Goal: Task Accomplishment & Management: Manage account settings

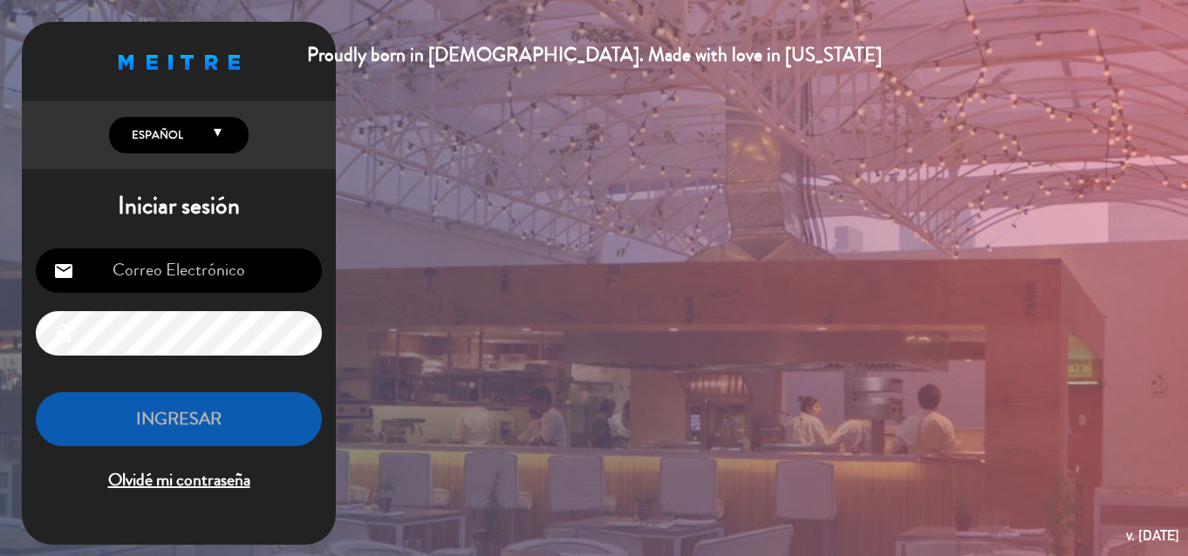
click at [214, 269] on input "email" at bounding box center [179, 271] width 286 height 44
type input "[EMAIL_ADDRESS][DOMAIN_NAME]"
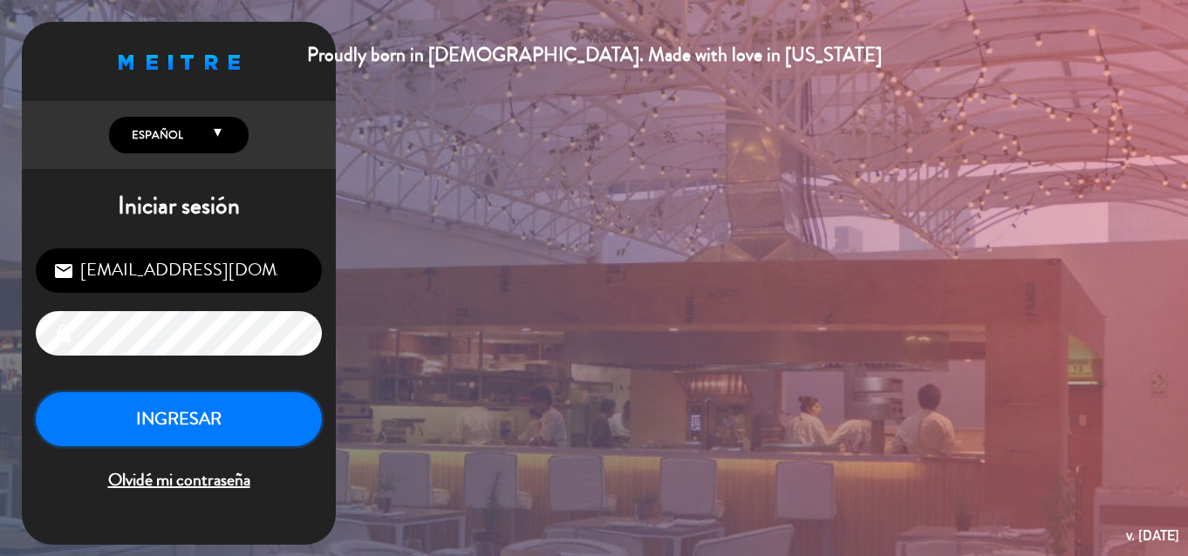
click at [223, 424] on button "INGRESAR" at bounding box center [179, 419] width 286 height 55
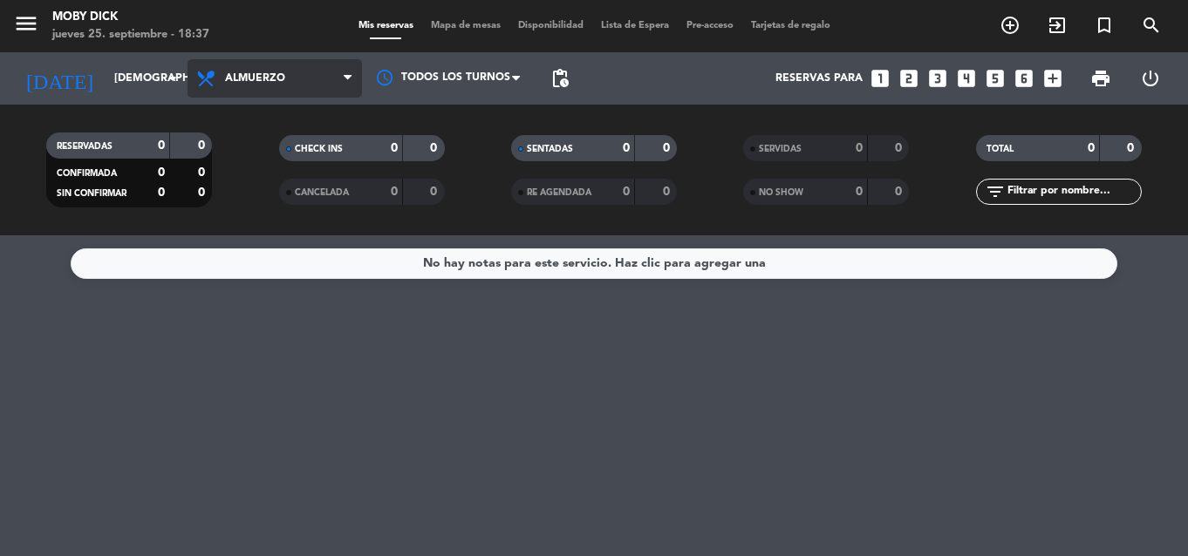
click at [296, 79] on span "Almuerzo" at bounding box center [275, 78] width 174 height 38
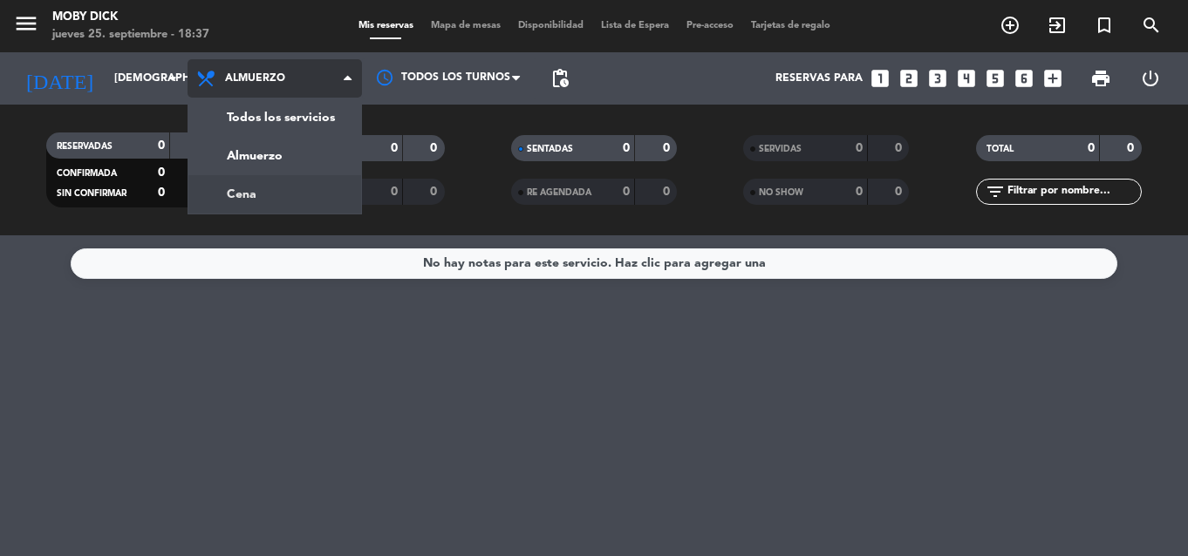
click at [243, 185] on div "menu Moby Dick jueves 25. septiembre - 18:37 Mis reservas Mapa de mesas Disponi…" at bounding box center [594, 117] width 1188 height 235
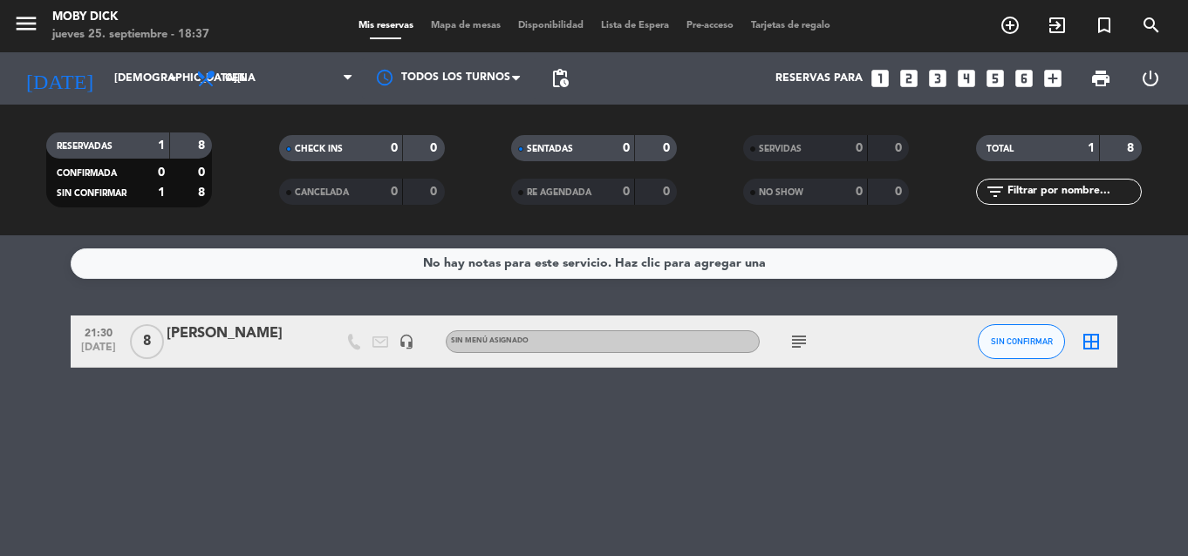
click at [965, 71] on icon "looks_4" at bounding box center [966, 78] width 23 height 23
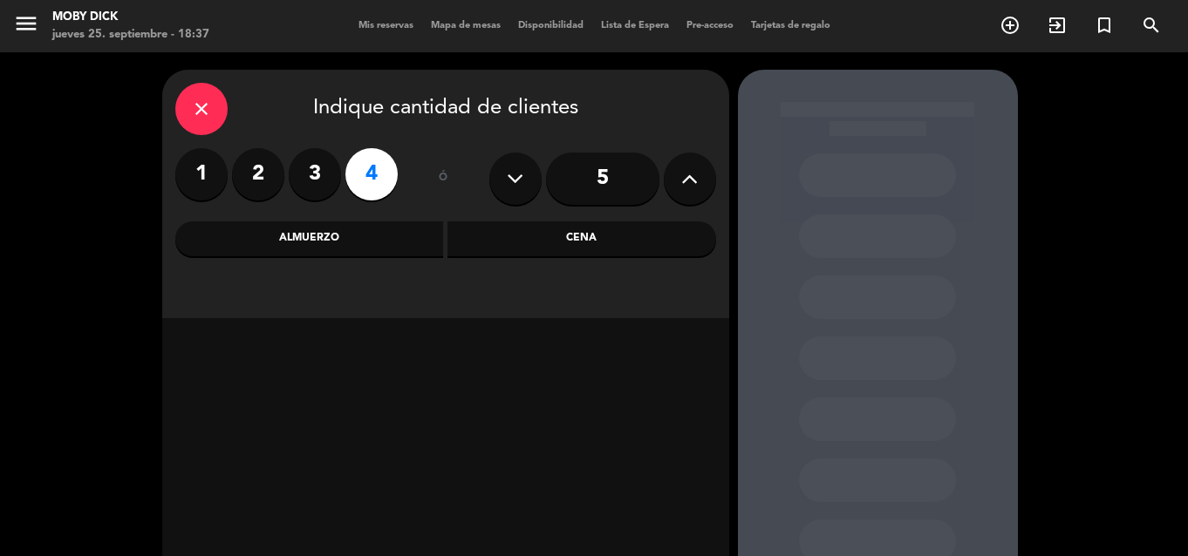
click at [561, 235] on div "Cena" at bounding box center [581, 239] width 269 height 35
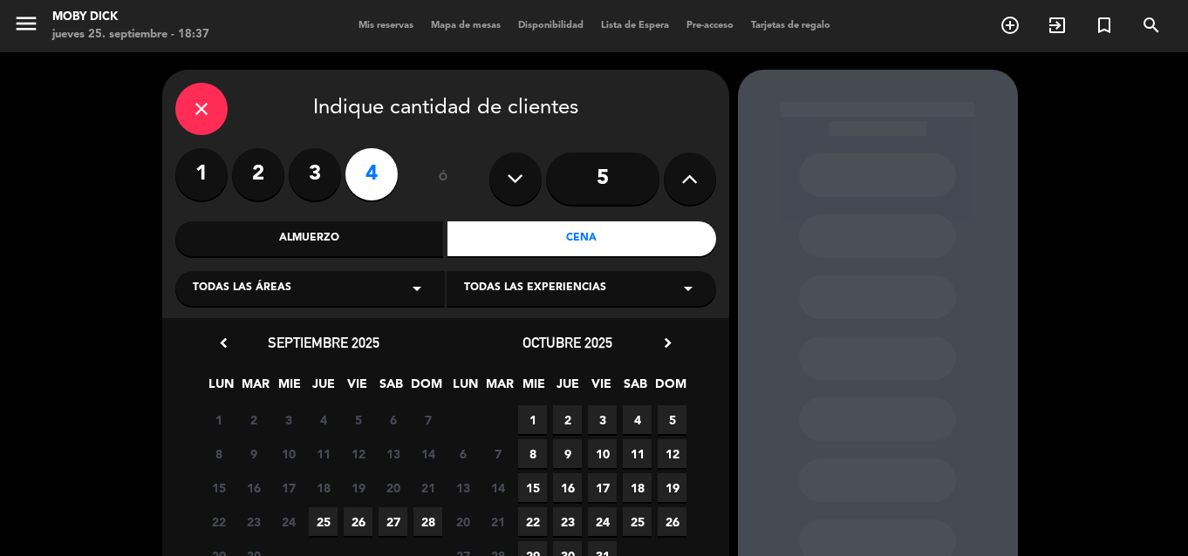
click at [329, 514] on span "25" at bounding box center [323, 522] width 29 height 29
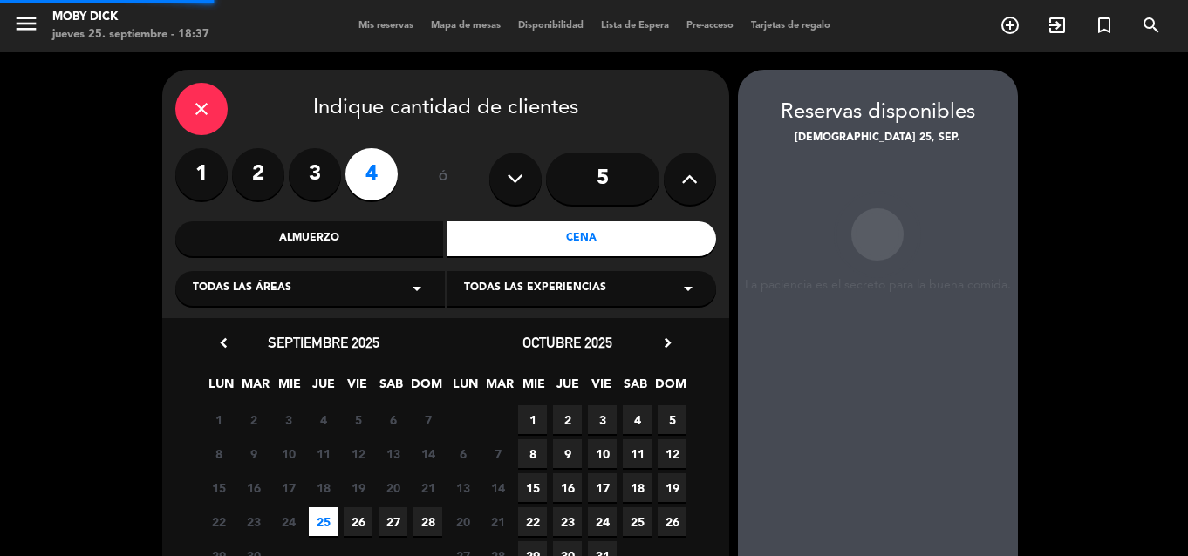
scroll to position [70, 0]
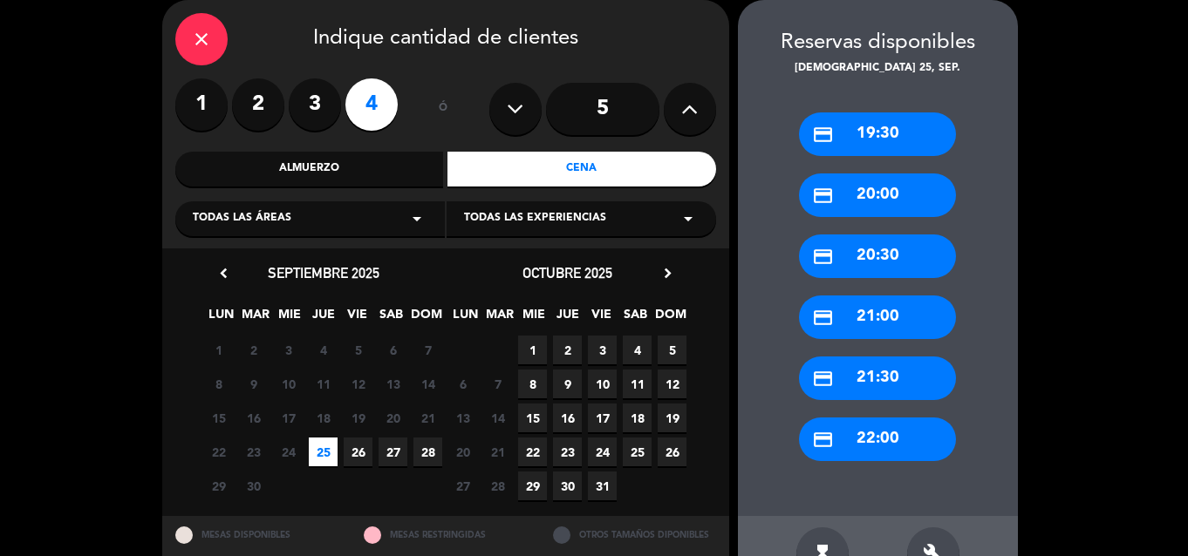
click at [840, 443] on div "credit_card 22:00" at bounding box center [877, 440] width 157 height 44
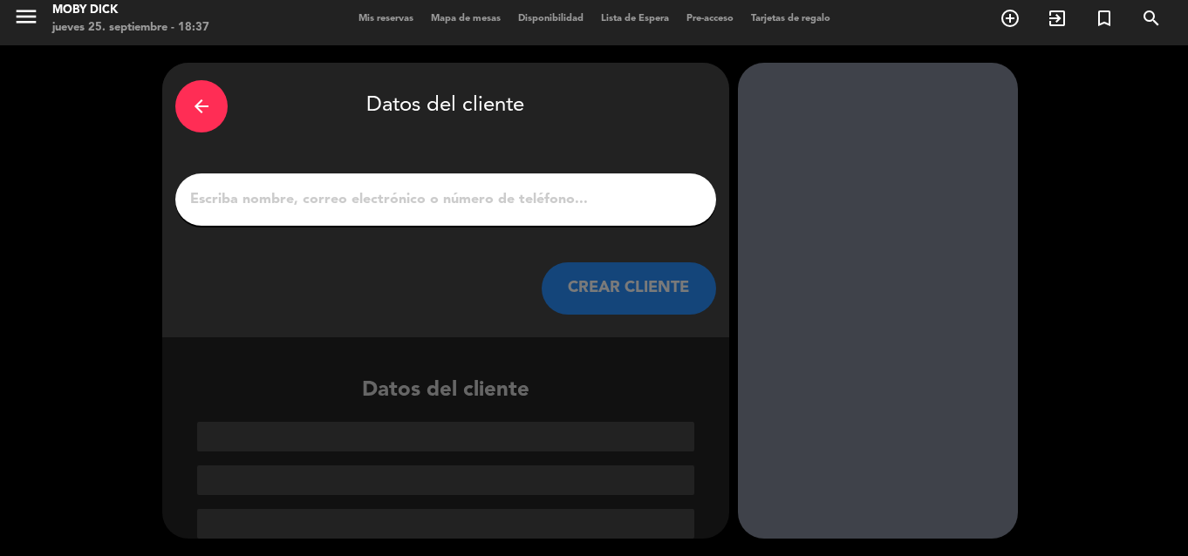
scroll to position [7, 0]
click at [624, 205] on input "1" at bounding box center [445, 200] width 515 height 24
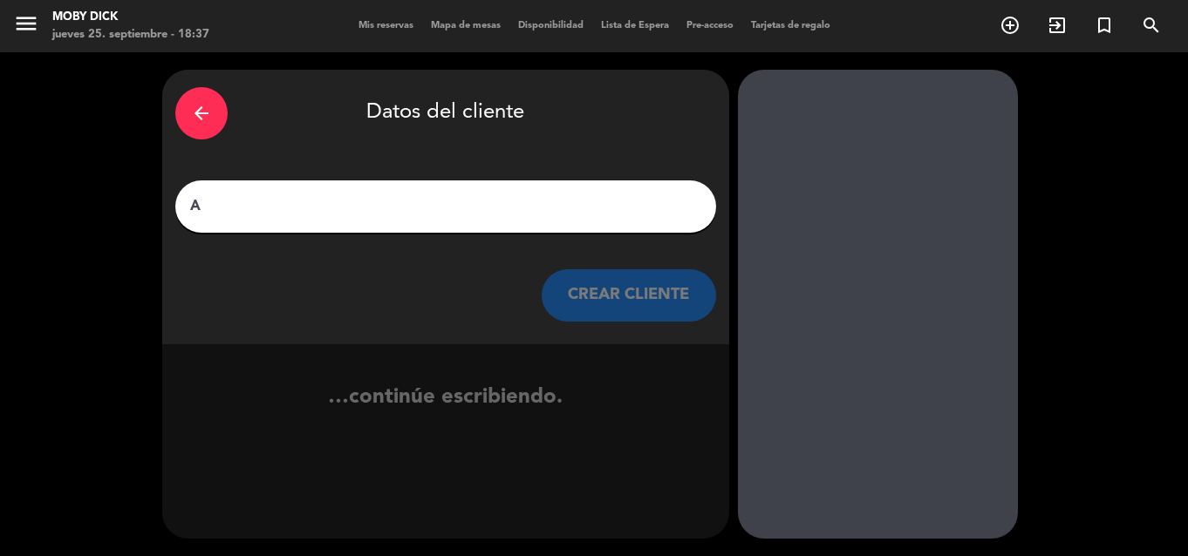
scroll to position [0, 0]
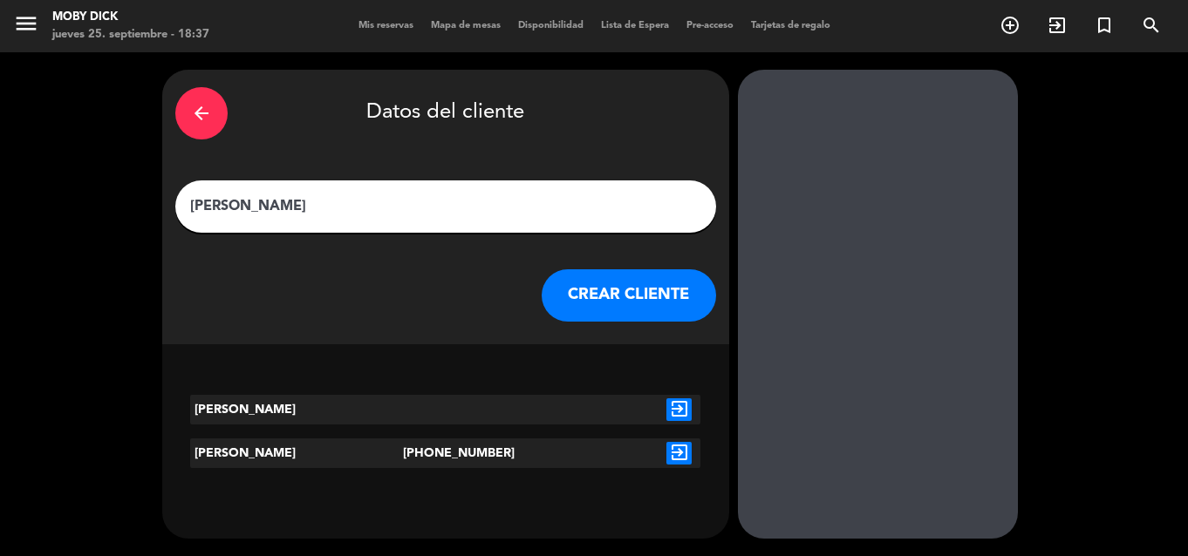
type input "[PERSON_NAME]"
click at [636, 303] on button "CREAR CLIENTE" at bounding box center [629, 295] width 174 height 52
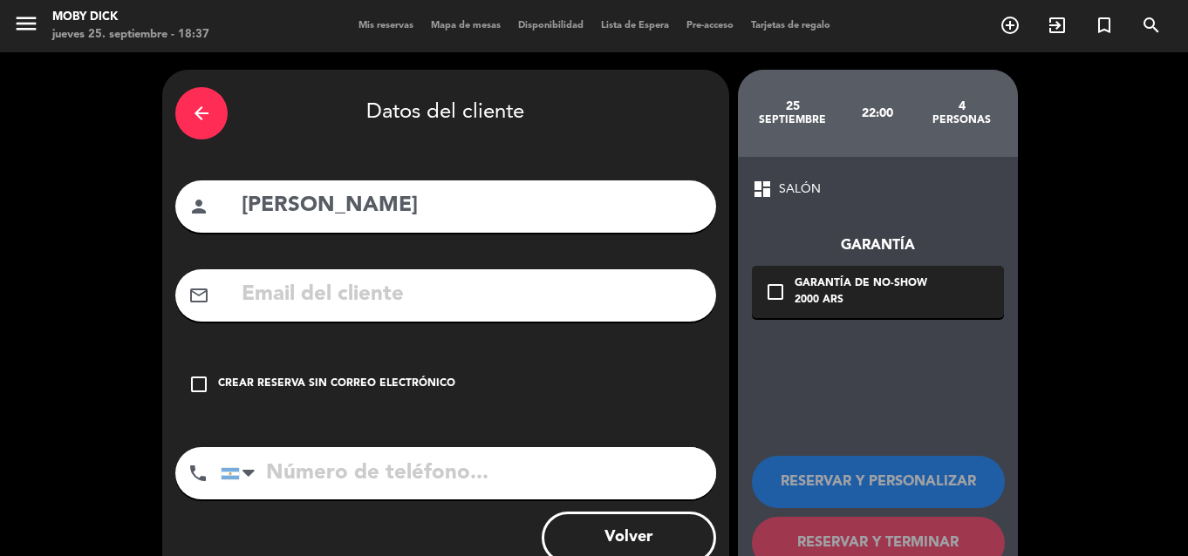
click at [313, 379] on div "Crear reserva sin correo electrónico" at bounding box center [336, 384] width 237 height 17
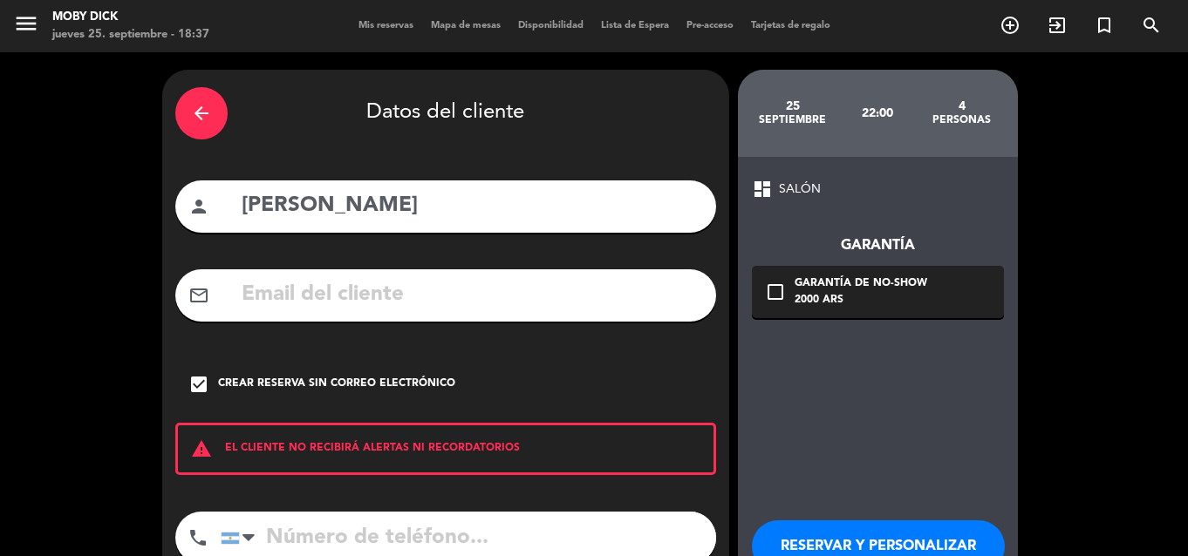
click at [858, 459] on div "dashboard SALÓN Garantía check_box_outline_blank Garantía de no-show 2000 ARS R…" at bounding box center [878, 406] width 280 height 498
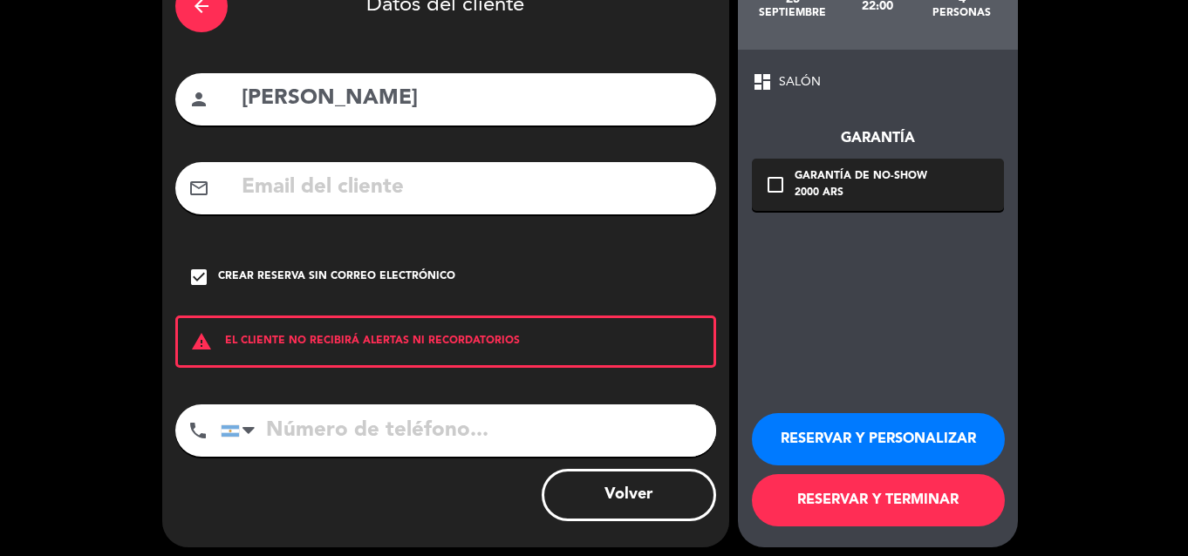
scroll to position [116, 0]
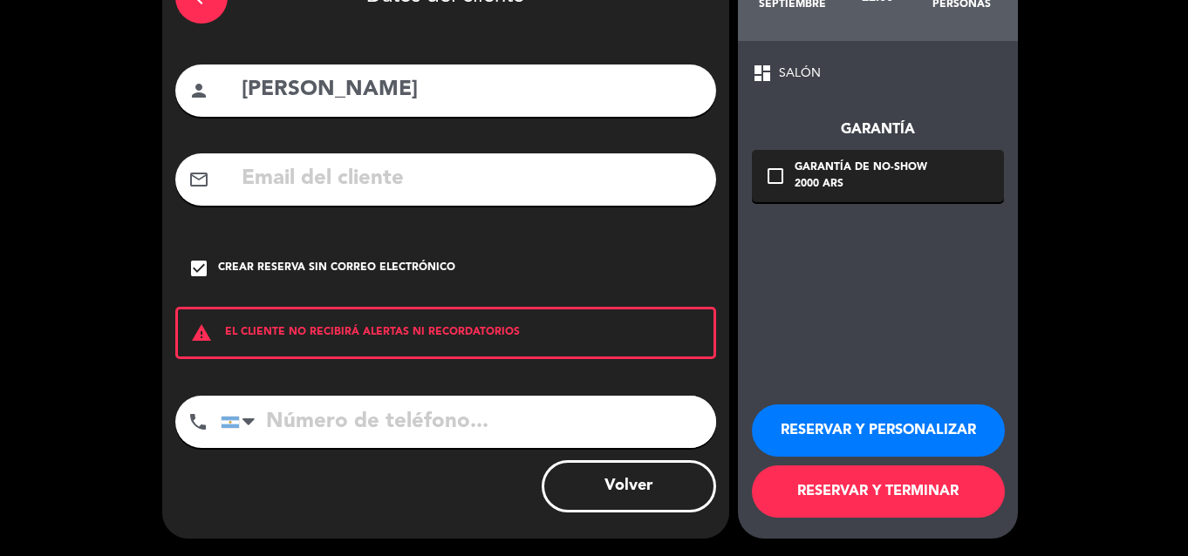
click at [877, 495] on button "RESERVAR Y TERMINAR" at bounding box center [878, 492] width 253 height 52
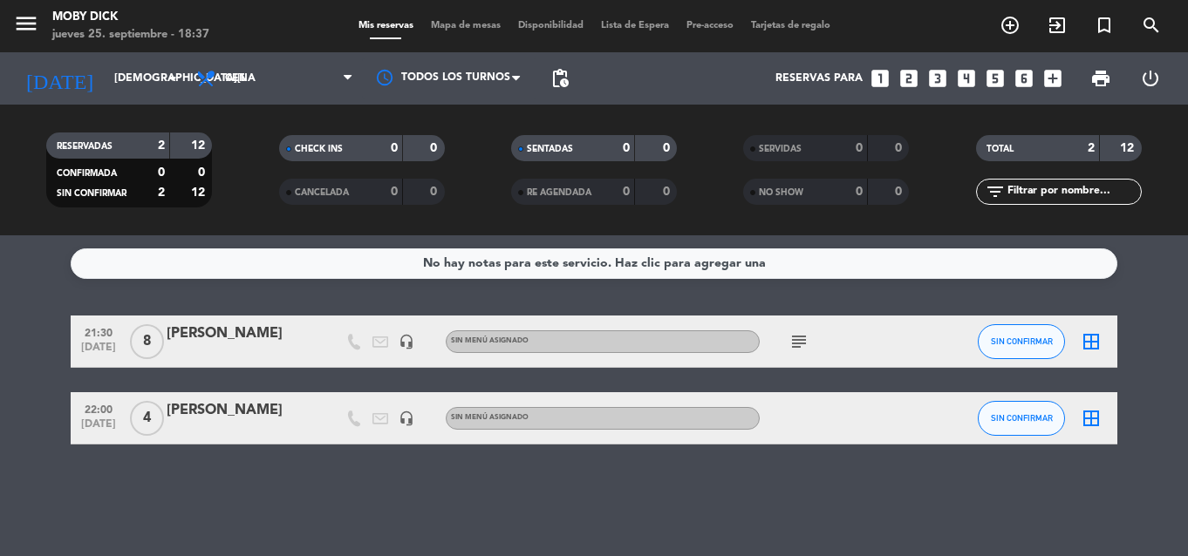
click at [937, 80] on icon "looks_3" at bounding box center [937, 78] width 23 height 23
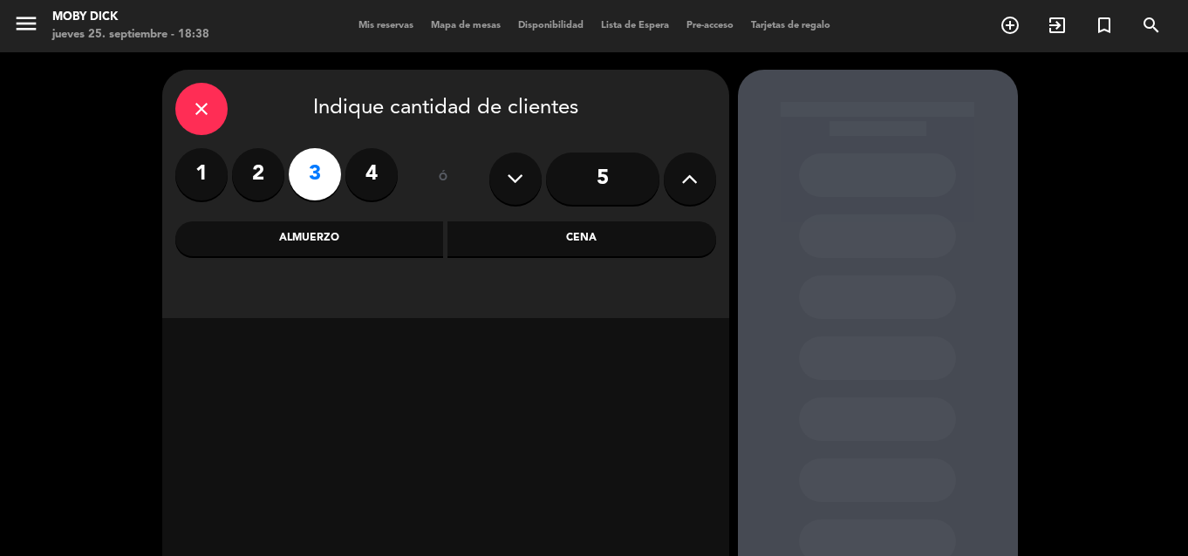
click at [639, 235] on div "Cena" at bounding box center [581, 239] width 269 height 35
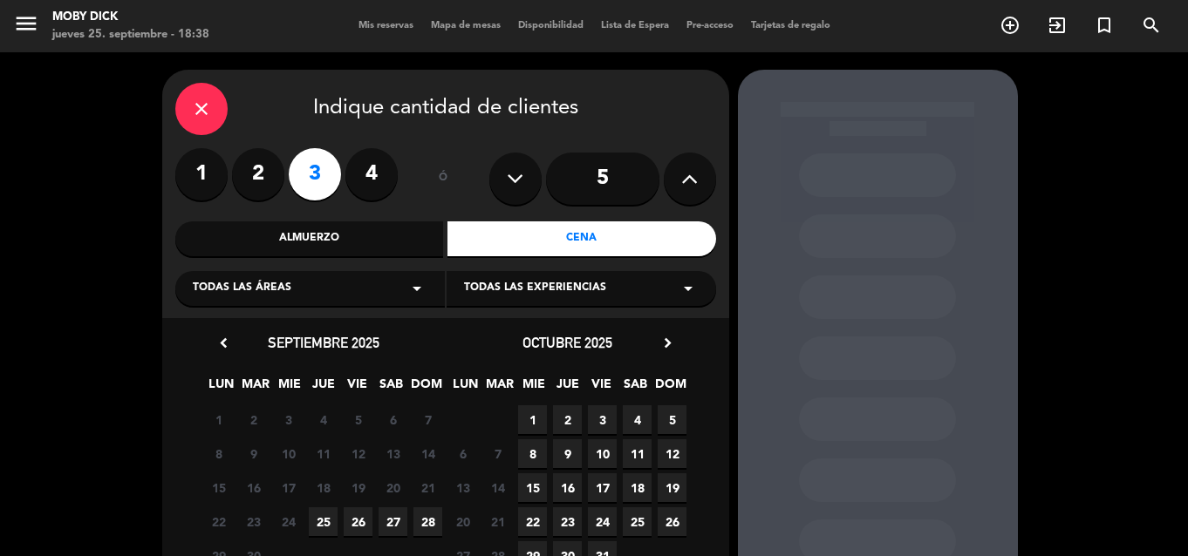
click at [322, 508] on span "25" at bounding box center [323, 522] width 29 height 29
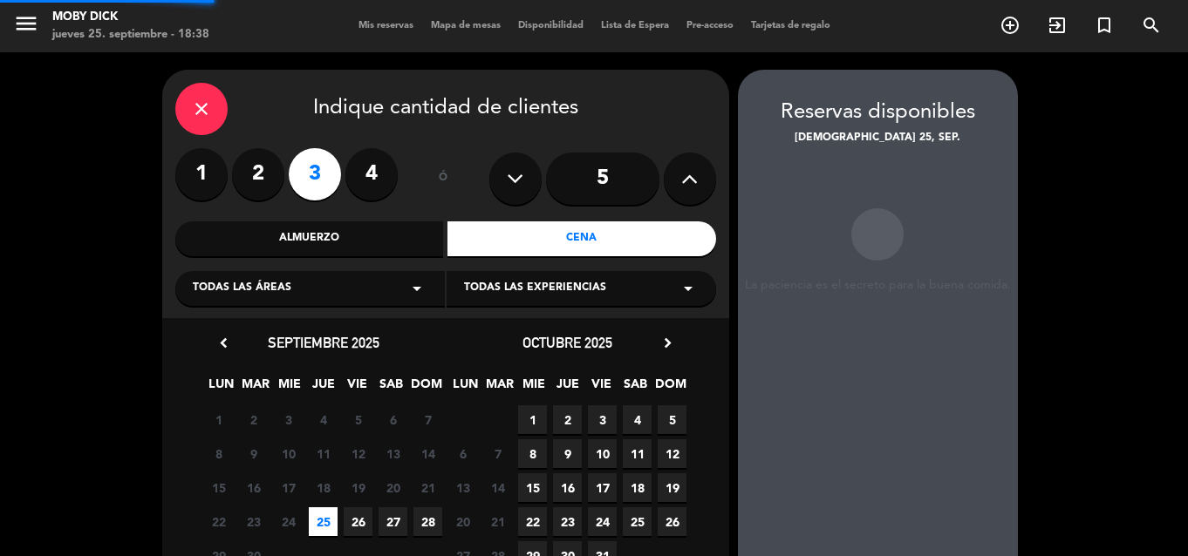
scroll to position [70, 0]
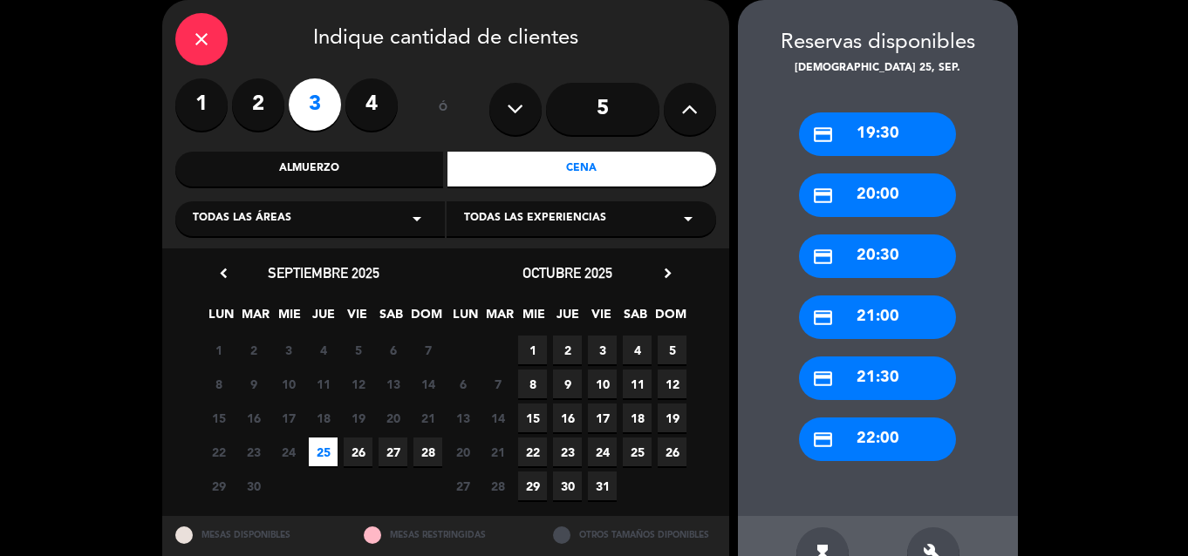
click at [921, 259] on div "credit_card 20:30" at bounding box center [877, 257] width 157 height 44
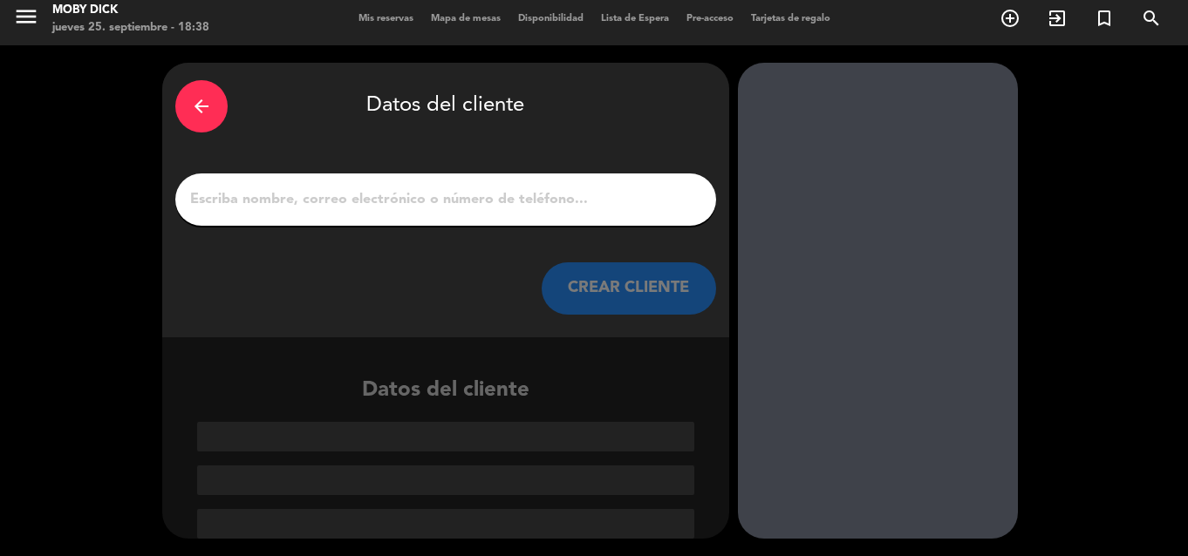
scroll to position [7, 0]
click at [581, 196] on input "1" at bounding box center [445, 200] width 515 height 24
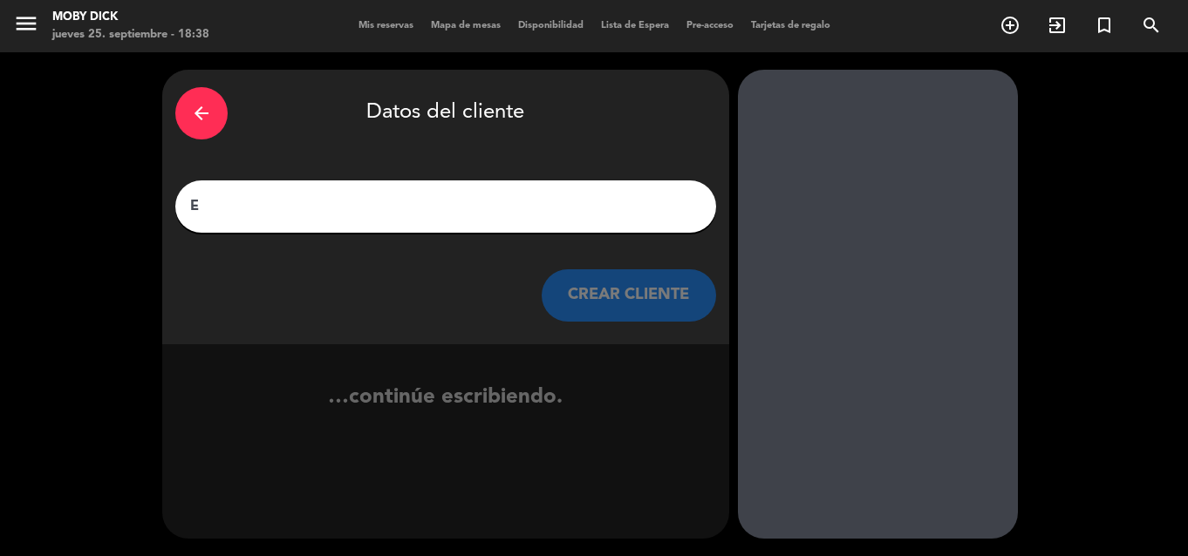
scroll to position [0, 0]
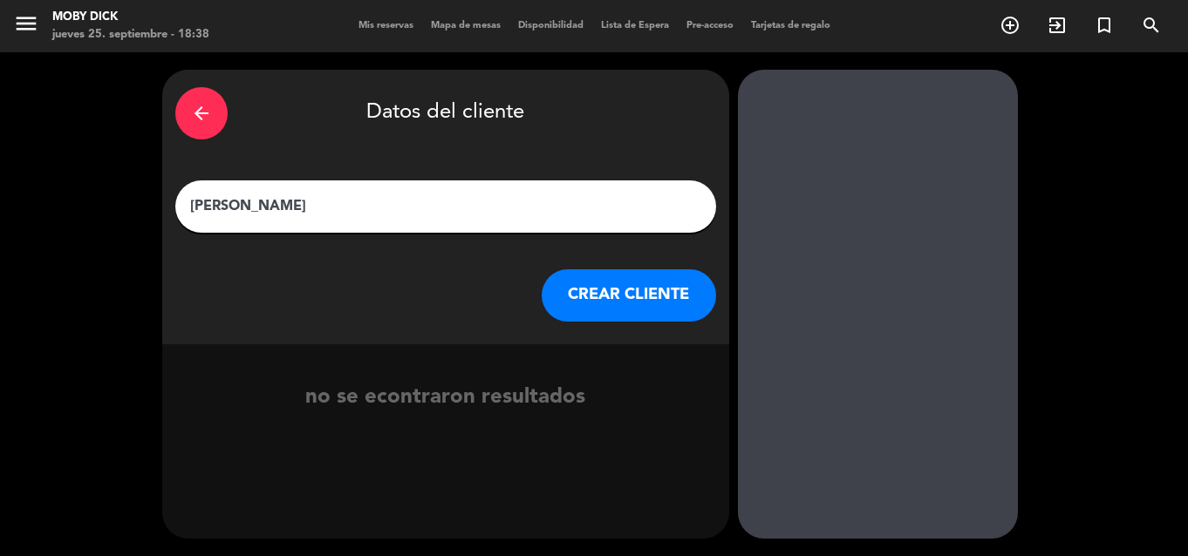
type input "[PERSON_NAME]"
click at [609, 311] on button "CREAR CLIENTE" at bounding box center [629, 295] width 174 height 52
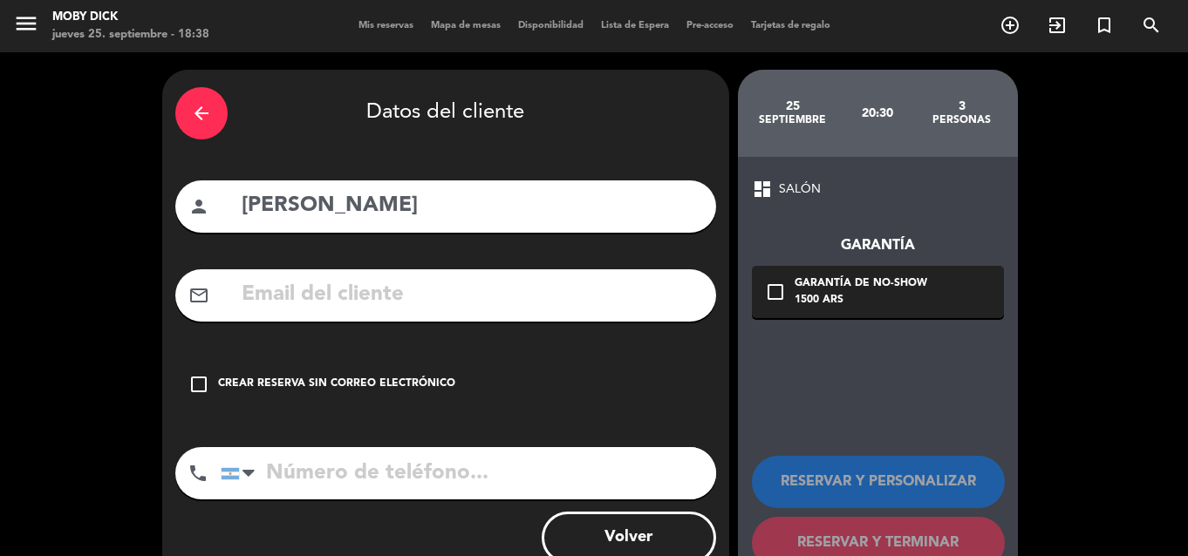
click at [452, 371] on div "check_box_outline_blank Crear reserva sin correo electrónico" at bounding box center [445, 384] width 541 height 52
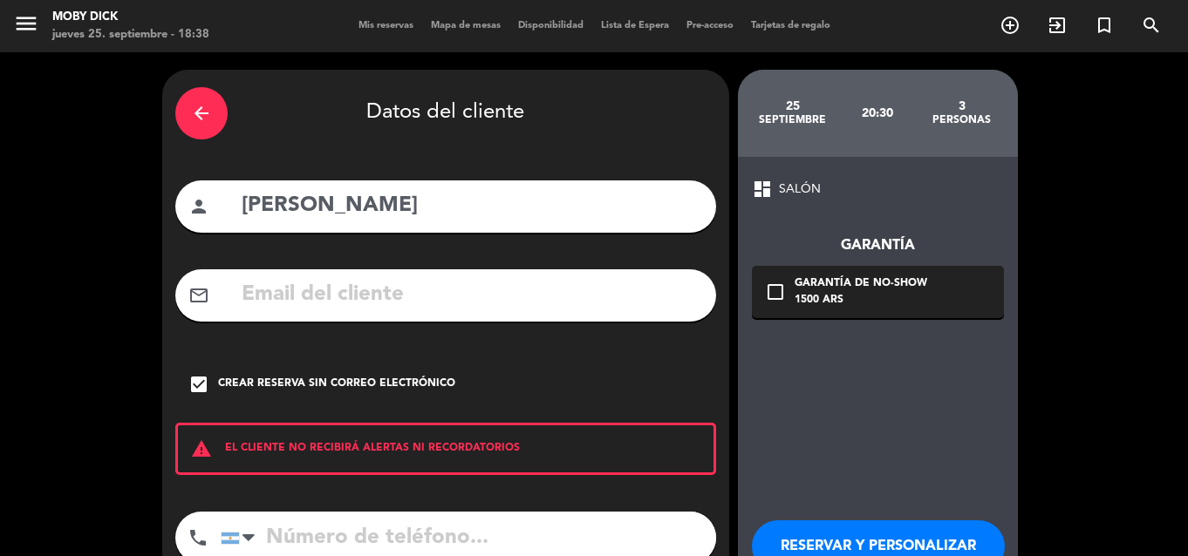
click at [899, 400] on div "dashboard SALÓN Garantía check_box_outline_blank Garantía de no-show 1500 ARS R…" at bounding box center [878, 406] width 280 height 498
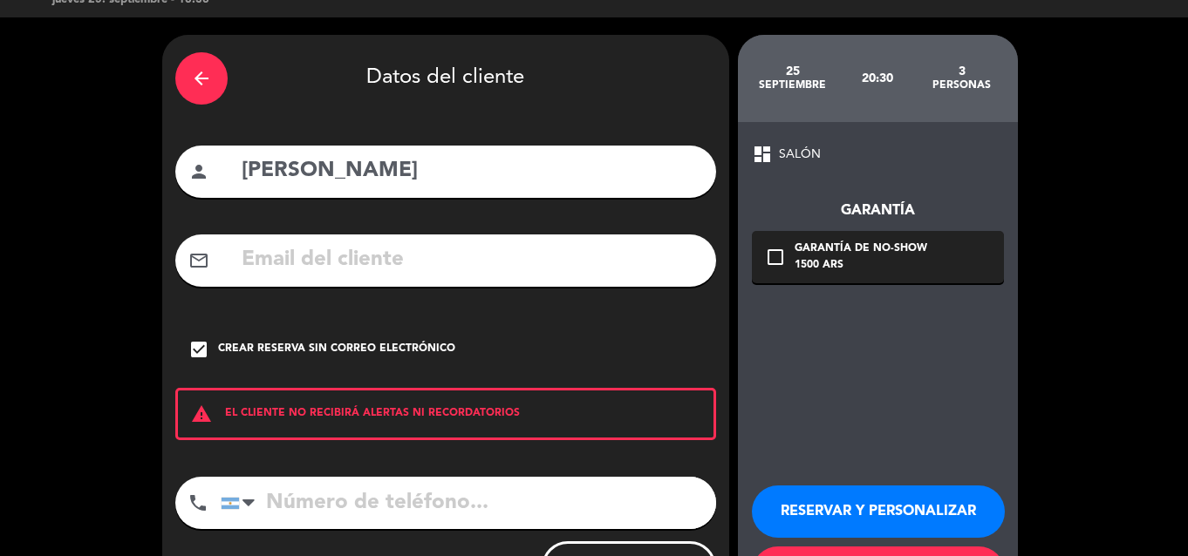
scroll to position [116, 0]
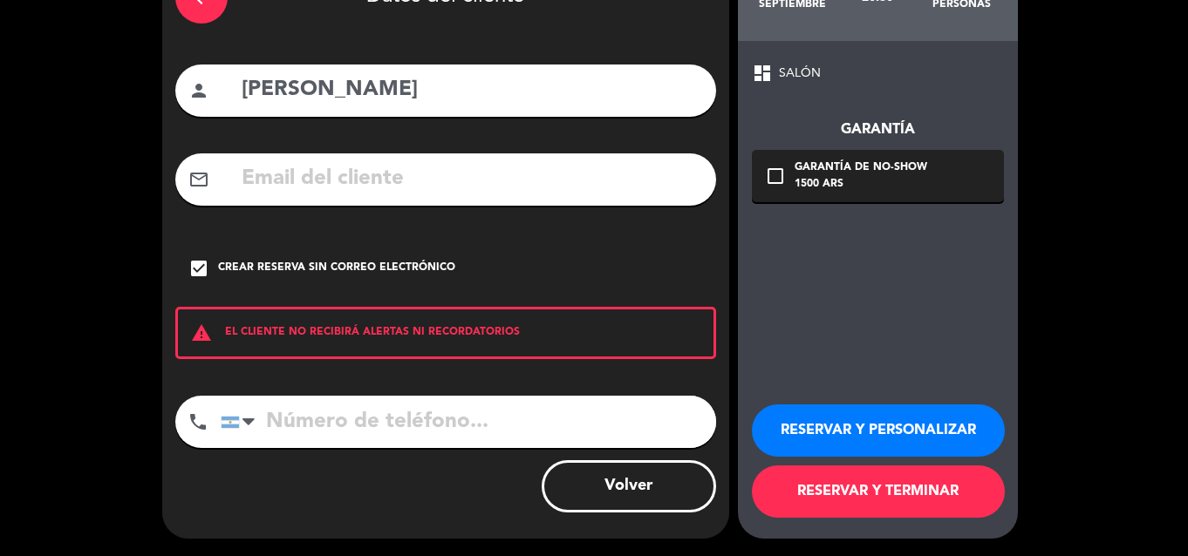
click at [863, 479] on button "RESERVAR Y TERMINAR" at bounding box center [878, 492] width 253 height 52
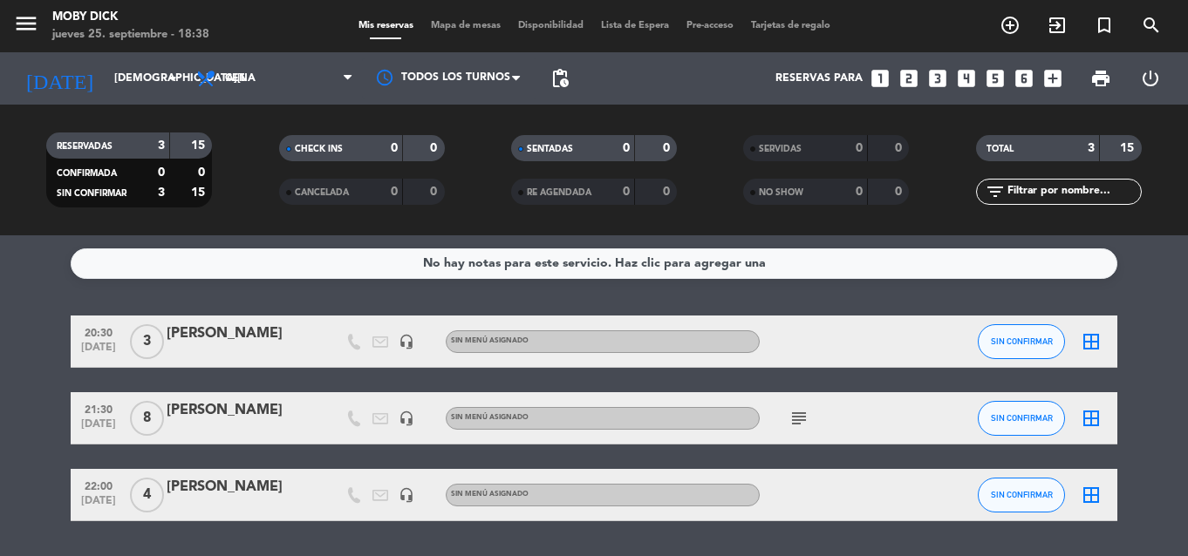
click at [936, 71] on icon "looks_3" at bounding box center [937, 78] width 23 height 23
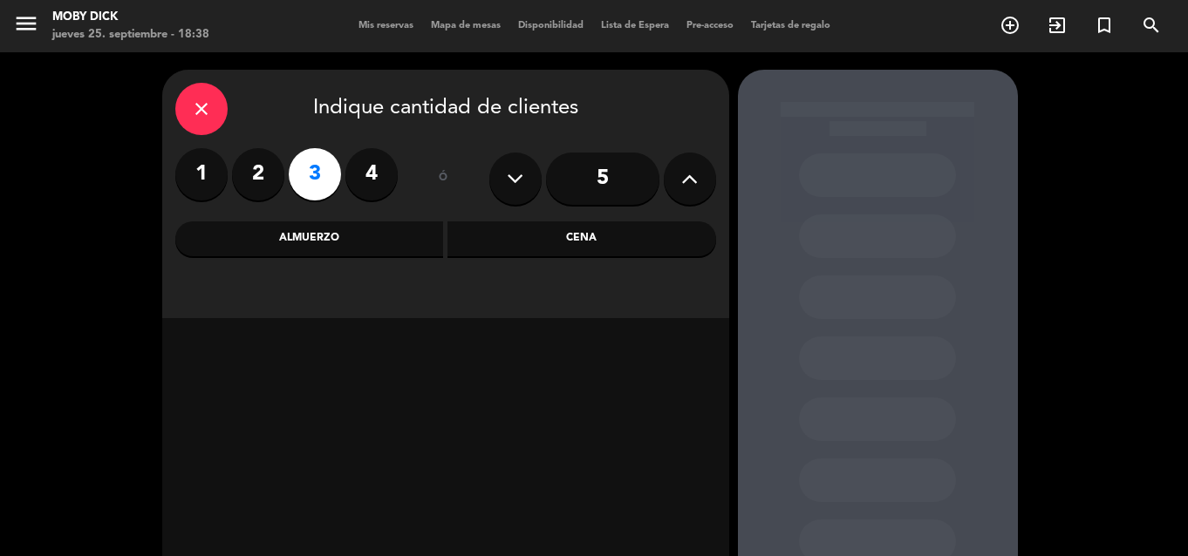
click at [539, 253] on div "Cena" at bounding box center [581, 239] width 269 height 35
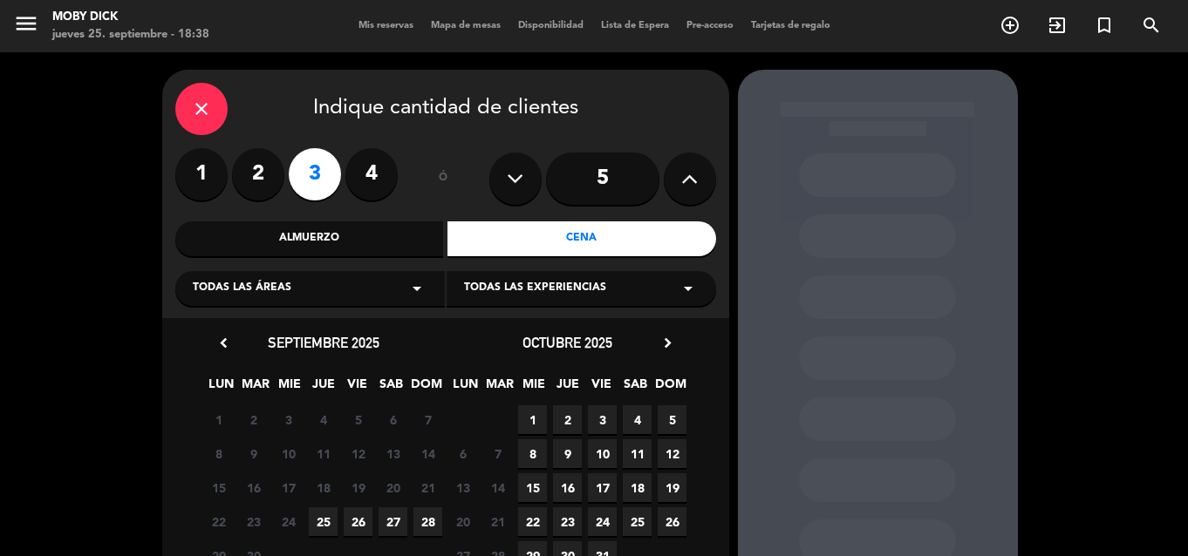
click at [306, 531] on div "22 23 24 25 26 27 28" at bounding box center [323, 522] width 244 height 34
click at [317, 528] on span "25" at bounding box center [323, 522] width 29 height 29
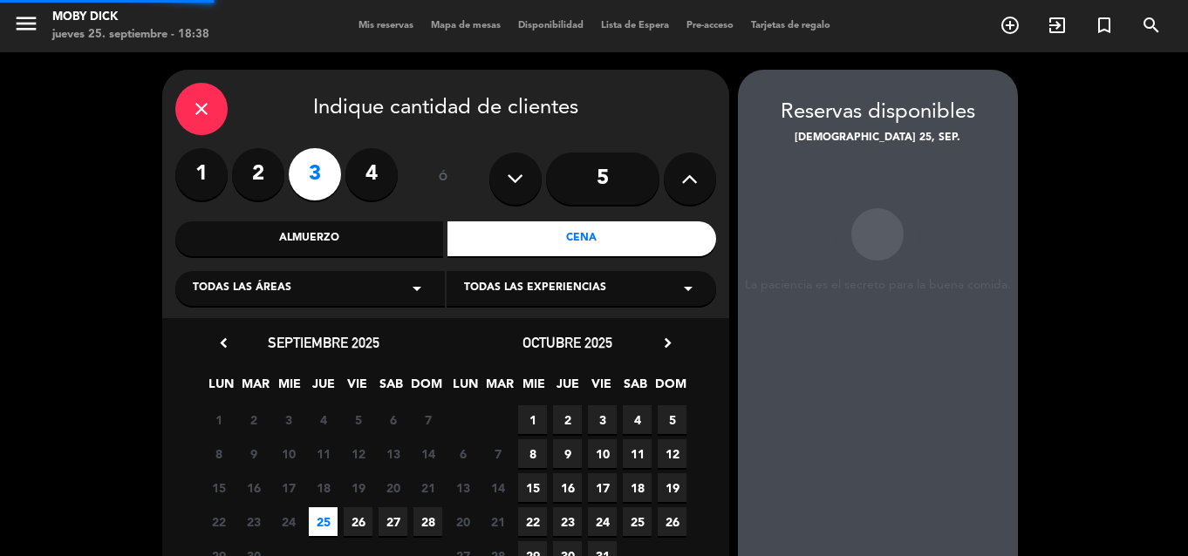
scroll to position [70, 0]
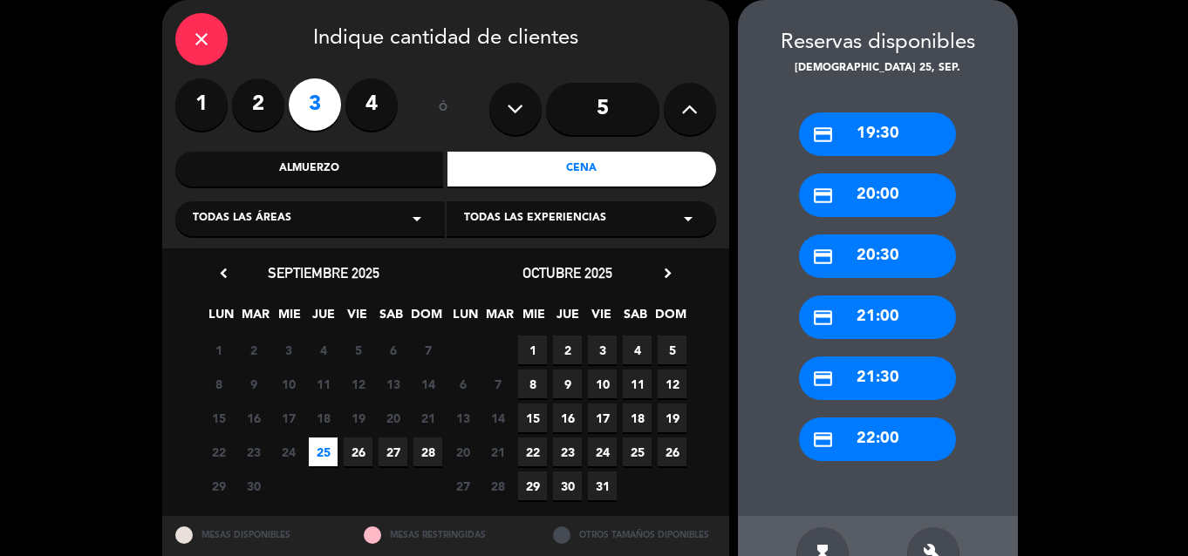
click at [844, 422] on div "credit_card 22:00" at bounding box center [877, 440] width 157 height 44
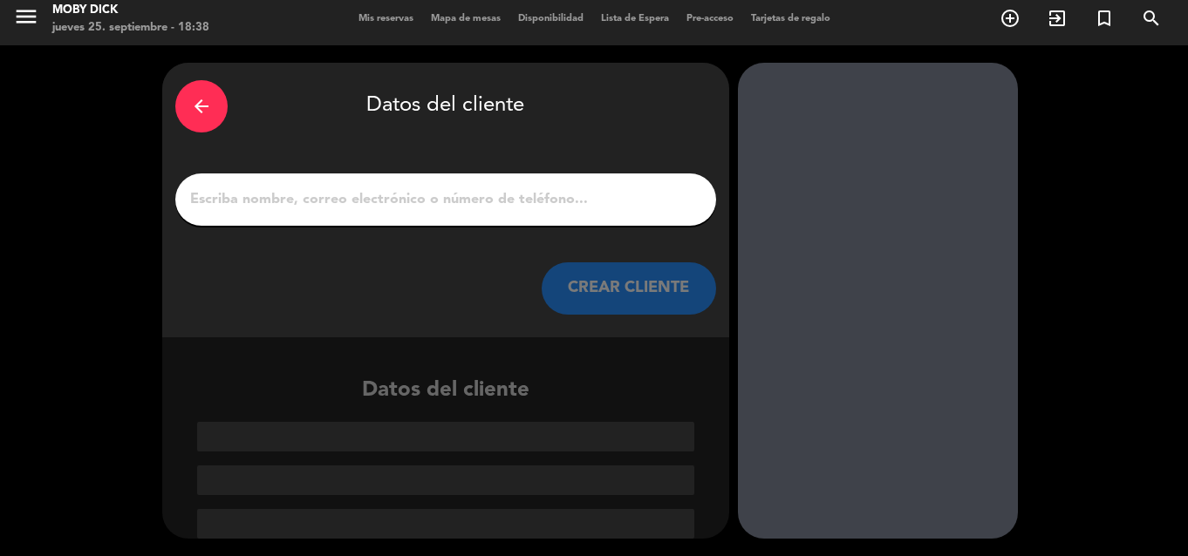
click at [611, 220] on div at bounding box center [445, 200] width 541 height 52
click at [609, 204] on input "1" at bounding box center [445, 200] width 515 height 24
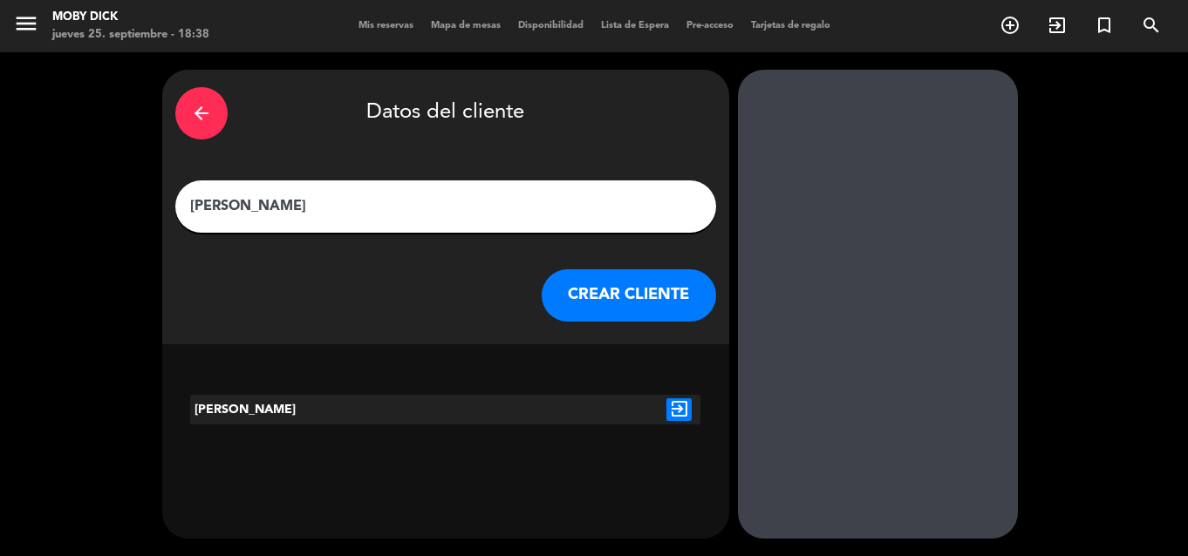
click at [264, 206] on input "[PERSON_NAME]" at bounding box center [445, 206] width 515 height 24
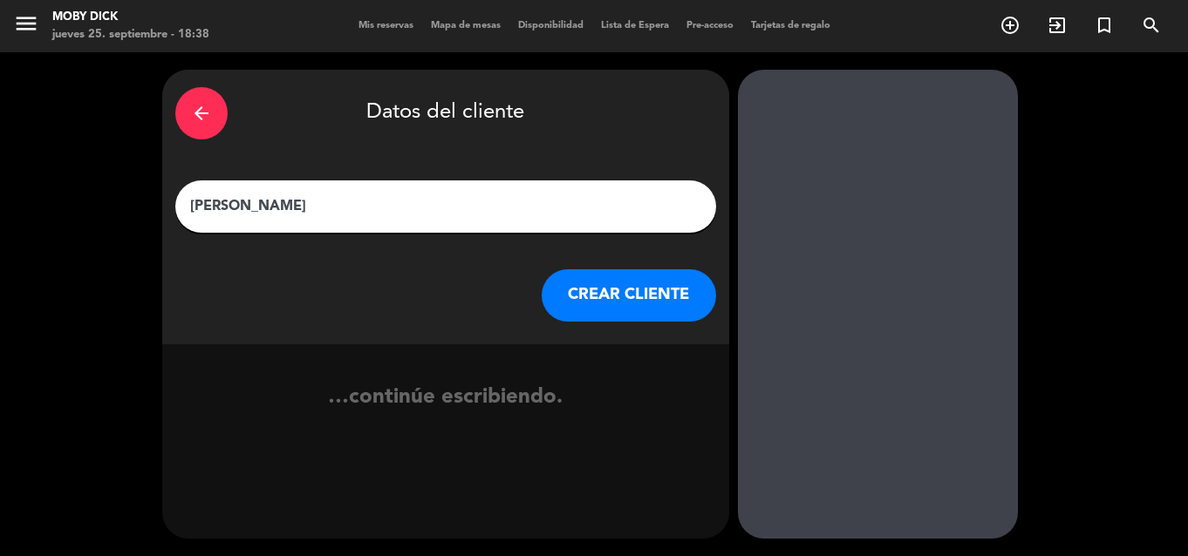
type input "[PERSON_NAME]"
click at [594, 309] on button "CREAR CLIENTE" at bounding box center [629, 295] width 174 height 52
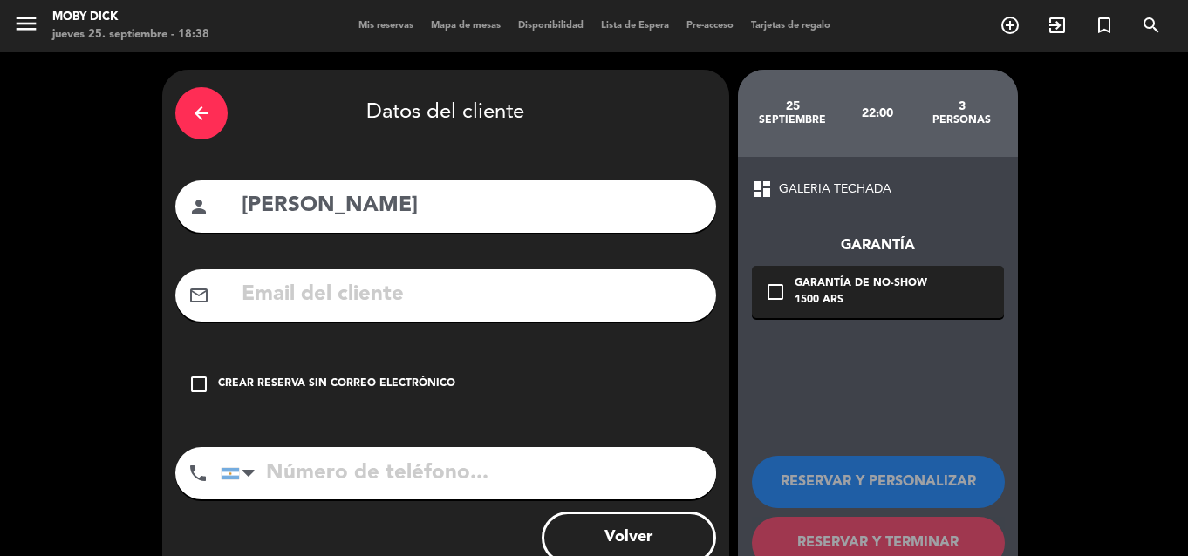
drag, startPoint x: 379, startPoint y: 368, endPoint x: 390, endPoint y: 374, distance: 12.9
click at [379, 368] on div "check_box_outline_blank Crear reserva sin correo electrónico" at bounding box center [445, 384] width 541 height 52
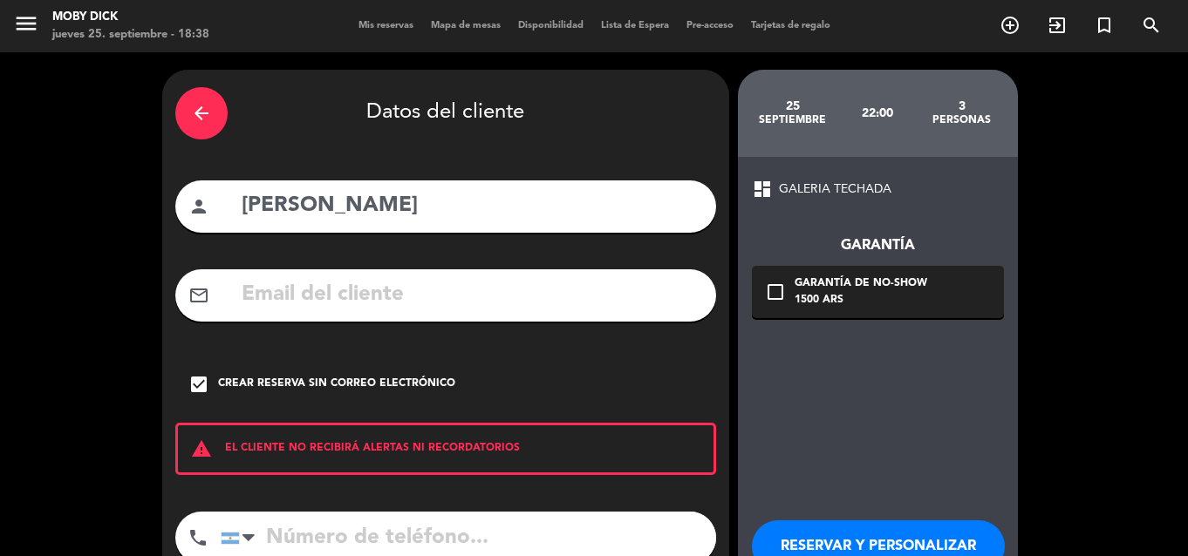
click at [774, 373] on div "dashboard GALERIA TECHADA Garantía check_box_outline_blank Garantía de no-show …" at bounding box center [878, 406] width 280 height 498
click at [836, 542] on button "RESERVAR Y PERSONALIZAR" at bounding box center [878, 547] width 253 height 52
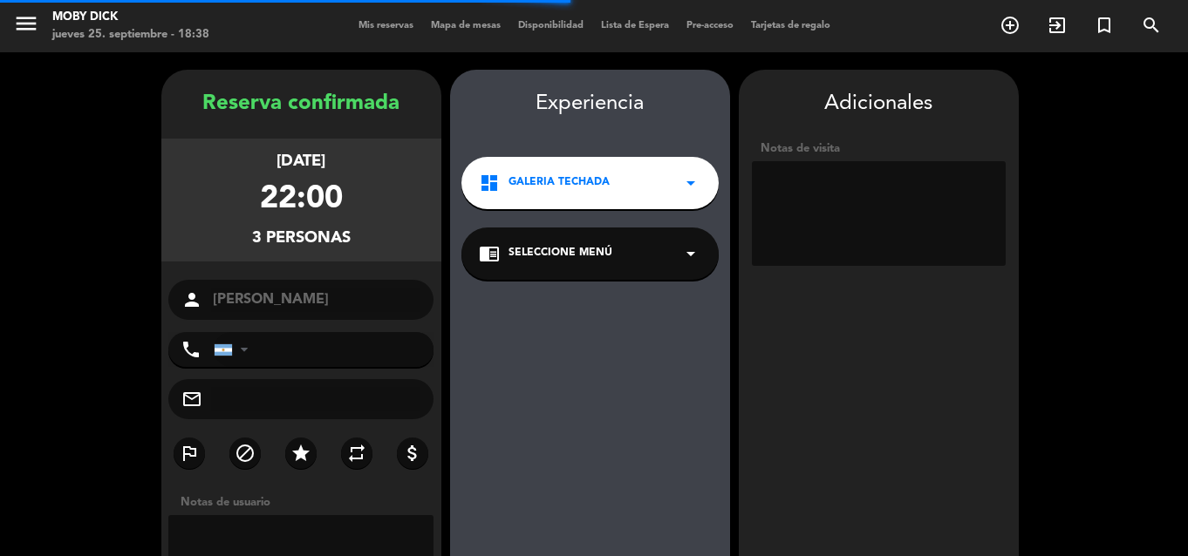
scroll to position [70, 0]
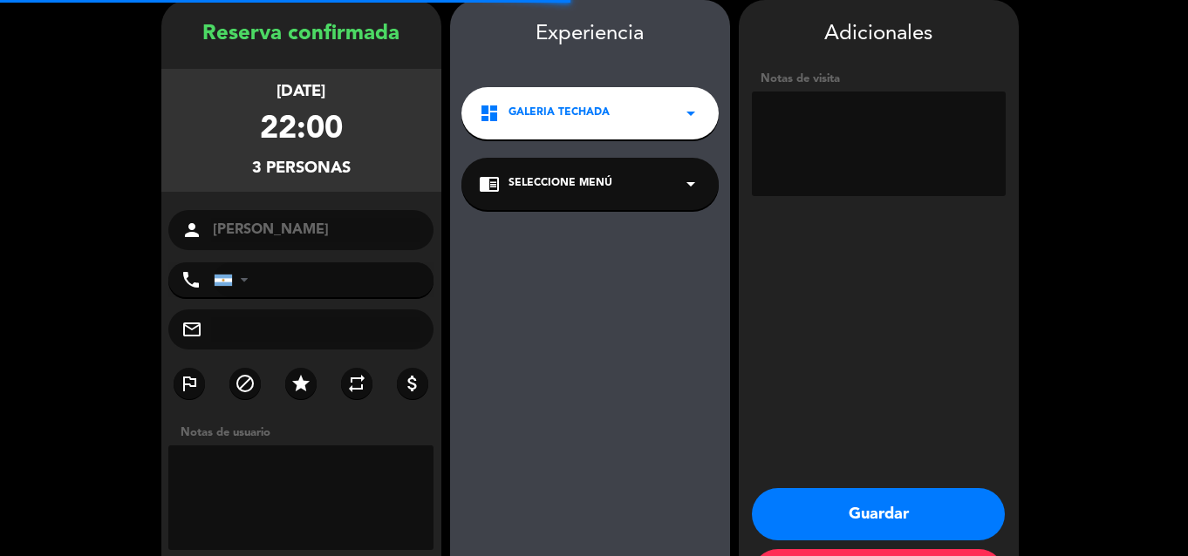
click at [900, 157] on textarea at bounding box center [879, 144] width 254 height 105
type textarea "3 influ"
click at [951, 516] on button "Guardar" at bounding box center [878, 514] width 253 height 52
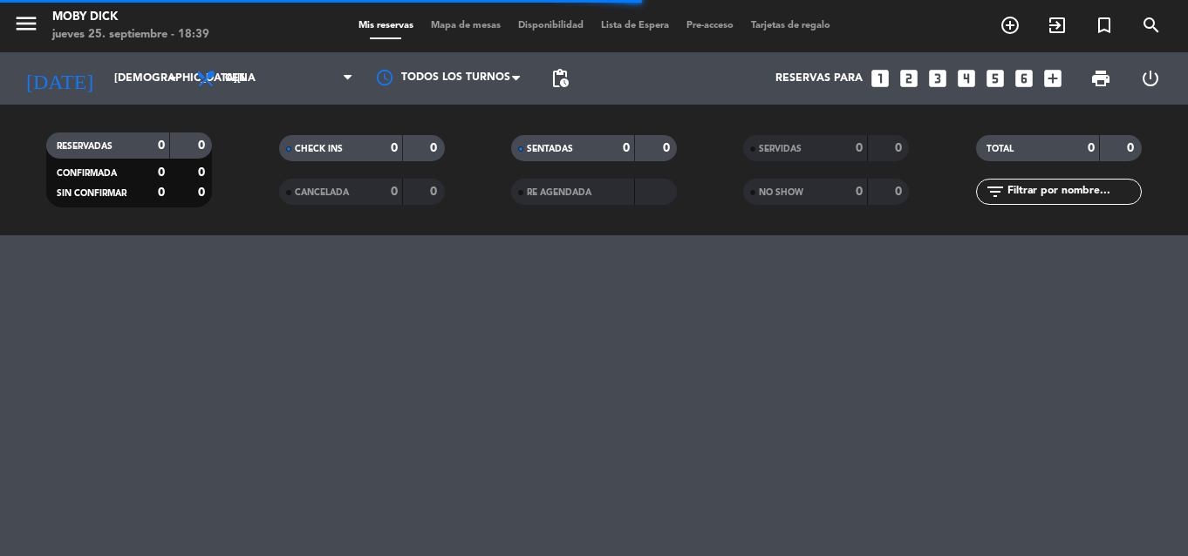
click at [912, 78] on icon "looks_two" at bounding box center [908, 78] width 23 height 23
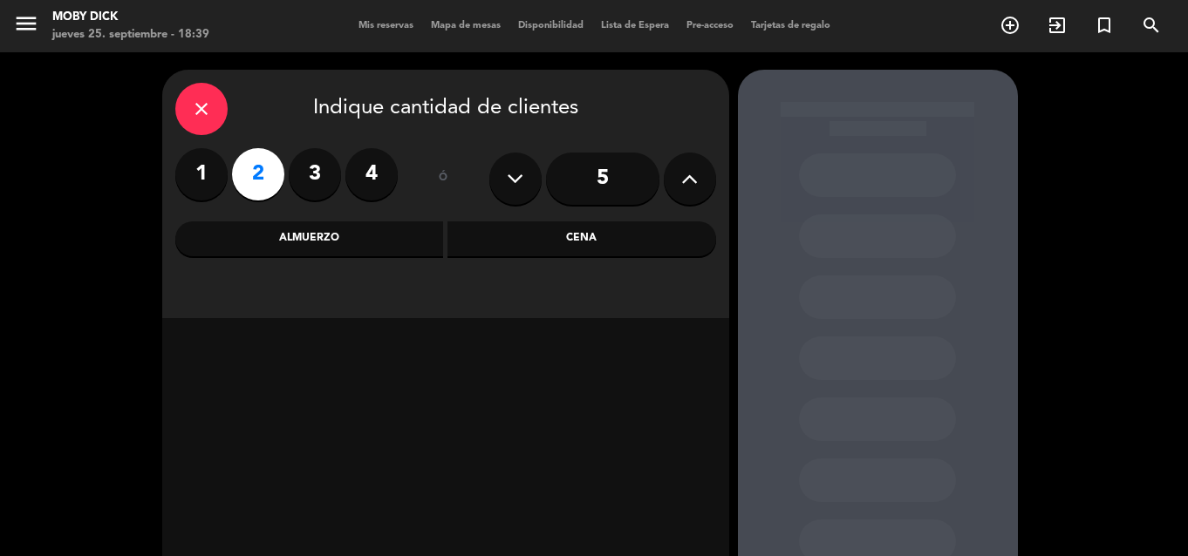
click at [655, 246] on div "Cena" at bounding box center [581, 239] width 269 height 35
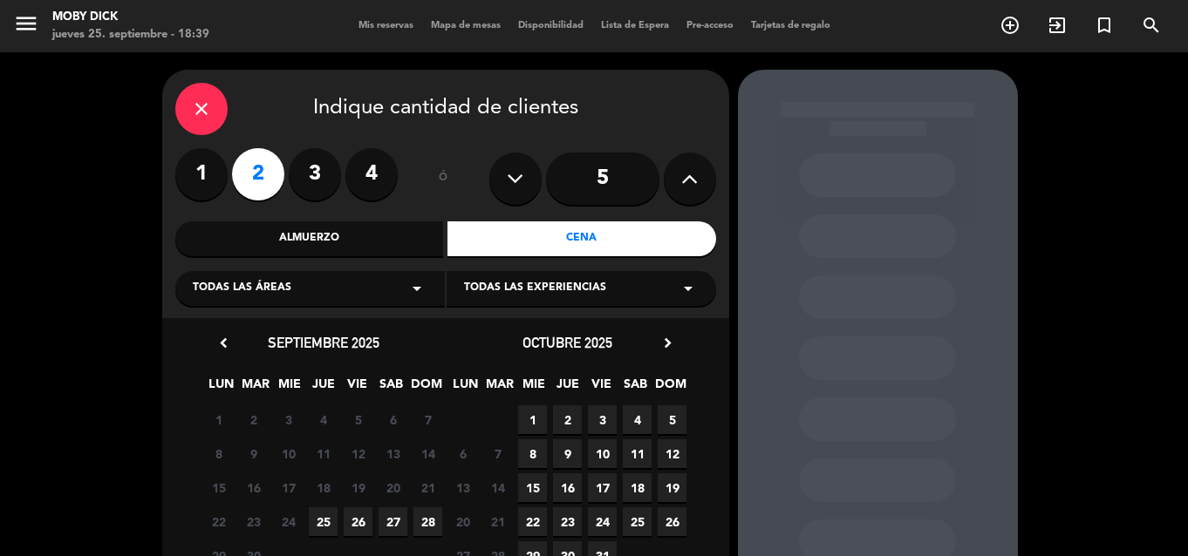
click at [326, 527] on span "25" at bounding box center [323, 522] width 29 height 29
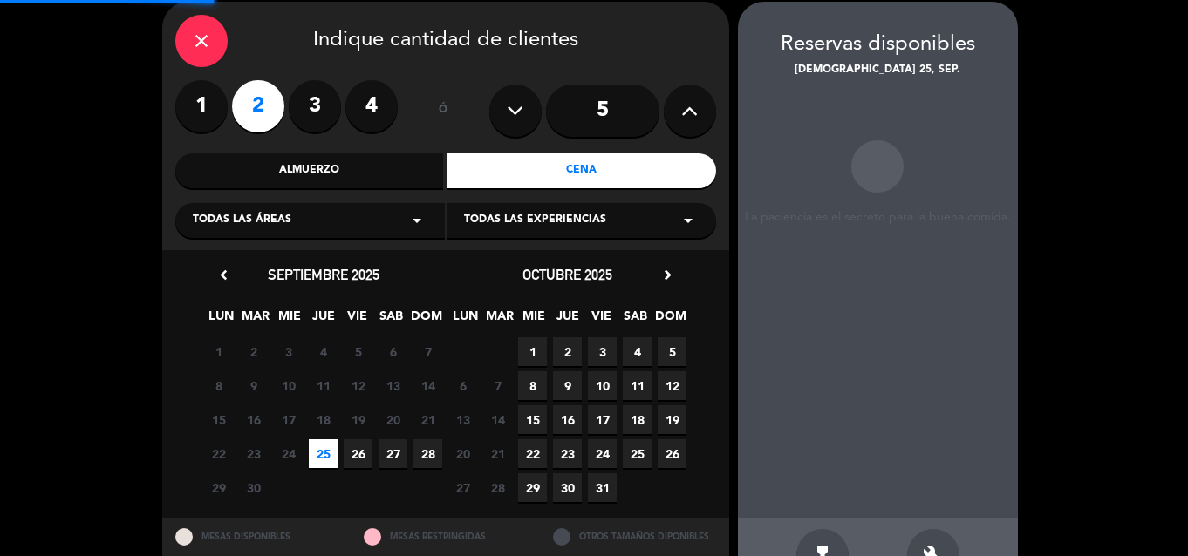
scroll to position [70, 0]
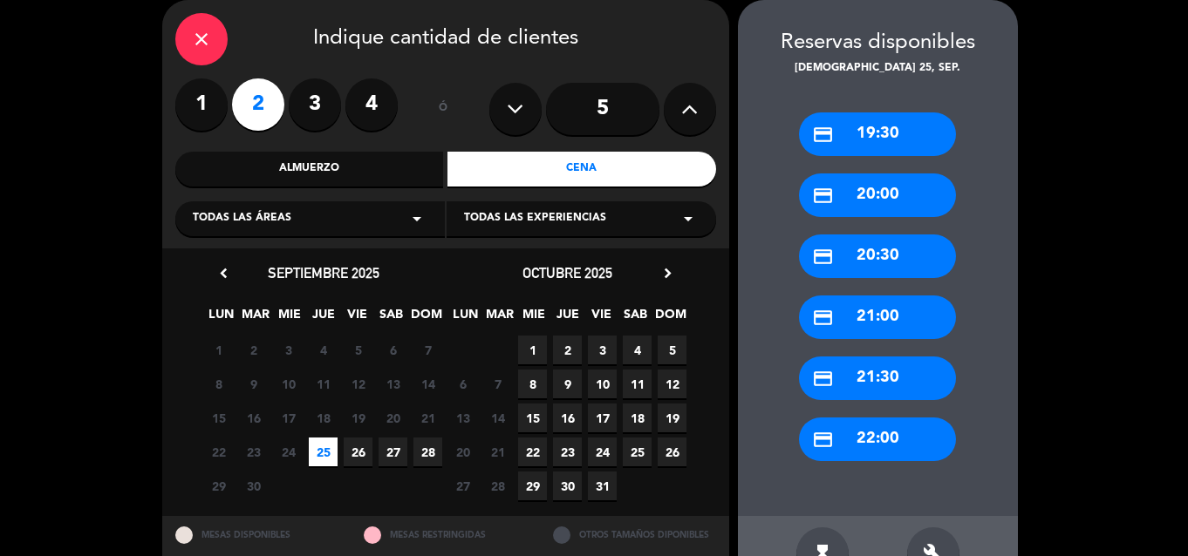
click at [831, 437] on icon "credit_card" at bounding box center [823, 440] width 22 height 22
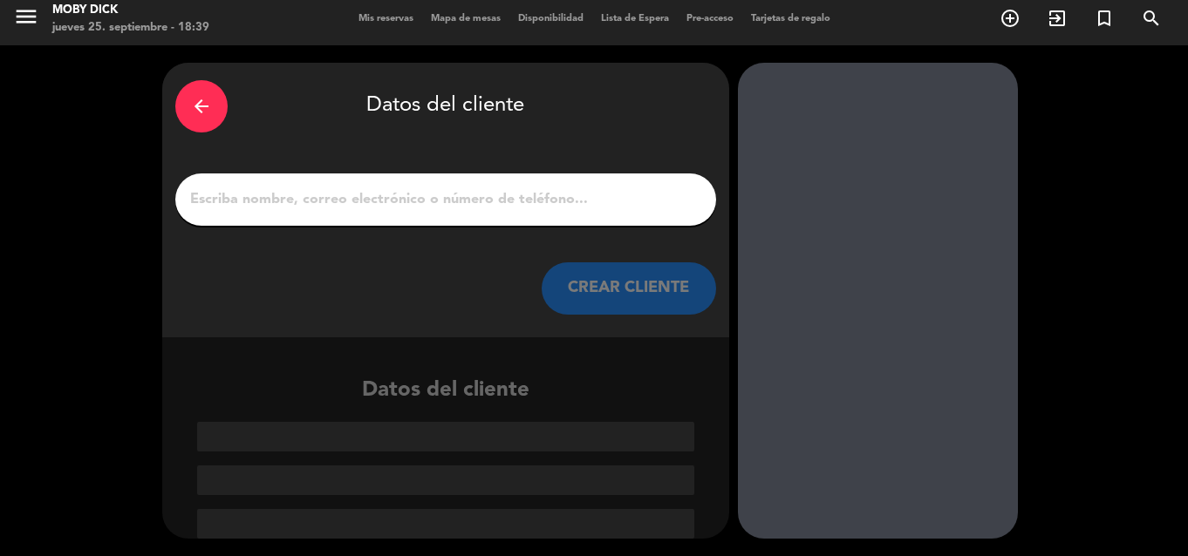
click at [613, 184] on div at bounding box center [445, 200] width 541 height 52
click at [619, 195] on input "1" at bounding box center [445, 200] width 515 height 24
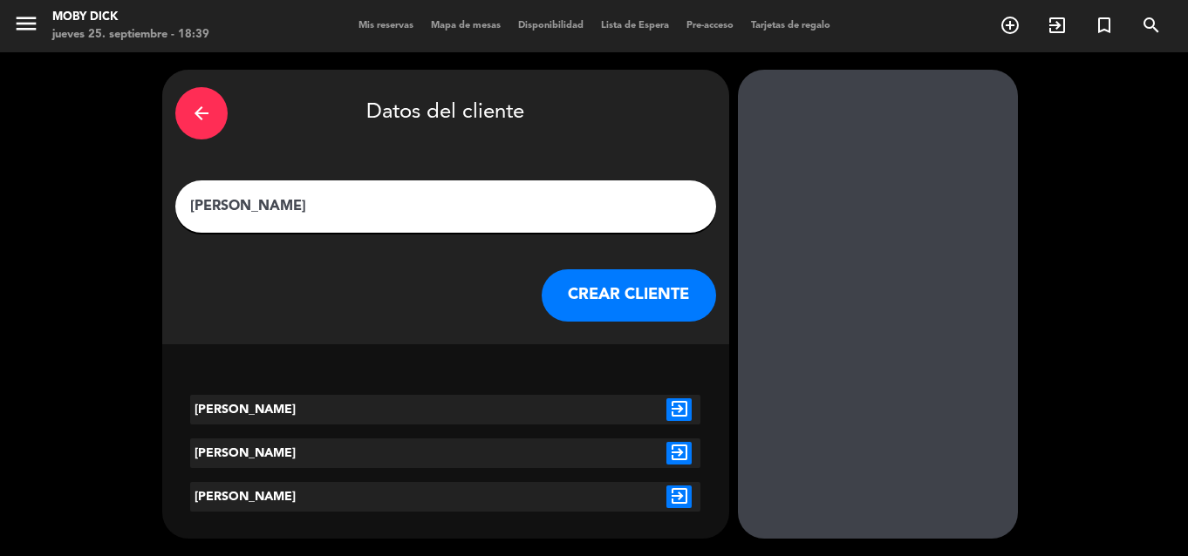
type input "[PERSON_NAME]"
click at [651, 285] on button "CREAR CLIENTE" at bounding box center [629, 295] width 174 height 52
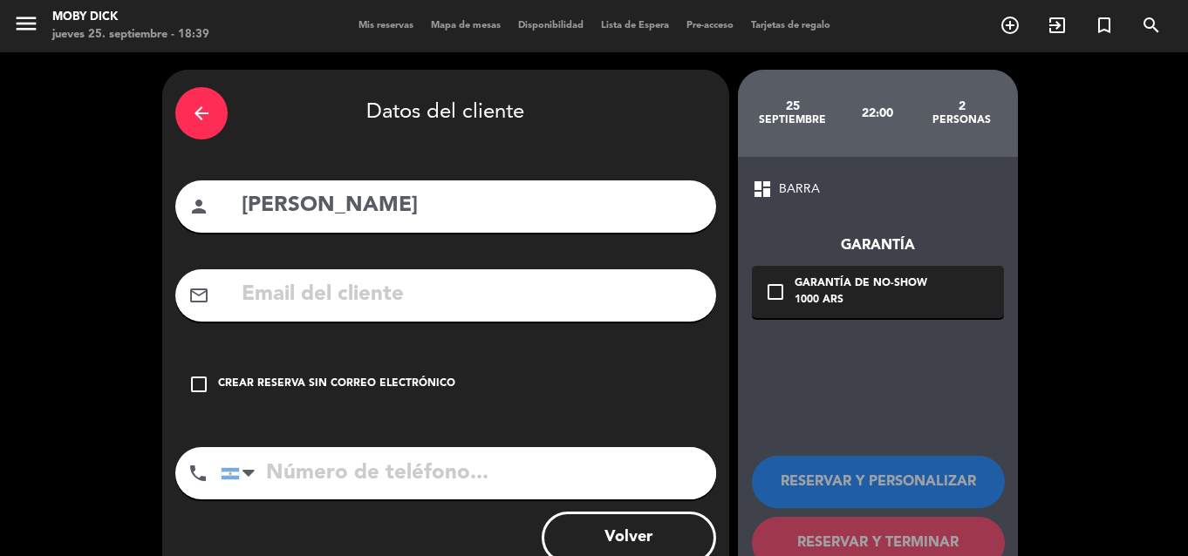
click at [405, 365] on div "check_box_outline_blank Crear reserva sin correo electrónico" at bounding box center [445, 384] width 541 height 52
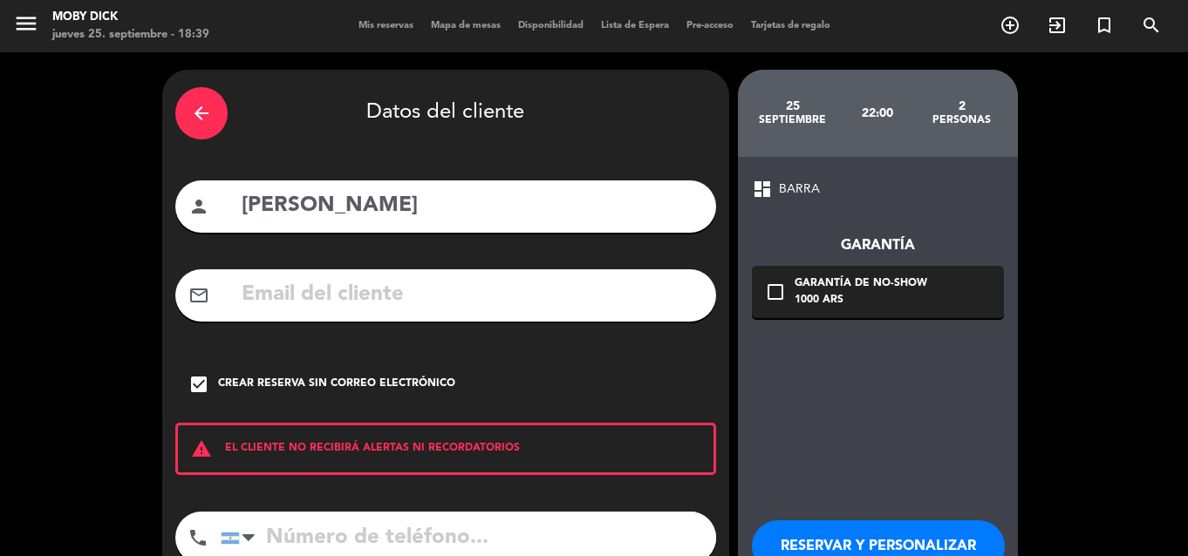
click at [1006, 490] on div "dashboard BARRA Garantía check_box_outline_blank Garantía de no-show 1000 ARS R…" at bounding box center [878, 406] width 280 height 498
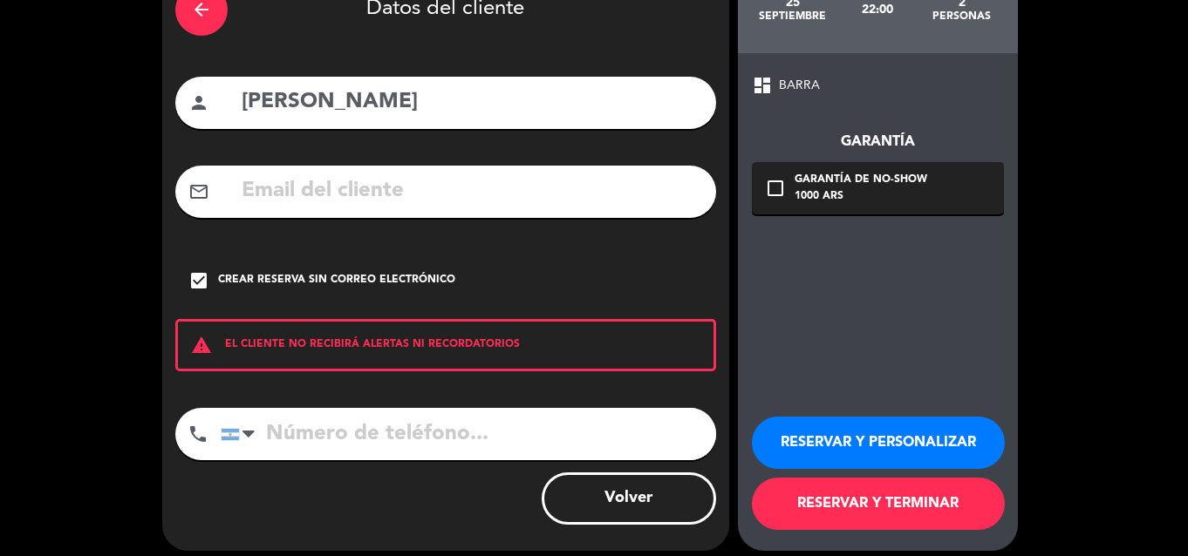
scroll to position [105, 0]
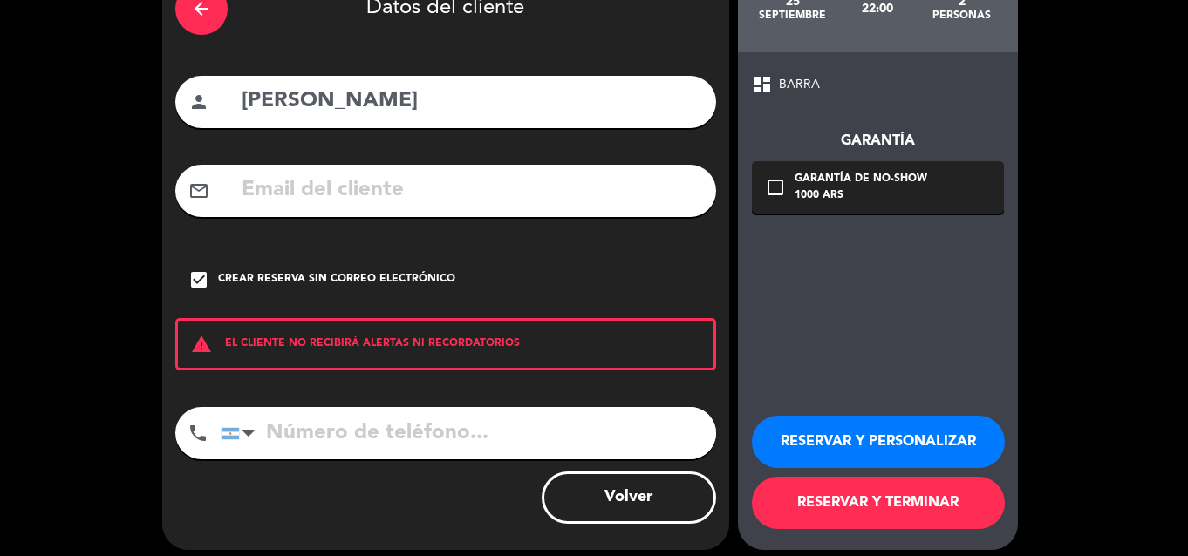
click at [944, 440] on button "RESERVAR Y PERSONALIZAR" at bounding box center [878, 442] width 253 height 52
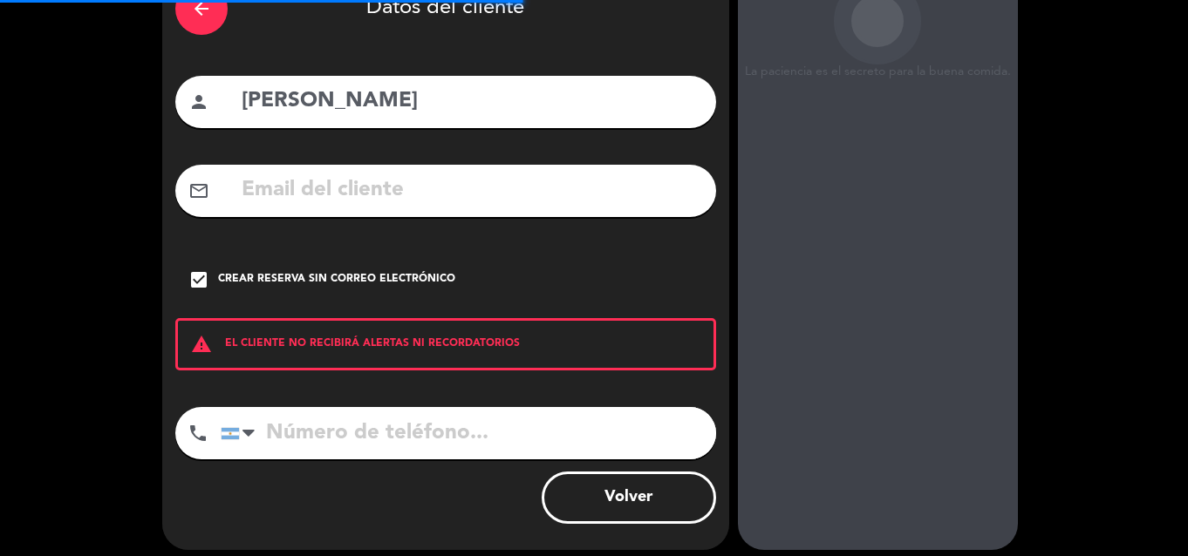
scroll to position [70, 0]
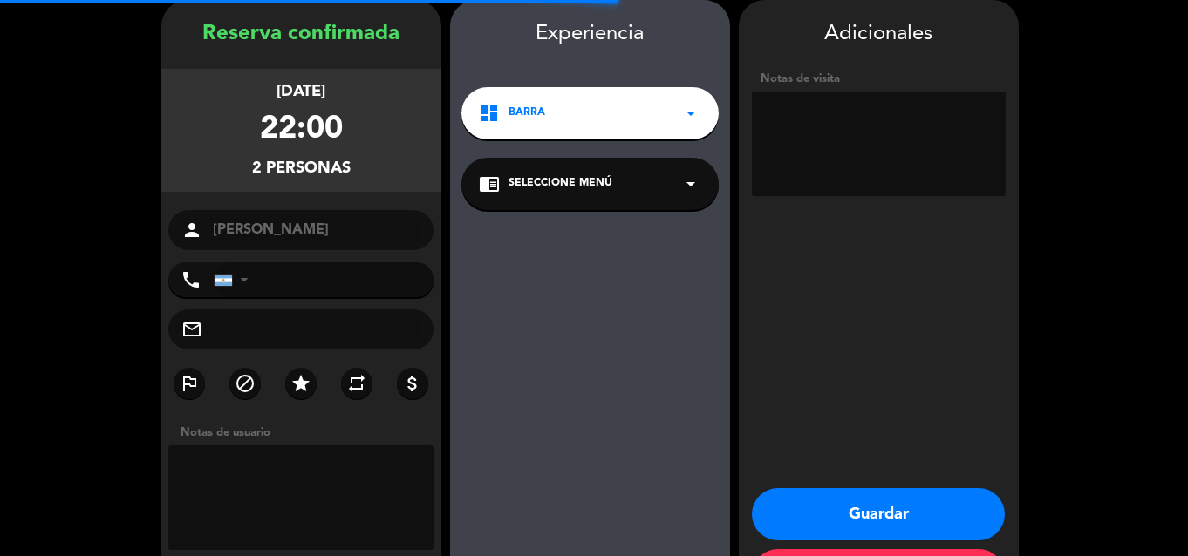
click at [913, 191] on textarea at bounding box center [879, 144] width 254 height 105
type textarea "2 influ"
click at [831, 511] on button "Guardar" at bounding box center [878, 514] width 253 height 52
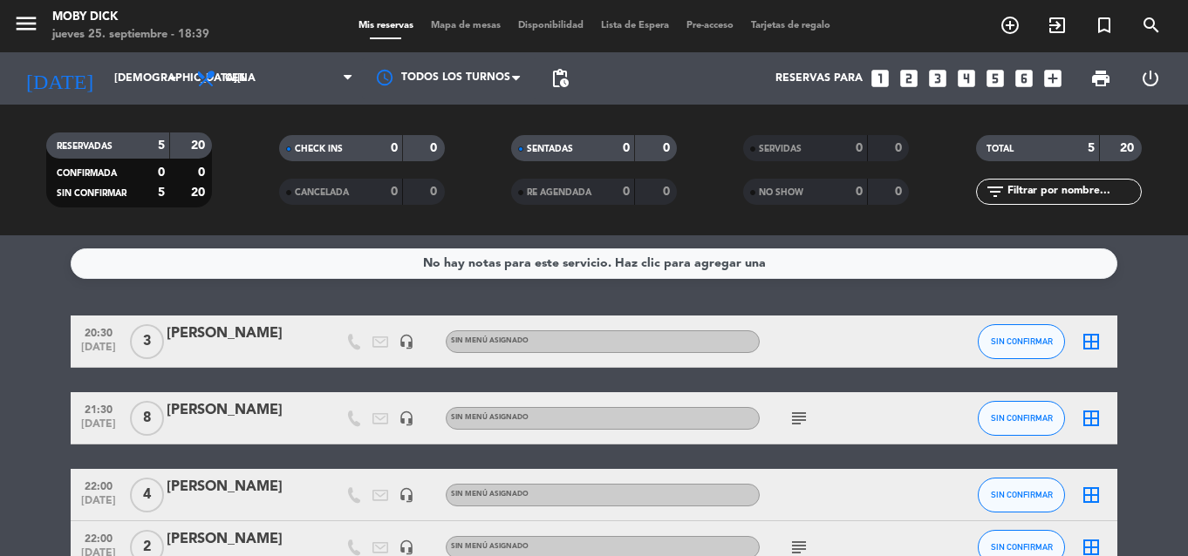
click at [941, 78] on icon "looks_3" at bounding box center [937, 78] width 23 height 23
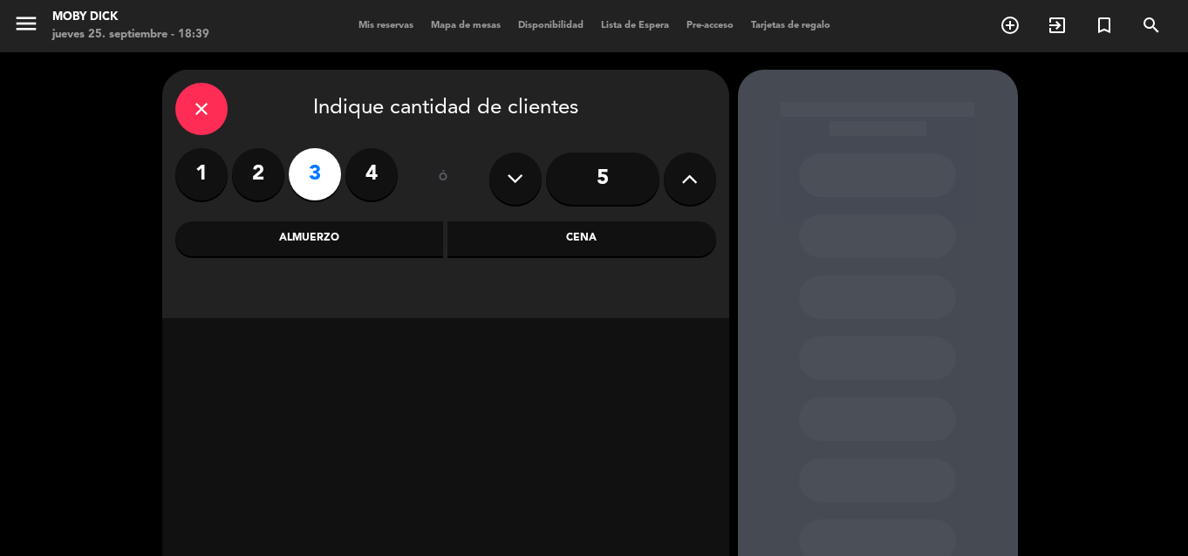
click at [684, 253] on div "Cena" at bounding box center [581, 239] width 269 height 35
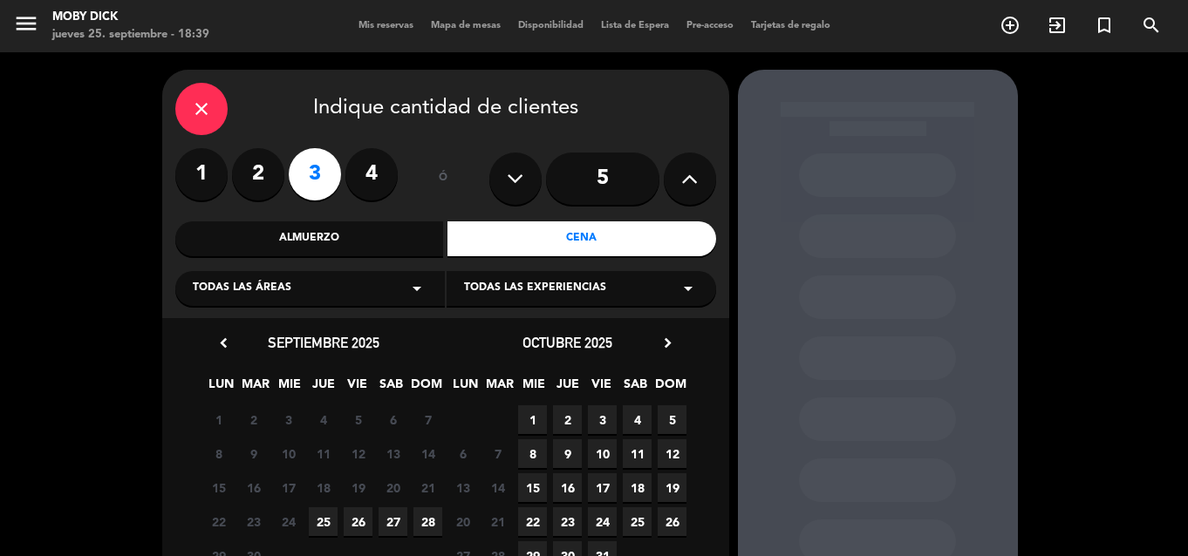
click at [318, 520] on span "25" at bounding box center [323, 522] width 29 height 29
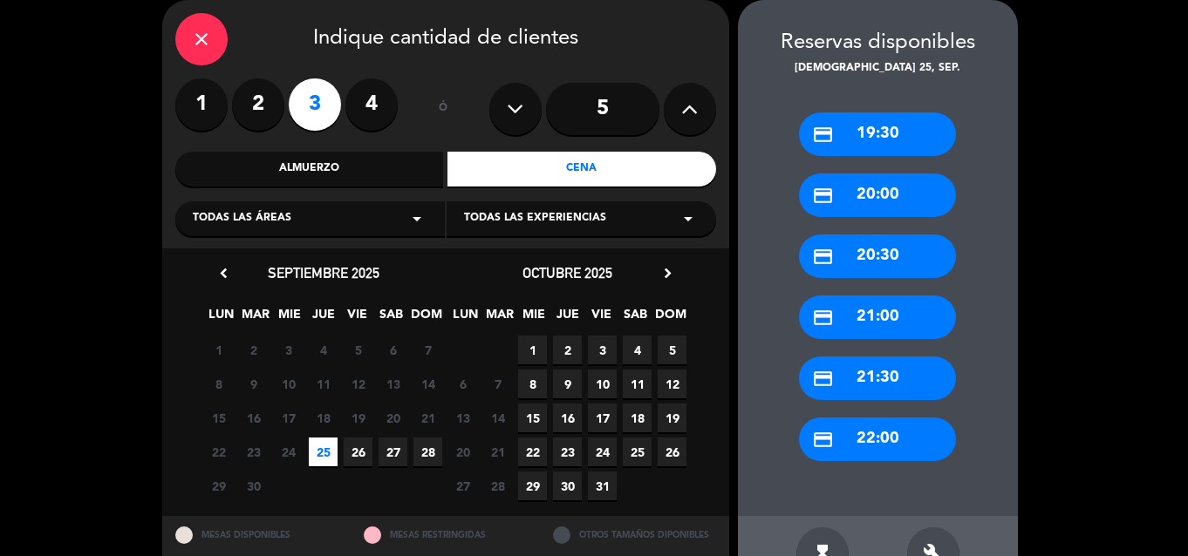
click at [863, 425] on div "credit_card 22:00" at bounding box center [877, 440] width 157 height 44
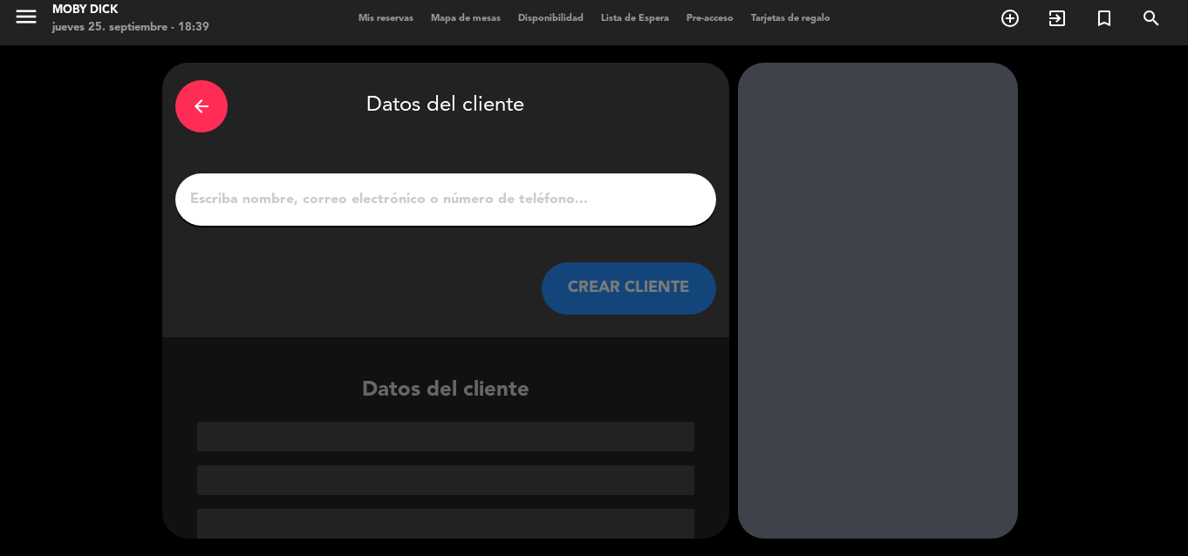
click at [537, 222] on div at bounding box center [445, 200] width 541 height 52
click at [529, 213] on div at bounding box center [445, 200] width 541 height 52
click at [524, 201] on input "1" at bounding box center [445, 200] width 515 height 24
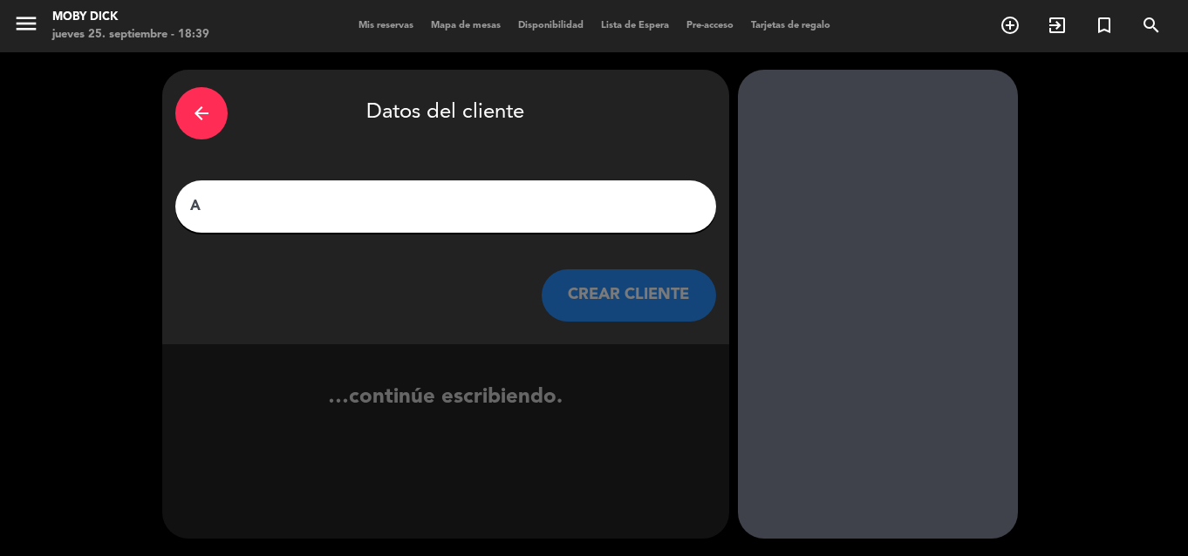
scroll to position [0, 0]
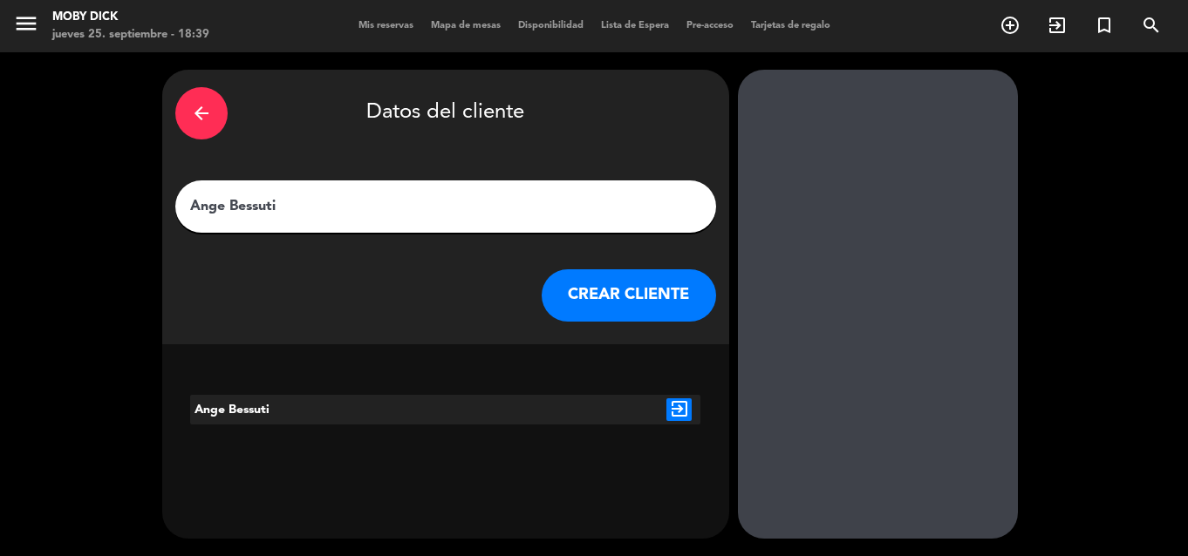
type input "Ange Bessuti"
click at [610, 314] on button "CREAR CLIENTE" at bounding box center [629, 295] width 174 height 52
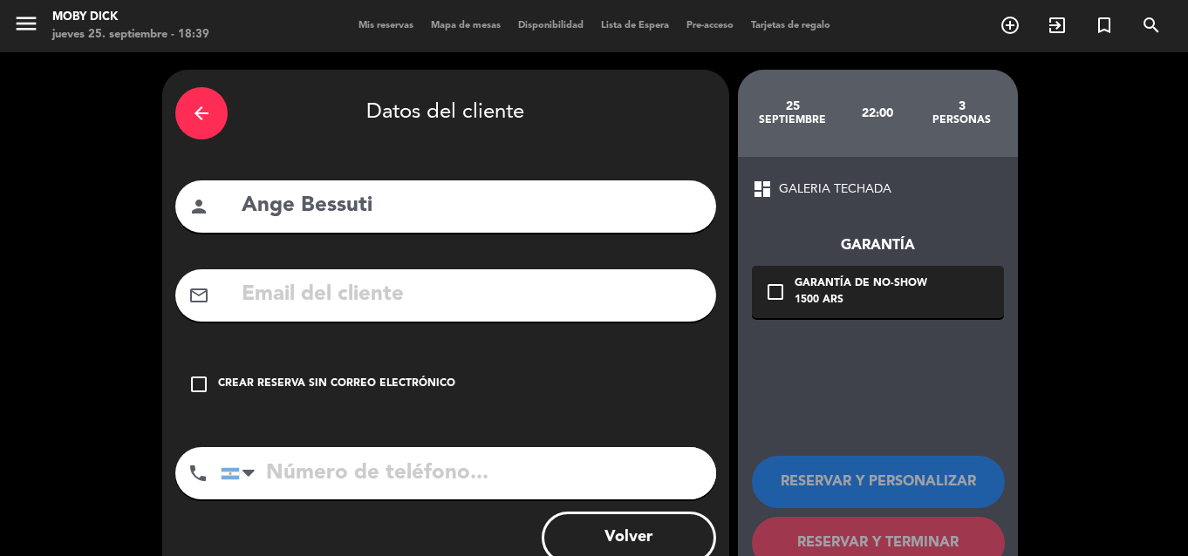
click at [408, 389] on div "Crear reserva sin correo electrónico" at bounding box center [336, 384] width 237 height 17
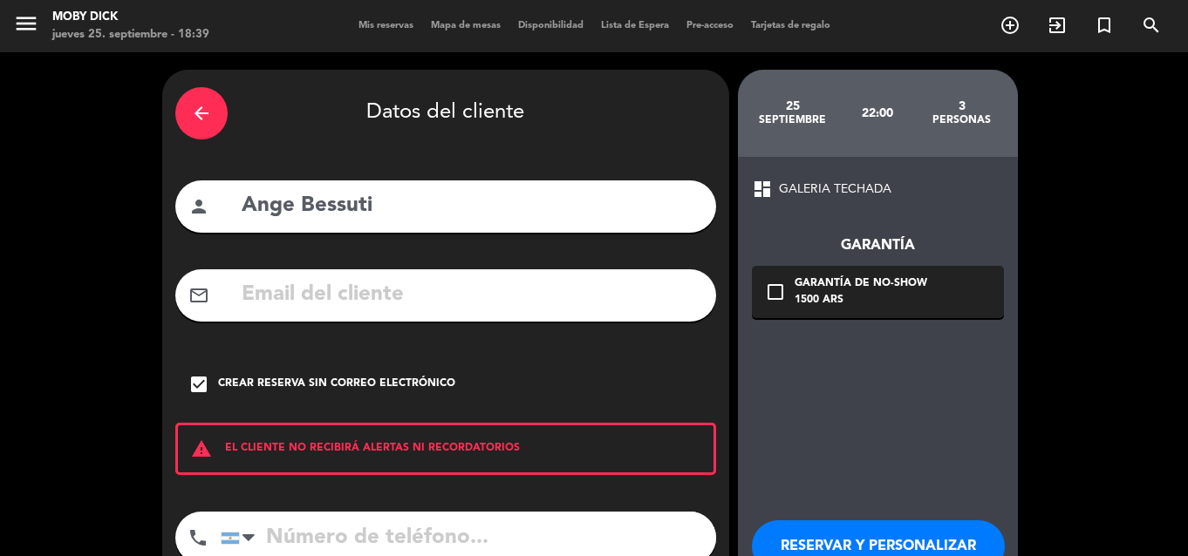
click at [836, 533] on button "RESERVAR Y PERSONALIZAR" at bounding box center [878, 547] width 253 height 52
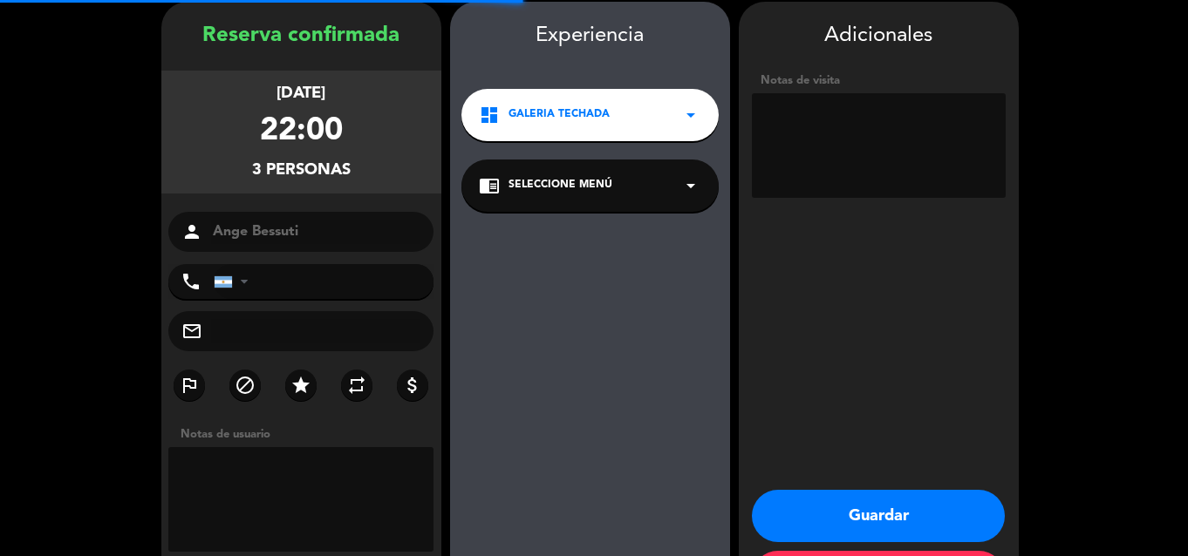
scroll to position [70, 0]
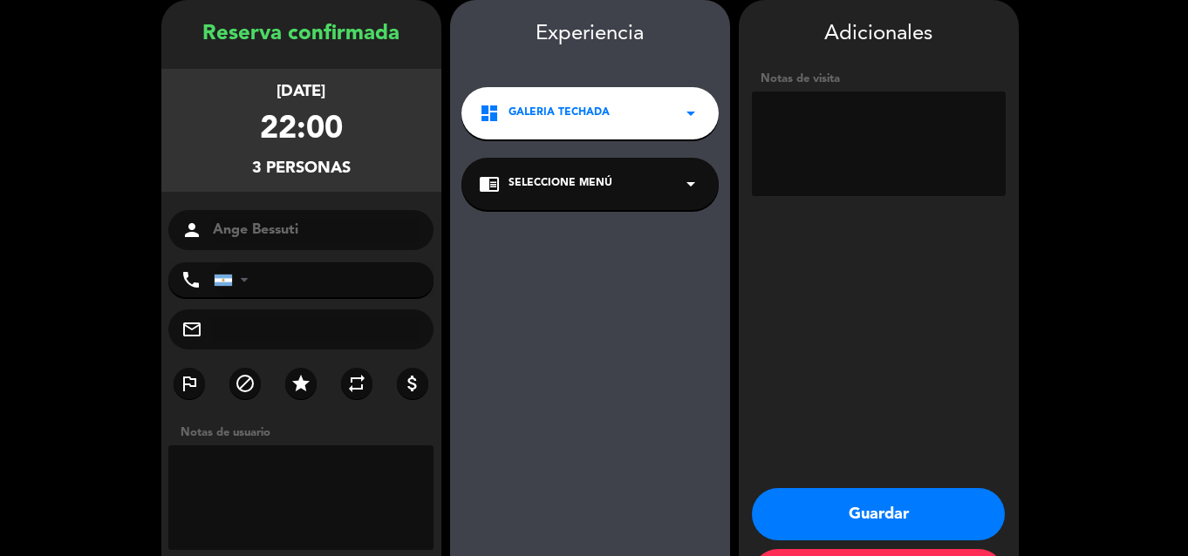
click at [948, 195] on textarea at bounding box center [879, 144] width 254 height 105
type textarea "3 influ"
click at [851, 513] on button "Guardar" at bounding box center [878, 514] width 253 height 52
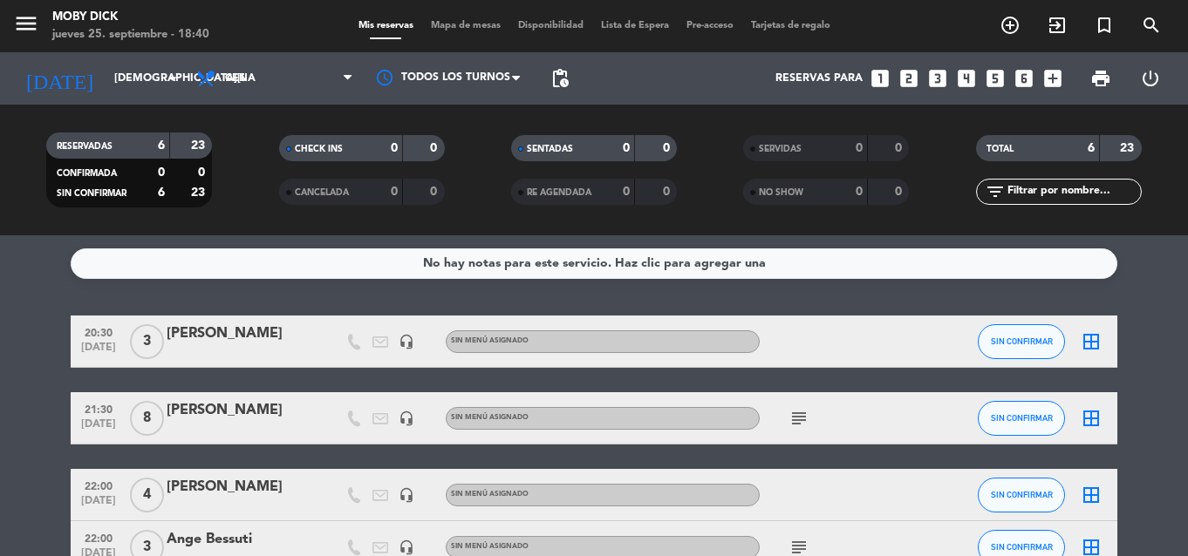
click at [938, 76] on icon "looks_3" at bounding box center [937, 78] width 23 height 23
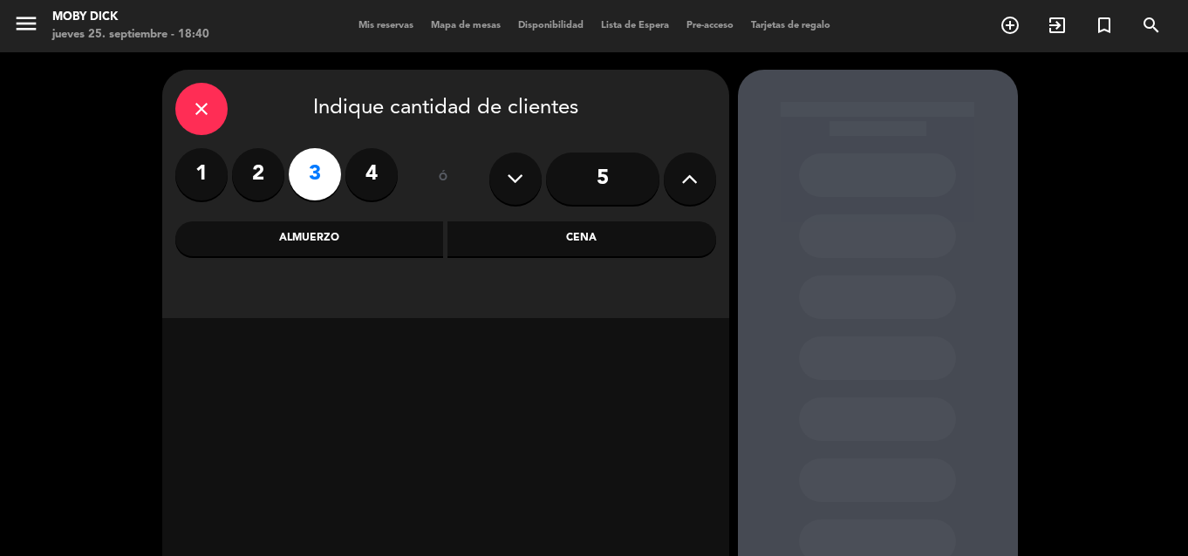
click at [563, 230] on div "Cena" at bounding box center [581, 239] width 269 height 35
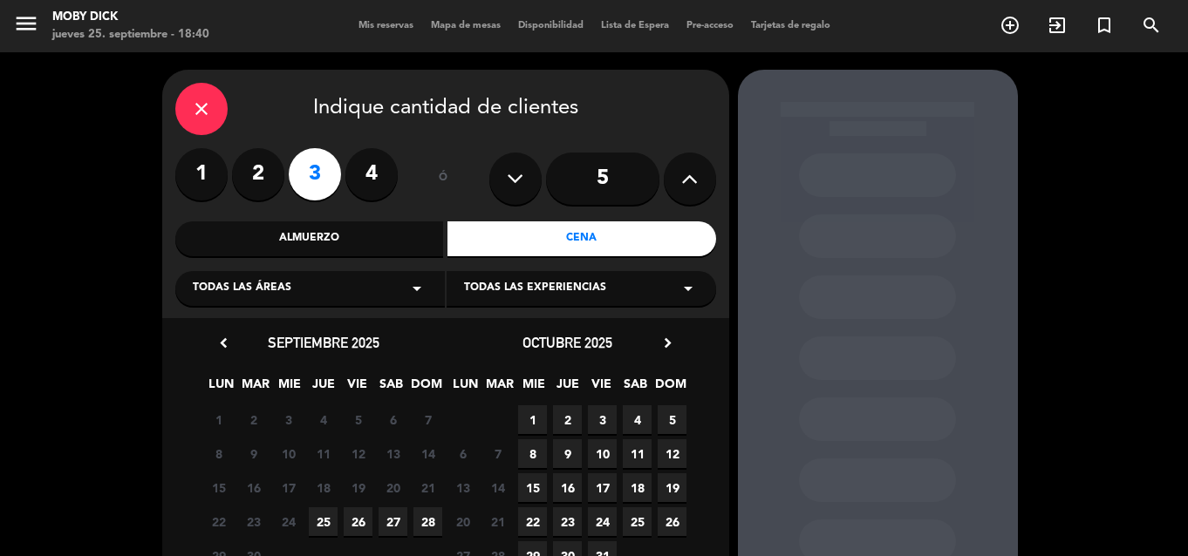
click at [323, 521] on span "25" at bounding box center [323, 522] width 29 height 29
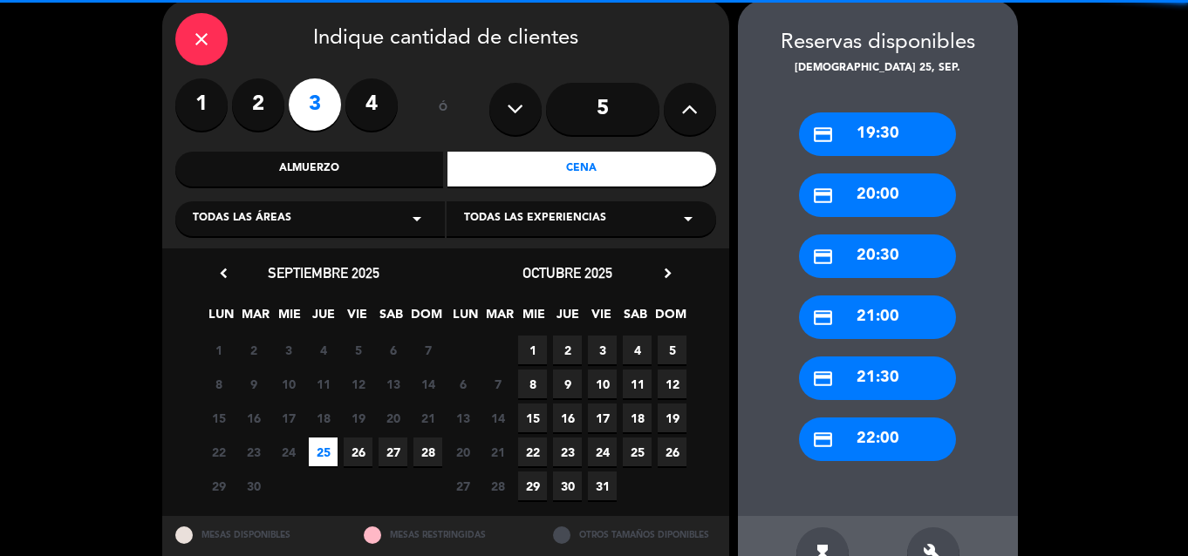
click at [929, 434] on div "credit_card 22:00" at bounding box center [877, 440] width 157 height 44
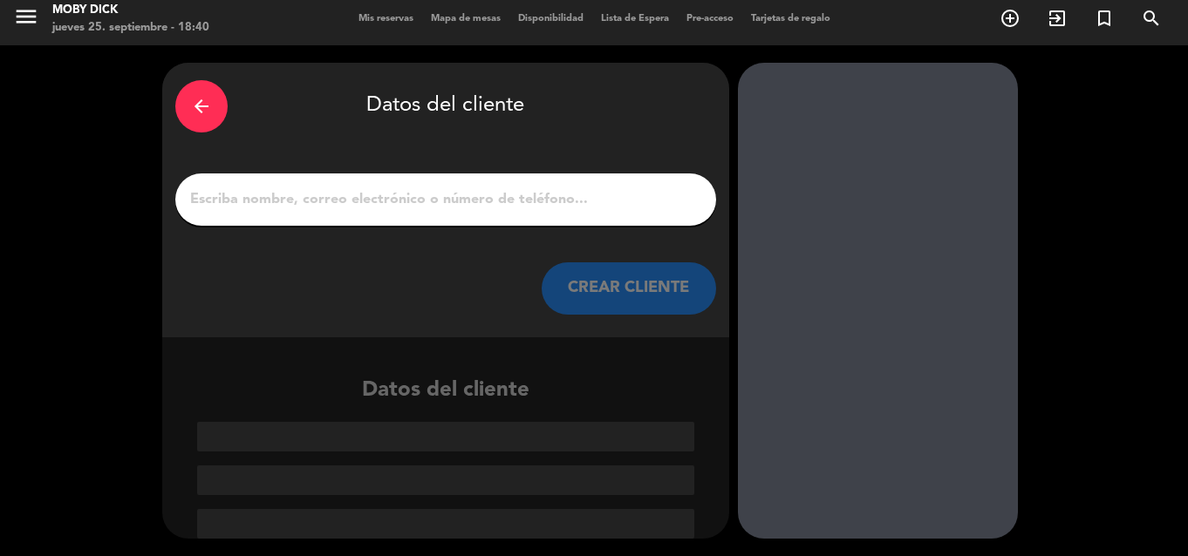
click at [515, 198] on input "1" at bounding box center [445, 200] width 515 height 24
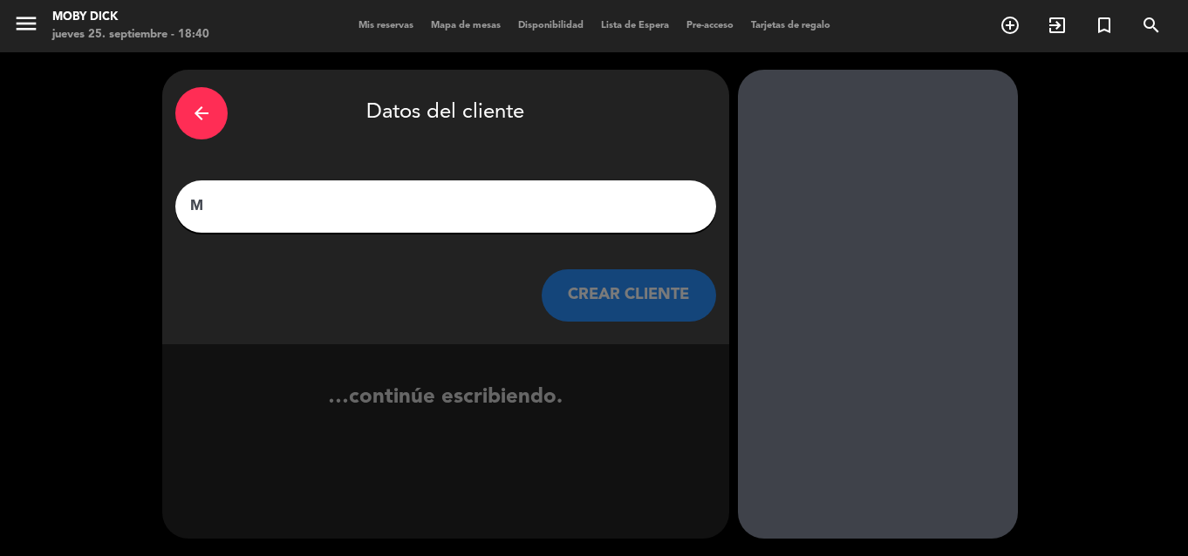
scroll to position [0, 0]
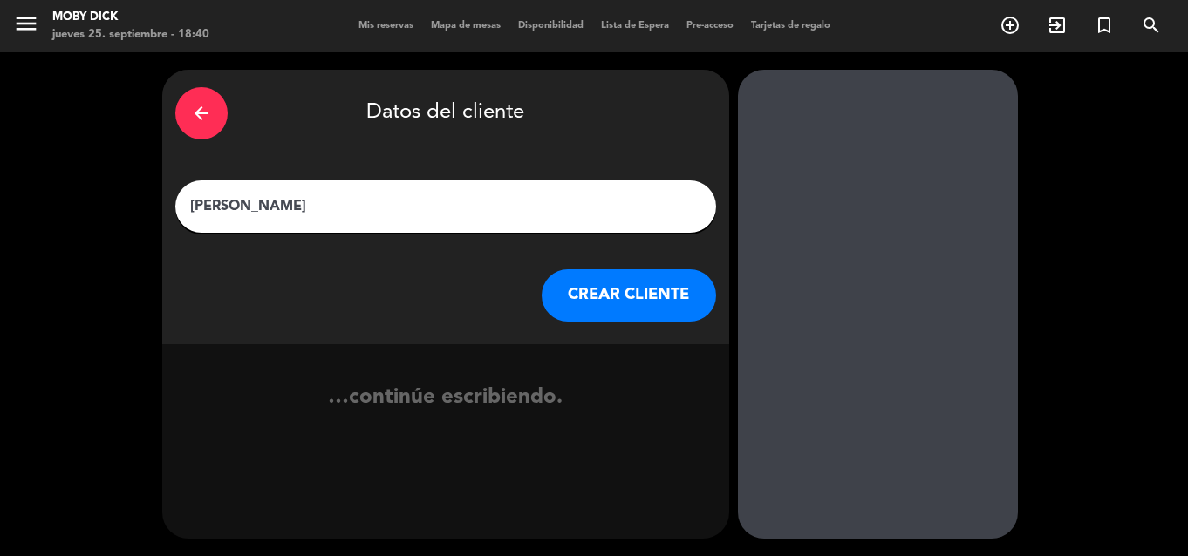
type input "[PERSON_NAME]"
click at [580, 293] on button "CREAR CLIENTE" at bounding box center [629, 295] width 174 height 52
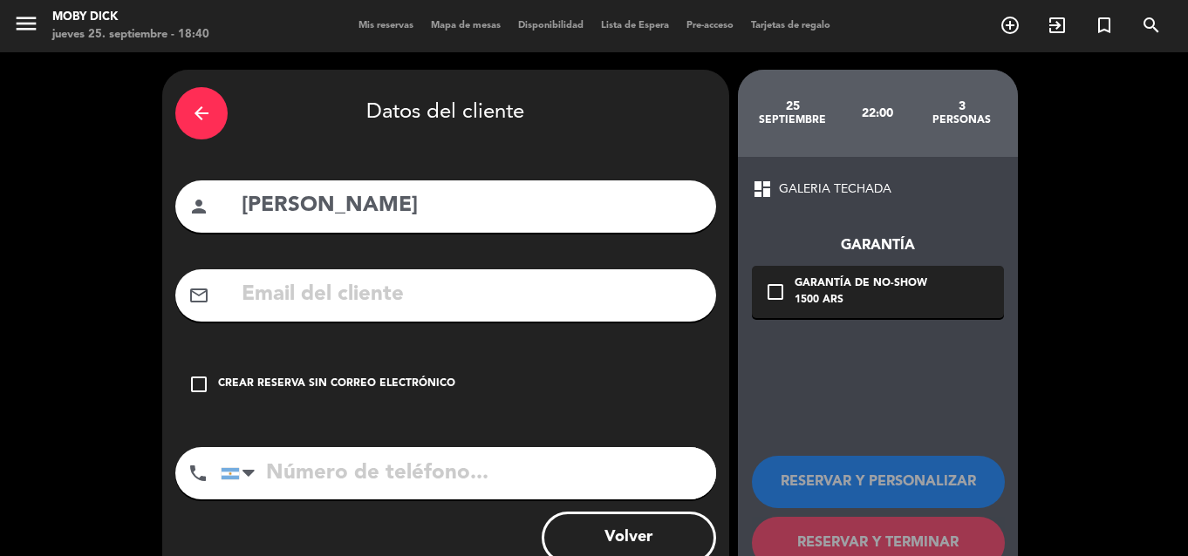
drag, startPoint x: 313, startPoint y: 398, endPoint x: 511, endPoint y: 374, distance: 199.4
click at [313, 397] on div "check_box_outline_blank Crear reserva sin correo electrónico" at bounding box center [445, 384] width 541 height 52
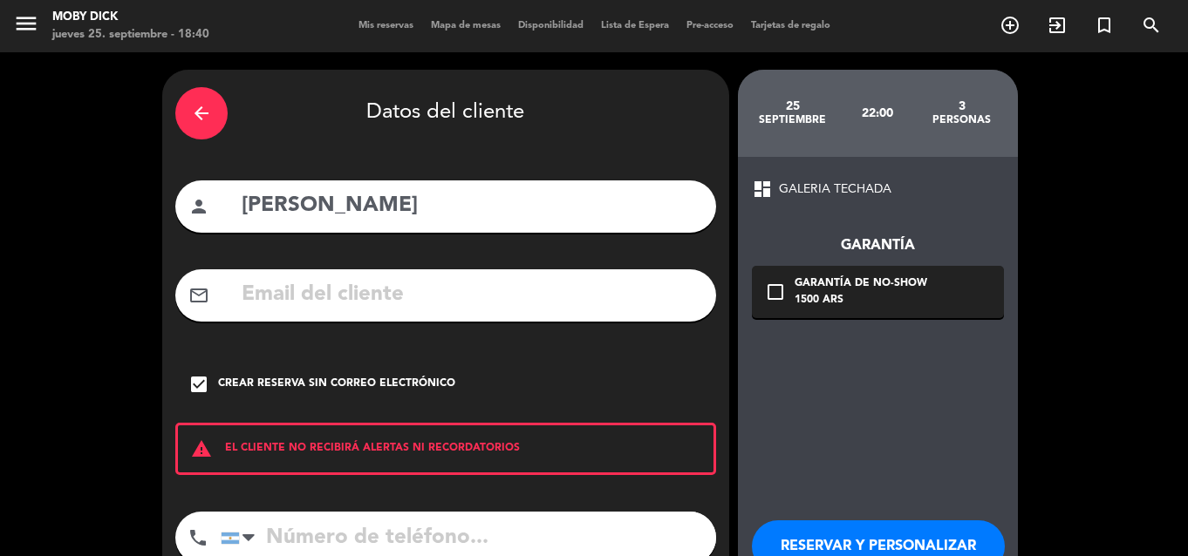
click at [822, 538] on button "RESERVAR Y PERSONALIZAR" at bounding box center [878, 547] width 253 height 52
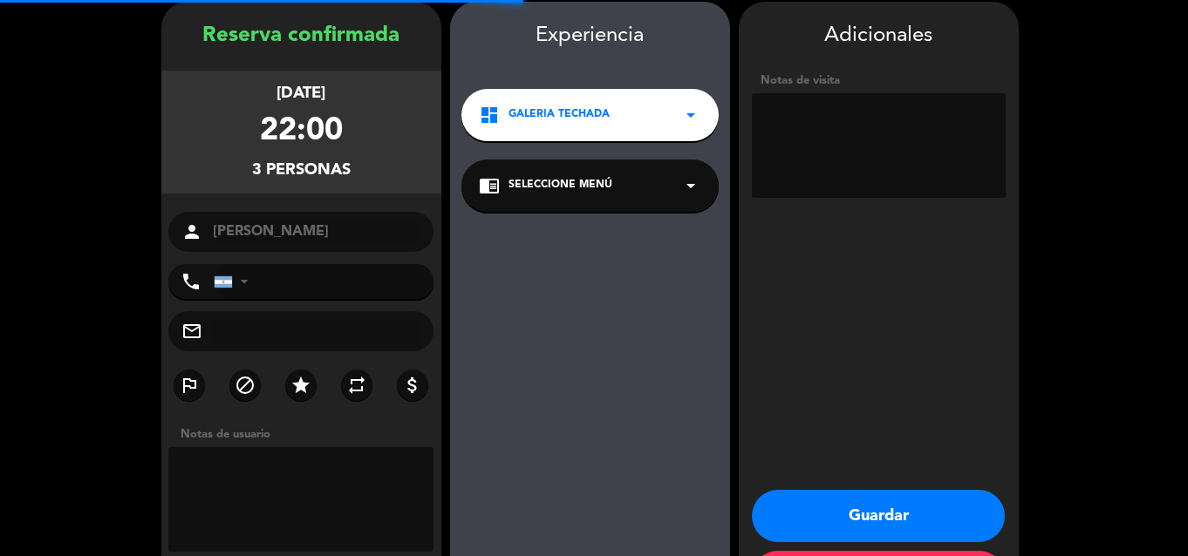
scroll to position [70, 0]
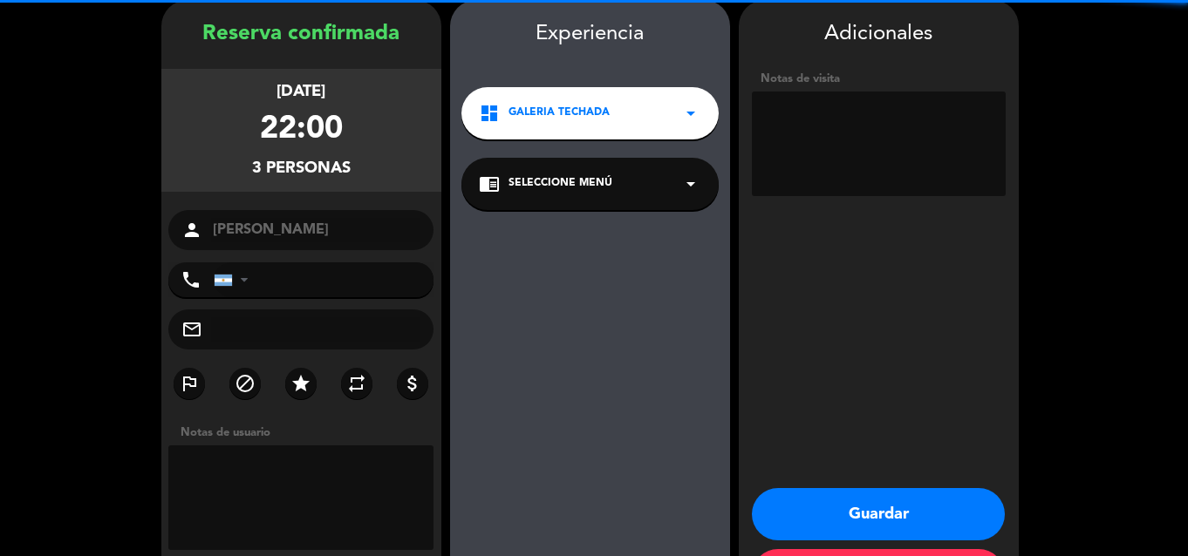
click at [877, 137] on textarea at bounding box center [879, 144] width 254 height 105
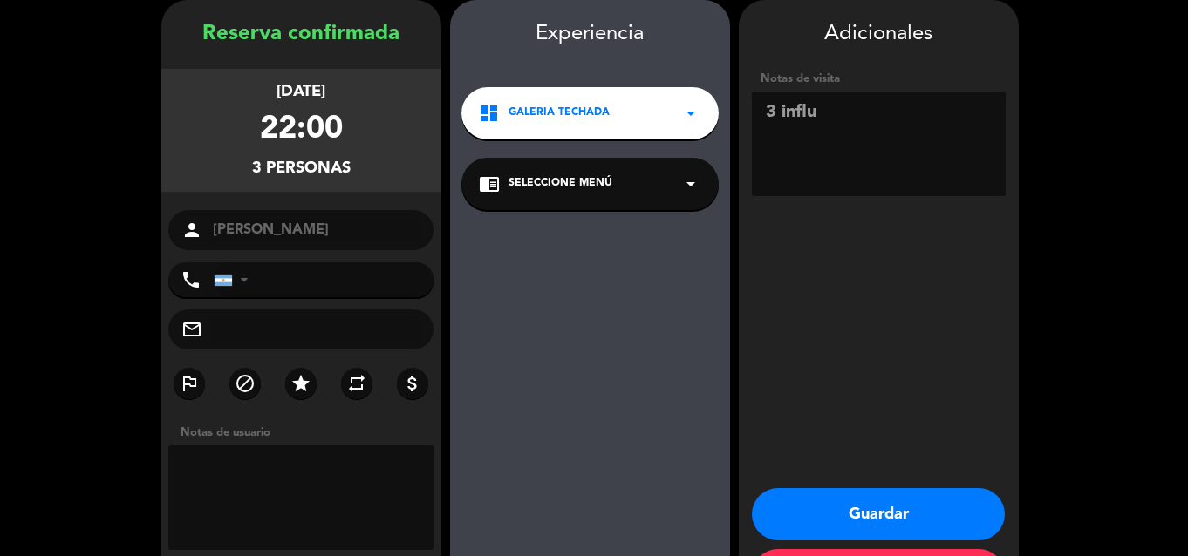
type textarea "3 influ"
click at [935, 528] on button "Guardar" at bounding box center [878, 514] width 253 height 52
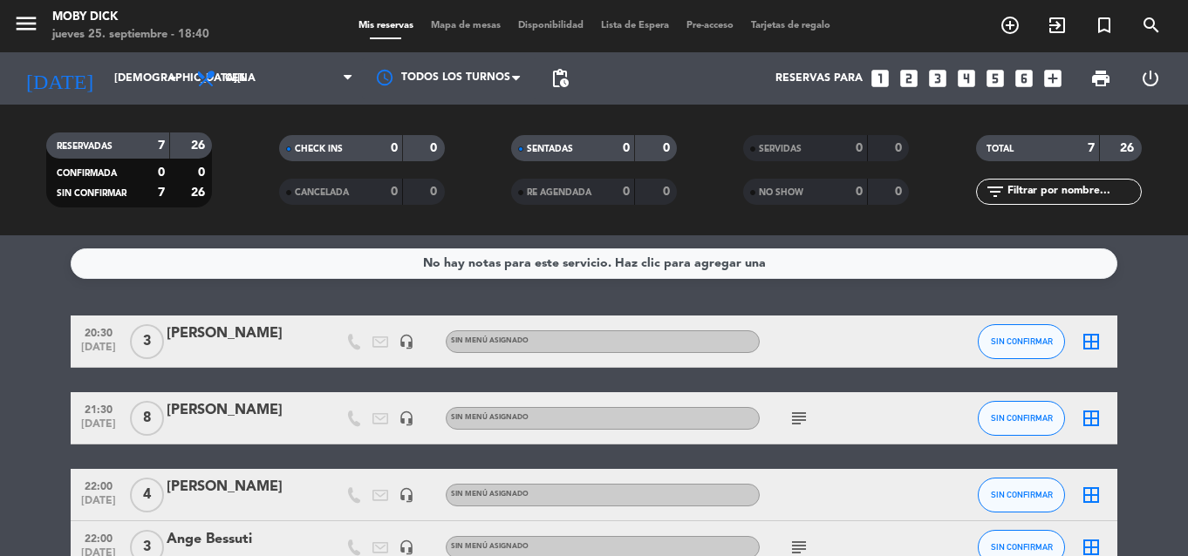
click at [958, 73] on icon "looks_4" at bounding box center [966, 78] width 23 height 23
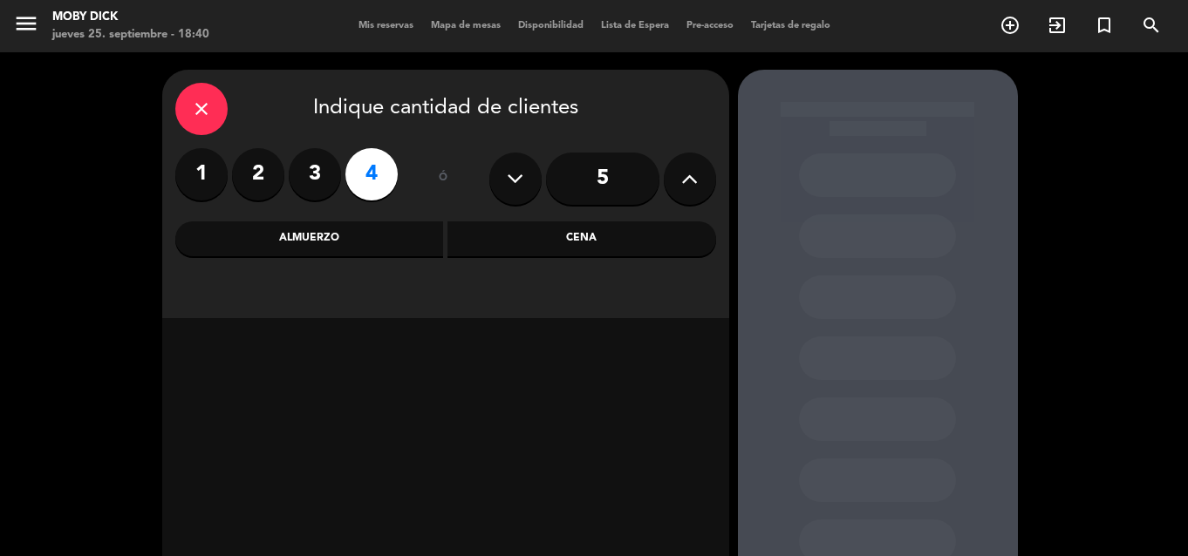
click at [666, 258] on div "close Indique cantidad de clientes 1 2 3 4 ó 5 Almuerzo Cena" at bounding box center [445, 194] width 567 height 249
click at [644, 238] on div "Cena" at bounding box center [581, 239] width 269 height 35
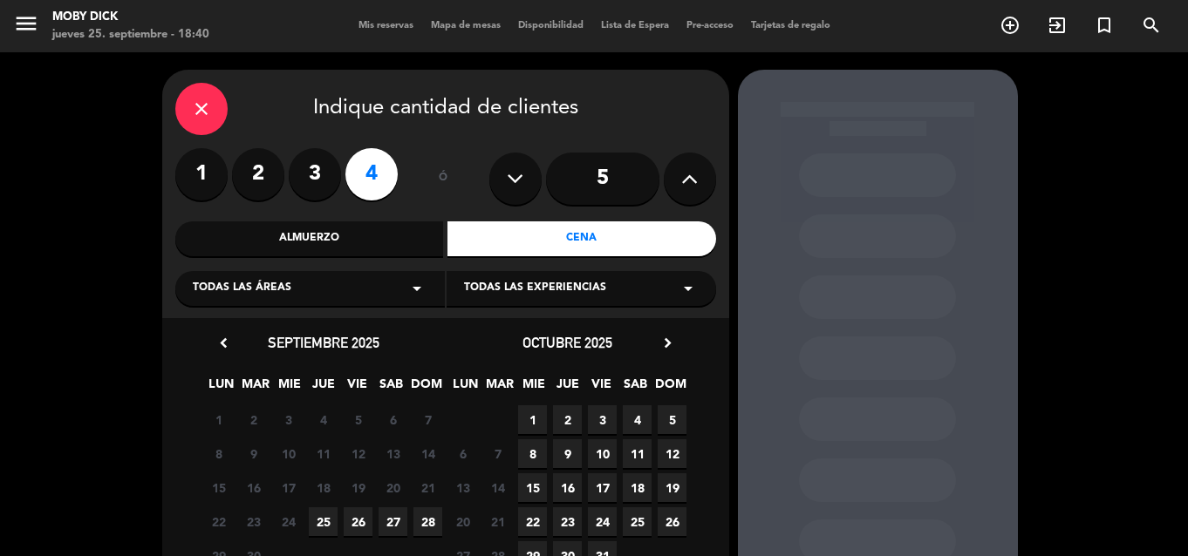
click at [328, 514] on span "25" at bounding box center [323, 522] width 29 height 29
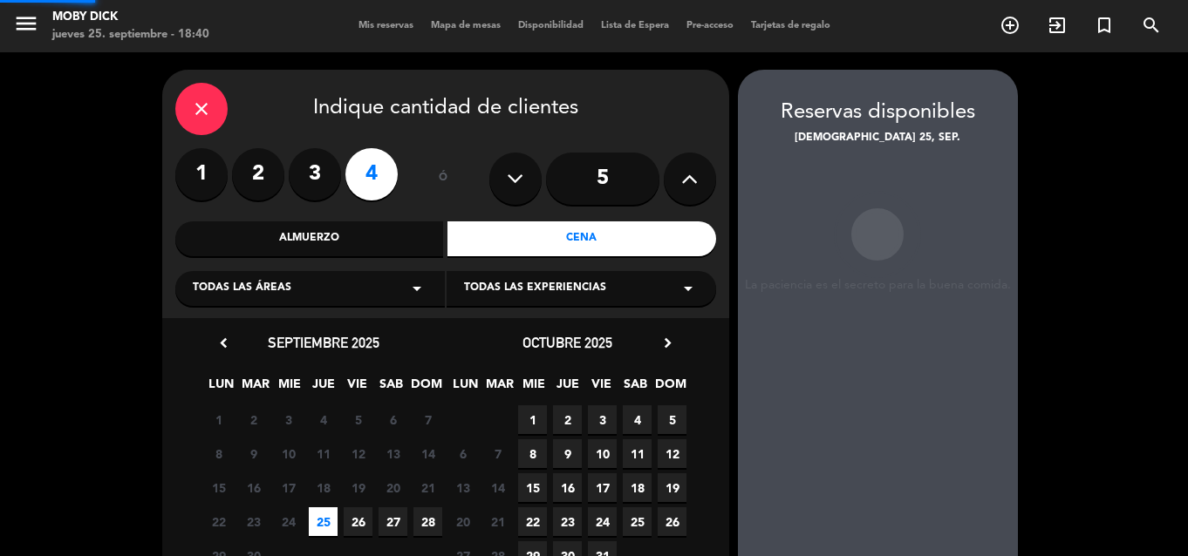
scroll to position [70, 0]
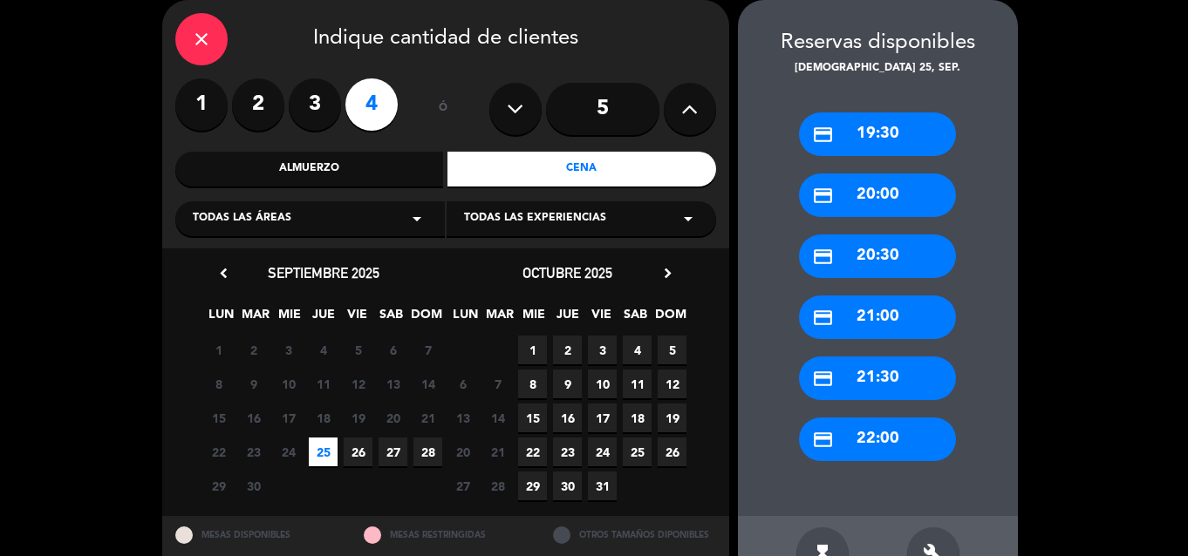
click at [885, 434] on div "credit_card 22:00" at bounding box center [877, 440] width 157 height 44
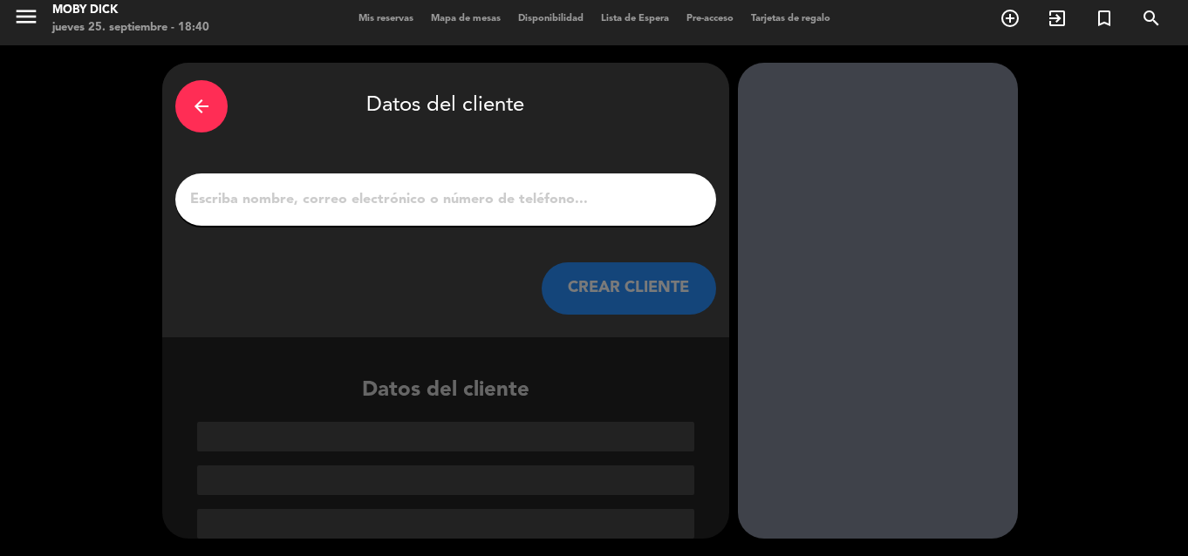
scroll to position [7, 0]
click at [556, 212] on input "1" at bounding box center [445, 200] width 515 height 24
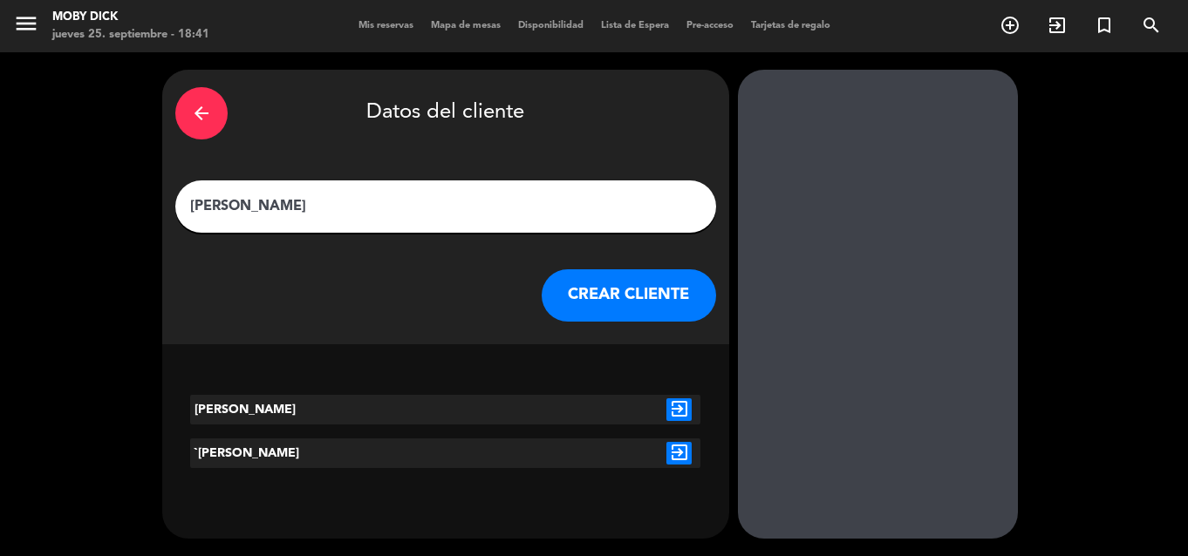
type input "[PERSON_NAME]"
click at [636, 298] on button "CREAR CLIENTE" at bounding box center [629, 295] width 174 height 52
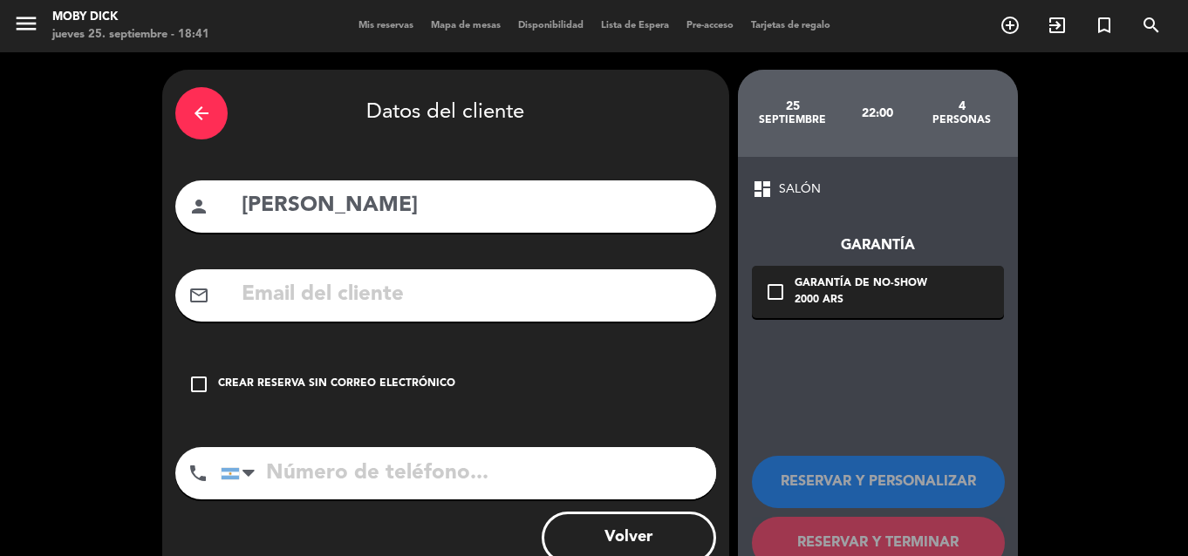
click at [451, 358] on div "arrow_back Datos del cliente person Paz Brisi mail_outline check_box_outline_bl…" at bounding box center [445, 330] width 567 height 521
click at [447, 379] on div "Crear reserva sin correo electrónico" at bounding box center [336, 384] width 237 height 17
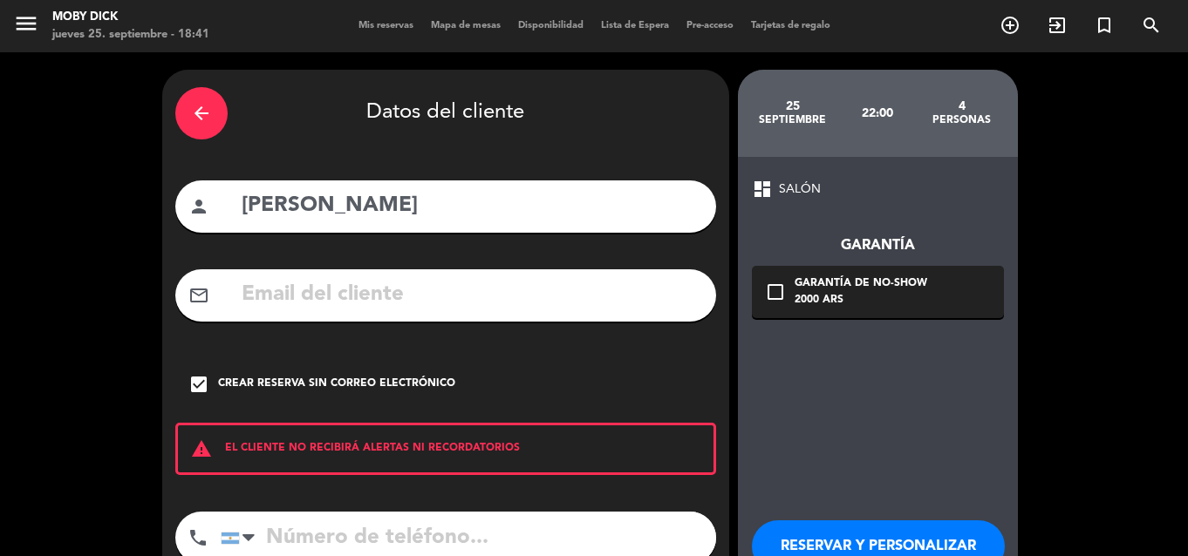
click at [836, 527] on button "RESERVAR Y PERSONALIZAR" at bounding box center [878, 547] width 253 height 52
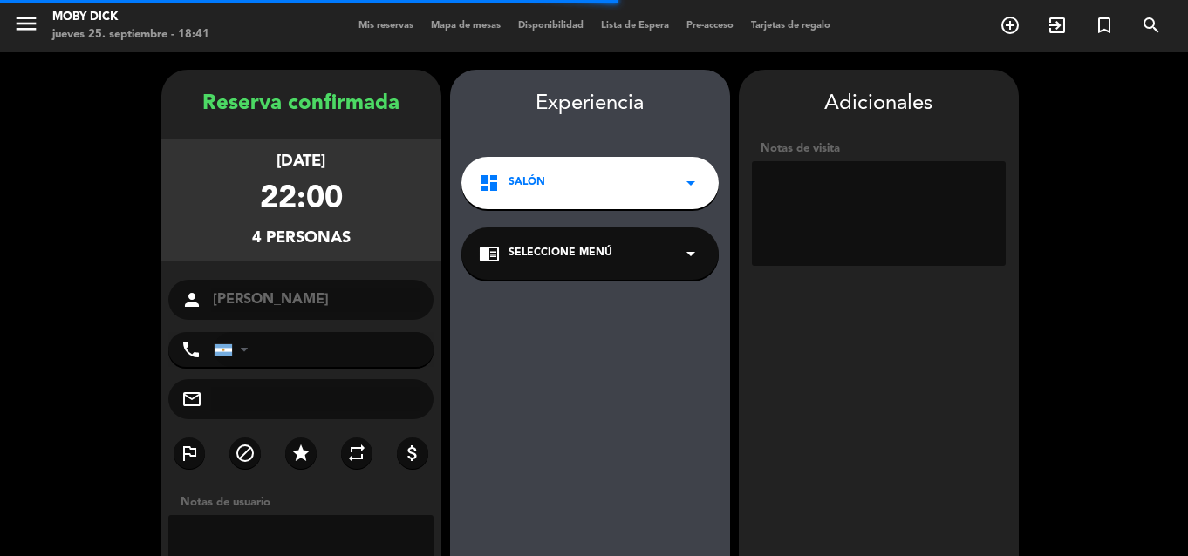
scroll to position [70, 0]
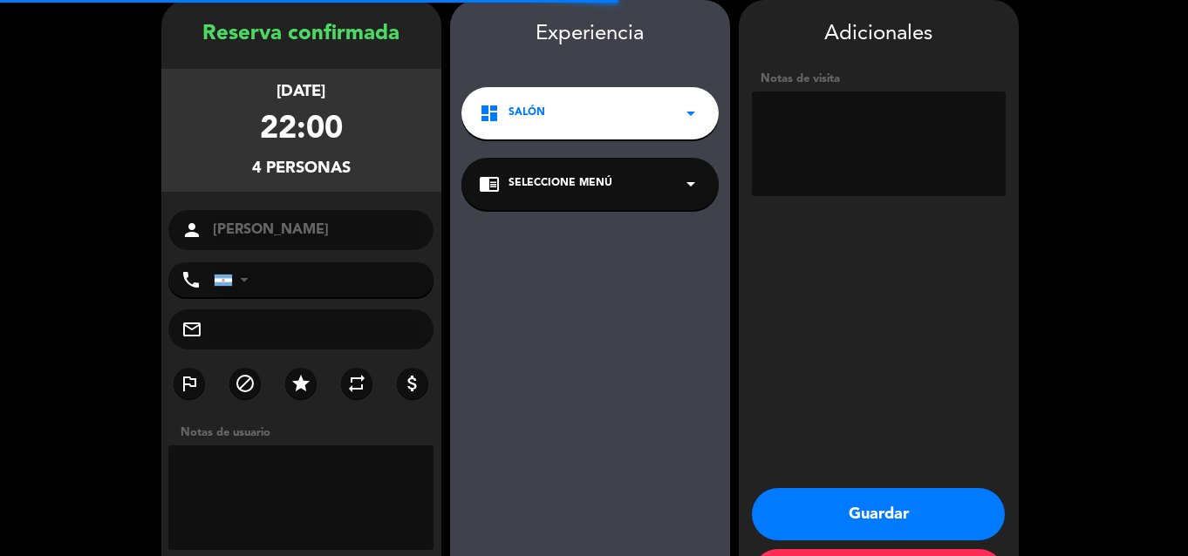
click at [910, 191] on textarea at bounding box center [879, 144] width 254 height 105
type textarea "4 influ"
click at [856, 512] on button "Guardar" at bounding box center [878, 514] width 253 height 52
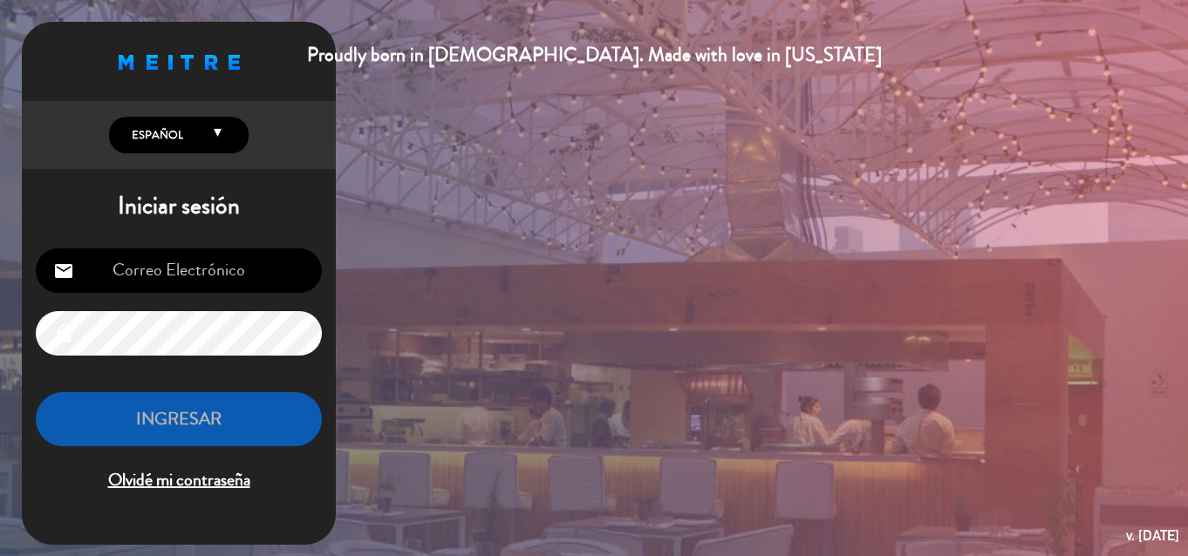
click at [148, 276] on input "email" at bounding box center [179, 271] width 286 height 44
type input "[EMAIL_ADDRESS][DOMAIN_NAME]"
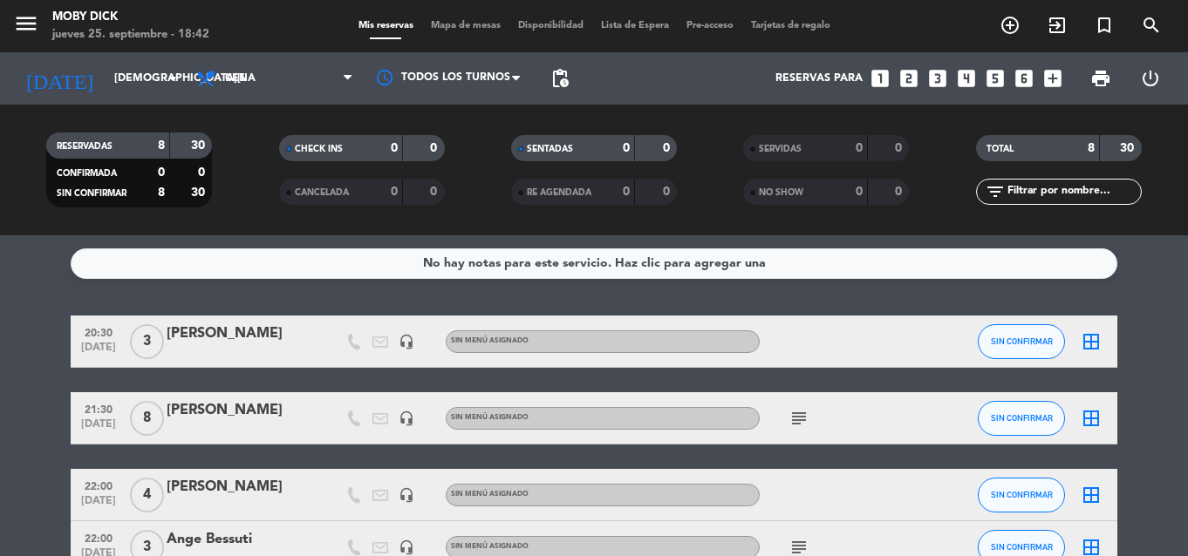
click at [50, 369] on bookings-row "20:30 [DATE] 3 [PERSON_NAME] headset_mic Sin menú asignado SIN CONFIRMAR border…" at bounding box center [594, 549] width 1188 height 467
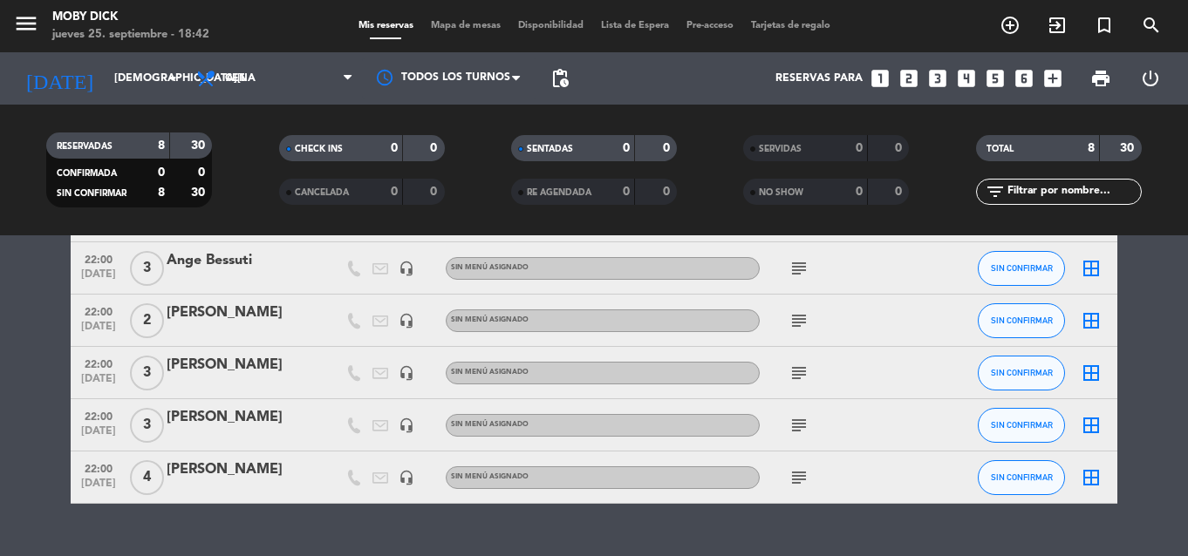
scroll to position [314, 0]
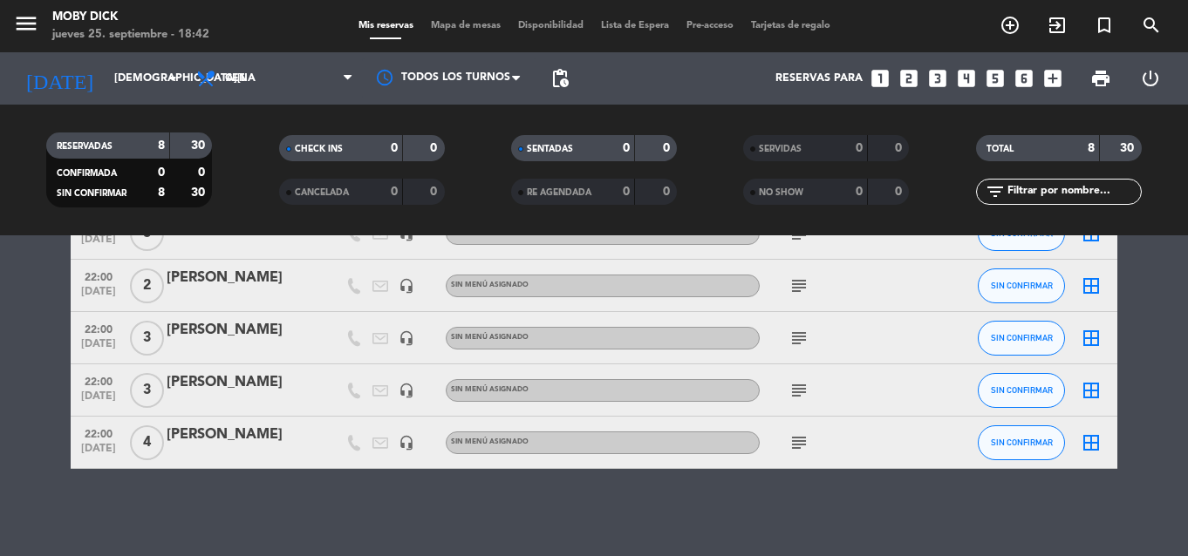
click at [937, 85] on icon "looks_3" at bounding box center [937, 78] width 23 height 23
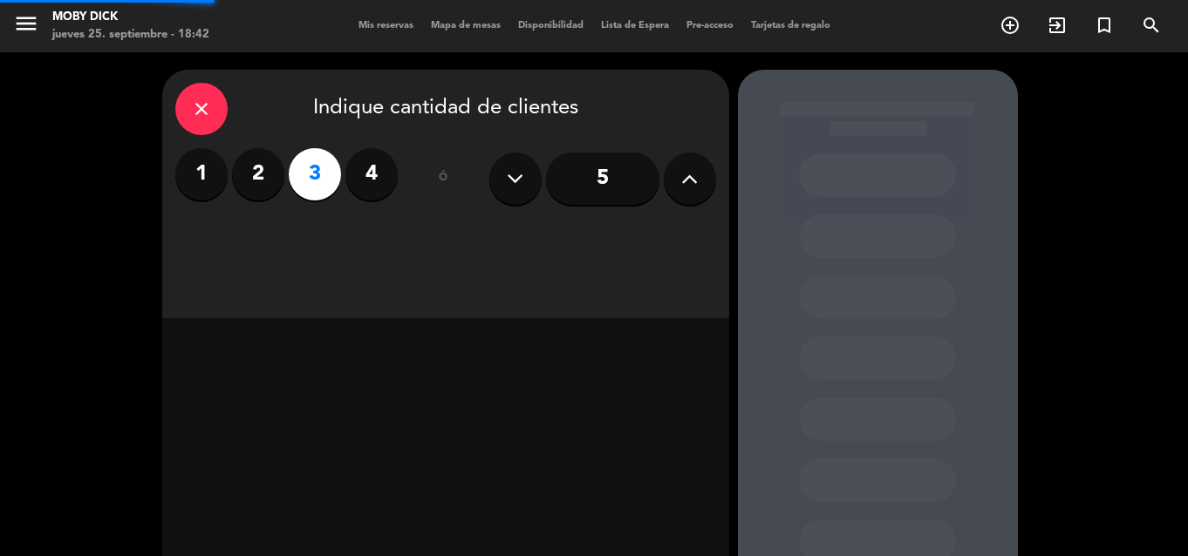
click at [937, 85] on div at bounding box center [878, 365] width 280 height 590
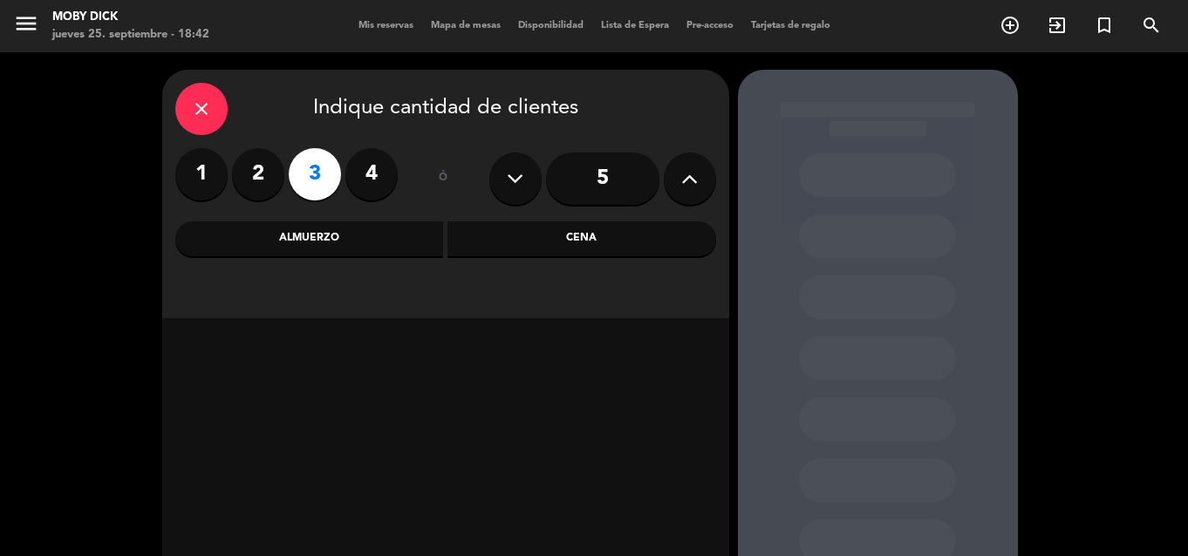
click at [661, 228] on div "Cena" at bounding box center [581, 239] width 269 height 35
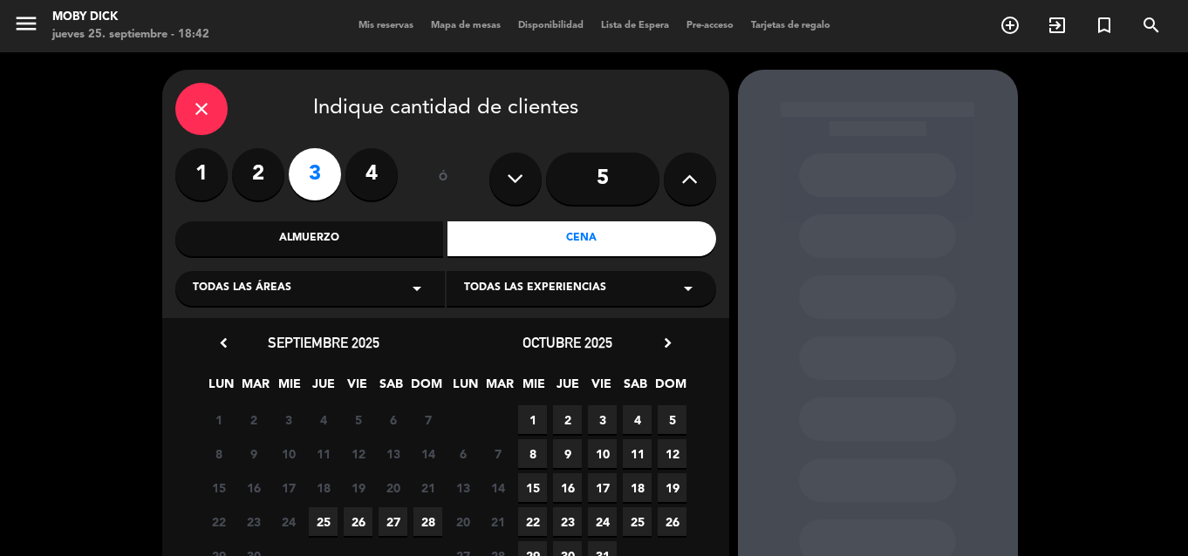
click at [324, 518] on span "25" at bounding box center [323, 522] width 29 height 29
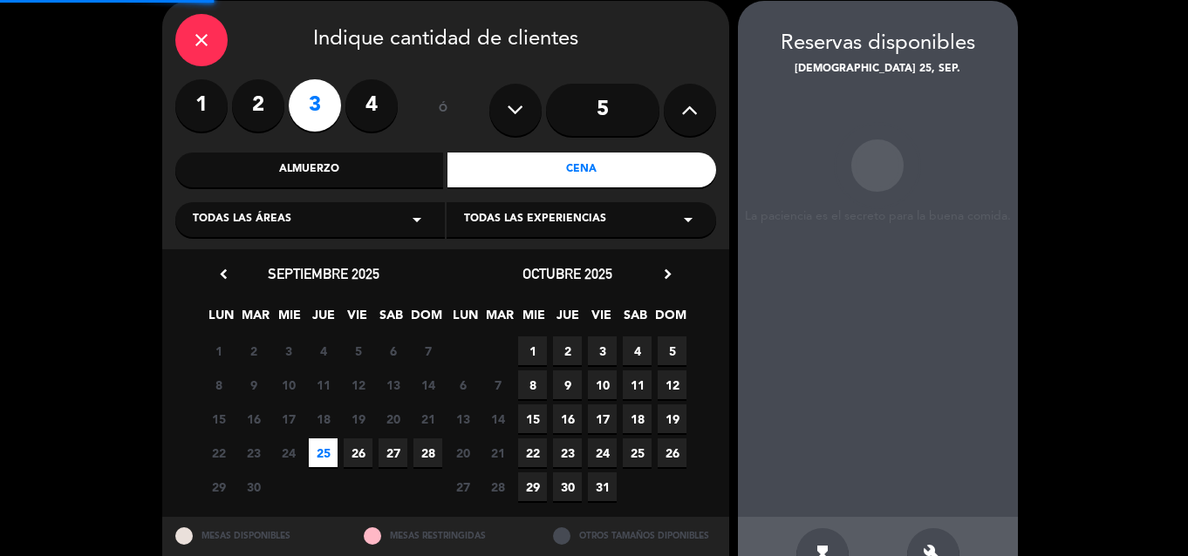
scroll to position [70, 0]
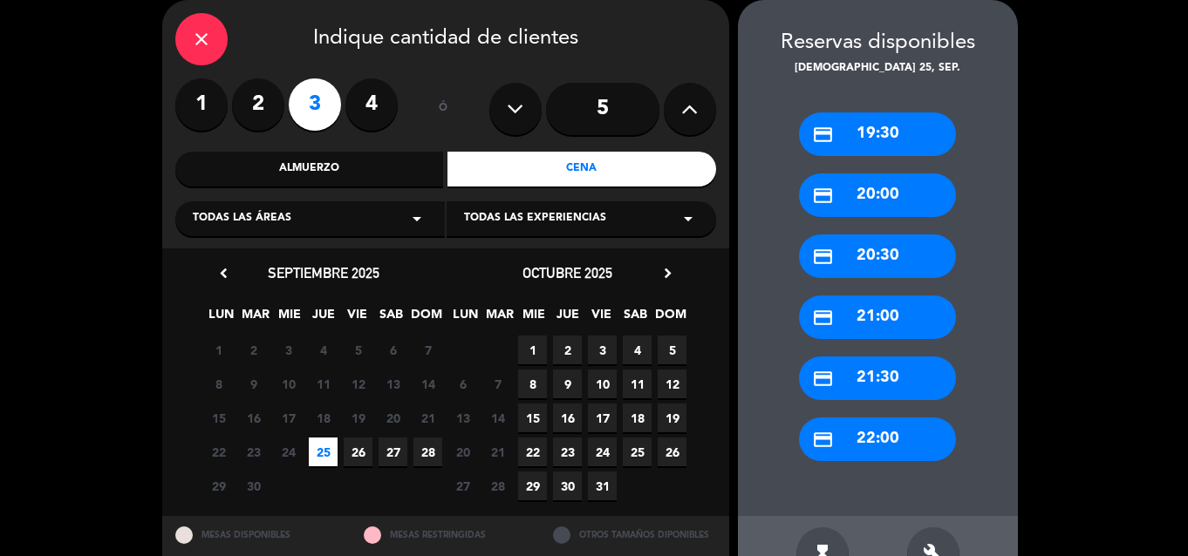
click at [937, 402] on div "credit_card 19:30 credit_card 20:00 credit_card 20:30 credit_card 21:00 credit_…" at bounding box center [878, 298] width 280 height 440
click at [913, 443] on div "credit_card 22:00" at bounding box center [877, 440] width 157 height 44
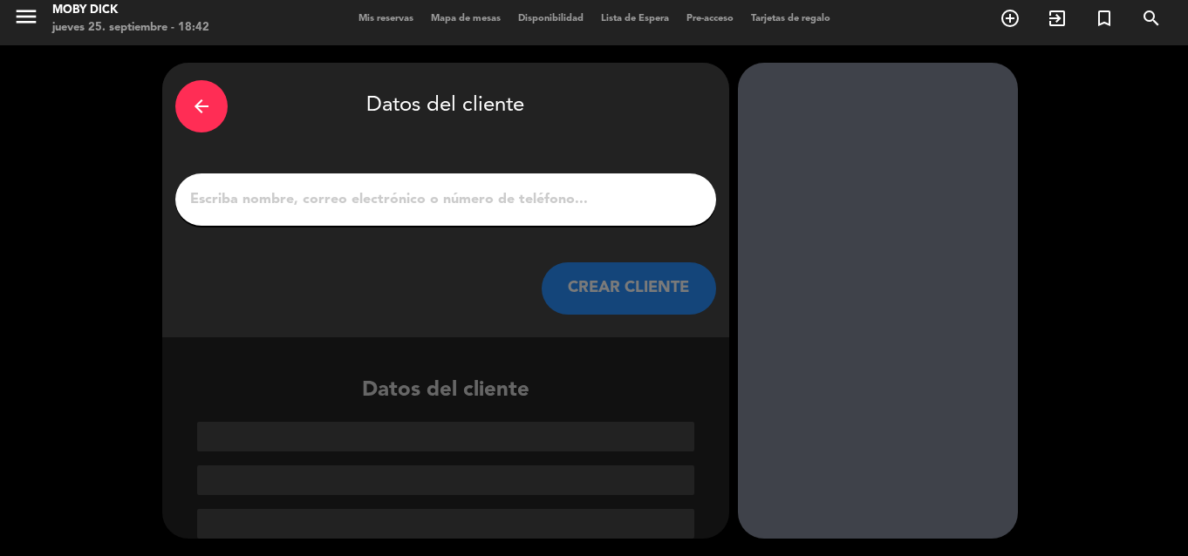
click at [591, 208] on input "1" at bounding box center [445, 200] width 515 height 24
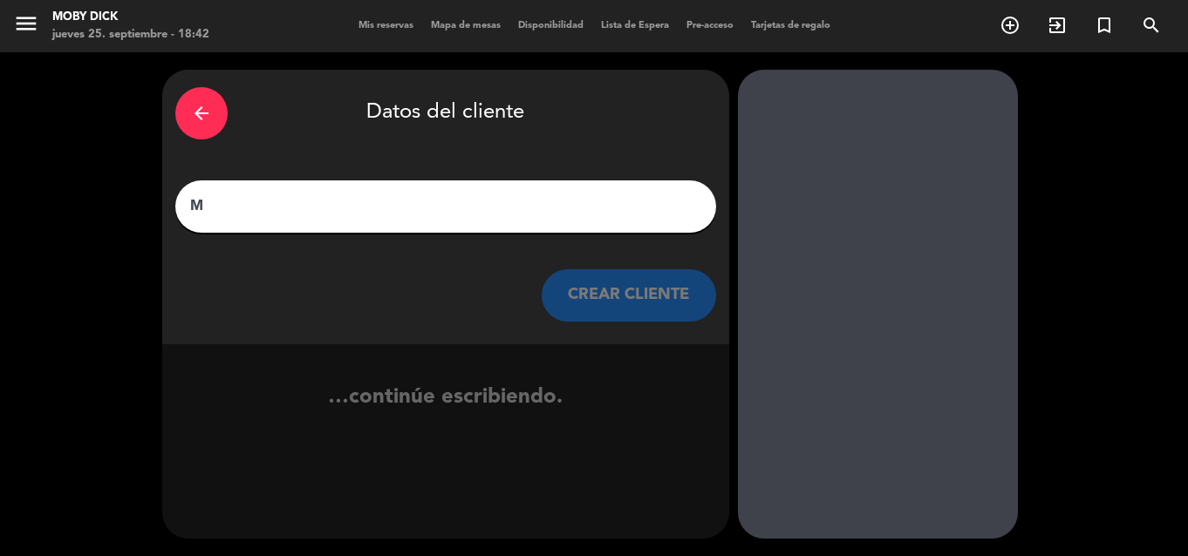
scroll to position [0, 0]
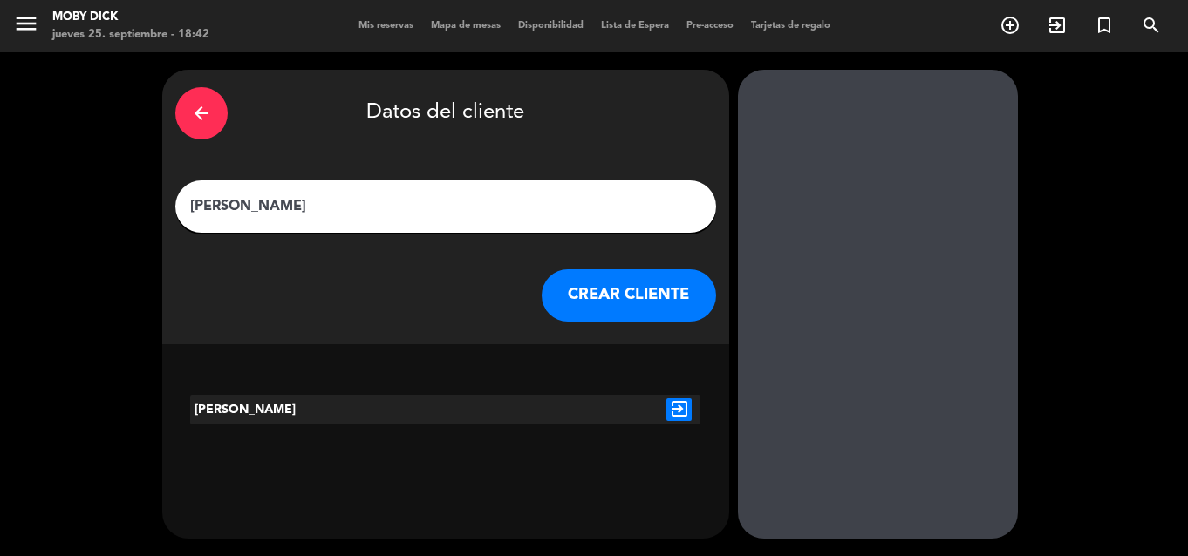
type input "[PERSON_NAME]"
click at [613, 299] on button "CREAR CLIENTE" at bounding box center [629, 295] width 174 height 52
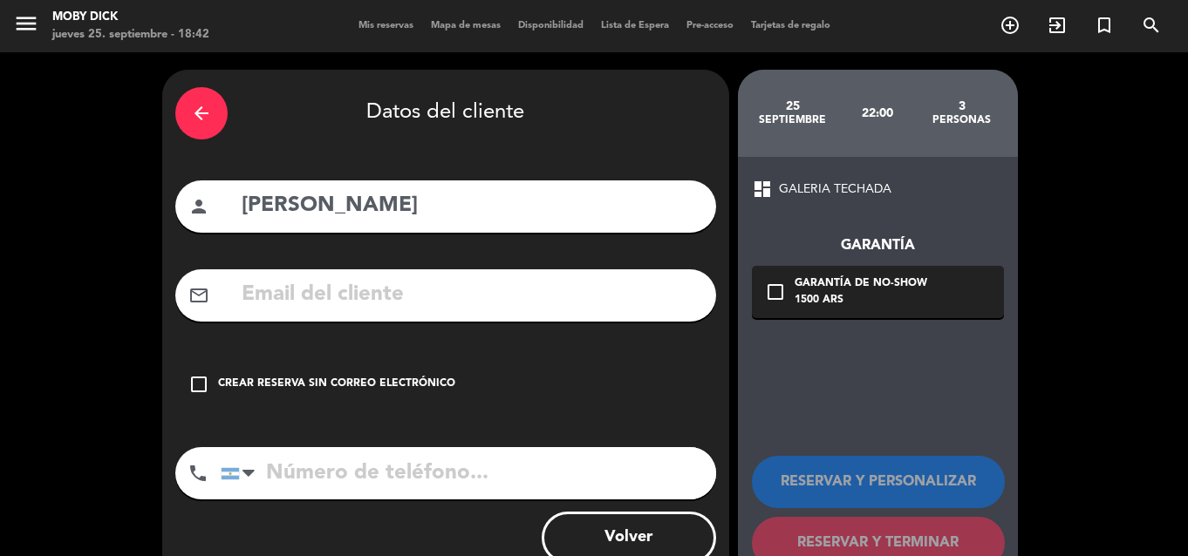
drag, startPoint x: 395, startPoint y: 373, endPoint x: 531, endPoint y: 412, distance: 141.4
click at [395, 374] on div "check_box_outline_blank Crear reserva sin correo electrónico" at bounding box center [445, 384] width 541 height 52
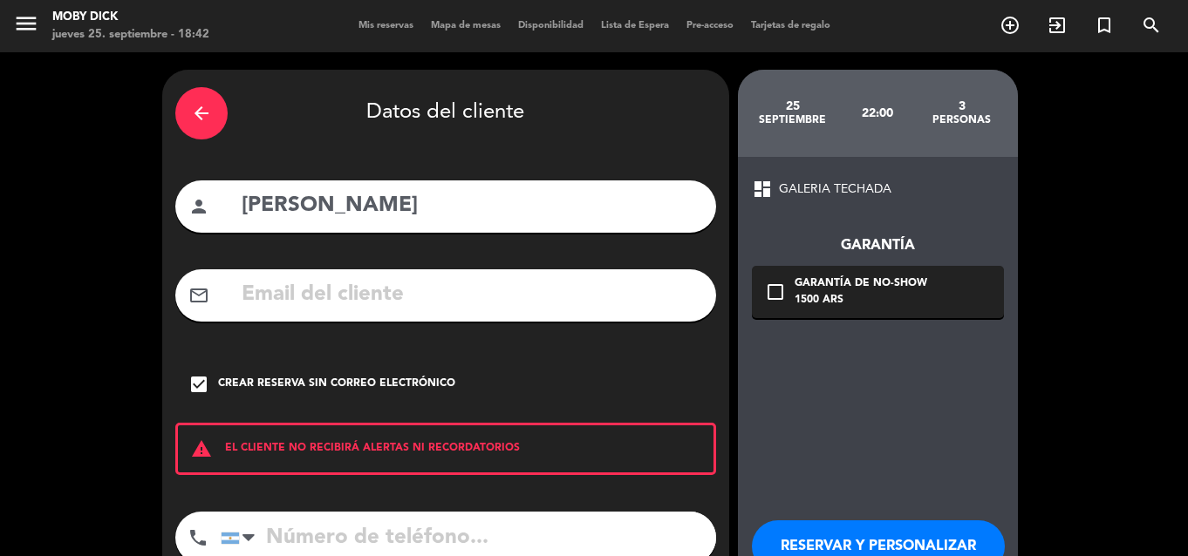
click at [962, 531] on button "RESERVAR Y PERSONALIZAR" at bounding box center [878, 547] width 253 height 52
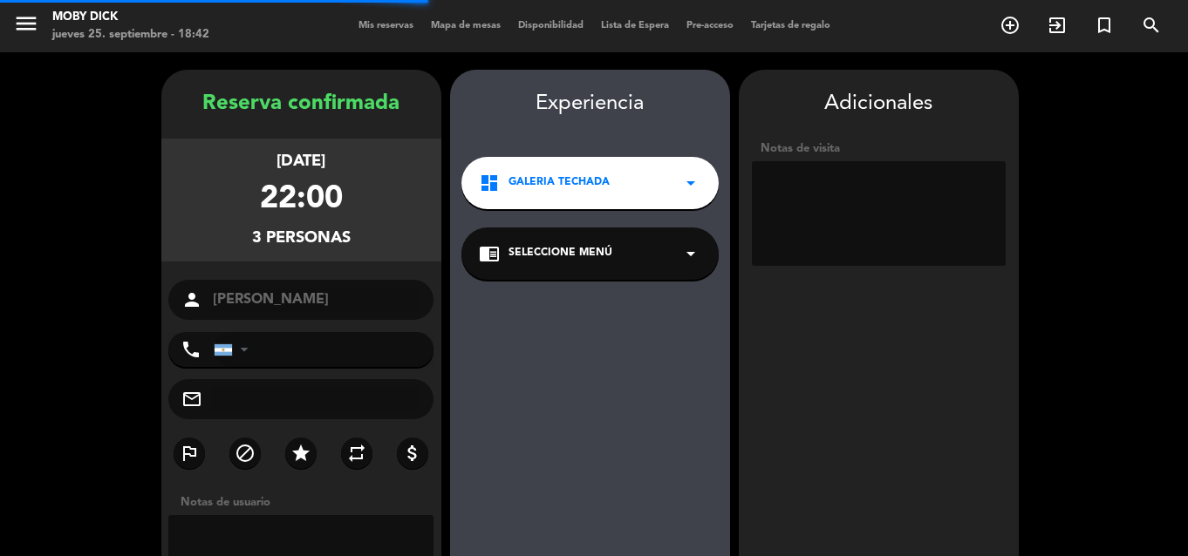
scroll to position [70, 0]
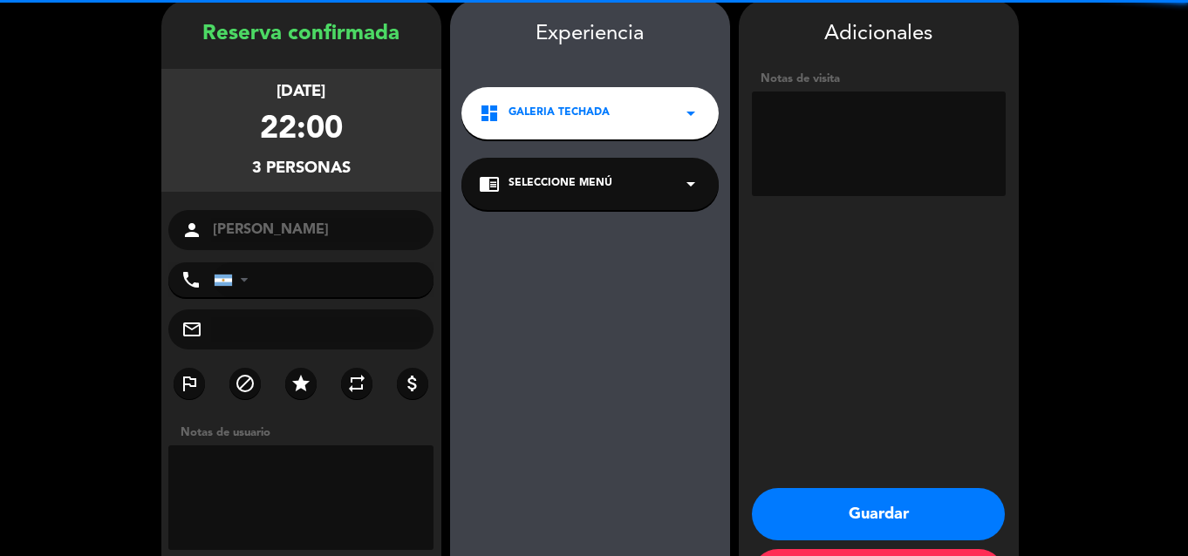
click at [863, 149] on textarea at bounding box center [879, 144] width 254 height 105
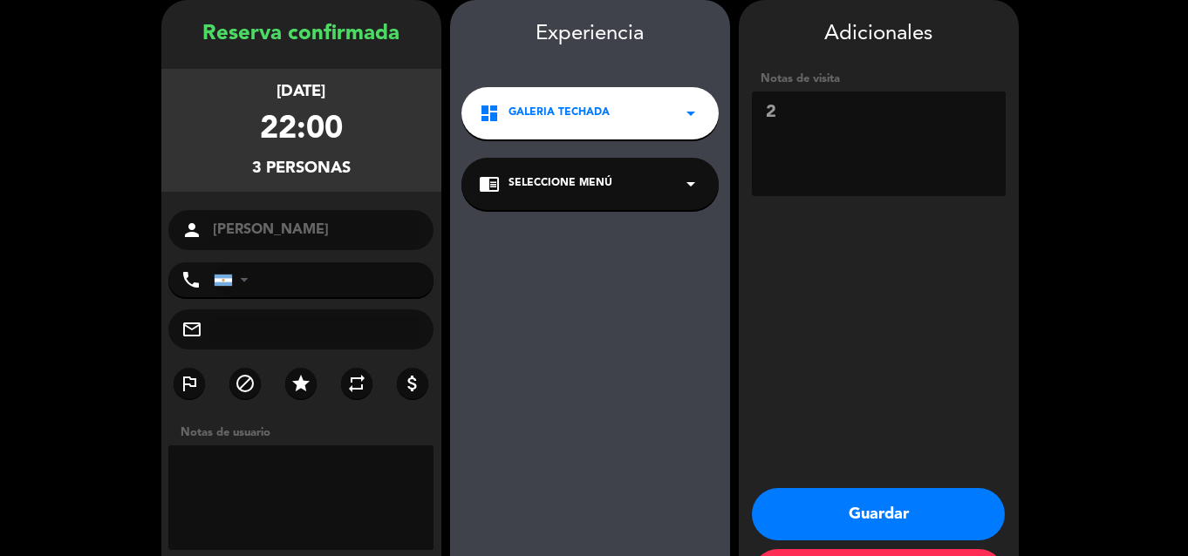
type textarea "2"
type textarea "3 influ"
click at [943, 501] on button "Guardar" at bounding box center [878, 514] width 253 height 52
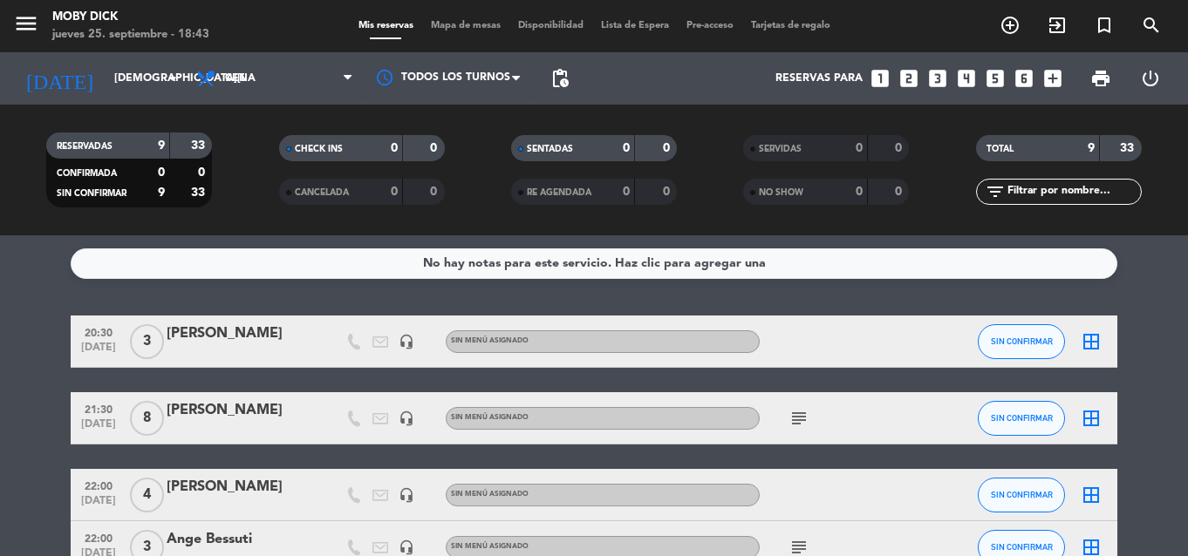
click at [934, 506] on div at bounding box center [940, 494] width 47 height 51
click at [906, 74] on icon "looks_two" at bounding box center [908, 78] width 23 height 23
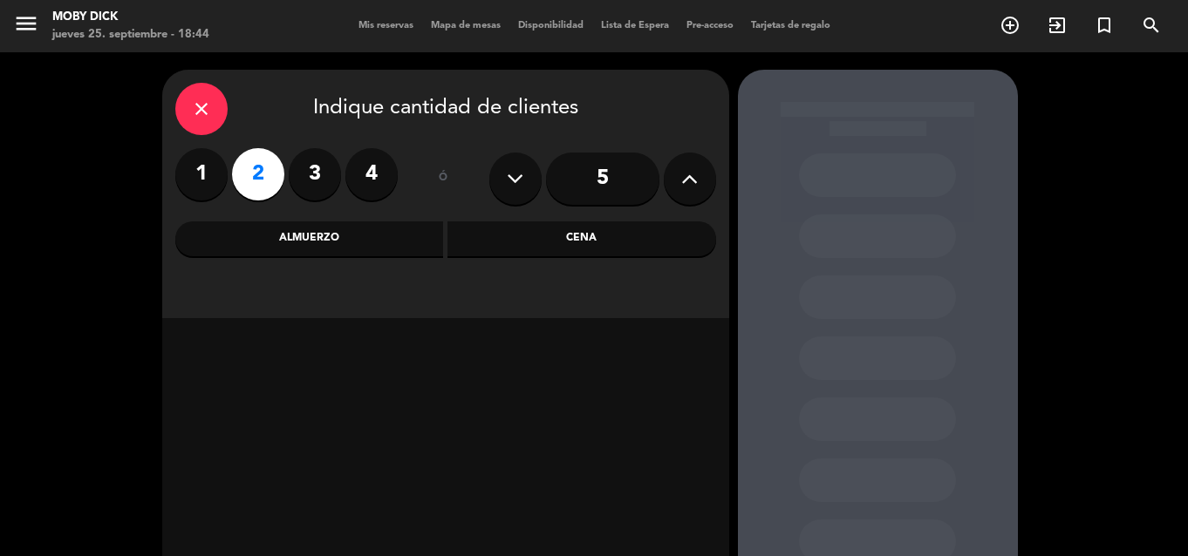
click at [515, 230] on div "Cena" at bounding box center [581, 239] width 269 height 35
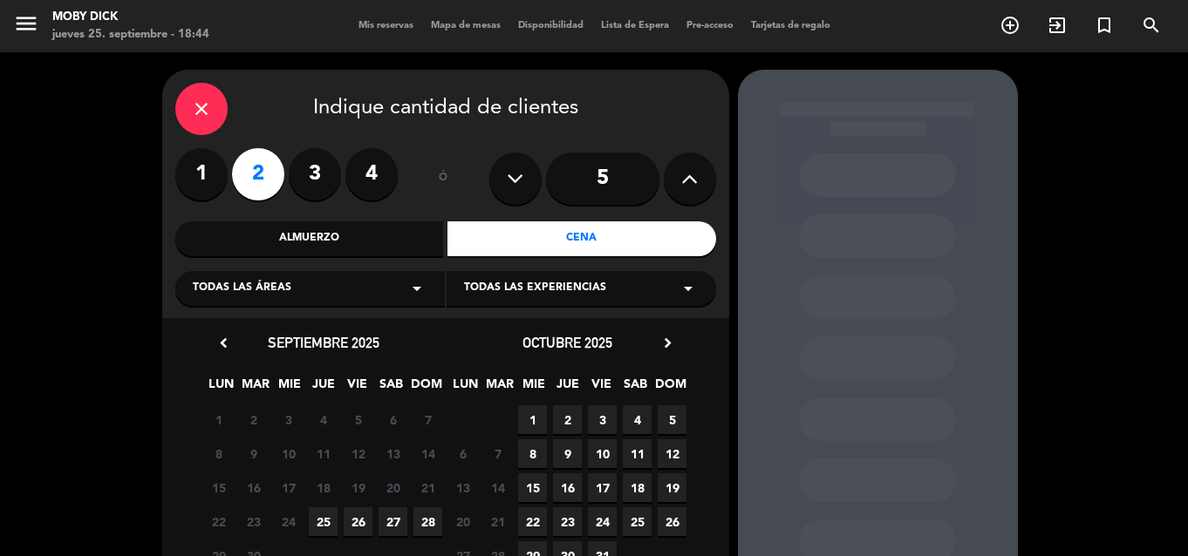
click at [327, 511] on span "25" at bounding box center [323, 522] width 29 height 29
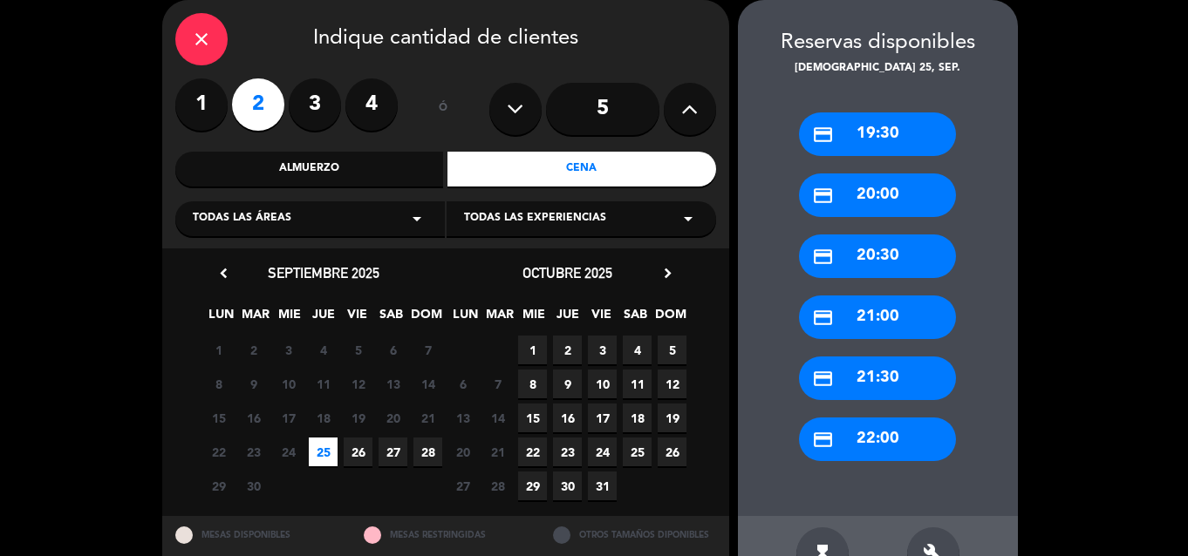
click at [868, 428] on div "credit_card 22:00" at bounding box center [877, 440] width 157 height 44
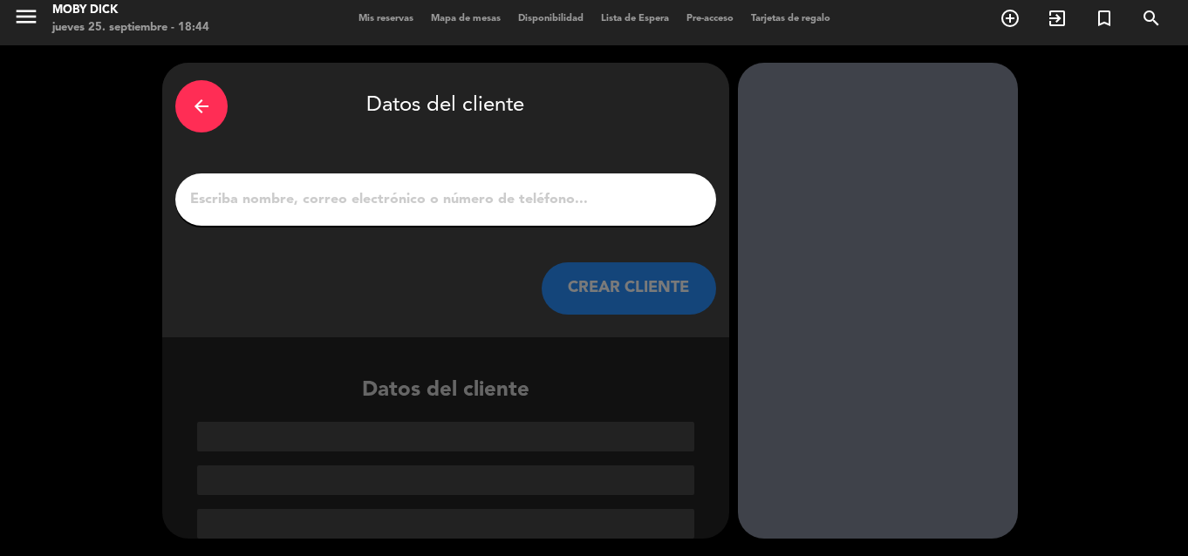
click at [536, 210] on input "1" at bounding box center [445, 200] width 515 height 24
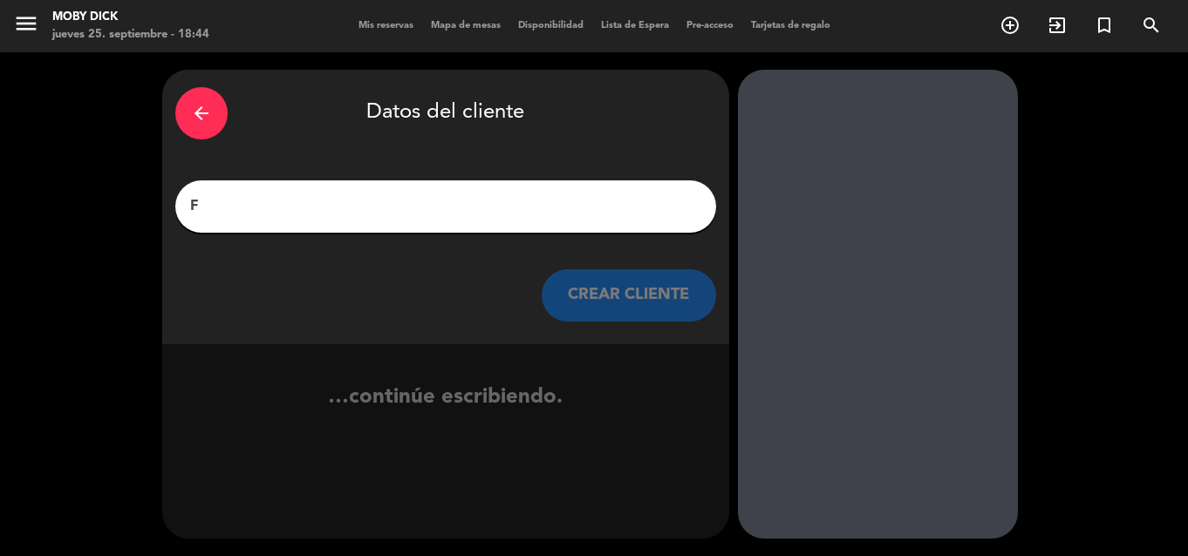
scroll to position [0, 0]
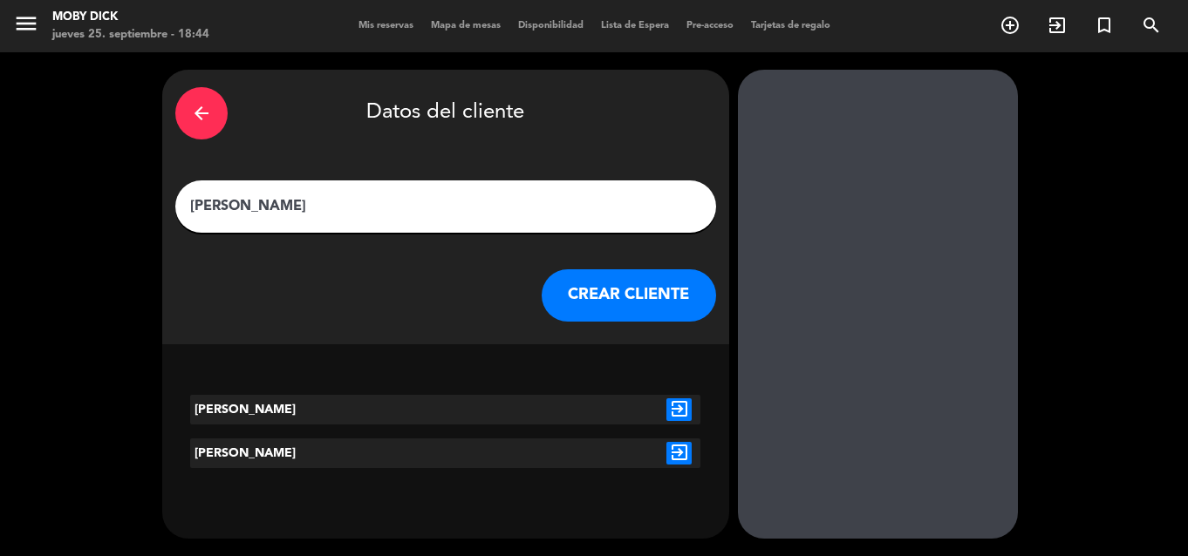
type input "[PERSON_NAME]"
click at [604, 298] on button "CREAR CLIENTE" at bounding box center [629, 295] width 174 height 52
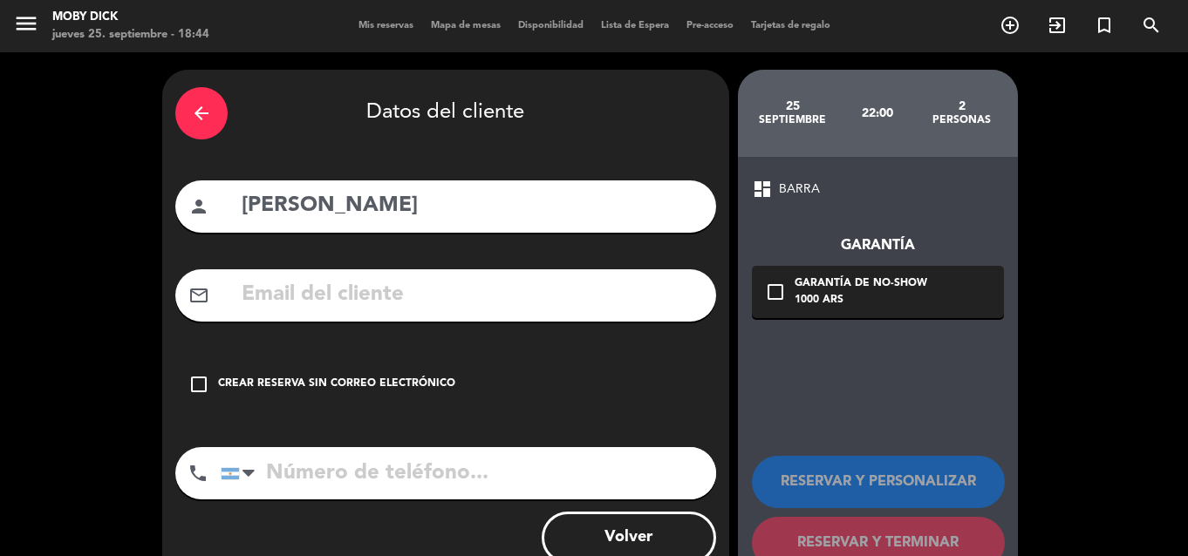
click at [340, 376] on div "check_box_outline_blank Crear reserva sin correo electrónico" at bounding box center [445, 384] width 541 height 52
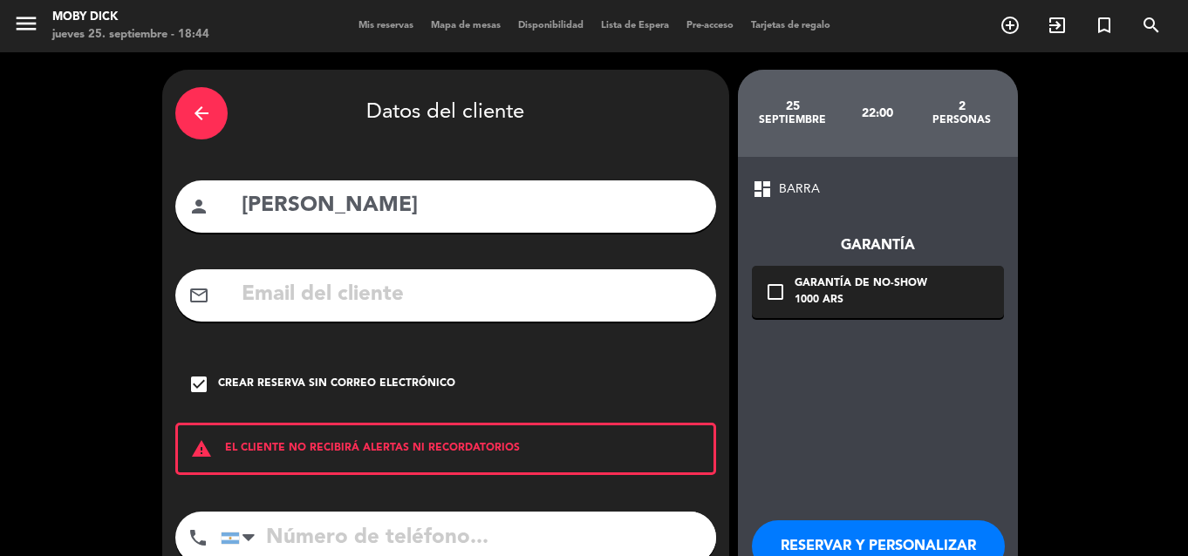
click at [822, 534] on button "RESERVAR Y PERSONALIZAR" at bounding box center [878, 547] width 253 height 52
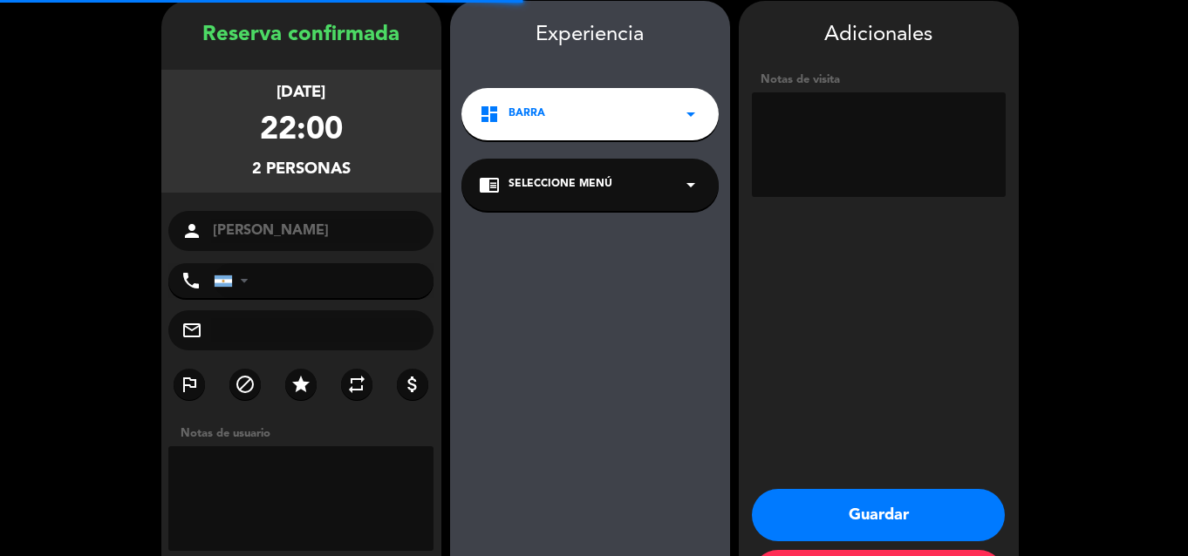
scroll to position [70, 0]
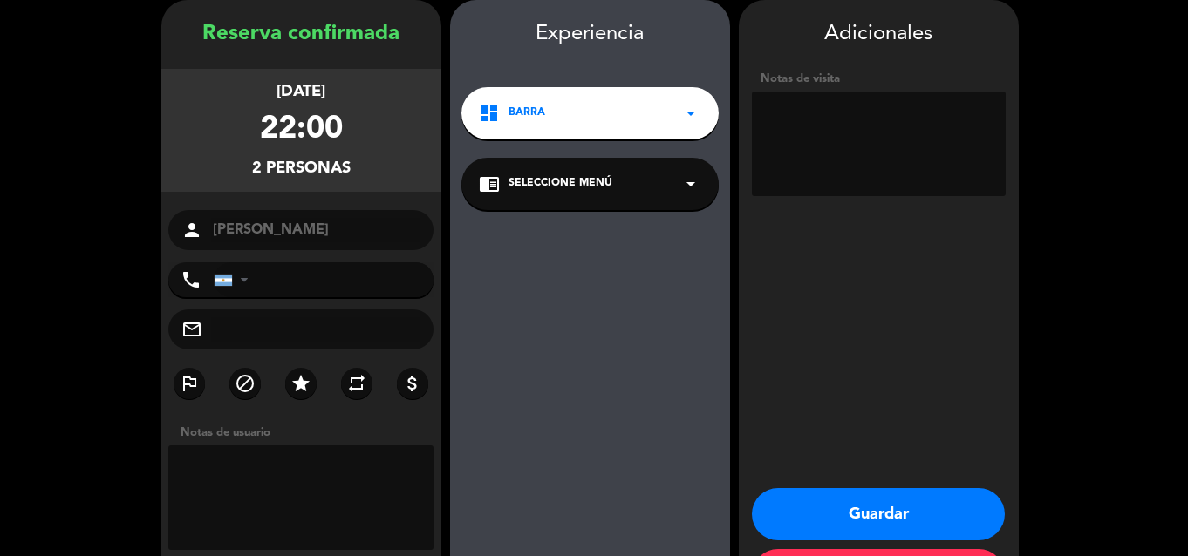
click at [818, 508] on button "Guardar" at bounding box center [878, 514] width 253 height 52
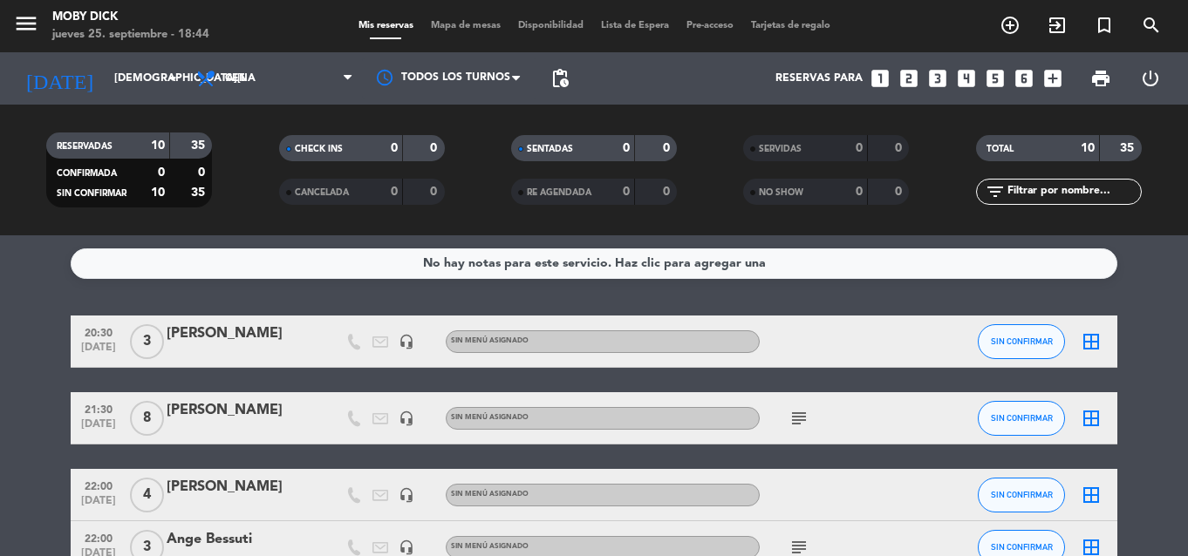
click at [945, 80] on icon "looks_3" at bounding box center [937, 78] width 23 height 23
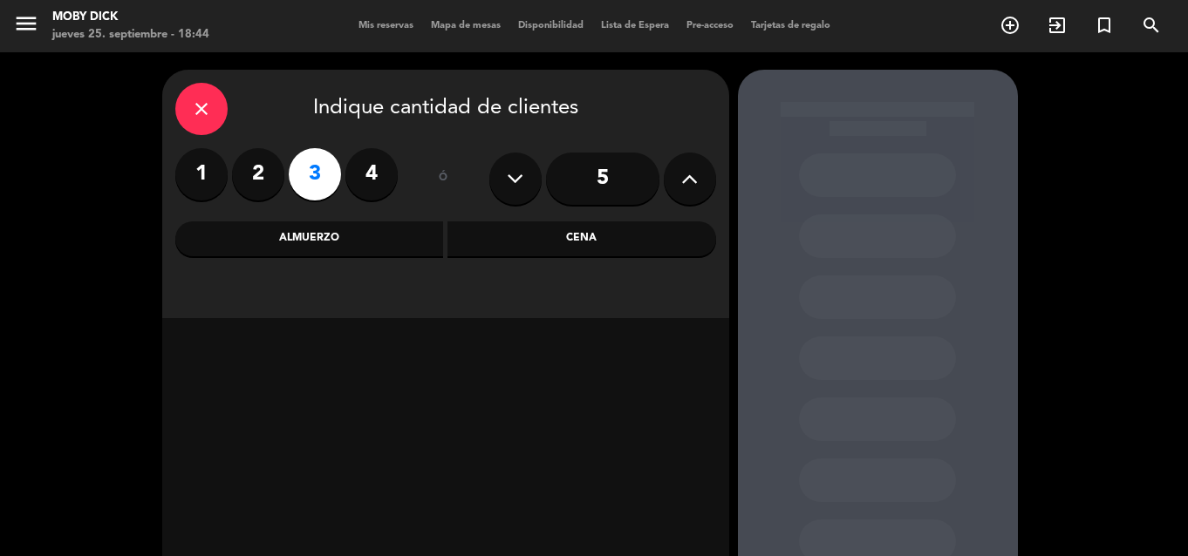
click at [625, 248] on div "Cena" at bounding box center [581, 239] width 269 height 35
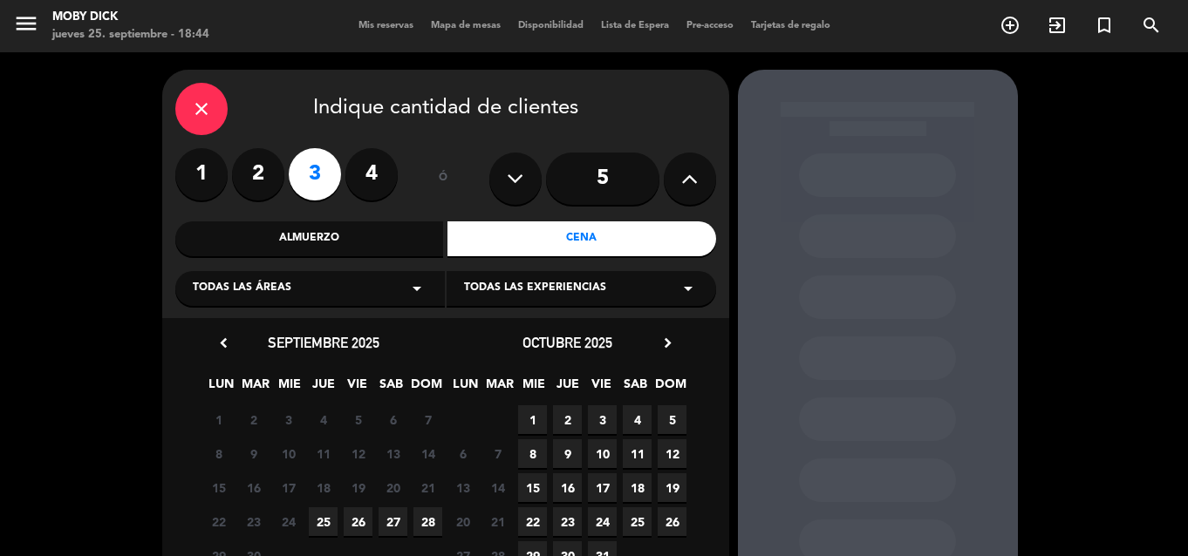
click at [324, 515] on span "25" at bounding box center [323, 522] width 29 height 29
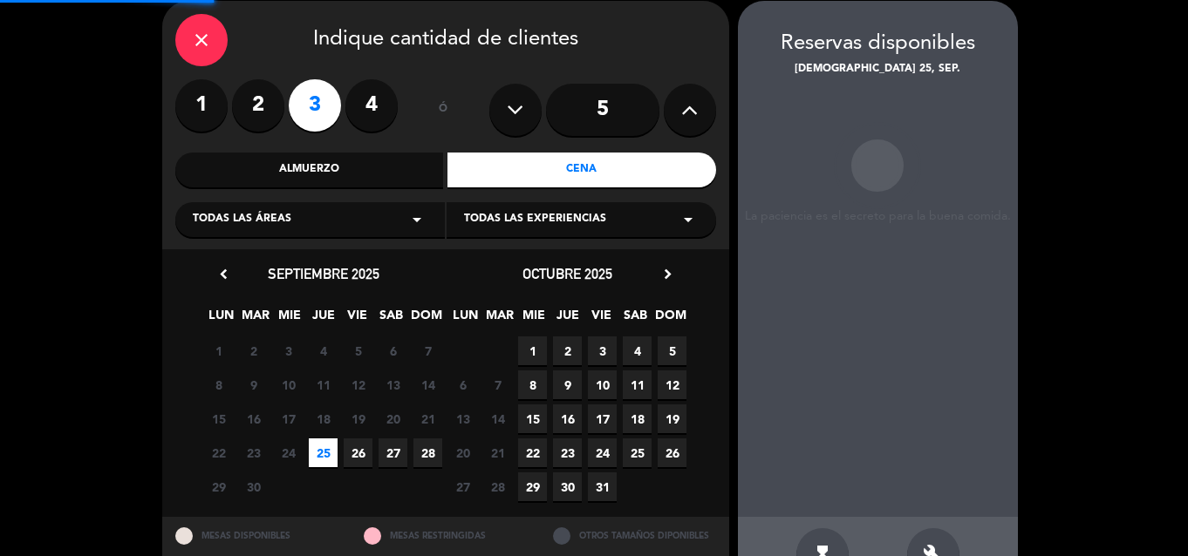
scroll to position [70, 0]
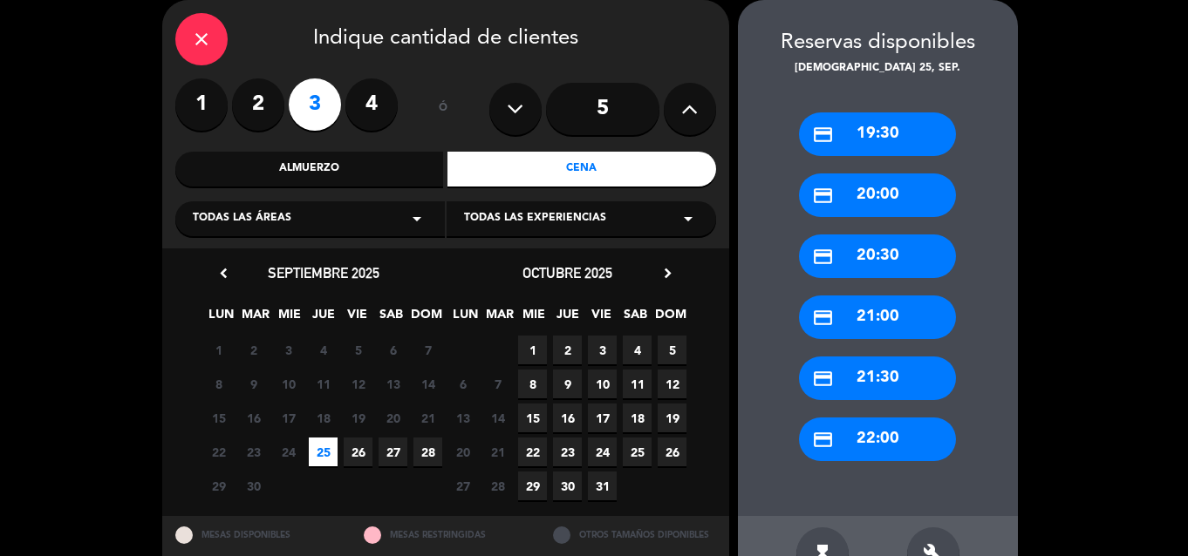
click at [883, 438] on div "credit_card 22:00" at bounding box center [877, 440] width 157 height 44
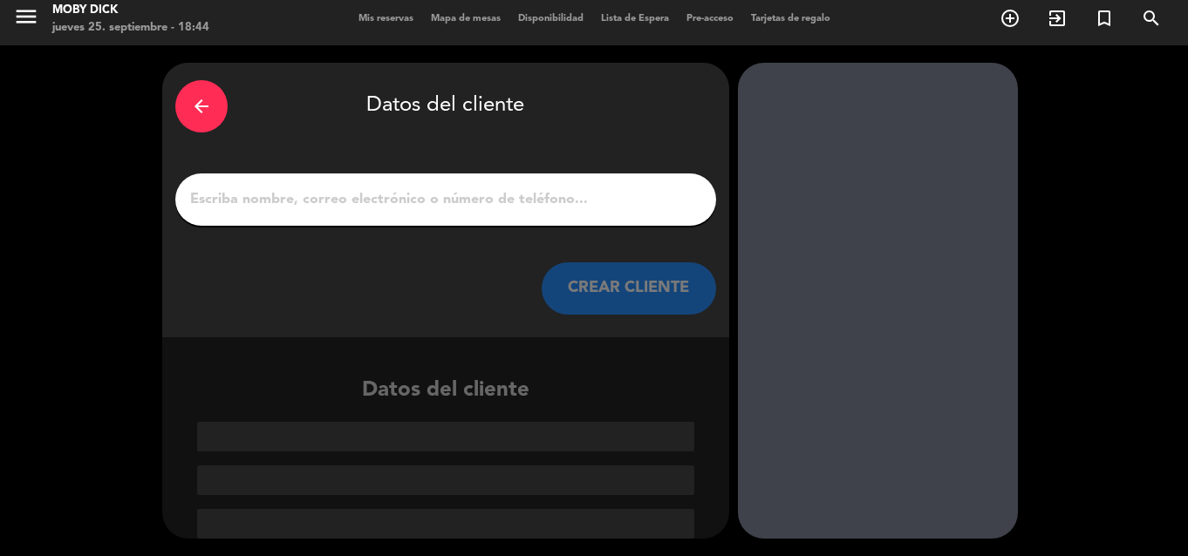
click at [622, 204] on input "1" at bounding box center [445, 200] width 515 height 24
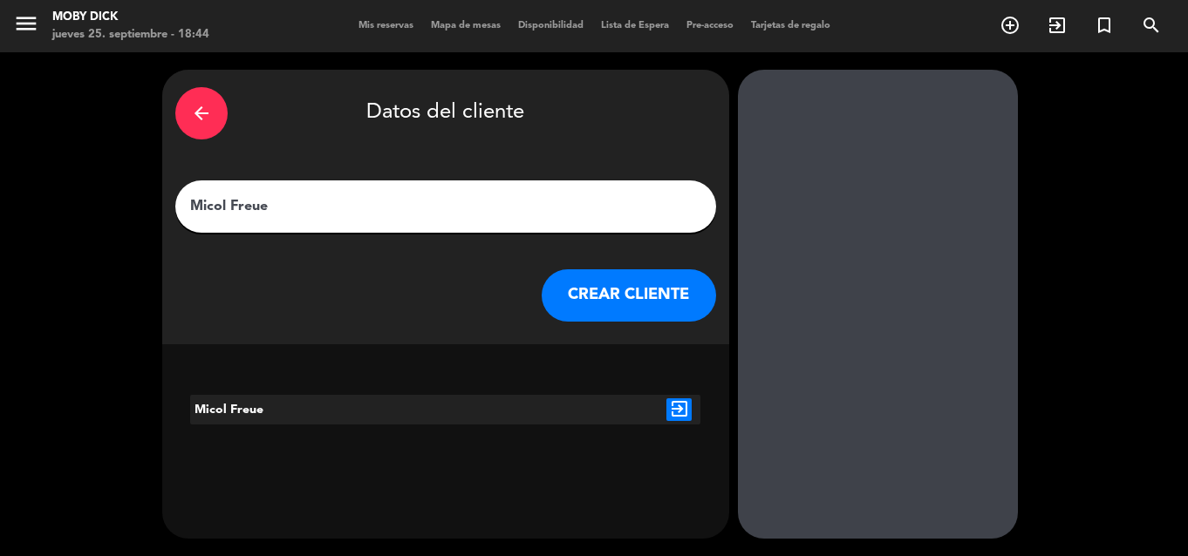
type input "Micol Freue"
click at [600, 311] on button "CREAR CLIENTE" at bounding box center [629, 295] width 174 height 52
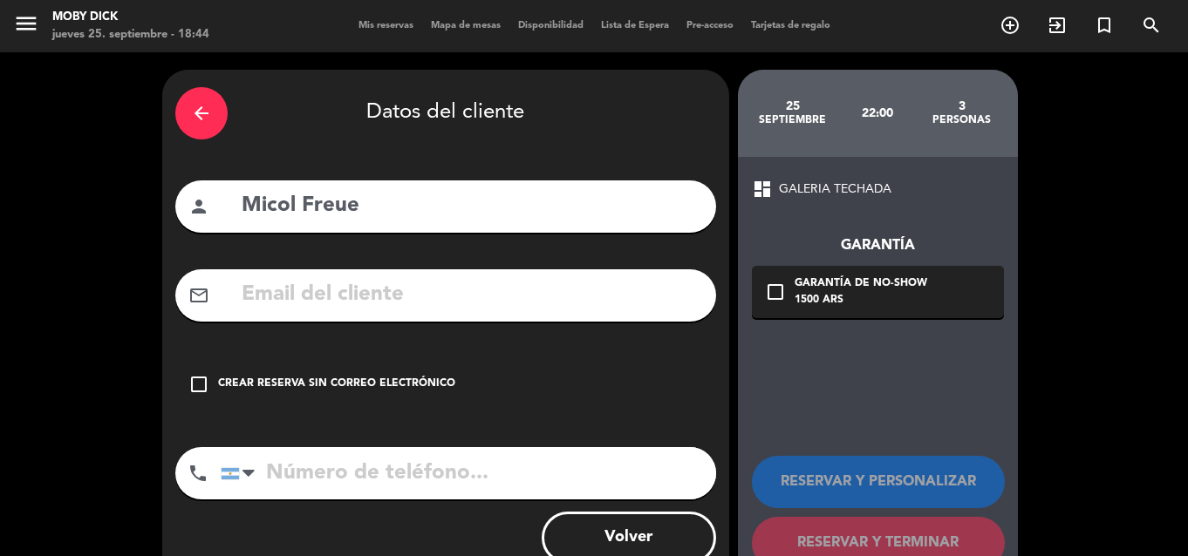
click at [301, 377] on div "Crear reserva sin correo electrónico" at bounding box center [336, 384] width 237 height 17
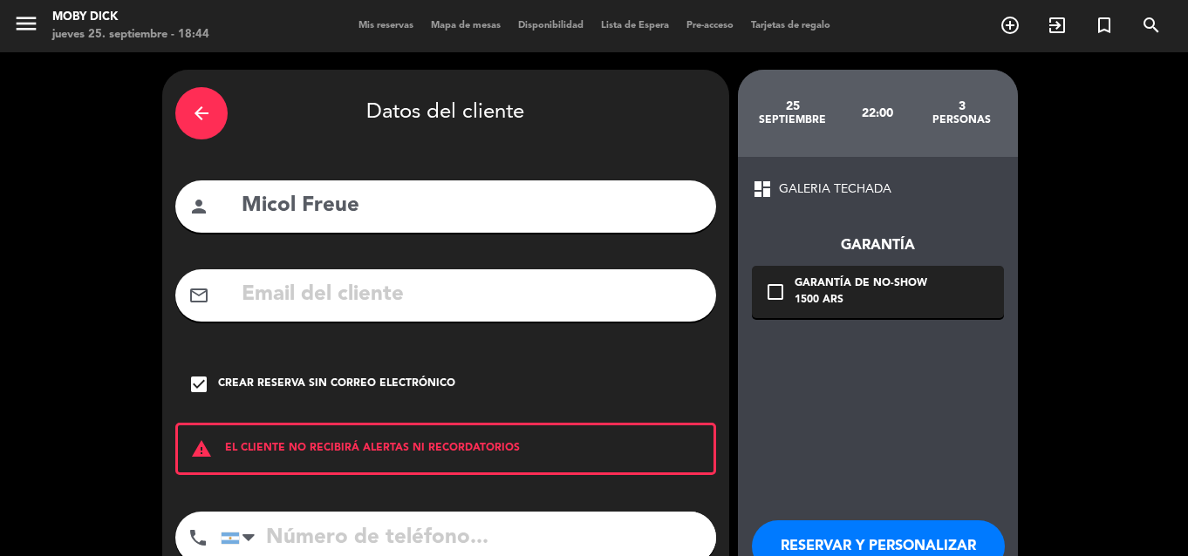
click at [831, 543] on button "RESERVAR Y PERSONALIZAR" at bounding box center [878, 547] width 253 height 52
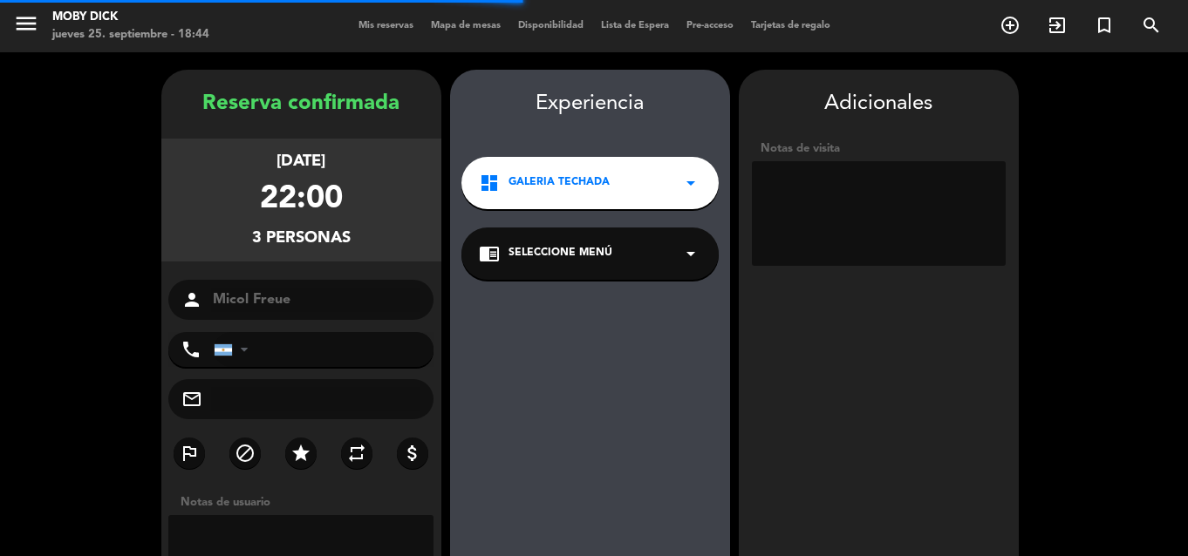
scroll to position [70, 0]
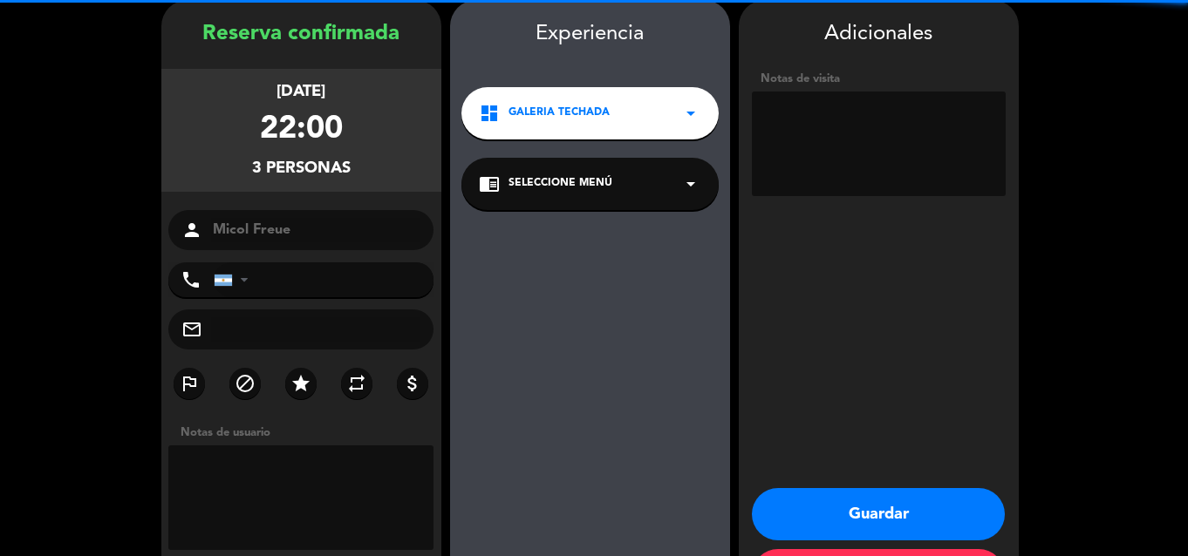
click at [889, 178] on textarea at bounding box center [879, 144] width 254 height 105
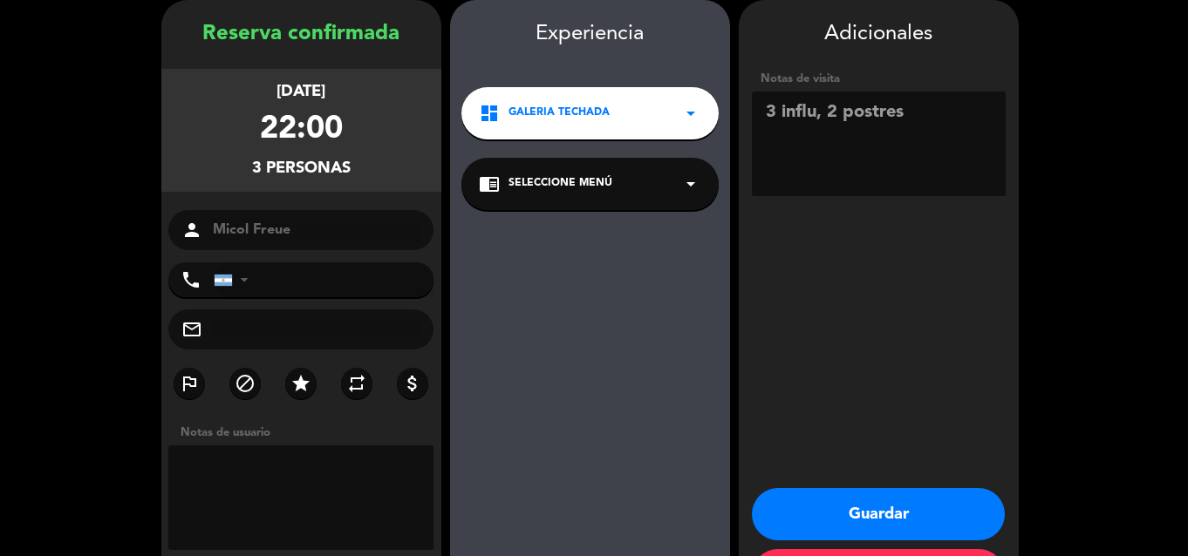
type textarea "3 influ, 2 postres"
click at [826, 501] on button "Guardar" at bounding box center [878, 514] width 253 height 52
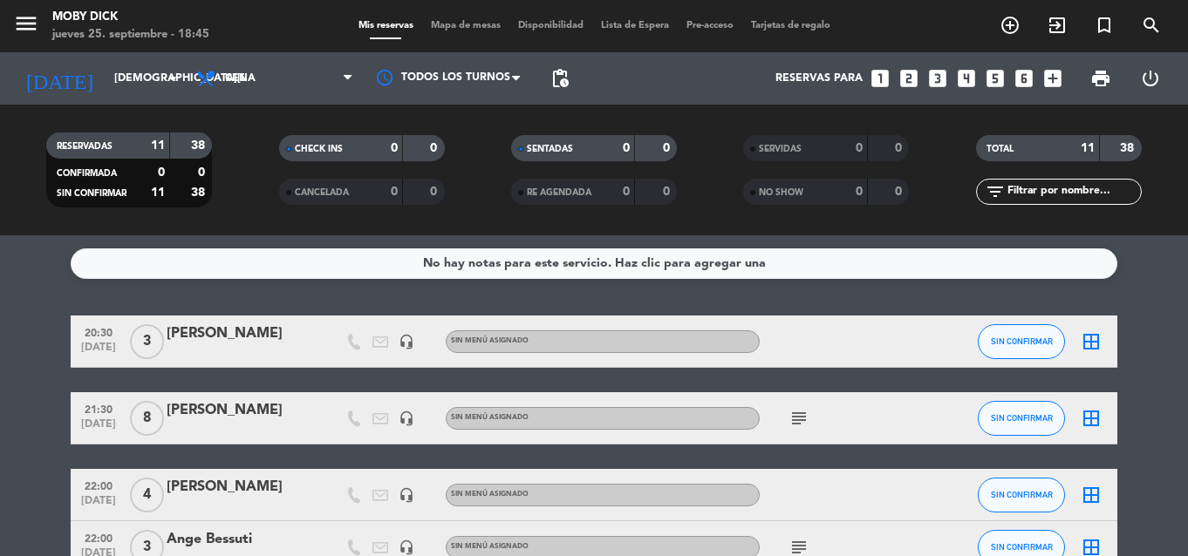
click at [1022, 82] on icon "looks_6" at bounding box center [1024, 78] width 23 height 23
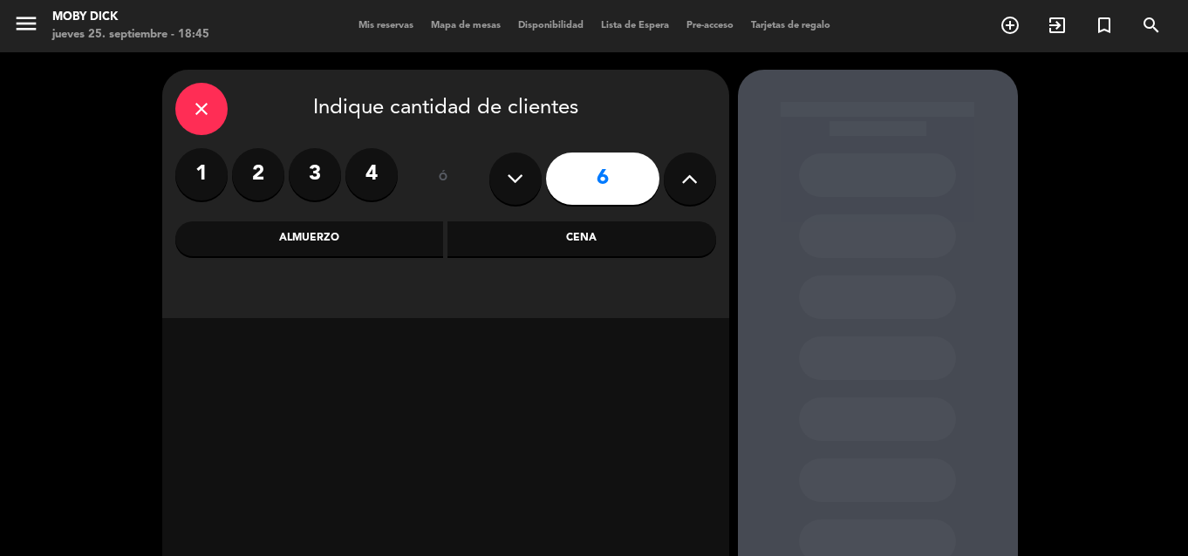
click at [604, 235] on div "Cena" at bounding box center [581, 239] width 269 height 35
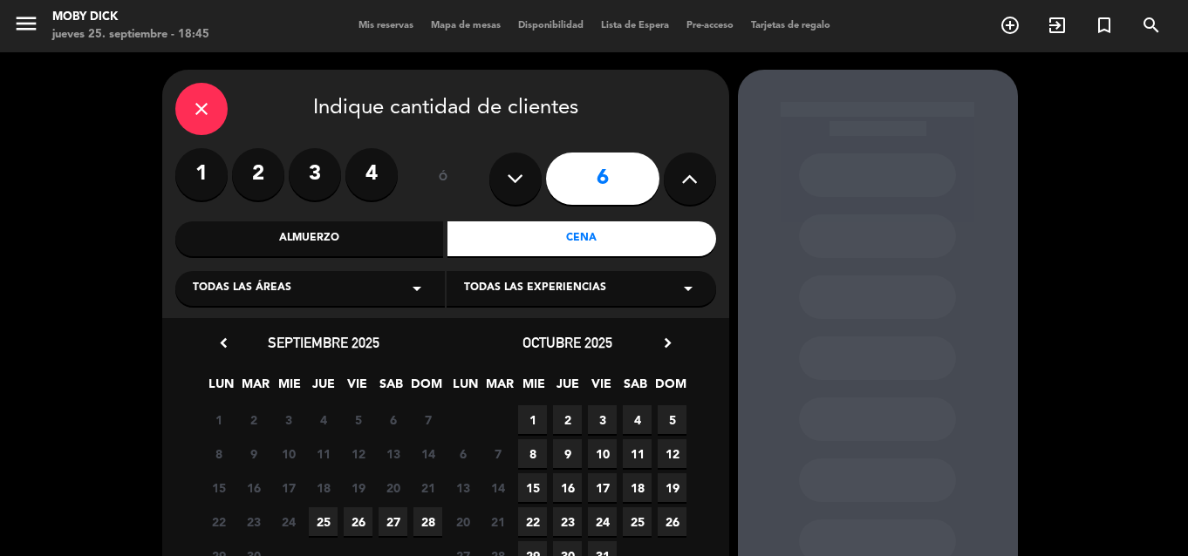
click at [323, 529] on span "25" at bounding box center [323, 522] width 29 height 29
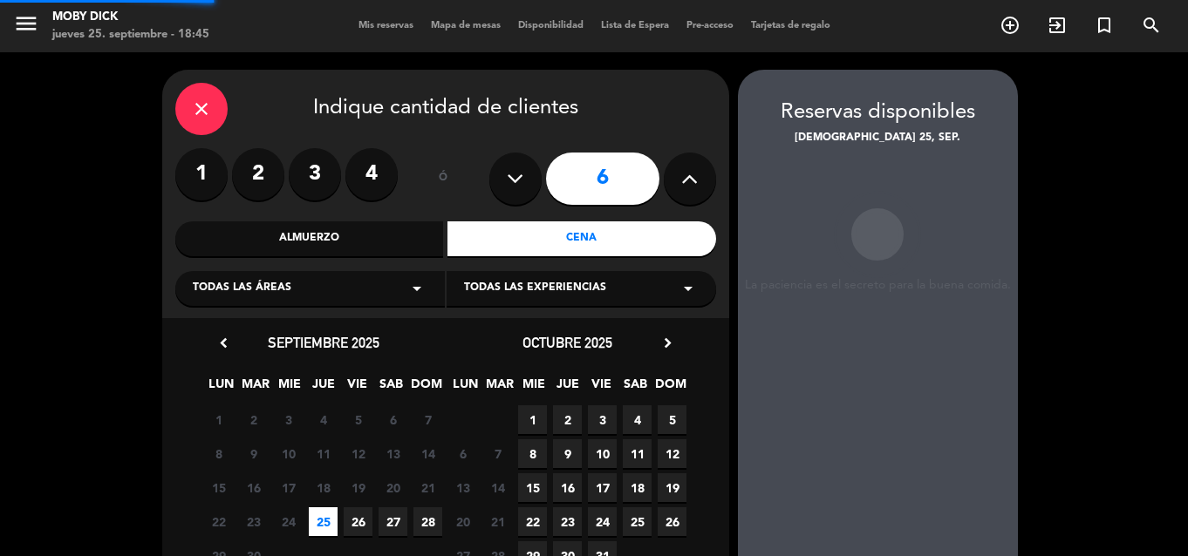
scroll to position [70, 0]
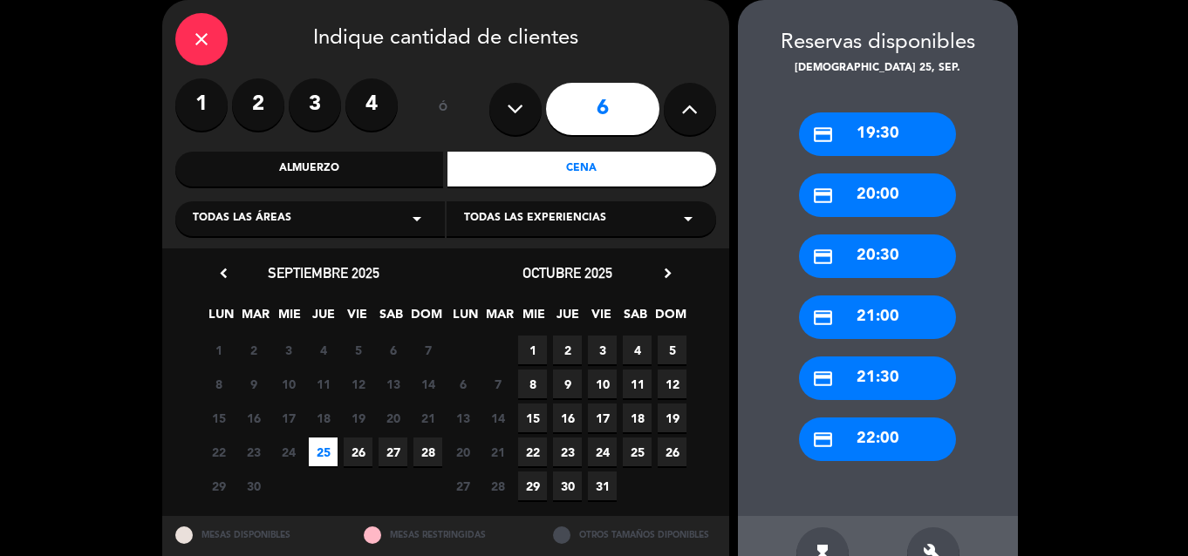
click at [852, 429] on div "credit_card 22:00" at bounding box center [877, 440] width 157 height 44
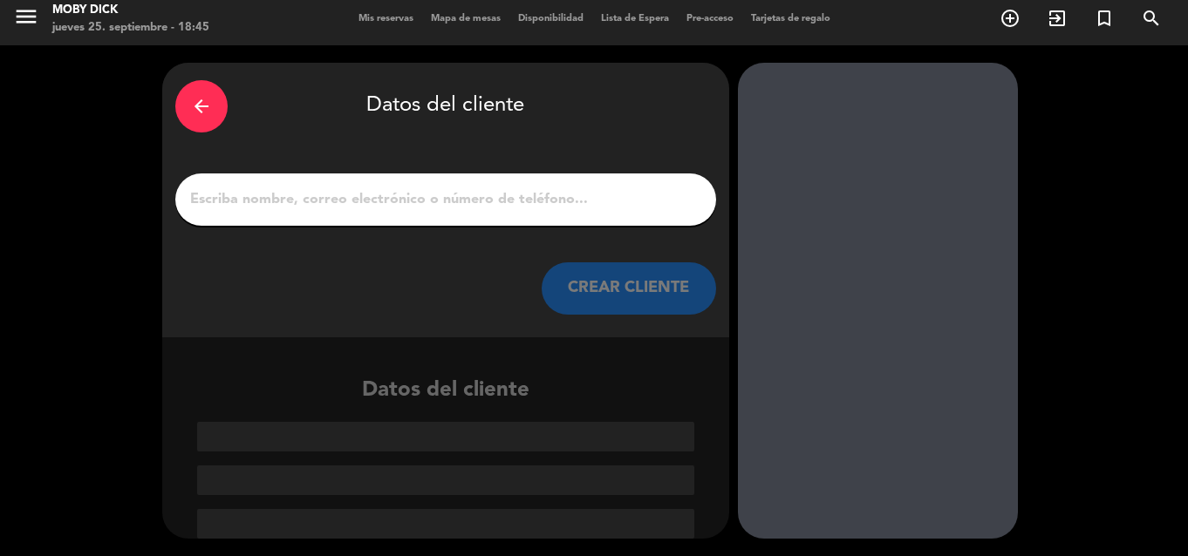
scroll to position [7, 0]
click at [606, 193] on input "1" at bounding box center [445, 200] width 515 height 24
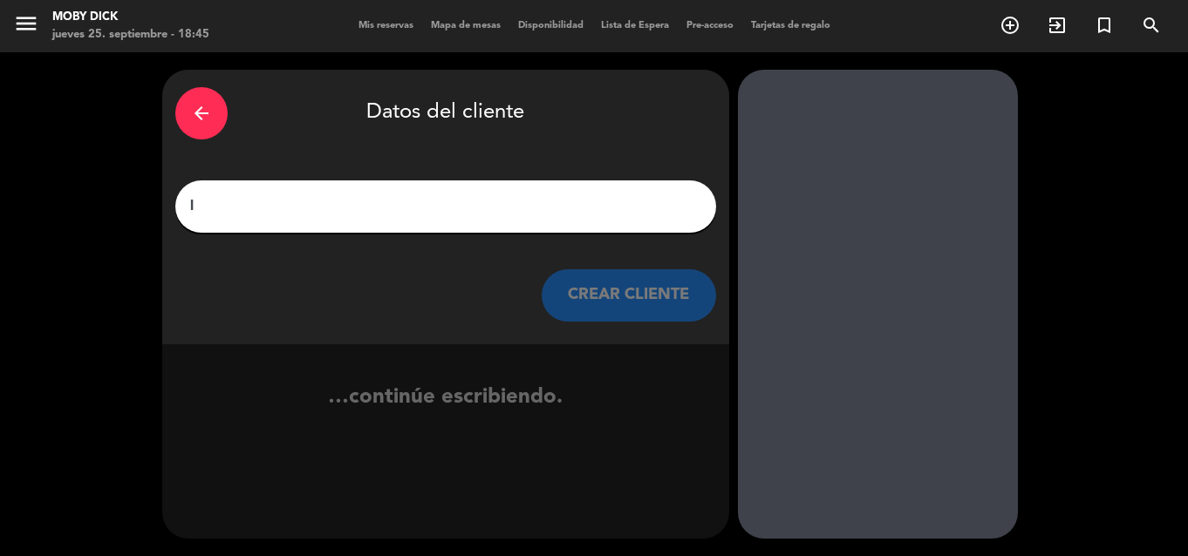
scroll to position [0, 0]
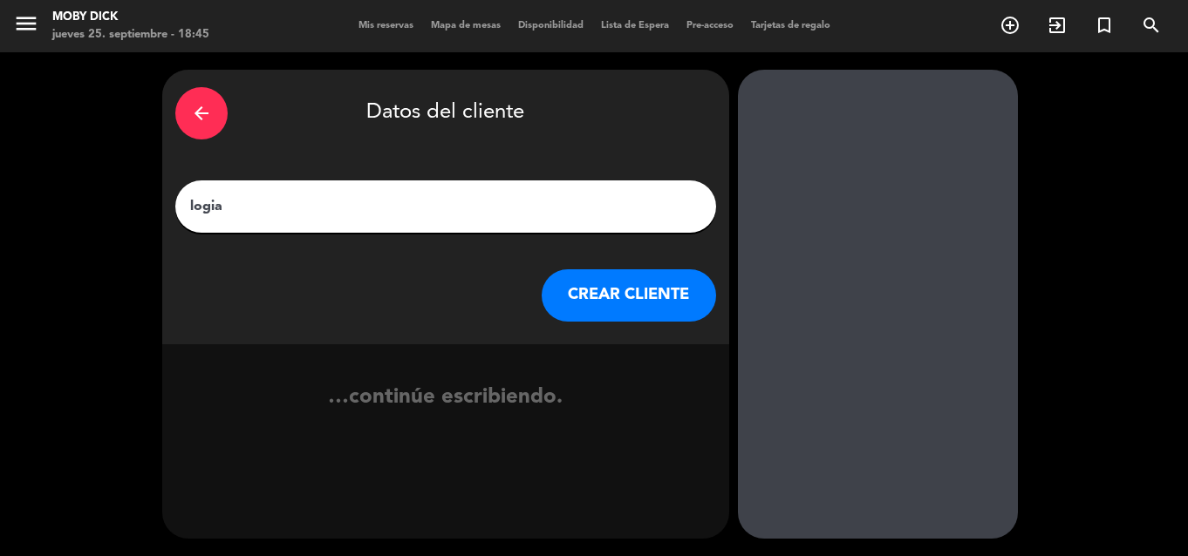
type input "logia"
click at [626, 310] on button "CREAR CLIENTE" at bounding box center [629, 295] width 174 height 52
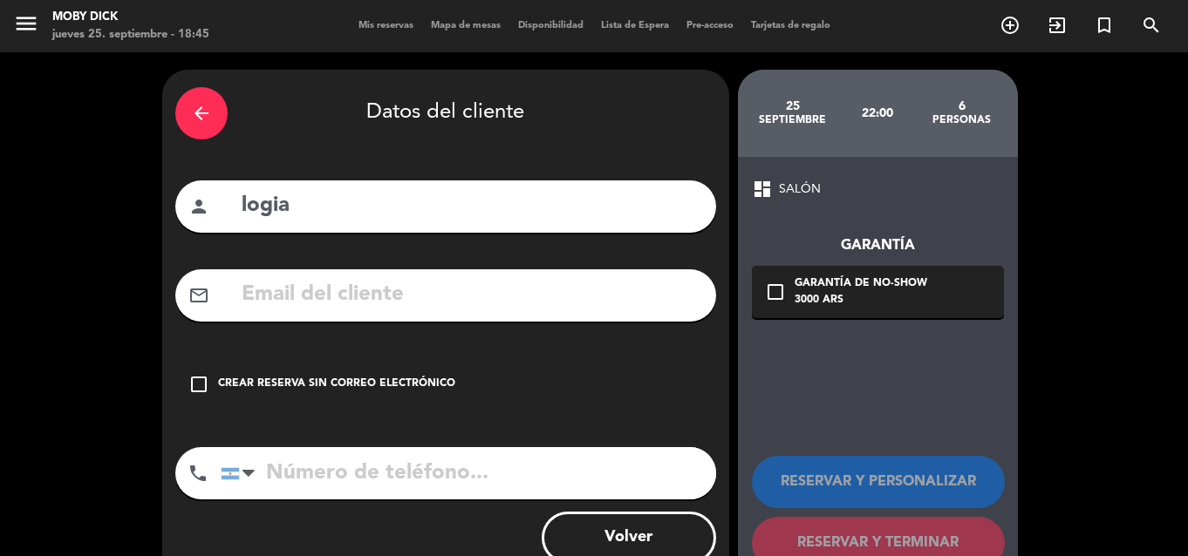
click at [356, 389] on div "Crear reserva sin correo electrónico" at bounding box center [336, 384] width 237 height 17
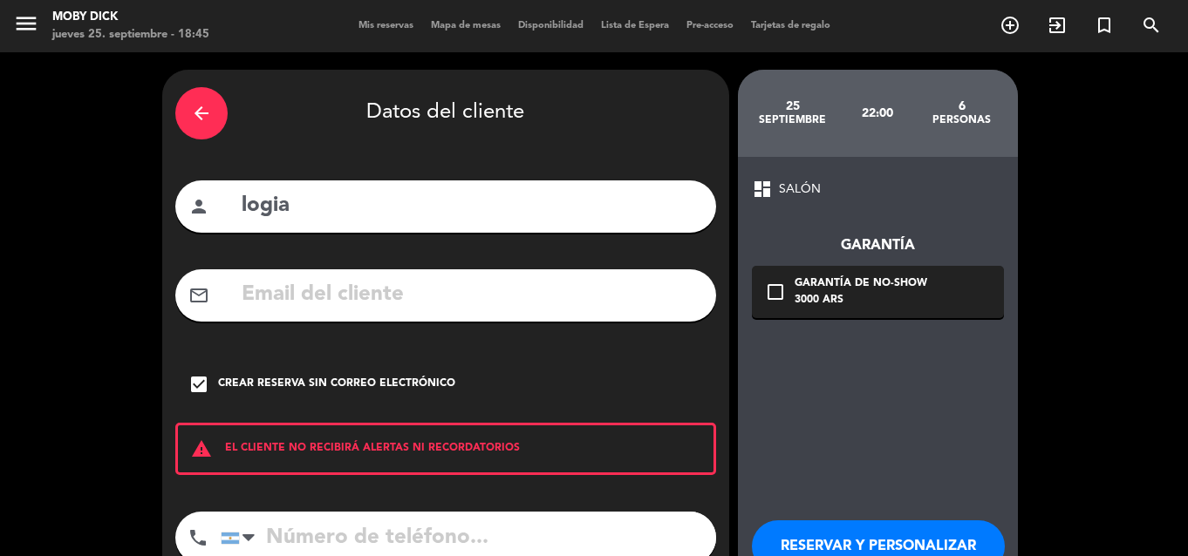
click at [866, 386] on div "dashboard SALÓN Garantía check_box_outline_blank Garantía de no-show 3000 ARS R…" at bounding box center [878, 406] width 280 height 498
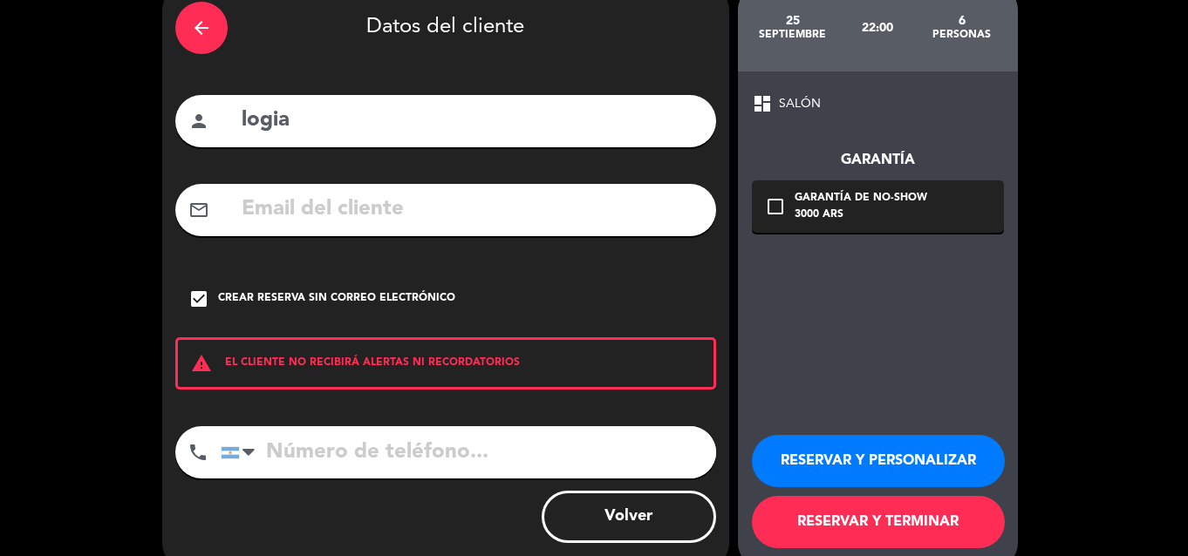
scroll to position [105, 0]
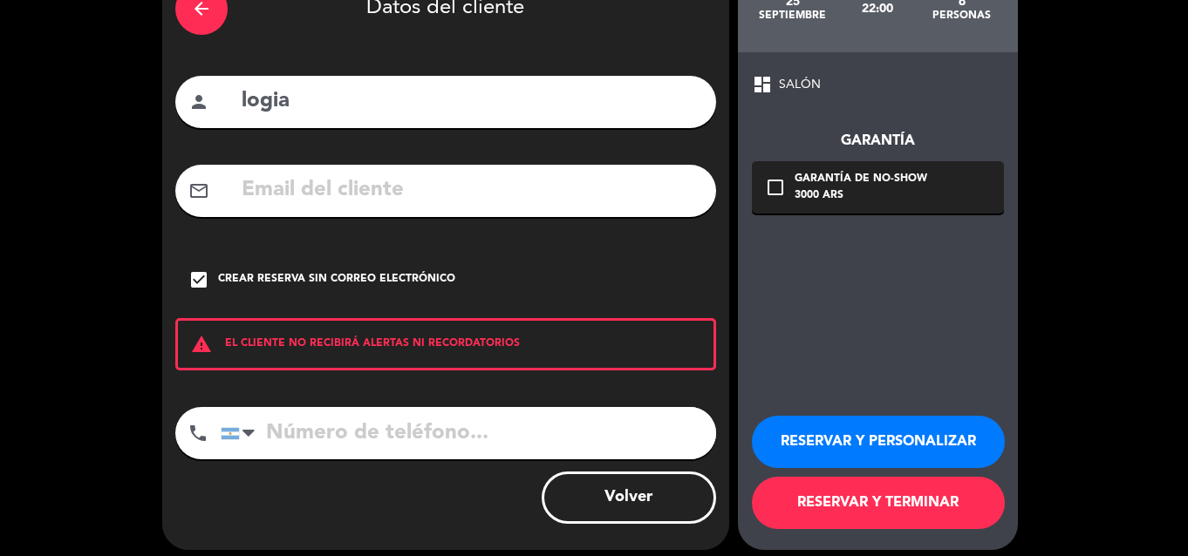
click at [833, 509] on button "RESERVAR Y TERMINAR" at bounding box center [878, 503] width 253 height 52
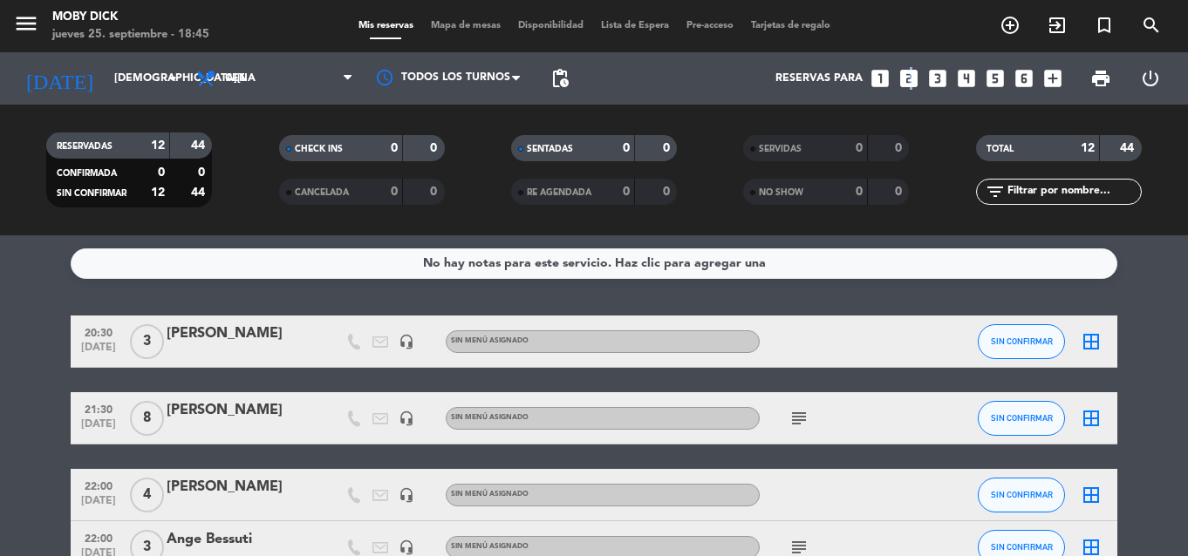
click at [908, 82] on icon "looks_two" at bounding box center [908, 78] width 23 height 23
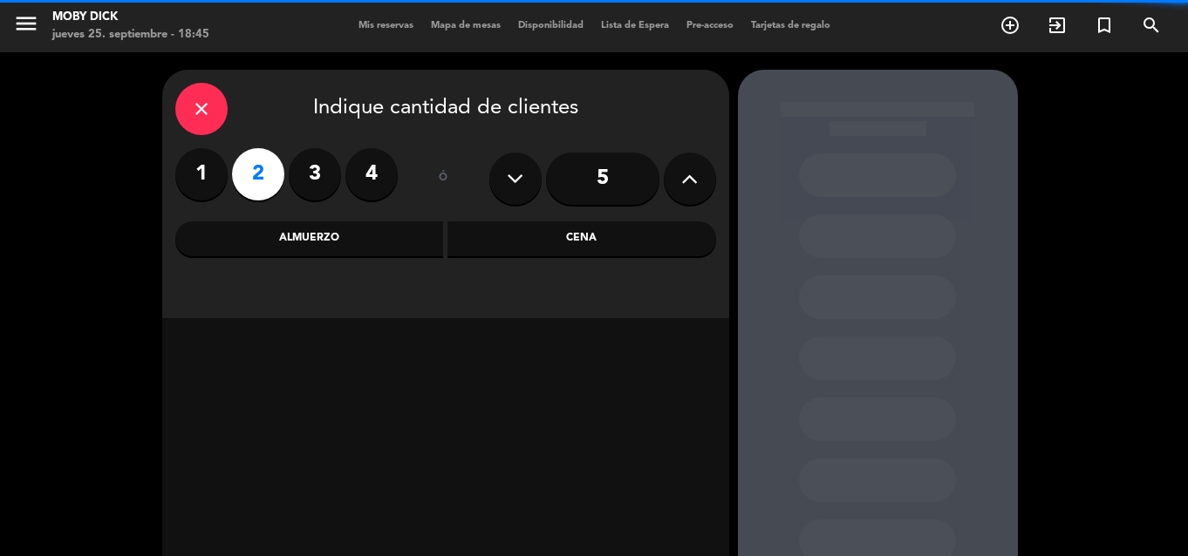
drag, startPoint x: 611, startPoint y: 276, endPoint x: 620, endPoint y: 259, distance: 19.5
click at [611, 276] on div "close Indique cantidad de clientes 1 2 3 4 ó 5 Almuerzo Cena" at bounding box center [445, 194] width 567 height 249
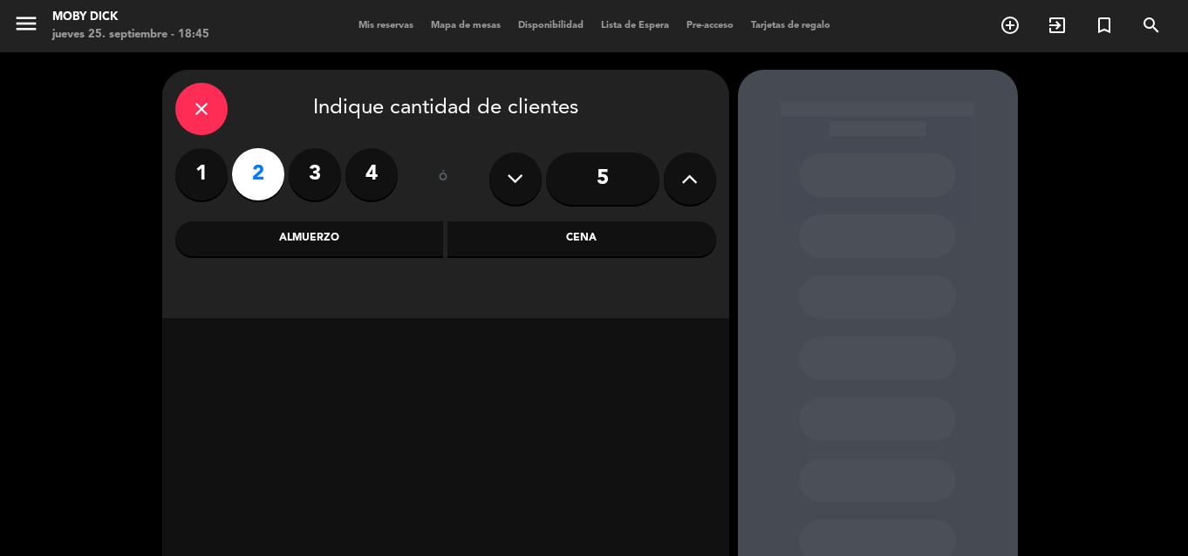
click at [622, 255] on div "Cena" at bounding box center [581, 239] width 269 height 35
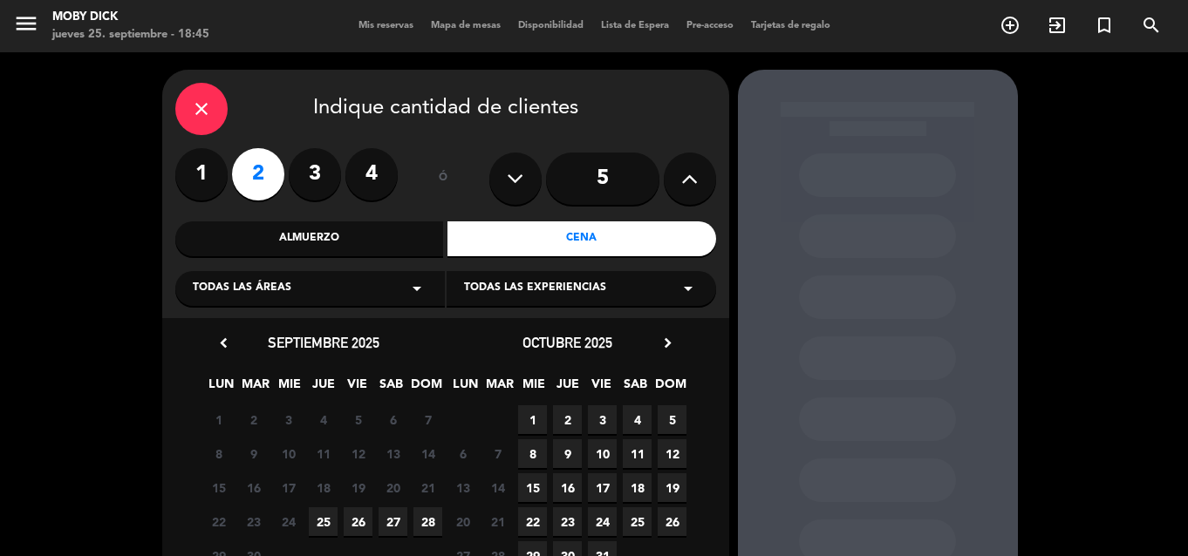
click at [321, 522] on span "25" at bounding box center [323, 522] width 29 height 29
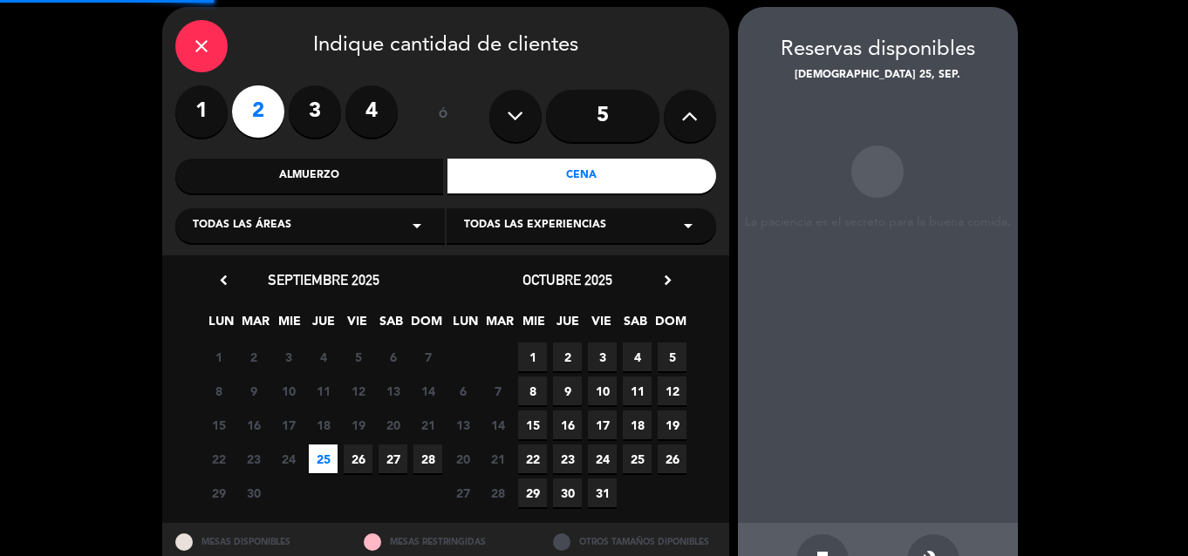
scroll to position [70, 0]
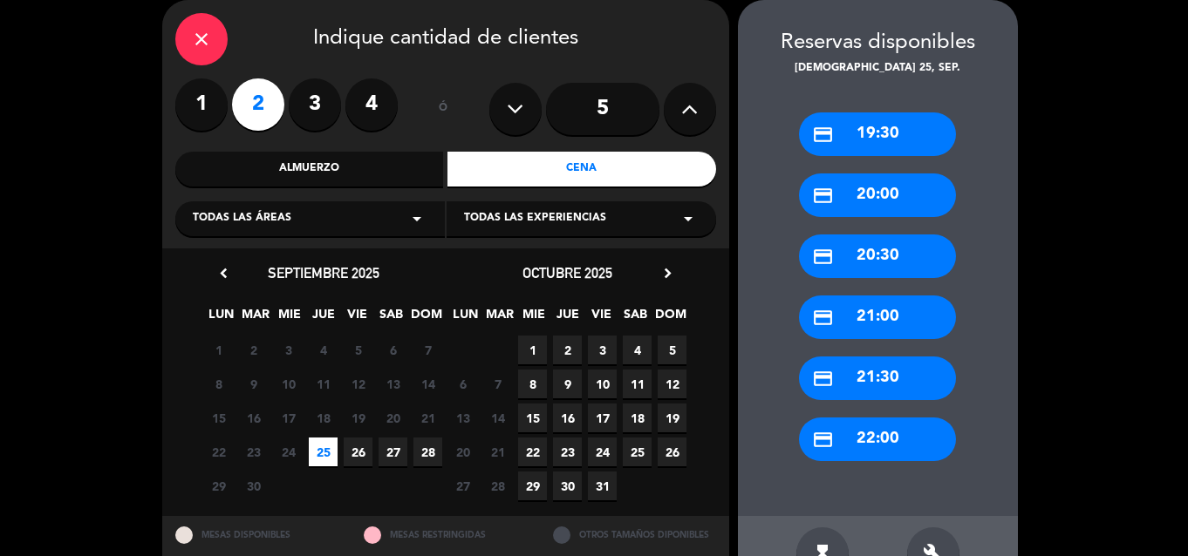
drag, startPoint x: 869, startPoint y: 439, endPoint x: 760, endPoint y: 331, distance: 152.9
click at [867, 439] on div "credit_card 22:00" at bounding box center [877, 440] width 157 height 44
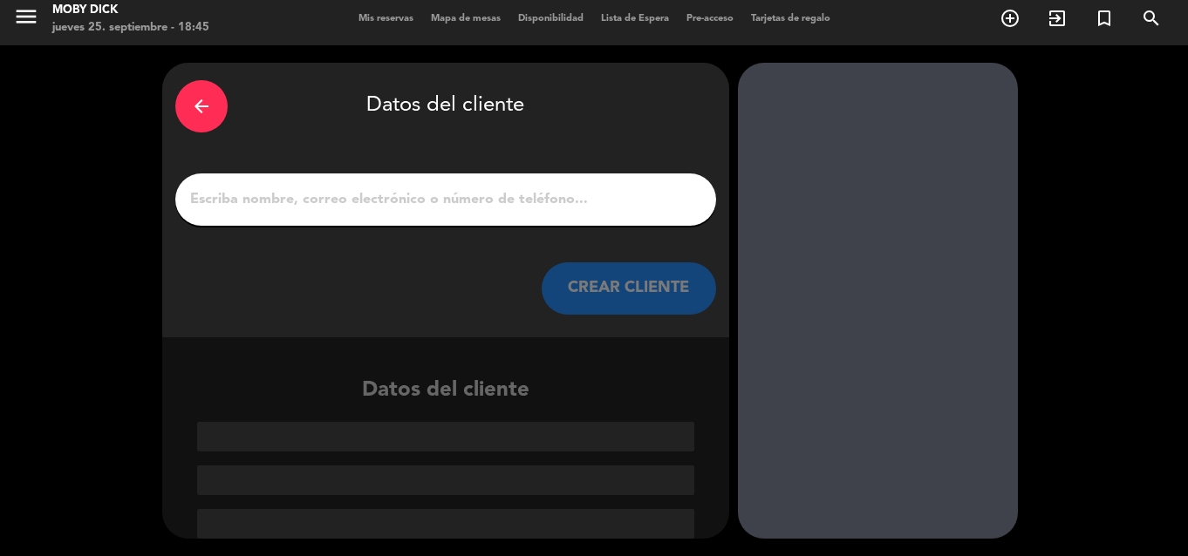
click at [612, 195] on input "1" at bounding box center [445, 200] width 515 height 24
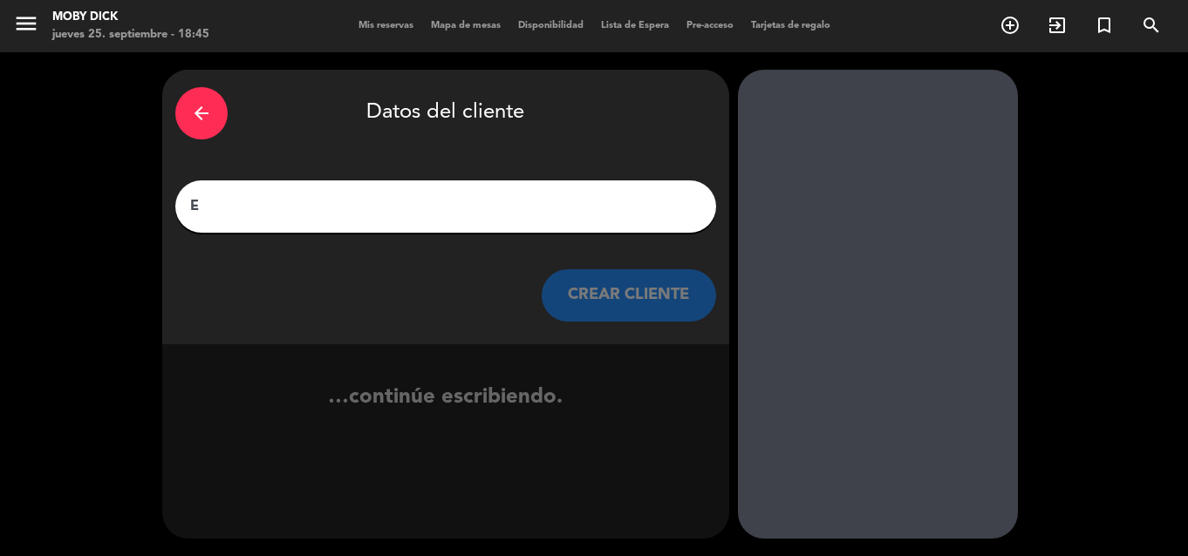
scroll to position [0, 0]
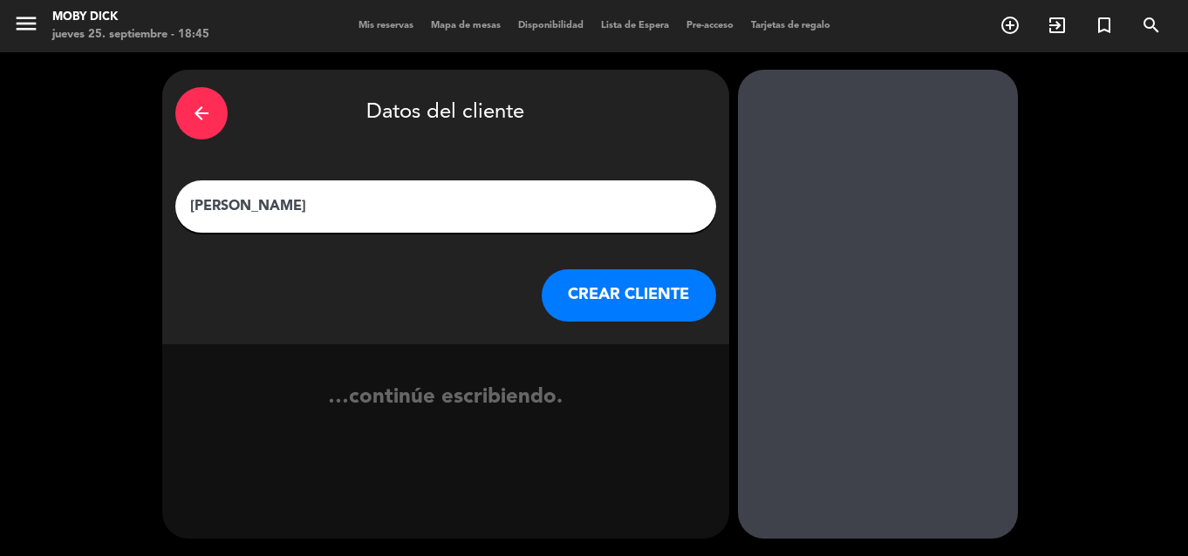
type input "[PERSON_NAME]"
click at [595, 297] on button "CREAR CLIENTE" at bounding box center [629, 295] width 174 height 52
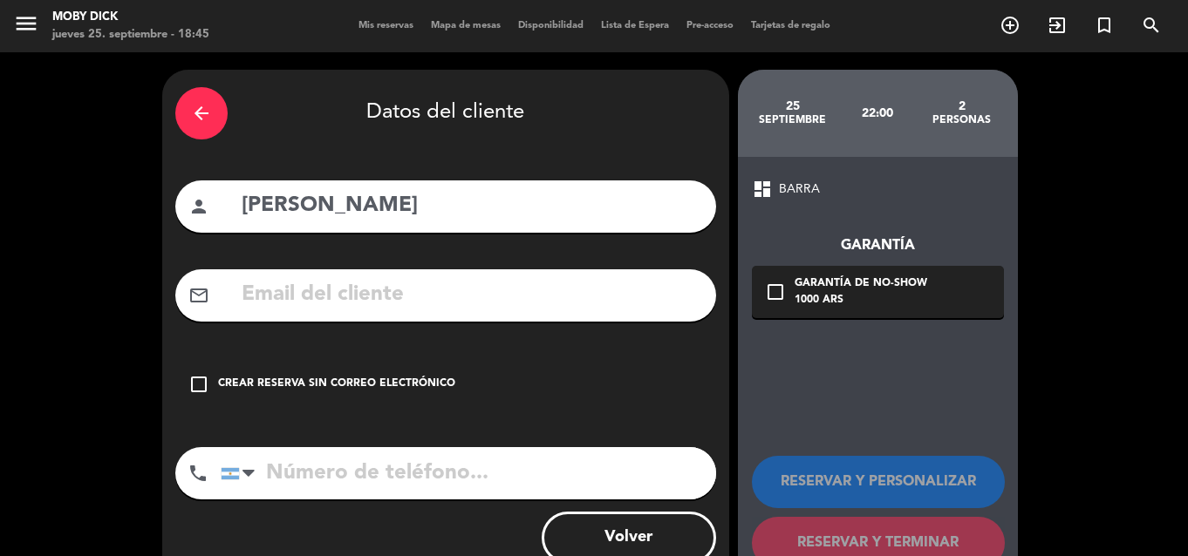
click at [211, 393] on div "check_box_outline_blank Crear reserva sin correo electrónico" at bounding box center [445, 384] width 541 height 52
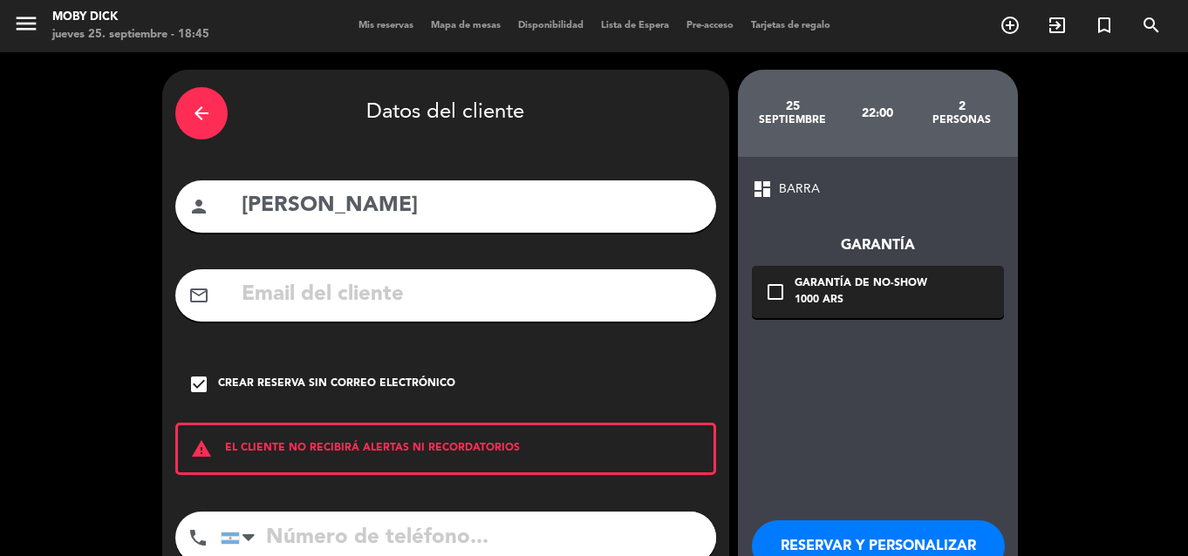
click at [938, 549] on button "RESERVAR Y PERSONALIZAR" at bounding box center [878, 547] width 253 height 52
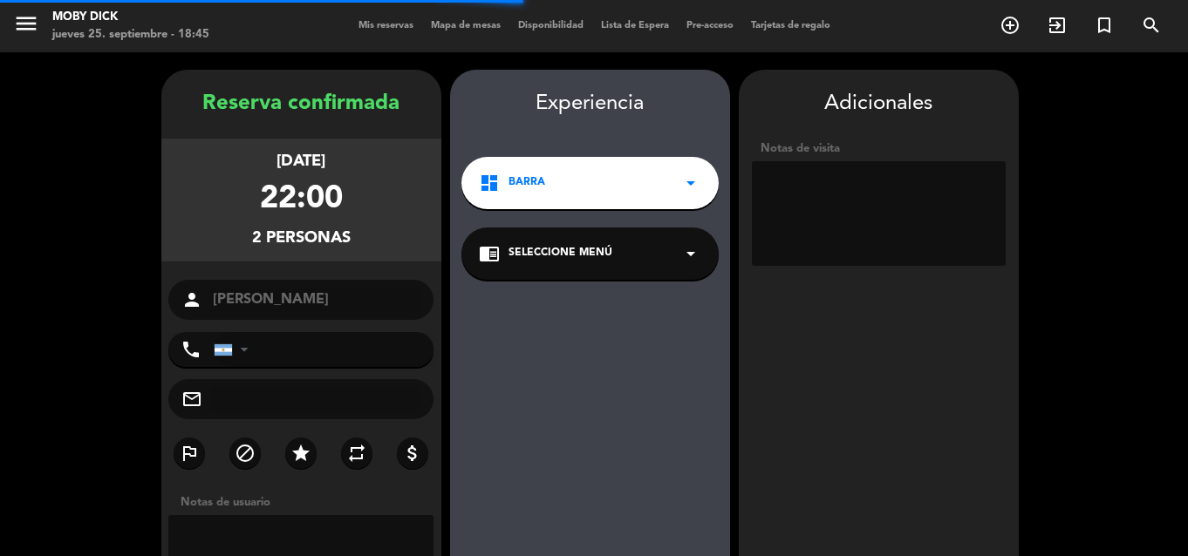
scroll to position [70, 0]
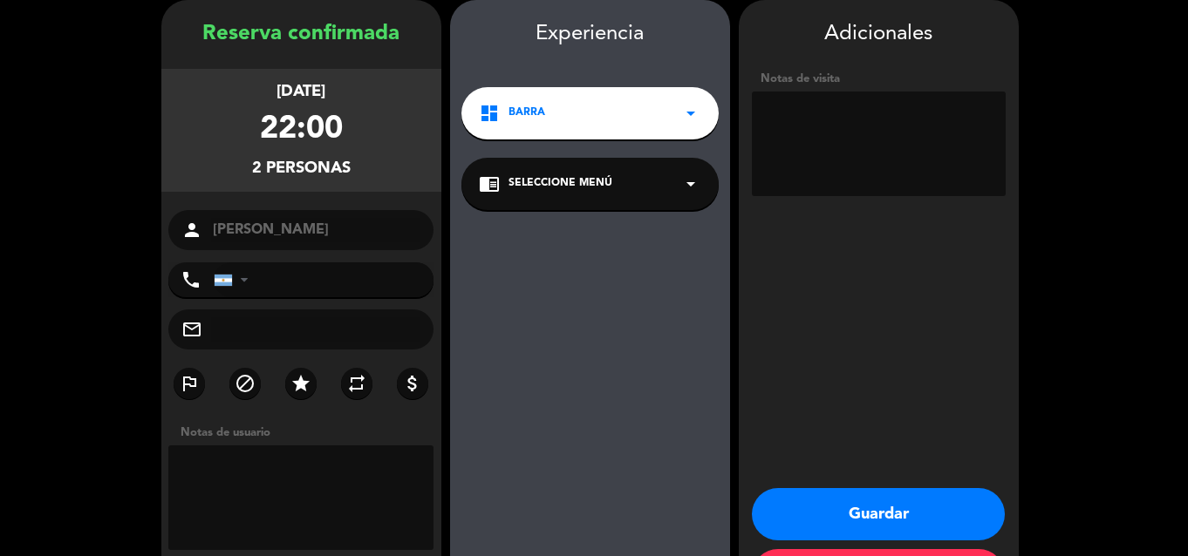
click at [931, 148] on textarea at bounding box center [879, 144] width 254 height 105
type textarea "2 influ"
click at [889, 522] on button "Guardar" at bounding box center [878, 514] width 253 height 52
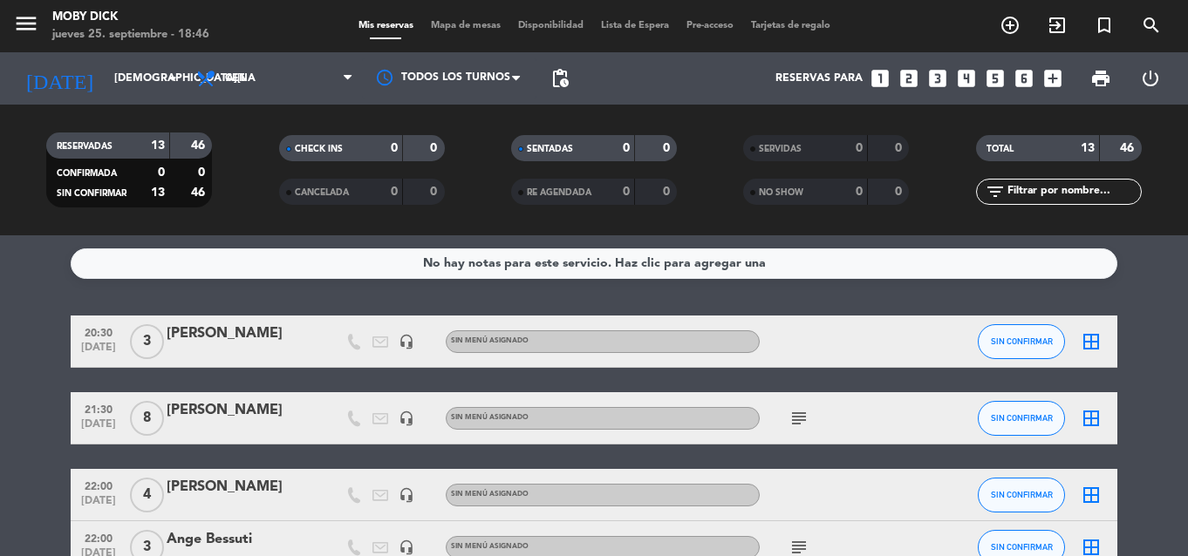
click at [1004, 190] on icon "filter_list" at bounding box center [995, 191] width 21 height 21
click at [1047, 194] on input "text" at bounding box center [1073, 191] width 135 height 19
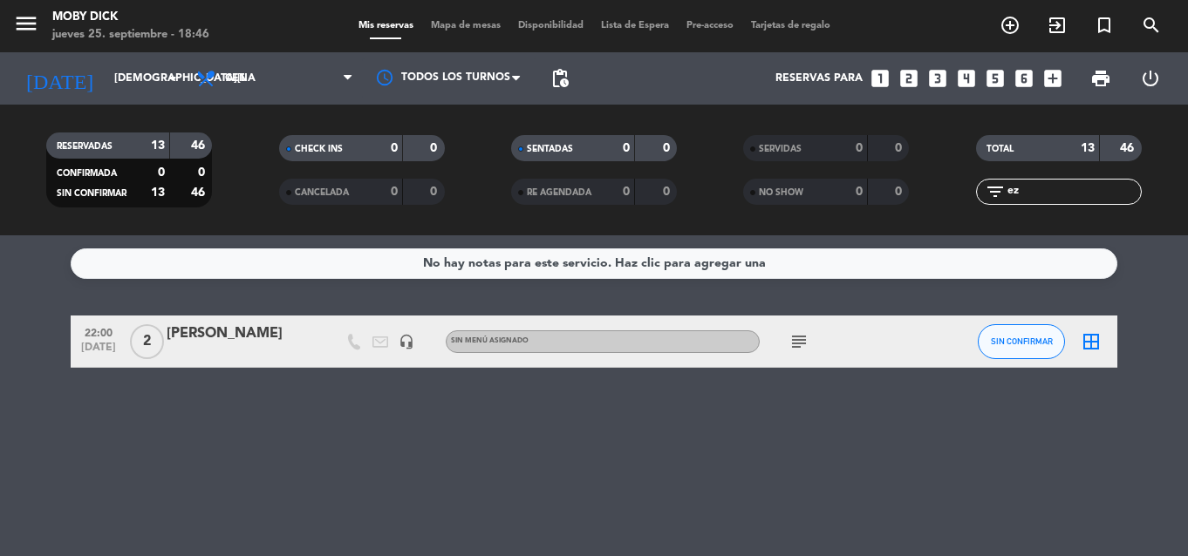
type input "ez"
click at [222, 325] on div "[PERSON_NAME]" at bounding box center [241, 334] width 148 height 23
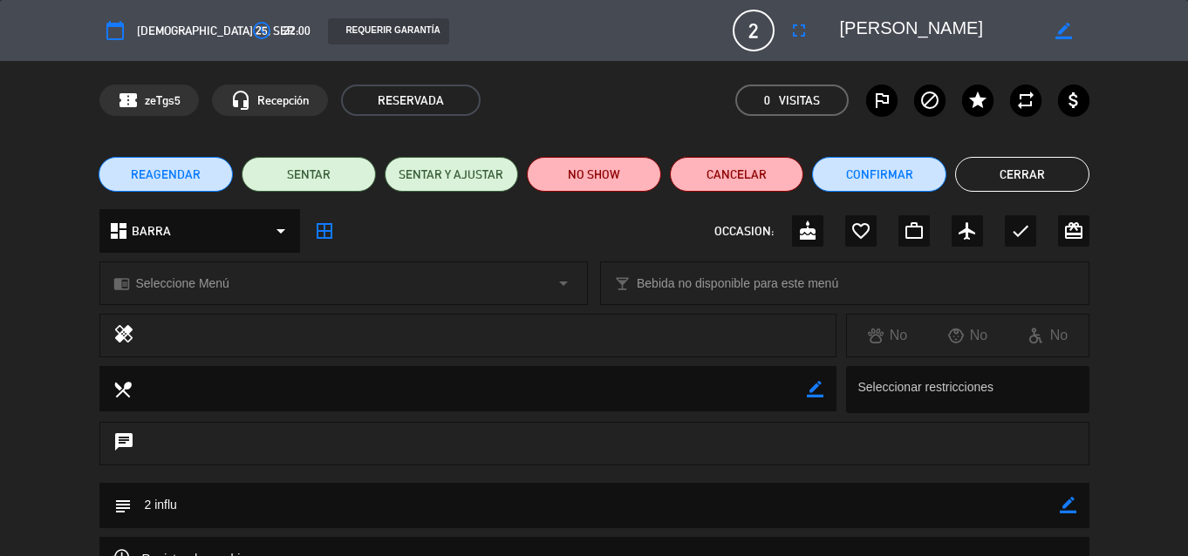
click at [1066, 513] on icon "border_color" at bounding box center [1068, 505] width 17 height 17
click at [891, 512] on textarea at bounding box center [596, 505] width 928 height 44
type textarea "2 influ,foodie libre"
click at [1069, 508] on icon at bounding box center [1068, 505] width 17 height 17
click at [1024, 183] on button "Cerrar" at bounding box center [1022, 174] width 134 height 35
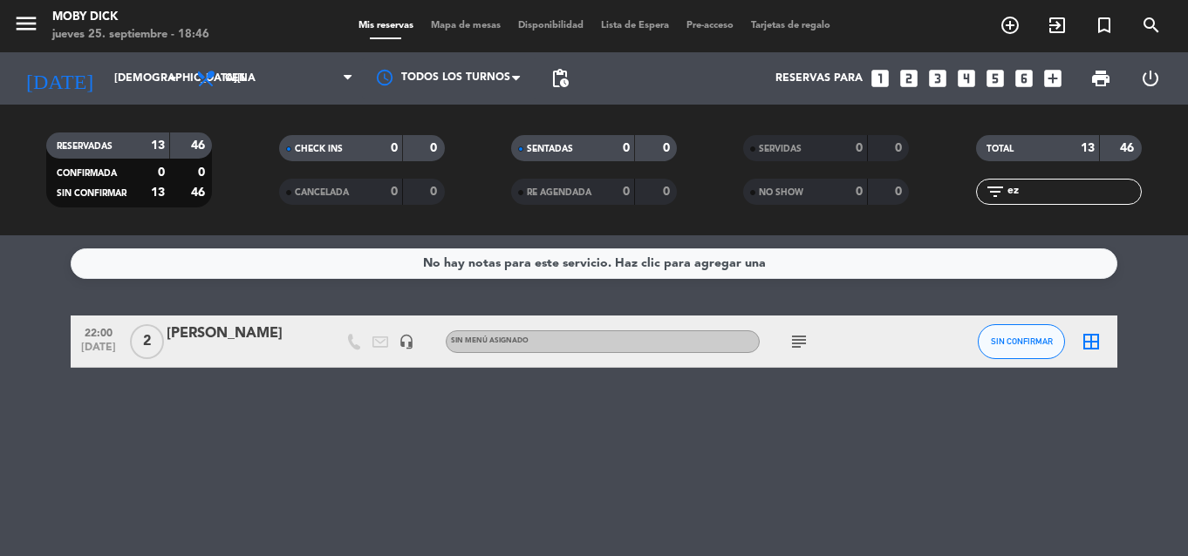
click at [918, 78] on icon "looks_two" at bounding box center [908, 78] width 23 height 23
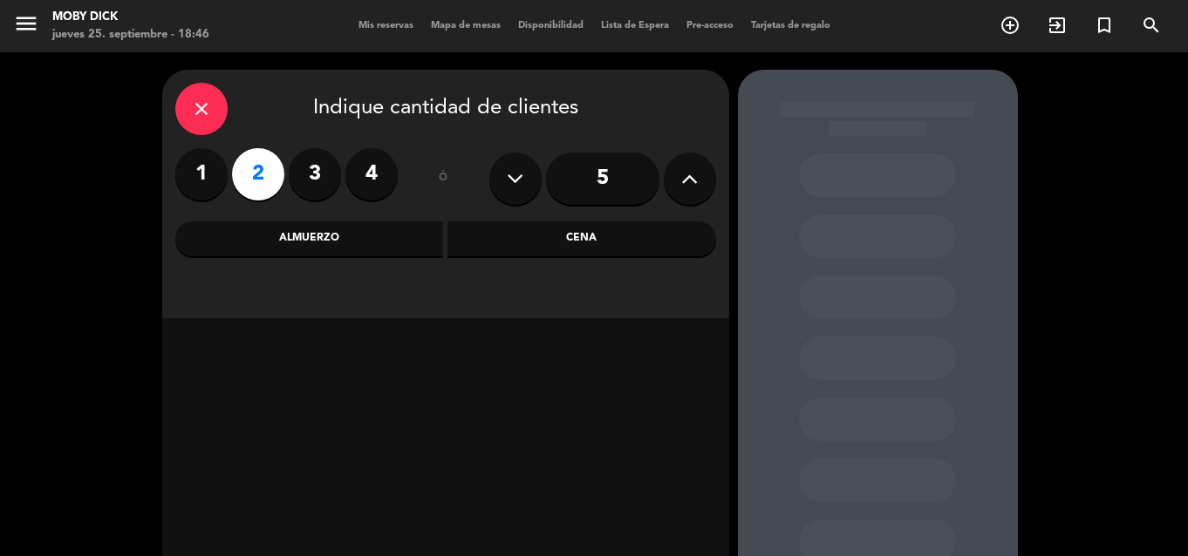
click at [599, 229] on div "Cena" at bounding box center [581, 239] width 269 height 35
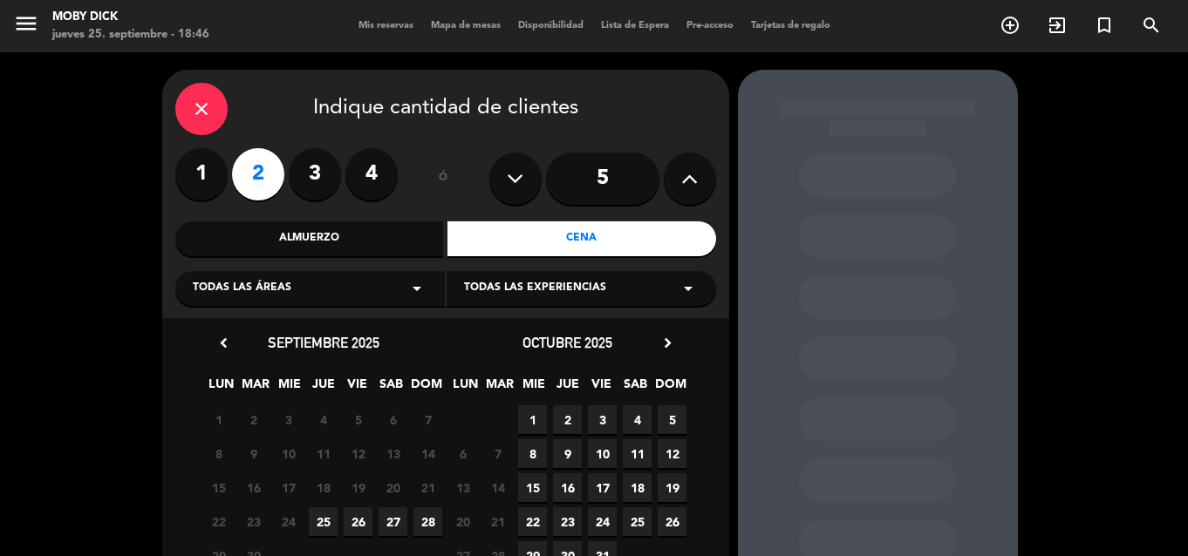
click at [321, 522] on span "25" at bounding box center [323, 522] width 29 height 29
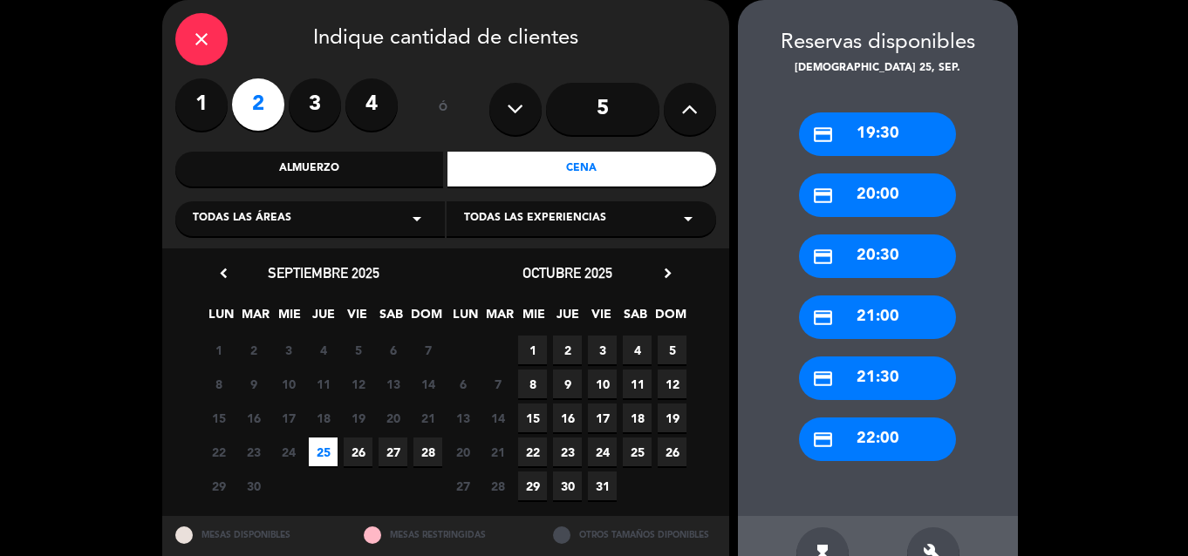
drag, startPoint x: 826, startPoint y: 443, endPoint x: 713, endPoint y: 312, distance: 173.1
click at [825, 443] on icon "credit_card" at bounding box center [823, 440] width 22 height 22
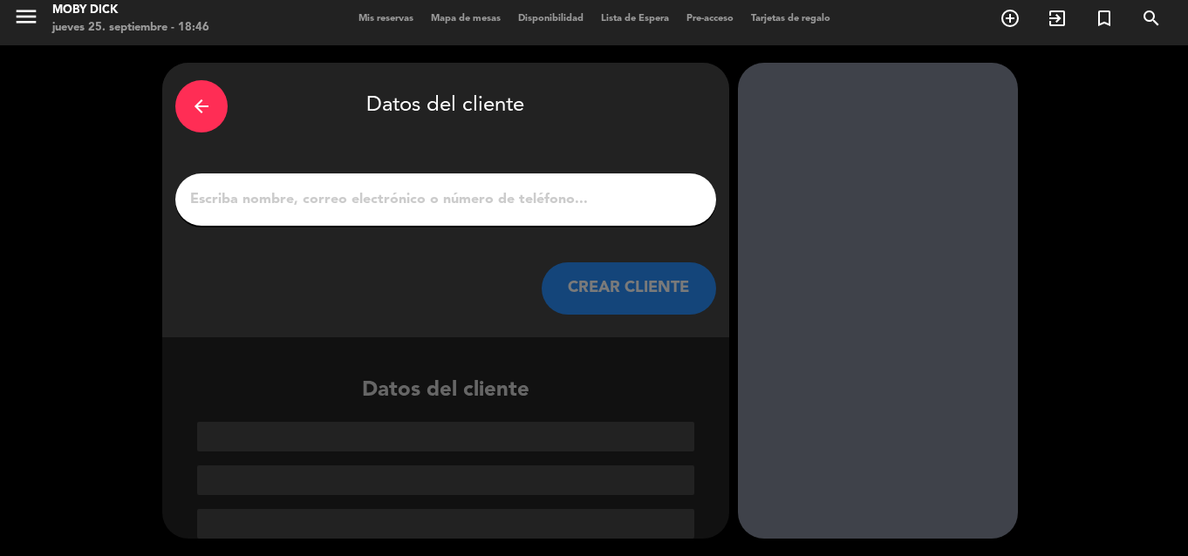
click at [607, 203] on input "1" at bounding box center [445, 200] width 515 height 24
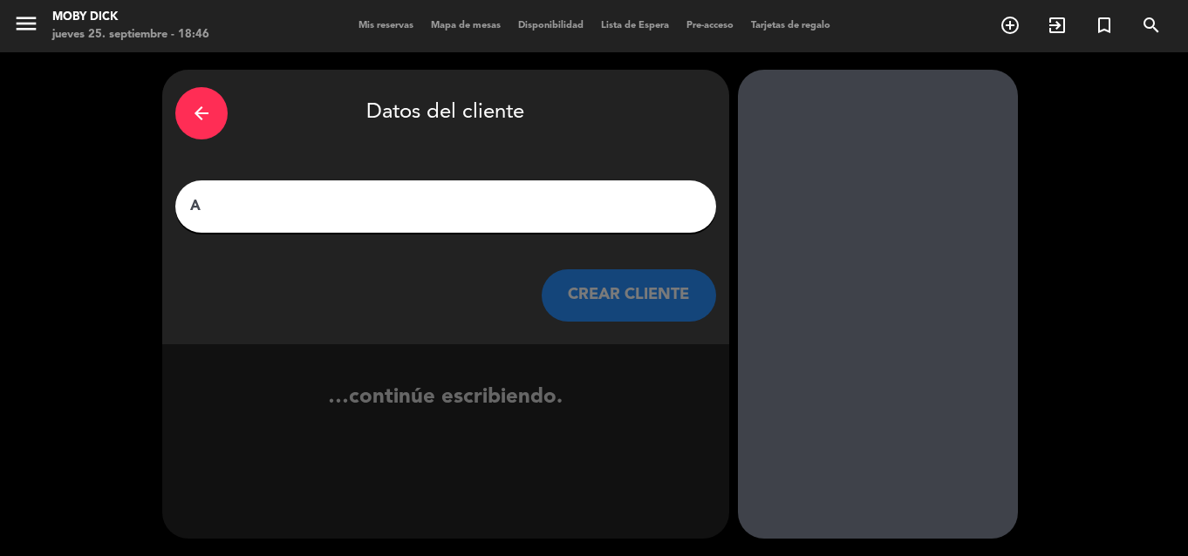
scroll to position [0, 0]
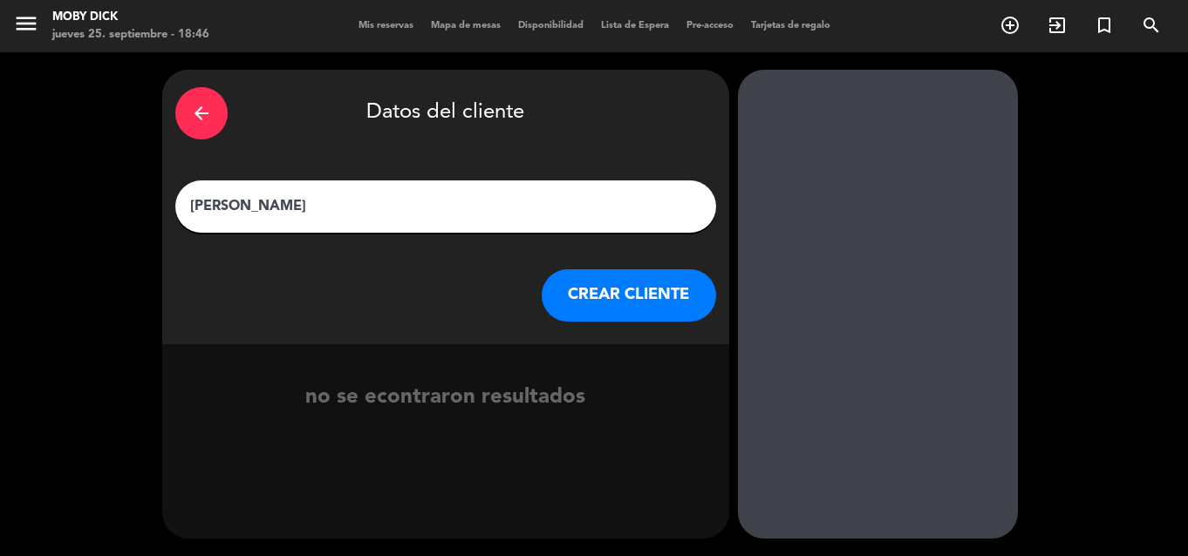
click at [218, 205] on input "[PERSON_NAME]" at bounding box center [445, 206] width 515 height 24
type input "[PERSON_NAME]"
click at [600, 280] on button "CREAR CLIENTE" at bounding box center [629, 295] width 174 height 52
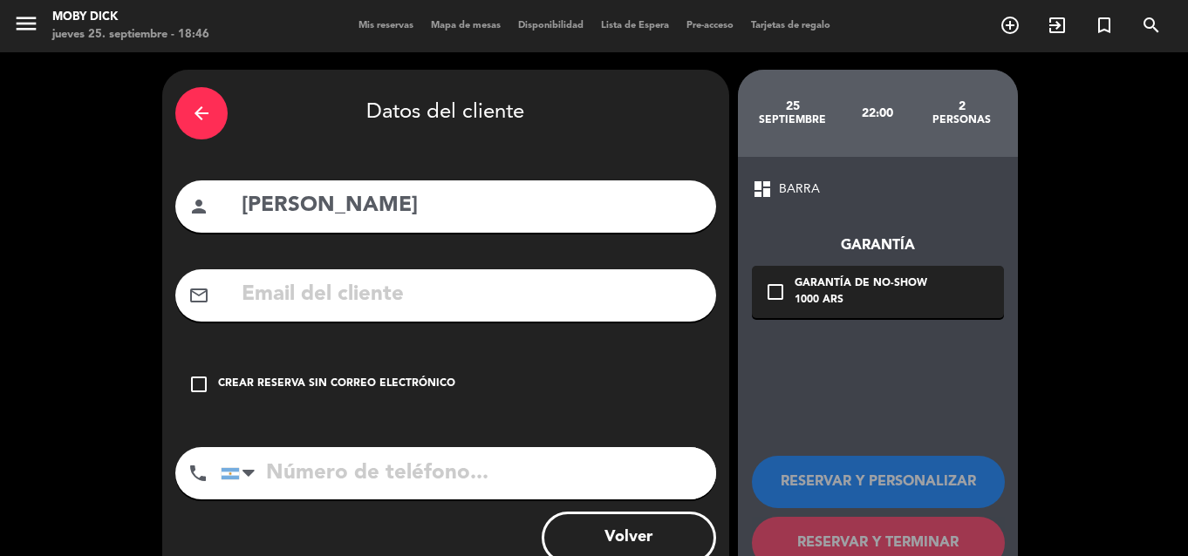
click at [419, 380] on div "Crear reserva sin correo electrónico" at bounding box center [336, 384] width 237 height 17
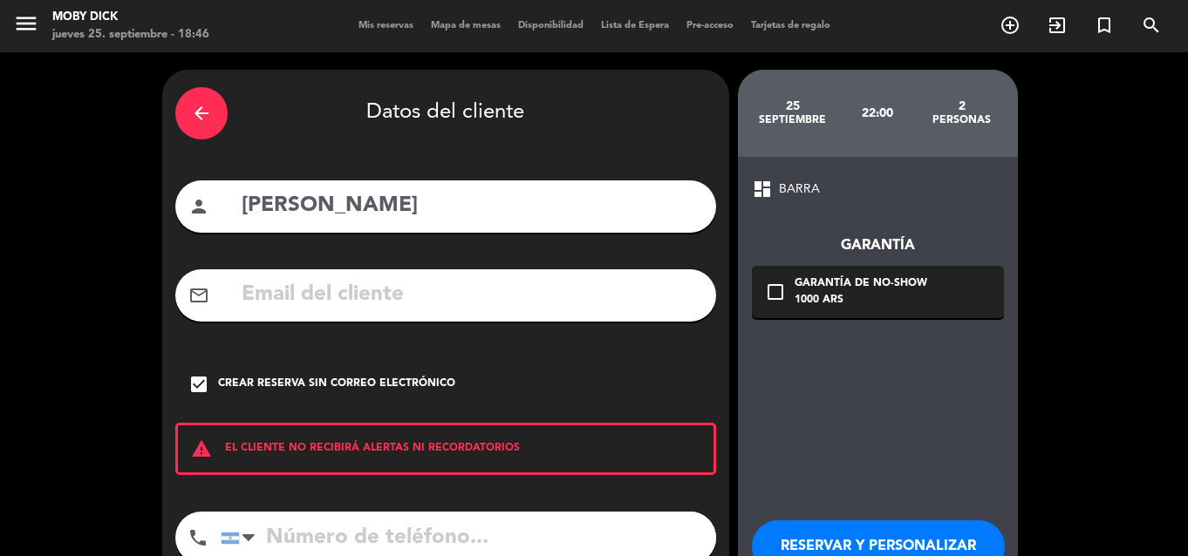
click at [906, 523] on button "RESERVAR Y PERSONALIZAR" at bounding box center [878, 547] width 253 height 52
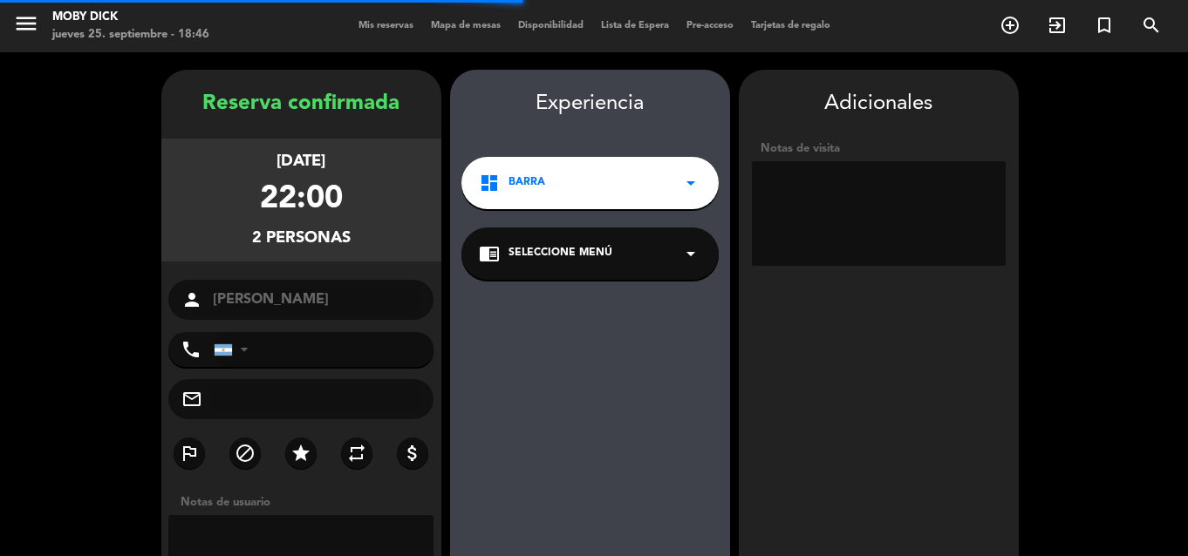
scroll to position [70, 0]
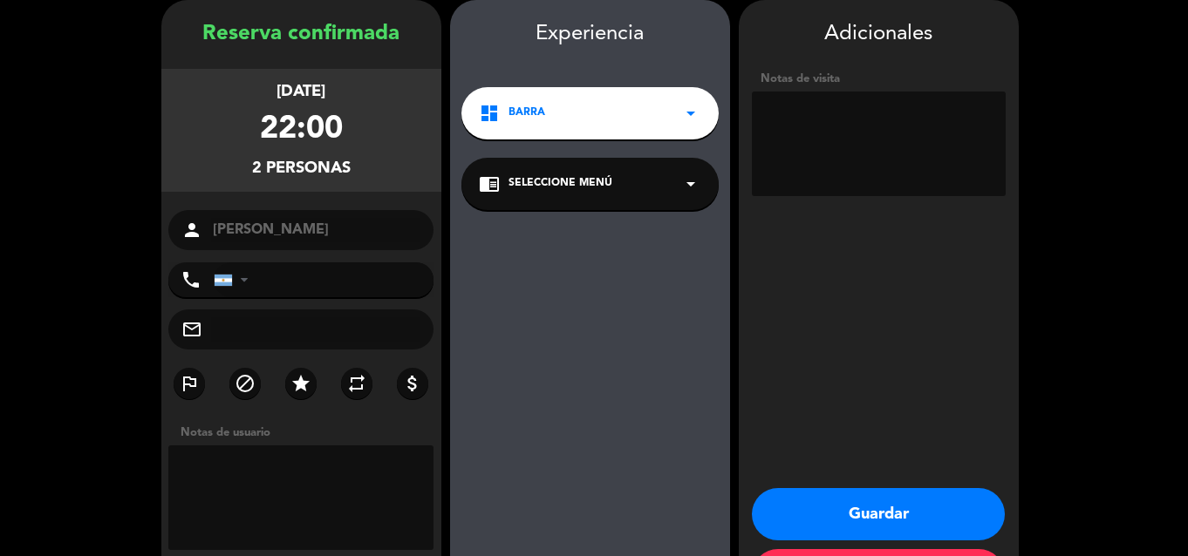
click at [888, 160] on textarea at bounding box center [879, 144] width 254 height 105
type textarea "2 influ"
click at [875, 512] on button "Guardar" at bounding box center [878, 514] width 253 height 52
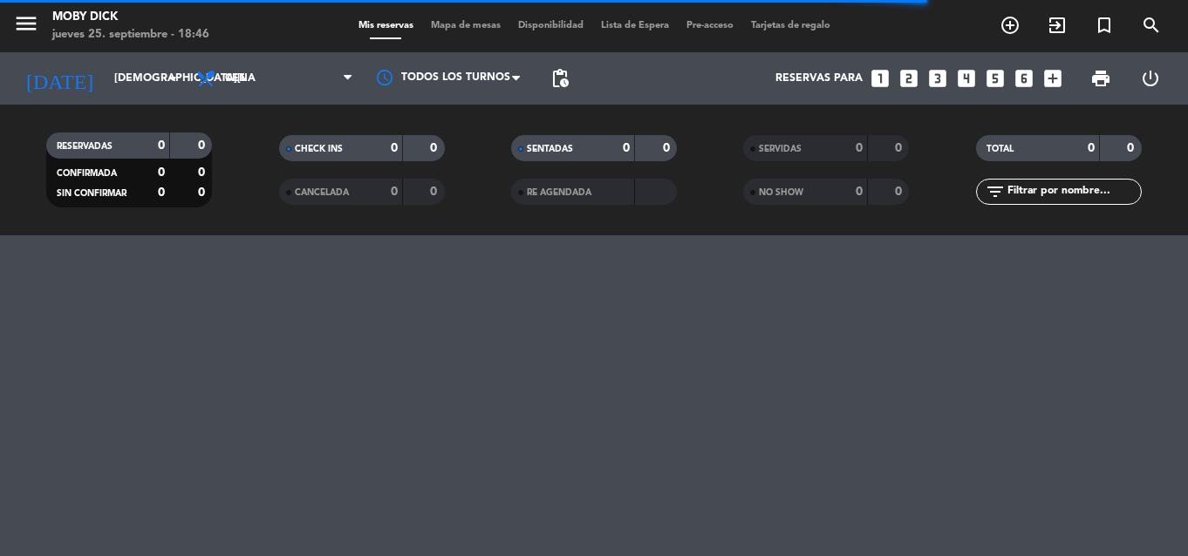
click at [1017, 75] on icon "looks_6" at bounding box center [1024, 78] width 23 height 23
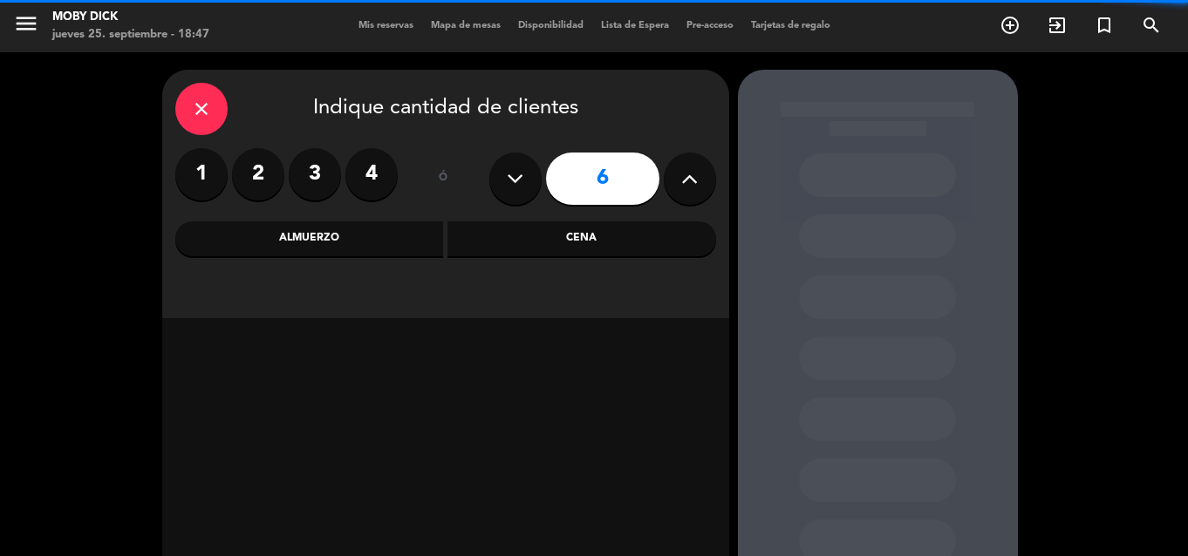
click at [629, 259] on div "close Indique cantidad de clientes 1 2 3 4 ó 6 Almuerzo Cena" at bounding box center [445, 194] width 567 height 249
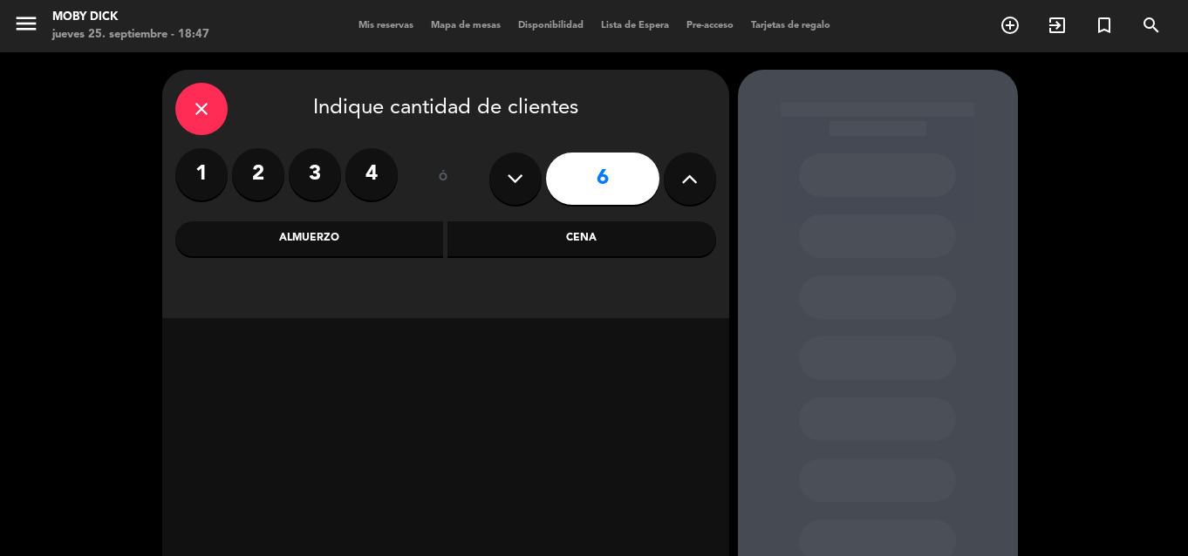
click at [630, 250] on div "Cena" at bounding box center [581, 239] width 269 height 35
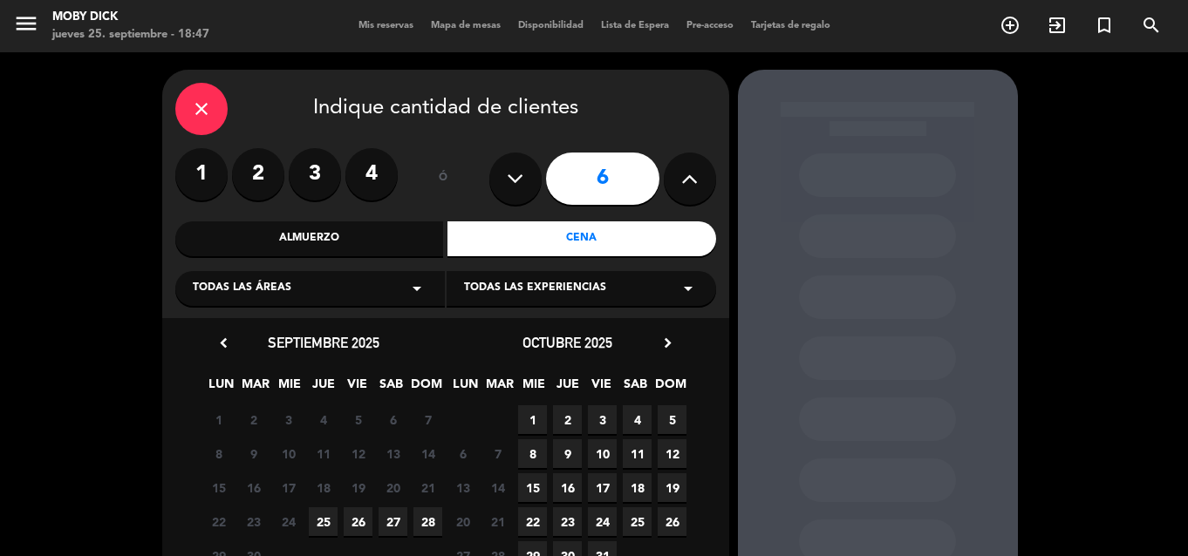
click at [325, 530] on span "25" at bounding box center [323, 522] width 29 height 29
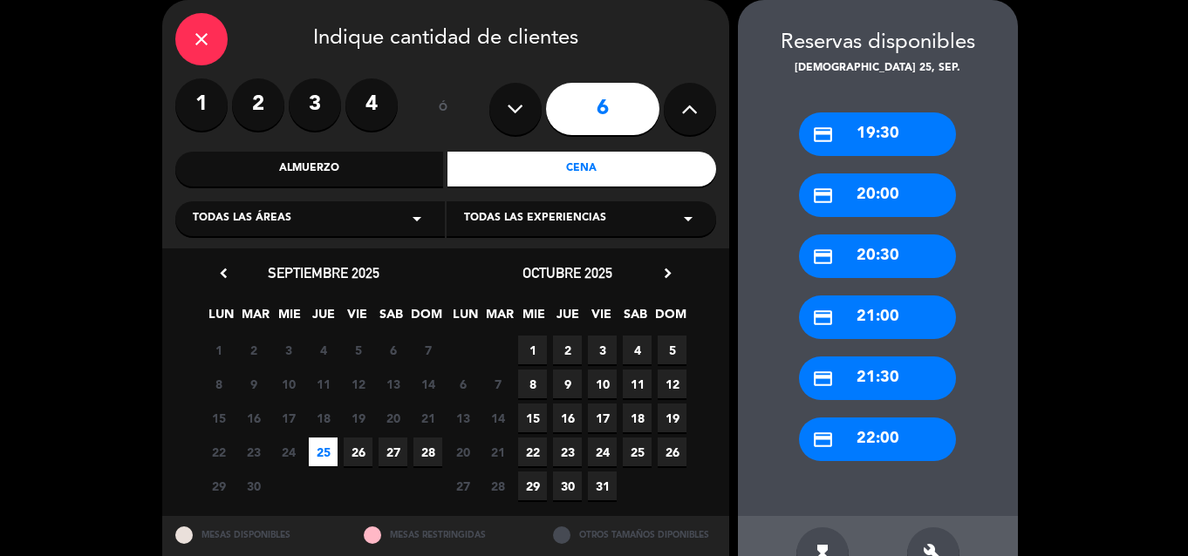
click at [875, 445] on div "credit_card 22:00" at bounding box center [877, 440] width 157 height 44
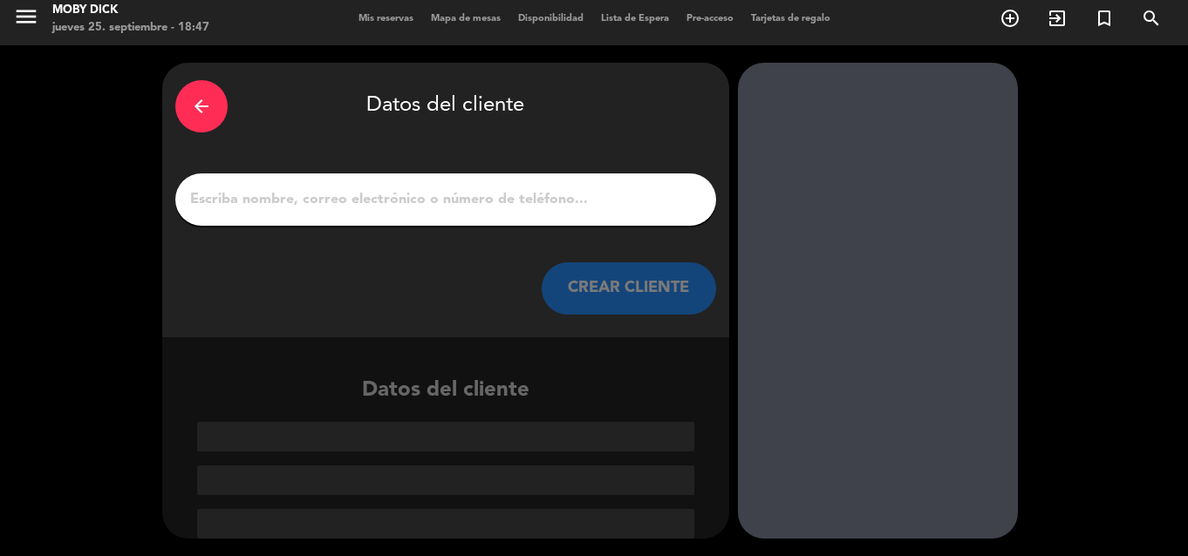
scroll to position [7, 0]
click at [562, 194] on input "1" at bounding box center [445, 200] width 515 height 24
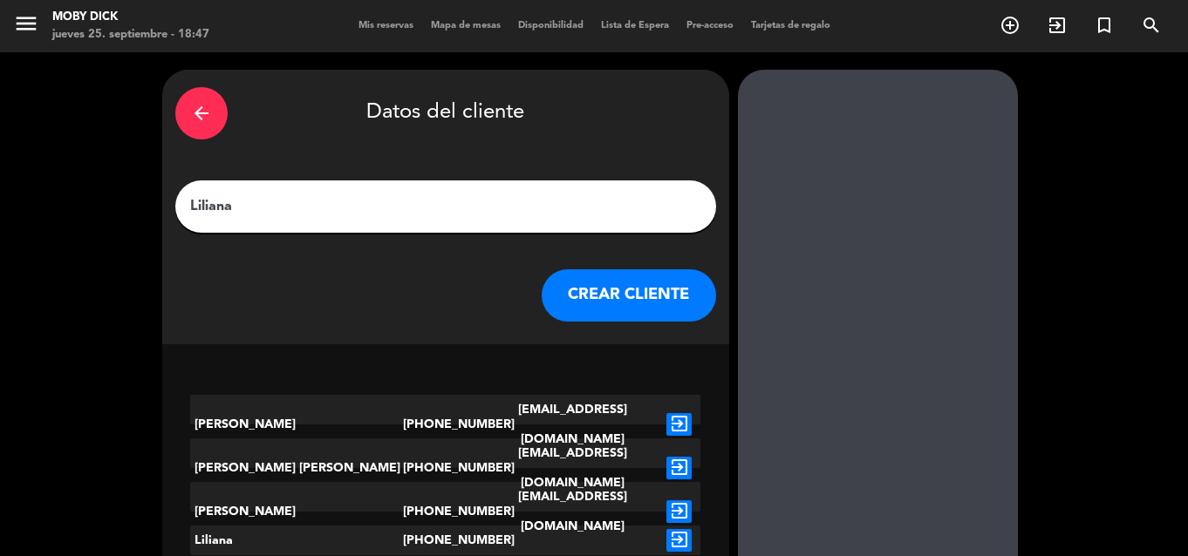
type input "Liliana"
click at [649, 293] on button "CREAR CLIENTE" at bounding box center [629, 295] width 174 height 52
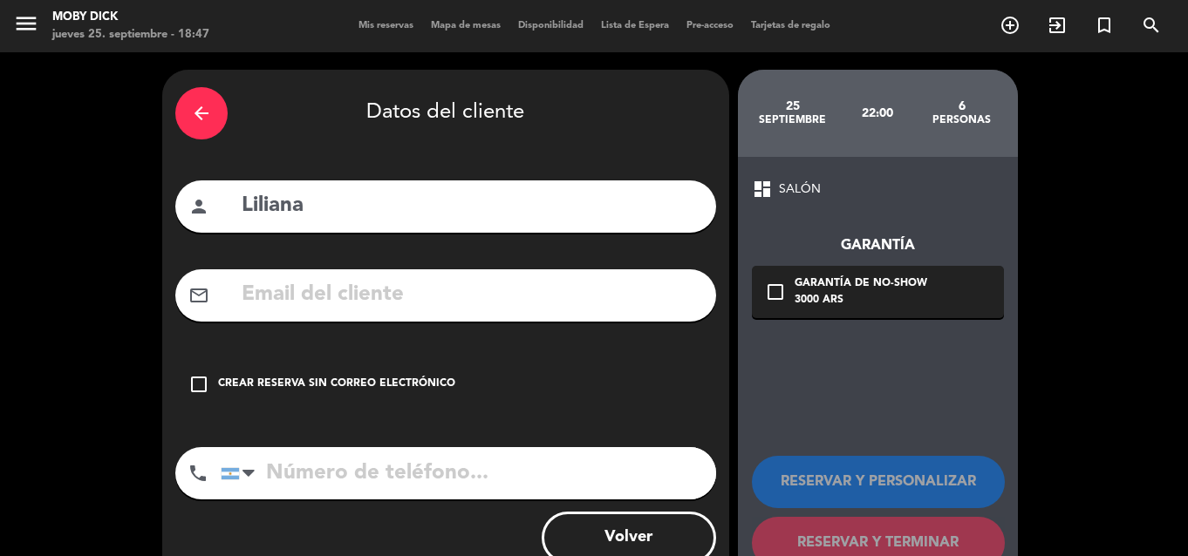
click at [330, 393] on div "check_box_outline_blank Crear reserva sin correo electrónico" at bounding box center [445, 384] width 541 height 52
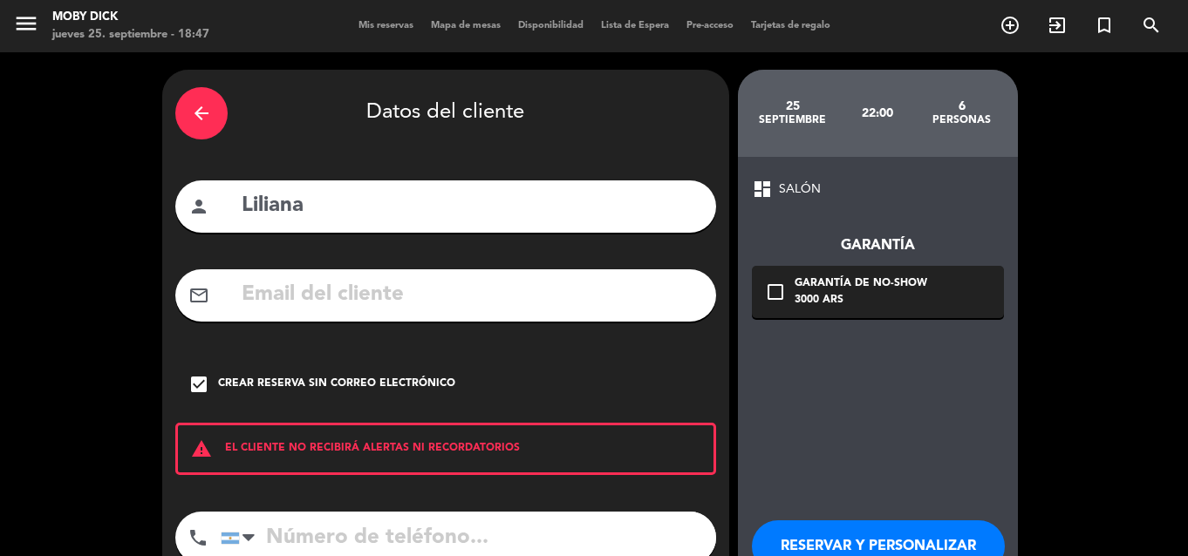
click at [915, 454] on div "dashboard SALÓN Garantía check_box_outline_blank Garantía de no-show 3000 ARS R…" at bounding box center [878, 406] width 280 height 498
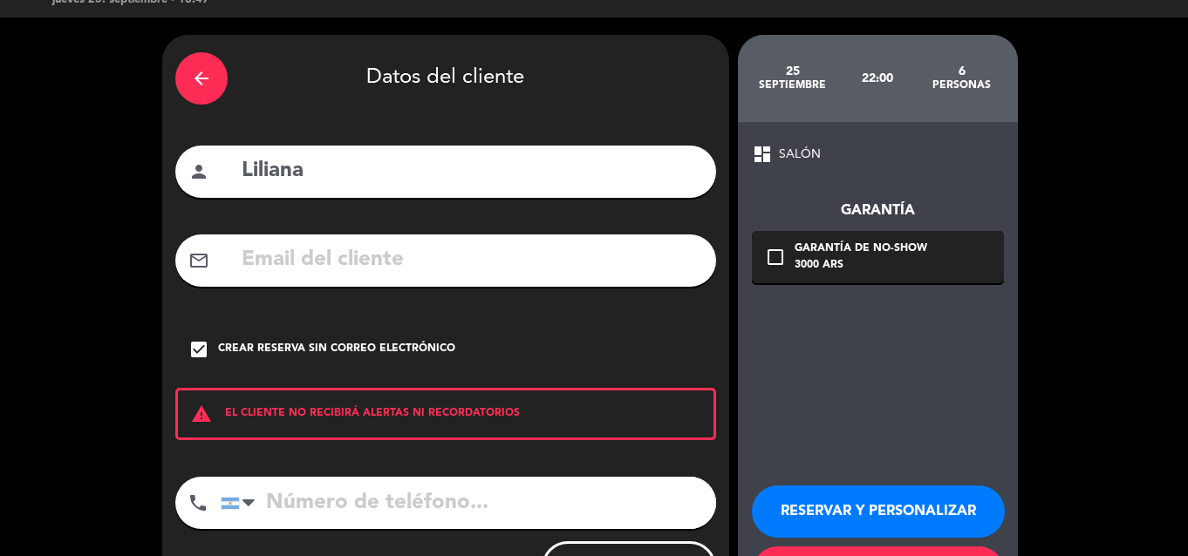
scroll to position [70, 0]
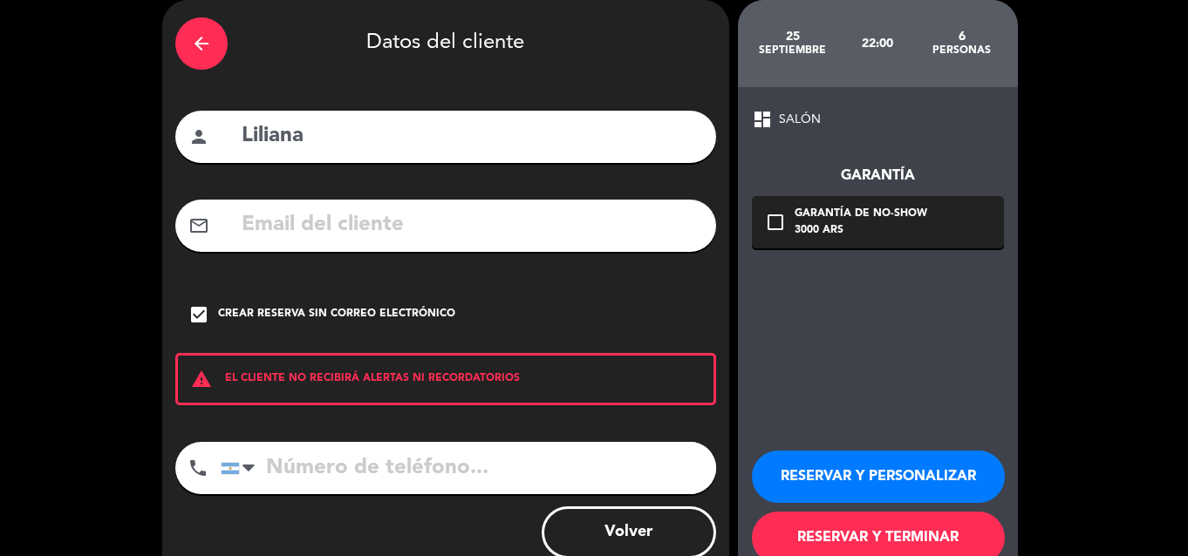
click at [887, 530] on button "RESERVAR Y TERMINAR" at bounding box center [878, 538] width 253 height 52
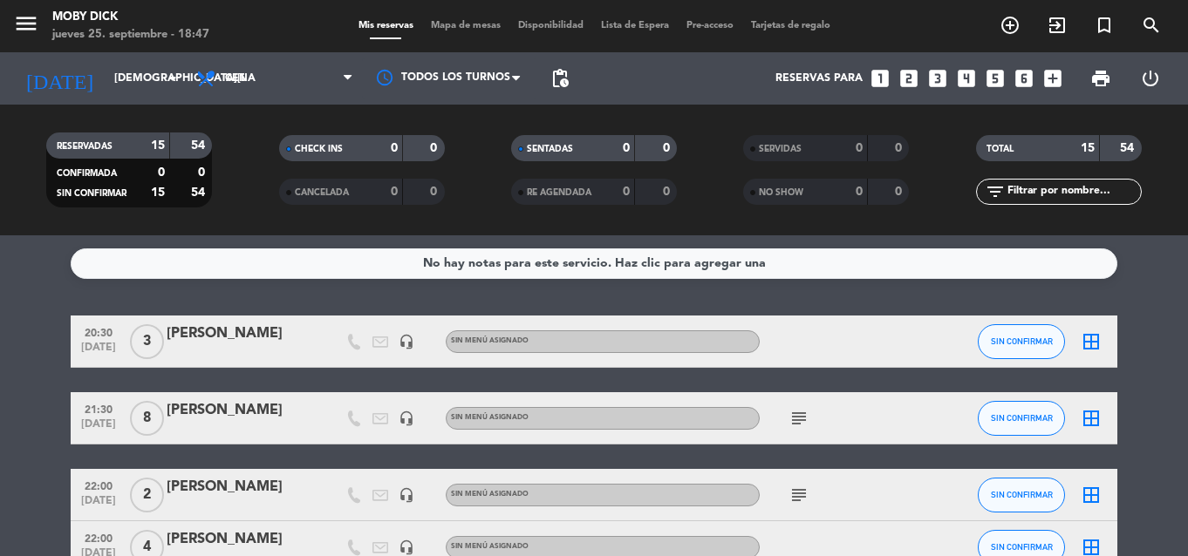
click at [965, 82] on icon "looks_4" at bounding box center [966, 78] width 23 height 23
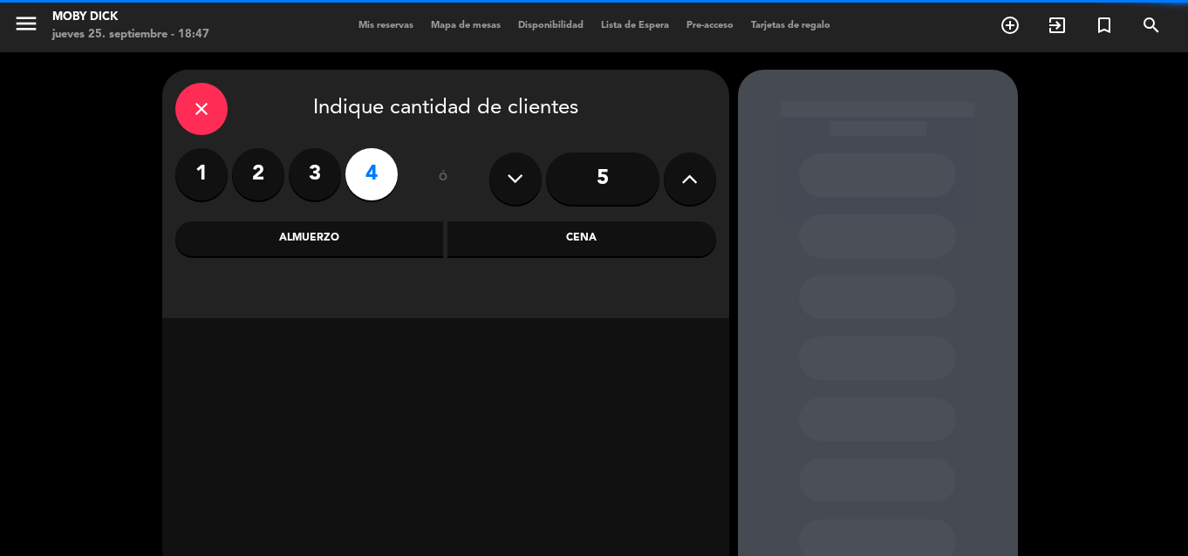
click at [591, 244] on div "Cena" at bounding box center [581, 239] width 269 height 35
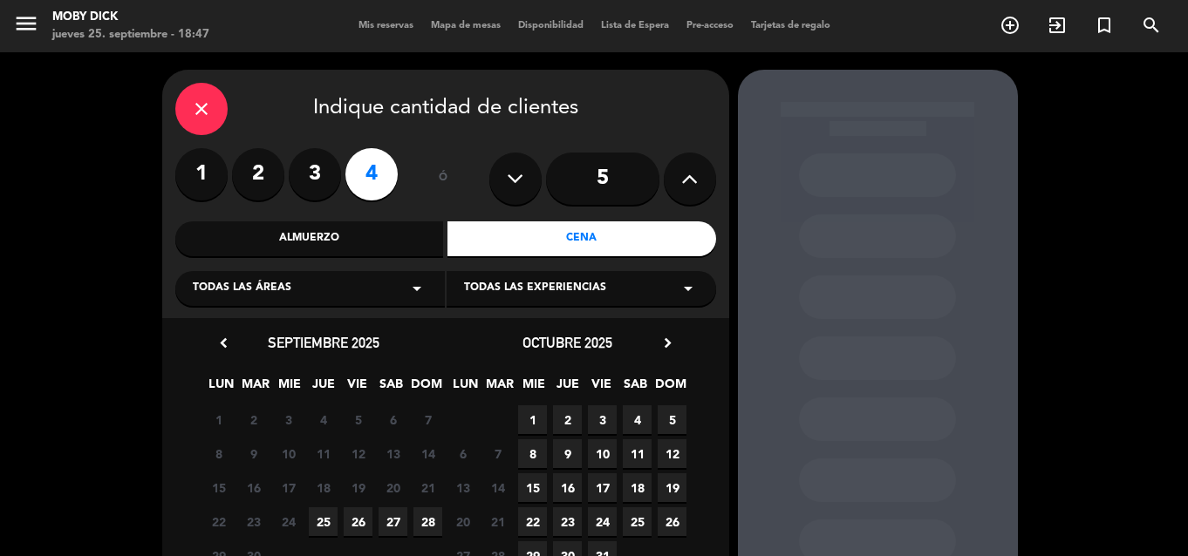
click at [311, 530] on span "25" at bounding box center [323, 522] width 29 height 29
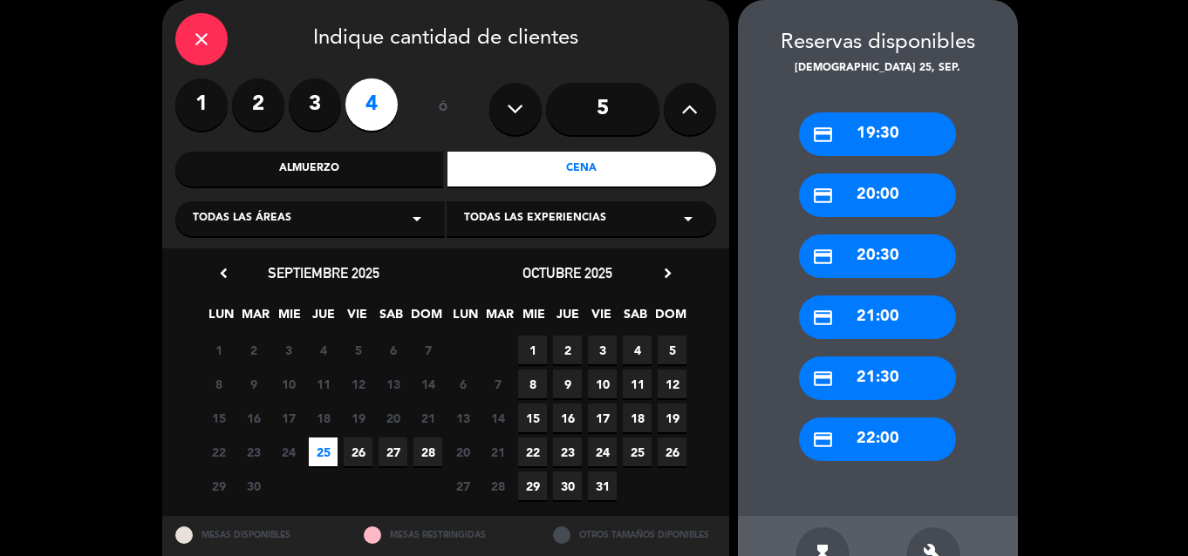
click at [870, 436] on div "credit_card 22:00" at bounding box center [877, 440] width 157 height 44
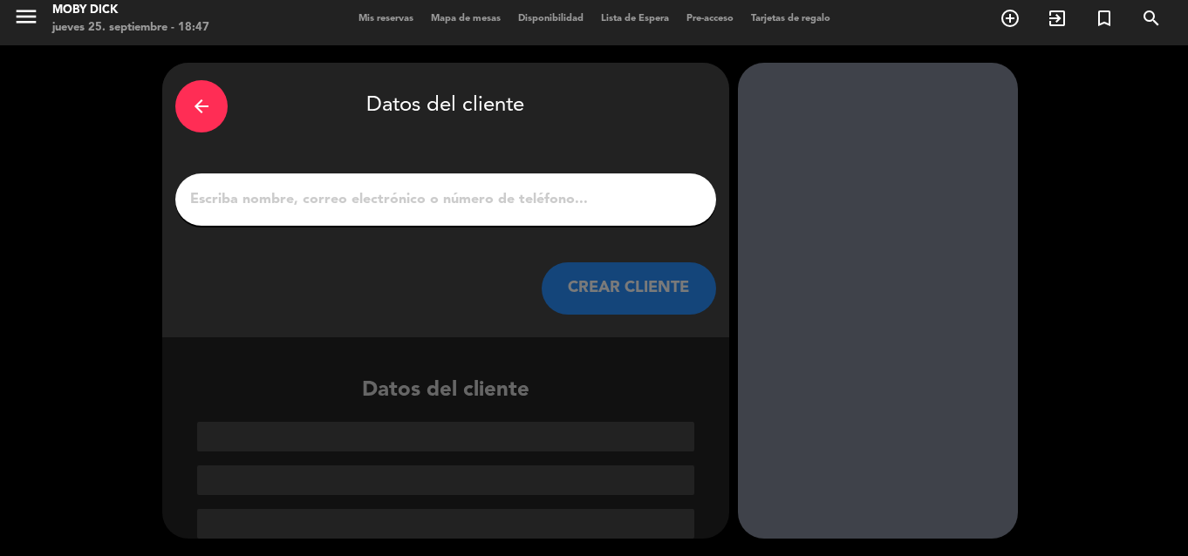
click at [587, 201] on input "1" at bounding box center [445, 200] width 515 height 24
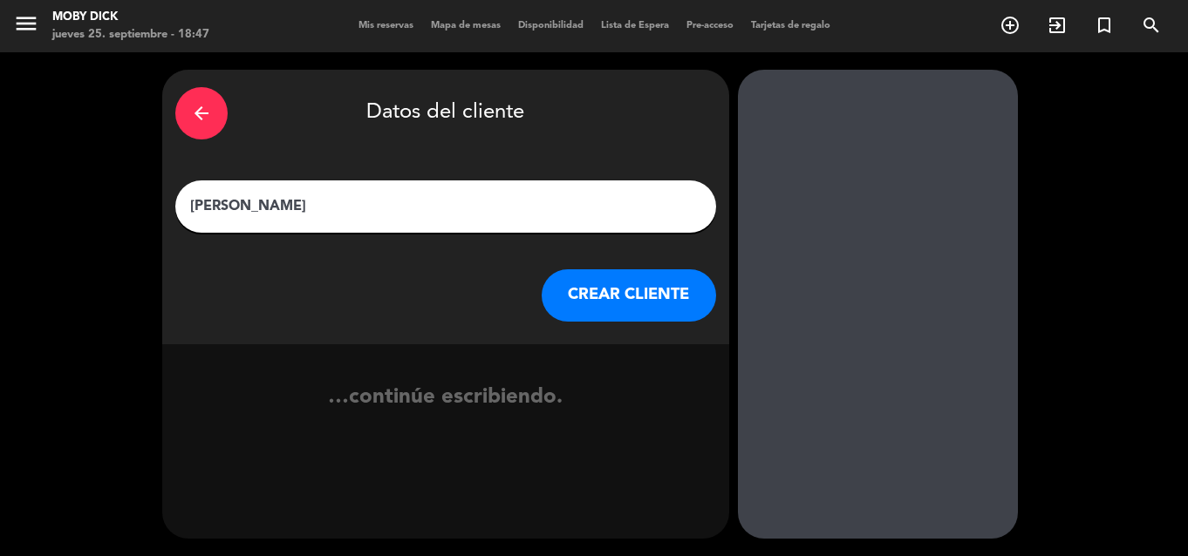
type input "[PERSON_NAME]"
click at [645, 316] on button "CREAR CLIENTE" at bounding box center [629, 295] width 174 height 52
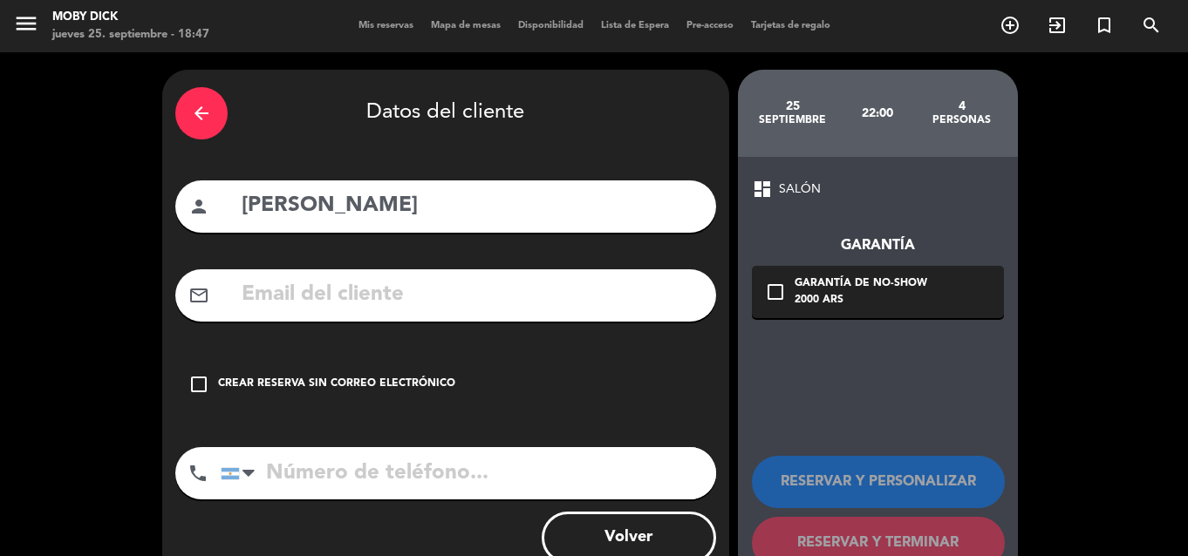
click at [389, 378] on div "Crear reserva sin correo electrónico" at bounding box center [336, 384] width 237 height 17
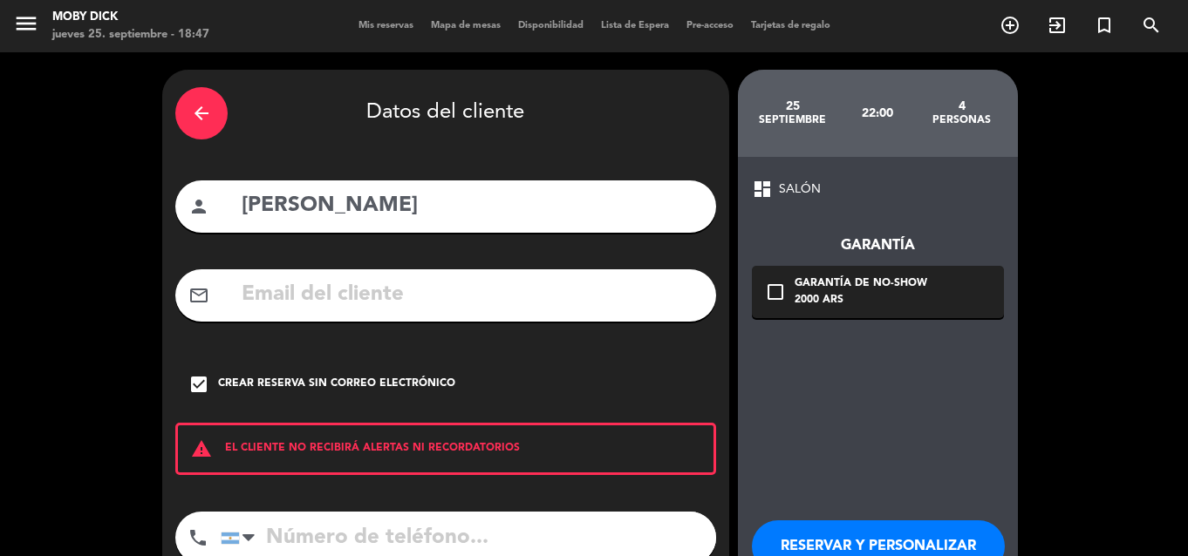
click at [850, 466] on div "dashboard SALÓN Garantía check_box_outline_blank Garantía de no-show 2000 ARS R…" at bounding box center [878, 406] width 280 height 498
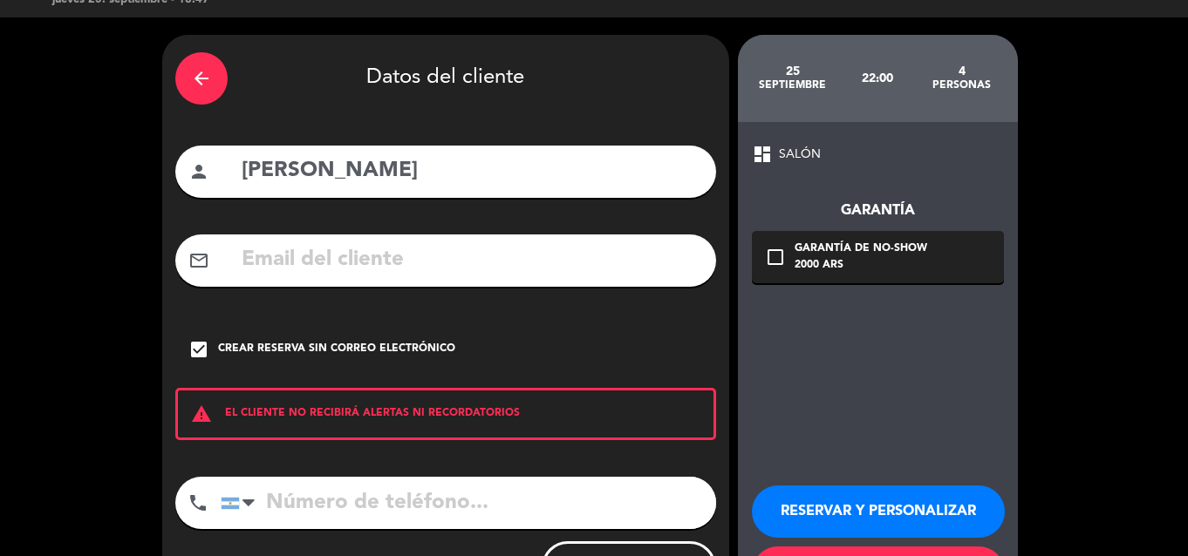
scroll to position [70, 0]
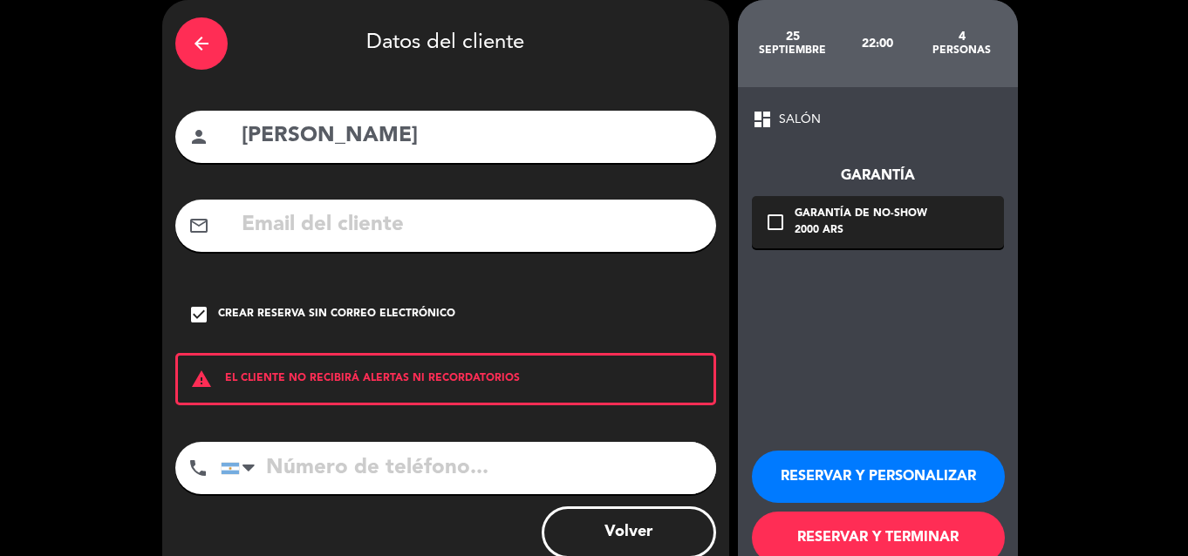
click at [844, 515] on button "RESERVAR Y TERMINAR" at bounding box center [878, 538] width 253 height 52
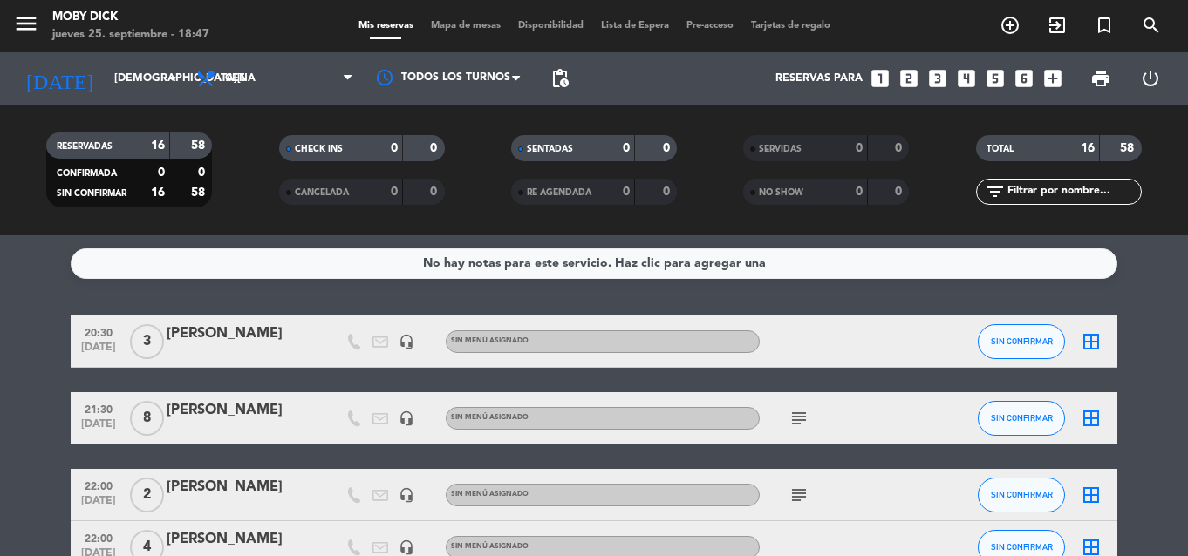
click at [937, 77] on icon "looks_3" at bounding box center [937, 78] width 23 height 23
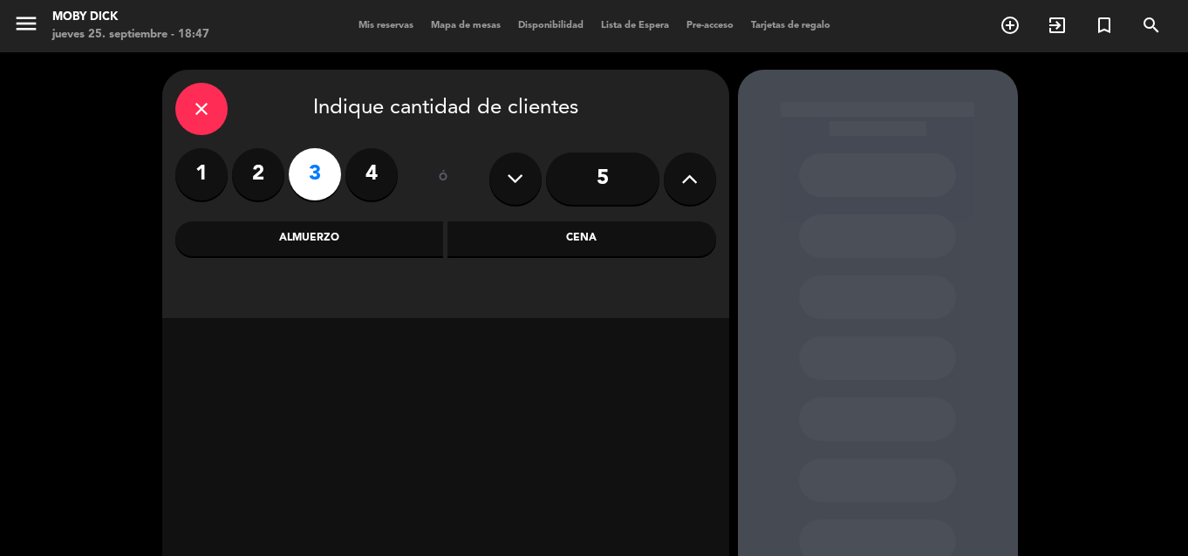
click at [633, 252] on div "Cena" at bounding box center [581, 239] width 269 height 35
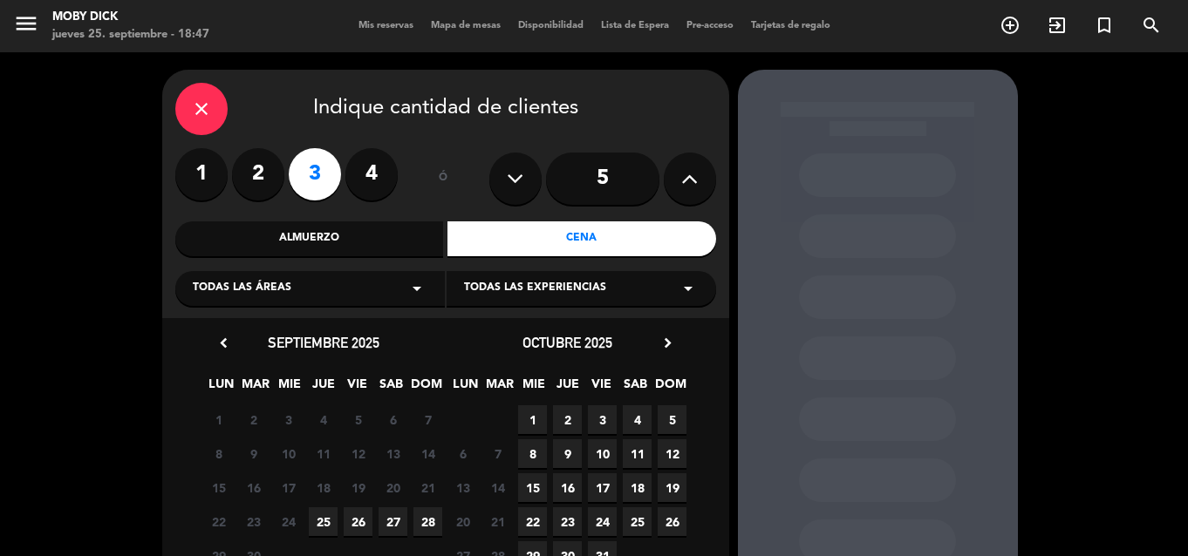
click at [320, 514] on span "25" at bounding box center [323, 522] width 29 height 29
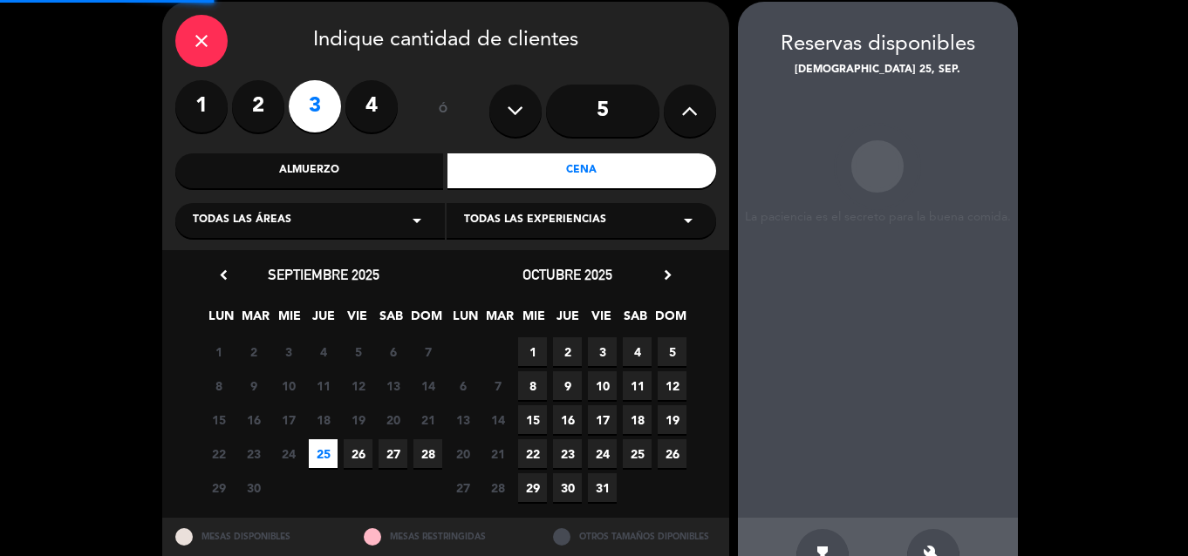
scroll to position [70, 0]
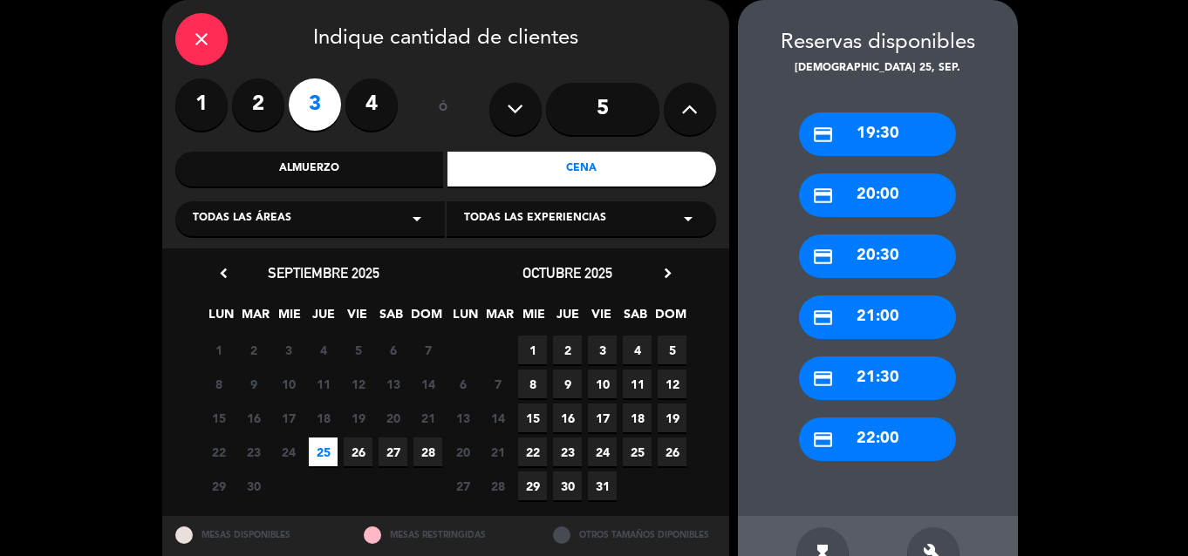
click at [860, 438] on div "credit_card 22:00" at bounding box center [877, 440] width 157 height 44
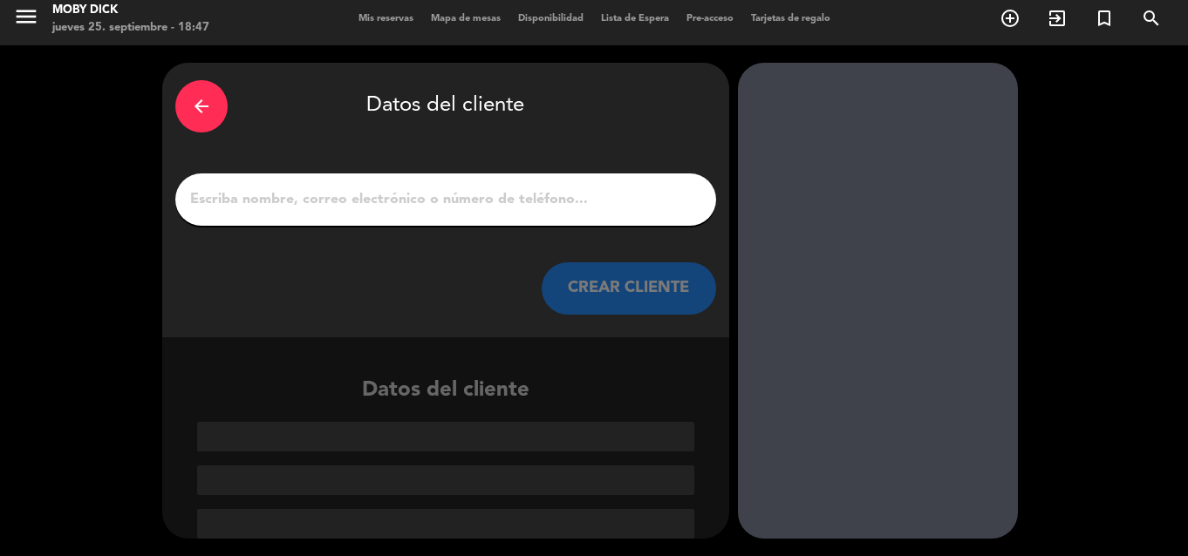
scroll to position [7, 0]
click at [626, 199] on input "1" at bounding box center [445, 200] width 515 height 24
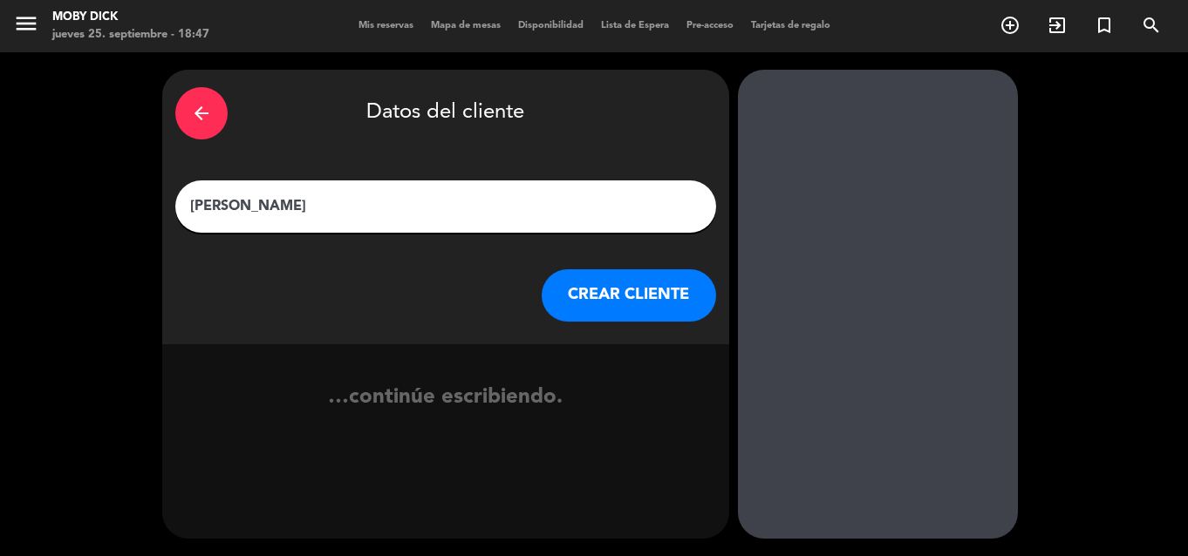
type input "[PERSON_NAME]"
click at [590, 318] on button "CREAR CLIENTE" at bounding box center [629, 295] width 174 height 52
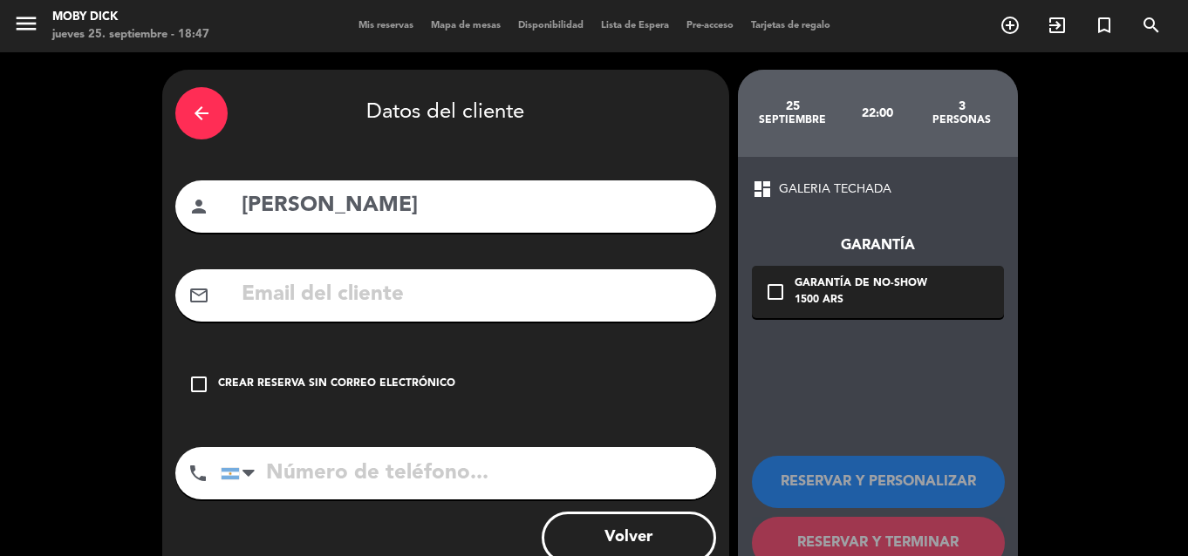
click at [291, 388] on div "Crear reserva sin correo electrónico" at bounding box center [336, 384] width 237 height 17
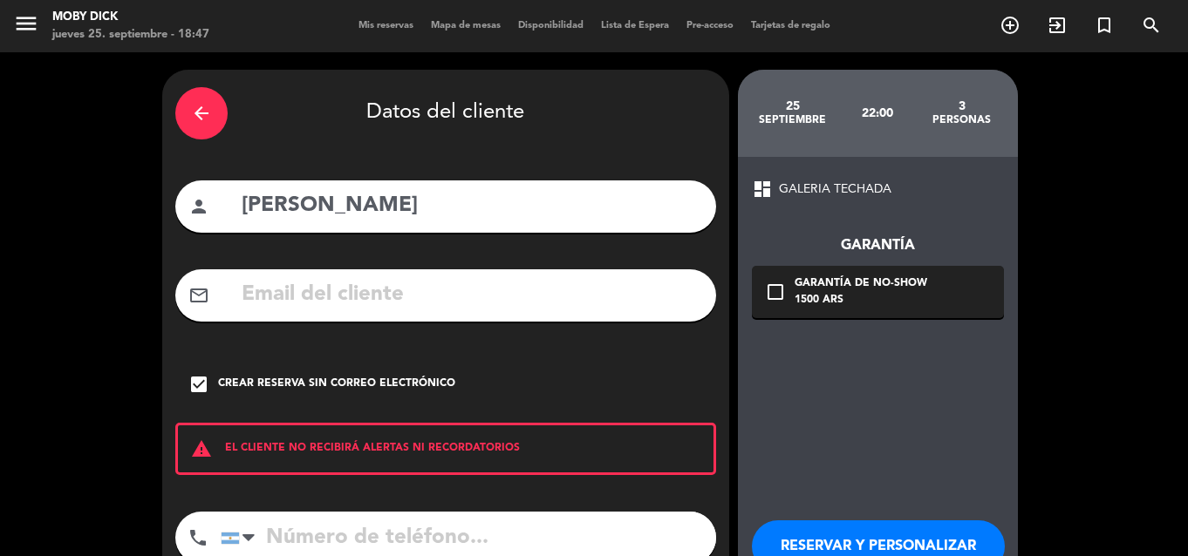
click at [802, 533] on button "RESERVAR Y PERSONALIZAR" at bounding box center [878, 547] width 253 height 52
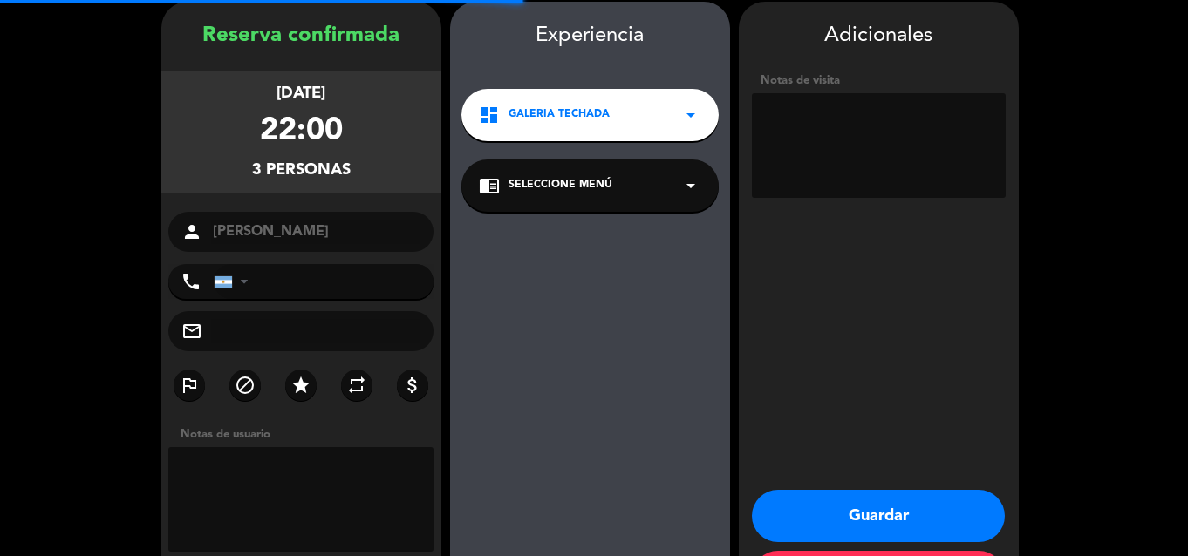
scroll to position [70, 0]
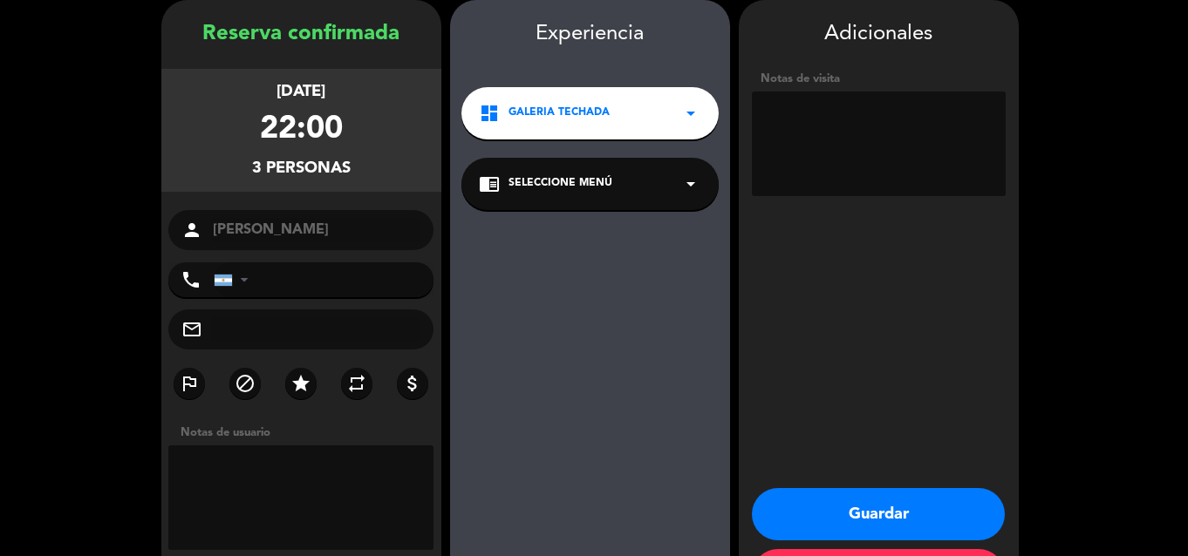
click at [848, 153] on textarea at bounding box center [879, 144] width 254 height 105
click at [847, 151] on textarea at bounding box center [879, 144] width 254 height 105
type textarea "3 influ"
click at [815, 501] on button "Guardar" at bounding box center [878, 514] width 253 height 52
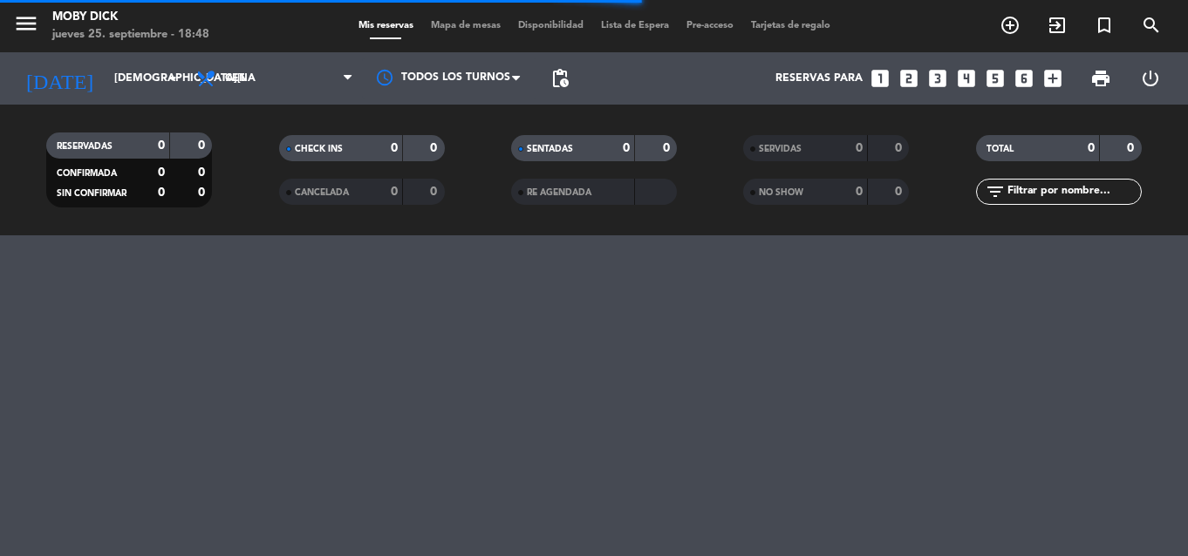
click at [993, 76] on icon "looks_5" at bounding box center [995, 78] width 23 height 23
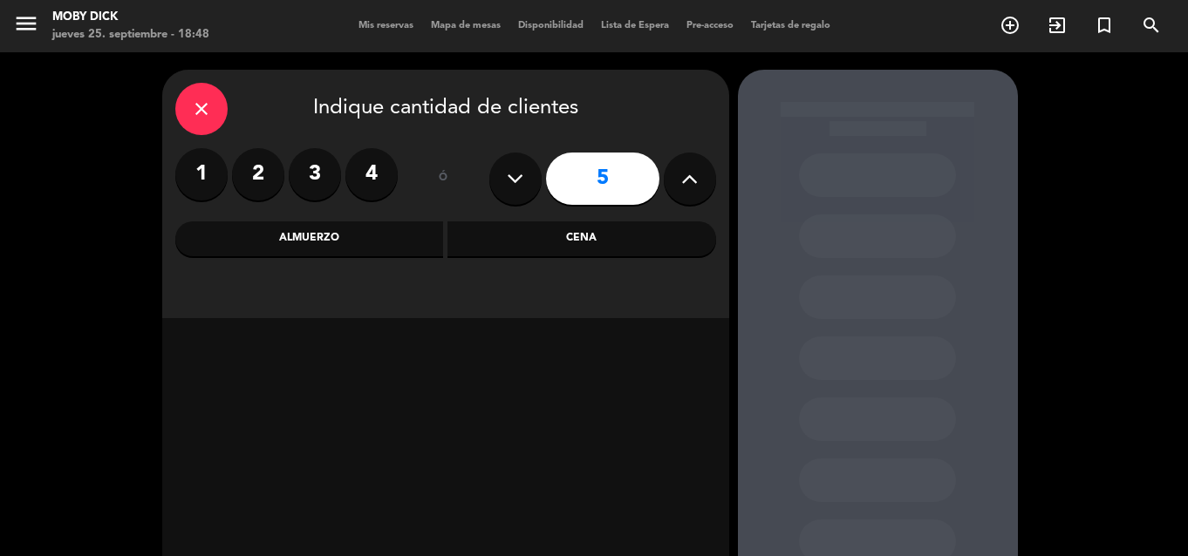
click at [579, 250] on div "Cena" at bounding box center [581, 239] width 269 height 35
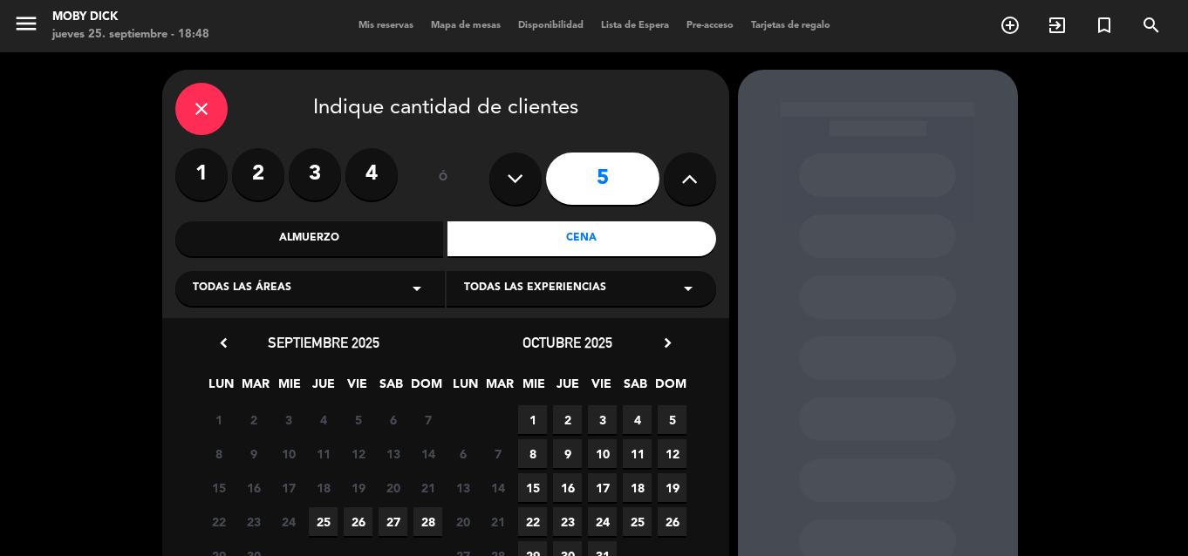
click at [333, 516] on span "25" at bounding box center [323, 522] width 29 height 29
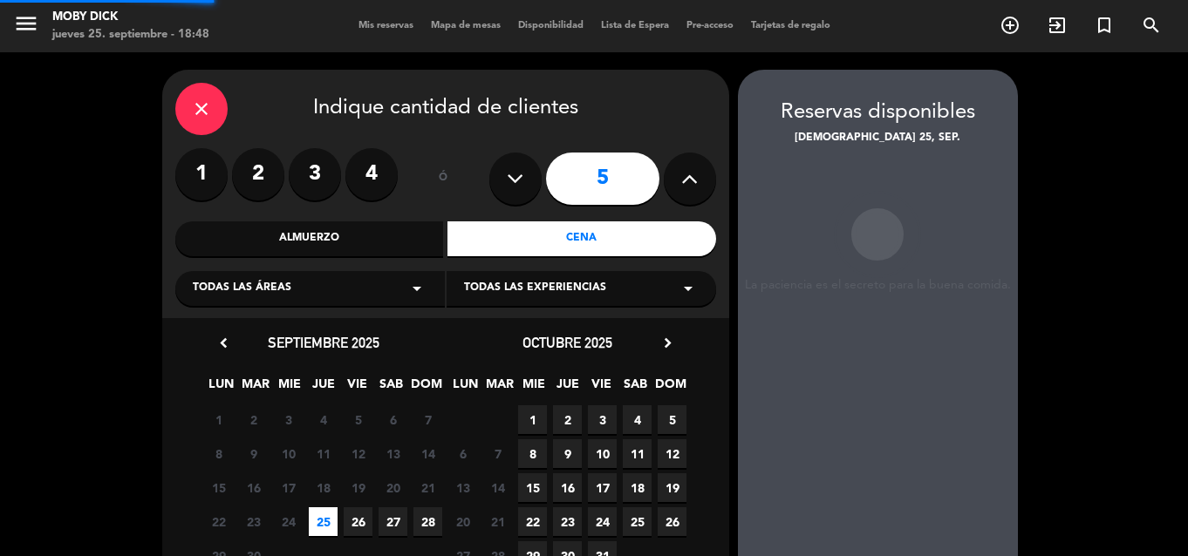
scroll to position [70, 0]
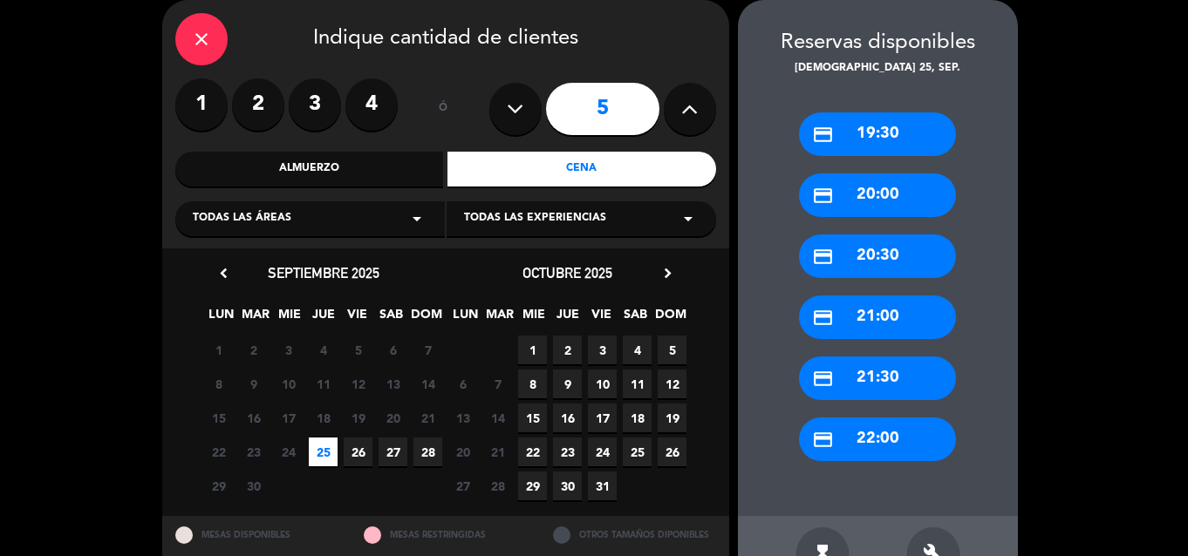
click at [873, 431] on div "credit_card 22:00" at bounding box center [877, 440] width 157 height 44
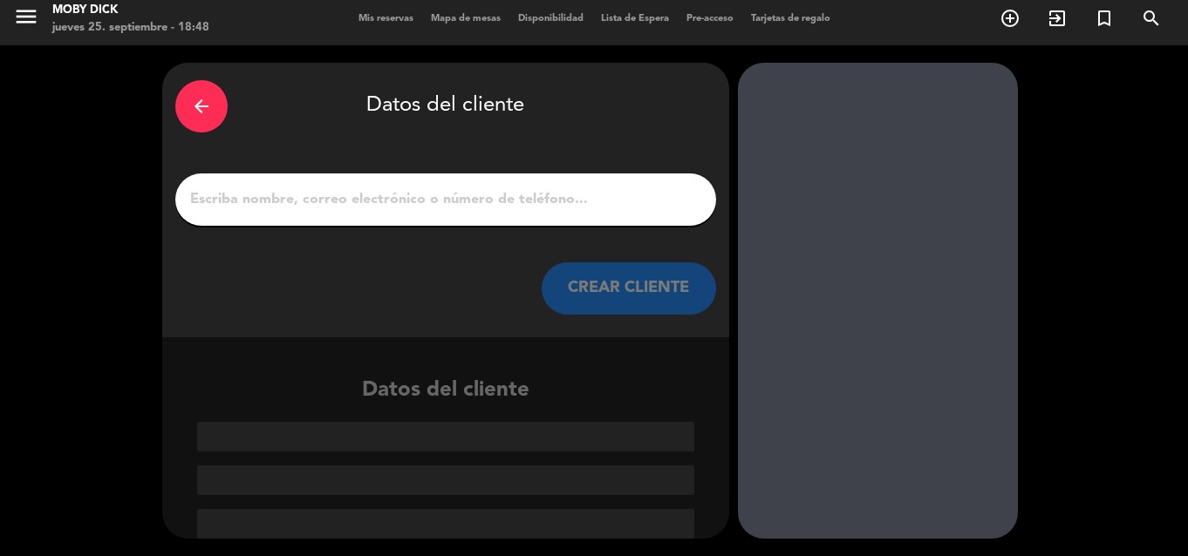
scroll to position [7, 0]
click at [473, 197] on input "1" at bounding box center [445, 200] width 515 height 24
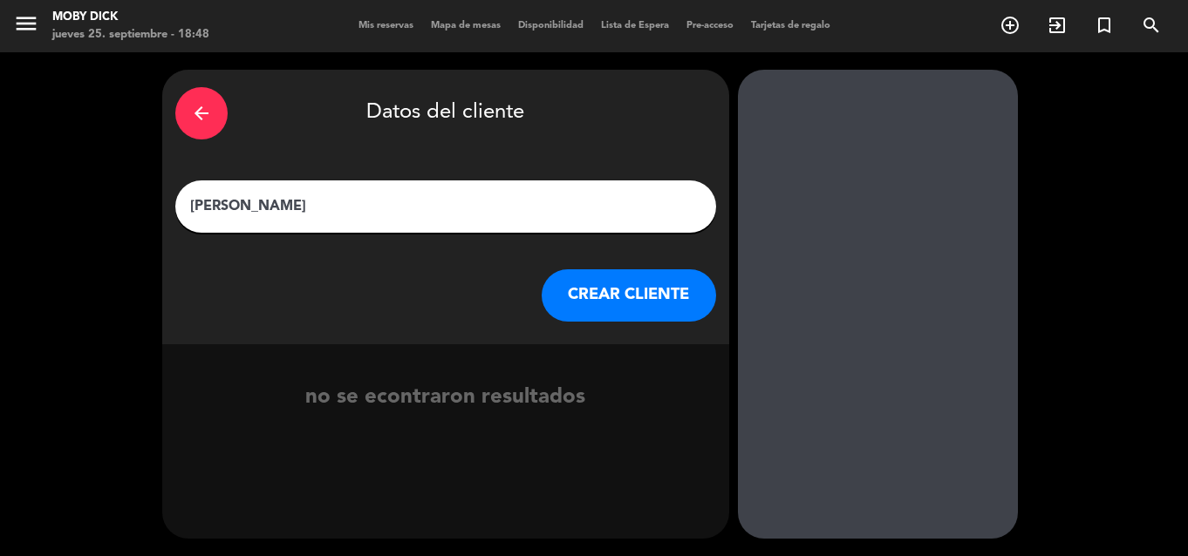
type input "[PERSON_NAME]"
click at [627, 288] on button "CREAR CLIENTE" at bounding box center [629, 295] width 174 height 52
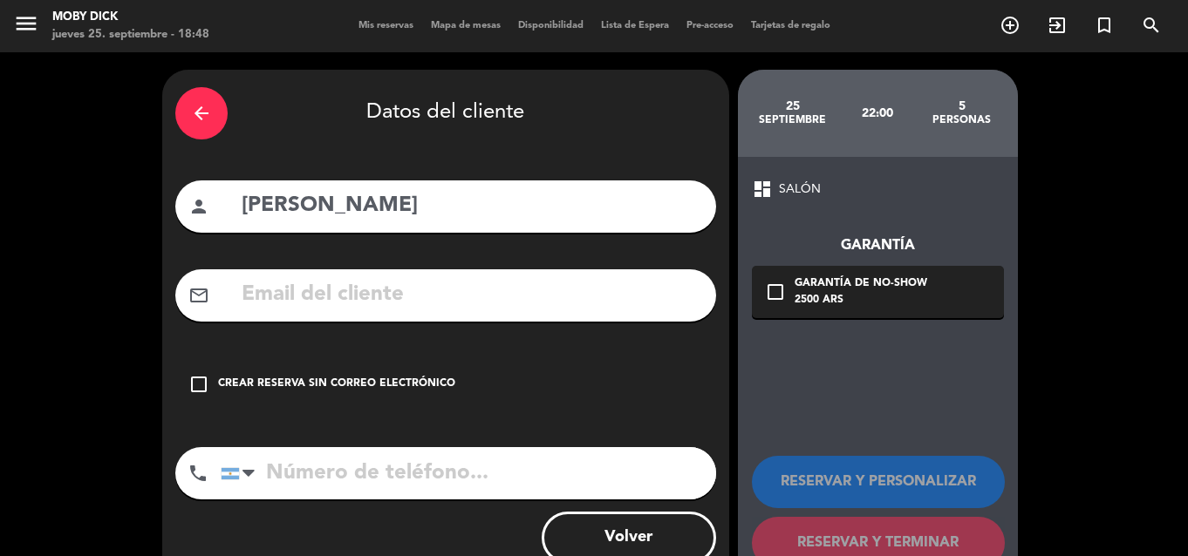
click at [252, 406] on div "check_box_outline_blank Crear reserva sin correo electrónico" at bounding box center [445, 384] width 541 height 52
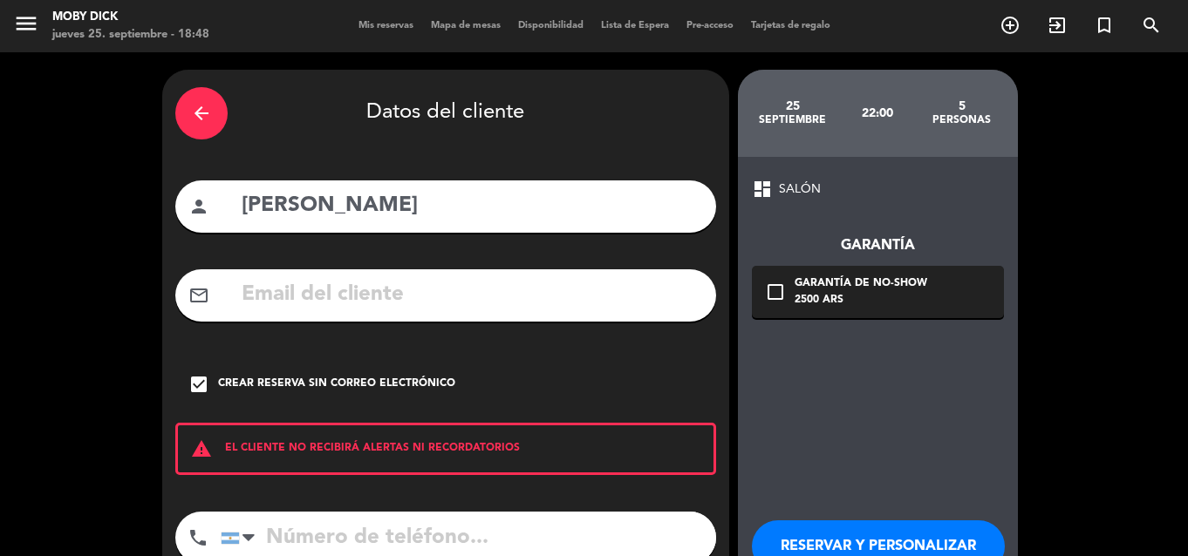
click at [789, 404] on div "dashboard SALÓN Garantía check_box_outline_blank Garantía de no-show 2500 ARS R…" at bounding box center [878, 406] width 280 height 498
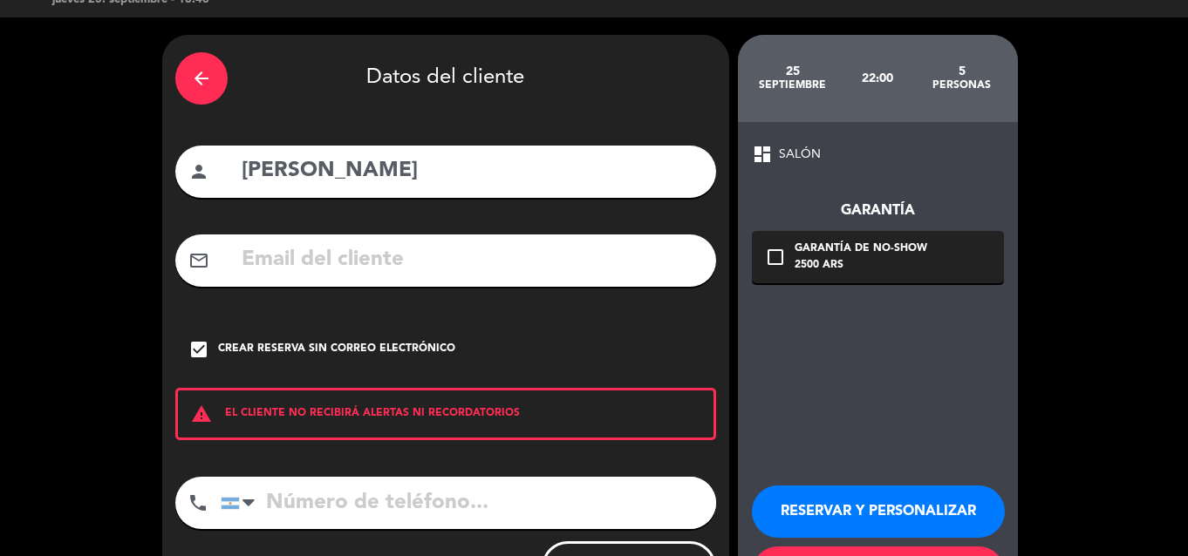
scroll to position [116, 0]
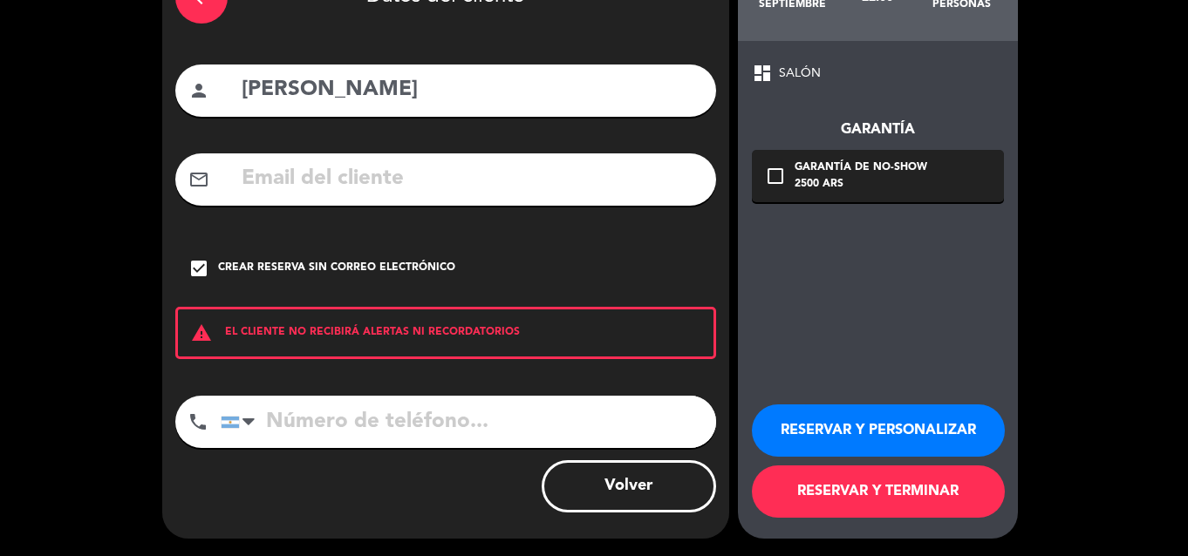
click at [789, 508] on button "RESERVAR Y TERMINAR" at bounding box center [878, 492] width 253 height 52
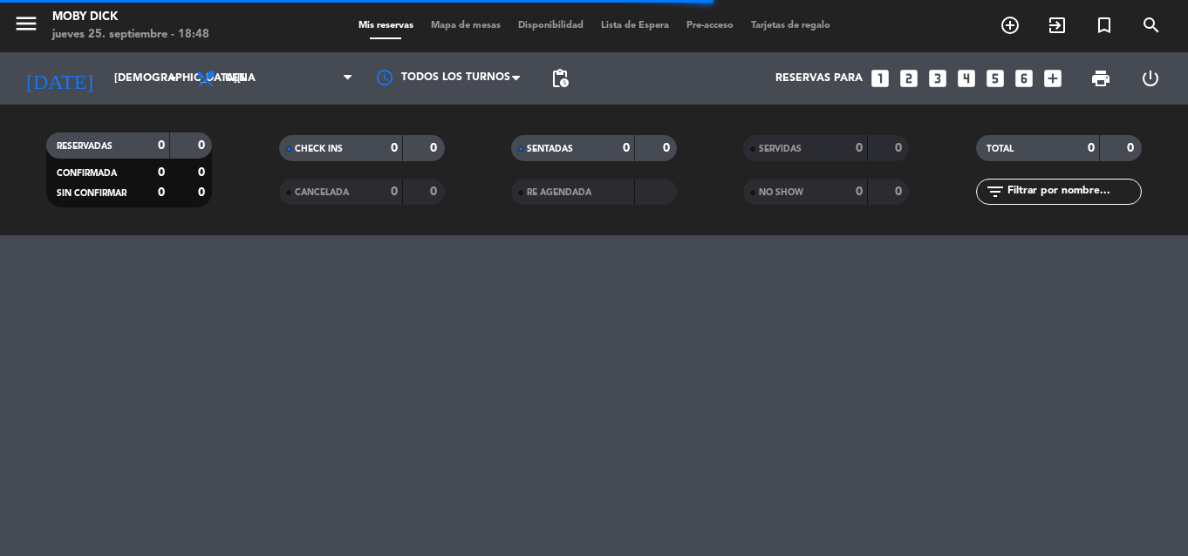
click at [959, 85] on icon "looks_4" at bounding box center [966, 78] width 23 height 23
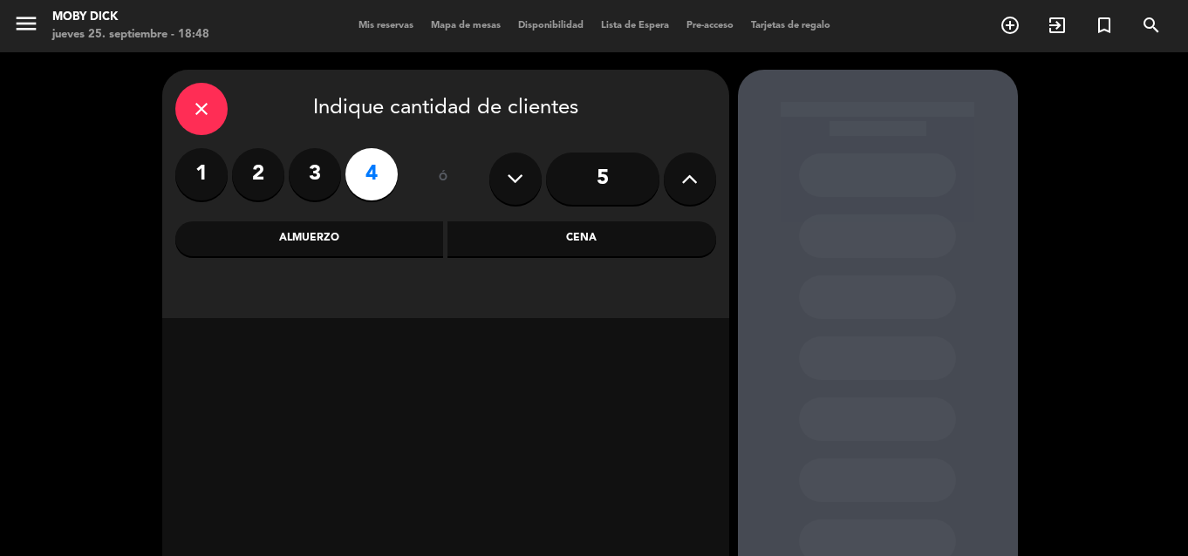
click at [634, 234] on div "Cena" at bounding box center [581, 239] width 269 height 35
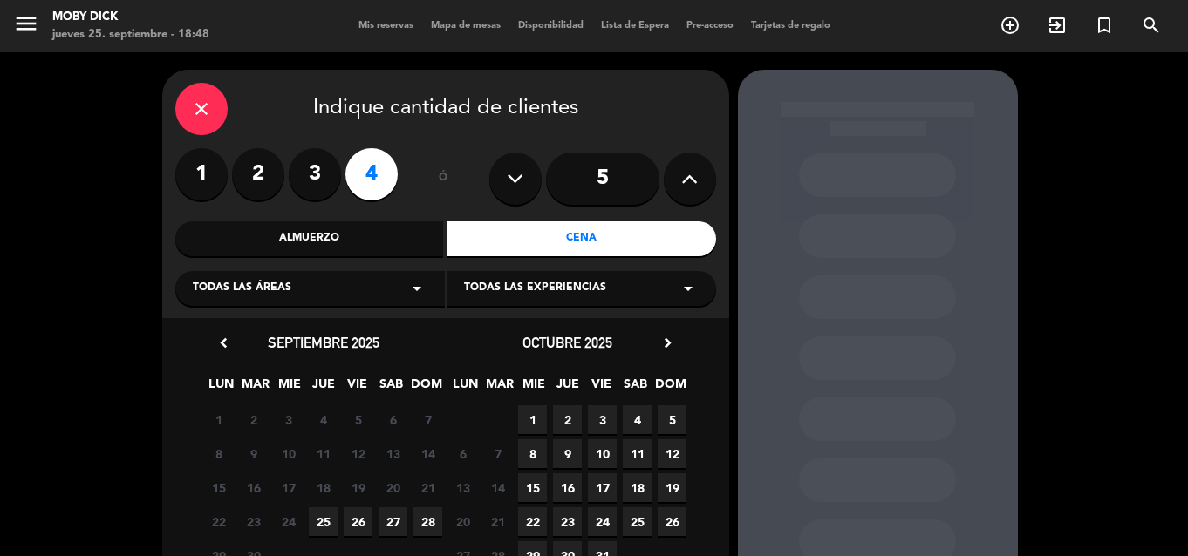
click at [322, 510] on span "25" at bounding box center [323, 522] width 29 height 29
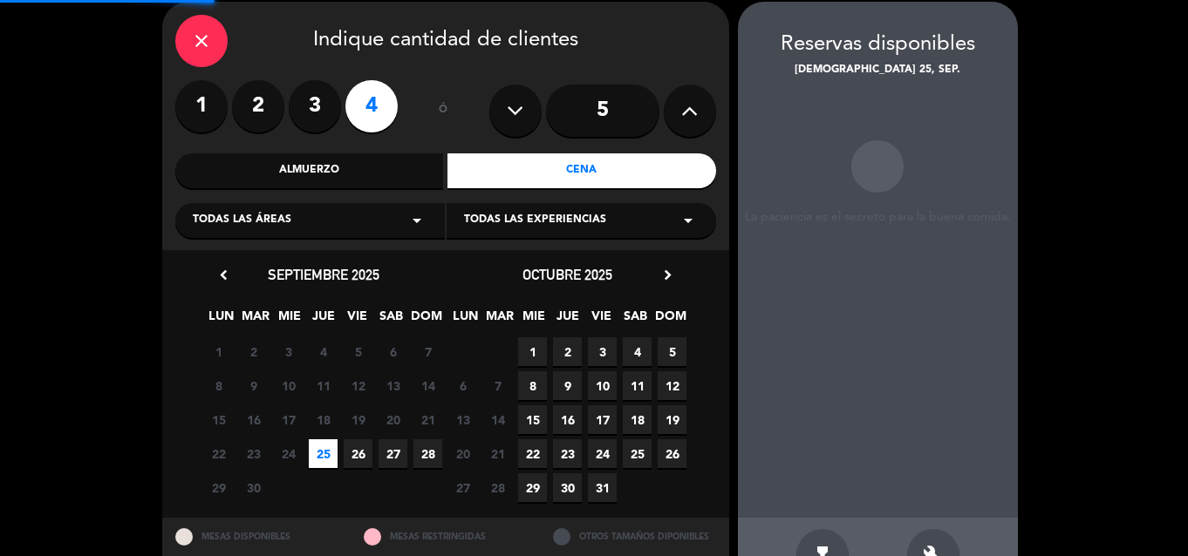
scroll to position [70, 0]
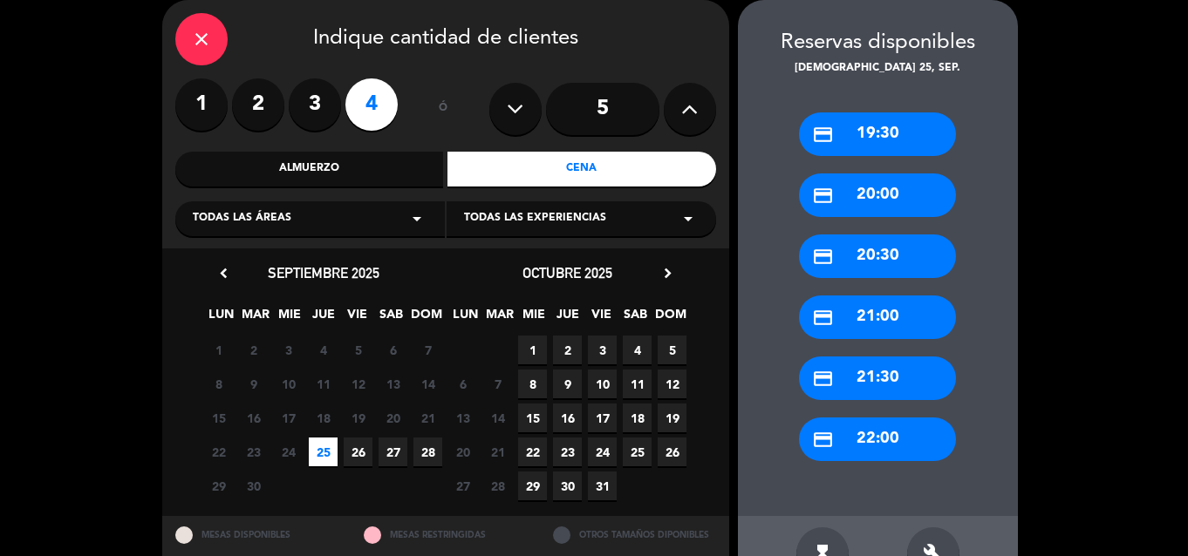
click at [853, 439] on div "credit_card 22:00" at bounding box center [877, 440] width 157 height 44
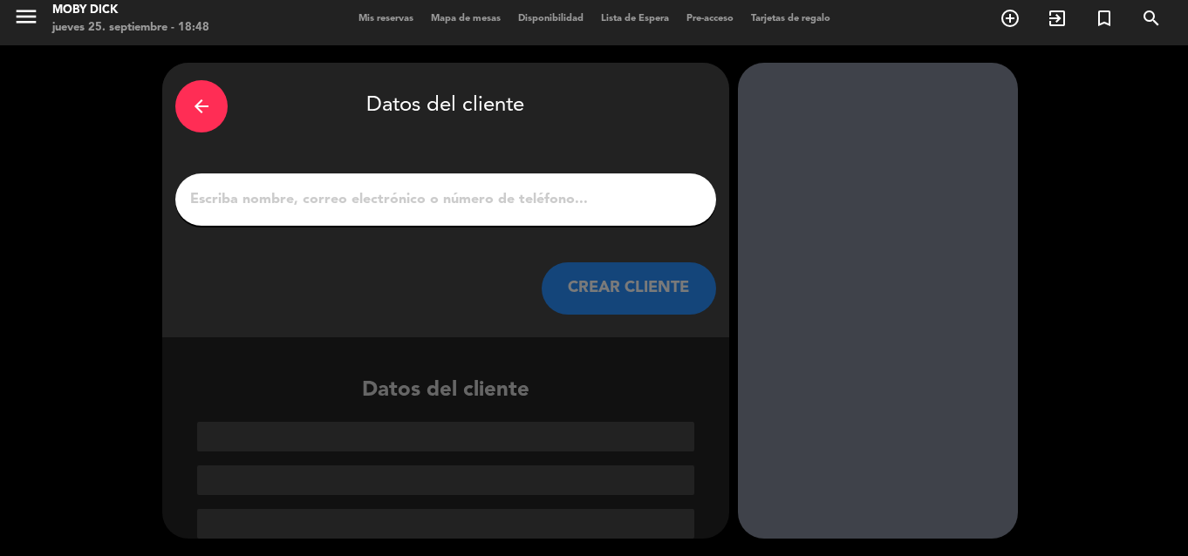
scroll to position [7, 0]
drag, startPoint x: 591, startPoint y: 186, endPoint x: 591, endPoint y: 198, distance: 12.2
click at [591, 198] on div at bounding box center [445, 200] width 541 height 52
click at [590, 201] on input "1" at bounding box center [445, 200] width 515 height 24
click at [481, 205] on input "1" at bounding box center [445, 200] width 515 height 24
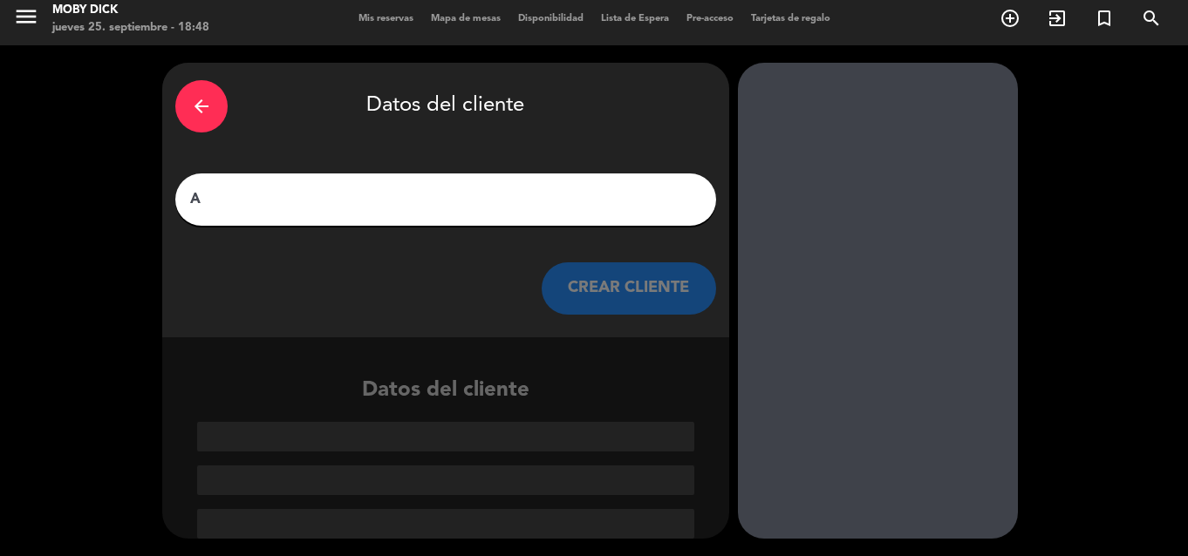
scroll to position [0, 0]
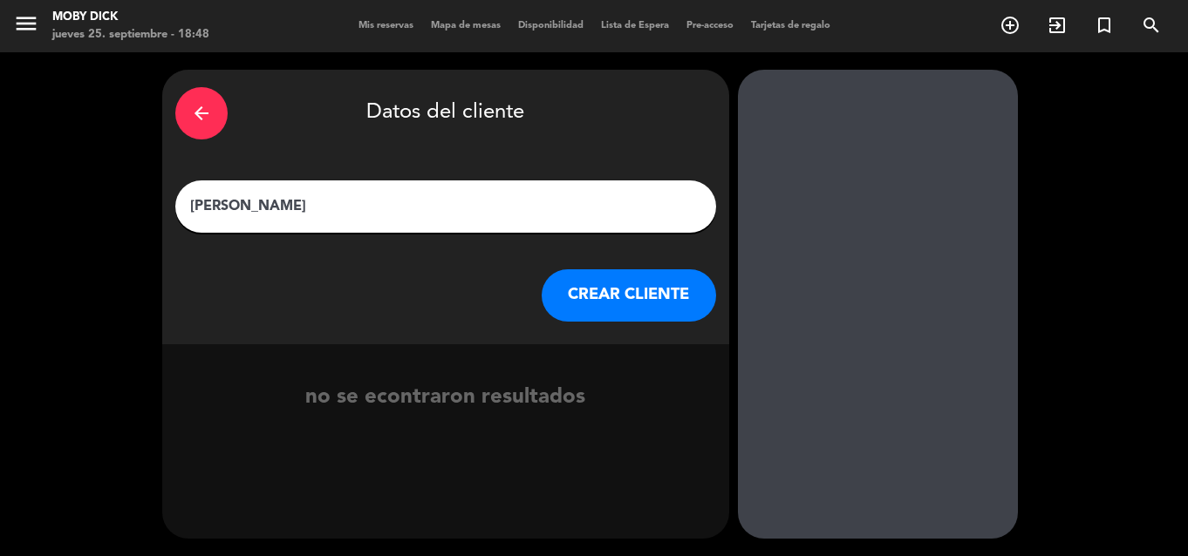
type input "[PERSON_NAME]"
click at [619, 292] on button "CREAR CLIENTE" at bounding box center [629, 295] width 174 height 52
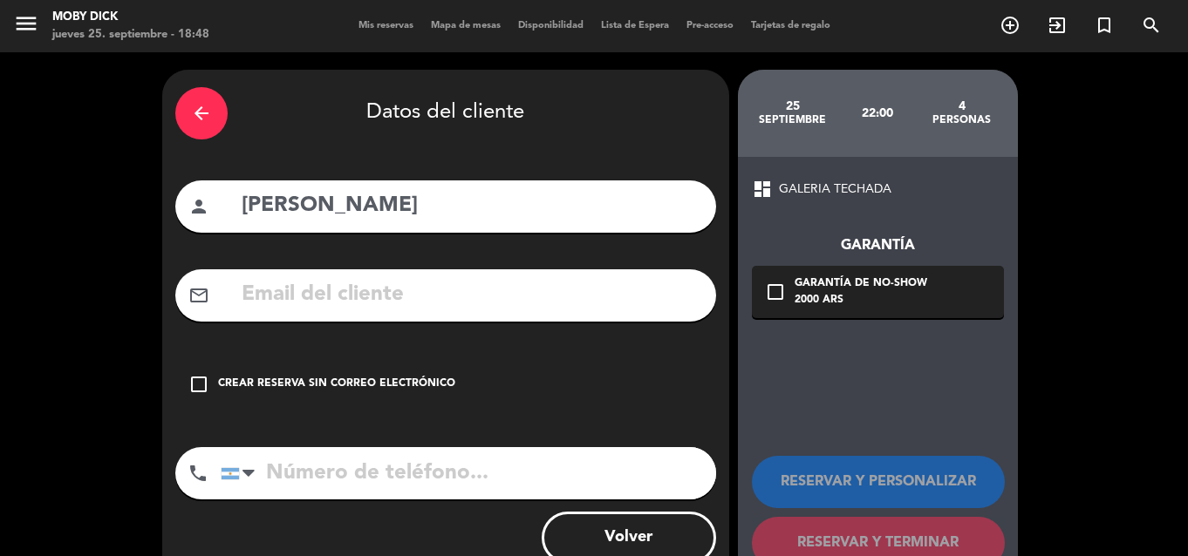
click at [372, 392] on div "Crear reserva sin correo electrónico" at bounding box center [336, 384] width 237 height 17
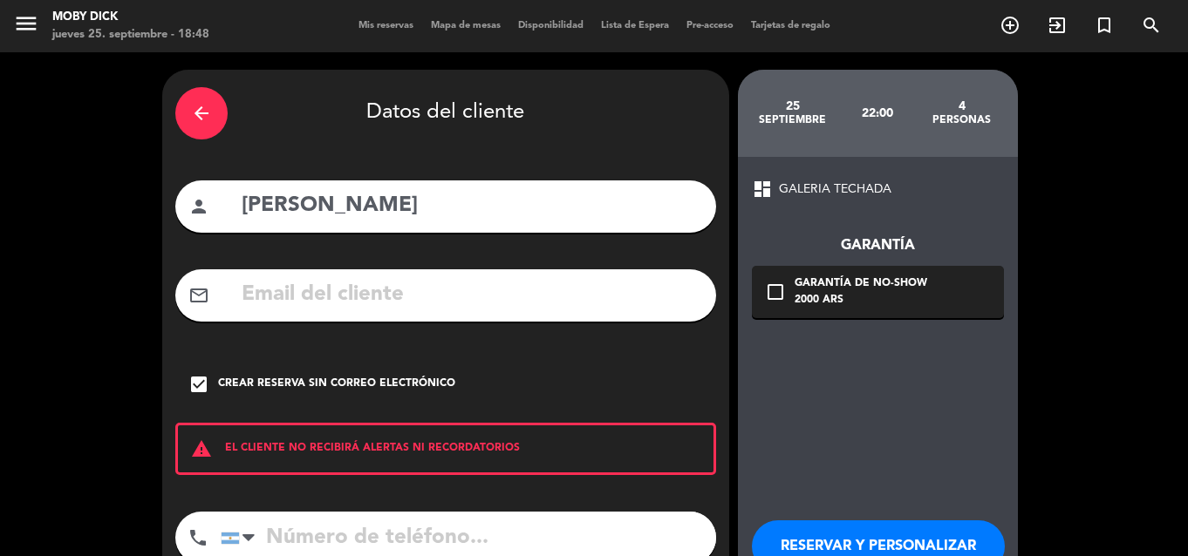
click at [959, 387] on div "dashboard GALERIA TECHADA Garantía check_box_outline_blank Garantía de no-show …" at bounding box center [878, 406] width 280 height 498
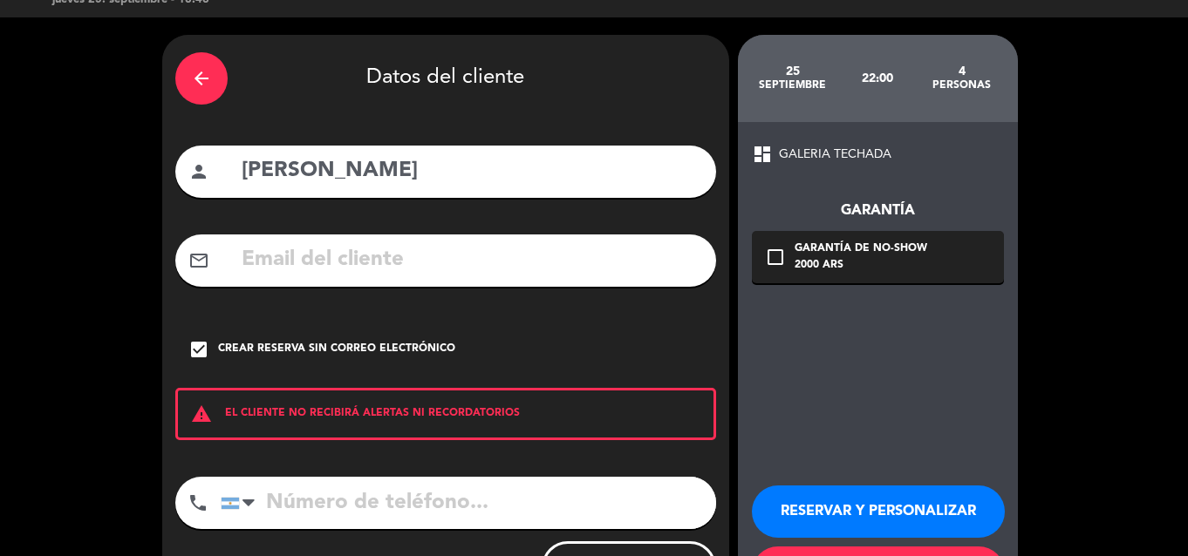
scroll to position [105, 0]
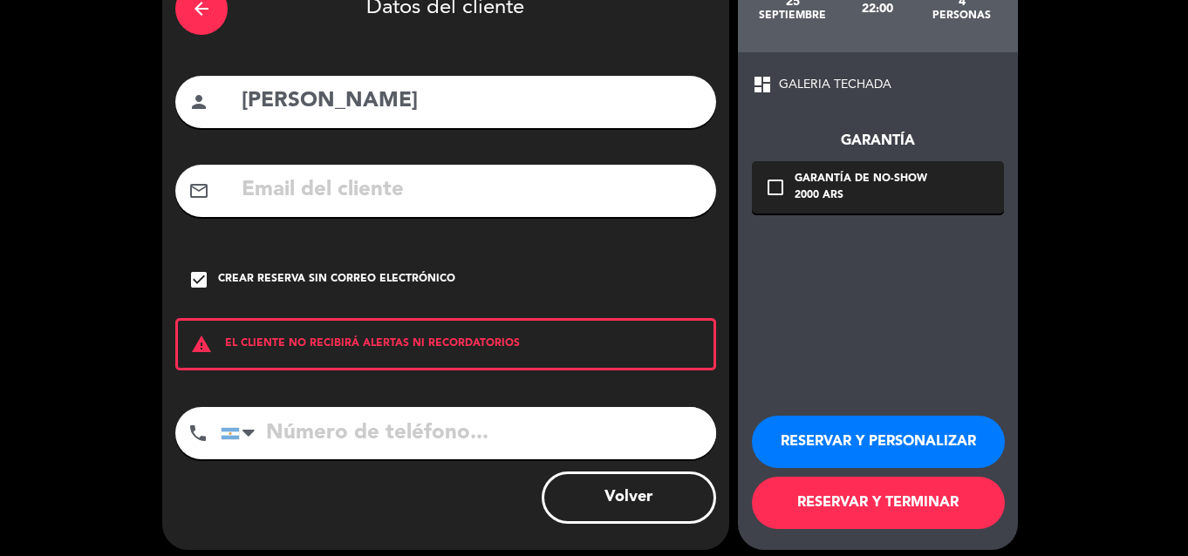
click at [885, 512] on button "RESERVAR Y TERMINAR" at bounding box center [878, 503] width 253 height 52
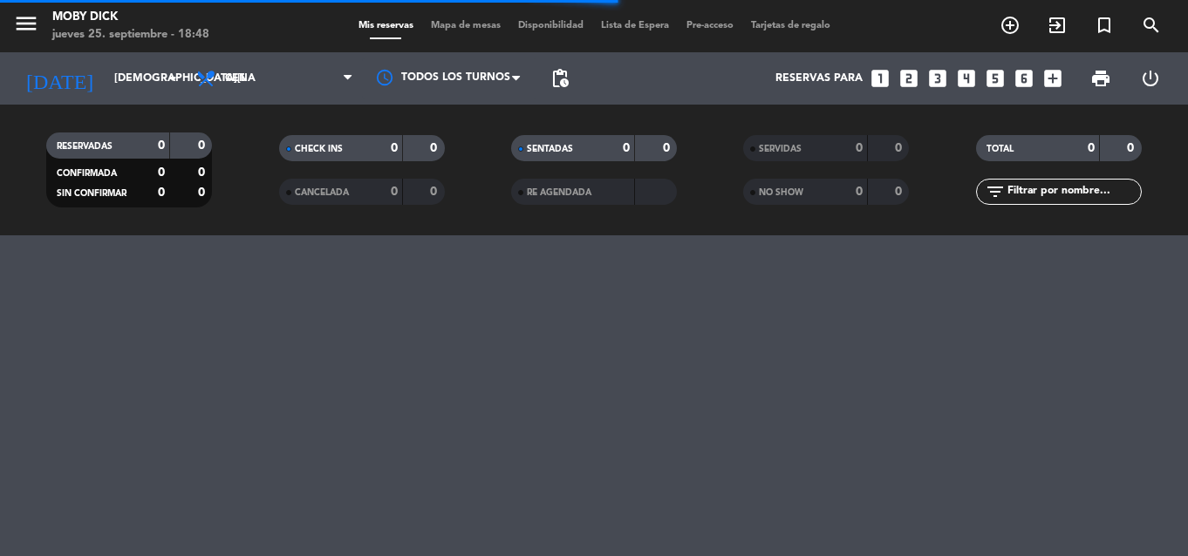
click at [929, 78] on icon "looks_3" at bounding box center [937, 78] width 23 height 23
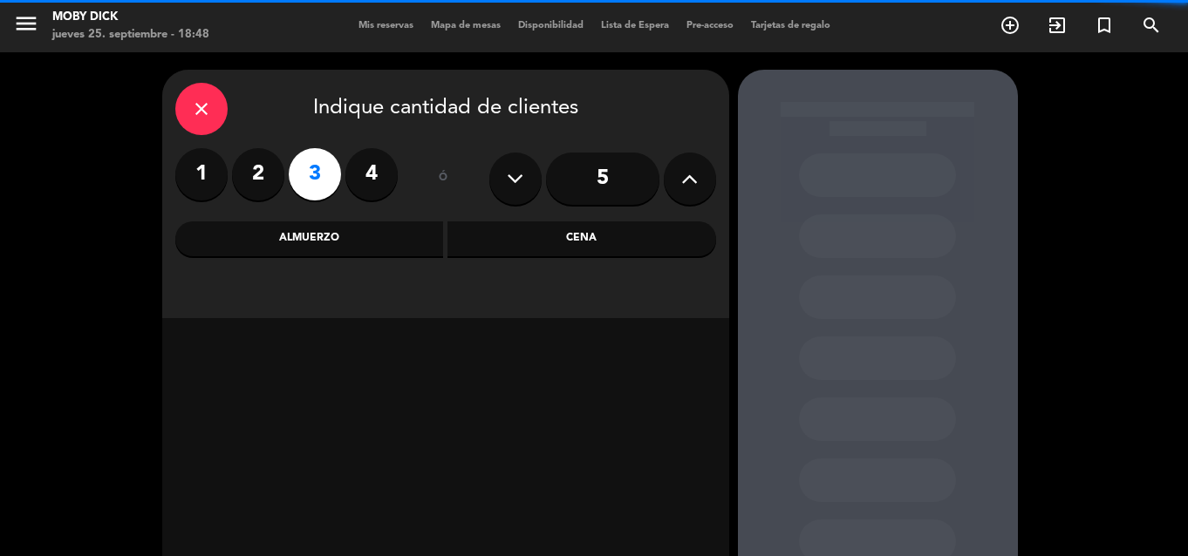
click at [579, 244] on div "Cena" at bounding box center [581, 239] width 269 height 35
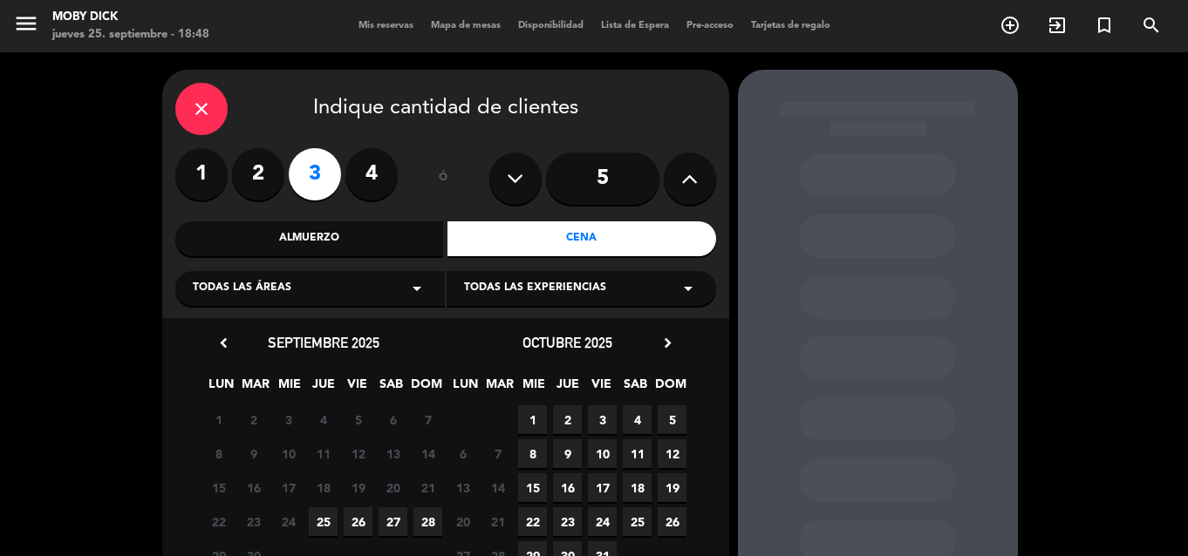
click at [326, 528] on span "25" at bounding box center [323, 522] width 29 height 29
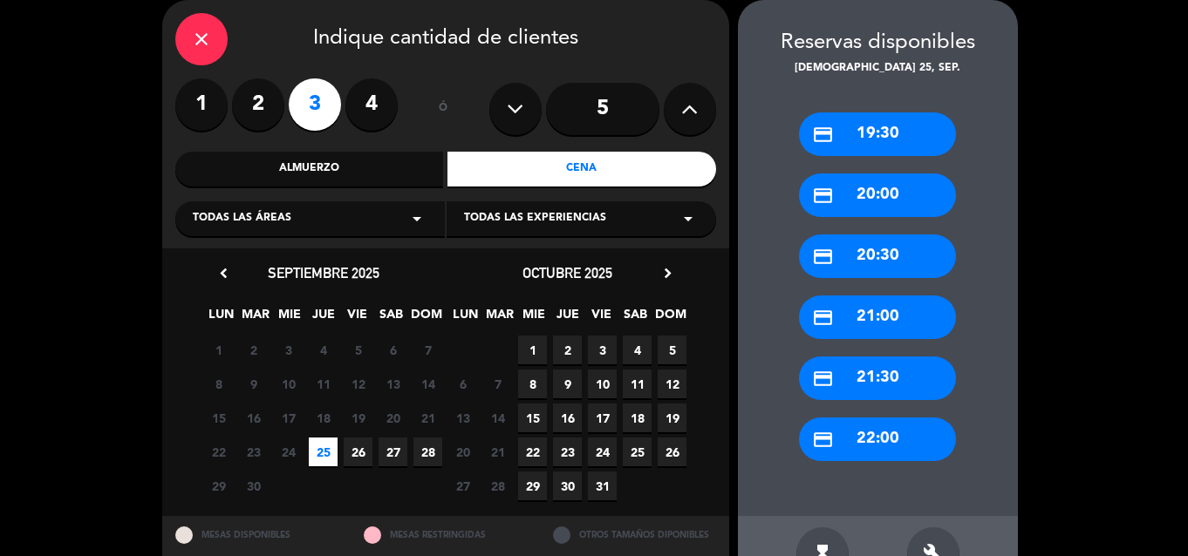
click at [843, 459] on div "credit_card 22:00" at bounding box center [877, 440] width 157 height 44
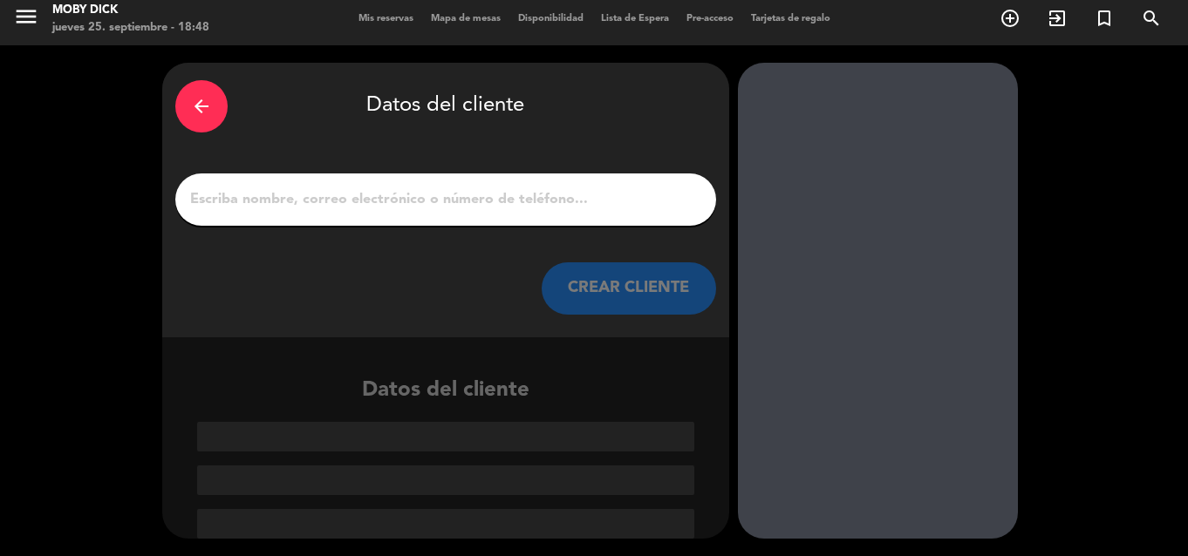
click at [551, 202] on input "1" at bounding box center [445, 200] width 515 height 24
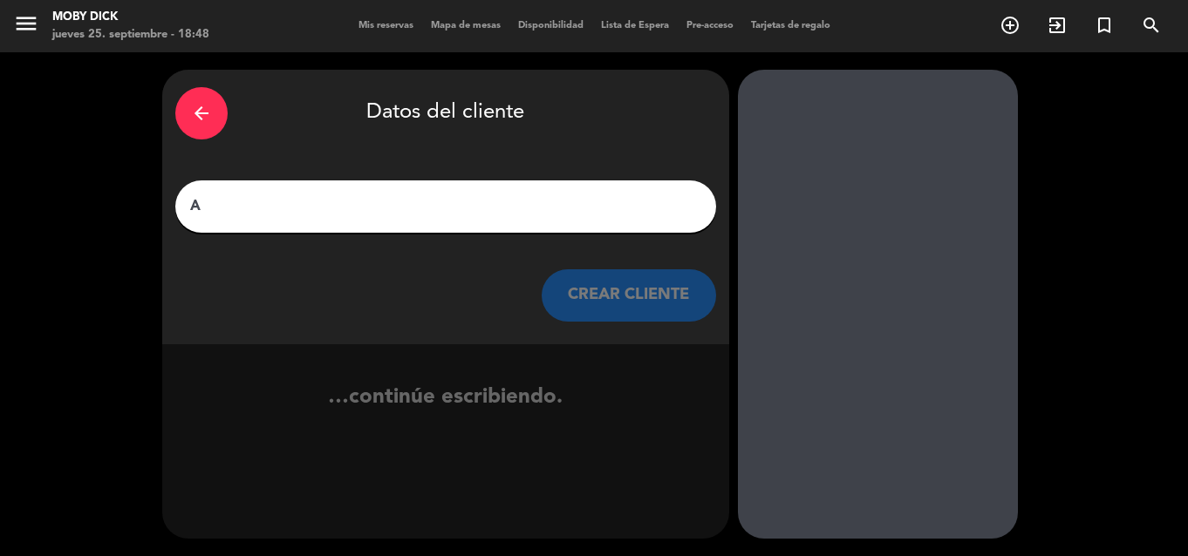
scroll to position [0, 0]
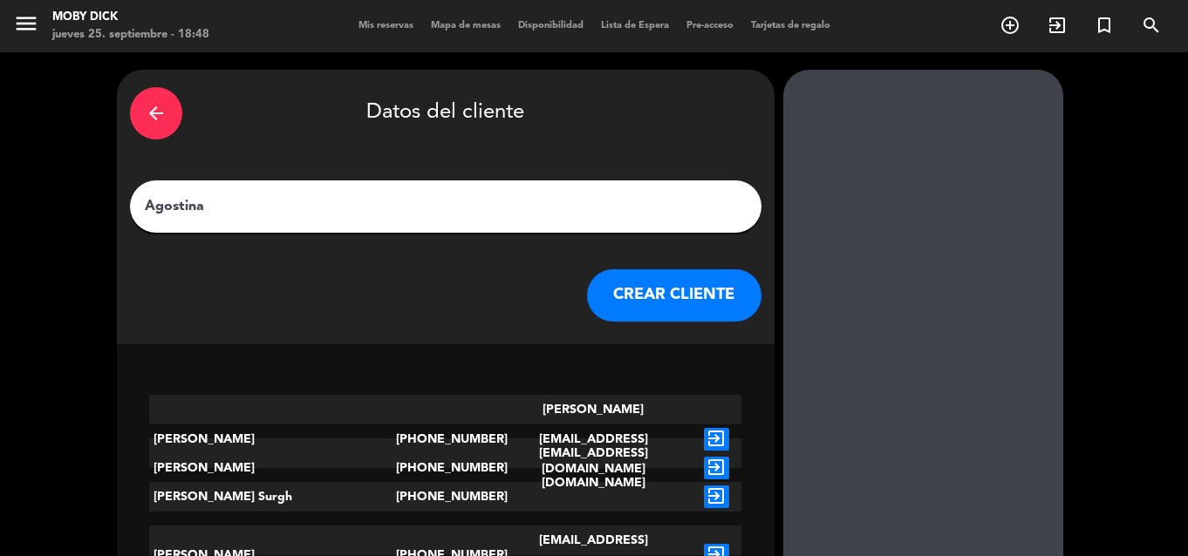
click at [343, 213] on input "Agostina" at bounding box center [445, 206] width 605 height 24
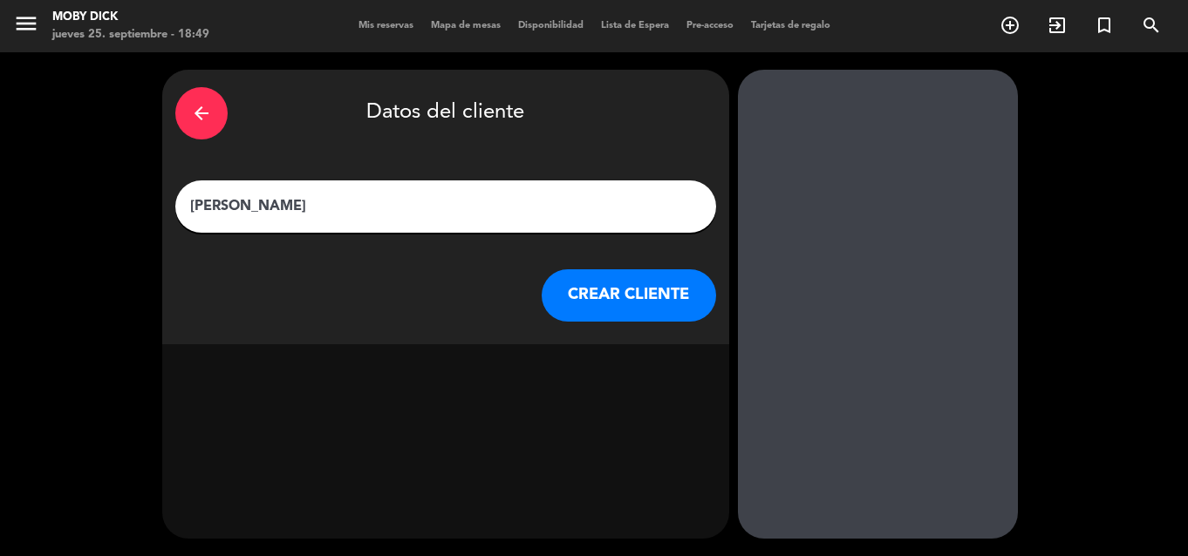
type input "[PERSON_NAME]"
click at [607, 269] on button "CREAR CLIENTE" at bounding box center [629, 295] width 174 height 52
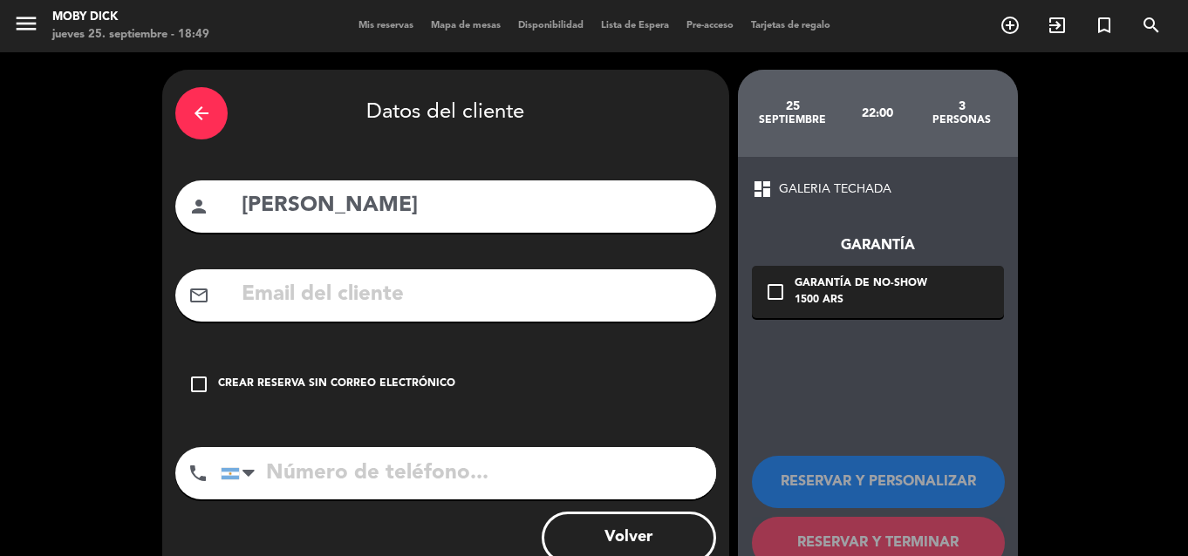
click at [297, 388] on div "Crear reserva sin correo electrónico" at bounding box center [336, 384] width 237 height 17
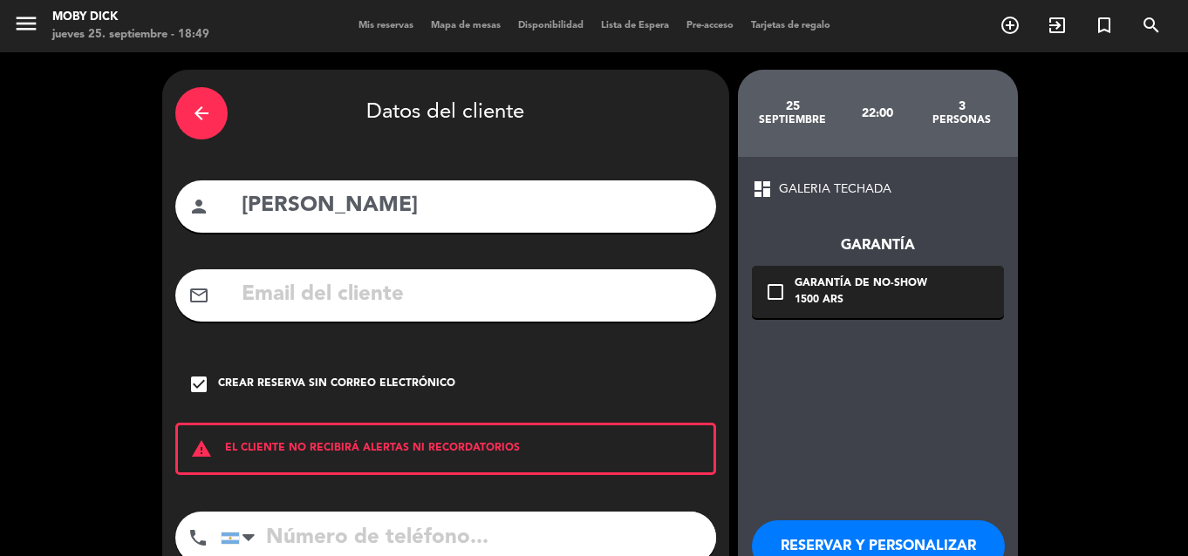
click at [903, 448] on div "dashboard GALERIA TECHADA Garantía check_box_outline_blank Garantía de no-show …" at bounding box center [878, 406] width 280 height 498
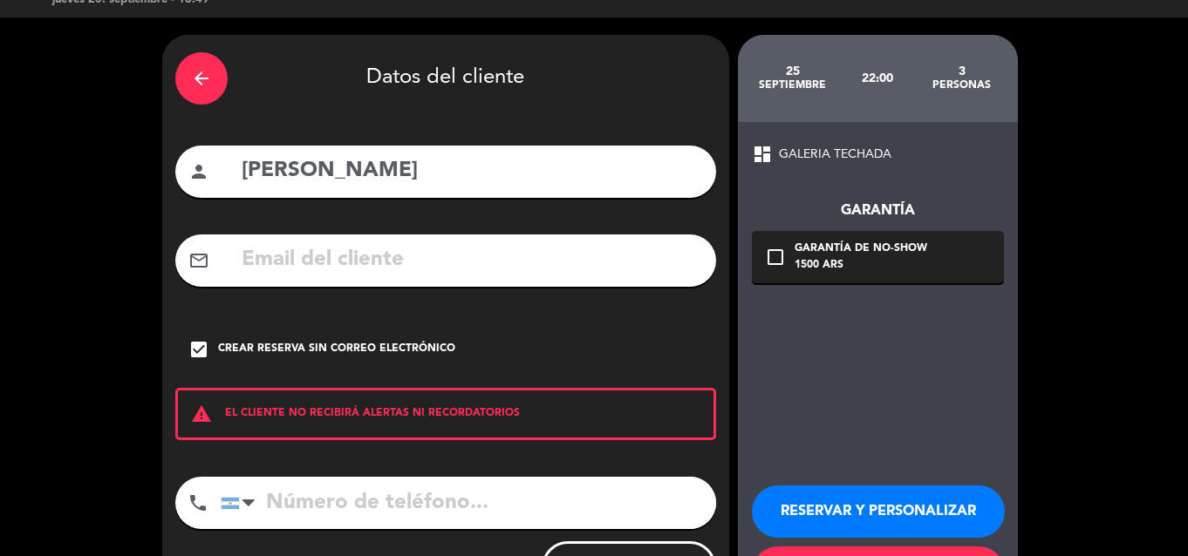
scroll to position [70, 0]
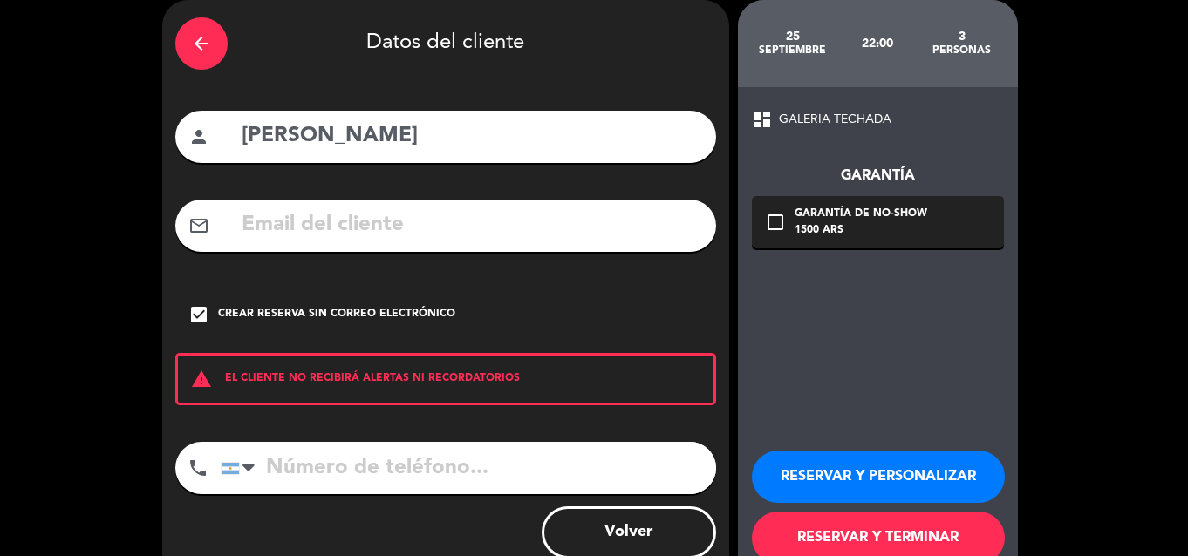
click at [866, 545] on button "RESERVAR Y TERMINAR" at bounding box center [878, 538] width 253 height 52
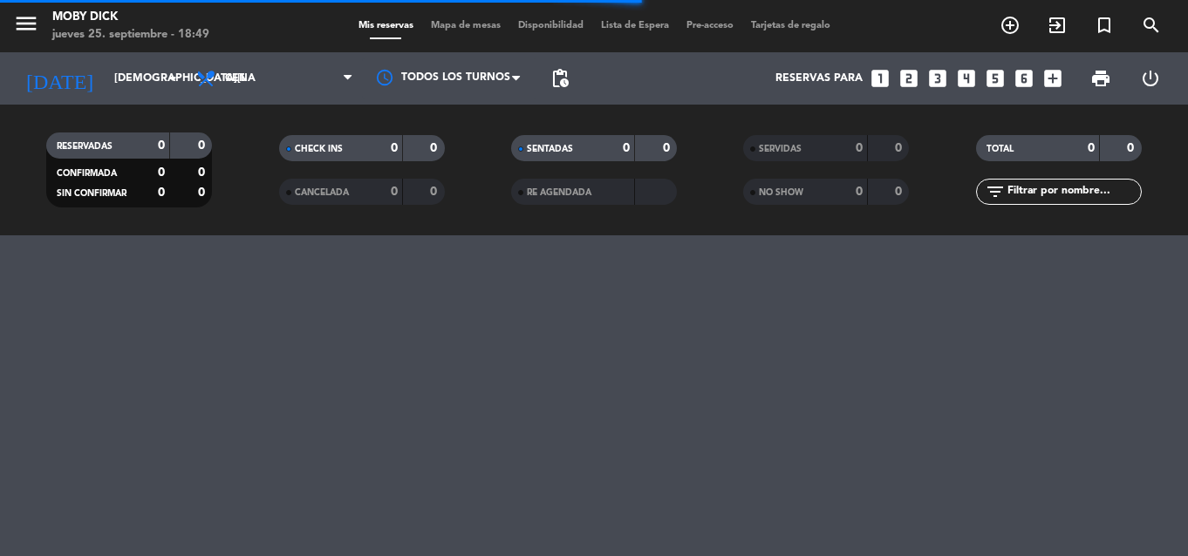
click at [919, 76] on icon "looks_two" at bounding box center [908, 78] width 23 height 23
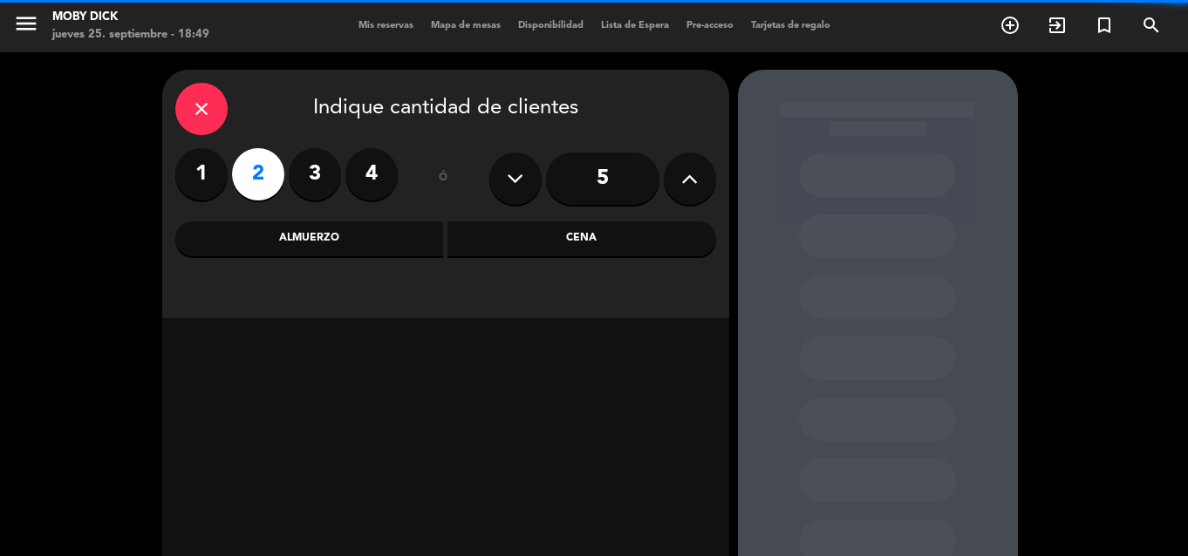
click at [594, 225] on div "Cena" at bounding box center [581, 239] width 269 height 35
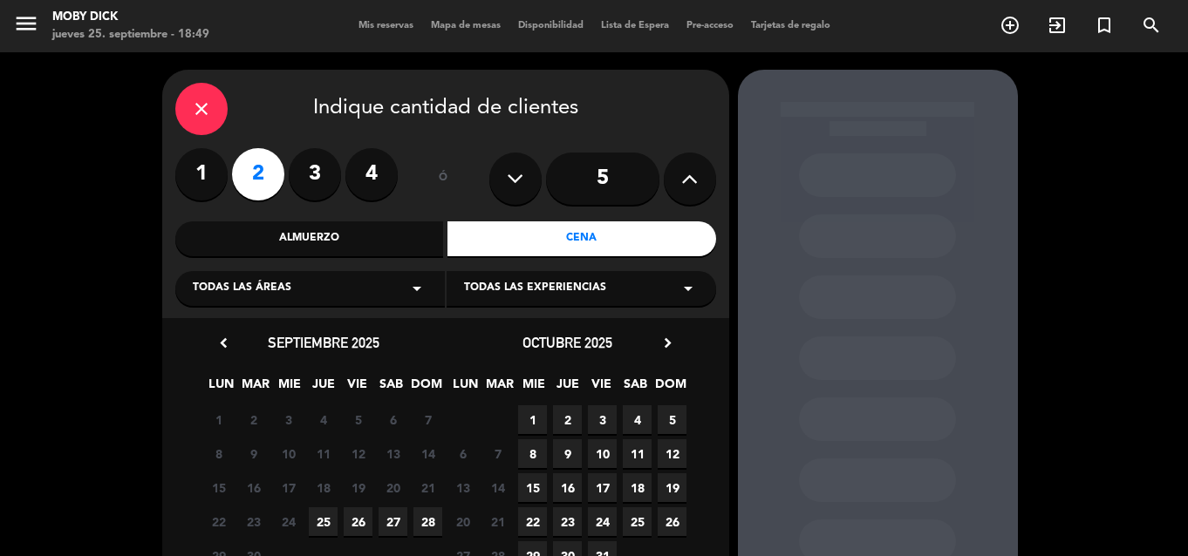
click at [305, 536] on div "22 23 24 25 26 27 28" at bounding box center [323, 522] width 244 height 34
click at [332, 529] on span "25" at bounding box center [323, 522] width 29 height 29
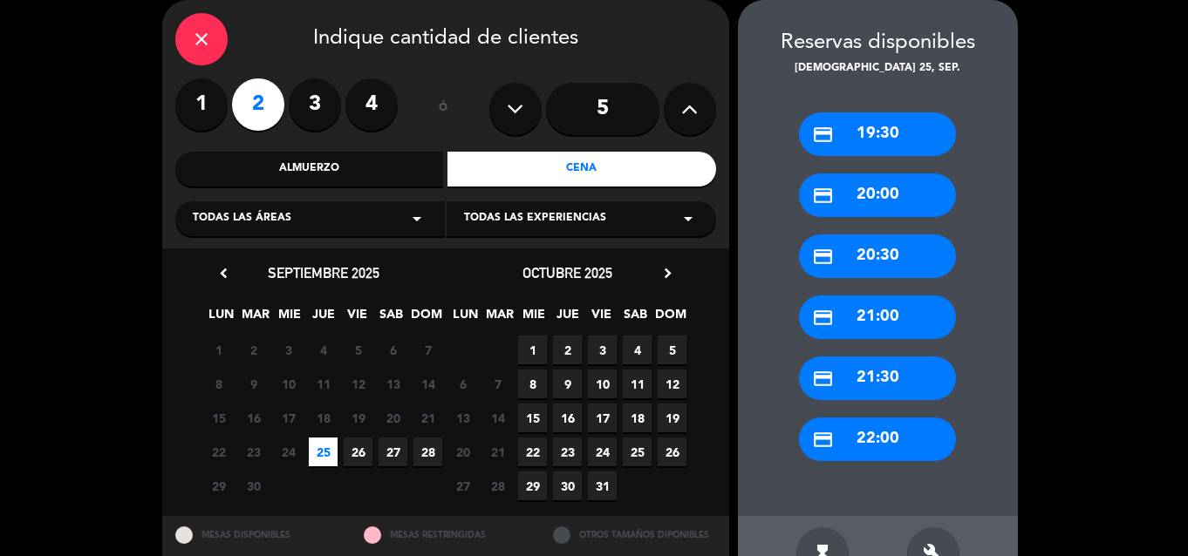
click at [868, 433] on div "credit_card 22:00" at bounding box center [877, 440] width 157 height 44
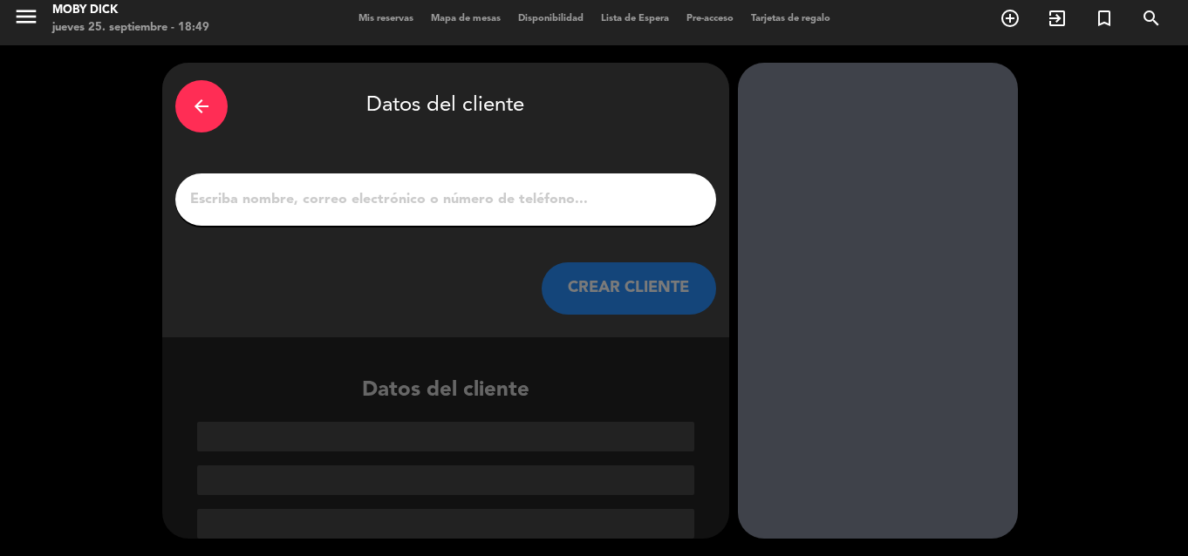
click at [585, 207] on input "1" at bounding box center [445, 200] width 515 height 24
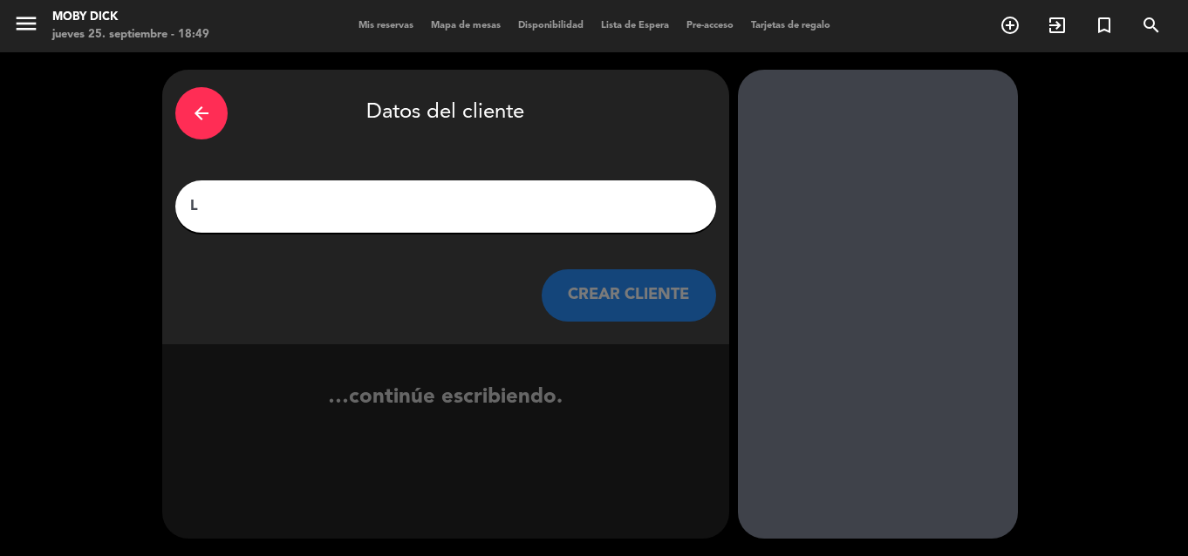
scroll to position [0, 0]
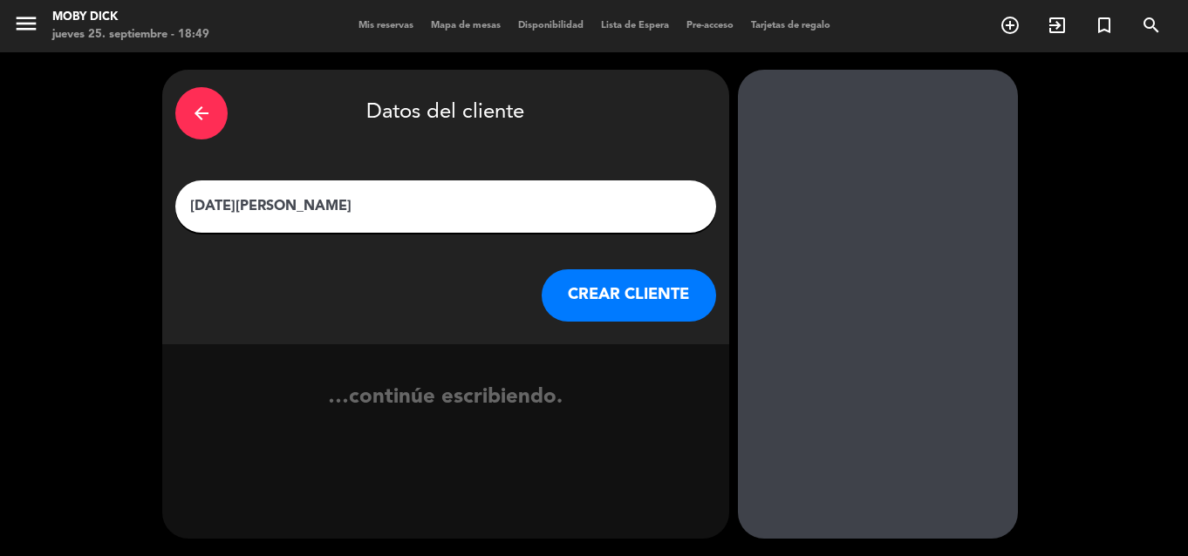
type input "[DATE][PERSON_NAME]"
click at [582, 277] on button "CREAR CLIENTE" at bounding box center [629, 295] width 174 height 52
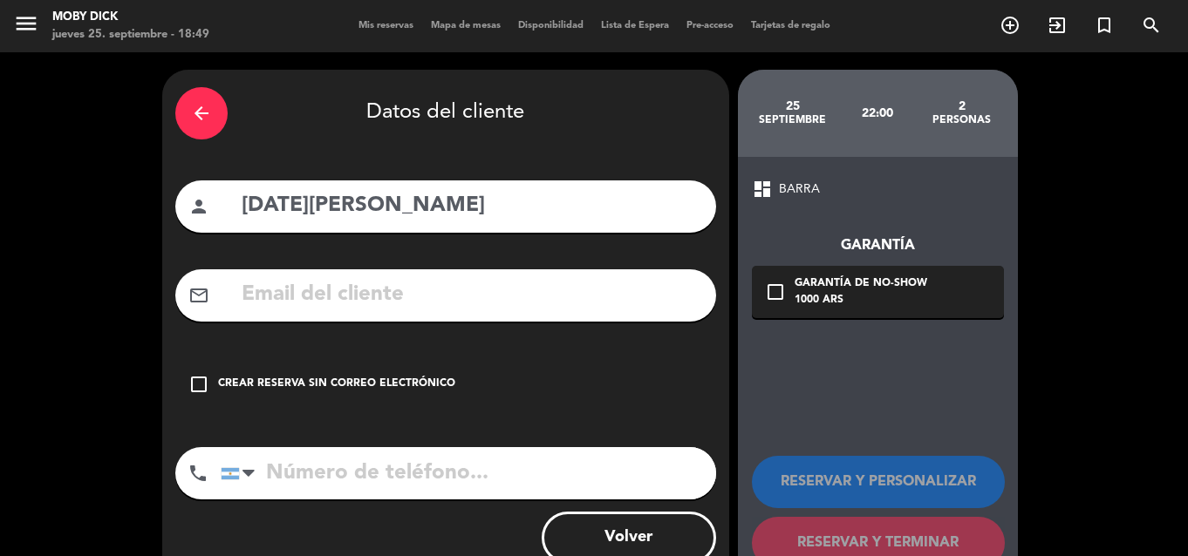
drag, startPoint x: 365, startPoint y: 381, endPoint x: 383, endPoint y: 385, distance: 18.8
click at [368, 382] on div "Crear reserva sin correo electrónico" at bounding box center [336, 384] width 237 height 17
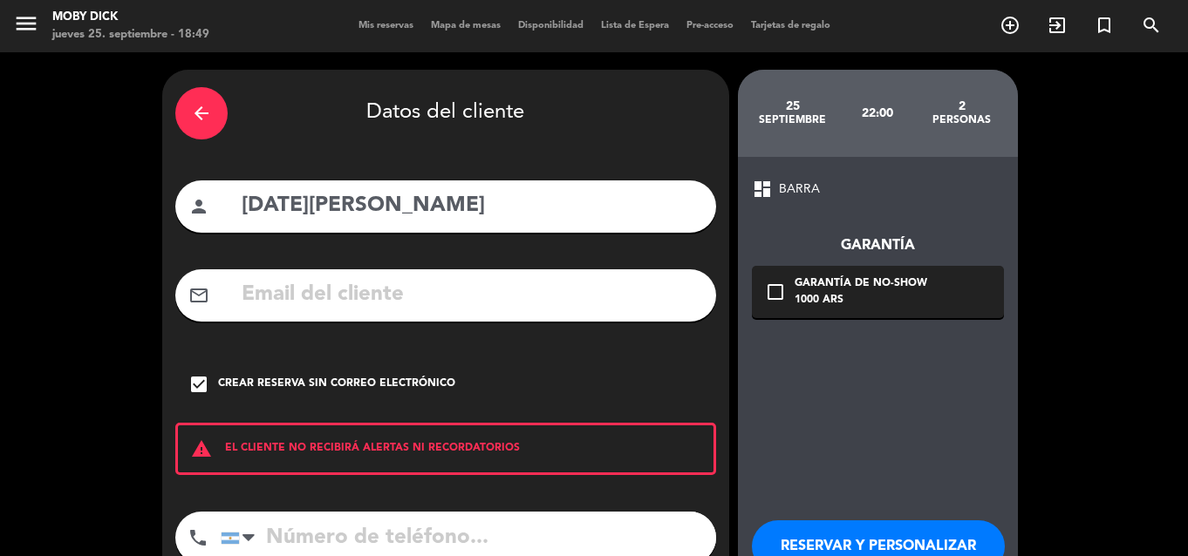
click at [765, 447] on div "dashboard BARRA Garantía check_box_outline_blank Garantía de no-show 1000 ARS R…" at bounding box center [878, 406] width 280 height 498
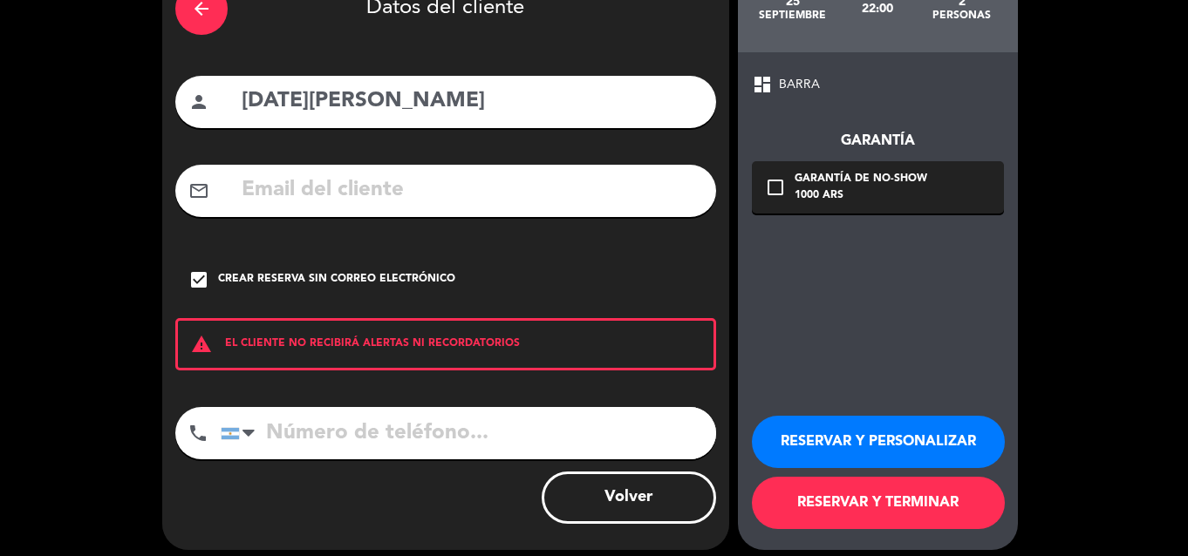
scroll to position [116, 0]
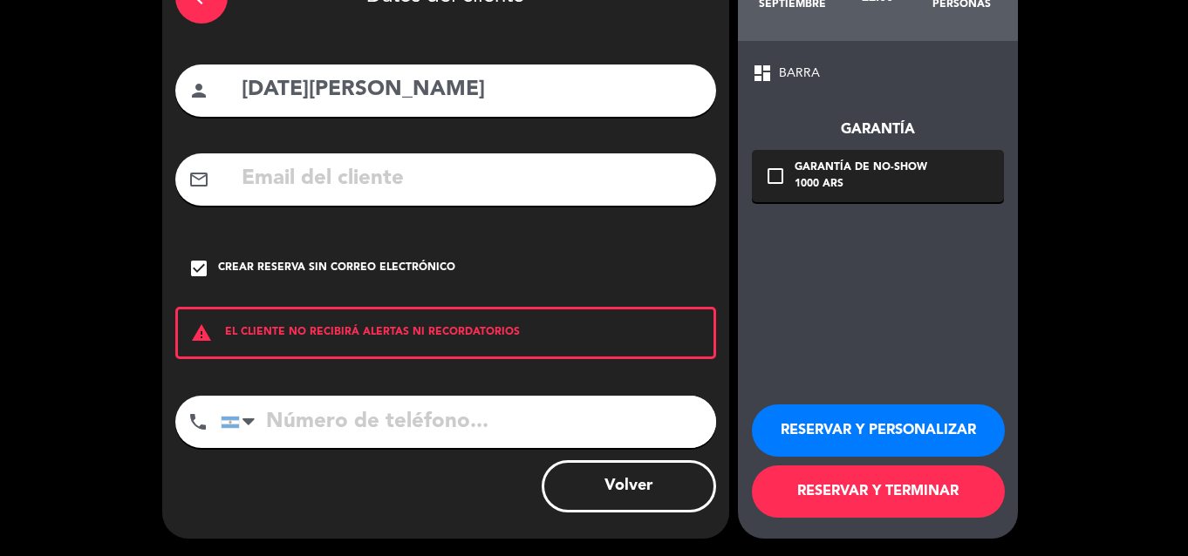
click at [794, 491] on button "RESERVAR Y TERMINAR" at bounding box center [878, 492] width 253 height 52
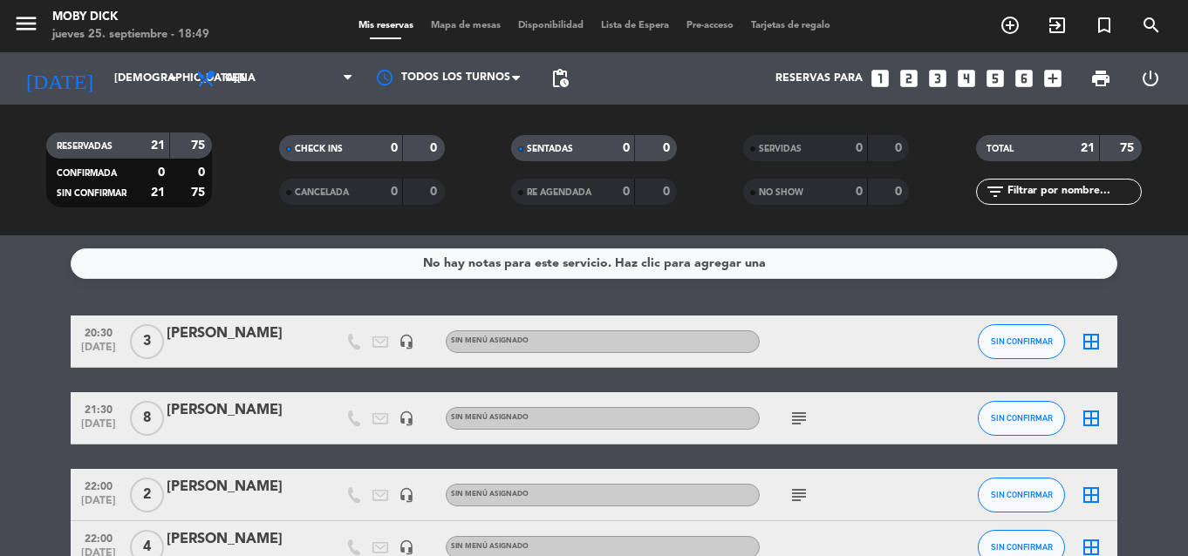
click at [1037, 194] on input "text" at bounding box center [1073, 191] width 135 height 19
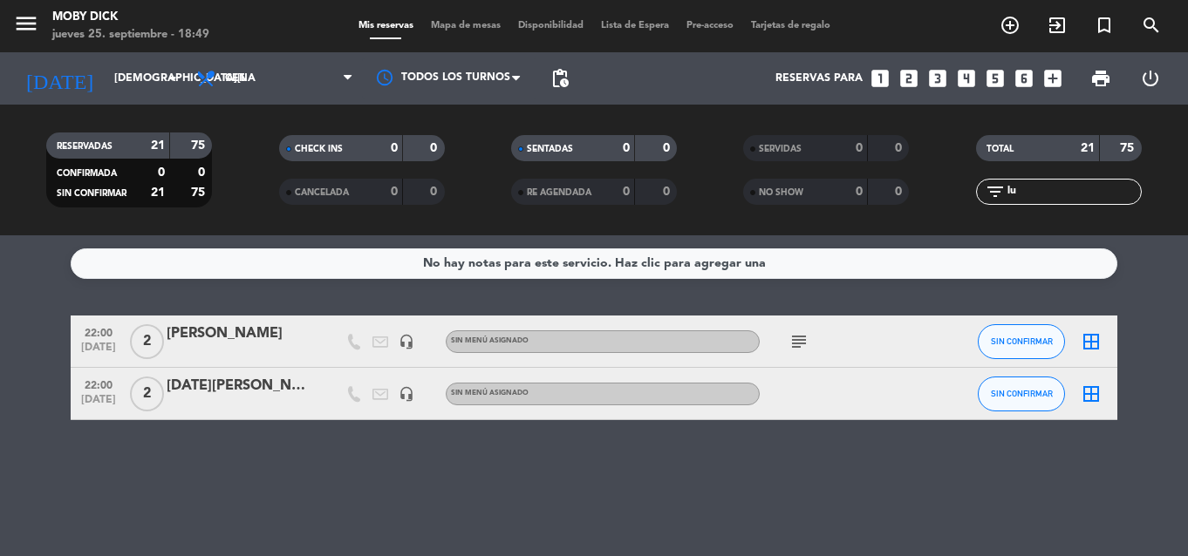
type input "l"
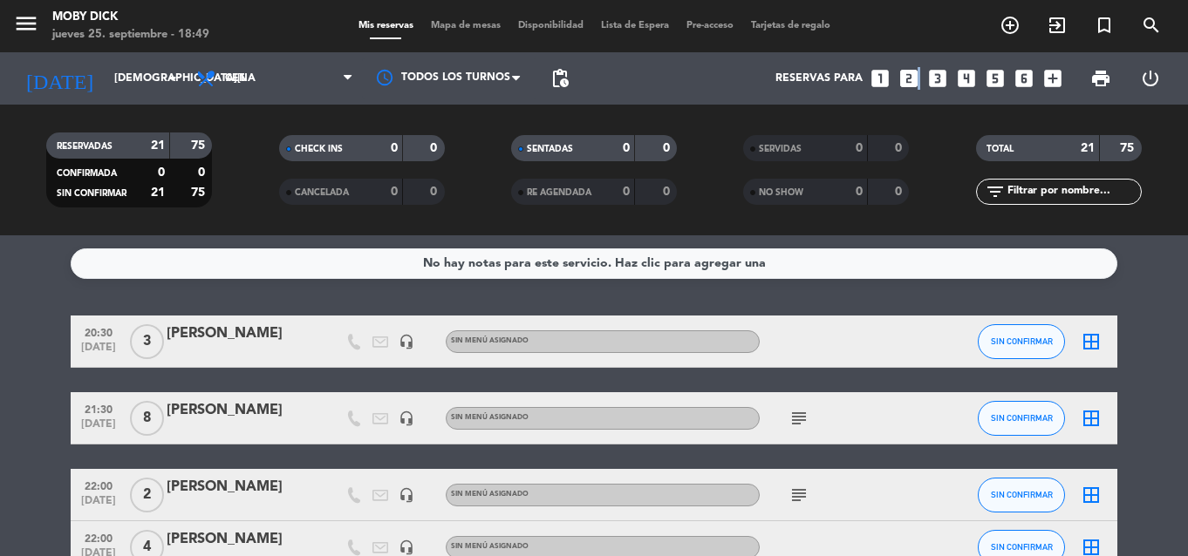
click at [916, 86] on icon "looks_two" at bounding box center [908, 78] width 23 height 23
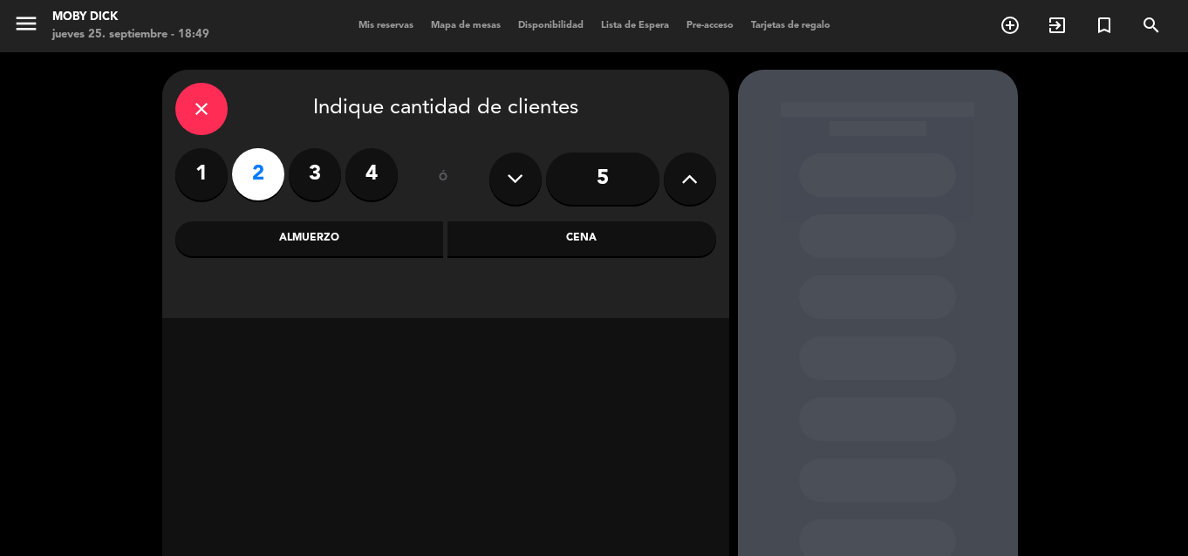
click at [612, 254] on div "close Indique cantidad de clientes 1 2 3 4 ó 5 Almuerzo Cena" at bounding box center [445, 194] width 567 height 249
click at [602, 252] on div "Cena" at bounding box center [581, 239] width 269 height 35
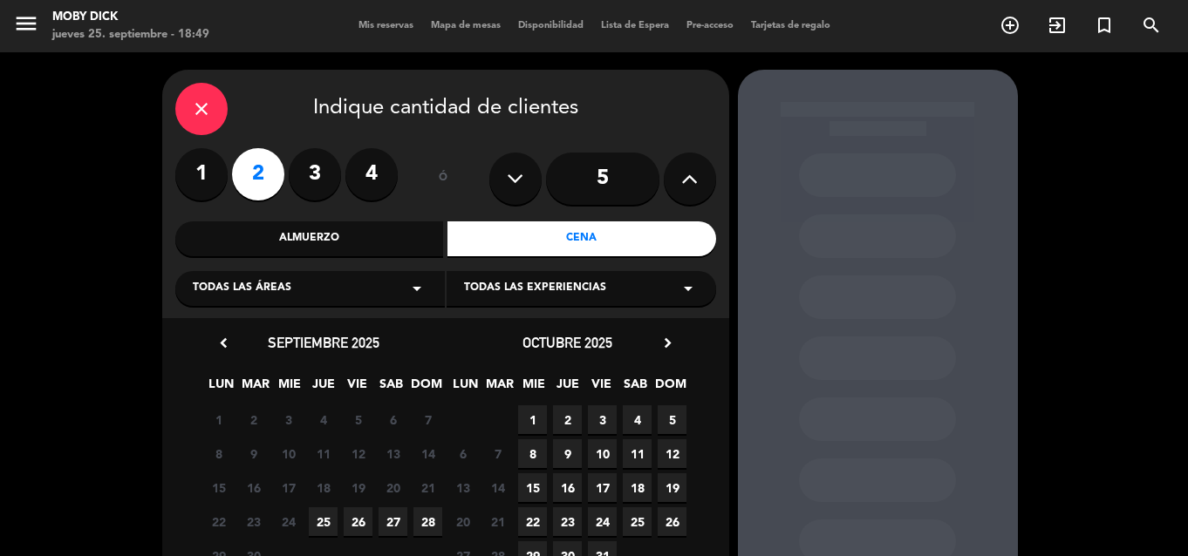
click at [204, 111] on icon "close" at bounding box center [201, 109] width 21 height 21
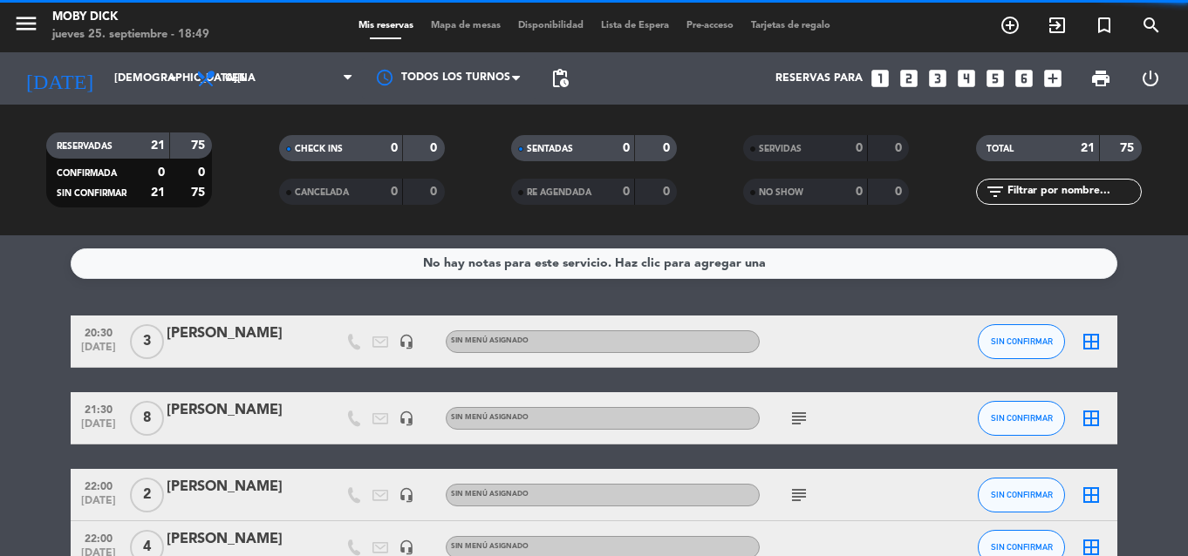
click at [938, 76] on icon "looks_3" at bounding box center [937, 78] width 23 height 23
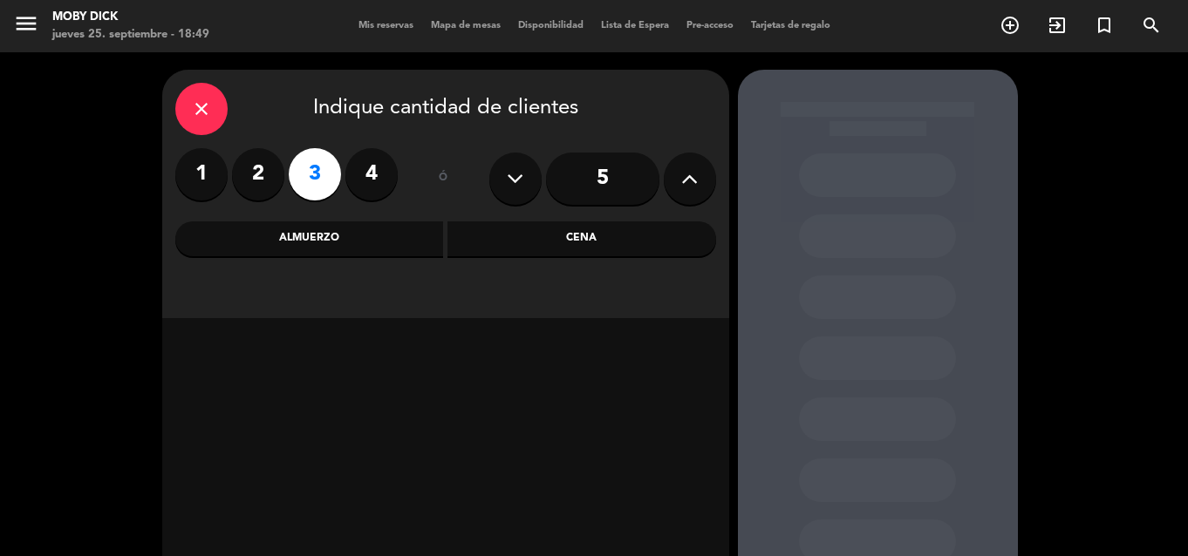
click at [609, 243] on div "Cena" at bounding box center [581, 239] width 269 height 35
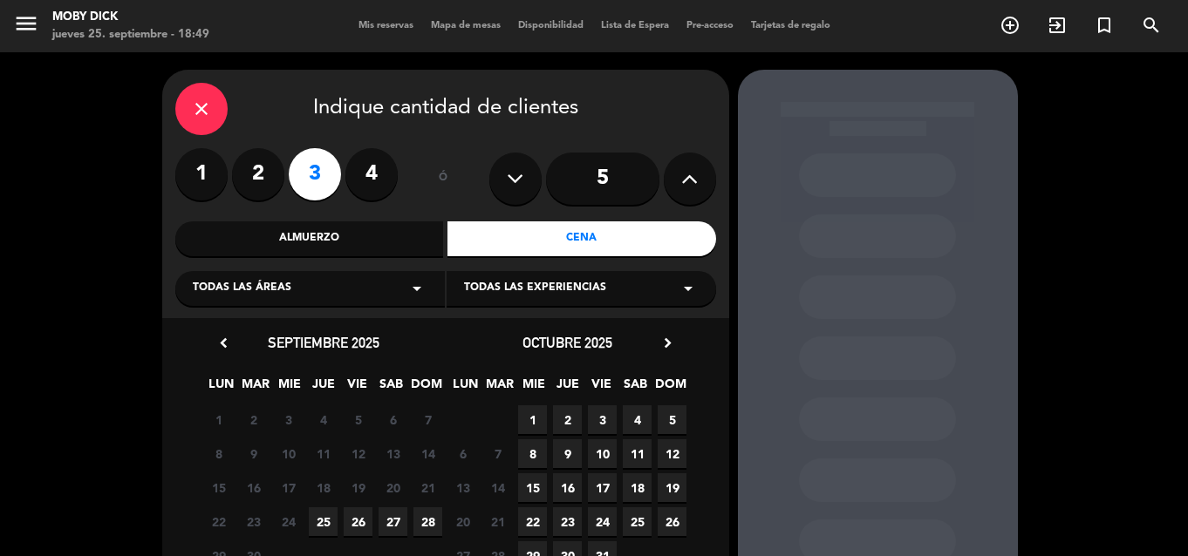
click at [344, 495] on span "19" at bounding box center [358, 488] width 29 height 29
click at [331, 516] on span "25" at bounding box center [323, 522] width 29 height 29
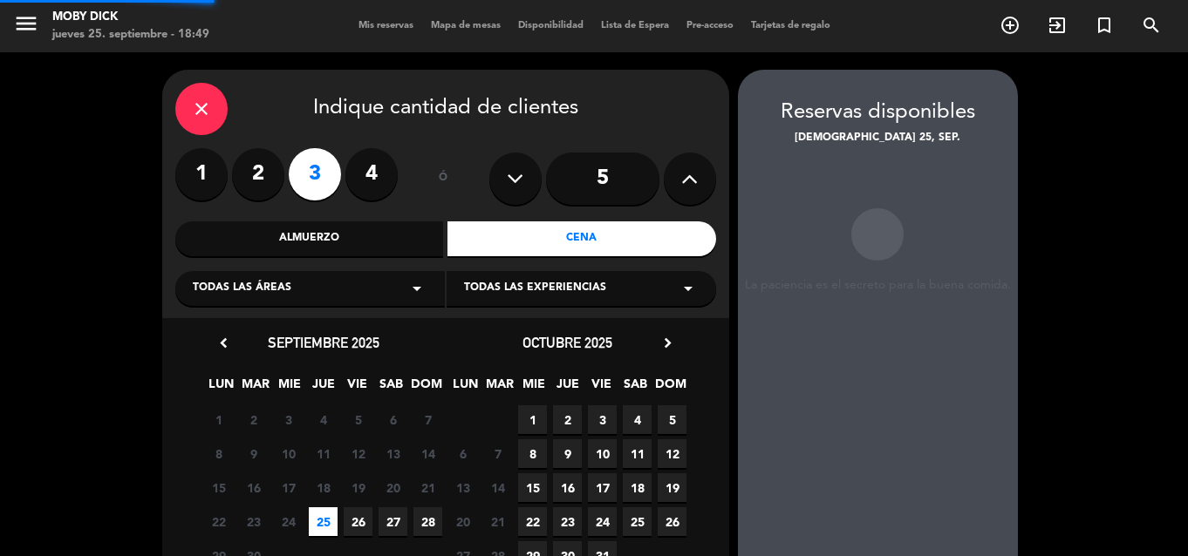
scroll to position [70, 0]
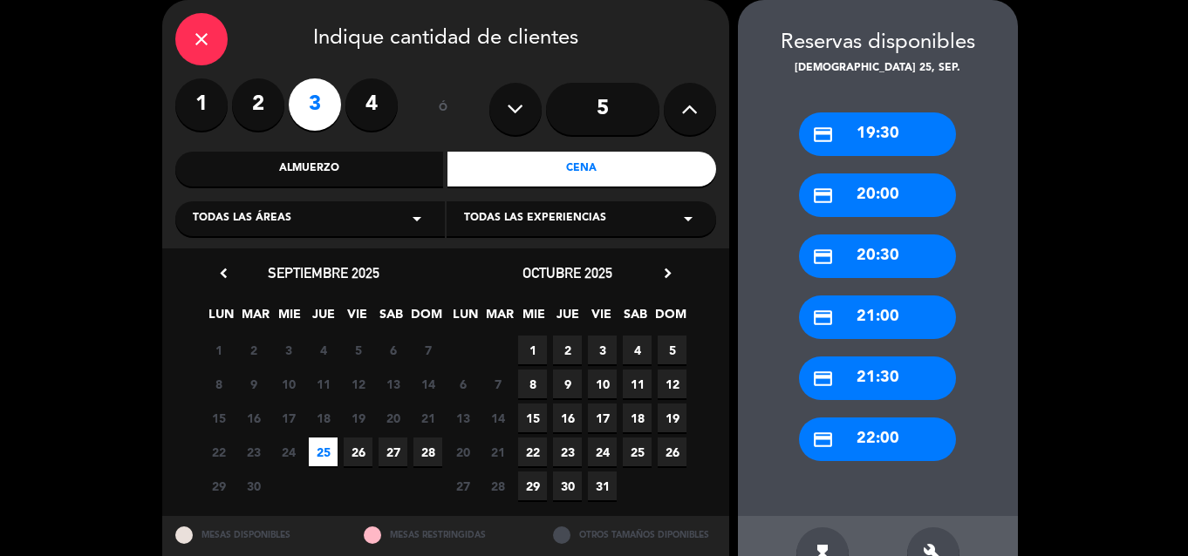
click at [889, 433] on div "credit_card 22:00" at bounding box center [877, 440] width 157 height 44
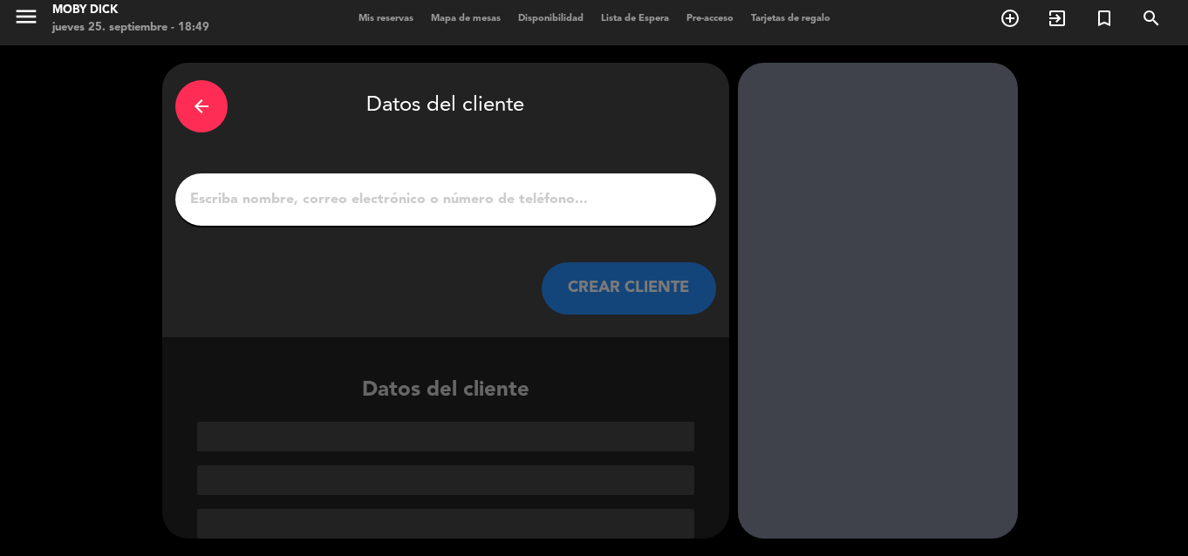
scroll to position [7, 0]
click at [608, 192] on input "1" at bounding box center [445, 200] width 515 height 24
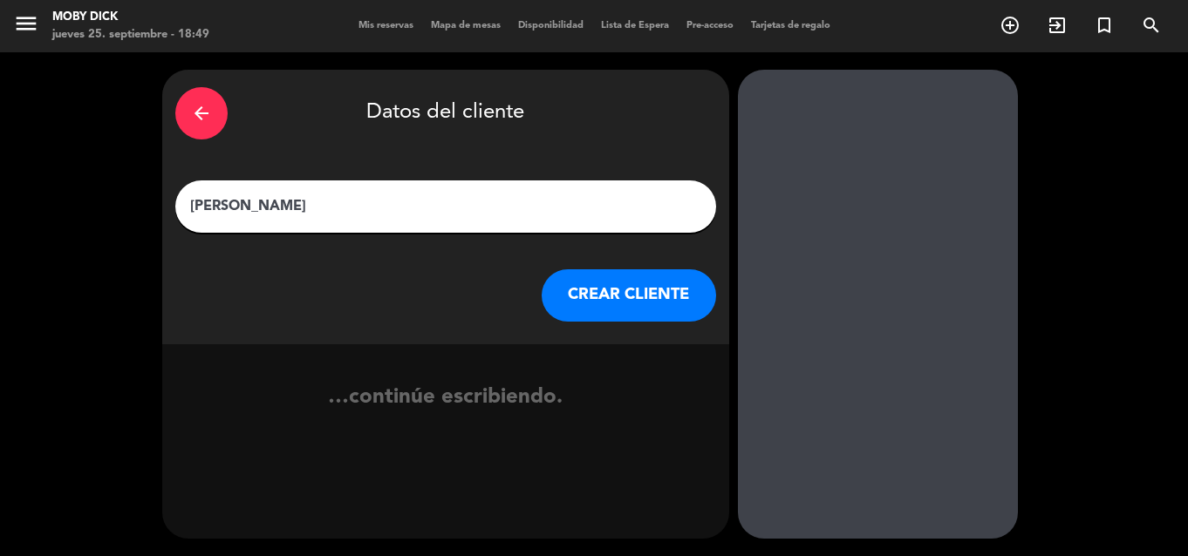
type input "[PERSON_NAME]"
click at [630, 302] on button "CREAR CLIENTE" at bounding box center [629, 295] width 174 height 52
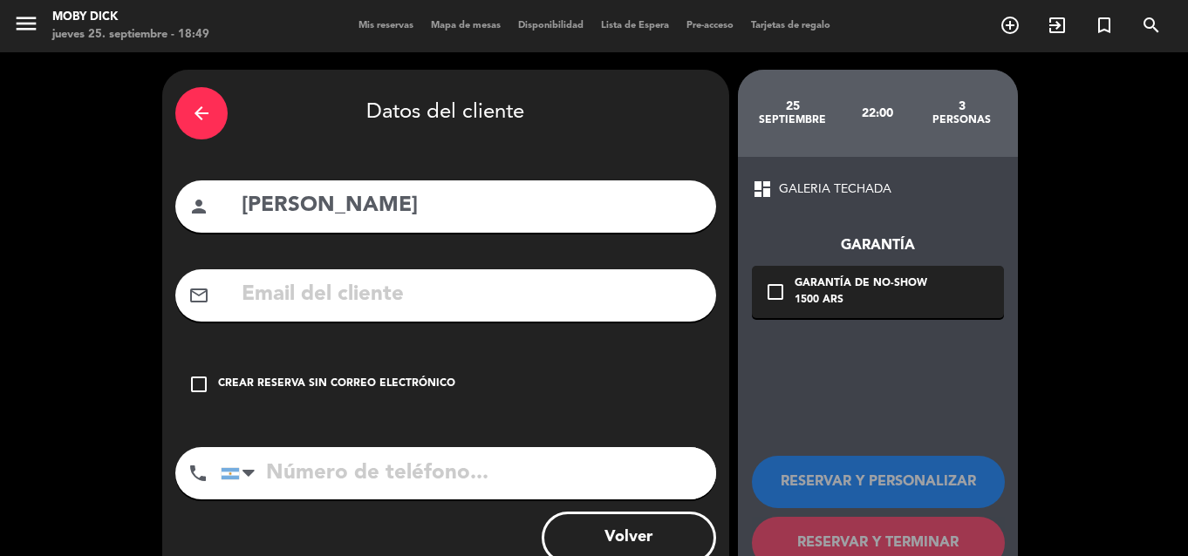
drag, startPoint x: 370, startPoint y: 371, endPoint x: 421, endPoint y: 387, distance: 54.1
click at [370, 373] on div "check_box_outline_blank Crear reserva sin correo electrónico" at bounding box center [445, 384] width 541 height 52
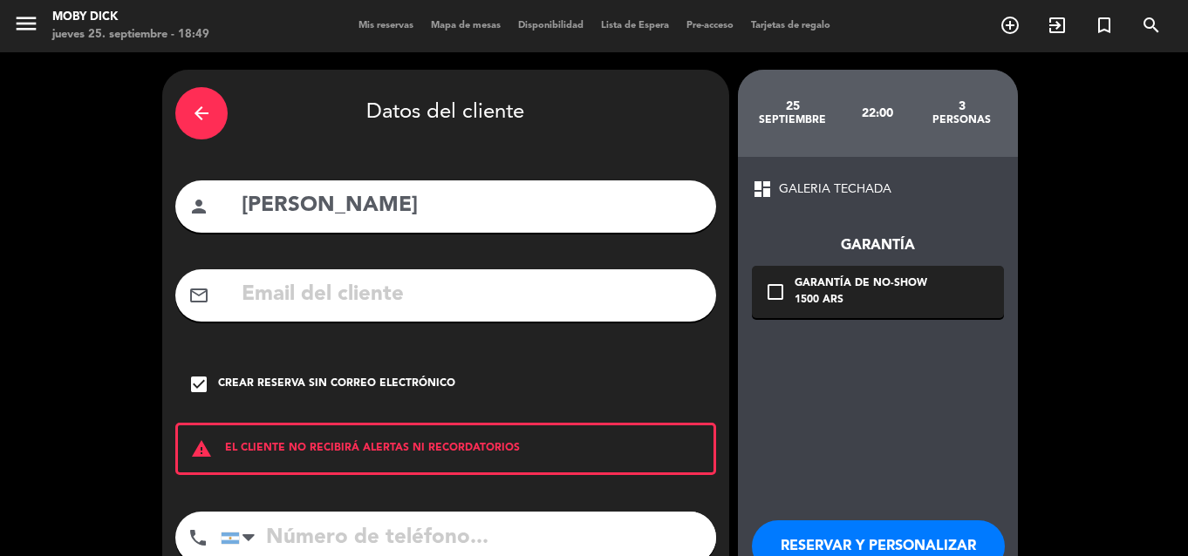
click at [853, 418] on div "dashboard GALERIA TECHADA Garantía check_box_outline_blank Garantía de no-show …" at bounding box center [878, 406] width 280 height 498
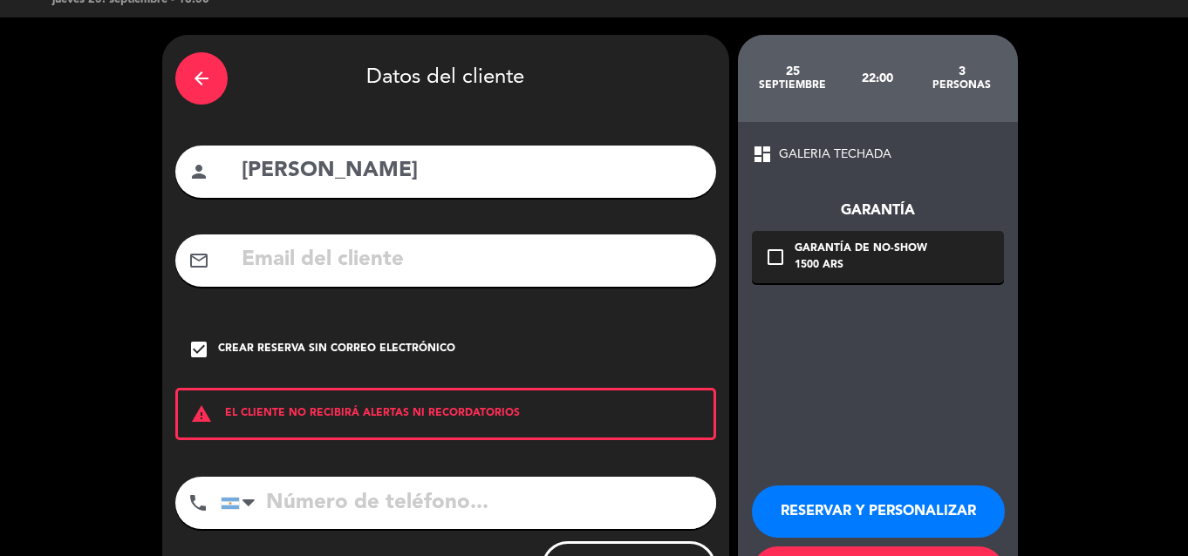
scroll to position [116, 0]
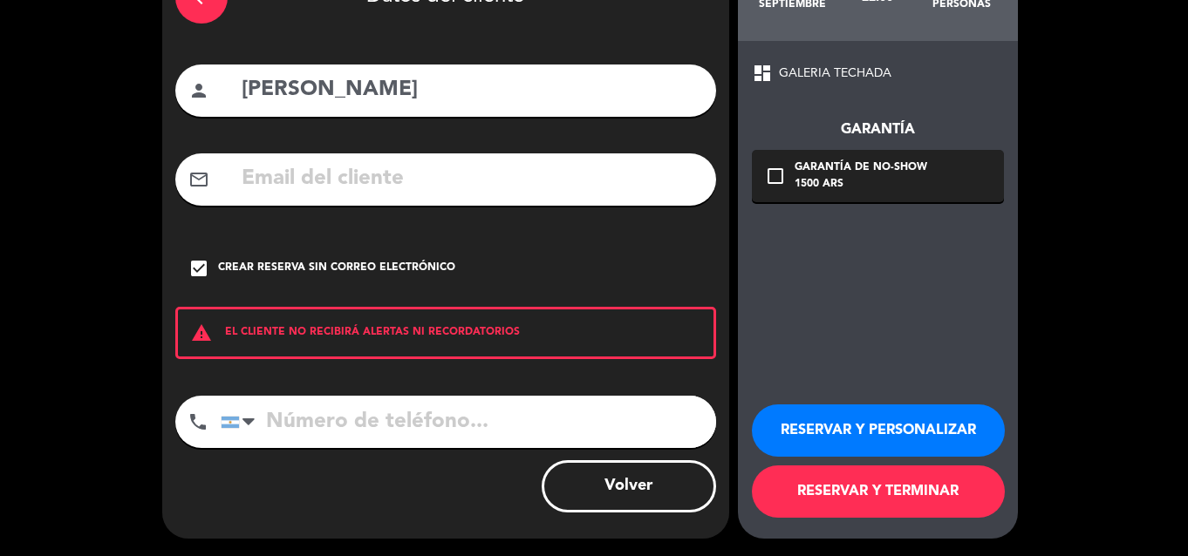
click at [859, 497] on button "RESERVAR Y TERMINAR" at bounding box center [878, 492] width 253 height 52
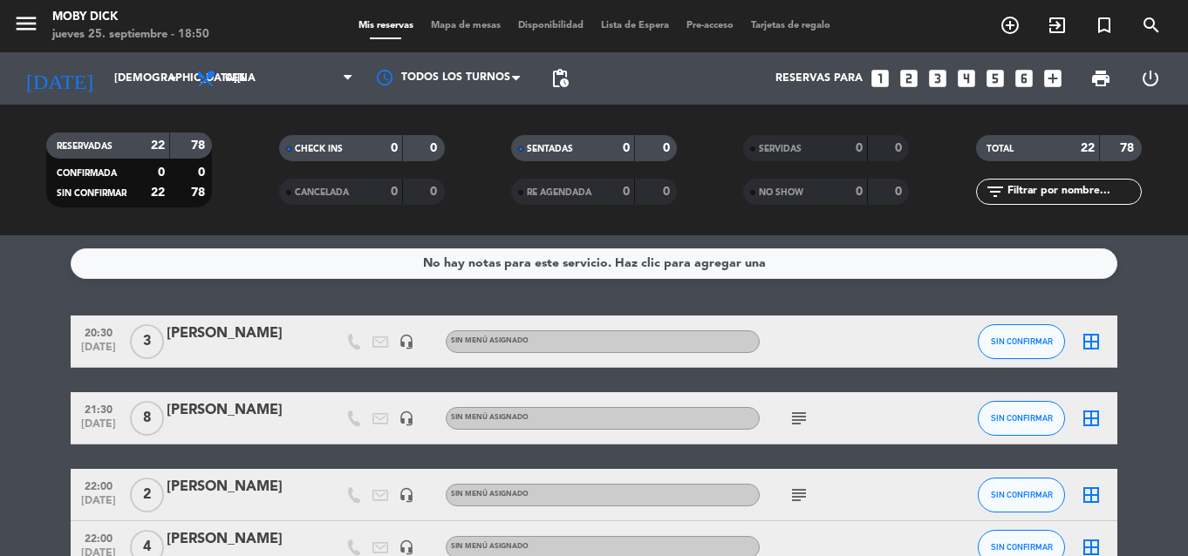
click at [945, 87] on div "Reservas para looks_one looks_two looks_3 looks_4 looks_5 looks_6 add_box" at bounding box center [823, 78] width 493 height 52
click at [940, 84] on icon "looks_3" at bounding box center [937, 78] width 23 height 23
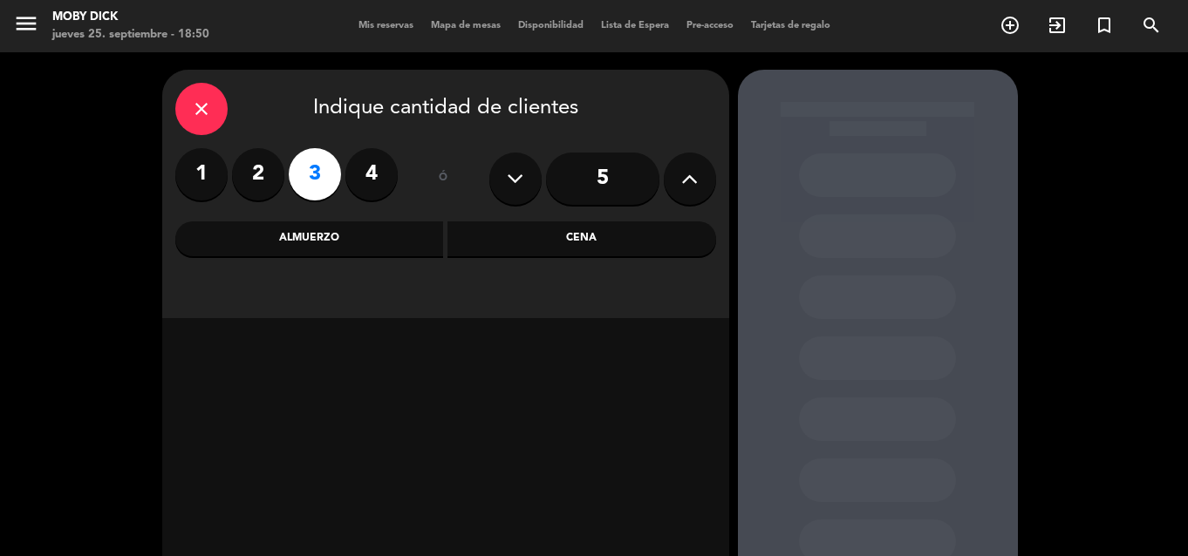
click at [618, 253] on div "Cena" at bounding box center [581, 239] width 269 height 35
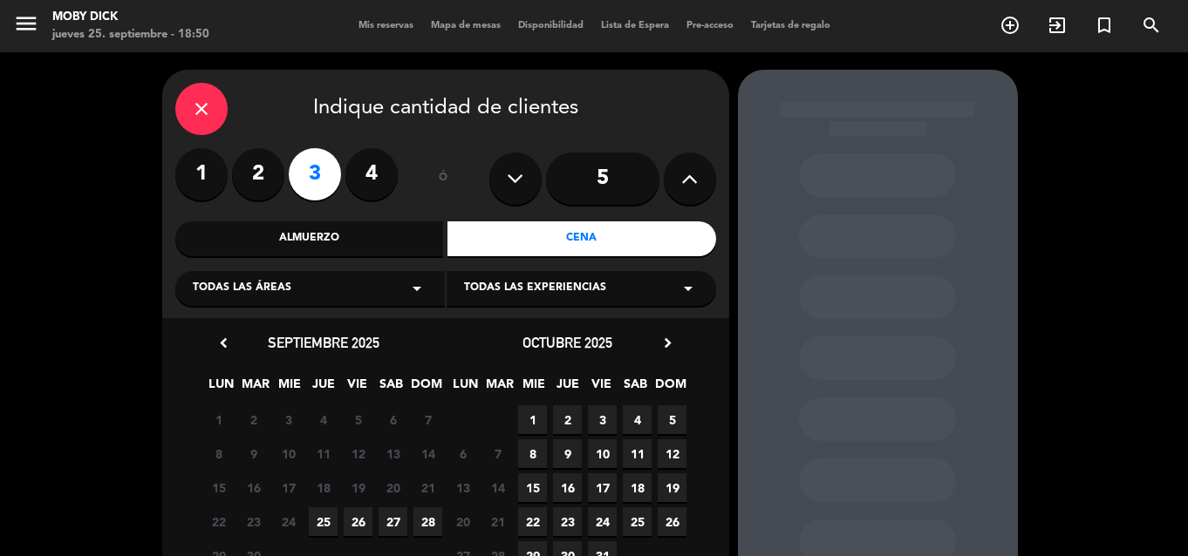
click at [317, 515] on span "25" at bounding box center [323, 522] width 29 height 29
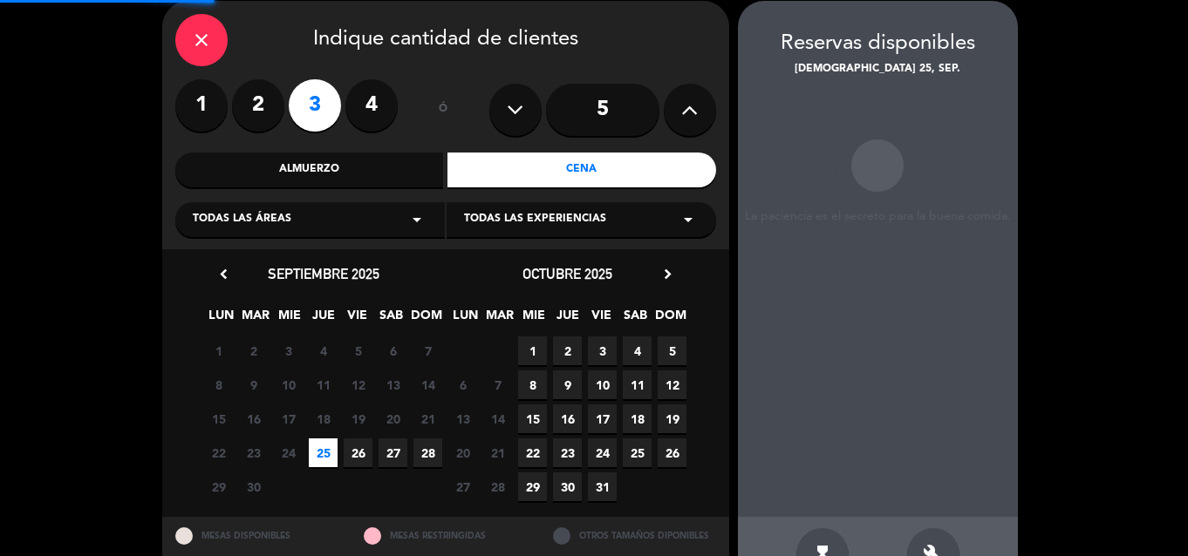
scroll to position [70, 0]
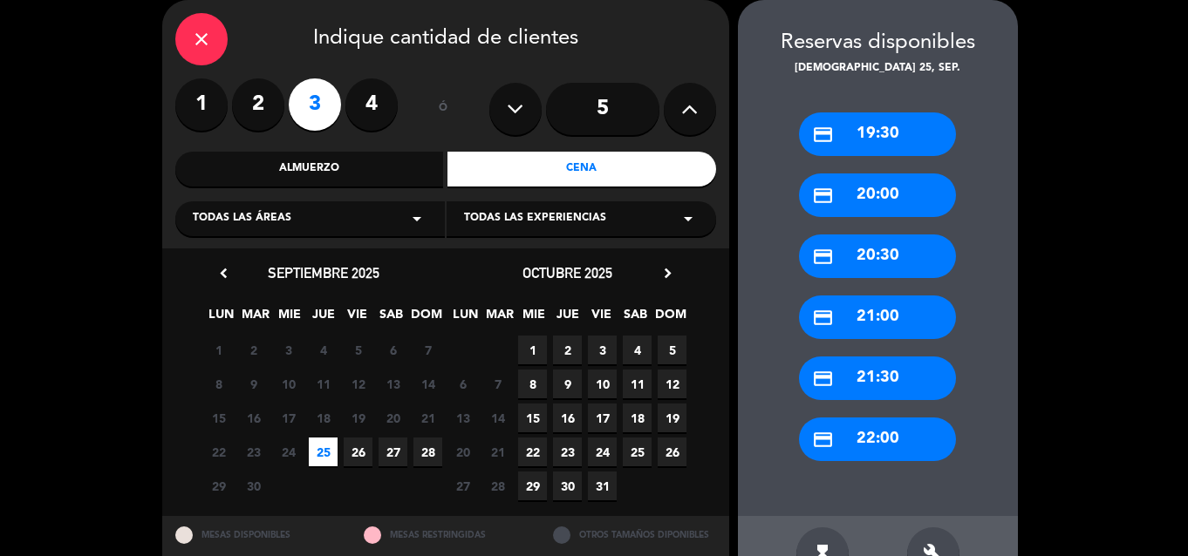
click at [847, 437] on div "credit_card 22:00" at bounding box center [877, 440] width 157 height 44
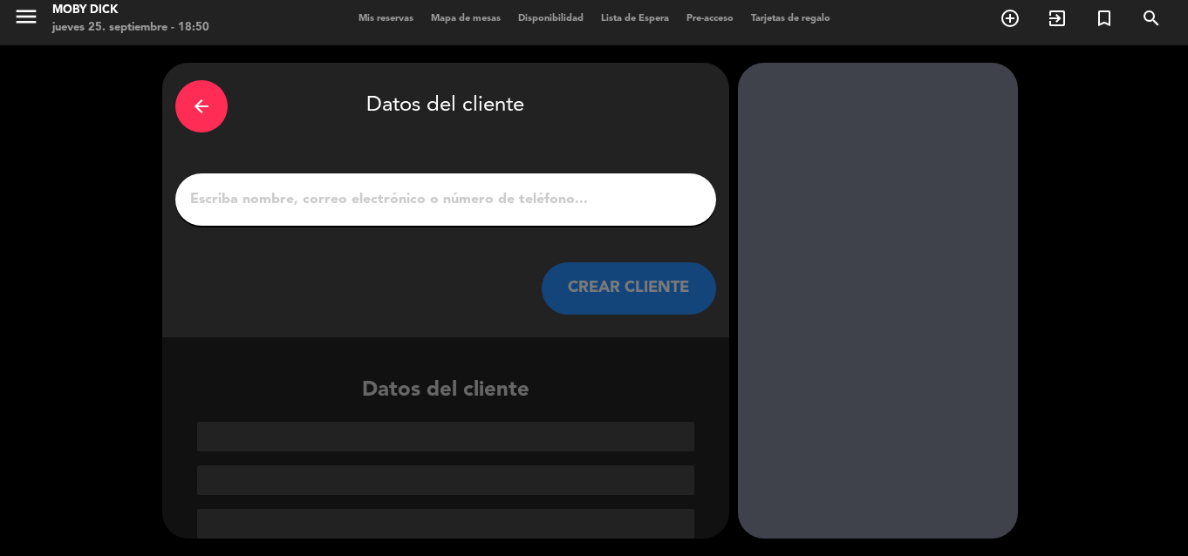
scroll to position [7, 0]
click at [616, 205] on input "1" at bounding box center [445, 200] width 515 height 24
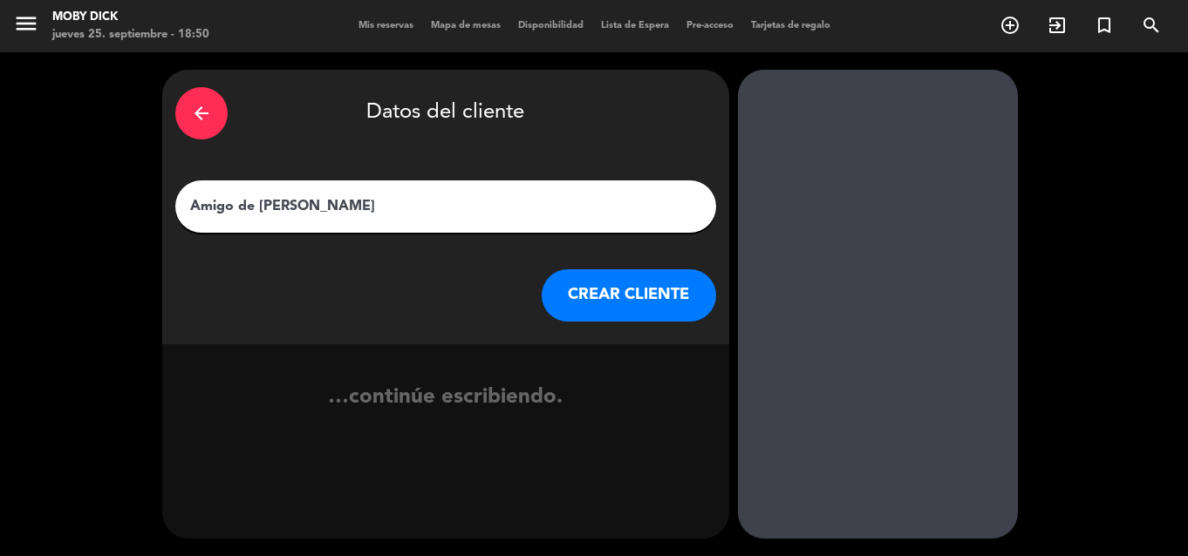
type input "Amigo de [PERSON_NAME]"
click at [627, 310] on button "CREAR CLIENTE" at bounding box center [629, 295] width 174 height 52
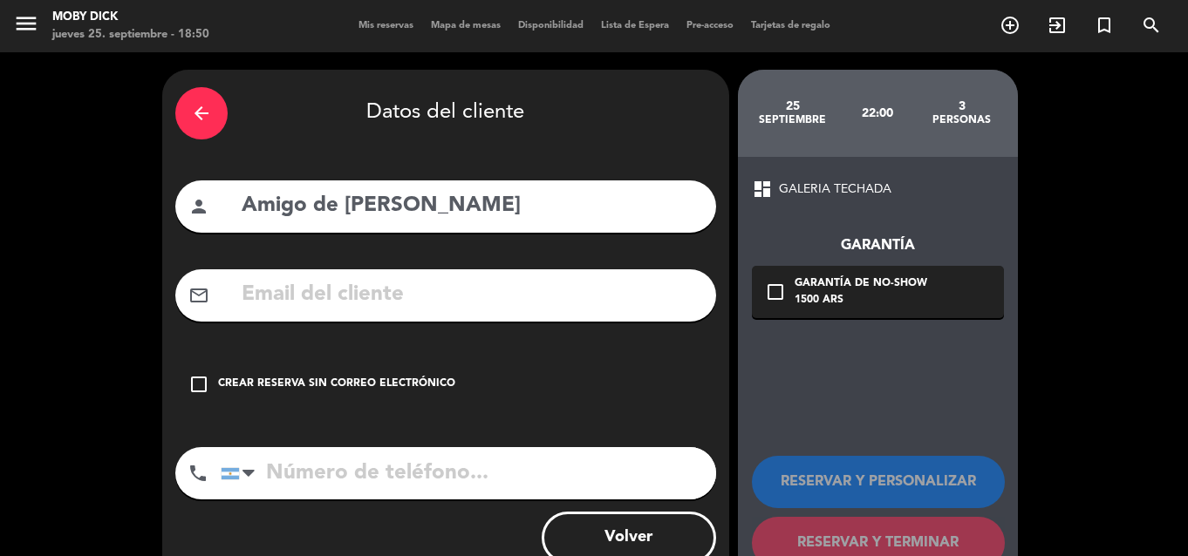
click at [347, 400] on div "check_box_outline_blank Crear reserva sin correo electrónico" at bounding box center [445, 384] width 541 height 52
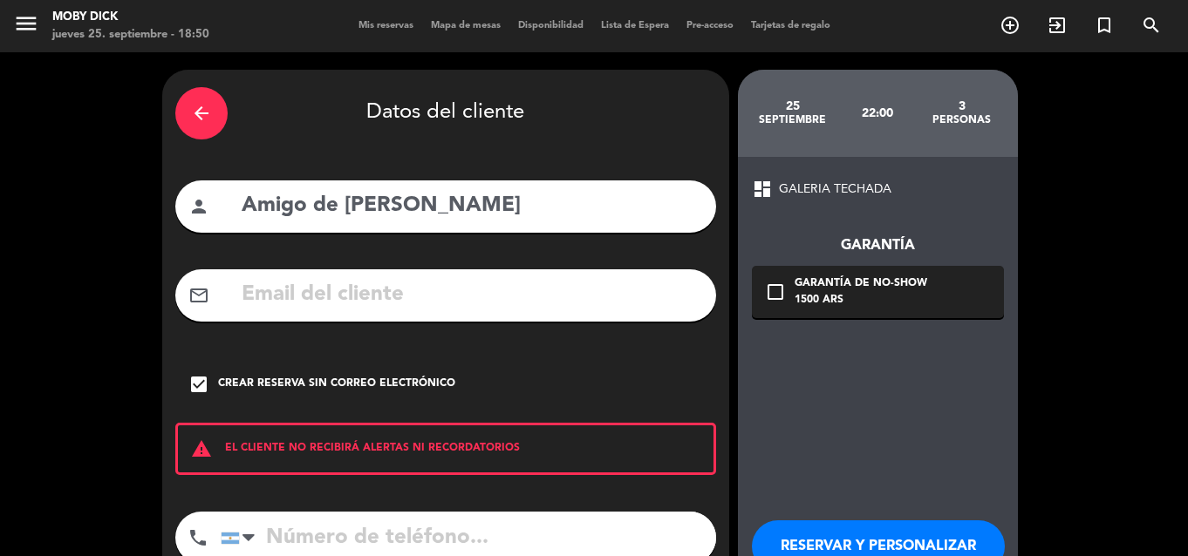
click at [819, 413] on div "dashboard GALERIA TECHADA Garantía check_box_outline_blank Garantía de no-show …" at bounding box center [878, 406] width 280 height 498
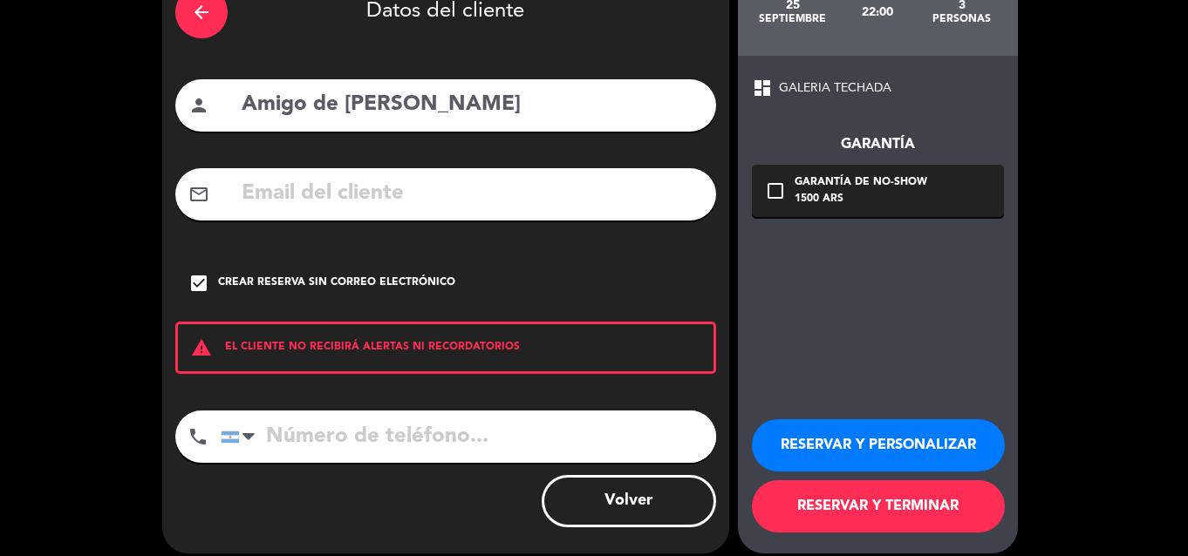
scroll to position [105, 0]
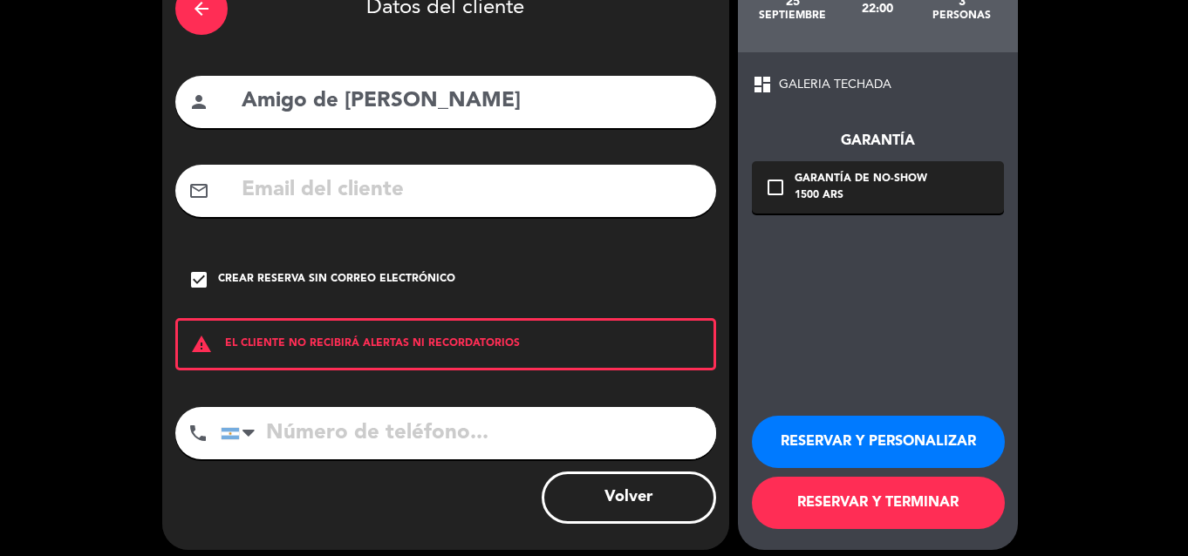
click at [797, 509] on button "RESERVAR Y TERMINAR" at bounding box center [878, 503] width 253 height 52
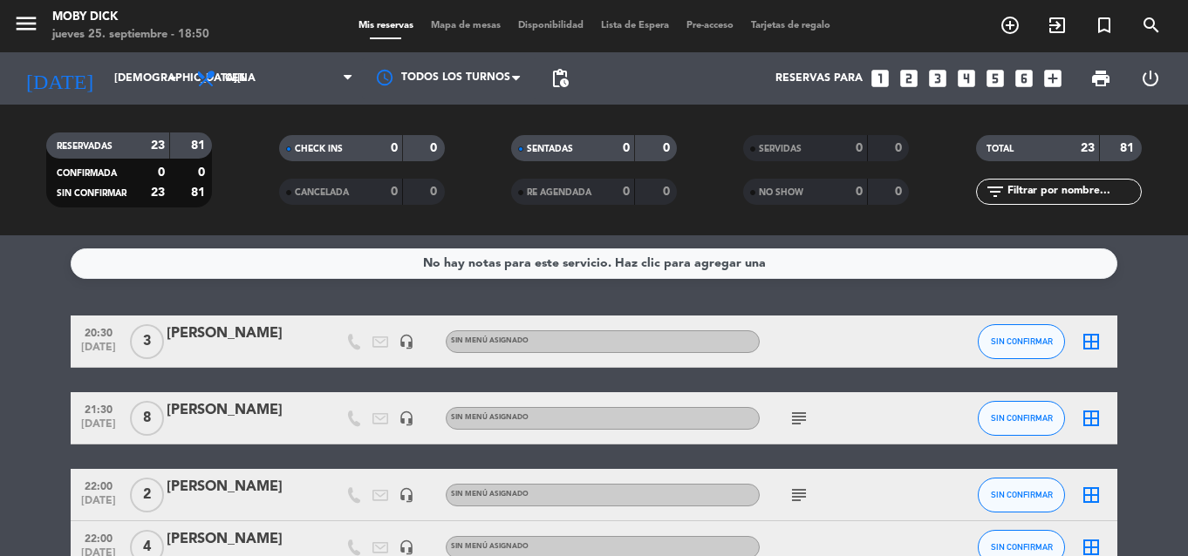
click at [965, 77] on icon "looks_4" at bounding box center [966, 78] width 23 height 23
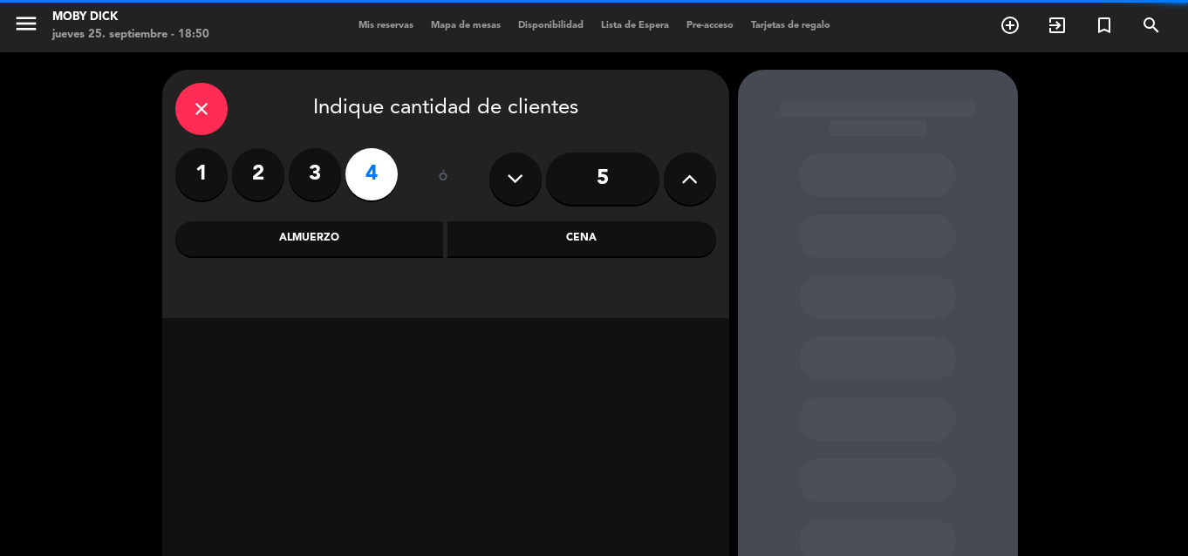
click at [612, 252] on div "Cena" at bounding box center [581, 239] width 269 height 35
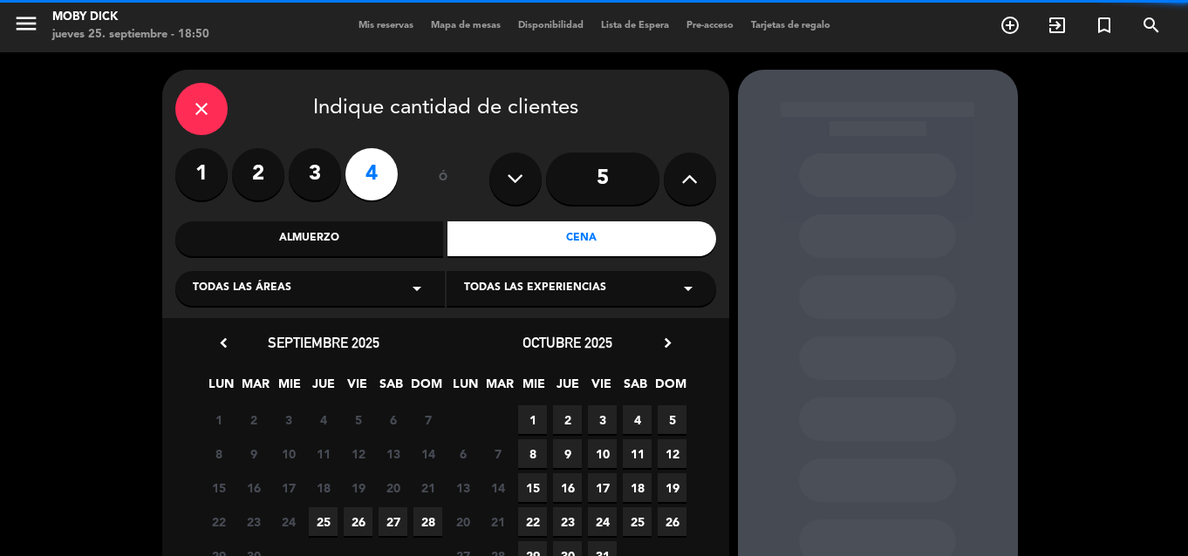
click at [329, 522] on span "25" at bounding box center [323, 522] width 29 height 29
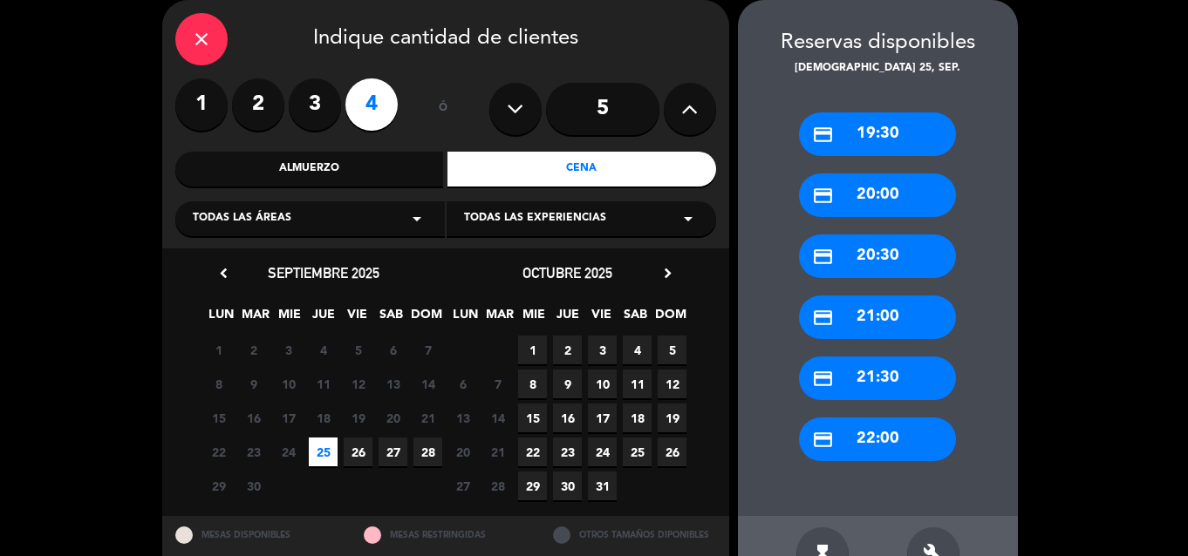
click at [897, 427] on div "credit_card 22:00" at bounding box center [877, 440] width 157 height 44
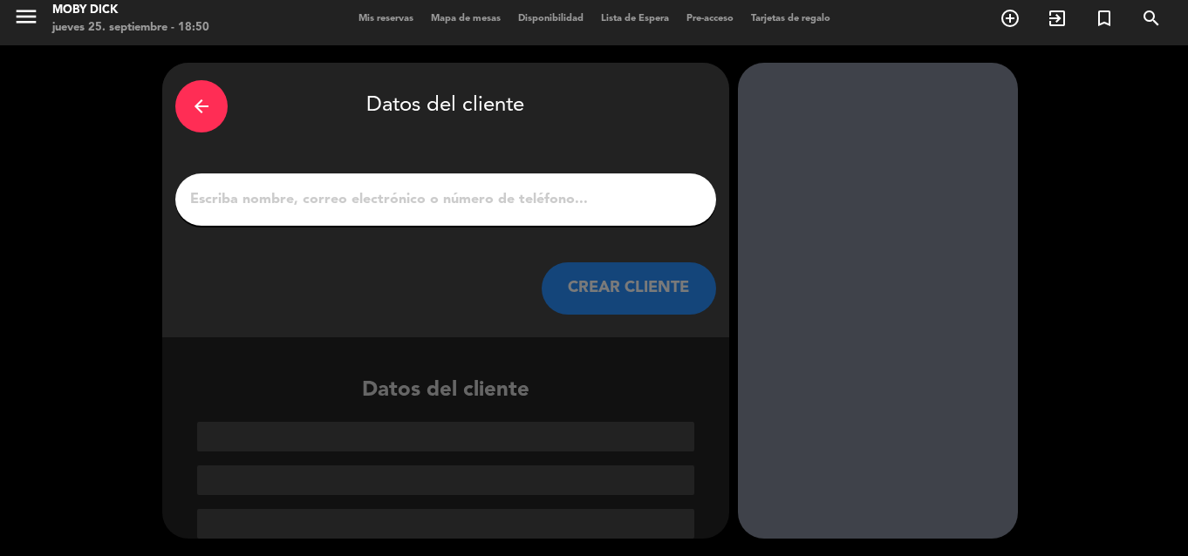
click at [629, 209] on input "1" at bounding box center [445, 200] width 515 height 24
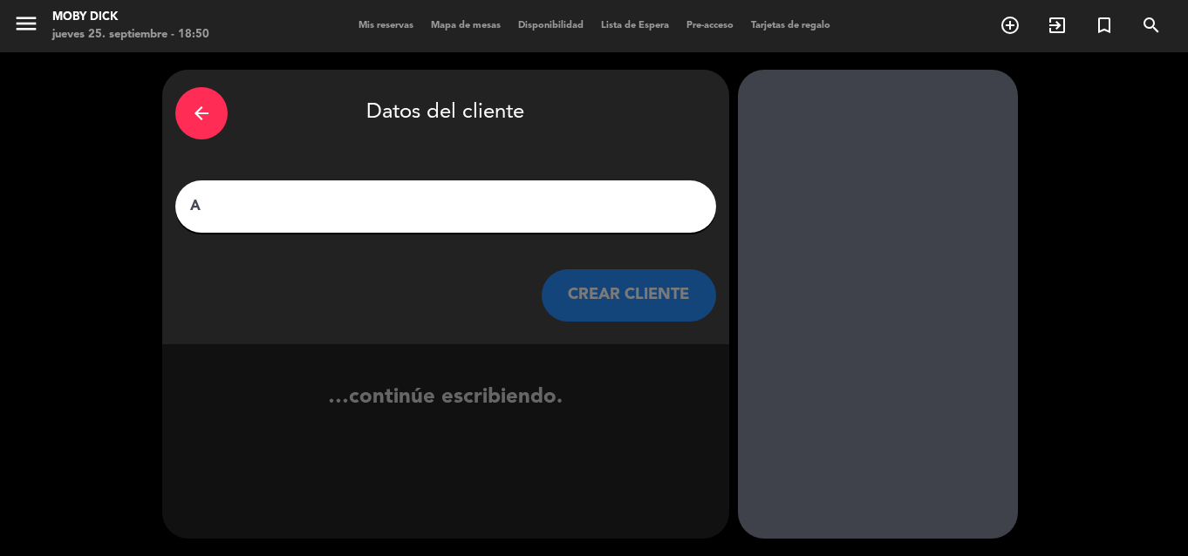
scroll to position [0, 0]
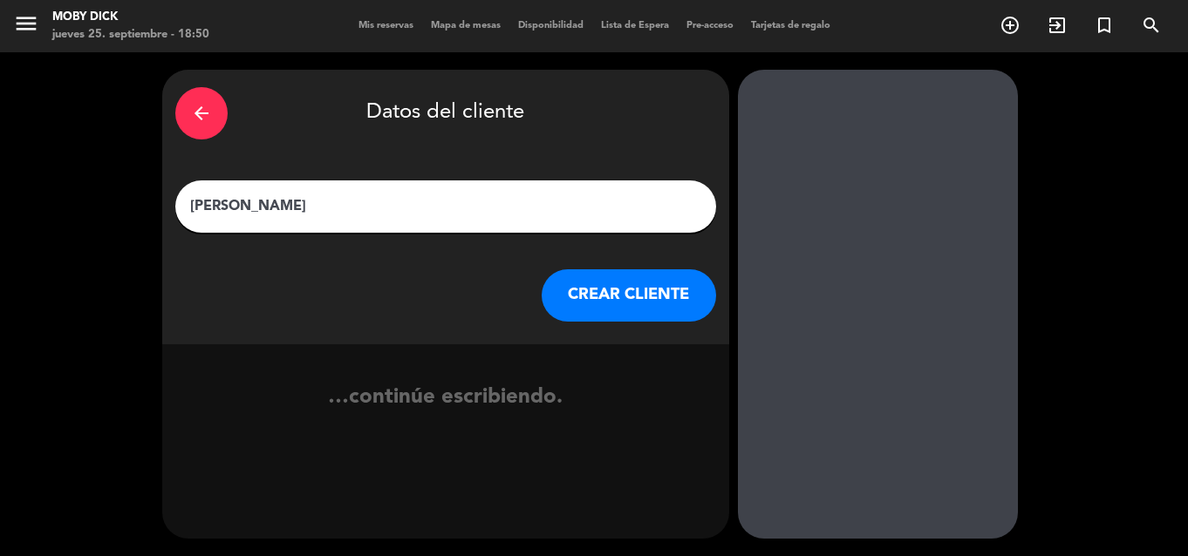
type input "[PERSON_NAME]"
click at [672, 303] on button "CREAR CLIENTE" at bounding box center [629, 295] width 174 height 52
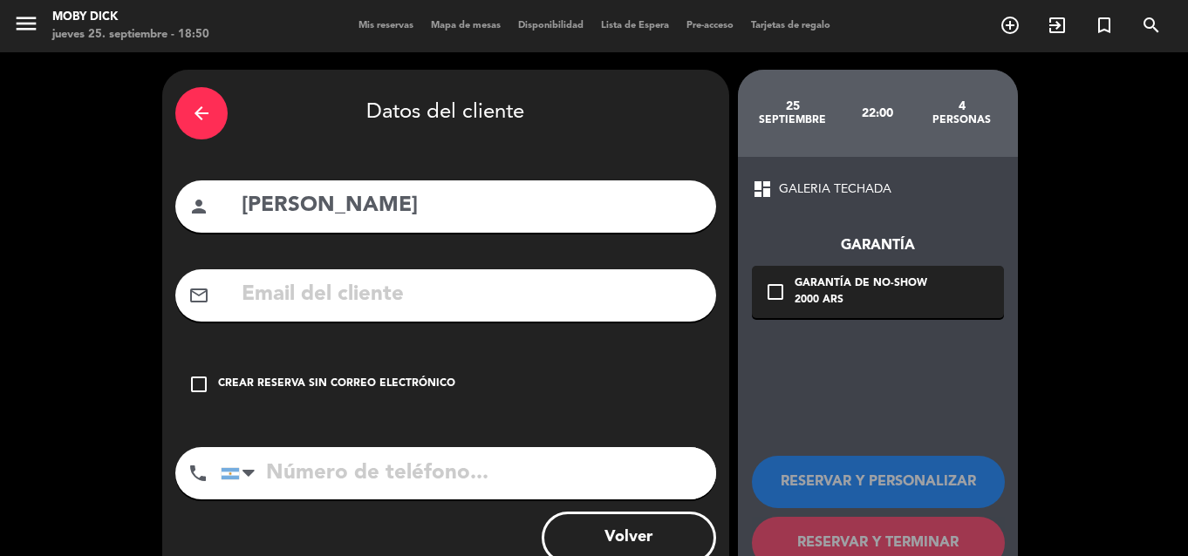
drag, startPoint x: 386, startPoint y: 366, endPoint x: 391, endPoint y: 374, distance: 9.0
click at [386, 367] on div "check_box_outline_blank Crear reserva sin correo electrónico" at bounding box center [445, 384] width 541 height 52
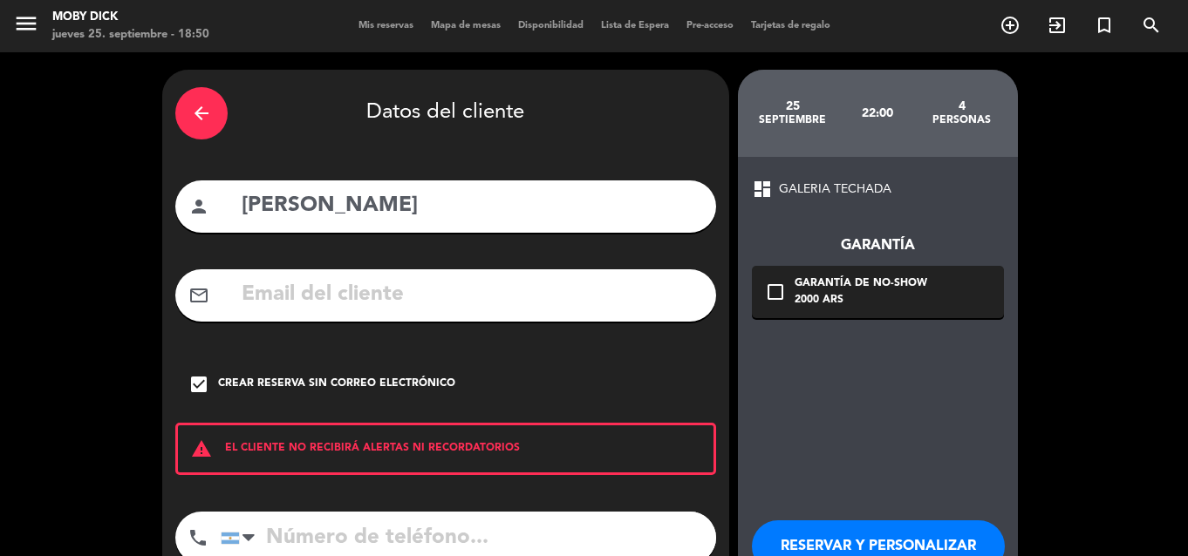
click at [541, 422] on div "arrow_back Datos del cliente person [PERSON_NAME] mail_outline check_box Crear …" at bounding box center [445, 362] width 567 height 585
click at [808, 425] on div "dashboard GALERIA TECHADA Garantía check_box_outline_blank Garantía de no-show …" at bounding box center [878, 406] width 280 height 498
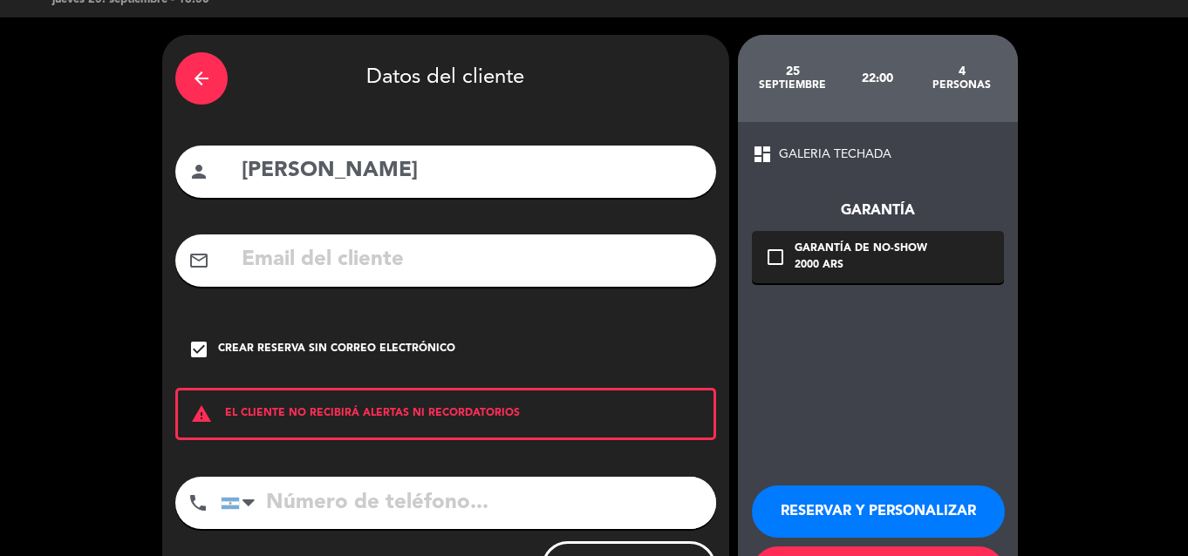
scroll to position [116, 0]
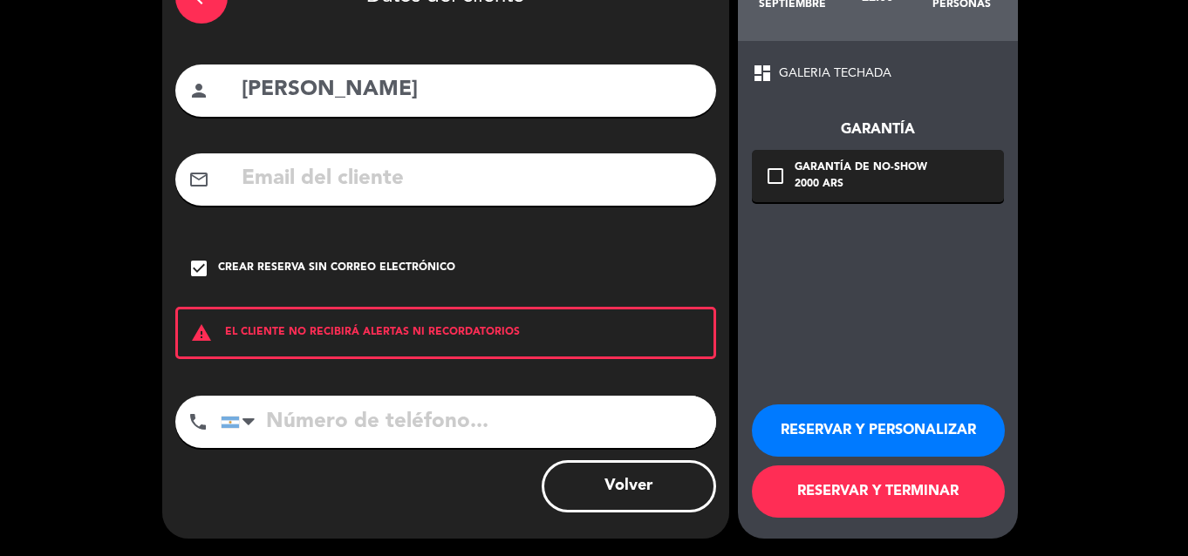
click at [814, 477] on button "RESERVAR Y TERMINAR" at bounding box center [878, 492] width 253 height 52
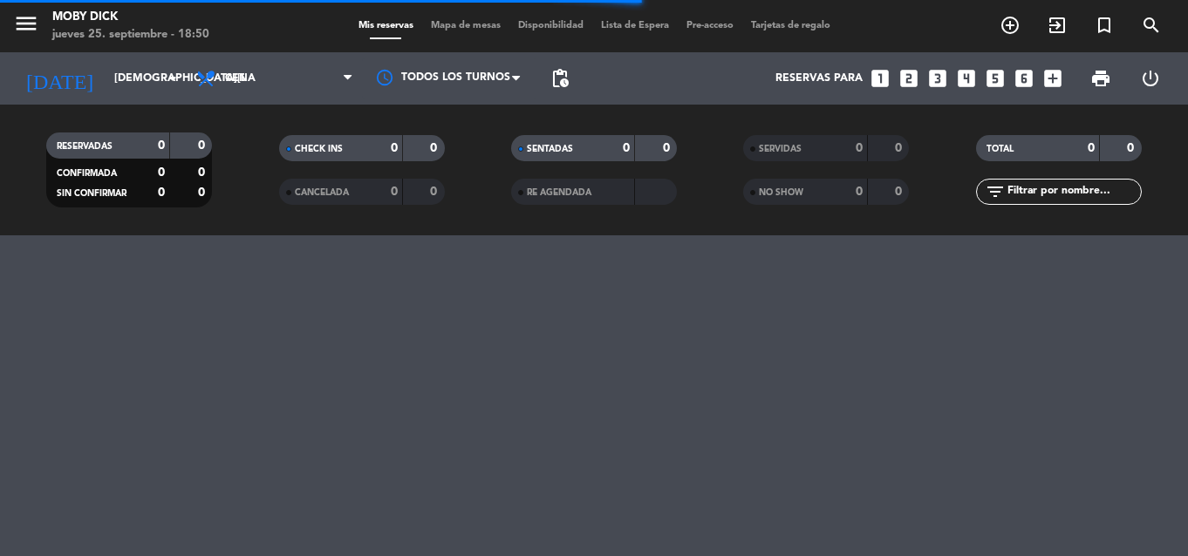
click at [961, 83] on icon "looks_4" at bounding box center [966, 78] width 23 height 23
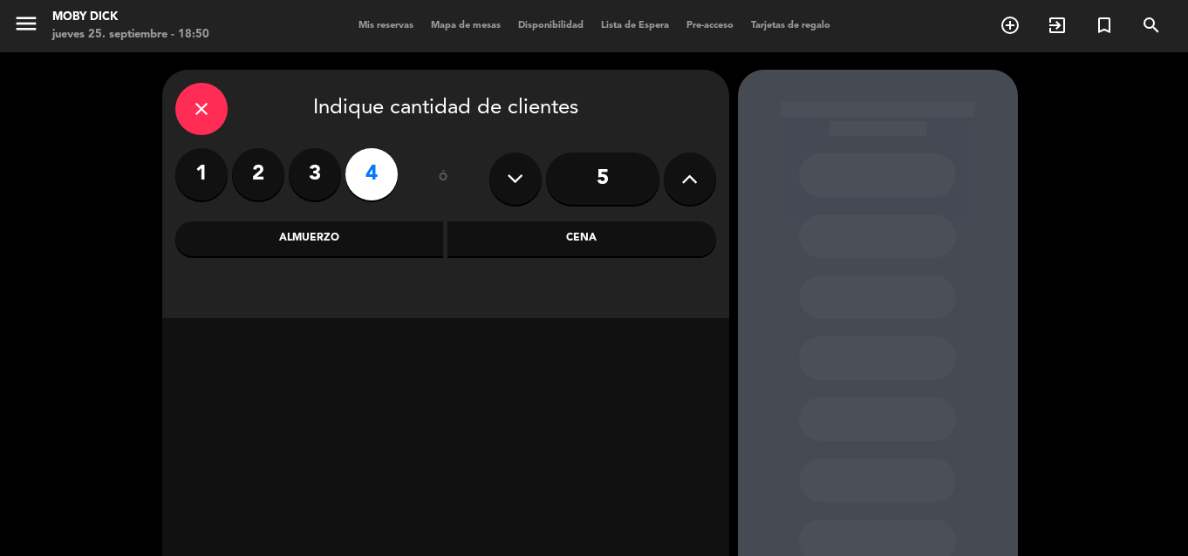
click at [630, 245] on div "Cena" at bounding box center [581, 239] width 269 height 35
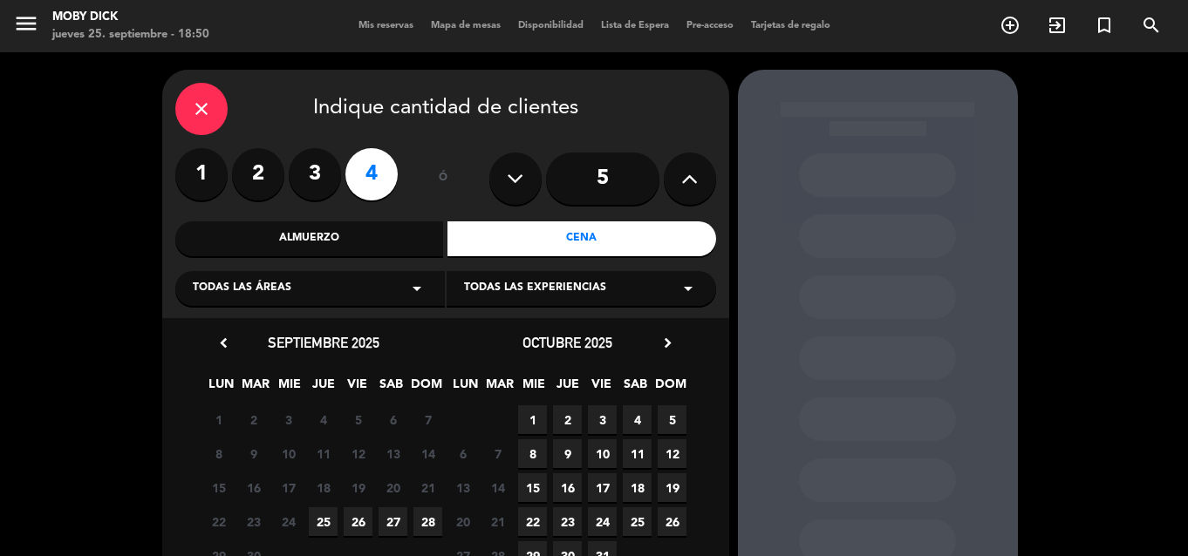
click at [324, 514] on span "25" at bounding box center [323, 522] width 29 height 29
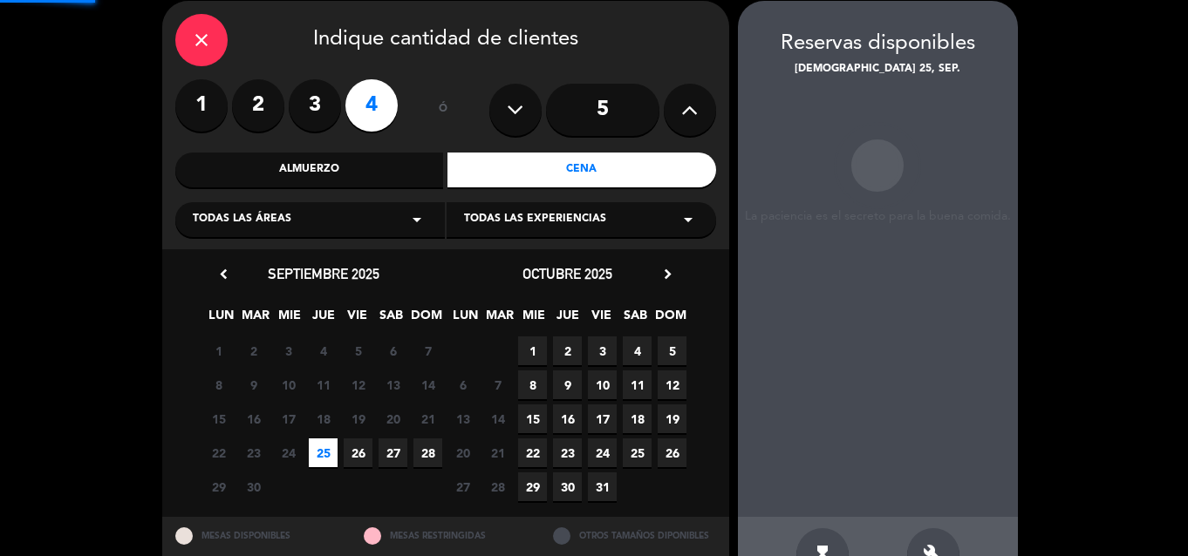
scroll to position [70, 0]
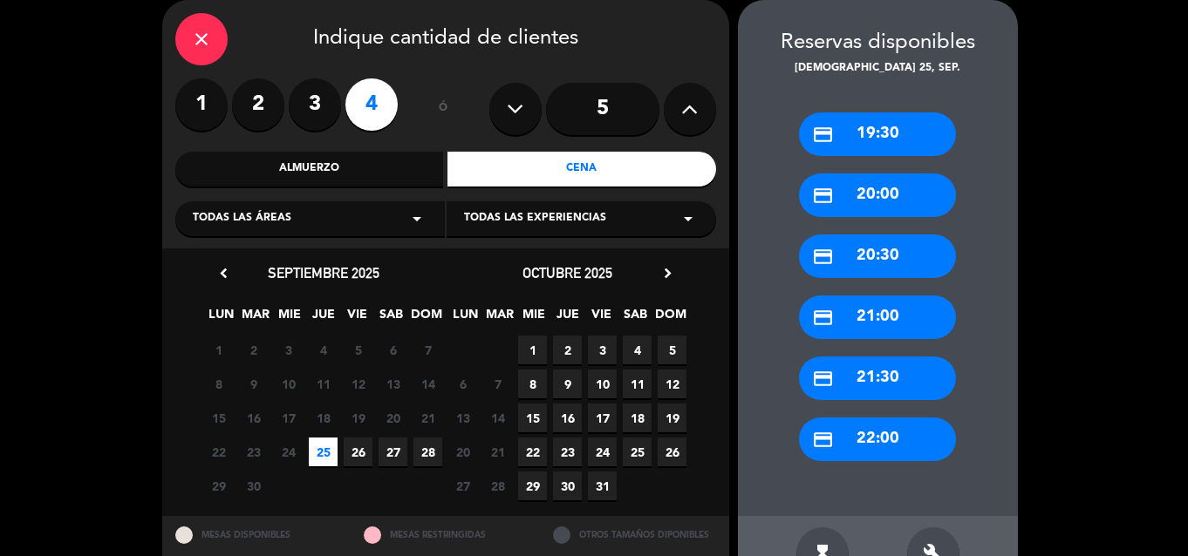
click at [847, 456] on div "credit_card 22:00" at bounding box center [877, 440] width 157 height 44
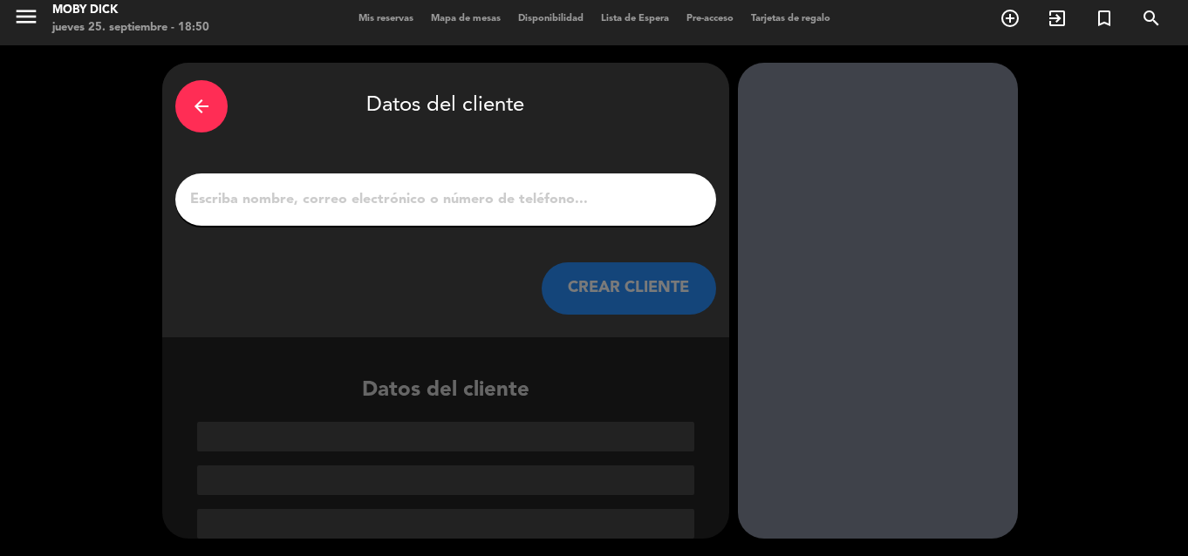
click at [577, 208] on input "1" at bounding box center [445, 200] width 515 height 24
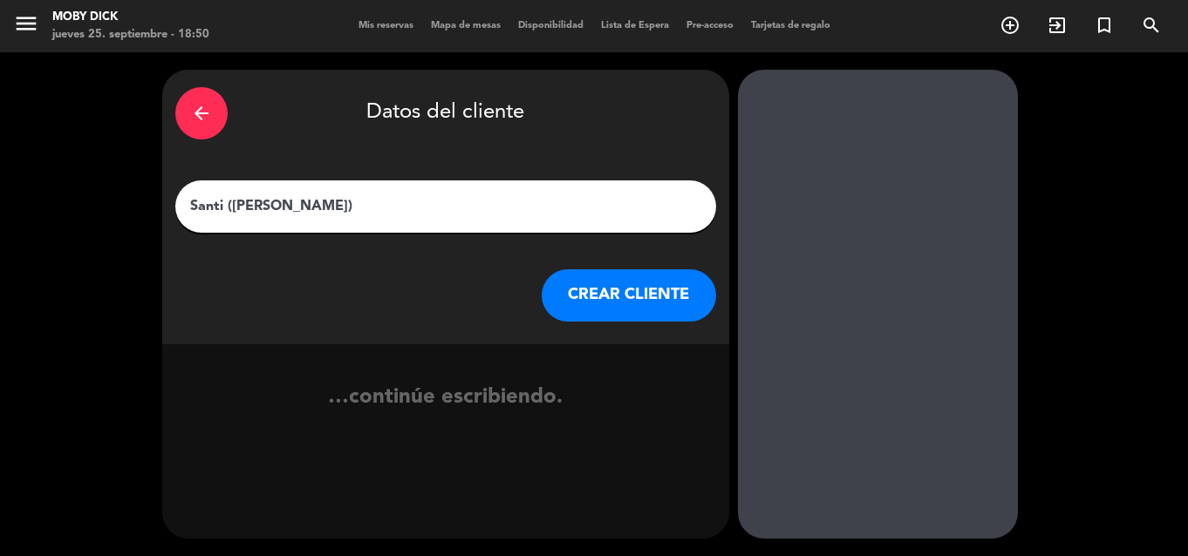
type input "Santi ([PERSON_NAME])"
click at [575, 301] on button "CREAR CLIENTE" at bounding box center [629, 295] width 174 height 52
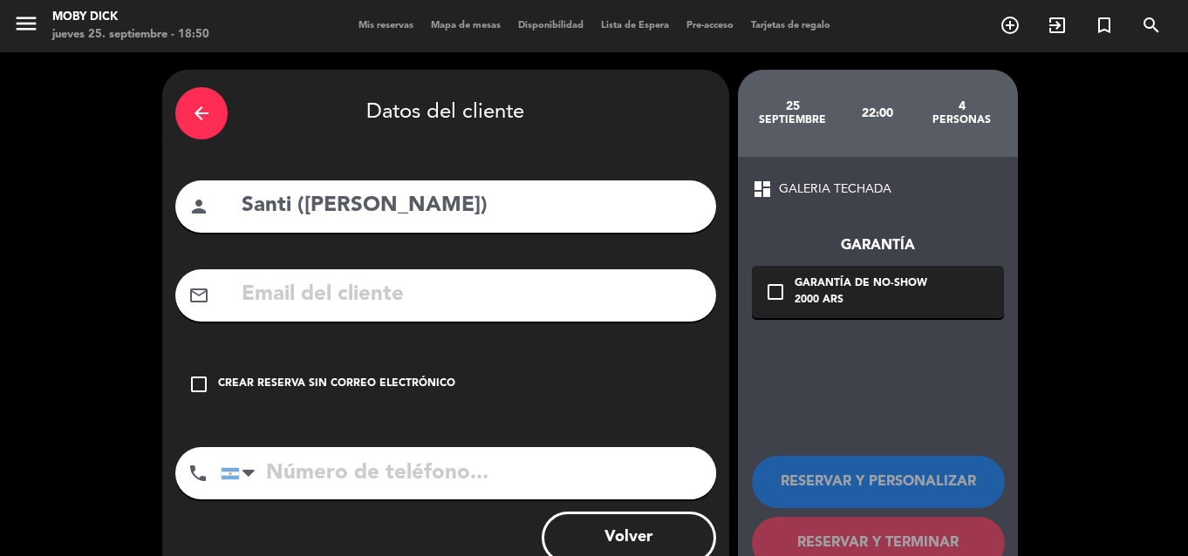
drag, startPoint x: 402, startPoint y: 381, endPoint x: 434, endPoint y: 380, distance: 32.3
click at [403, 381] on div "Crear reserva sin correo electrónico" at bounding box center [336, 384] width 237 height 17
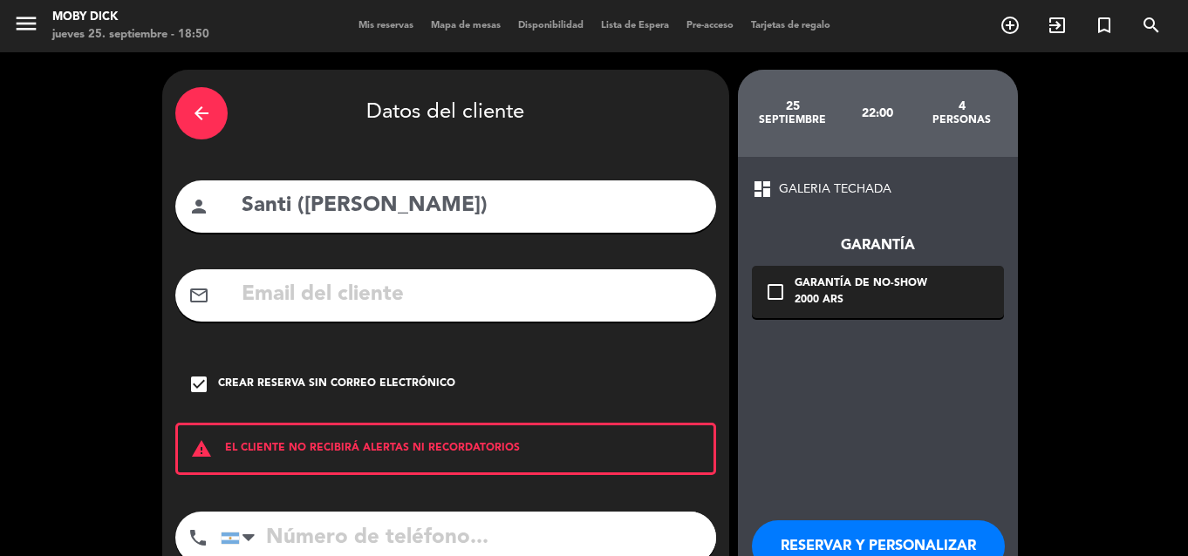
click at [853, 536] on button "RESERVAR Y PERSONALIZAR" at bounding box center [878, 547] width 253 height 52
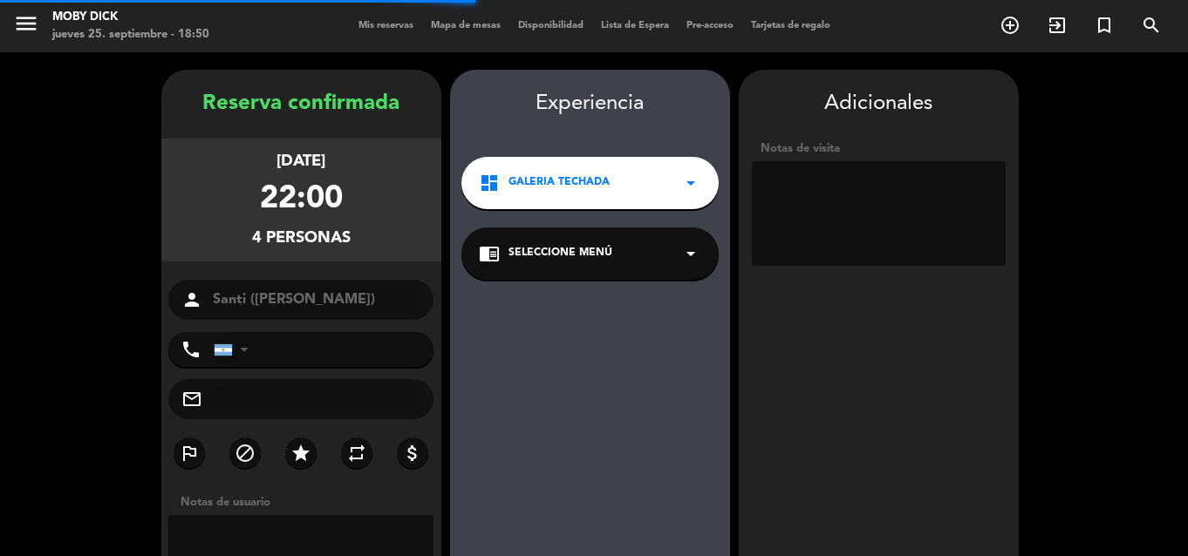
scroll to position [70, 0]
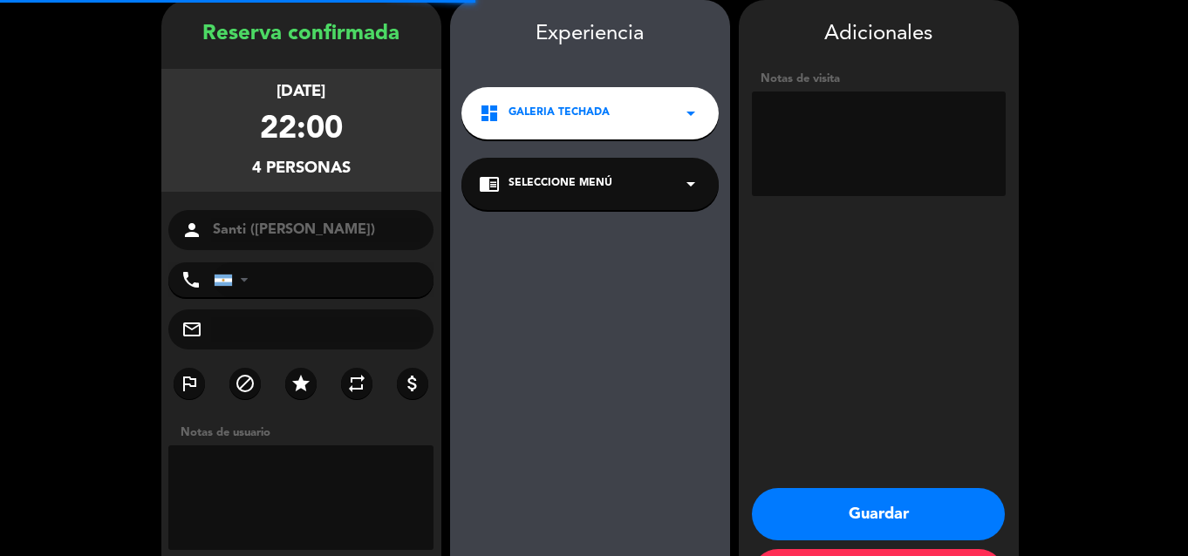
click at [877, 174] on textarea at bounding box center [879, 144] width 254 height 105
click at [962, 184] on textarea at bounding box center [879, 144] width 254 height 105
type textarea "tiene un chandon"
click at [910, 515] on button "Guardar" at bounding box center [878, 514] width 253 height 52
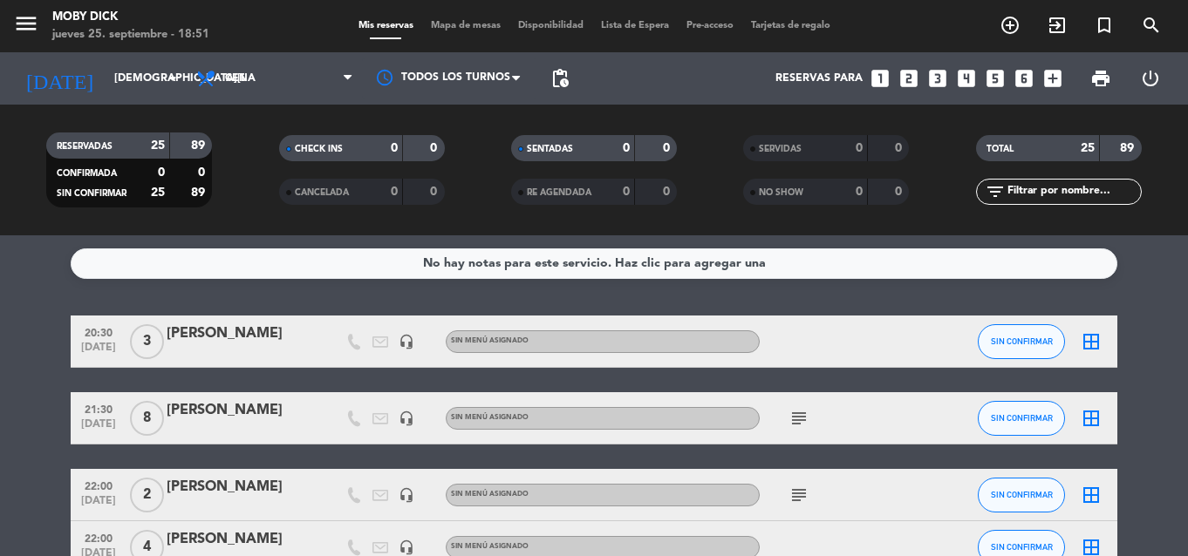
click at [907, 78] on icon "looks_two" at bounding box center [908, 78] width 23 height 23
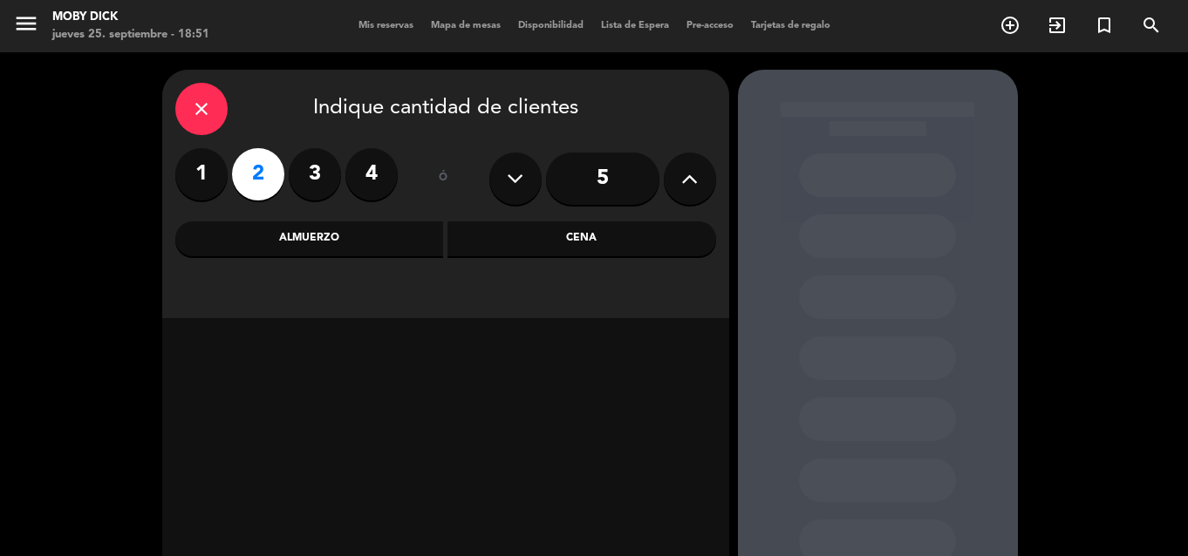
click at [604, 221] on div "close Indique cantidad de clientes 1 2 3 4 ó 5 Almuerzo Cena" at bounding box center [445, 194] width 567 height 249
click at [599, 242] on div "Cena" at bounding box center [581, 239] width 269 height 35
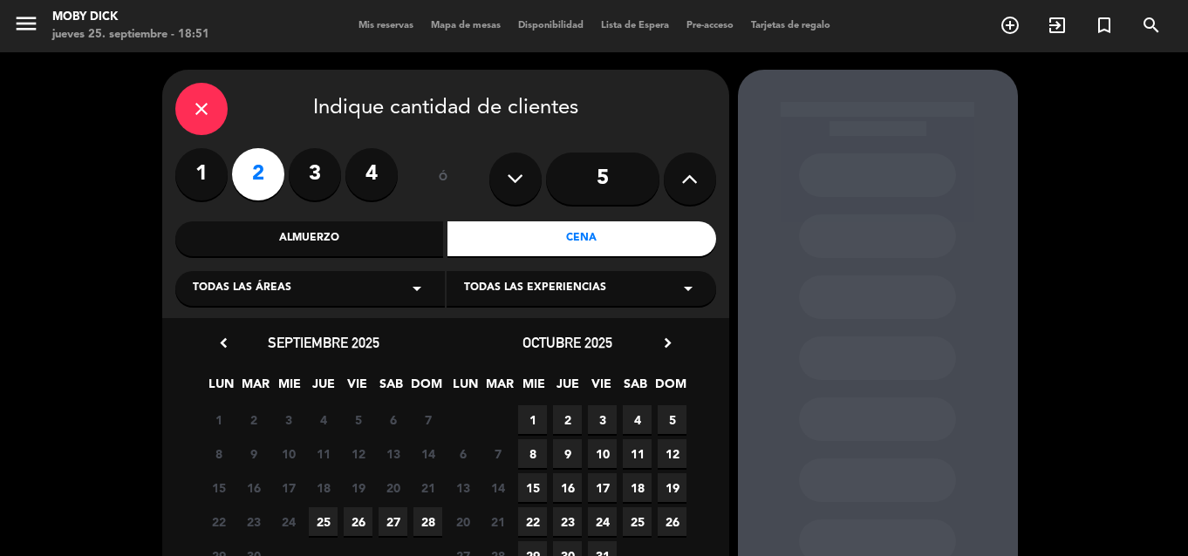
click at [319, 502] on span "18" at bounding box center [323, 488] width 29 height 29
click at [324, 520] on span "25" at bounding box center [323, 522] width 29 height 29
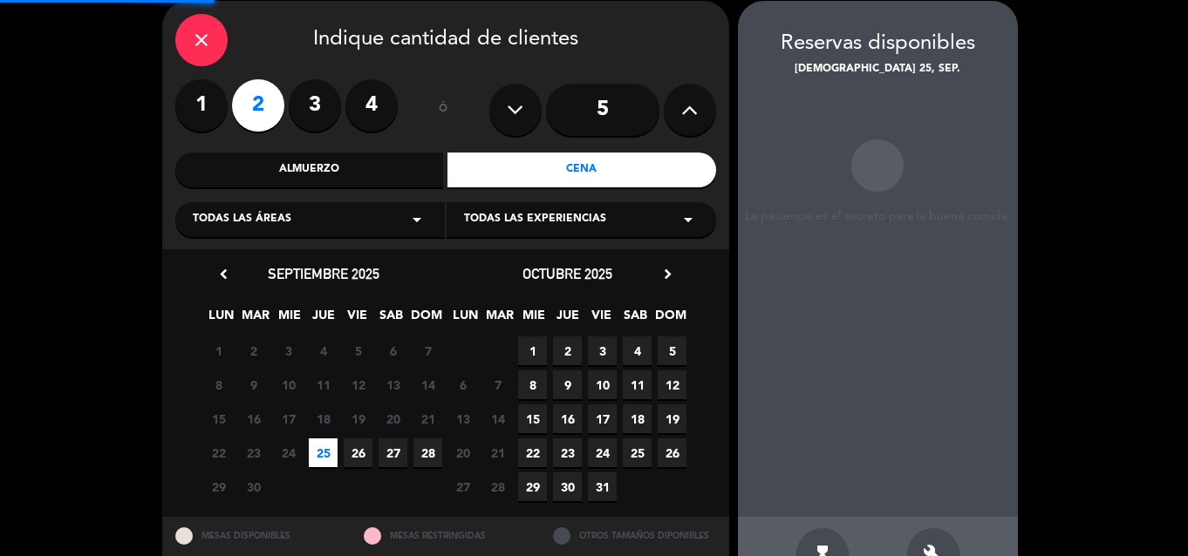
scroll to position [70, 0]
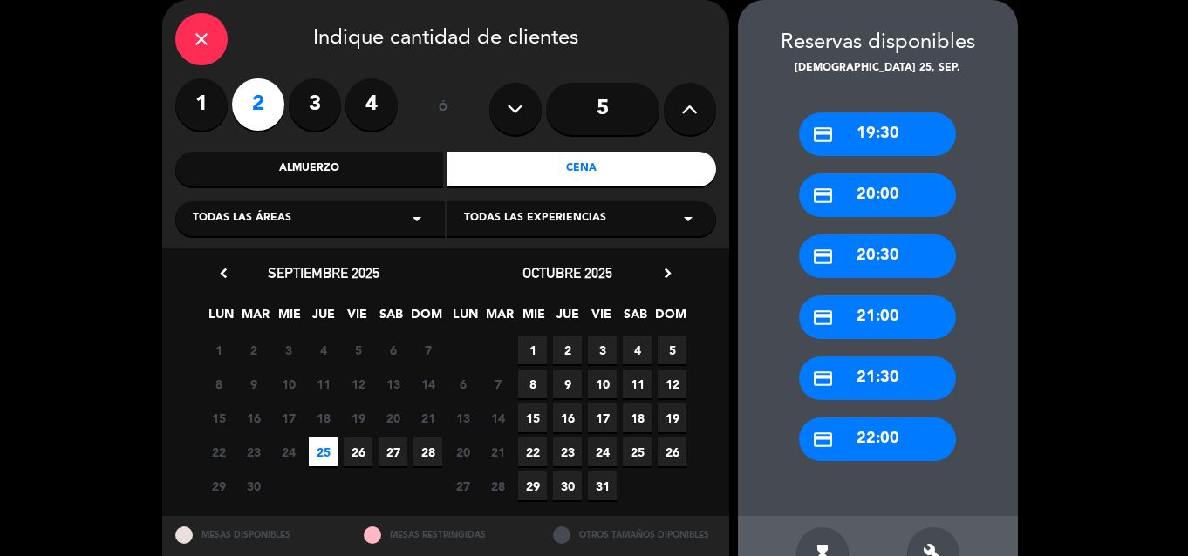
drag, startPoint x: 876, startPoint y: 428, endPoint x: 608, endPoint y: 183, distance: 363.0
click at [608, 183] on div "close Indique cantidad de clientes 1 2 3 4 ó 5 Almuerzo Cena Todas las áreas ar…" at bounding box center [594, 296] width 1188 height 626
drag, startPoint x: 734, startPoint y: 426, endPoint x: 745, endPoint y: 426, distance: 10.5
click at [734, 426] on booking-flow-date-selector "close Indique cantidad de clientes 1 2 3 4 ó 5 Almuerzo Cena Todas las áreas ar…" at bounding box center [450, 295] width 576 height 591
click at [875, 459] on div "credit_card 22:00" at bounding box center [877, 440] width 157 height 44
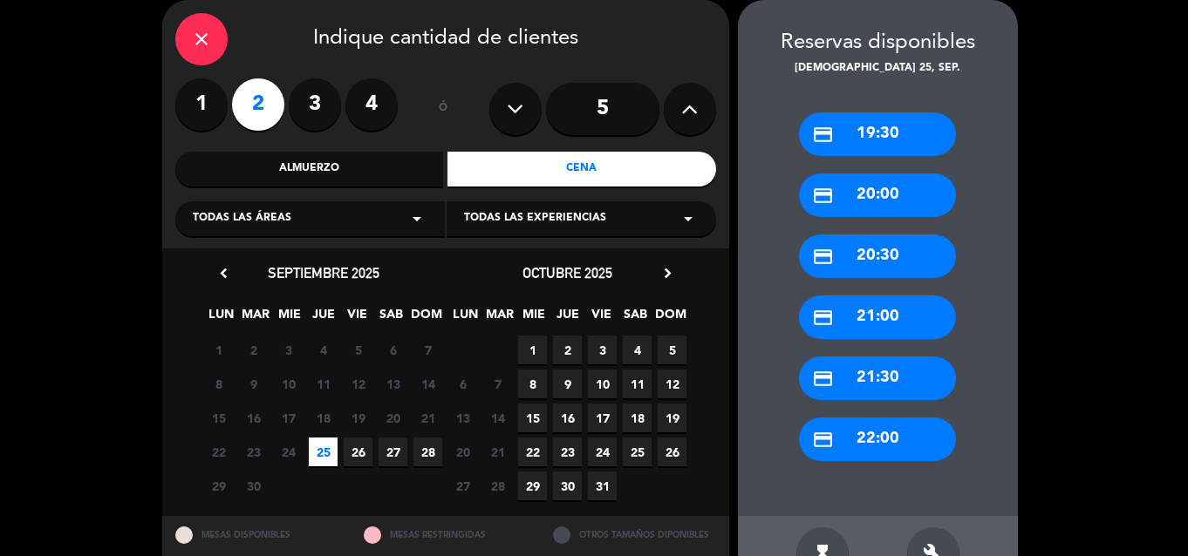
scroll to position [7, 0]
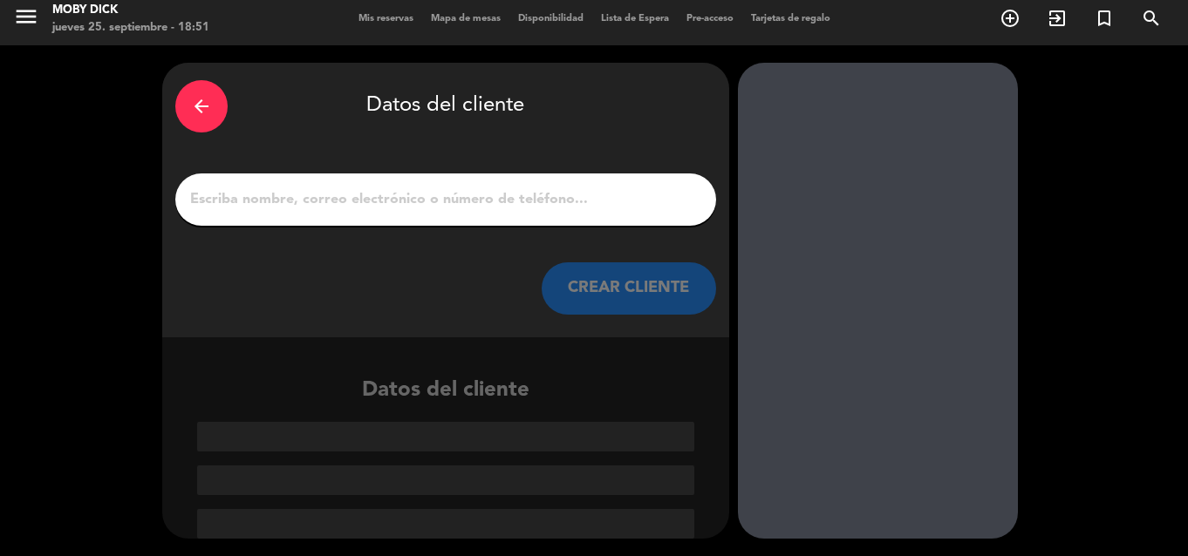
click at [633, 199] on input "1" at bounding box center [445, 200] width 515 height 24
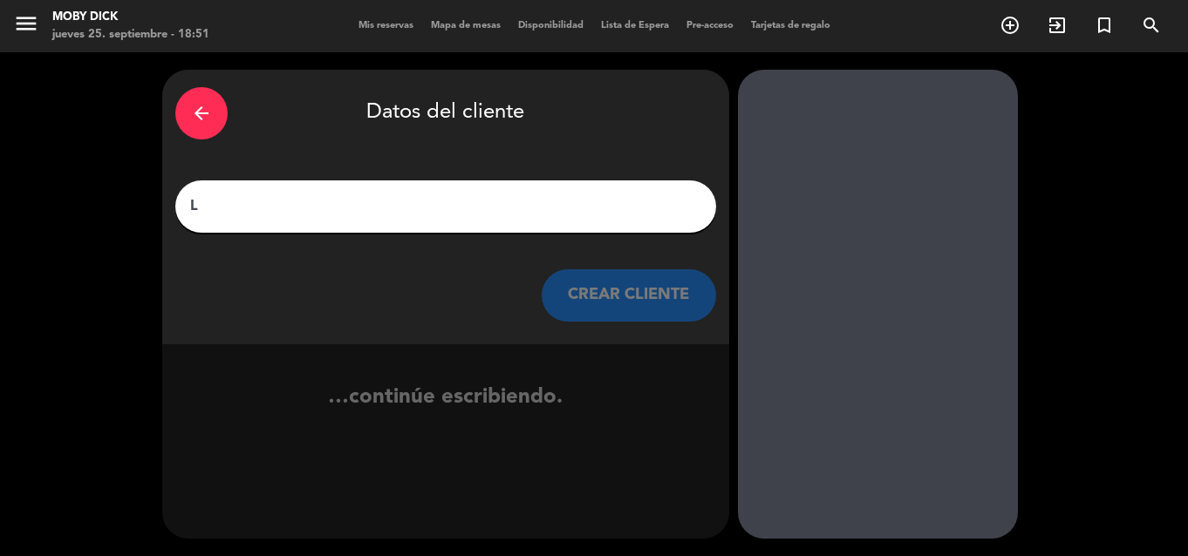
scroll to position [0, 0]
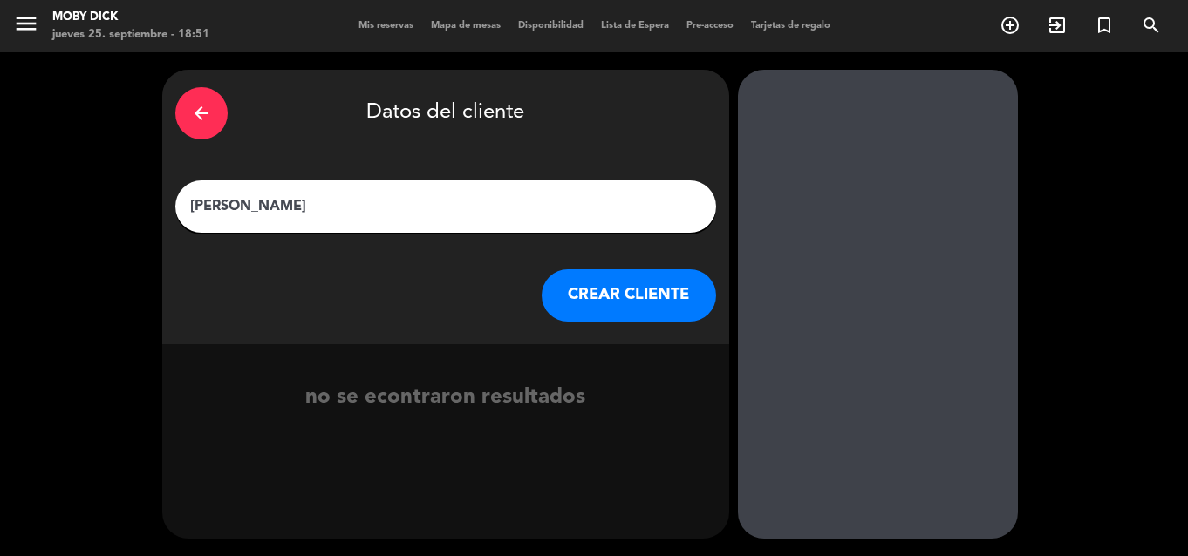
click at [288, 203] on input "[PERSON_NAME]" at bounding box center [445, 206] width 515 height 24
type input "[PERSON_NAME]"
click at [583, 290] on button "CREAR CLIENTE" at bounding box center [629, 295] width 174 height 52
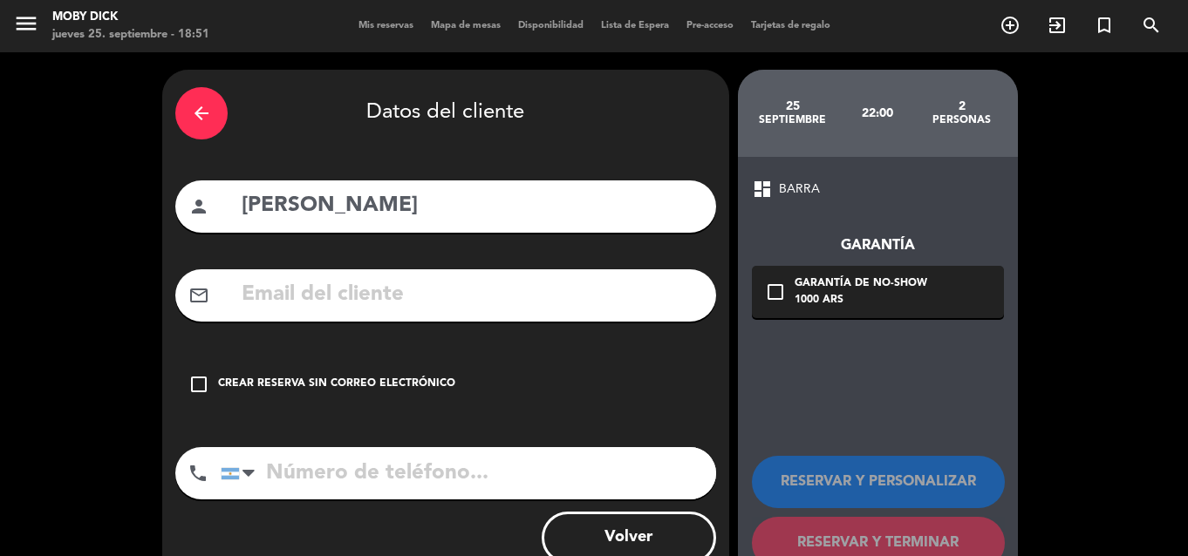
click at [278, 398] on div "check_box_outline_blank Crear reserva sin correo electrónico" at bounding box center [445, 384] width 541 height 52
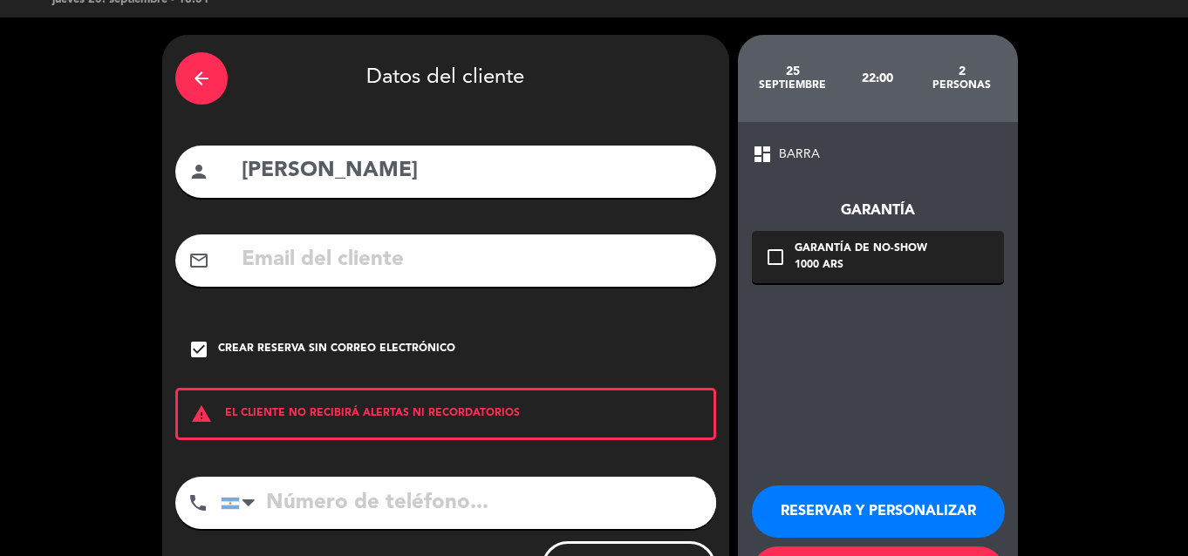
scroll to position [116, 0]
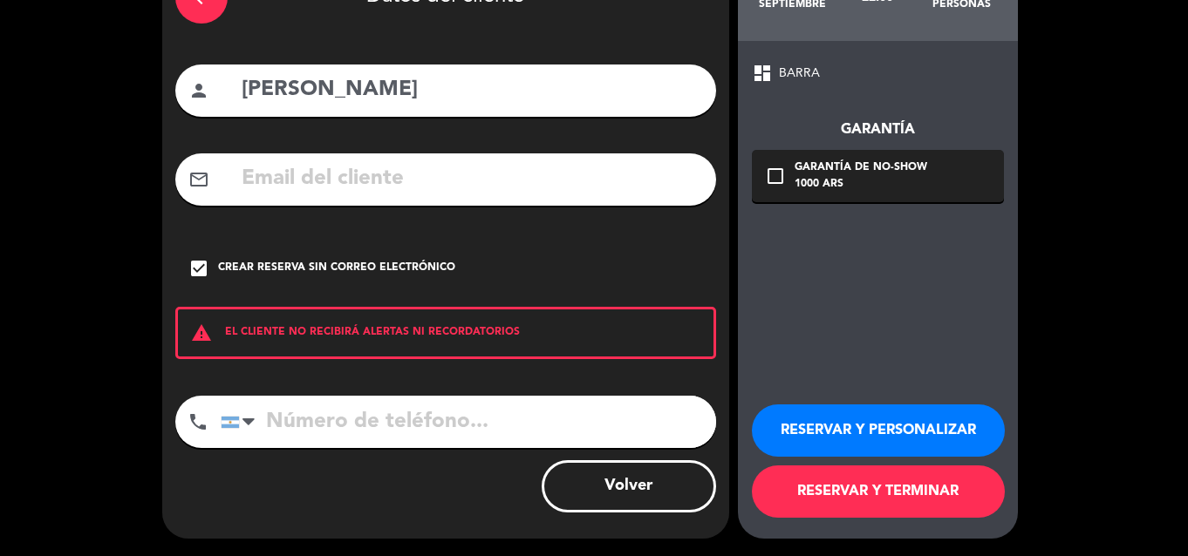
click at [869, 505] on button "RESERVAR Y TERMINAR" at bounding box center [878, 492] width 253 height 52
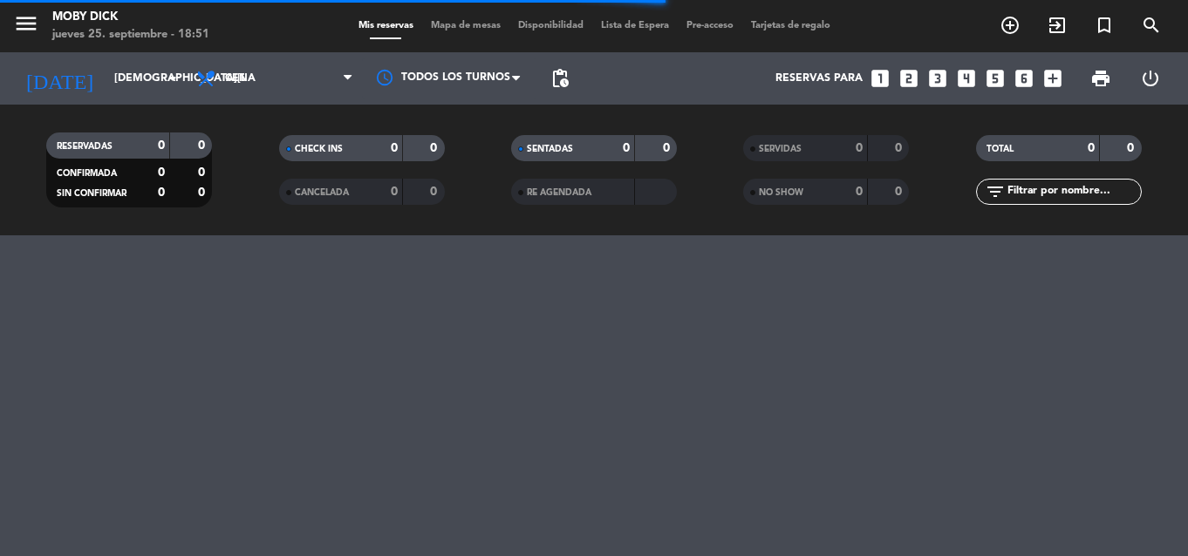
click at [1023, 187] on input "text" at bounding box center [1073, 191] width 135 height 19
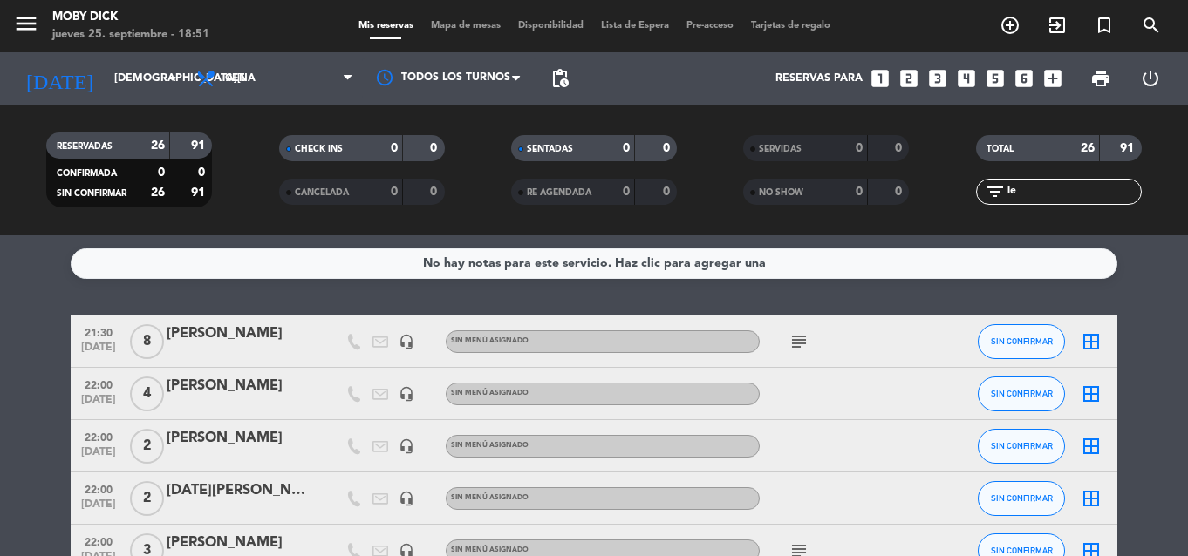
type input "le"
click at [252, 431] on div "[PERSON_NAME]" at bounding box center [241, 438] width 148 height 23
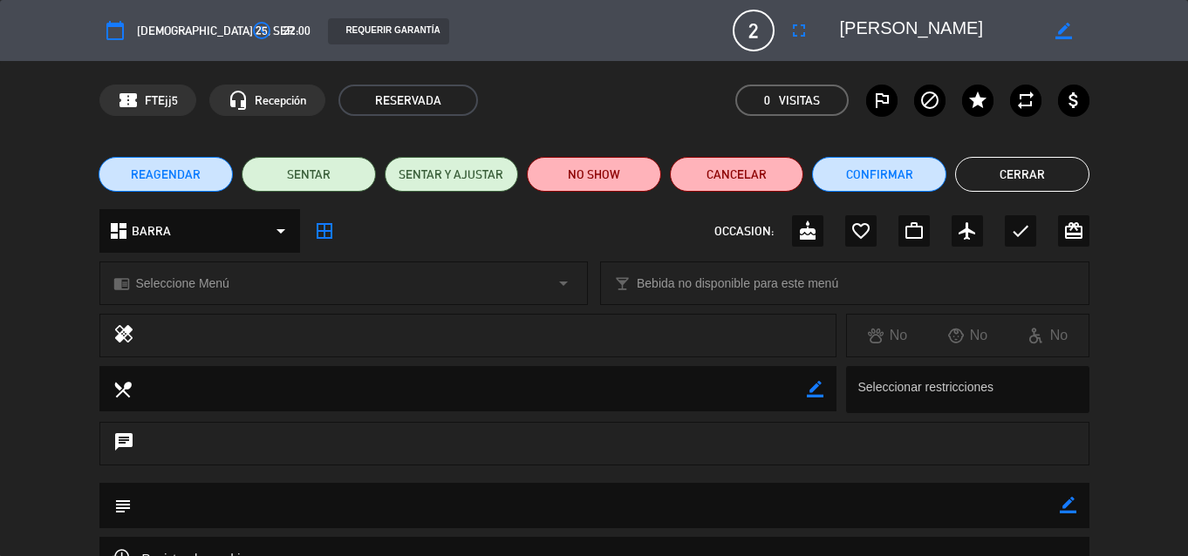
drag, startPoint x: 1067, startPoint y: 508, endPoint x: 836, endPoint y: 473, distance: 233.9
click at [1066, 508] on icon "border_color" at bounding box center [1068, 505] width 17 height 17
type textarea "un trago c/u"
click at [1066, 510] on icon at bounding box center [1068, 505] width 17 height 17
click at [1013, 176] on button "Cerrar" at bounding box center [1022, 174] width 134 height 35
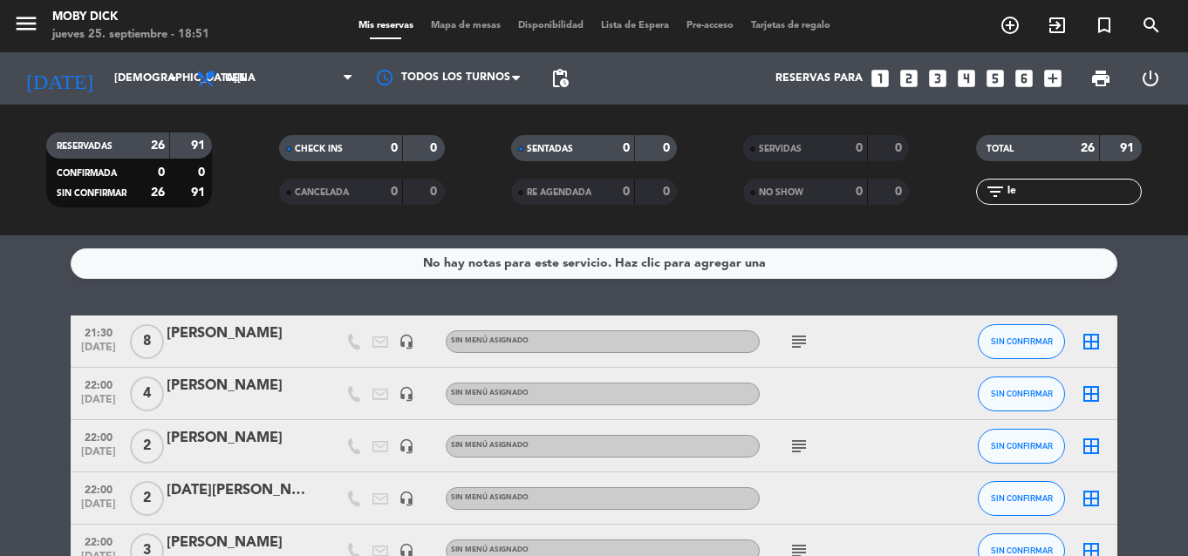
drag, startPoint x: 1045, startPoint y: 185, endPoint x: 705, endPoint y: 261, distance: 348.5
click at [705, 261] on ng-component "menu Moby Dick [DATE] 25. septiembre - 18:51 Mis reservas Mapa de mesas Disponi…" at bounding box center [594, 278] width 1188 height 556
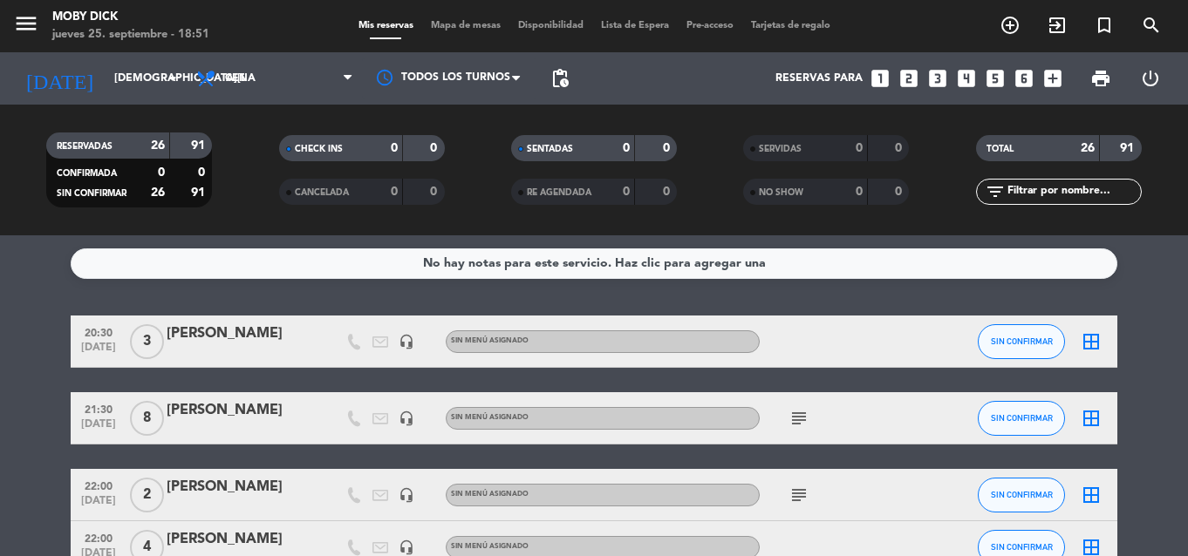
click at [917, 77] on icon "looks_two" at bounding box center [908, 78] width 23 height 23
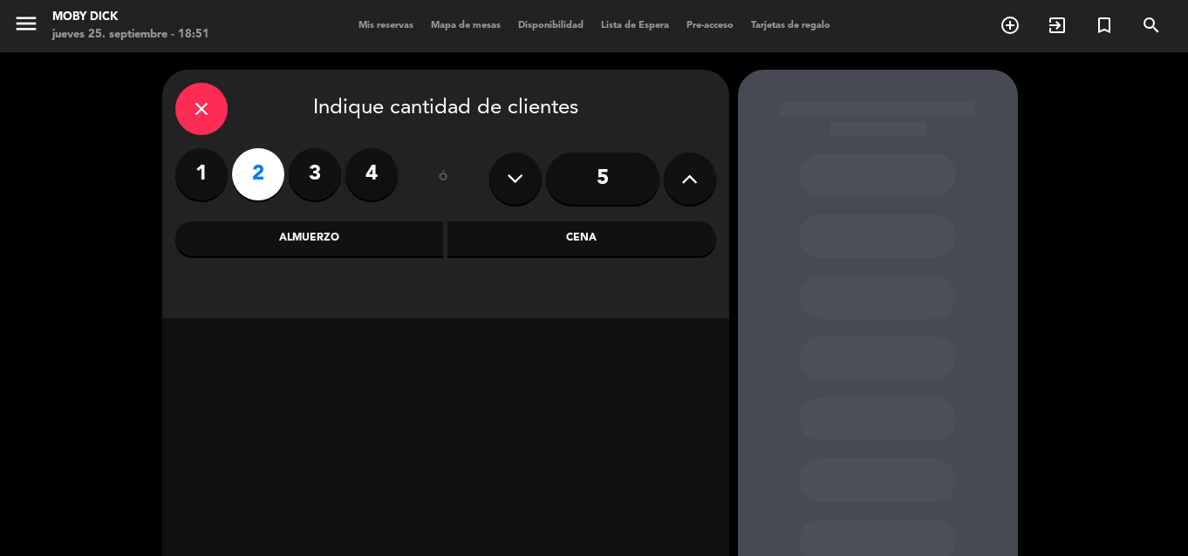
click at [573, 247] on div "Cena" at bounding box center [581, 239] width 269 height 35
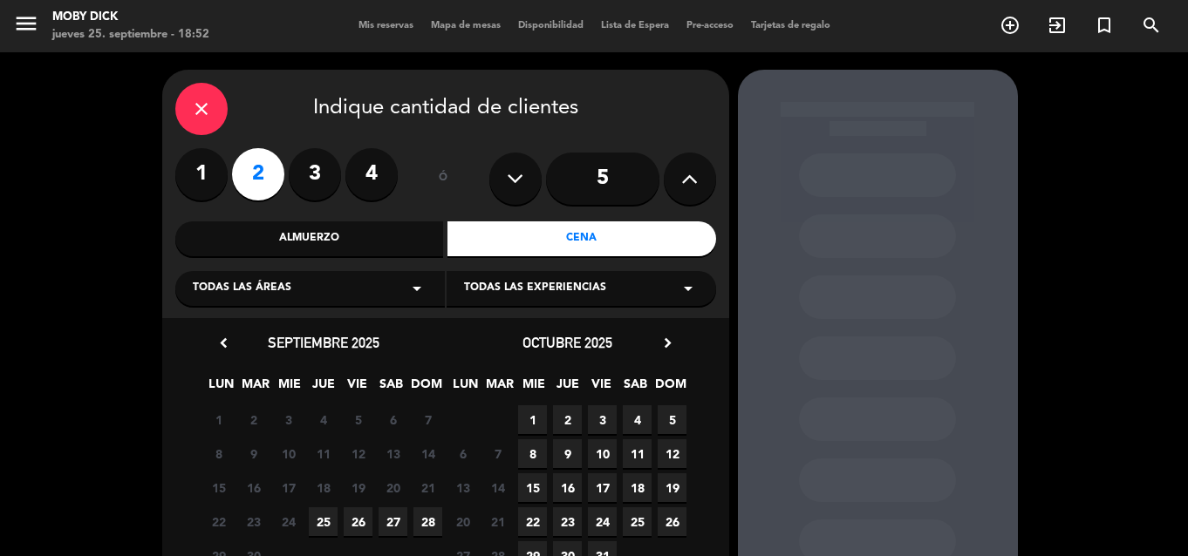
click at [331, 513] on span "25" at bounding box center [323, 522] width 29 height 29
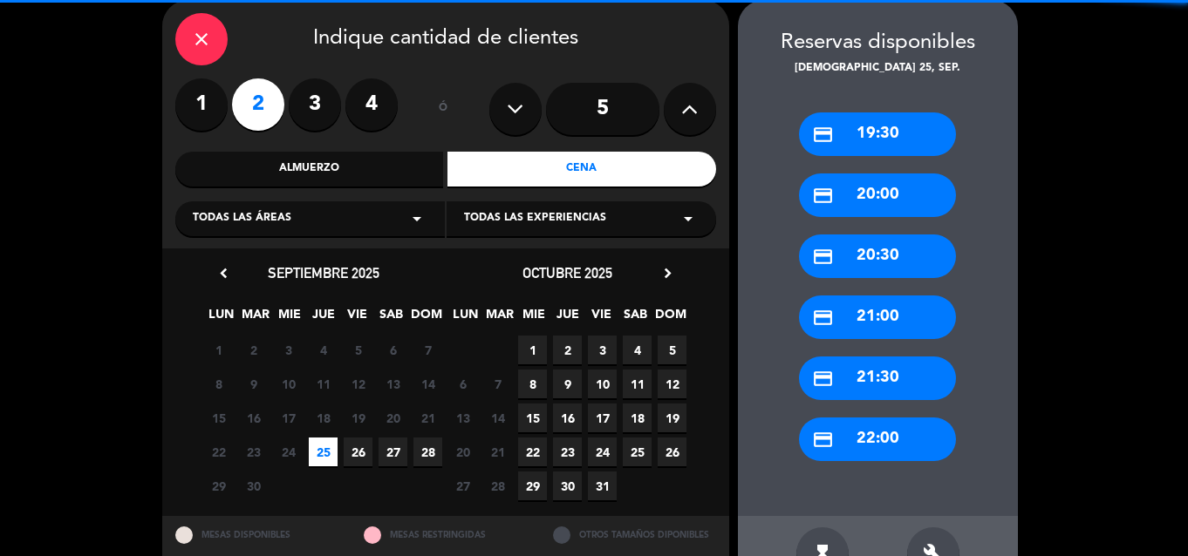
click at [880, 452] on div "credit_card 22:00" at bounding box center [877, 440] width 157 height 44
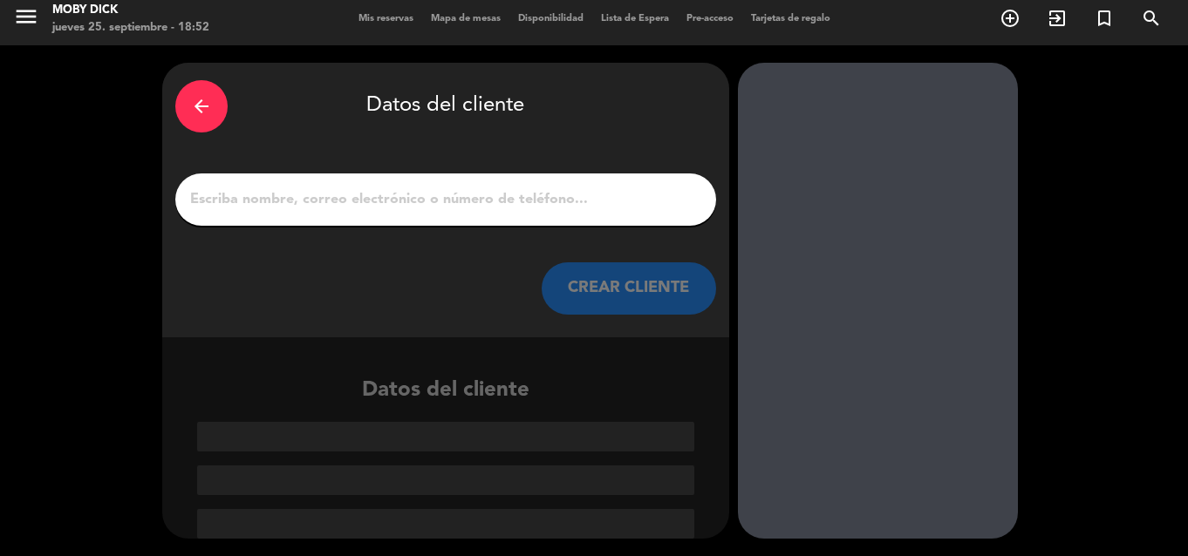
scroll to position [7, 0]
click at [591, 207] on input "1" at bounding box center [445, 200] width 515 height 24
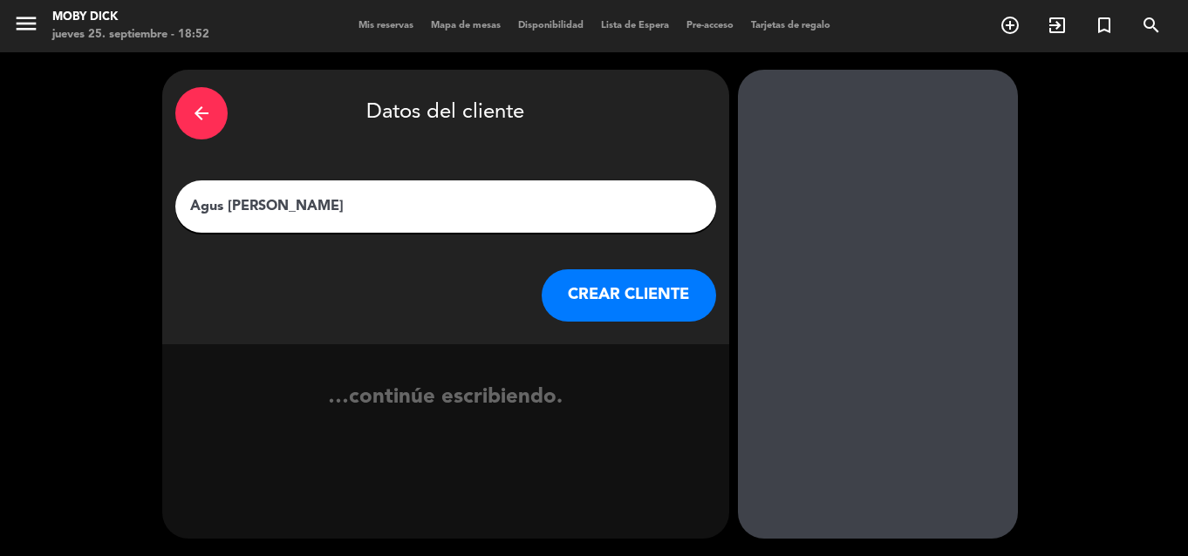
type input "Agus [PERSON_NAME]"
click at [647, 301] on button "CREAR CLIENTE" at bounding box center [629, 295] width 174 height 52
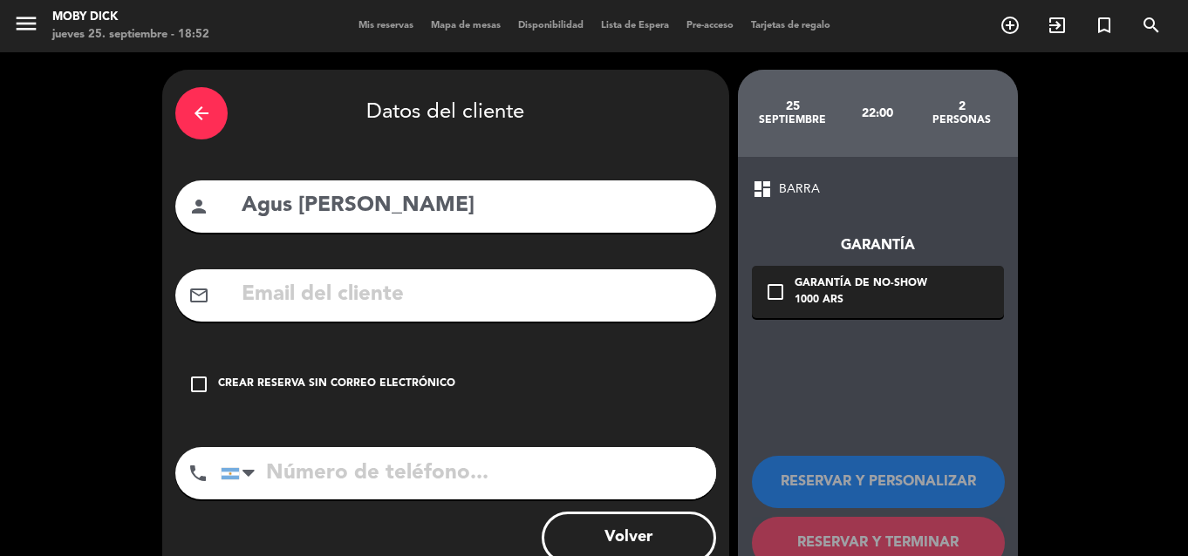
click at [333, 401] on div "check_box_outline_blank Crear reserva sin correo electrónico" at bounding box center [445, 384] width 541 height 52
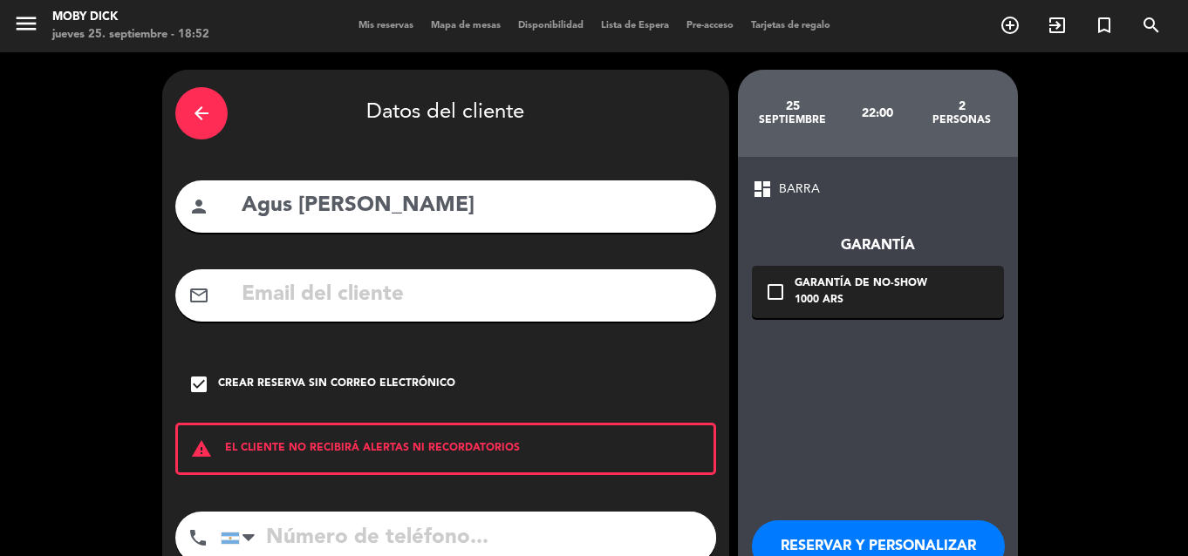
click at [829, 400] on div "dashboard BARRA Garantía check_box_outline_blank Garantía de no-show 1000 ARS R…" at bounding box center [878, 406] width 280 height 498
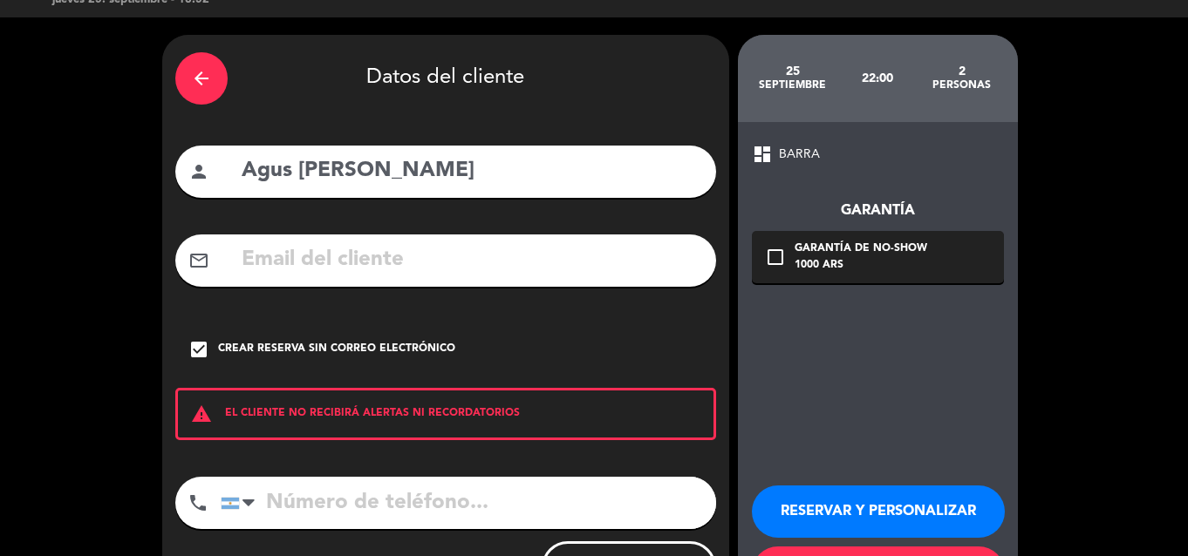
scroll to position [116, 0]
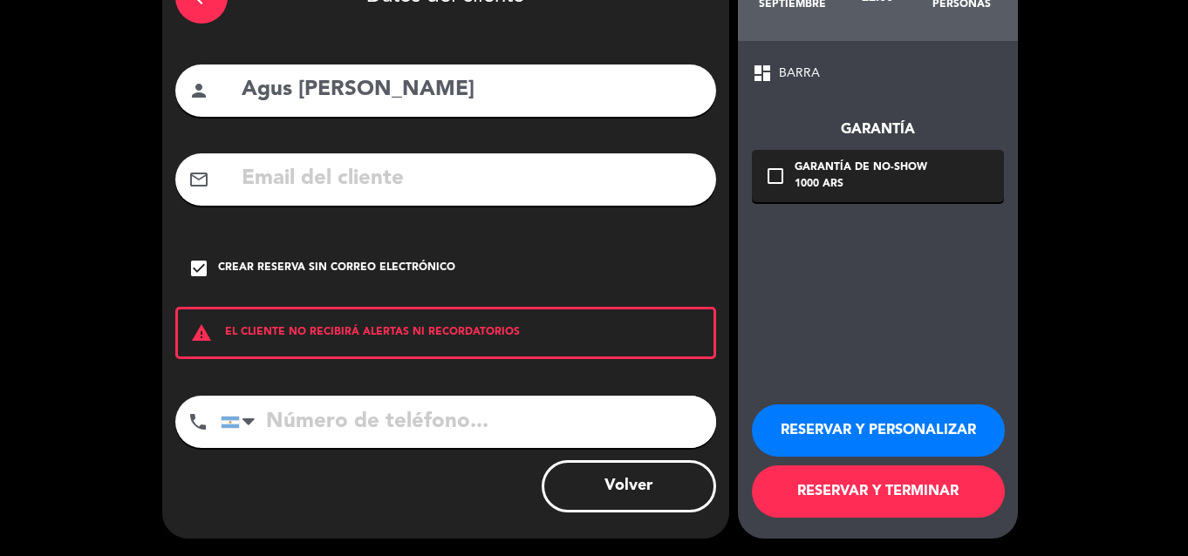
click at [836, 438] on button "RESERVAR Y PERSONALIZAR" at bounding box center [878, 431] width 253 height 52
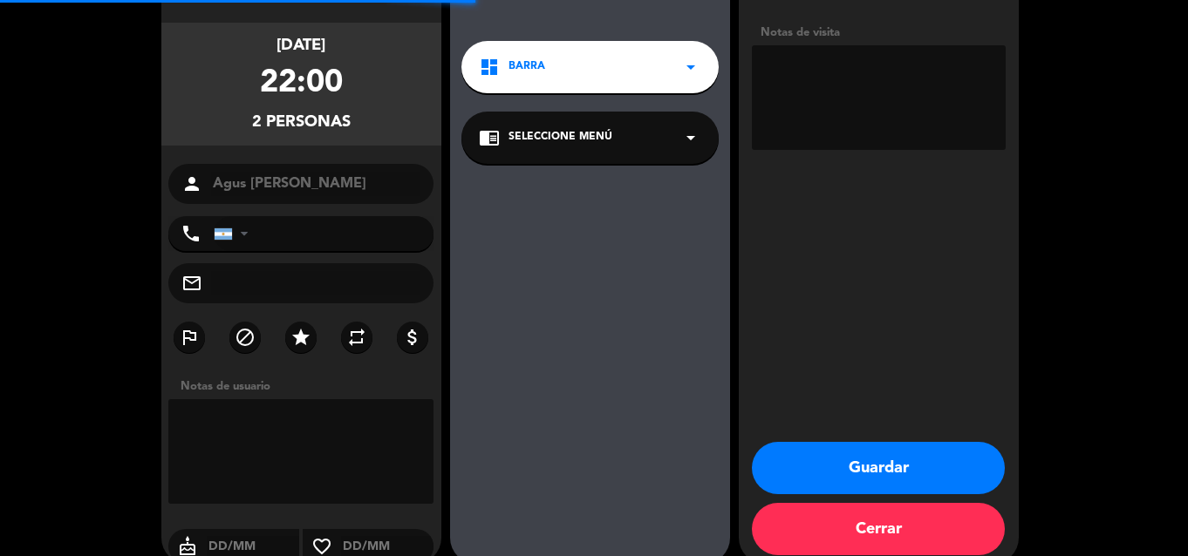
scroll to position [70, 0]
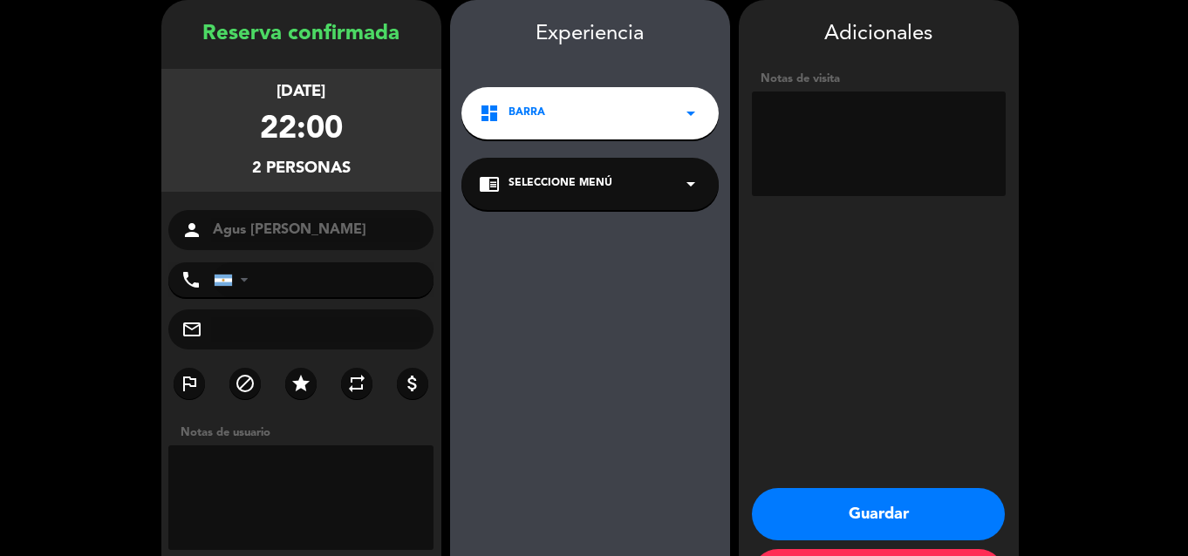
click at [830, 115] on textarea at bounding box center [879, 144] width 254 height 105
type textarea "2 influ(mesa gian)"
click at [861, 501] on button "Guardar" at bounding box center [878, 514] width 253 height 52
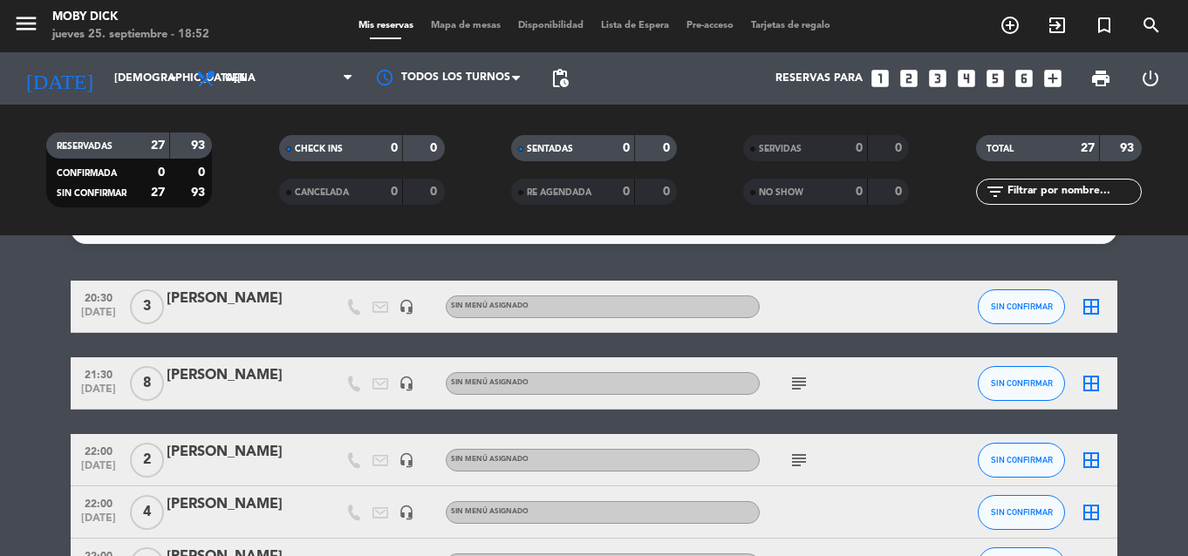
click at [1085, 389] on icon "border_all" at bounding box center [1091, 383] width 21 height 21
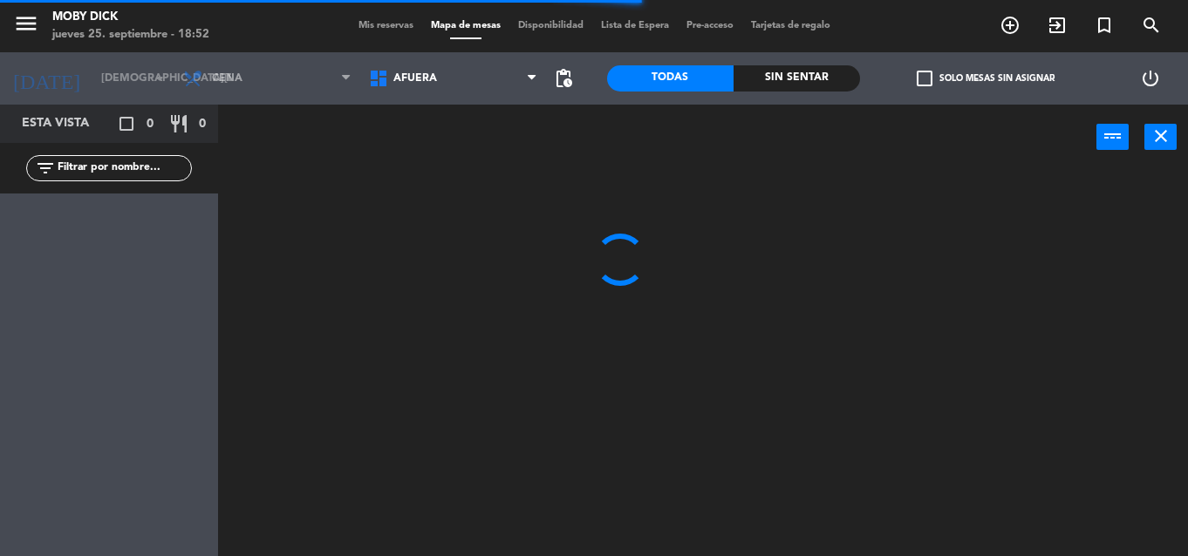
click at [474, 91] on span "AFUERA" at bounding box center [453, 78] width 186 height 38
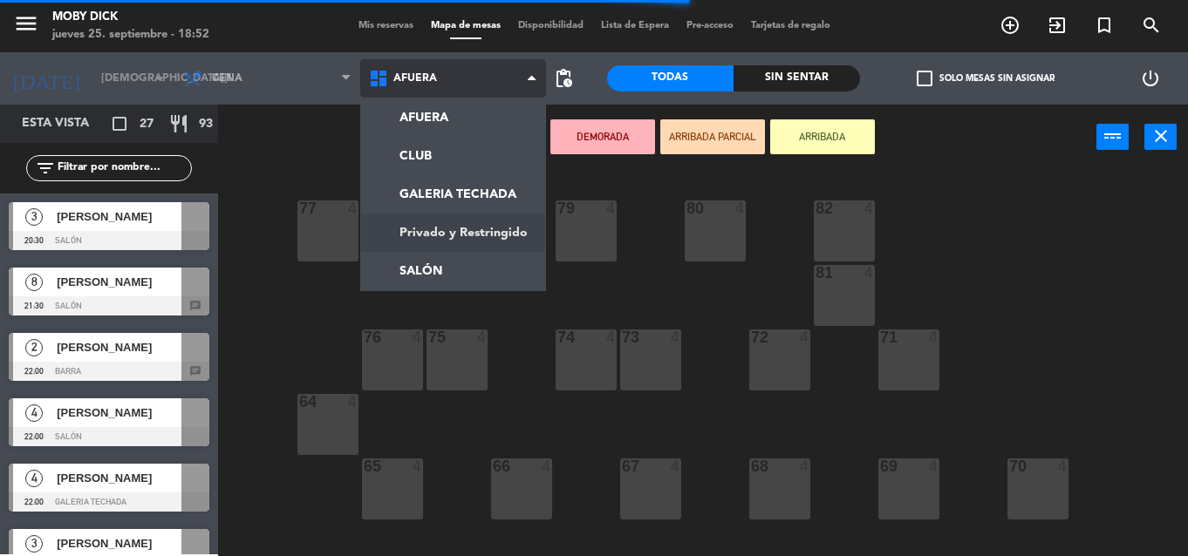
click at [406, 259] on ng-component "menu Moby Dick jueves 25. septiembre - 18:52 Mis reservas Mapa de mesas Disponi…" at bounding box center [594, 278] width 1188 height 556
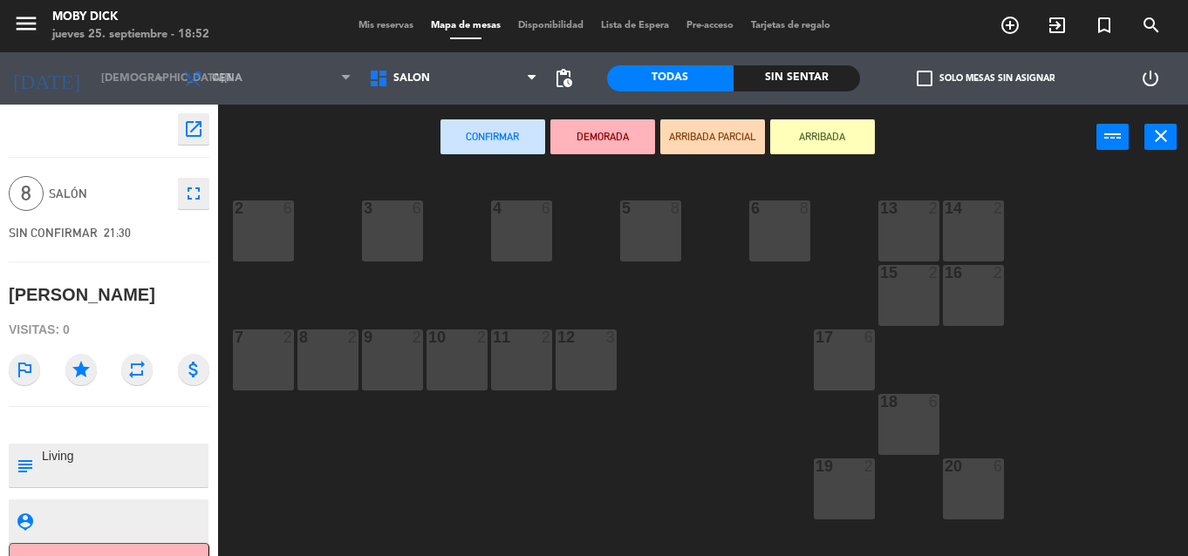
click at [924, 421] on div "18 6" at bounding box center [908, 424] width 61 height 61
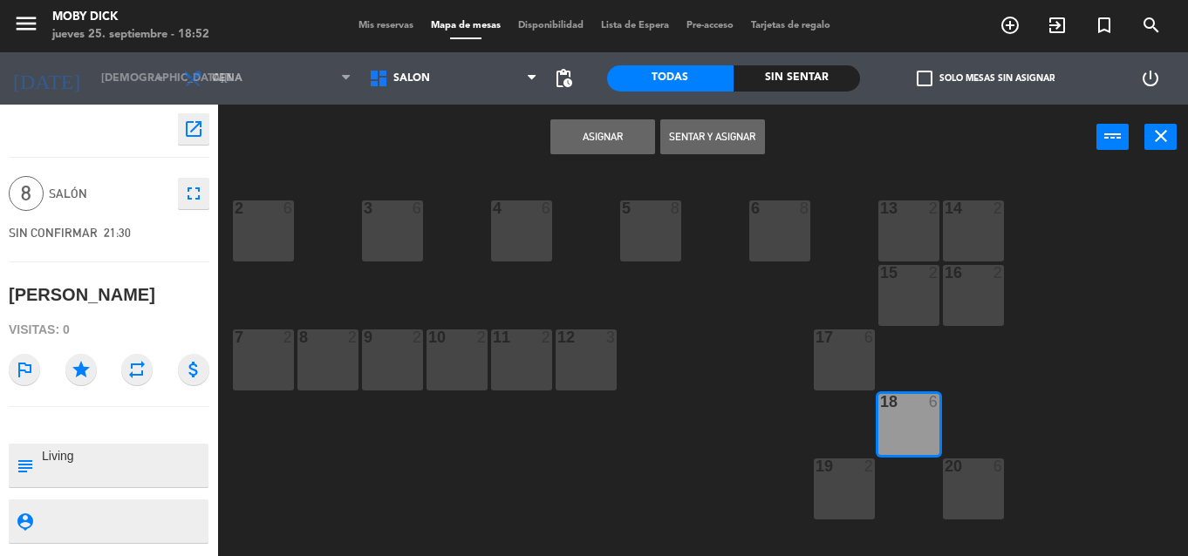
click at [606, 135] on button "Asignar" at bounding box center [602, 136] width 105 height 35
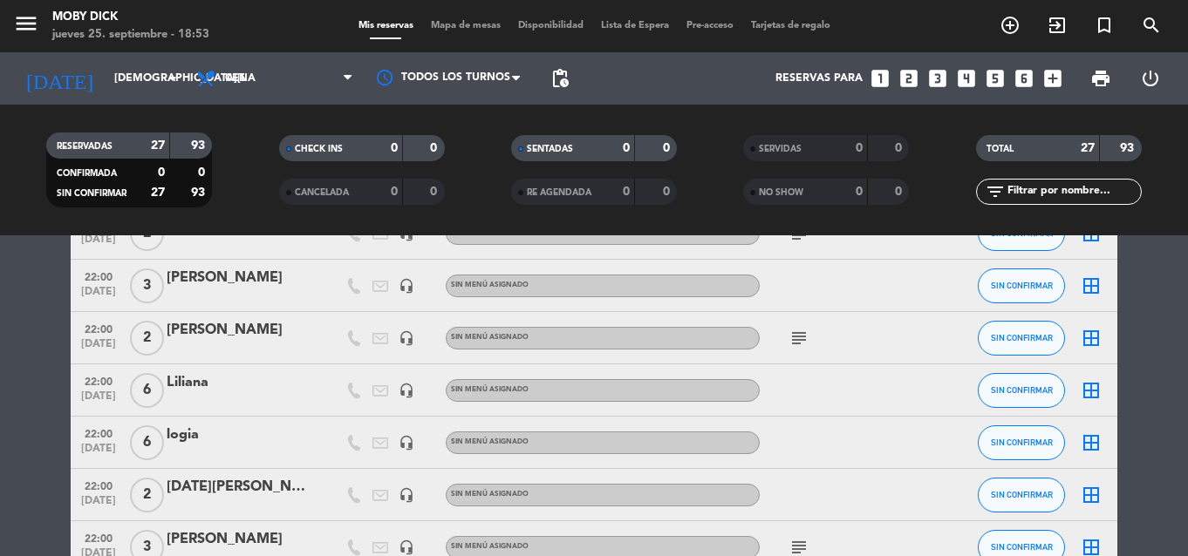
scroll to position [855, 0]
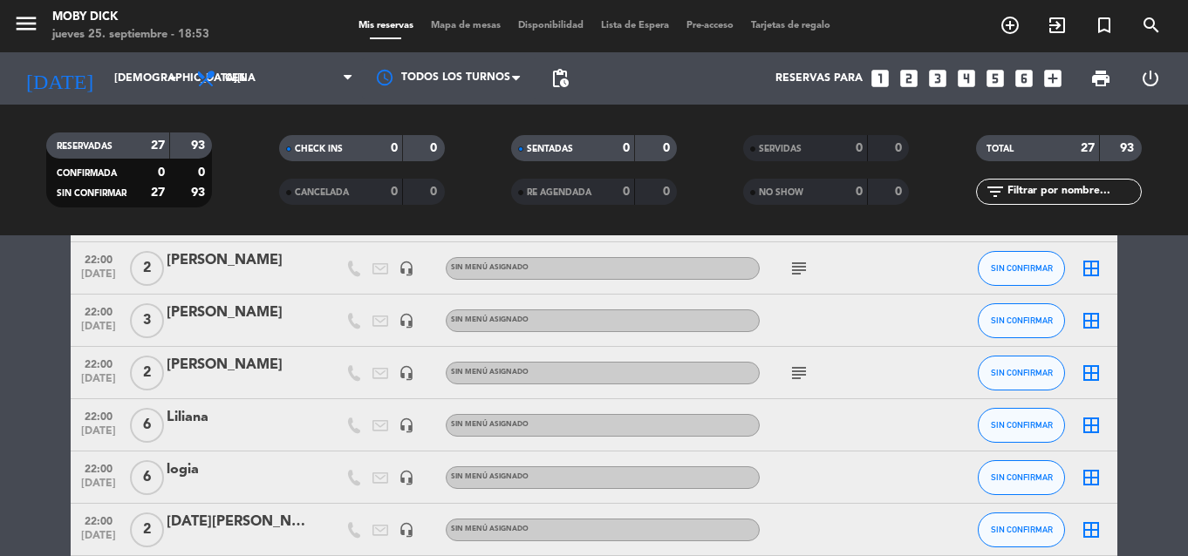
click at [1149, 449] on bookings-row "20:30 [DATE] 3 [PERSON_NAME] headset_mic Sin menú asignado SIN CONFIRMAR border…" at bounding box center [594, 192] width 1188 height 1462
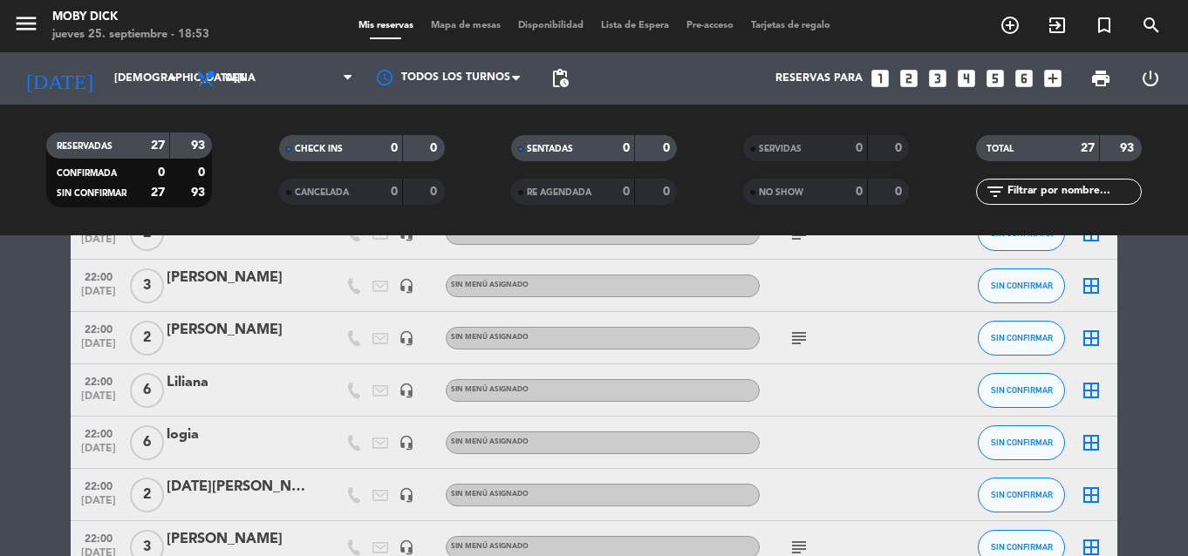
click at [1093, 390] on icon "border_all" at bounding box center [1091, 390] width 21 height 21
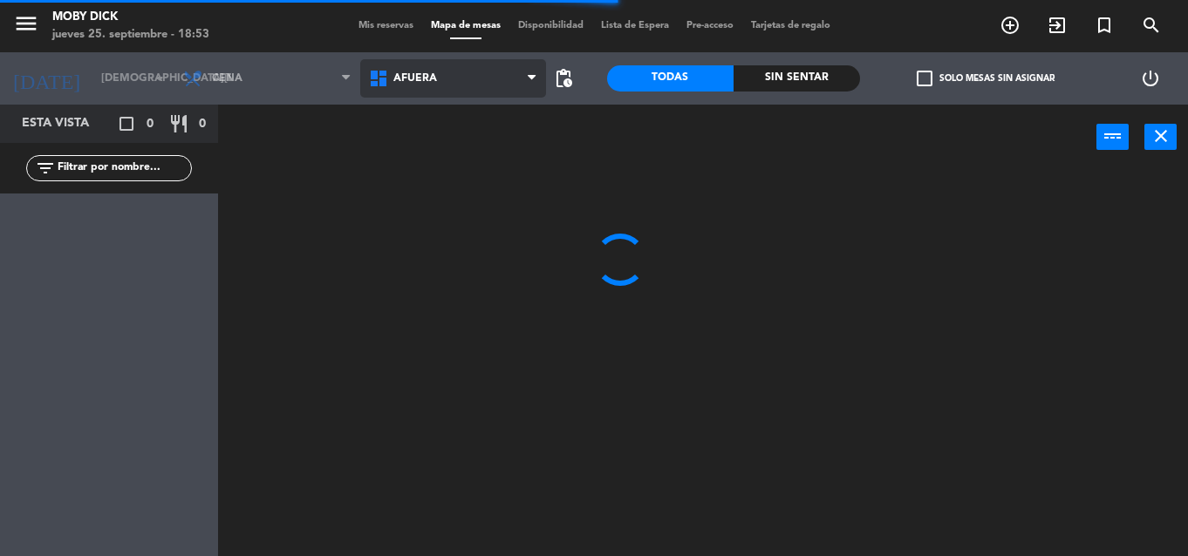
click at [502, 83] on span "AFUERA" at bounding box center [453, 78] width 186 height 38
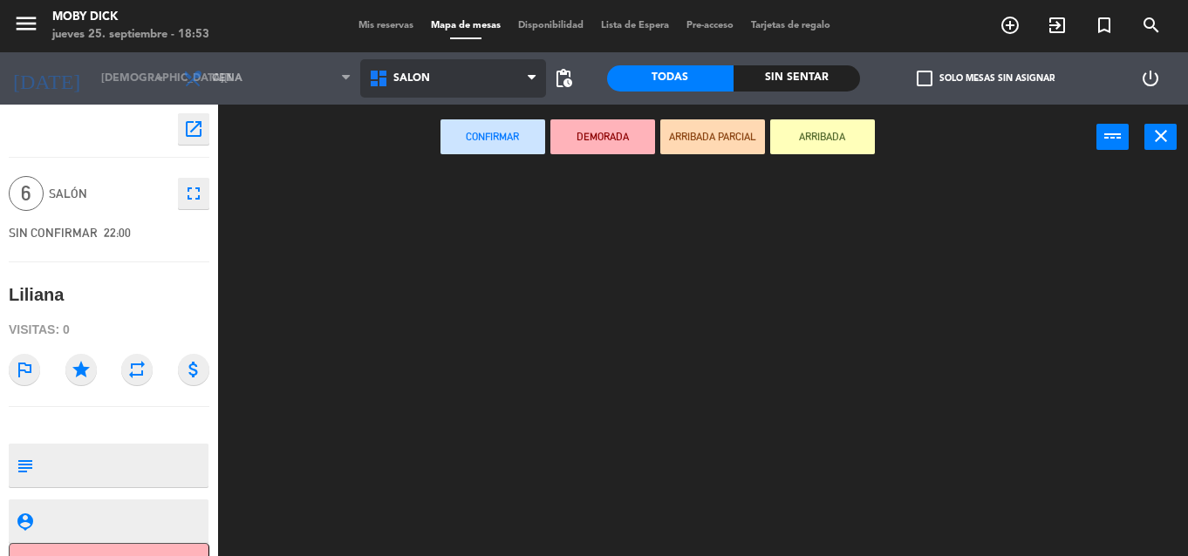
click at [420, 260] on ng-component "menu Moby Dick jueves 25. septiembre - 18:53 Mis reservas Mapa de mesas Disponi…" at bounding box center [594, 278] width 1188 height 556
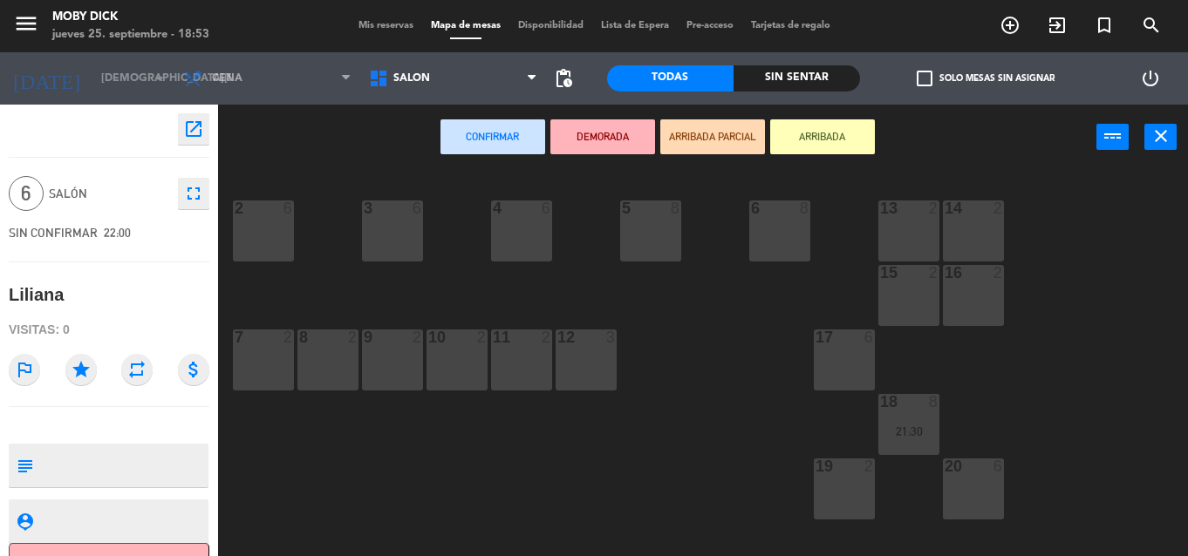
click at [650, 235] on div "5 8" at bounding box center [650, 231] width 61 height 61
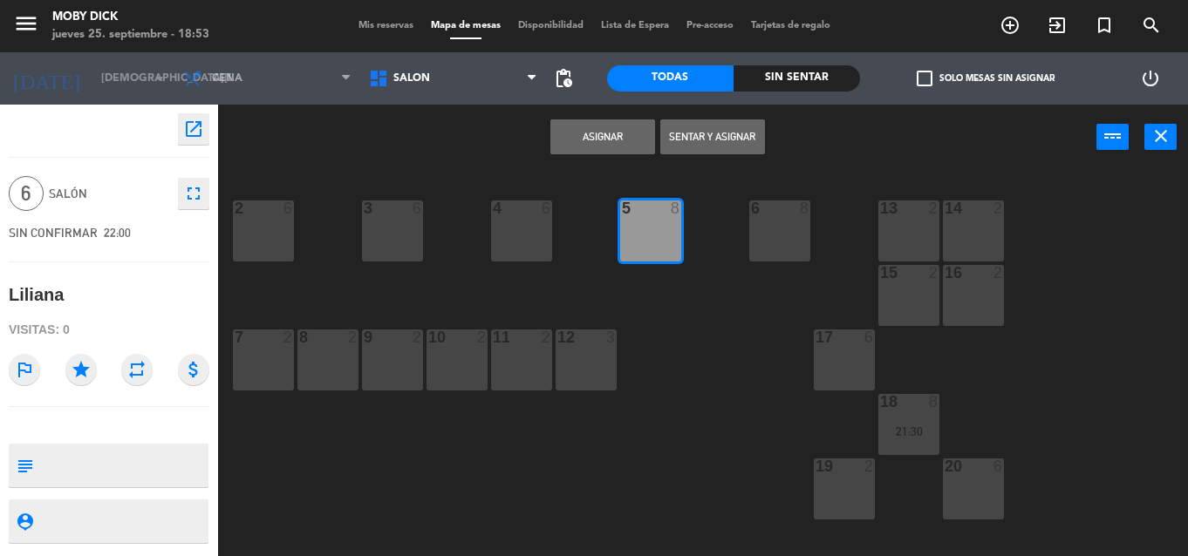
click at [610, 140] on button "Asignar" at bounding box center [602, 136] width 105 height 35
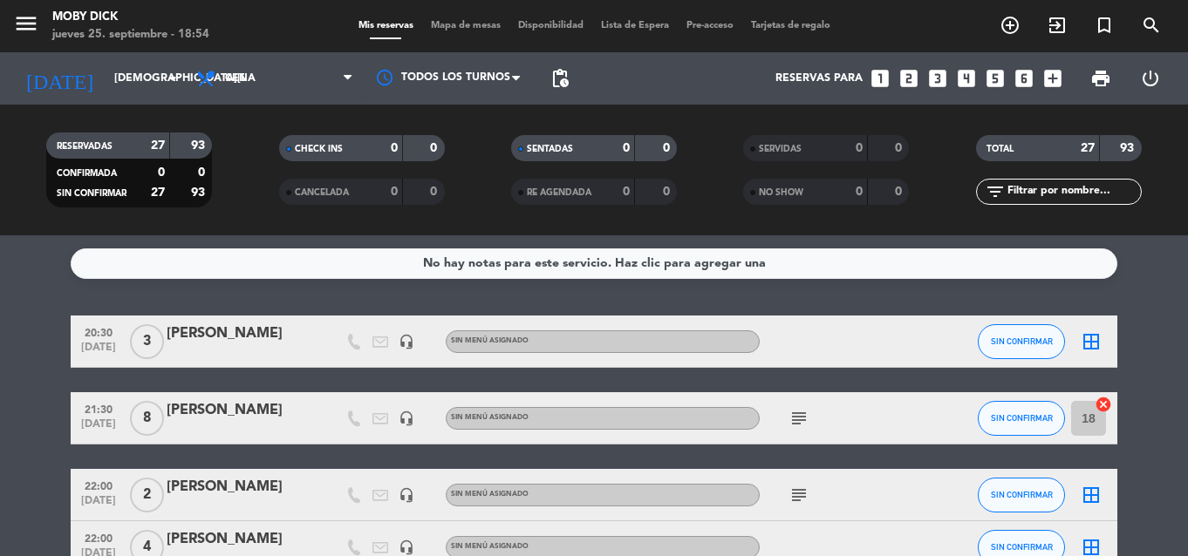
click at [1145, 265] on service-notes "No hay notas para este servicio. Haz clic para agregar una" at bounding box center [594, 264] width 1188 height 31
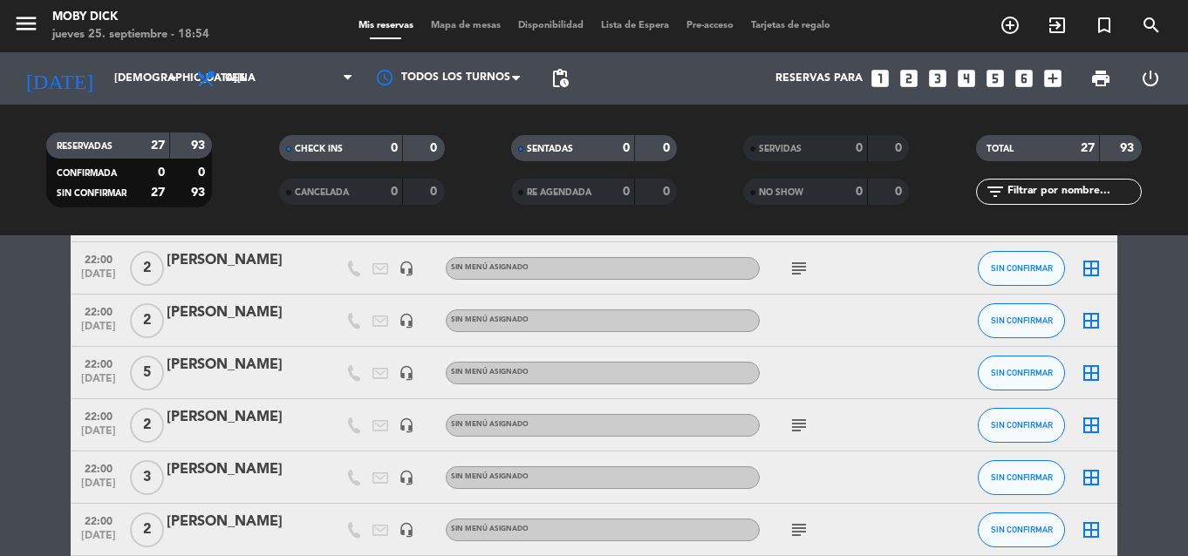
scroll to position [733, 0]
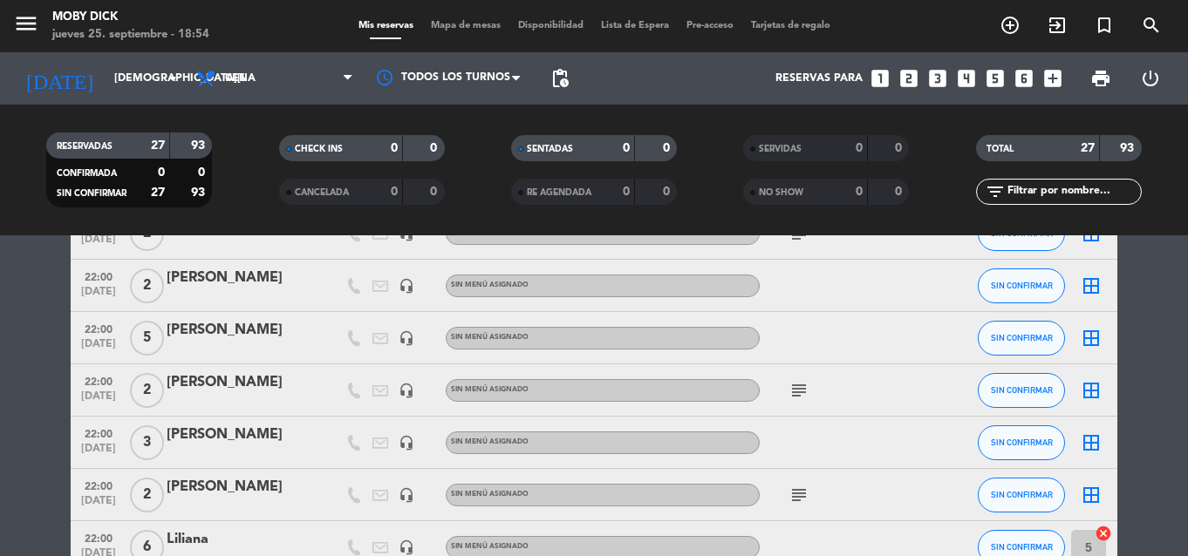
click at [1091, 341] on icon "border_all" at bounding box center [1091, 338] width 21 height 21
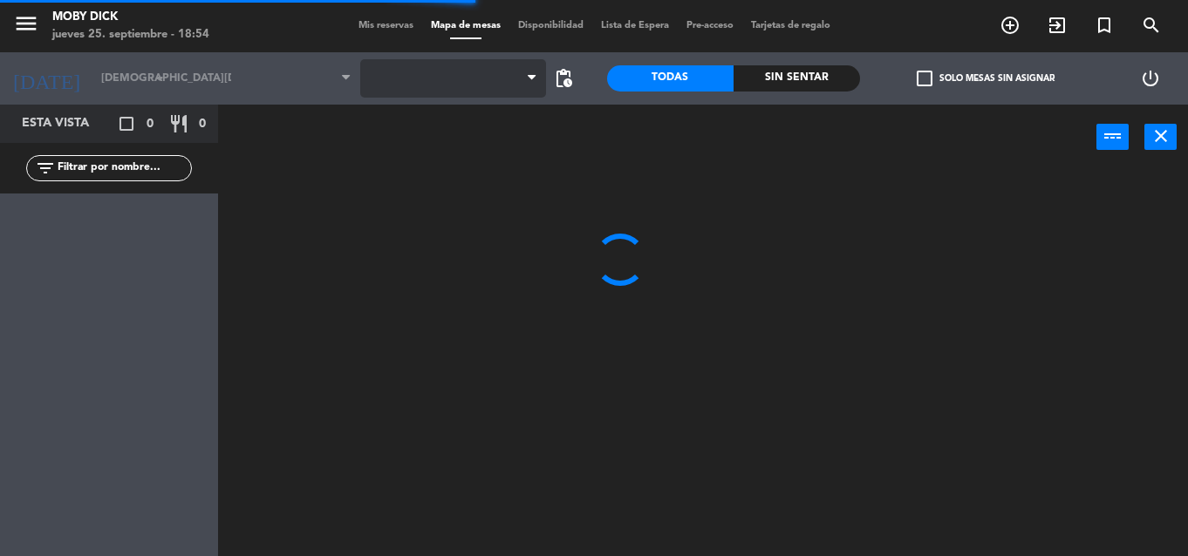
click at [463, 87] on span at bounding box center [453, 78] width 186 height 38
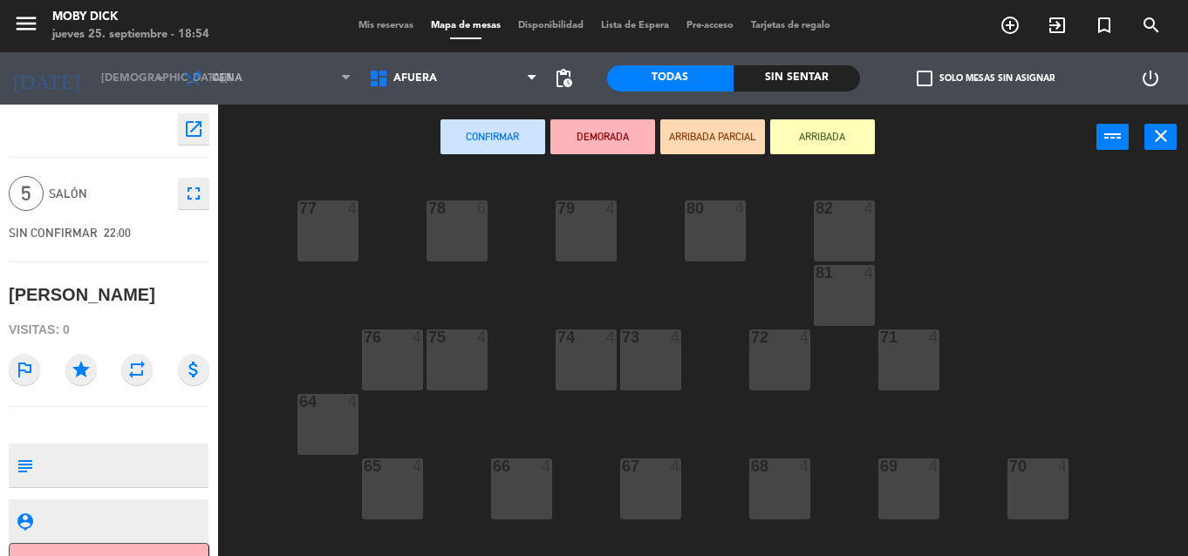
click at [463, 87] on span "AFUERA" at bounding box center [453, 78] width 186 height 38
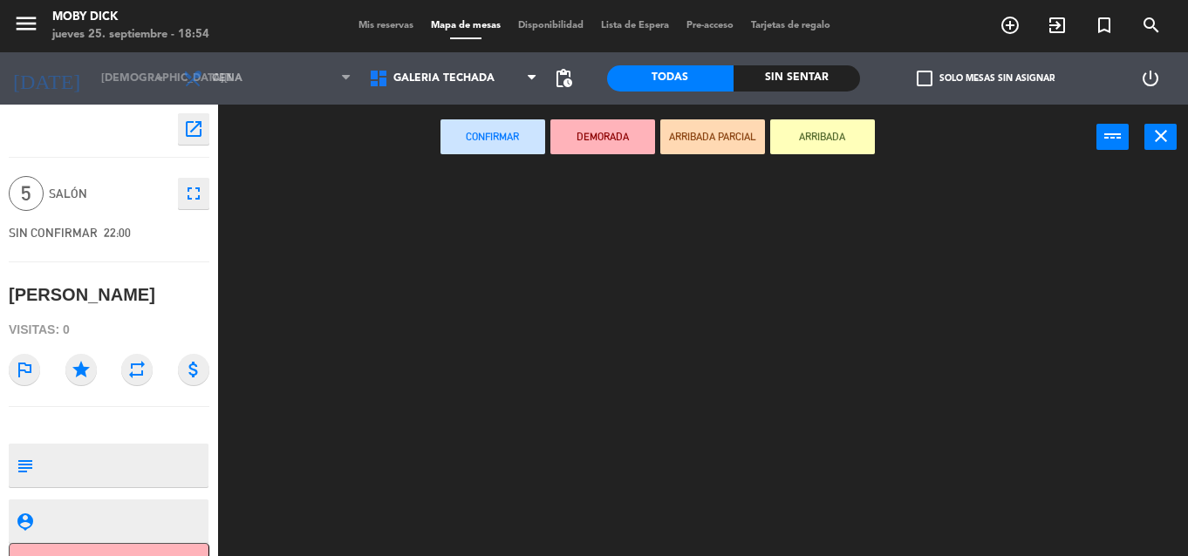
click at [456, 196] on ng-component "menu Moby Dick jueves 25. septiembre - 18:54 Mis reservas Mapa de mesas Disponi…" at bounding box center [594, 278] width 1188 height 556
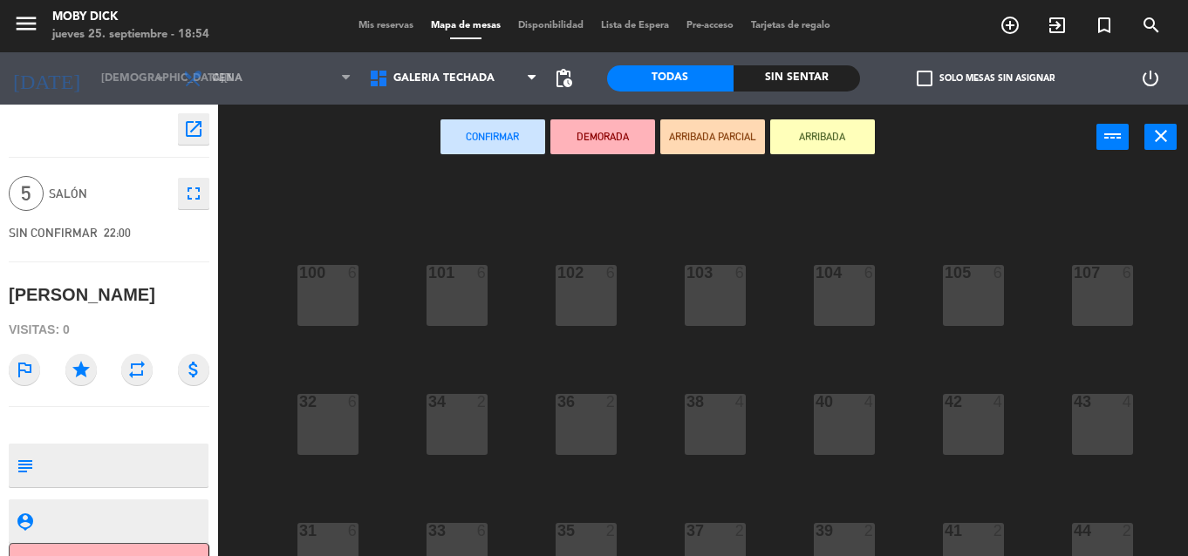
click at [518, 239] on div "100 6 101 6 102 6 103 6 104 6 105 6 107 6 32 6 34 2 36 2 38 4 40 4 43 4 42 4 35…" at bounding box center [709, 363] width 958 height 386
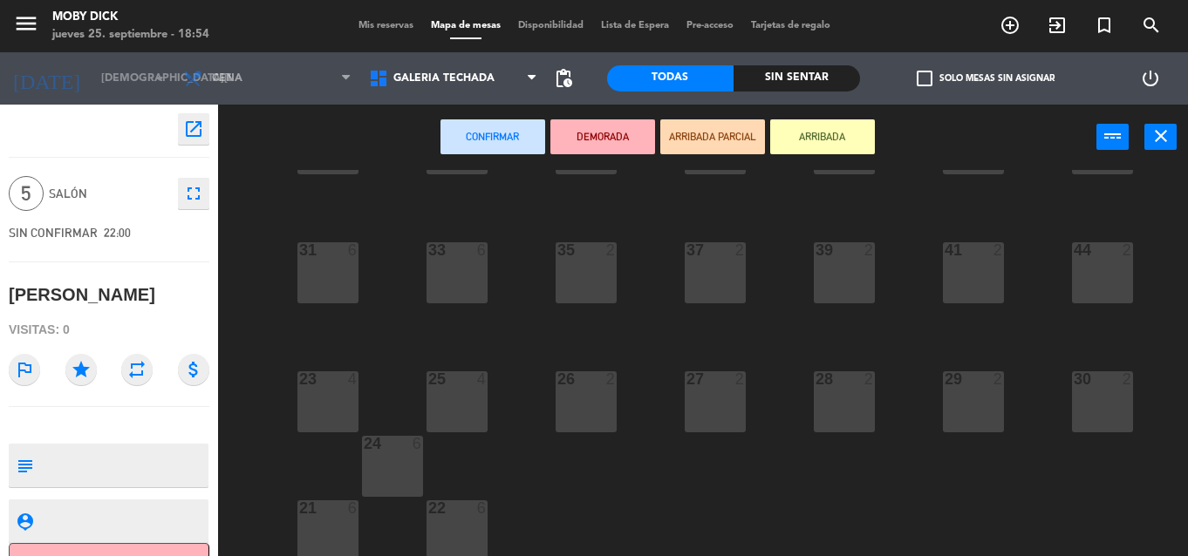
scroll to position [287, 0]
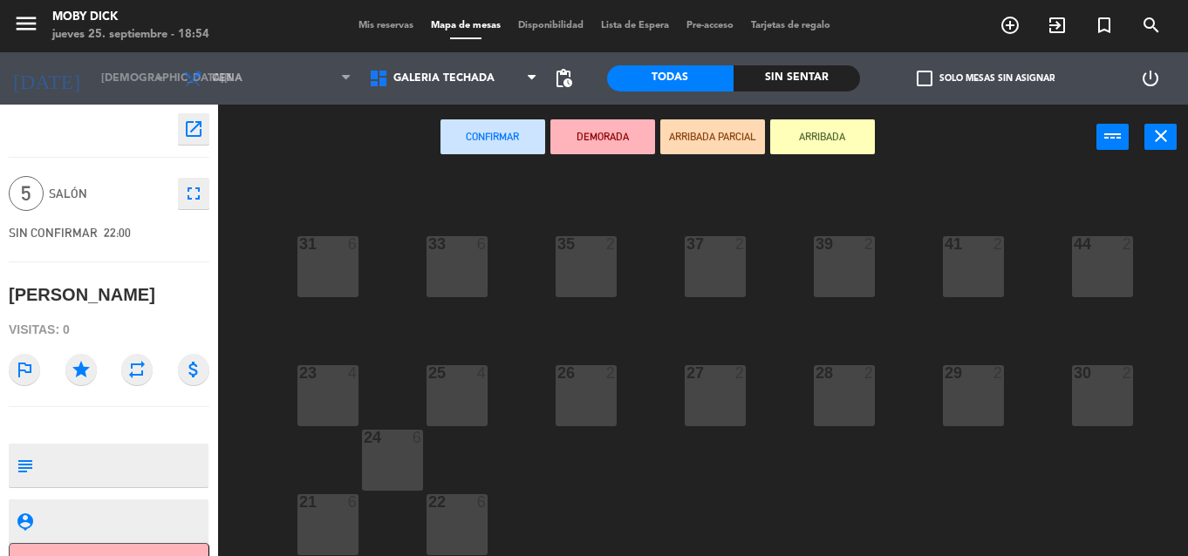
click at [334, 507] on div at bounding box center [327, 503] width 29 height 16
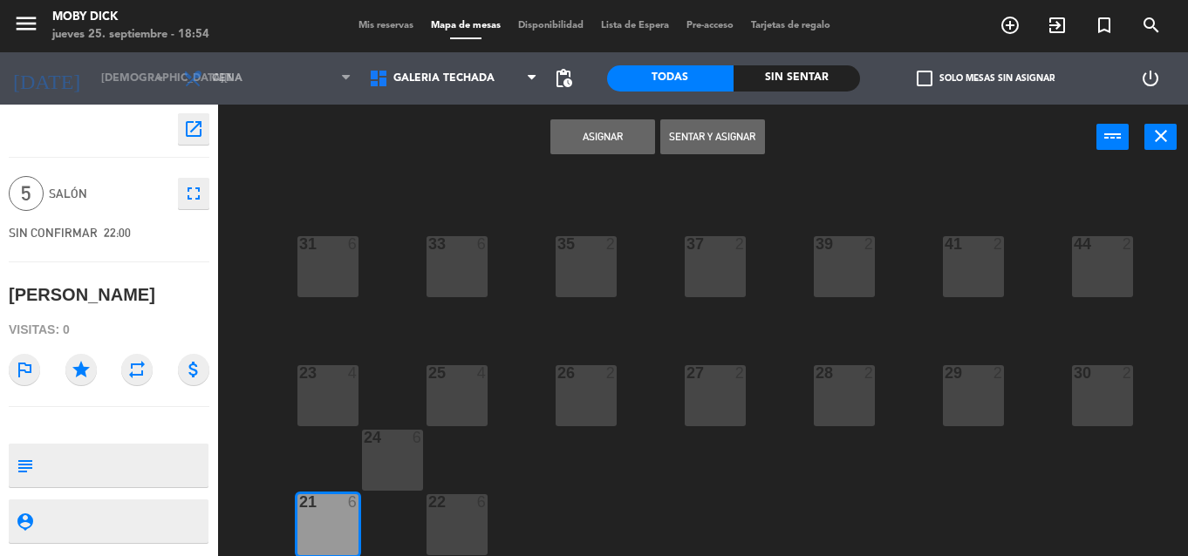
click at [636, 148] on button "Asignar" at bounding box center [602, 136] width 105 height 35
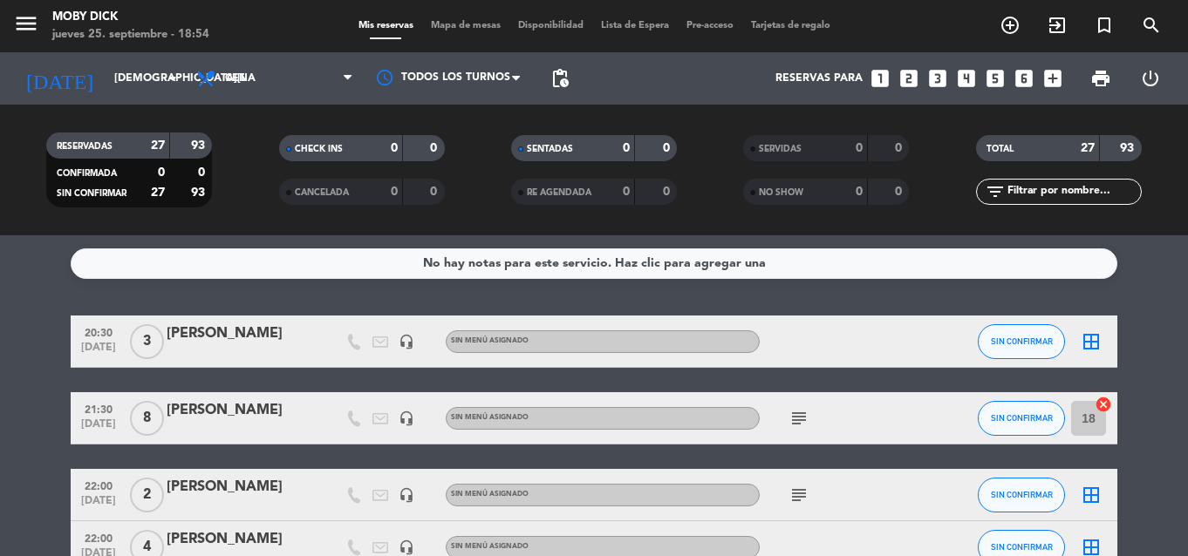
click at [1109, 297] on div "No hay notas para este servicio. Haz clic para agregar una 20:30 [DATE] 3 [PERS…" at bounding box center [594, 395] width 1188 height 321
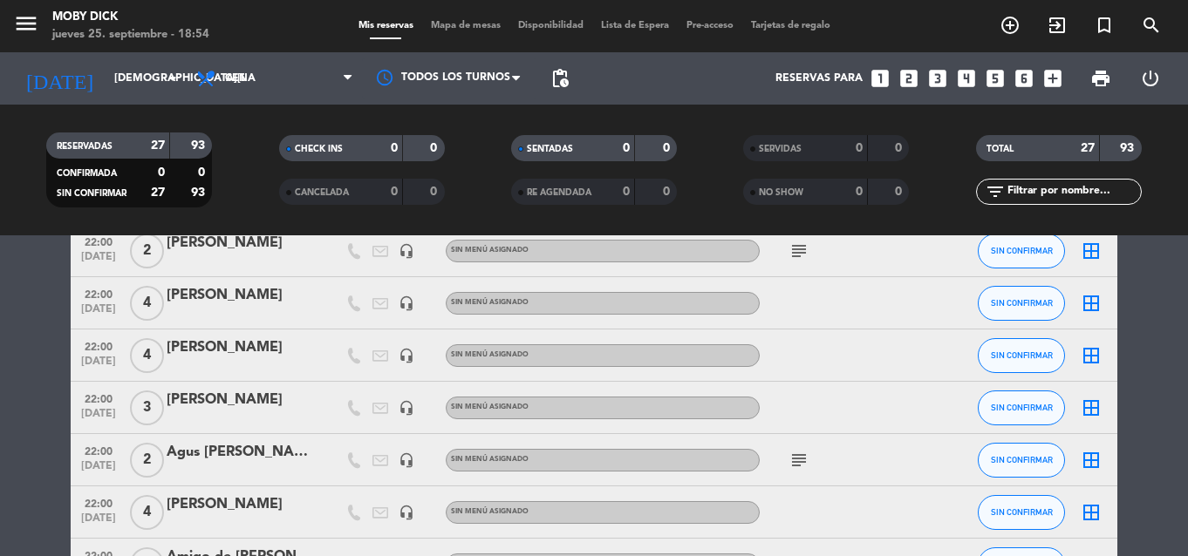
scroll to position [279, 0]
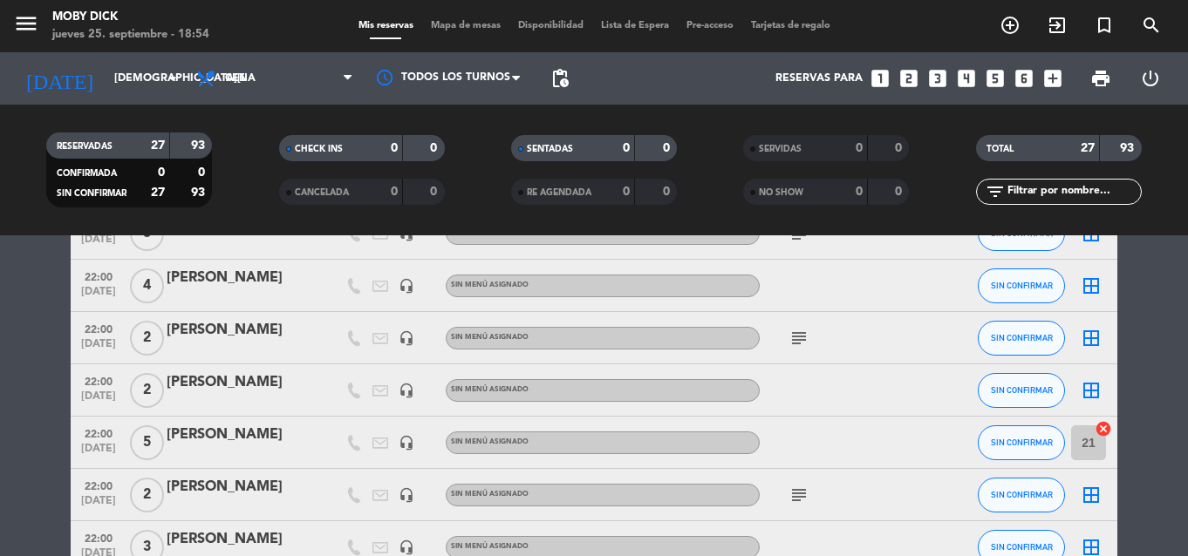
scroll to position [698, 0]
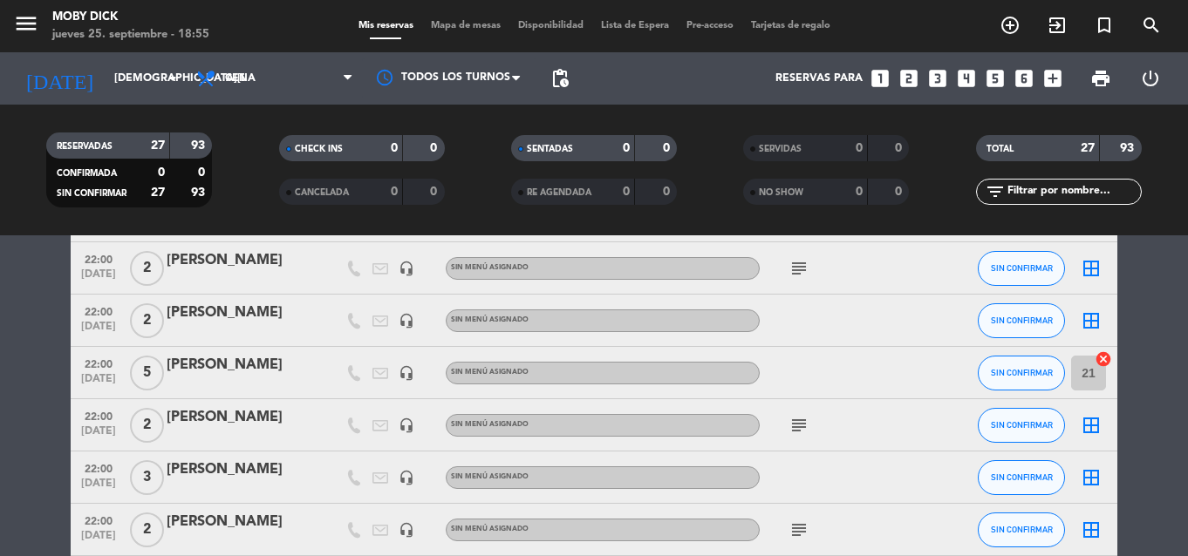
click at [1160, 304] on bookings-row "20:30 [DATE] 3 [PERSON_NAME] headset_mic Sin menú asignado SIN CONFIRMAR border…" at bounding box center [594, 349] width 1188 height 1462
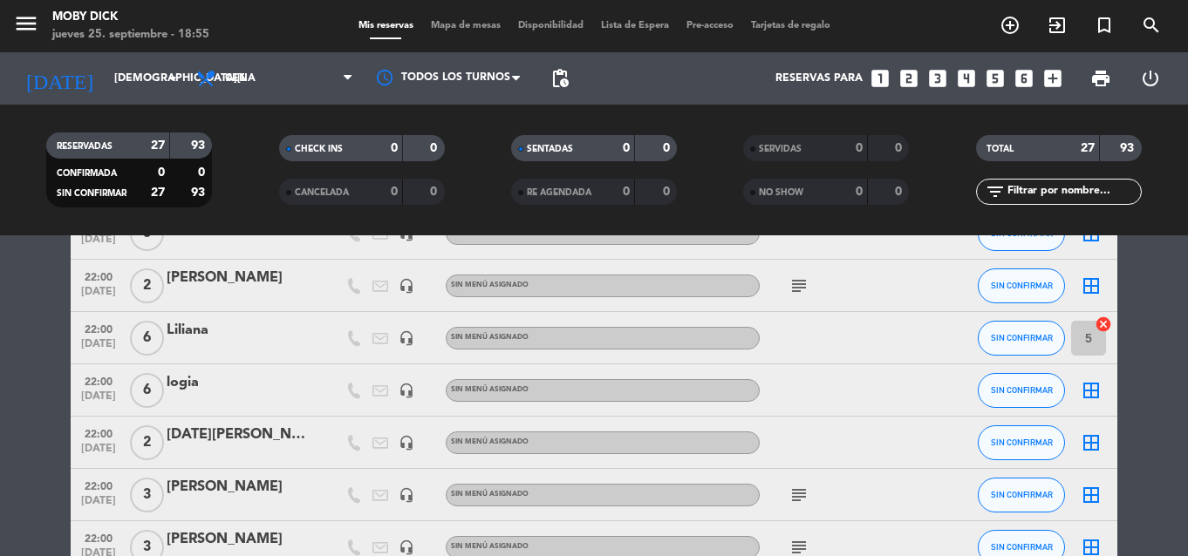
scroll to position [977, 0]
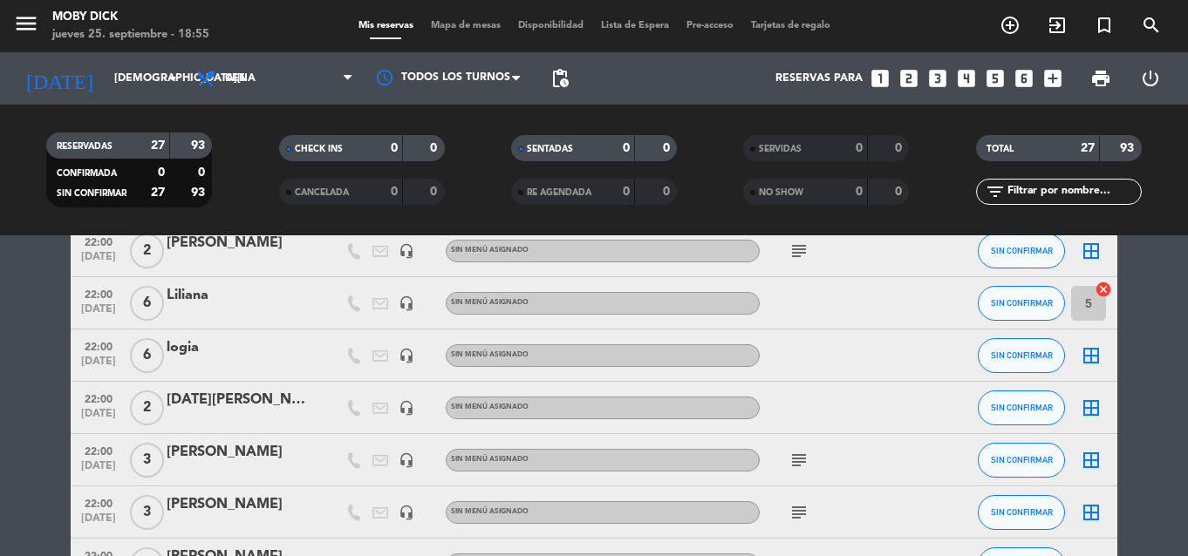
click at [1100, 361] on icon "border_all" at bounding box center [1091, 355] width 21 height 21
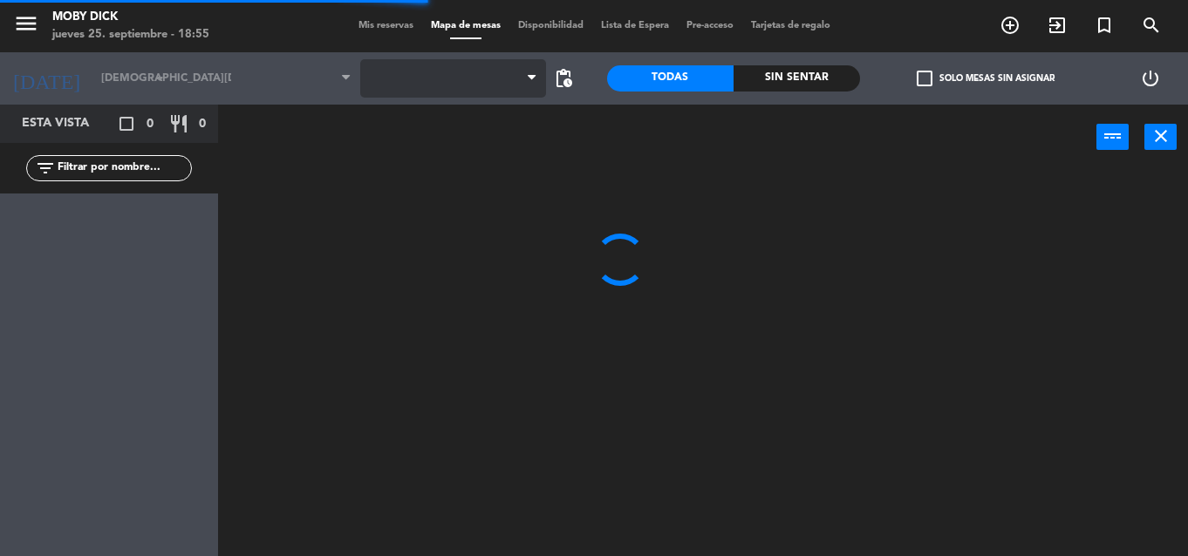
click at [508, 94] on span at bounding box center [453, 78] width 186 height 38
drag, startPoint x: 506, startPoint y: 116, endPoint x: 506, endPoint y: 97, distance: 19.2
click at [505, 102] on ng-component "menu Moby Dick [DATE] 25. septiembre - 18:55 Mis reservas Mapa de mesas Disponi…" at bounding box center [594, 278] width 1188 height 556
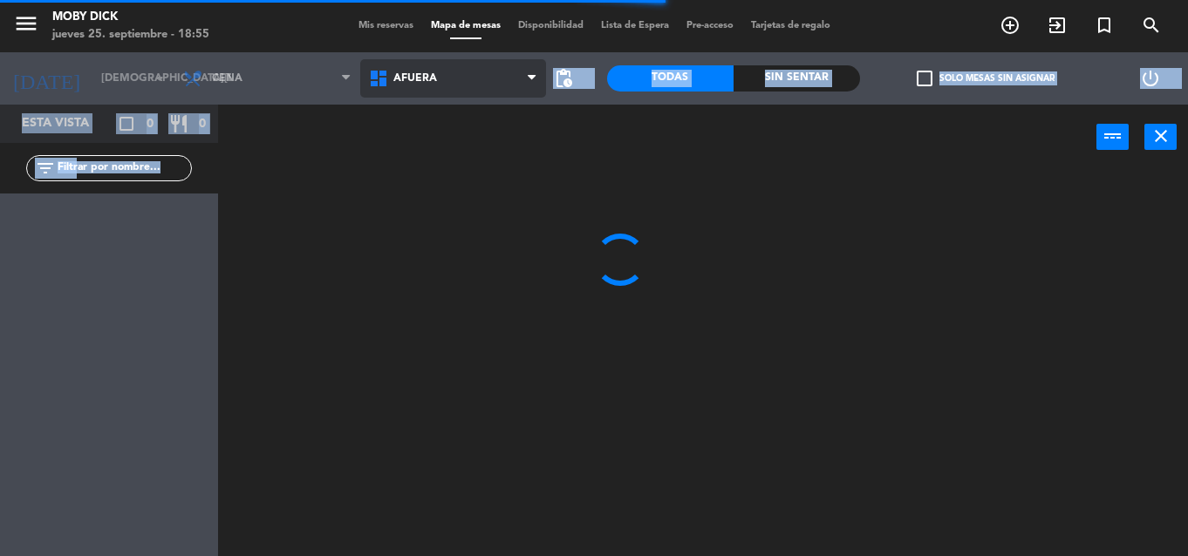
click at [508, 91] on span "AFUERA" at bounding box center [453, 78] width 186 height 38
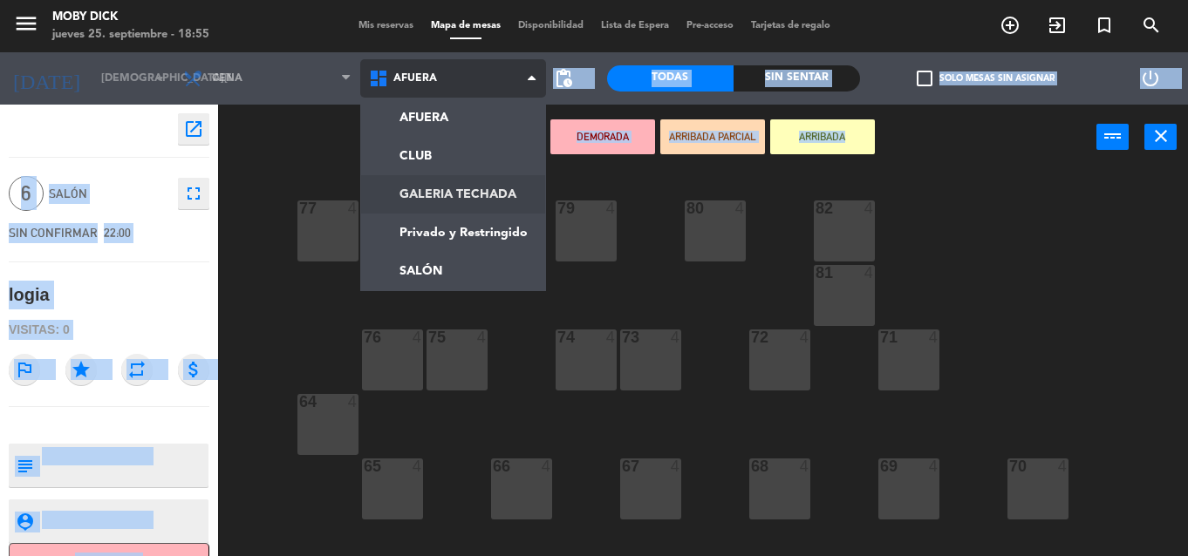
click at [451, 190] on ng-component "menu Moby Dick [DATE] 25. septiembre - 18:55 Mis reservas Mapa de mesas Disponi…" at bounding box center [594, 278] width 1188 height 556
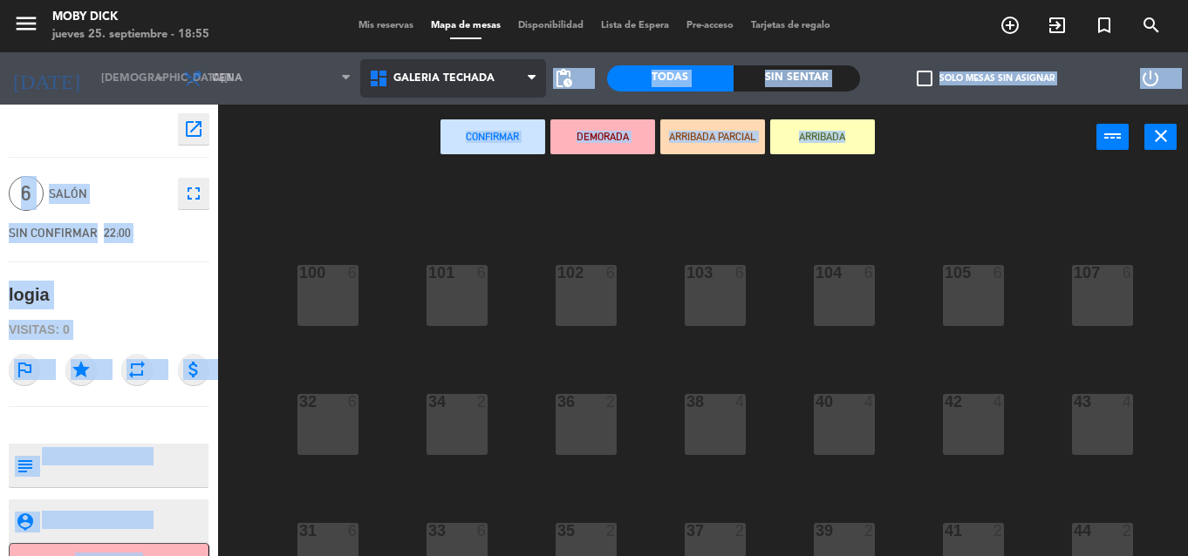
click at [413, 65] on span "GALERIA TECHADA" at bounding box center [453, 78] width 186 height 38
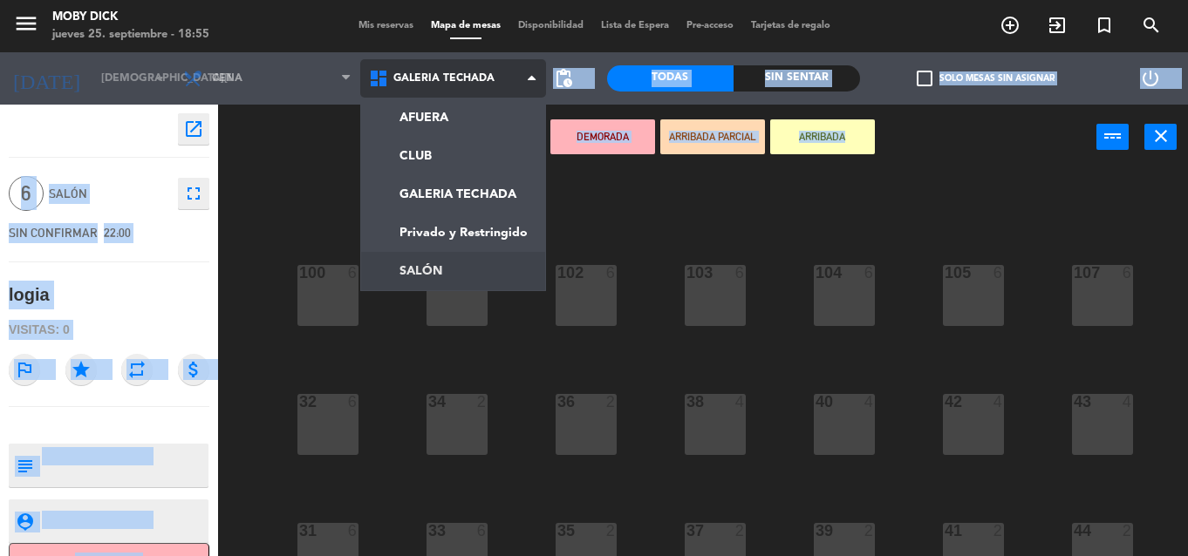
click at [374, 273] on ng-component "menu Moby Dick jueves 25. septiembre - 18:55 Mis reservas Mapa de mesas Disponi…" at bounding box center [594, 278] width 1188 height 556
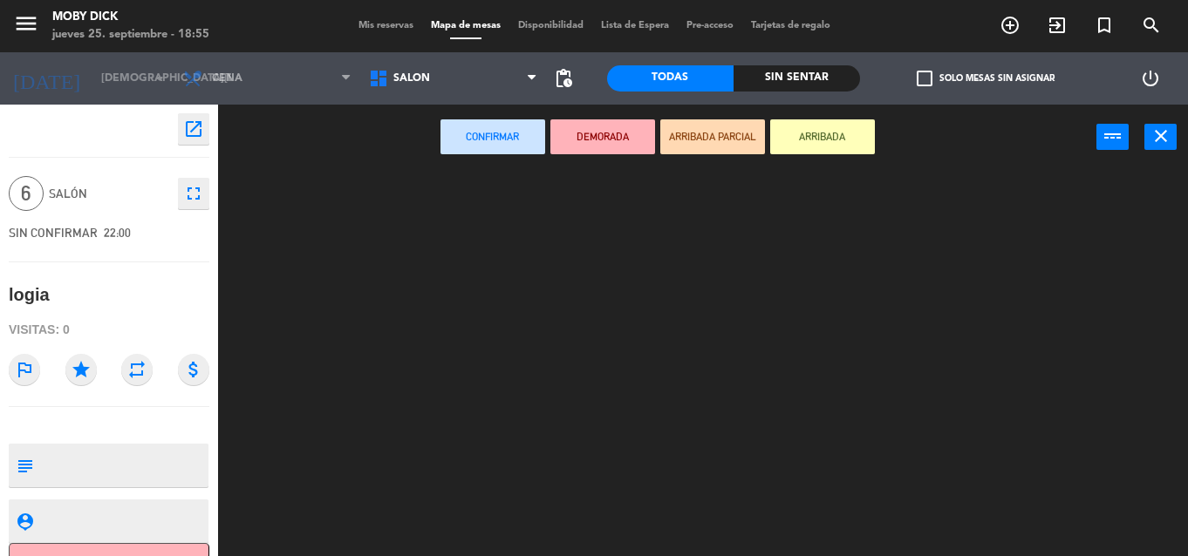
click at [343, 215] on div at bounding box center [709, 363] width 958 height 386
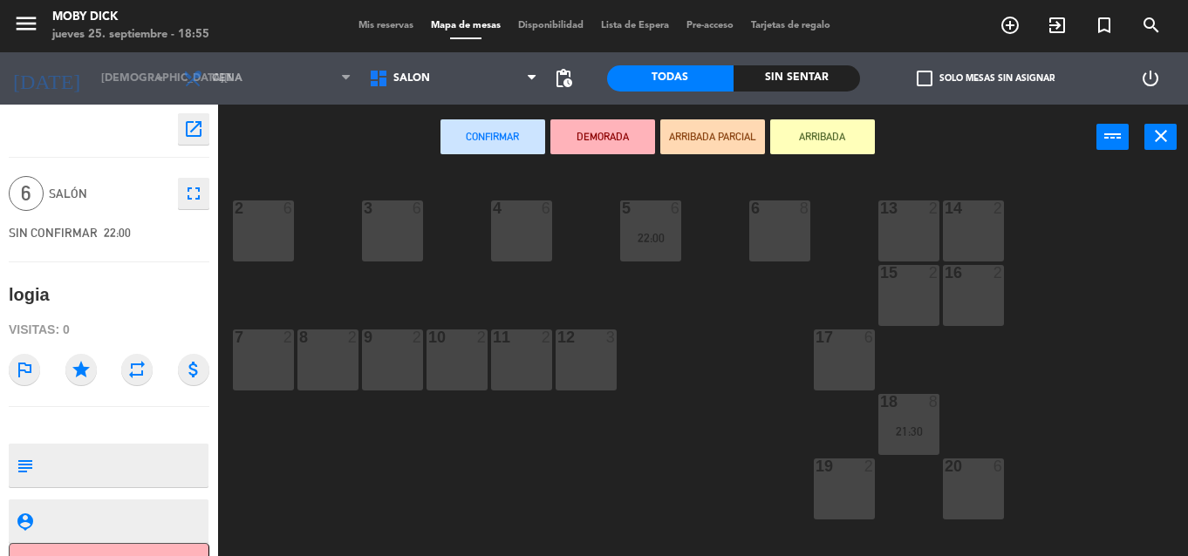
click at [966, 471] on div at bounding box center [972, 467] width 29 height 16
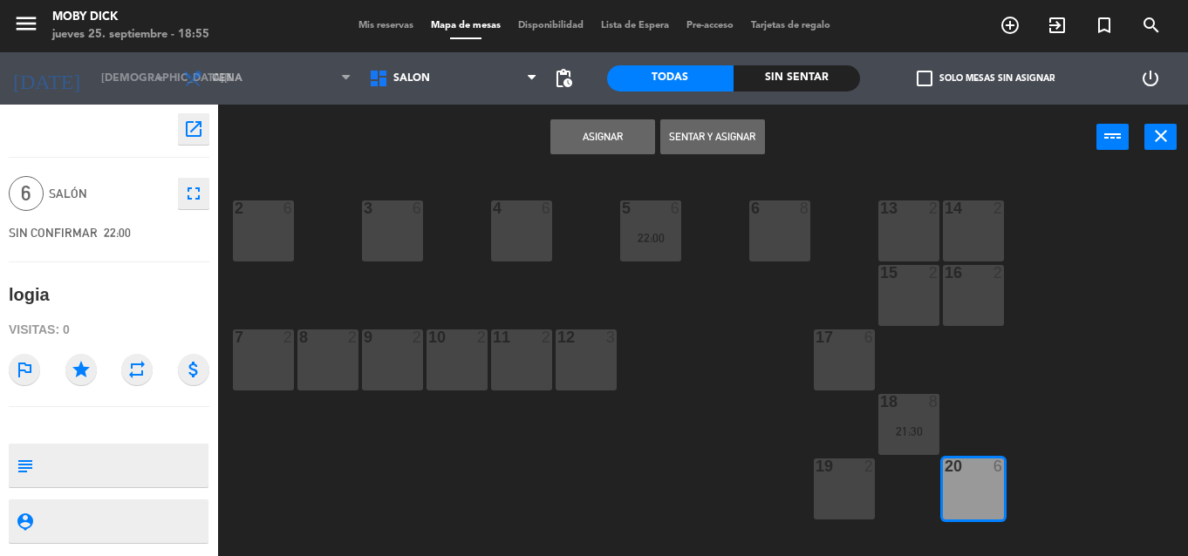
click at [599, 129] on button "Asignar" at bounding box center [602, 136] width 105 height 35
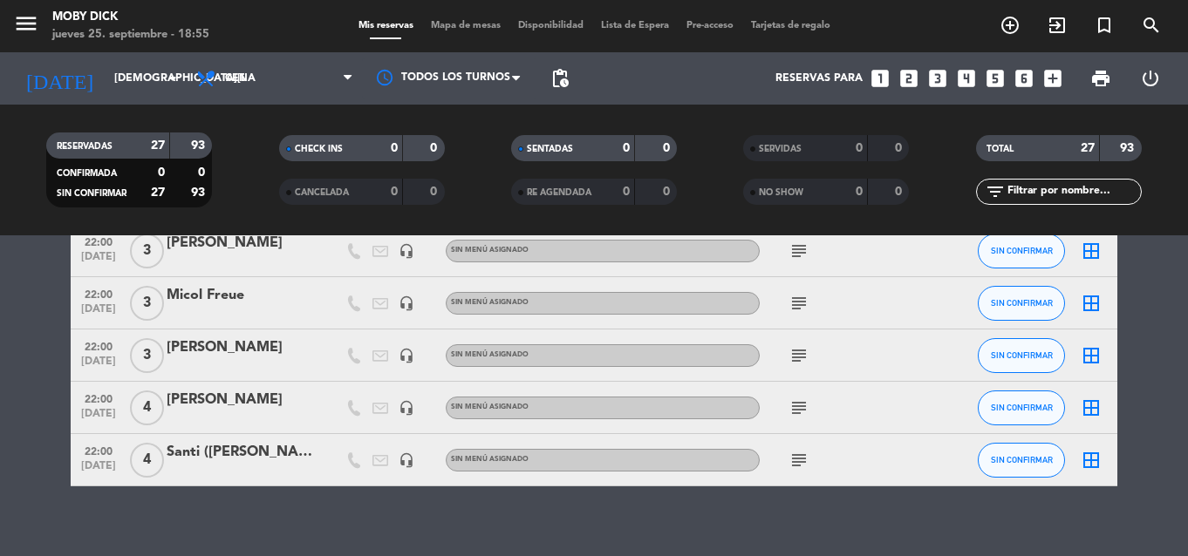
scroll to position [1256, 0]
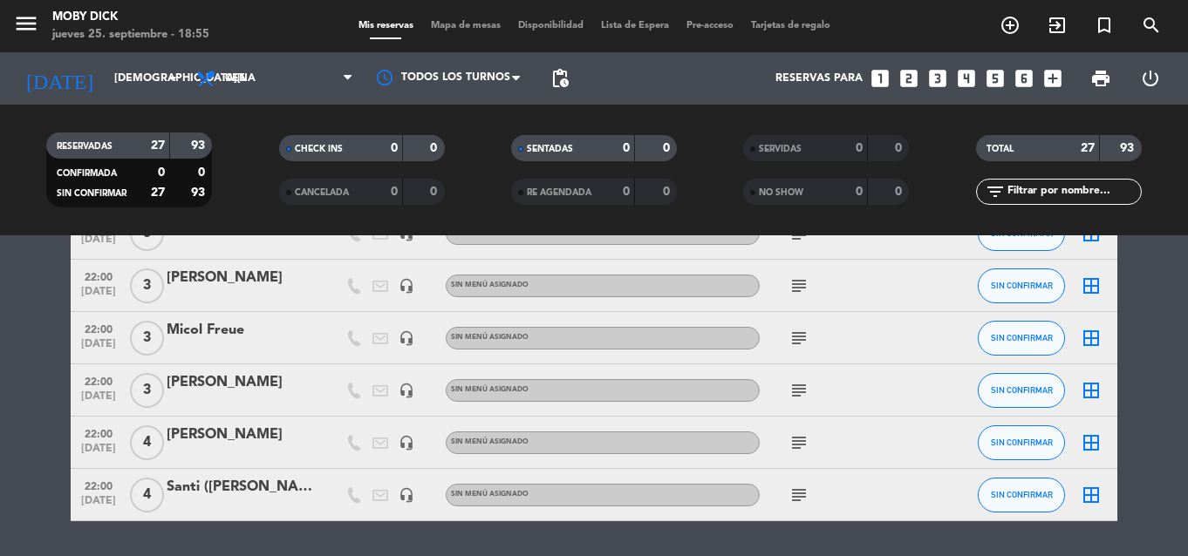
click at [1094, 496] on icon "border_all" at bounding box center [1091, 495] width 21 height 21
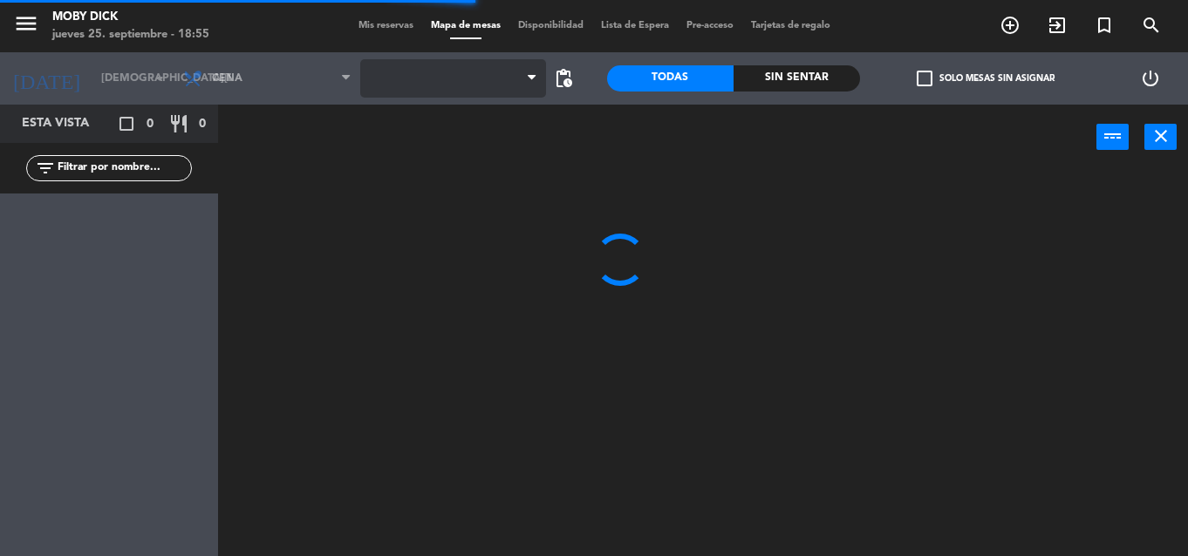
click at [497, 82] on span at bounding box center [453, 78] width 186 height 38
click at [497, 82] on span "AFUERA" at bounding box center [453, 78] width 186 height 38
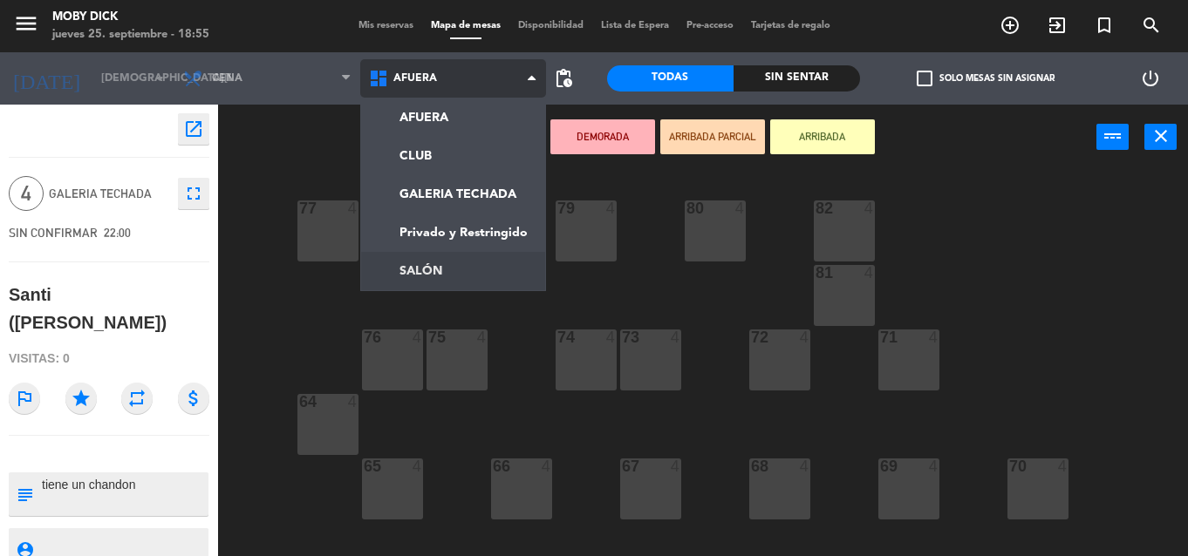
click at [439, 283] on ng-component "menu Moby Dick jueves 25. septiembre - 18:55 Mis reservas Mapa de mesas Disponi…" at bounding box center [594, 278] width 1188 height 556
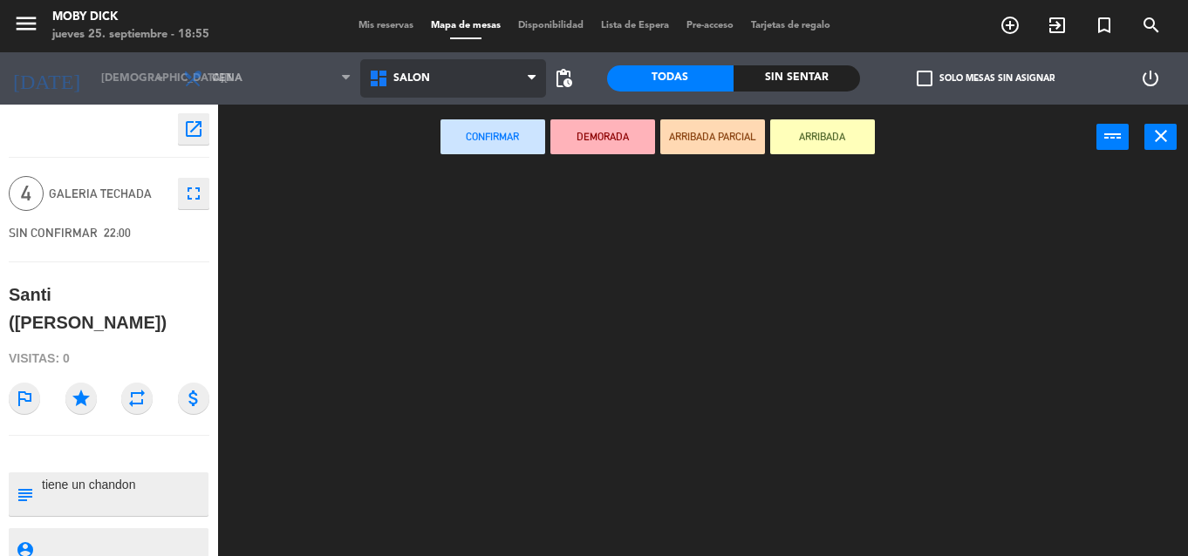
click at [443, 75] on span "SALÓN" at bounding box center [453, 78] width 186 height 38
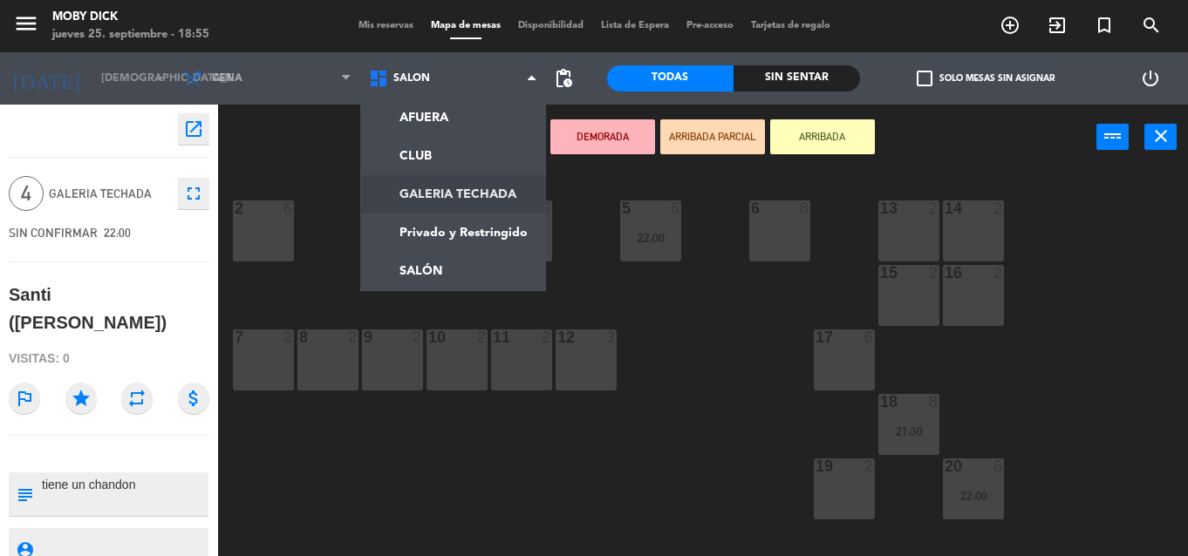
click at [433, 180] on ng-component "menu Moby Dick jueves 25. septiembre - 18:55 Mis reservas Mapa de mesas Disponi…" at bounding box center [594, 278] width 1188 height 556
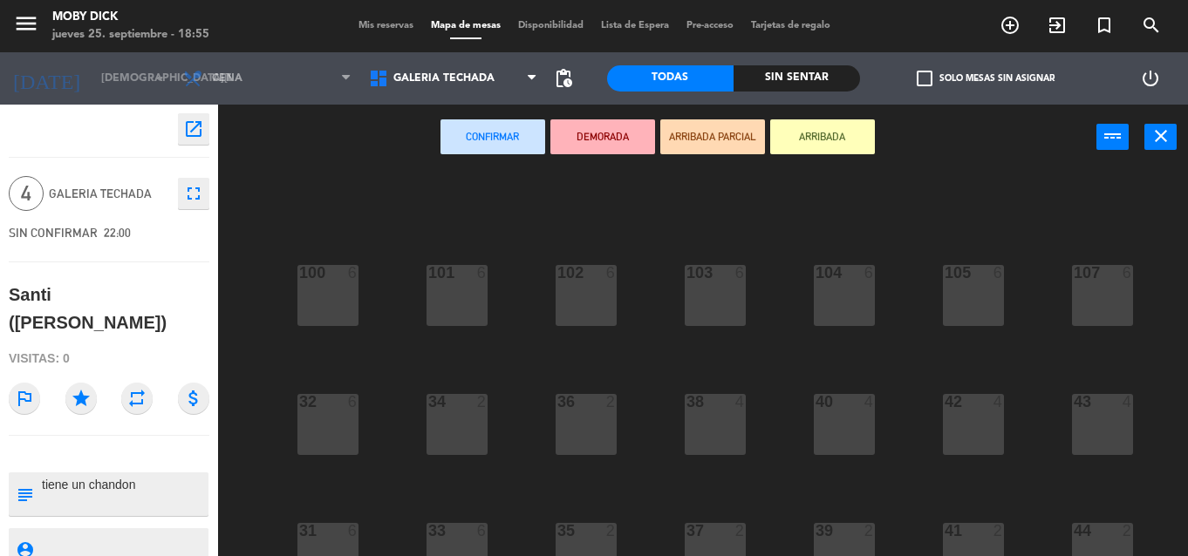
click at [706, 480] on div "100 6 101 6 102 6 103 6 104 6 105 6 107 6 32 6 34 2 36 2 38 4 40 4 43 4 42 4 35…" at bounding box center [709, 363] width 958 height 386
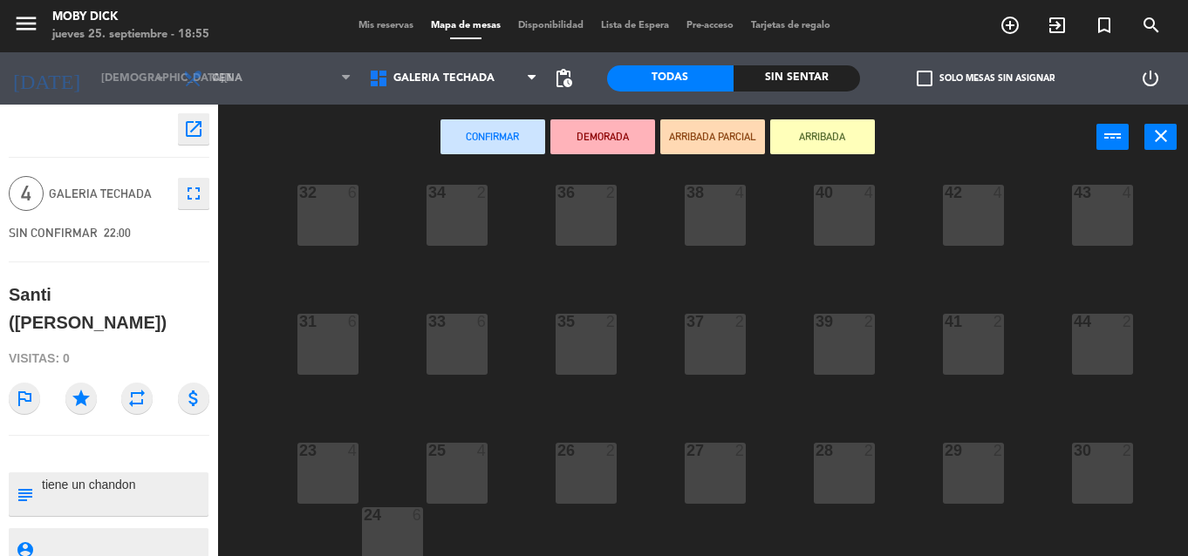
scroll to position [287, 0]
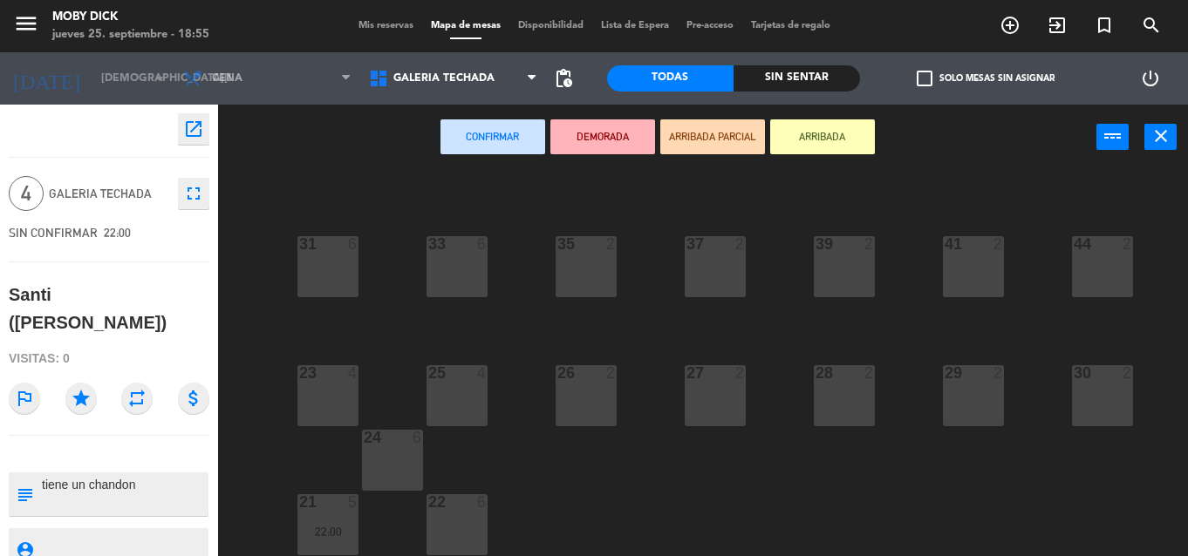
click at [450, 517] on div "22 6" at bounding box center [456, 525] width 61 height 61
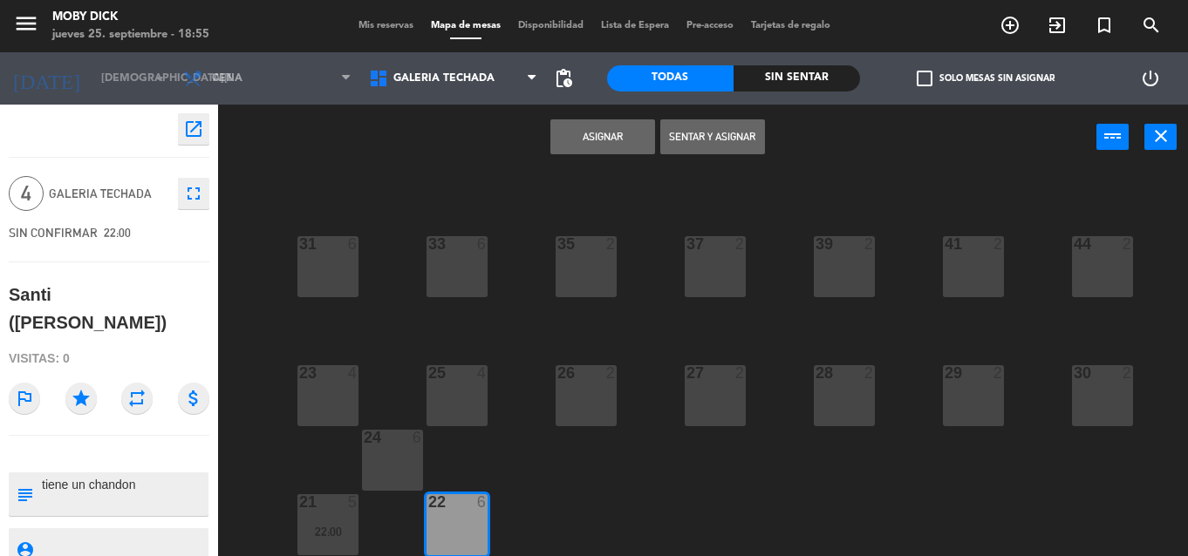
click at [476, 515] on div "22 6" at bounding box center [456, 525] width 61 height 61
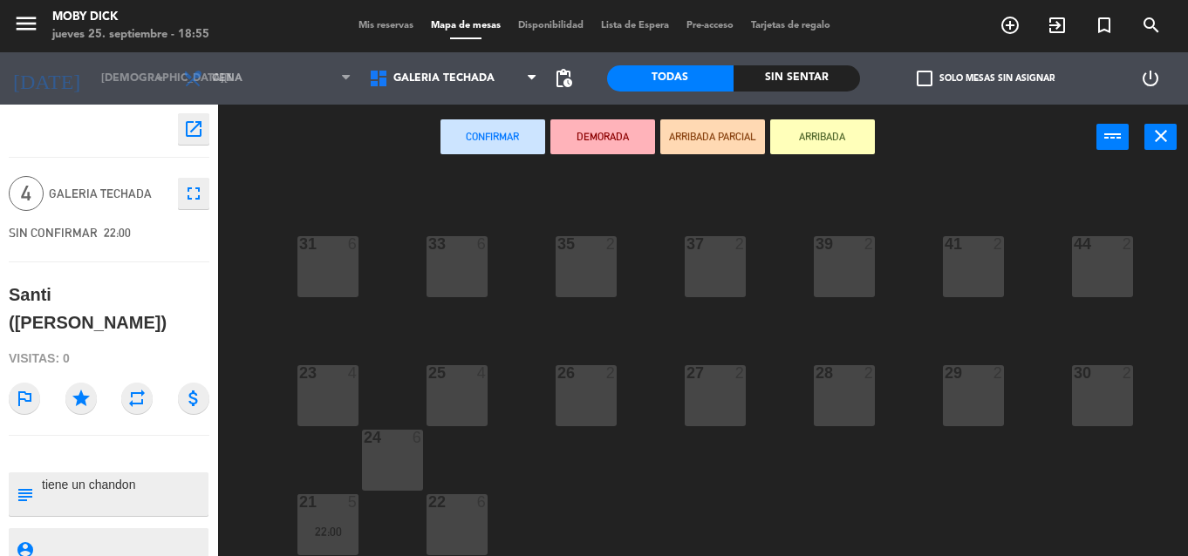
click at [314, 370] on div at bounding box center [327, 373] width 29 height 16
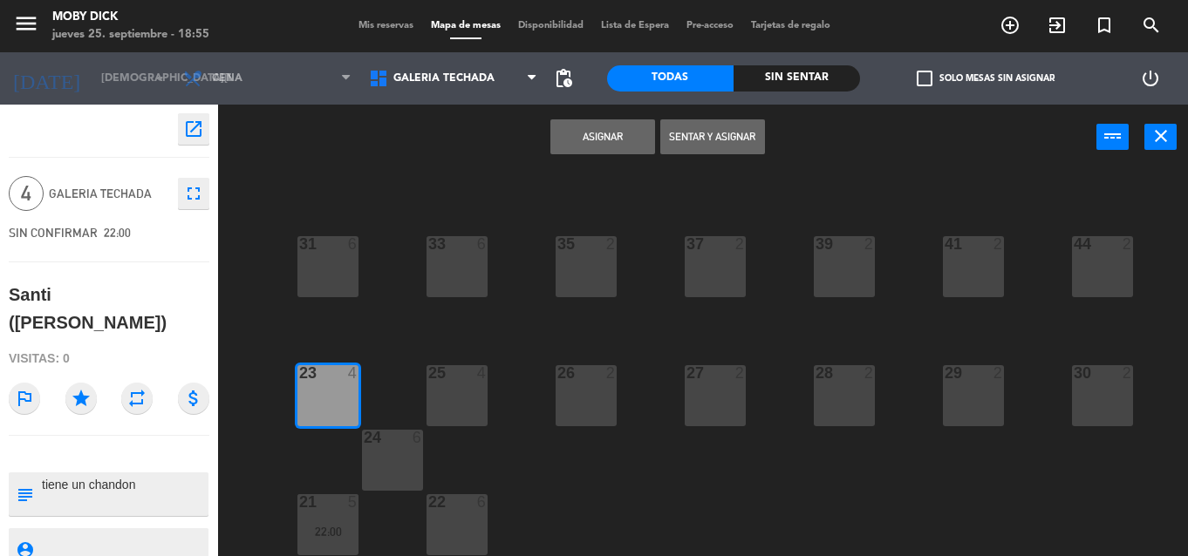
drag, startPoint x: 590, startPoint y: 163, endPoint x: 637, endPoint y: 121, distance: 63.0
click at [590, 160] on div "Asignar Sentar y Asignar power_input close" at bounding box center [657, 138] width 878 height 66
click at [638, 121] on button "Asignar" at bounding box center [602, 136] width 105 height 35
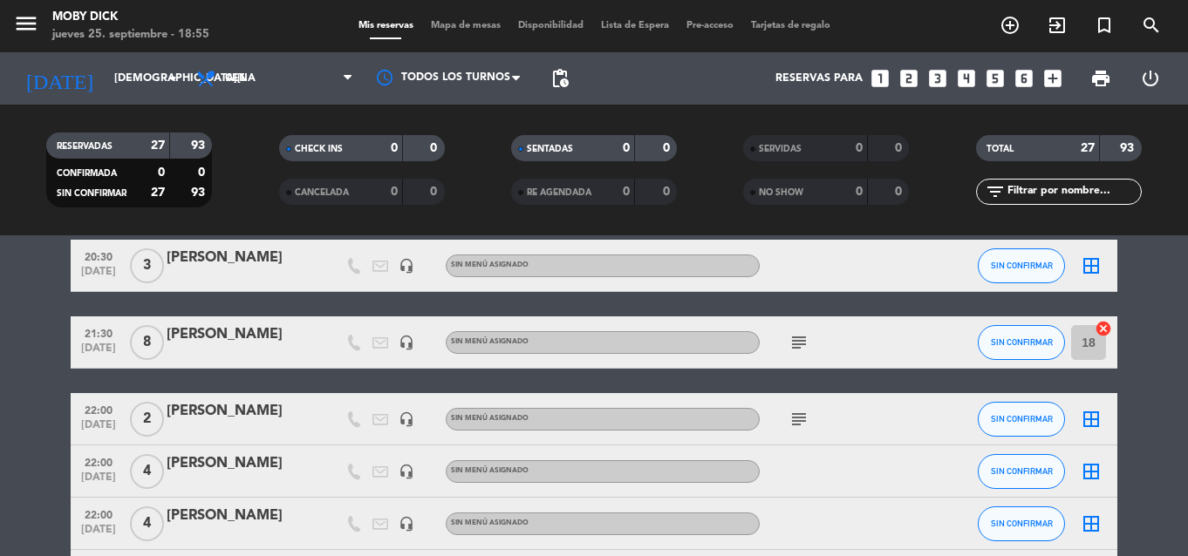
scroll to position [174, 0]
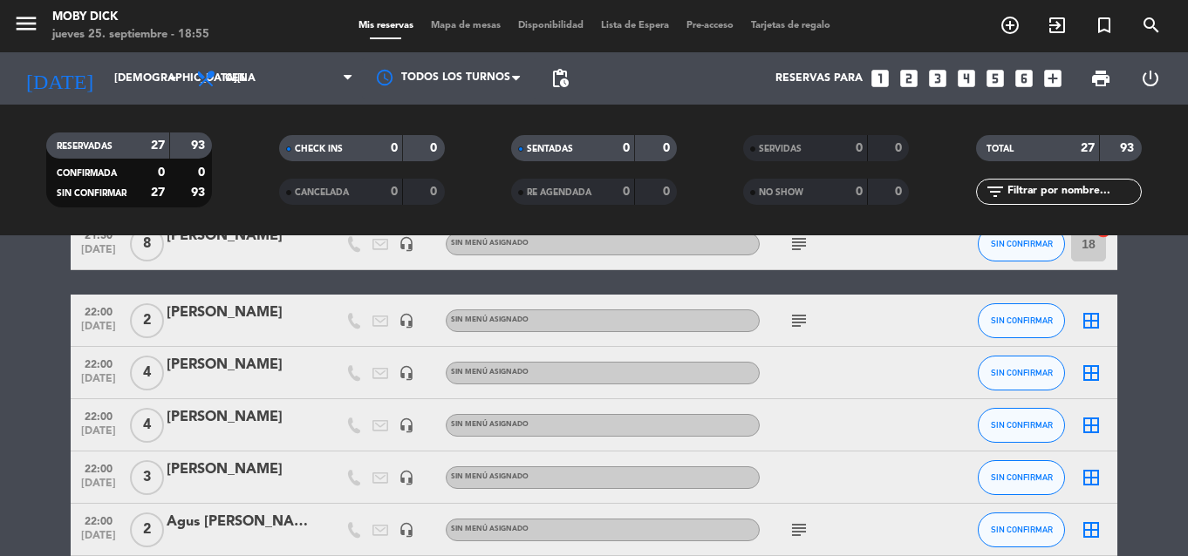
click at [1096, 378] on icon "border_all" at bounding box center [1091, 373] width 21 height 21
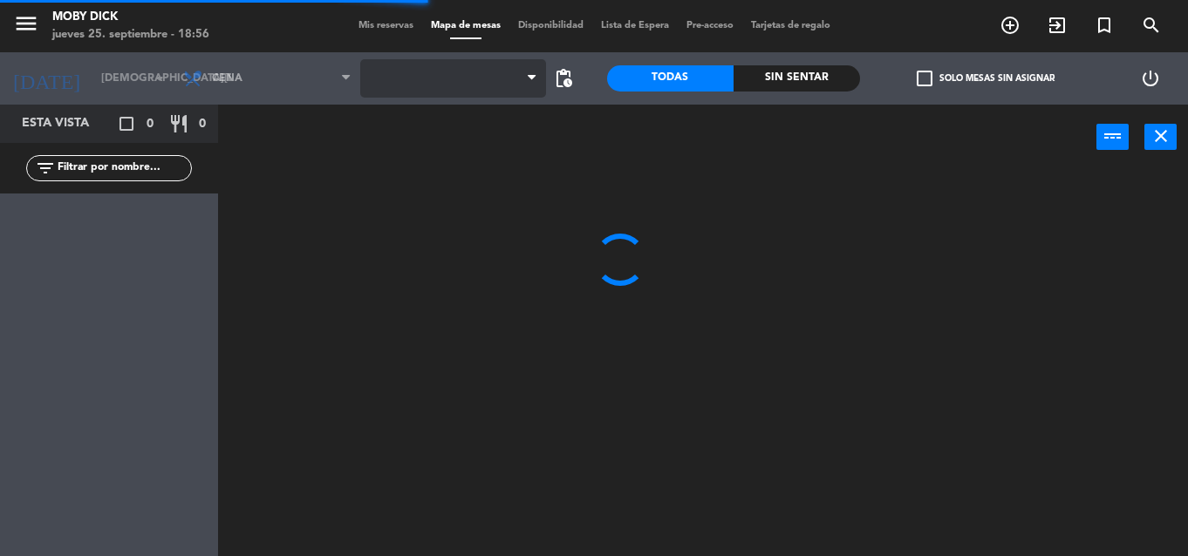
click at [481, 92] on span at bounding box center [453, 78] width 186 height 38
click at [481, 92] on span "AFUERA" at bounding box center [453, 78] width 186 height 38
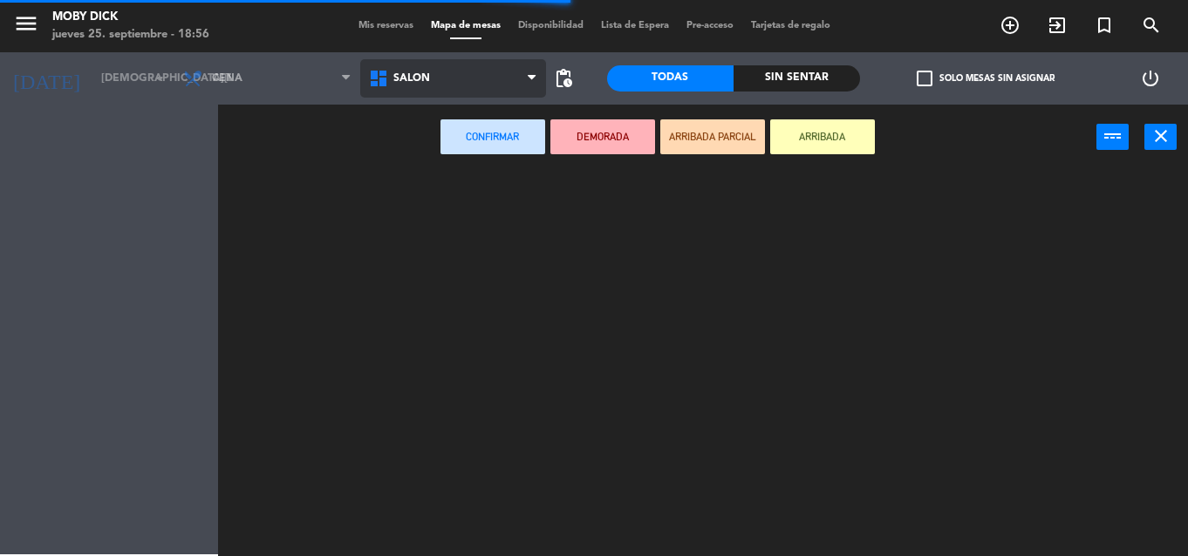
click at [454, 279] on ng-component "menu Moby Dick jueves 25. septiembre - 18:56 Mis reservas Mapa de mesas Disponi…" at bounding box center [594, 278] width 1188 height 556
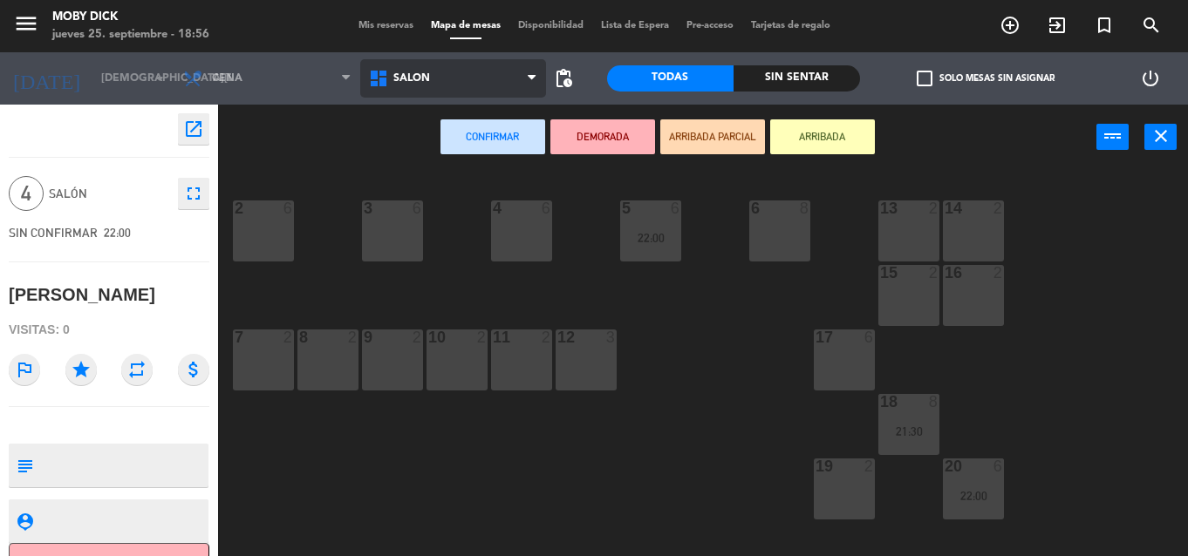
click at [515, 79] on span "SALÓN" at bounding box center [453, 78] width 186 height 38
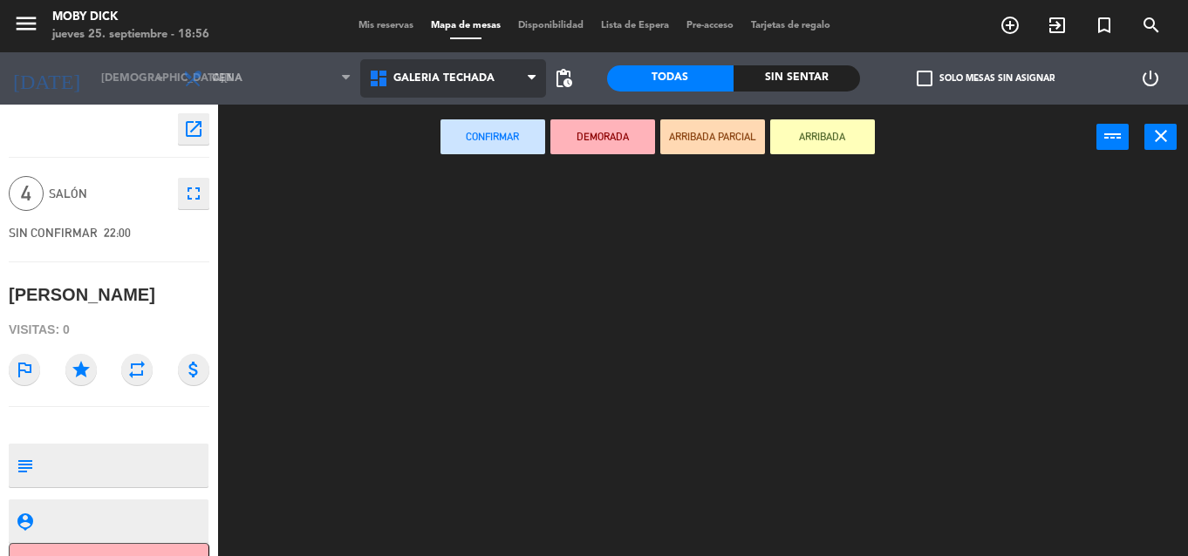
click at [485, 183] on ng-component "menu Moby Dick jueves 25. septiembre - 18:56 Mis reservas Mapa de mesas Disponi…" at bounding box center [594, 278] width 1188 height 556
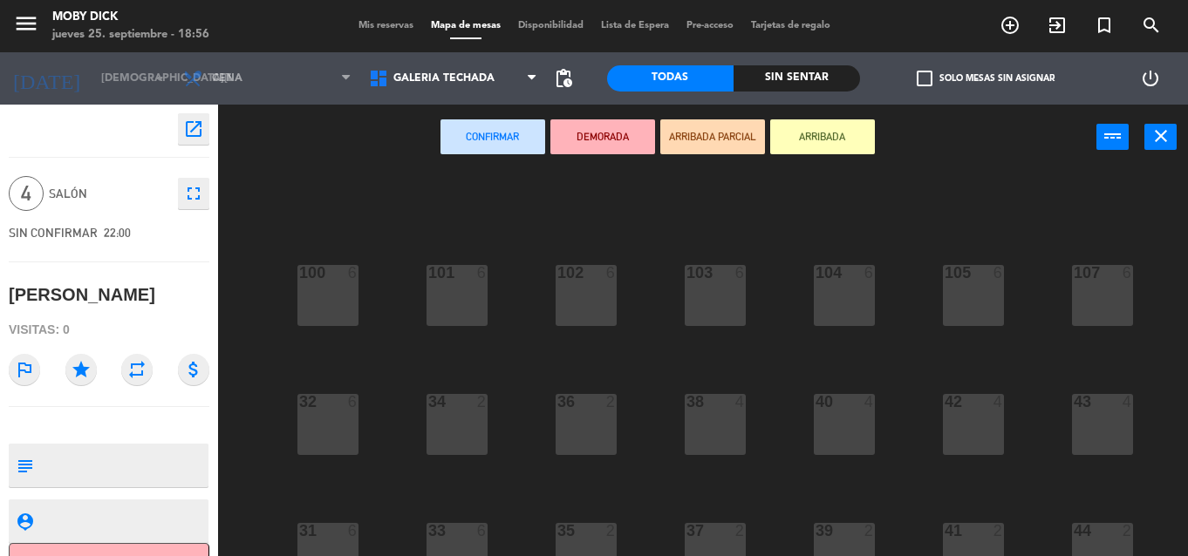
click at [1033, 455] on div "100 6 101 6 102 6 103 6 104 6 105 6 107 6 32 6 34 2 36 2 38 4 40 4 43 4 42 4 35…" at bounding box center [709, 363] width 958 height 386
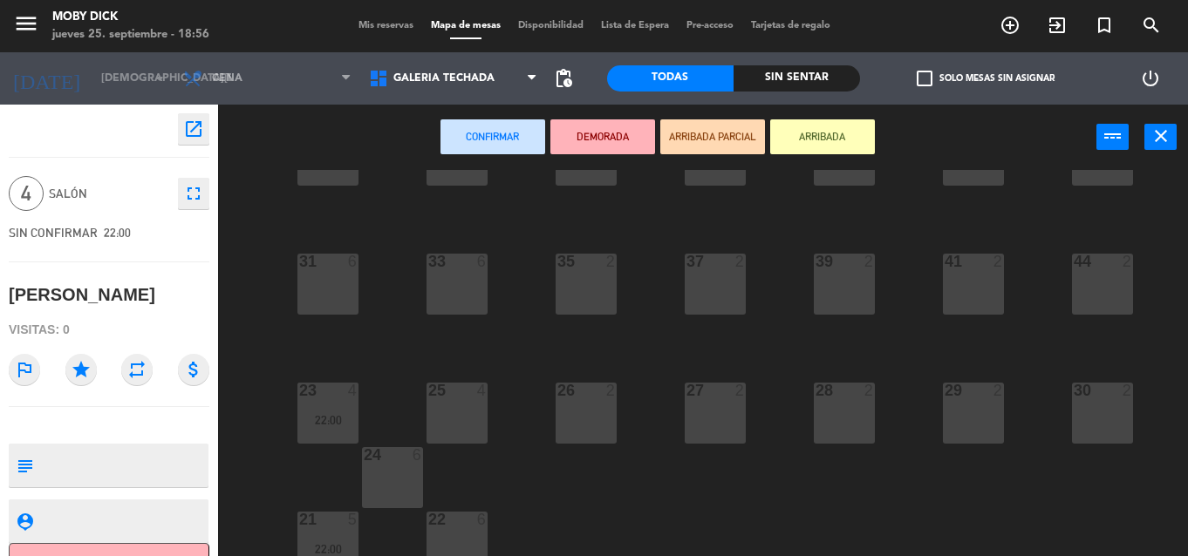
scroll to position [287, 0]
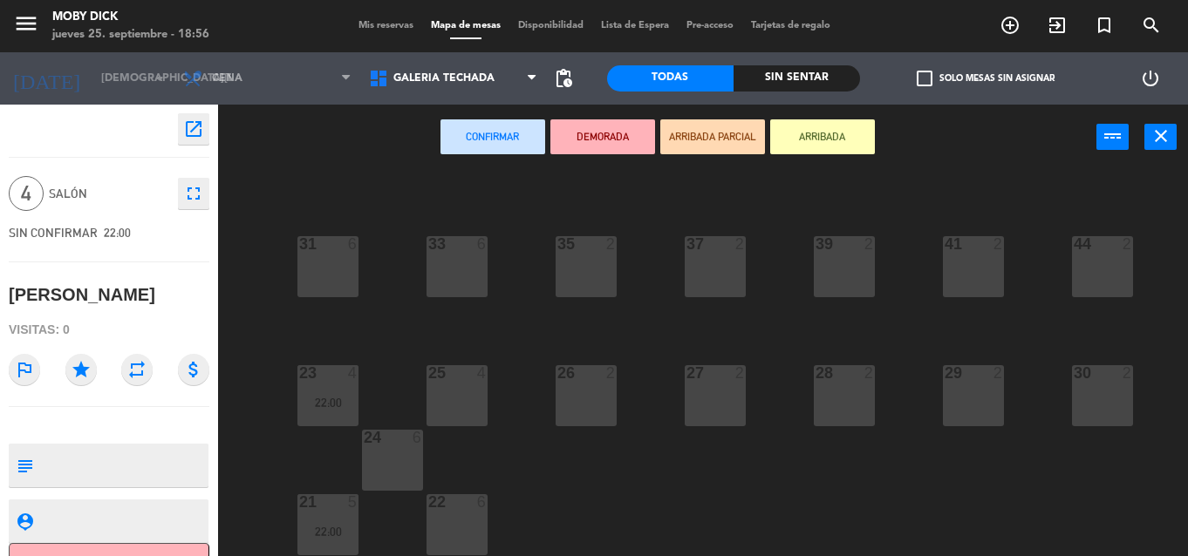
click at [459, 537] on div "22 6" at bounding box center [456, 525] width 61 height 61
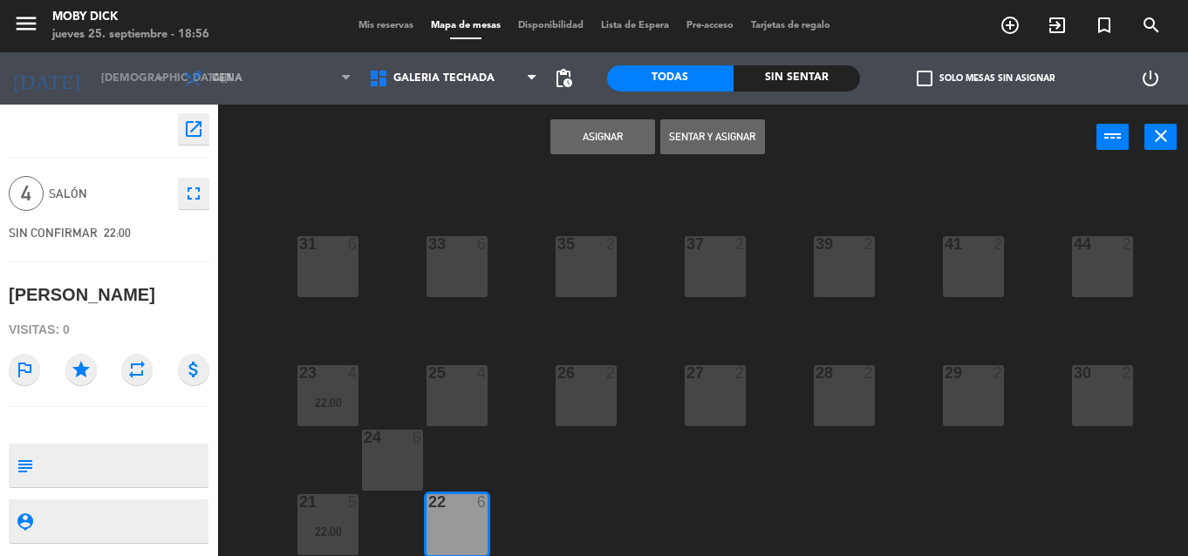
click at [583, 156] on div "Asignar Sentar y Asignar power_input close" at bounding box center [657, 138] width 878 height 66
click at [586, 151] on button "Asignar" at bounding box center [602, 136] width 105 height 35
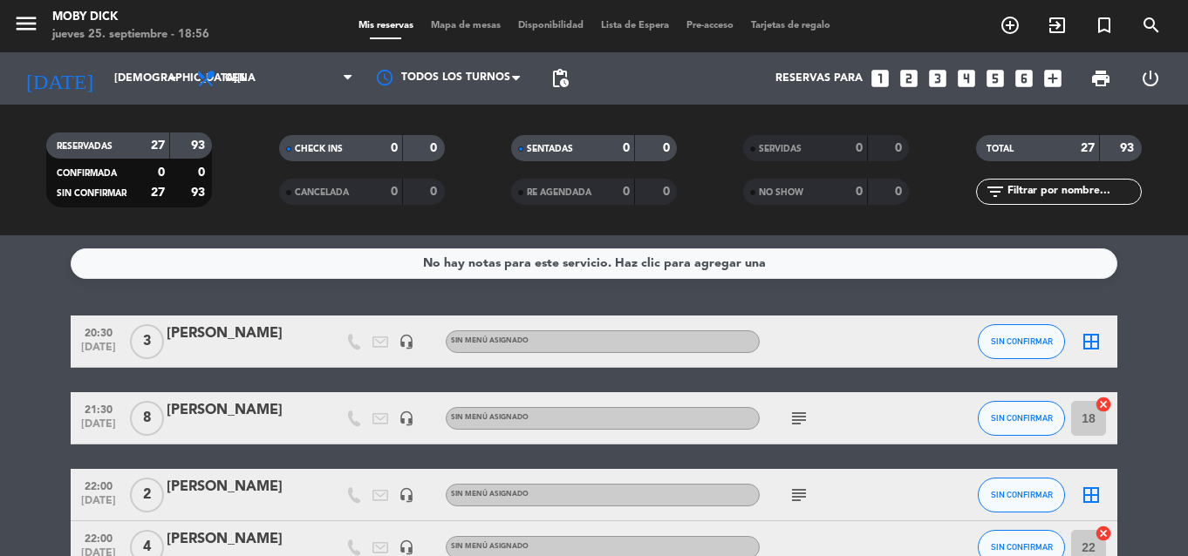
drag, startPoint x: 1168, startPoint y: 405, endPoint x: 1173, endPoint y: 491, distance: 86.5
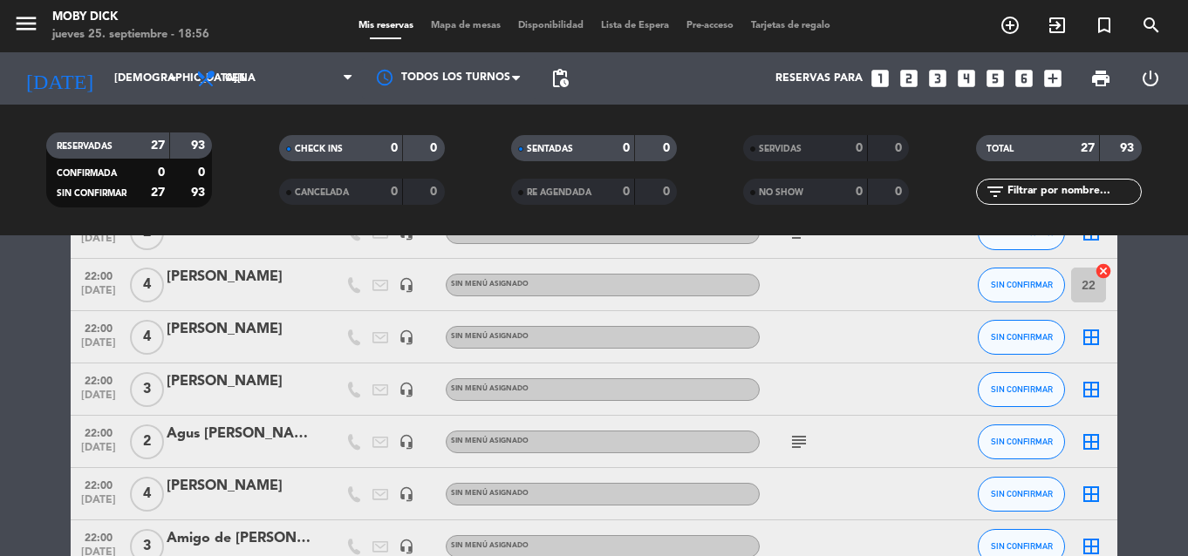
scroll to position [314, 0]
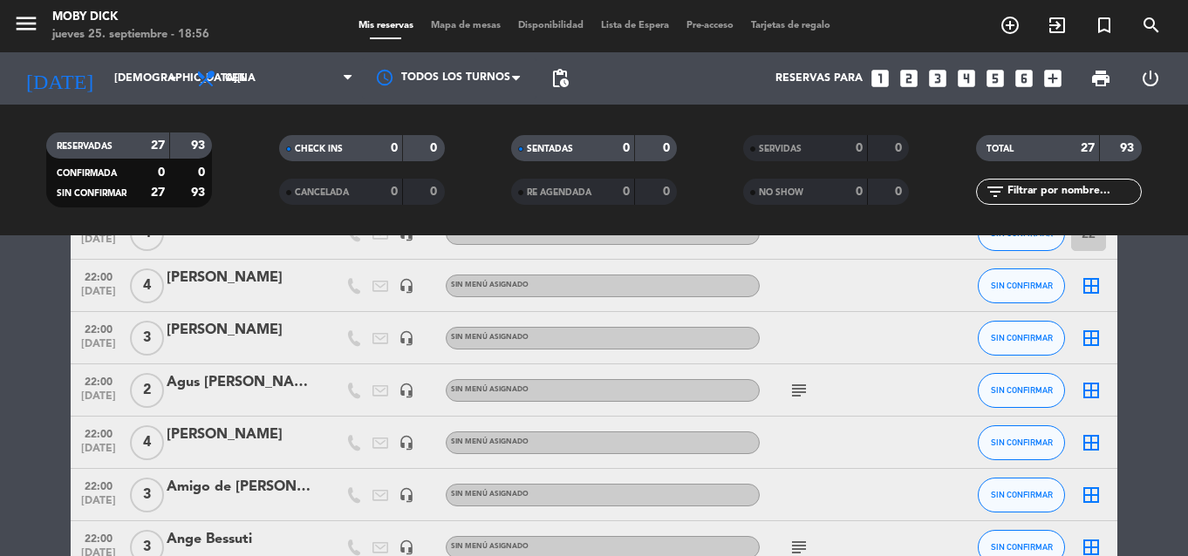
click at [1094, 286] on icon "border_all" at bounding box center [1091, 286] width 21 height 21
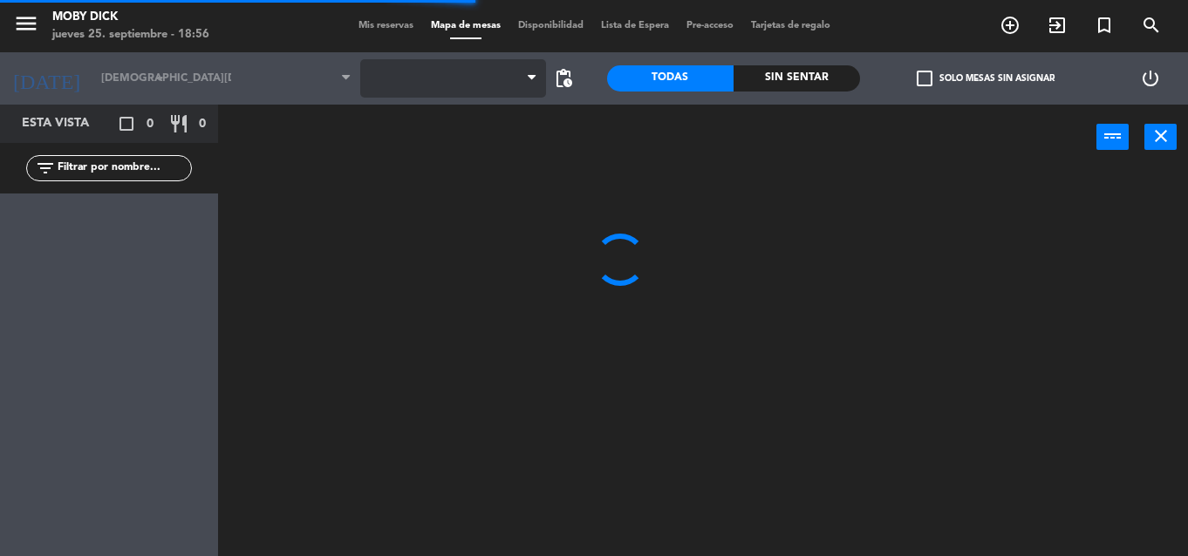
click at [462, 79] on span at bounding box center [453, 78] width 186 height 38
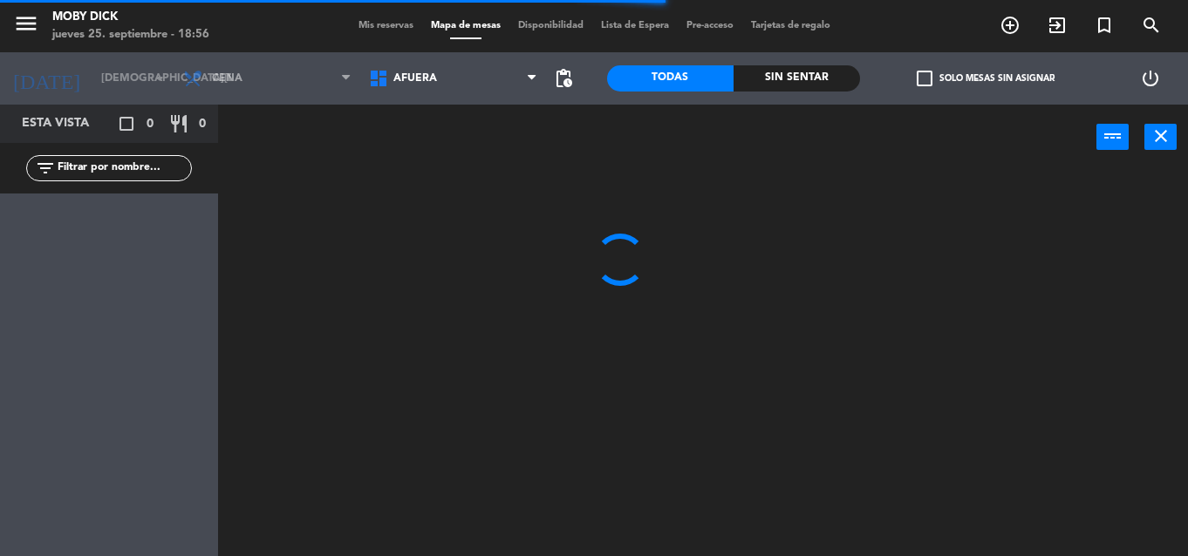
click at [462, 79] on span "AFUERA" at bounding box center [453, 78] width 186 height 38
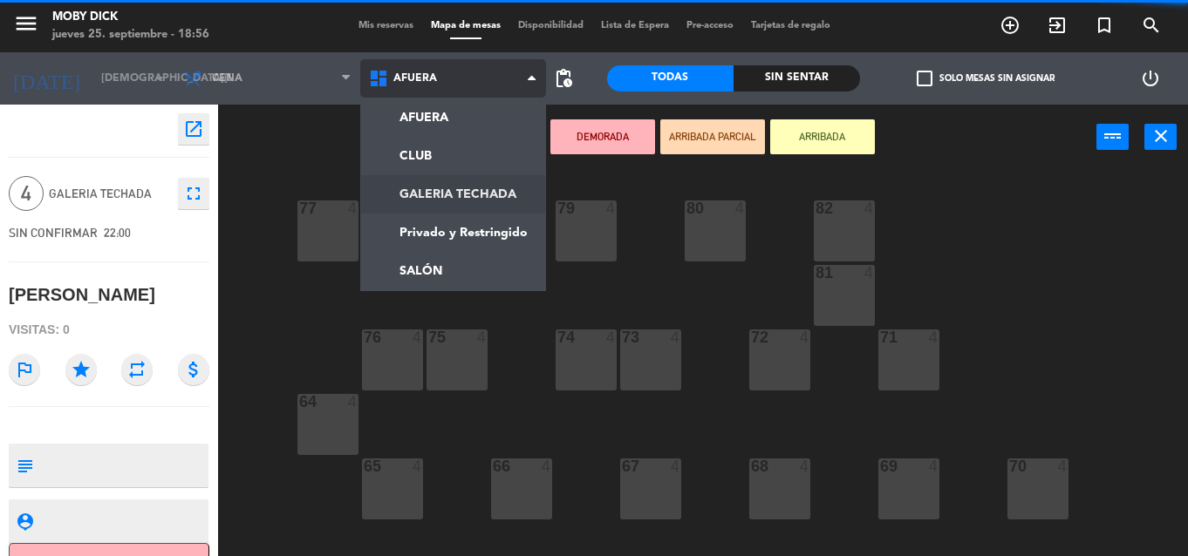
click at [422, 202] on ng-component "menu Moby Dick [DATE] 25. septiembre - 18:56 Mis reservas Mapa de mesas Disponi…" at bounding box center [594, 278] width 1188 height 556
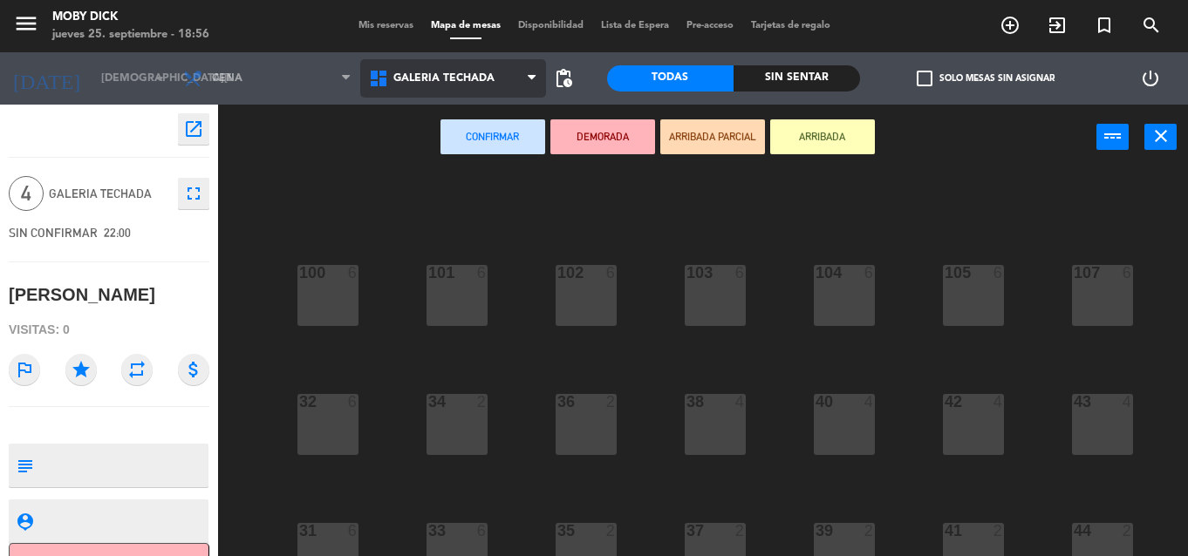
click at [507, 81] on span "GALERIA TECHADA" at bounding box center [453, 78] width 186 height 38
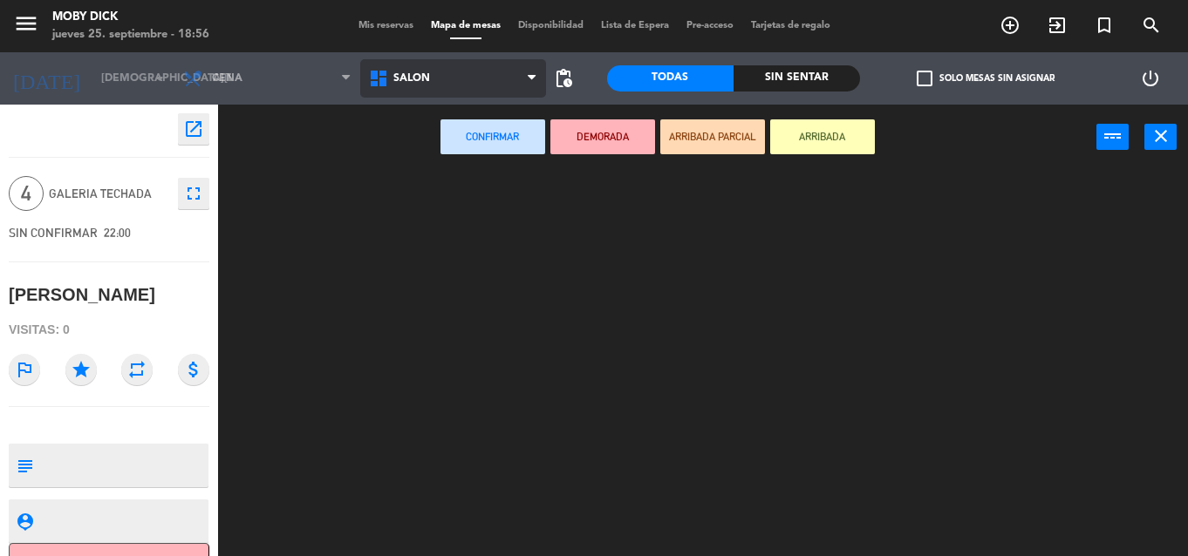
click at [387, 260] on ng-component "menu Moby Dick jueves 25. septiembre - 18:56 Mis reservas Mapa de mesas Disponi…" at bounding box center [594, 278] width 1188 height 556
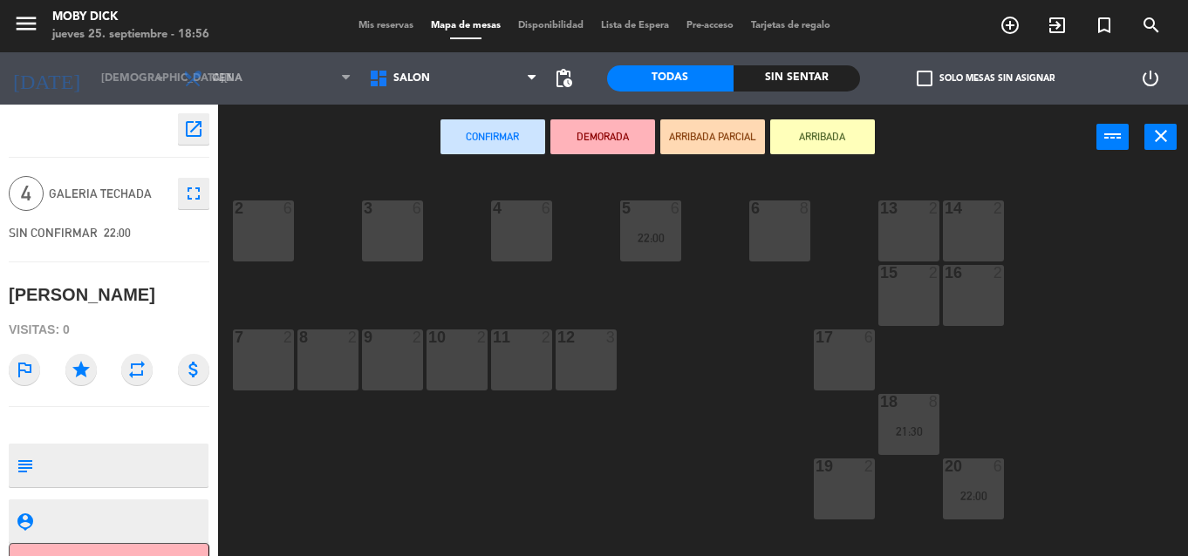
click at [536, 242] on div "4 6" at bounding box center [521, 231] width 61 height 61
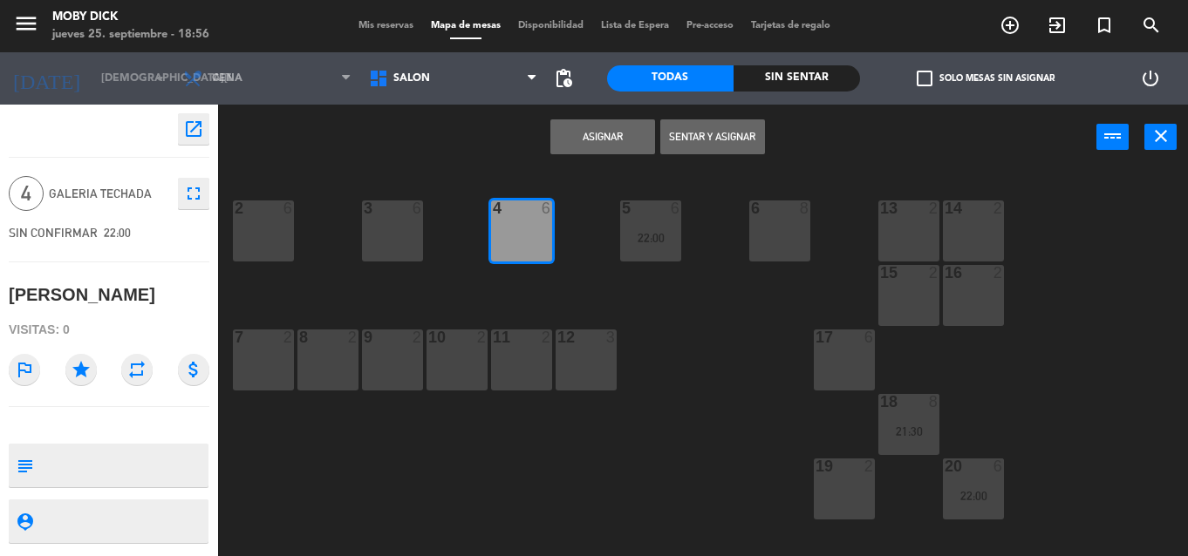
click at [612, 126] on button "Asignar" at bounding box center [602, 136] width 105 height 35
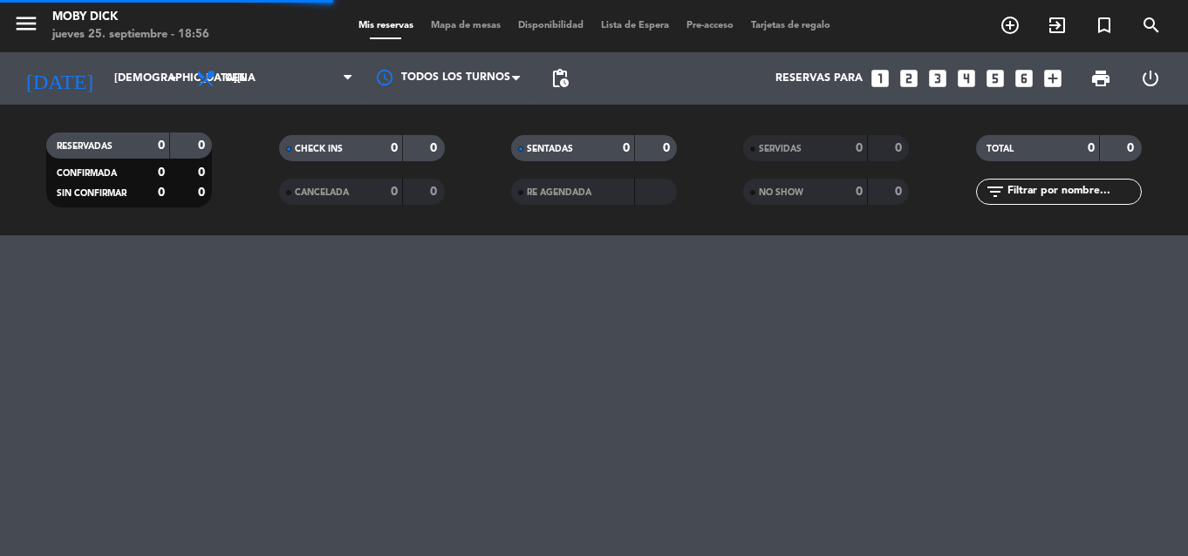
click at [1148, 260] on div "menu Moby Dick [DATE] 25. septiembre - 18:56 Mis reservas Mapa de mesas Disponi…" at bounding box center [594, 278] width 1188 height 556
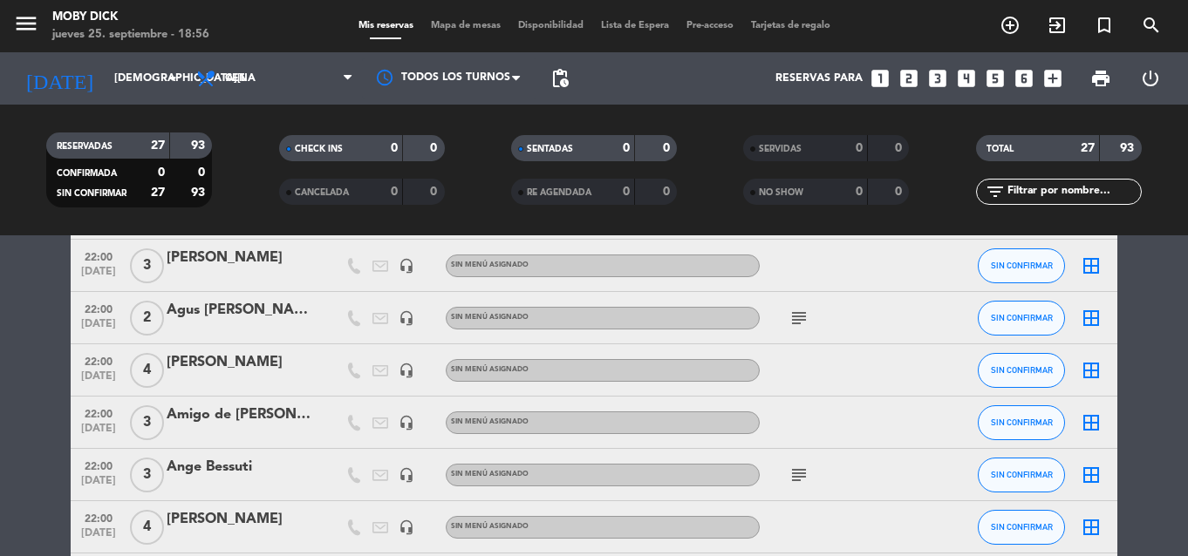
scroll to position [419, 0]
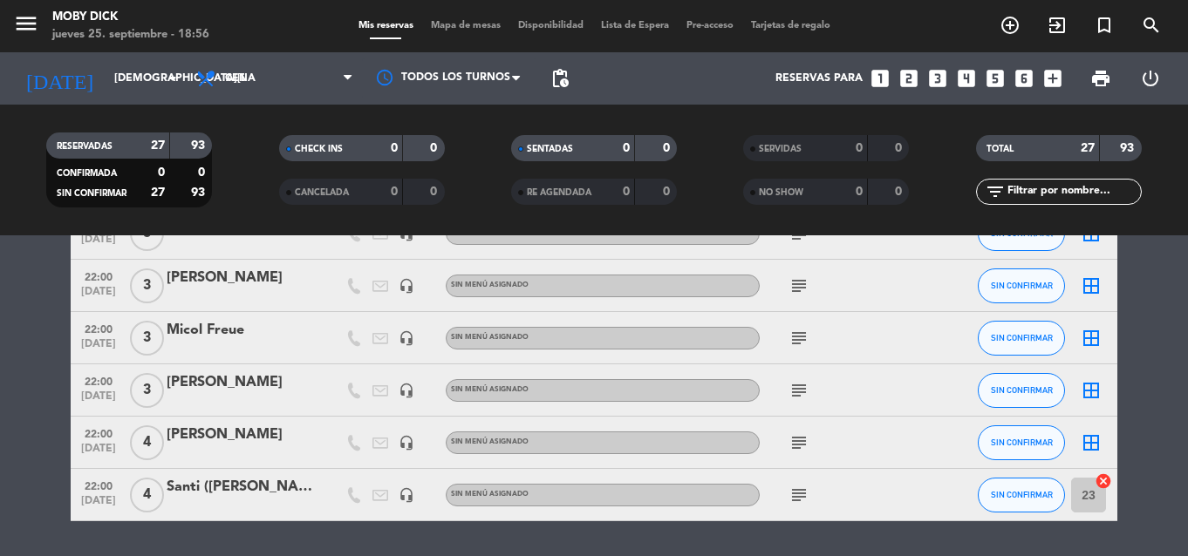
scroll to position [1221, 0]
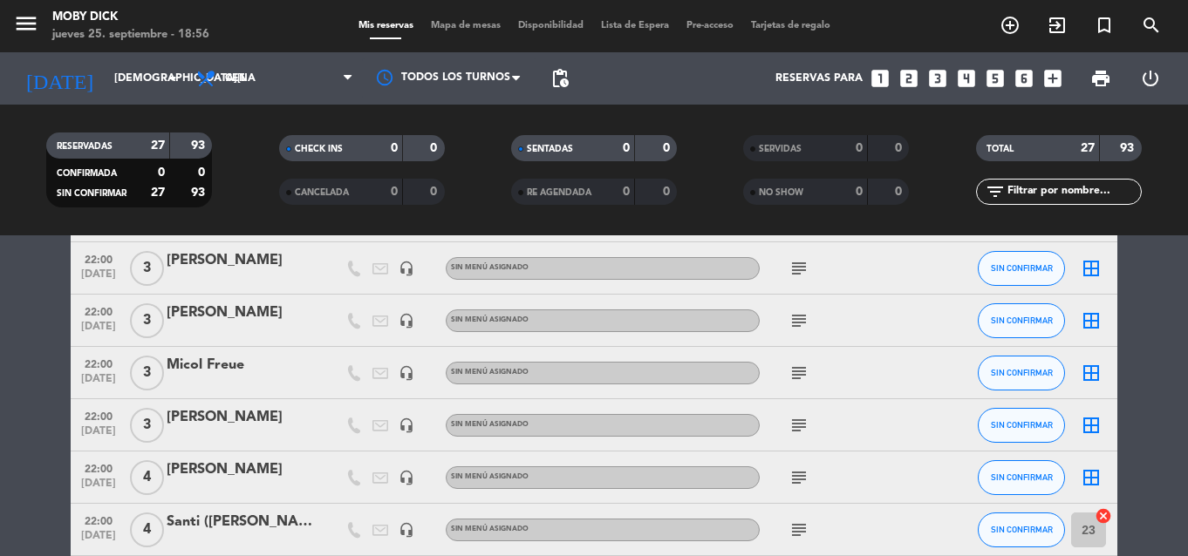
click at [1083, 482] on icon "border_all" at bounding box center [1091, 477] width 21 height 21
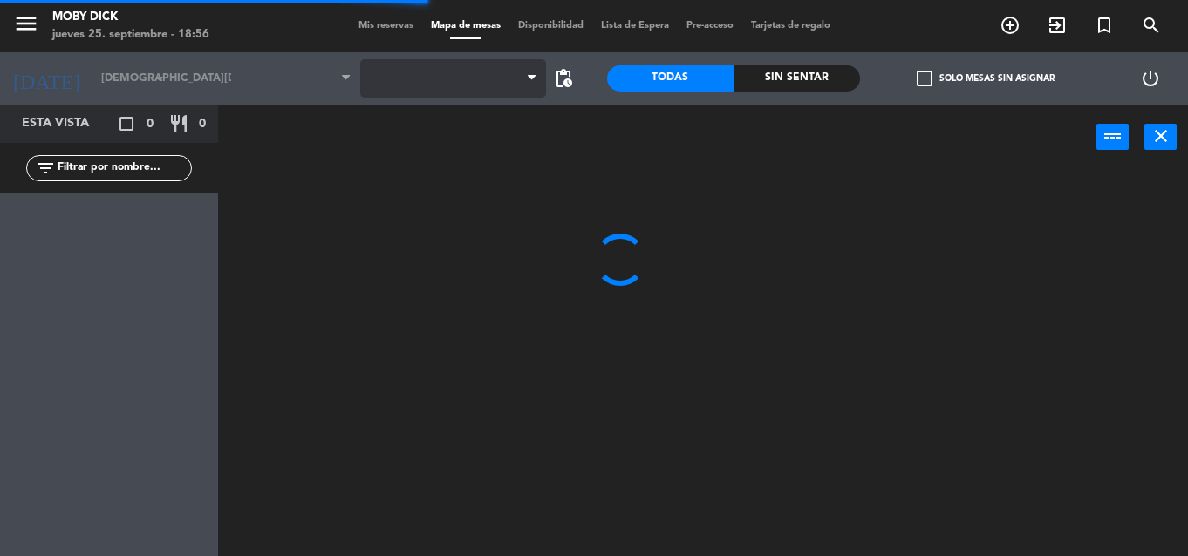
click at [498, 92] on span at bounding box center [453, 78] width 186 height 38
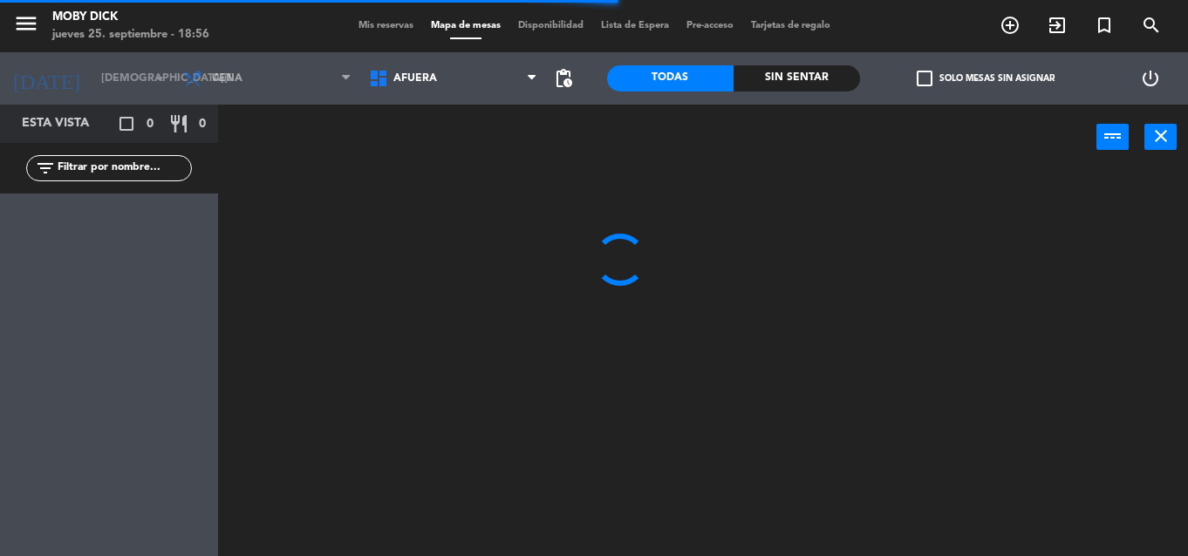
click at [498, 92] on span "AFUERA" at bounding box center [453, 78] width 186 height 38
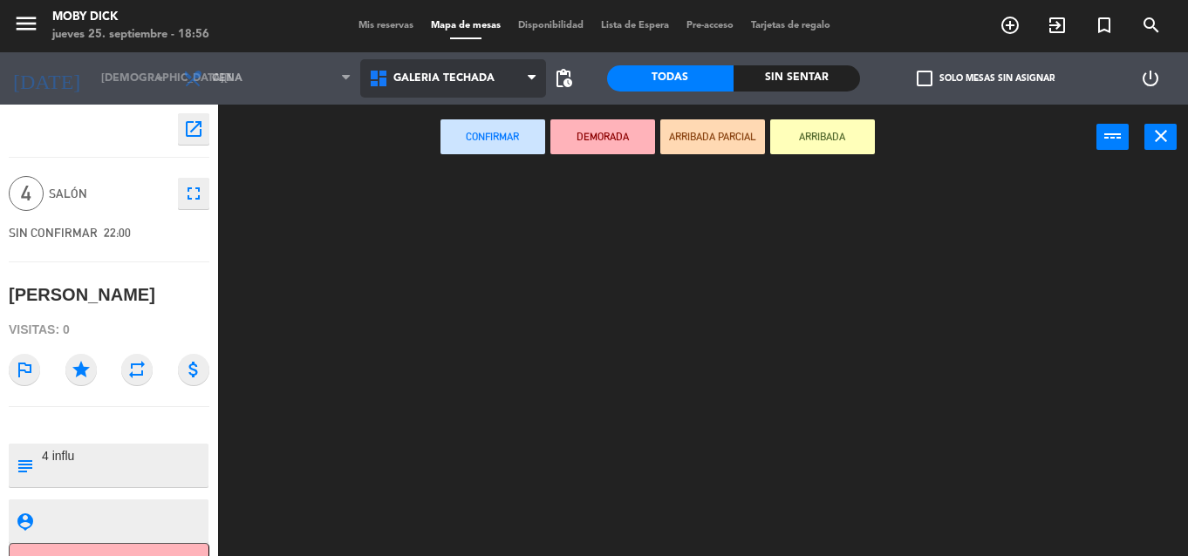
click at [479, 195] on ng-component "menu Moby Dick [DATE] 25. septiembre - 18:56 Mis reservas Mapa de mesas Disponi…" at bounding box center [594, 278] width 1188 height 556
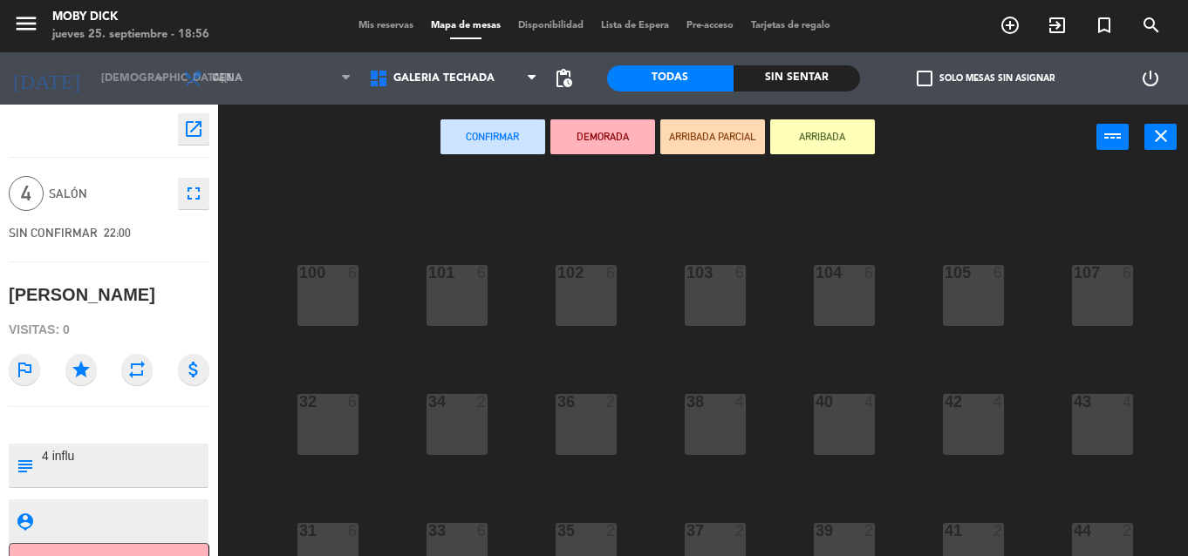
click at [512, 337] on div "100 6 101 6 102 6 103 6 104 6 105 6 107 6 32 6 34 2 36 2 38 4 40 4 43 4 42 4 35…" at bounding box center [709, 363] width 958 height 386
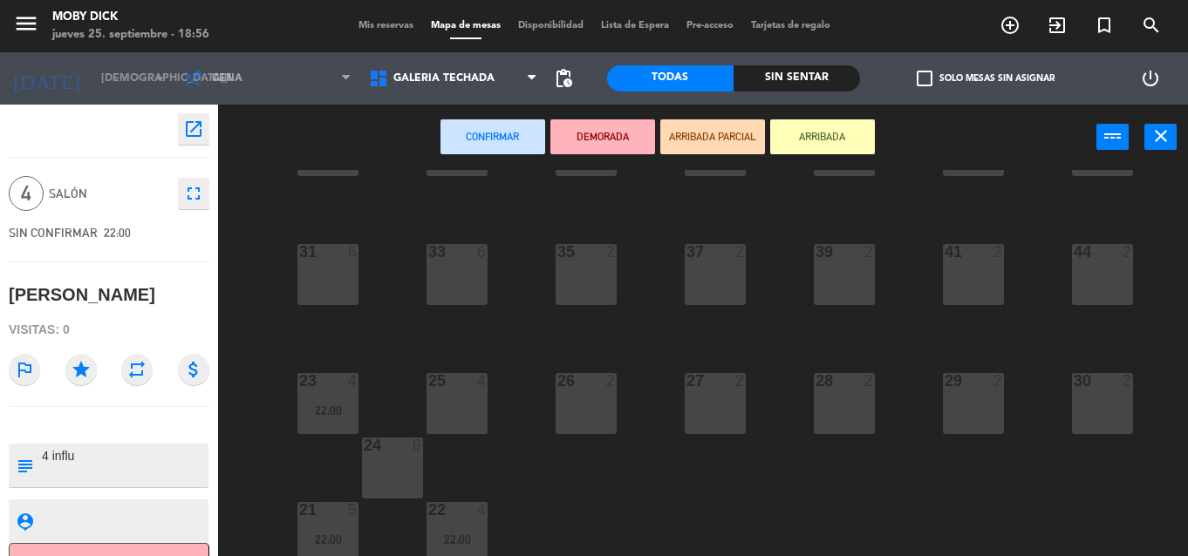
scroll to position [287, 0]
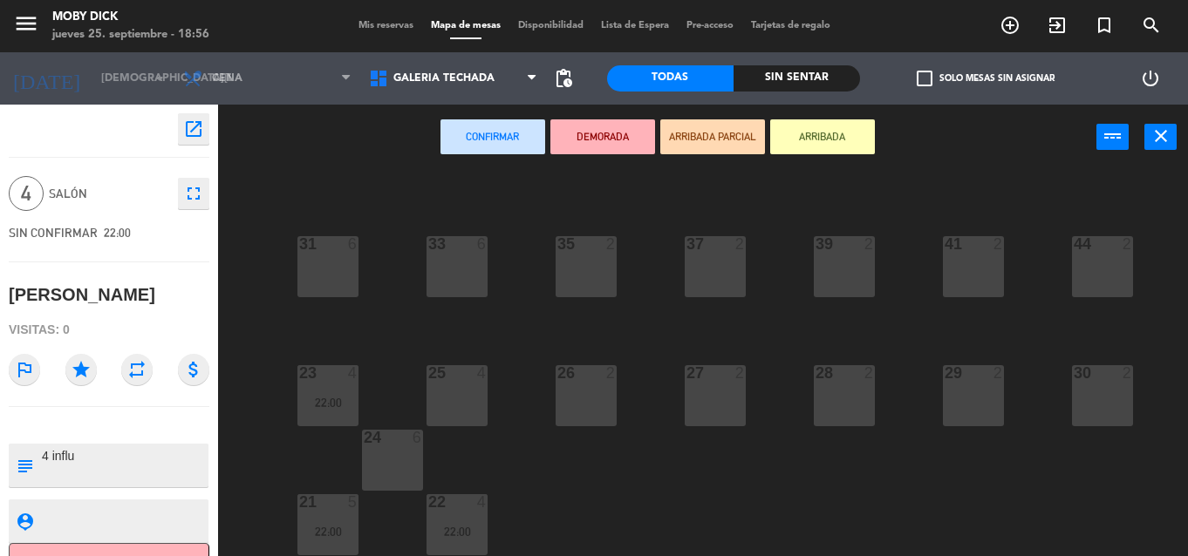
click at [474, 385] on div "25 4" at bounding box center [456, 395] width 61 height 61
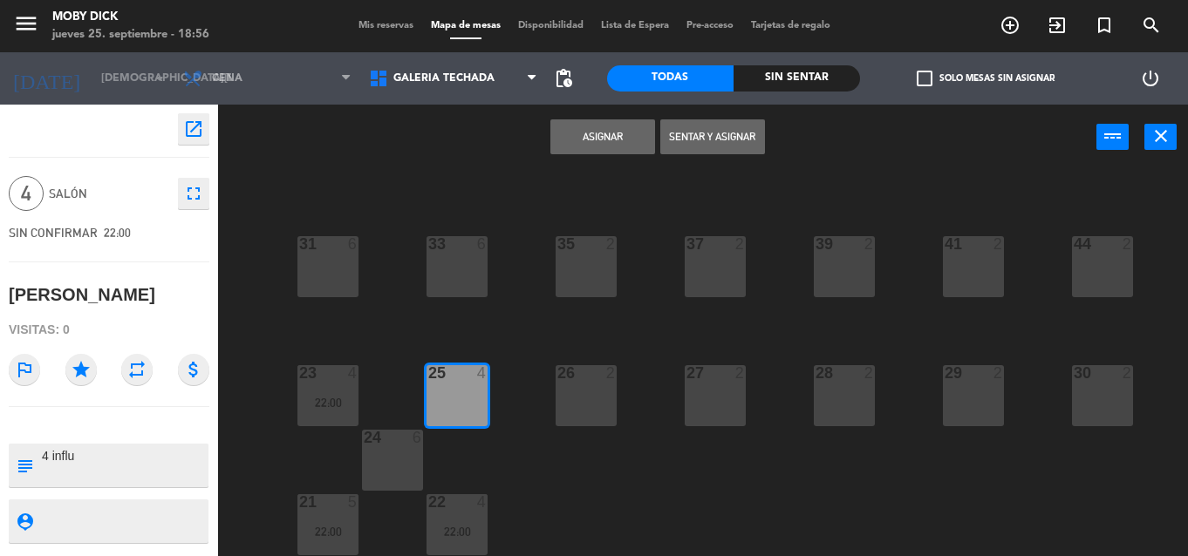
click at [631, 120] on button "Asignar" at bounding box center [602, 136] width 105 height 35
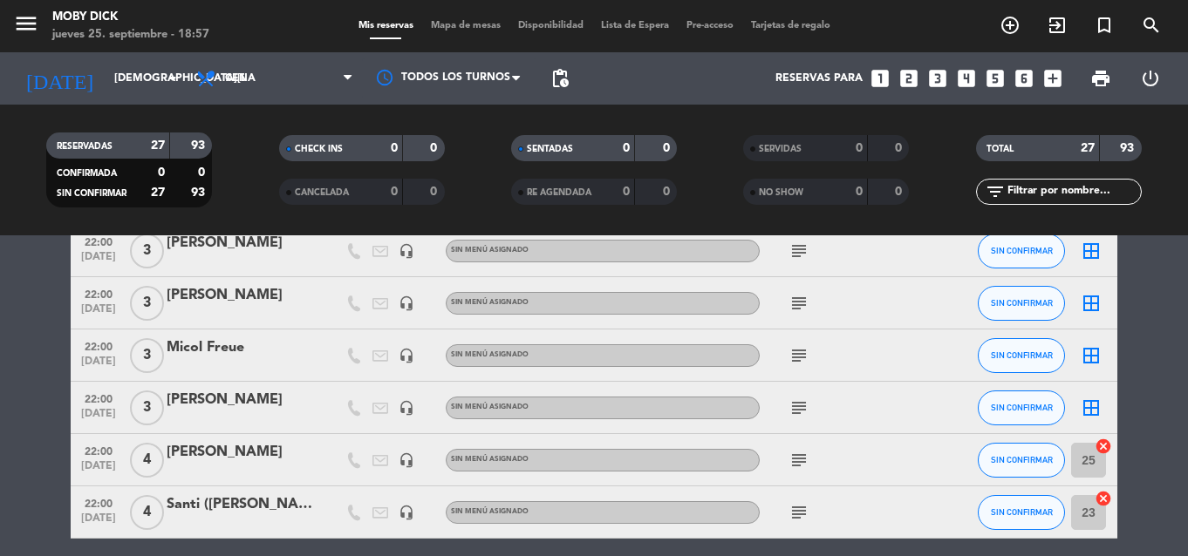
scroll to position [1204, 0]
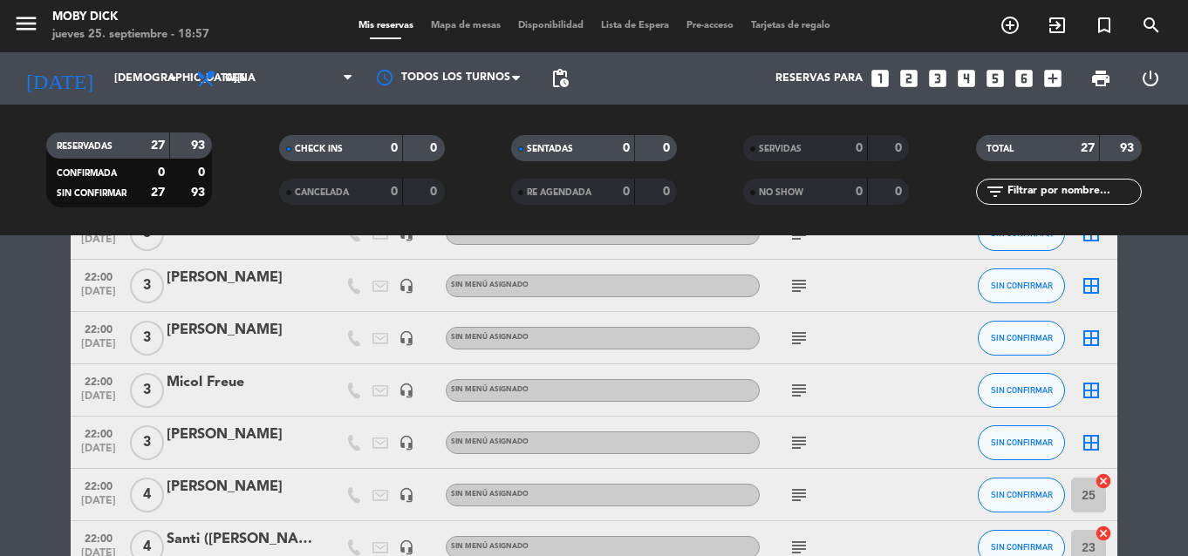
click at [1085, 442] on icon "border_all" at bounding box center [1091, 443] width 21 height 21
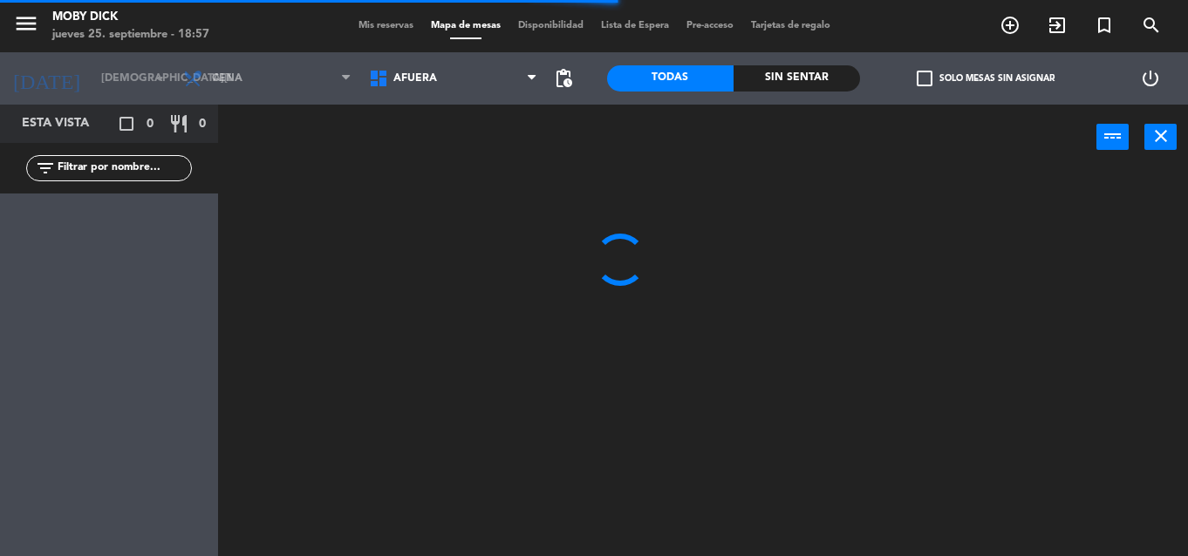
click at [469, 97] on span "AFUERA" at bounding box center [453, 78] width 186 height 38
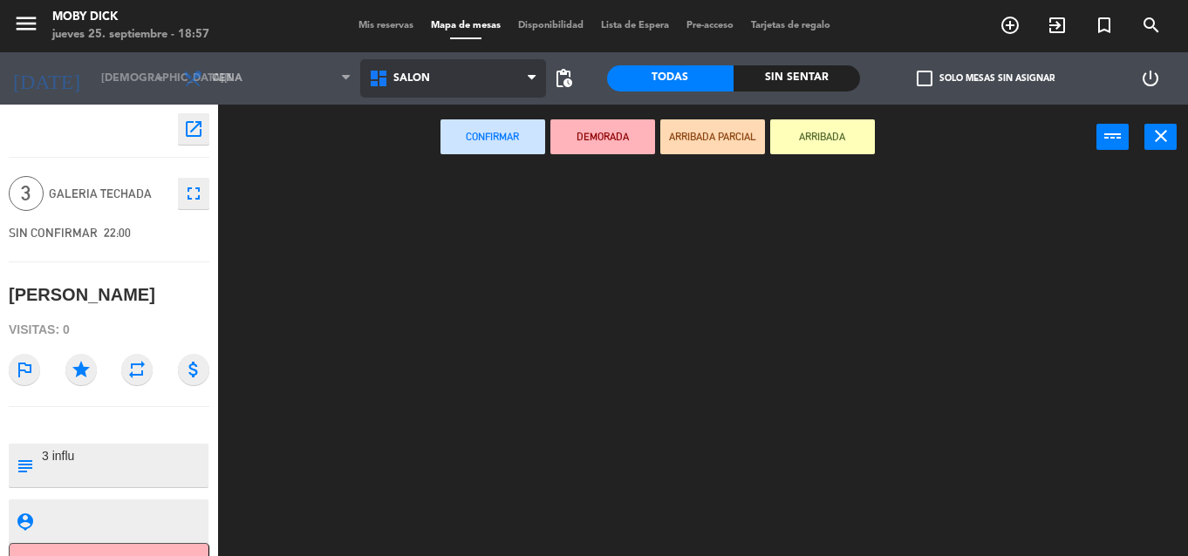
click at [420, 263] on ng-component "menu Moby Dick jueves 25. septiembre - 18:57 Mis reservas Mapa de mesas Disponi…" at bounding box center [594, 278] width 1188 height 556
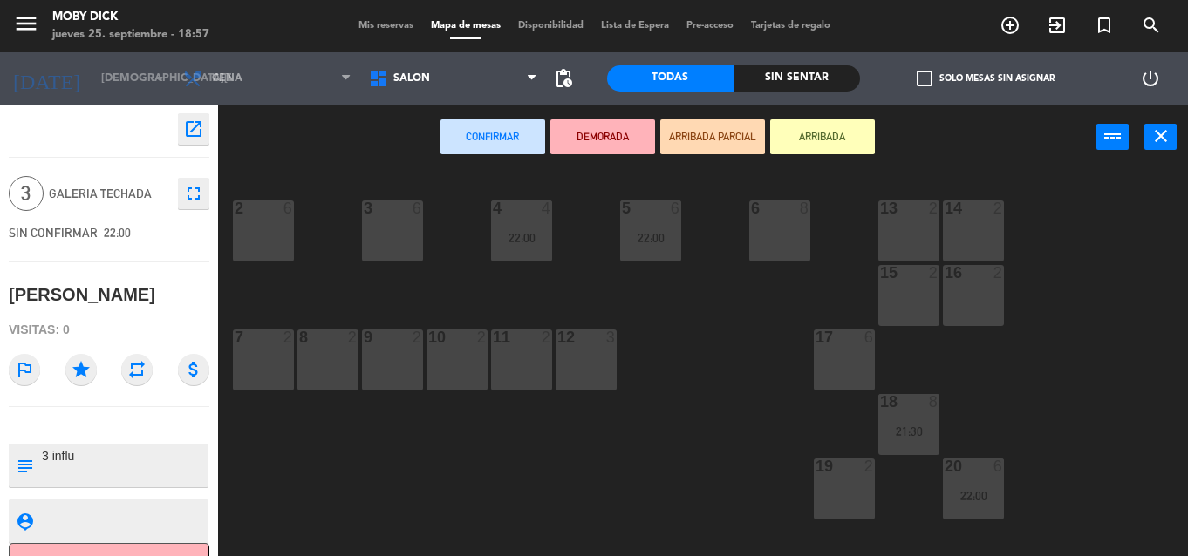
click at [856, 495] on div "19 2" at bounding box center [844, 489] width 61 height 61
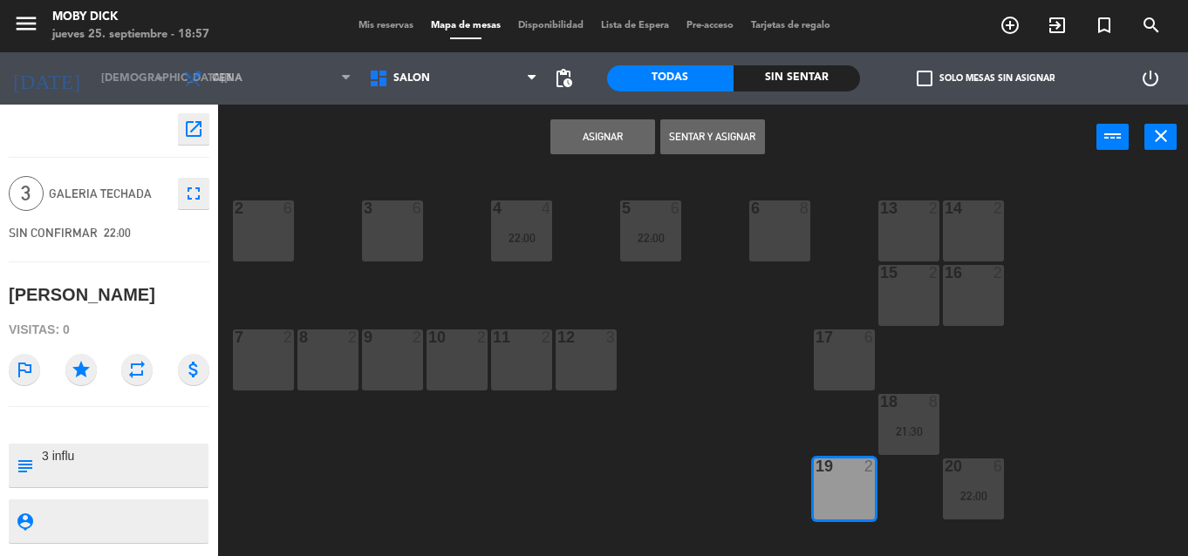
click at [597, 137] on button "Asignar" at bounding box center [602, 136] width 105 height 35
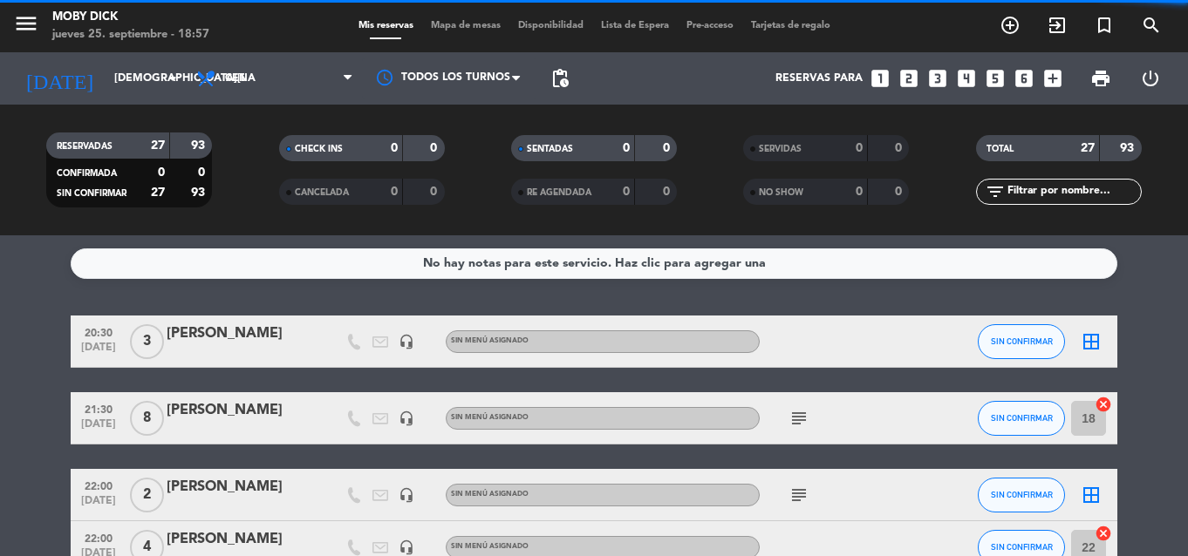
click at [1165, 309] on div "No hay notas para este servicio. Haz clic para agregar una 20:30 [DATE] 3 [PERS…" at bounding box center [594, 395] width 1188 height 321
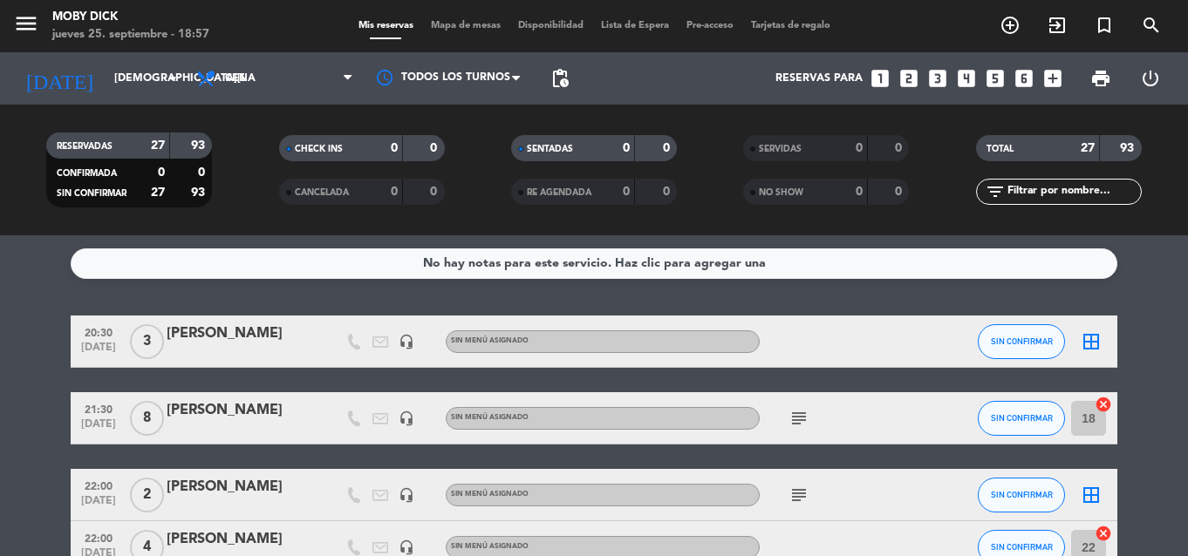
scroll to position [35, 0]
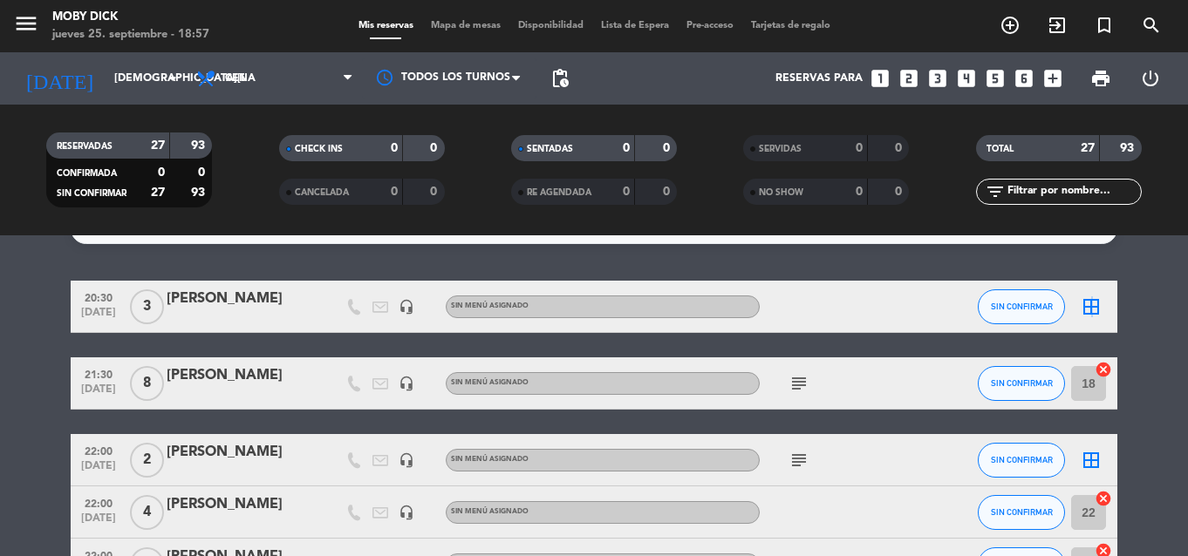
click at [1089, 314] on icon "border_all" at bounding box center [1091, 307] width 21 height 21
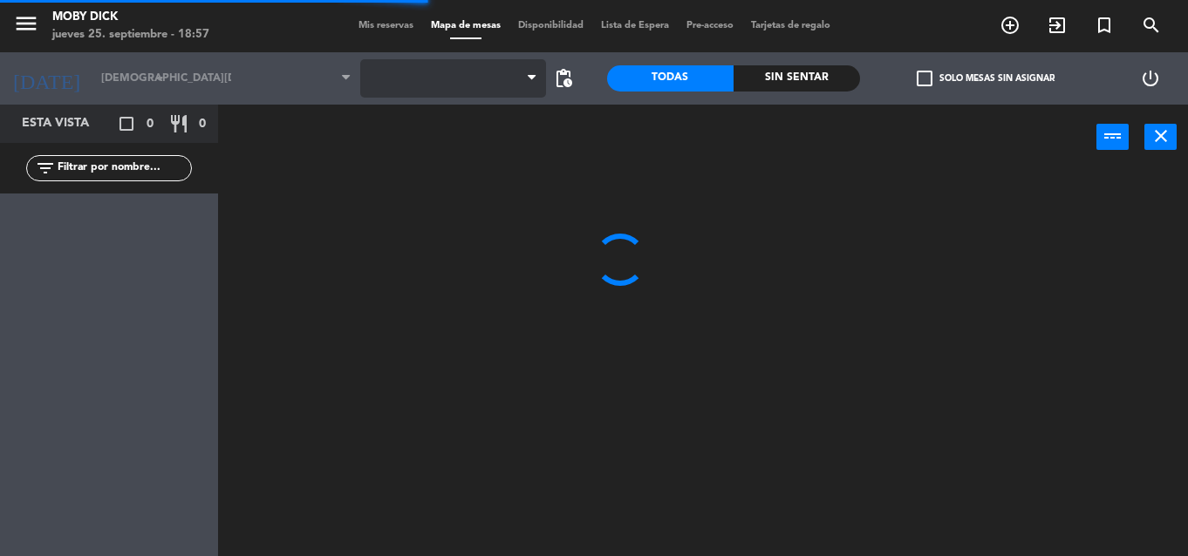
click at [450, 83] on span at bounding box center [453, 78] width 186 height 38
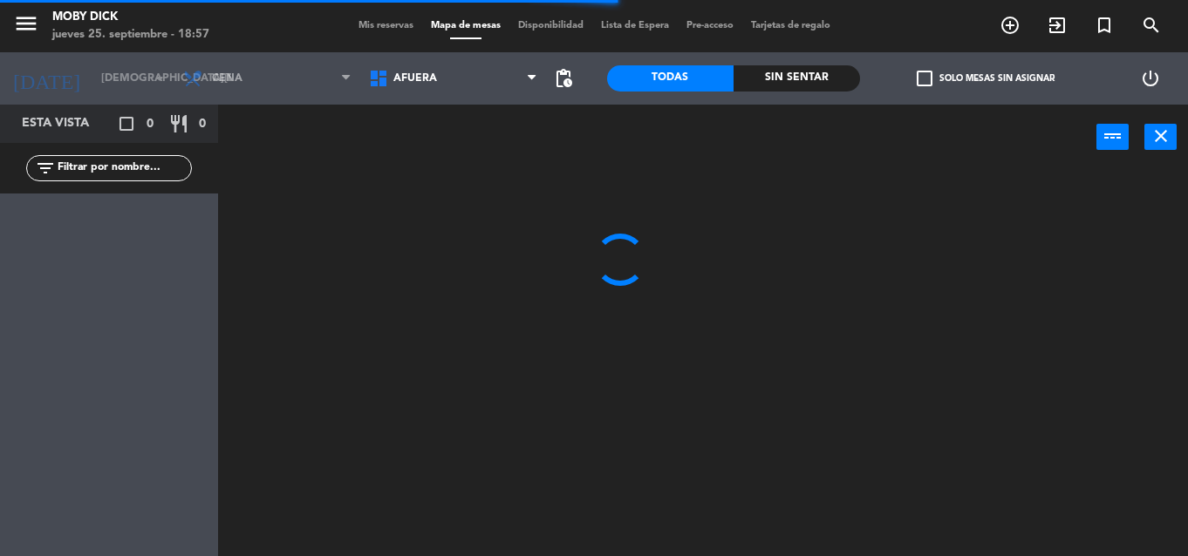
click at [450, 83] on span "AFUERA" at bounding box center [453, 78] width 186 height 38
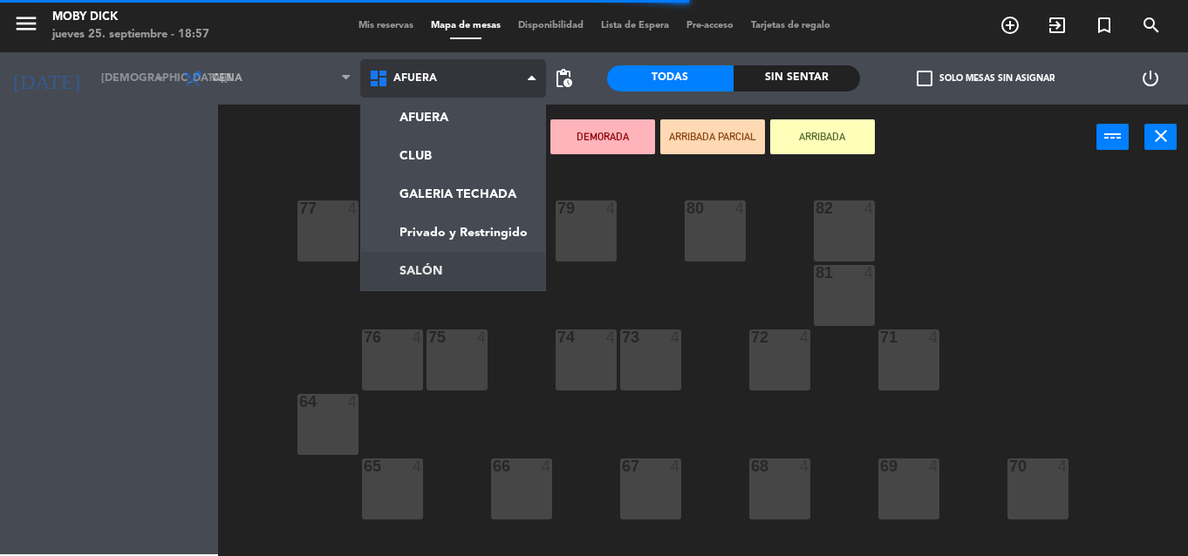
click at [392, 276] on ng-component "menu Moby Dick jueves 25. septiembre - 18:57 Mis reservas Mapa de mesas Disponi…" at bounding box center [594, 278] width 1188 height 556
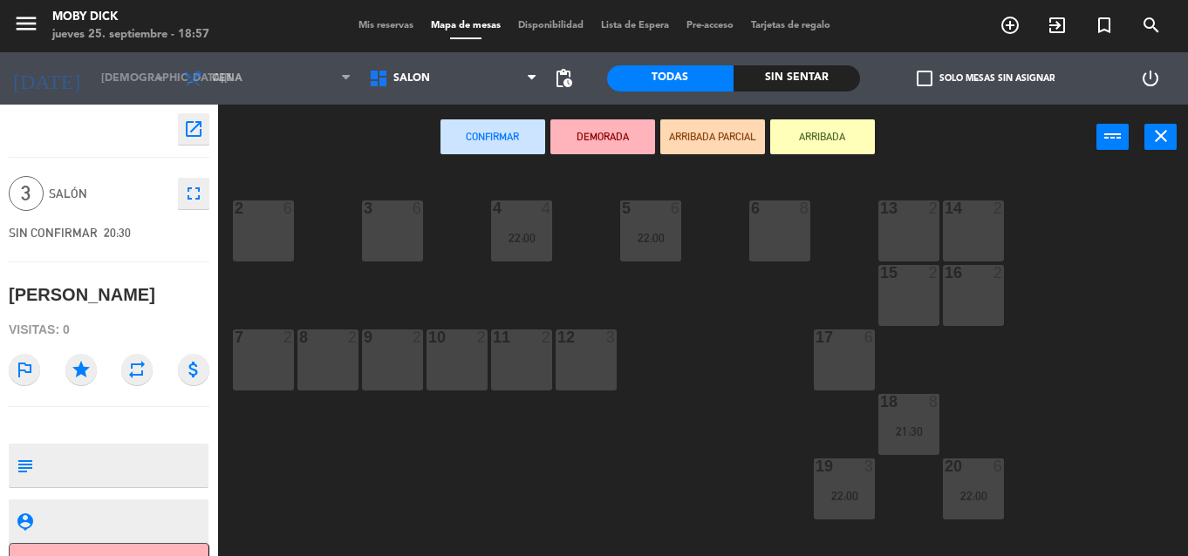
click at [919, 324] on div "15 2" at bounding box center [908, 295] width 61 height 61
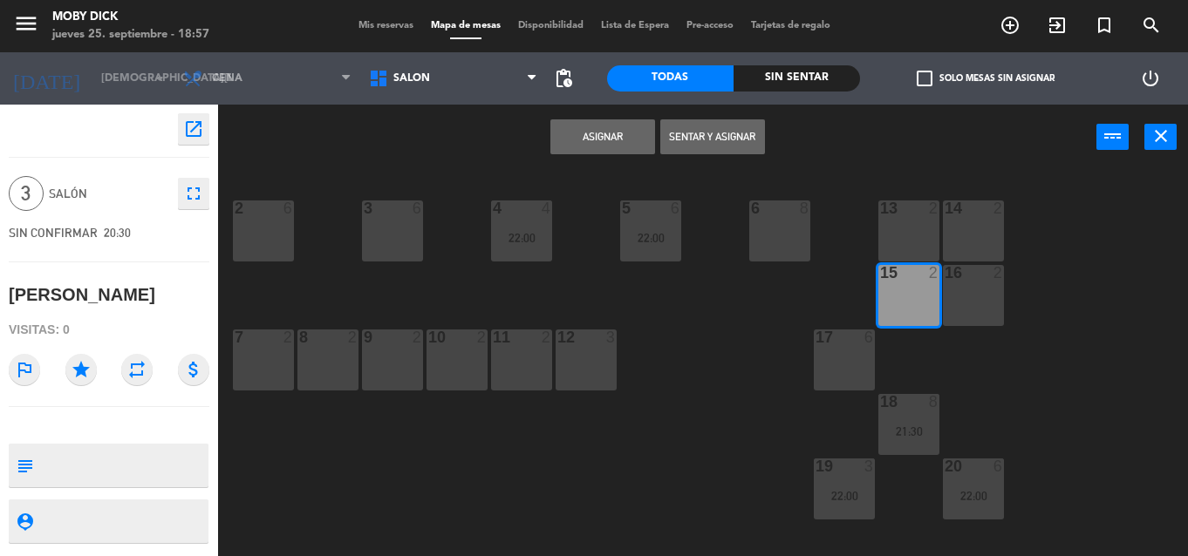
click at [554, 140] on button "Asignar" at bounding box center [602, 136] width 105 height 35
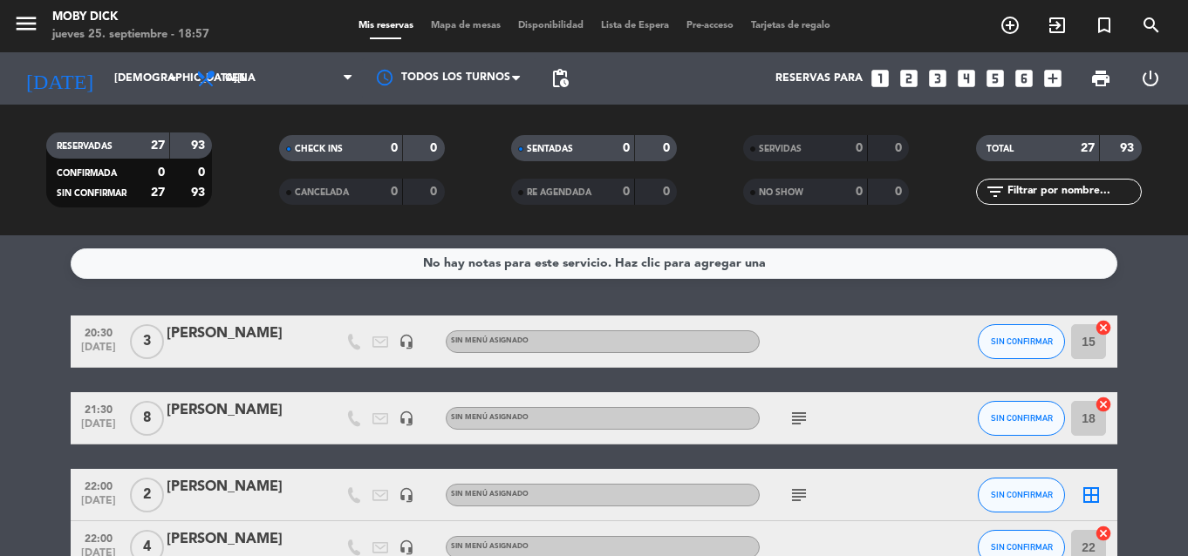
click at [1146, 299] on div "No hay notas para este servicio. Haz clic para agregar una 20:30 [DATE] 3 [PERS…" at bounding box center [594, 395] width 1188 height 321
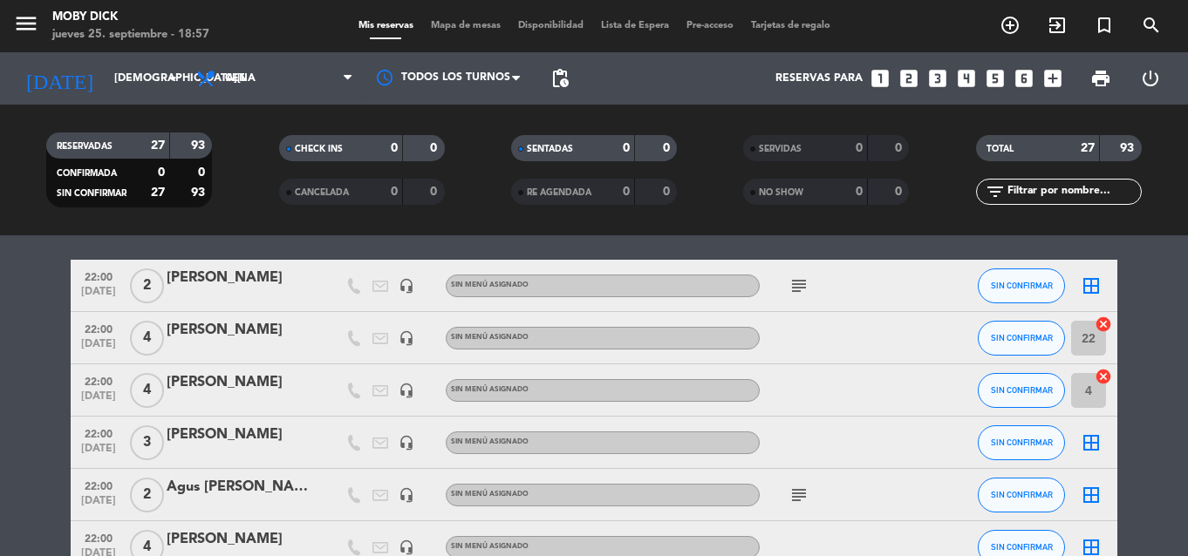
scroll to position [244, 0]
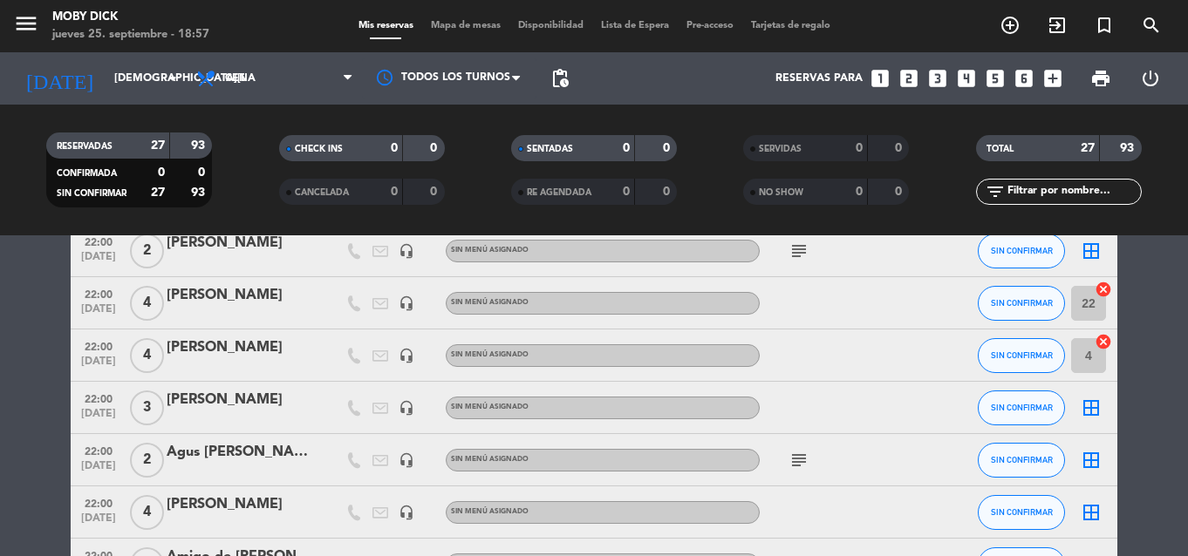
click at [1094, 244] on icon "border_all" at bounding box center [1091, 251] width 21 height 21
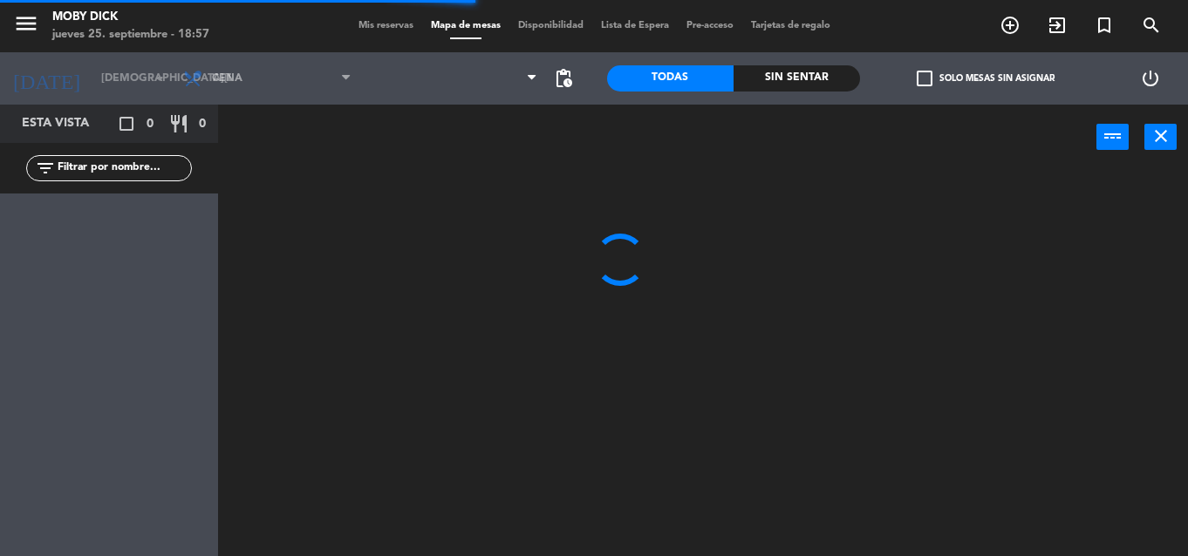
click at [488, 100] on div at bounding box center [453, 78] width 186 height 52
click at [493, 92] on span "AFUERA" at bounding box center [453, 78] width 186 height 38
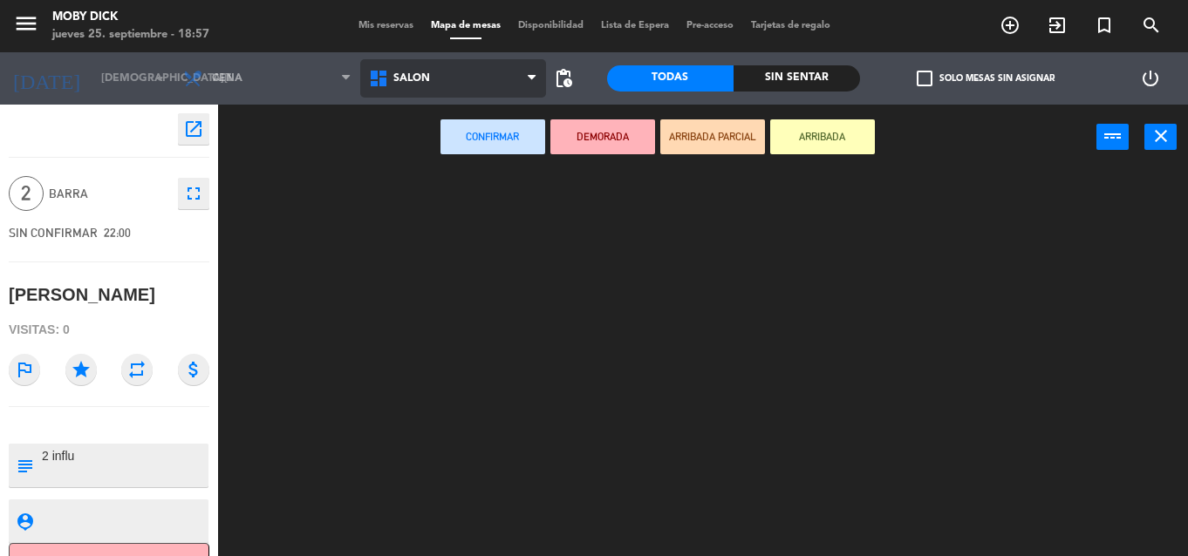
click at [413, 271] on ng-component "menu Moby Dick jueves 25. septiembre - 18:57 Mis reservas Mapa de mesas Disponi…" at bounding box center [594, 278] width 1188 height 556
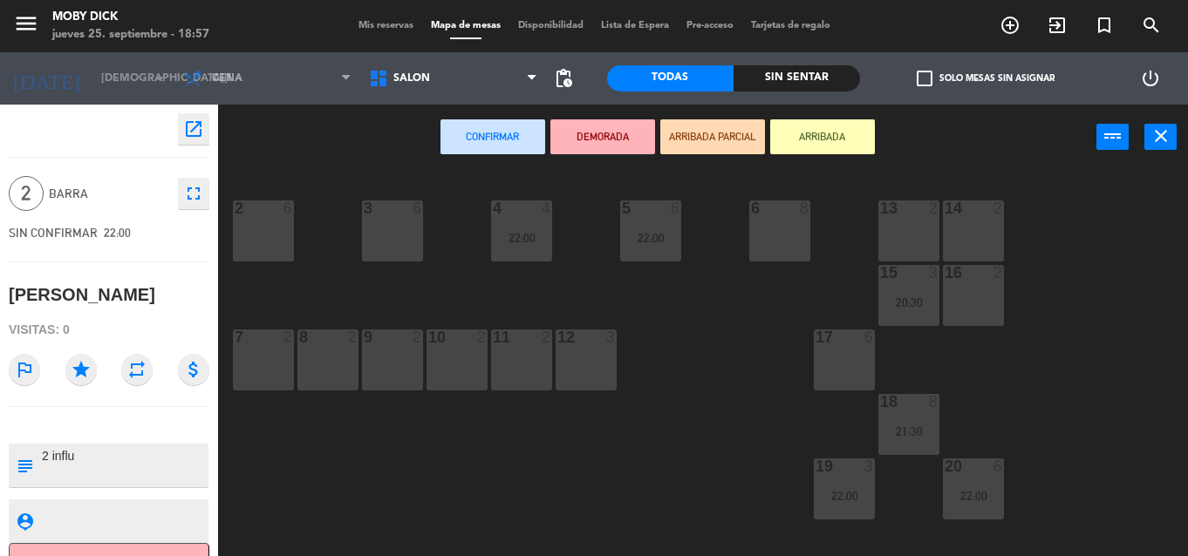
click at [471, 379] on div "10 2" at bounding box center [456, 360] width 61 height 61
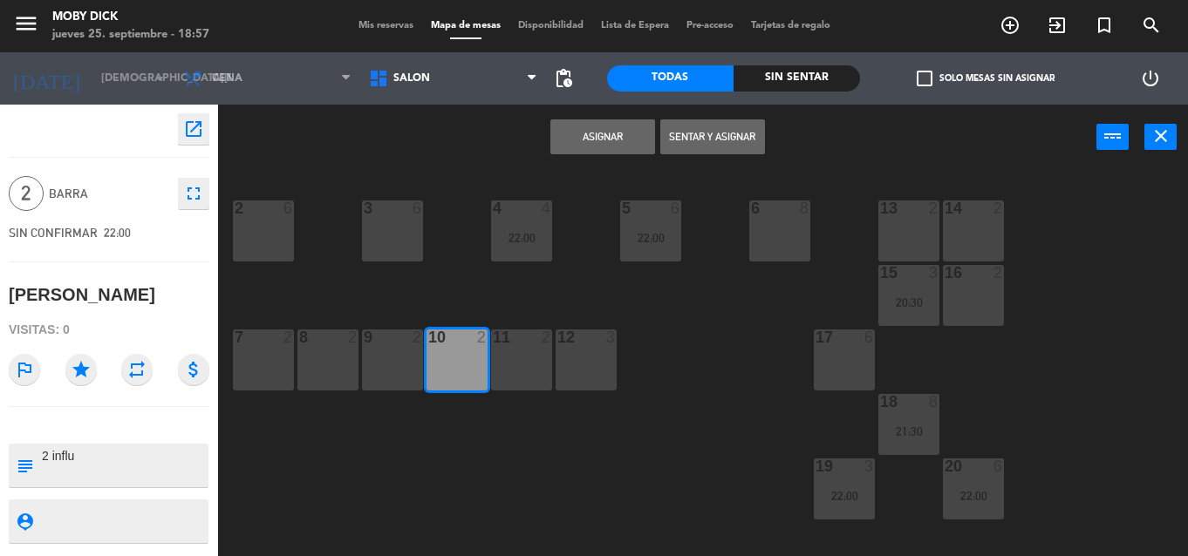
click at [633, 132] on button "Asignar" at bounding box center [602, 136] width 105 height 35
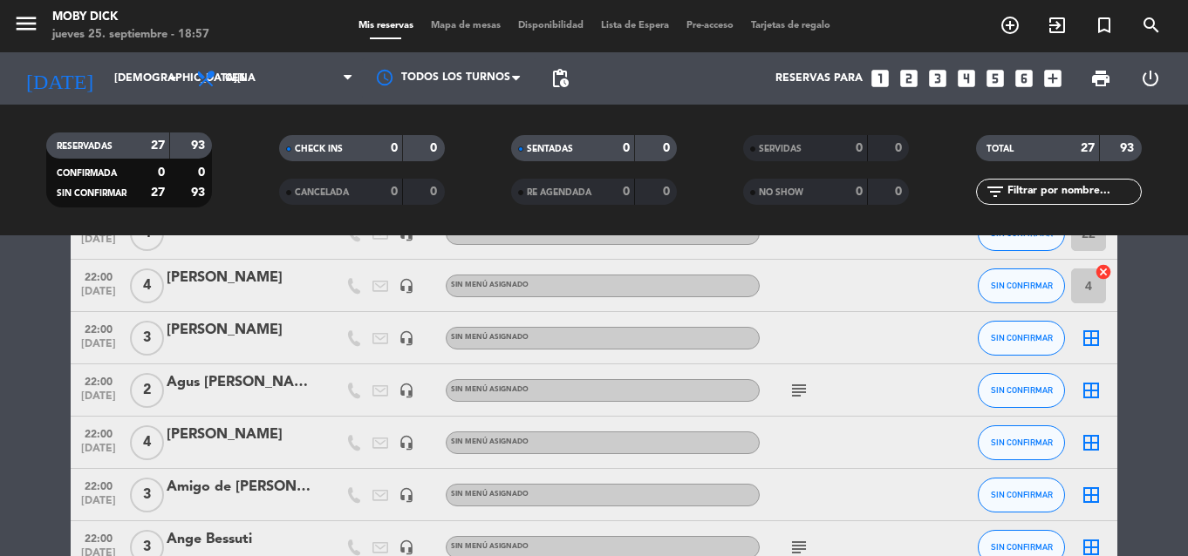
scroll to position [349, 0]
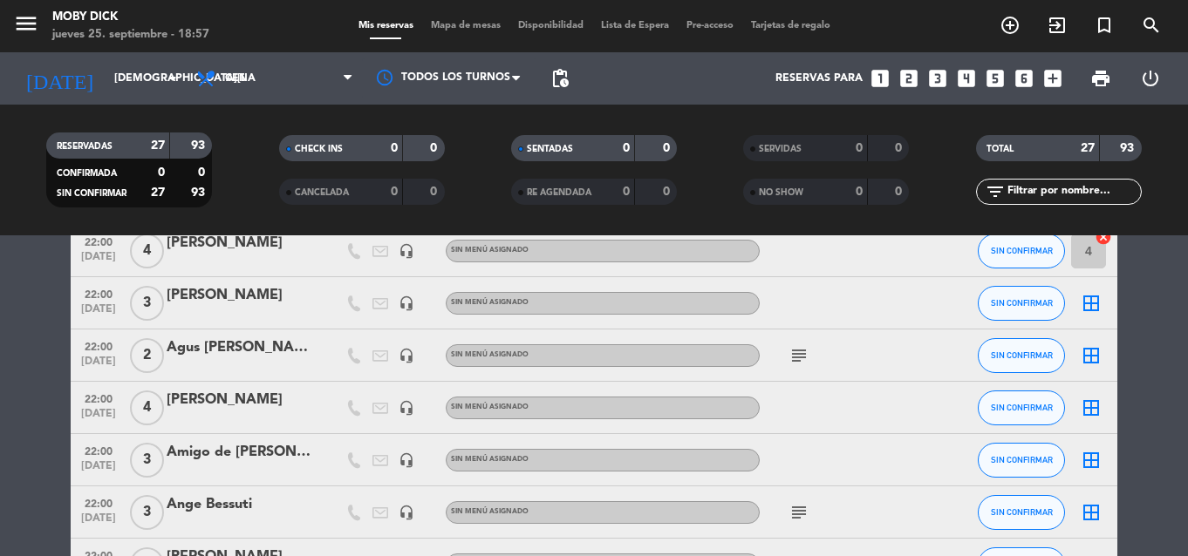
click at [1101, 351] on icon "border_all" at bounding box center [1091, 355] width 21 height 21
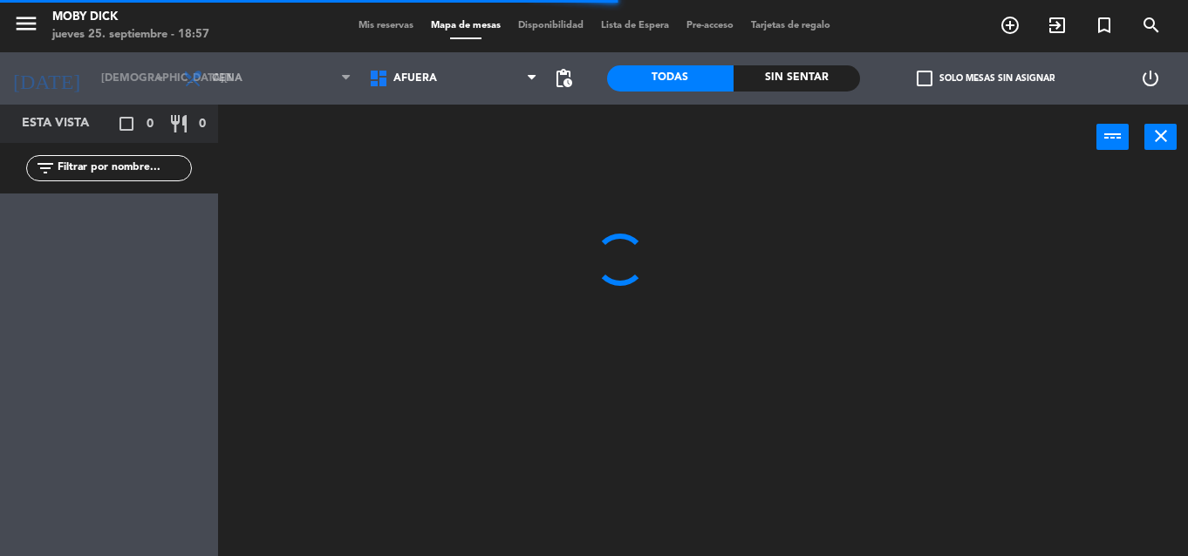
click at [461, 83] on span "AFUERA" at bounding box center [453, 78] width 186 height 38
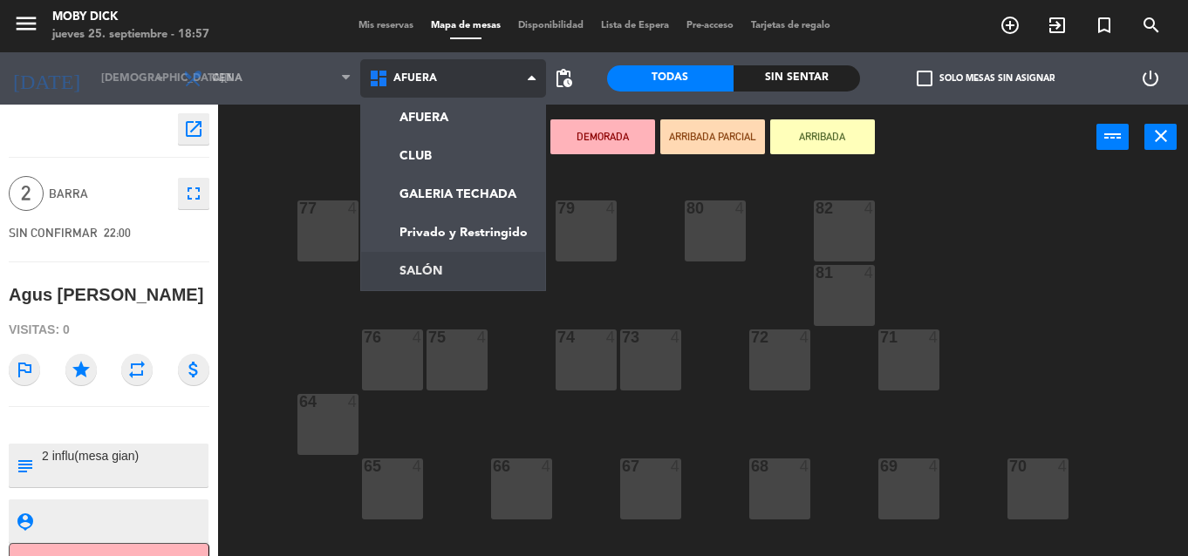
click at [455, 274] on ng-component "menu Moby Dick jueves 25. septiembre - 18:57 Mis reservas Mapa de mesas Disponi…" at bounding box center [594, 278] width 1188 height 556
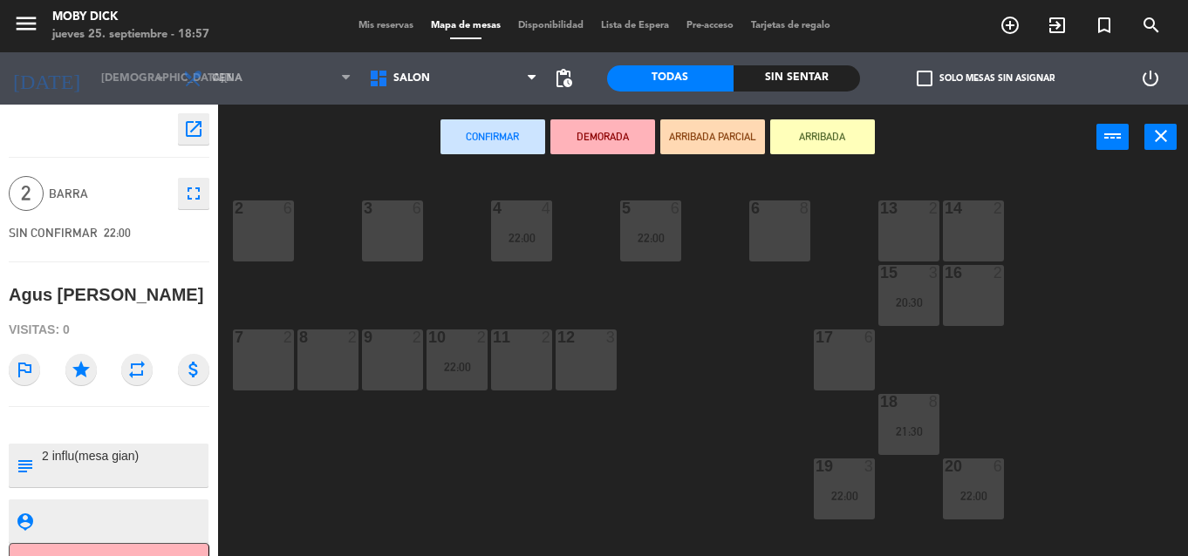
click at [405, 375] on div "9 2" at bounding box center [392, 360] width 61 height 61
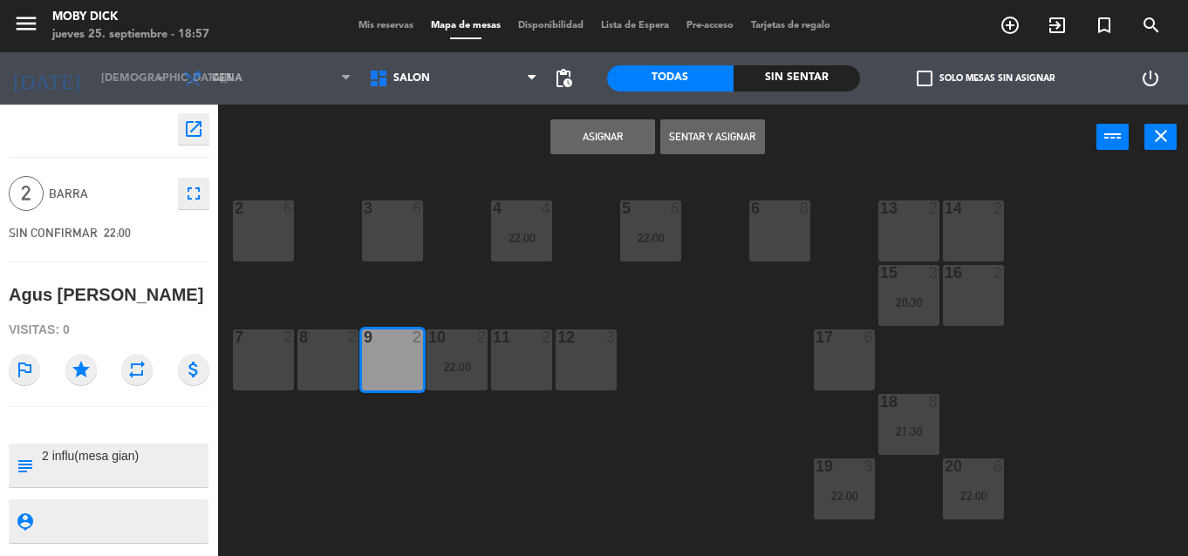
click at [644, 128] on button "Asignar" at bounding box center [602, 136] width 105 height 35
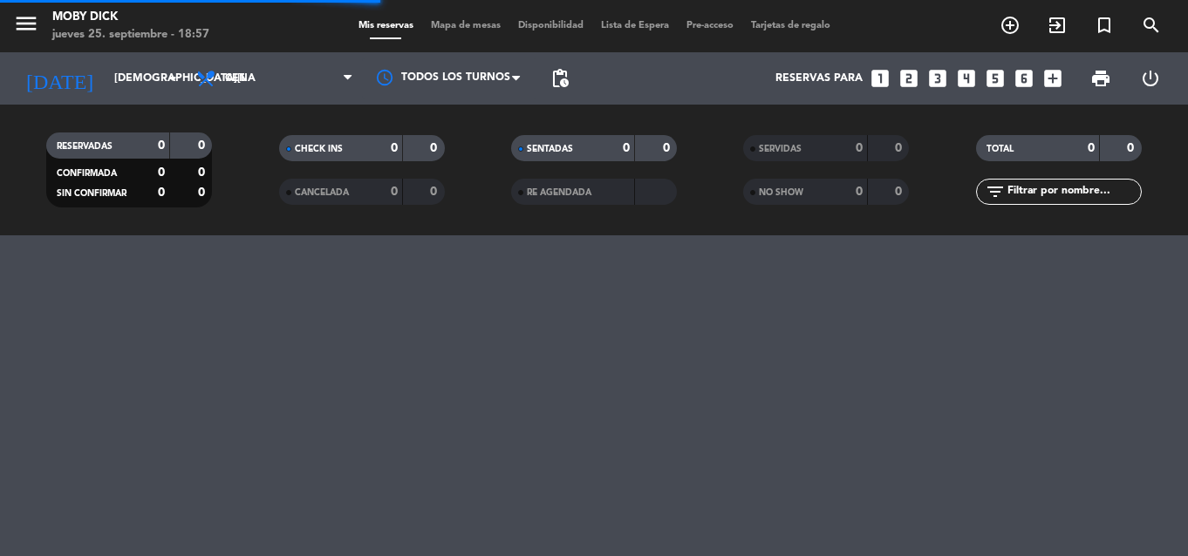
click at [1156, 382] on div "menu Moby Dick jueves 25. septiembre - 18:57 Mis reservas Mapa de mesas Disponi…" at bounding box center [594, 278] width 1188 height 556
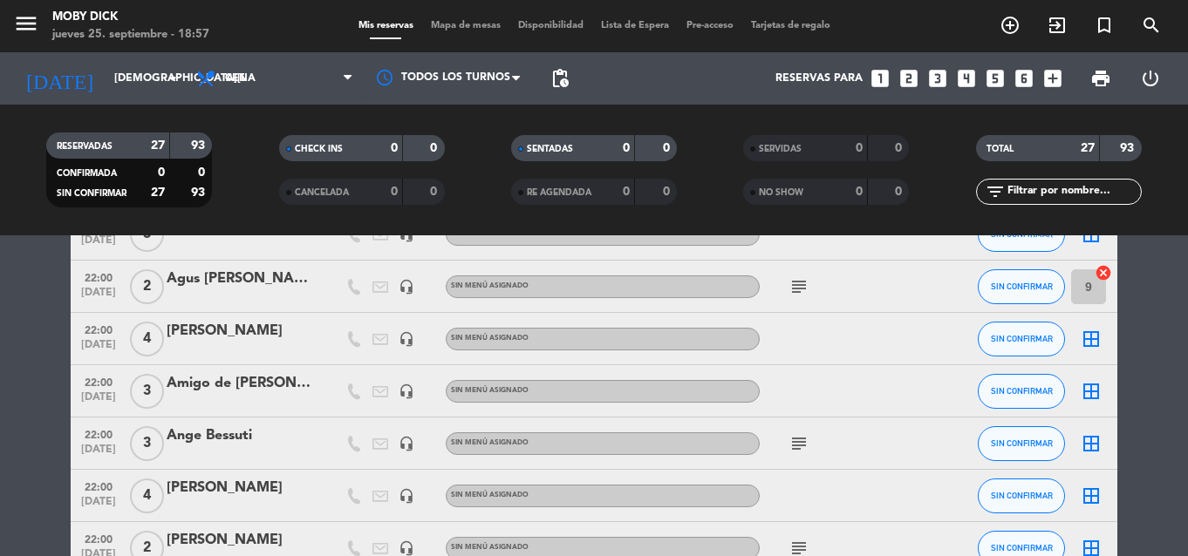
scroll to position [419, 0]
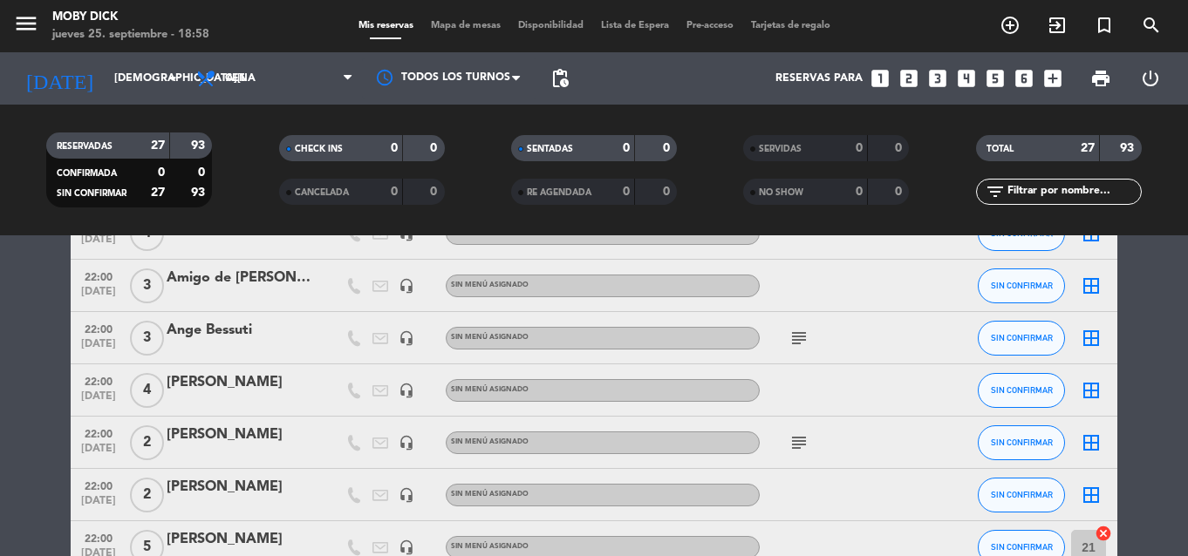
scroll to position [558, 0]
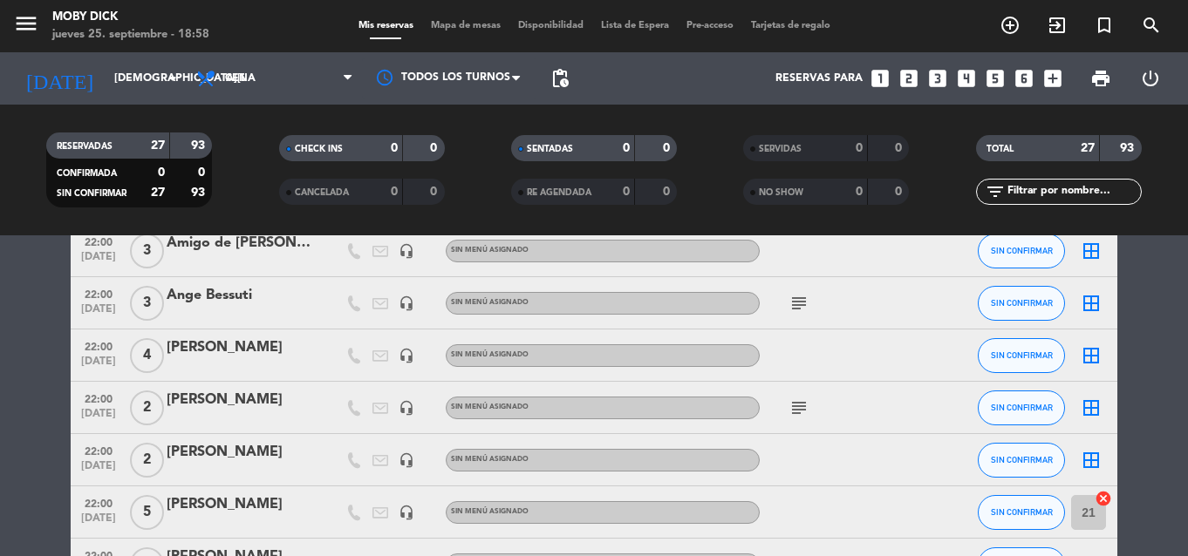
click at [1184, 421] on bookings-row "20:30 [DATE] 3 [PERSON_NAME] headset_mic Sin menú asignado SIN CONFIRMAR 15 can…" at bounding box center [594, 489] width 1188 height 1462
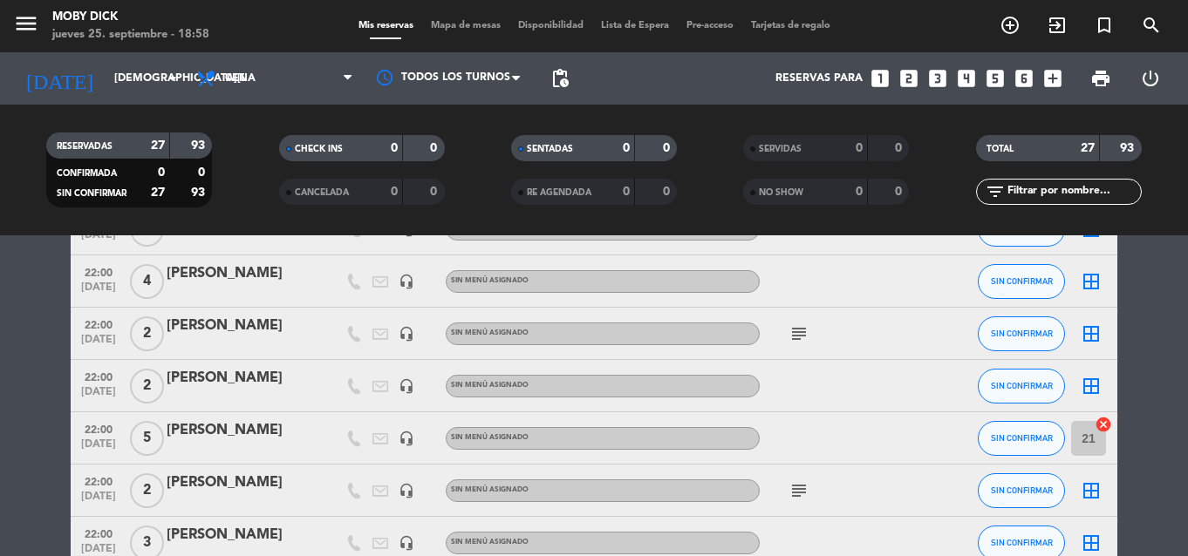
scroll to position [663, 0]
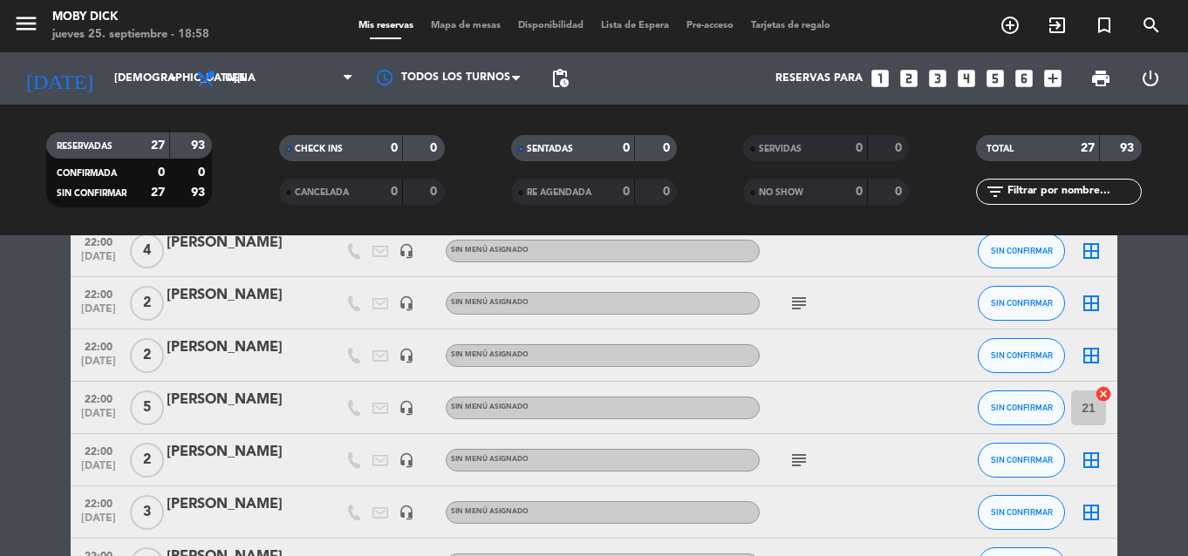
click at [1140, 440] on bookings-row "20:30 [DATE] 3 [PERSON_NAME] headset_mic Sin menú asignado SIN CONFIRMAR 15 can…" at bounding box center [594, 384] width 1188 height 1462
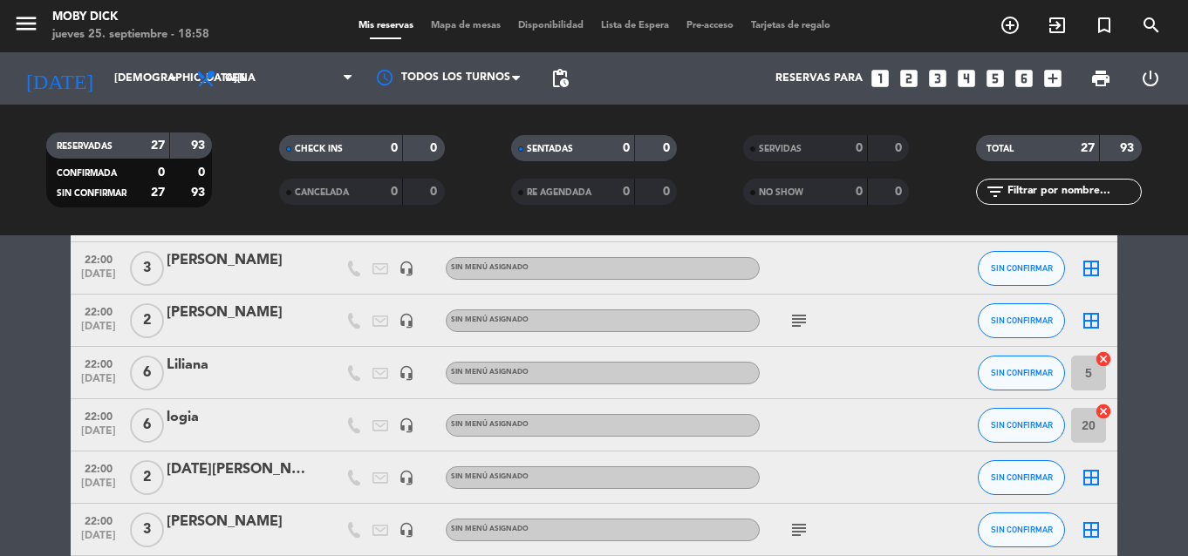
click at [1185, 377] on bookings-row "20:30 [DATE] 3 [PERSON_NAME] headset_mic Sin menú asignado SIN CONFIRMAR 15 can…" at bounding box center [594, 140] width 1188 height 1462
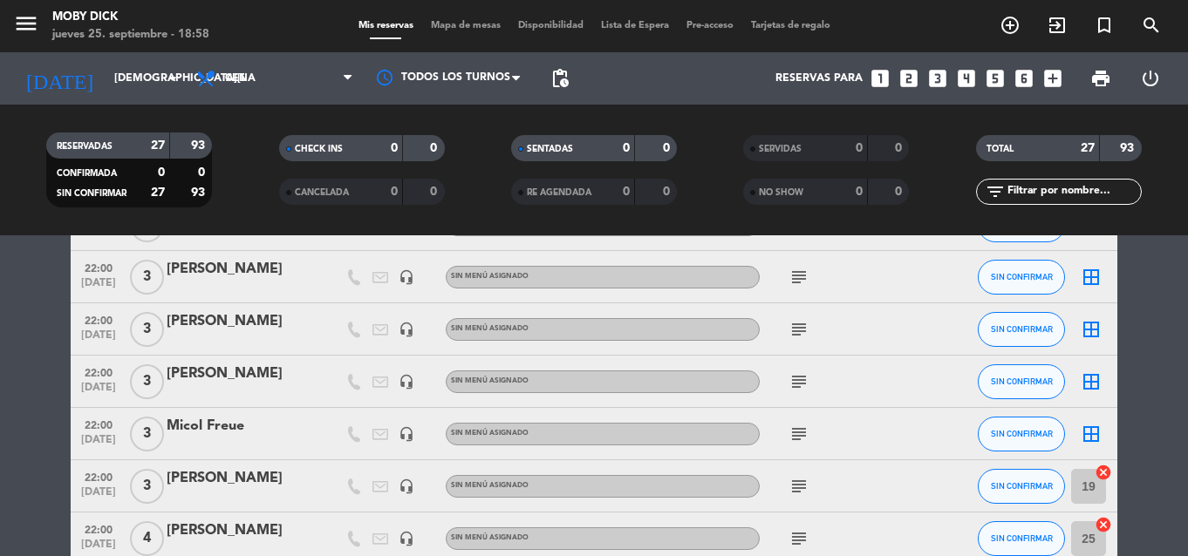
scroll to position [1151, 0]
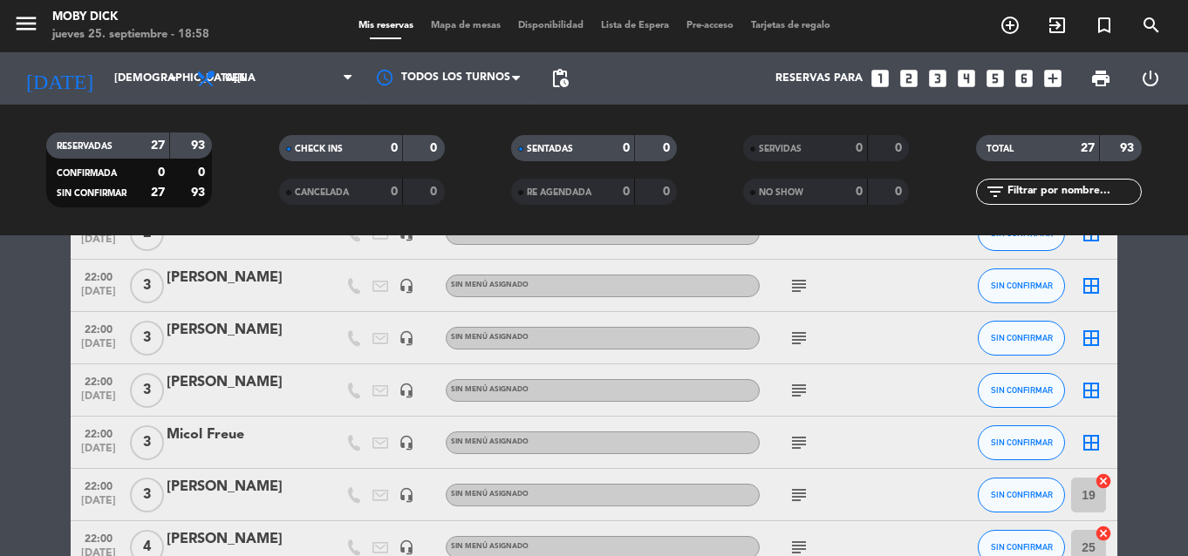
click at [1088, 440] on icon "border_all" at bounding box center [1091, 443] width 21 height 21
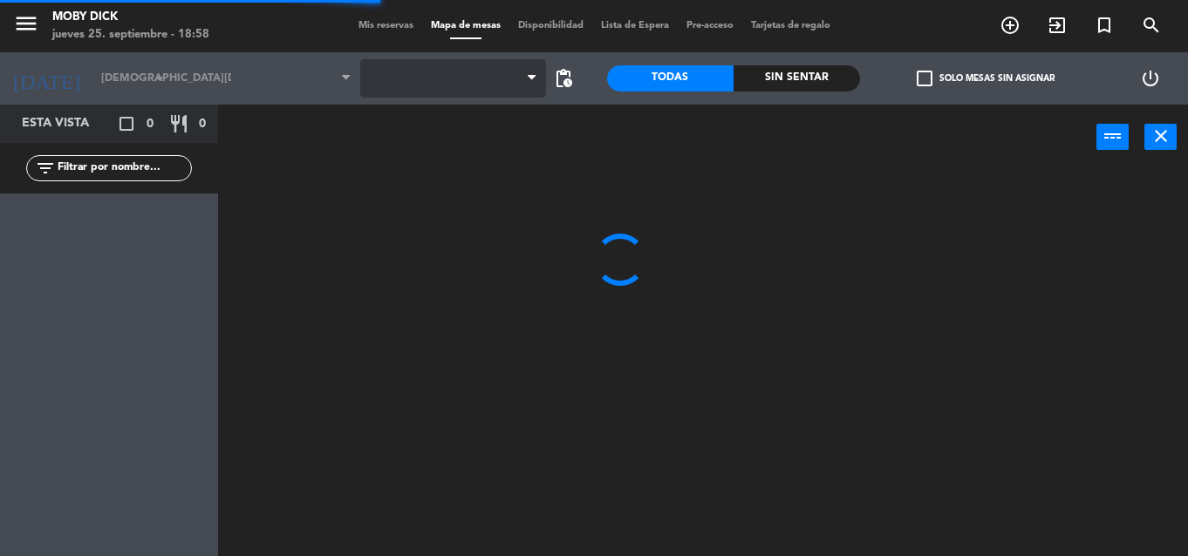
click at [447, 72] on span at bounding box center [453, 78] width 186 height 38
click at [450, 70] on span "AFUERA" at bounding box center [453, 78] width 186 height 38
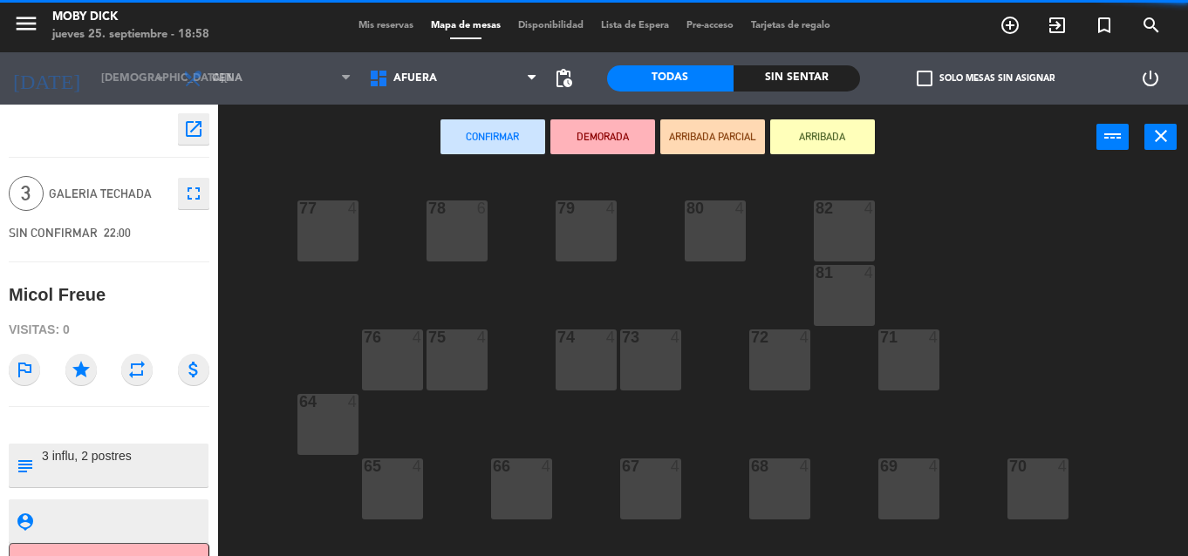
drag, startPoint x: 397, startPoint y: 294, endPoint x: 426, endPoint y: 260, distance: 45.1
click at [397, 292] on div "77 4 78 6 82 4 80 4 79 4 81 4 73 4 74 4 72 4 75 4 76 4 71 4 64 4 68 4 69 4 70 4…" at bounding box center [709, 363] width 958 height 386
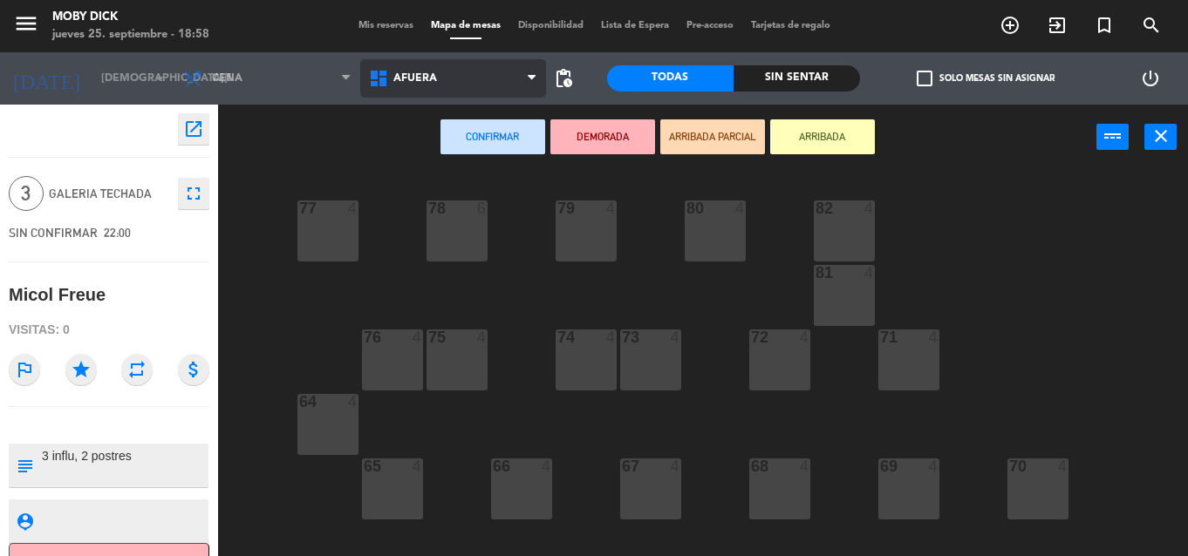
click at [475, 75] on span "AFUERA" at bounding box center [453, 78] width 186 height 38
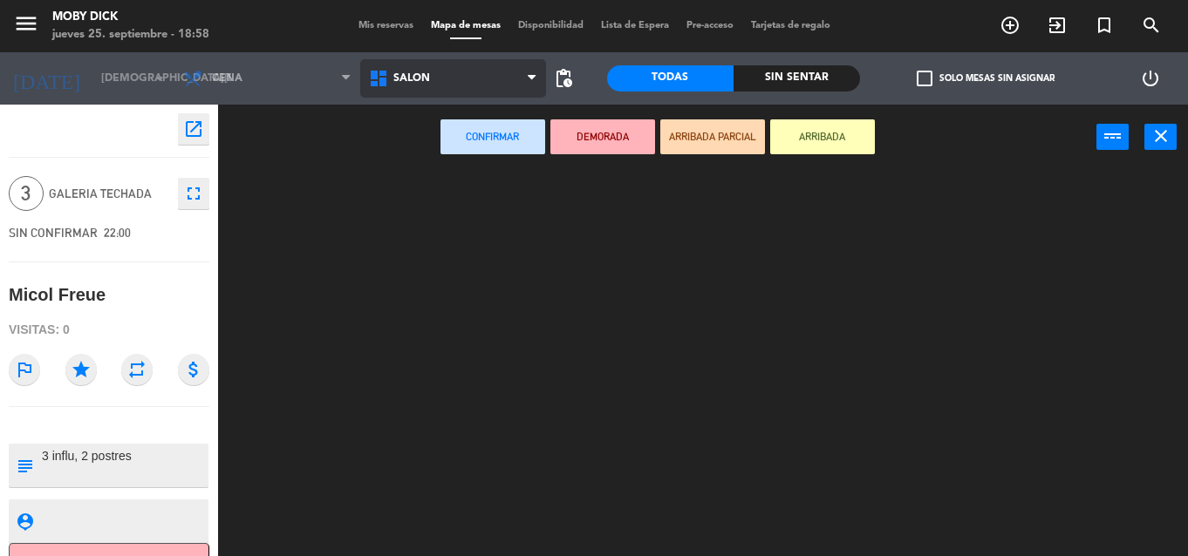
click at [465, 267] on ng-component "menu Moby Dick [DATE] 25. septiembre - 18:58 Mis reservas Mapa de mesas Disponi…" at bounding box center [594, 278] width 1188 height 556
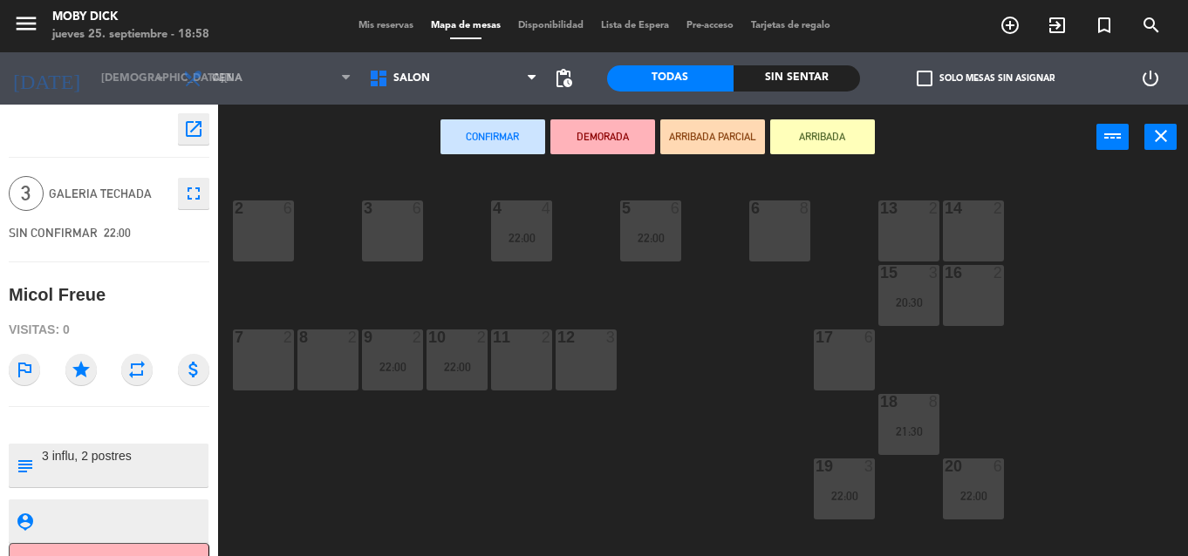
click at [936, 234] on div "13 2" at bounding box center [908, 231] width 61 height 61
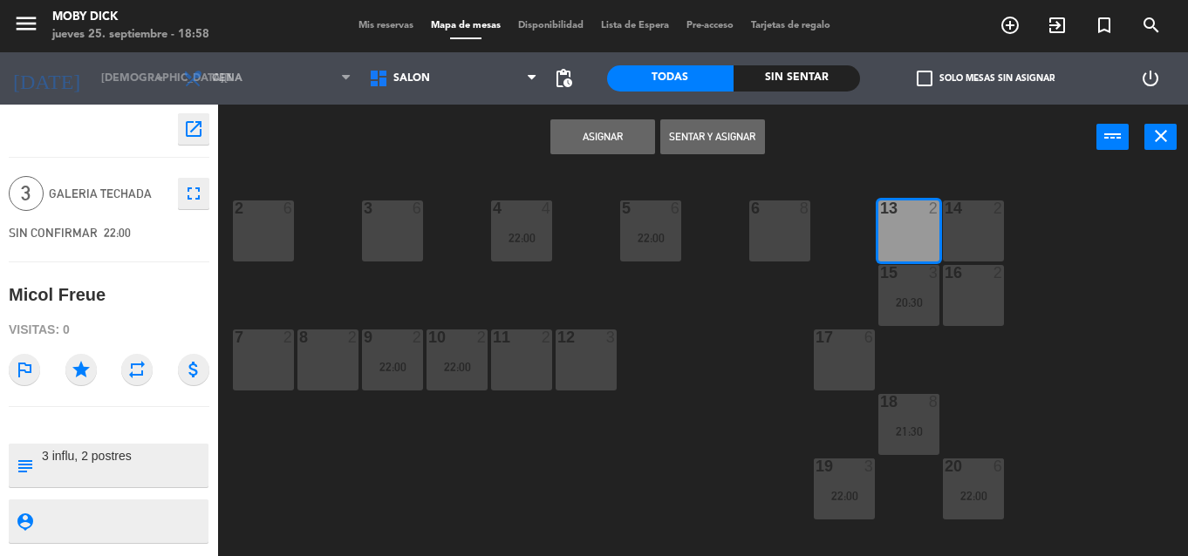
click at [602, 126] on button "Asignar" at bounding box center [602, 136] width 105 height 35
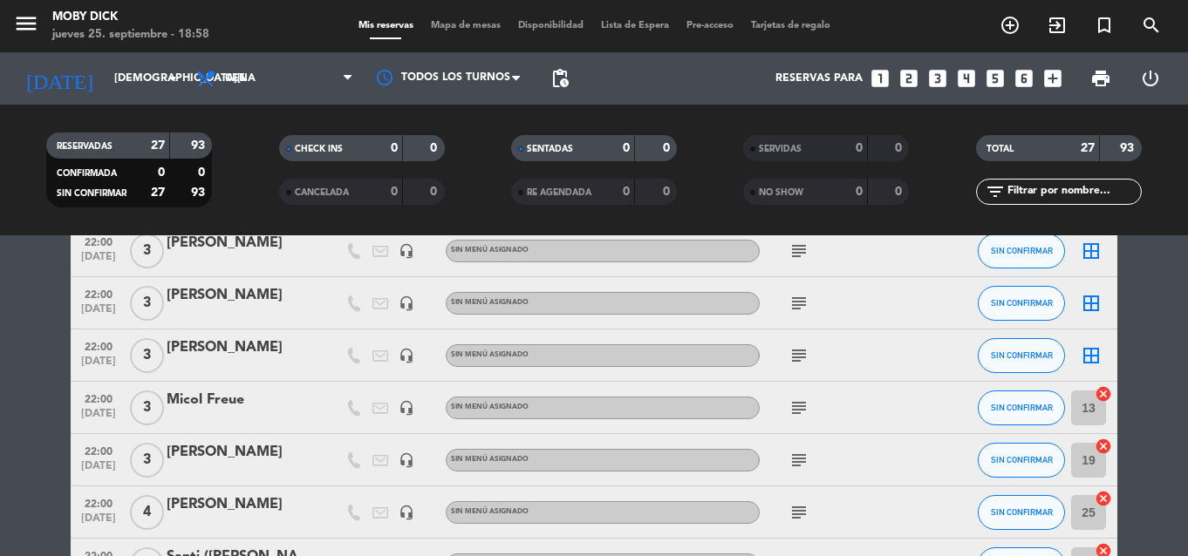
scroll to position [1151, 0]
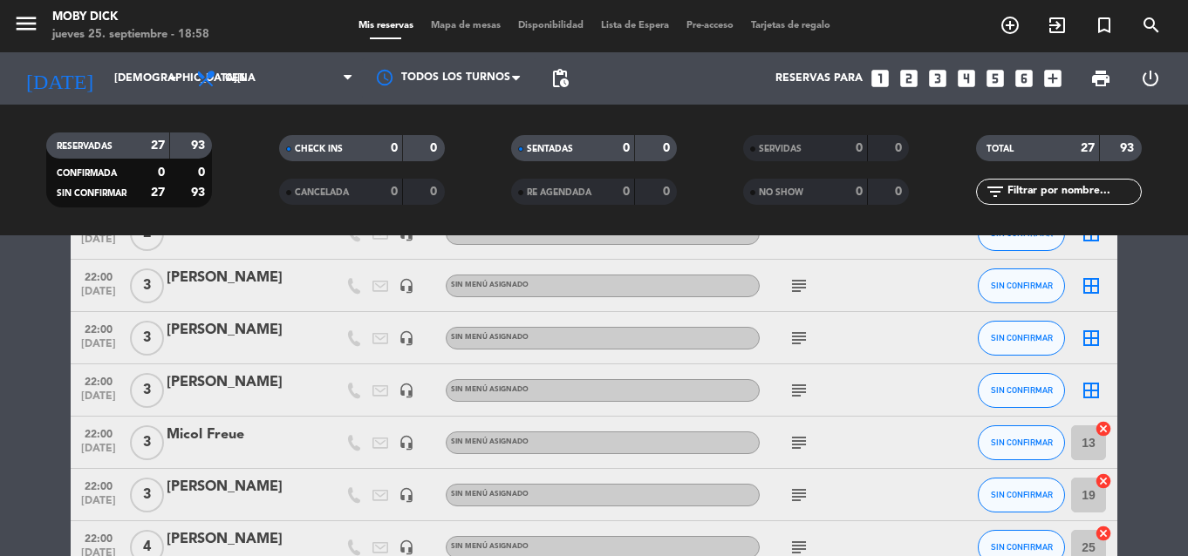
click at [1091, 392] on icon "border_all" at bounding box center [1091, 390] width 21 height 21
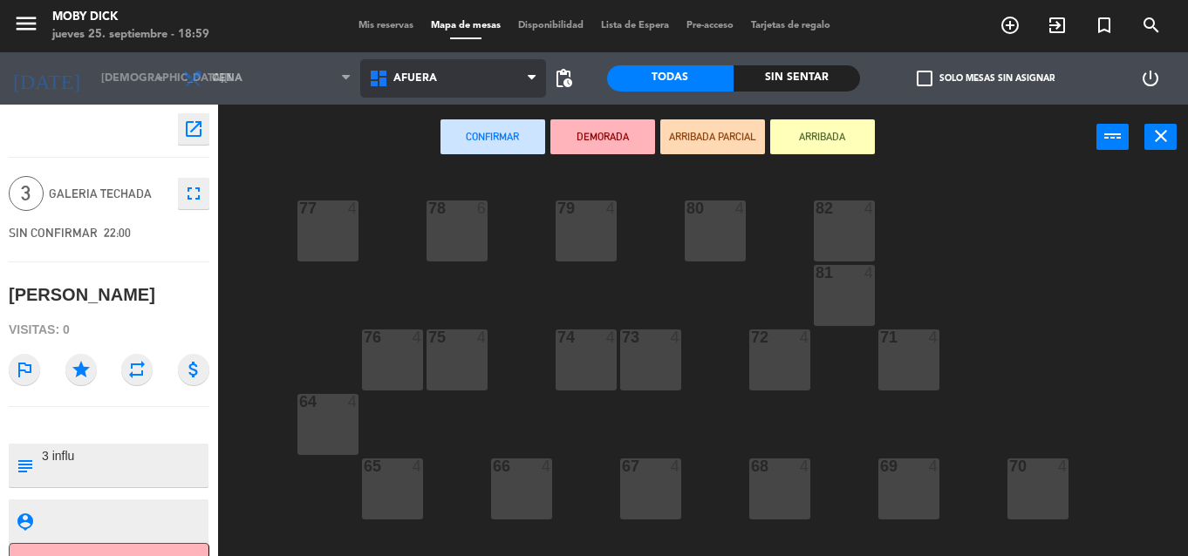
click at [453, 75] on span "AFUERA" at bounding box center [453, 78] width 186 height 38
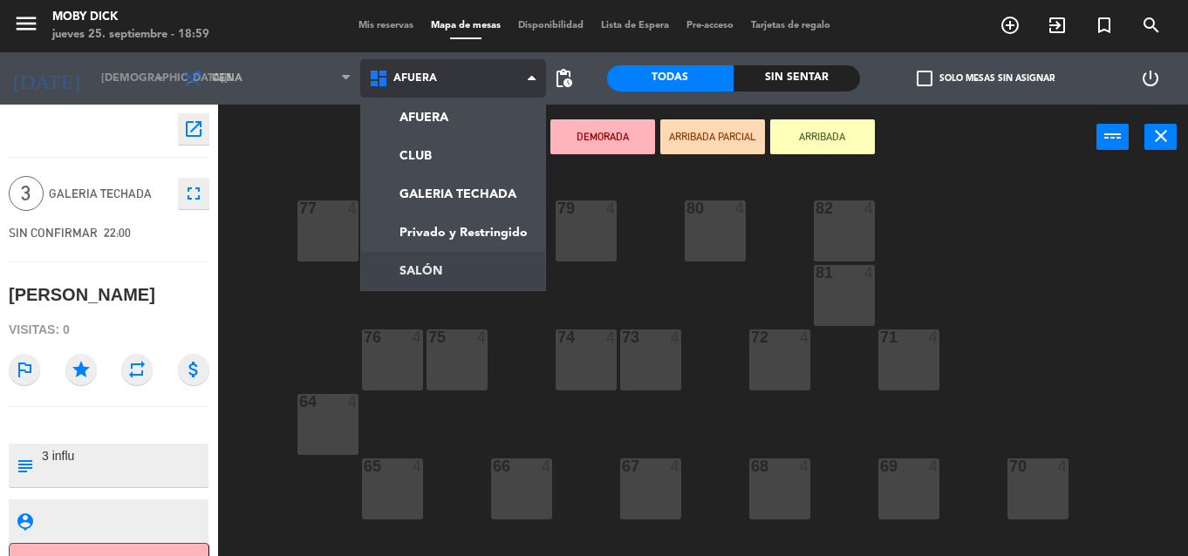
click at [434, 263] on ng-component "menu Moby Dick [DATE] 25. septiembre - 18:59 Mis reservas Mapa de mesas Disponi…" at bounding box center [594, 278] width 1188 height 556
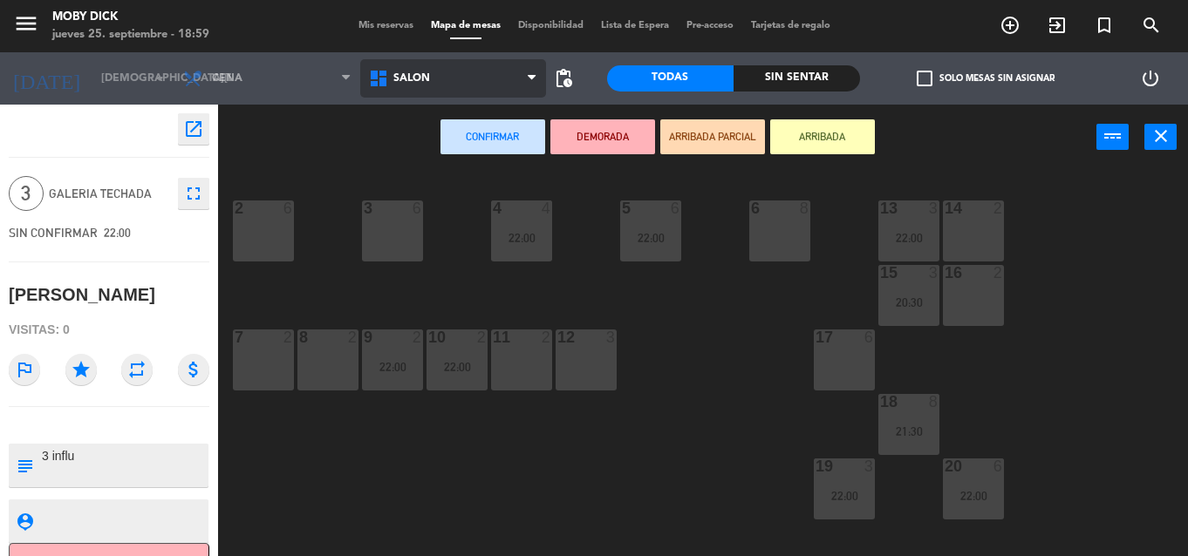
click at [456, 70] on span "SALÓN" at bounding box center [453, 78] width 186 height 38
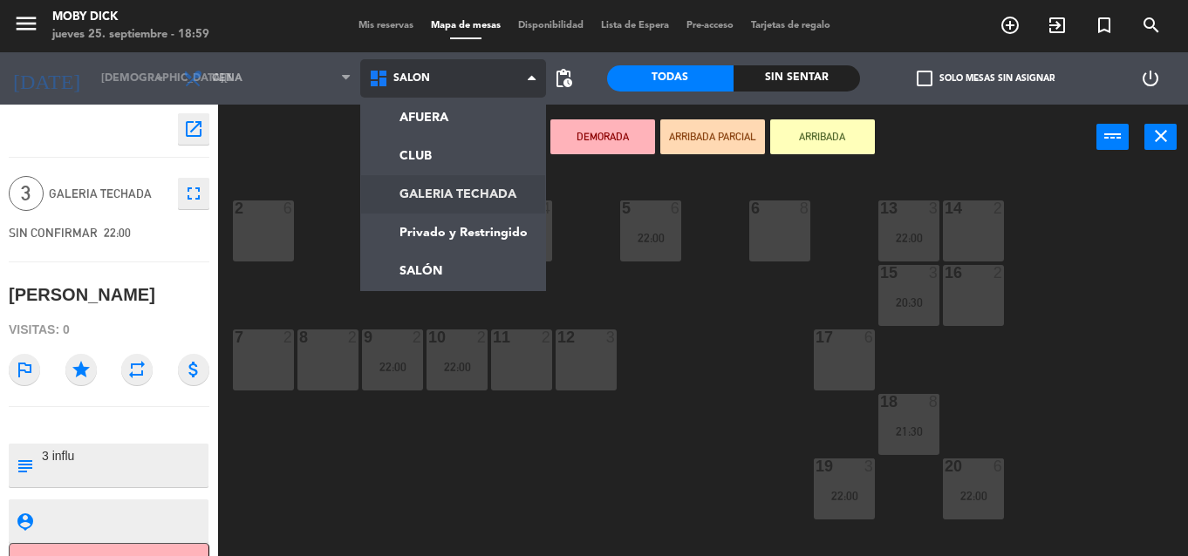
click at [473, 188] on ng-component "menu Moby Dick jueves 25. septiembre - 18:59 Mis reservas Mapa de mesas Disponi…" at bounding box center [594, 278] width 1188 height 556
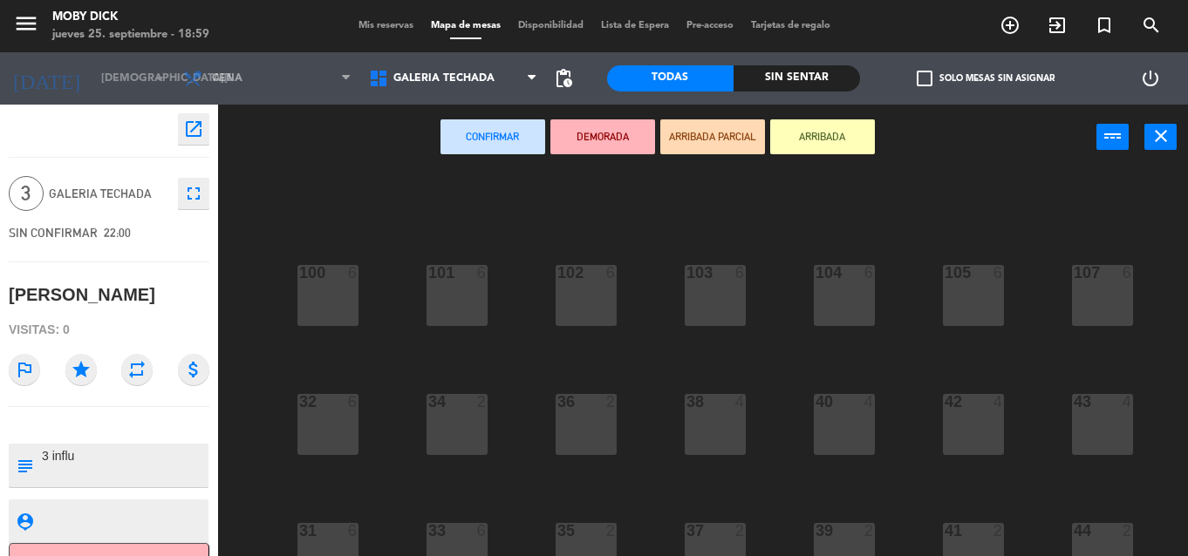
click at [655, 319] on div "100 6 101 6 102 6 103 6 104 6 105 6 107 6 32 6 34 2 36 2 38 4 40 4 43 4 42 4 35…" at bounding box center [709, 363] width 958 height 386
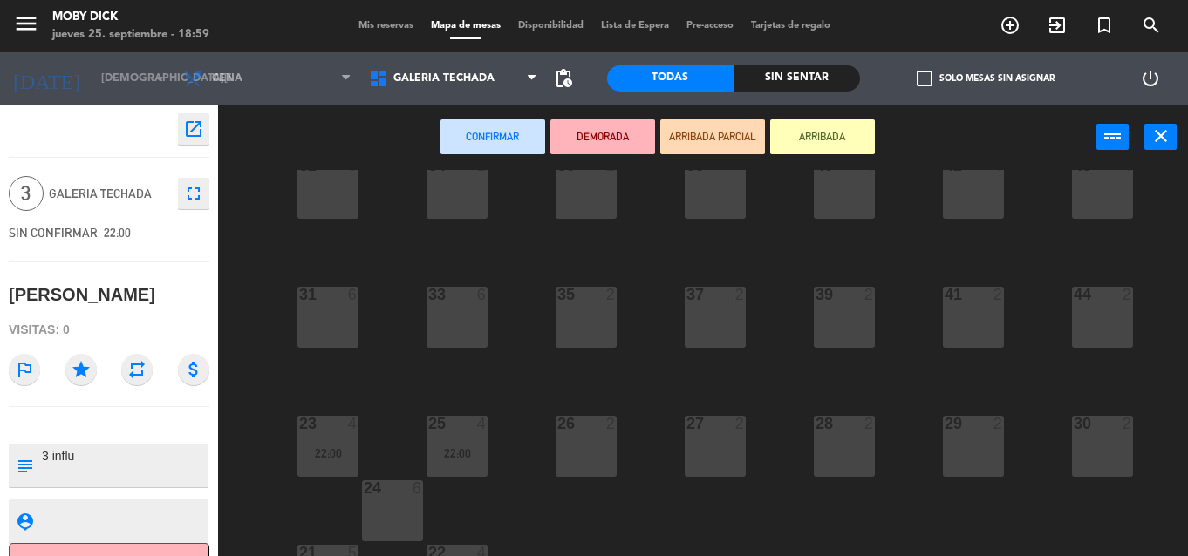
scroll to position [287, 0]
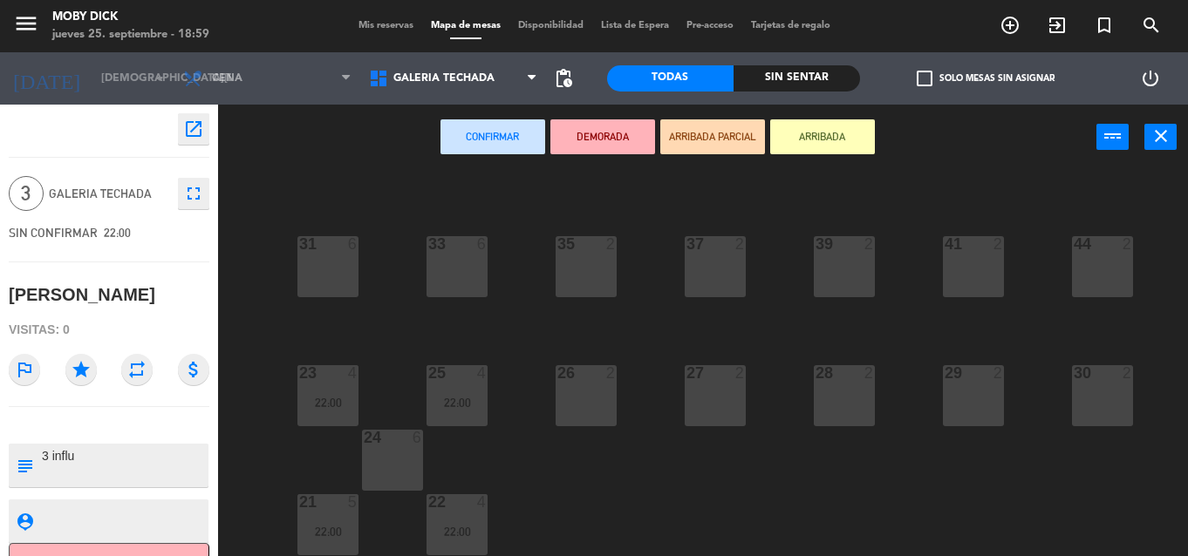
click at [731, 400] on div "27 2" at bounding box center [715, 395] width 61 height 61
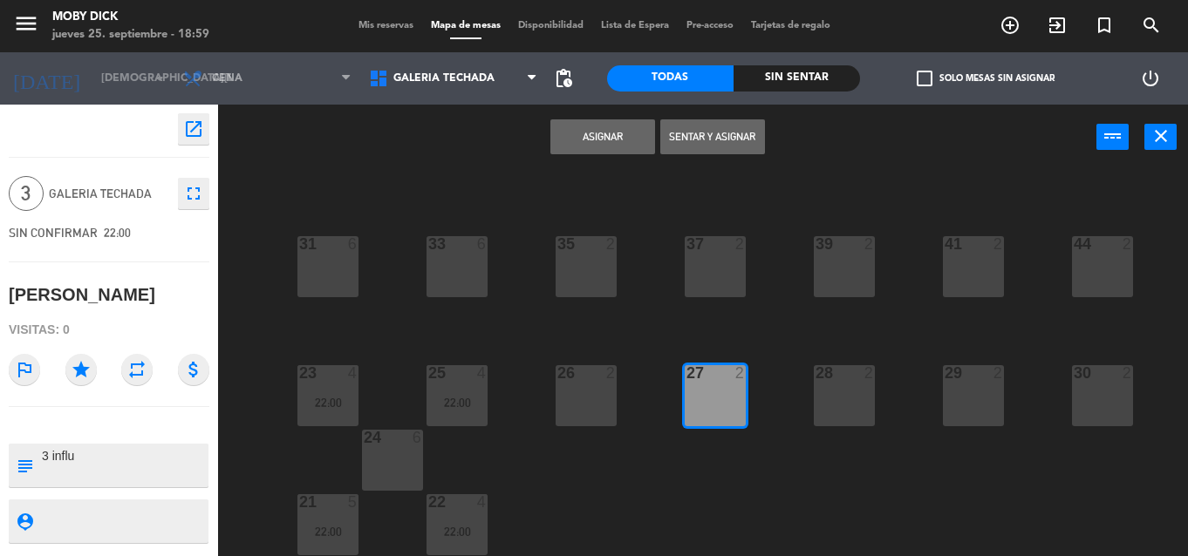
click at [587, 143] on button "Asignar" at bounding box center [602, 136] width 105 height 35
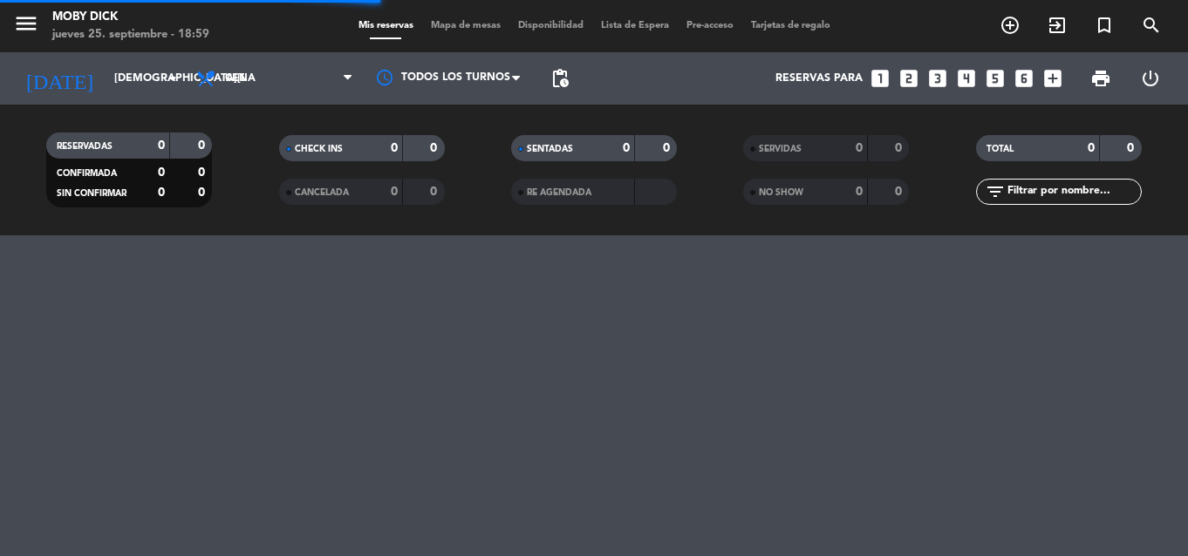
click at [1180, 351] on div "menu Moby Dick [DATE] 25. septiembre - 18:59 Mis reservas Mapa de mesas Disponi…" at bounding box center [594, 278] width 1188 height 556
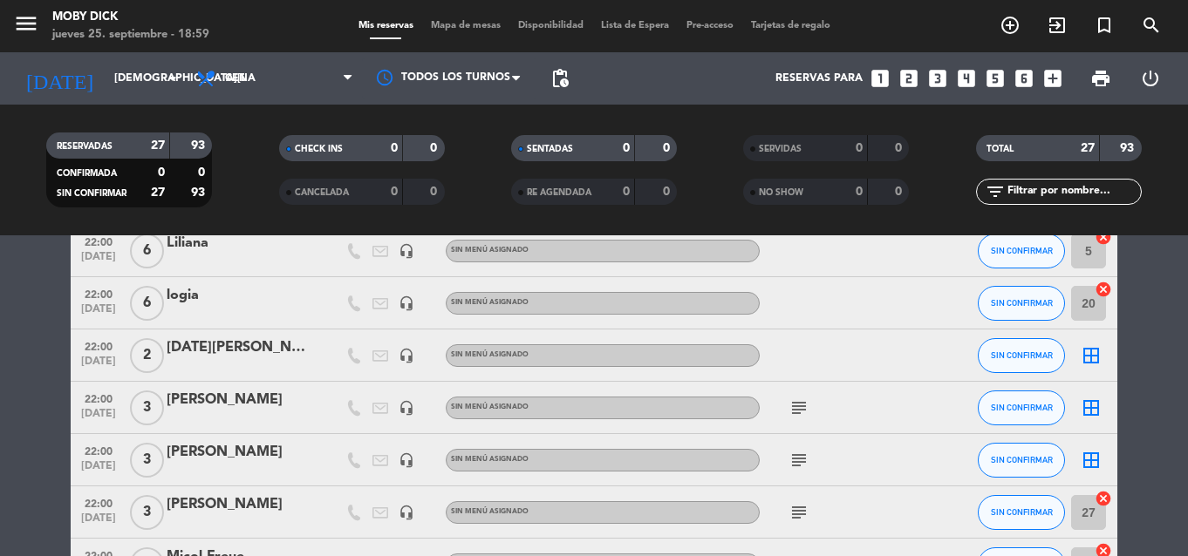
scroll to position [994, 0]
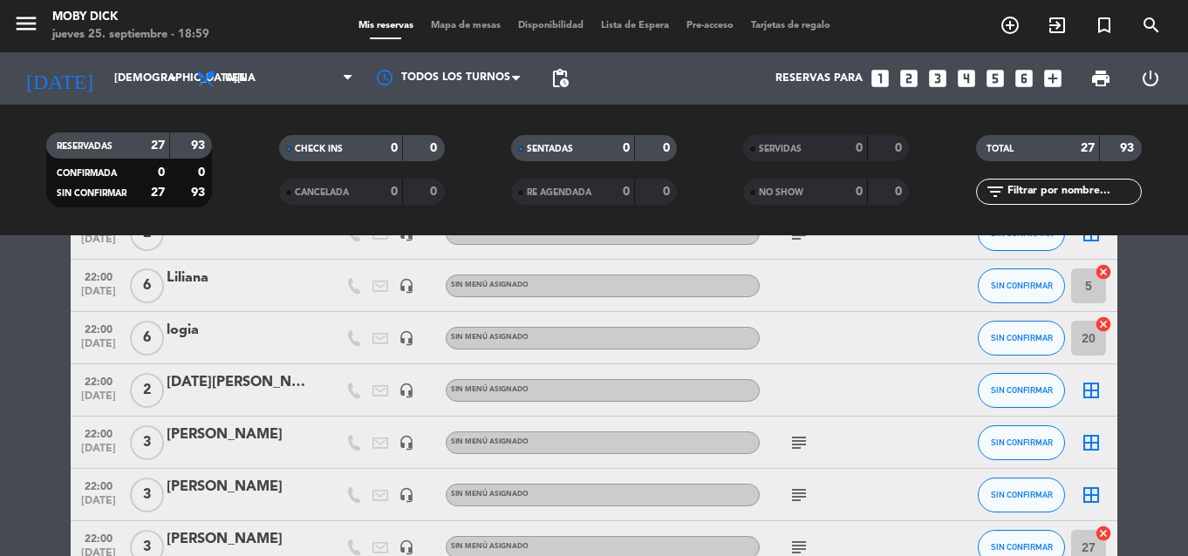
click at [1095, 485] on icon "border_all" at bounding box center [1091, 495] width 21 height 21
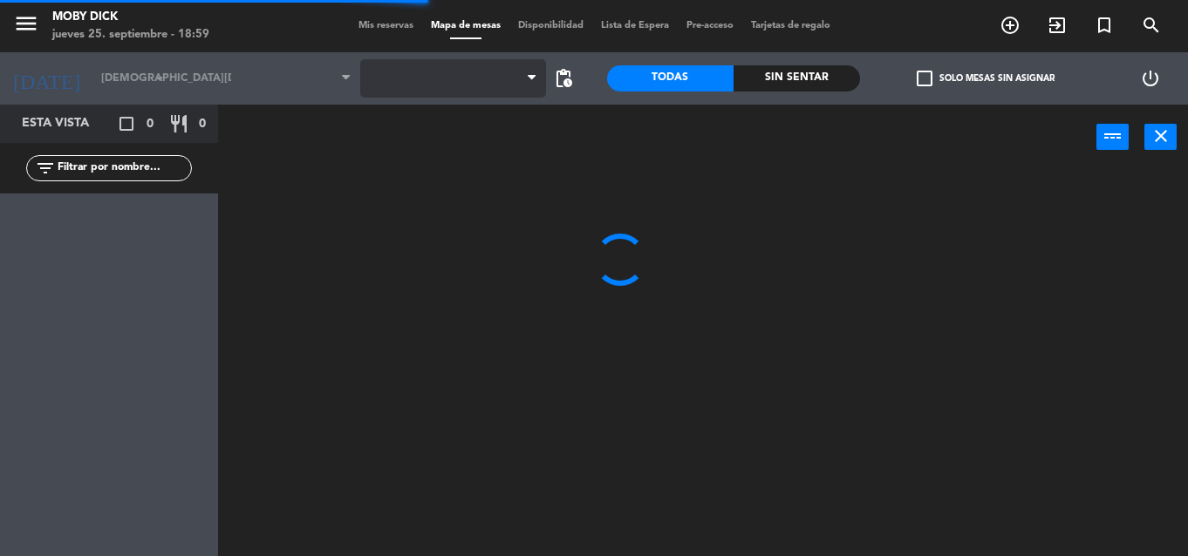
click at [513, 84] on span at bounding box center [453, 78] width 186 height 38
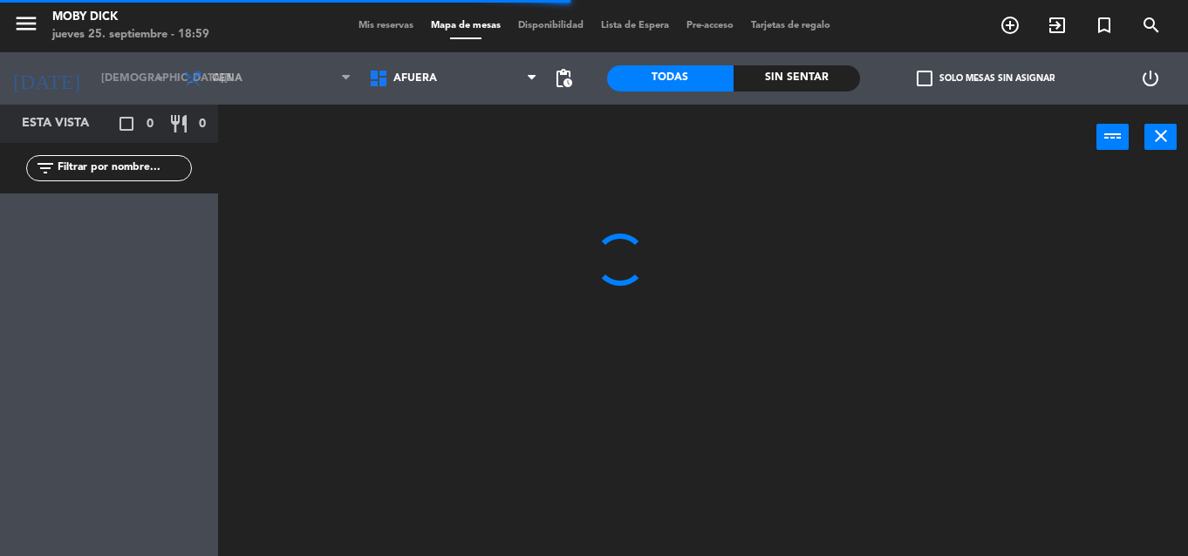
click at [513, 84] on span "AFUERA" at bounding box center [453, 78] width 186 height 38
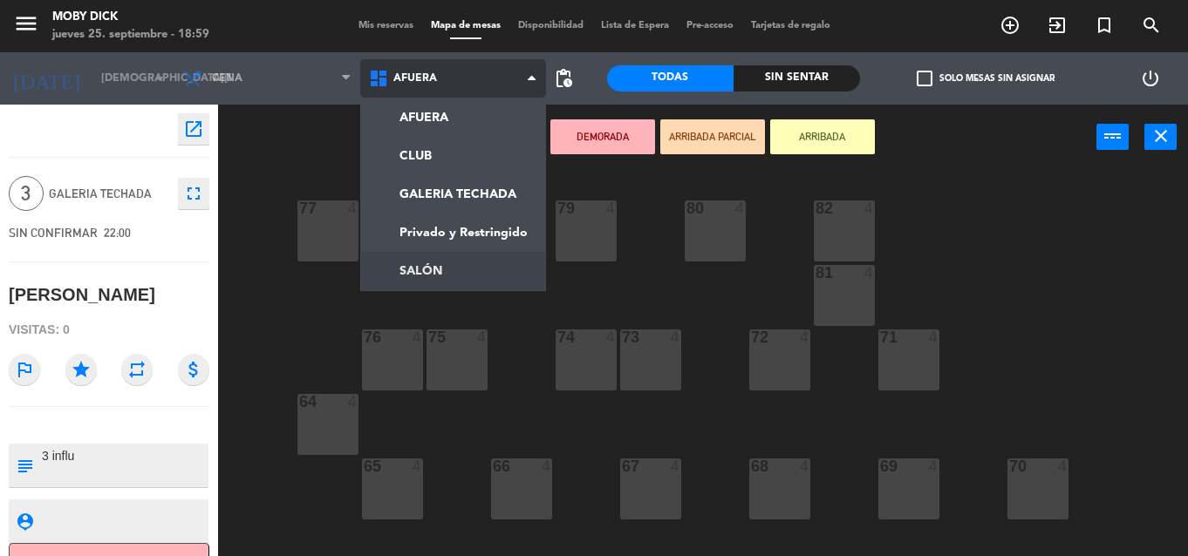
click at [440, 275] on ng-component "menu Moby Dick jueves 25. septiembre - 18:59 Mis reservas Mapa de mesas Disponi…" at bounding box center [594, 278] width 1188 height 556
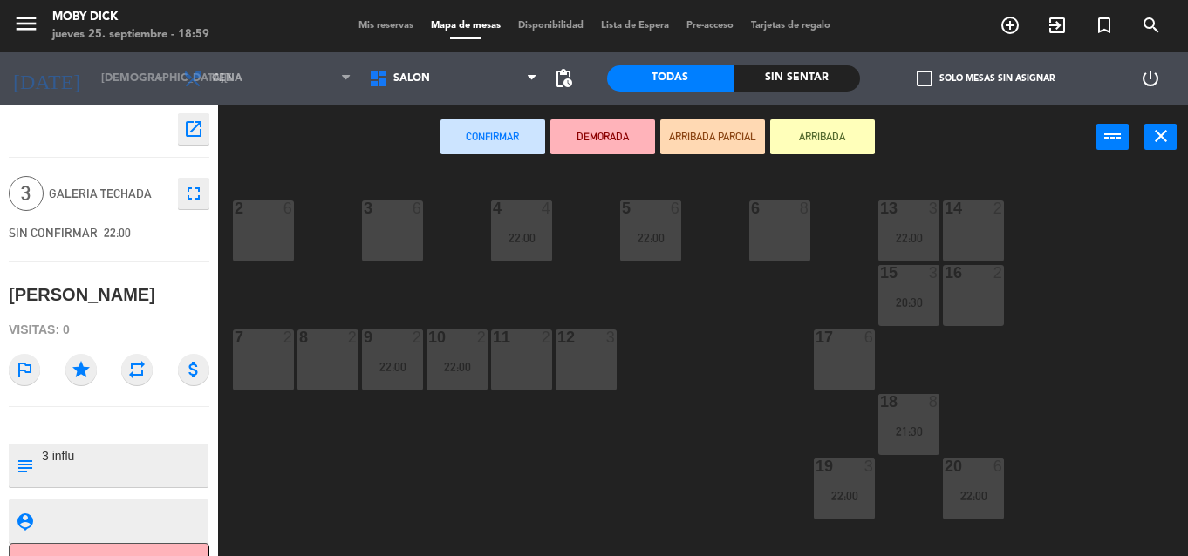
click at [524, 353] on div "11 2" at bounding box center [521, 360] width 61 height 61
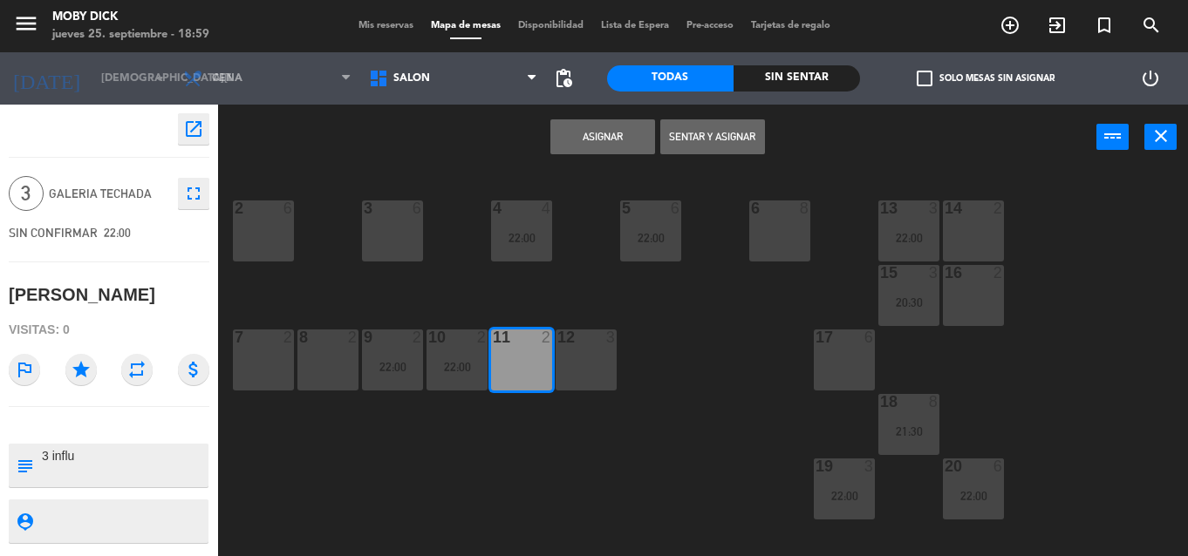
click at [556, 150] on button "Asignar" at bounding box center [602, 136] width 105 height 35
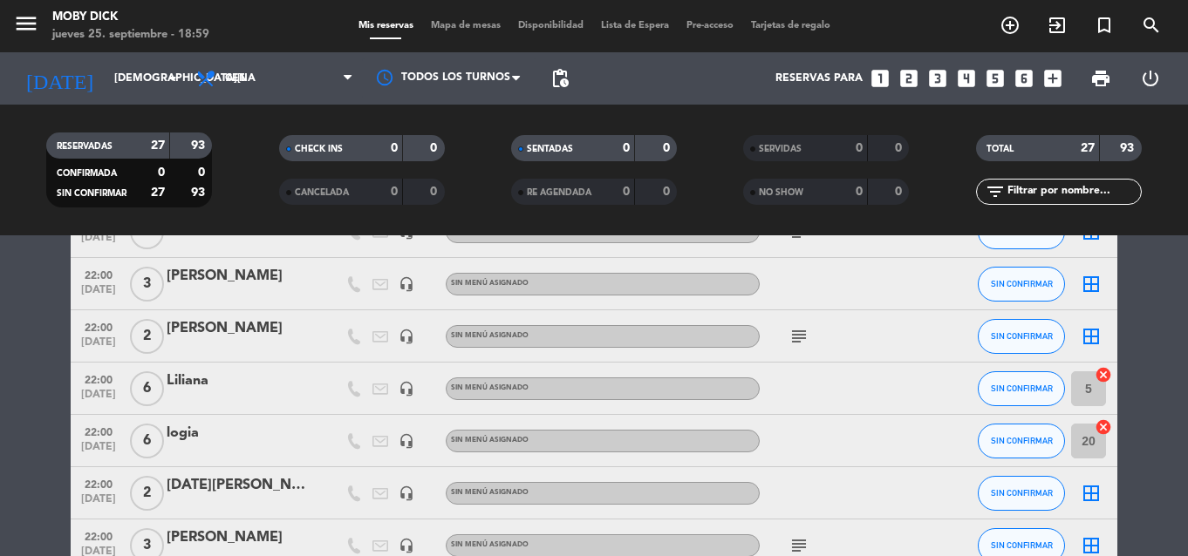
scroll to position [1047, 0]
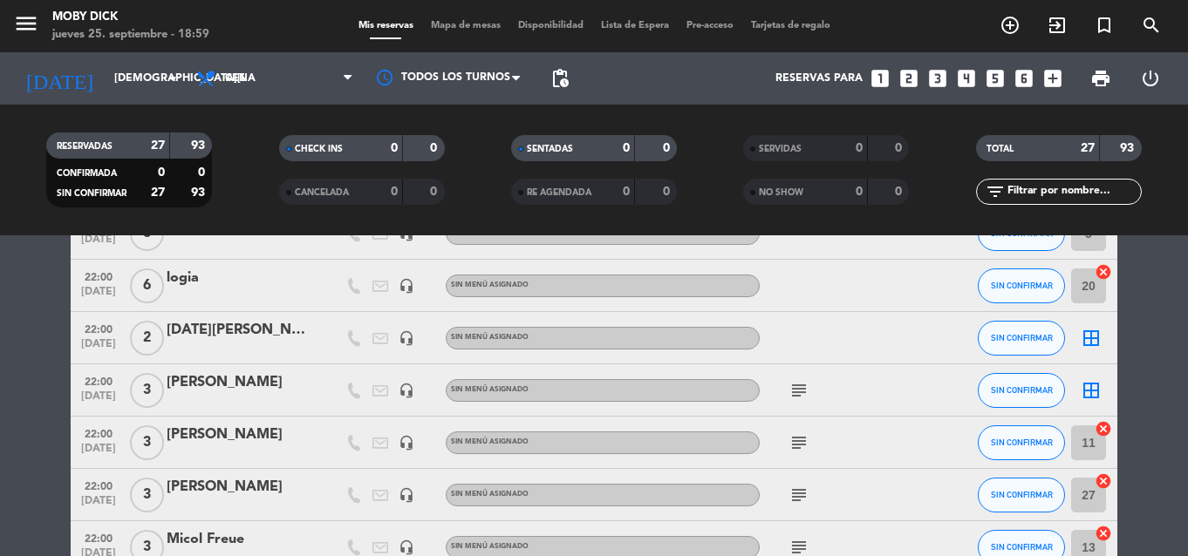
click at [1091, 385] on icon "border_all" at bounding box center [1091, 390] width 21 height 21
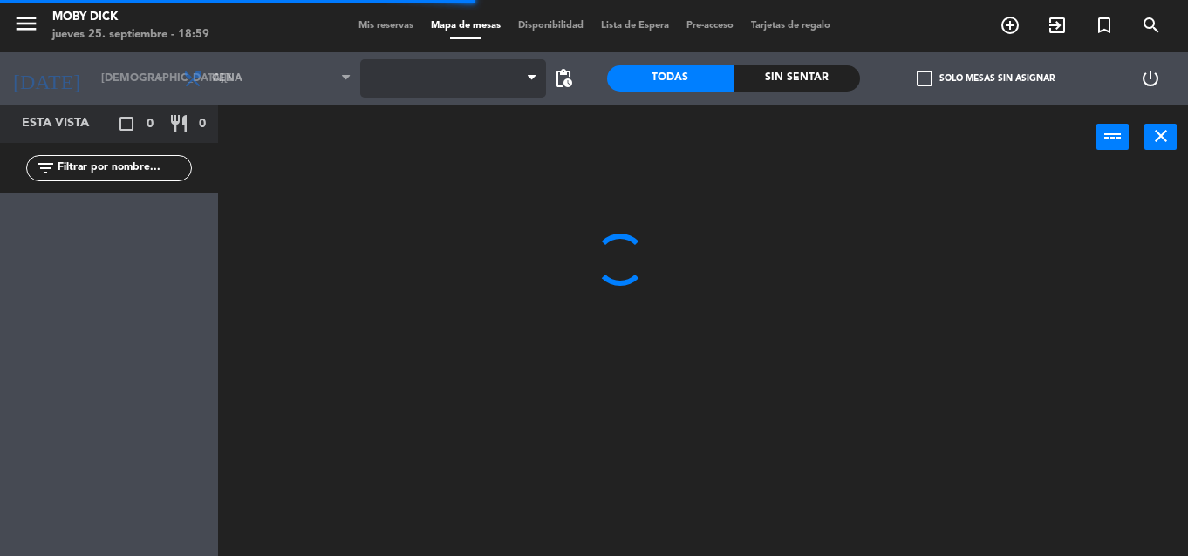
click at [525, 70] on span at bounding box center [453, 78] width 186 height 38
click at [525, 70] on span "AFUERA" at bounding box center [453, 78] width 186 height 38
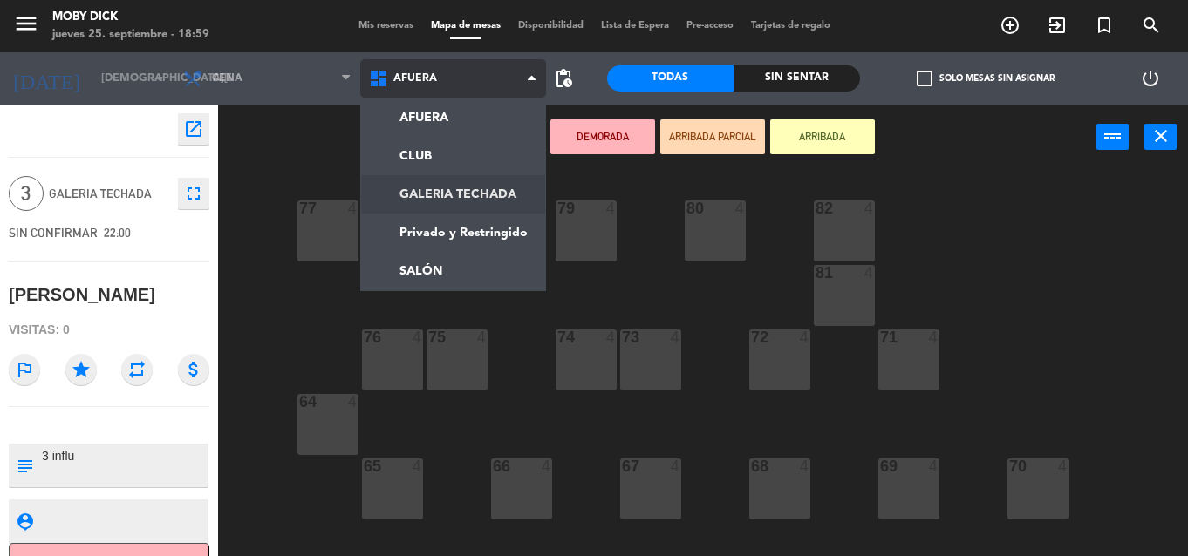
click at [442, 201] on ng-component "menu Moby Dick jueves 25. septiembre - 18:59 Mis reservas Mapa de mesas Disponi…" at bounding box center [594, 278] width 1188 height 556
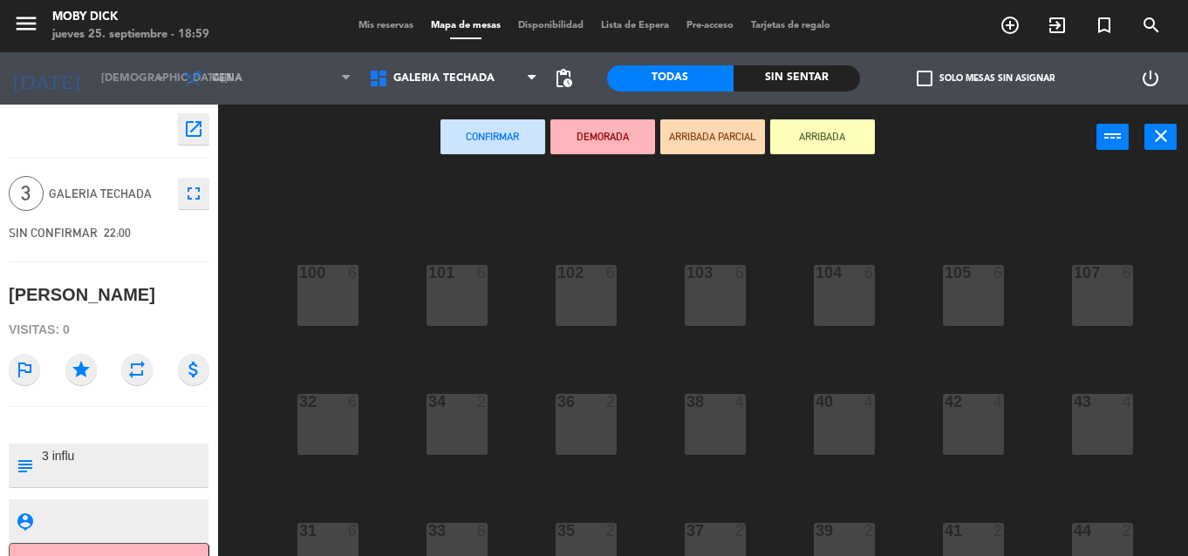
click at [1149, 302] on div "100 6 101 6 102 6 103 6 104 6 105 6 107 6 32 6 34 2 36 2 38 4 40 4 43 4 42 4 35…" at bounding box center [709, 363] width 958 height 386
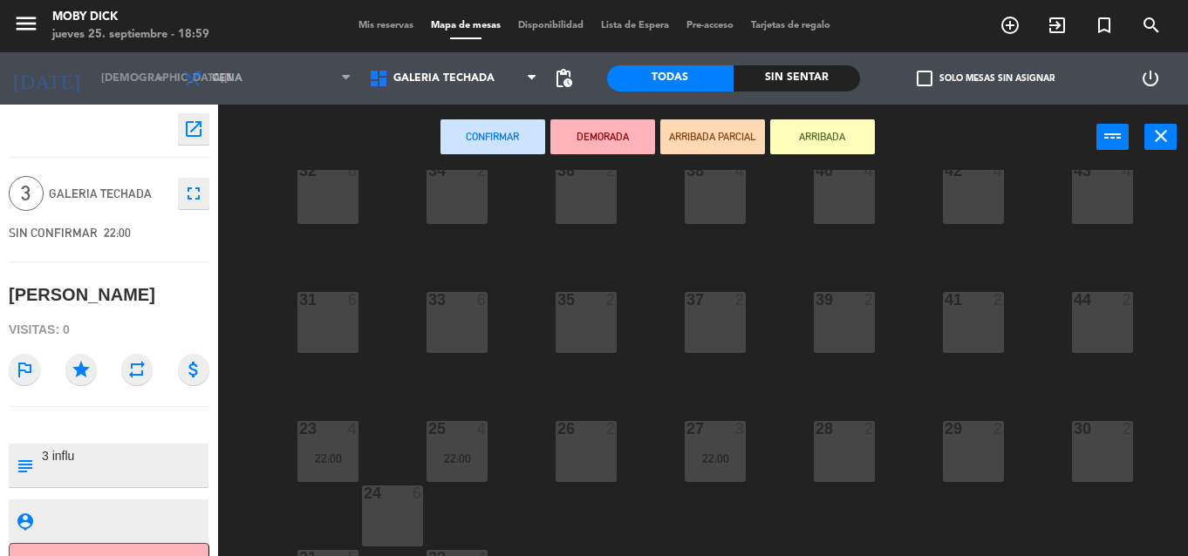
scroll to position [287, 0]
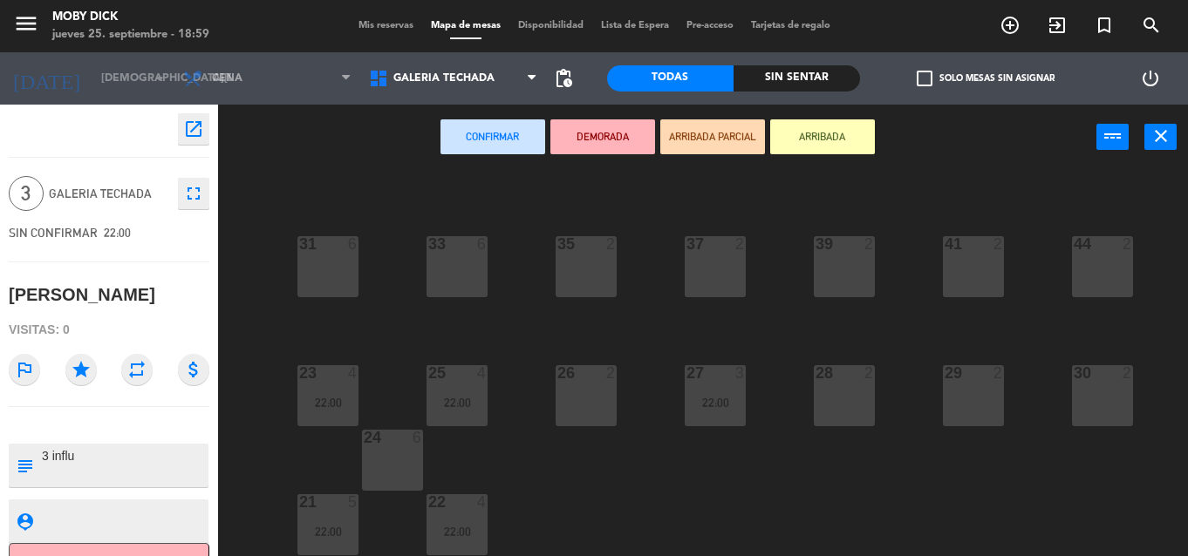
click at [836, 407] on div "28 2" at bounding box center [844, 395] width 61 height 61
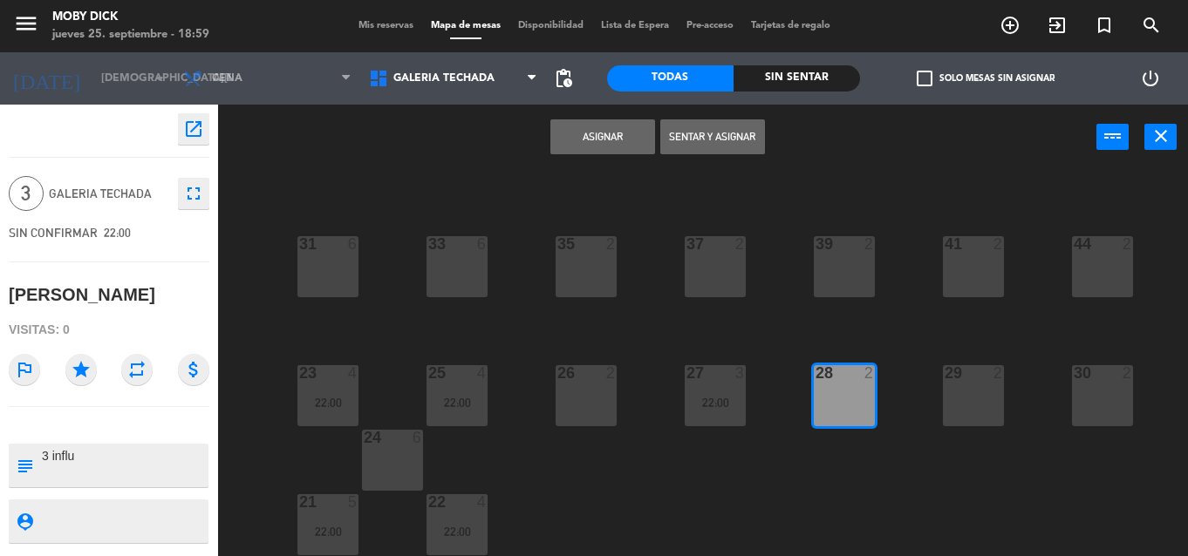
click at [621, 128] on button "Asignar" at bounding box center [602, 136] width 105 height 35
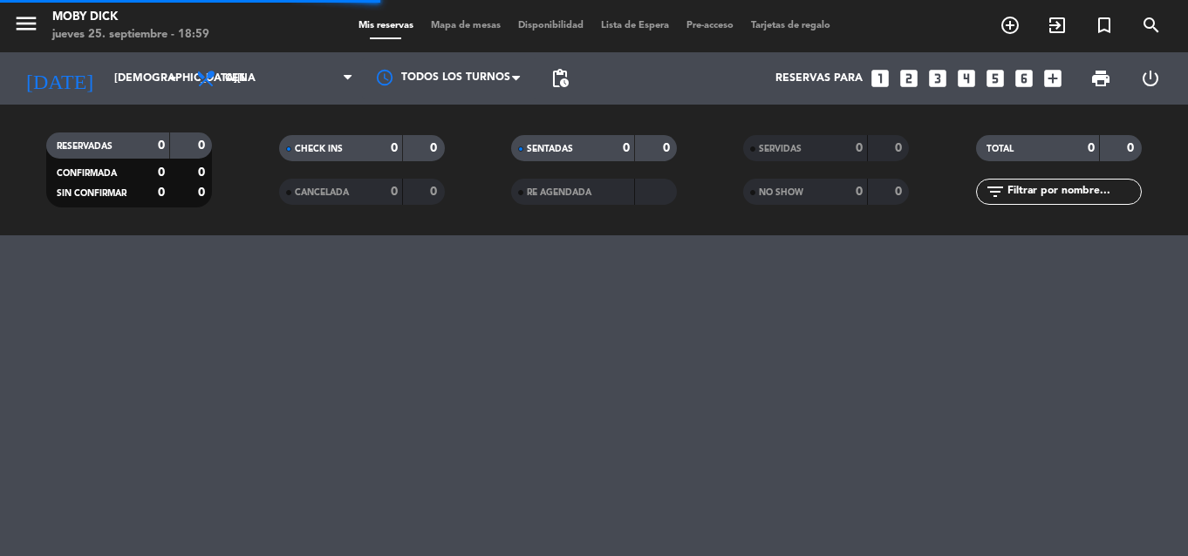
click at [1159, 298] on div "menu Moby Dick [DATE] 25. septiembre - 18:59 Mis reservas Mapa de mesas Disponi…" at bounding box center [594, 278] width 1188 height 556
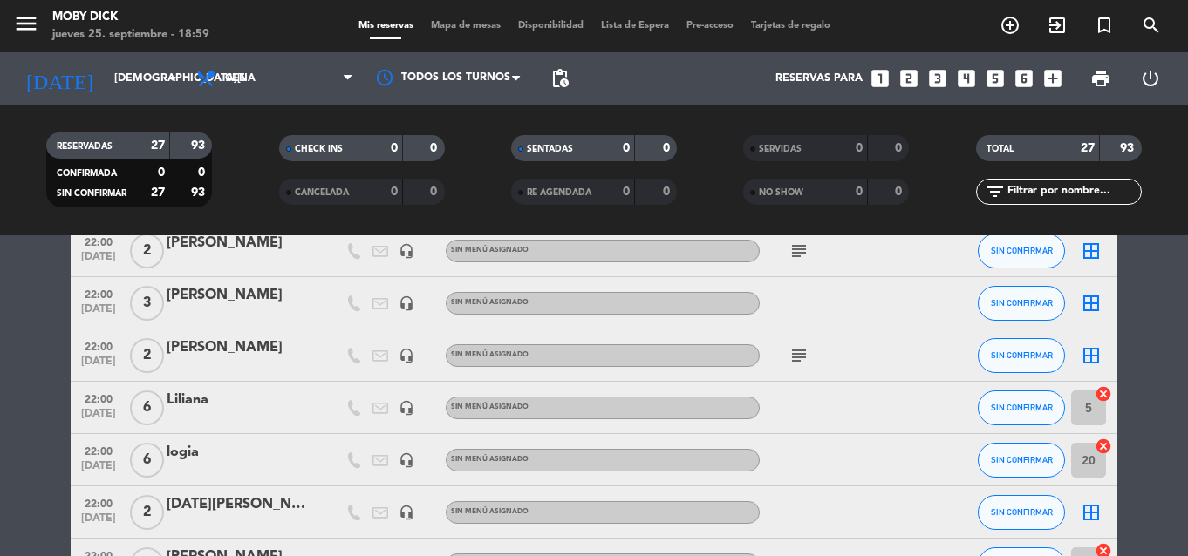
scroll to position [1081, 0]
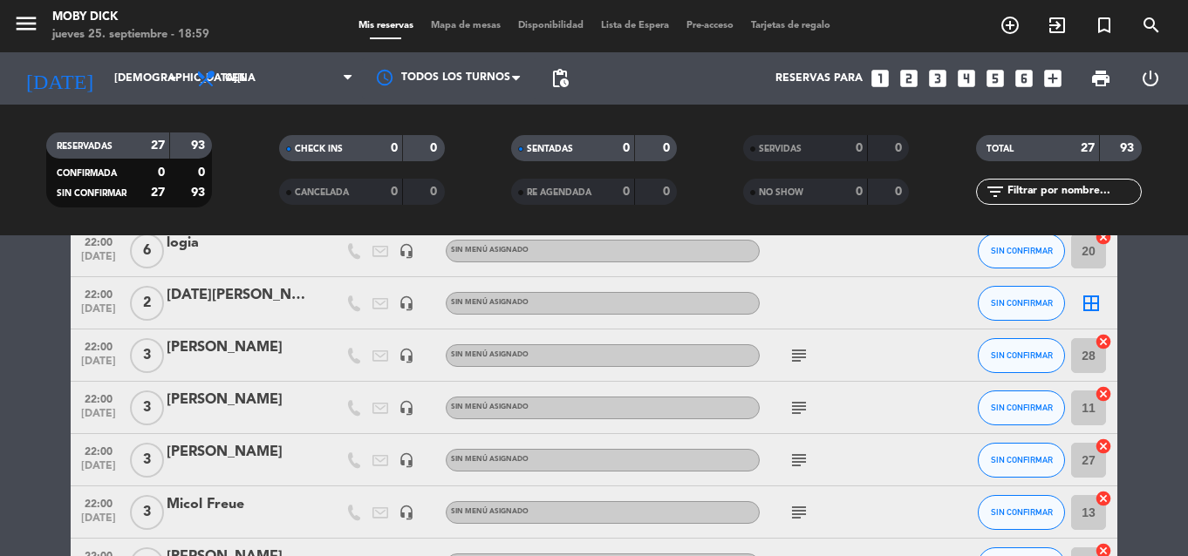
click at [1092, 303] on icon "border_all" at bounding box center [1091, 303] width 21 height 21
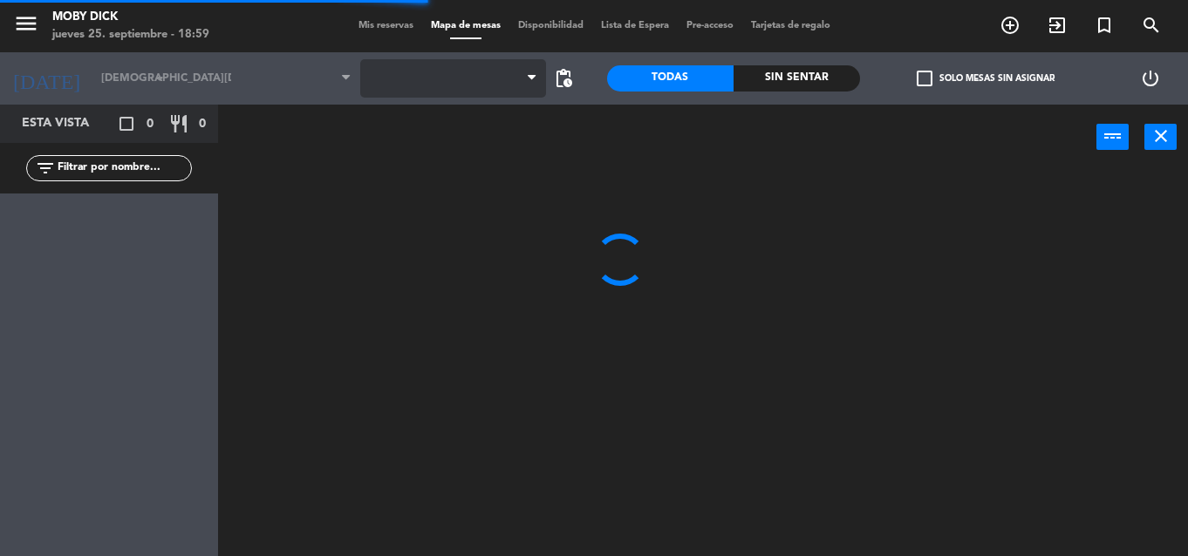
click at [508, 83] on span at bounding box center [453, 78] width 186 height 38
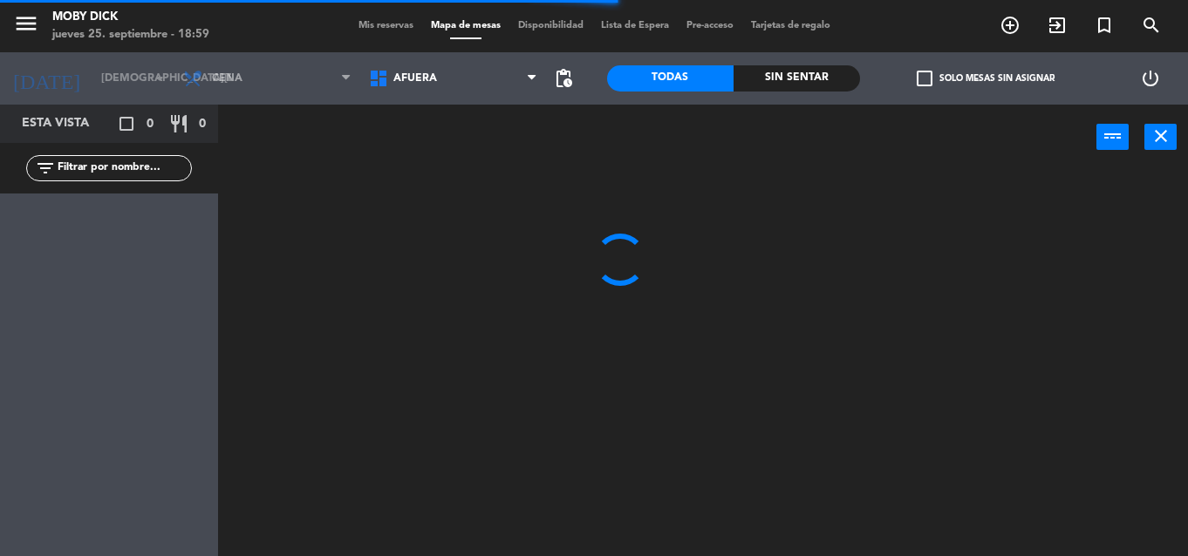
click at [508, 83] on span "AFUERA" at bounding box center [453, 78] width 186 height 38
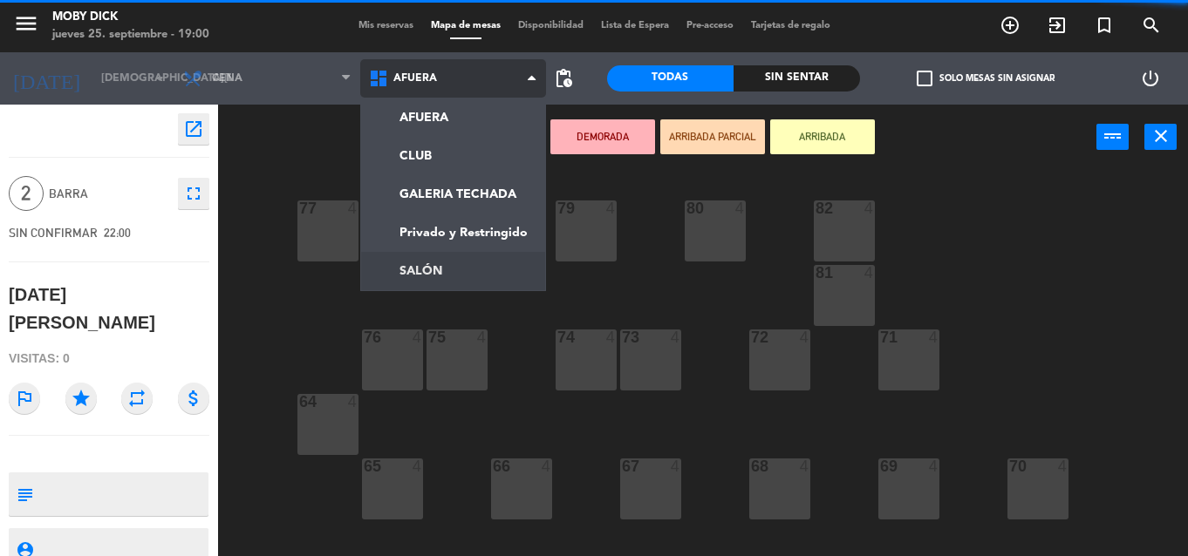
click at [406, 261] on ng-component "menu Moby Dick [DATE] 25. septiembre - 19:00 Mis reservas Mapa de mesas Disponi…" at bounding box center [594, 278] width 1188 height 556
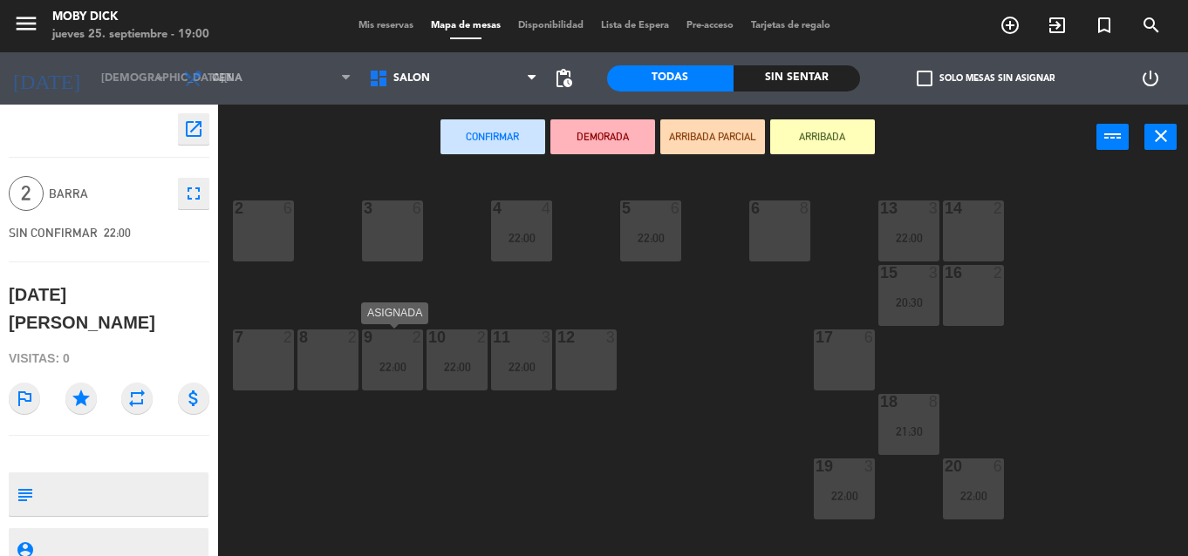
click at [352, 354] on div "8 2" at bounding box center [327, 360] width 61 height 61
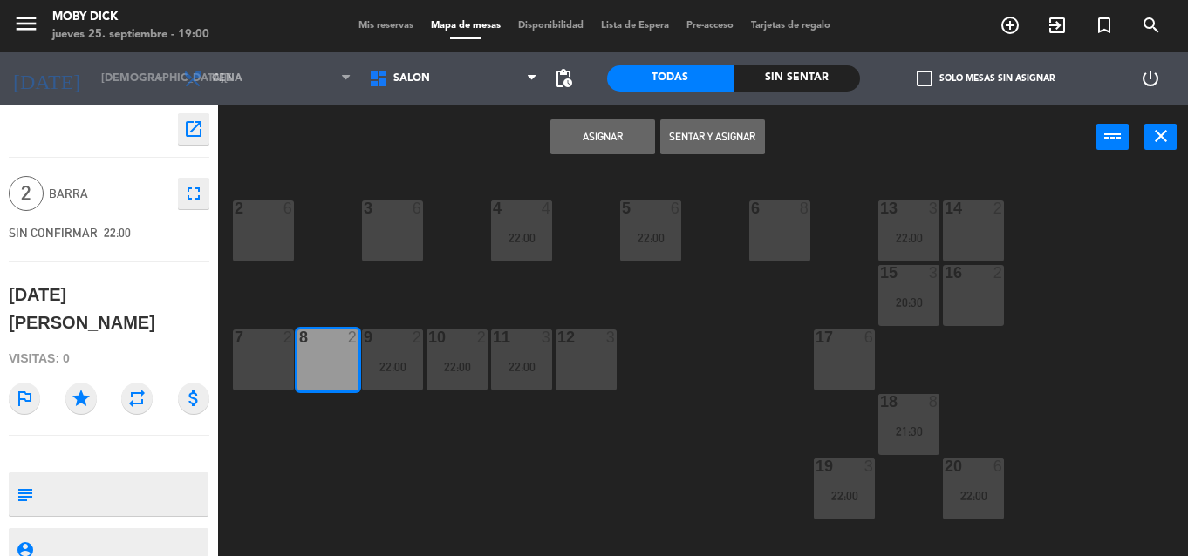
click at [595, 147] on button "Asignar" at bounding box center [602, 136] width 105 height 35
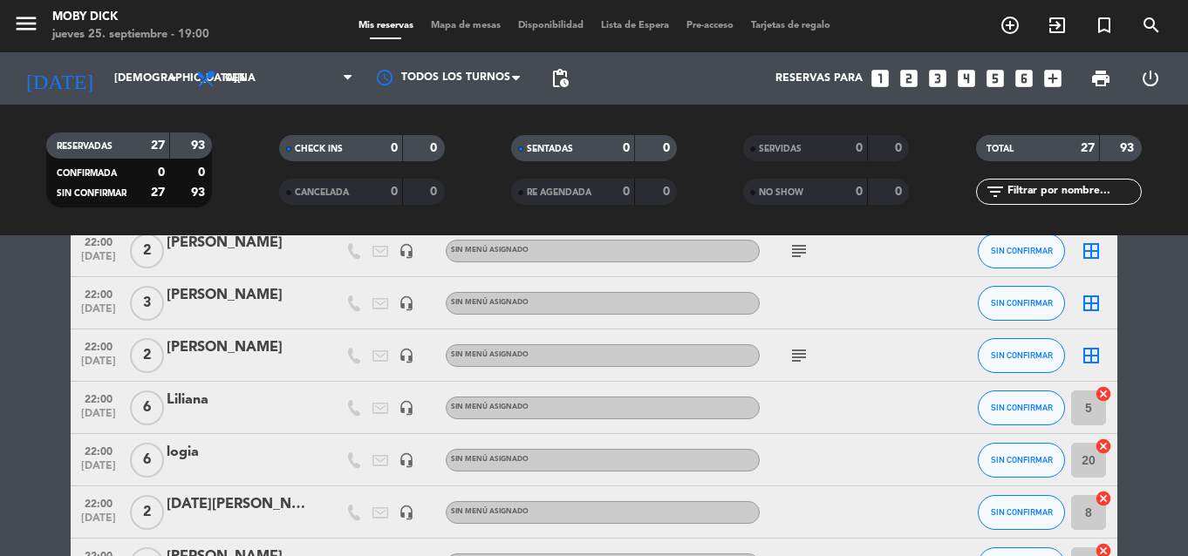
scroll to position [837, 0]
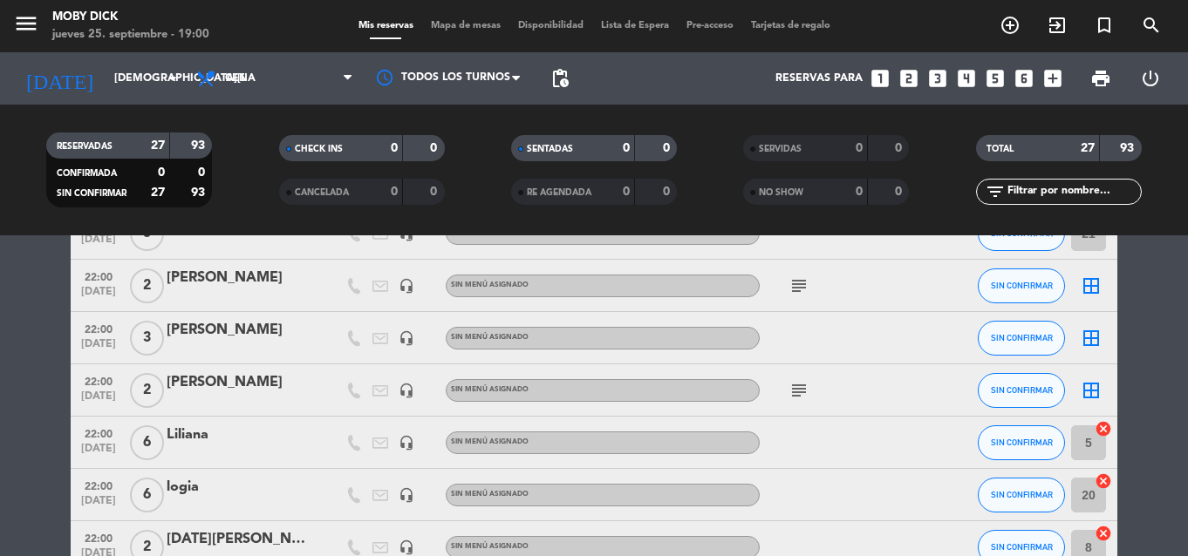
click at [1090, 389] on icon "border_all" at bounding box center [1091, 390] width 21 height 21
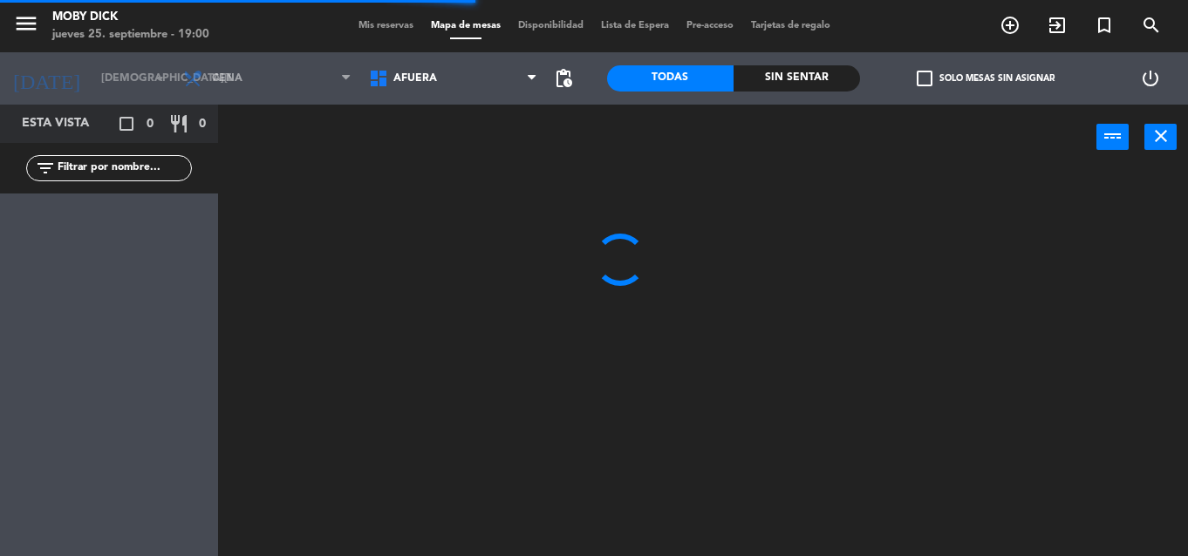
click at [460, 88] on span "AFUERA" at bounding box center [453, 78] width 186 height 38
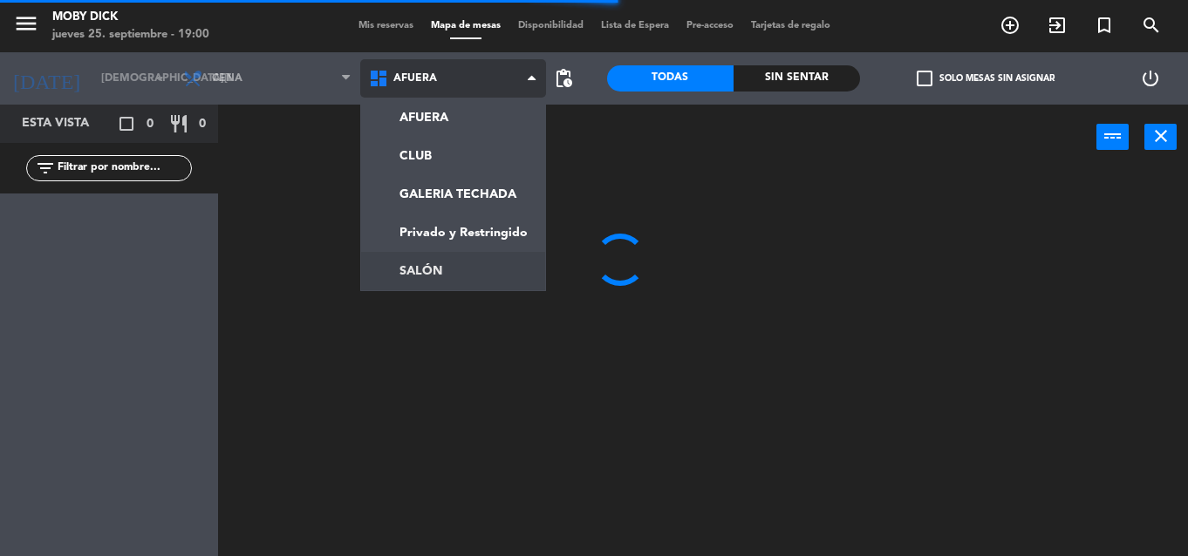
click at [431, 269] on ng-component "menu Moby Dick [DATE] 25. septiembre - 19:00 Mis reservas Mapa de mesas Disponi…" at bounding box center [594, 278] width 1188 height 556
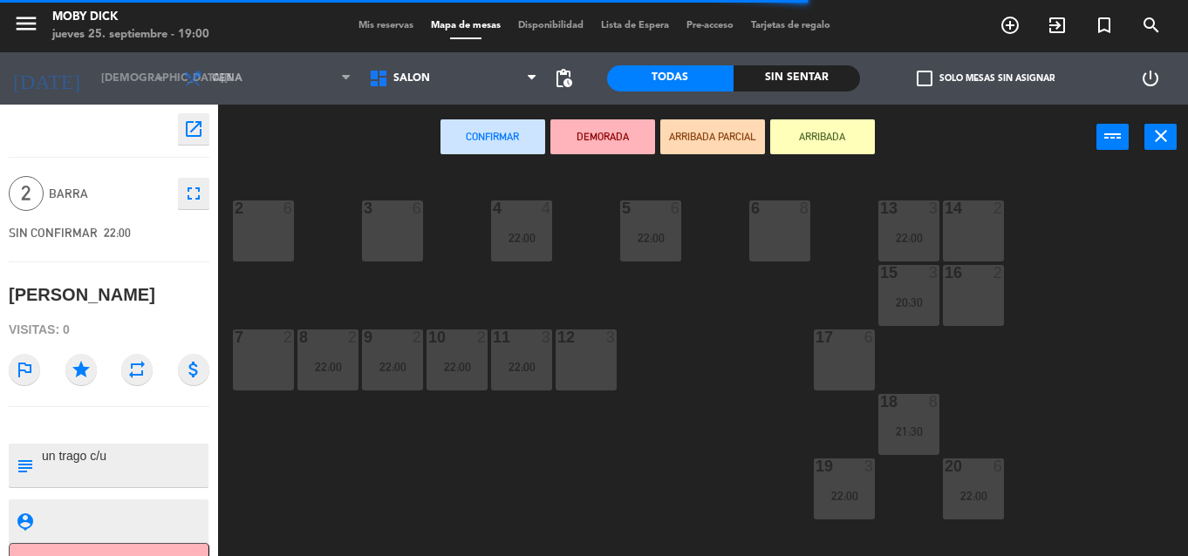
click at [287, 332] on div "2" at bounding box center [288, 338] width 10 height 16
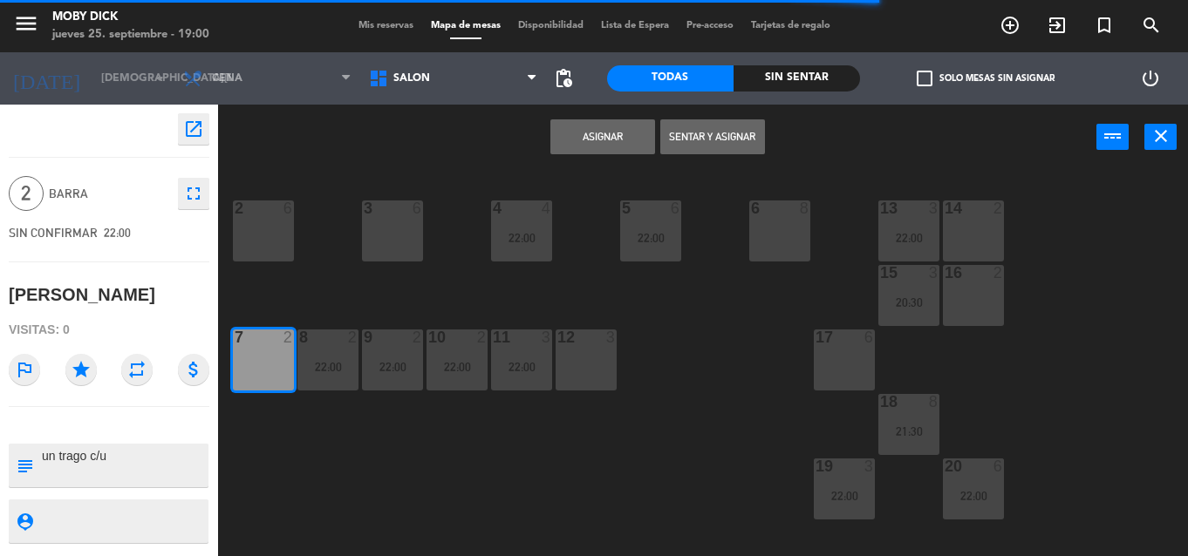
click at [564, 140] on button "Asignar" at bounding box center [602, 136] width 105 height 35
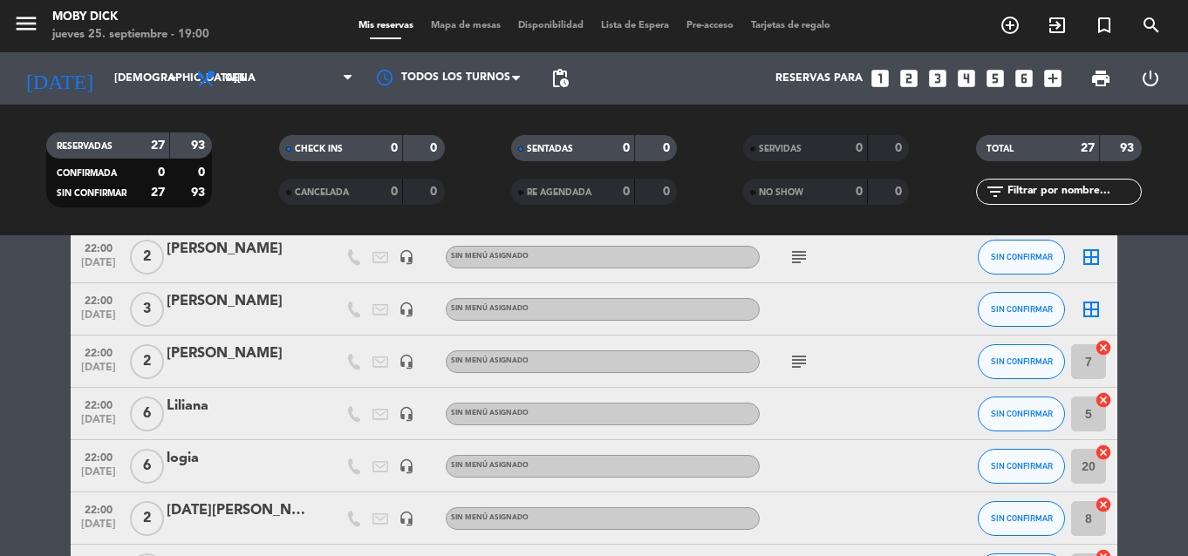
scroll to position [837, 0]
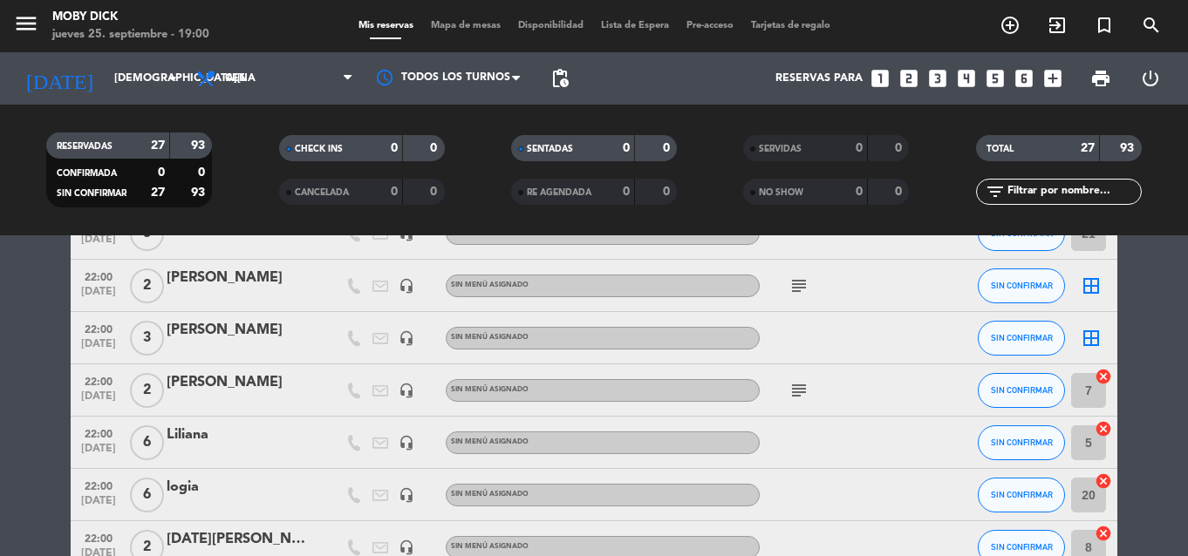
click at [1153, 329] on bookings-row "20:30 [DATE] 3 [PERSON_NAME] headset_mic Sin menú asignado SIN CONFIRMAR 15 can…" at bounding box center [594, 209] width 1188 height 1462
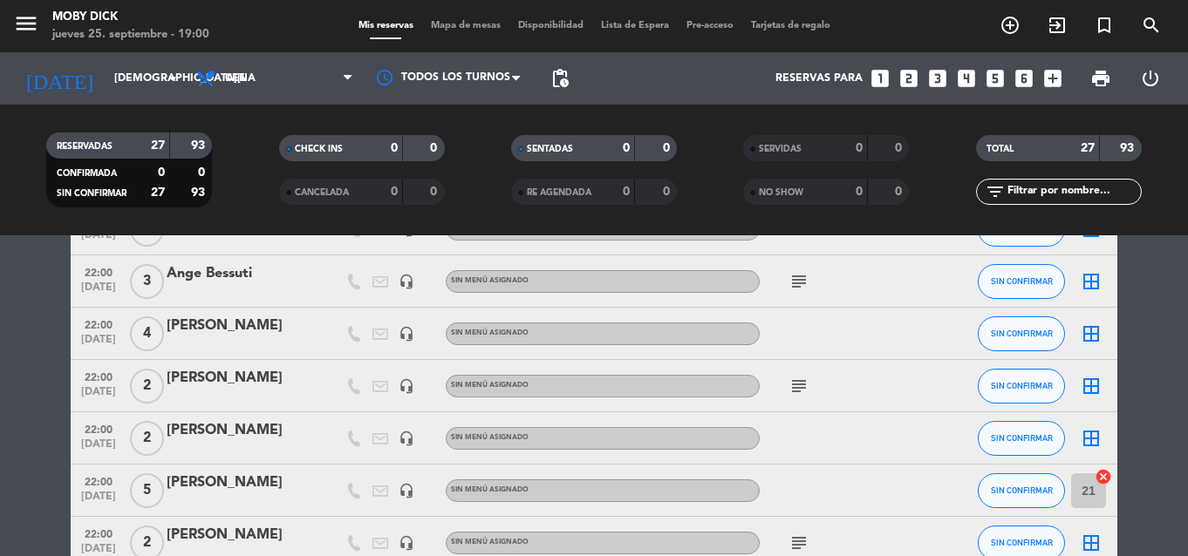
scroll to position [558, 0]
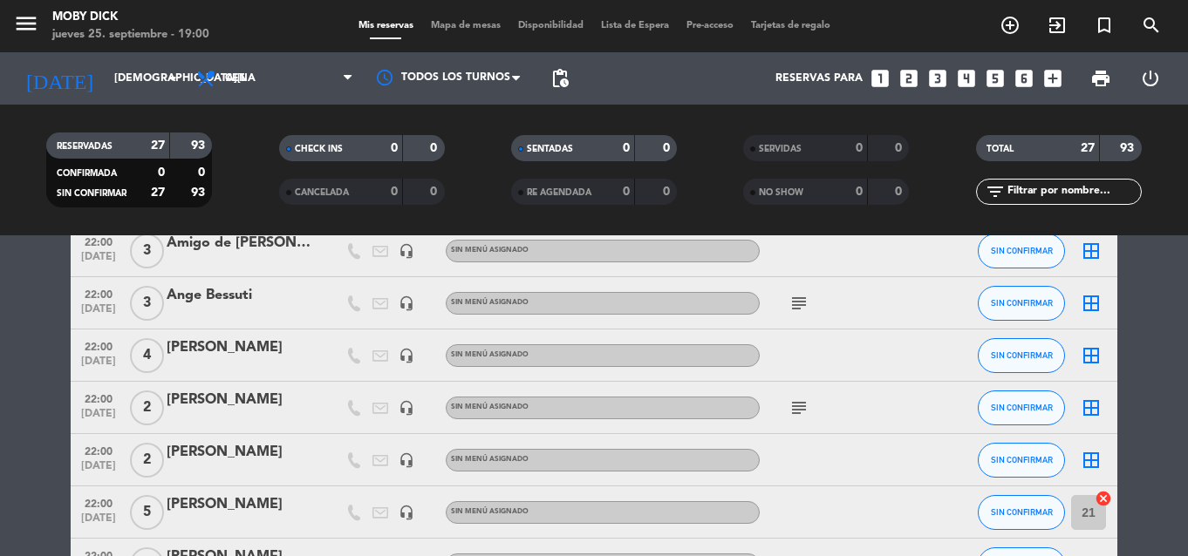
click at [1090, 353] on icon "border_all" at bounding box center [1091, 355] width 21 height 21
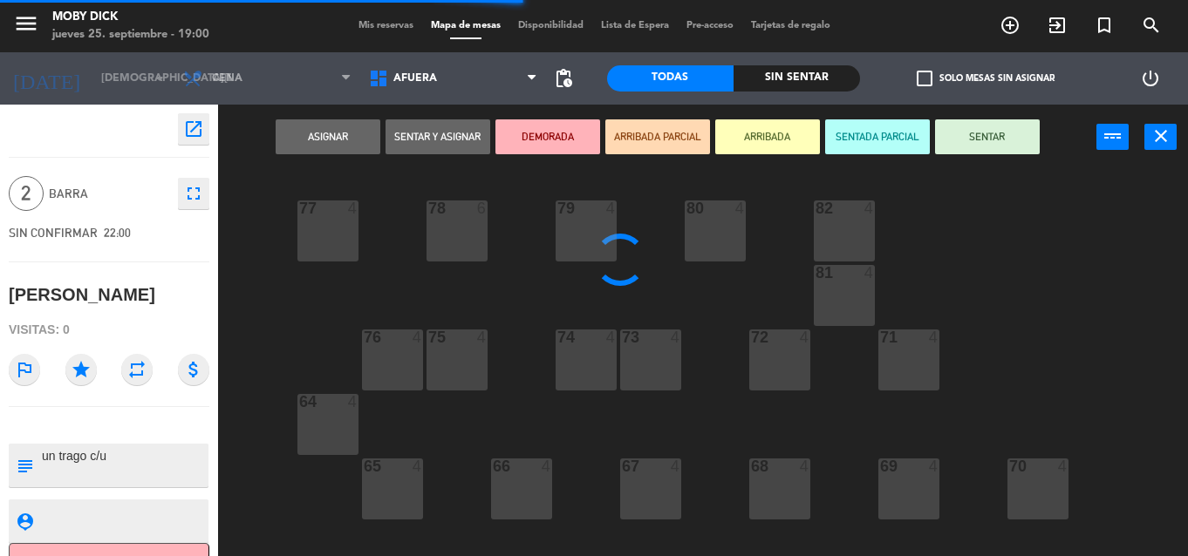
click at [430, 69] on span "AFUERA" at bounding box center [453, 78] width 186 height 38
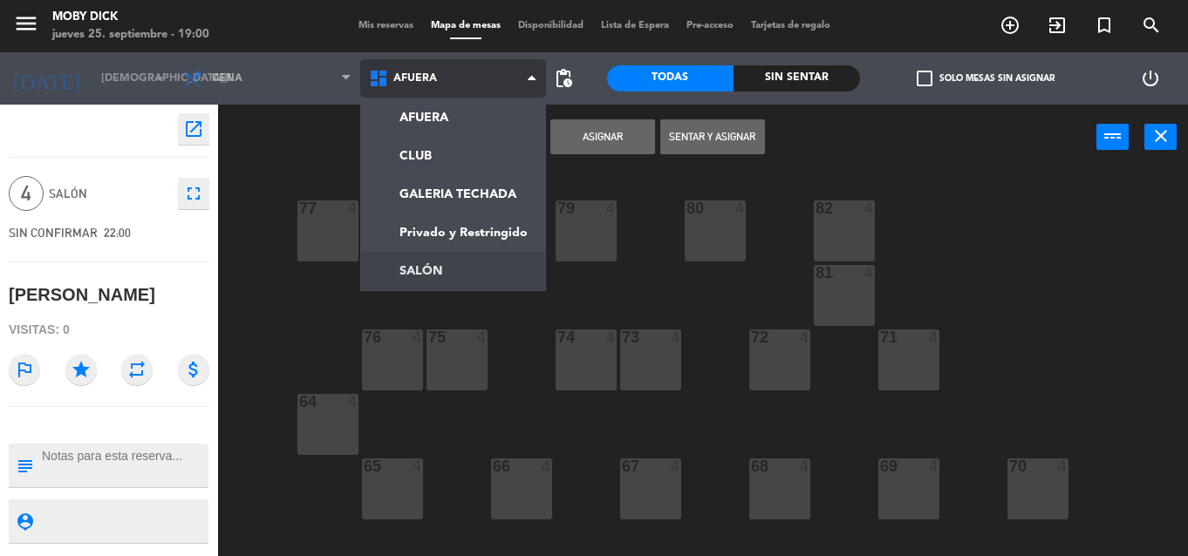
click at [440, 259] on ng-component "menu Moby Dick jueves 25. septiembre - 19:00 Mis reservas Mapa de mesas Disponi…" at bounding box center [594, 278] width 1188 height 556
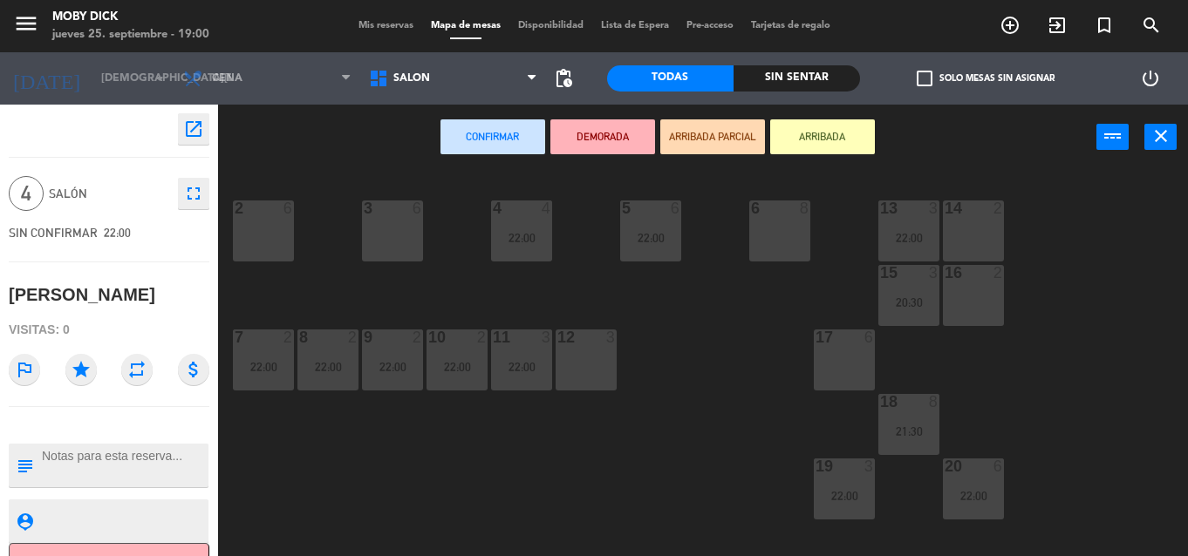
click at [408, 239] on div "3 6" at bounding box center [392, 231] width 61 height 61
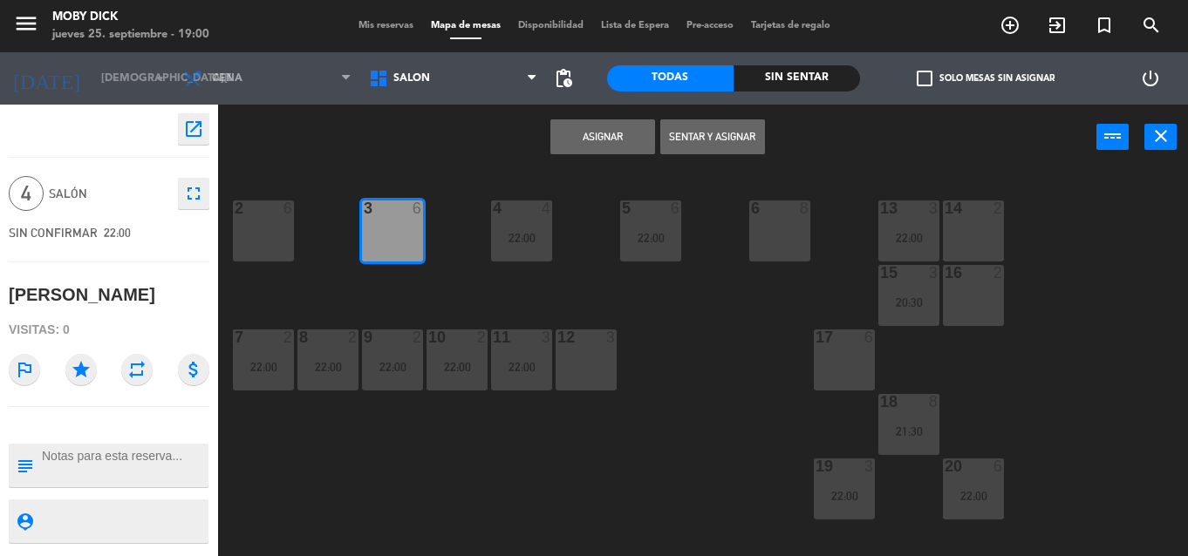
click at [588, 155] on div "Asignar Sentar y Asignar power_input close" at bounding box center [657, 138] width 878 height 66
click at [601, 149] on button "Asignar" at bounding box center [602, 136] width 105 height 35
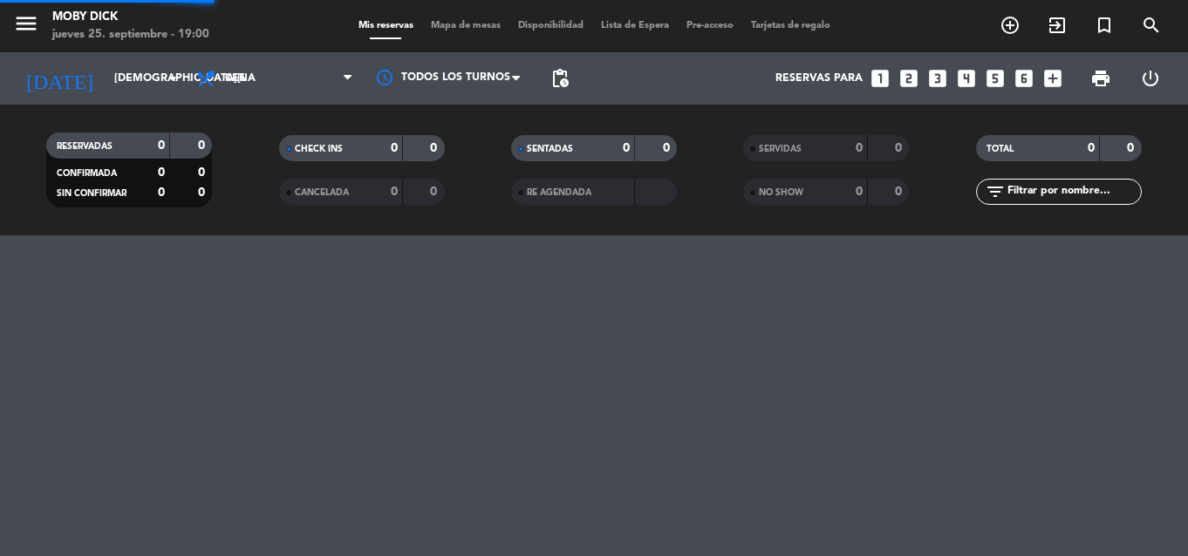
click at [1155, 280] on div "menu Moby Dick [DATE] 25. septiembre - 19:00 Mis reservas Mapa de mesas Disponi…" at bounding box center [594, 278] width 1188 height 556
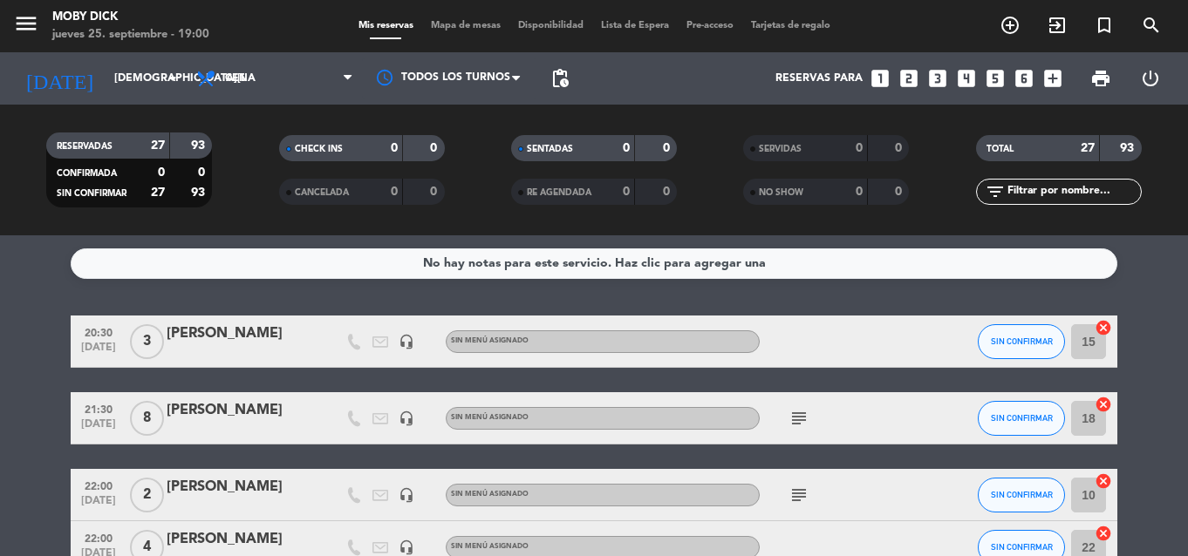
click at [877, 289] on div "No hay notas para este servicio. Haz clic para agregar una 20:30 [DATE] 3 [PERS…" at bounding box center [594, 395] width 1188 height 321
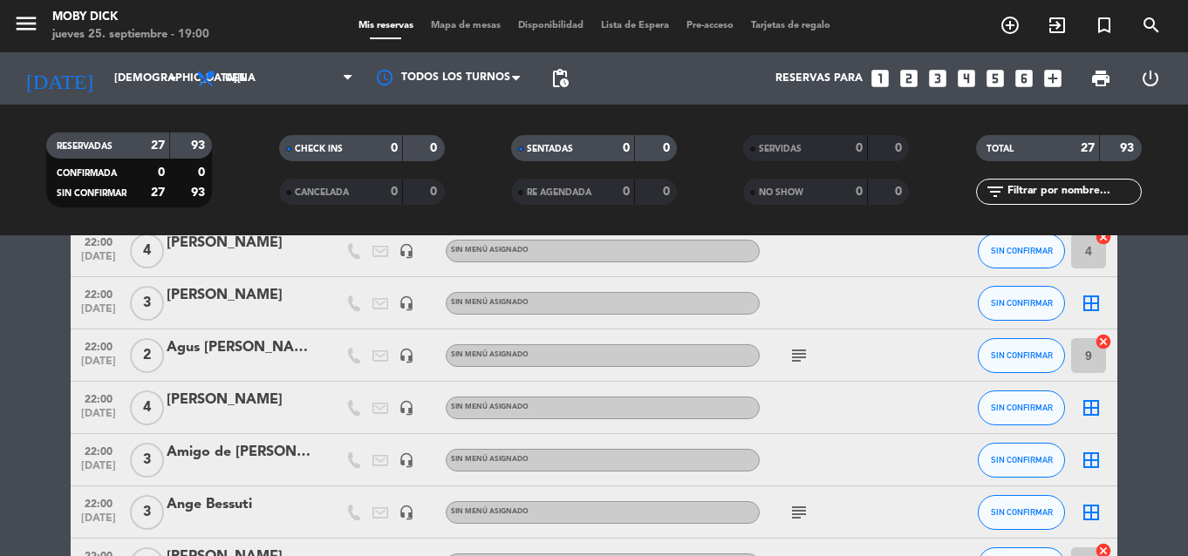
scroll to position [384, 0]
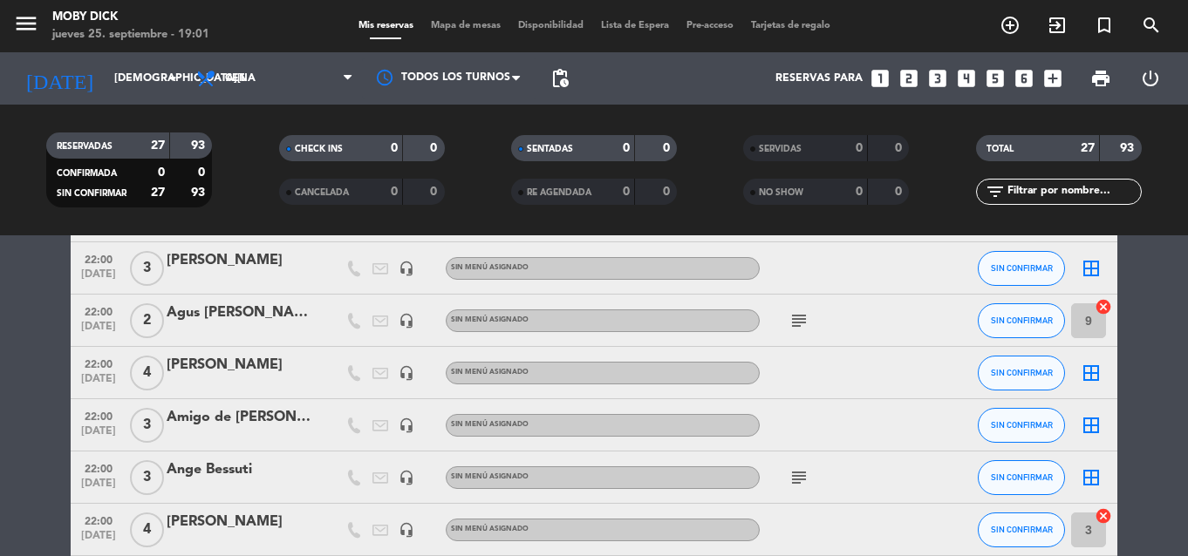
click at [1094, 372] on icon "border_all" at bounding box center [1091, 373] width 21 height 21
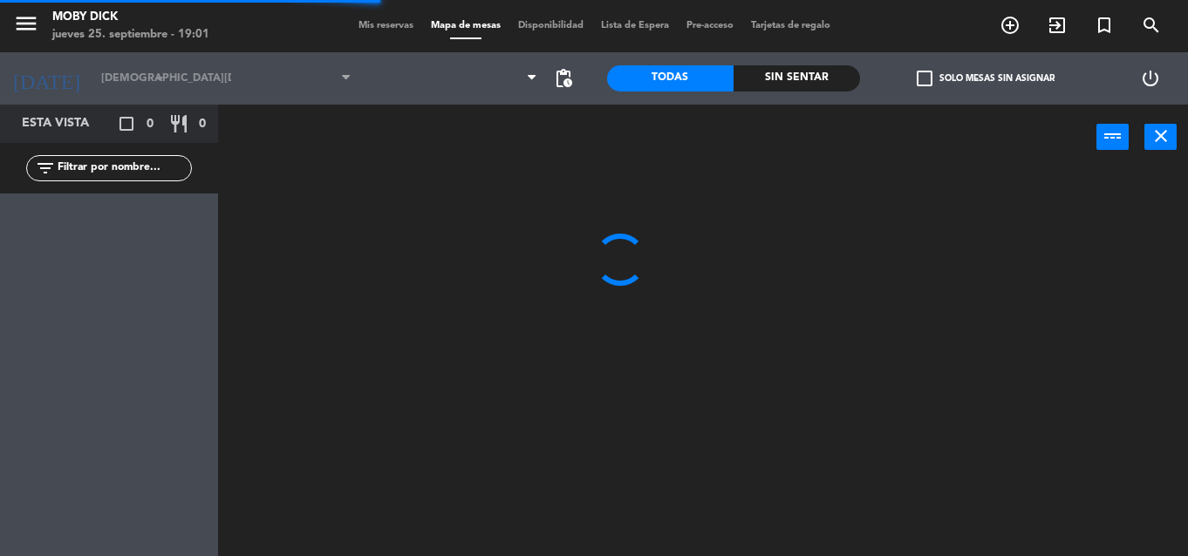
click at [418, 104] on div at bounding box center [453, 78] width 186 height 52
click at [424, 91] on span at bounding box center [453, 78] width 186 height 38
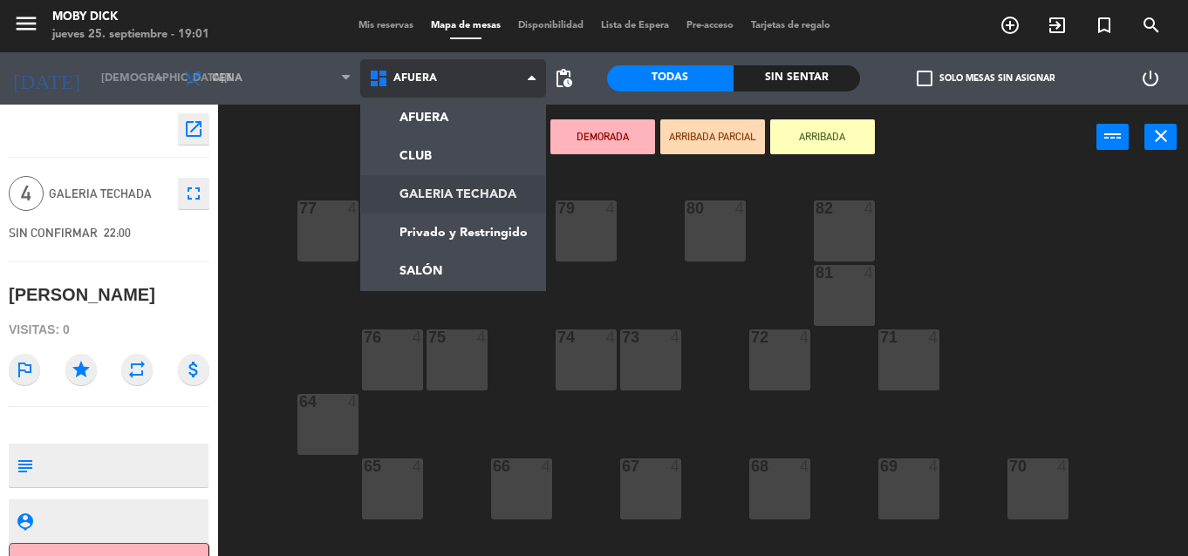
click at [484, 192] on ng-component "menu Moby Dick [DATE] 25. septiembre - 19:01 Mis reservas Mapa de mesas Disponi…" at bounding box center [594, 278] width 1188 height 556
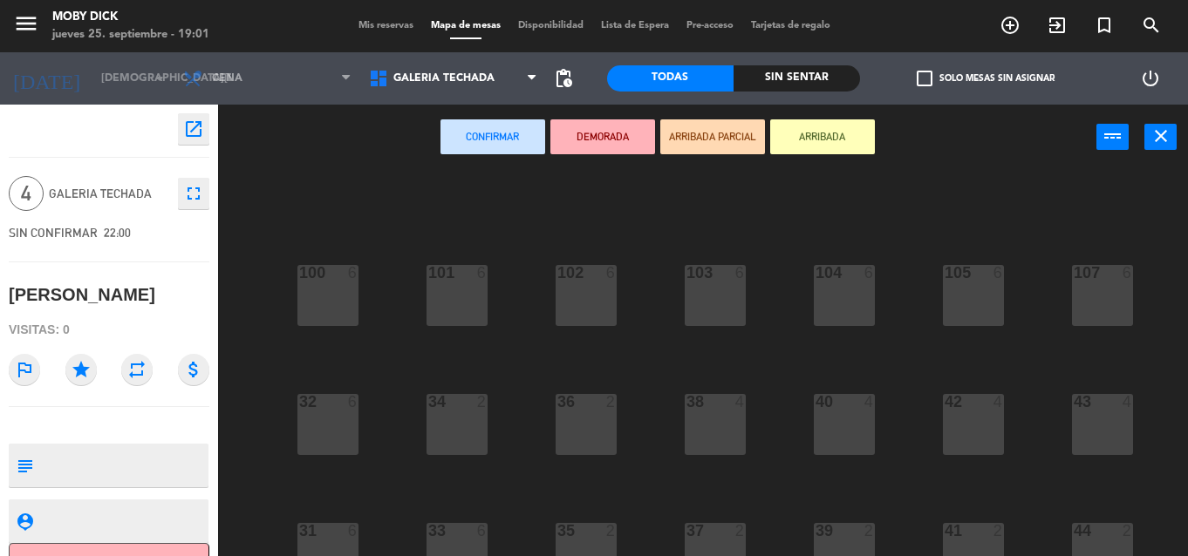
click at [759, 487] on div "100 6 101 6 102 6 103 6 104 6 105 6 107 6 32 6 34 2 36 2 38 4 40 4 43 4 42 4 35…" at bounding box center [709, 363] width 958 height 386
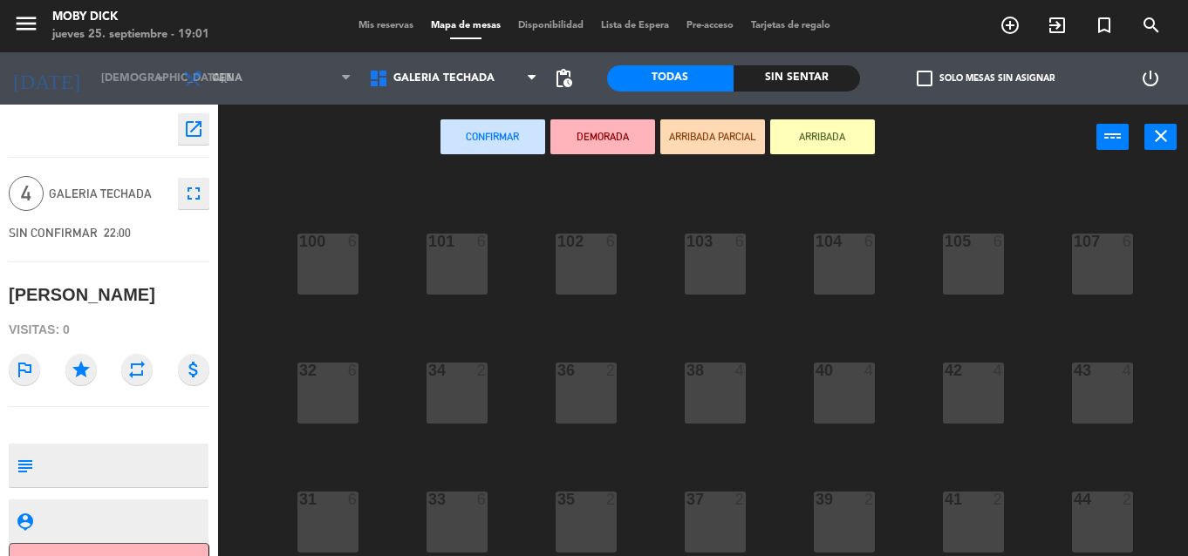
scroll to position [35, 0]
click at [859, 504] on div "2" at bounding box center [873, 496] width 29 height 16
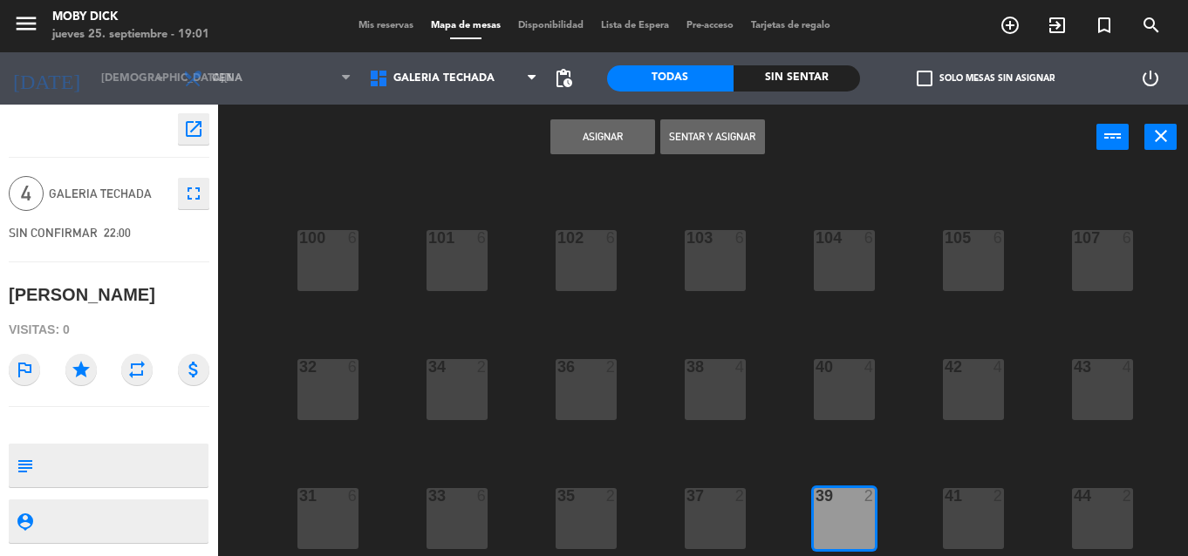
click at [604, 144] on button "Asignar" at bounding box center [602, 136] width 105 height 35
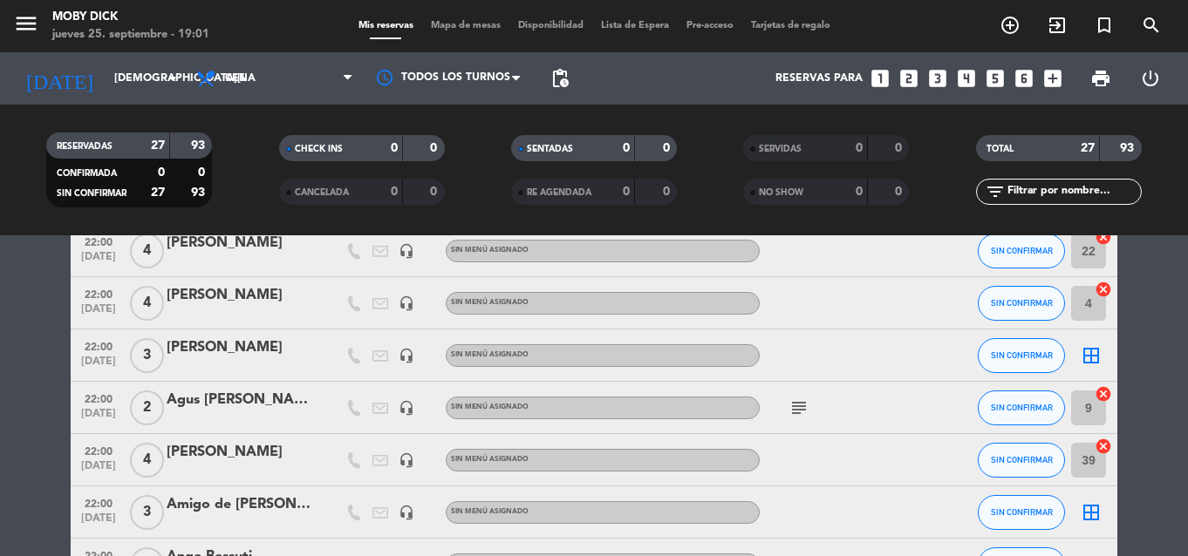
scroll to position [262, 0]
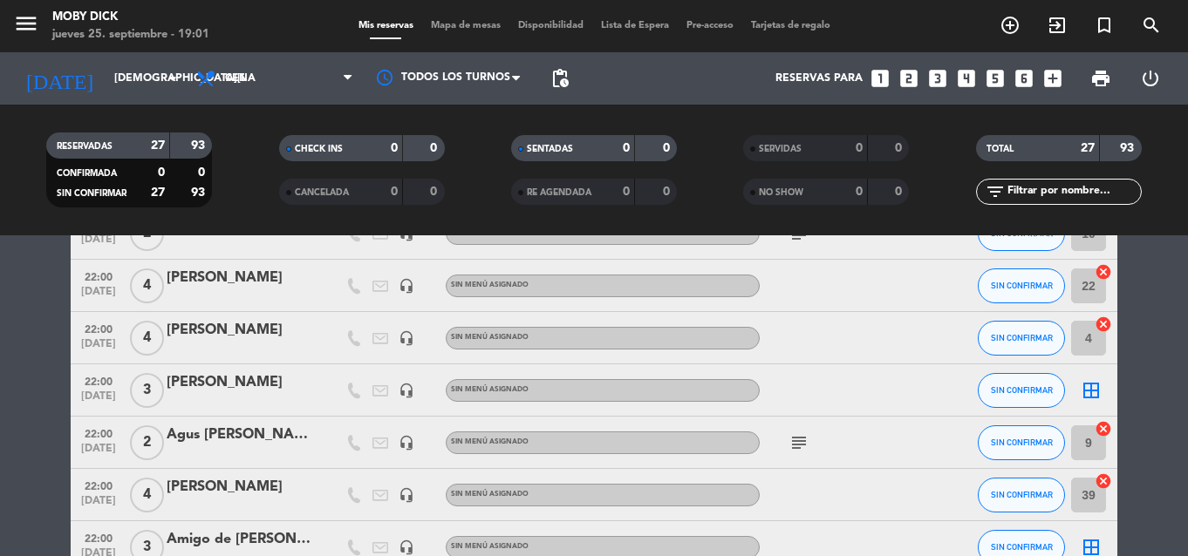
click at [1104, 273] on icon "cancel" at bounding box center [1103, 271] width 17 height 17
click at [1092, 392] on icon "border_all" at bounding box center [1091, 390] width 21 height 21
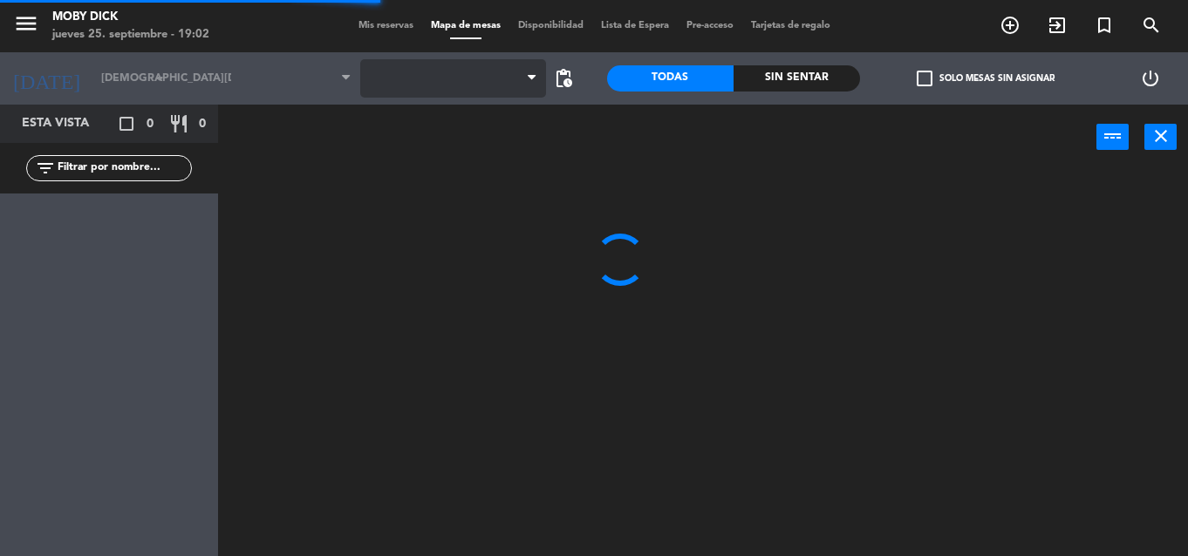
click at [392, 87] on span at bounding box center [453, 78] width 186 height 38
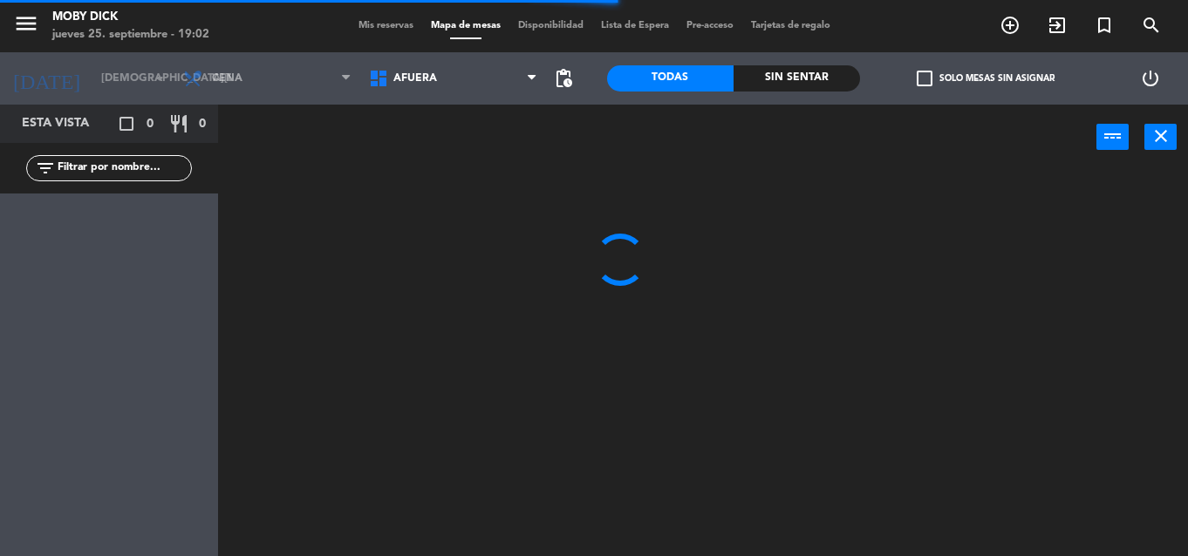
click at [392, 87] on icon at bounding box center [380, 78] width 25 height 21
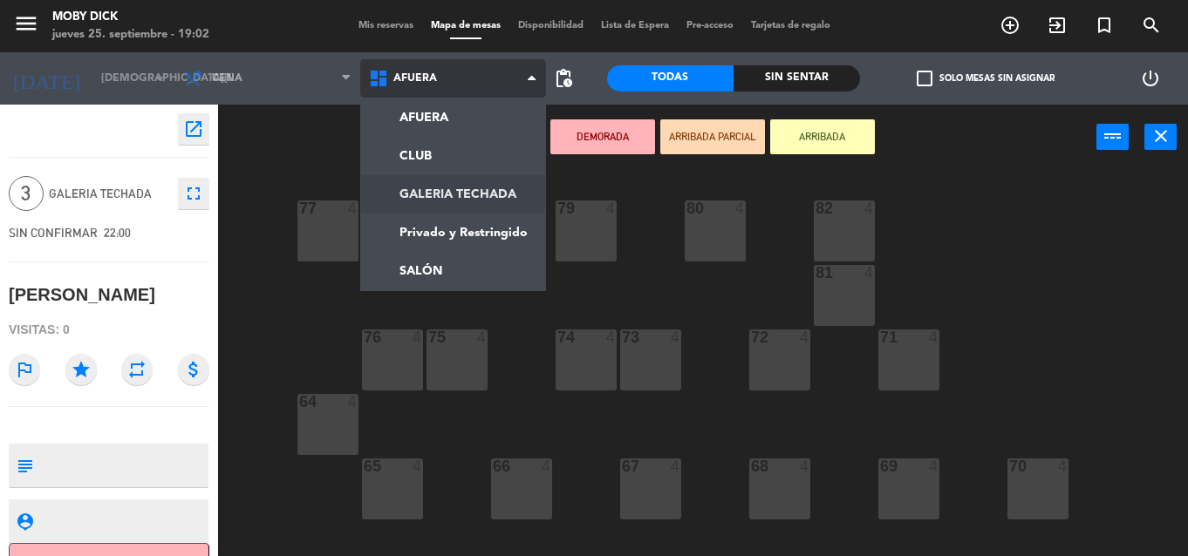
click at [488, 191] on ng-component "menu Moby Dick [DATE] 25. septiembre - 19:02 Mis reservas Mapa de mesas Disponi…" at bounding box center [594, 278] width 1188 height 556
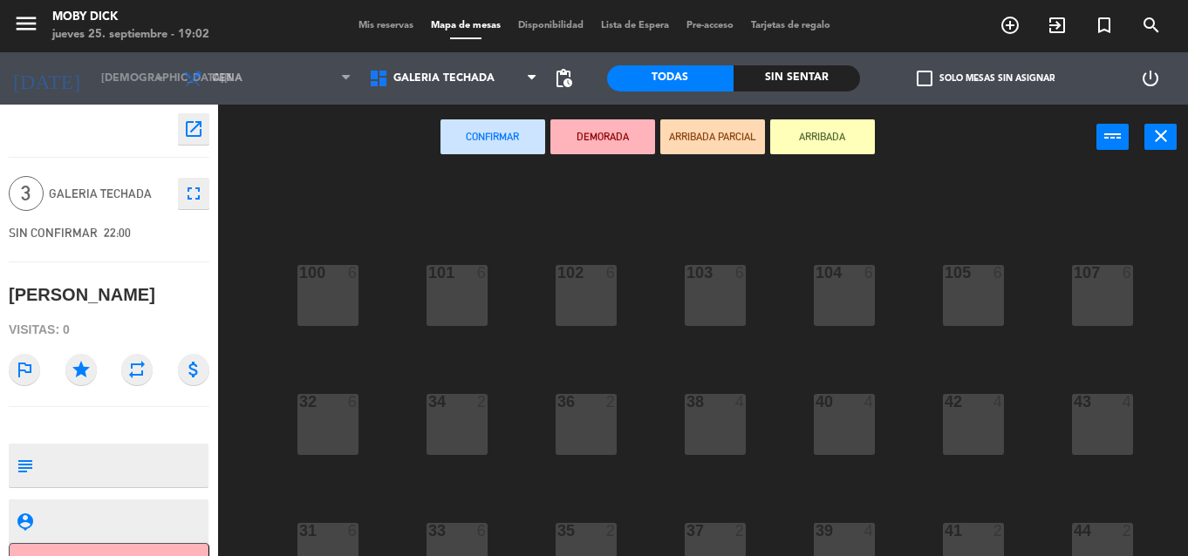
click at [1153, 296] on div "100 6 101 6 102 6 103 6 104 6 105 6 107 6 32 6 34 2 36 2 38 4 40 4 43 4 42 4 35…" at bounding box center [709, 363] width 958 height 386
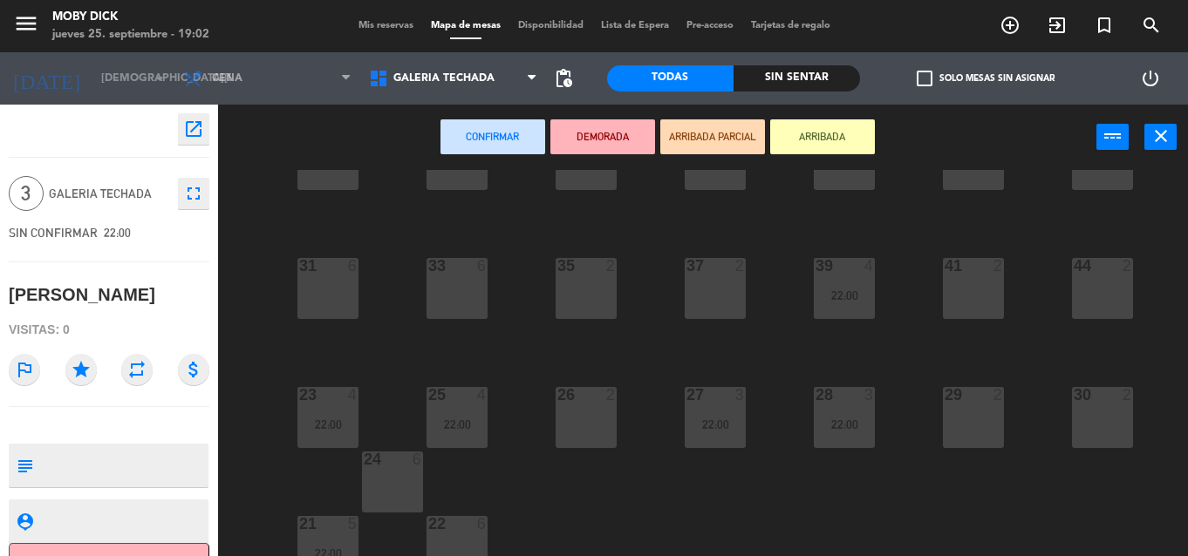
scroll to position [287, 0]
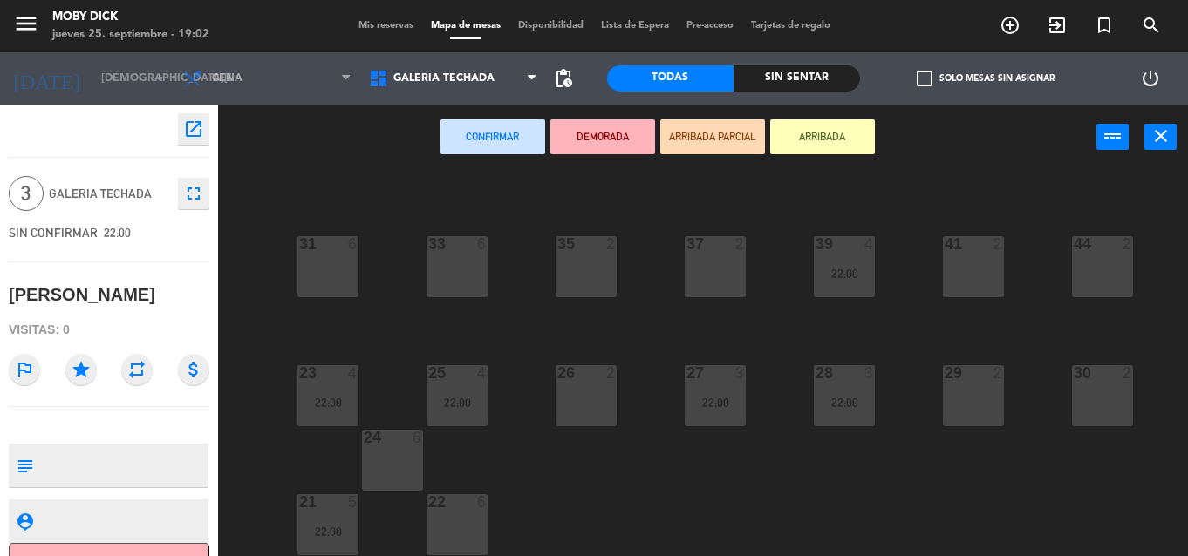
click at [463, 533] on div "22 6" at bounding box center [456, 525] width 61 height 61
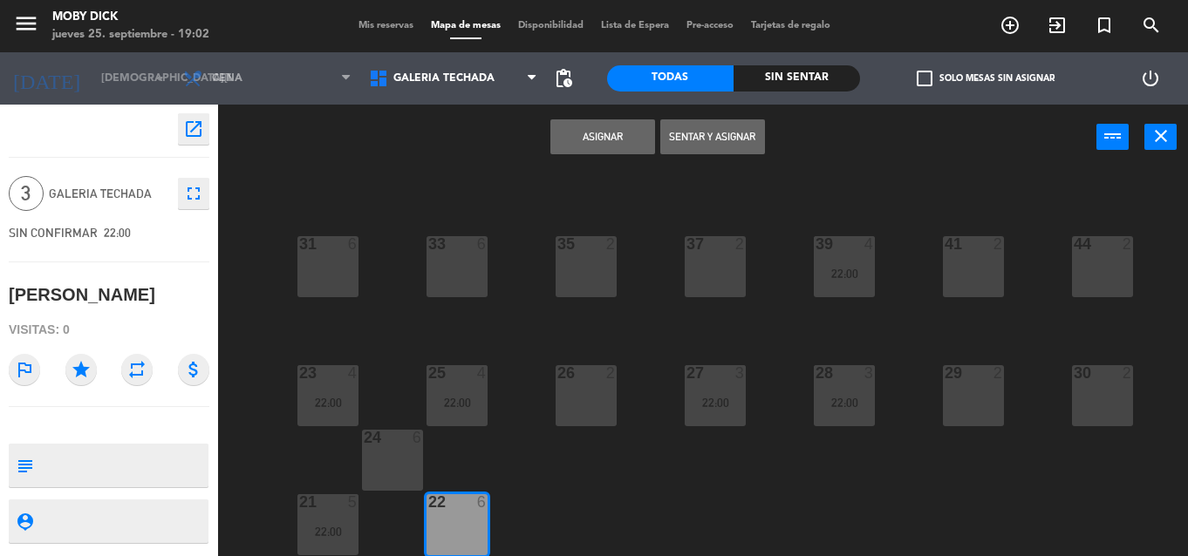
click at [624, 153] on button "Asignar" at bounding box center [602, 136] width 105 height 35
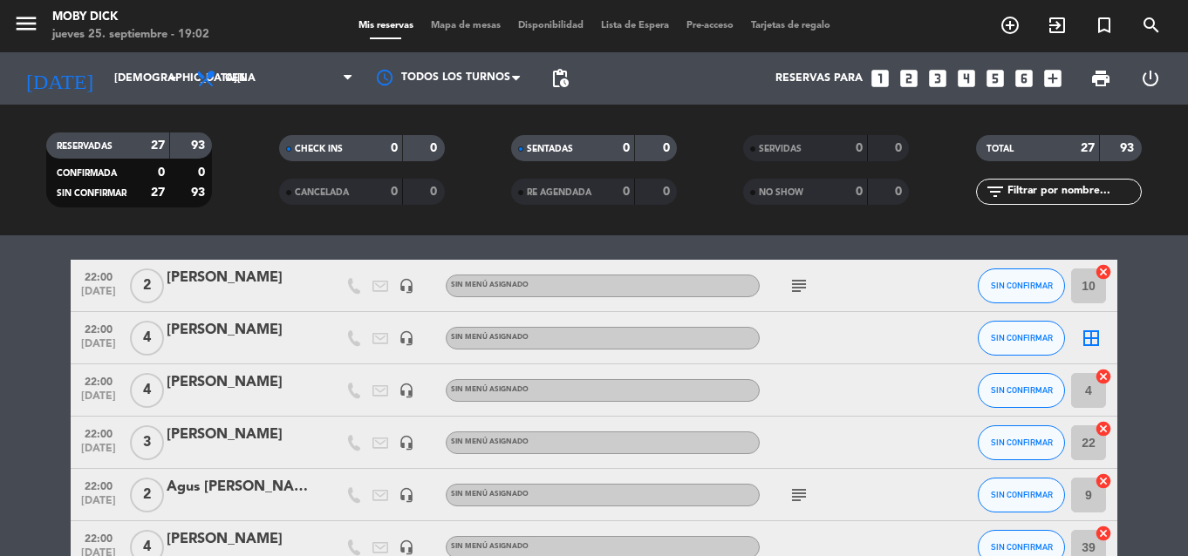
scroll to position [244, 0]
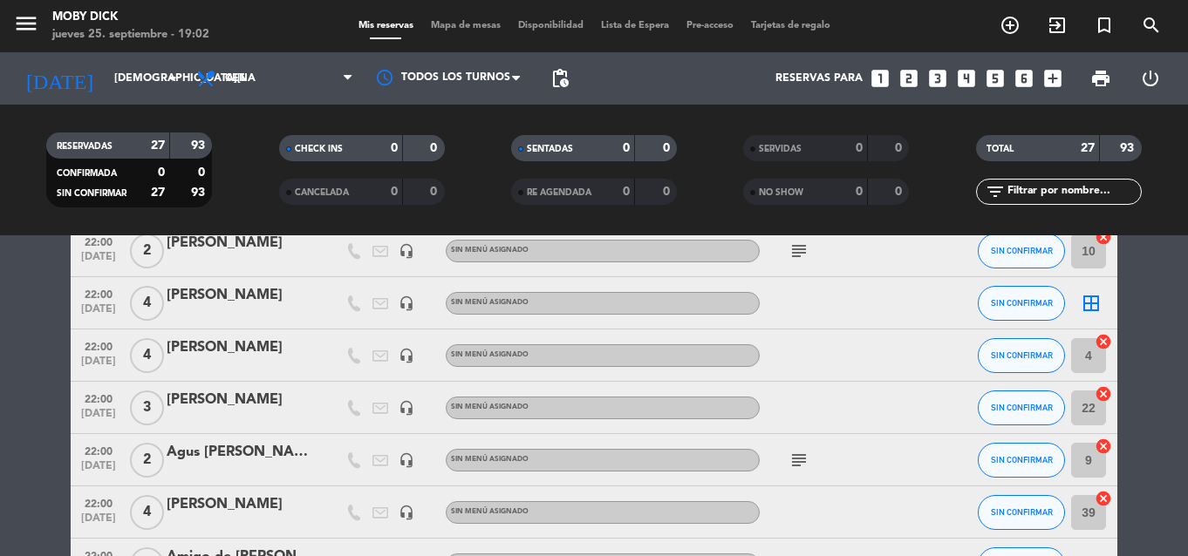
click at [1093, 303] on icon "border_all" at bounding box center [1091, 303] width 21 height 21
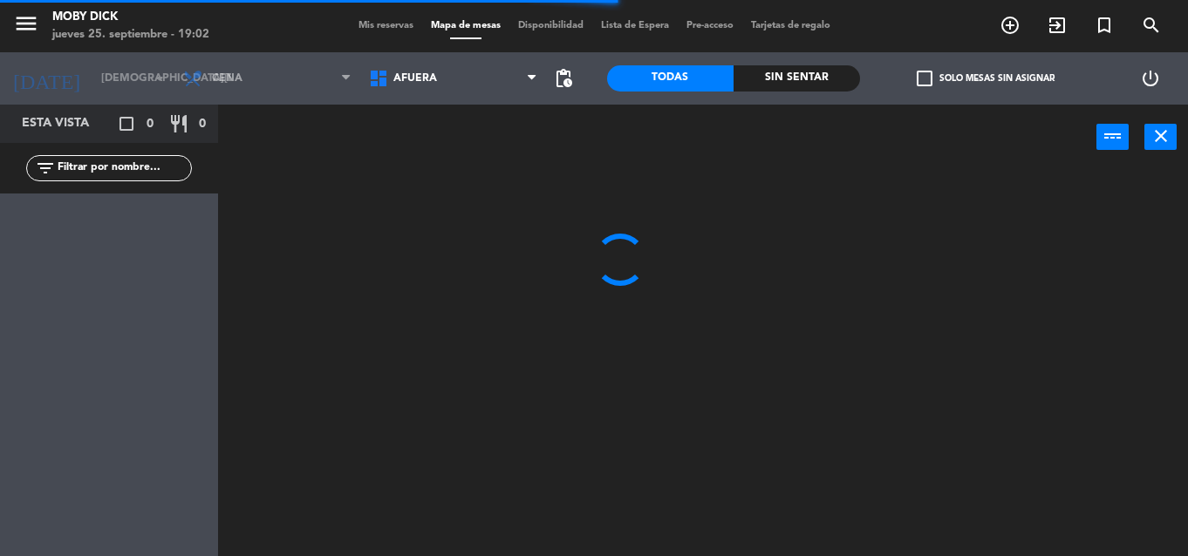
click at [481, 89] on span "AFUERA" at bounding box center [453, 78] width 186 height 38
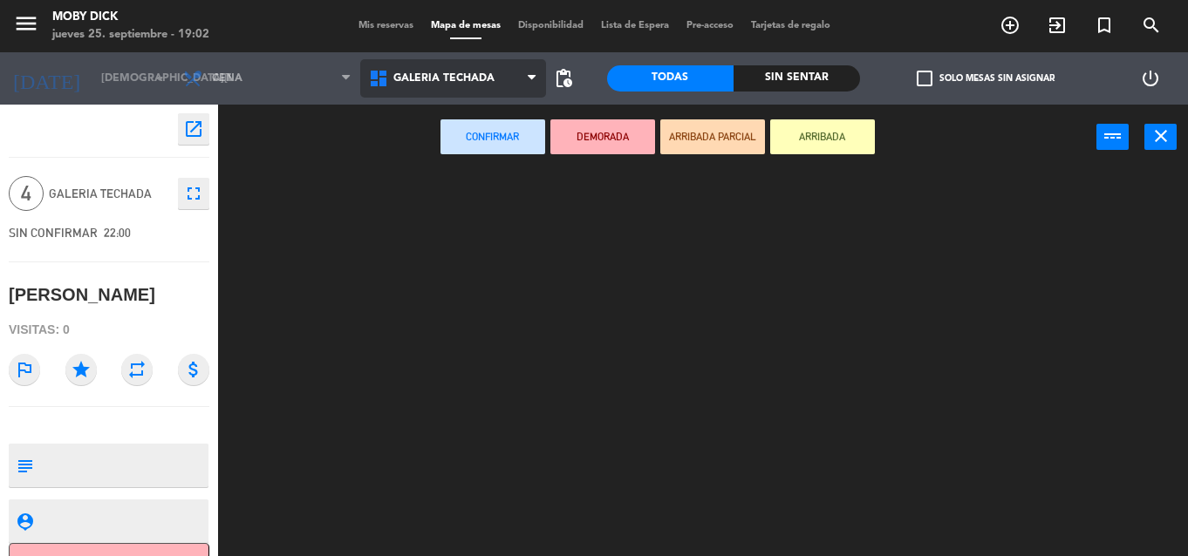
click at [478, 188] on ng-component "menu Moby Dick jueves 25. septiembre - 19:02 Mis reservas Mapa de mesas Disponi…" at bounding box center [594, 278] width 1188 height 556
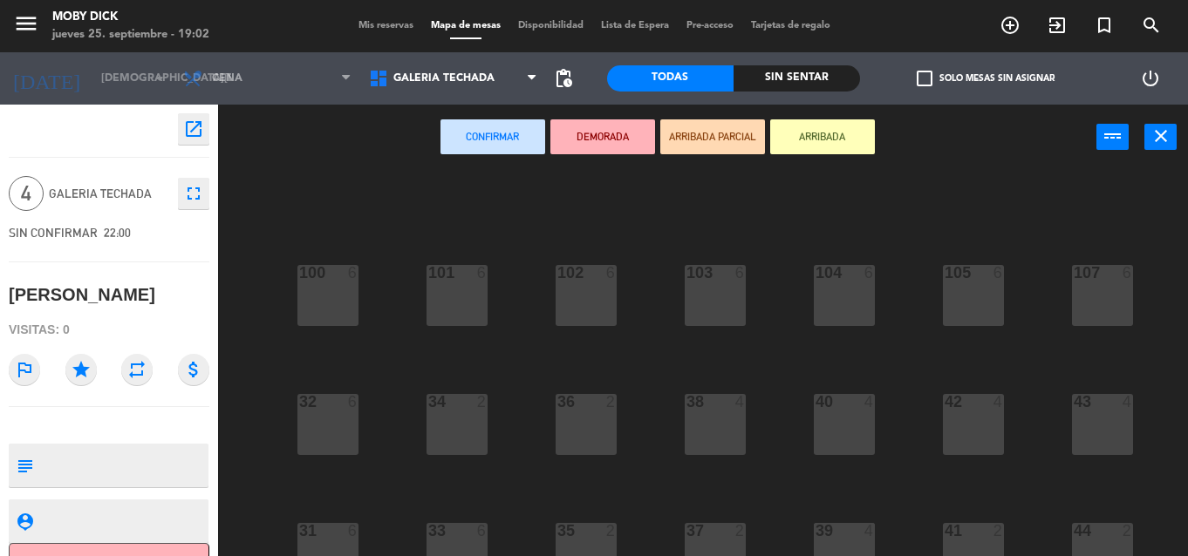
click at [653, 433] on div "100 6 101 6 102 6 103 6 104 6 105 6 107 6 32 6 34 2 36 2 38 4 40 4 43 4 42 4 35…" at bounding box center [709, 363] width 958 height 386
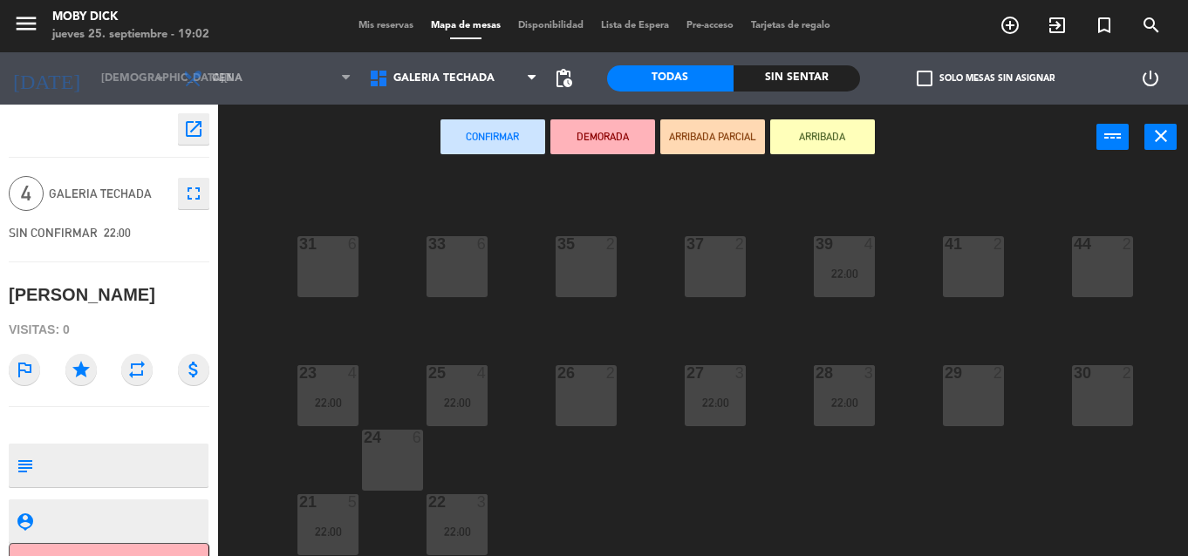
scroll to position [252, 0]
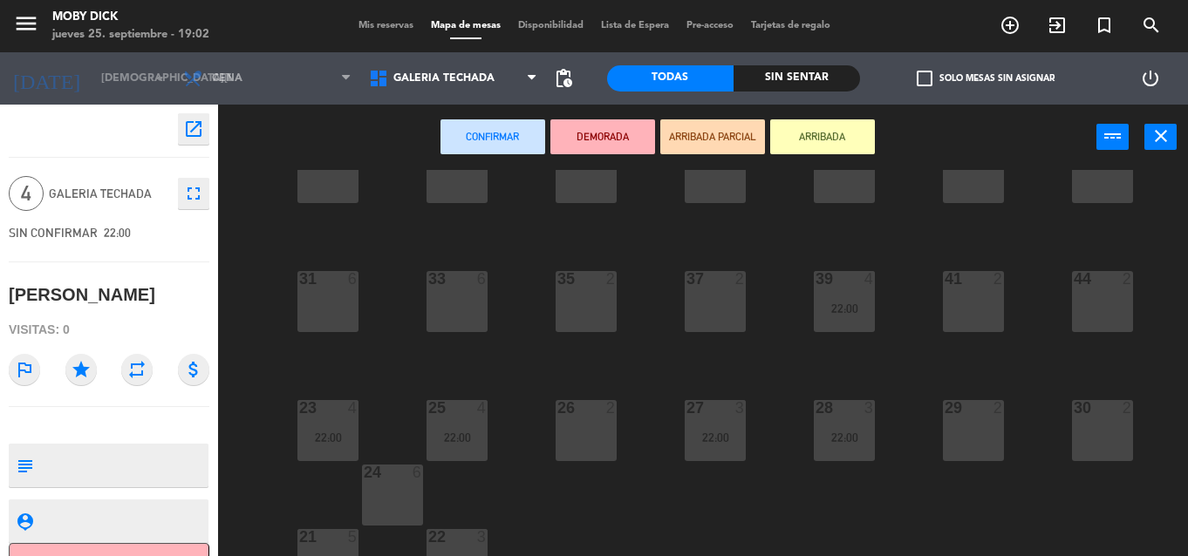
click at [542, 464] on div "100 6 101 6 102 6 103 6 104 6 105 6 107 6 32 6 34 2 36 2 38 4 40 4 43 4 42 4 35…" at bounding box center [709, 363] width 958 height 386
click at [602, 432] on div "26 2" at bounding box center [586, 430] width 61 height 61
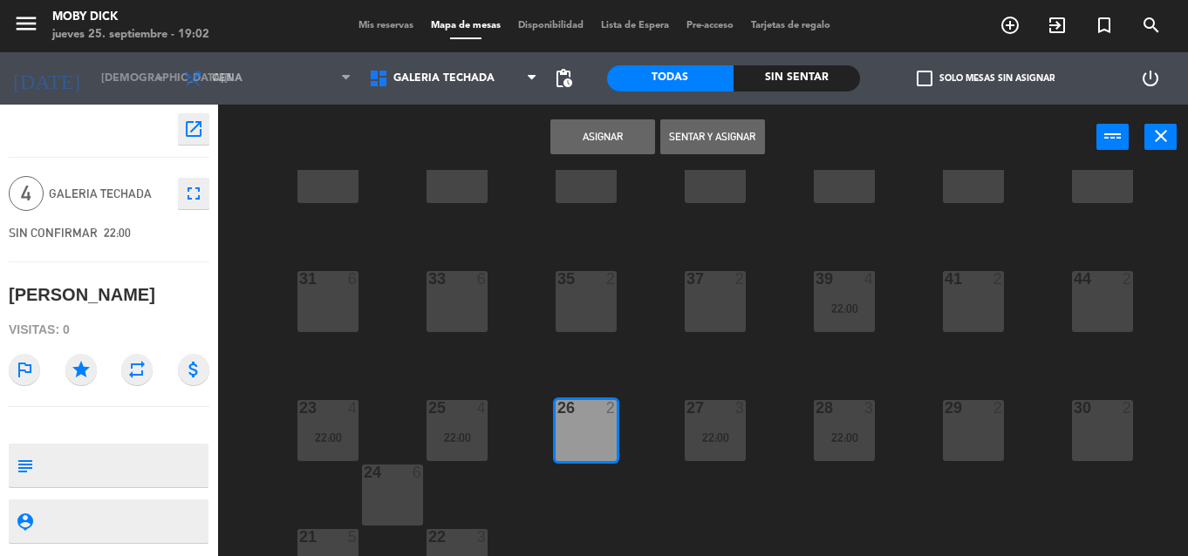
click at [624, 131] on button "Asignar" at bounding box center [602, 136] width 105 height 35
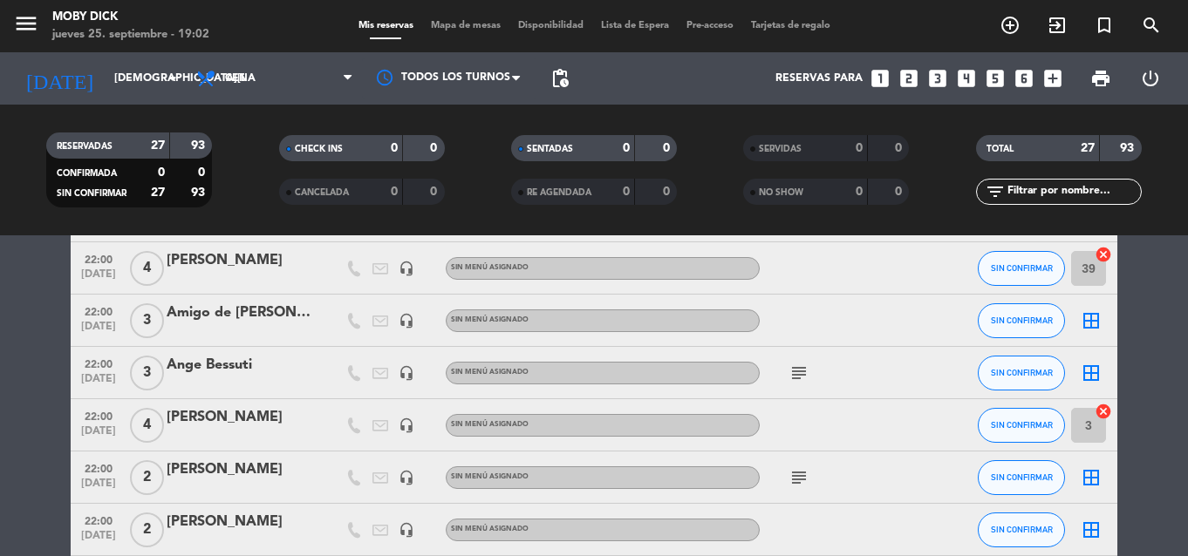
scroll to position [523, 0]
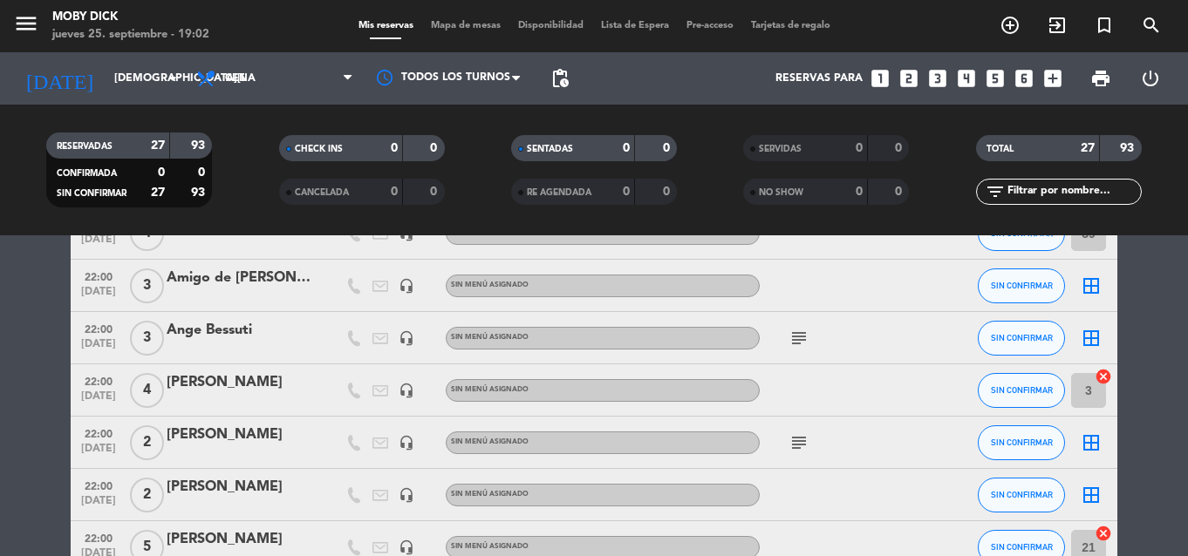
click at [471, 23] on span "Mapa de mesas" at bounding box center [465, 26] width 87 height 10
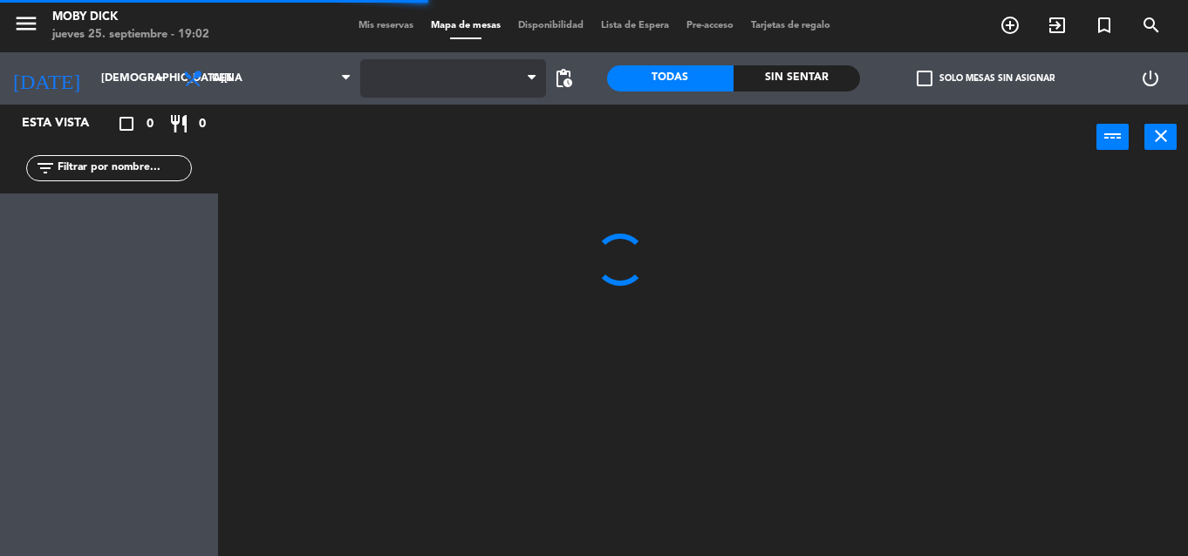
click at [482, 85] on span at bounding box center [453, 78] width 186 height 38
click at [482, 85] on span "AFUERA" at bounding box center [453, 78] width 186 height 38
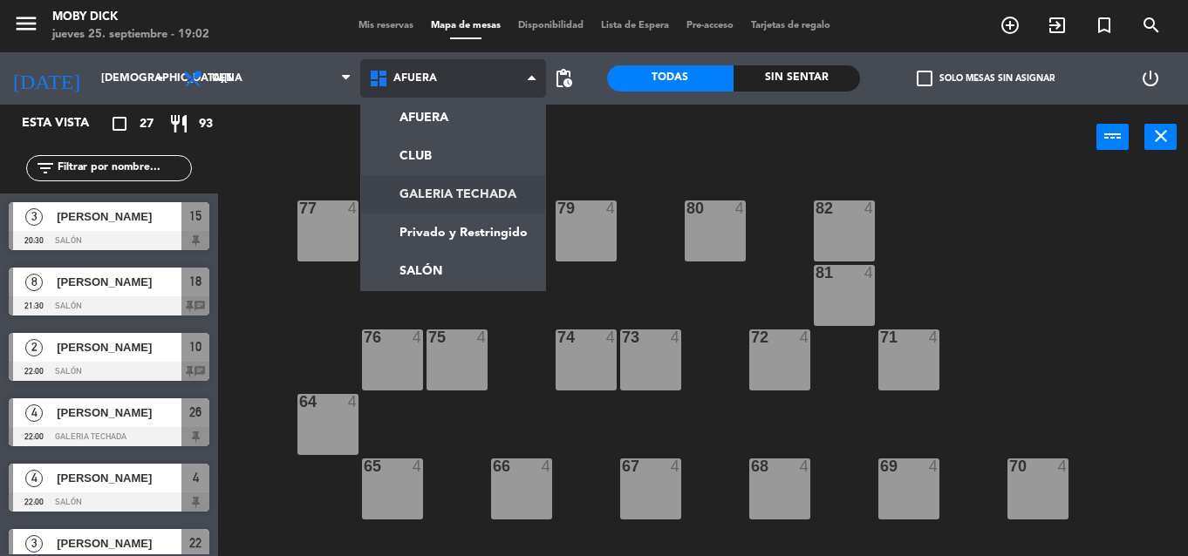
click at [433, 188] on ng-component "menu Moby Dick jueves 25. septiembre - 19:02 Mis reservas Mapa de mesas Disponi…" at bounding box center [594, 278] width 1188 height 556
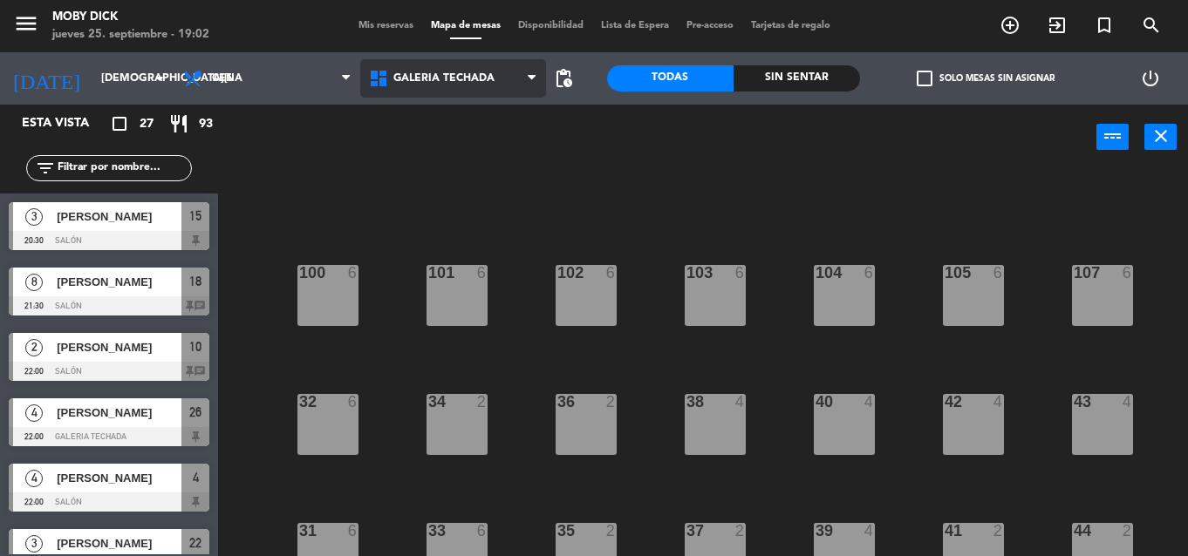
click at [469, 77] on span "GALERIA TECHADA" at bounding box center [443, 78] width 101 height 12
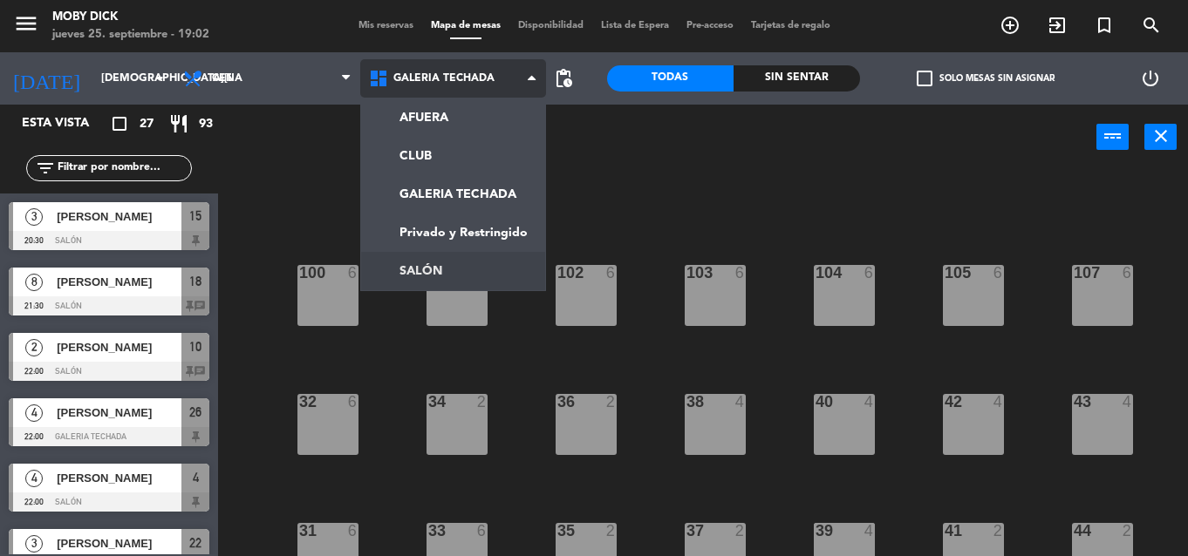
click at [451, 280] on ng-component "menu Moby Dick jueves 25. septiembre - 19:02 Mis reservas Mapa de mesas Disponi…" at bounding box center [594, 278] width 1188 height 556
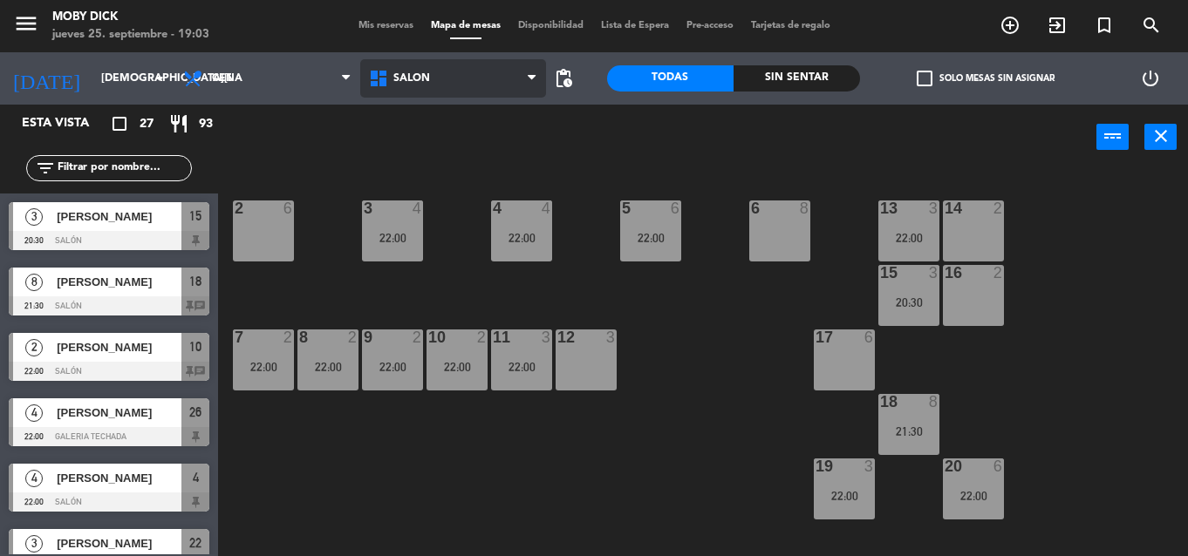
click at [507, 84] on span "SALÓN" at bounding box center [453, 78] width 186 height 38
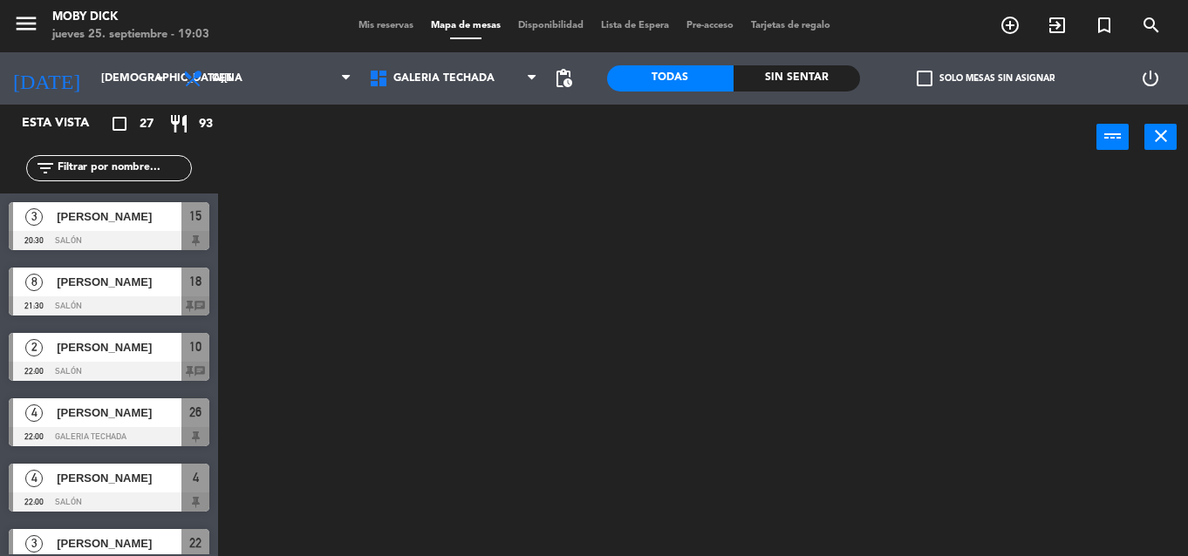
click at [460, 188] on ng-component "menu Moby Dick jueves 25. septiembre - 19:03 Mis reservas Mapa de mesas Disponi…" at bounding box center [594, 278] width 1188 height 556
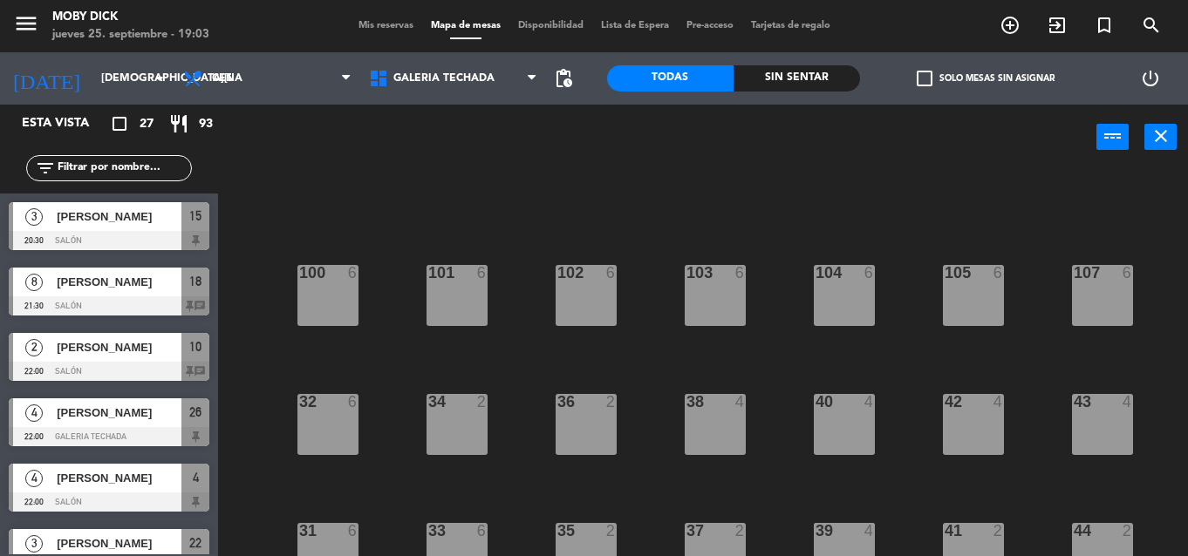
click at [926, 313] on div "100 6 101 6 102 6 103 6 104 6 105 6 107 6 32 6 34 2 36 2 38 4 40 4 43 4 42 4 35…" at bounding box center [709, 363] width 958 height 386
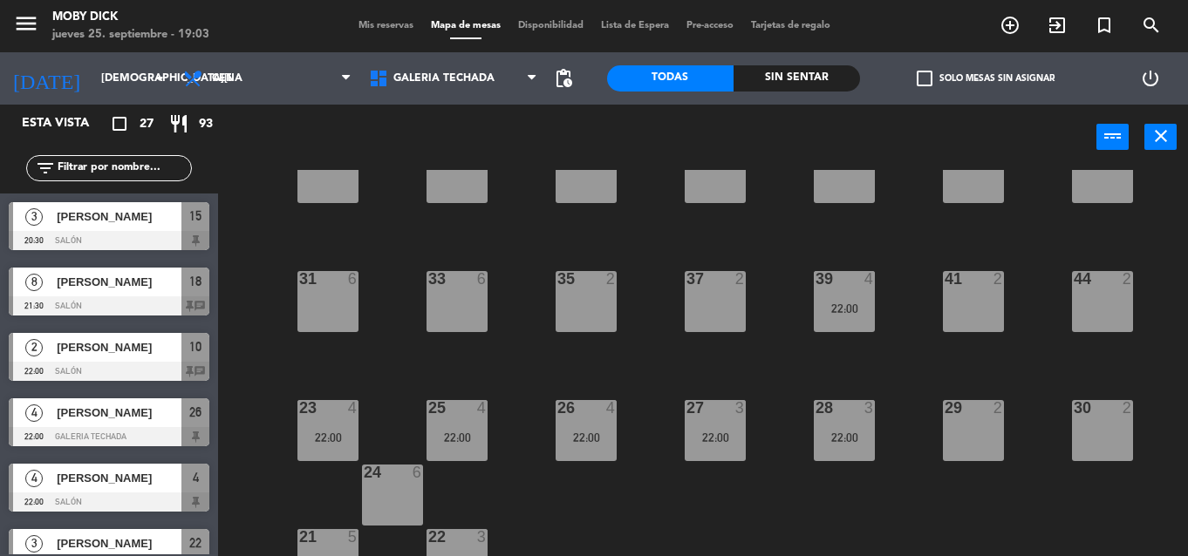
scroll to position [182, 0]
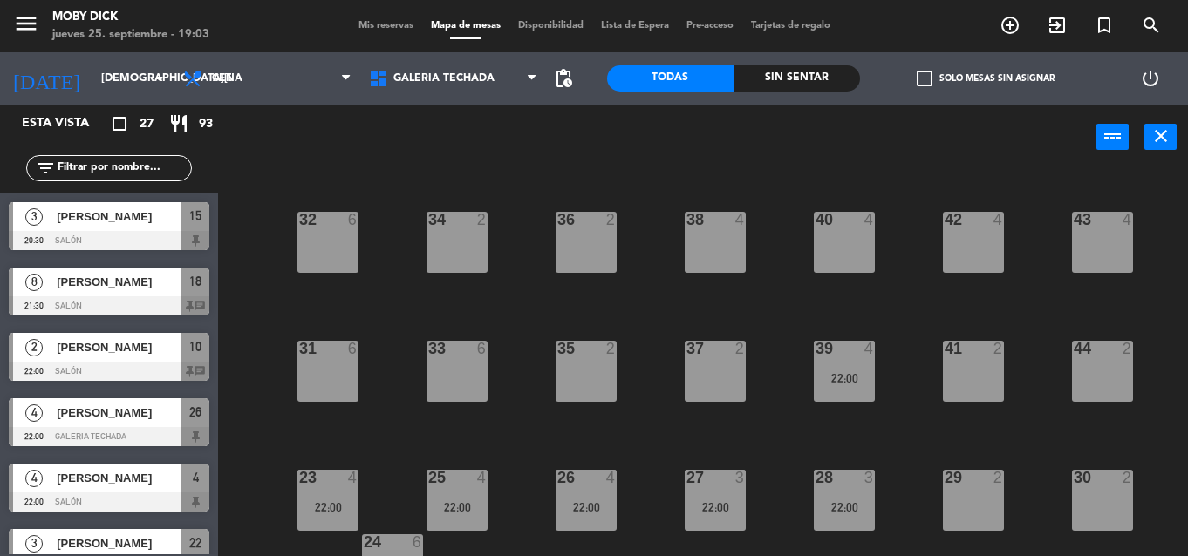
click at [372, 28] on span "Mis reservas" at bounding box center [386, 26] width 72 height 10
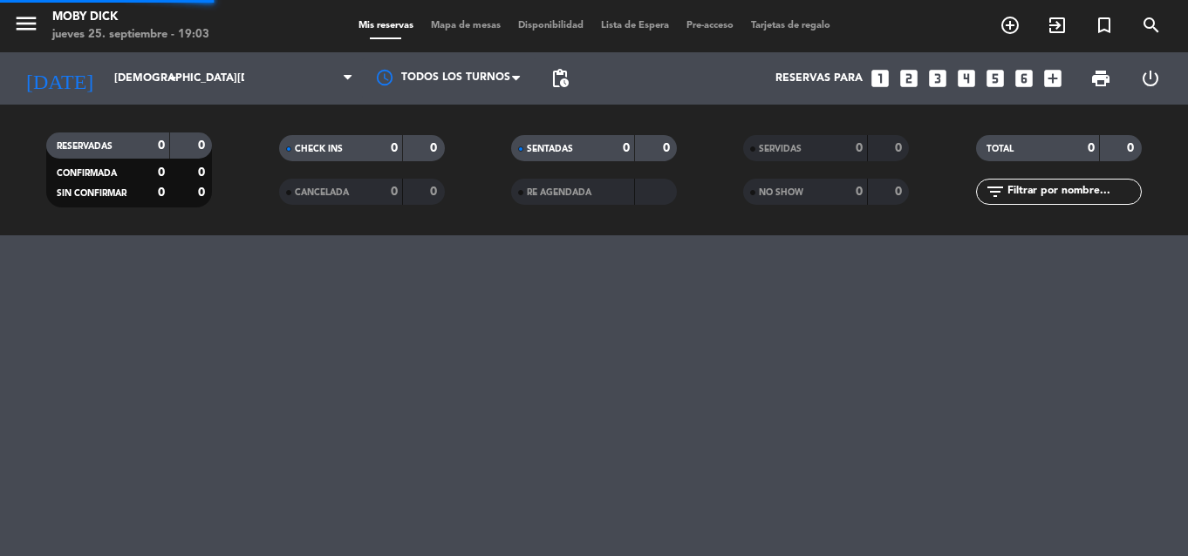
click at [372, 28] on span "Mis reservas" at bounding box center [386, 26] width 72 height 10
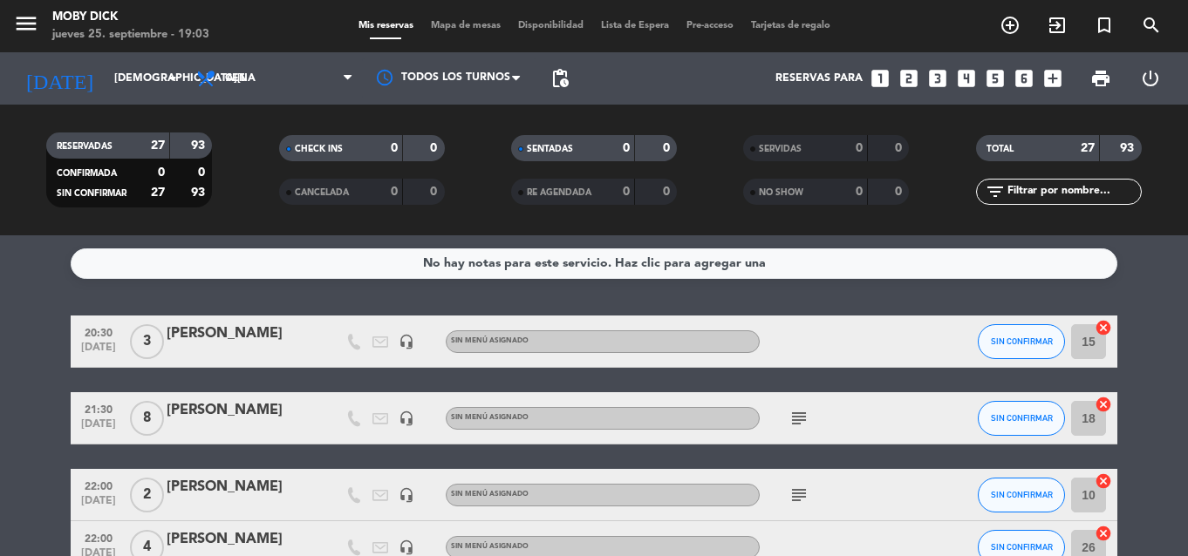
click at [372, 17] on div "menu Moby Dick jueves 25. septiembre - 19:03 Mis reservas Mapa de mesas Disponi…" at bounding box center [594, 26] width 1188 height 52
click at [379, 24] on span "Mis reservas" at bounding box center [386, 26] width 72 height 10
click at [1122, 276] on service-notes "No hay notas para este servicio. Haz clic para agregar una" at bounding box center [594, 264] width 1188 height 31
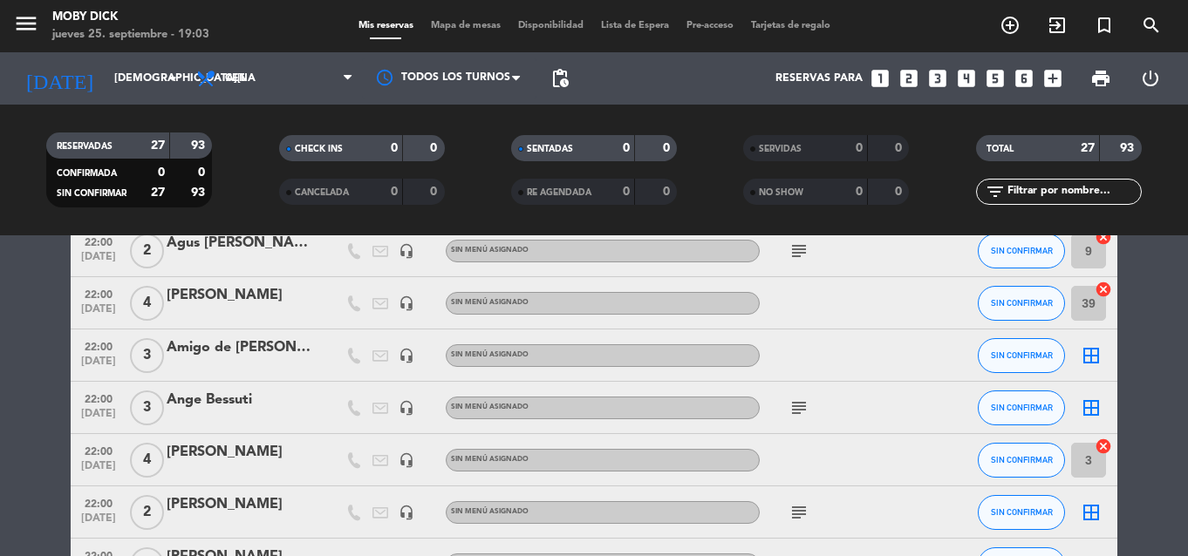
scroll to position [488, 0]
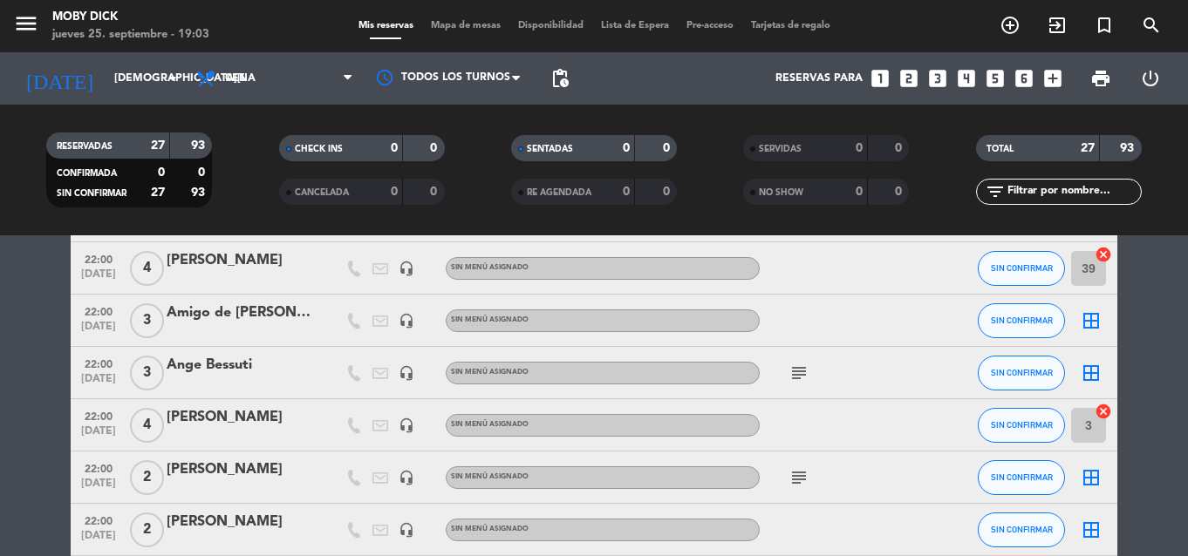
click at [1149, 285] on bookings-row "20:30 [DATE] 3 [PERSON_NAME] headset_mic Sin menú asignado SIN CONFIRMAR 15 can…" at bounding box center [594, 558] width 1188 height 1462
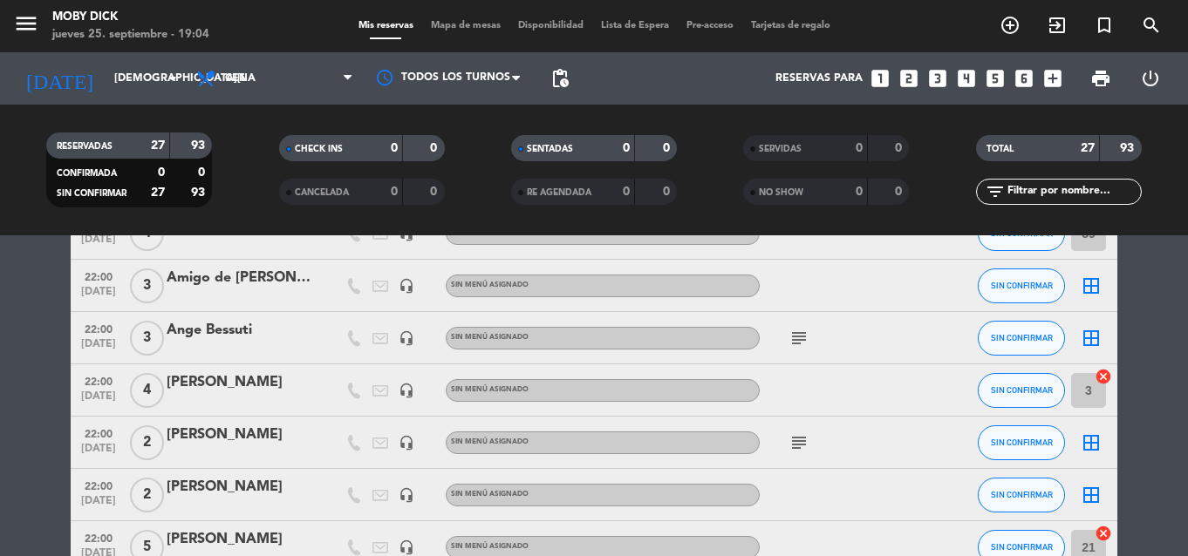
click at [1154, 299] on bookings-row "20:30 [DATE] 3 [PERSON_NAME] headset_mic Sin menú asignado SIN CONFIRMAR 15 can…" at bounding box center [594, 523] width 1188 height 1462
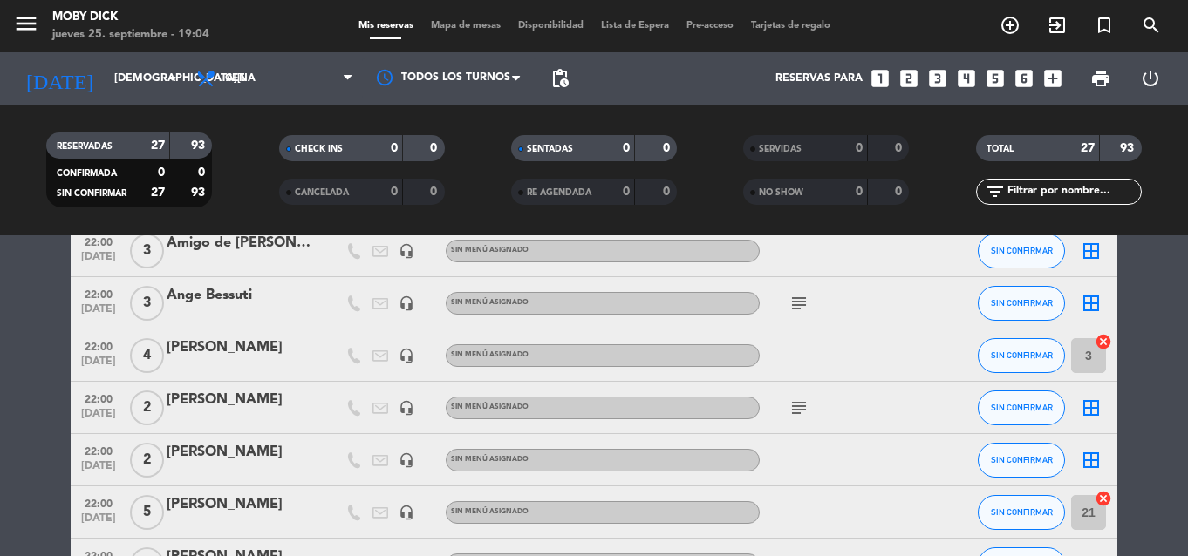
scroll to position [593, 0]
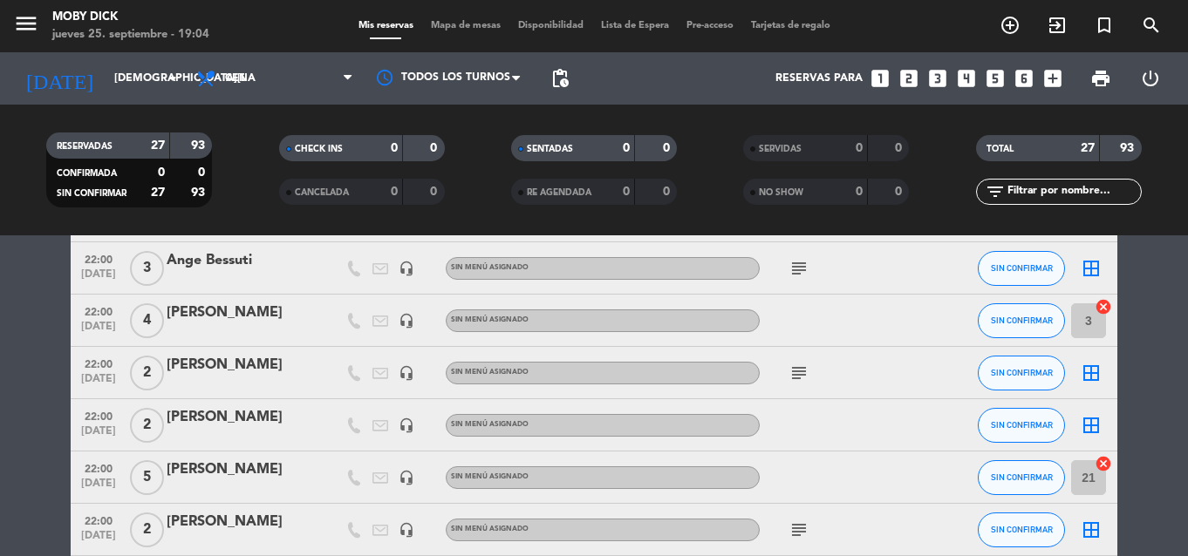
click at [1170, 286] on bookings-row "20:30 [DATE] 3 [PERSON_NAME] headset_mic Sin menú asignado SIN CONFIRMAR 15 can…" at bounding box center [594, 454] width 1188 height 1462
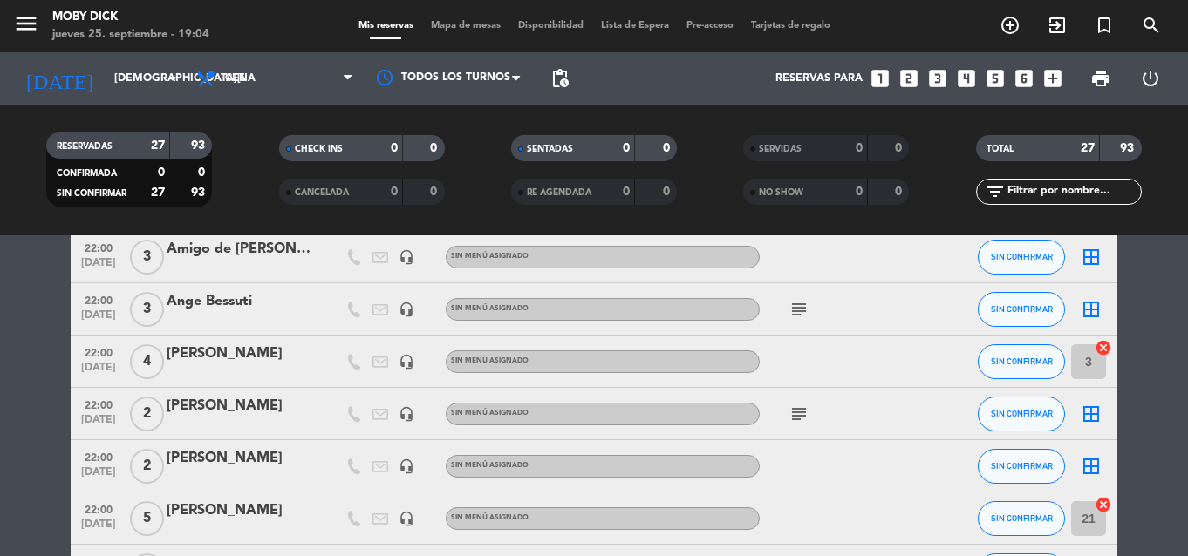
scroll to position [523, 0]
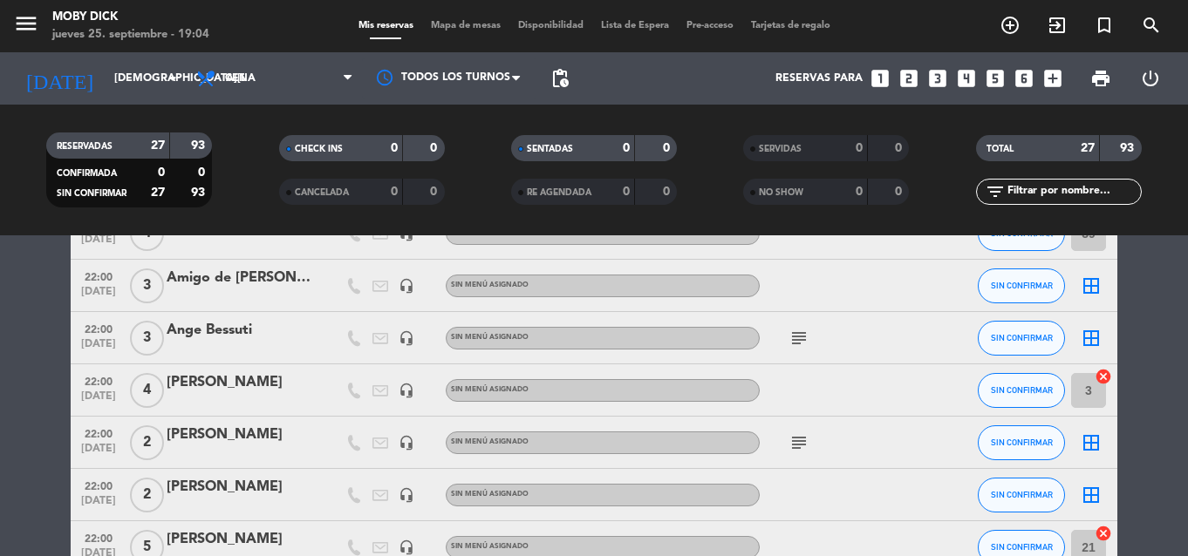
click at [1088, 288] on icon "border_all" at bounding box center [1091, 286] width 21 height 21
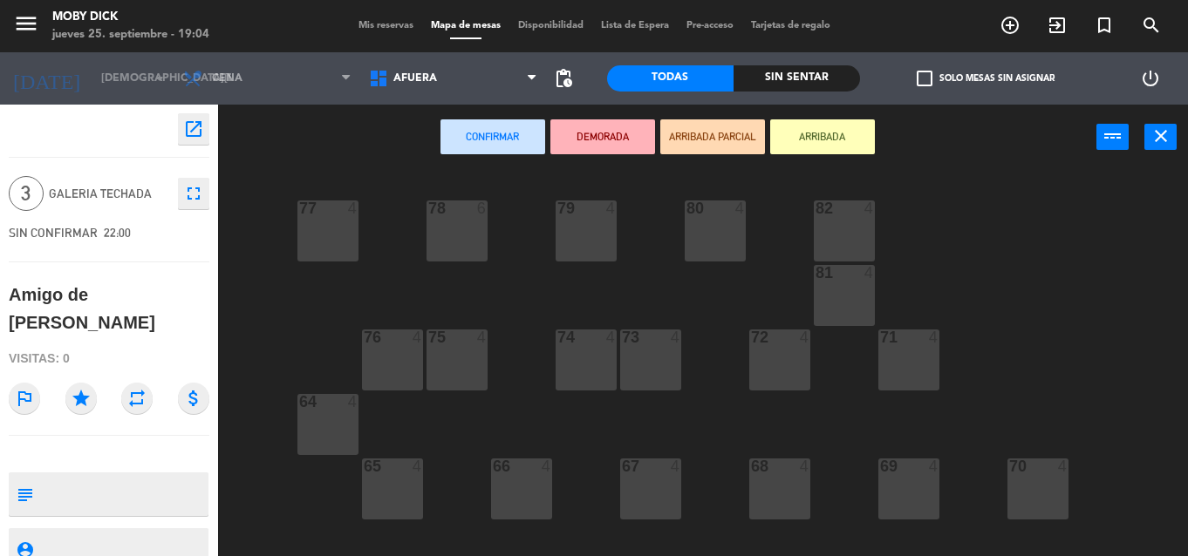
click at [1153, 300] on div "77 4 78 6 82 4 80 4 79 4 81 4 73 4 74 4 72 4 75 4 76 4 71 4 64 4 68 4 69 4 70 4…" at bounding box center [709, 363] width 958 height 386
drag, startPoint x: 447, startPoint y: 111, endPoint x: 469, endPoint y: 78, distance: 39.4
click at [460, 92] on ng-component "menu Moby Dick [DATE] 25. septiembre - 19:04 Mis reservas Mapa de mesas Disponi…" at bounding box center [594, 278] width 1188 height 556
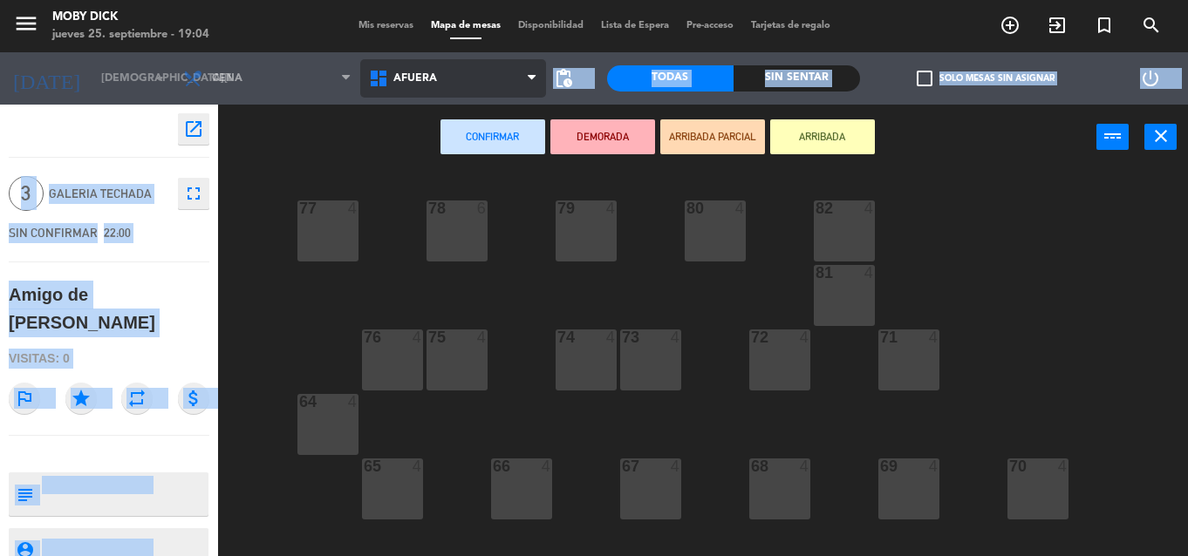
click at [470, 78] on span "AFUERA" at bounding box center [453, 78] width 186 height 38
click at [284, 147] on div "Confirmar DEMORADA ARRIBADA PARCIAL ARRIBADA power_input close" at bounding box center [657, 138] width 878 height 66
click at [290, 151] on div "Confirmar DEMORADA ARRIBADA PARCIAL ARRIBADA power_input close" at bounding box center [657, 138] width 878 height 66
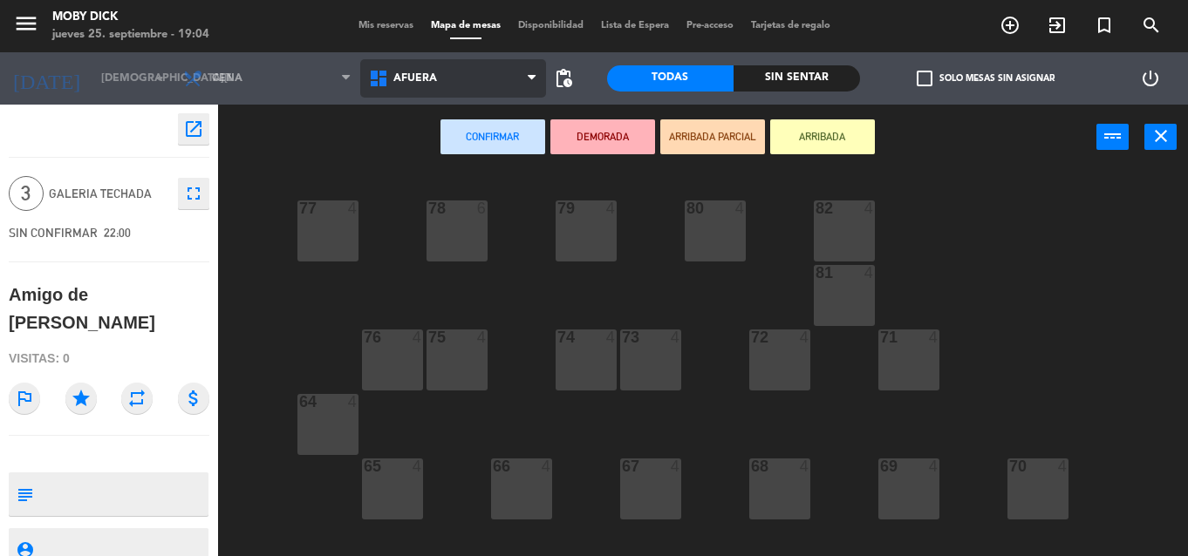
click at [455, 72] on span "AFUERA" at bounding box center [453, 78] width 186 height 38
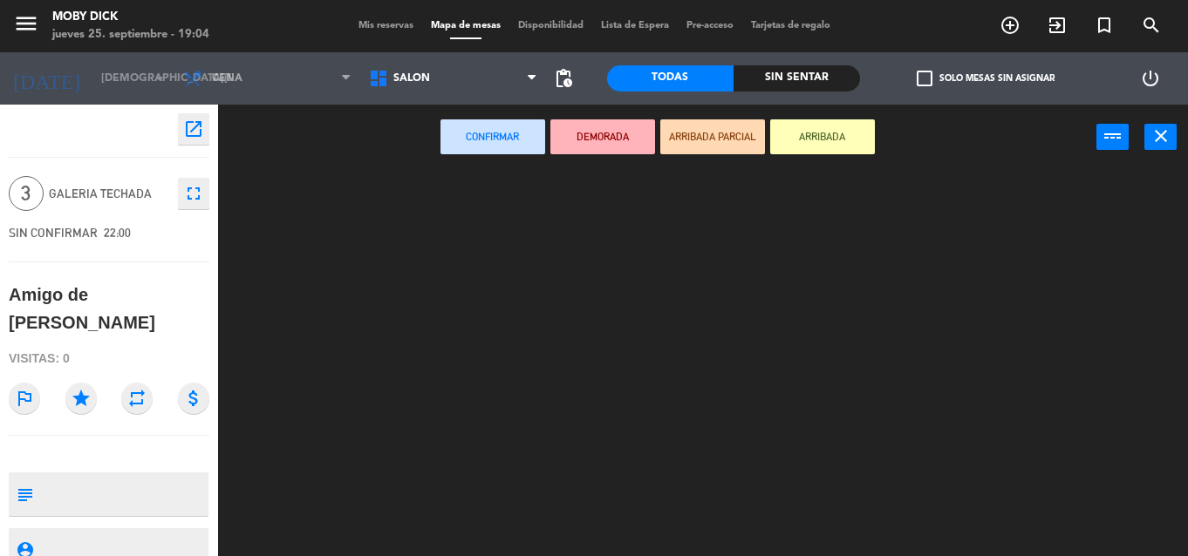
click at [398, 270] on ng-component "menu Moby Dick [DATE] 25. septiembre - 19:04 Mis reservas Mapa de mesas Disponi…" at bounding box center [594, 278] width 1188 height 556
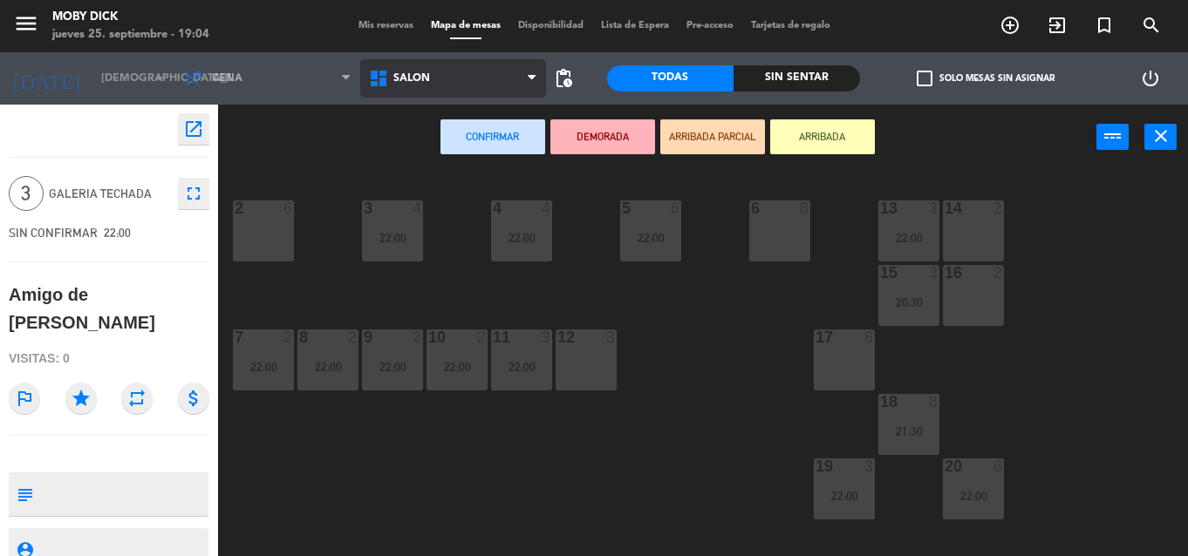
click at [502, 81] on span "SALÓN" at bounding box center [453, 78] width 186 height 38
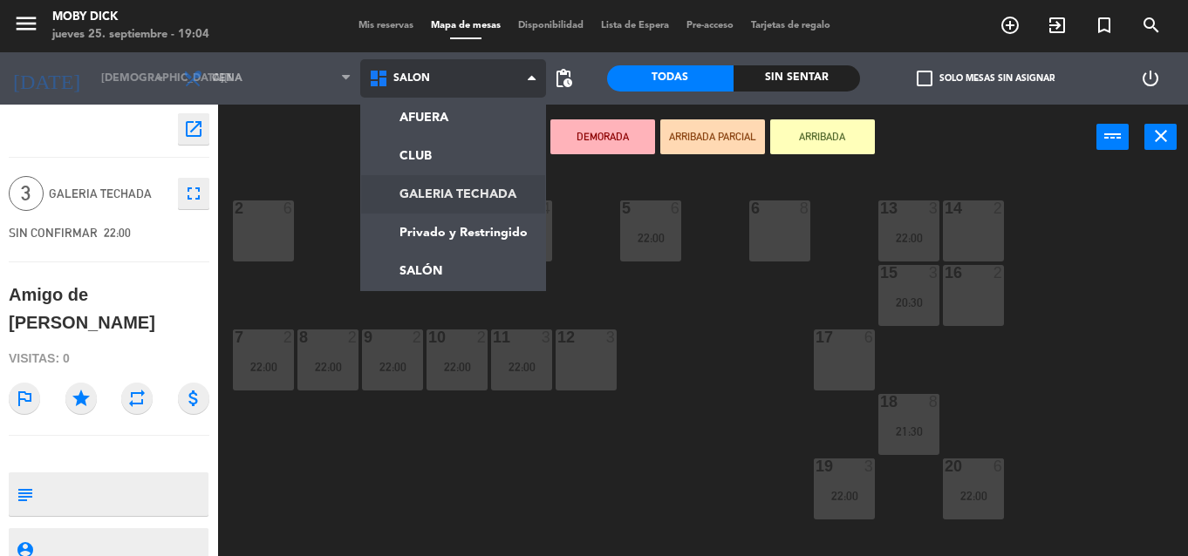
click at [481, 199] on ng-component "menu Moby Dick jueves 25. septiembre - 19:04 Mis reservas Mapa de mesas Disponi…" at bounding box center [594, 278] width 1188 height 556
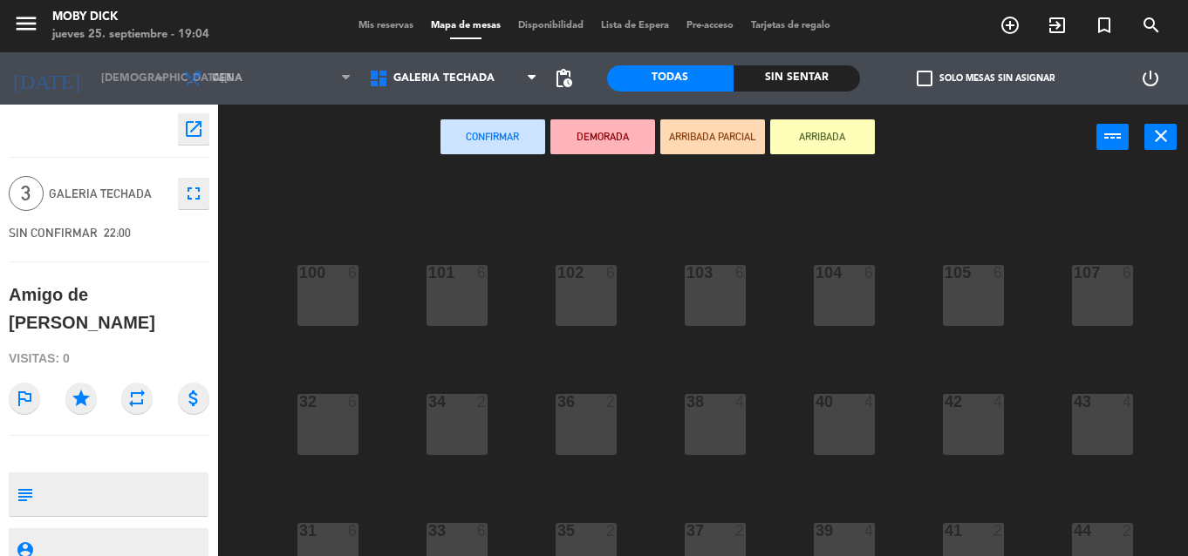
click at [785, 365] on div "100 6 101 6 102 6 103 6 104 6 105 6 107 6 32 6 34 2 36 2 38 4 40 4 43 4 42 4 35…" at bounding box center [709, 363] width 958 height 386
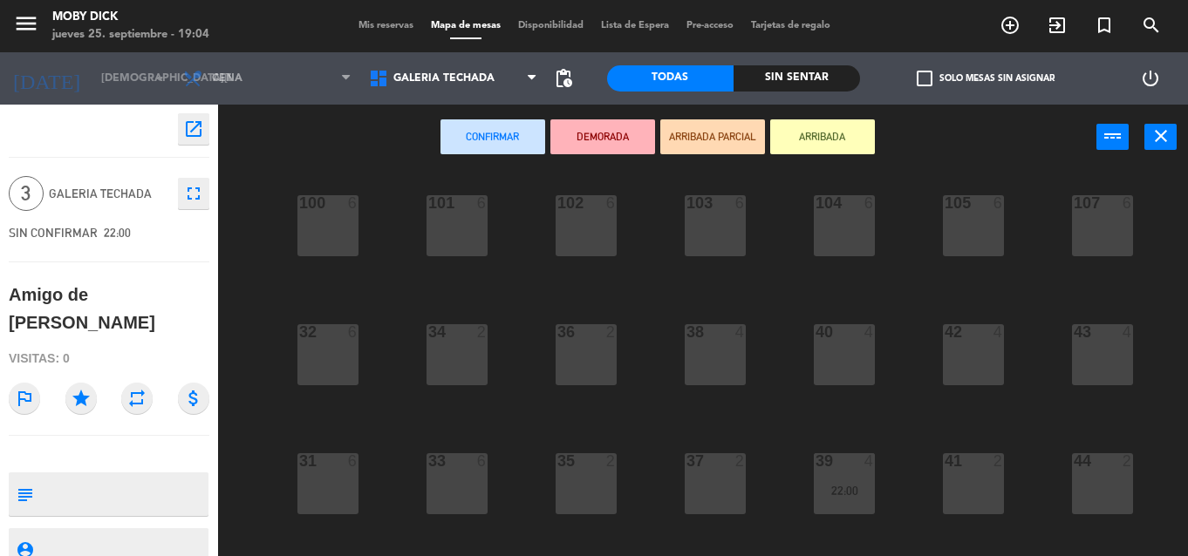
scroll to position [105, 0]
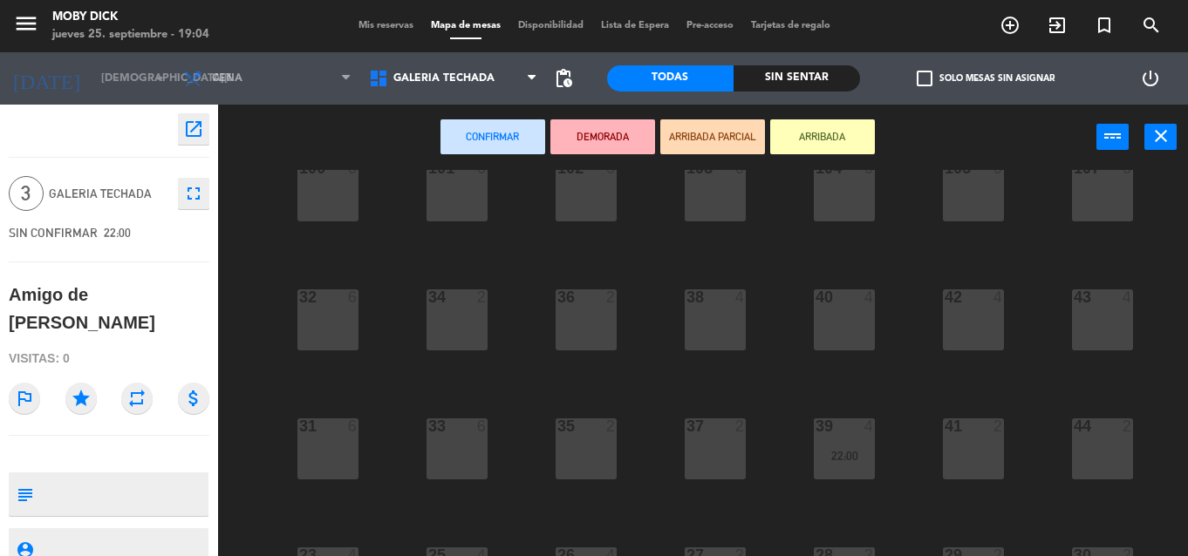
click at [973, 426] on div at bounding box center [972, 427] width 29 height 16
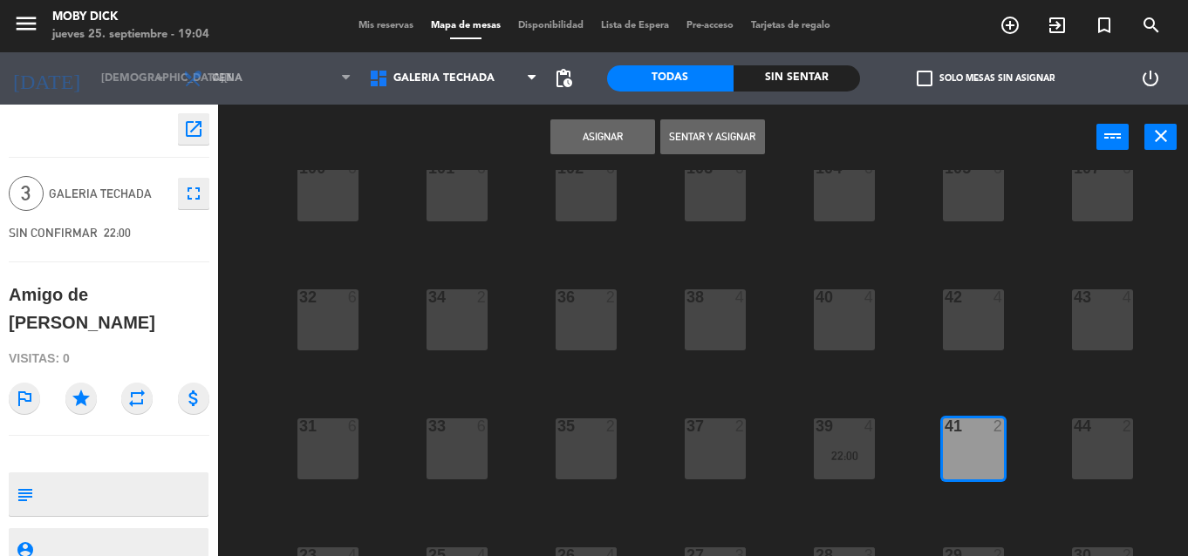
click at [619, 127] on button "Asignar" at bounding box center [602, 136] width 105 height 35
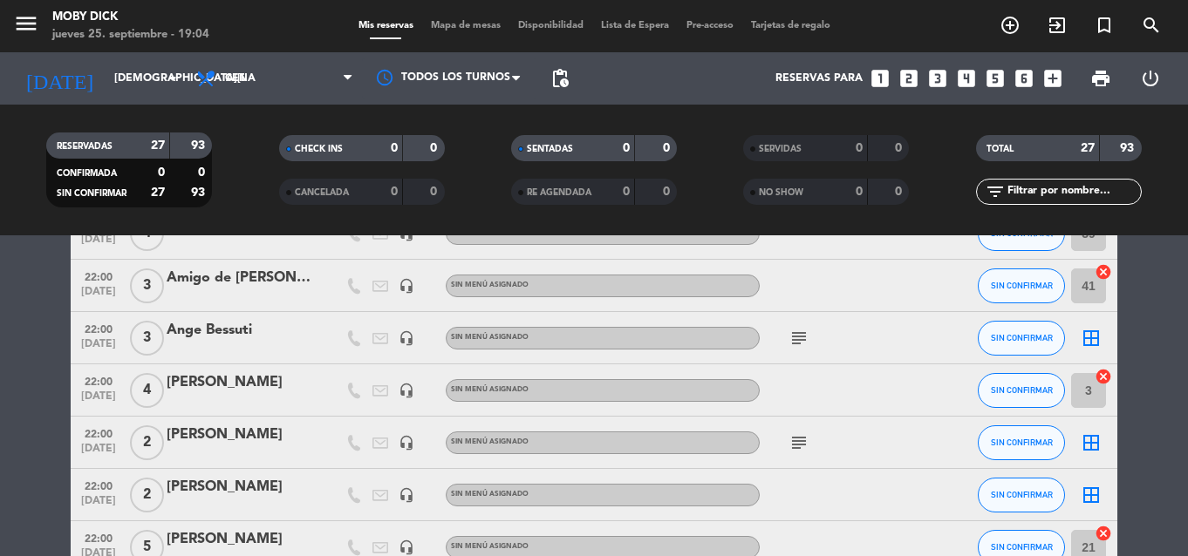
scroll to position [558, 0]
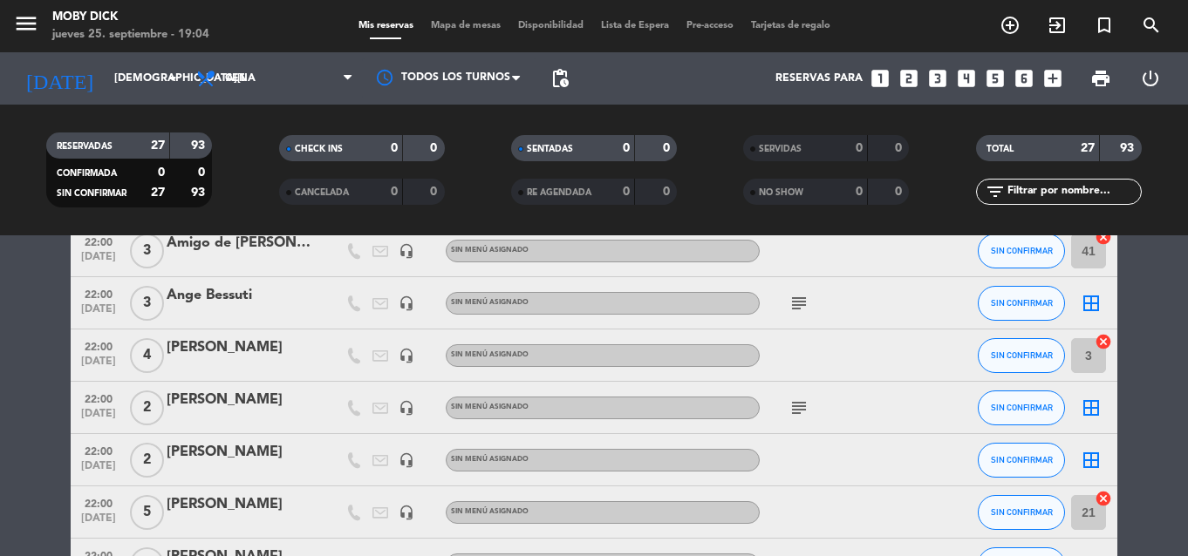
click at [1081, 307] on icon "border_all" at bounding box center [1091, 303] width 21 height 21
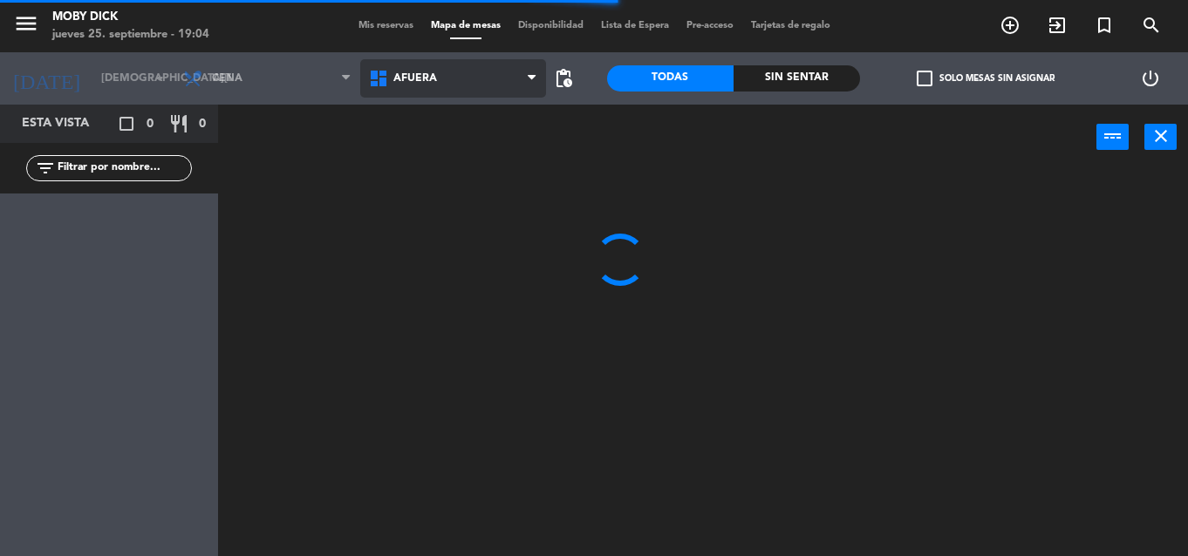
click at [469, 92] on span "AFUERA" at bounding box center [453, 78] width 186 height 38
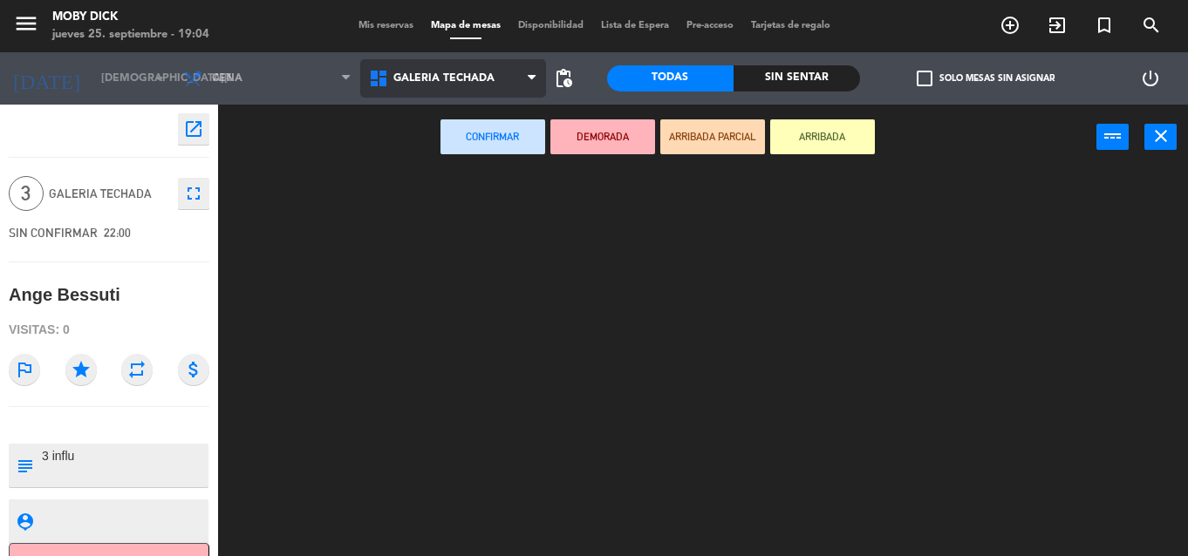
click at [477, 190] on ng-component "menu Moby Dick jueves 25. septiembre - 19:04 Mis reservas Mapa de mesas Disponi…" at bounding box center [594, 278] width 1188 height 556
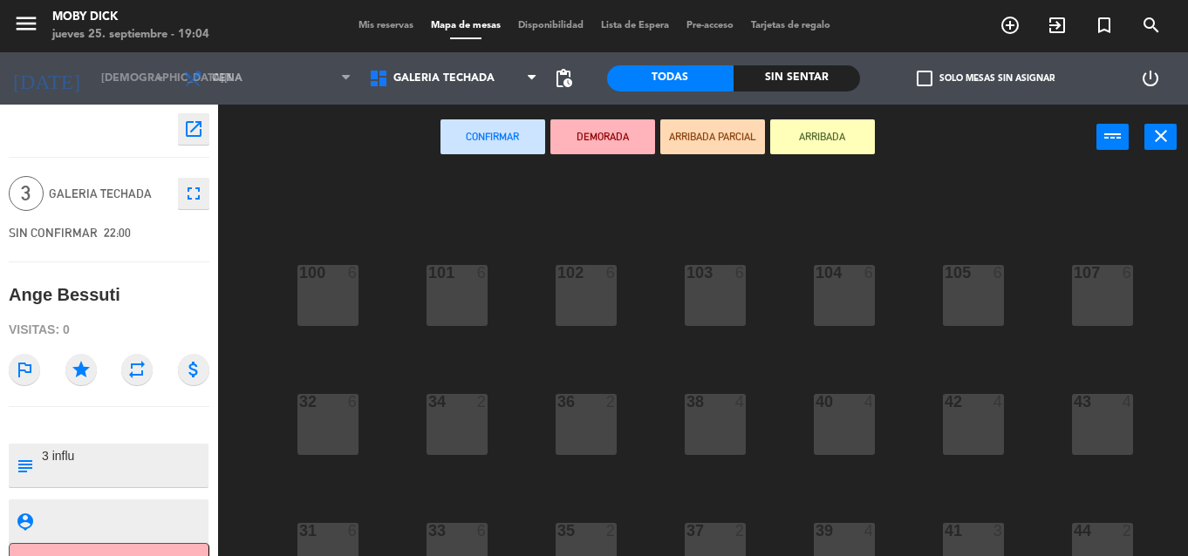
click at [658, 345] on div "100 6 101 6 102 6 103 6 104 6 105 6 107 6 32 6 34 2 36 2 38 4 40 4 43 4 42 4 35…" at bounding box center [709, 363] width 958 height 386
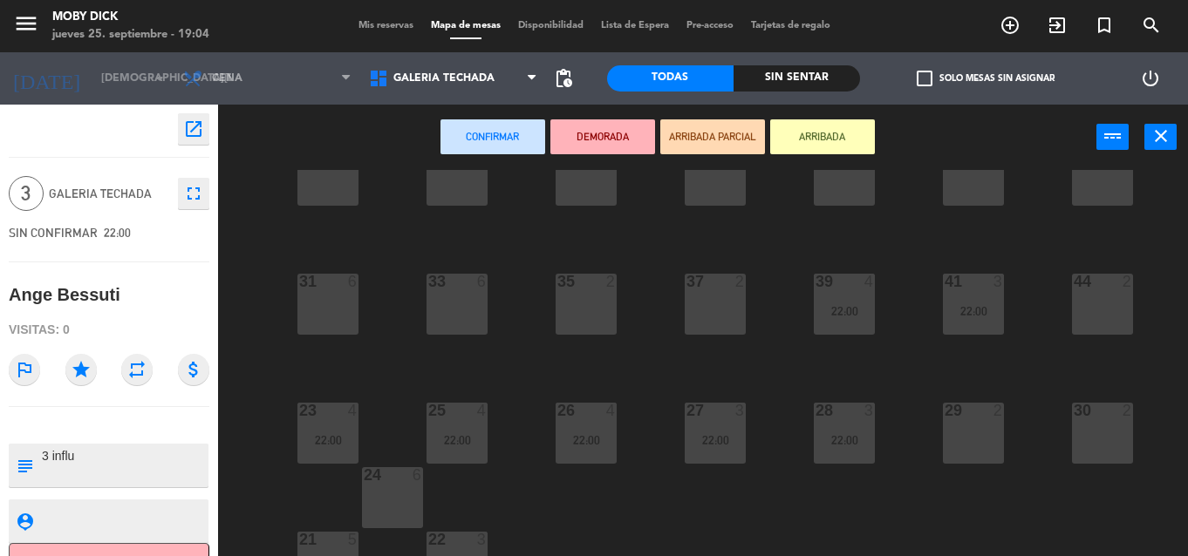
scroll to position [287, 0]
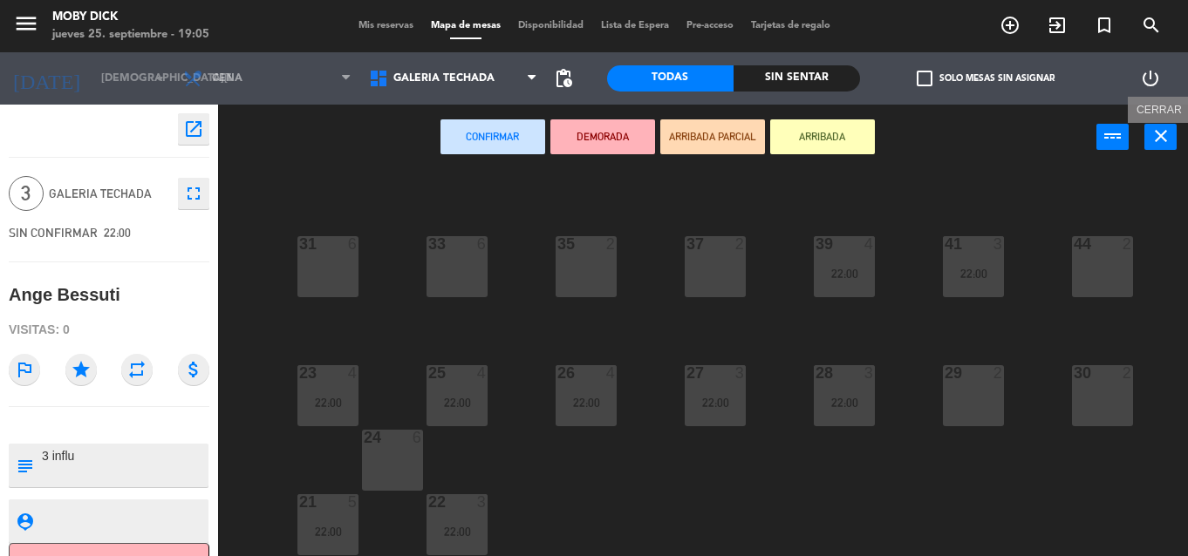
click at [1157, 142] on icon "close" at bounding box center [1160, 136] width 21 height 21
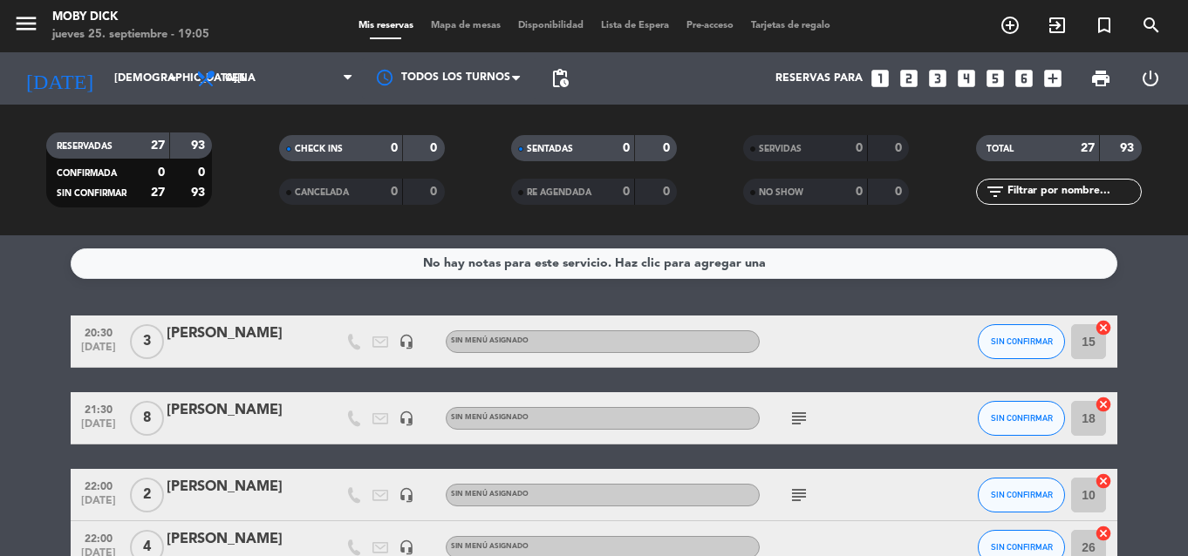
click at [1164, 282] on div "No hay notas para este servicio. Haz clic para agregar una 20:30 [DATE] 3 [PERS…" at bounding box center [594, 395] width 1188 height 321
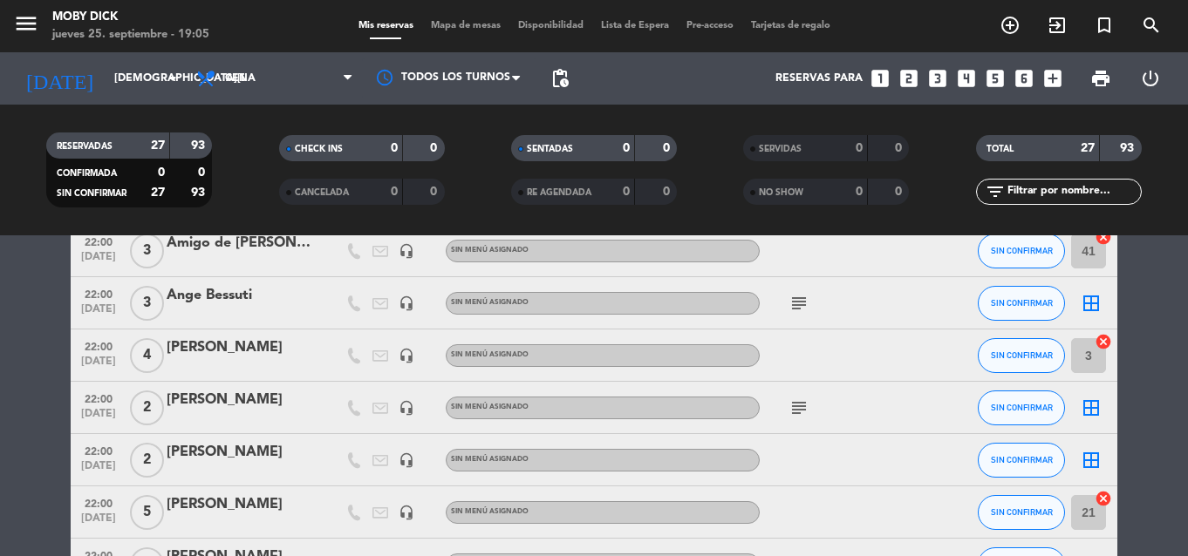
scroll to position [523, 0]
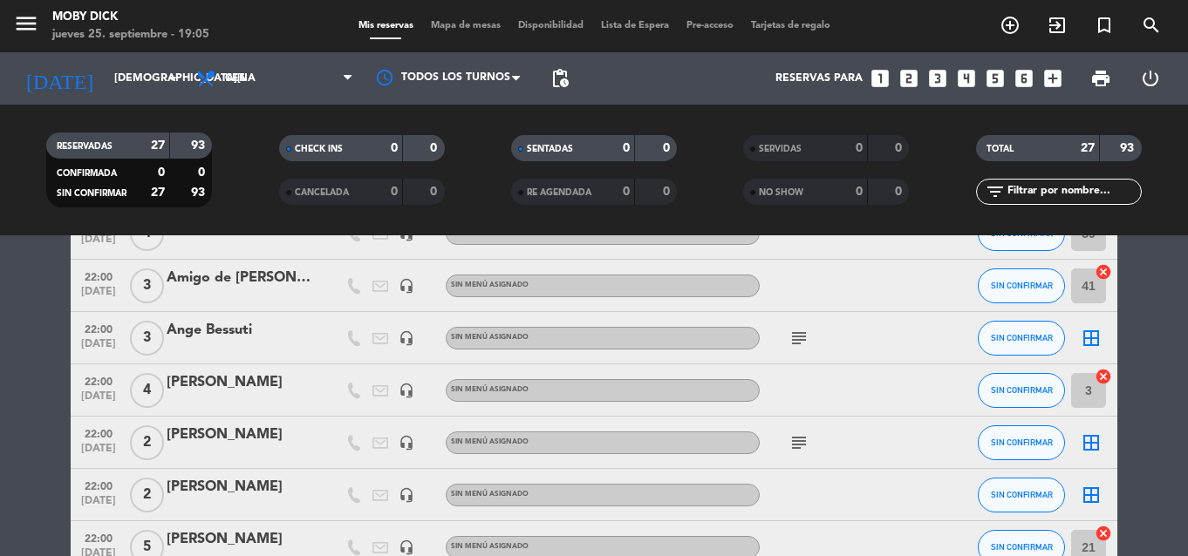
click at [1083, 333] on icon "border_all" at bounding box center [1091, 338] width 21 height 21
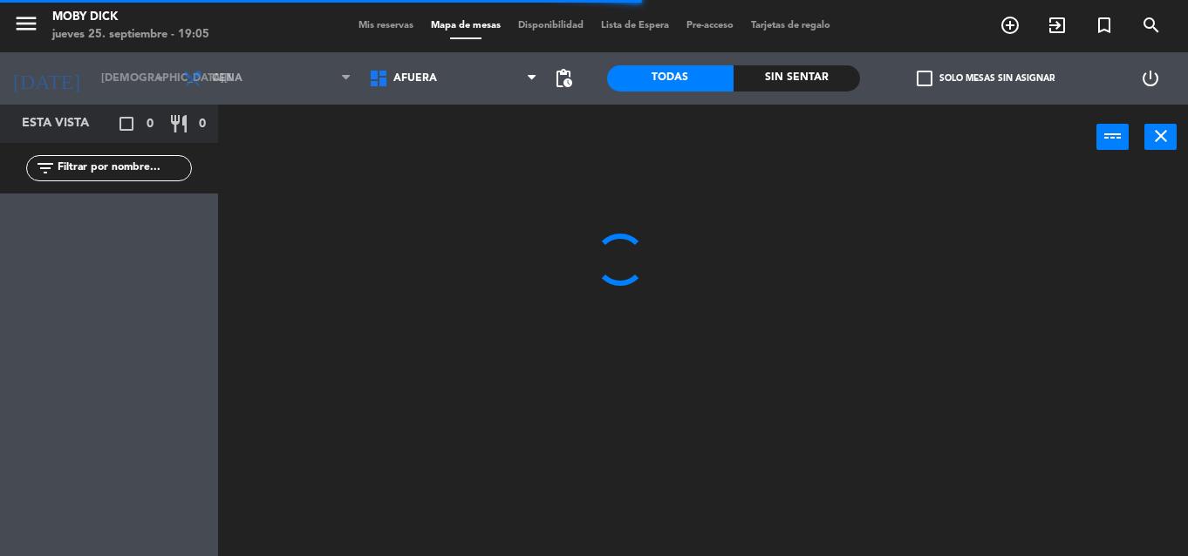
click at [460, 87] on span "AFUERA" at bounding box center [453, 78] width 186 height 38
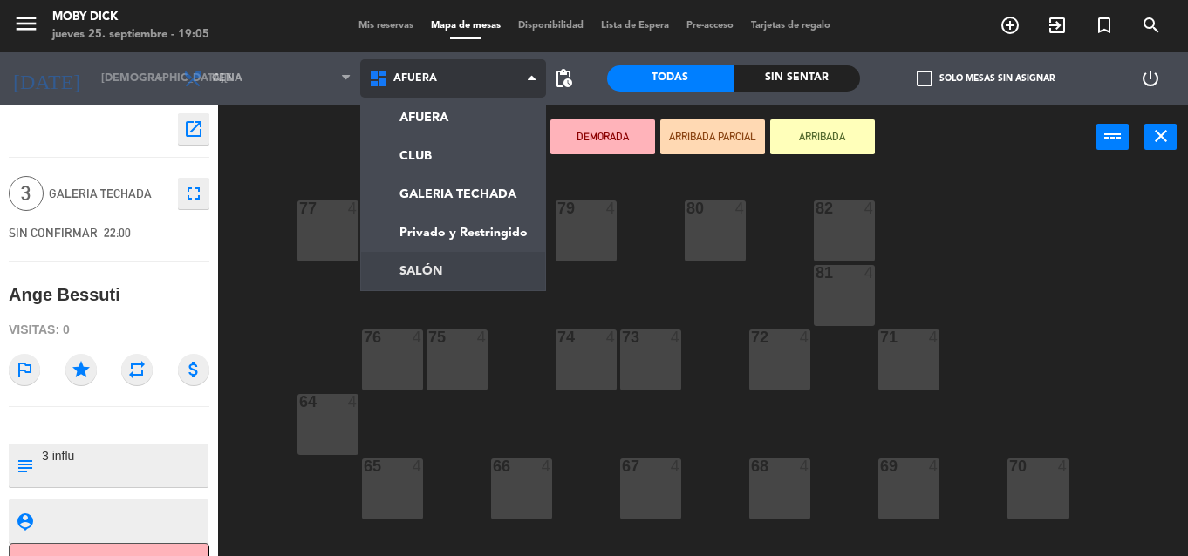
click at [439, 276] on ng-component "menu Moby Dick jueves 25. septiembre - 19:05 Mis reservas Mapa de mesas Disponi…" at bounding box center [594, 278] width 1188 height 556
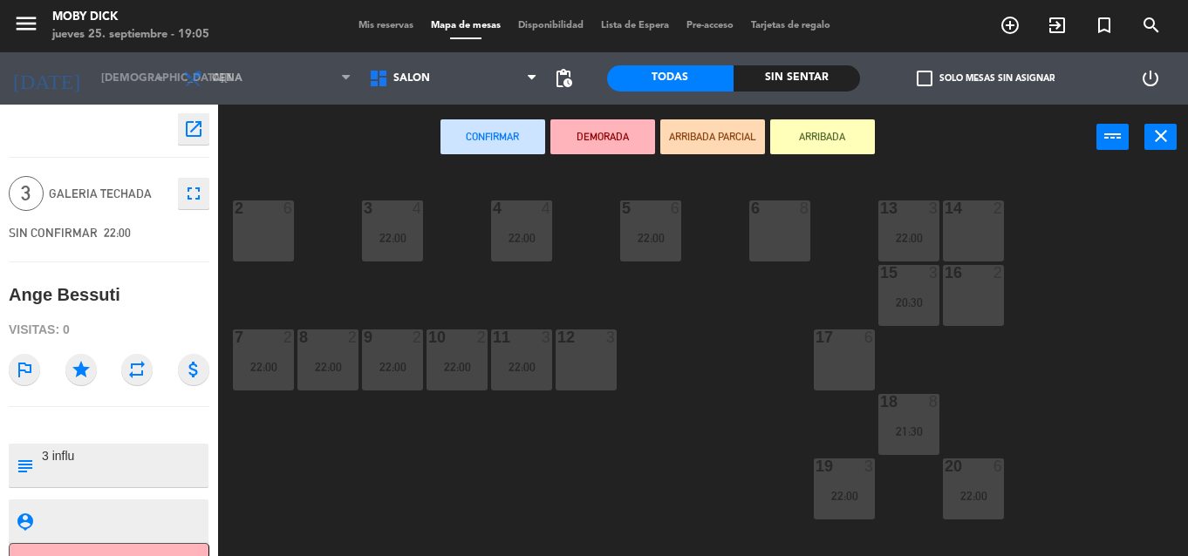
click at [772, 235] on div "6 8" at bounding box center [779, 231] width 61 height 61
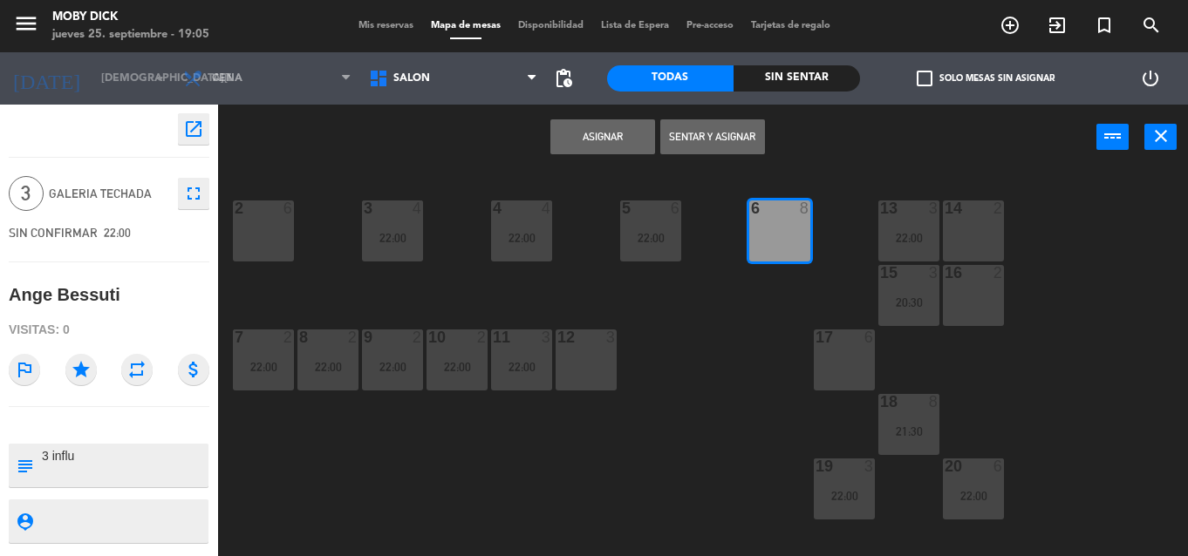
click at [616, 147] on button "Asignar" at bounding box center [602, 136] width 105 height 35
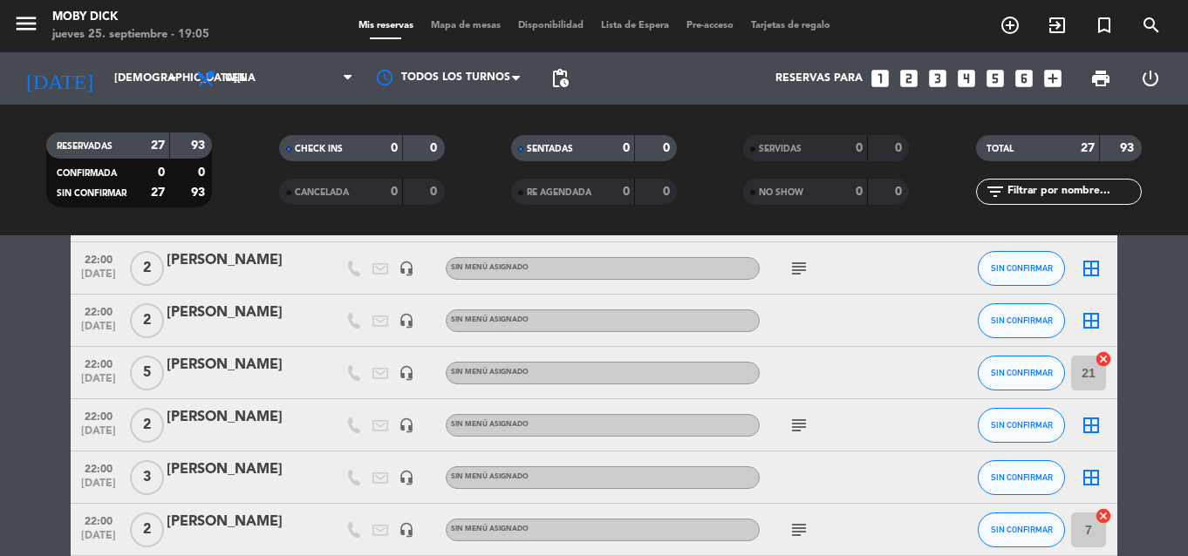
scroll to position [733, 0]
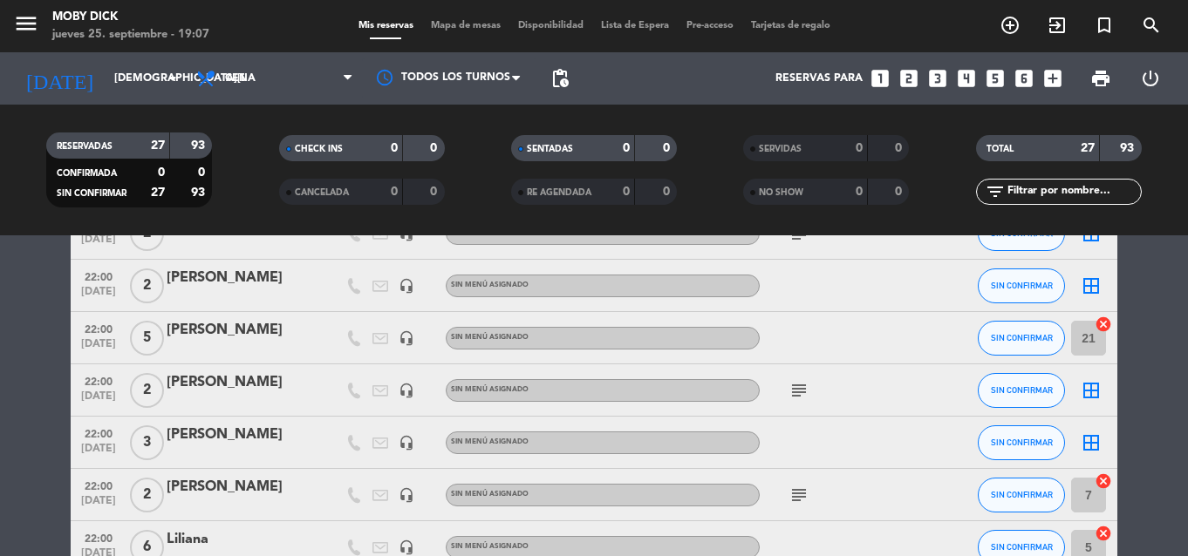
click at [459, 22] on span "Mapa de mesas" at bounding box center [465, 26] width 87 height 10
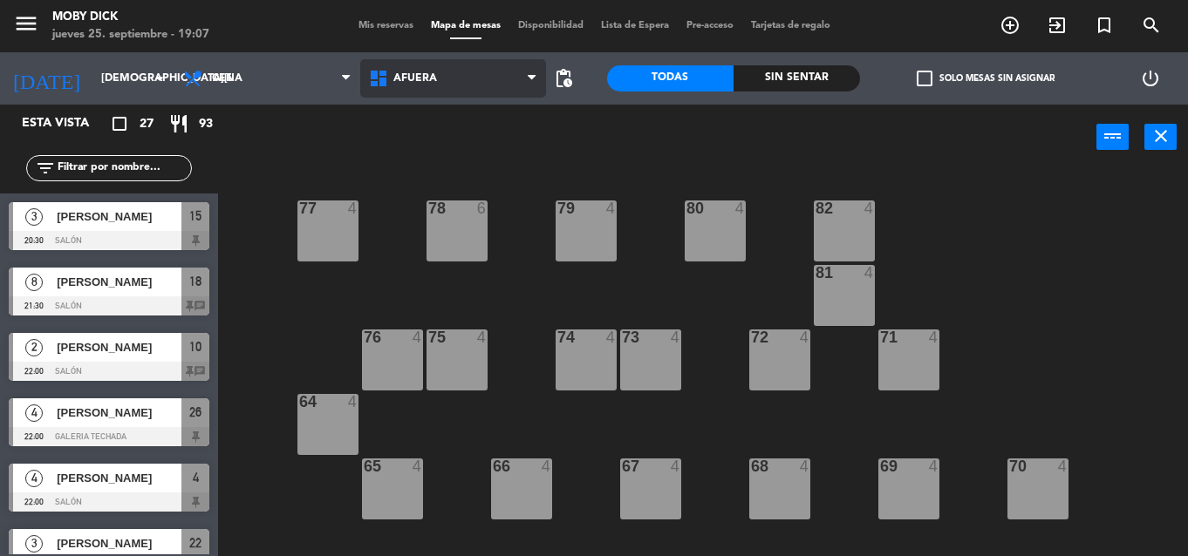
click at [531, 77] on icon at bounding box center [532, 79] width 8 height 14
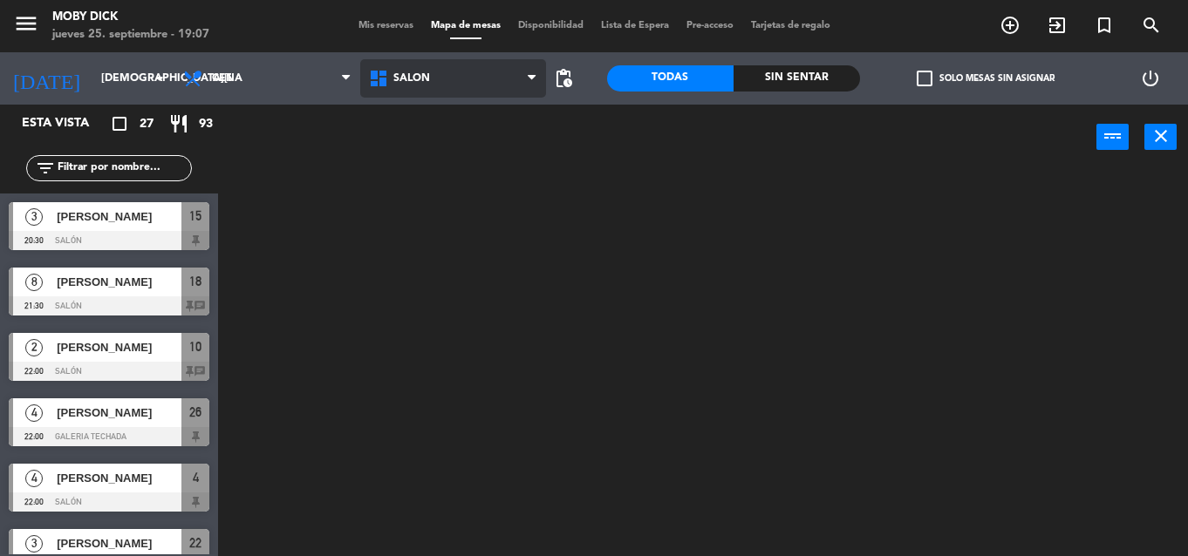
click at [463, 258] on ng-component "menu Moby Dick jueves 25. septiembre - 19:07 Mis reservas Mapa de mesas Disponi…" at bounding box center [594, 278] width 1188 height 556
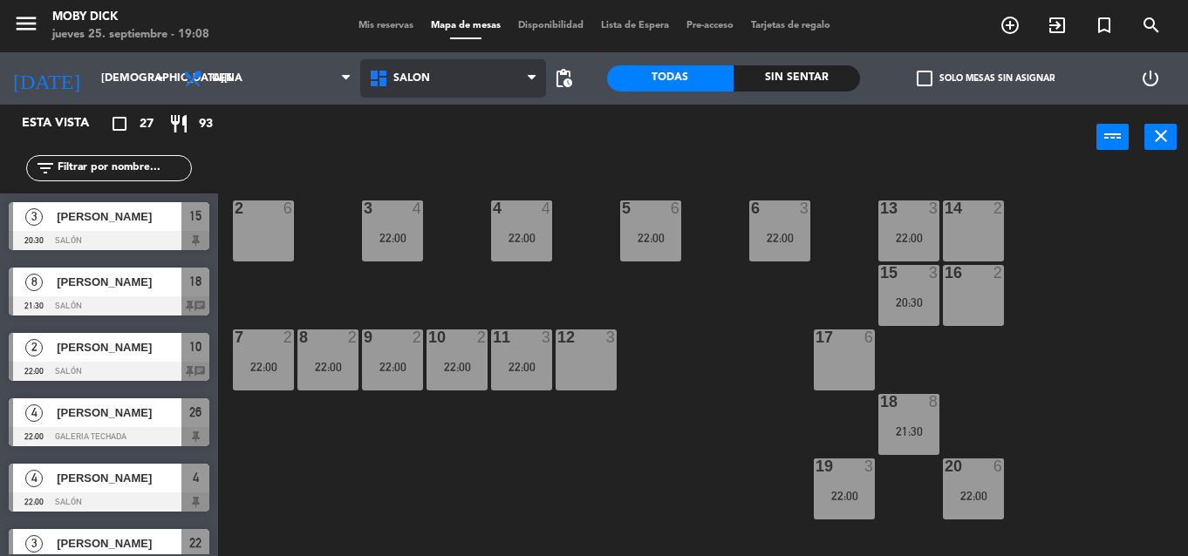
click at [441, 82] on span "SALÓN" at bounding box center [453, 78] width 186 height 38
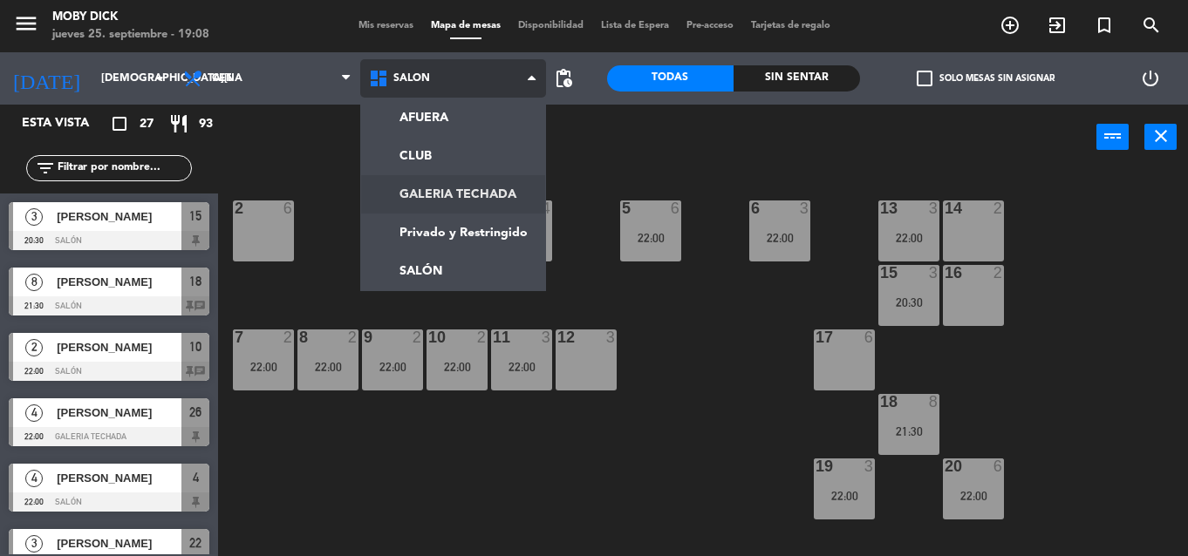
click at [447, 200] on ng-component "menu Moby Dick jueves 25. septiembre - 19:08 Mis reservas Mapa de mesas Disponi…" at bounding box center [594, 278] width 1188 height 556
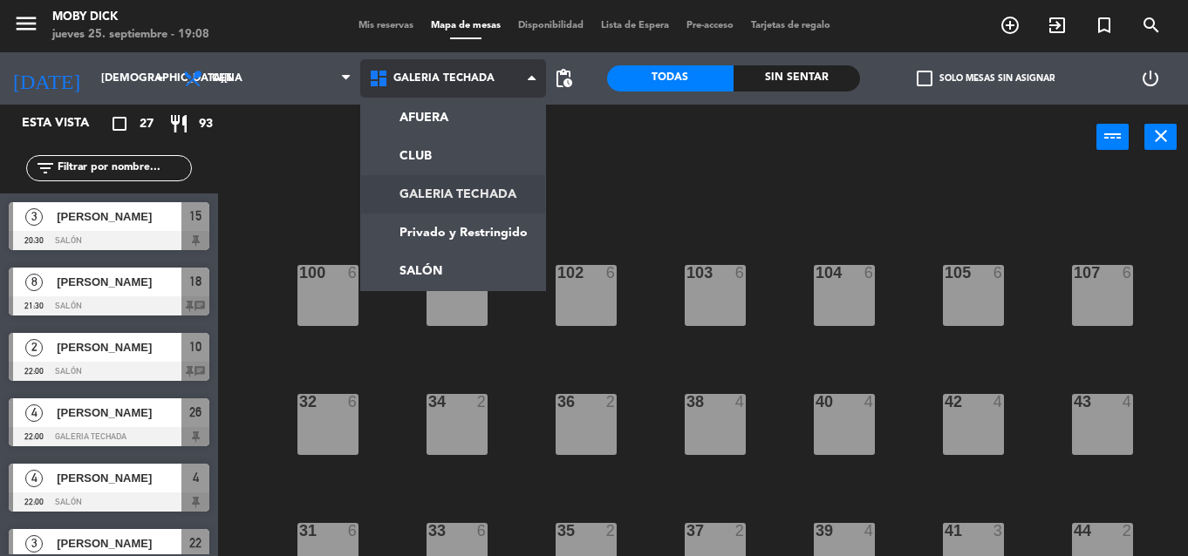
click at [447, 200] on ng-component "menu Moby Dick [DATE] 25. septiembre - 19:08 Mis reservas Mapa de mesas Disponi…" at bounding box center [594, 278] width 1188 height 556
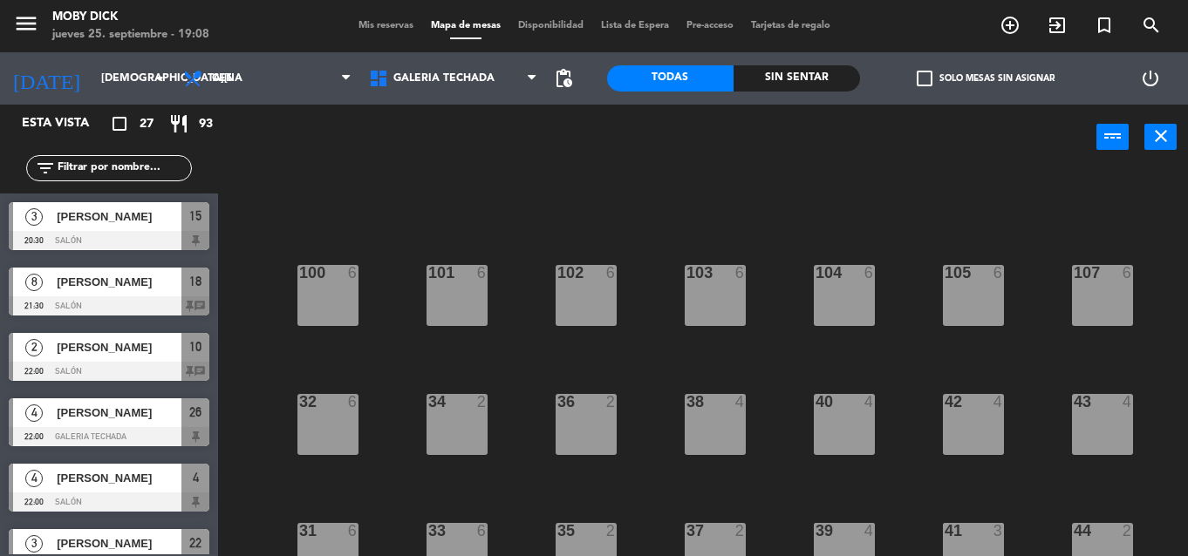
click at [509, 133] on div "power_input close" at bounding box center [657, 138] width 878 height 66
click at [515, 177] on div "100 6 101 6 102 6 103 6 104 6 105 6 107 6 32 6 34 2 36 2 38 4 40 4 43 4 42 4 35…" at bounding box center [709, 363] width 958 height 386
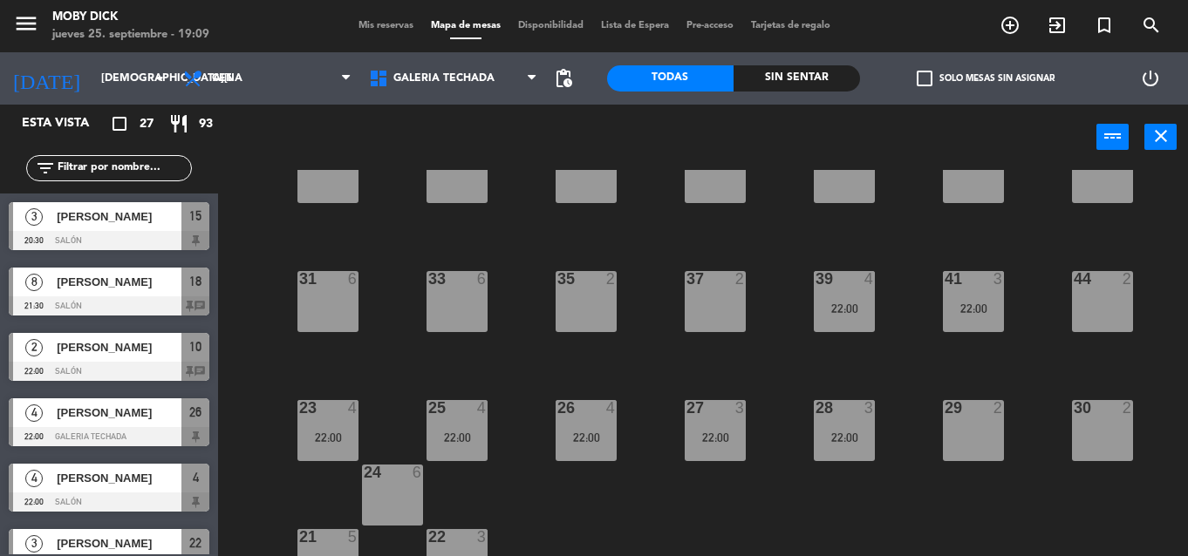
scroll to position [217, 0]
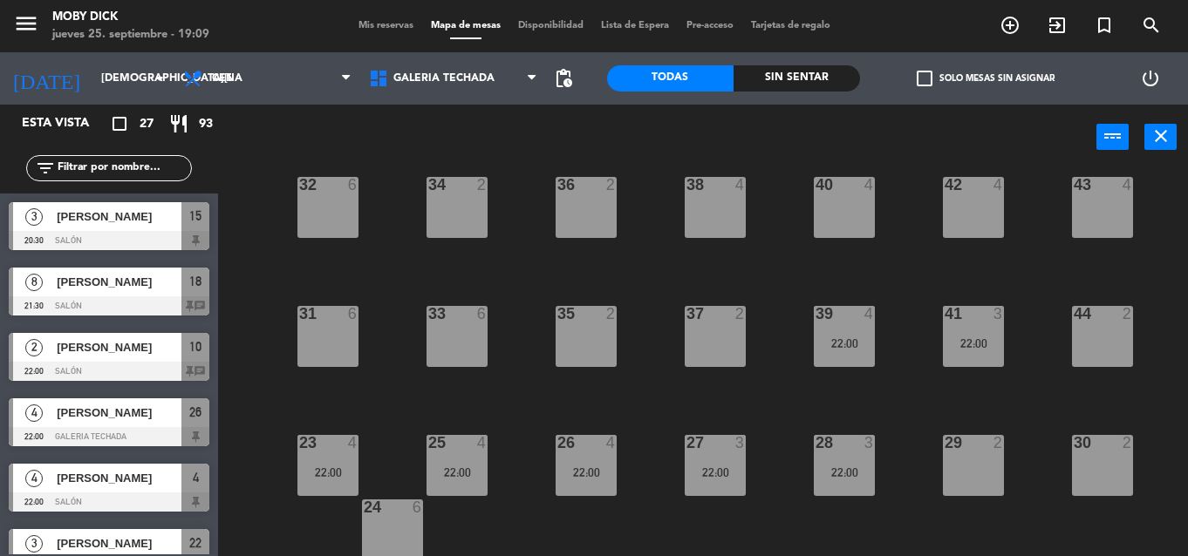
click at [528, 320] on div "100 6 101 6 102 6 103 6 104 6 105 6 107 6 32 6 34 2 36 2 38 4 40 4 43 4 42 4 35…" at bounding box center [709, 363] width 958 height 386
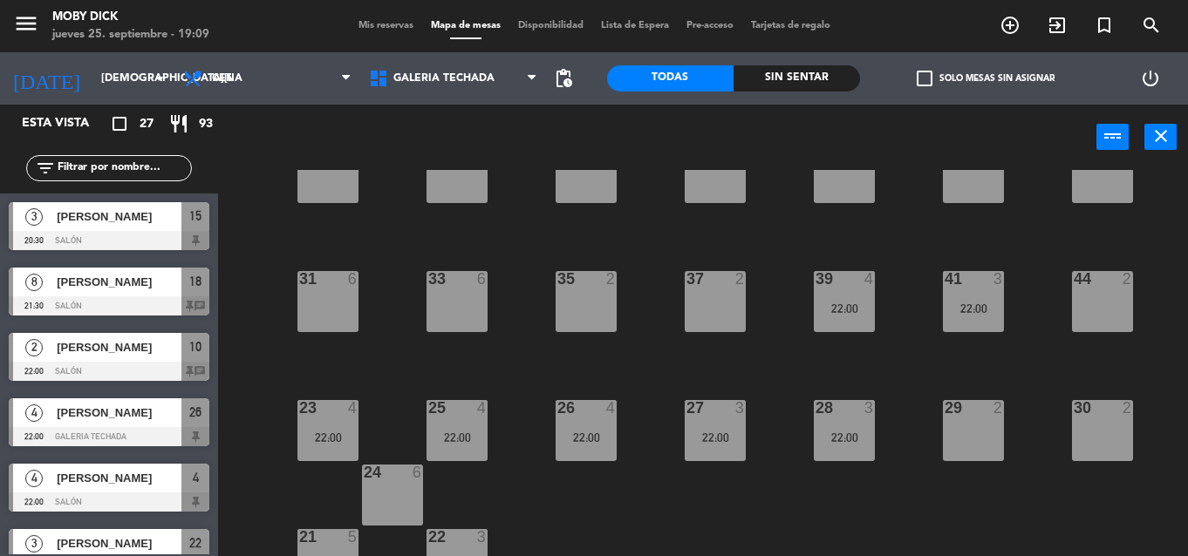
scroll to position [287, 0]
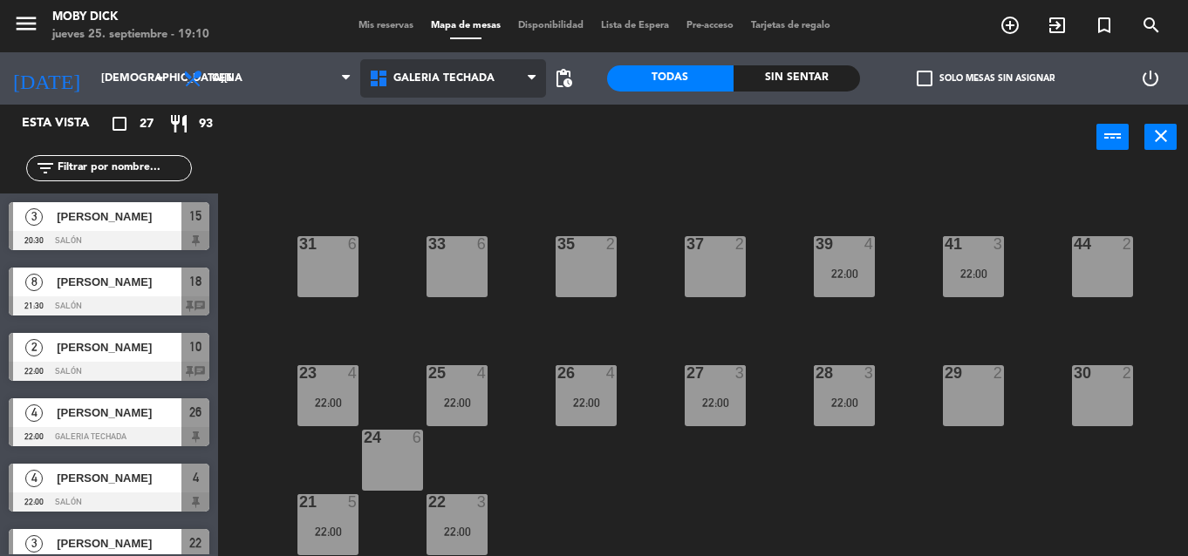
click at [450, 60] on span "GALERIA TECHADA" at bounding box center [453, 78] width 186 height 38
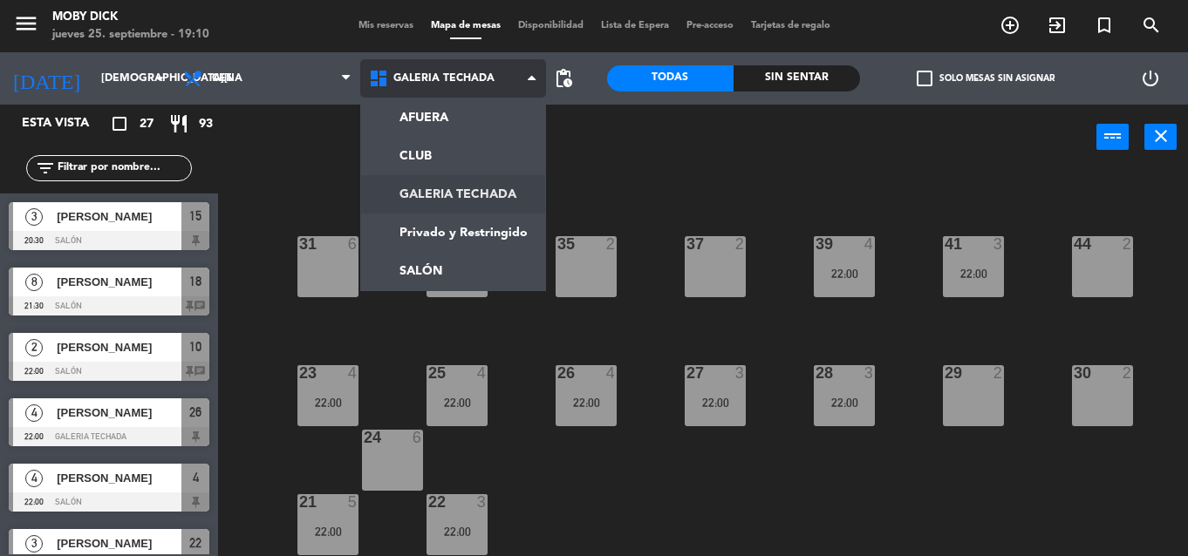
click at [473, 188] on ng-component "menu Moby Dick jueves 25. septiembre - 19:10 Mis reservas Mapa de mesas Disponi…" at bounding box center [594, 278] width 1188 height 556
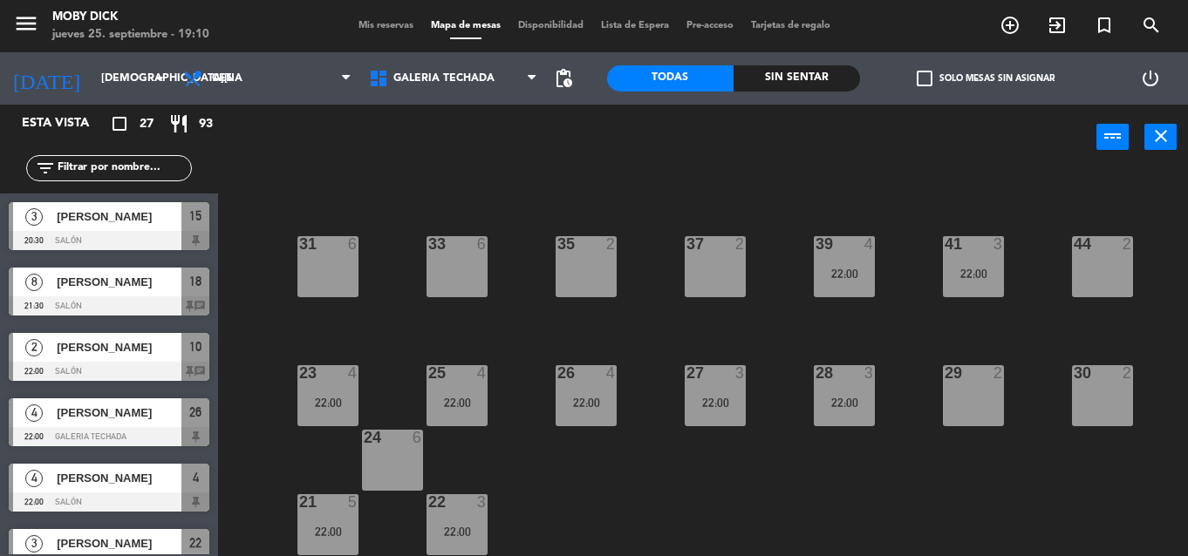
click at [366, 28] on span "Mis reservas" at bounding box center [386, 26] width 72 height 10
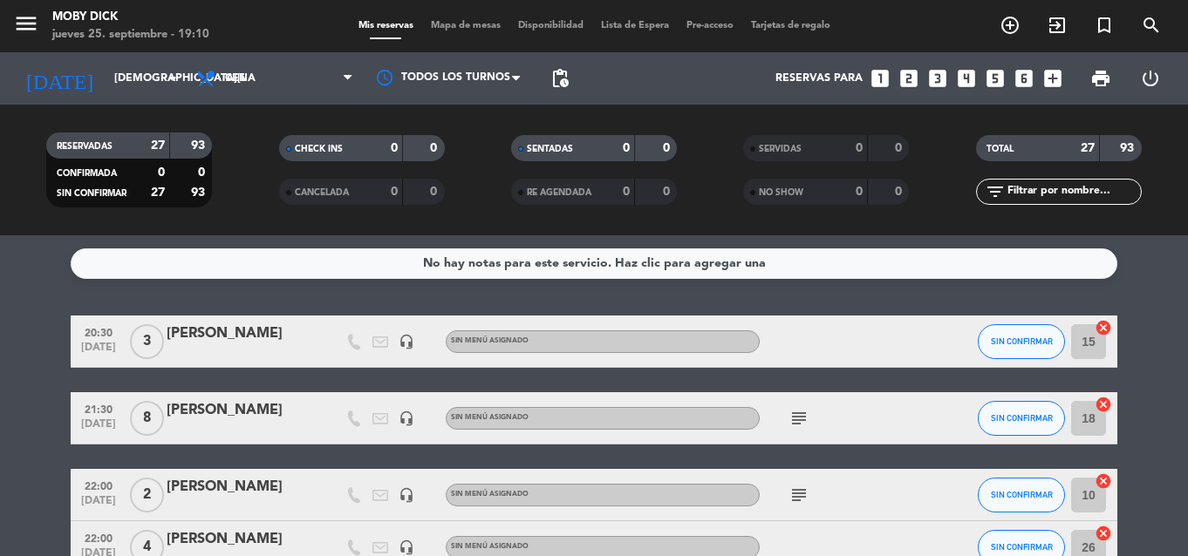
click at [1136, 297] on div "No hay notas para este servicio. Haz clic para agregar una 20:30 [DATE] 3 [PERS…" at bounding box center [594, 395] width 1188 height 321
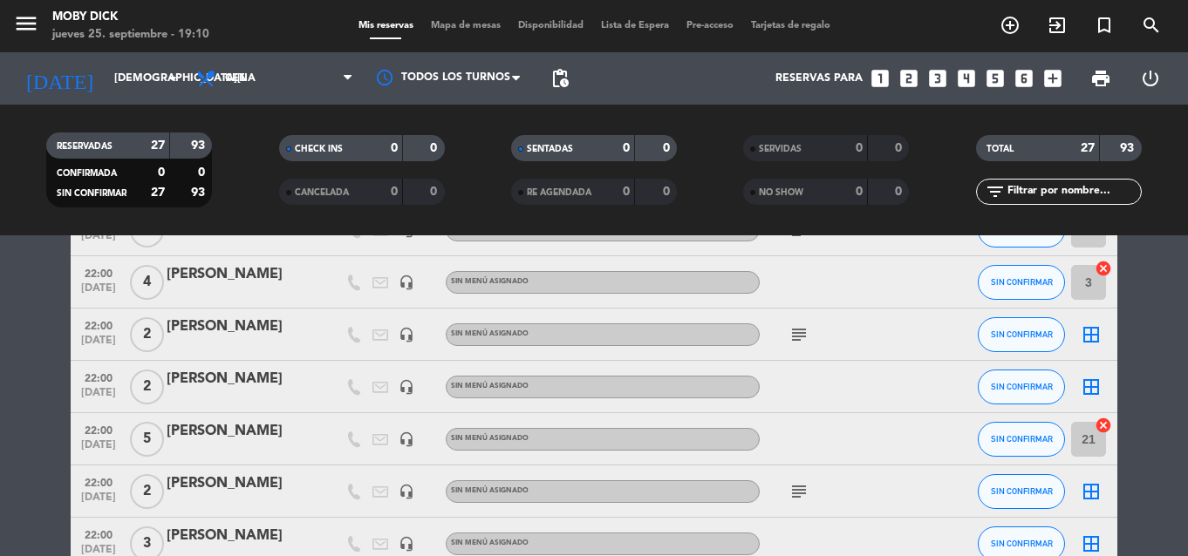
scroll to position [698, 0]
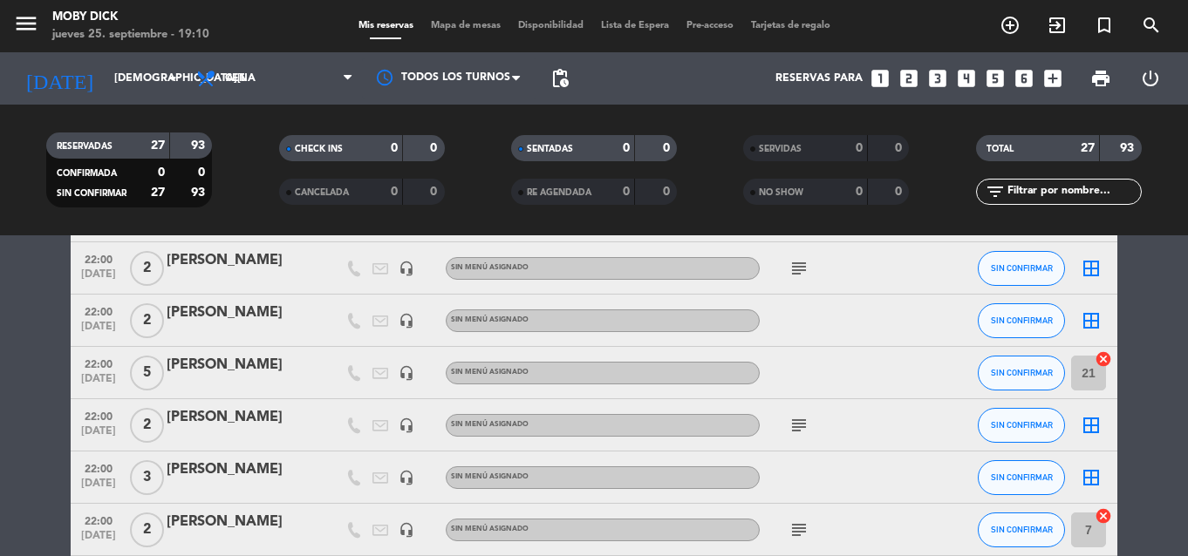
click at [1088, 324] on icon "border_all" at bounding box center [1091, 320] width 21 height 21
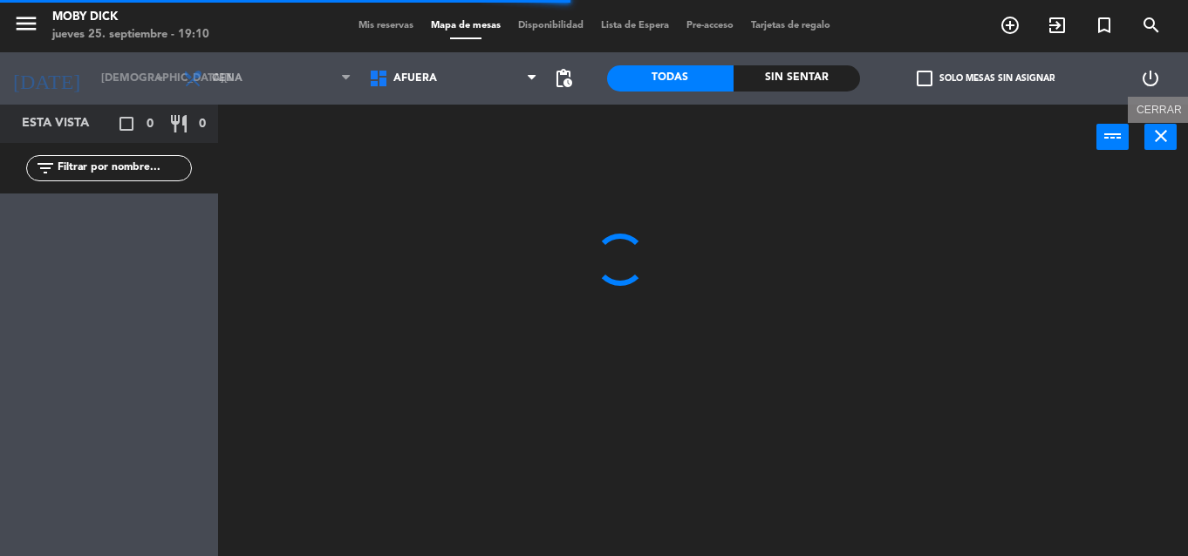
click at [1165, 136] on icon "close" at bounding box center [1160, 136] width 21 height 21
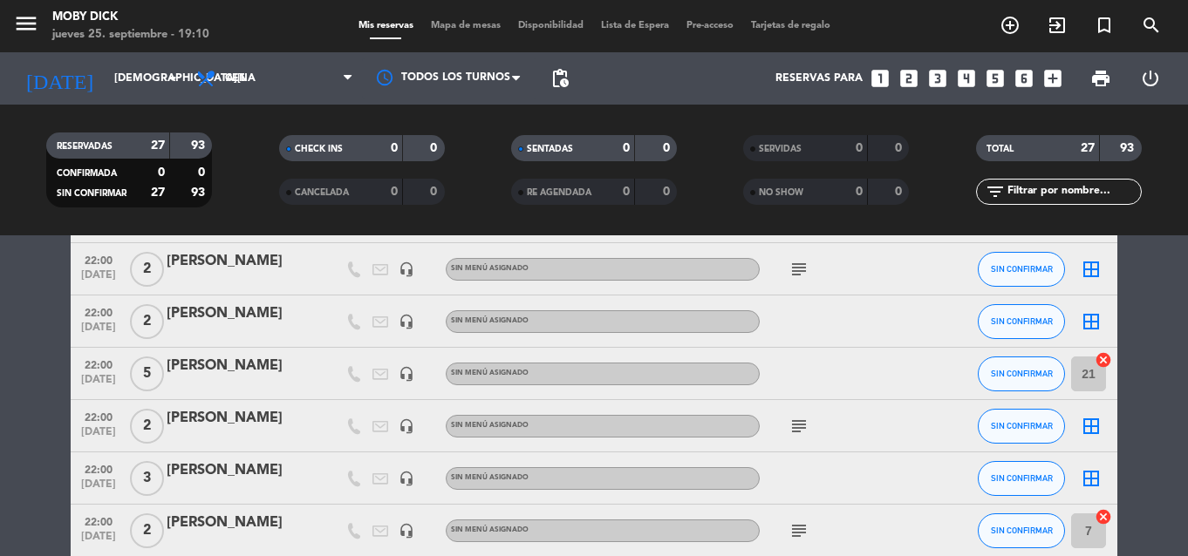
scroll to position [698, 0]
click at [1071, 475] on div "border_all" at bounding box center [1091, 477] width 52 height 51
click at [1093, 476] on icon "border_all" at bounding box center [1091, 477] width 21 height 21
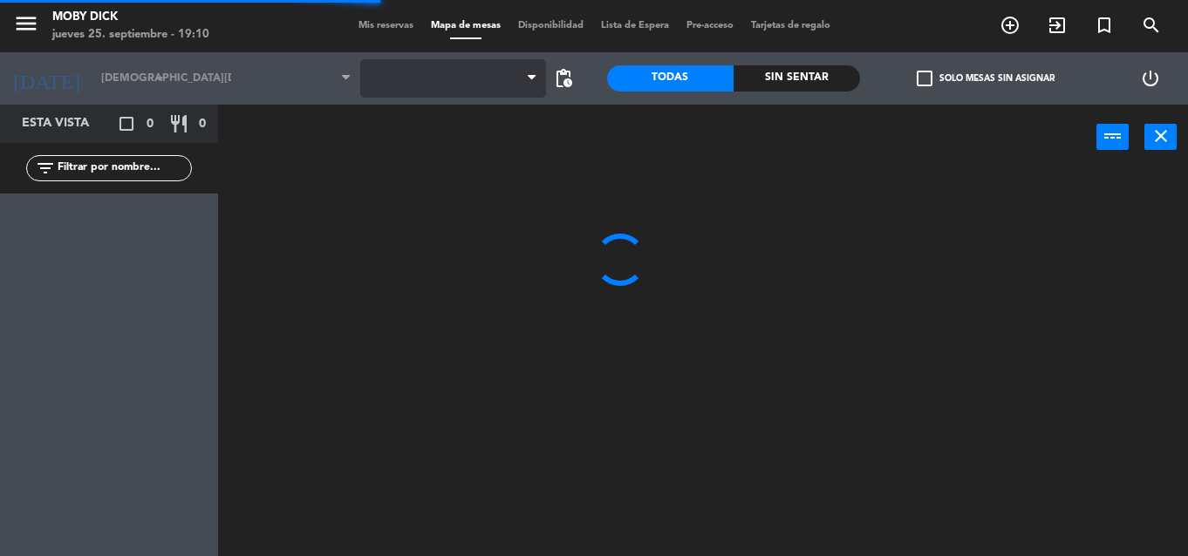
click at [515, 84] on span at bounding box center [453, 78] width 186 height 38
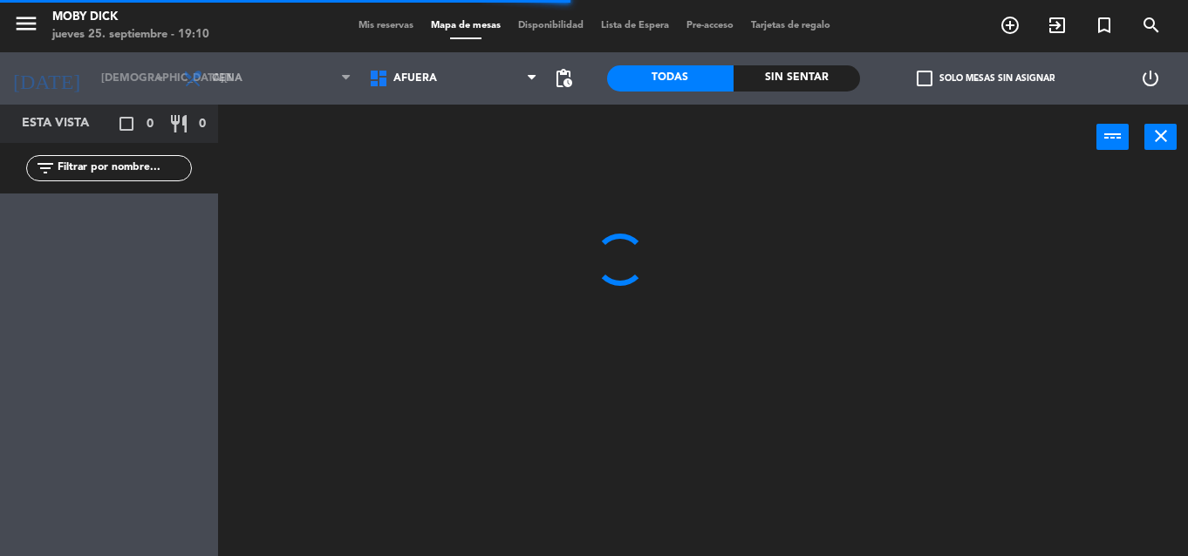
click at [515, 84] on span "AFUERA" at bounding box center [453, 78] width 186 height 38
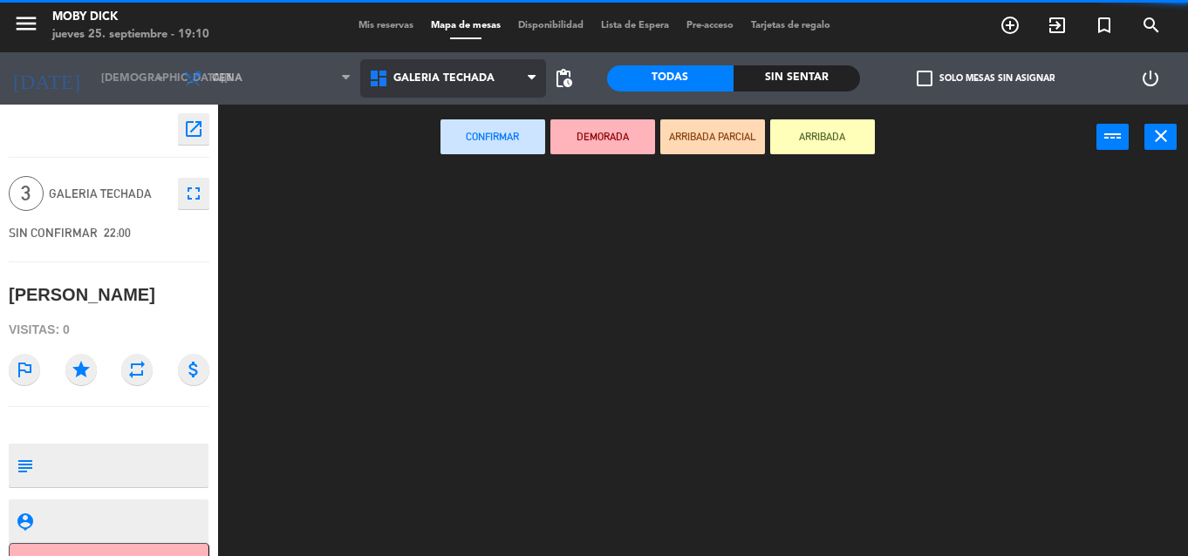
drag, startPoint x: 461, startPoint y: 193, endPoint x: 582, endPoint y: 264, distance: 140.0
click at [461, 194] on ng-component "menu Moby Dick [DATE] 25. septiembre - 19:10 Mis reservas Mapa de mesas Disponi…" at bounding box center [594, 278] width 1188 height 556
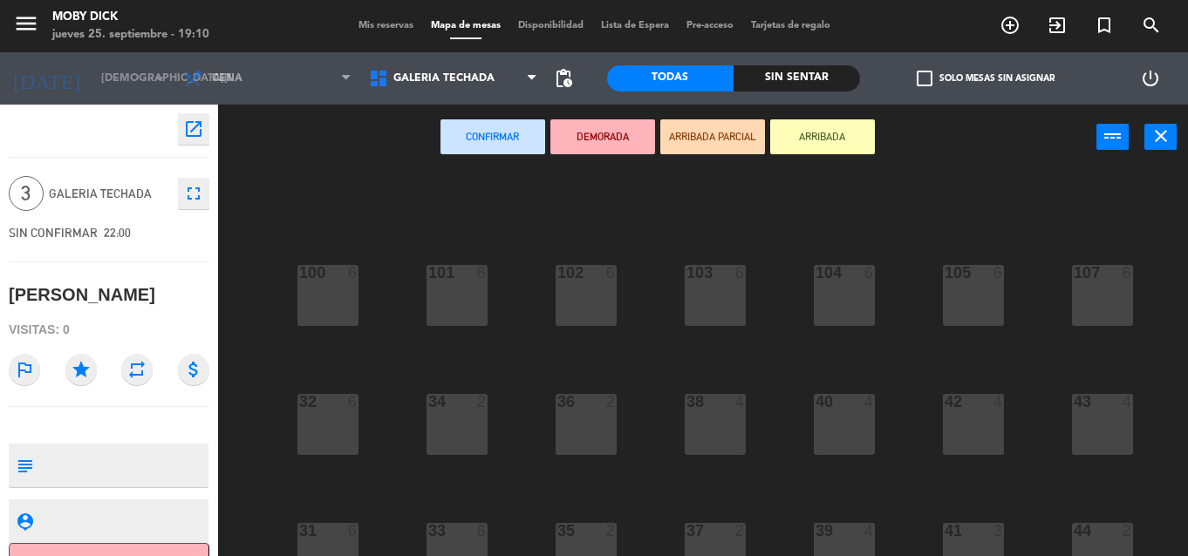
click at [665, 422] on div "100 6 101 6 102 6 103 6 104 6 105 6 107 6 32 6 34 2 36 2 38 4 40 4 43 4 42 4 35…" at bounding box center [709, 363] width 958 height 386
click at [644, 521] on div "100 6 101 6 102 6 103 6 104 6 105 6 107 6 32 6 34 2 36 2 38 4 40 4 43 4 42 4 35…" at bounding box center [709, 363] width 958 height 386
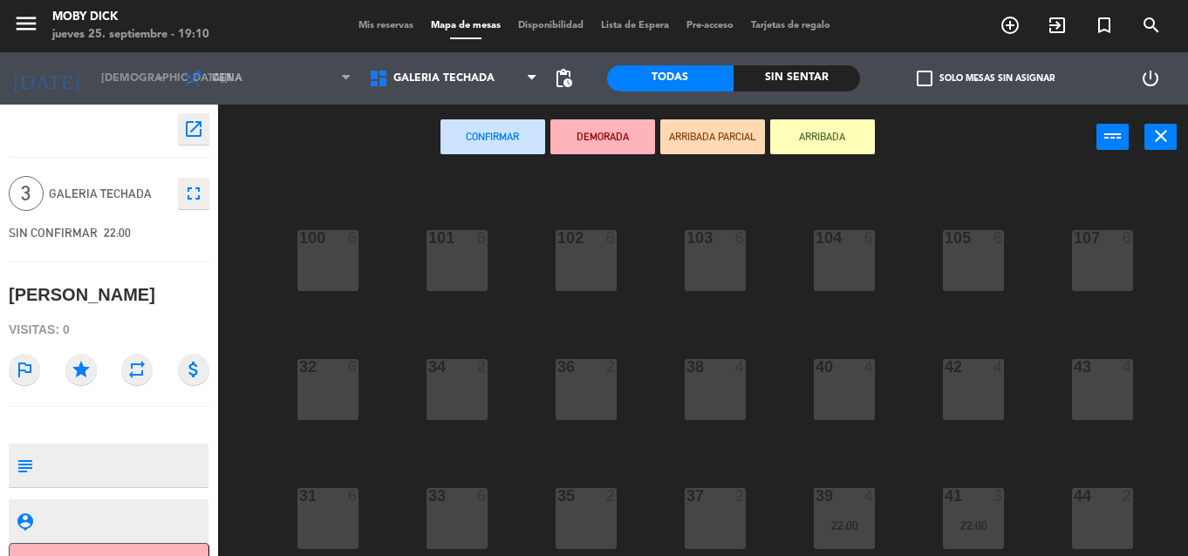
click at [471, 508] on div "33 6" at bounding box center [456, 518] width 61 height 61
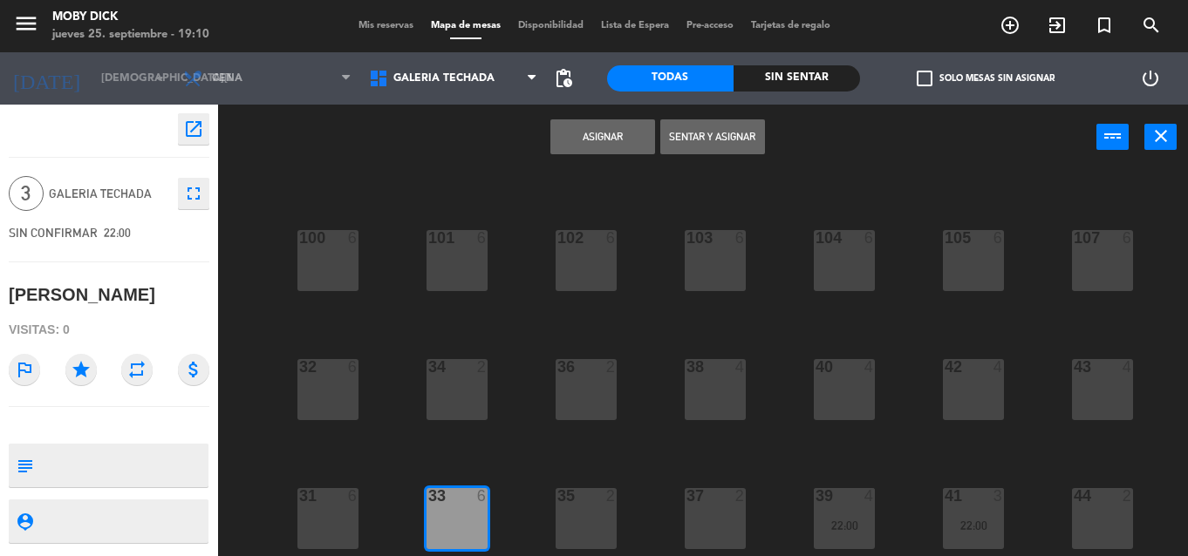
click at [615, 127] on button "Asignar" at bounding box center [602, 136] width 105 height 35
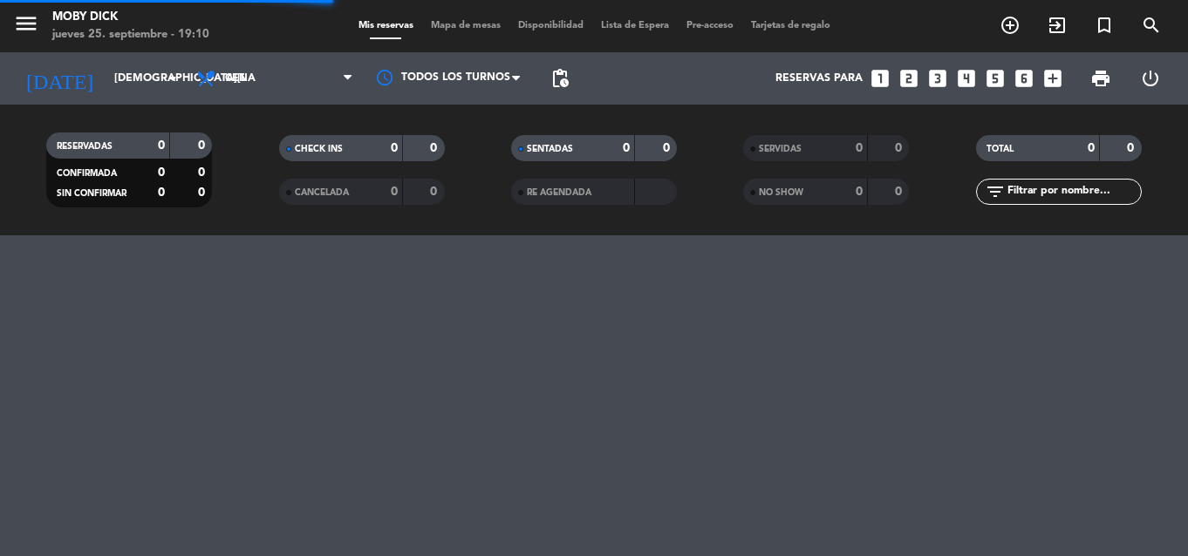
click at [443, 24] on span "Mapa de mesas" at bounding box center [465, 26] width 87 height 10
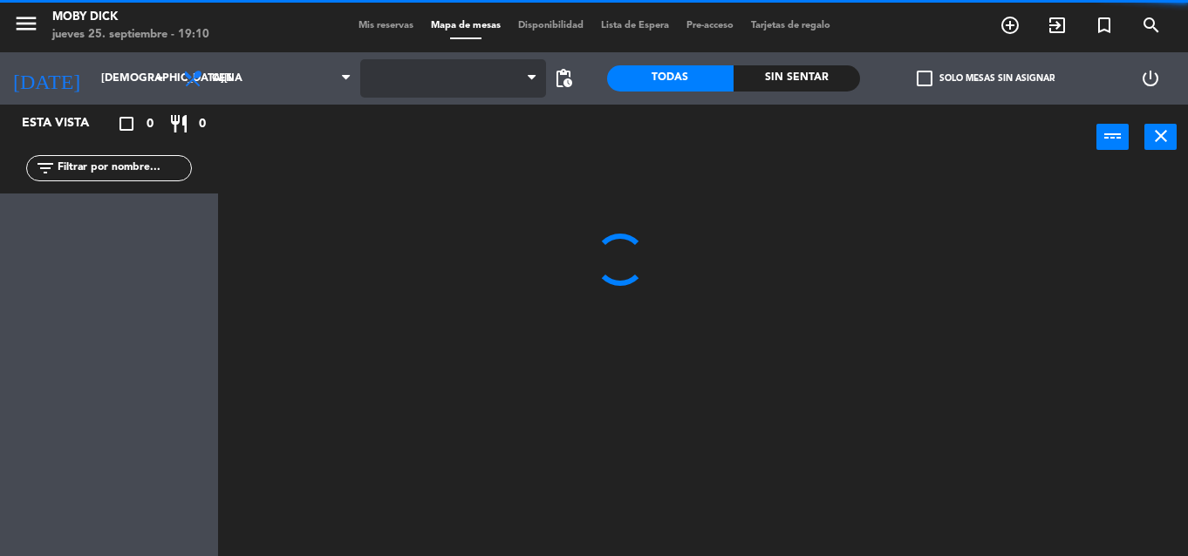
click at [469, 91] on span at bounding box center [453, 78] width 186 height 38
click at [469, 91] on span "AFUERA" at bounding box center [453, 78] width 186 height 38
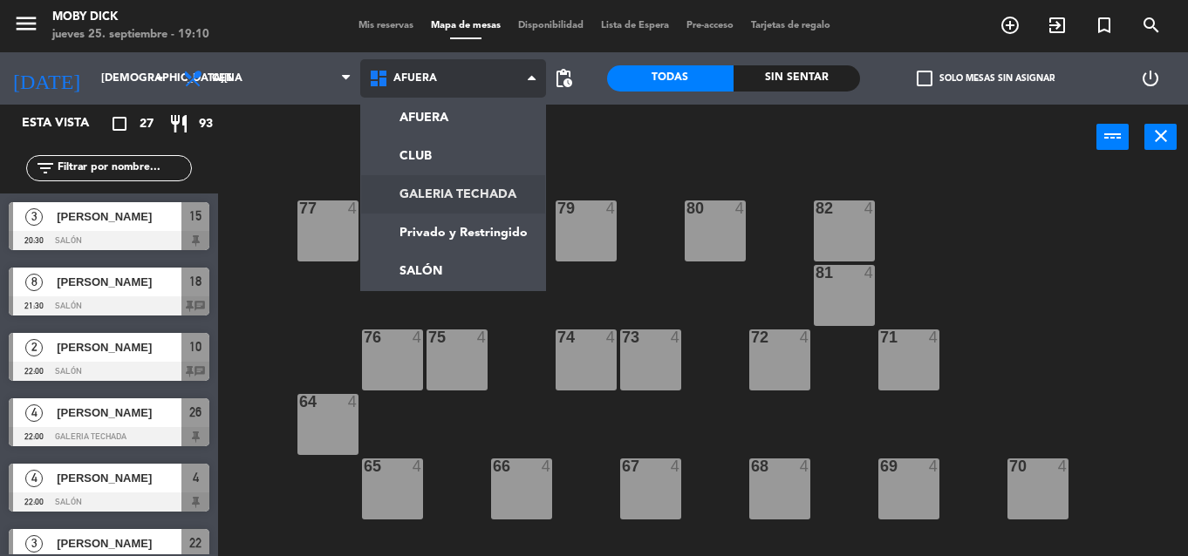
click at [472, 204] on ng-component "menu Moby Dick [DATE] 25. septiembre - 19:10 Mis reservas Mapa de mesas Disponi…" at bounding box center [594, 278] width 1188 height 556
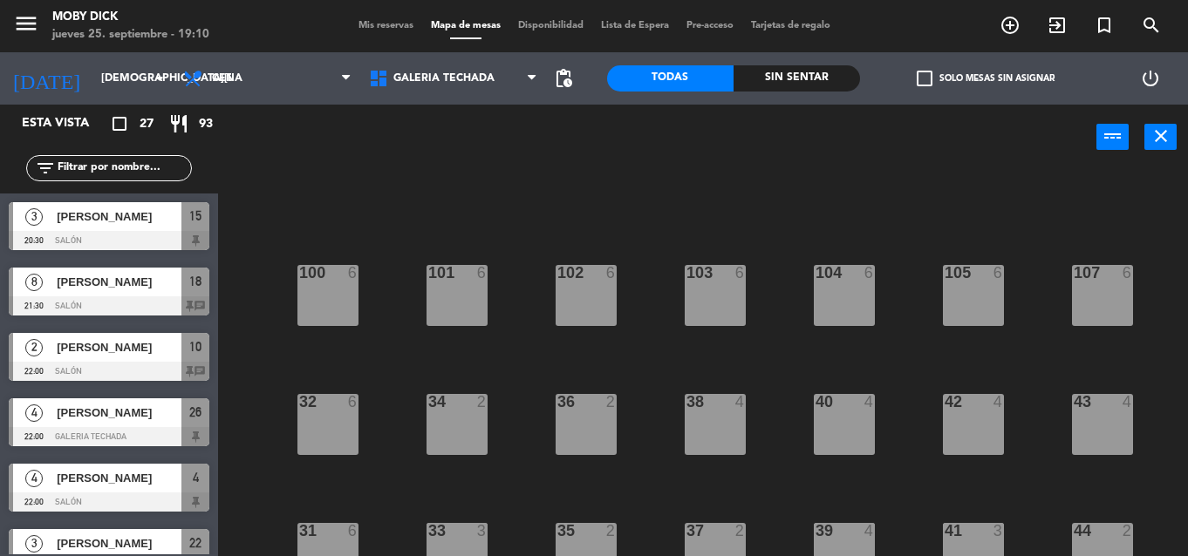
click at [1164, 438] on div "100 6 101 6 102 6 103 6 104 6 105 6 107 6 32 6 34 2 36 2 38 4 40 4 43 4 42 4 35…" at bounding box center [709, 363] width 958 height 386
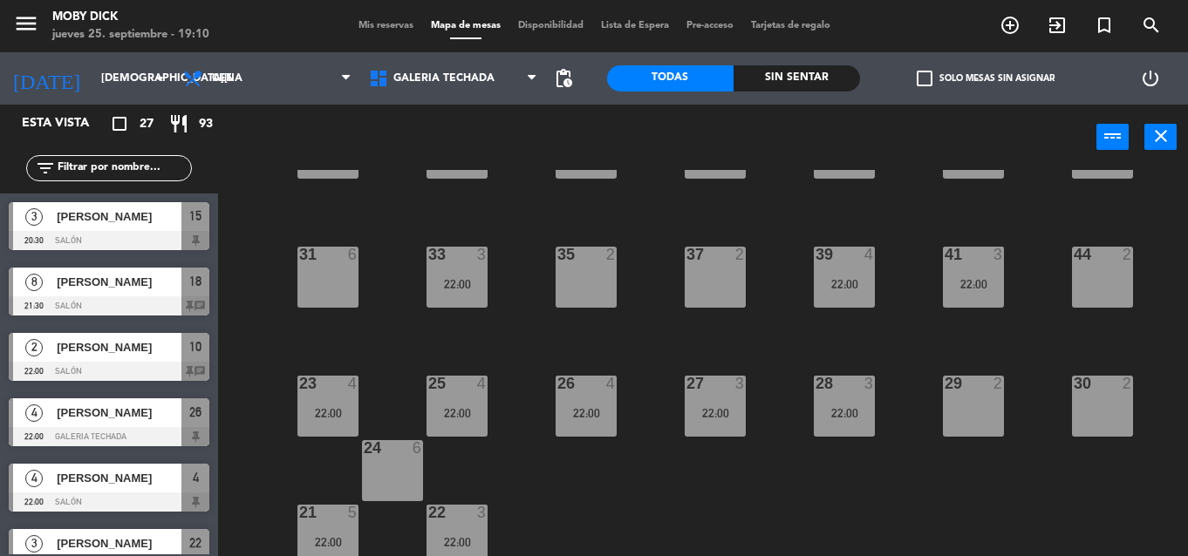
scroll to position [279, 0]
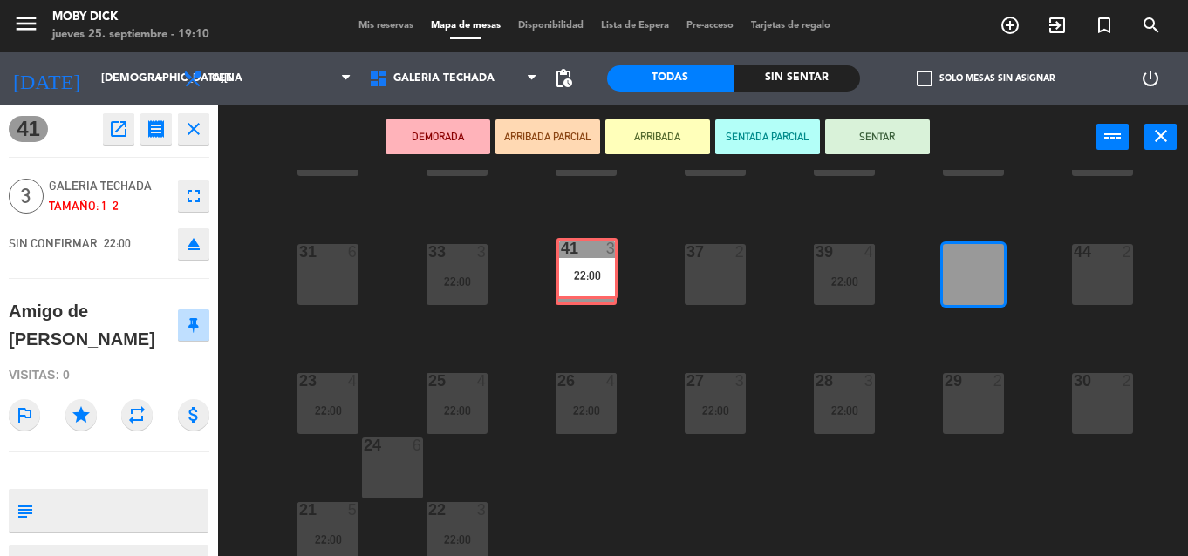
drag, startPoint x: 924, startPoint y: 282, endPoint x: 593, endPoint y: 287, distance: 330.6
click at [593, 287] on div "100 6 101 6 102 6 103 6 104 6 105 6 107 6 32 6 34 2 36 2 38 4 40 4 43 4 42 4 35…" at bounding box center [709, 363] width 958 height 386
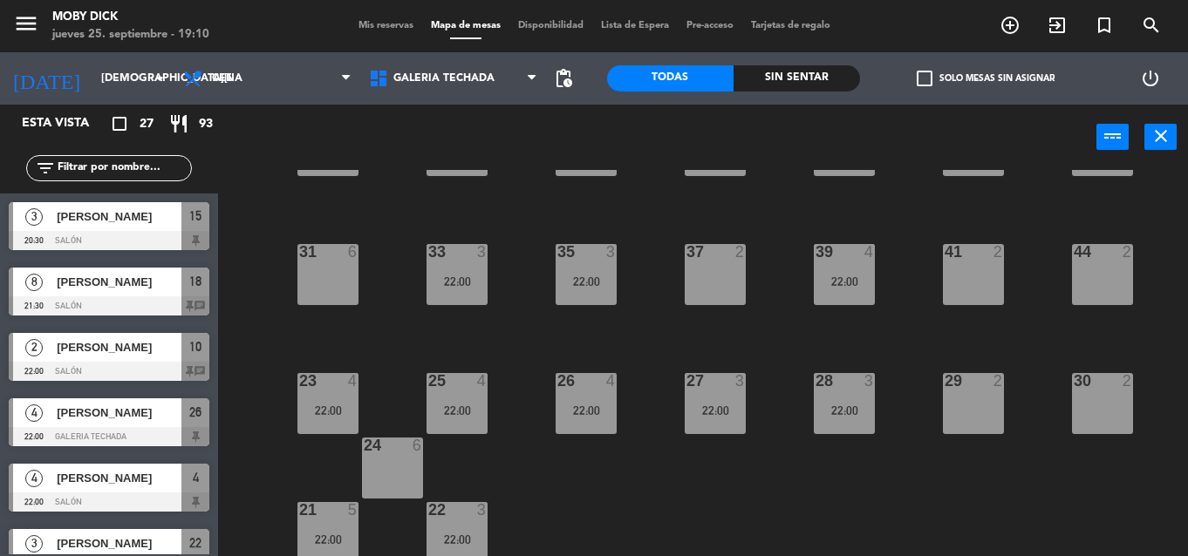
click at [362, 31] on div "Mis reservas Mapa de mesas Disponibilidad Lista de Espera Pre-acceso Tarjetas d…" at bounding box center [594, 26] width 489 height 16
click at [364, 30] on span "Mis reservas" at bounding box center [386, 26] width 72 height 10
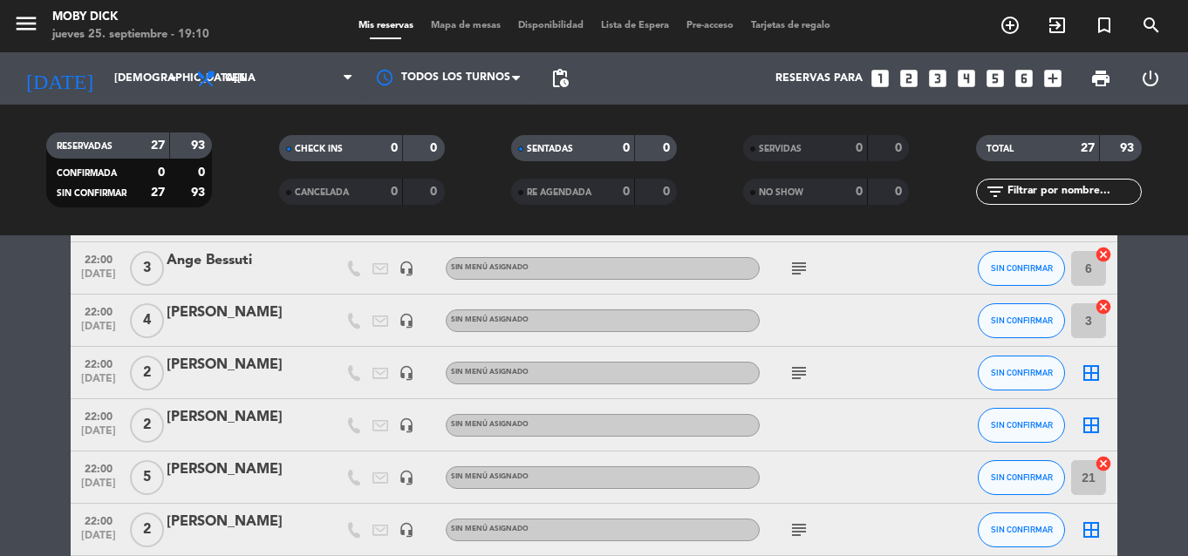
scroll to position [628, 0]
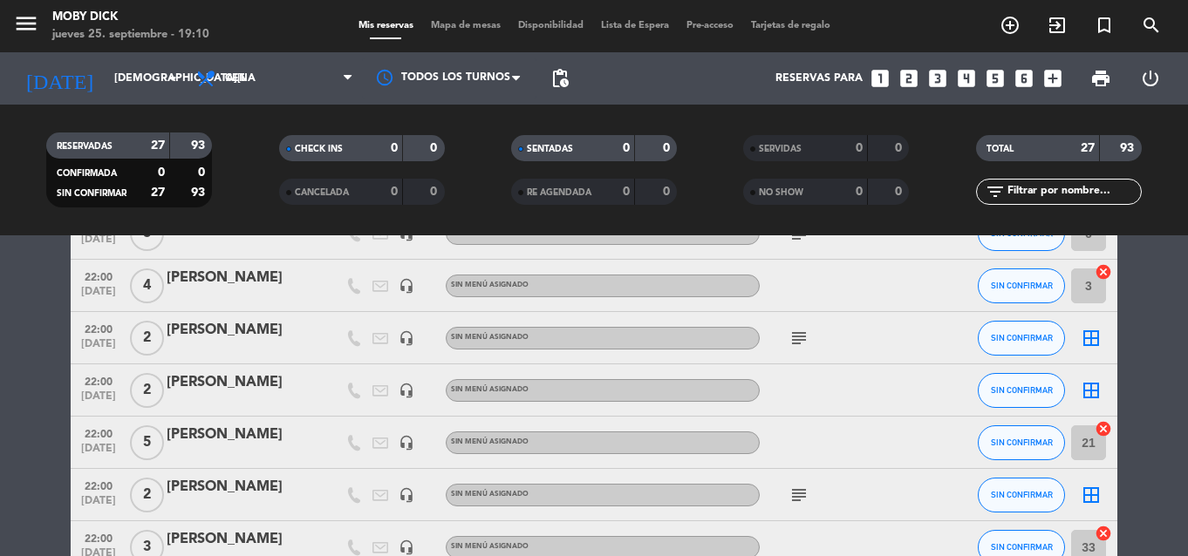
click at [1098, 340] on icon "border_all" at bounding box center [1091, 338] width 21 height 21
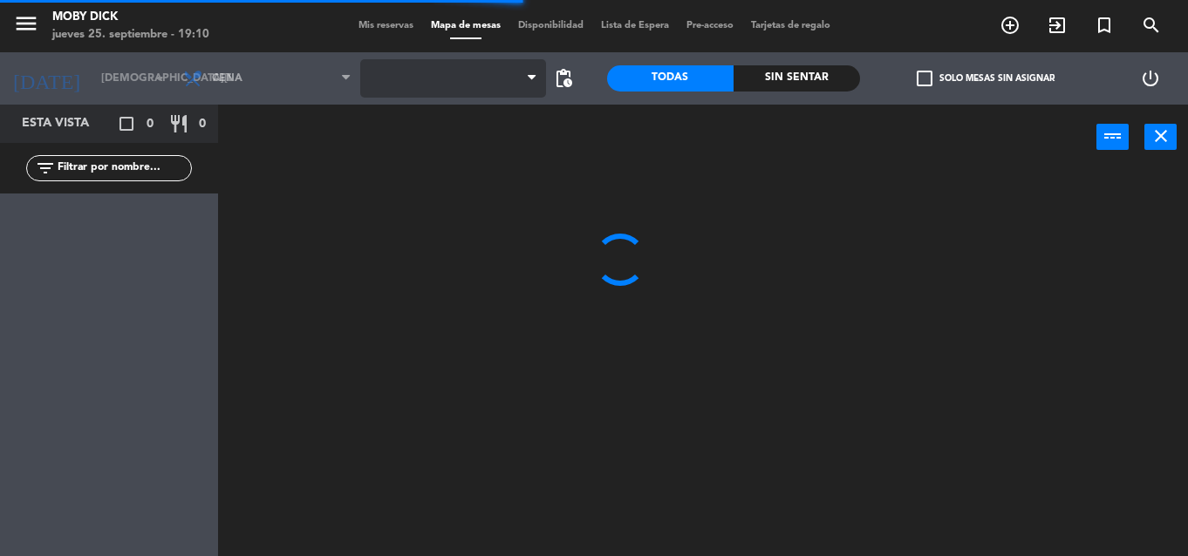
click at [466, 71] on span at bounding box center [453, 78] width 186 height 38
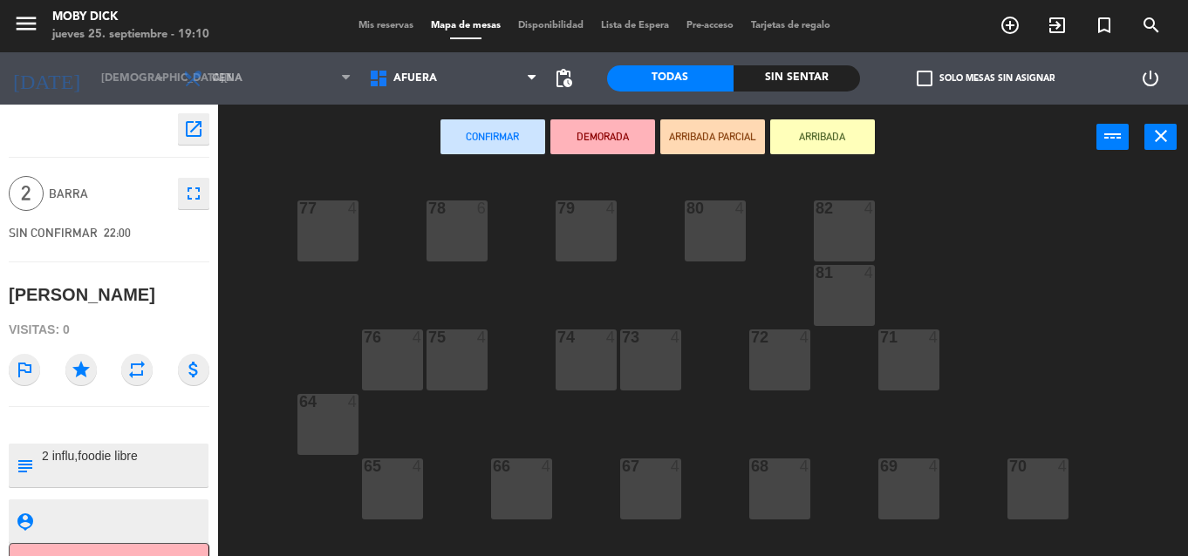
click at [466, 71] on span "AFUERA" at bounding box center [453, 78] width 186 height 38
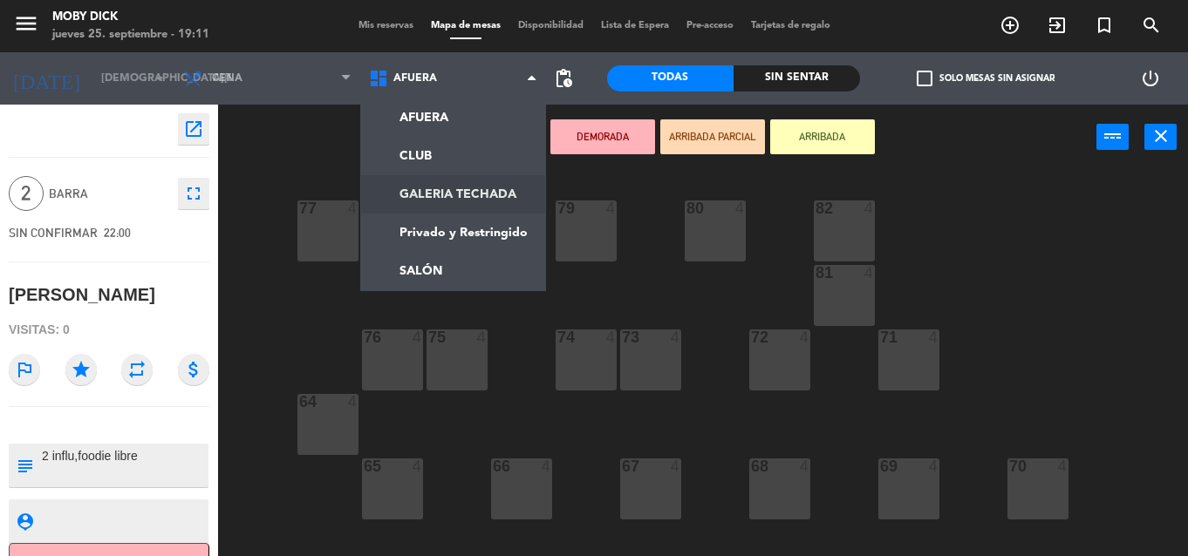
drag, startPoint x: 469, startPoint y: 188, endPoint x: 475, endPoint y: 199, distance: 12.1
click at [469, 191] on ng-component "menu Moby Dick [DATE] 25. septiembre - 19:11 Mis reservas Mapa de mesas Disponi…" at bounding box center [594, 278] width 1188 height 556
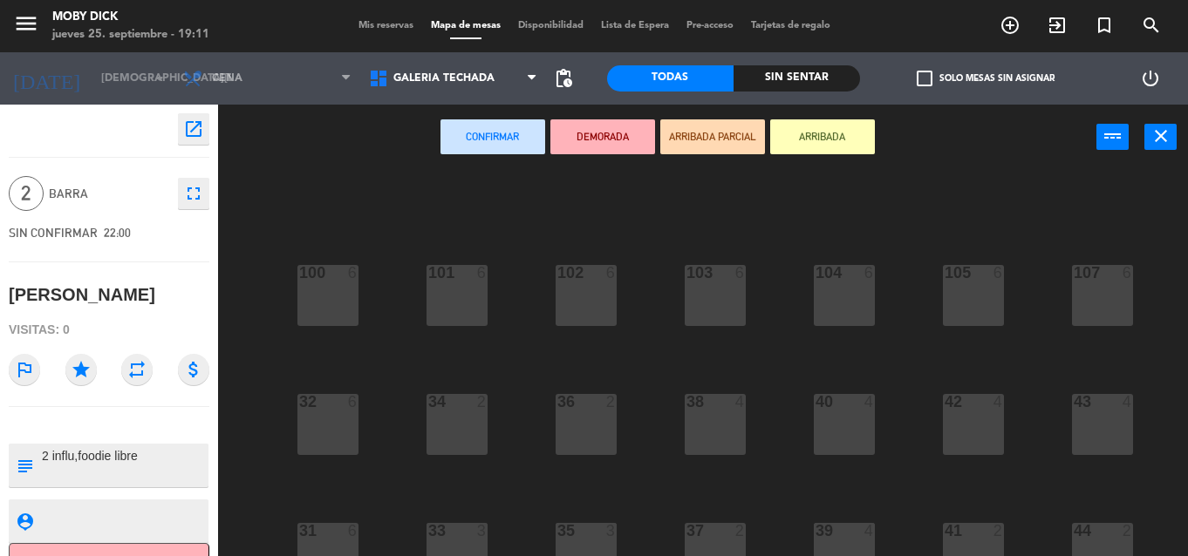
click at [762, 513] on div "100 6 101 6 102 6 103 6 104 6 105 6 107 6 32 6 34 2 36 2 38 4 40 4 43 4 42 4 35…" at bounding box center [709, 363] width 958 height 386
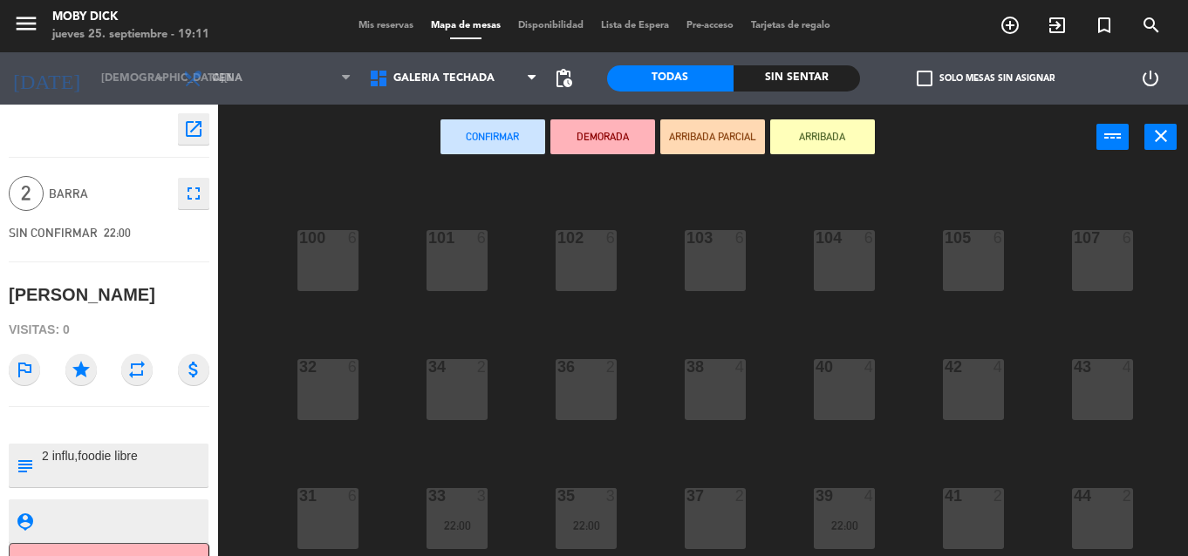
scroll to position [70, 0]
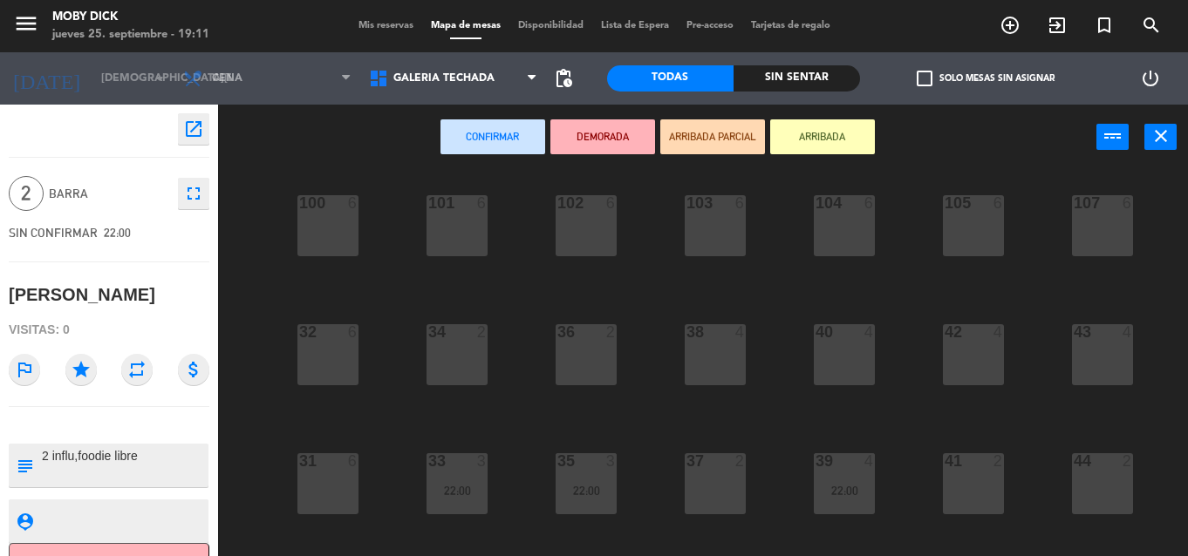
click at [709, 481] on div "37 2" at bounding box center [715, 484] width 61 height 61
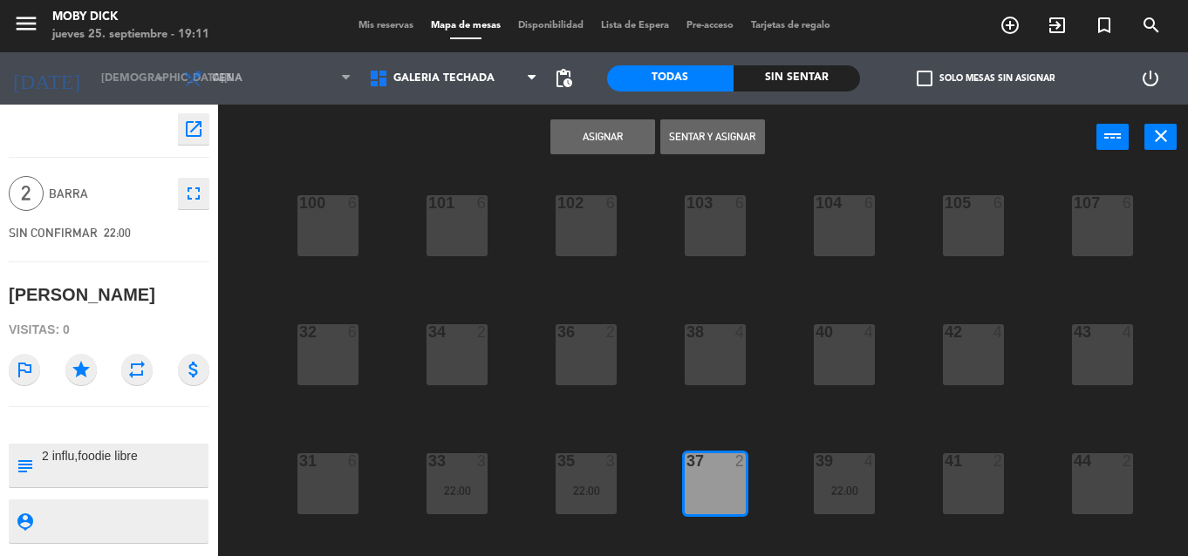
click at [611, 129] on button "Asignar" at bounding box center [602, 136] width 105 height 35
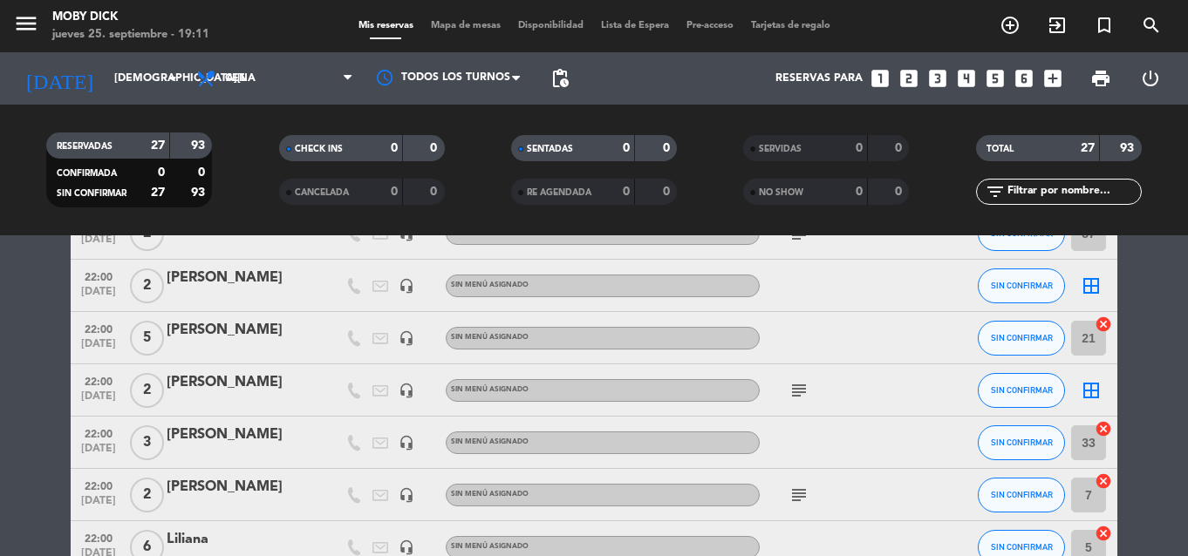
scroll to position [698, 0]
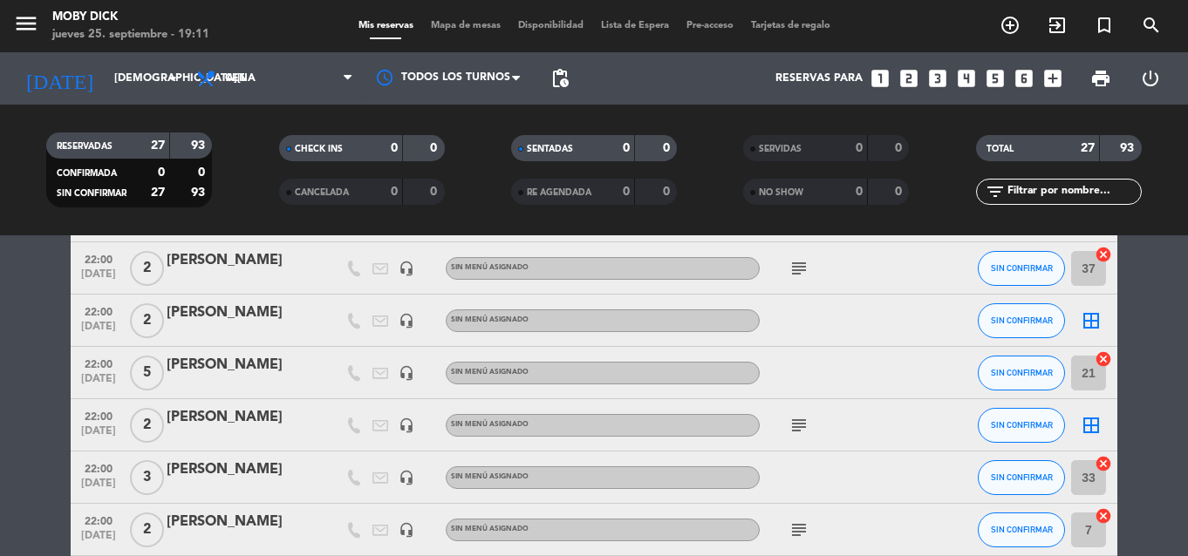
click at [1089, 429] on icon "border_all" at bounding box center [1091, 425] width 21 height 21
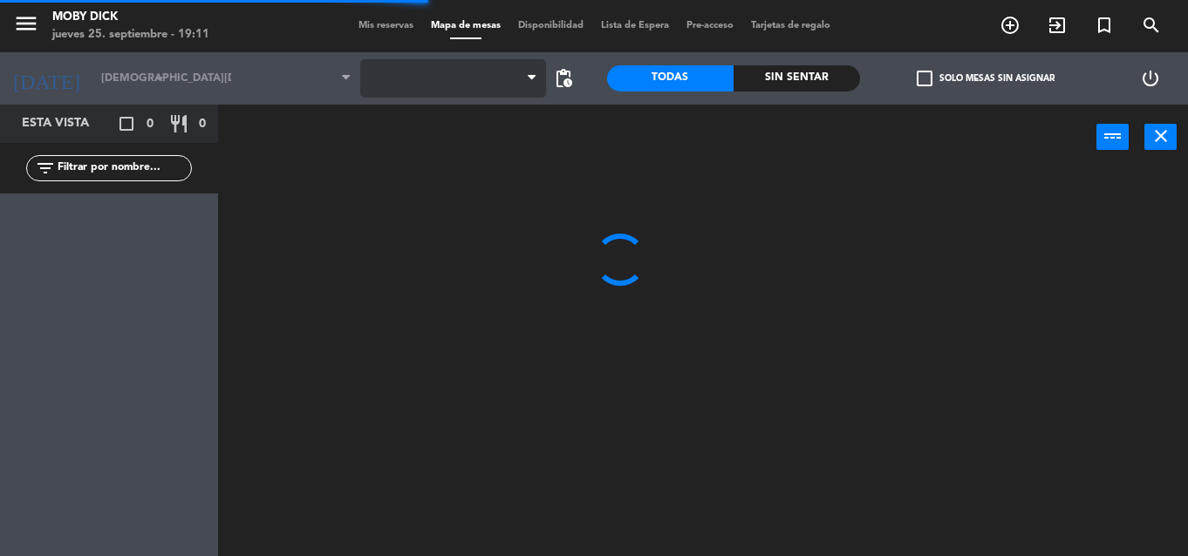
click at [471, 78] on span at bounding box center [453, 78] width 186 height 38
click at [473, 85] on span at bounding box center [453, 78] width 186 height 38
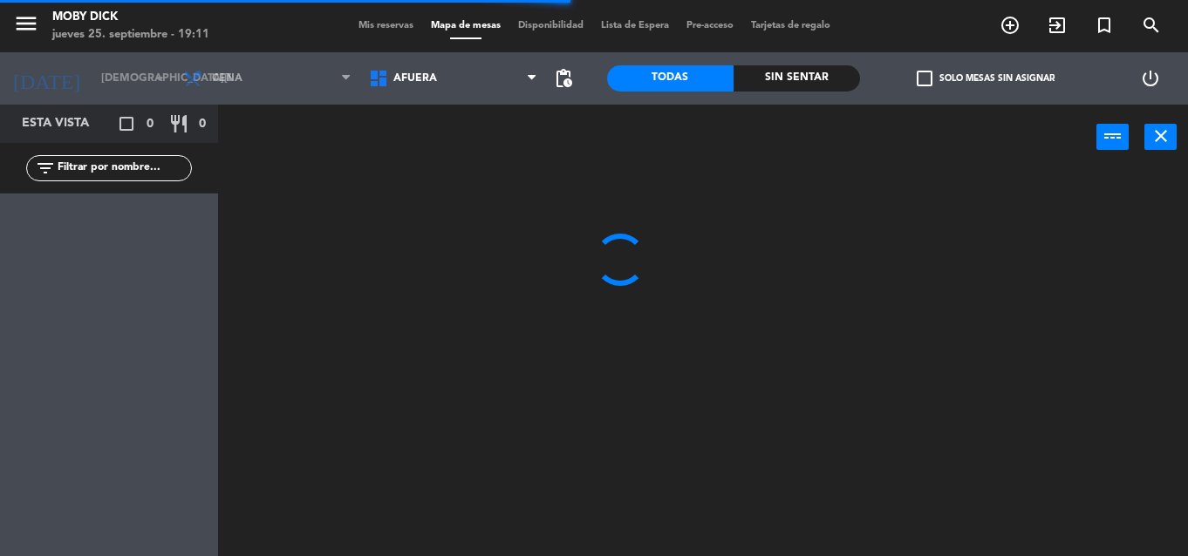
click at [474, 85] on span "AFUERA" at bounding box center [453, 78] width 186 height 38
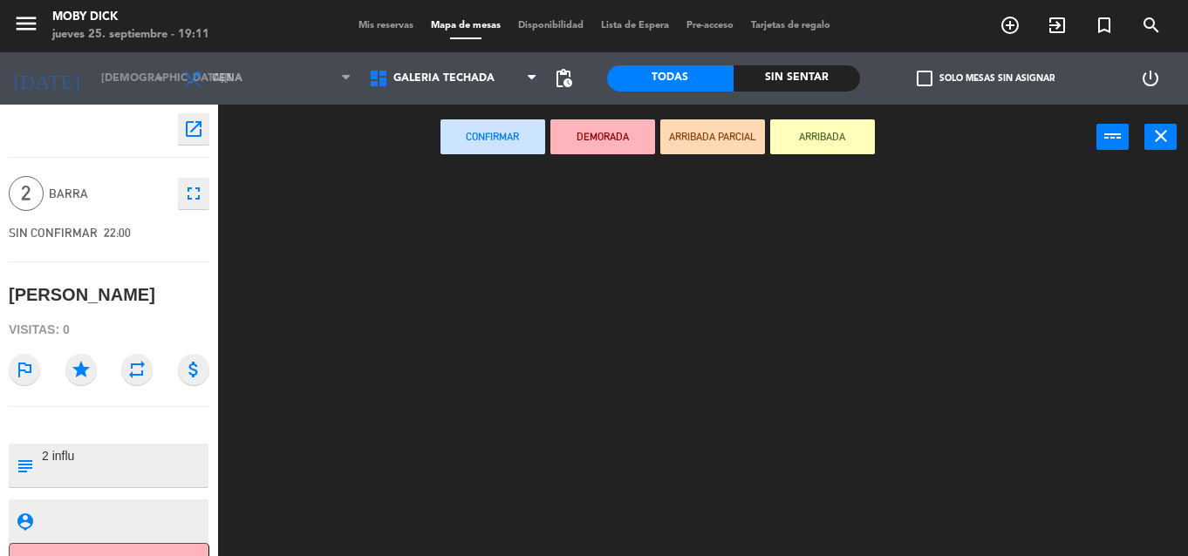
click at [494, 182] on ng-component "menu Moby Dick [DATE] 25. septiembre - 19:11 Mis reservas Mapa de mesas Disponi…" at bounding box center [594, 278] width 1188 height 556
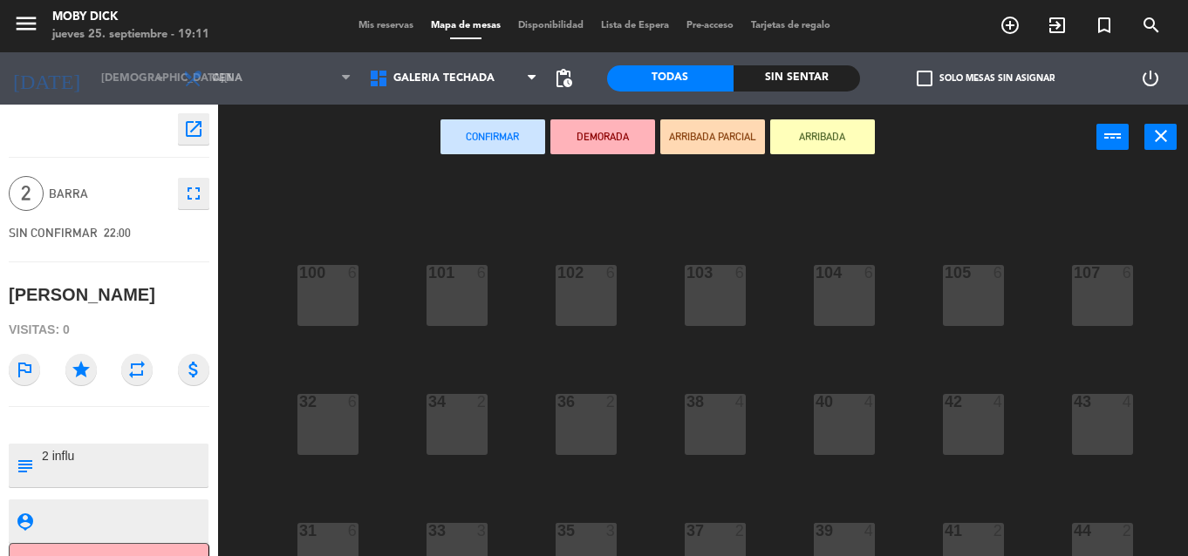
click at [669, 362] on div "100 6 101 6 102 6 103 6 104 6 105 6 107 6 32 6 34 2 36 2 38 4 40 4 43 4 42 4 35…" at bounding box center [709, 363] width 958 height 386
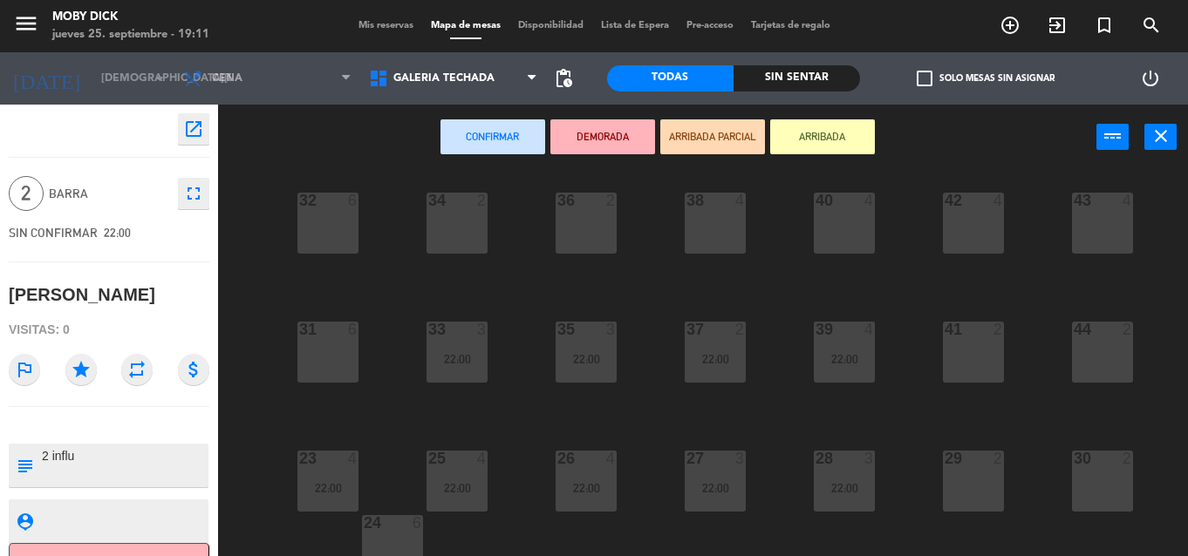
scroll to position [174, 0]
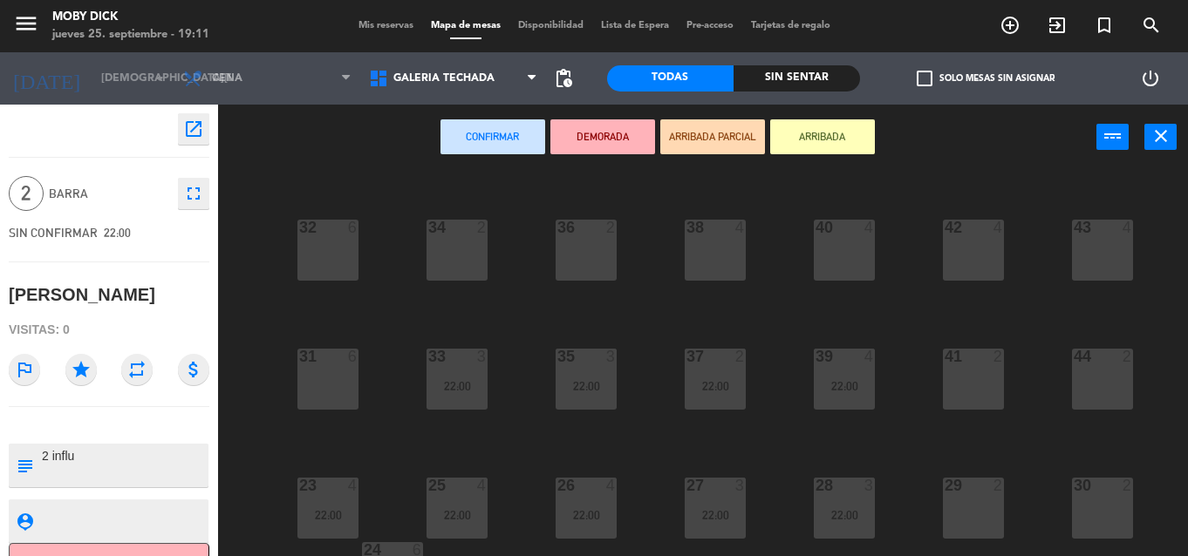
click at [995, 376] on div "41 2" at bounding box center [973, 379] width 61 height 61
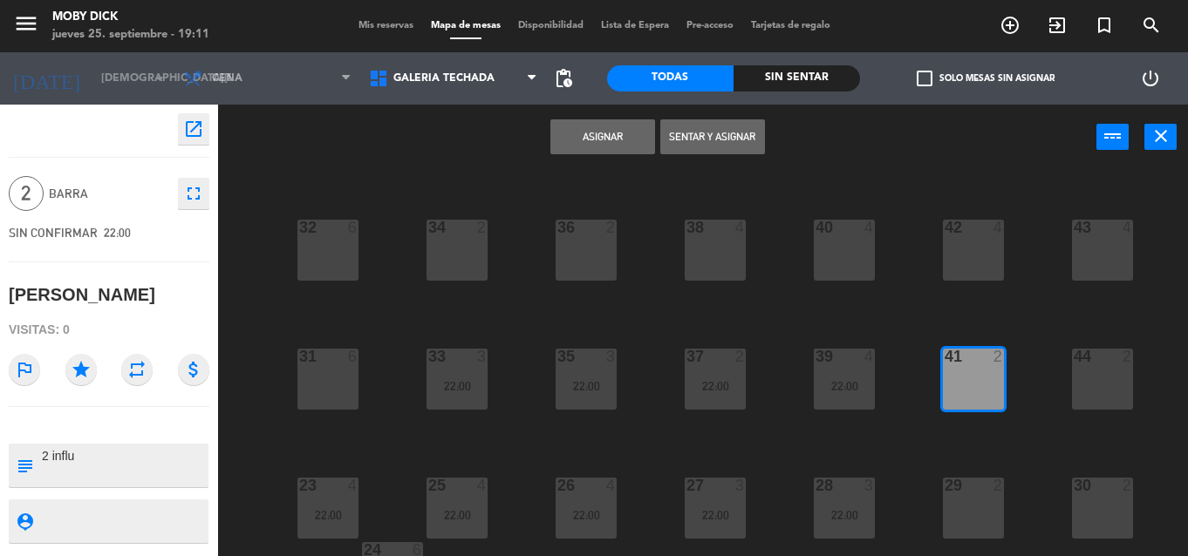
click at [589, 140] on button "Asignar" at bounding box center [602, 136] width 105 height 35
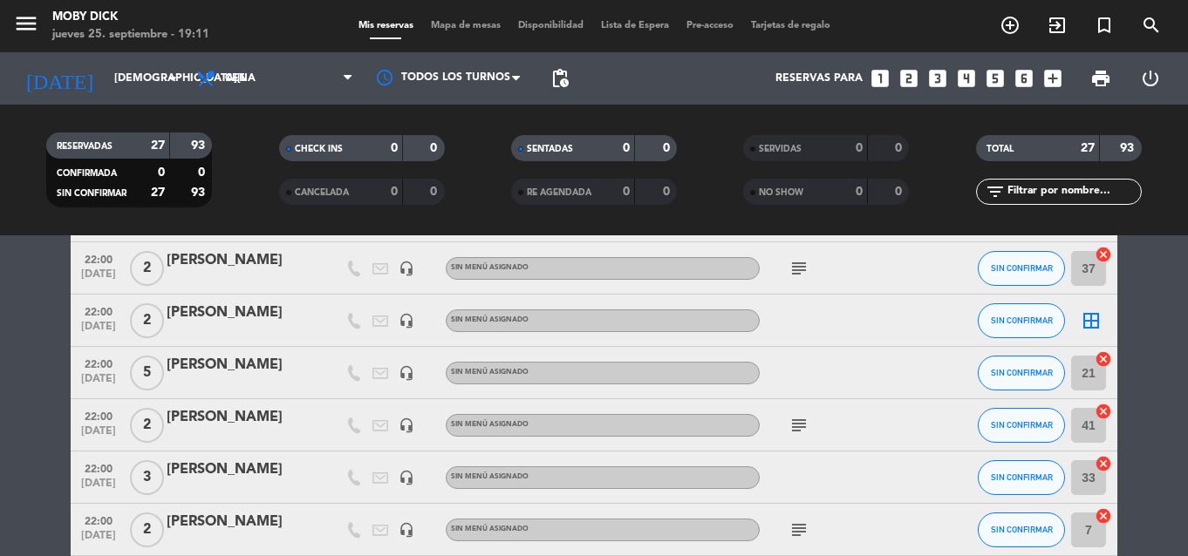
scroll to position [663, 0]
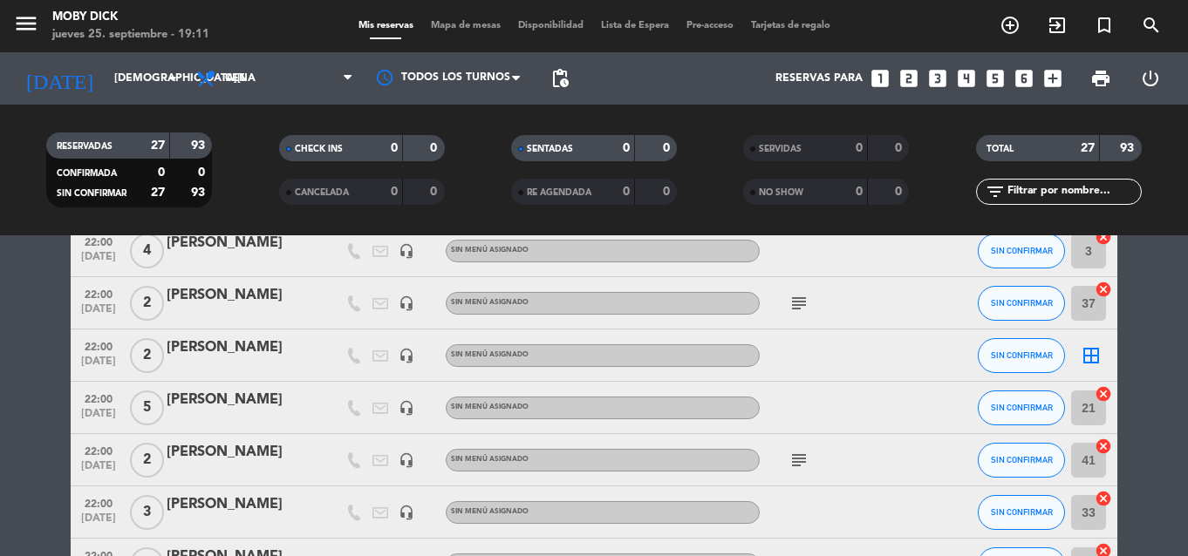
click at [1149, 363] on bookings-row "20:30 [DATE] 3 [PERSON_NAME] headset_mic Sin menú asignado SIN CONFIRMAR 15 can…" at bounding box center [594, 384] width 1188 height 1462
click at [172, 71] on icon "arrow_drop_down" at bounding box center [172, 78] width 21 height 21
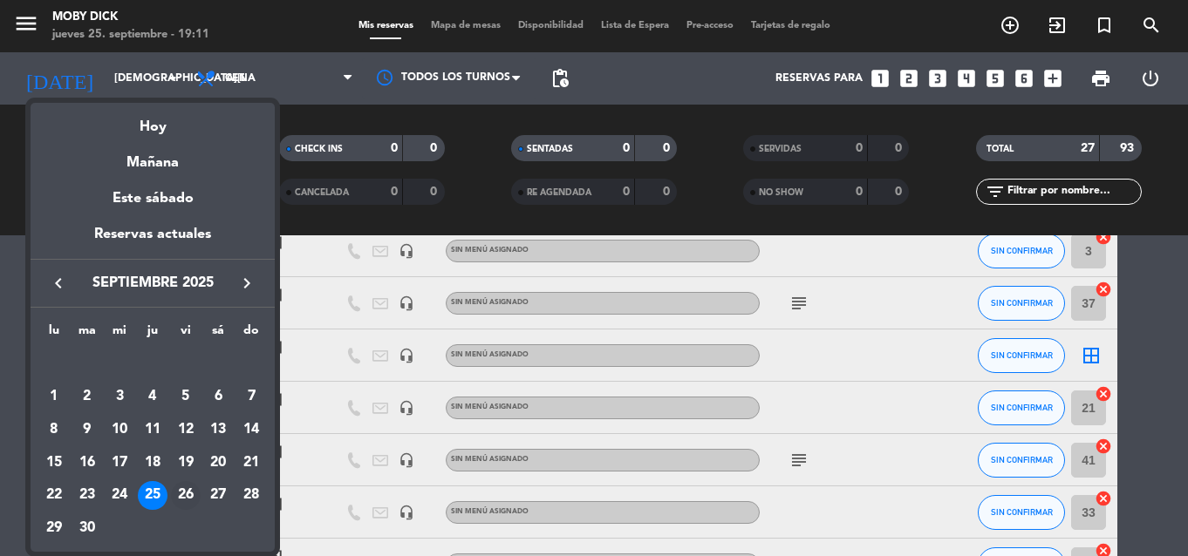
click at [183, 502] on div "26" at bounding box center [186, 496] width 30 height 30
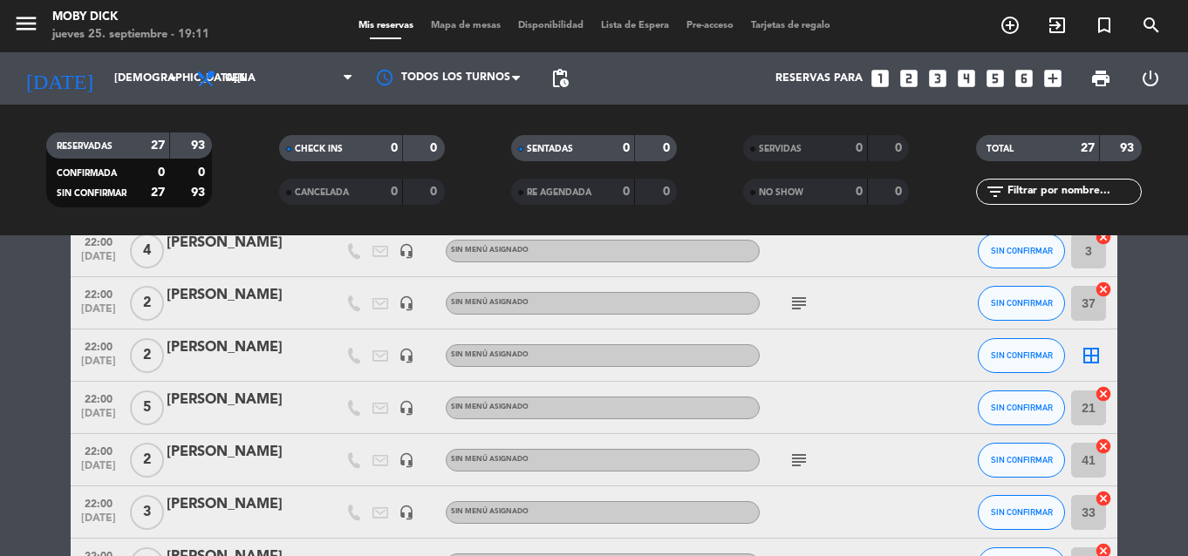
type input "[DATE]"
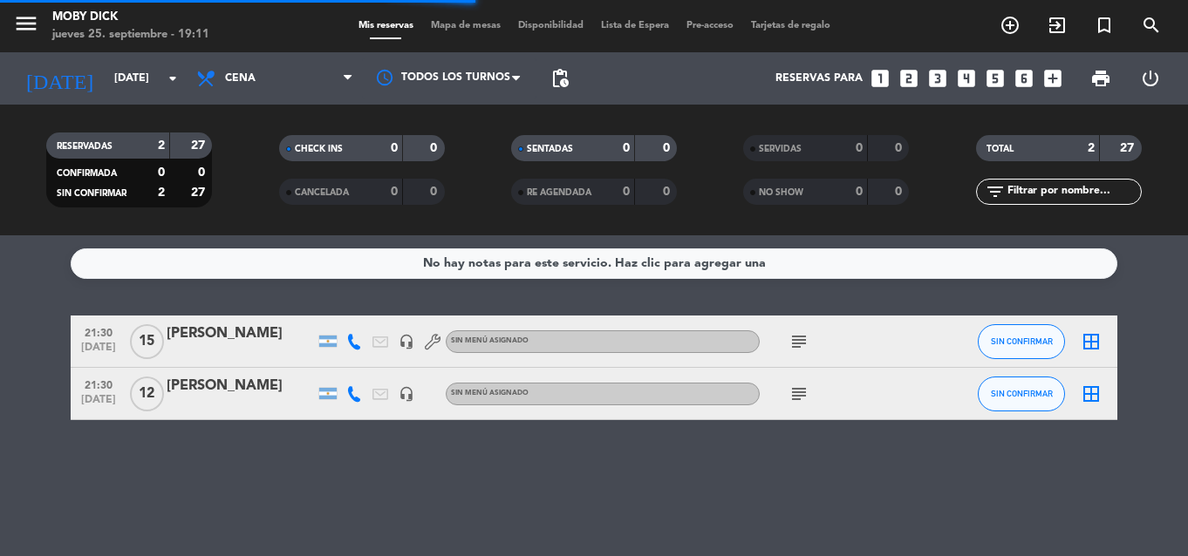
scroll to position [0, 0]
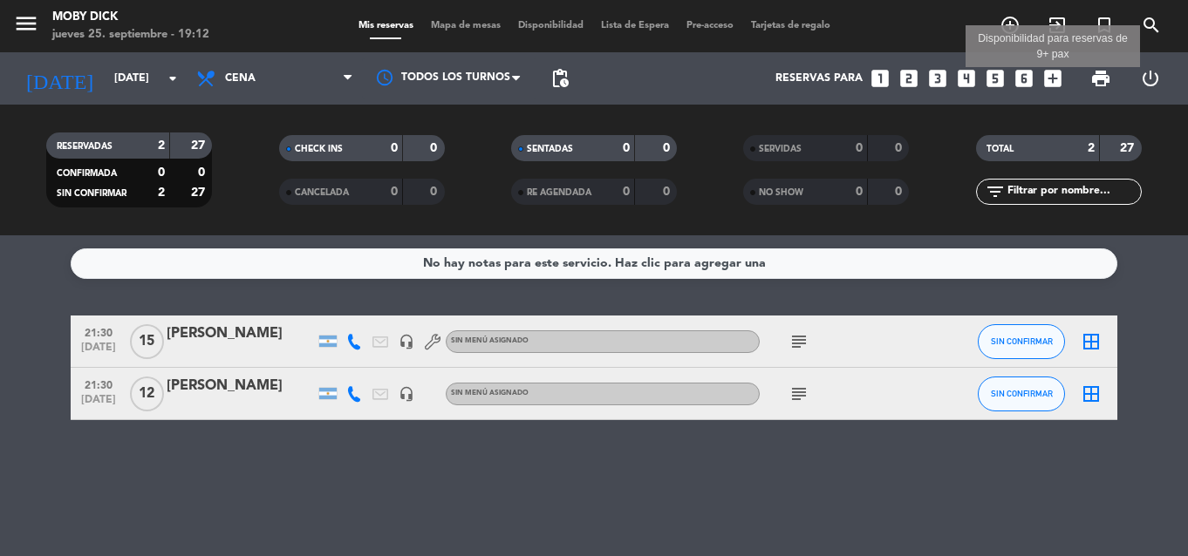
click at [1046, 78] on icon "add_box" at bounding box center [1052, 78] width 23 height 23
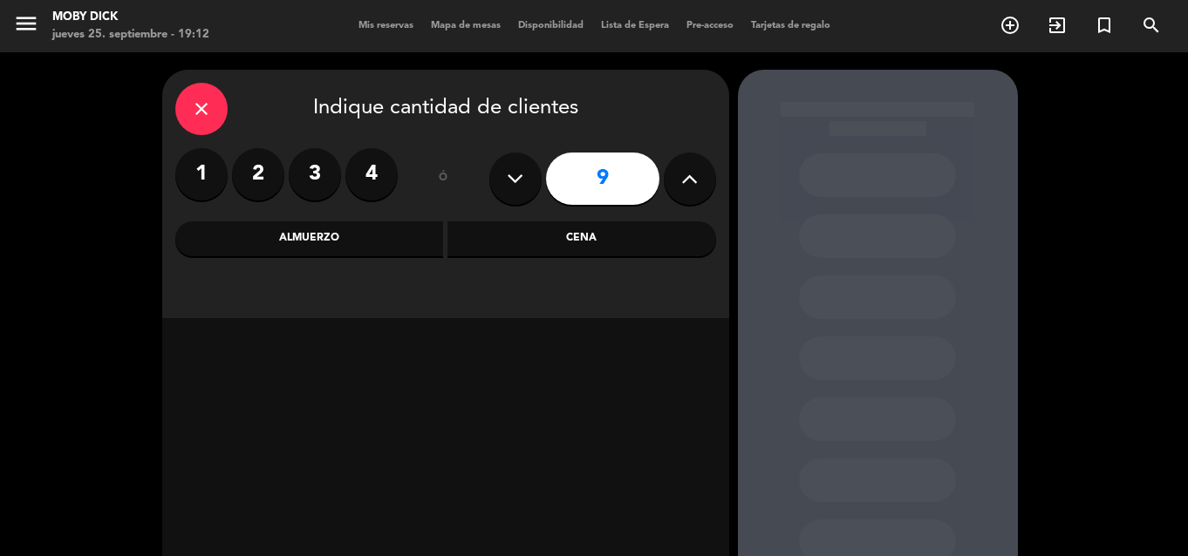
click at [510, 177] on icon at bounding box center [515, 179] width 17 height 26
type input "8"
click at [553, 235] on div "Cena" at bounding box center [581, 239] width 269 height 35
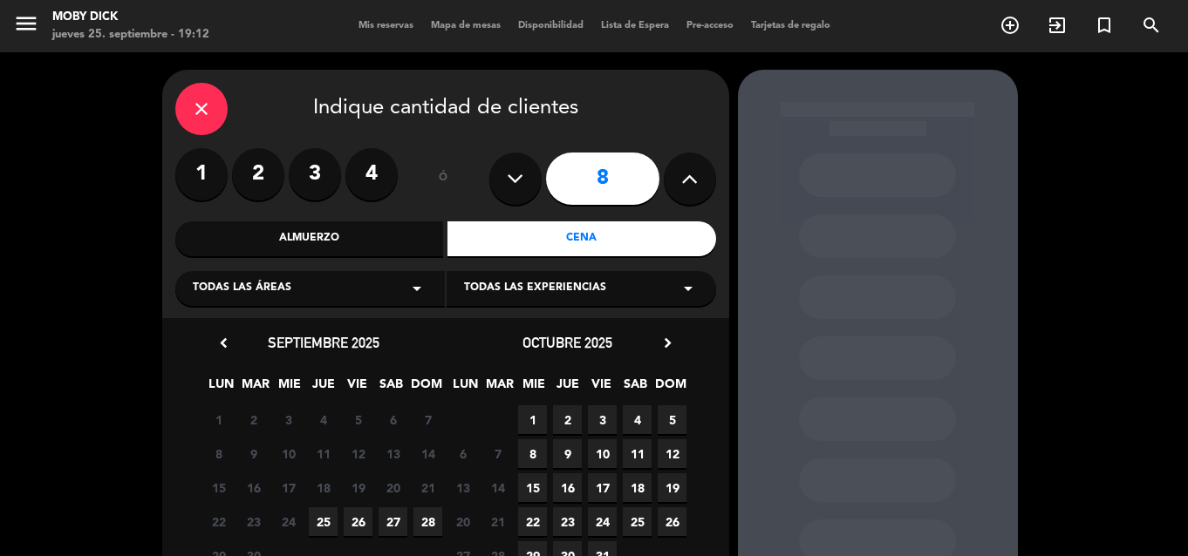
click at [332, 514] on span "25" at bounding box center [323, 522] width 29 height 29
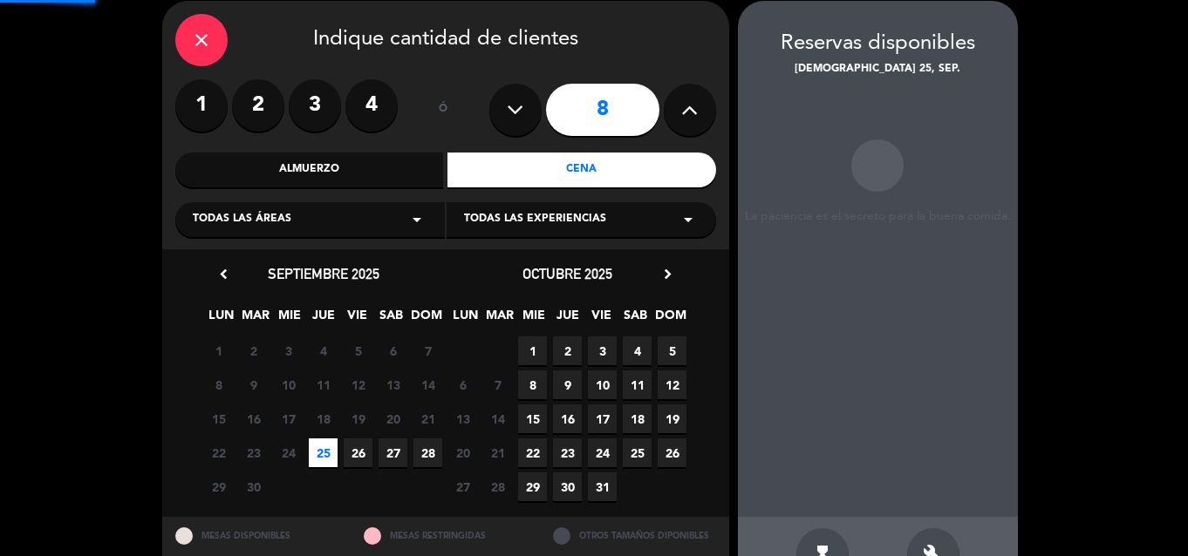
scroll to position [70, 0]
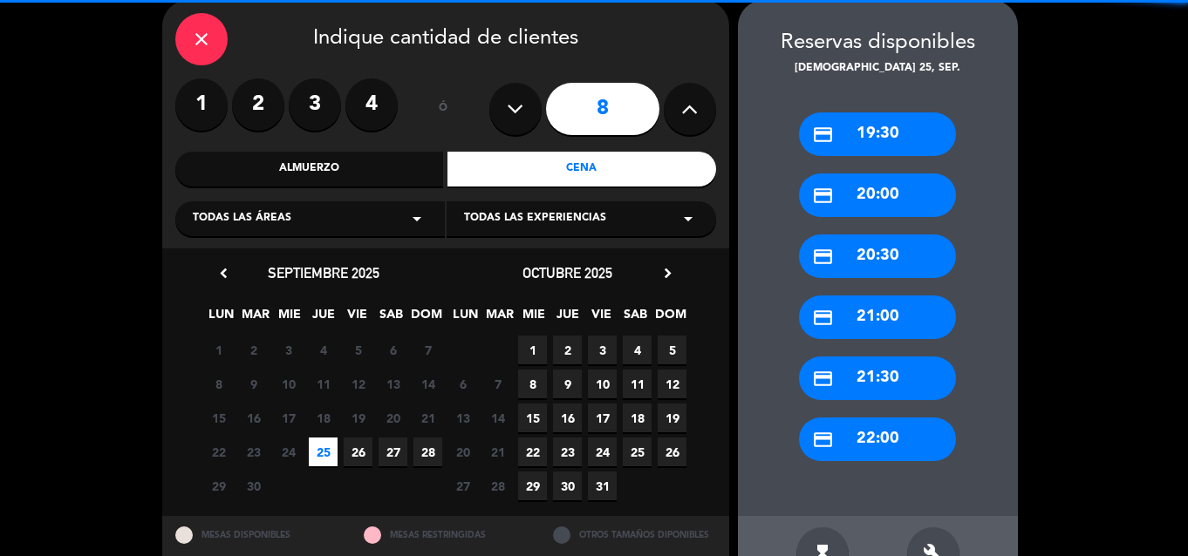
click at [322, 447] on span "25" at bounding box center [323, 452] width 29 height 29
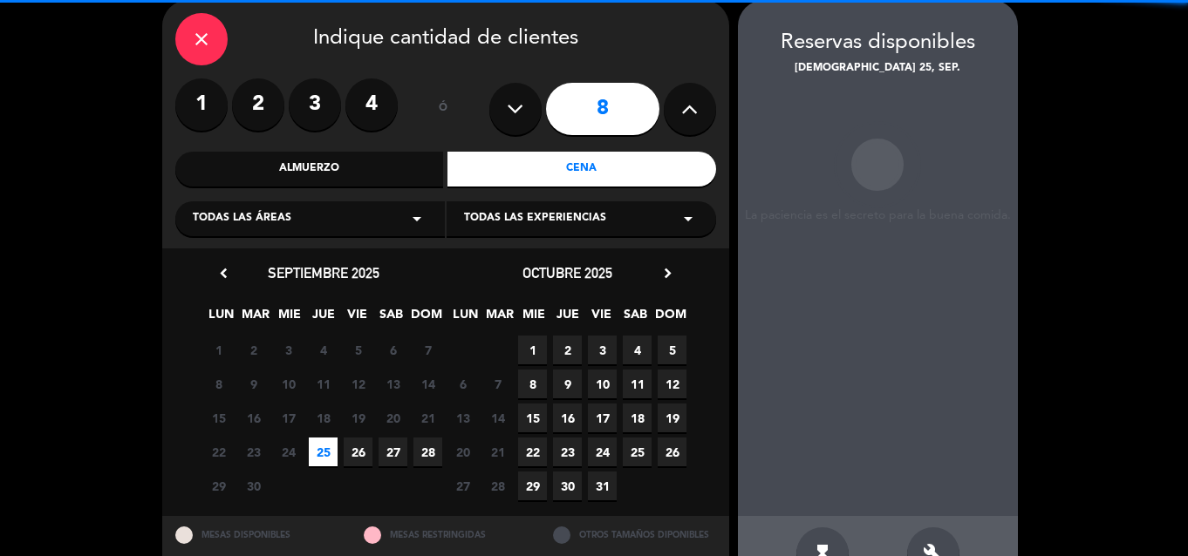
click at [359, 451] on span "26" at bounding box center [358, 452] width 29 height 29
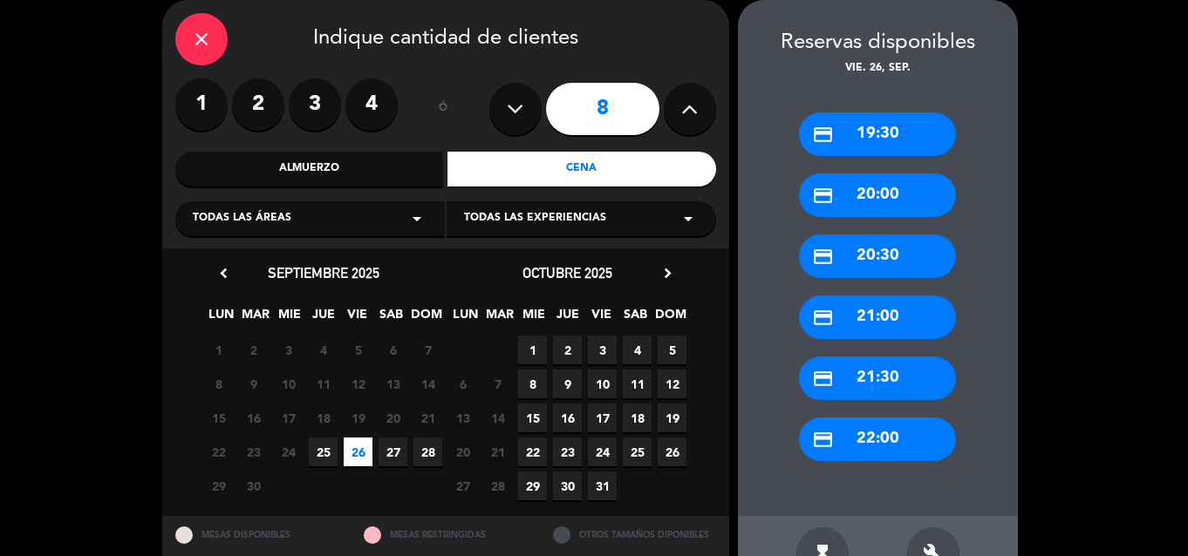
drag, startPoint x: 850, startPoint y: 377, endPoint x: 692, endPoint y: 247, distance: 204.5
click at [850, 376] on div "credit_card 21:30" at bounding box center [877, 379] width 157 height 44
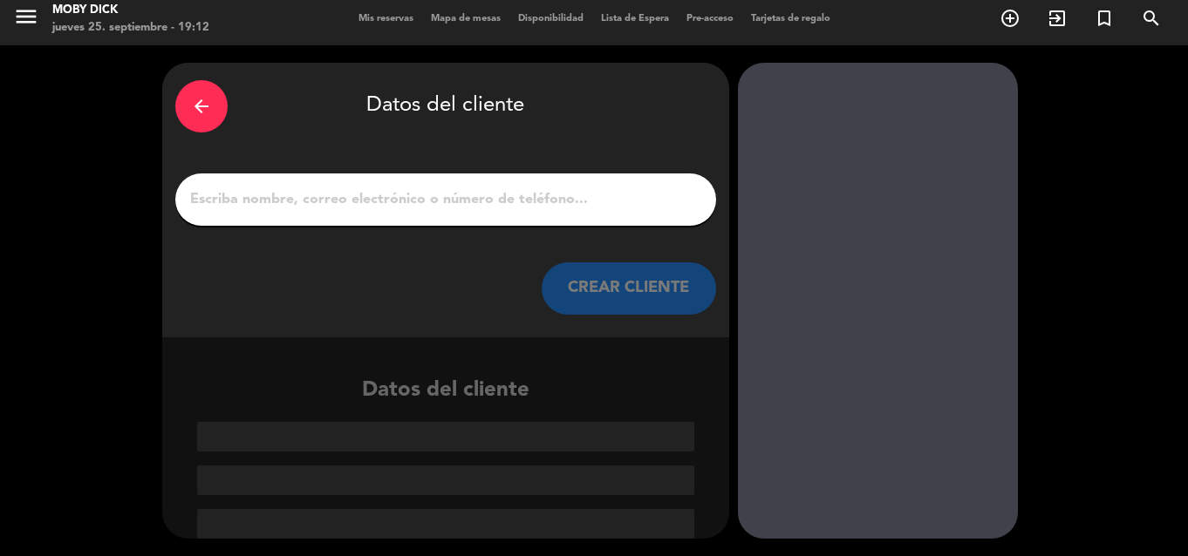
click at [620, 197] on input "1" at bounding box center [445, 200] width 515 height 24
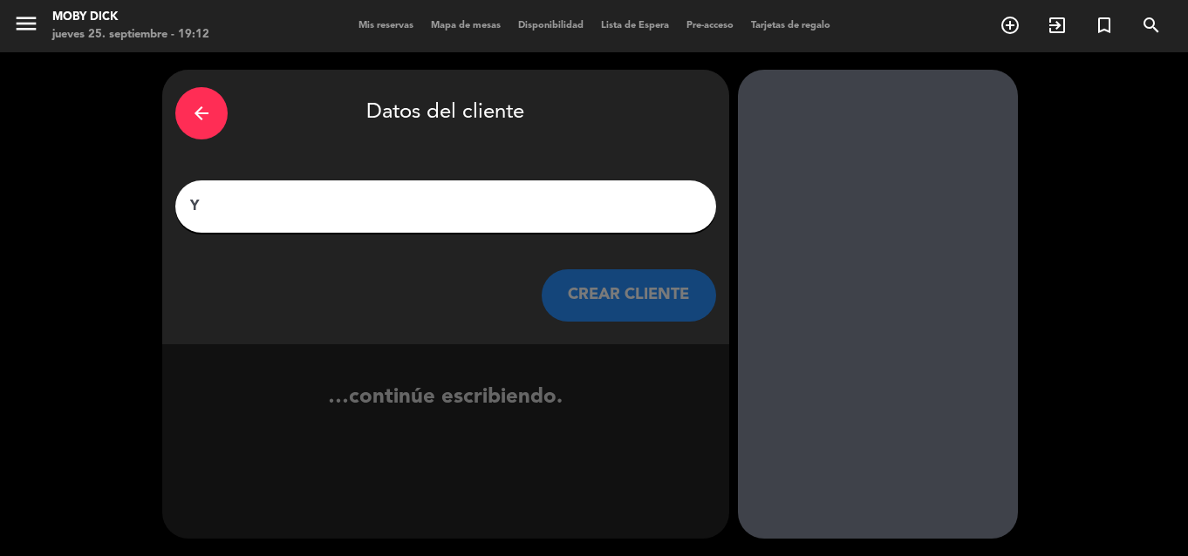
scroll to position [0, 0]
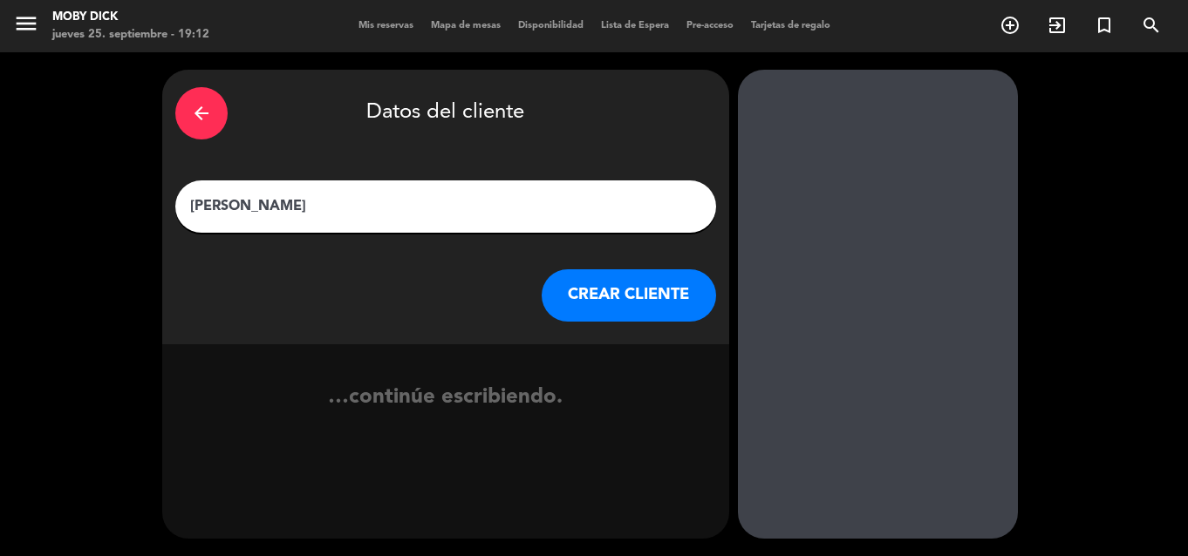
click at [547, 212] on input "[PERSON_NAME]" at bounding box center [445, 206] width 515 height 24
type input "[PERSON_NAME]"
click at [610, 315] on button "CREAR CLIENTE" at bounding box center [629, 295] width 174 height 52
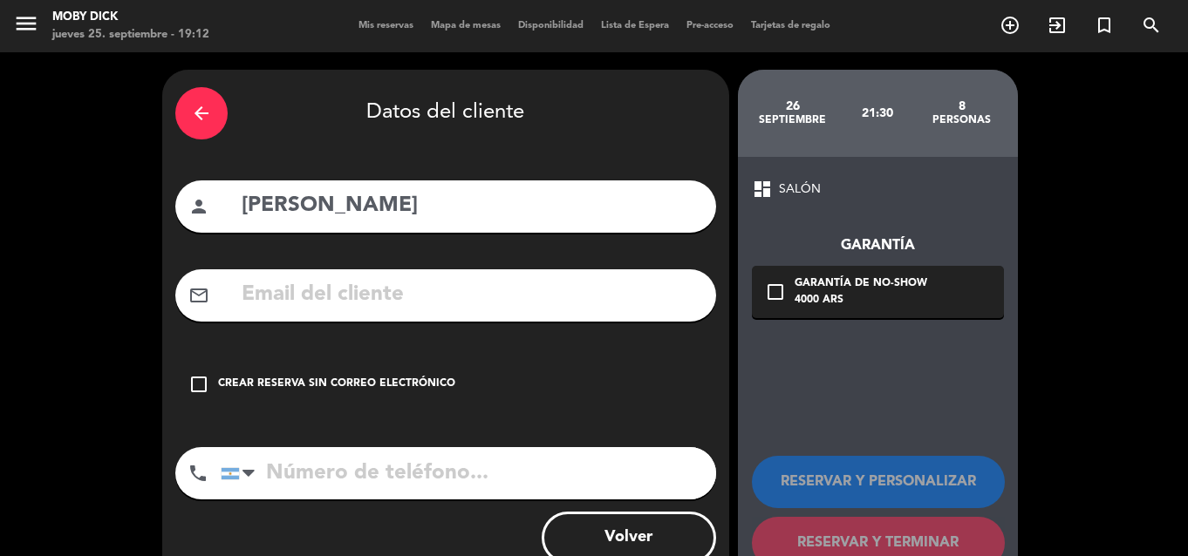
click at [301, 392] on div "Crear reserva sin correo electrónico" at bounding box center [336, 384] width 237 height 17
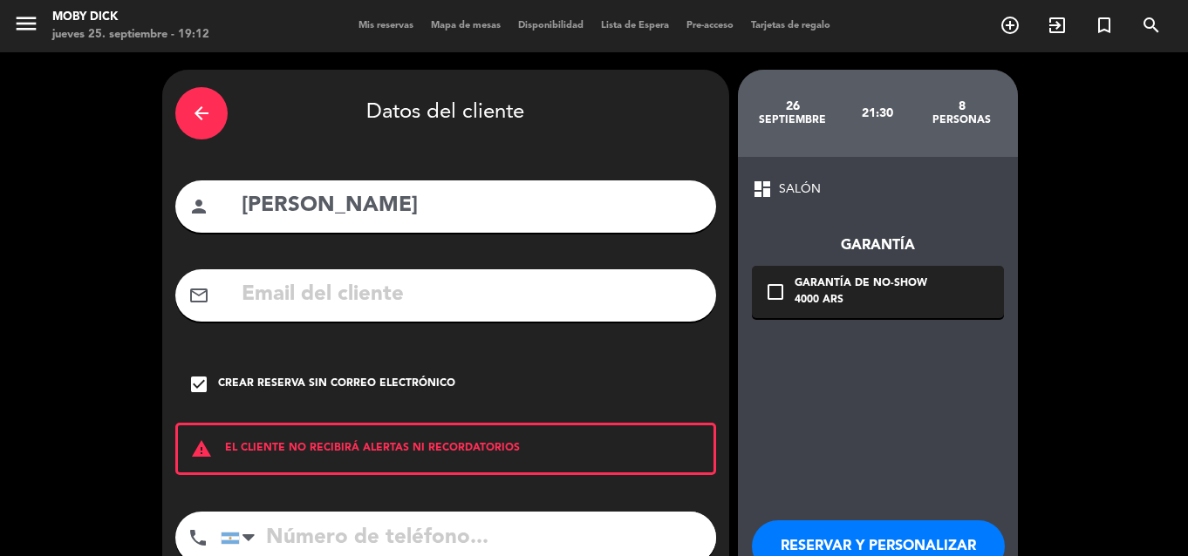
click at [809, 523] on button "RESERVAR Y PERSONALIZAR" at bounding box center [878, 547] width 253 height 52
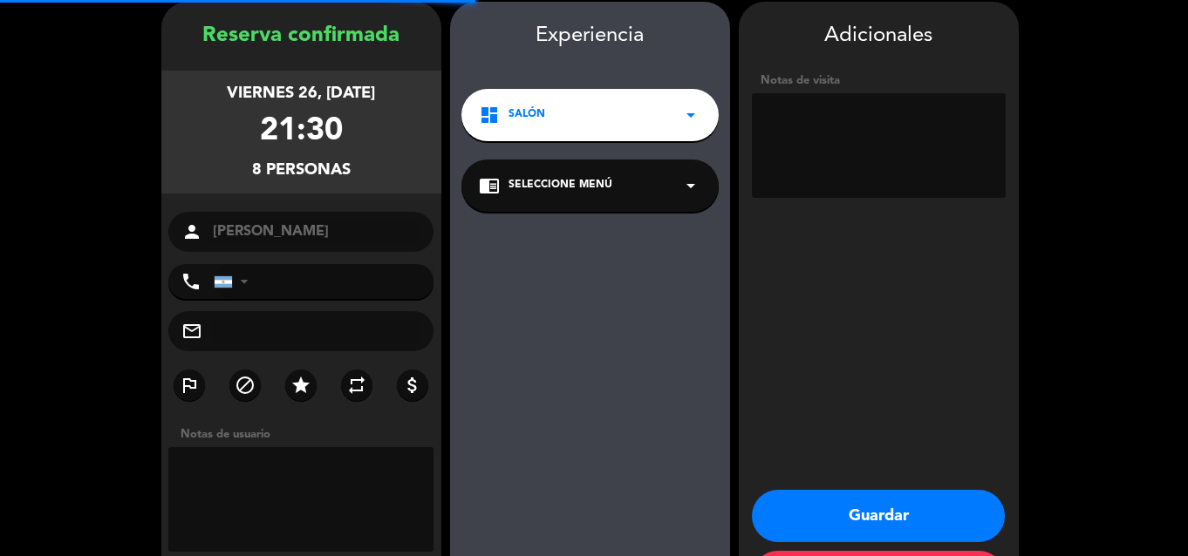
scroll to position [70, 0]
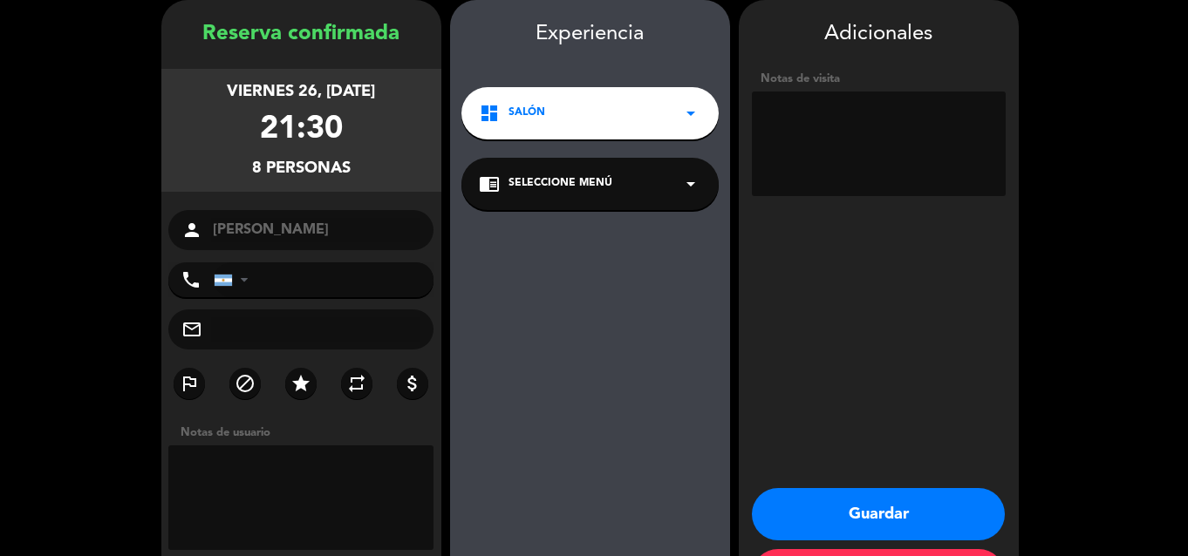
click at [864, 135] on textarea at bounding box center [879, 144] width 254 height 105
type textarea "seña de 24.000"
click at [838, 509] on button "Guardar" at bounding box center [878, 514] width 253 height 52
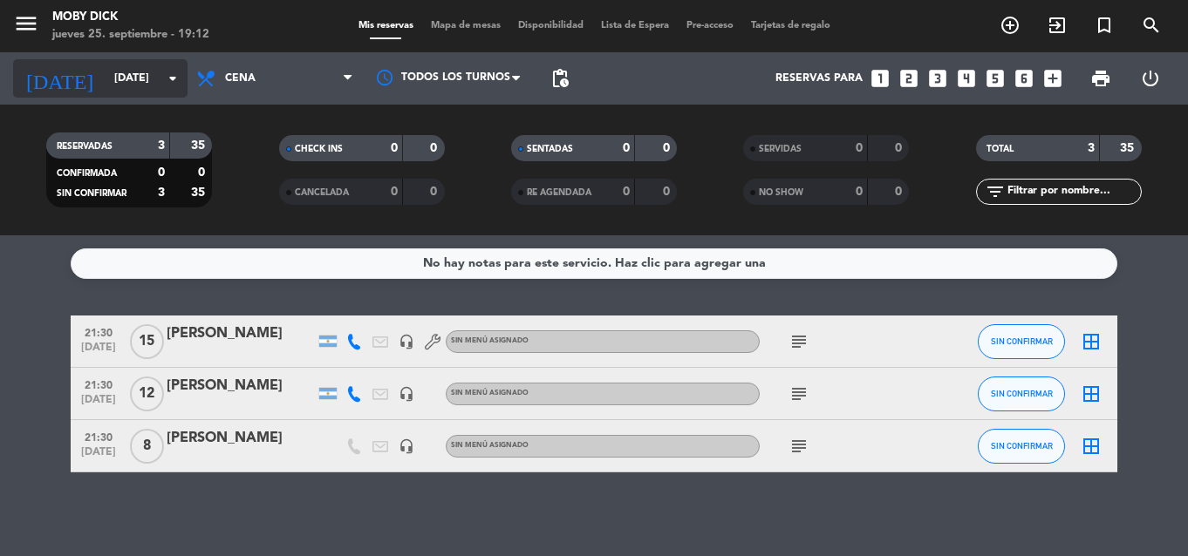
click at [156, 96] on div "[DATE] vie. [DATE] arrow_drop_down" at bounding box center [100, 78] width 174 height 38
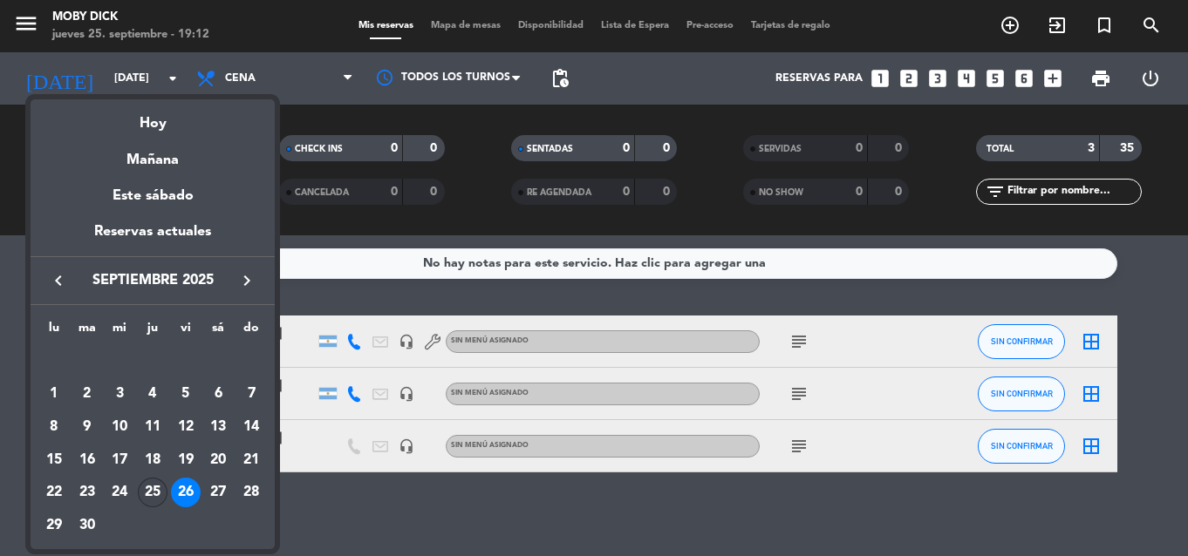
click at [155, 482] on div "25" at bounding box center [153, 493] width 30 height 30
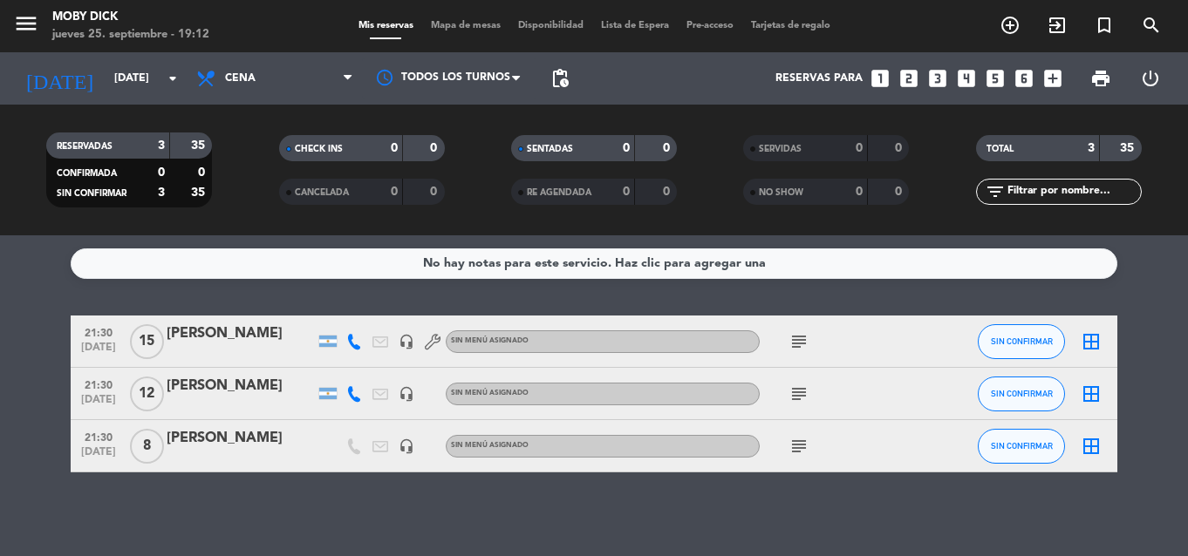
type input "[DEMOGRAPHIC_DATA][DATE]"
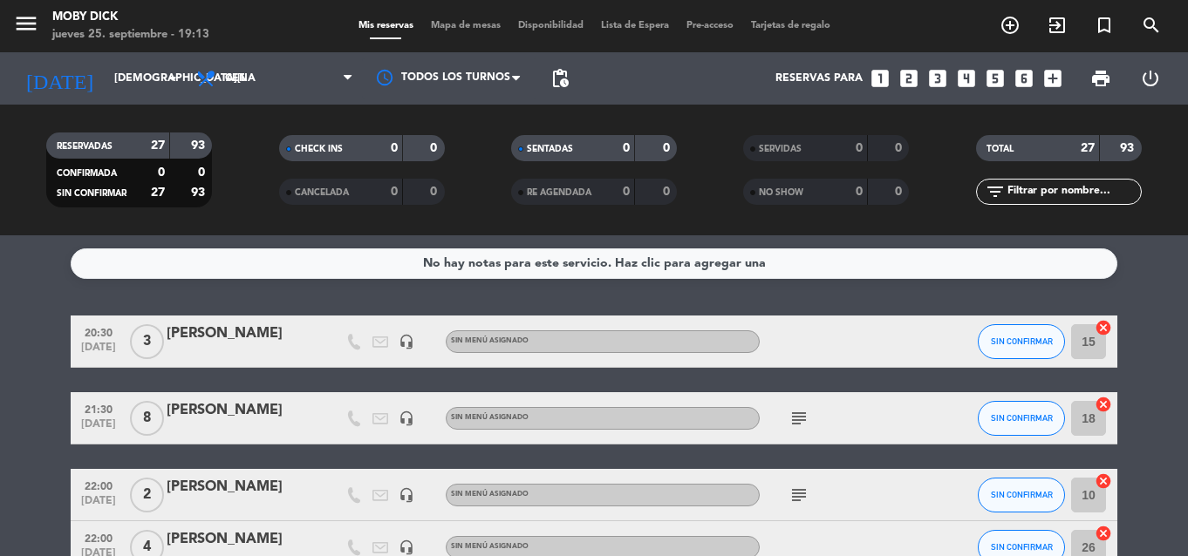
click at [481, 27] on span "Mapa de mesas" at bounding box center [465, 26] width 87 height 10
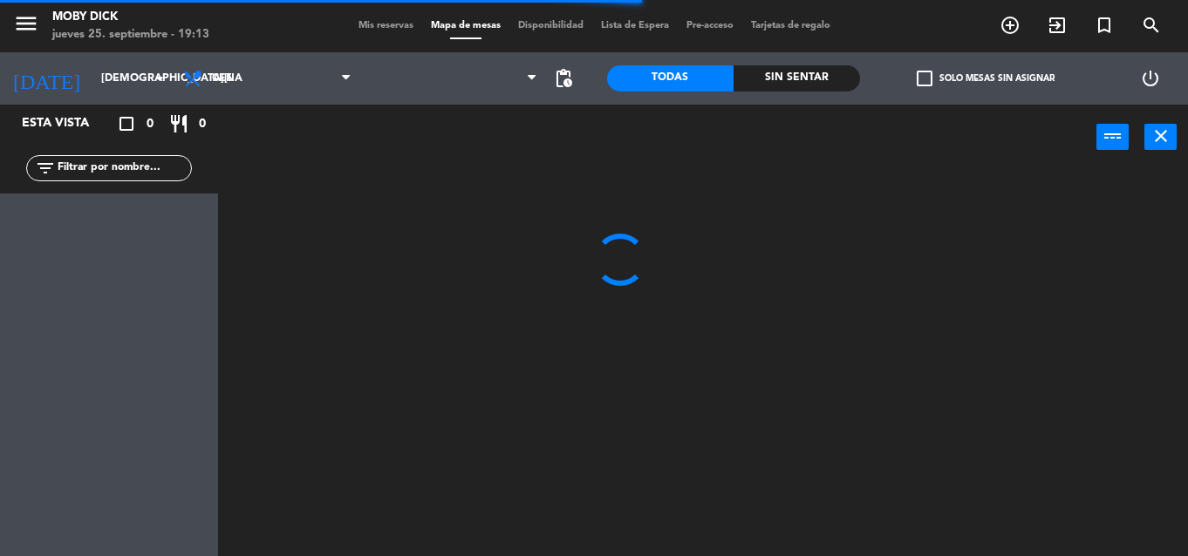
click at [1146, 259] on div at bounding box center [709, 363] width 958 height 386
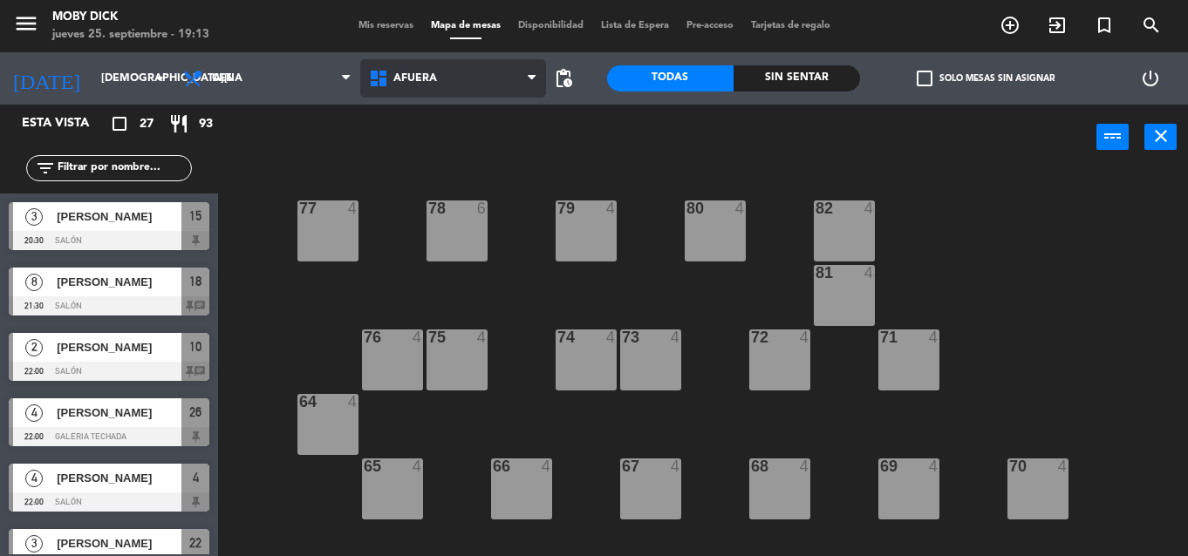
click at [505, 85] on span "AFUERA" at bounding box center [453, 78] width 186 height 38
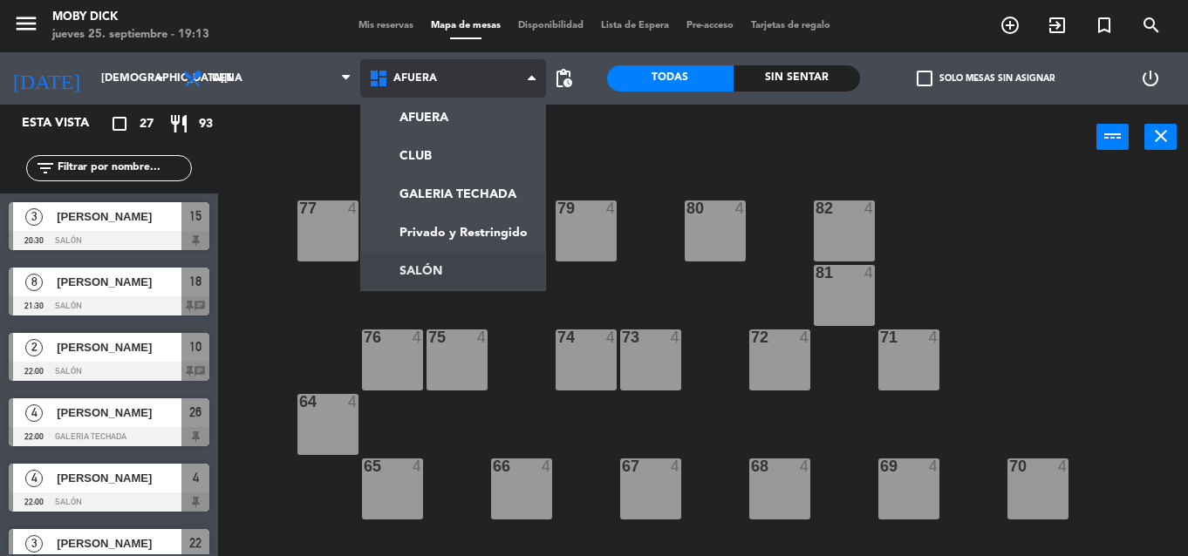
click at [475, 270] on ng-component "menu Moby Dick [DATE] 25. septiembre - 19:13 Mis reservas Mapa de mesas Disponi…" at bounding box center [594, 278] width 1188 height 556
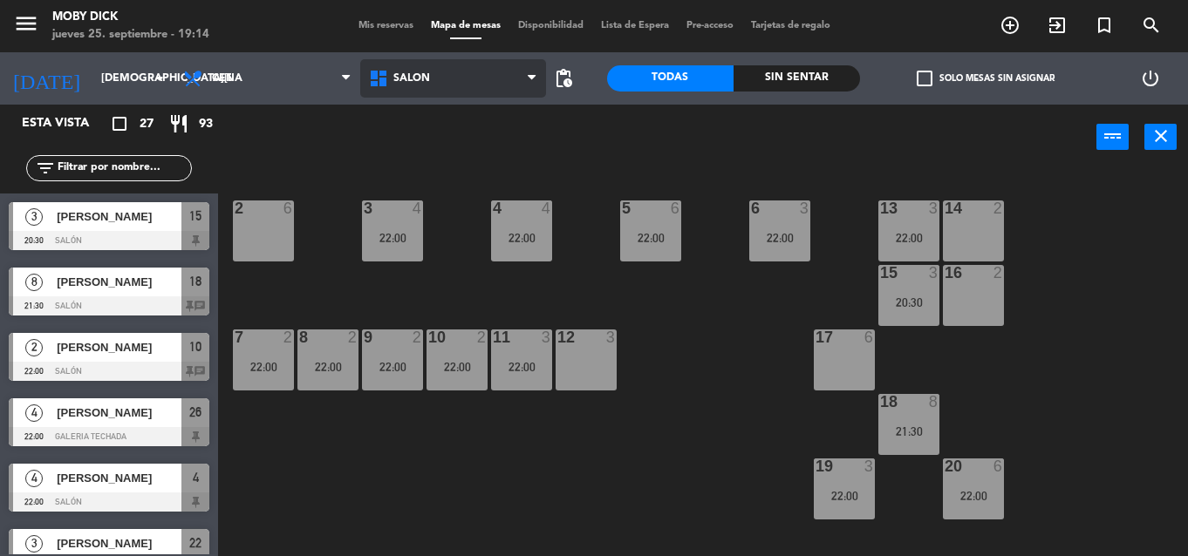
click at [508, 78] on span "SALÓN" at bounding box center [453, 78] width 186 height 38
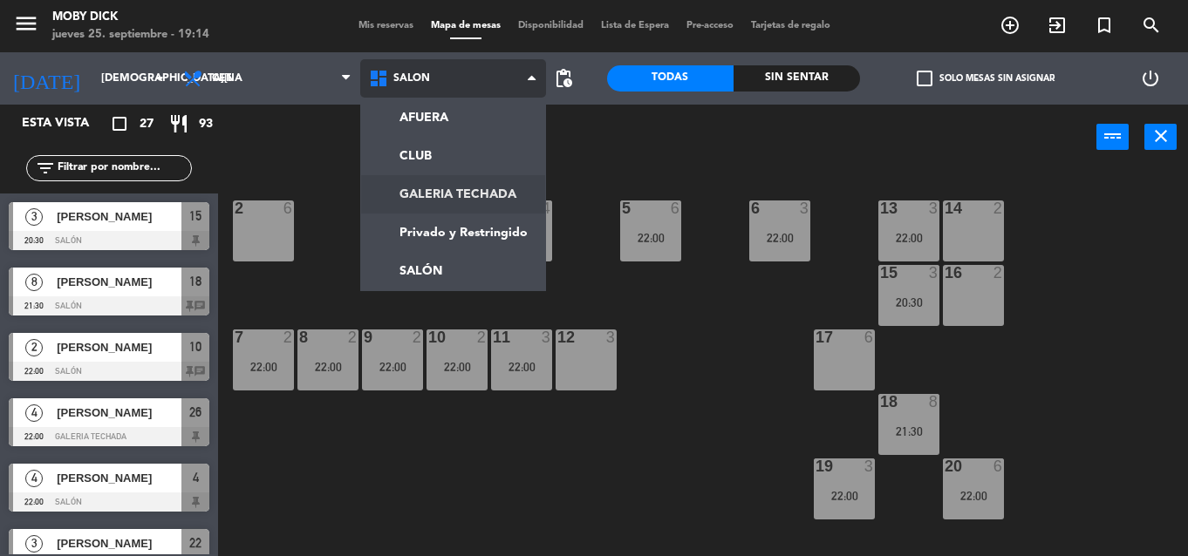
click at [454, 188] on ng-component "menu Moby Dick jueves 25. septiembre - 19:14 Mis reservas Mapa de mesas Disponi…" at bounding box center [594, 278] width 1188 height 556
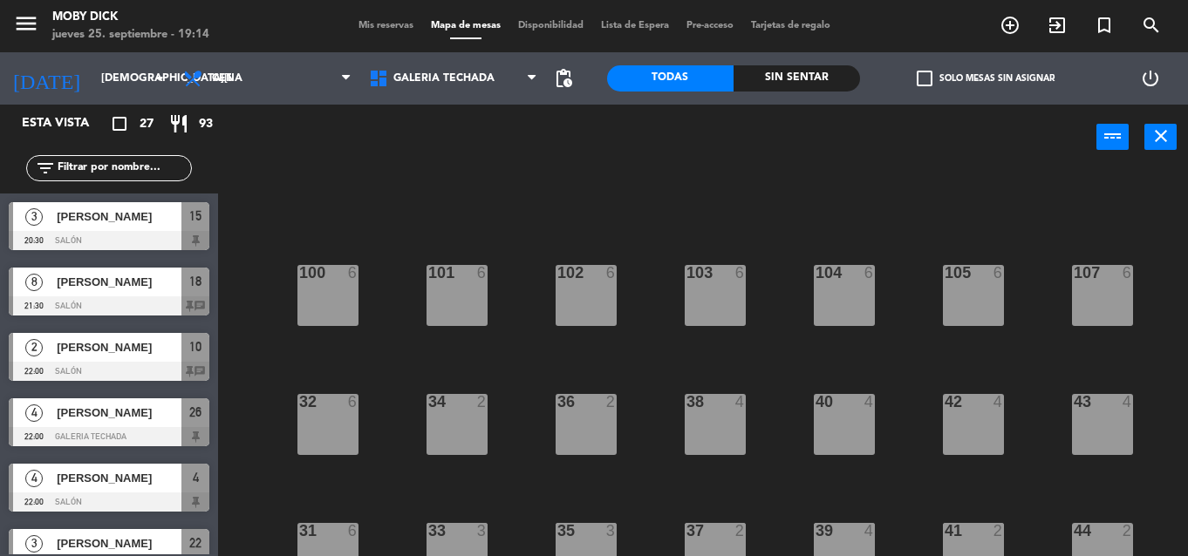
click at [1165, 297] on div "100 6 101 6 102 6 103 6 104 6 105 6 107 6 32 6 34 2 36 2 38 4 40 4 43 4 42 4 35…" at bounding box center [709, 363] width 958 height 386
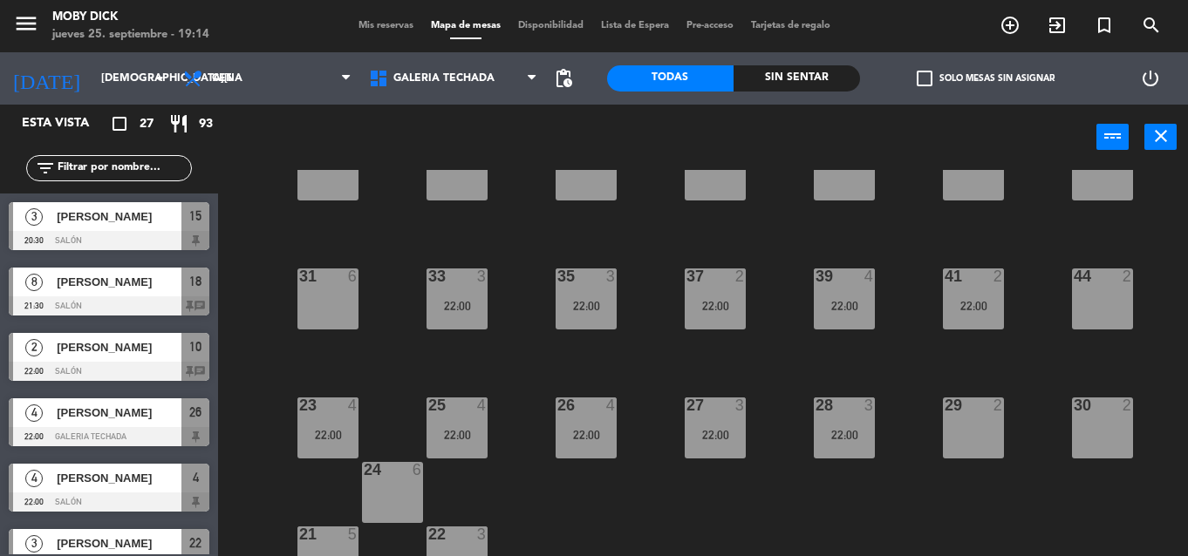
scroll to position [252, 0]
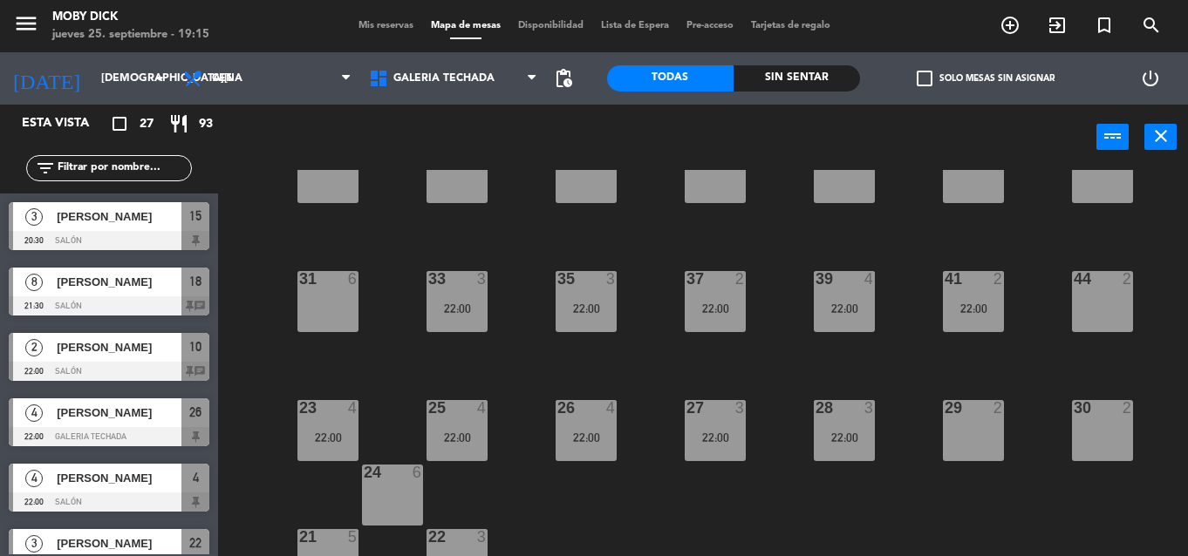
click at [1165, 297] on div "100 6 101 6 102 6 103 6 104 6 105 6 107 6 32 6 34 2 36 2 38 4 40 4 43 4 42 4 35…" at bounding box center [709, 363] width 958 height 386
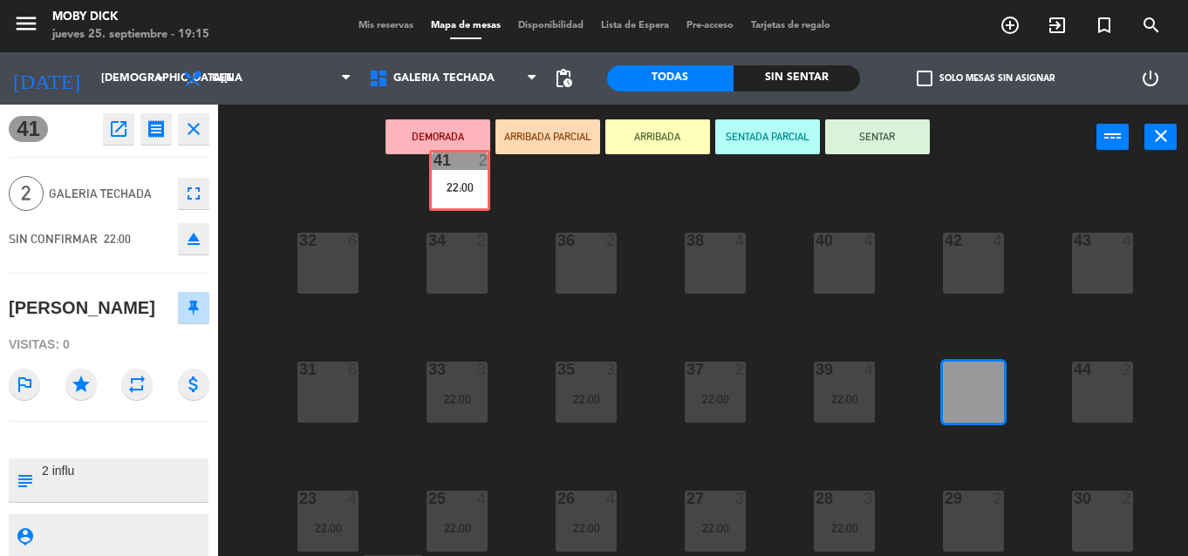
scroll to position [144, 0]
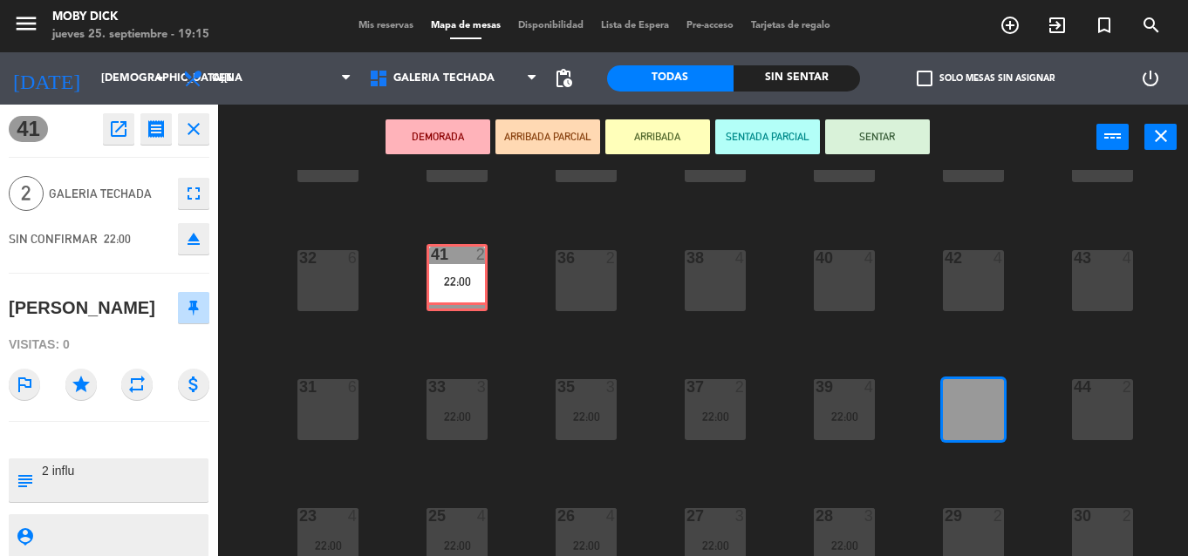
drag, startPoint x: 965, startPoint y: 293, endPoint x: 449, endPoint y: 266, distance: 517.0
click at [449, 266] on div "100 6 101 6 102 6 103 6 104 6 105 6 107 6 32 6 34 2 36 2 38 4 40 4 43 4 42 4 35…" at bounding box center [709, 363] width 958 height 386
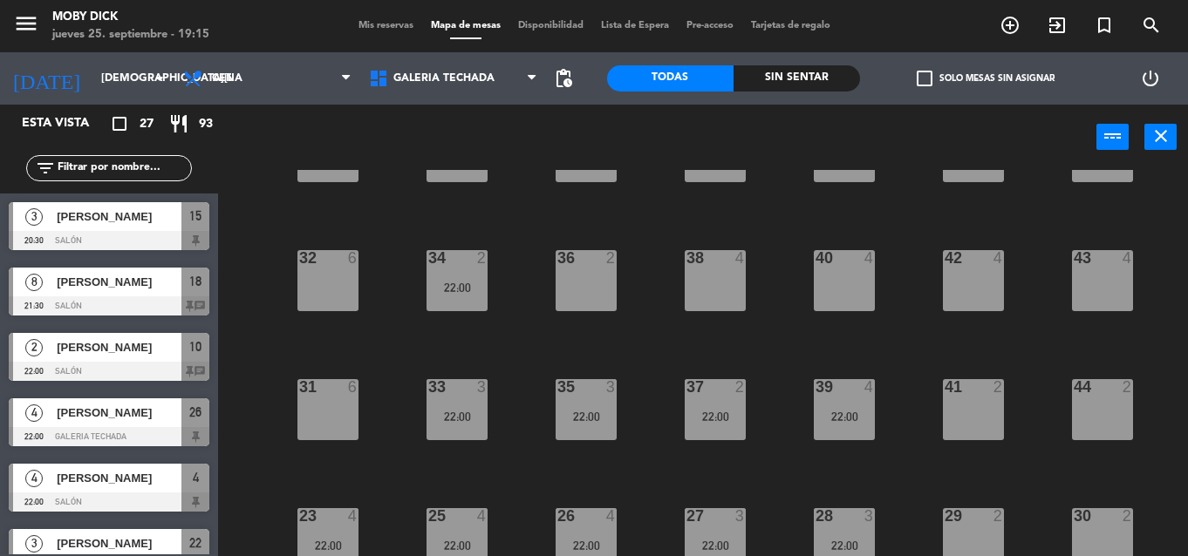
scroll to position [0, 0]
click at [619, 244] on div "100 6 101 6 102 6 103 6 104 6 105 6 107 6 32 6 34 2 22:00 36 2 38 4 40 4 43 4 4…" at bounding box center [709, 363] width 958 height 386
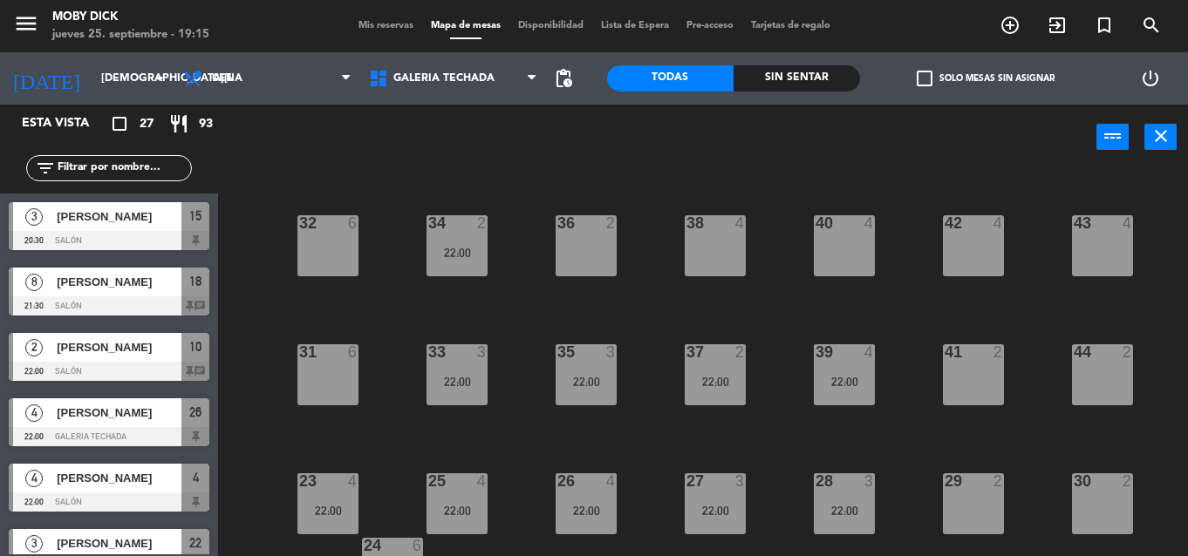
click at [766, 242] on div "100 6 101 6 102 6 103 6 104 6 105 6 107 6 32 6 34 2 22:00 36 2 38 4 40 4 43 4 4…" at bounding box center [709, 363] width 958 height 386
click at [393, 26] on span "Mis reservas" at bounding box center [386, 26] width 72 height 10
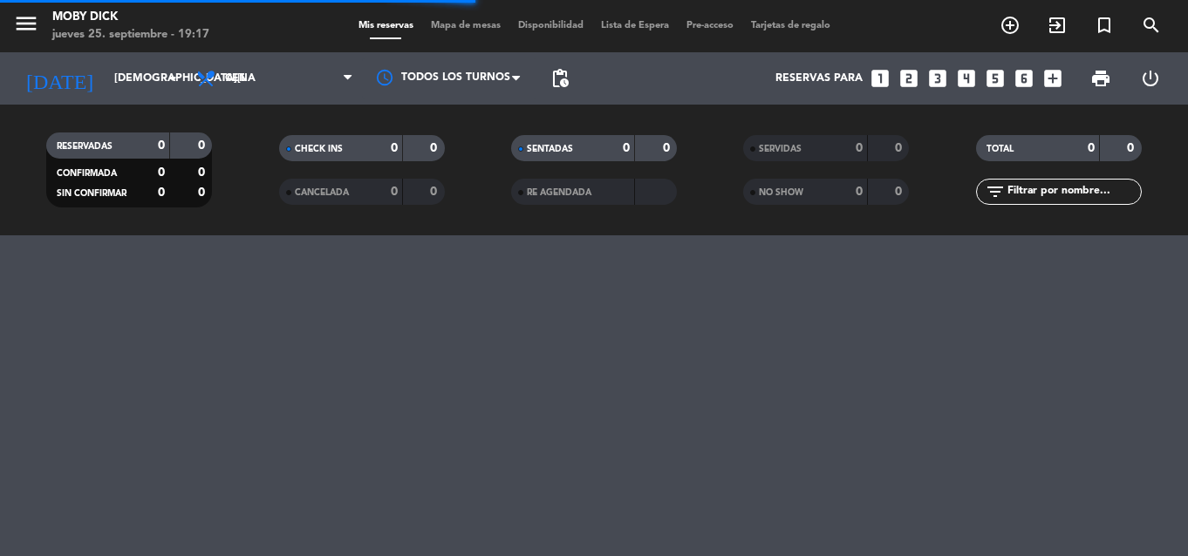
click at [1170, 268] on div "menu Moby Dick [DATE] 25. septiembre - 19:17 Mis reservas Mapa de mesas Disponi…" at bounding box center [594, 278] width 1188 height 556
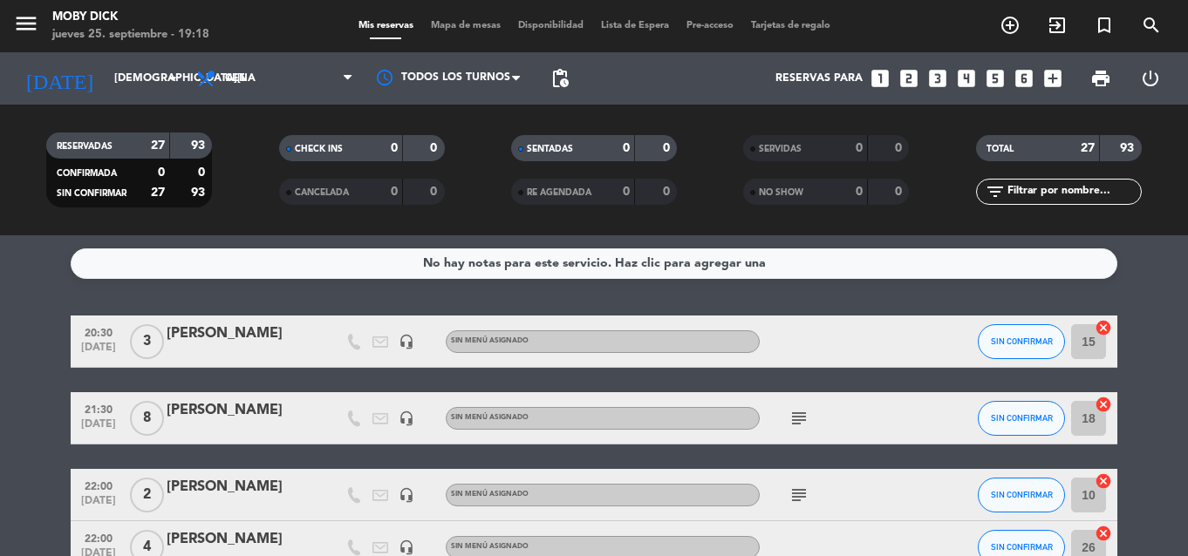
click at [461, 28] on span "Mapa de mesas" at bounding box center [465, 26] width 87 height 10
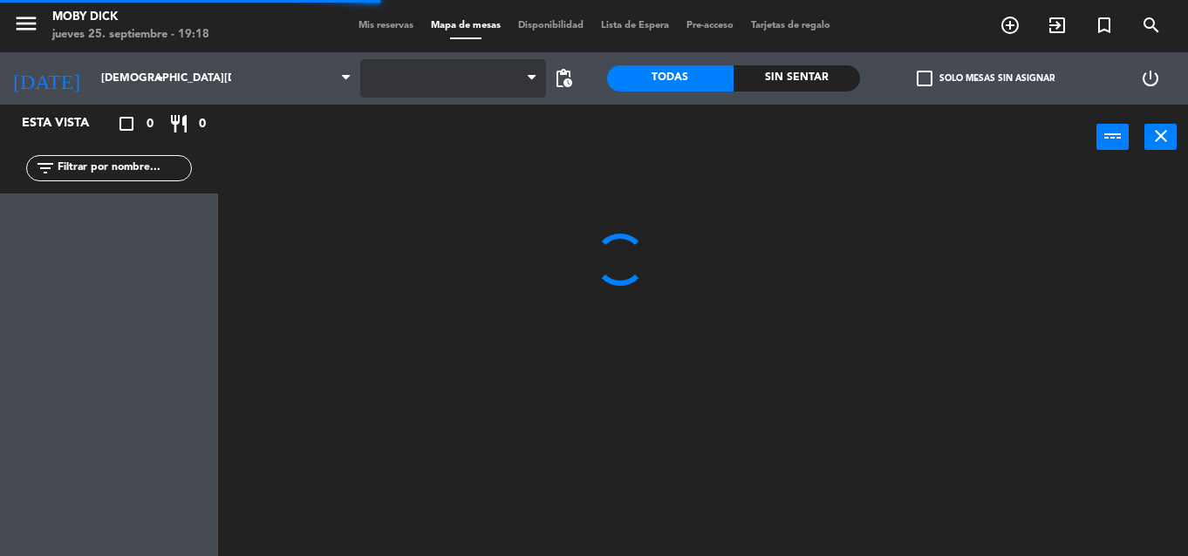
click at [456, 83] on span at bounding box center [453, 78] width 186 height 38
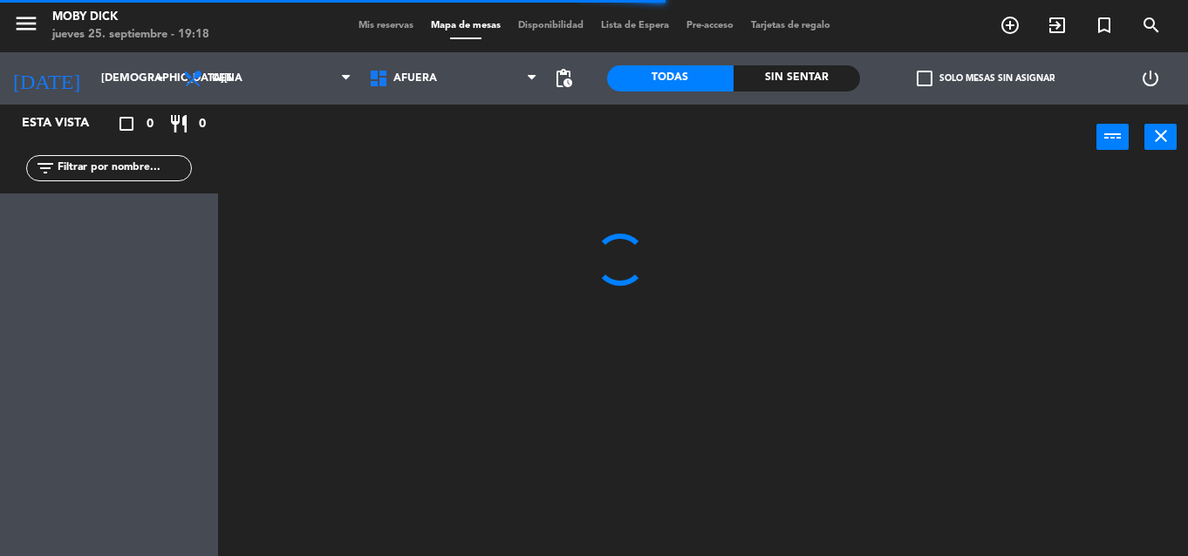
click at [456, 83] on span "AFUERA" at bounding box center [453, 78] width 186 height 38
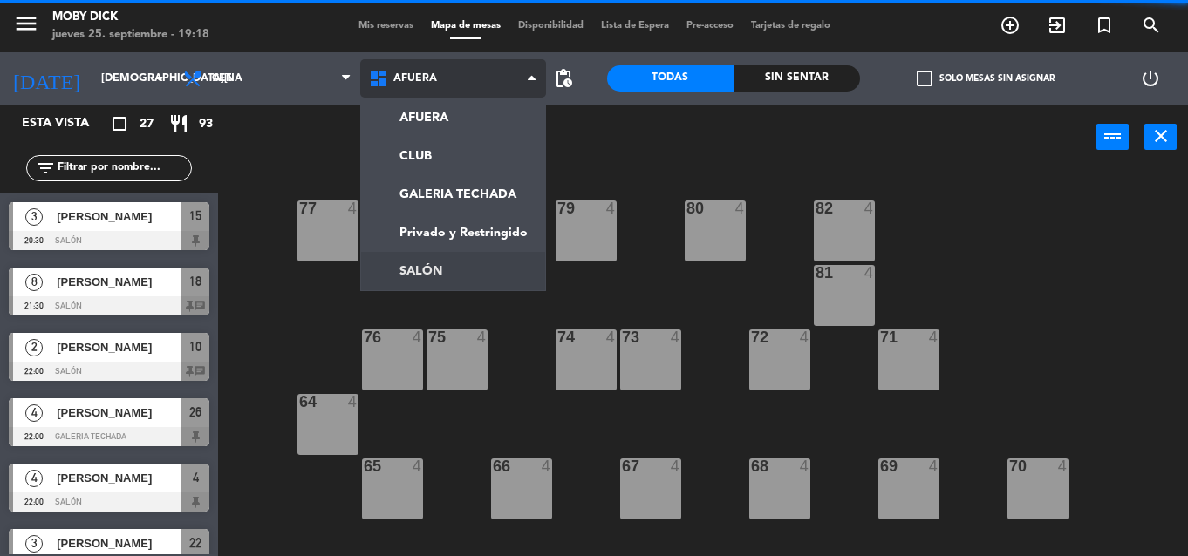
click at [424, 276] on ng-component "menu Moby Dick [DATE] 25. septiembre - 19:18 Mis reservas Mapa de mesas Disponi…" at bounding box center [594, 278] width 1188 height 556
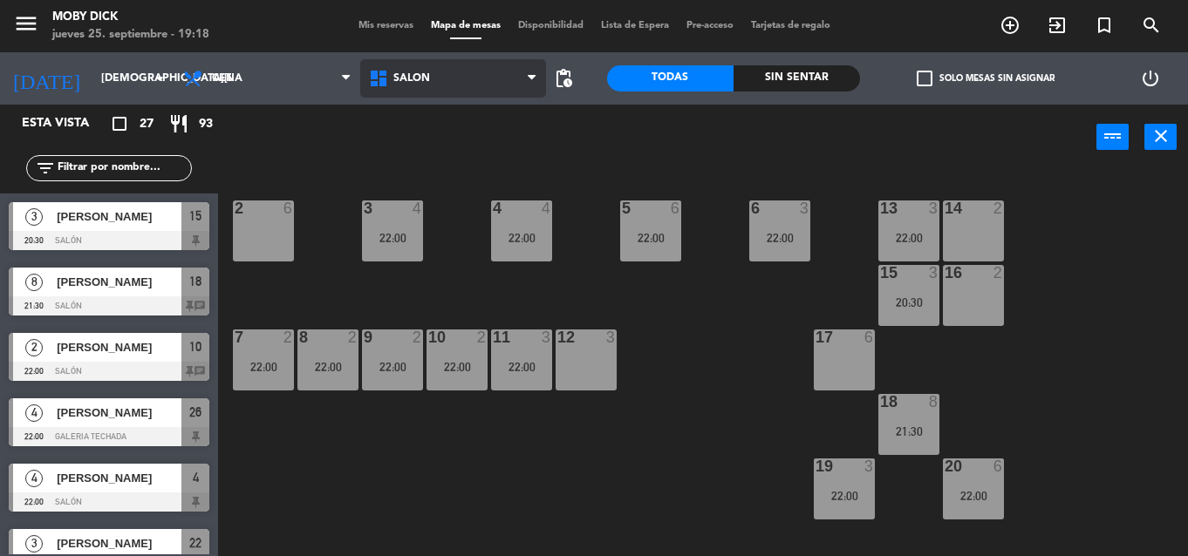
click at [474, 84] on span "SALÓN" at bounding box center [453, 78] width 186 height 38
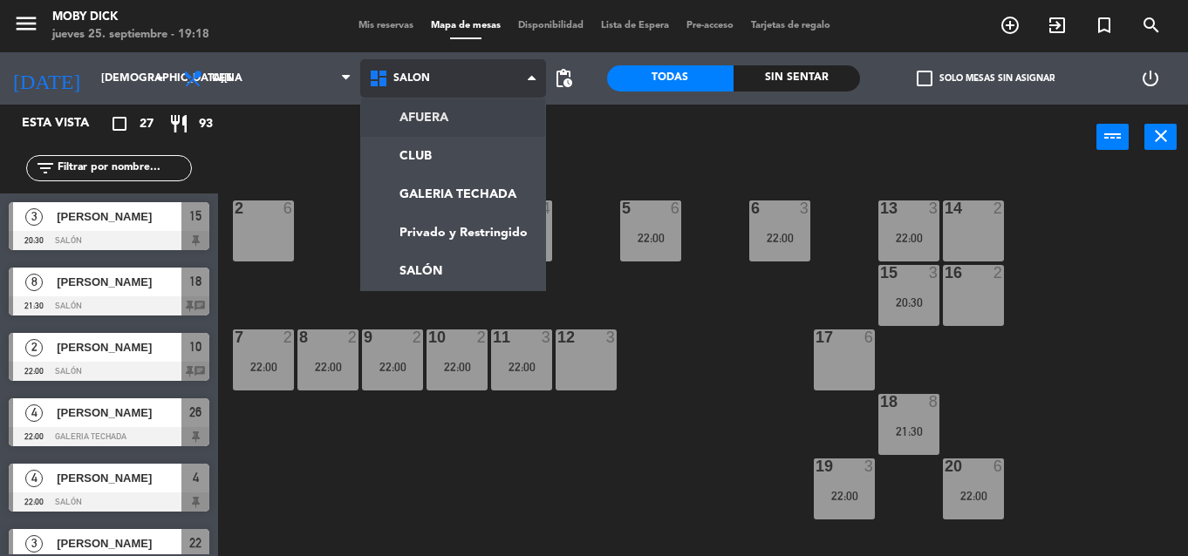
click at [477, 90] on span "SALÓN" at bounding box center [453, 78] width 186 height 38
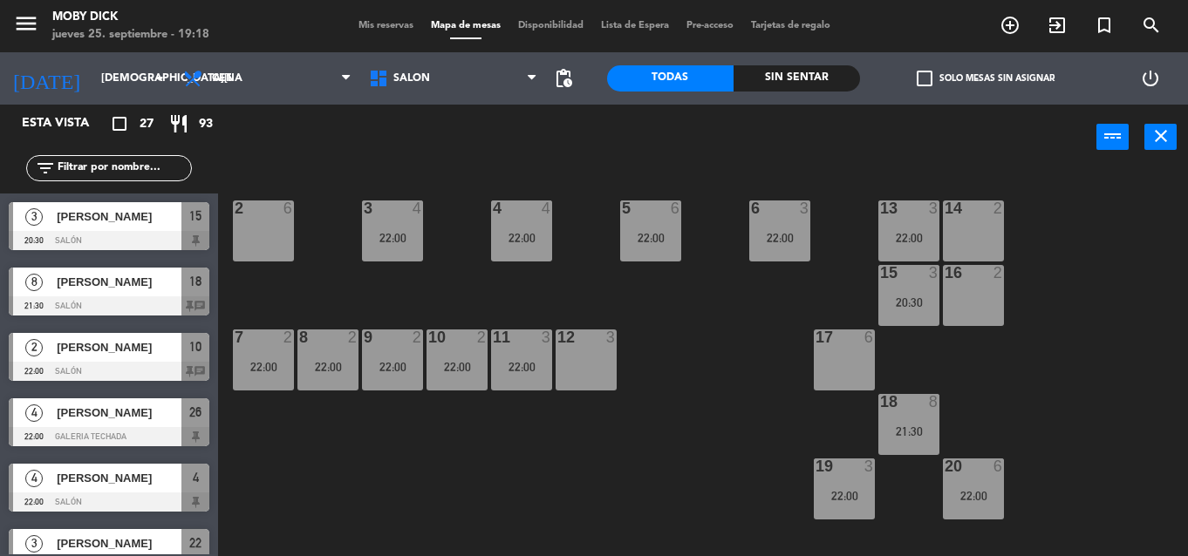
drag, startPoint x: 355, startPoint y: 241, endPoint x: 382, endPoint y: 240, distance: 27.1
click at [357, 241] on div "14 2 13 3 22:00 6 3 22:00 5 6 22:00 4 4 22:00 3 4 22:00 2 6 16 2 15 3 20:30 17 …" at bounding box center [709, 363] width 958 height 386
click at [401, 244] on div "22:00" at bounding box center [392, 238] width 61 height 12
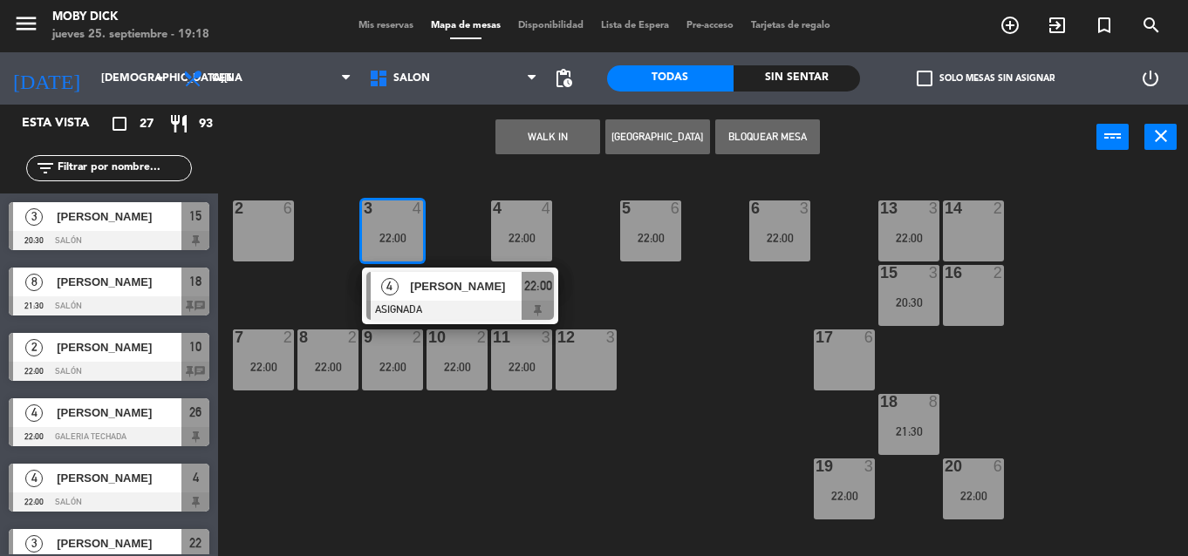
click at [460, 282] on span "[PERSON_NAME]" at bounding box center [466, 286] width 112 height 18
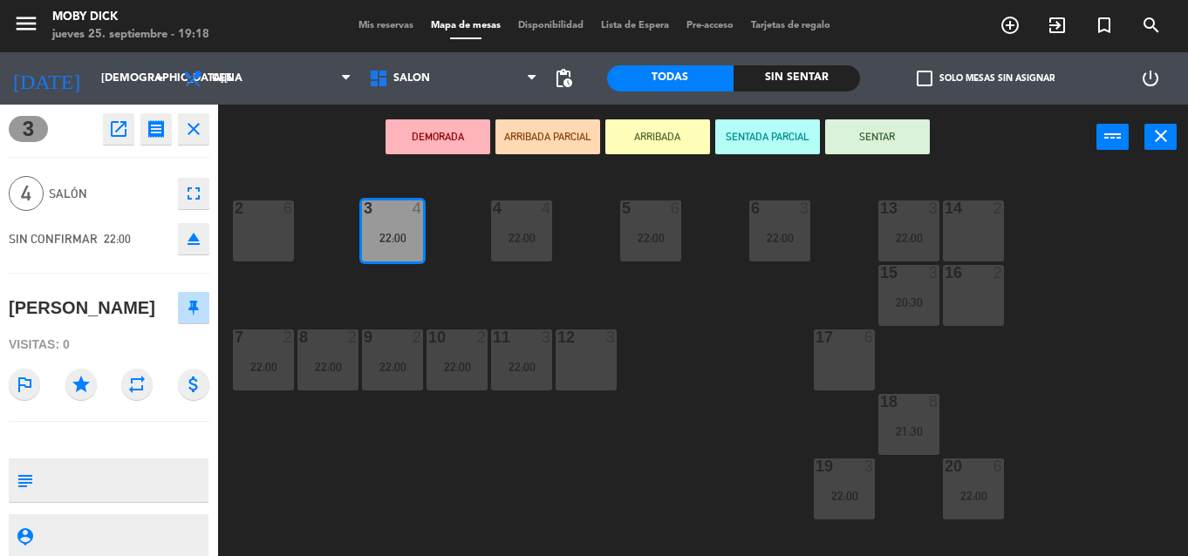
click at [460, 282] on div "14 2 13 3 22:00 6 3 22:00 5 6 22:00 4 4 22:00 3 4 22:00 2 6 16 2 15 3 20:30 17 …" at bounding box center [709, 363] width 958 height 386
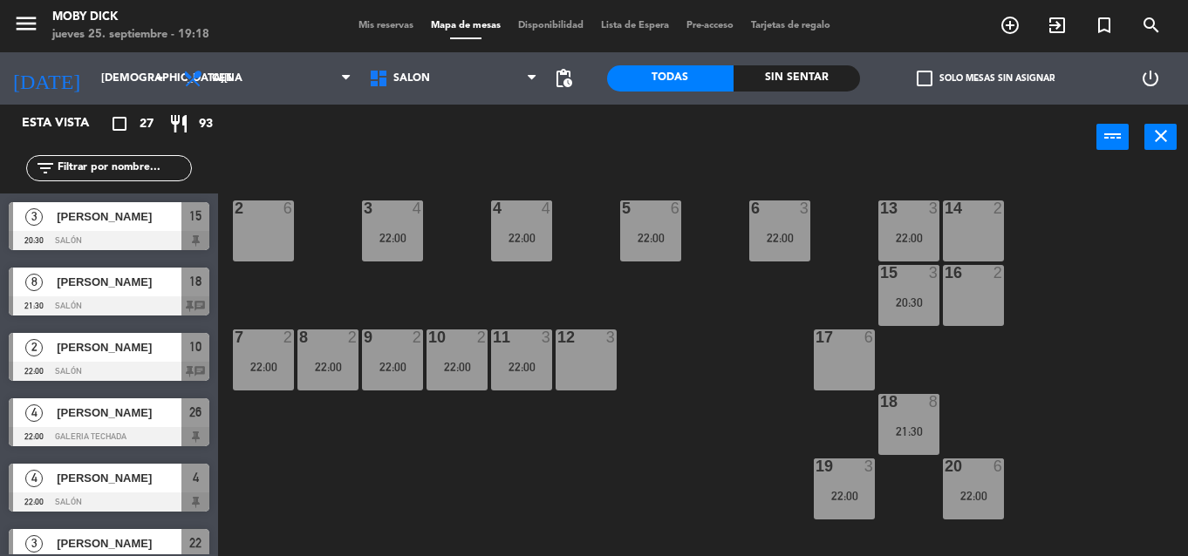
click at [521, 246] on div "4 4 22:00" at bounding box center [521, 231] width 61 height 61
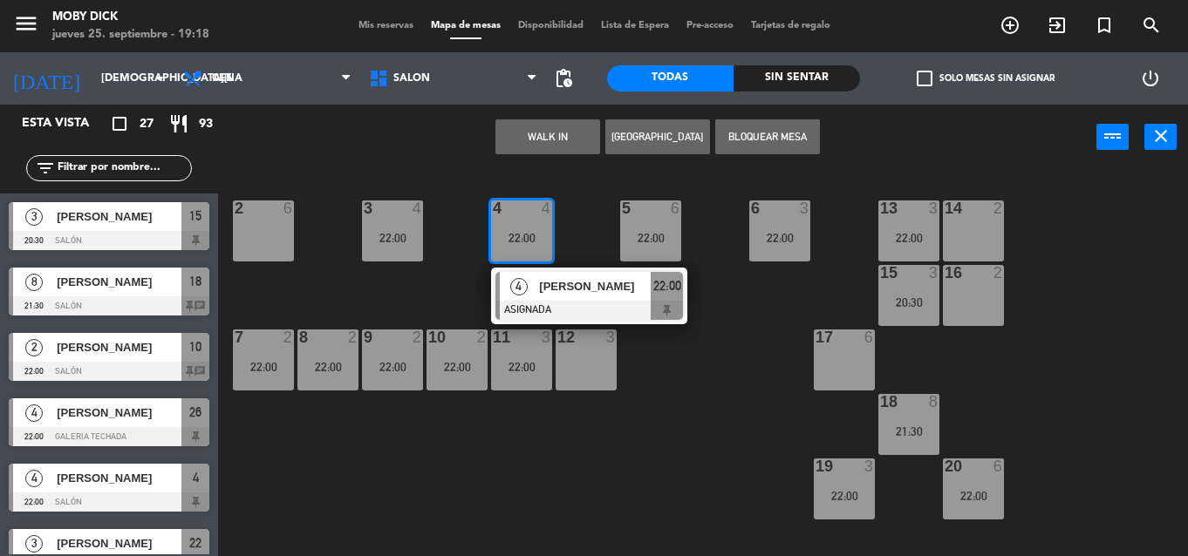
click at [515, 298] on div "4" at bounding box center [519, 286] width 38 height 29
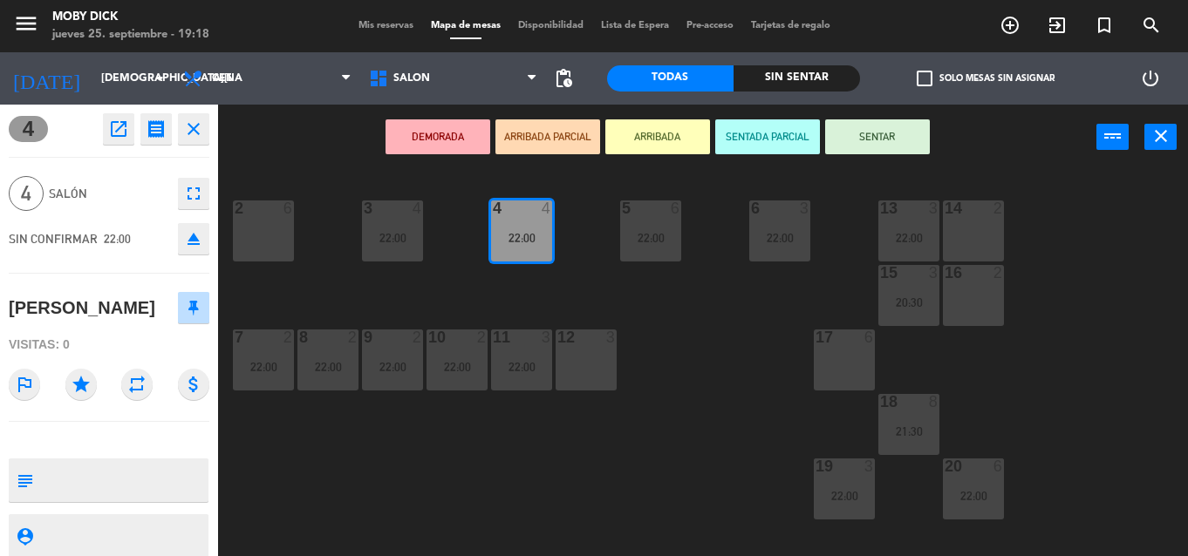
click at [515, 298] on div "14 2 13 3 22:00 6 3 22:00 5 6 22:00 4 4 22:00 3 4 22:00 2 6 16 2 15 3 20:30 17 …" at bounding box center [709, 363] width 958 height 386
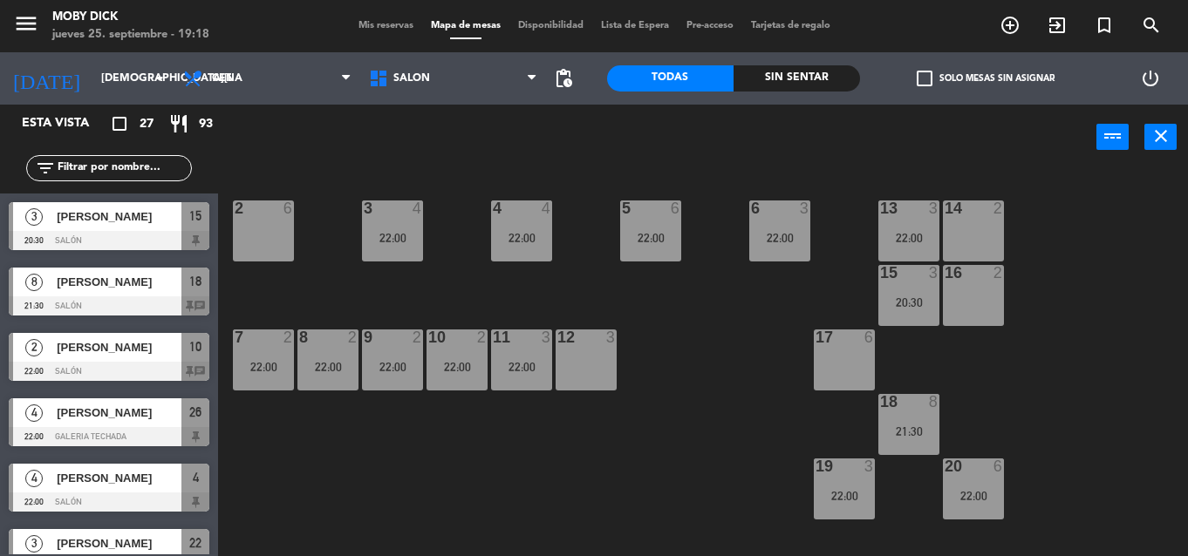
click at [634, 235] on div "22:00" at bounding box center [650, 238] width 61 height 12
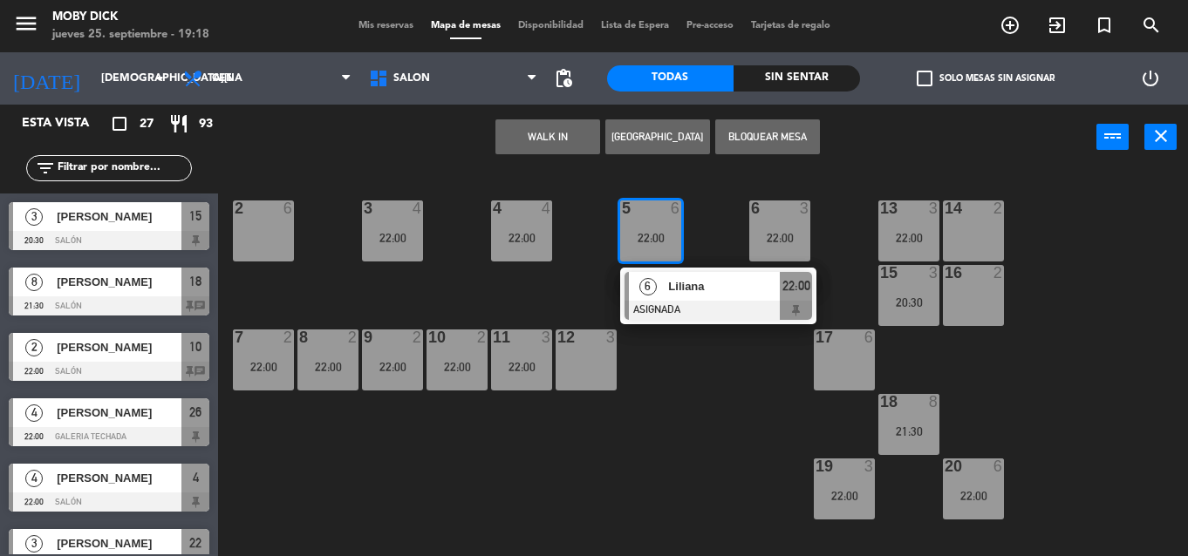
click at [628, 275] on div "6 [PERSON_NAME] ASIGNADA 22:00" at bounding box center [718, 296] width 222 height 57
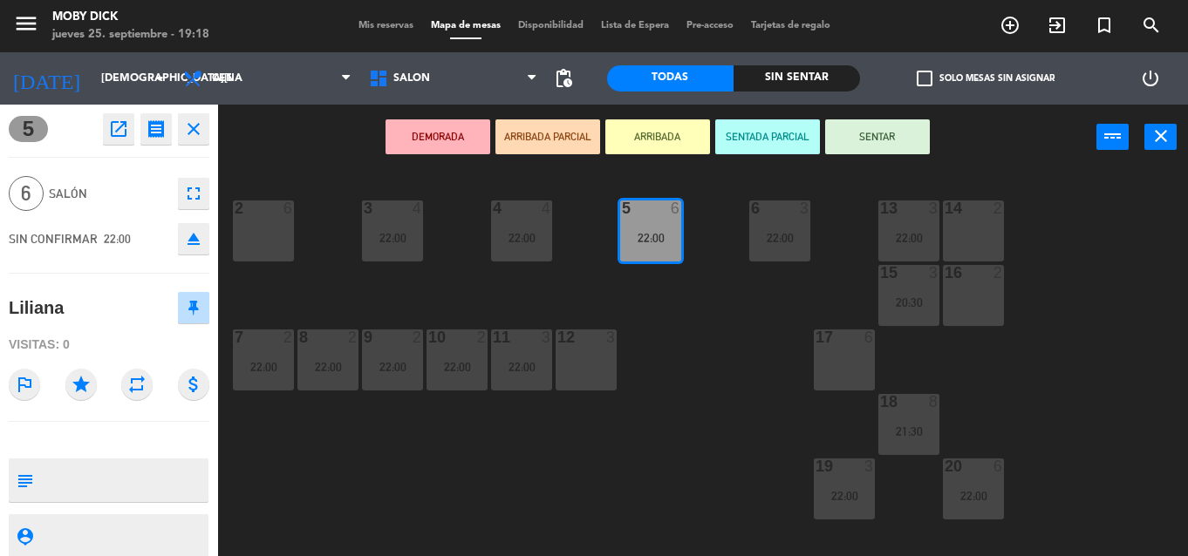
click at [674, 316] on div "14 2 13 3 22:00 6 3 22:00 5 6 22:00 4 4 22:00 3 4 22:00 2 6 16 2 15 3 20:30 17 …" at bounding box center [709, 363] width 958 height 386
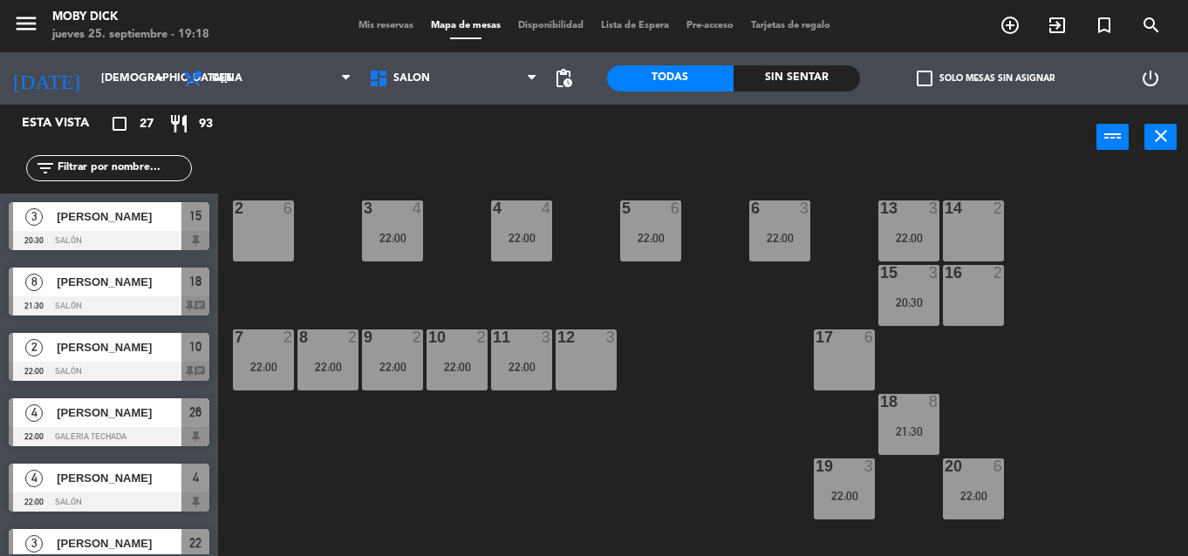
click at [791, 242] on div "22:00" at bounding box center [779, 238] width 61 height 12
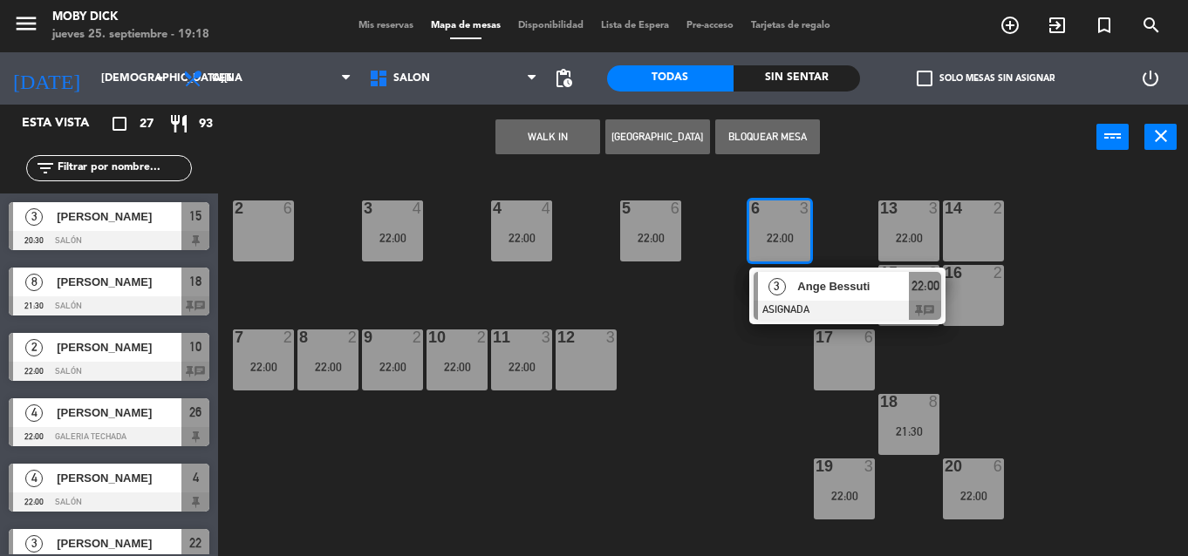
click at [790, 305] on div at bounding box center [848, 310] width 188 height 19
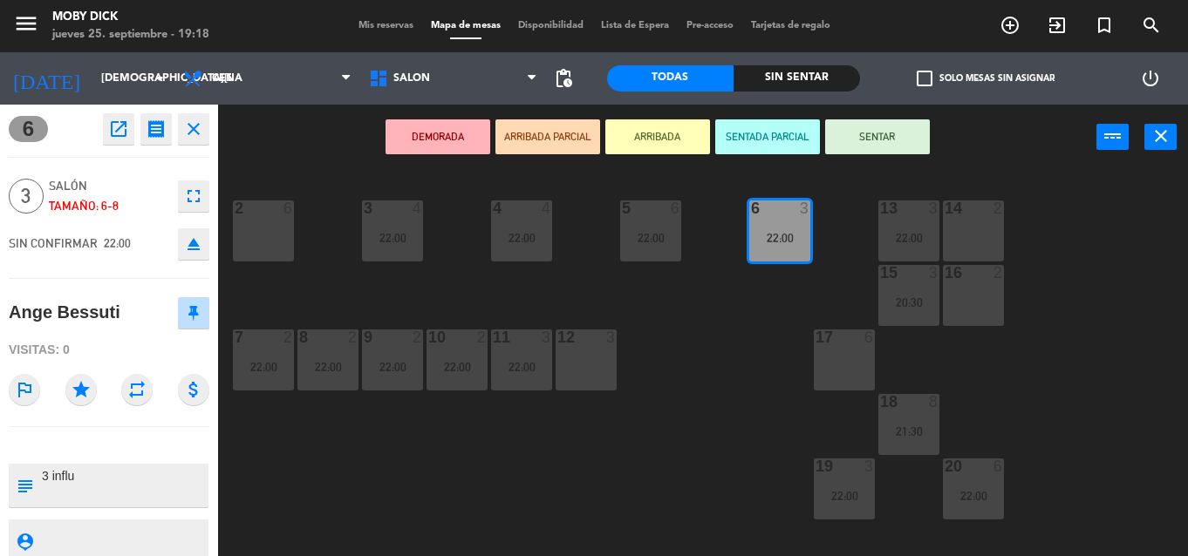
click at [790, 305] on div "14 2 13 3 22:00 6 3 22:00 5 6 22:00 4 4 22:00 3 4 22:00 2 6 16 2 15 3 20:30 17 …" at bounding box center [709, 363] width 958 height 386
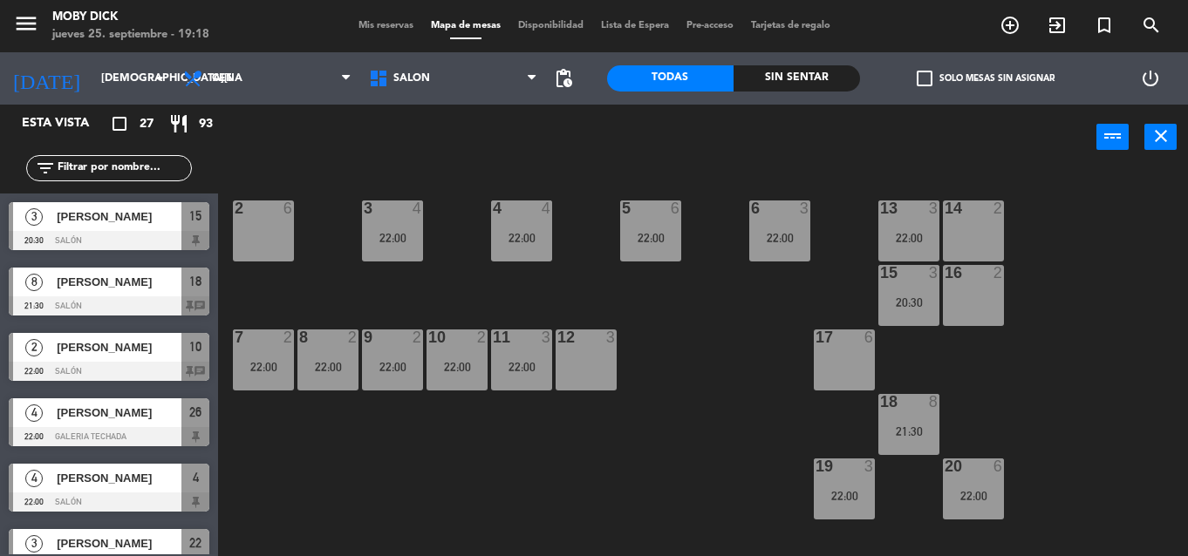
click at [261, 367] on div "7 2 22:00" at bounding box center [263, 360] width 61 height 61
click at [275, 390] on div "7 2 22:00" at bounding box center [263, 360] width 61 height 61
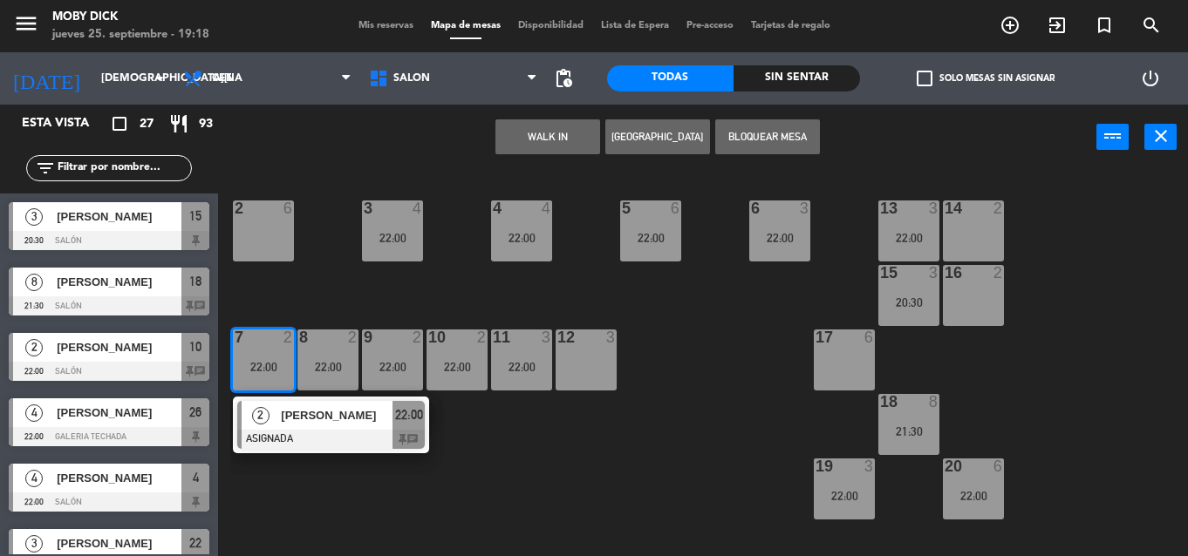
click at [324, 449] on div "2 [PERSON_NAME] ASIGNADA 22:00 chat" at bounding box center [331, 425] width 222 height 57
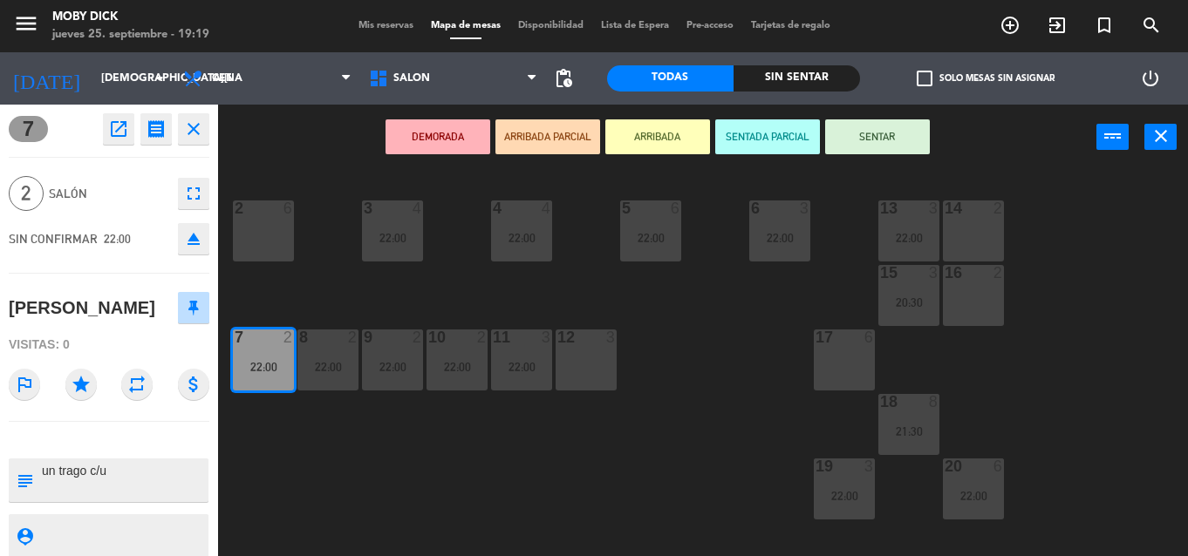
click at [319, 456] on div "14 2 13 3 22:00 6 3 22:00 5 6 22:00 4 4 22:00 3 4 22:00 2 6 16 2 15 3 20:30 17 …" at bounding box center [709, 363] width 958 height 386
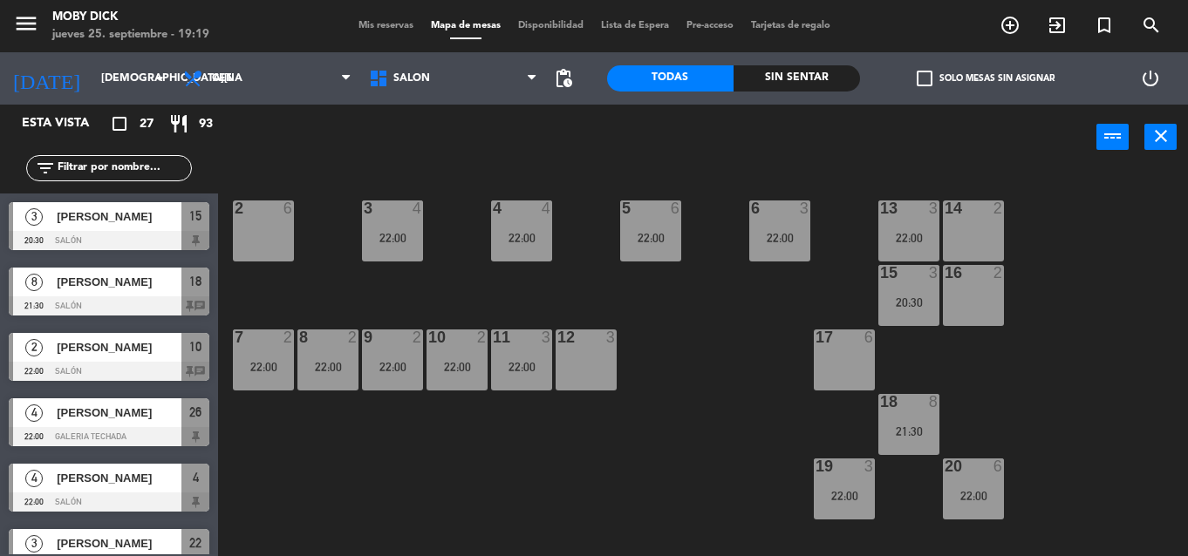
click at [323, 376] on div "8 2 22:00" at bounding box center [327, 360] width 61 height 61
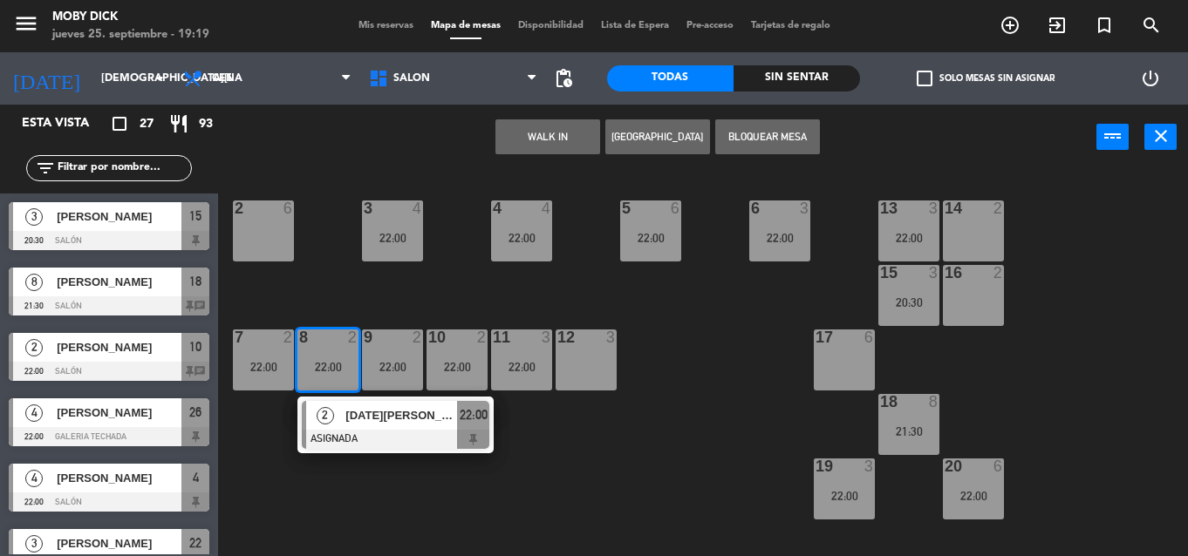
click at [354, 440] on div at bounding box center [396, 439] width 188 height 19
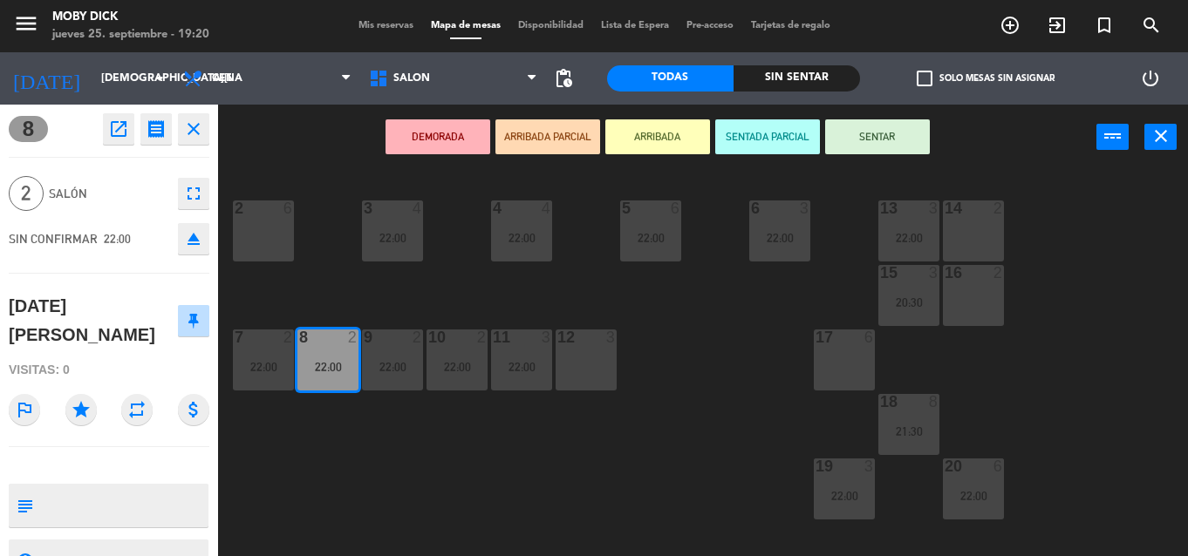
click at [354, 440] on div "14 2 13 3 22:00 6 3 22:00 5 6 22:00 4 4 22:00 3 4 22:00 2 6 16 2 15 3 20:30 17 …" at bounding box center [709, 363] width 958 height 386
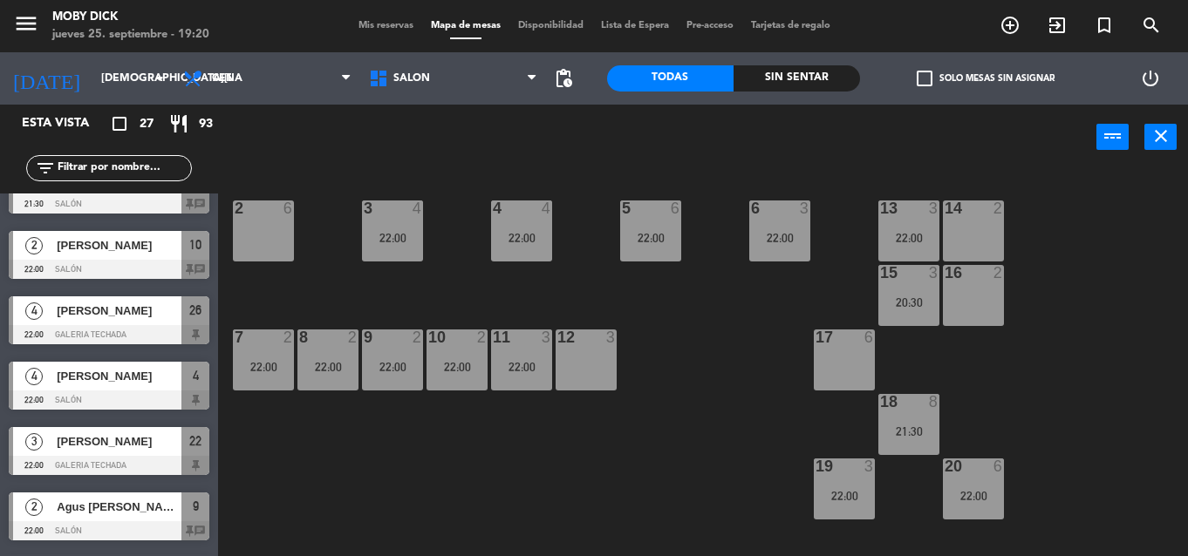
click at [371, 364] on div "22:00" at bounding box center [392, 367] width 61 height 12
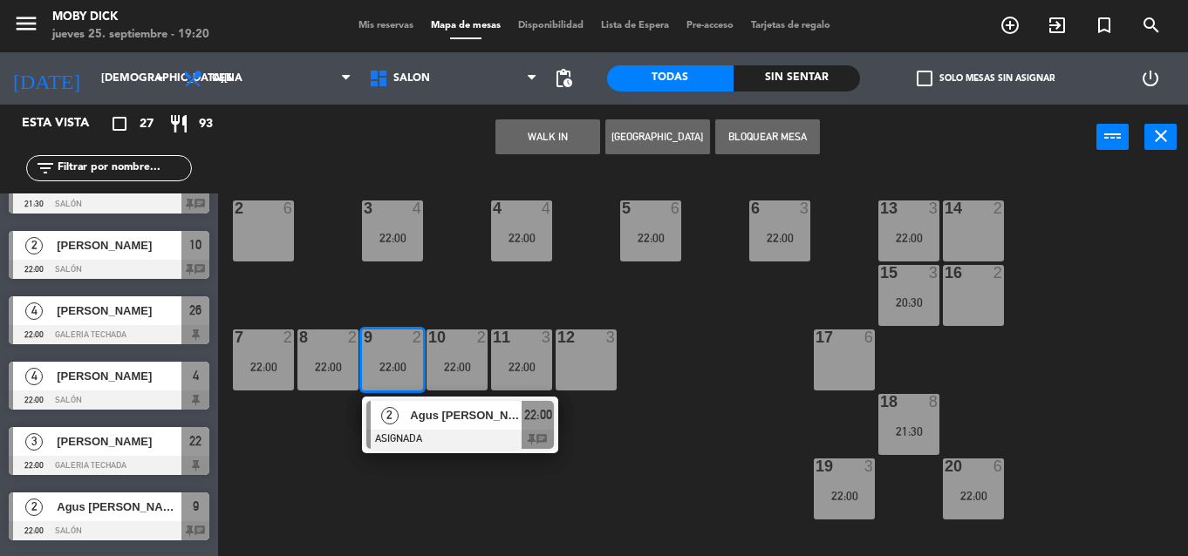
click at [404, 441] on div "2 Agus [PERSON_NAME] ASIGNADA 22:00 chat" at bounding box center [460, 425] width 222 height 57
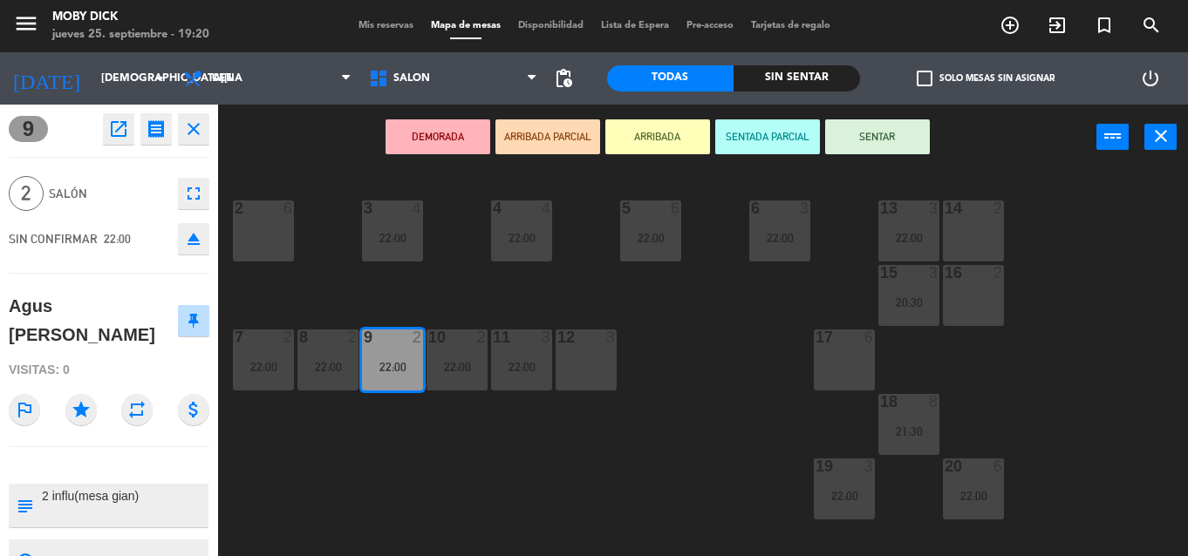
click at [404, 441] on div "14 2 13 3 22:00 6 3 22:00 5 6 22:00 4 4 22:00 3 4 22:00 2 6 16 2 15 3 20:30 17 …" at bounding box center [709, 363] width 958 height 386
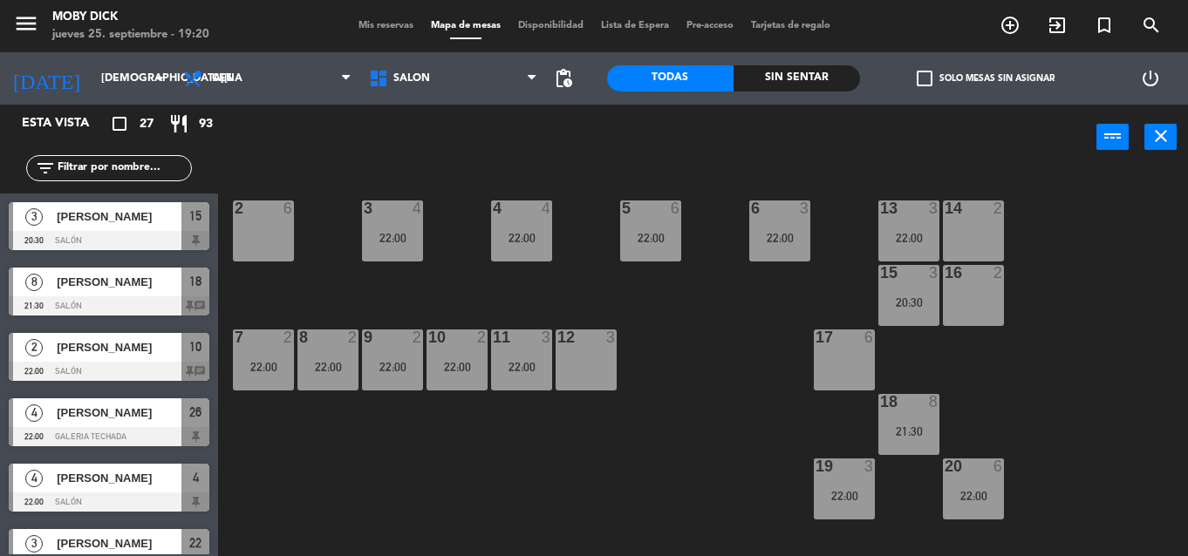
click at [435, 361] on div "22:00" at bounding box center [456, 367] width 61 height 12
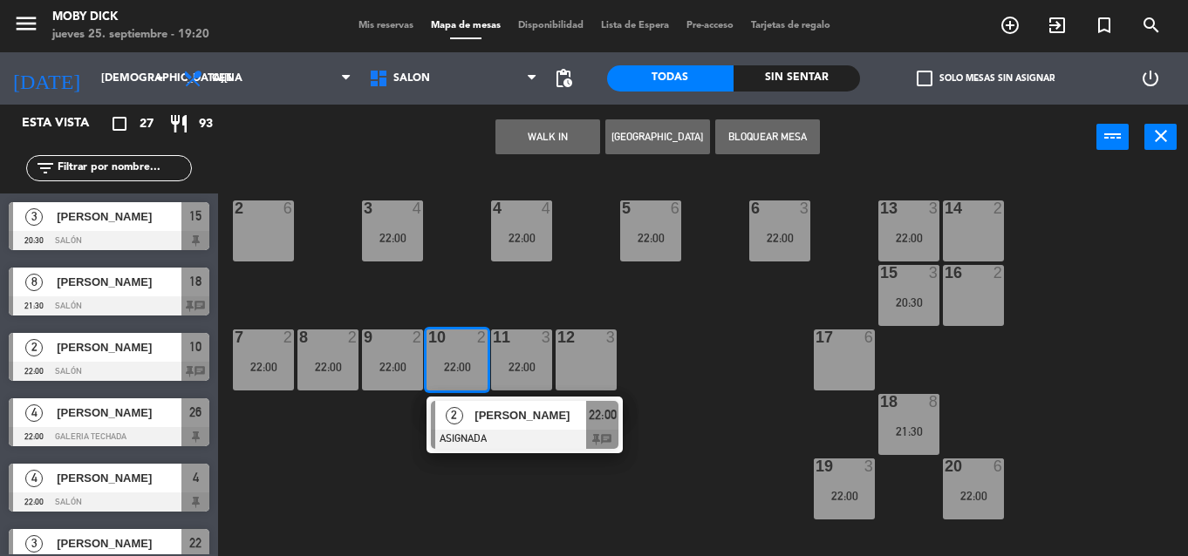
click at [466, 454] on div "[DATE][PERSON_NAME] ASIGNADA 22:00 chat" at bounding box center [524, 425] width 196 height 57
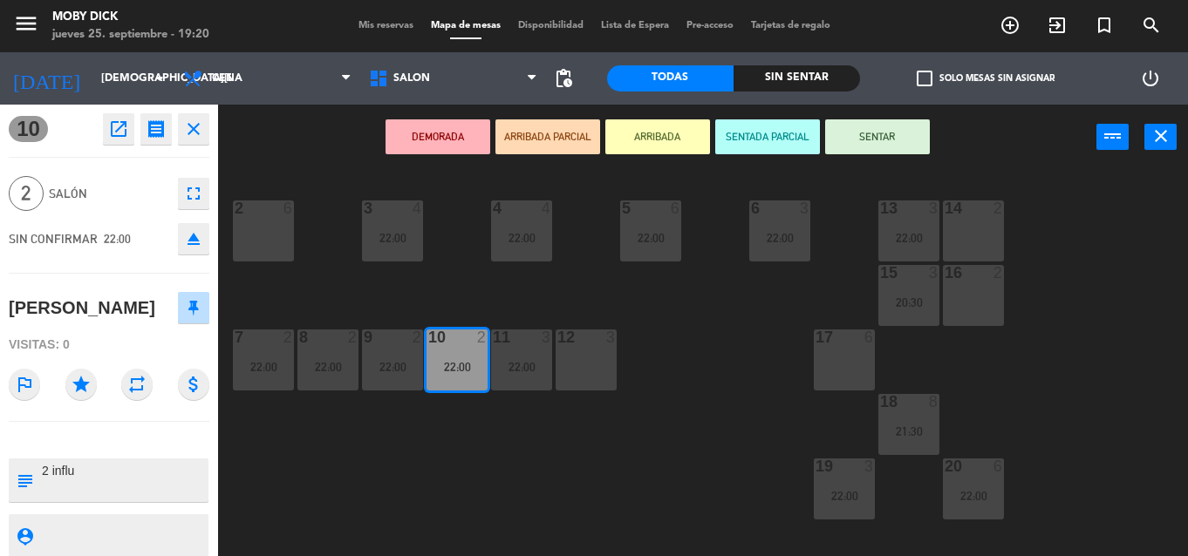
click at [467, 454] on div "14 2 13 3 22:00 6 3 22:00 5 6 22:00 4 4 22:00 3 4 22:00 2 6 16 2 15 3 20:30 17 …" at bounding box center [709, 363] width 958 height 386
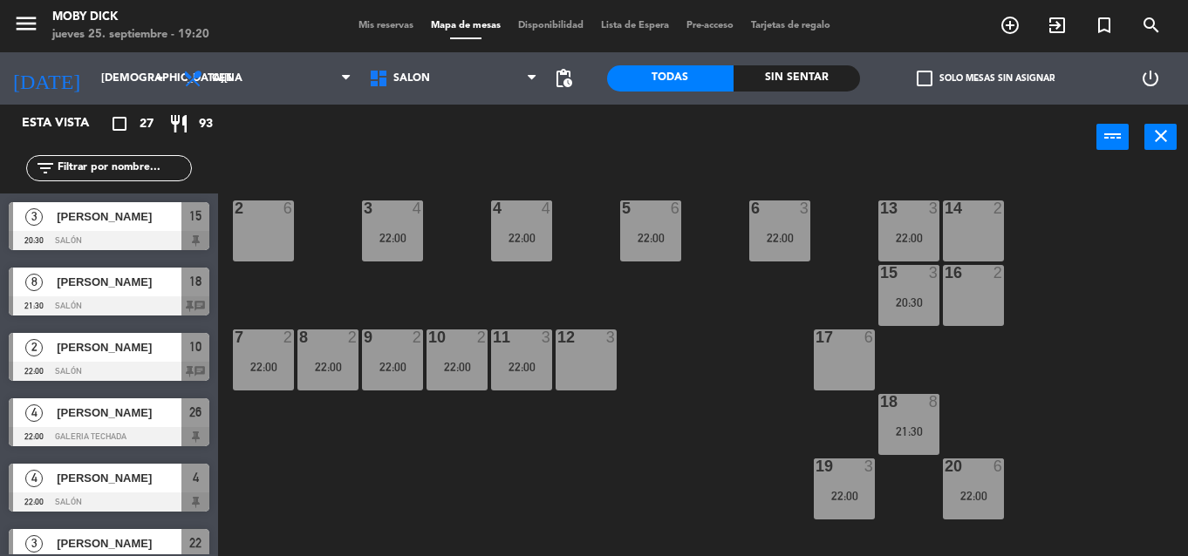
click at [518, 375] on div "11 3 22:00" at bounding box center [521, 360] width 61 height 61
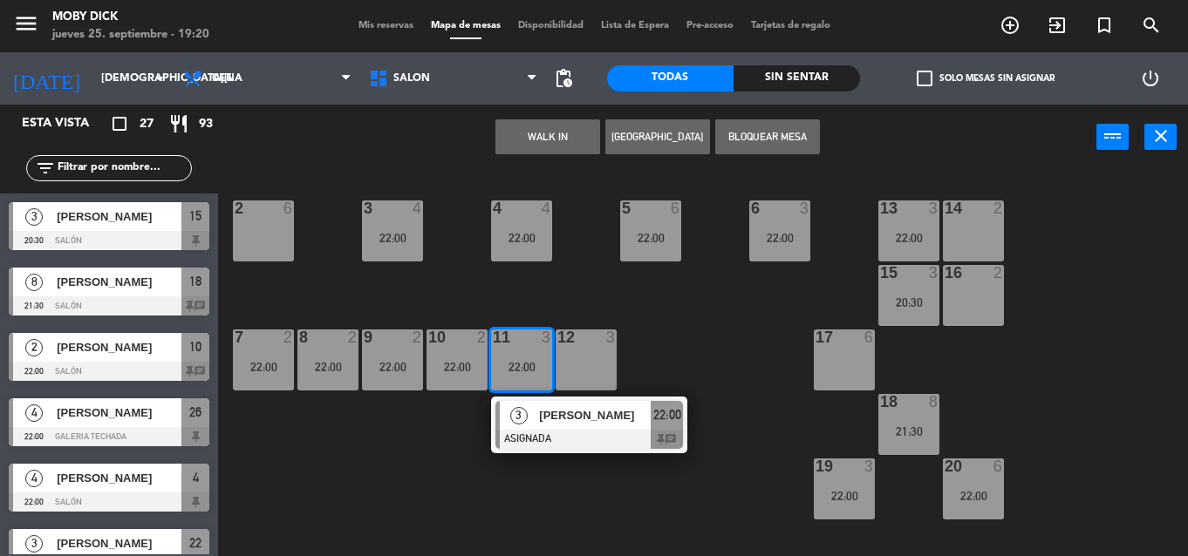
click at [519, 446] on div at bounding box center [589, 439] width 188 height 19
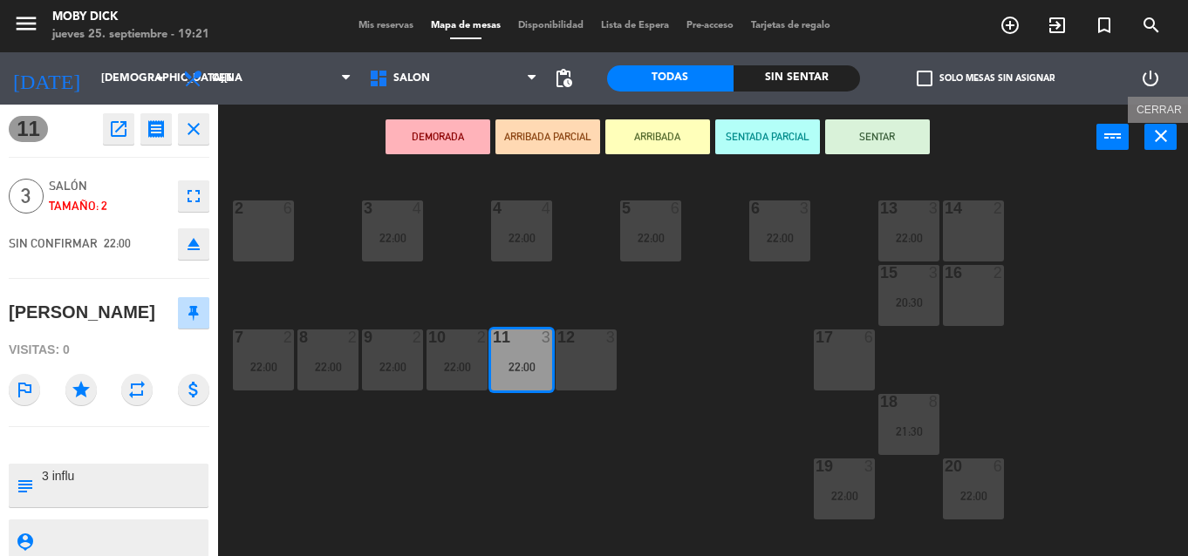
click at [1164, 140] on icon "close" at bounding box center [1160, 136] width 21 height 21
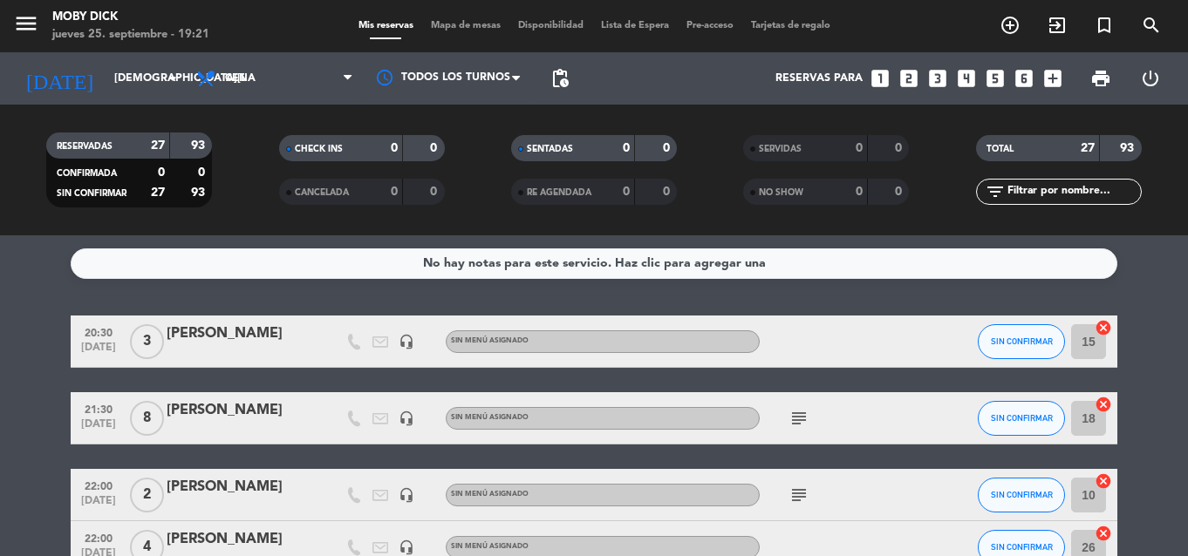
click at [1040, 79] on div "Reservas para looks_one looks_two looks_3 looks_4 looks_5 looks_6 add_box" at bounding box center [823, 78] width 493 height 52
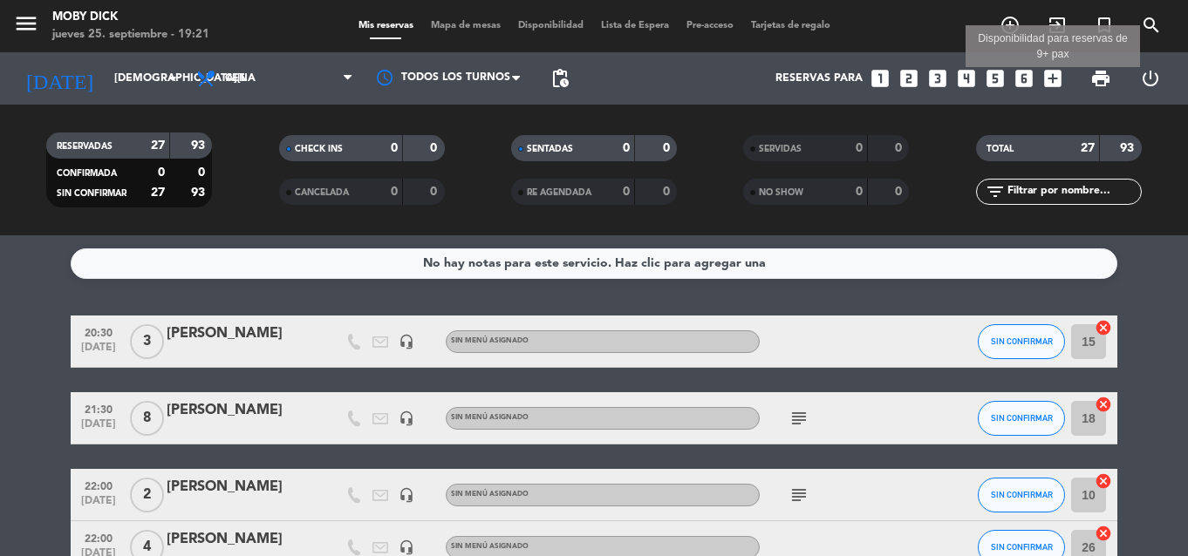
click at [1046, 81] on icon "add_box" at bounding box center [1052, 78] width 23 height 23
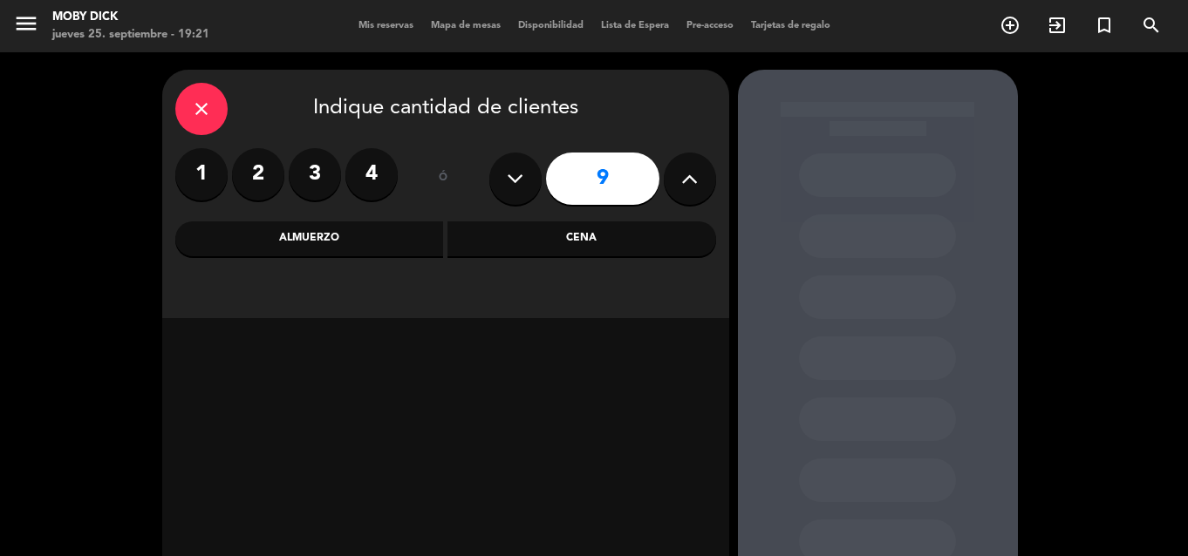
click at [538, 173] on button at bounding box center [515, 179] width 52 height 52
type input "8"
click at [550, 224] on div "Cena" at bounding box center [581, 239] width 269 height 35
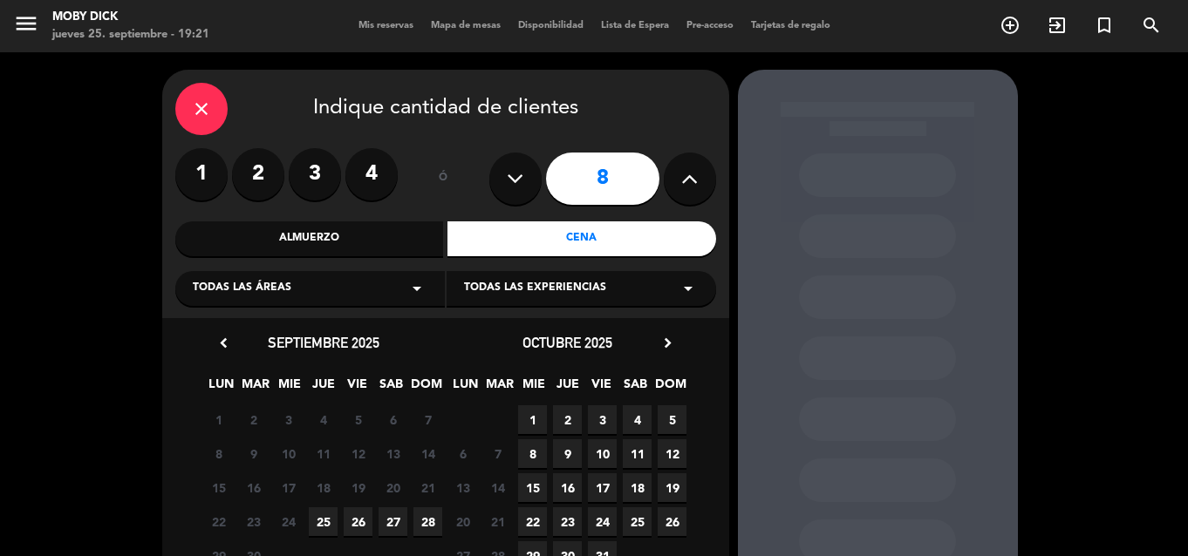
click at [322, 529] on span "25" at bounding box center [323, 522] width 29 height 29
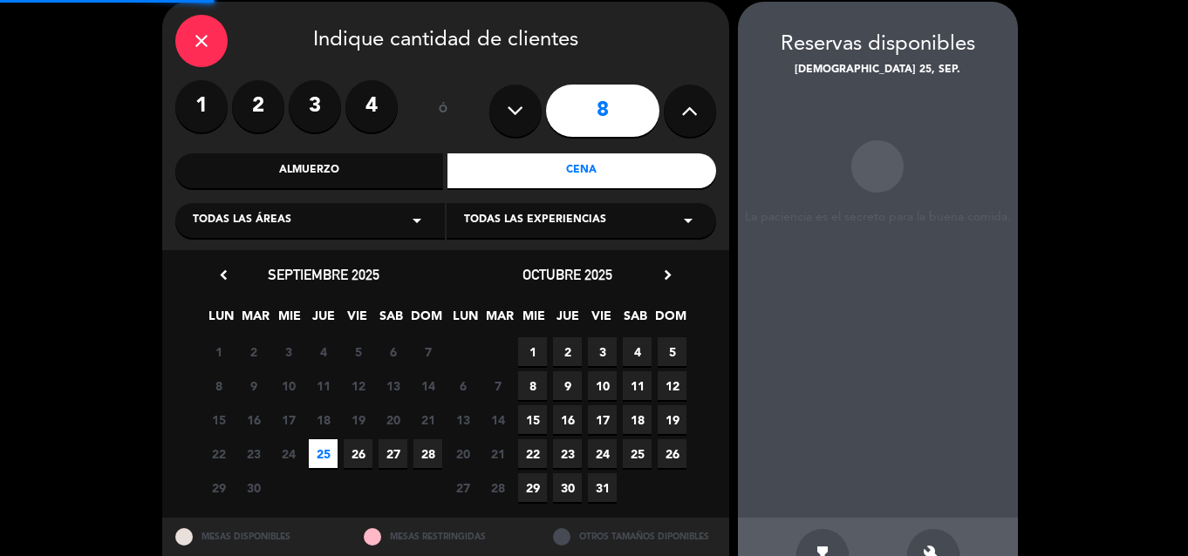
scroll to position [70, 0]
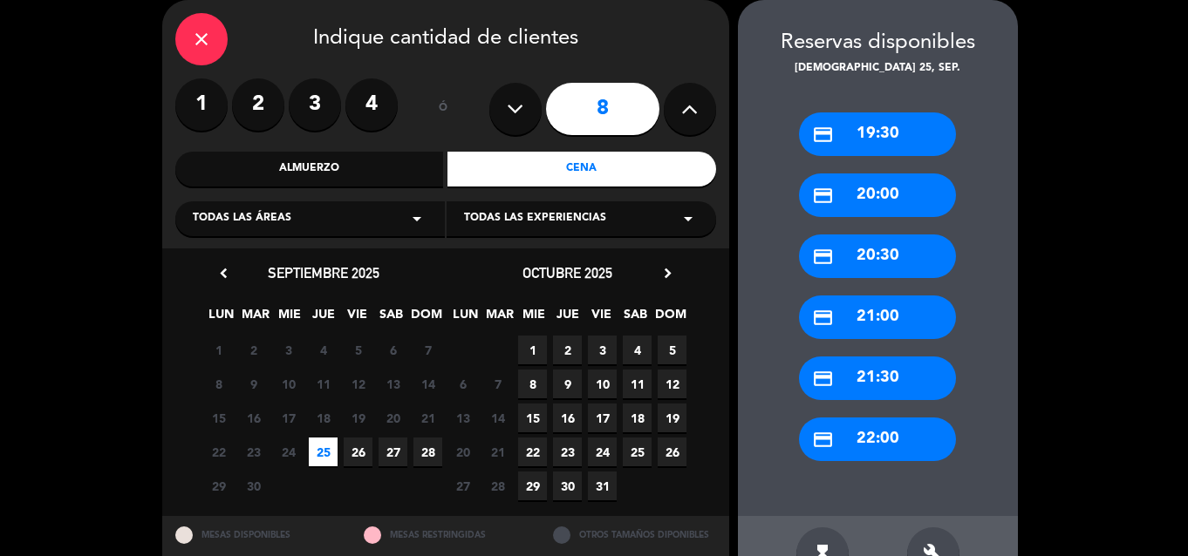
click at [890, 372] on div "credit_card 21:30" at bounding box center [877, 379] width 157 height 44
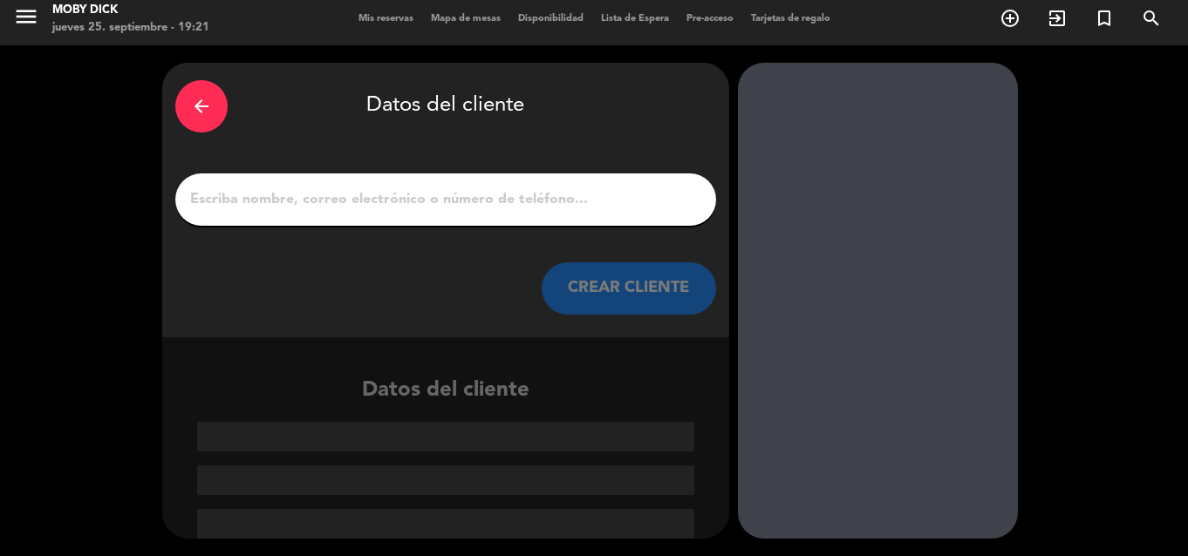
click at [607, 207] on input "1" at bounding box center [445, 200] width 515 height 24
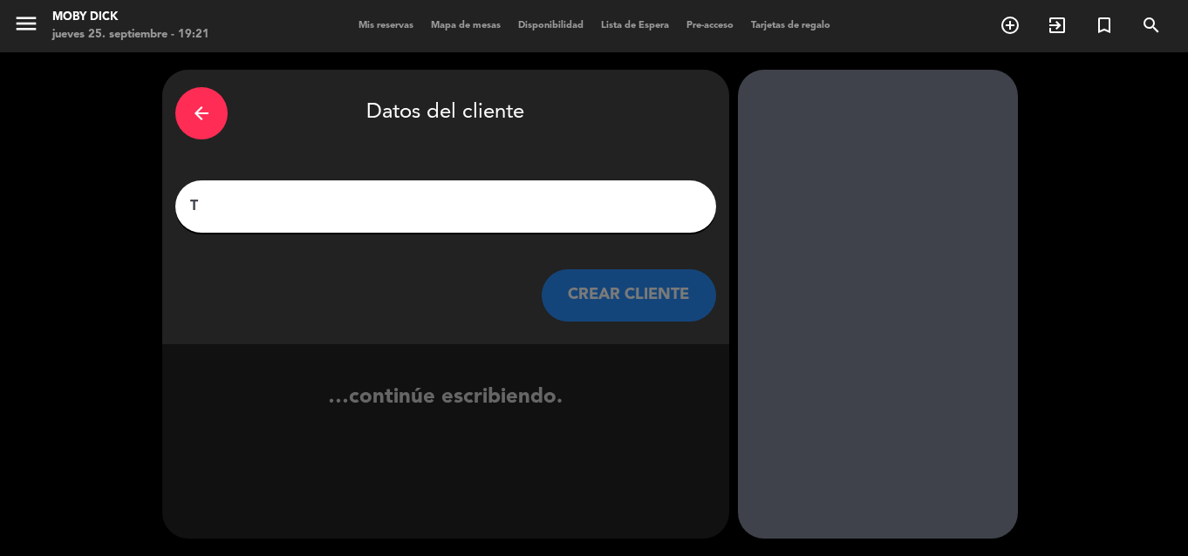
scroll to position [0, 0]
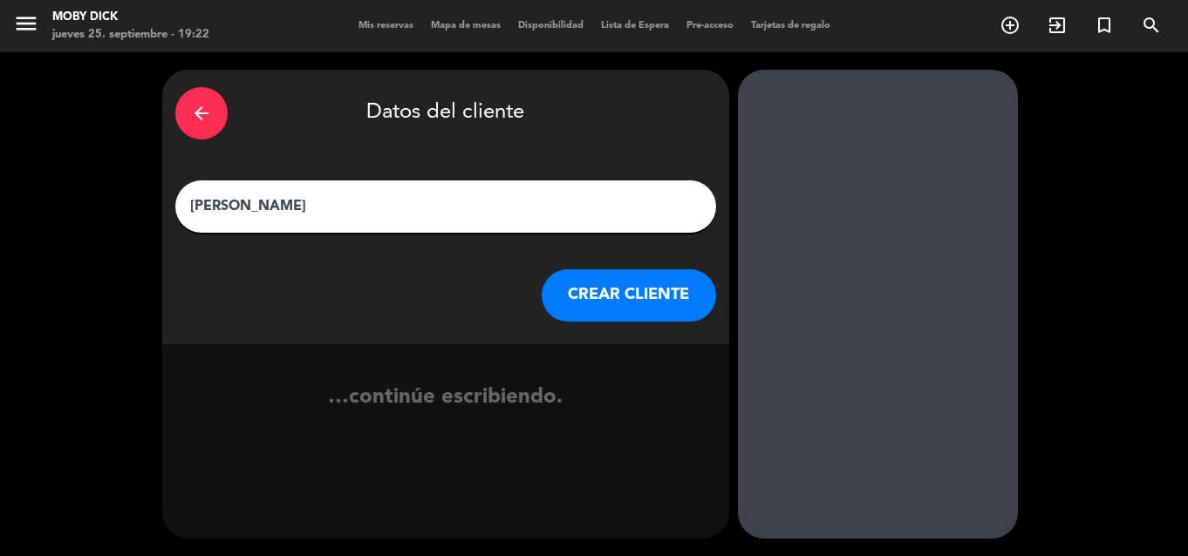
type input "[PERSON_NAME]"
click at [622, 289] on button "CREAR CLIENTE" at bounding box center [629, 295] width 174 height 52
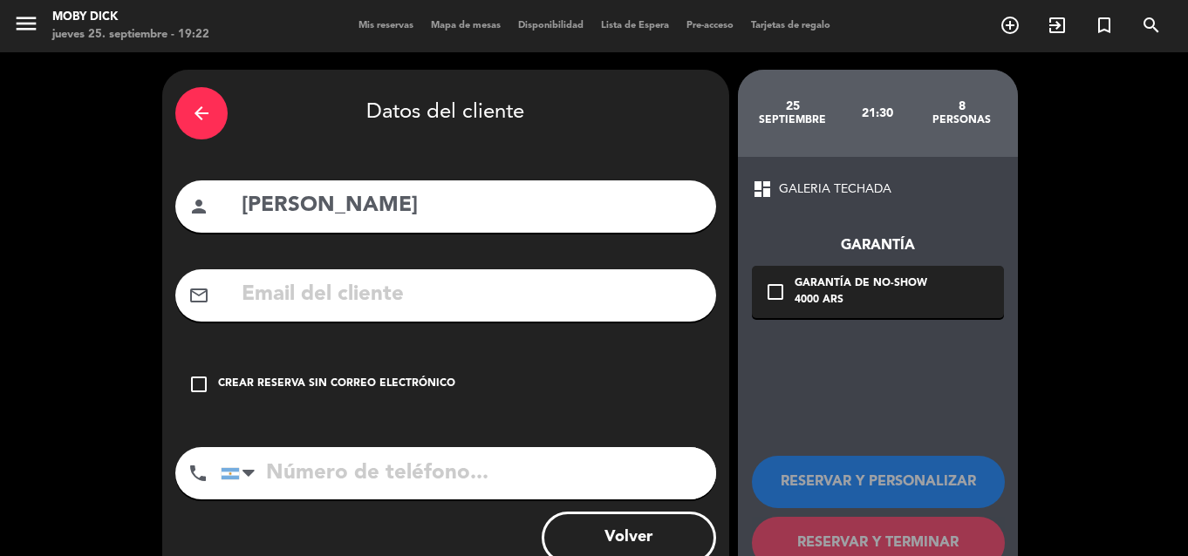
click at [274, 381] on div "Crear reserva sin correo electrónico" at bounding box center [336, 384] width 237 height 17
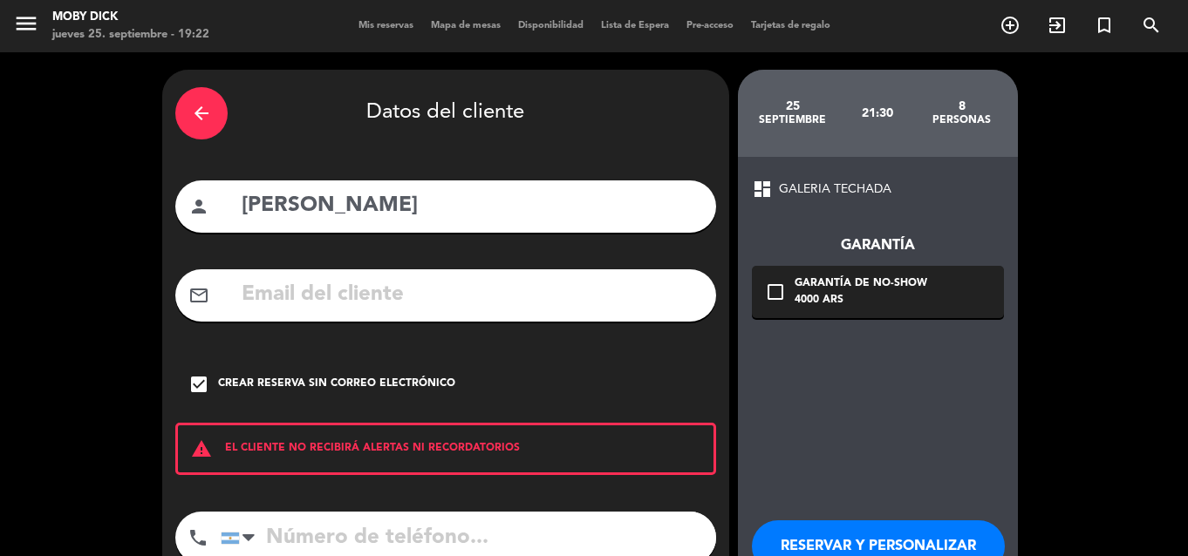
click at [875, 482] on div "dashboard GALERIA TECHADA Garantía check_box_outline_blank Garantía de no-show …" at bounding box center [878, 406] width 280 height 498
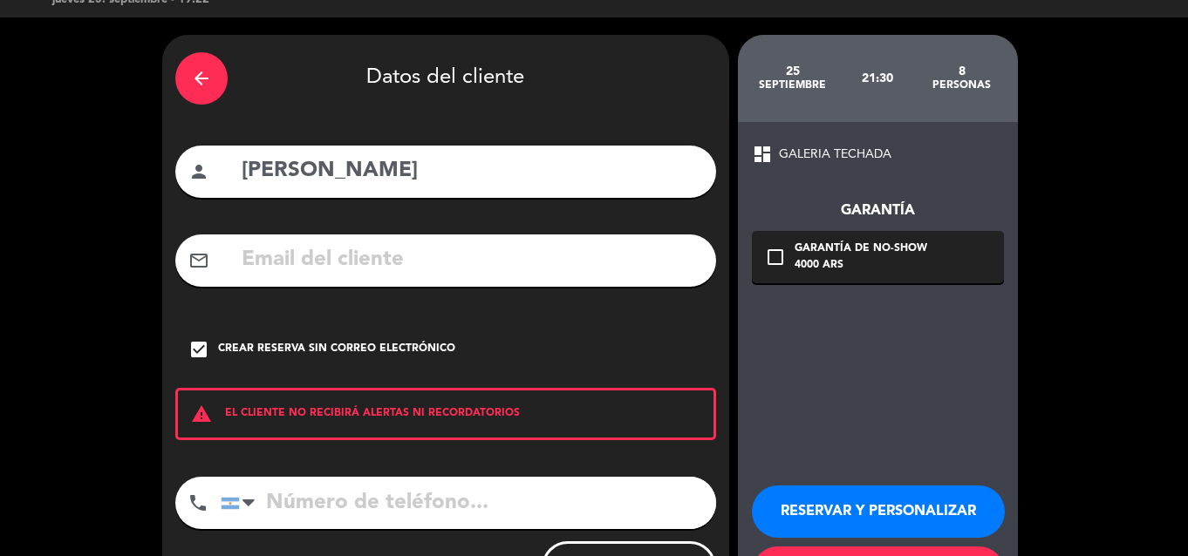
scroll to position [116, 0]
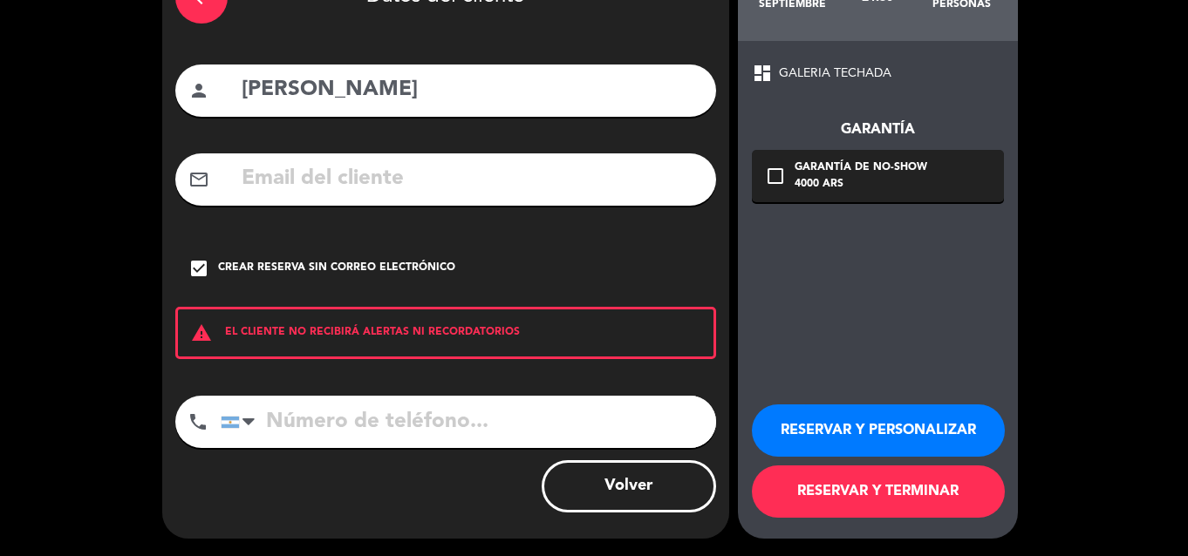
click at [875, 482] on button "RESERVAR Y TERMINAR" at bounding box center [878, 492] width 253 height 52
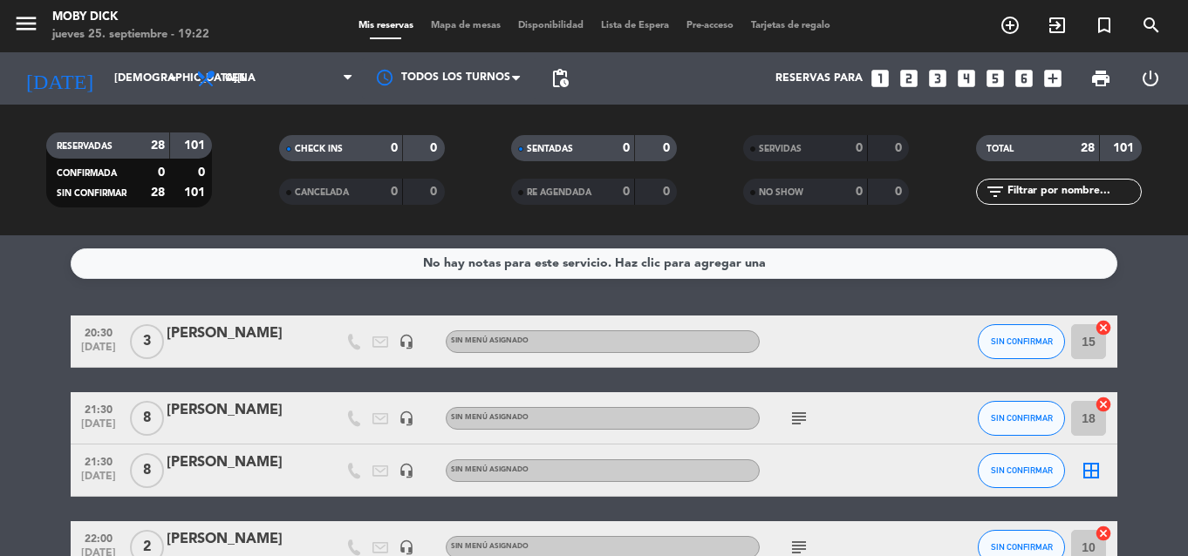
click at [1088, 454] on div "border_all" at bounding box center [1091, 470] width 52 height 51
click at [1088, 460] on icon "border_all" at bounding box center [1091, 470] width 21 height 21
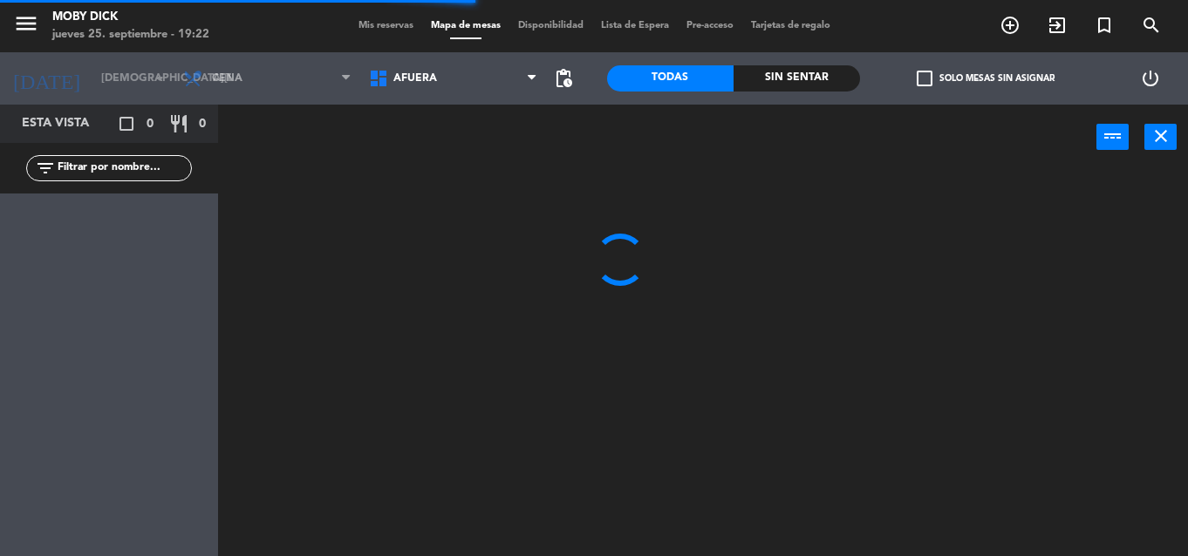
click at [433, 85] on span "AFUERA" at bounding box center [453, 78] width 186 height 38
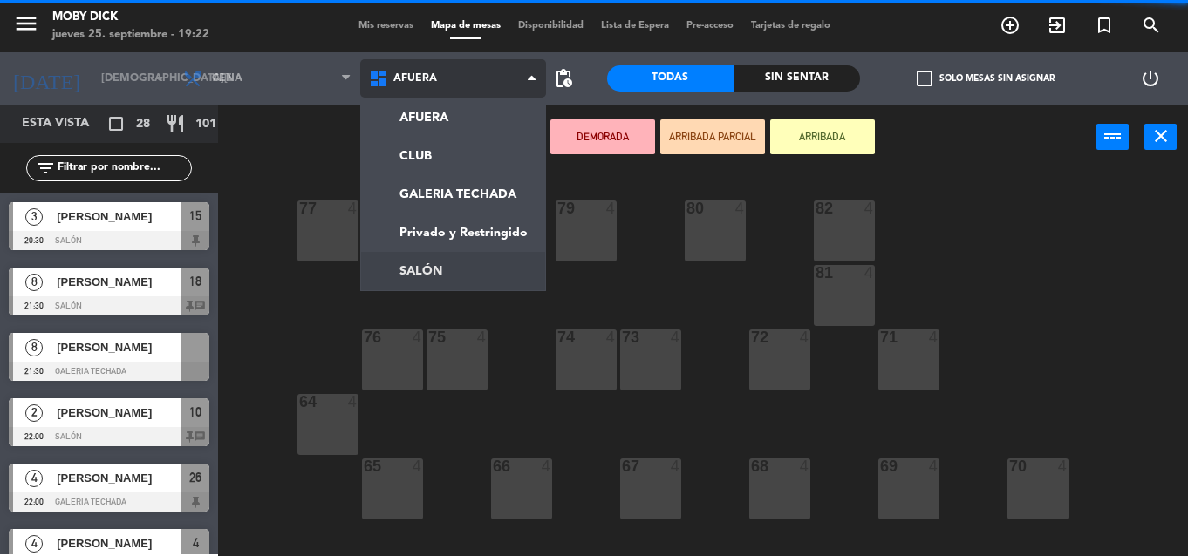
click at [457, 269] on ng-component "menu Moby Dick jueves 25. septiembre - 19:22 Mis reservas Mapa de mesas Disponi…" at bounding box center [594, 278] width 1188 height 556
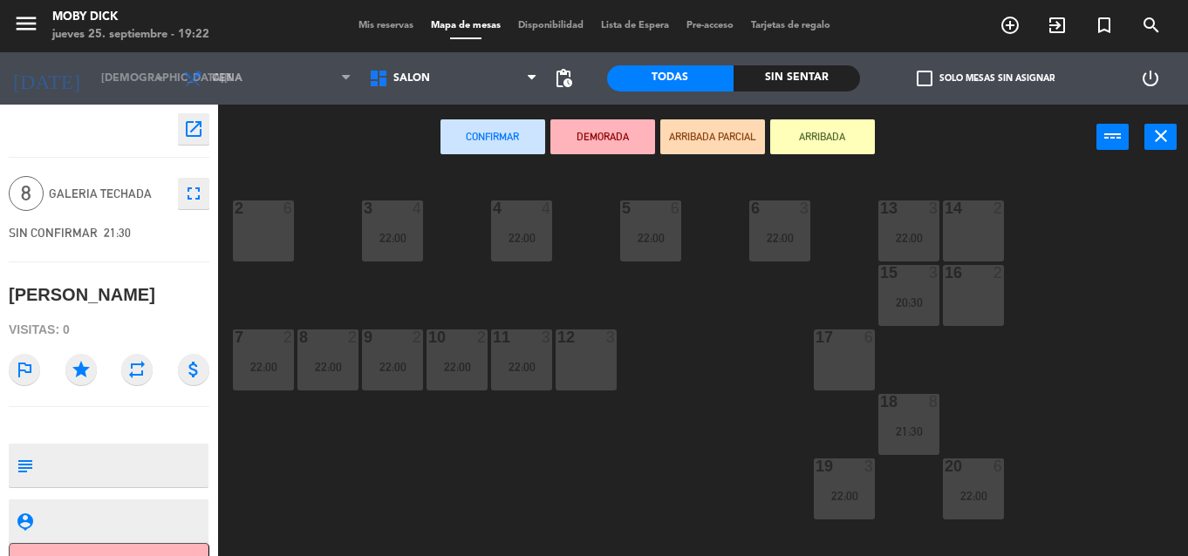
click at [875, 345] on div "6" at bounding box center [869, 338] width 10 height 16
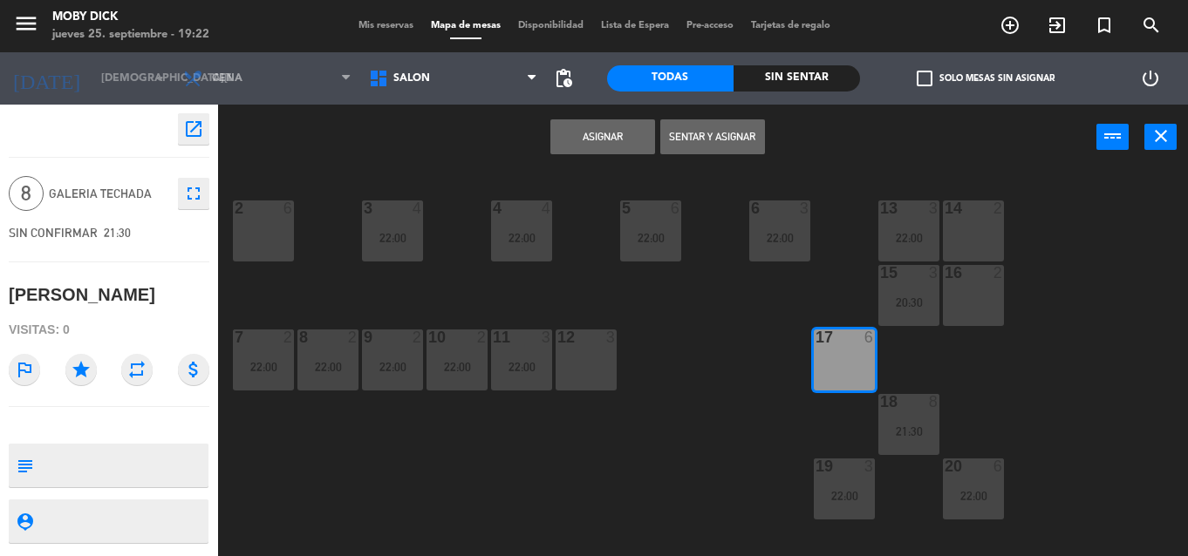
click at [624, 140] on button "Asignar" at bounding box center [602, 136] width 105 height 35
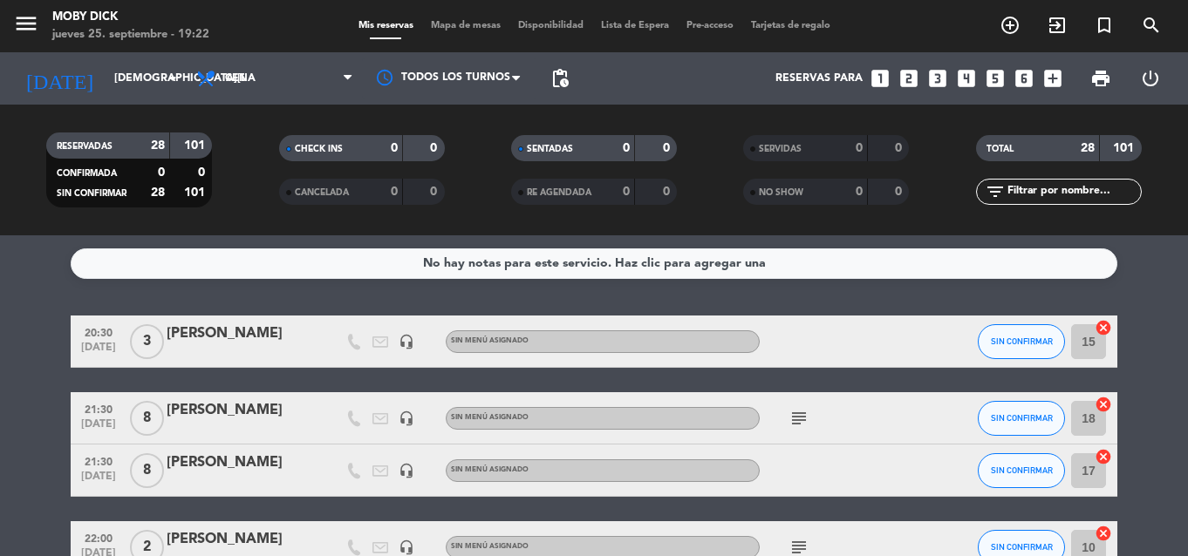
click at [477, 24] on span "Mapa de mesas" at bounding box center [465, 26] width 87 height 10
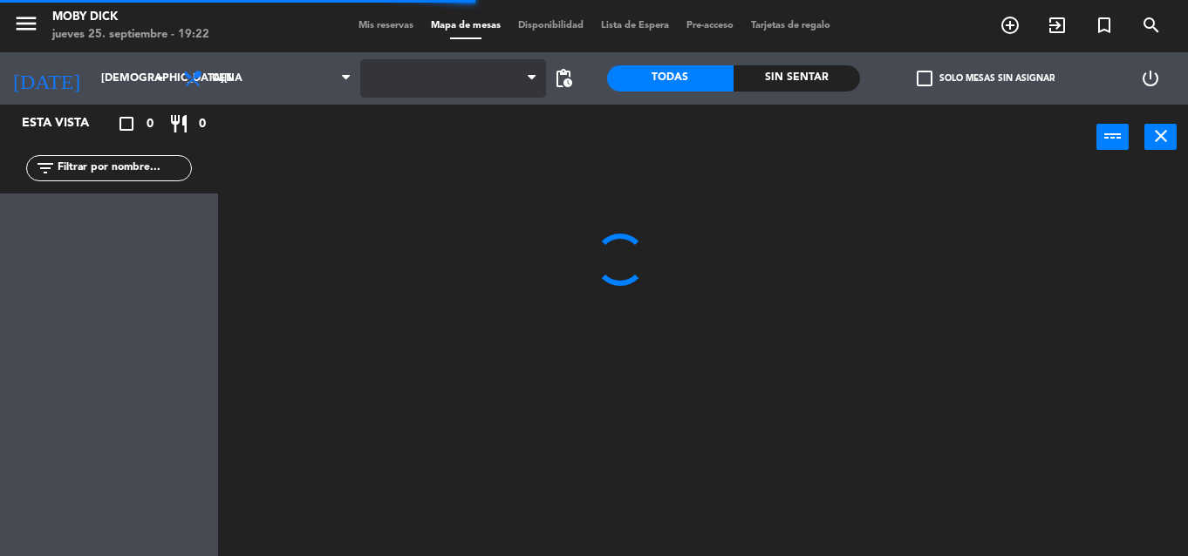
click at [485, 67] on span at bounding box center [453, 78] width 186 height 38
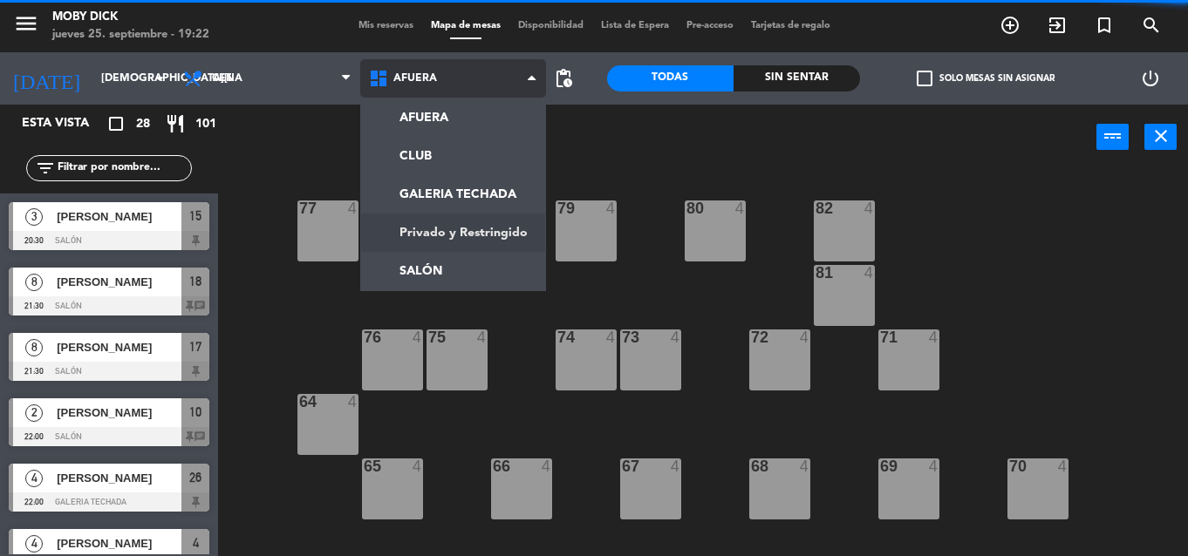
click at [437, 269] on ng-component "menu Moby Dick [DATE] 25. septiembre - 19:22 Mis reservas Mapa de mesas Disponi…" at bounding box center [594, 278] width 1188 height 556
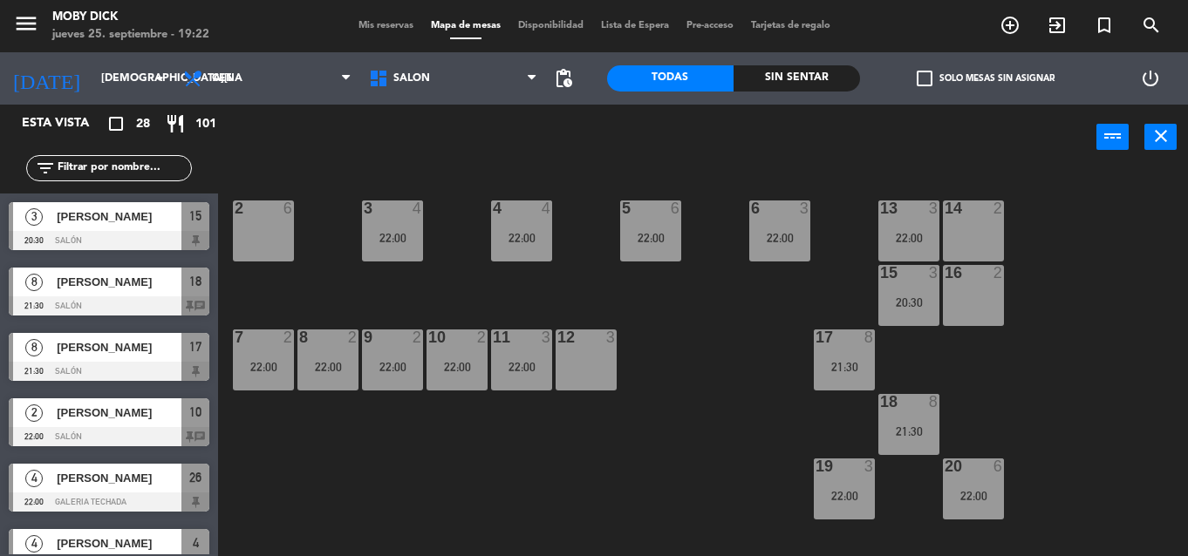
click at [647, 367] on div "14 2 13 3 22:00 6 3 22:00 5 6 22:00 4 4 22:00 3 4 22:00 2 6 16 2 15 3 20:30 17 …" at bounding box center [709, 363] width 958 height 386
click at [895, 226] on div "13 3 22:00" at bounding box center [908, 231] width 61 height 61
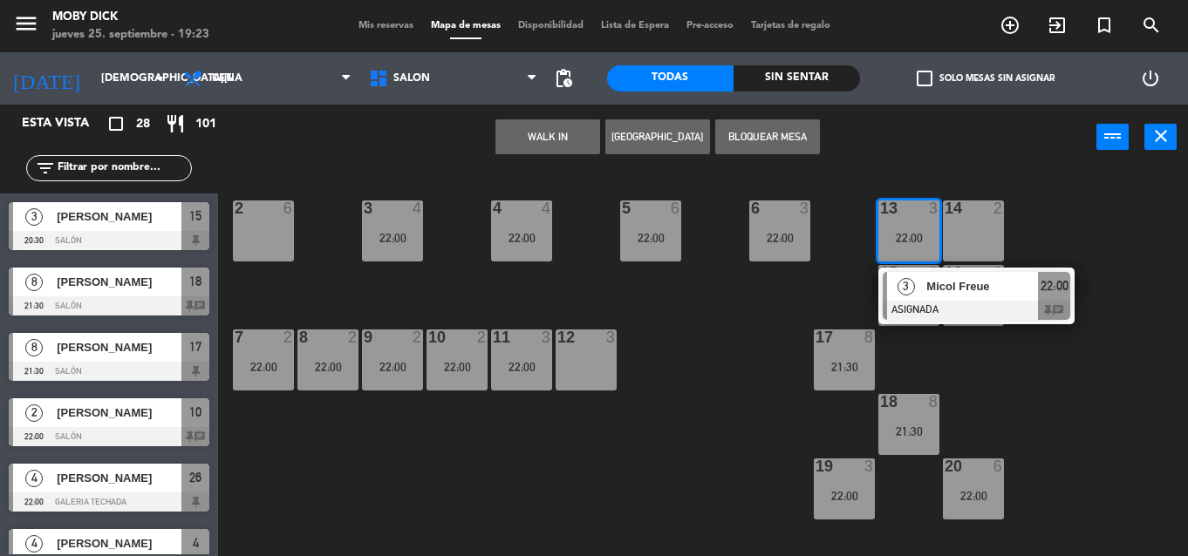
click at [905, 279] on span "3" at bounding box center [905, 286] width 17 height 17
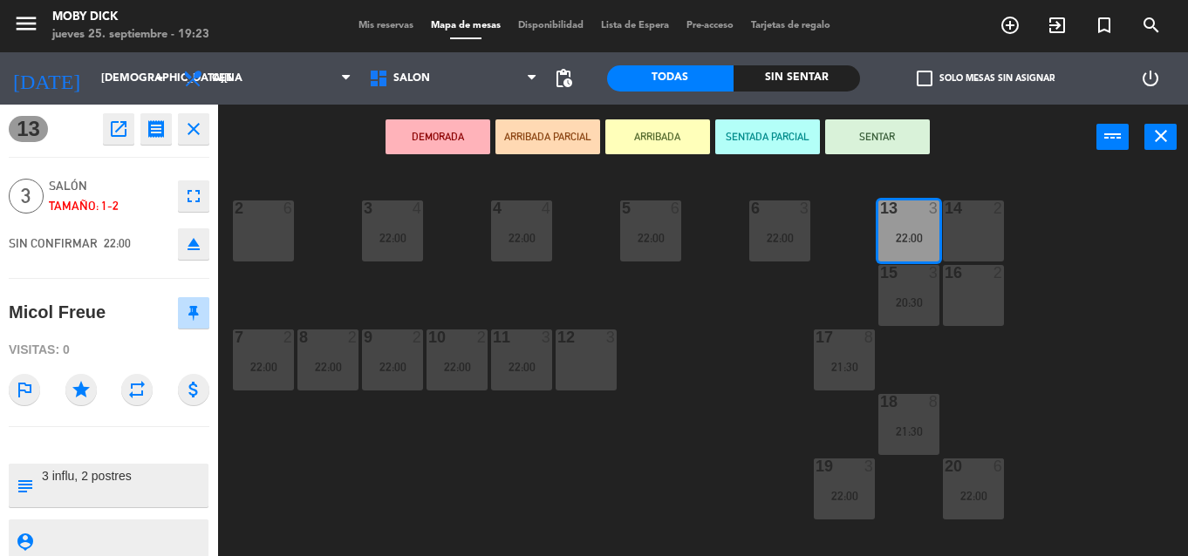
click at [855, 276] on div "14 2 13 3 22:00 6 3 22:00 5 6 22:00 4 4 22:00 3 4 22:00 2 6 16 2 15 3 20:30 17 …" at bounding box center [709, 363] width 958 height 386
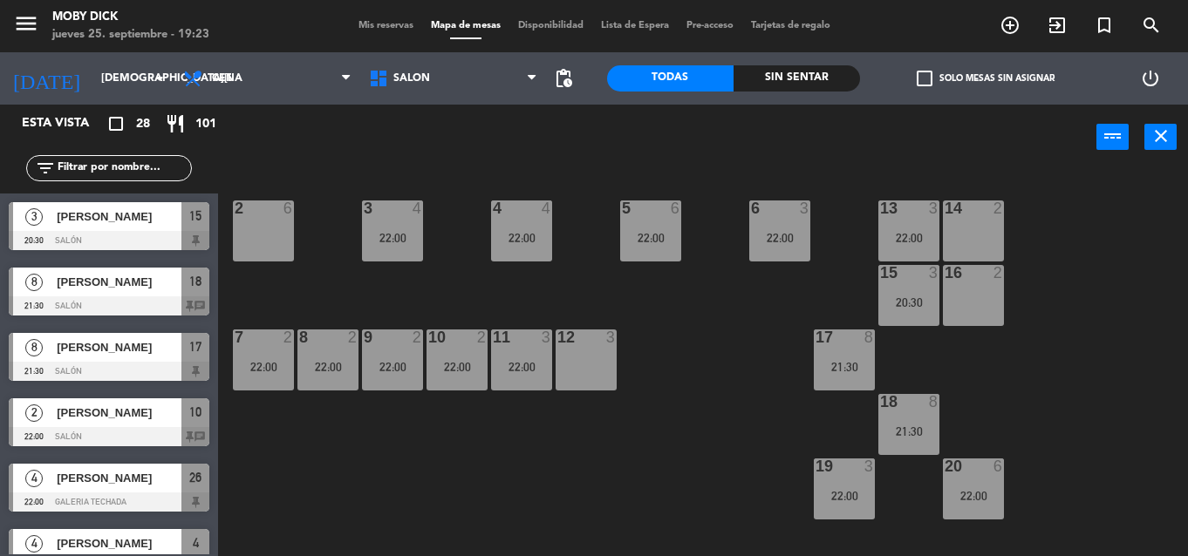
scroll to position [387, 0]
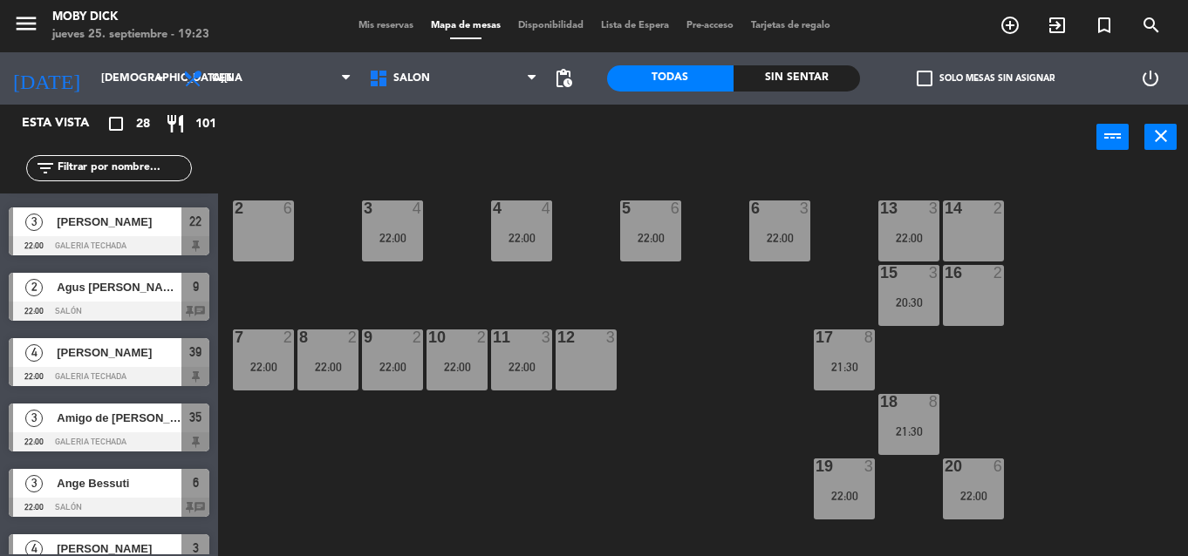
click at [819, 496] on div "22:00" at bounding box center [844, 496] width 61 height 12
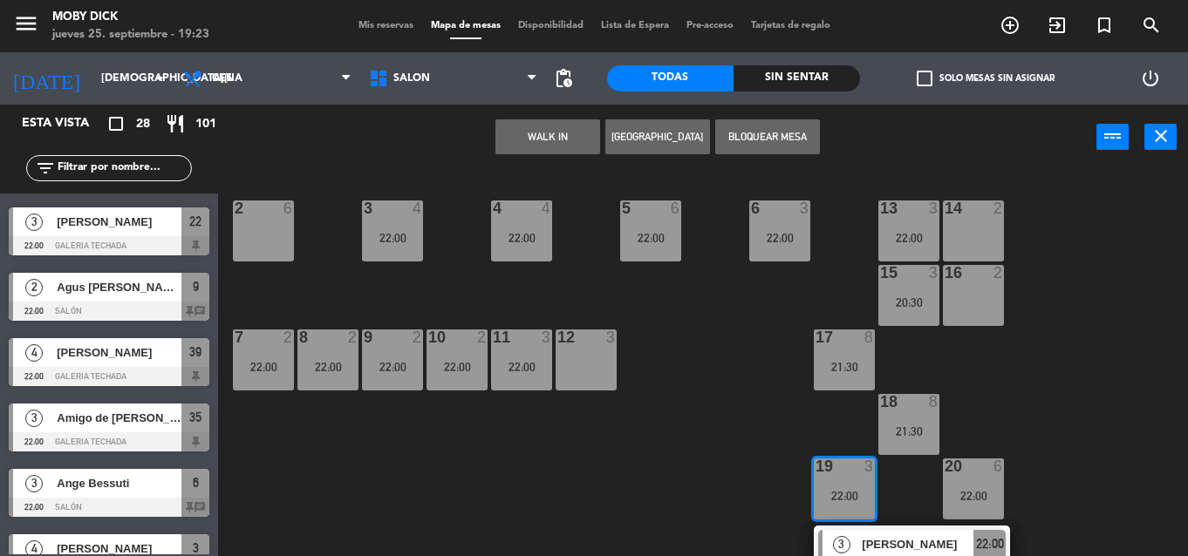
click at [907, 542] on span "[PERSON_NAME]" at bounding box center [918, 545] width 112 height 18
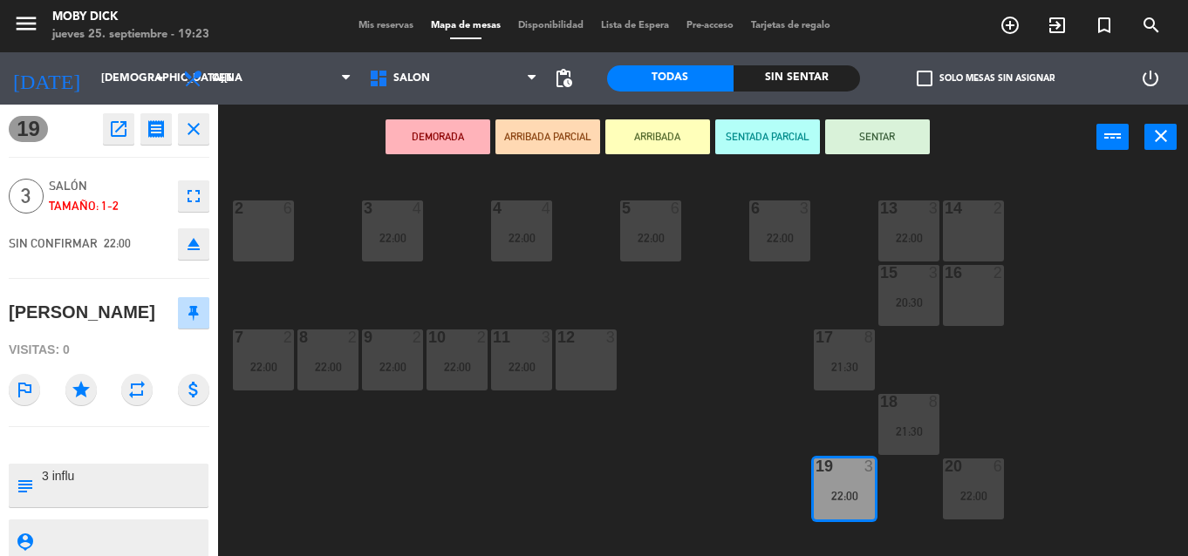
click at [797, 398] on div "14 2 13 3 22:00 6 3 22:00 5 6 22:00 4 4 22:00 3 4 22:00 2 6 16 2 15 3 20:30 17 …" at bounding box center [709, 363] width 958 height 386
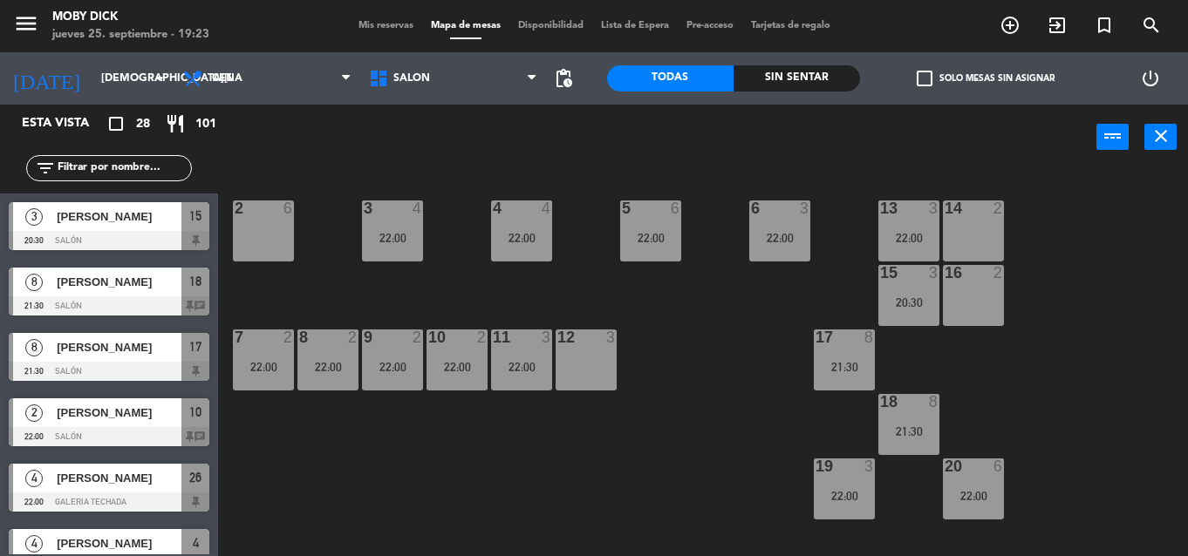
scroll to position [453, 0]
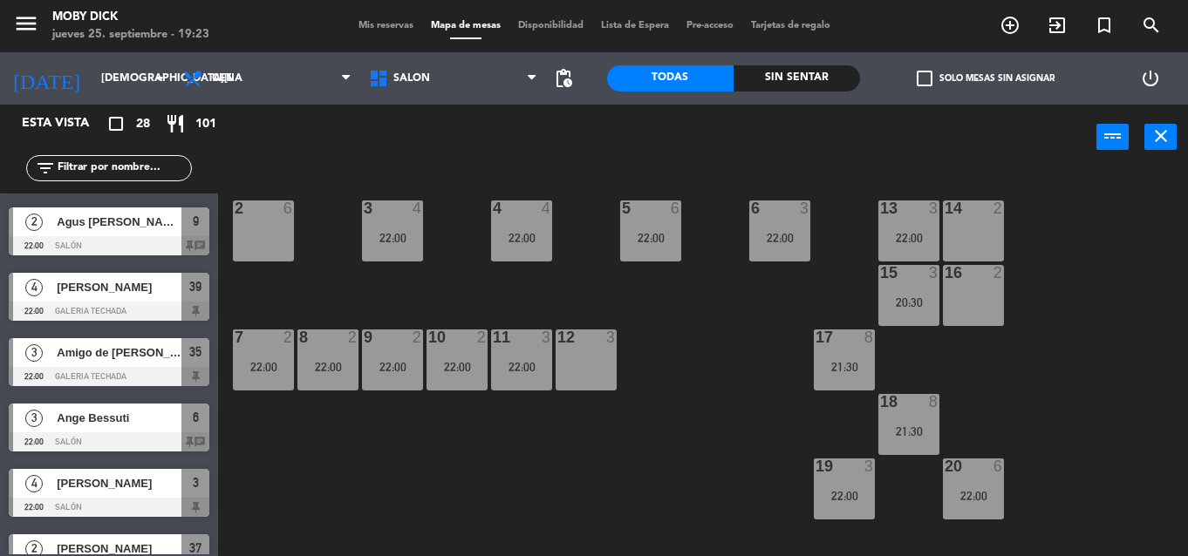
click at [969, 520] on div "20 6 22:00" at bounding box center [973, 489] width 61 height 61
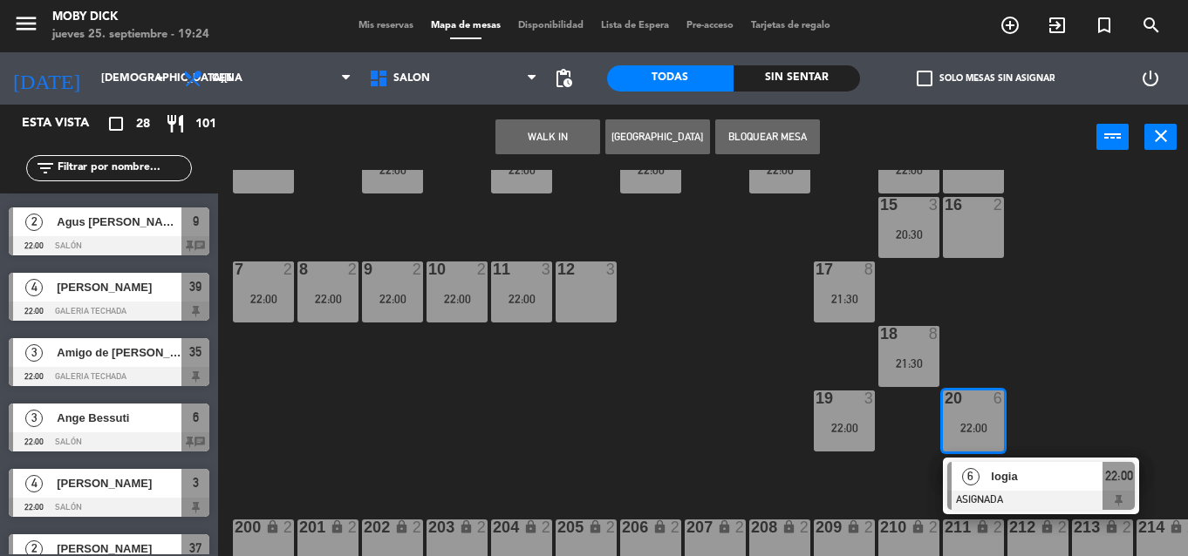
scroll to position [70, 0]
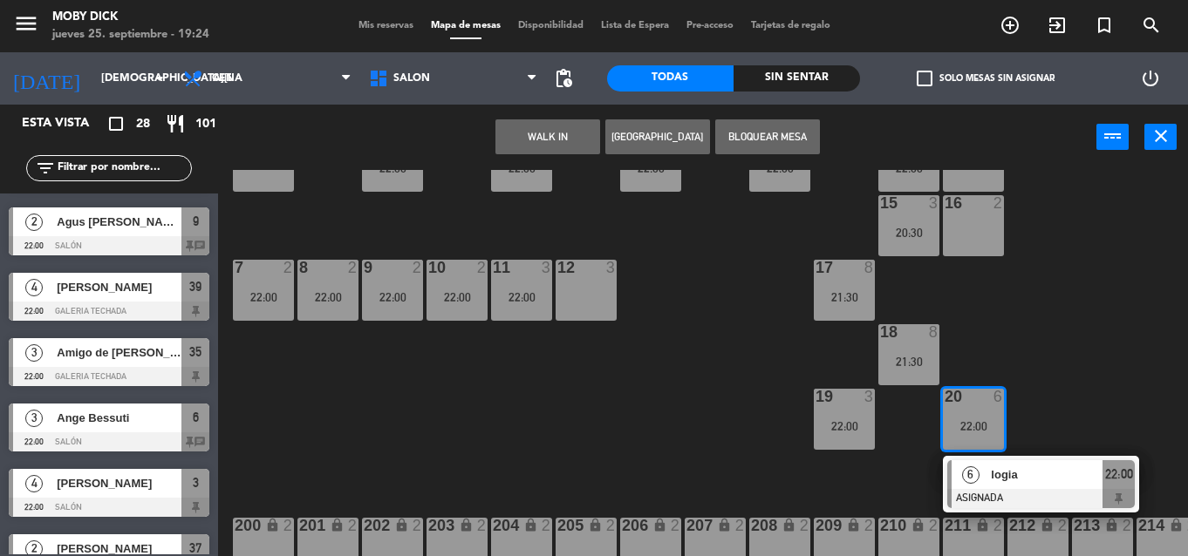
click at [1029, 483] on span "logia" at bounding box center [1047, 475] width 112 height 18
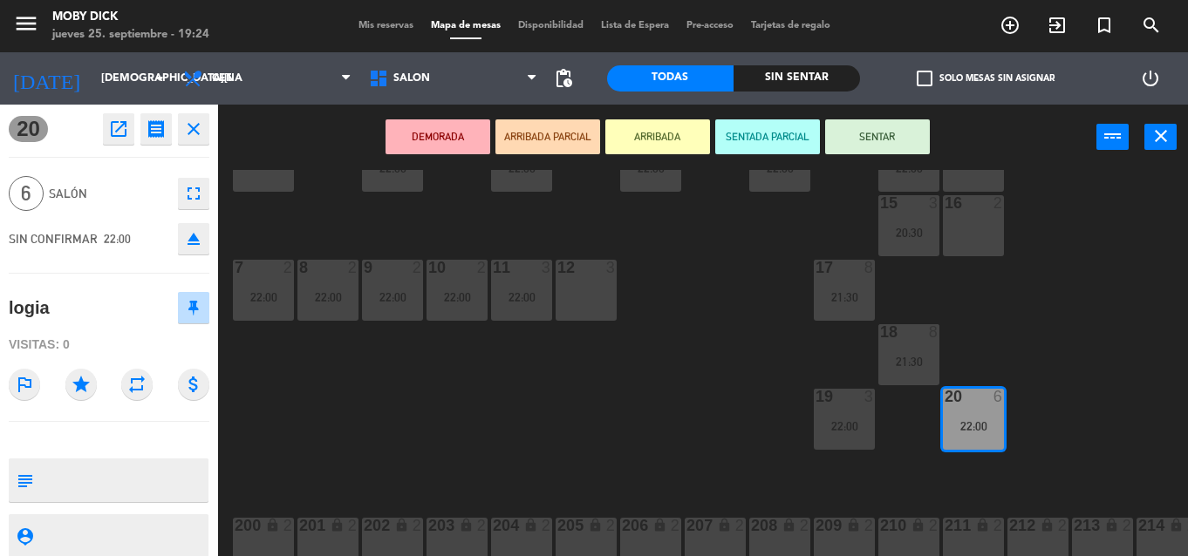
click at [1118, 351] on div "14 2 13 3 22:00 6 3 22:00 5 6 22:00 4 4 22:00 3 4 22:00 2 6 16 2 15 3 20:30 17 …" at bounding box center [709, 363] width 958 height 386
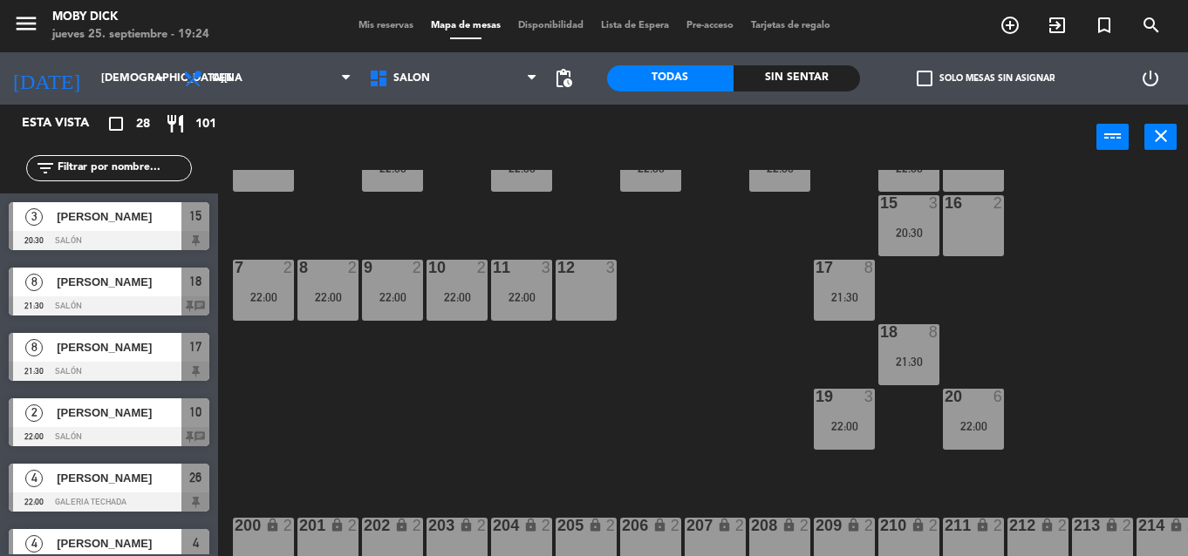
scroll to position [60, 0]
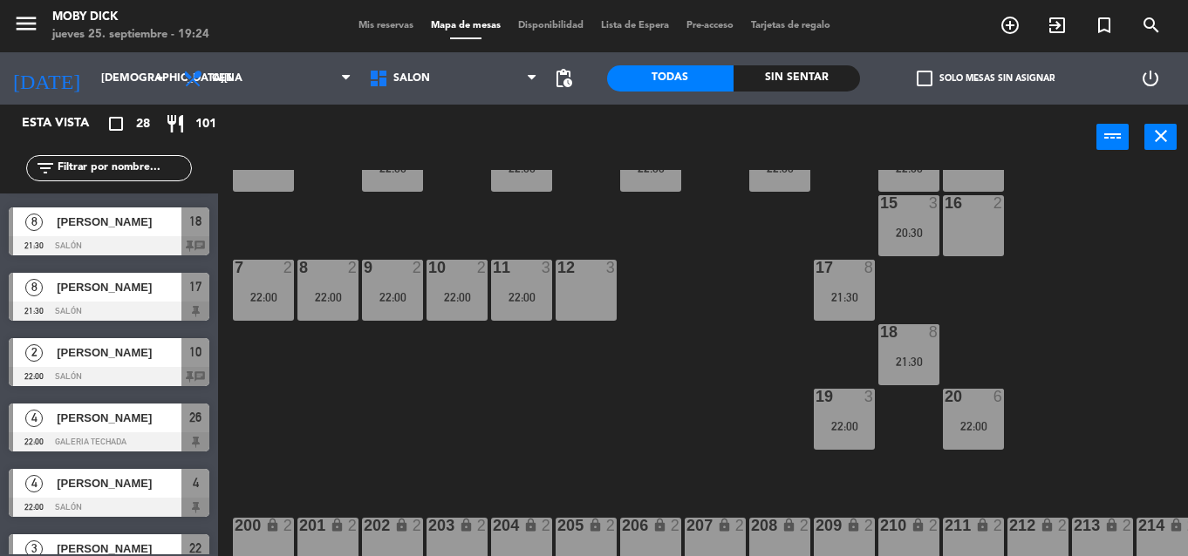
click at [704, 293] on div "14 2 13 3 22:00 6 3 22:00 5 6 22:00 4 4 22:00 3 4 22:00 2 6 16 2 15 3 20:30 17 …" at bounding box center [709, 363] width 958 height 386
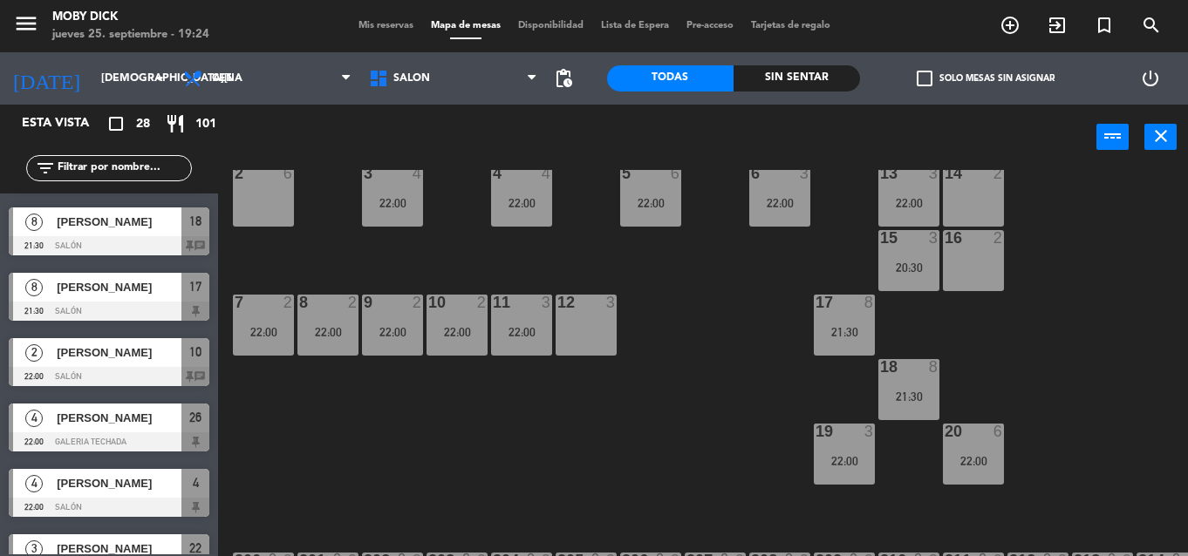
scroll to position [0, 0]
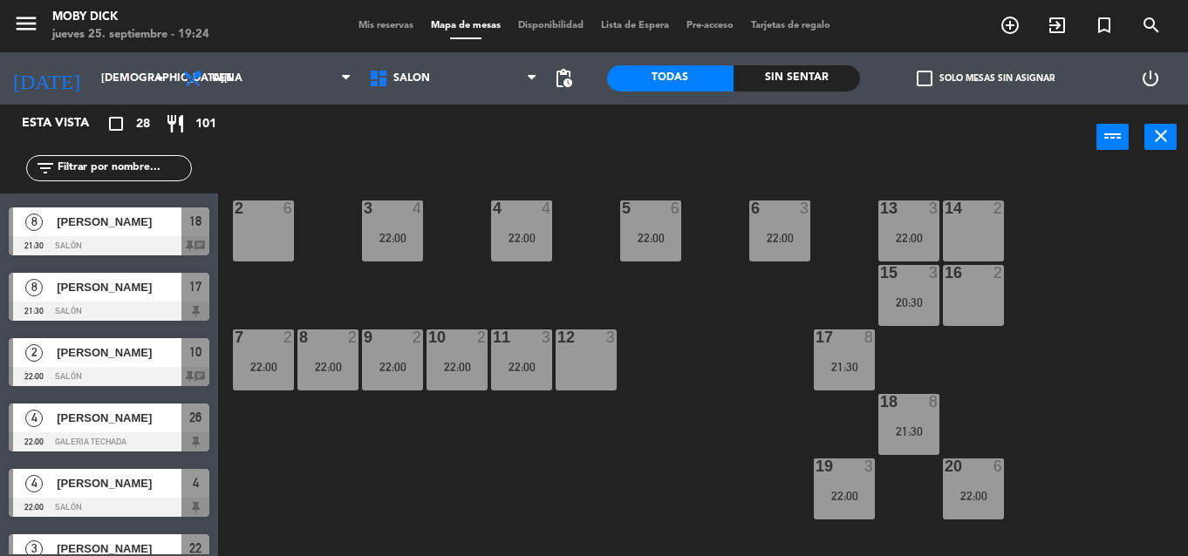
click at [911, 294] on div "15 3 20:30" at bounding box center [908, 295] width 61 height 61
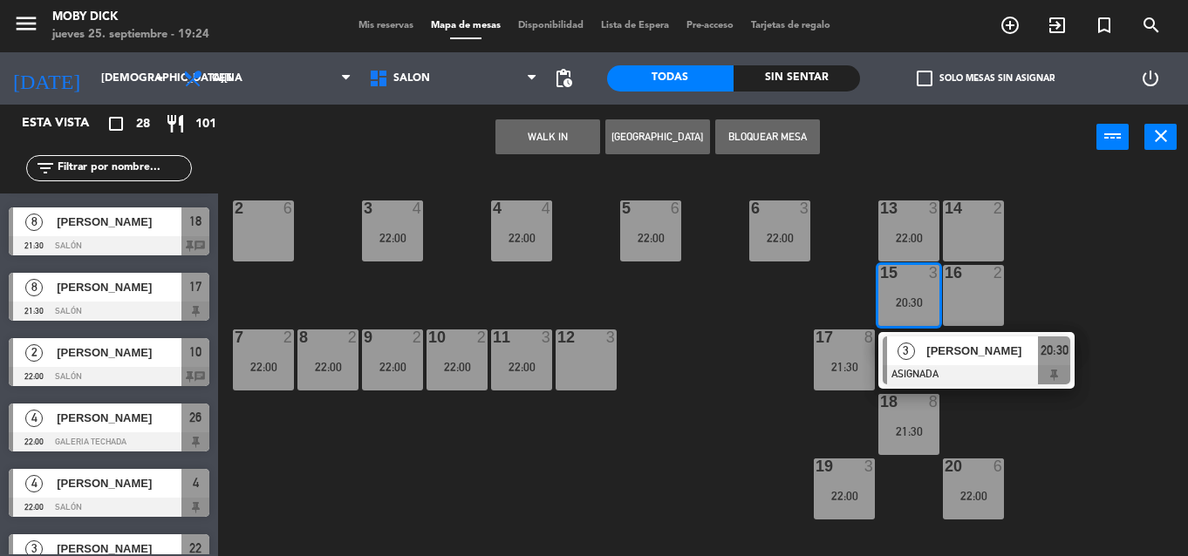
click at [950, 353] on span "[PERSON_NAME]" at bounding box center [982, 351] width 112 height 18
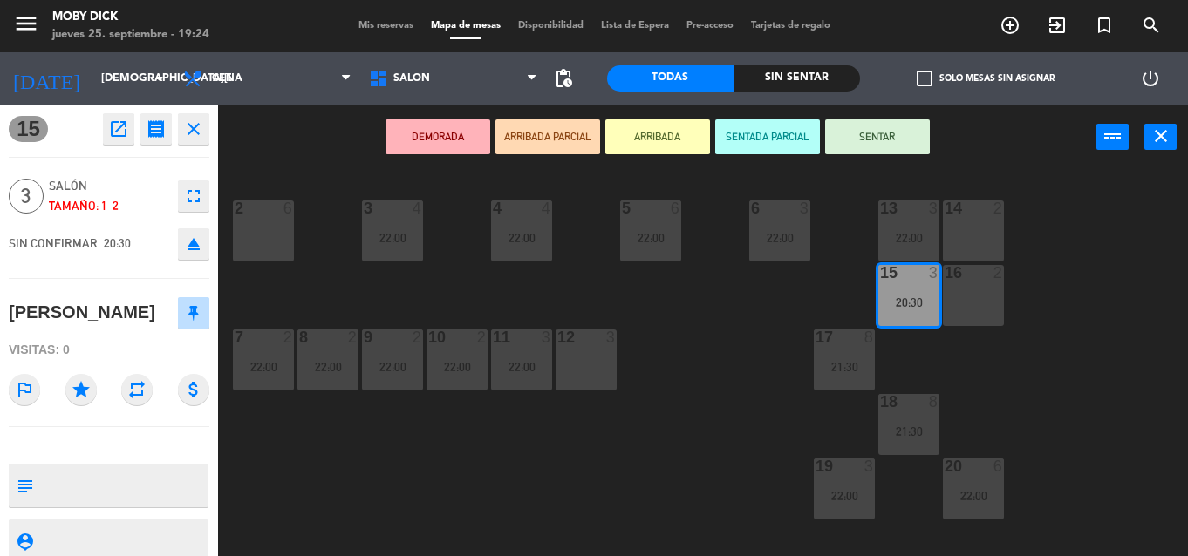
click at [712, 312] on div "14 2 13 3 22:00 6 3 22:00 5 6 22:00 4 4 22:00 3 4 22:00 2 6 16 2 15 3 20:30 17 …" at bounding box center [709, 363] width 958 height 386
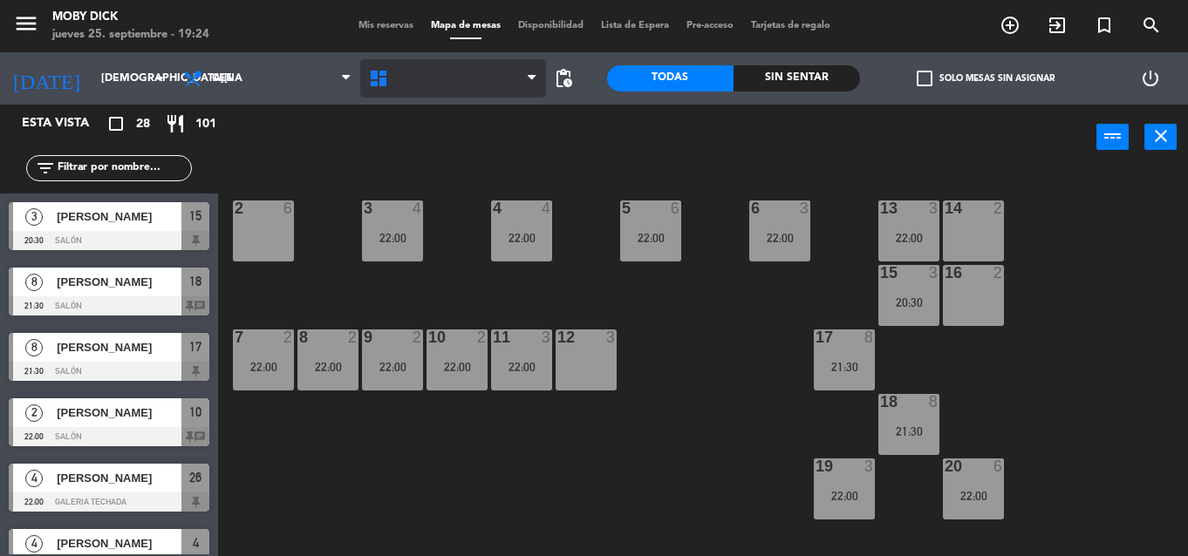
click at [472, 93] on div "AFUERA CLUB GALERIA TECHADA Privado y Restringido SALÓN SALÓN AFUERA CLUB GALER…" at bounding box center [453, 78] width 186 height 52
click at [484, 92] on span "SALÓN" at bounding box center [453, 78] width 186 height 38
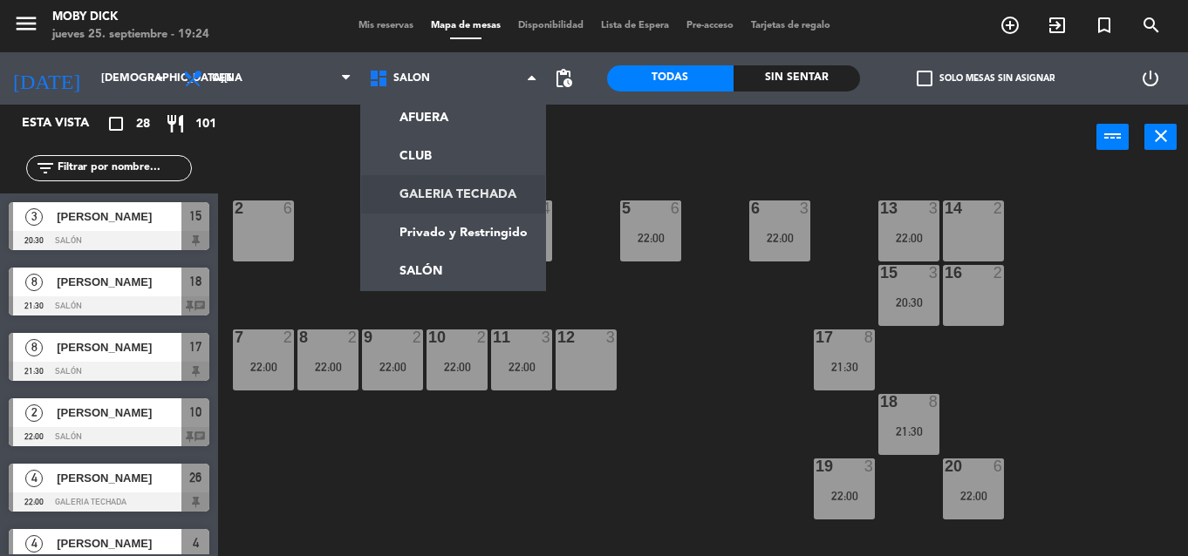
click at [509, 181] on ng-component "menu Moby Dick jueves 25. septiembre - 19:24 Mis reservas Mapa de mesas Disponi…" at bounding box center [594, 278] width 1188 height 556
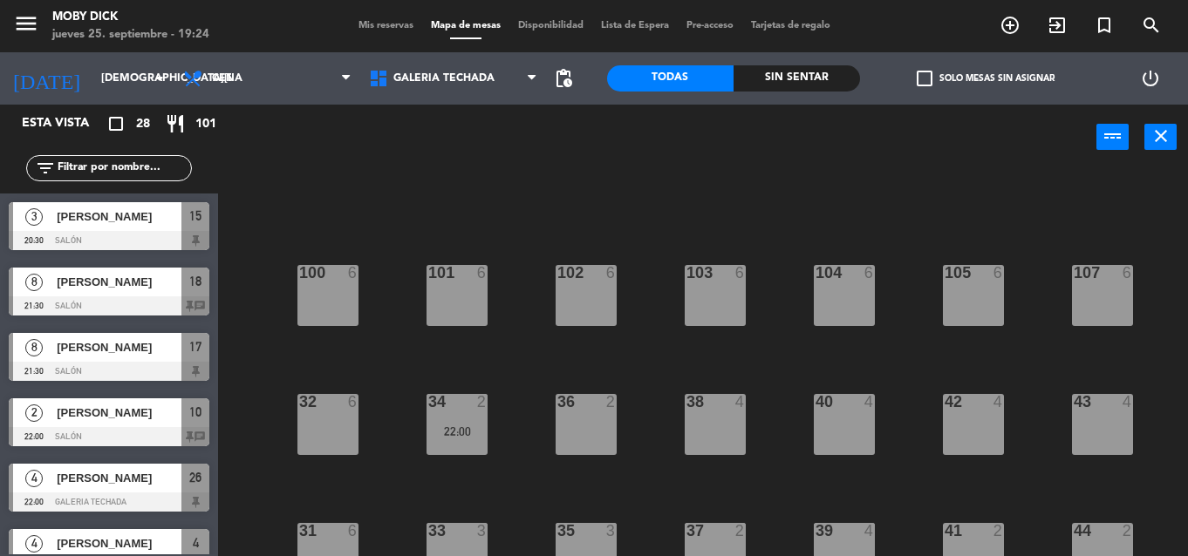
click at [697, 453] on div "38 4" at bounding box center [715, 424] width 61 height 61
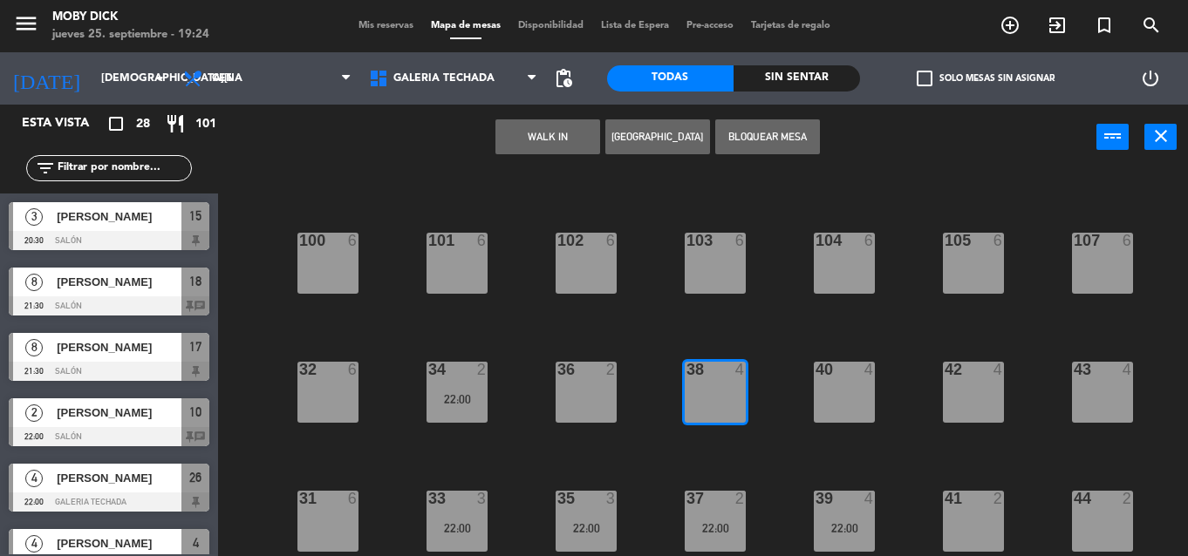
scroll to position [35, 0]
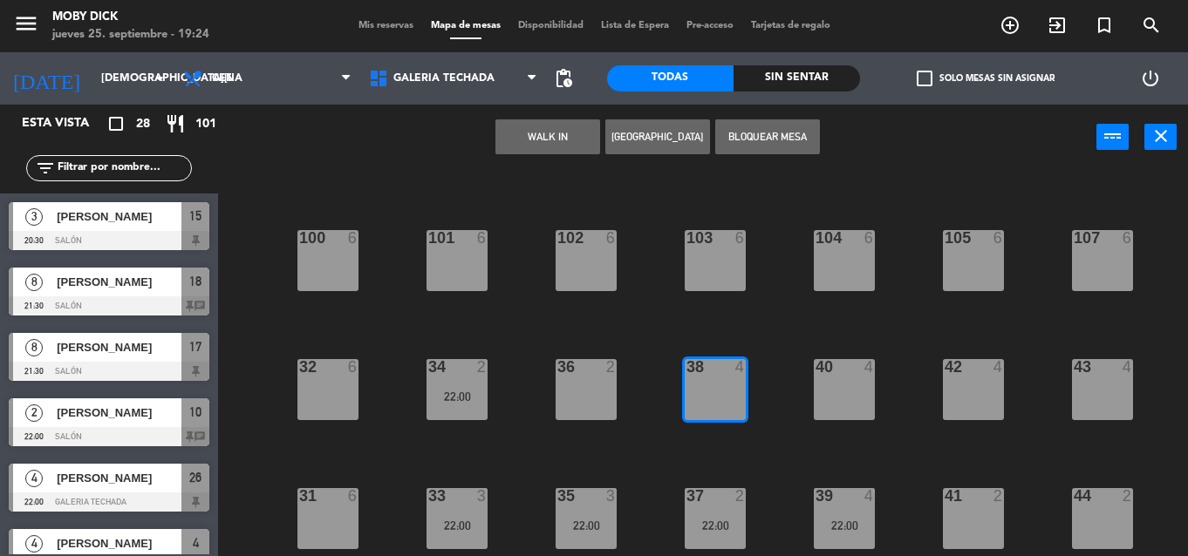
click at [678, 435] on div "100 6 101 6 102 6 103 6 104 6 105 6 107 6 32 6 34 2 22:00 36 2 38 4 40 4 43 4 4…" at bounding box center [709, 363] width 958 height 386
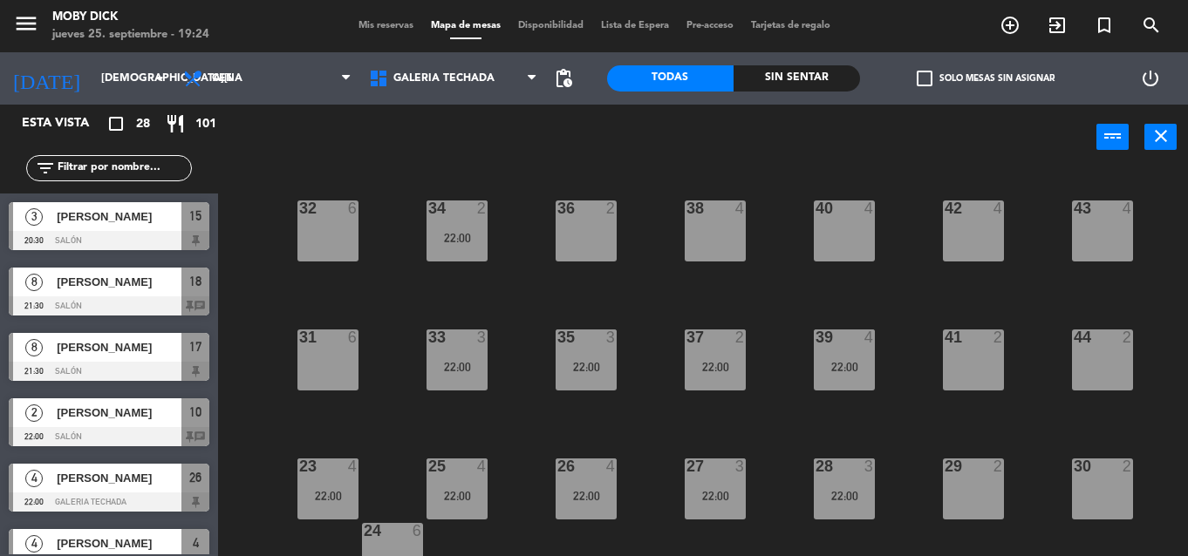
scroll to position [287, 0]
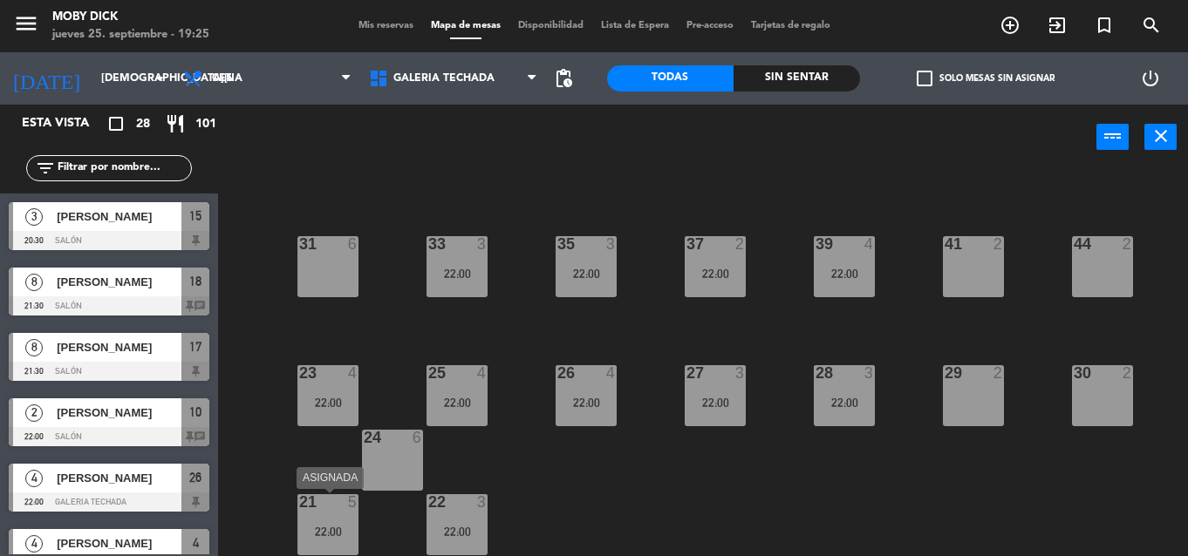
click at [330, 548] on div "21 5 22:00" at bounding box center [327, 525] width 61 height 61
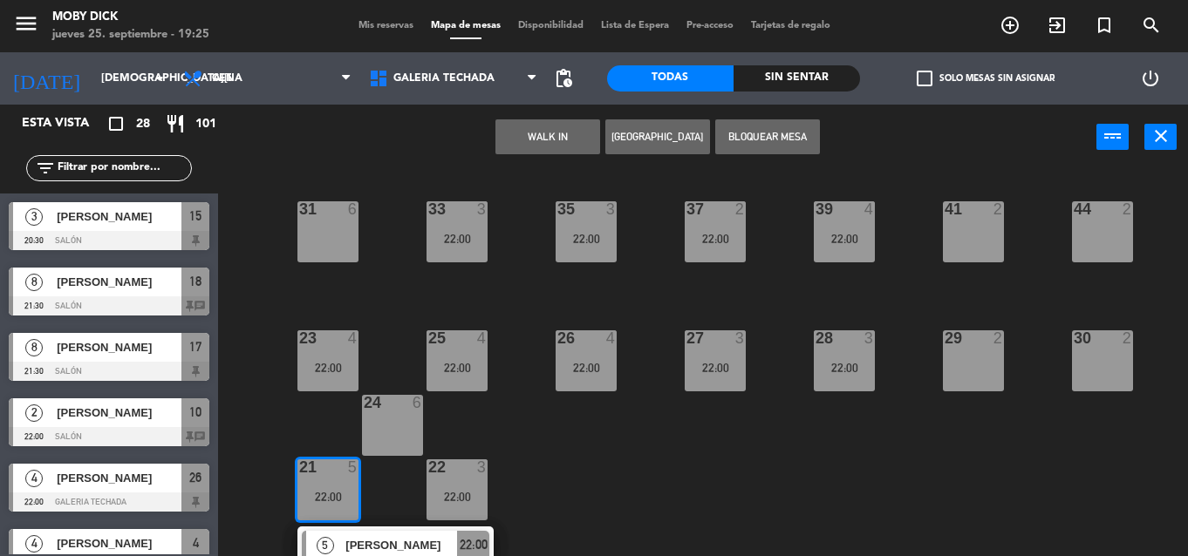
scroll to position [350, 0]
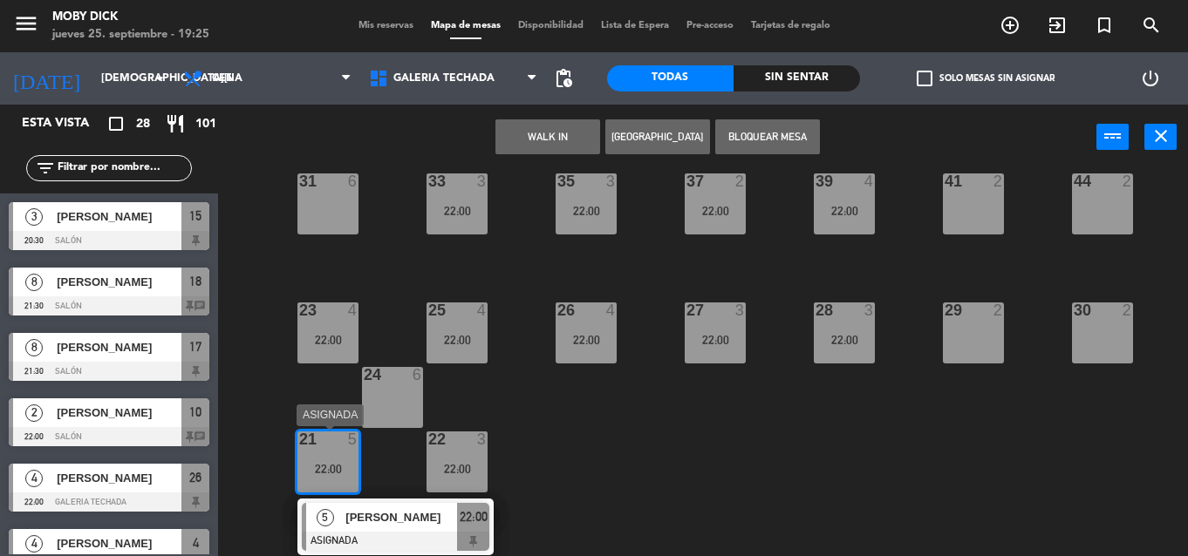
click at [369, 542] on div at bounding box center [396, 541] width 188 height 19
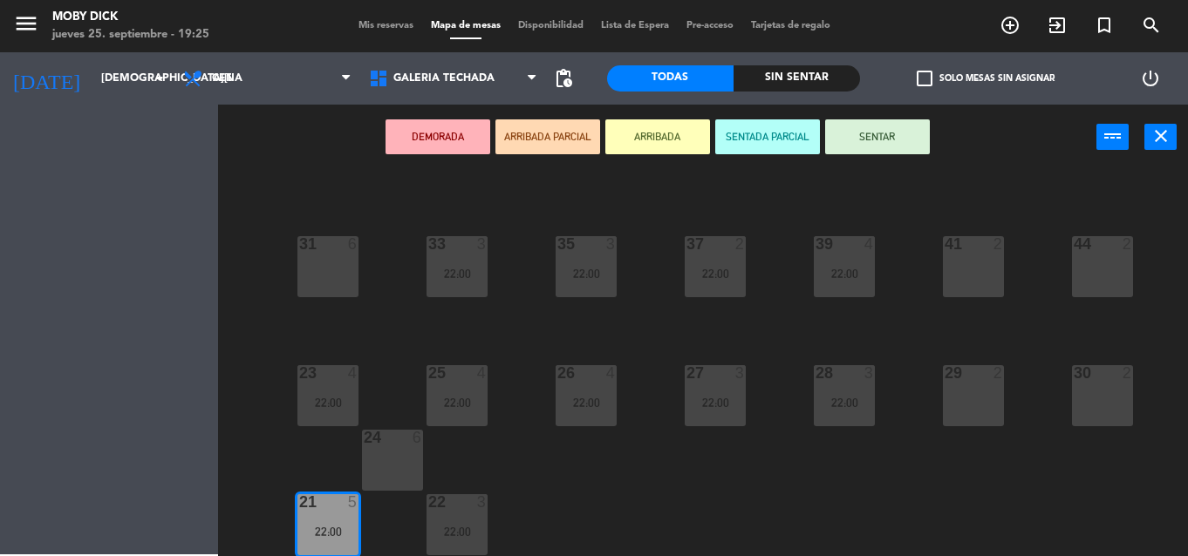
scroll to position [287, 0]
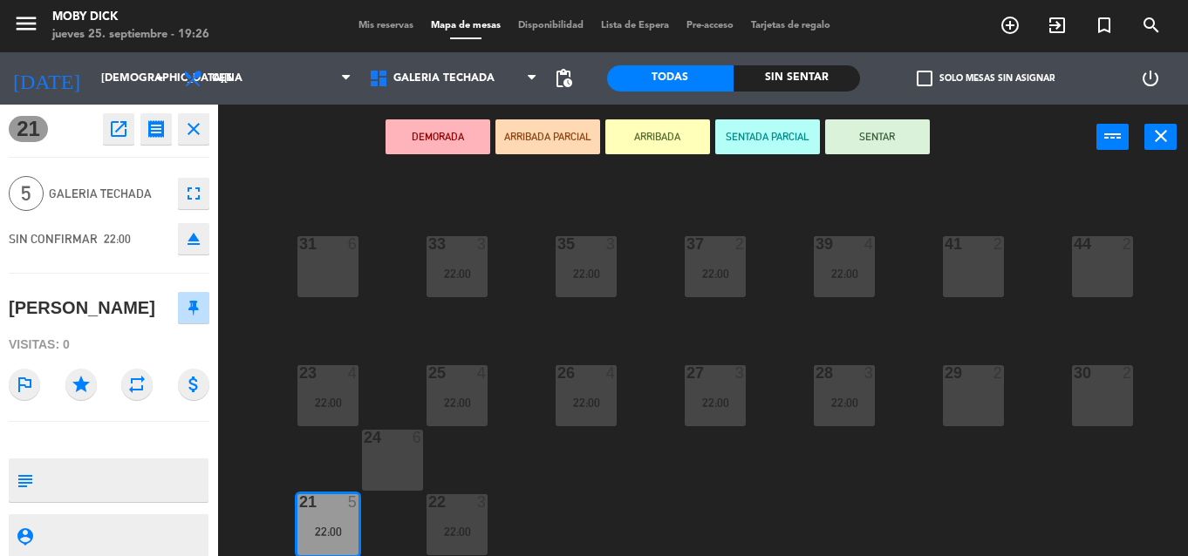
click at [547, 529] on div "100 6 101 6 102 6 103 6 104 6 105 6 107 6 32 6 34 2 22:00 36 2 38 4 40 4 43 4 4…" at bounding box center [709, 363] width 958 height 386
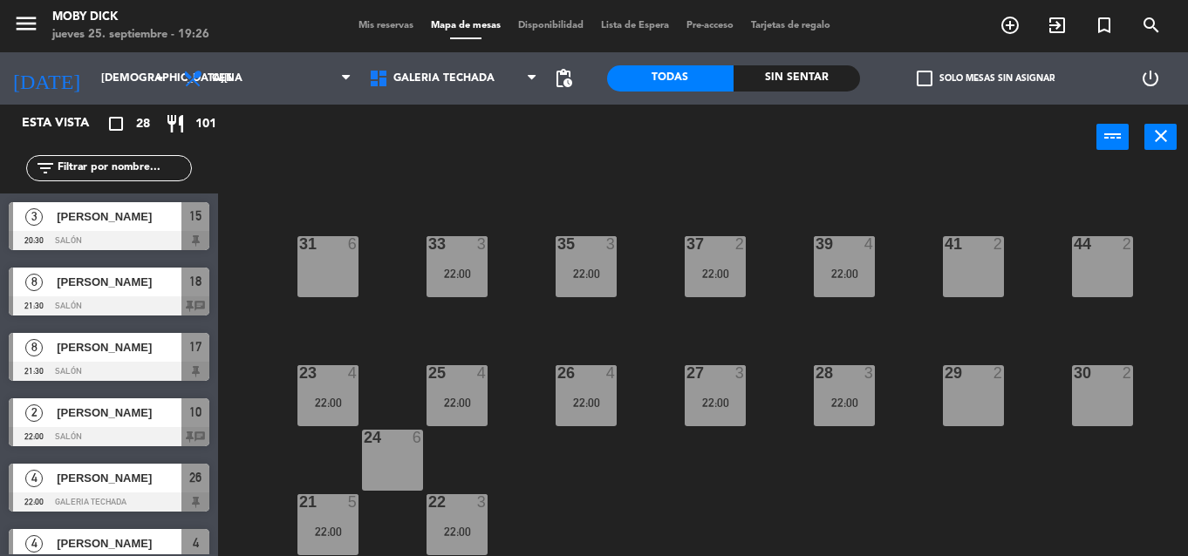
click at [447, 529] on div "22:00" at bounding box center [456, 532] width 61 height 12
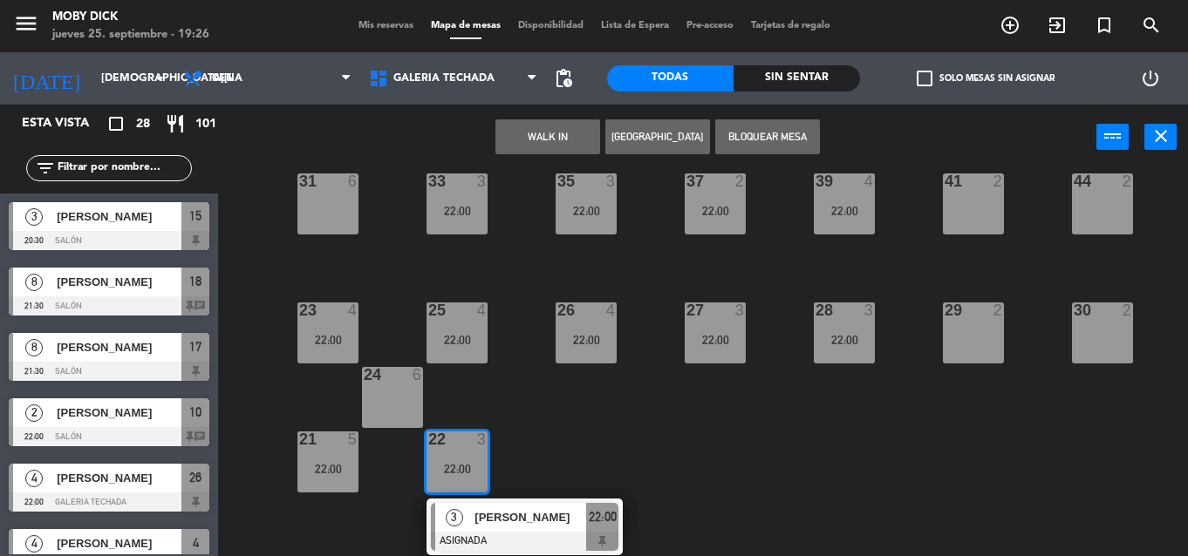
click at [560, 529] on div "[PERSON_NAME]" at bounding box center [529, 517] width 113 height 29
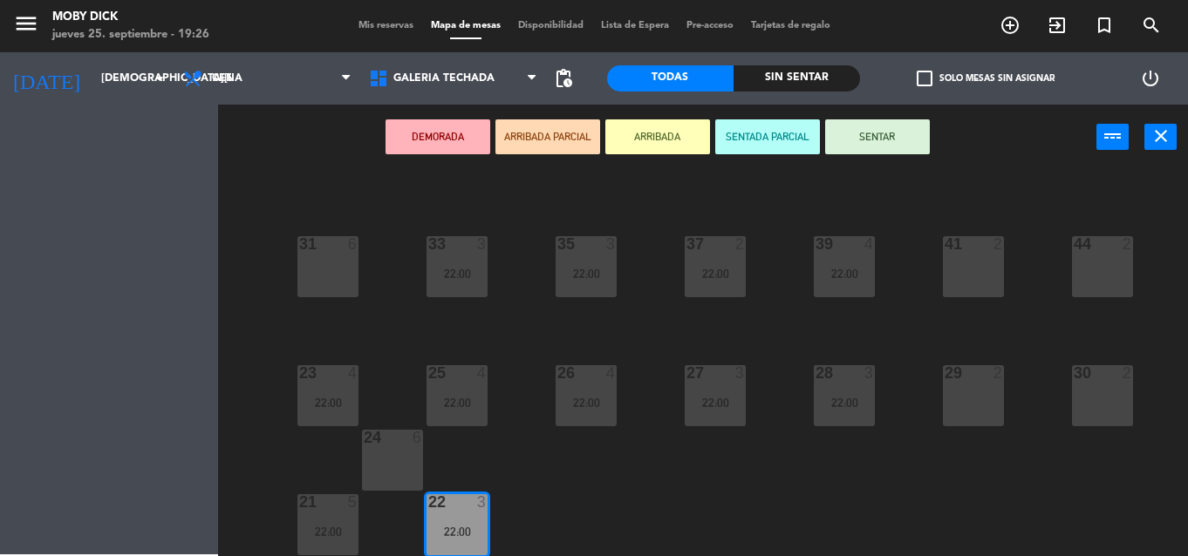
scroll to position [287, 0]
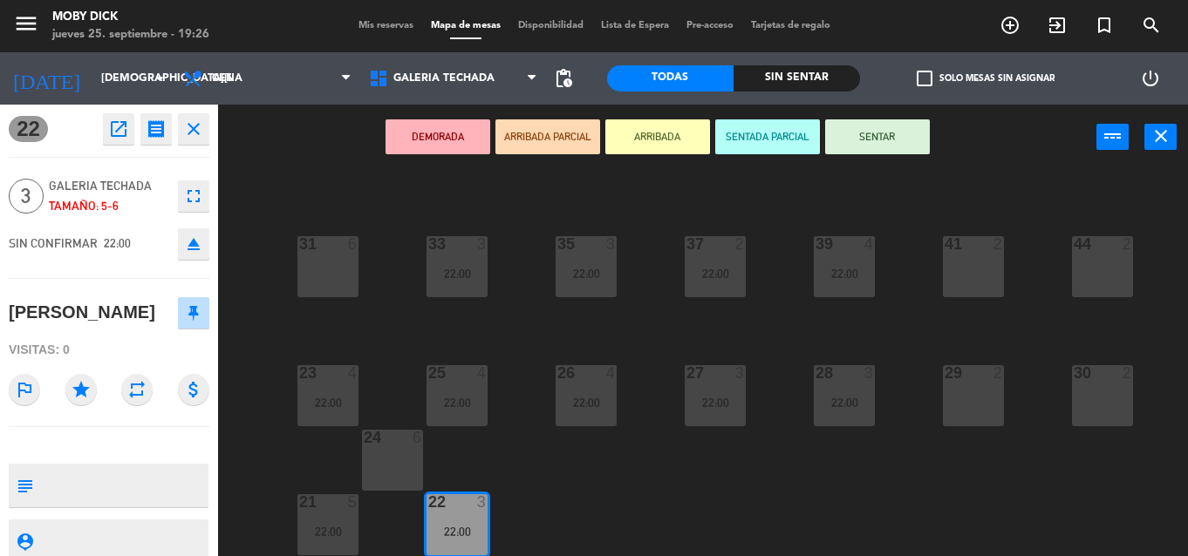
click at [560, 529] on div "100 6 101 6 102 6 103 6 104 6 105 6 107 6 32 6 34 2 22:00 36 2 38 4 40 4 43 4 4…" at bounding box center [709, 363] width 958 height 386
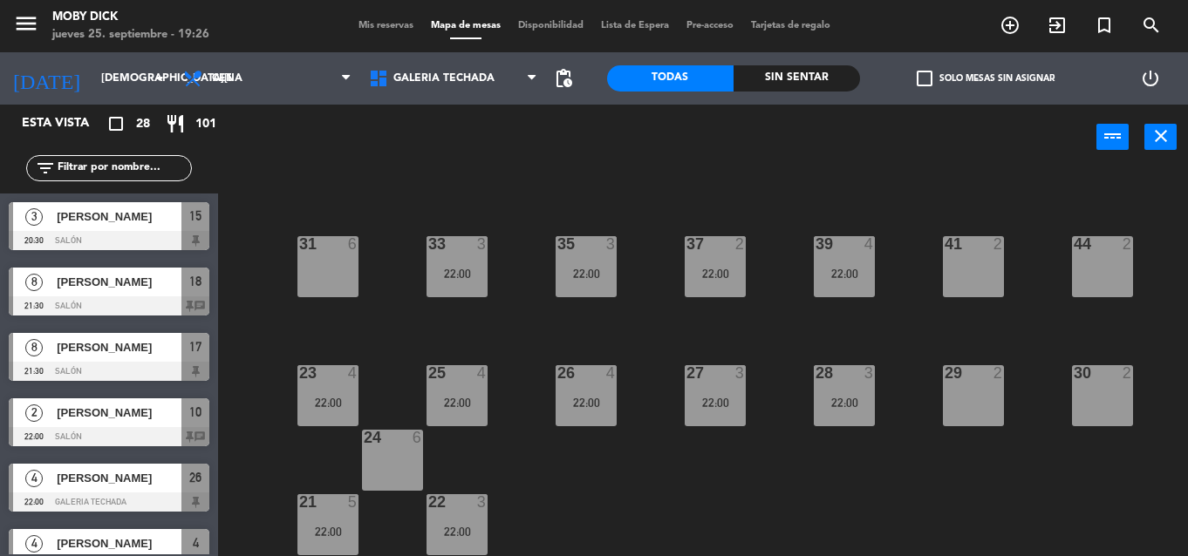
scroll to position [0, 0]
click at [313, 370] on div "23 4" at bounding box center [327, 373] width 87 height 16
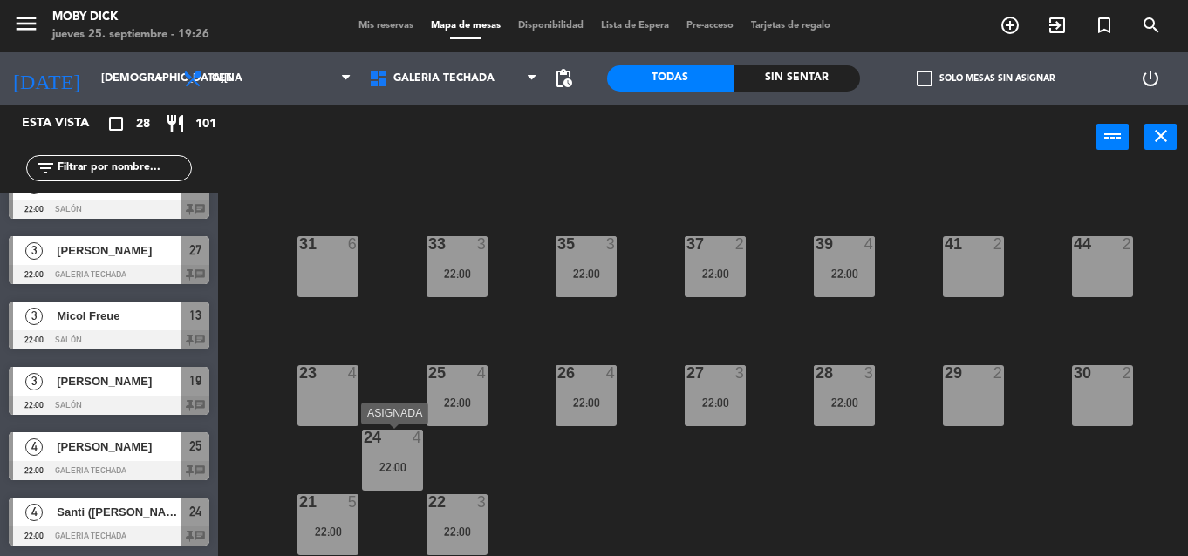
click at [407, 446] on div "4" at bounding box center [421, 438] width 29 height 16
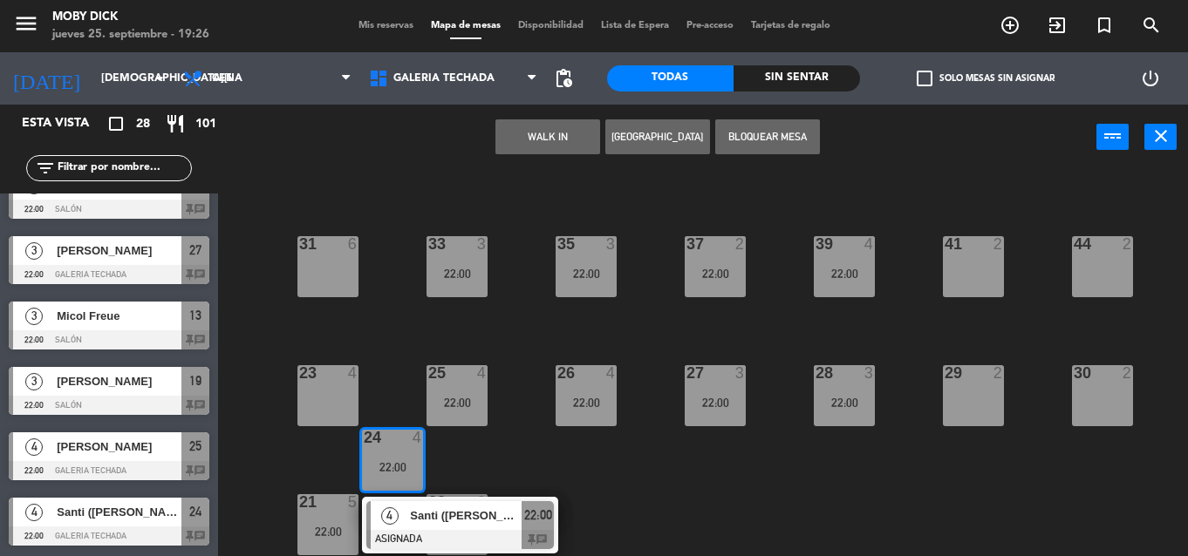
click at [339, 392] on div "23 4" at bounding box center [327, 395] width 61 height 61
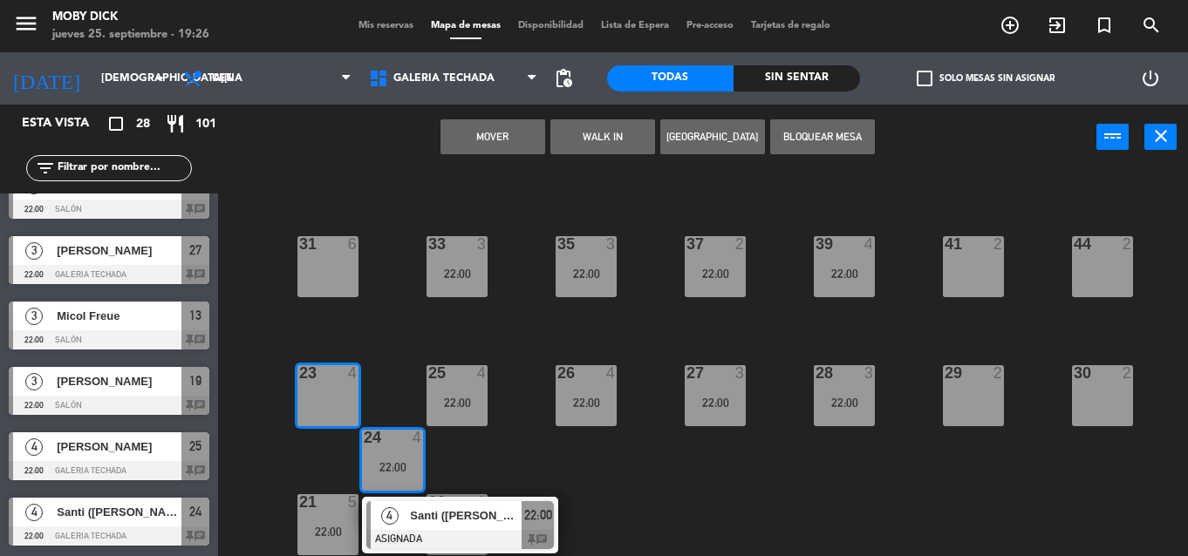
click at [345, 411] on div "23 4" at bounding box center [327, 395] width 61 height 61
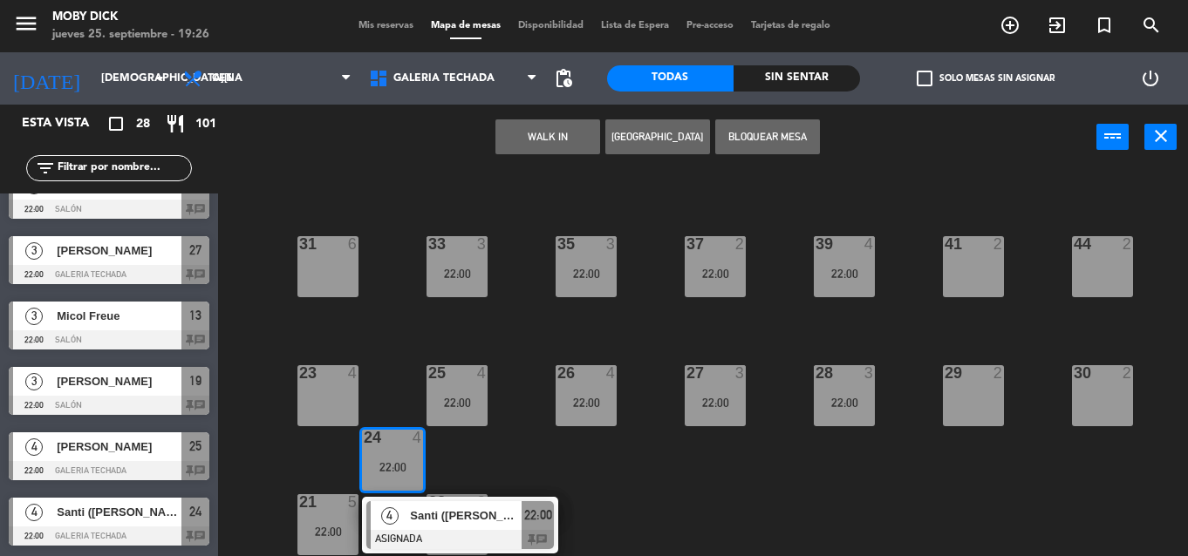
click at [365, 433] on div "24" at bounding box center [364, 438] width 1 height 16
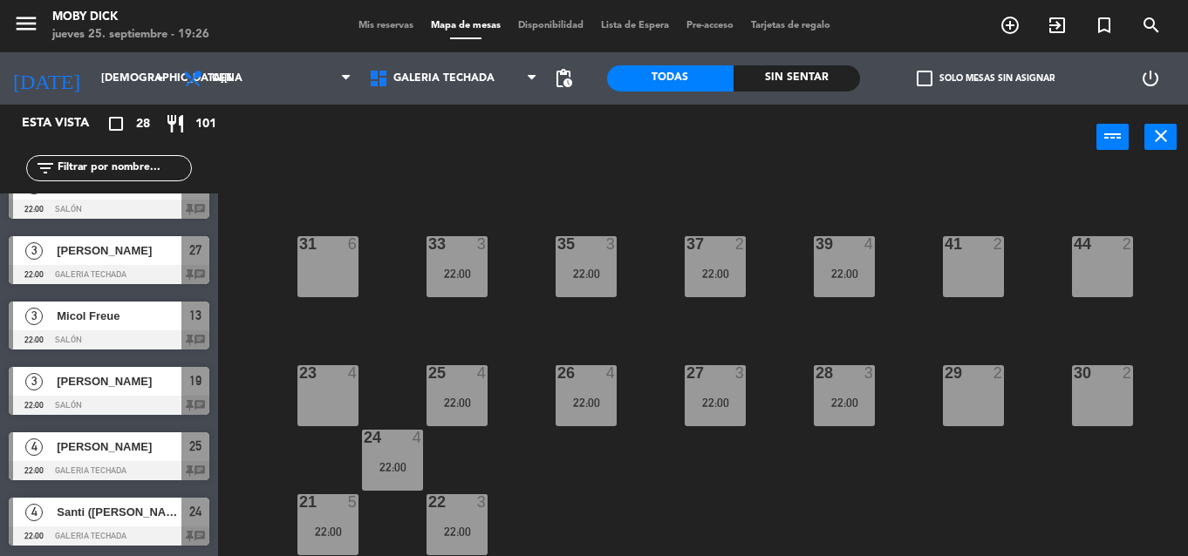
drag, startPoint x: 372, startPoint y: 433, endPoint x: 319, endPoint y: 402, distance: 61.8
click at [319, 402] on div "100 6 101 6 102 6 103 6 104 6 105 6 107 6 32 6 34 2 22:00 36 2 38 4 40 4 43 4 4…" at bounding box center [709, 363] width 958 height 386
click at [353, 401] on div "22:00" at bounding box center [327, 403] width 61 height 12
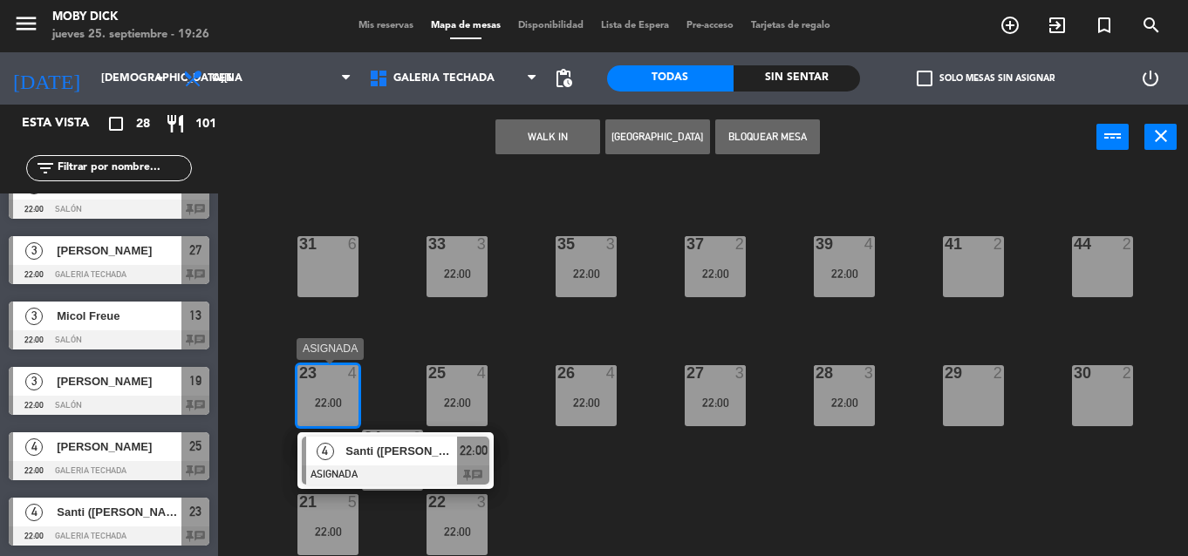
click at [370, 440] on div "Santi ([PERSON_NAME])" at bounding box center [400, 451] width 113 height 29
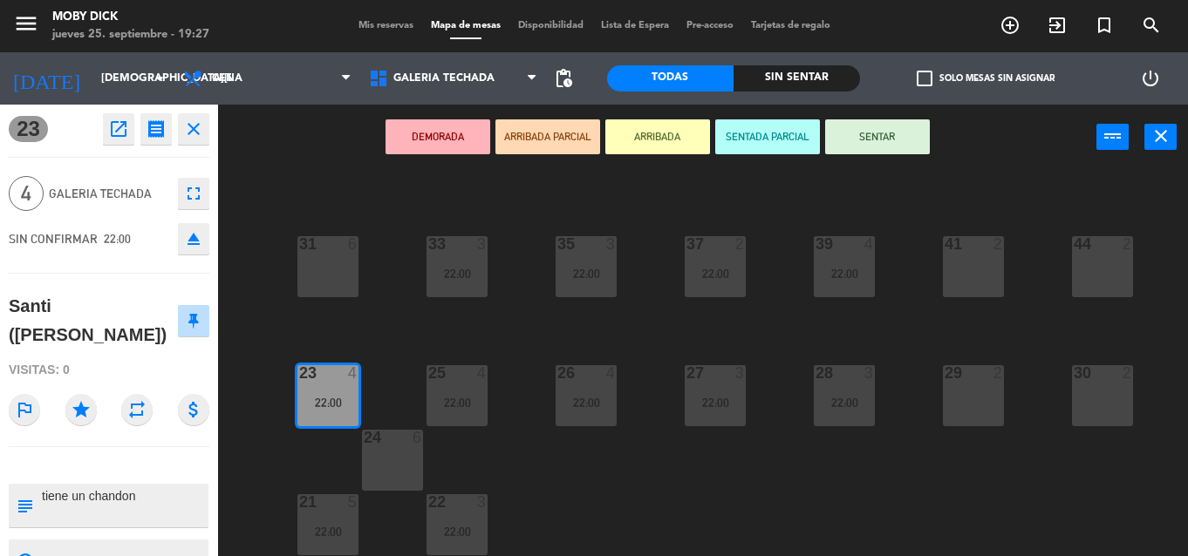
click at [388, 400] on div "100 6 101 6 102 6 103 6 104 6 105 6 107 6 32 6 34 2 22:00 36 2 38 4 40 4 43 4 4…" at bounding box center [709, 363] width 958 height 386
click at [455, 424] on div "25 4 22:00" at bounding box center [456, 395] width 61 height 61
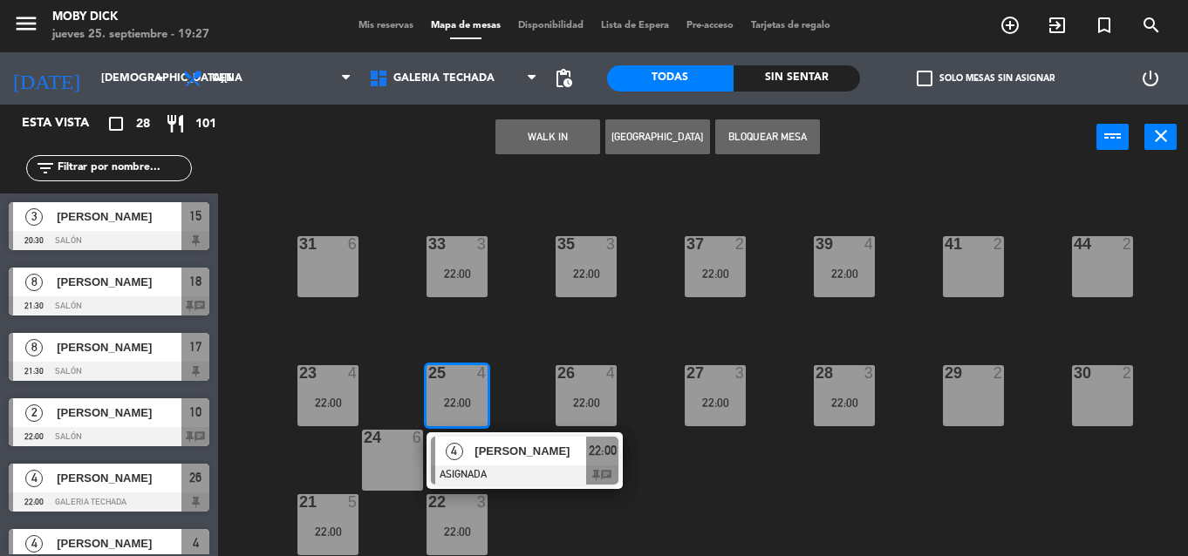
scroll to position [583, 0]
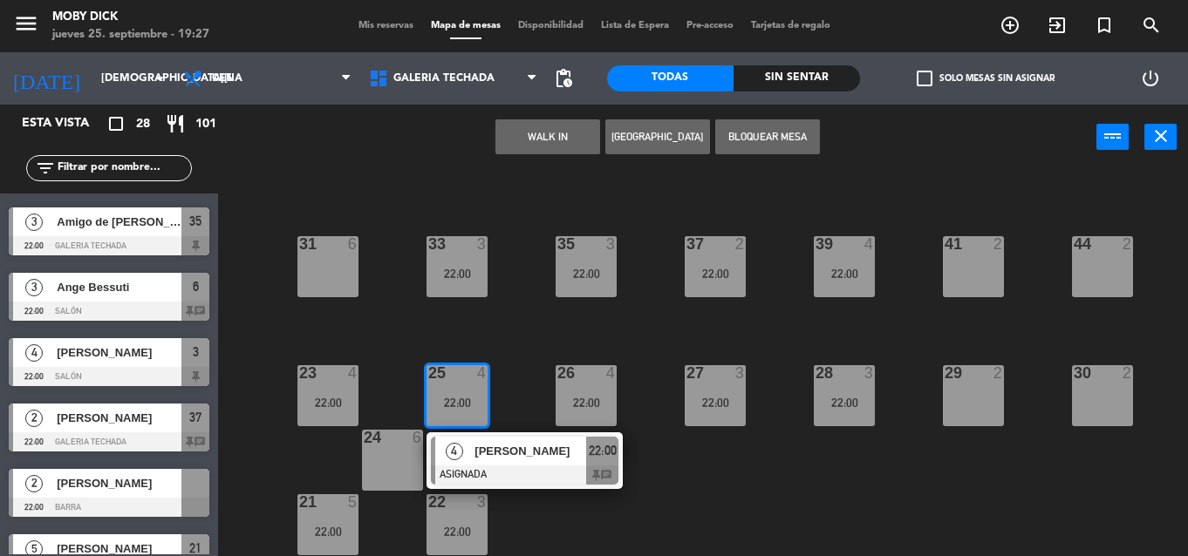
click at [508, 455] on span "[PERSON_NAME]" at bounding box center [530, 451] width 112 height 18
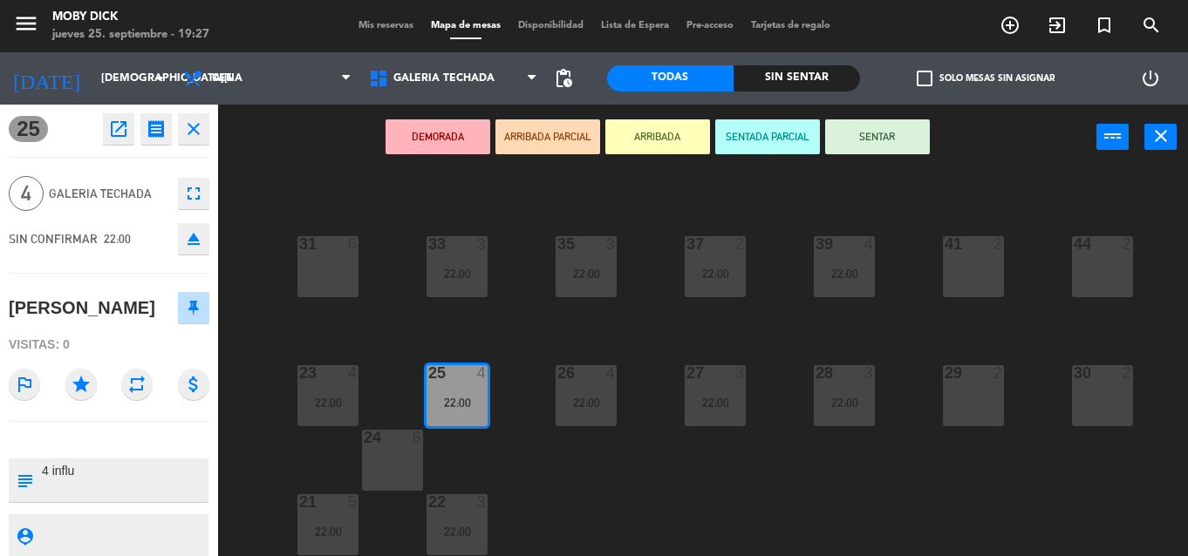
click at [495, 459] on div "100 6 101 6 102 6 103 6 104 6 105 6 107 6 32 6 34 2 22:00 36 2 38 4 40 4 43 4 4…" at bounding box center [709, 363] width 958 height 386
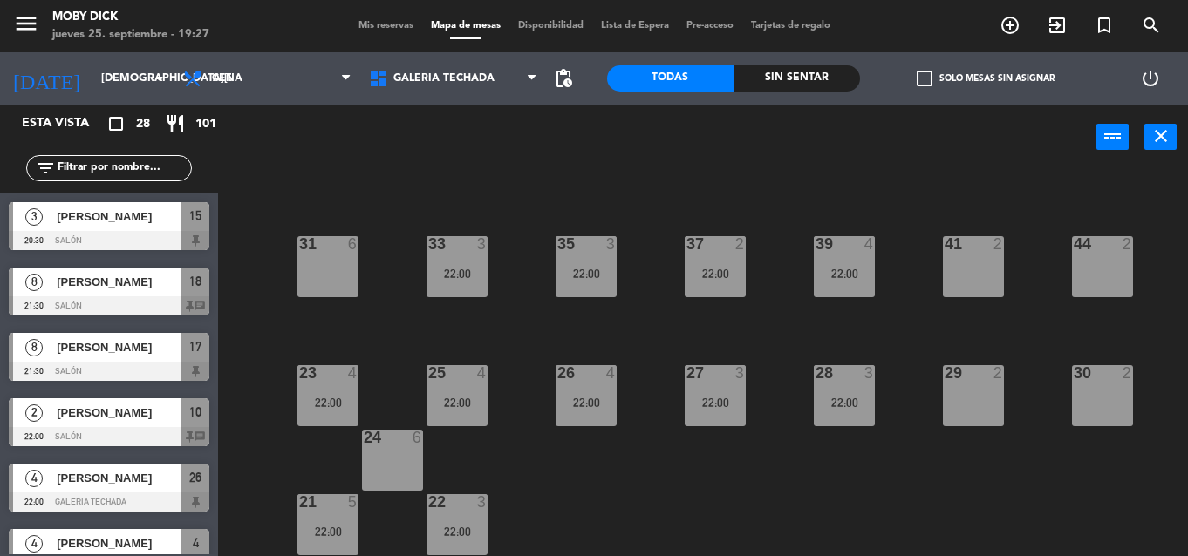
scroll to position [518, 0]
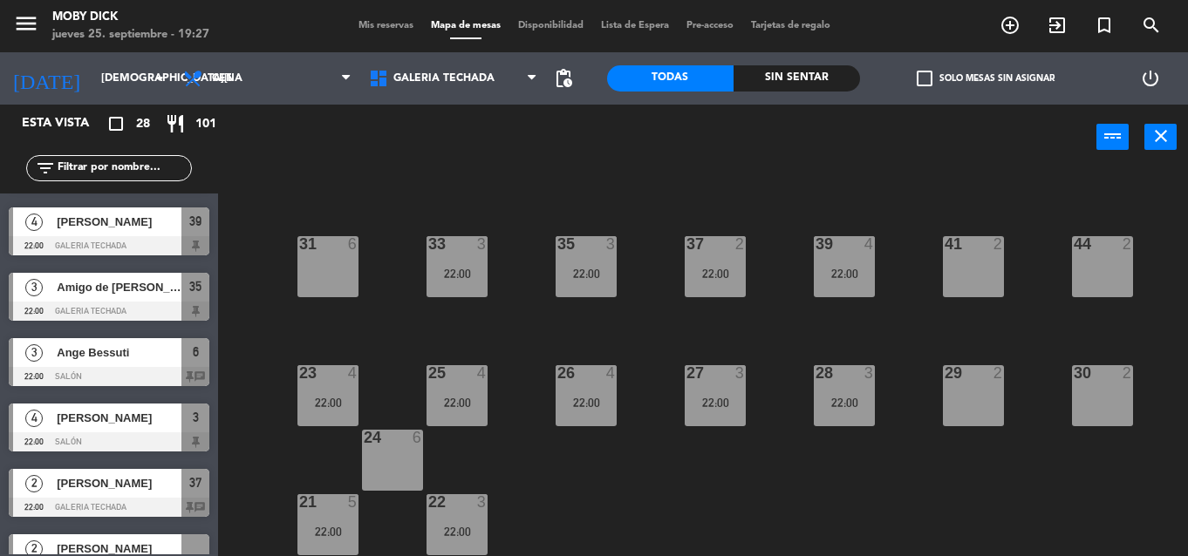
drag, startPoint x: 552, startPoint y: 434, endPoint x: 582, endPoint y: 419, distance: 33.6
click at [576, 420] on div "100 6 101 6 102 6 103 6 104 6 105 6 107 6 32 6 34 2 22:00 36 2 38 4 40 4 43 4 4…" at bounding box center [709, 363] width 958 height 386
click at [582, 419] on div "26 4 22:00" at bounding box center [586, 395] width 61 height 61
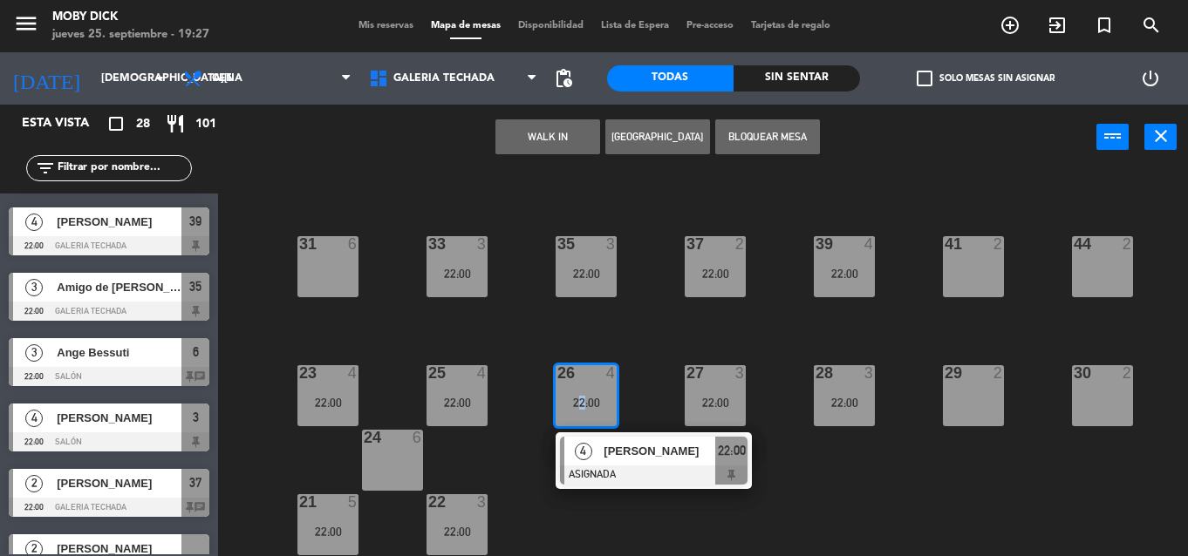
click at [601, 446] on div "4 [PERSON_NAME] ASIGNADA 22:00" at bounding box center [653, 461] width 222 height 57
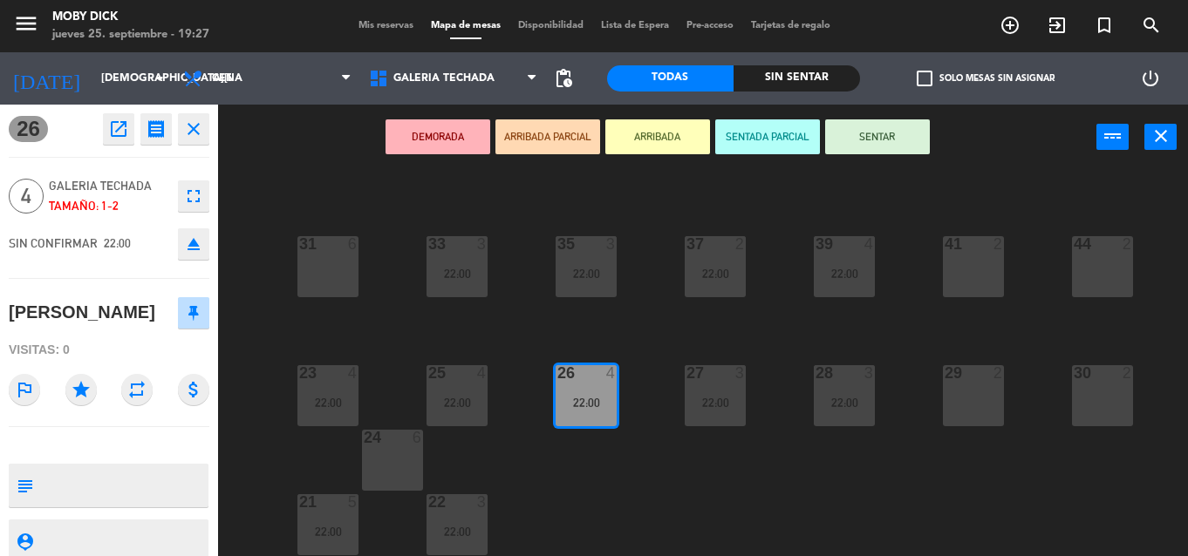
click at [601, 446] on div "100 6 101 6 102 6 103 6 104 6 105 6 107 6 32 6 34 2 22:00 36 2 38 4 40 4 43 4 4…" at bounding box center [709, 363] width 958 height 386
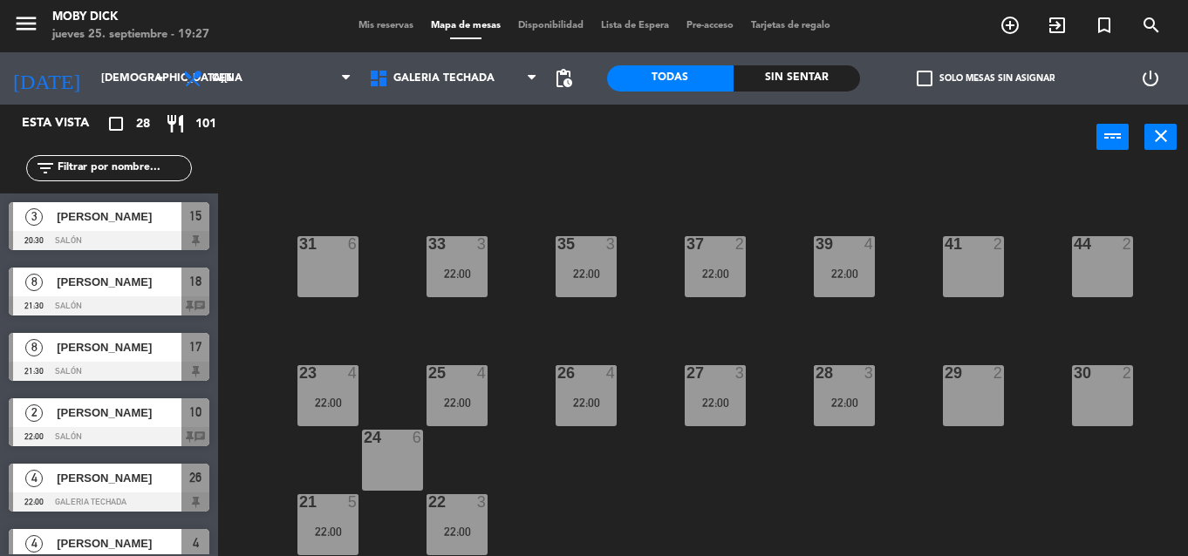
click at [720, 380] on div at bounding box center [714, 373] width 29 height 16
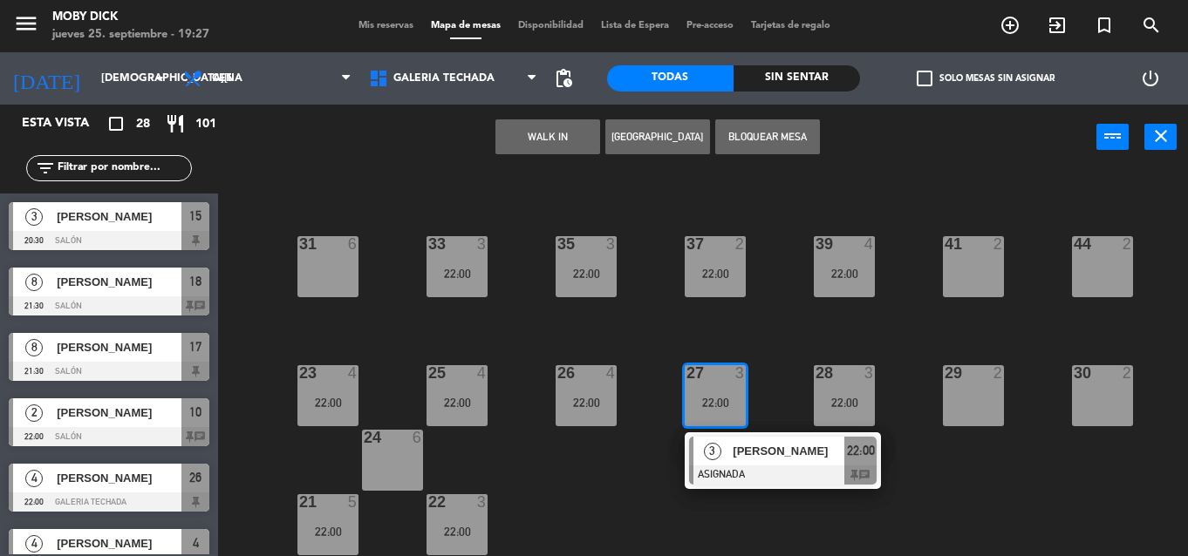
click at [713, 458] on span "3" at bounding box center [712, 451] width 17 height 17
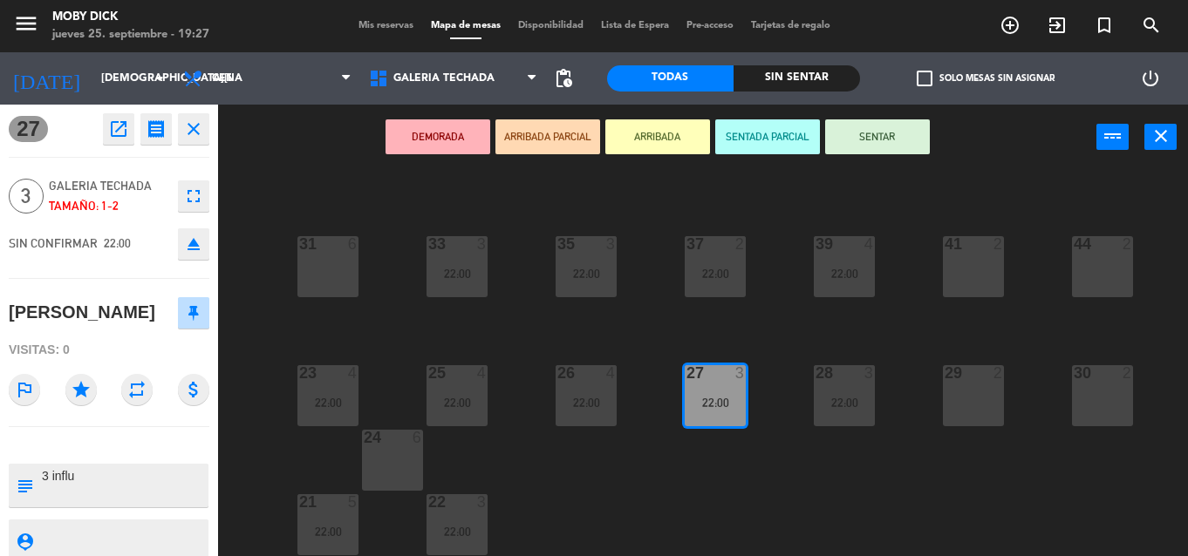
click at [713, 458] on div "100 6 101 6 102 6 103 6 104 6 105 6 107 6 32 6 34 2 22:00 36 2 38 4 40 4 43 4 4…" at bounding box center [709, 363] width 958 height 386
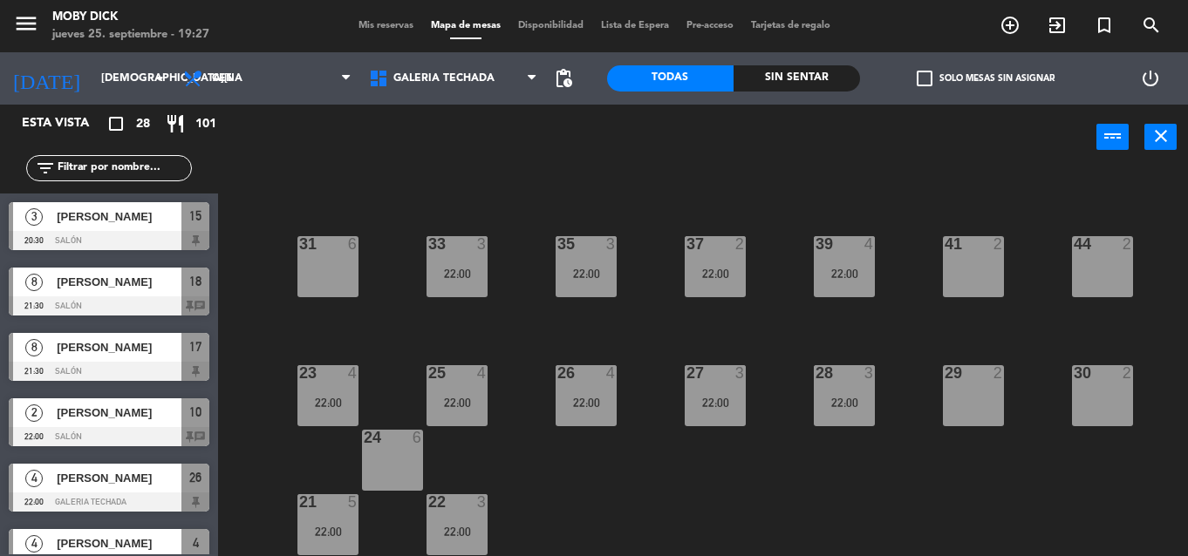
scroll to position [322, 0]
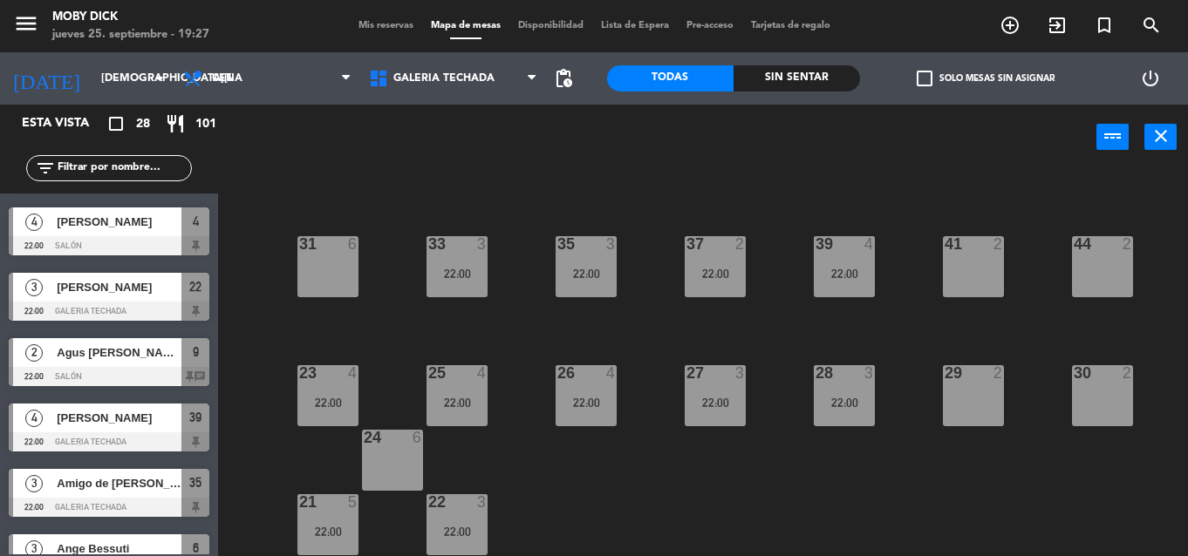
click at [834, 418] on div "28 3 22:00" at bounding box center [844, 395] width 61 height 61
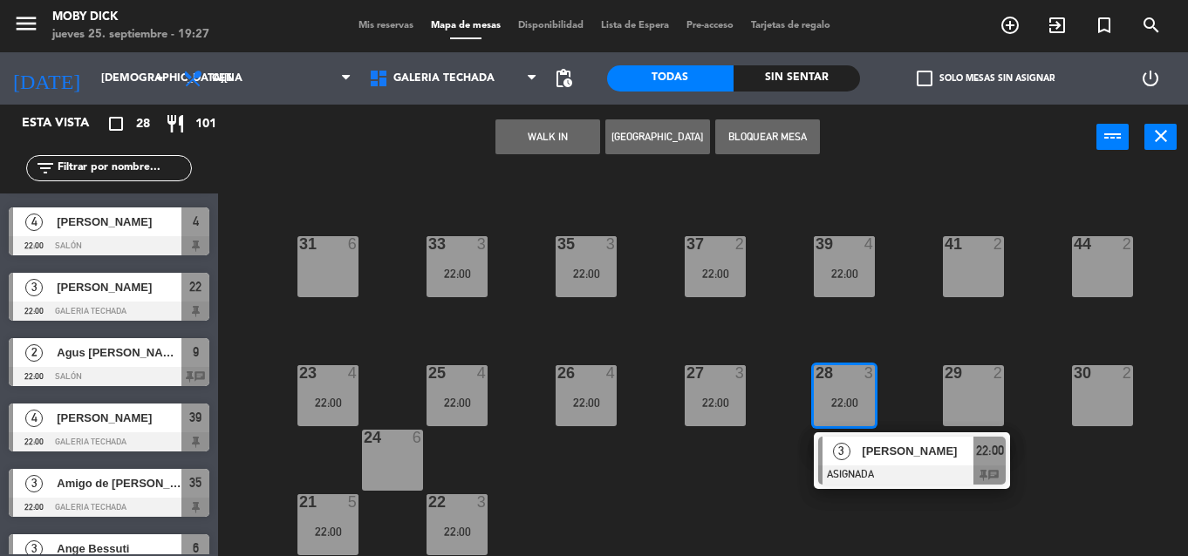
click at [837, 467] on div at bounding box center [912, 475] width 188 height 19
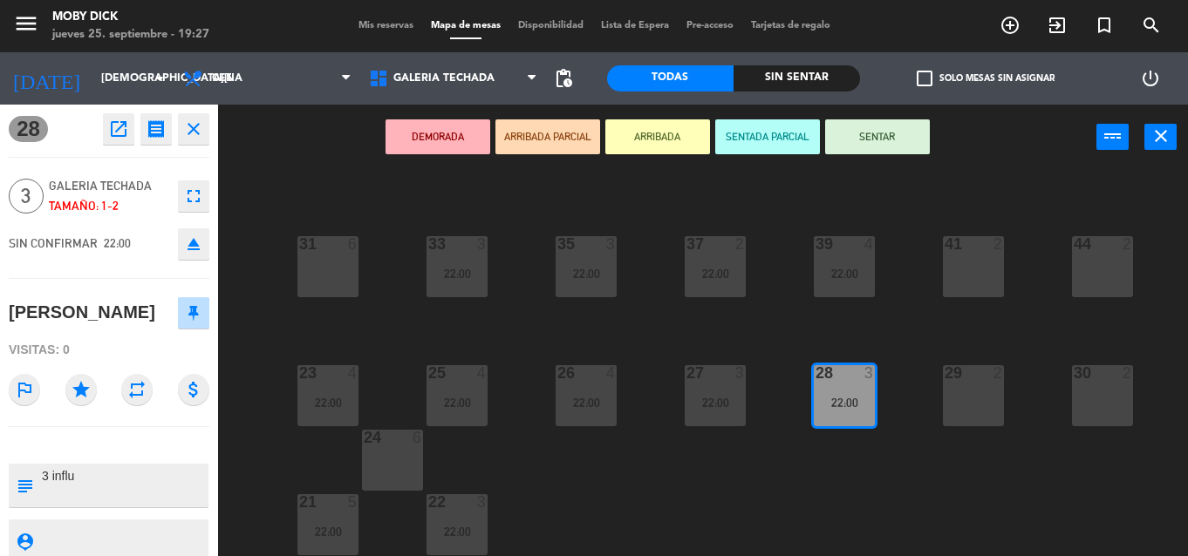
click at [837, 467] on div "100 6 101 6 102 6 103 6 104 6 105 6 107 6 32 6 34 2 22:00 36 2 38 4 40 4 43 4 4…" at bounding box center [709, 363] width 958 height 386
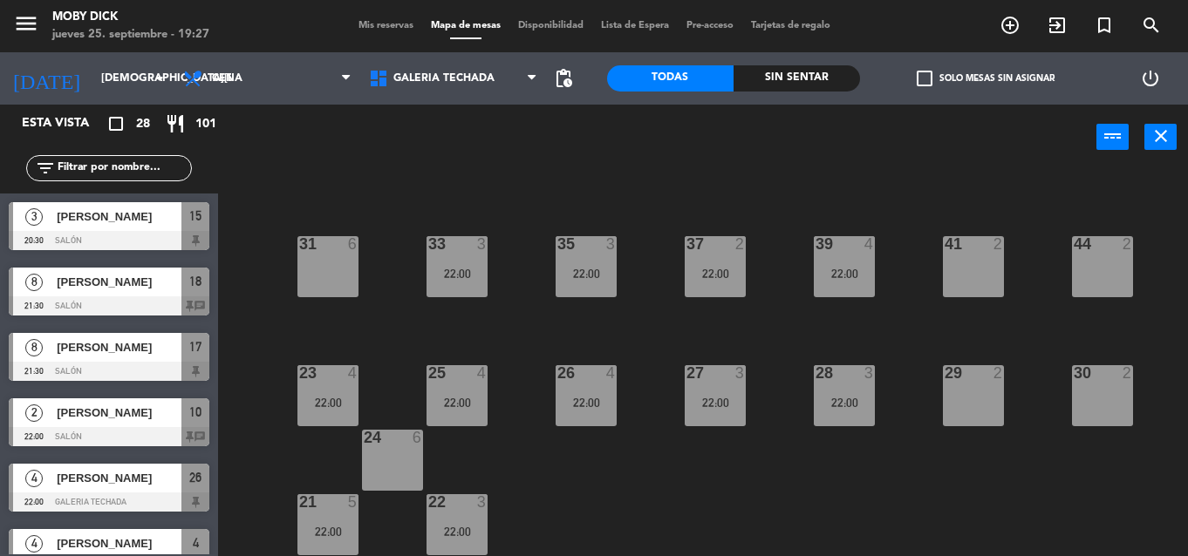
scroll to position [191, 0]
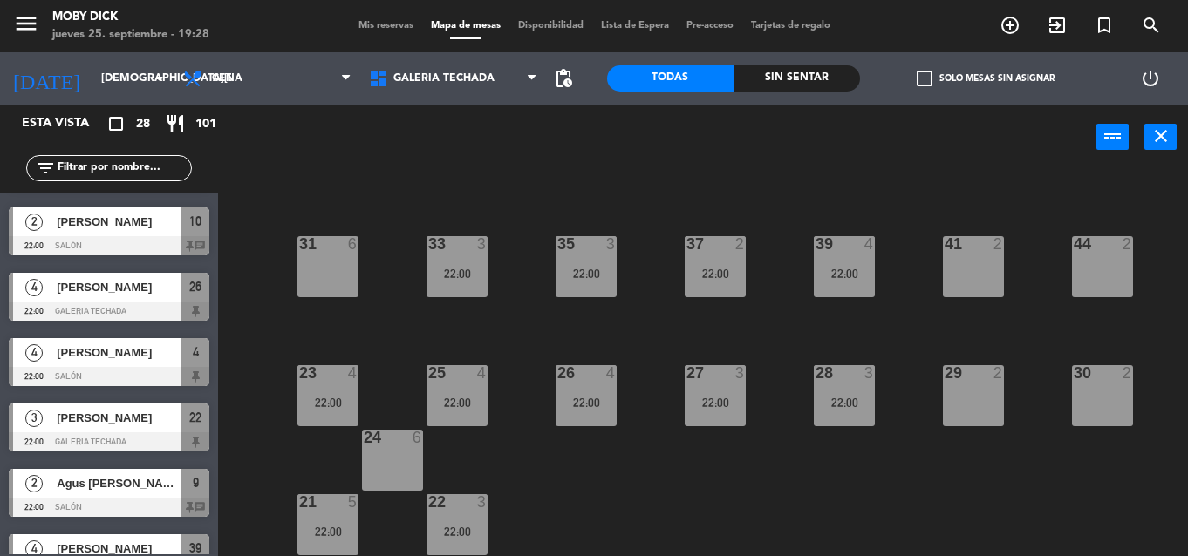
click at [440, 275] on div "22:00" at bounding box center [456, 274] width 61 height 12
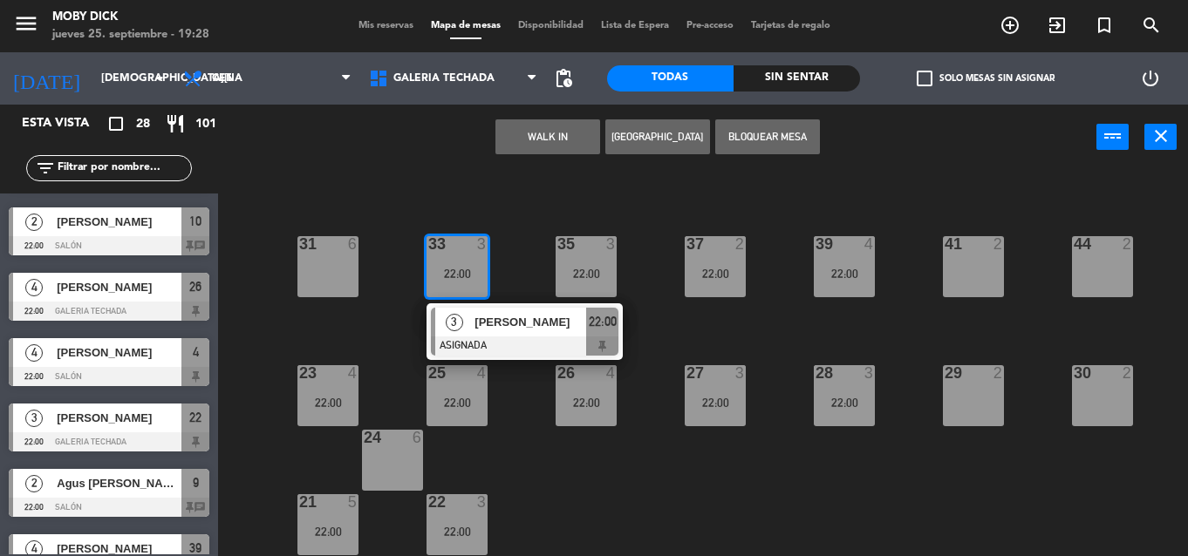
click at [554, 323] on span "[PERSON_NAME]" at bounding box center [530, 322] width 112 height 18
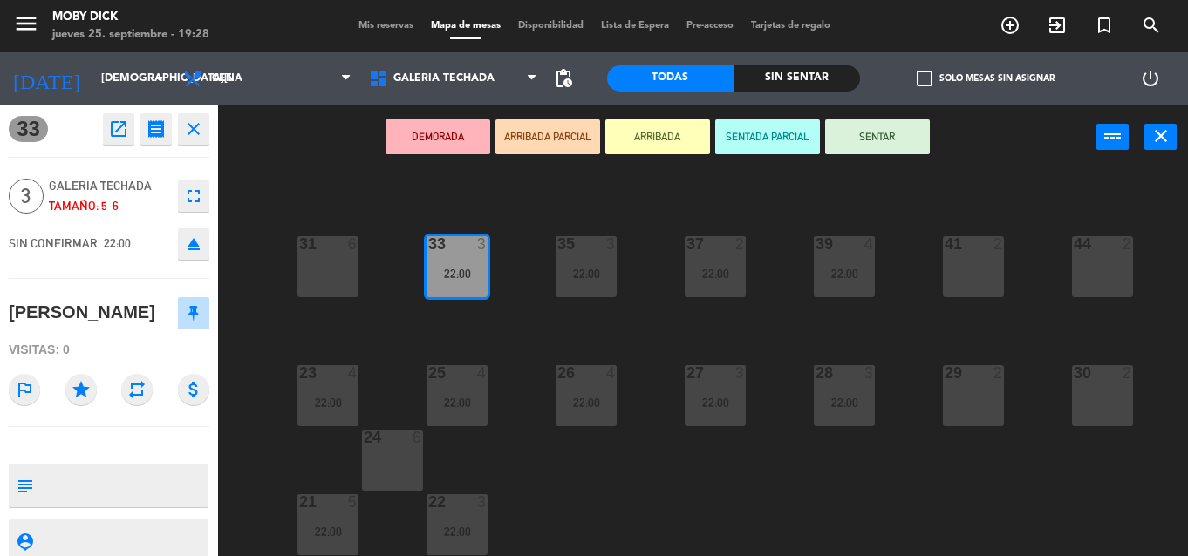
click at [554, 323] on div "100 6 101 6 102 6 103 6 104 6 105 6 107 6 32 6 34 2 22:00 36 2 38 4 40 4 43 4 4…" at bounding box center [709, 363] width 958 height 386
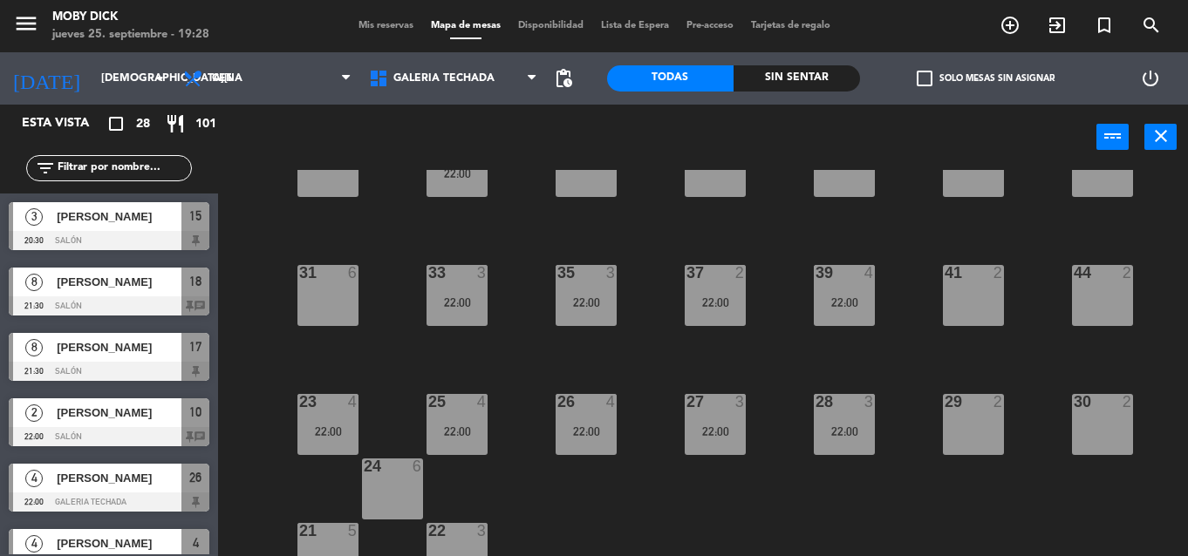
scroll to position [252, 0]
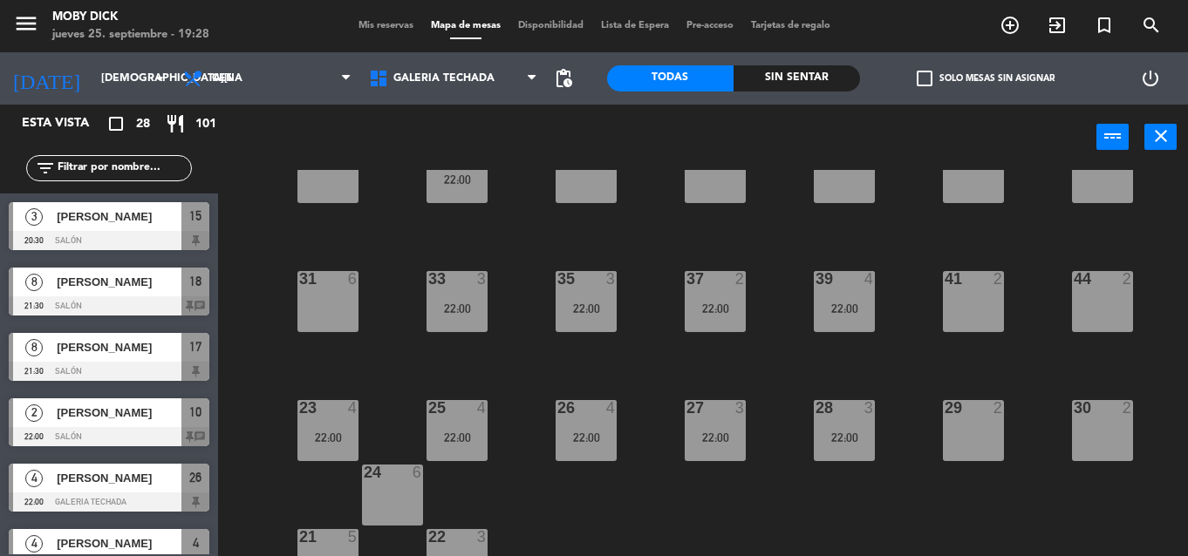
click at [553, 320] on div "100 6 101 6 102 6 103 6 104 6 105 6 107 6 32 6 34 2 22:00 36 2 38 4 40 4 43 4 4…" at bounding box center [709, 363] width 958 height 386
click at [429, 181] on div "22:00" at bounding box center [456, 180] width 61 height 12
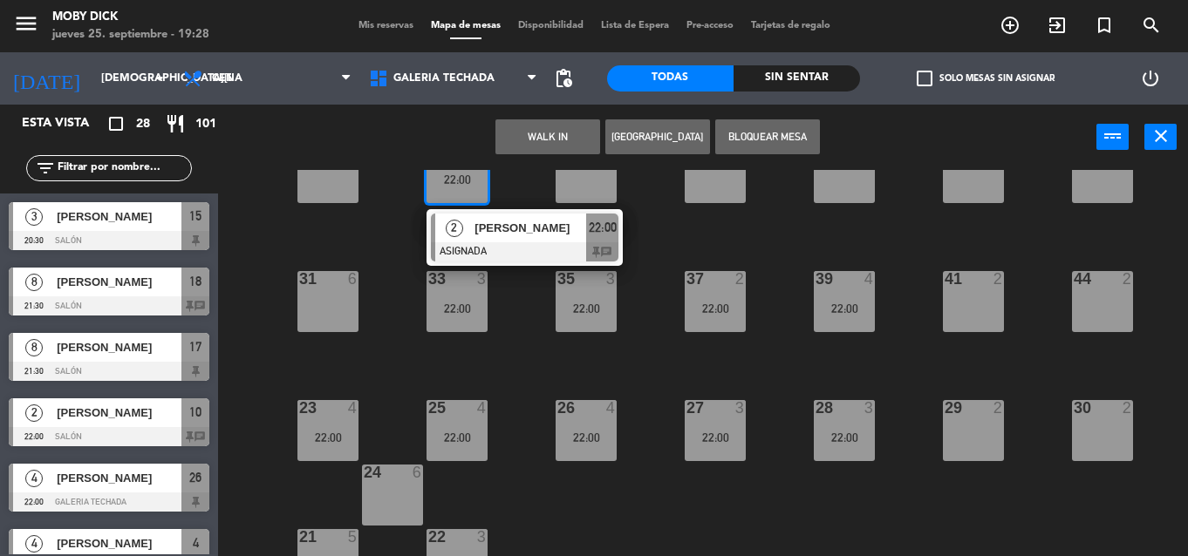
click at [474, 232] on div "100 6 101 6 102 6 103 6 104 6 105 6 107 6 32 6 34 2 22:00 2 [PERSON_NAME] ASIGN…" at bounding box center [709, 363] width 958 height 386
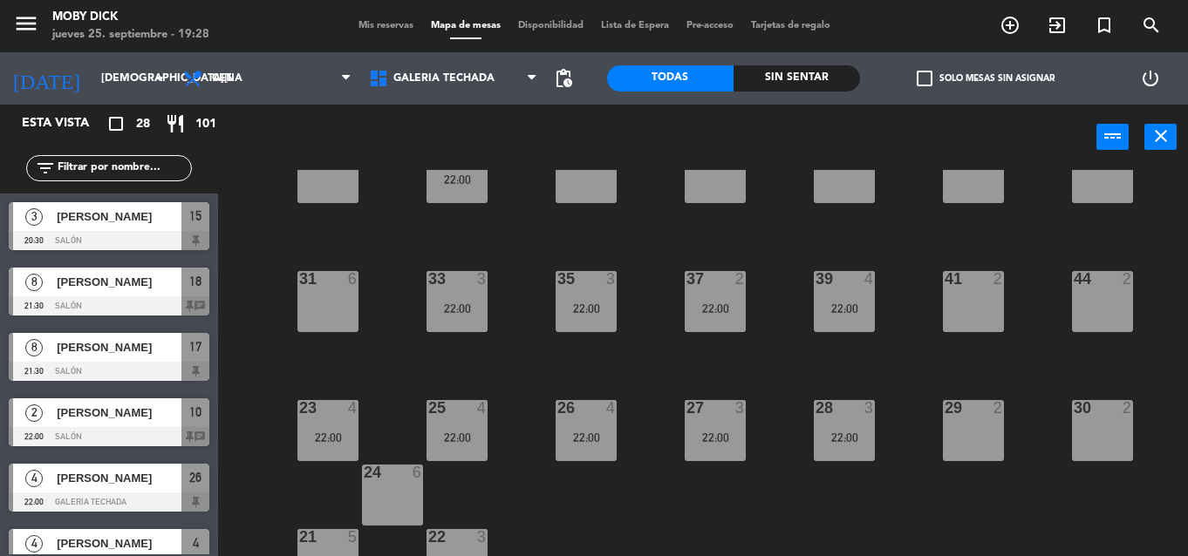
click at [456, 197] on div "34 2 22:00" at bounding box center [456, 172] width 61 height 61
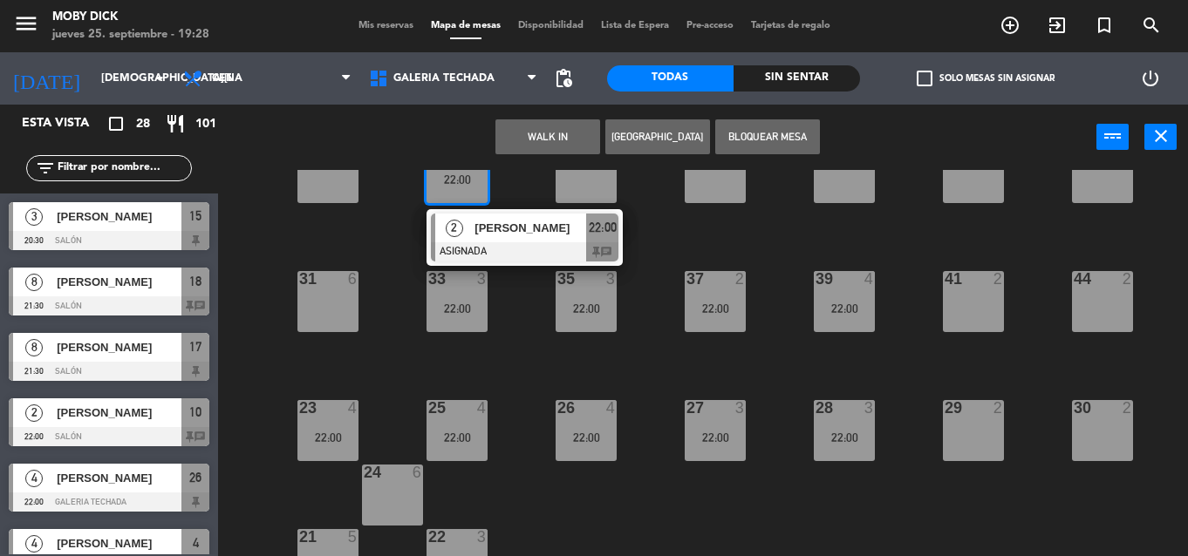
click at [513, 248] on div at bounding box center [525, 251] width 188 height 19
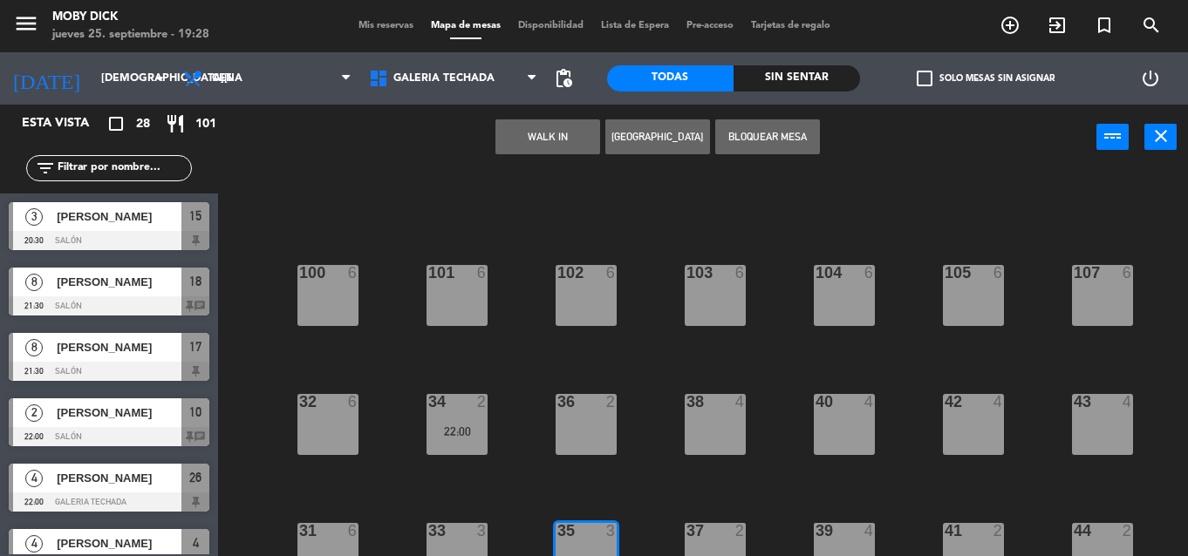
scroll to position [252, 0]
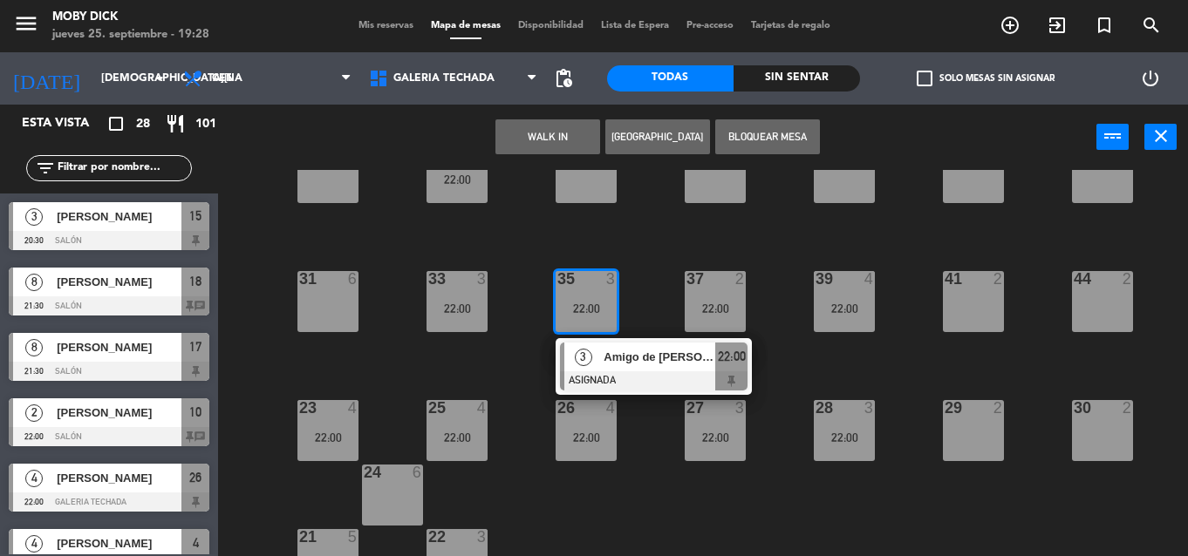
click at [612, 355] on span "Amigo de [PERSON_NAME]" at bounding box center [660, 357] width 112 height 18
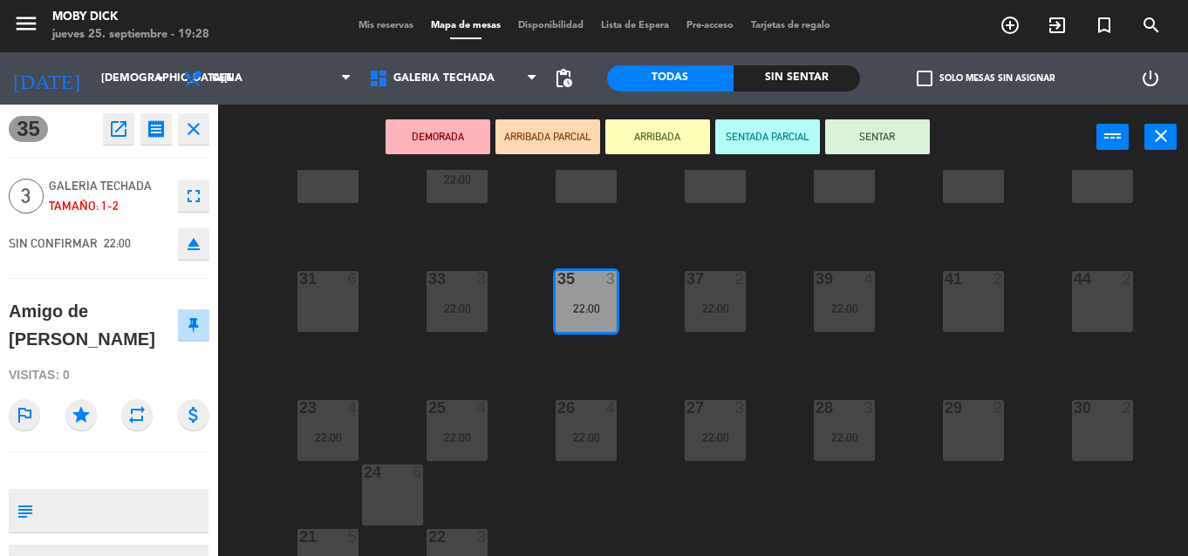
click at [612, 355] on div "100 6 101 6 102 6 103 6 104 6 105 6 107 6 32 6 34 2 22:00 36 2 38 4 40 4 43 4 4…" at bounding box center [709, 363] width 958 height 386
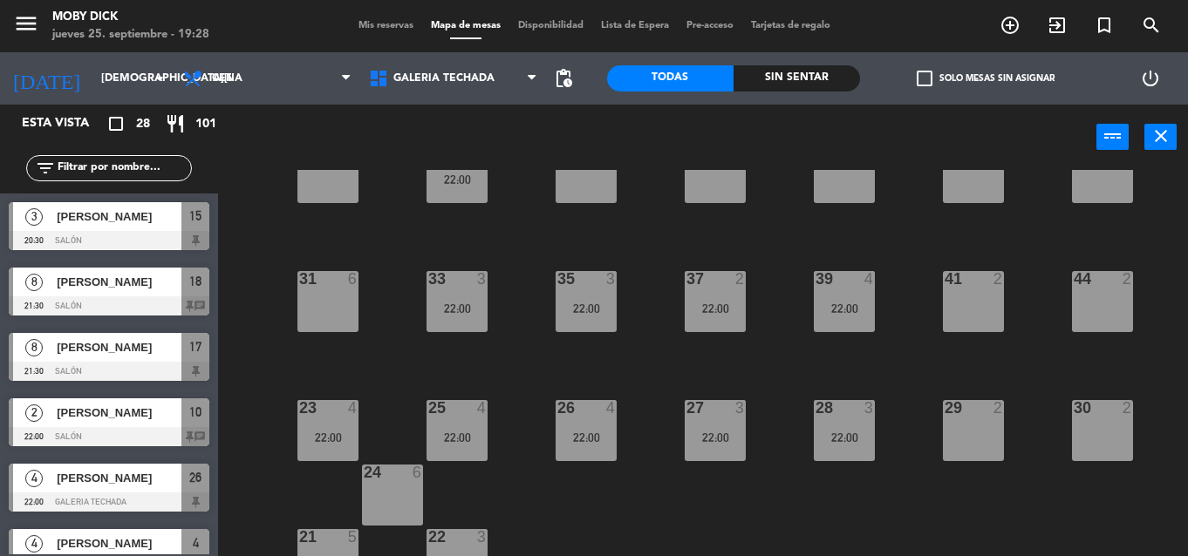
scroll to position [0, 0]
click at [701, 316] on div "37 2 22:00" at bounding box center [715, 301] width 61 height 61
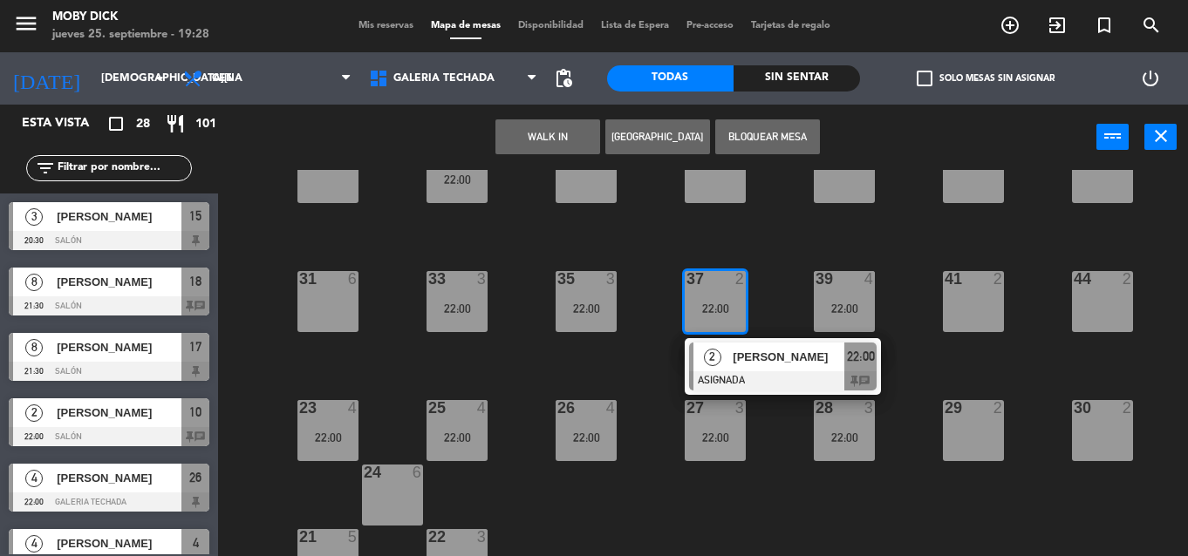
click at [729, 353] on div "2" at bounding box center [712, 357] width 38 height 29
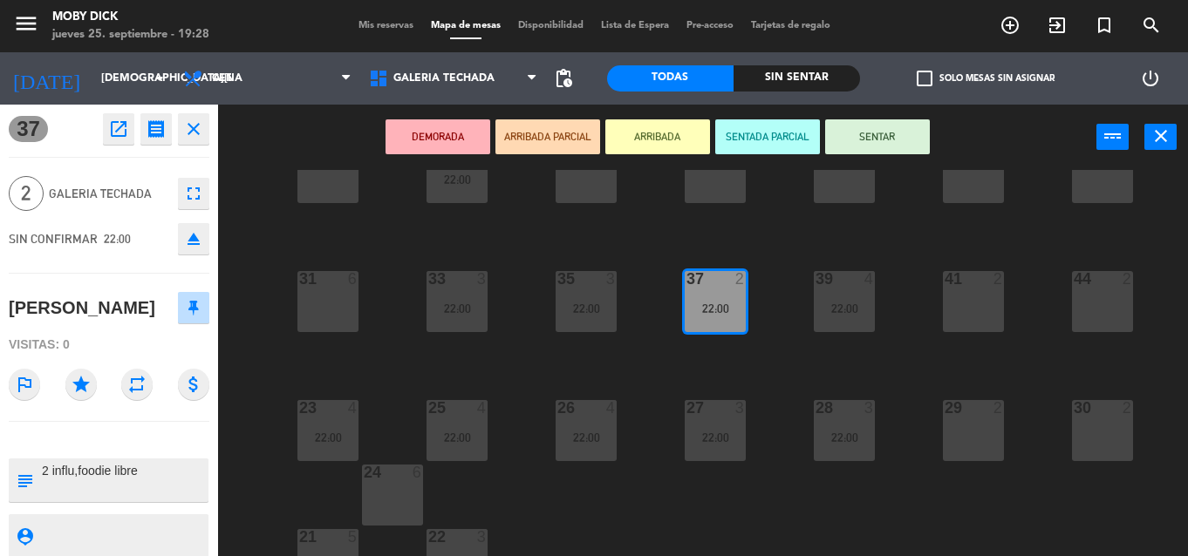
click at [729, 353] on div "100 6 101 6 102 6 103 6 104 6 105 6 107 6 32 6 34 2 22:00 36 2 38 4 40 4 43 4 4…" at bounding box center [709, 363] width 958 height 386
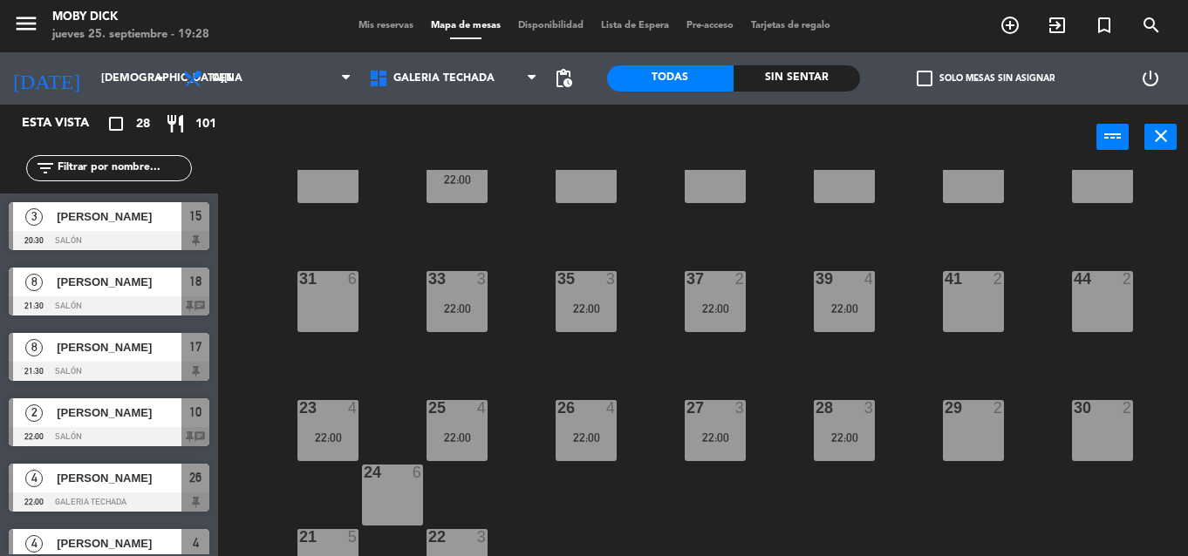
click at [825, 327] on div "39 4 22:00" at bounding box center [844, 301] width 61 height 61
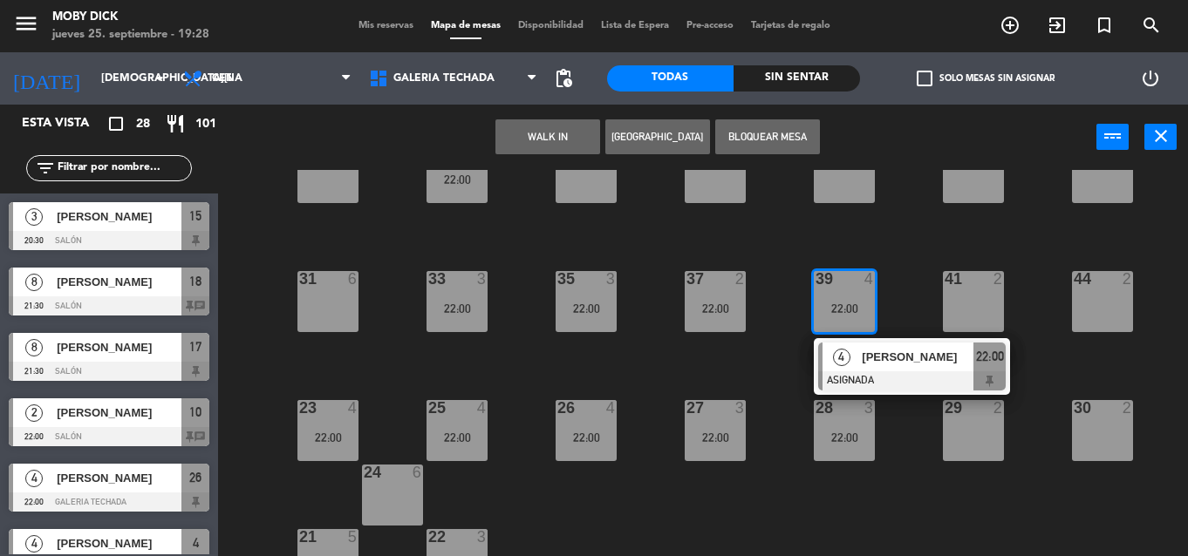
click at [837, 388] on div at bounding box center [912, 381] width 188 height 19
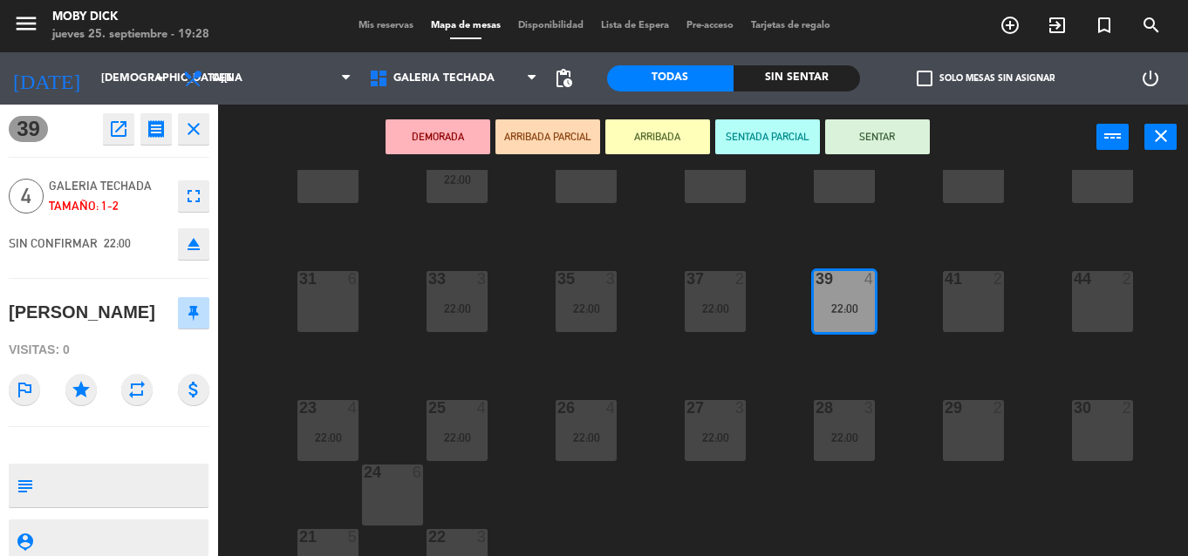
click at [363, 29] on span "Mis reservas" at bounding box center [386, 26] width 72 height 10
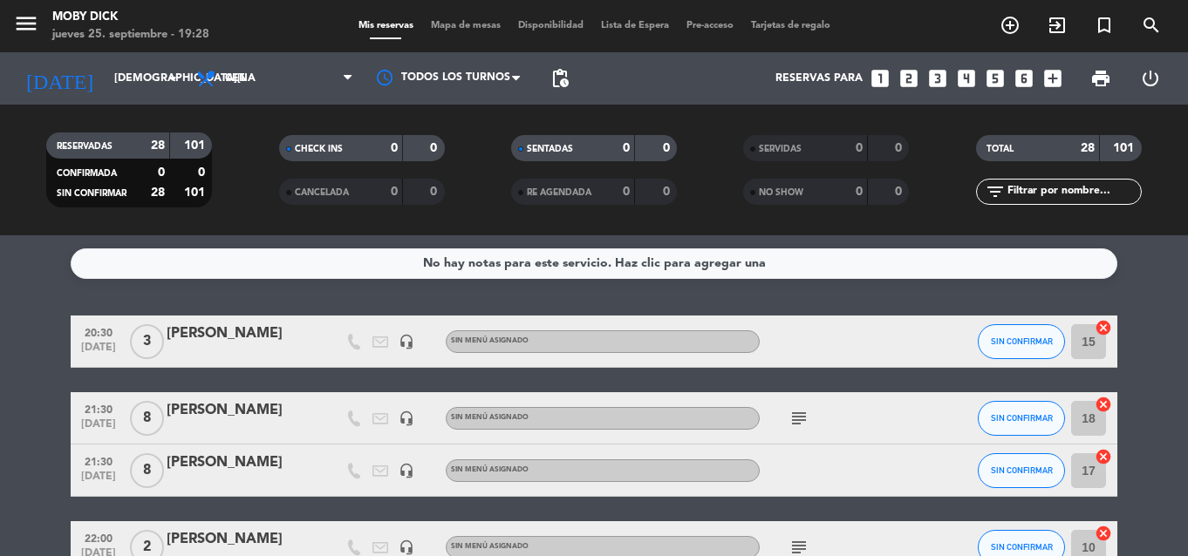
click at [1140, 299] on div "No hay notas para este servicio. Haz clic para agregar una 20:30 sep. 25 3 Eliz…" at bounding box center [594, 395] width 1188 height 321
click at [1085, 194] on input "text" at bounding box center [1073, 191] width 135 height 19
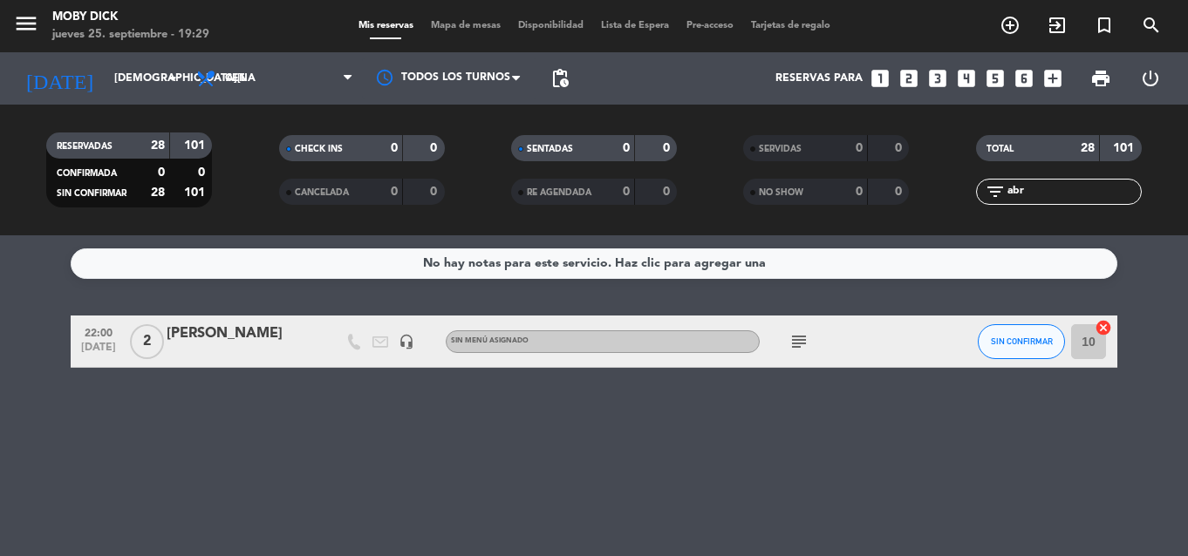
type input "abr"
click at [972, 309] on div "No hay notas para este servicio. Haz clic para agregar una 22:00 sep. 25 2 Abri…" at bounding box center [594, 395] width 1188 height 321
click at [800, 345] on icon "subject" at bounding box center [798, 341] width 21 height 21
drag, startPoint x: 805, startPoint y: 289, endPoint x: 1045, endPoint y: 186, distance: 261.0
click at [1045, 186] on ng-component "menu Moby Dick jueves 25. septiembre - 19:29 Mis reservas Mapa de mesas Disponi…" at bounding box center [594, 278] width 1188 height 556
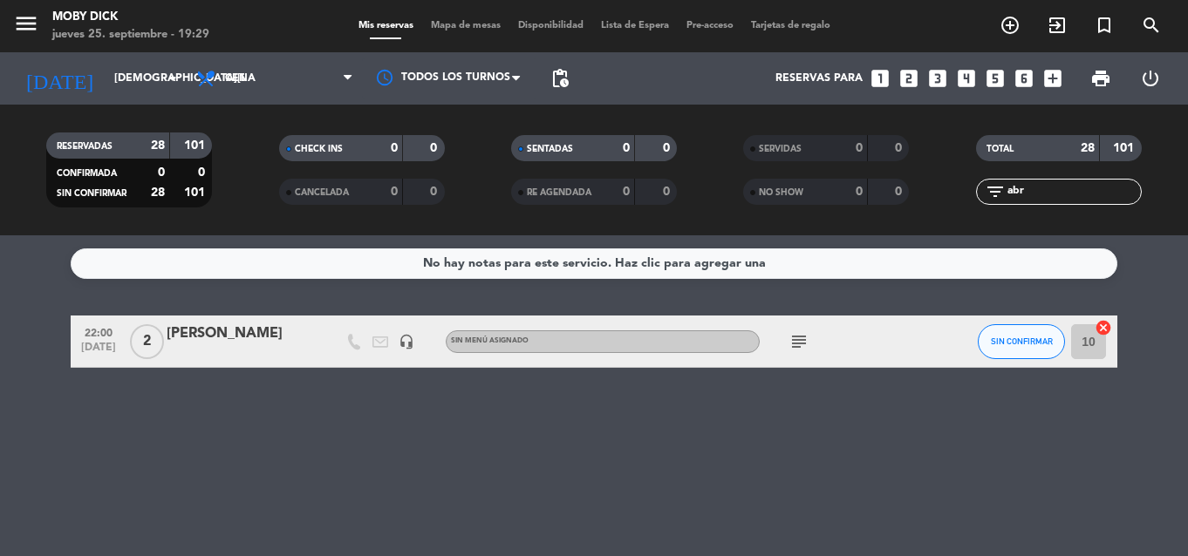
click at [1045, 186] on input "abr" at bounding box center [1073, 191] width 135 height 19
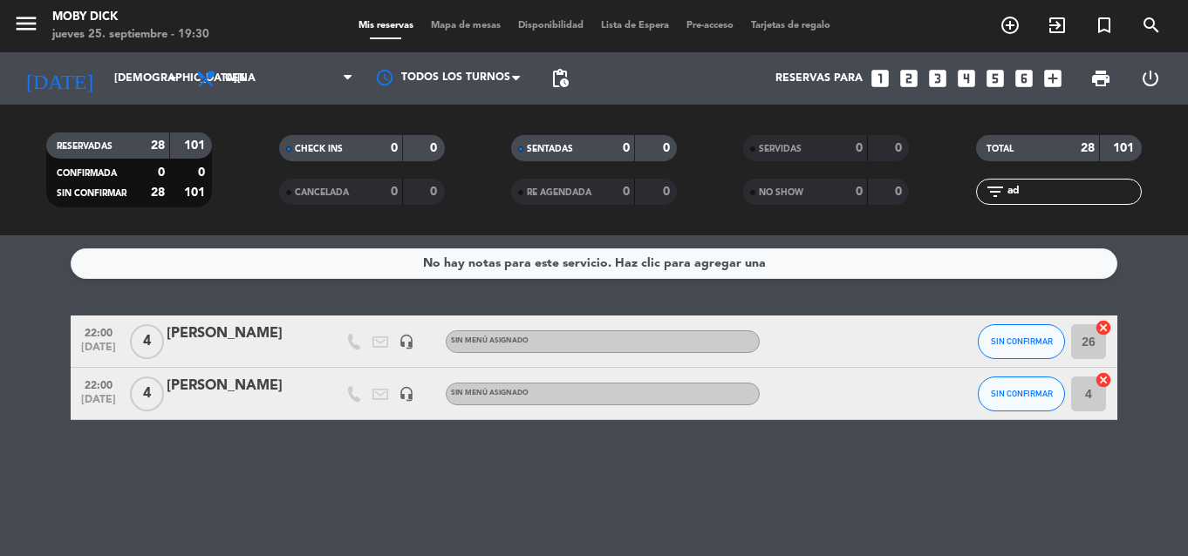
drag, startPoint x: 1045, startPoint y: 186, endPoint x: 958, endPoint y: 184, distance: 87.2
click at [958, 184] on div "filter_list ad" at bounding box center [1059, 192] width 232 height 26
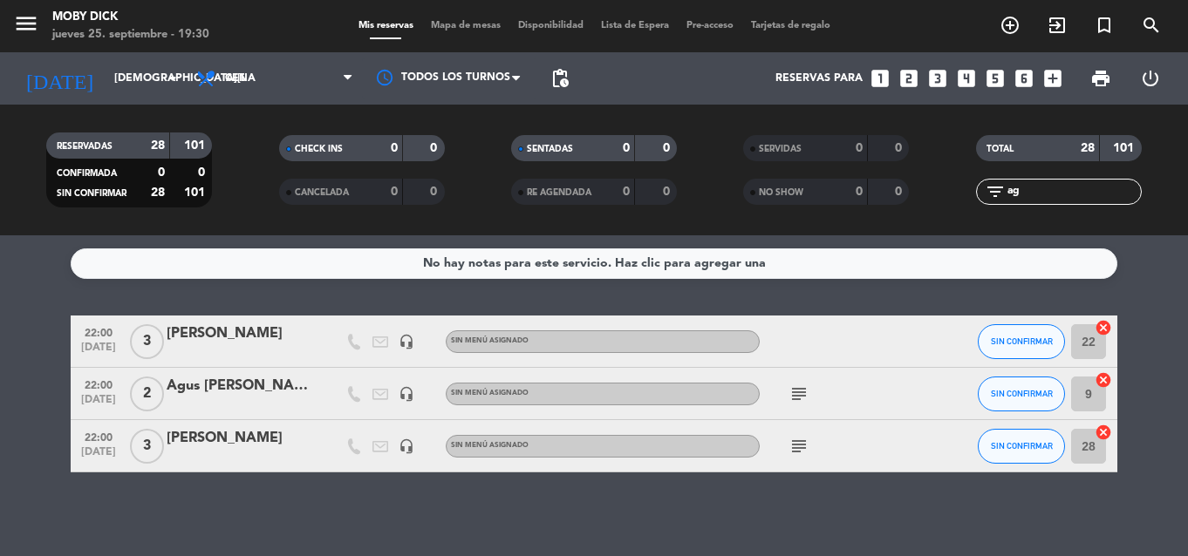
click at [959, 290] on div "No hay notas para este servicio. Haz clic para agregar una 22:00 sep. 25 3 Agos…" at bounding box center [594, 395] width 1188 height 321
click at [1037, 186] on input "ag" at bounding box center [1073, 191] width 135 height 19
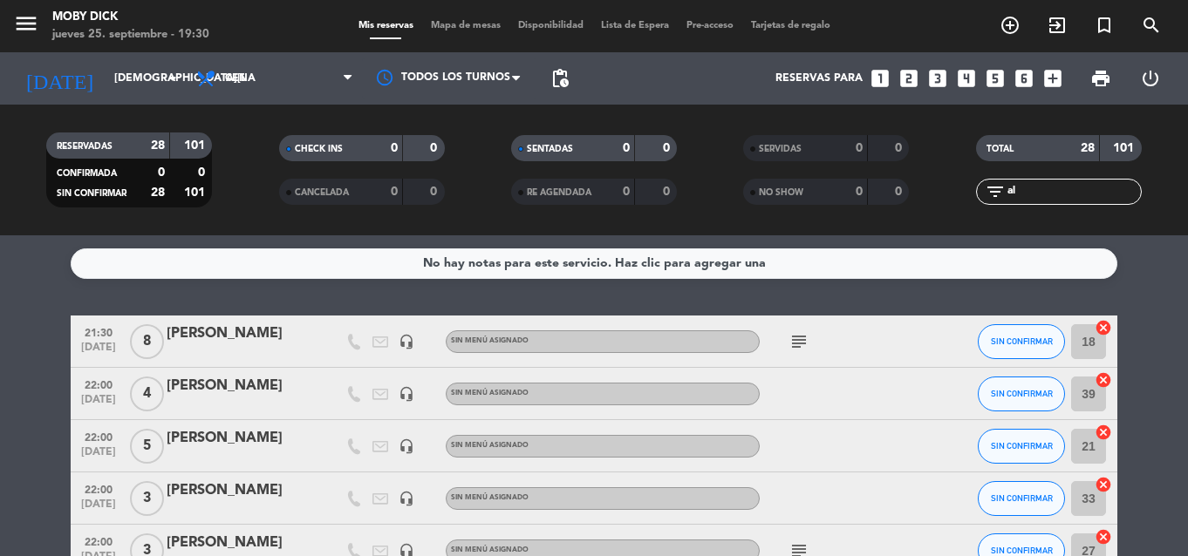
type input "al"
click at [946, 287] on div "No hay notas para este servicio. Haz clic para agregar una 21:30 sep. 25 8 Nach…" at bounding box center [594, 395] width 1188 height 321
drag, startPoint x: 1041, startPoint y: 185, endPoint x: 820, endPoint y: 189, distance: 221.6
click at [820, 189] on div "RESERVADAS 28 101 CONFIRMADA 0 0 SIN CONFIRMAR 28 101 CHECK INS 0 0 CANCELADA 0…" at bounding box center [594, 170] width 1188 height 96
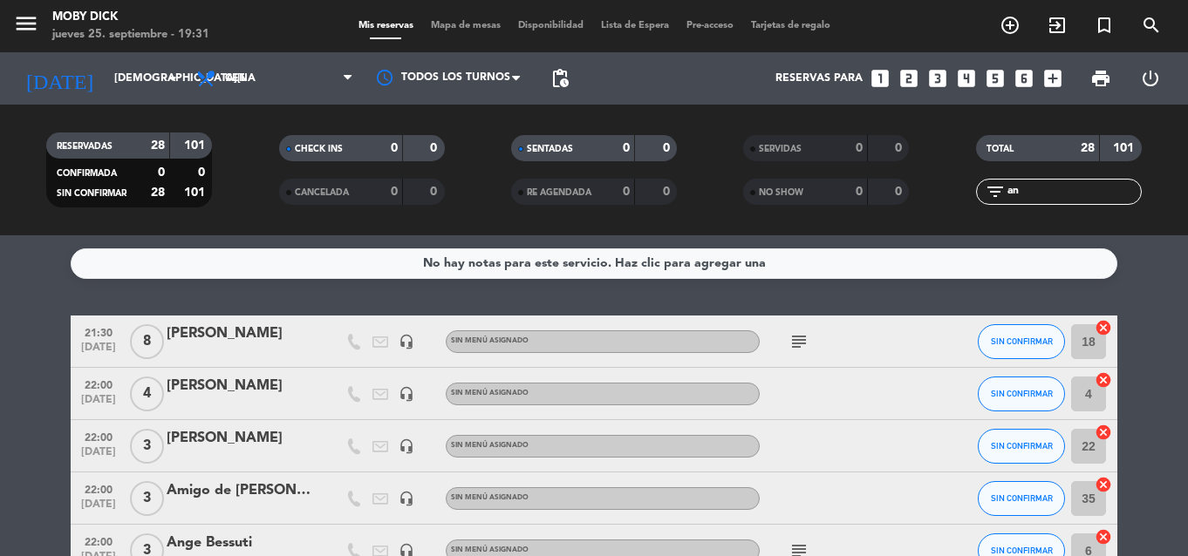
type input "a"
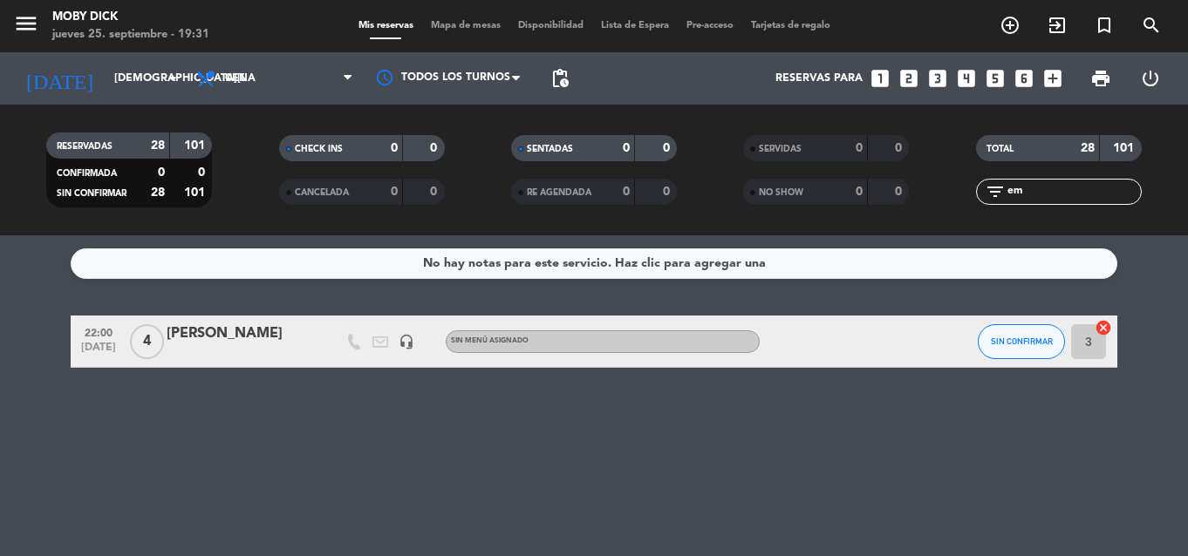
type input "e"
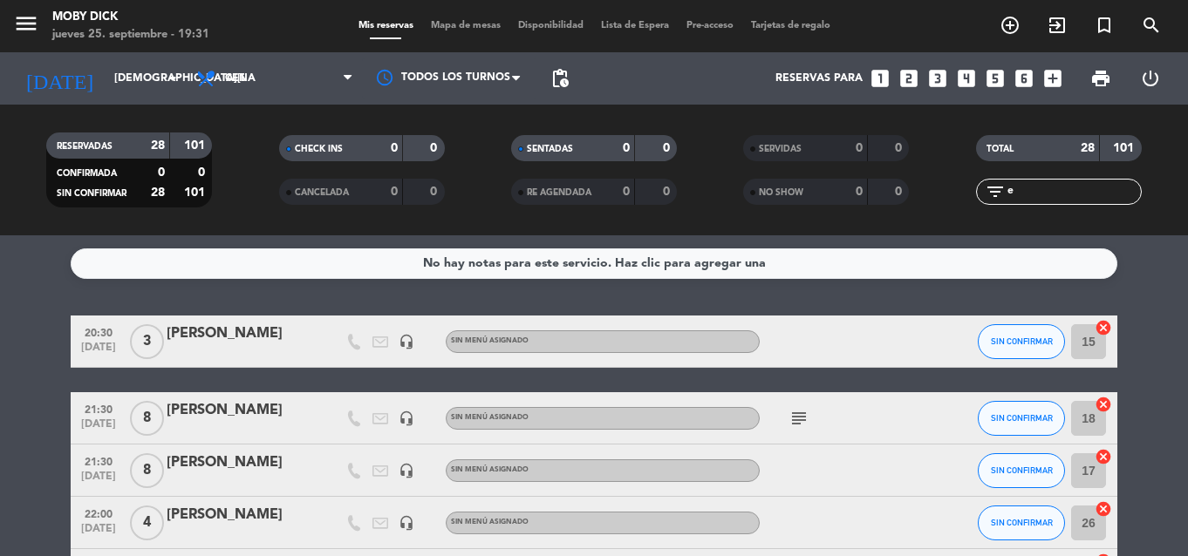
type input "ez"
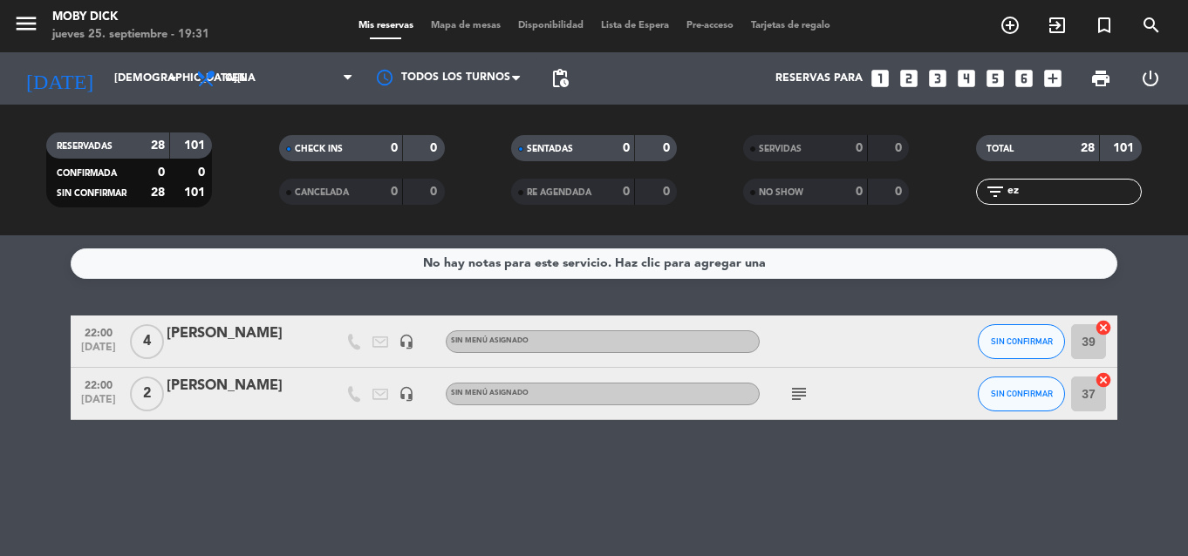
drag, startPoint x: 1020, startPoint y: 191, endPoint x: 922, endPoint y: 181, distance: 99.0
click at [922, 181] on div "RESERVADAS 28 101 CONFIRMADA 0 0 SIN CONFIRMAR 28 101 CHECK INS 0 0 CANCELADA 0…" at bounding box center [594, 170] width 1188 height 96
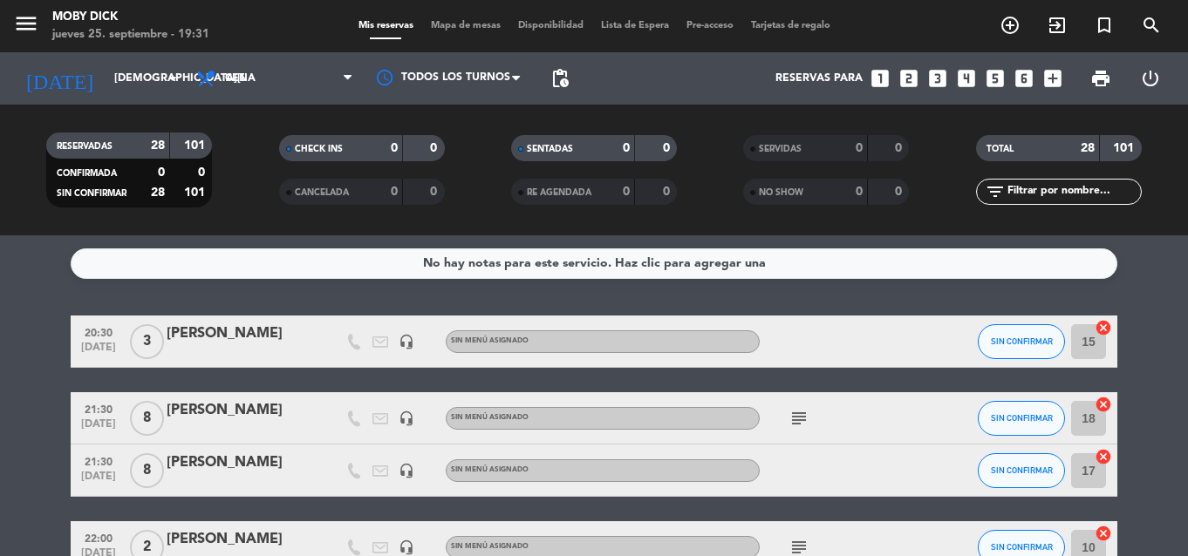
type input "d"
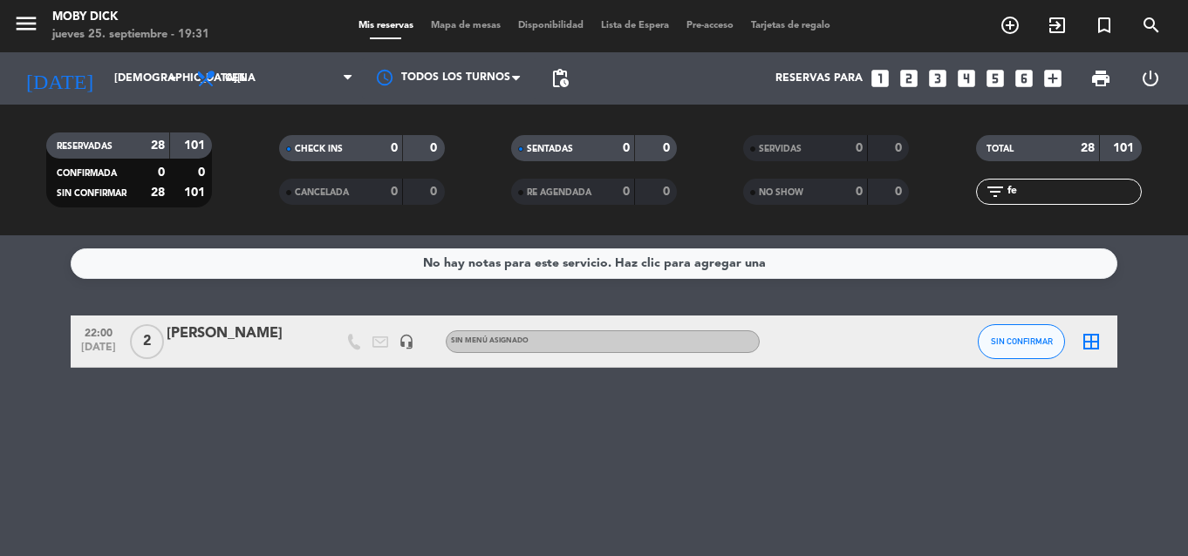
type input "fed"
click at [1095, 348] on icon "border_all" at bounding box center [1091, 341] width 21 height 21
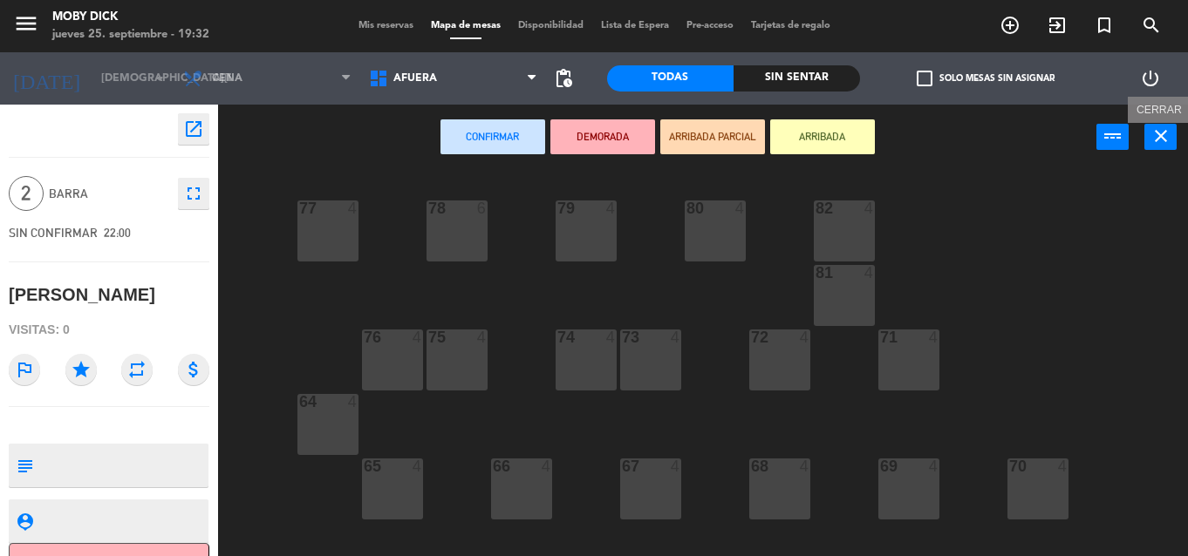
click at [1167, 140] on icon "close" at bounding box center [1160, 136] width 21 height 21
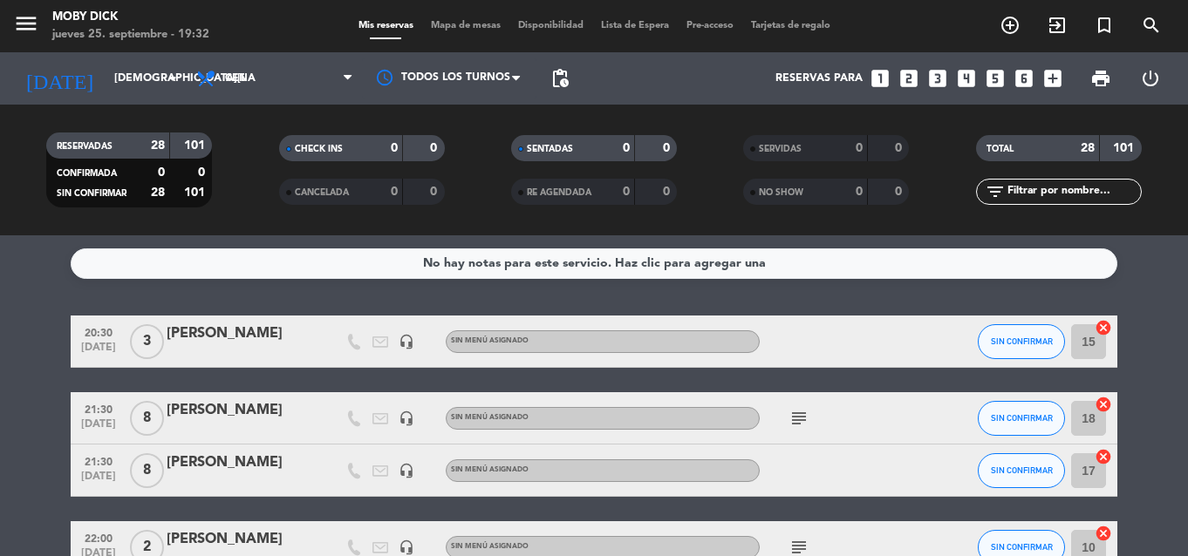
click at [1104, 197] on input "text" at bounding box center [1073, 191] width 135 height 19
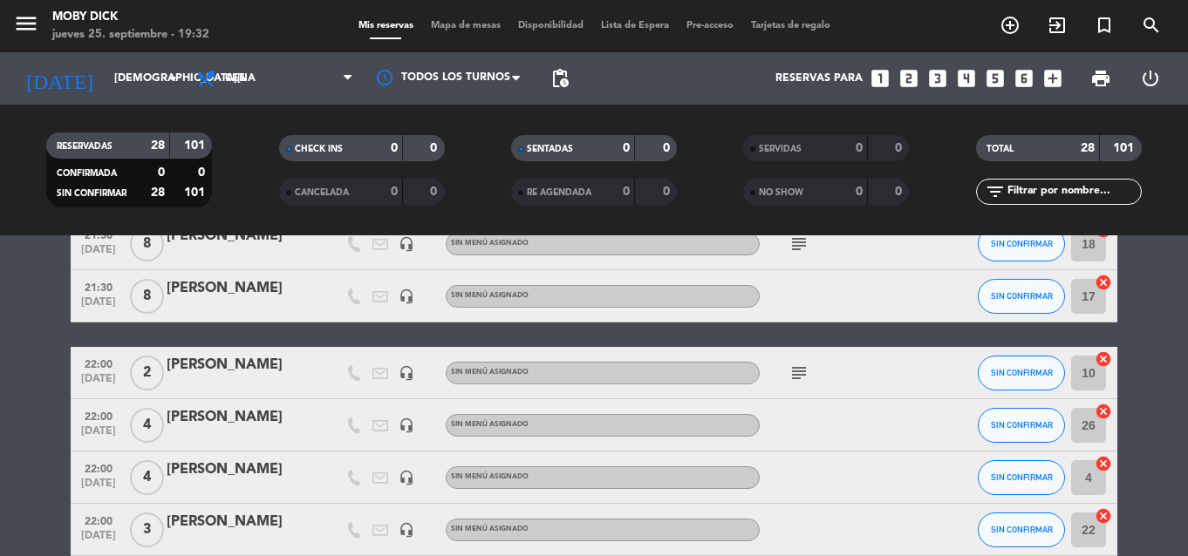
scroll to position [140, 0]
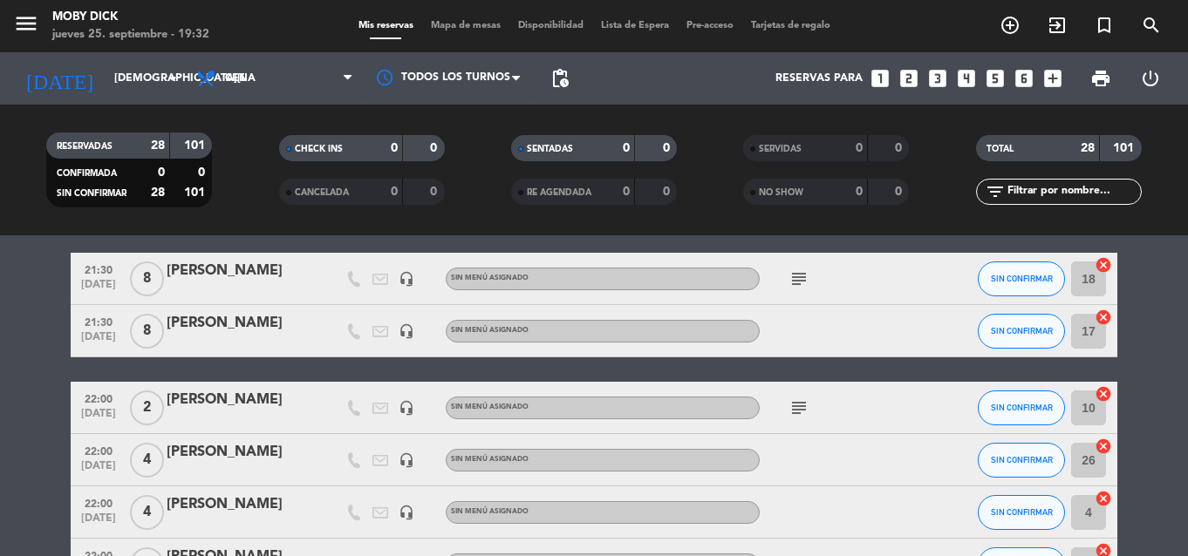
click at [1102, 192] on input "text" at bounding box center [1073, 191] width 135 height 19
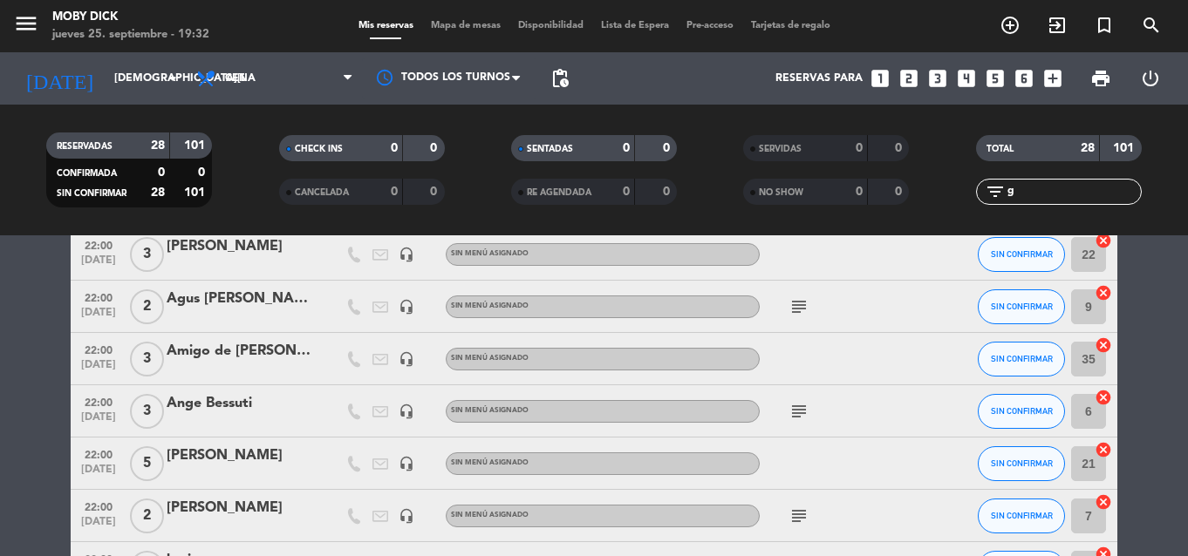
scroll to position [10, 0]
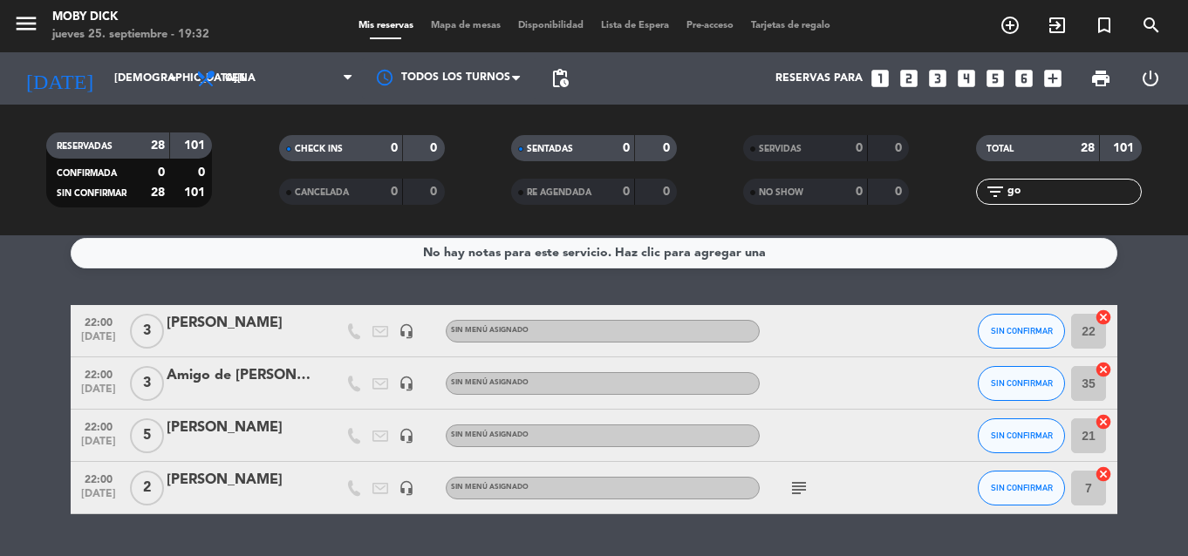
type input "g"
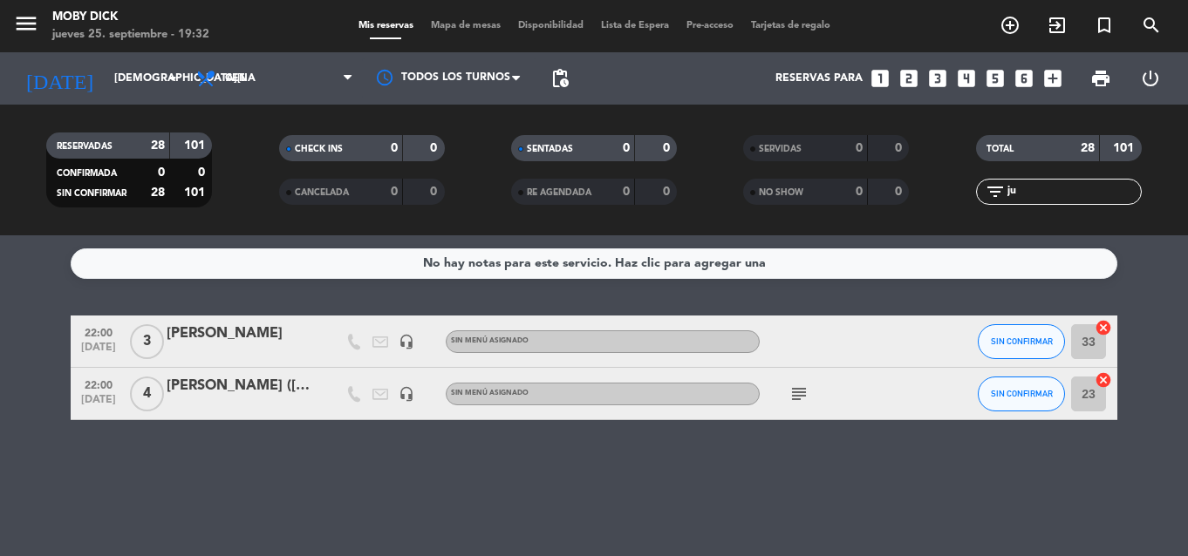
type input "ju"
click at [944, 294] on div "No hay notas para este servicio. Haz clic para agregar una 22:00 sep. 25 3 Just…" at bounding box center [594, 395] width 1188 height 321
click at [1036, 183] on input "ju" at bounding box center [1073, 191] width 135 height 19
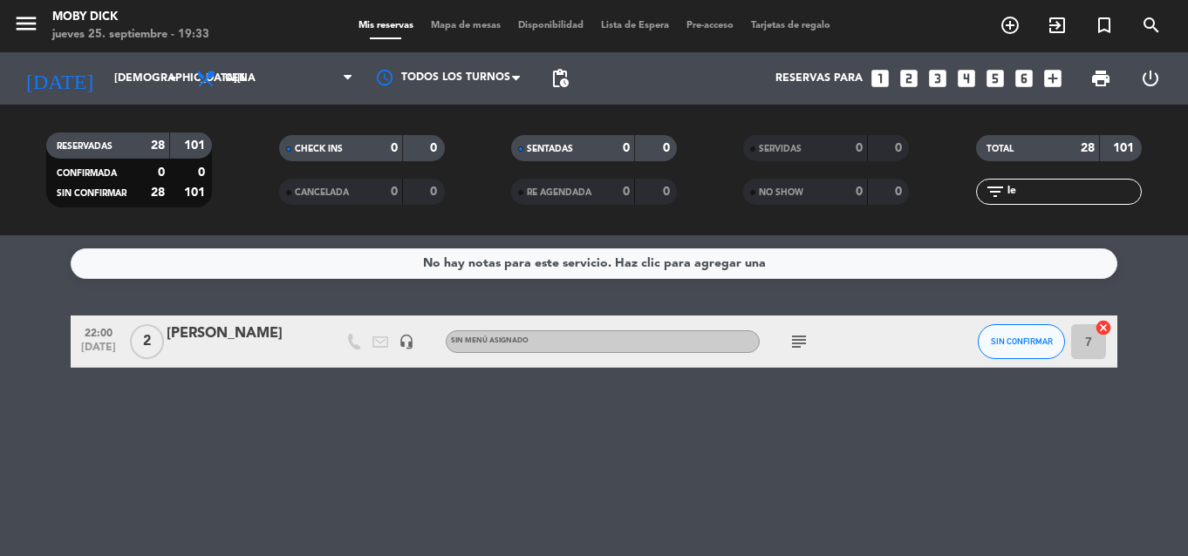
type input "l"
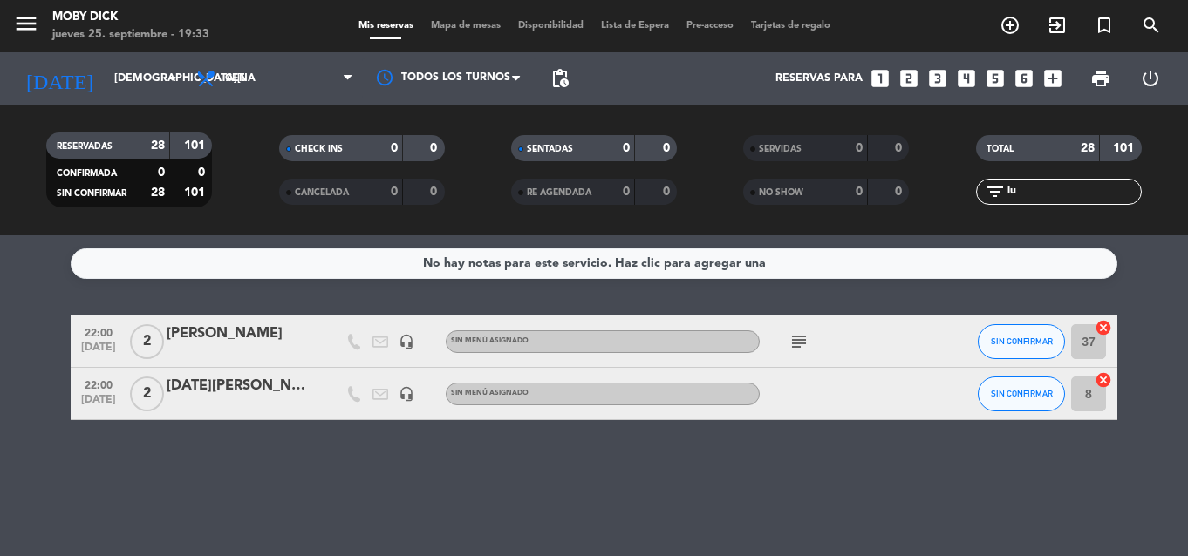
type input "l"
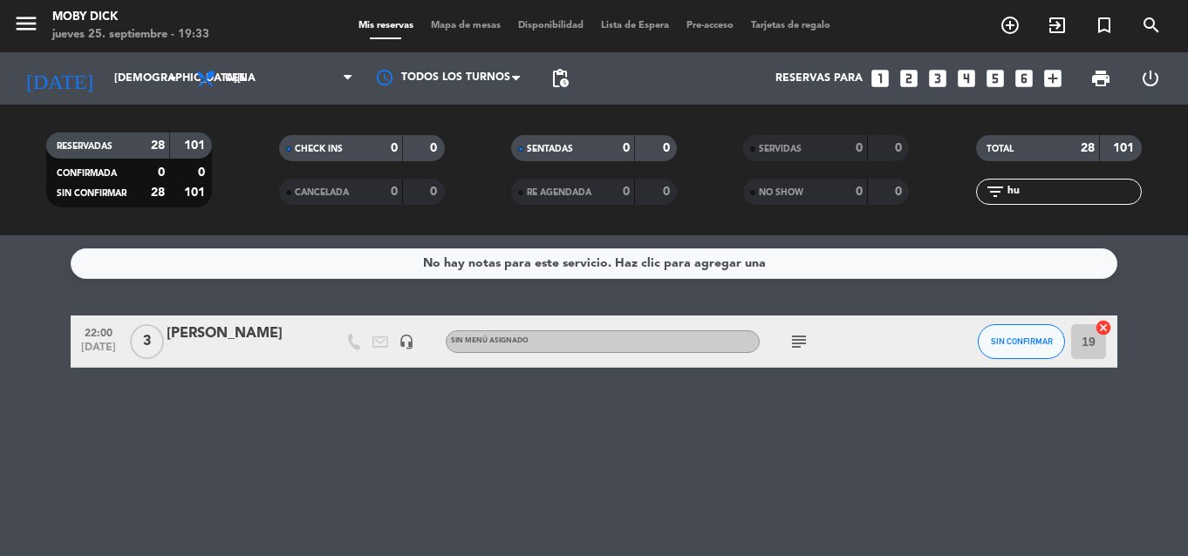
type input "h"
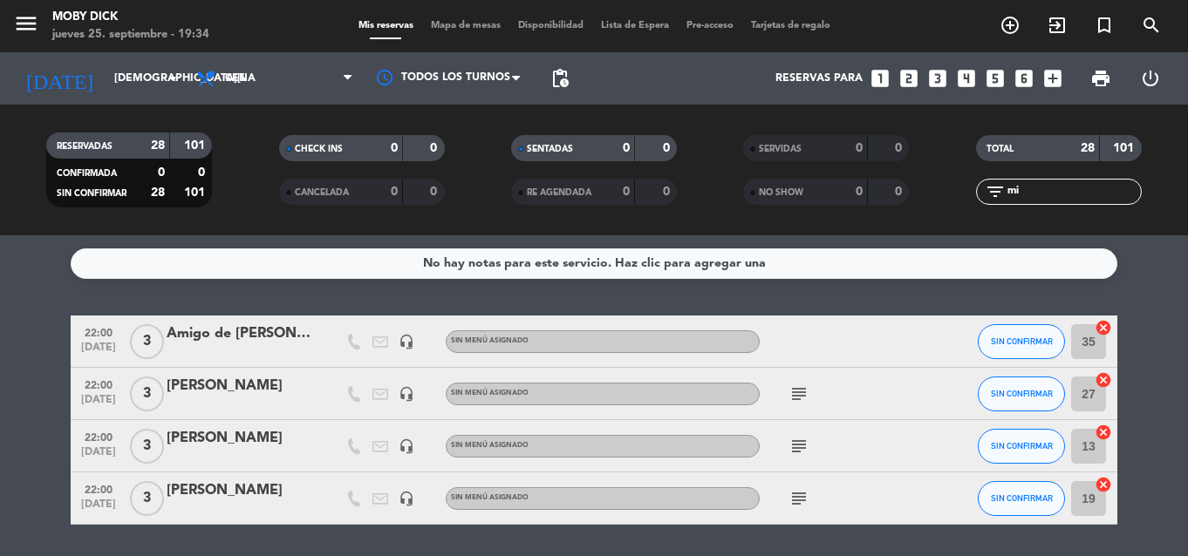
type input "m"
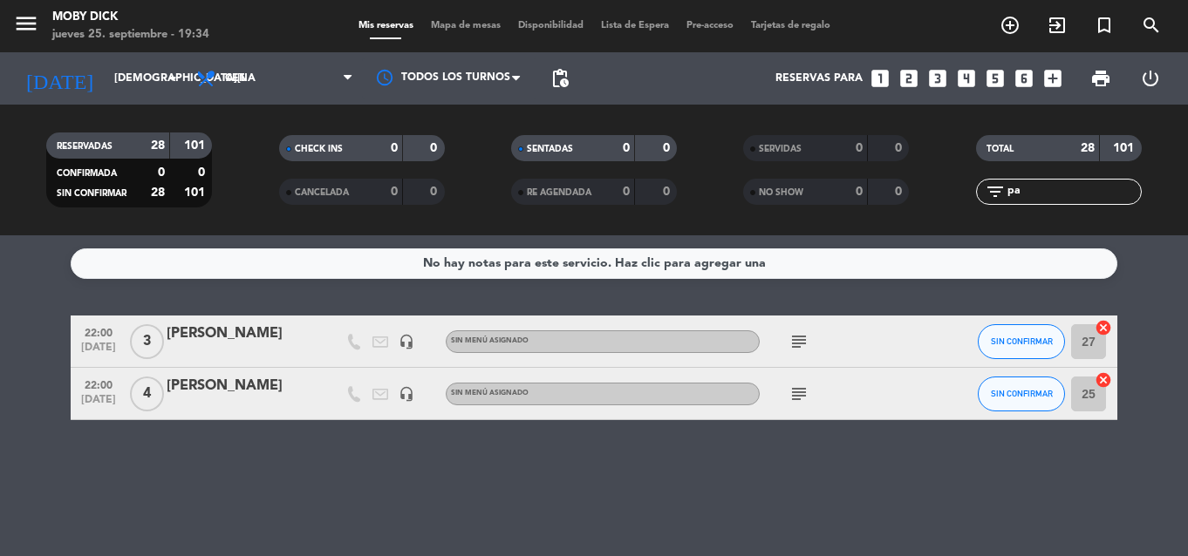
type input "p"
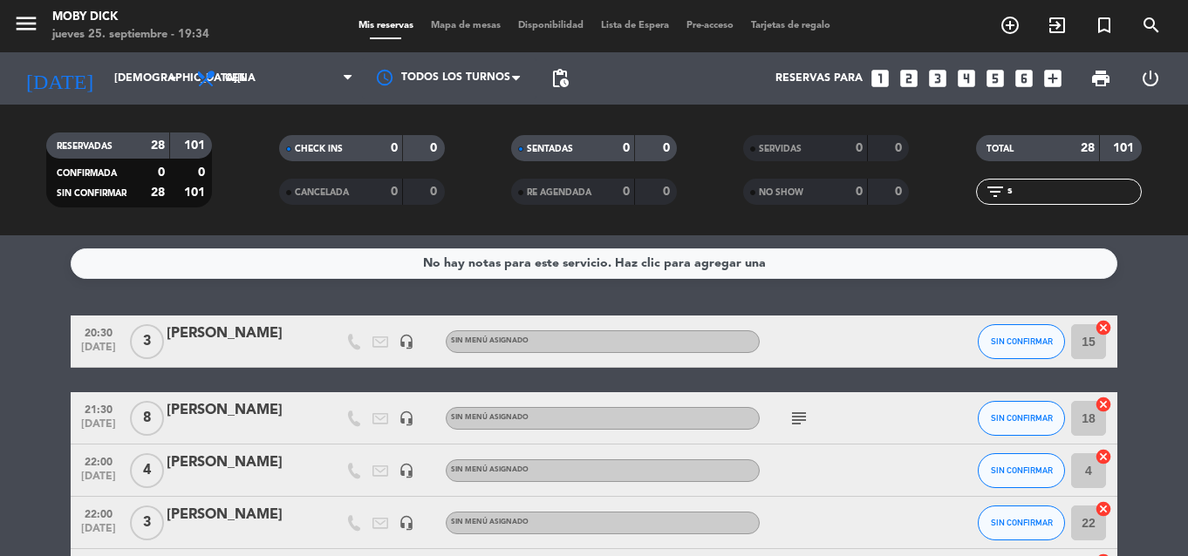
type input "sa"
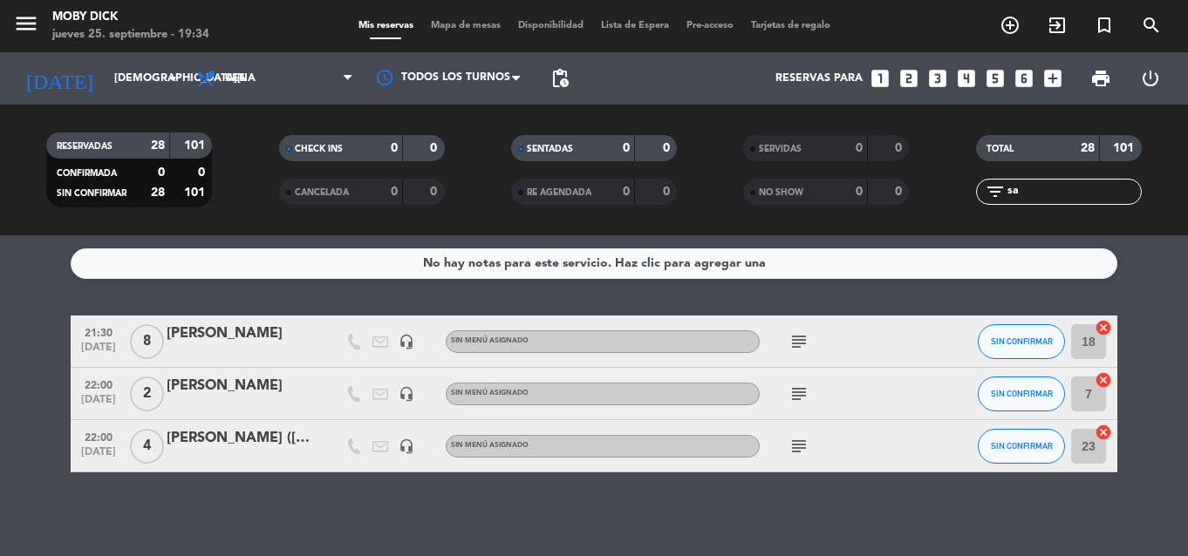
drag, startPoint x: 1036, startPoint y: 183, endPoint x: 945, endPoint y: 201, distance: 92.4
click at [945, 201] on div "filter_list sa" at bounding box center [1059, 192] width 232 height 26
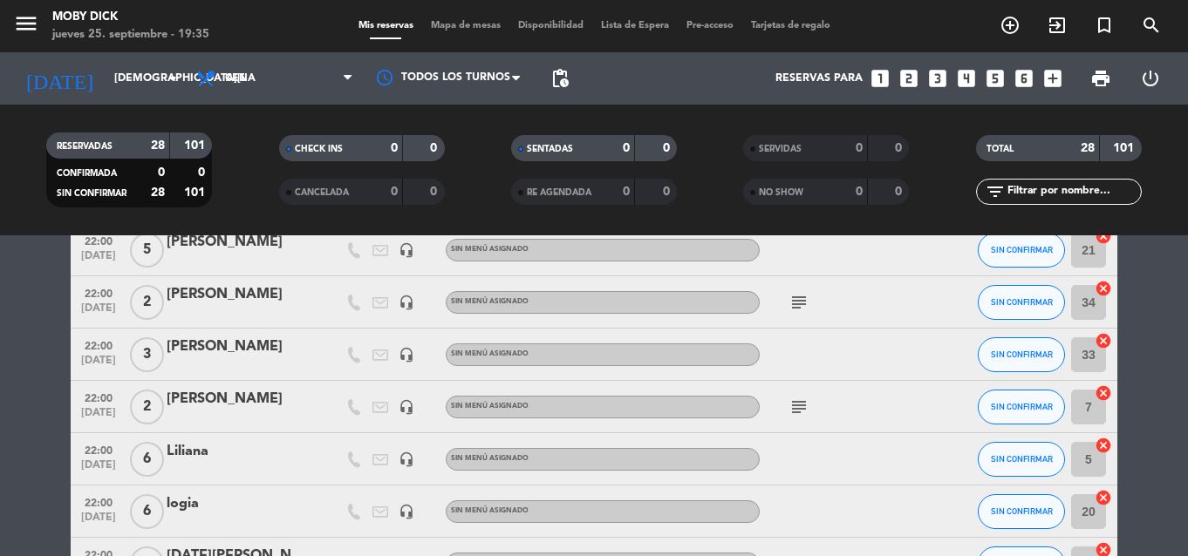
scroll to position [872, 0]
click at [1143, 310] on bookings-row "20:30 sep. 25 3 Elizabeth Ayuso headset_mic Sin menú asignado SIN CONFIRMAR 15 …" at bounding box center [594, 201] width 1188 height 1514
click at [204, 295] on div "[PERSON_NAME]" at bounding box center [241, 295] width 148 height 23
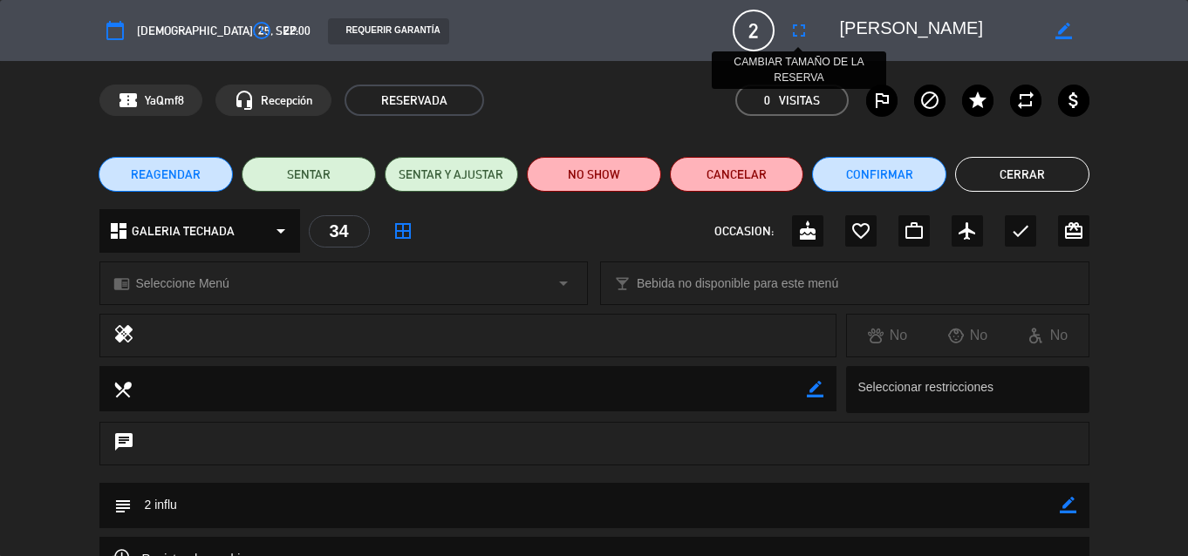
click at [804, 23] on icon "fullscreen" at bounding box center [798, 30] width 21 height 21
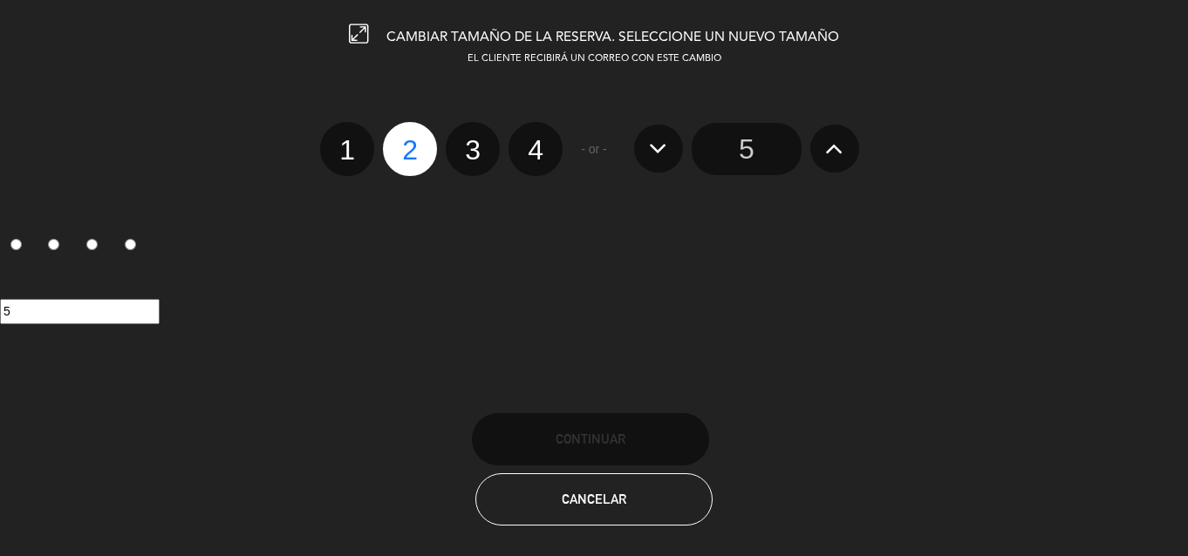
click at [796, 31] on span "CAMBIAR TAMAÑO DE LA RESERVA. SELECCIONE UN NUEVO TAMAÑO" at bounding box center [612, 38] width 453 height 14
click at [838, 39] on span "CAMBIAR TAMAÑO DE LA RESERVA. SELECCIONE UN NUEVO TAMAÑO" at bounding box center [612, 38] width 453 height 14
click at [480, 144] on label "3" at bounding box center [473, 149] width 54 height 54
click at [476, 140] on input "3" at bounding box center [470, 134] width 11 height 11
radio input "true"
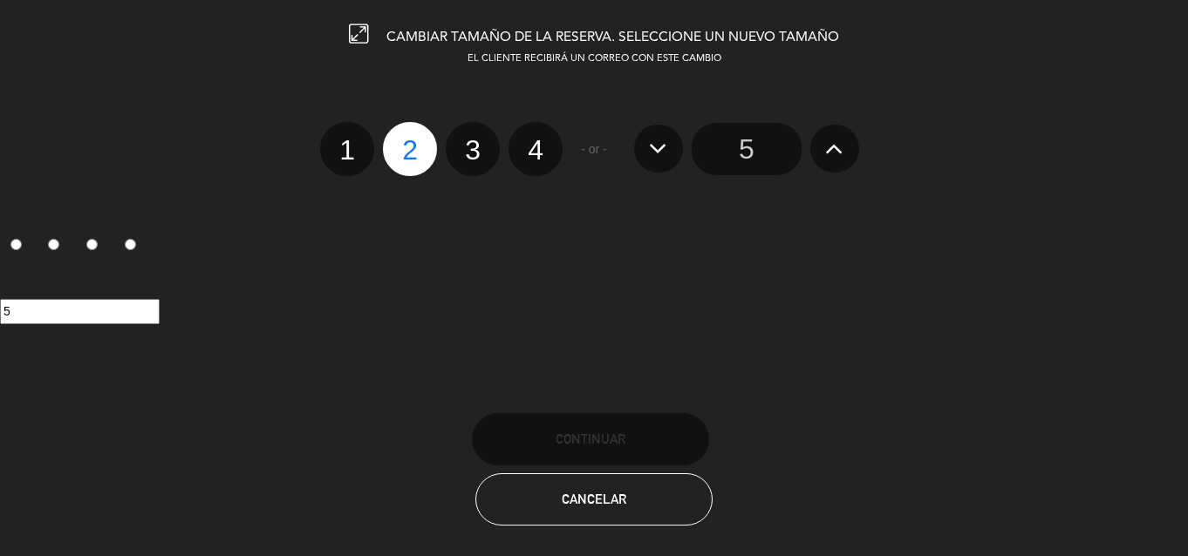
radio input "false"
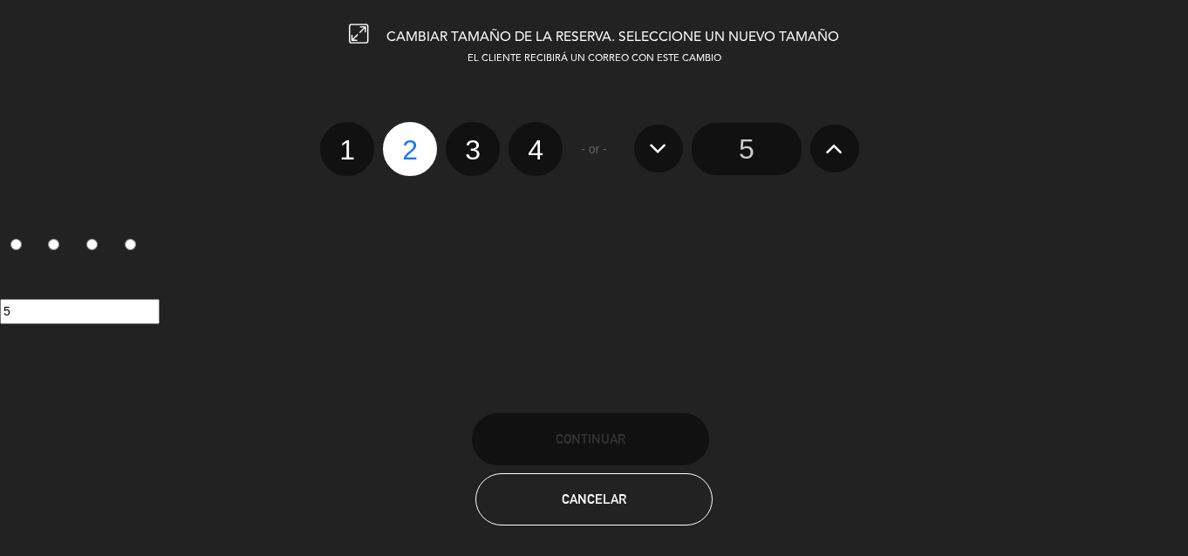
radio input "false"
radio input "true"
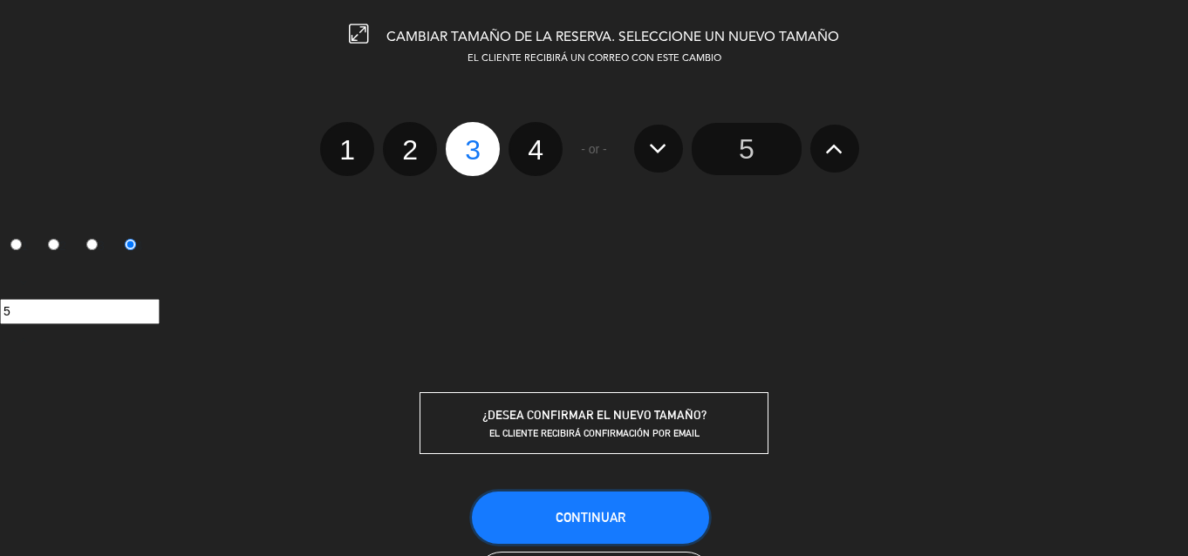
click at [579, 512] on span "Continuar" at bounding box center [591, 517] width 70 height 15
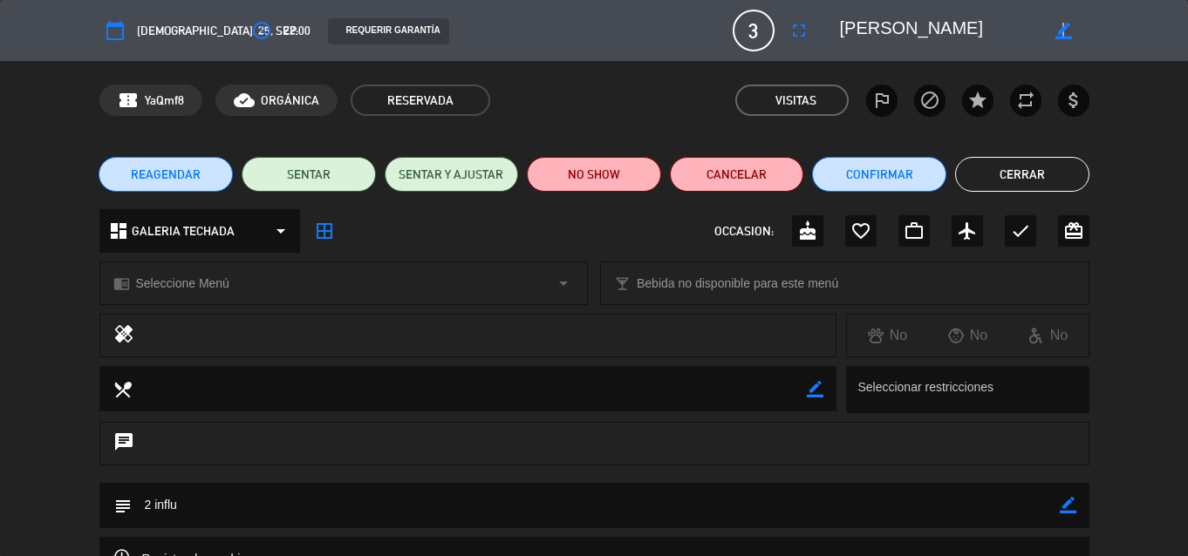
click at [1061, 30] on icon "border_color" at bounding box center [1063, 31] width 17 height 17
type textarea "J"
type textarea "Malena Ober"
click at [1055, 35] on icon at bounding box center [1063, 31] width 17 height 17
click at [1011, 183] on button "Cerrar" at bounding box center [1022, 174] width 134 height 35
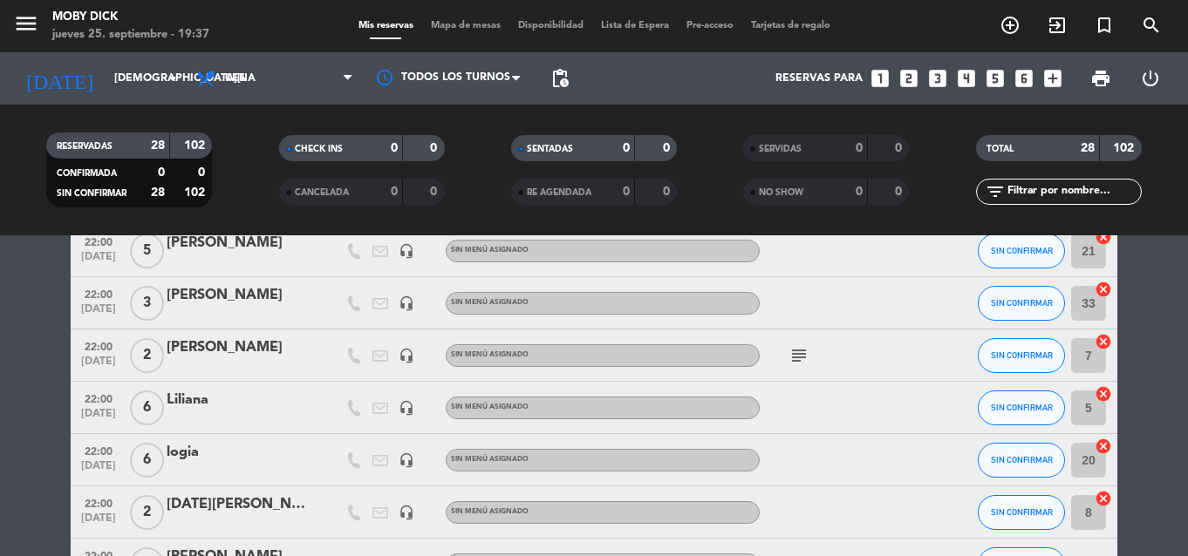
click at [1018, 191] on input "text" at bounding box center [1073, 191] width 135 height 19
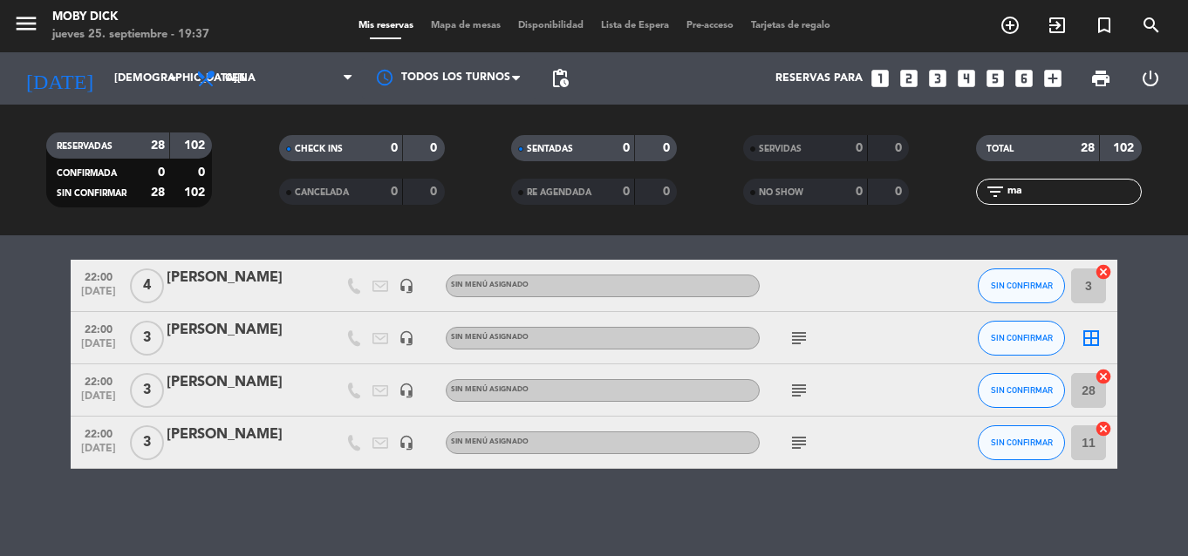
scroll to position [56, 0]
type input "ma"
click at [892, 331] on div "subject" at bounding box center [838, 337] width 157 height 51
click at [206, 338] on div "Malena Ober" at bounding box center [241, 330] width 148 height 23
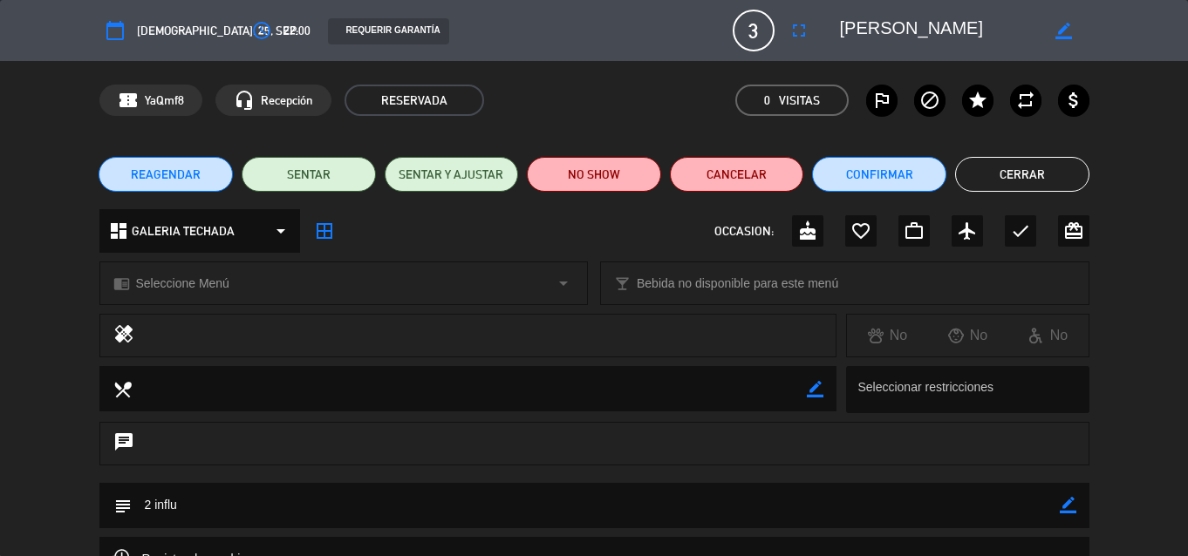
click at [1071, 504] on icon "border_color" at bounding box center [1068, 505] width 17 height 17
click at [154, 500] on textarea at bounding box center [596, 505] width 928 height 44
type textarea "3 influ"
click at [1074, 498] on icon at bounding box center [1068, 505] width 17 height 17
click at [1061, 29] on icon "border_color" at bounding box center [1063, 31] width 17 height 17
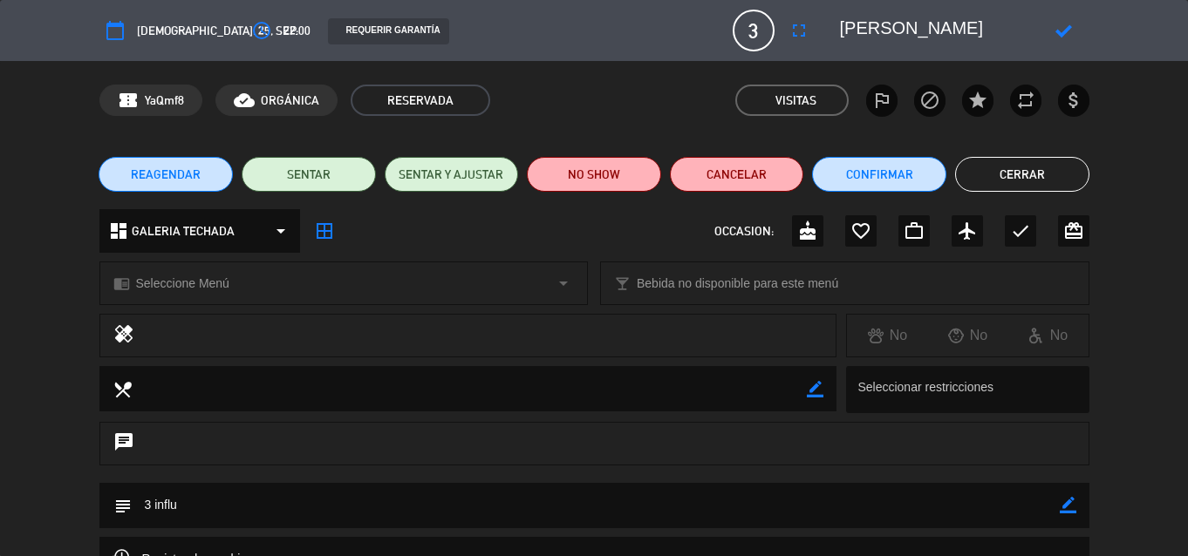
click at [1063, 36] on icon at bounding box center [1063, 31] width 17 height 17
click at [1022, 162] on button "Cerrar" at bounding box center [1022, 174] width 134 height 35
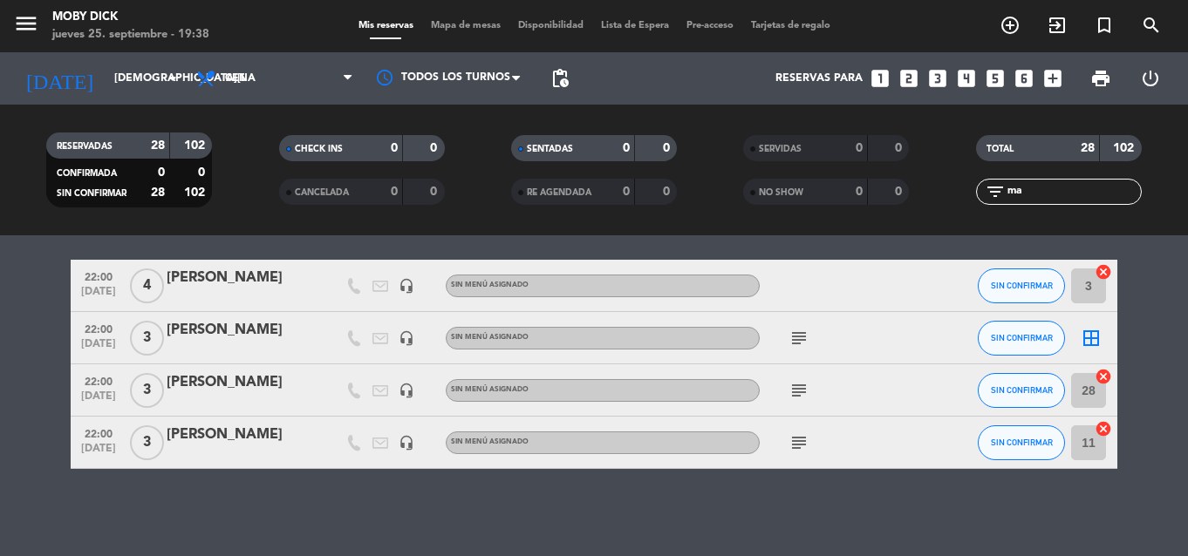
click at [1106, 433] on icon "cancel" at bounding box center [1103, 428] width 17 height 17
click at [1096, 335] on icon "border_all" at bounding box center [1091, 338] width 21 height 21
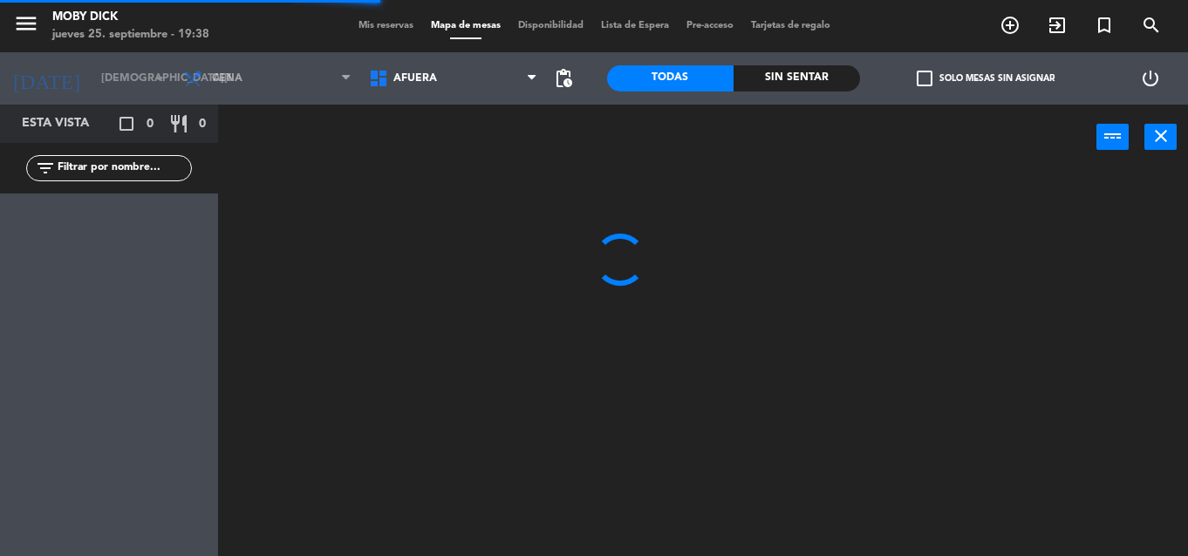
click at [496, 72] on span "AFUERA" at bounding box center [453, 78] width 186 height 38
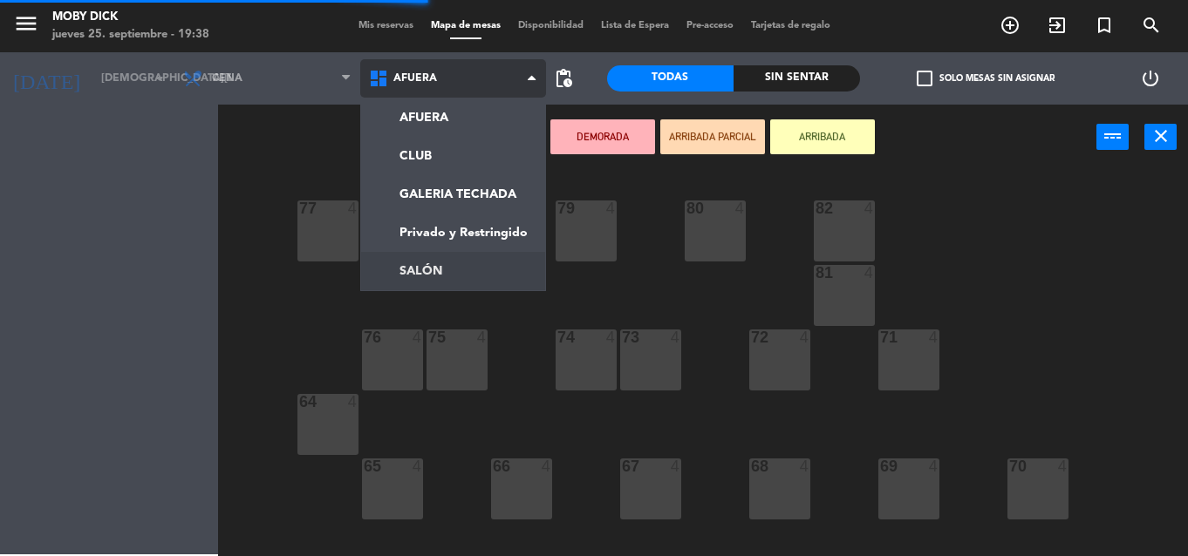
click at [450, 252] on ng-component "menu Moby Dick jueves 25. septiembre - 19:38 Mis reservas Mapa de mesas Disponi…" at bounding box center [594, 278] width 1188 height 556
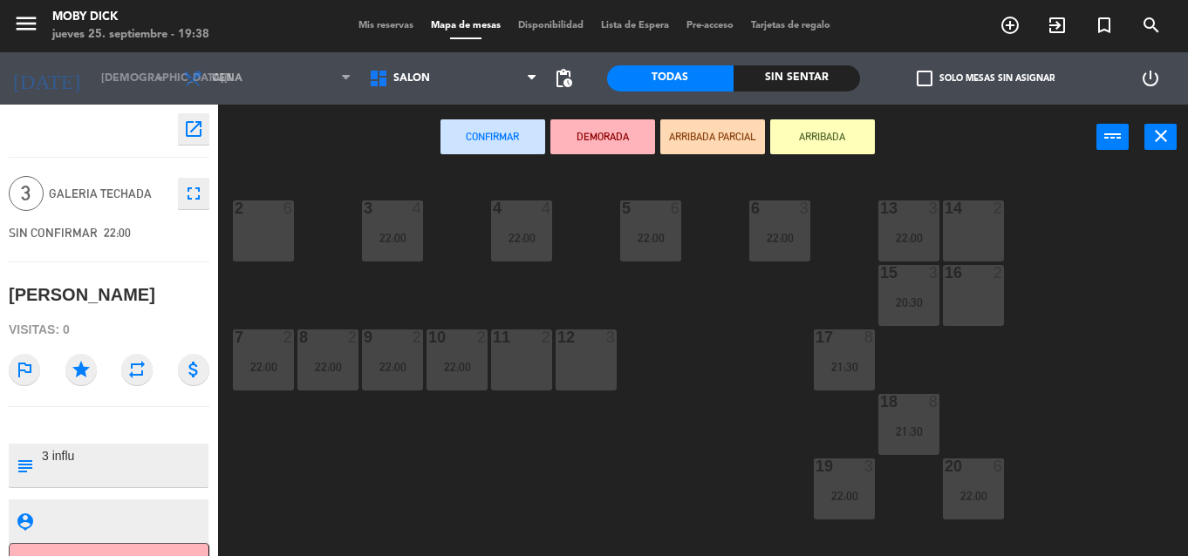
click at [508, 392] on div "14 2 13 3 22:00 6 3 22:00 5 6 22:00 4 4 22:00 3 4 22:00 2 6 16 2 15 3 20:30 17 …" at bounding box center [709, 363] width 958 height 386
click at [530, 343] on div at bounding box center [521, 338] width 29 height 16
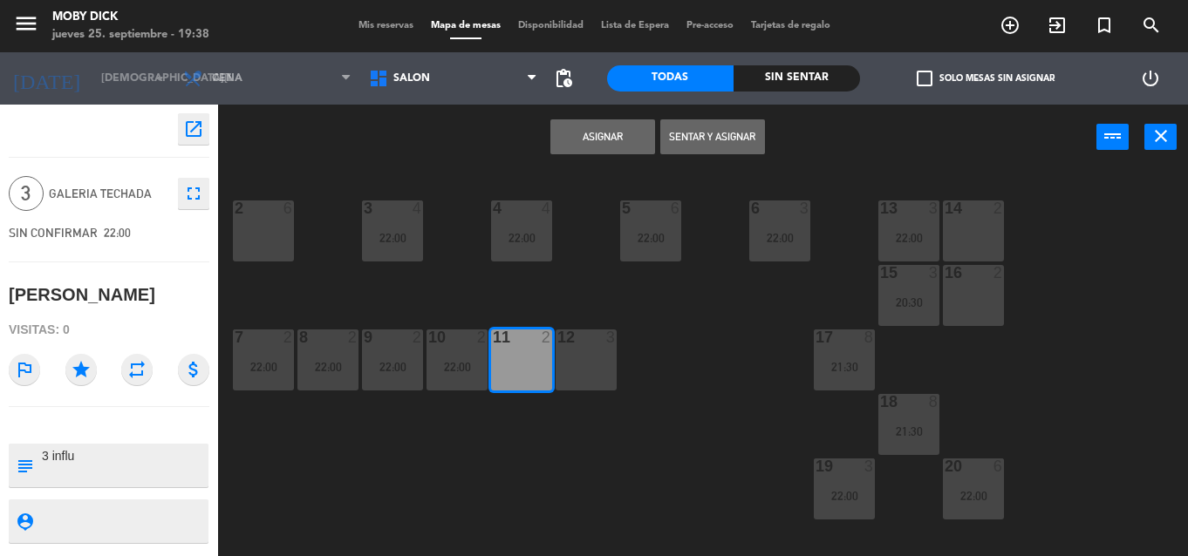
click at [620, 147] on button "Asignar" at bounding box center [602, 136] width 105 height 35
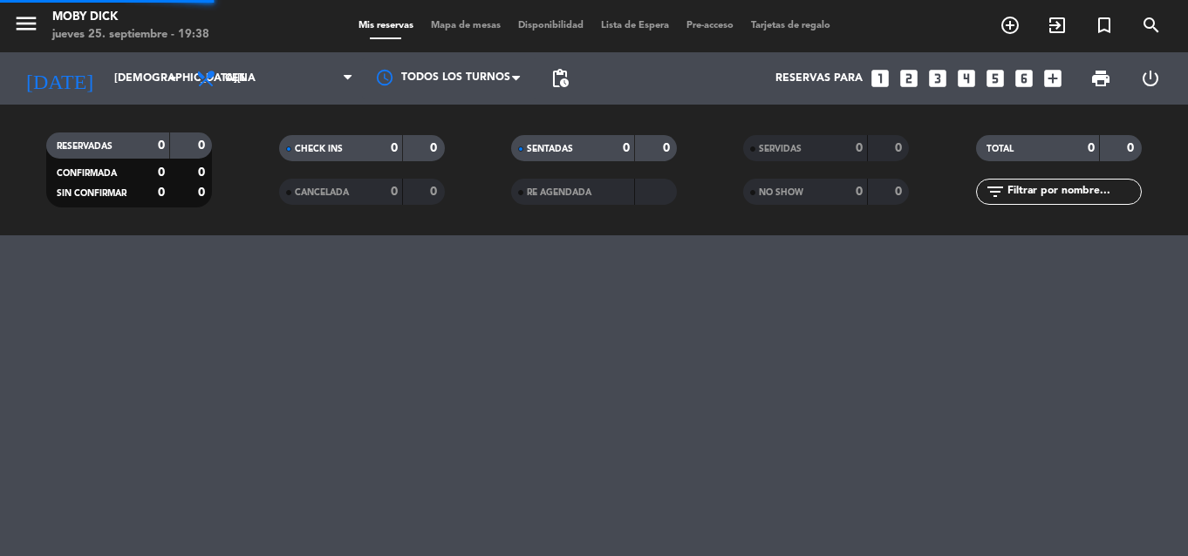
click at [1060, 185] on div "filter_list" at bounding box center [1059, 192] width 166 height 26
click at [1059, 188] on input "text" at bounding box center [1073, 191] width 135 height 19
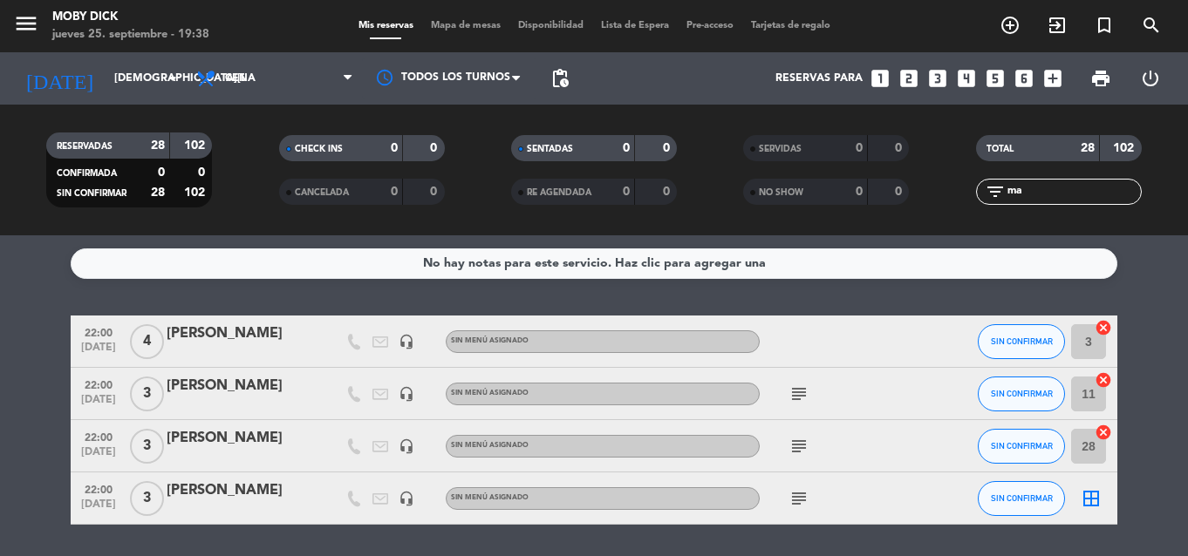
type input "ma"
click at [1091, 506] on icon "border_all" at bounding box center [1091, 498] width 21 height 21
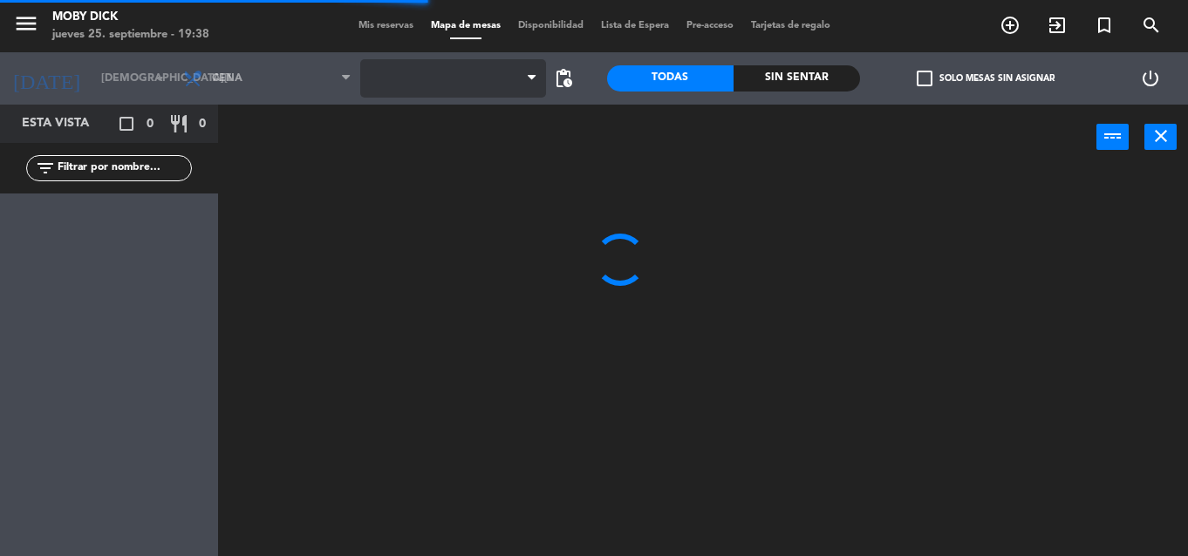
click at [498, 79] on span at bounding box center [453, 78] width 186 height 38
click at [498, 79] on span "AFUERA" at bounding box center [453, 78] width 186 height 38
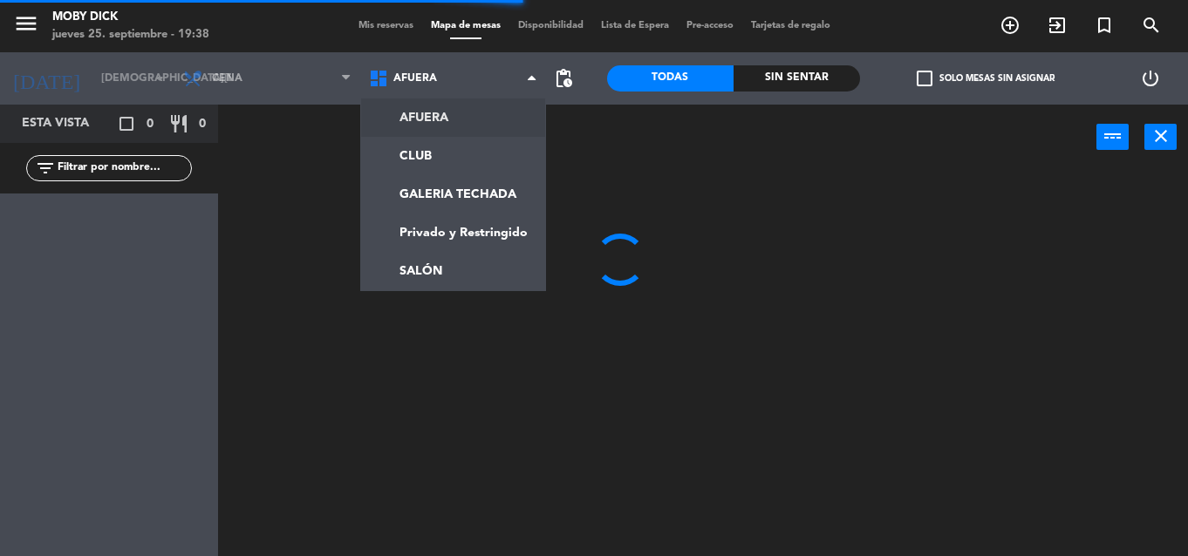
click at [498, 79] on span "AFUERA" at bounding box center [453, 78] width 186 height 38
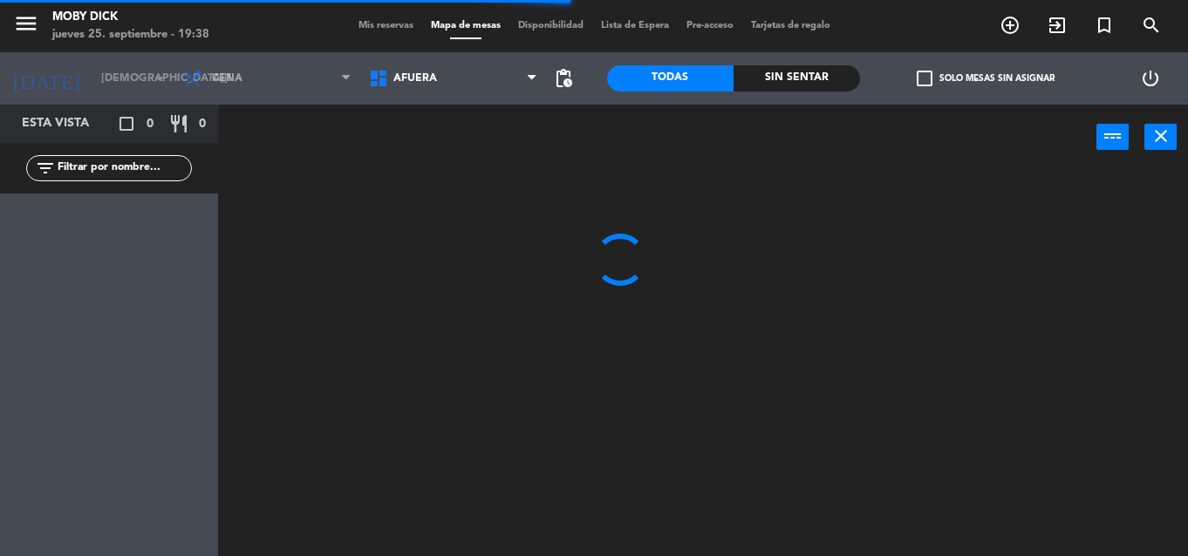
click at [498, 79] on span "AFUERA" at bounding box center [453, 78] width 186 height 38
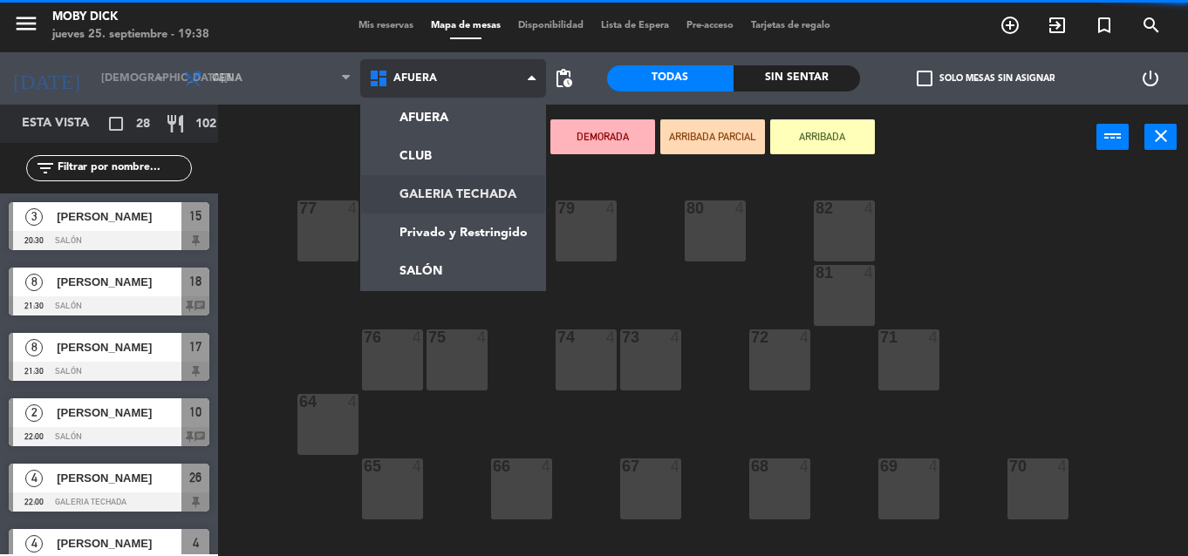
click at [470, 195] on ng-component "menu Moby Dick jueves 25. septiembre - 19:38 Mis reservas Mapa de mesas Disponi…" at bounding box center [594, 278] width 1188 height 556
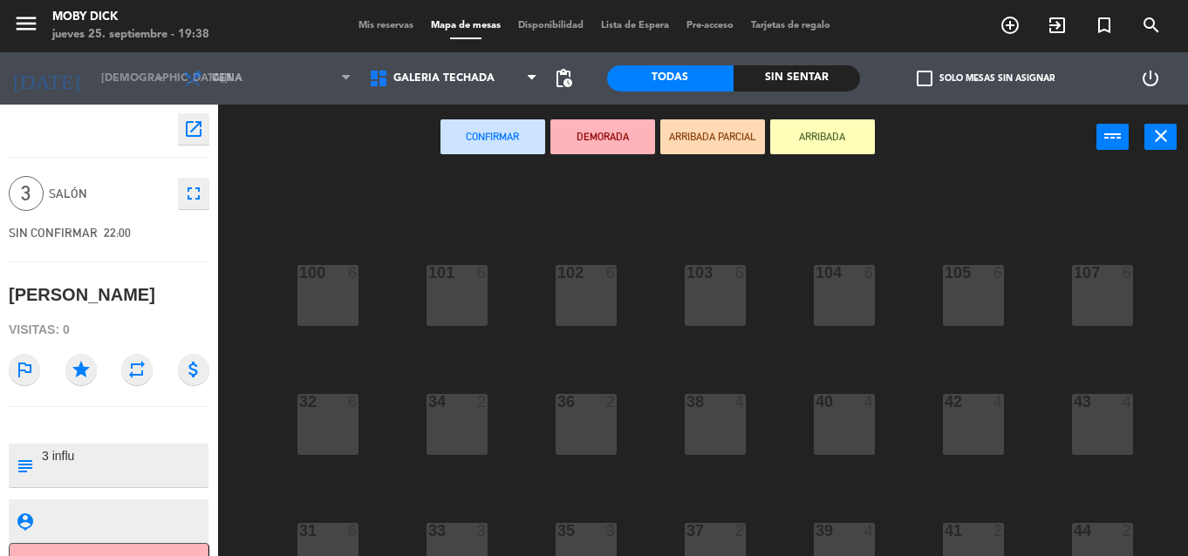
click at [455, 420] on div "34 2" at bounding box center [456, 424] width 61 height 61
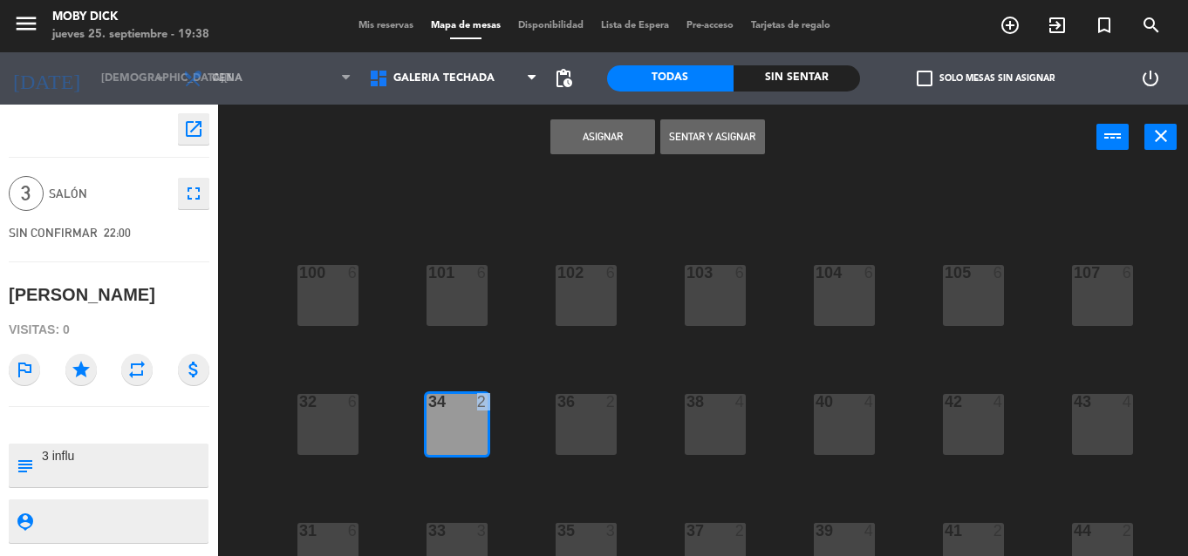
click at [615, 128] on button "Asignar" at bounding box center [602, 136] width 105 height 35
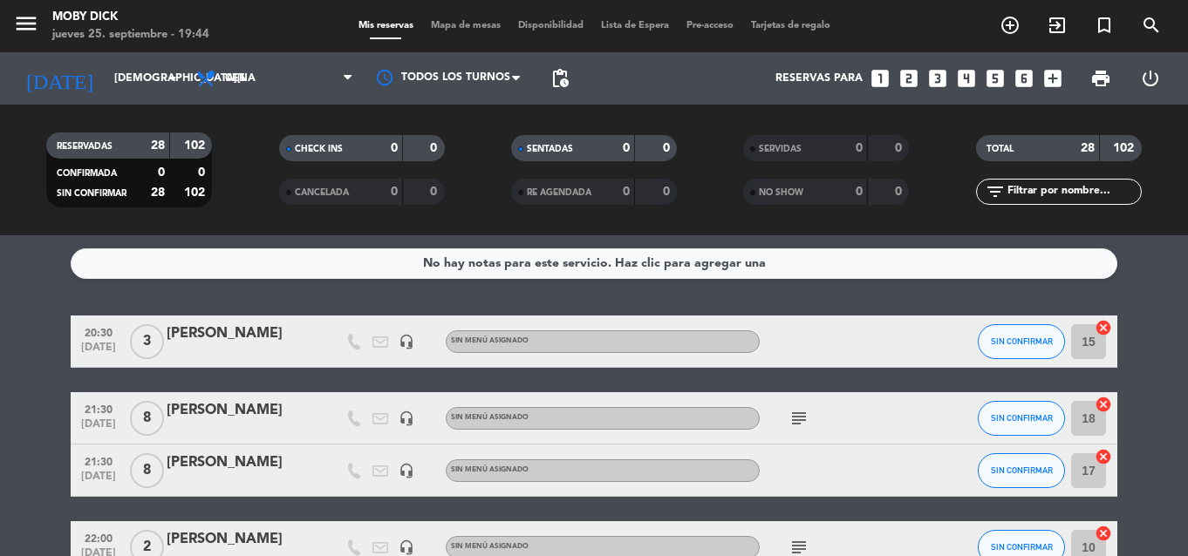
click at [614, 126] on div "SENTADAS 0 0 RE AGENDADA 0 0" at bounding box center [594, 170] width 232 height 96
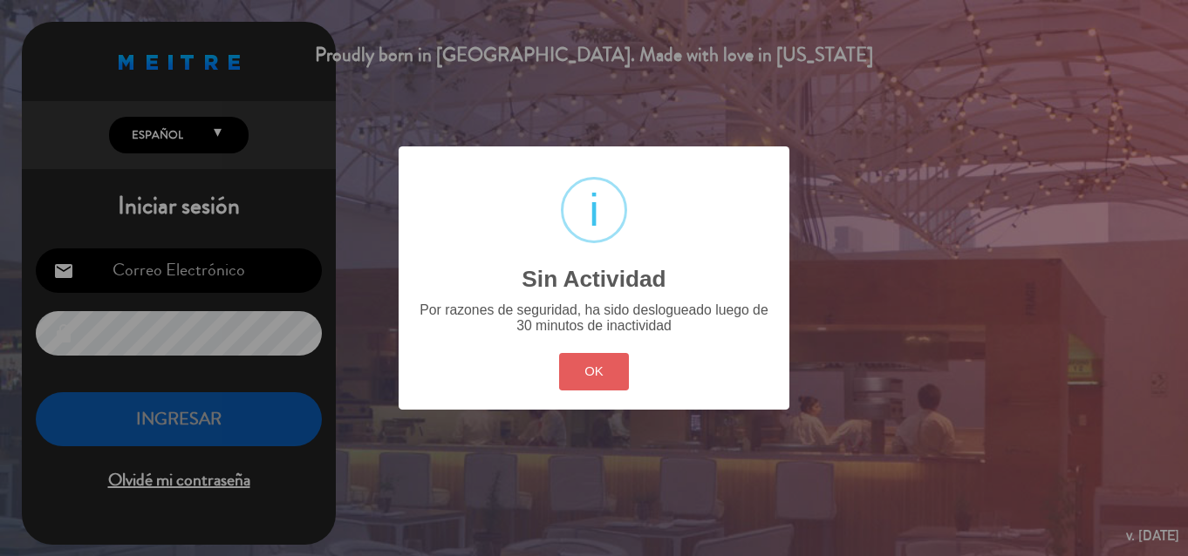
click at [610, 379] on button "OK" at bounding box center [594, 372] width 71 height 38
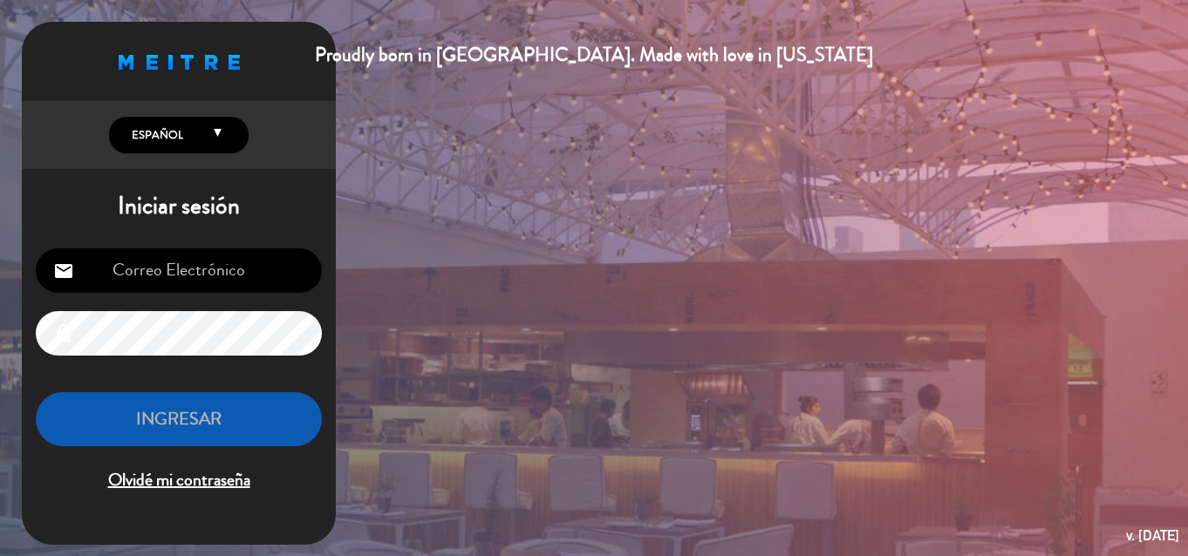
click at [153, 276] on input "email" at bounding box center [179, 271] width 286 height 44
type input "[EMAIL_ADDRESS][DOMAIN_NAME]"
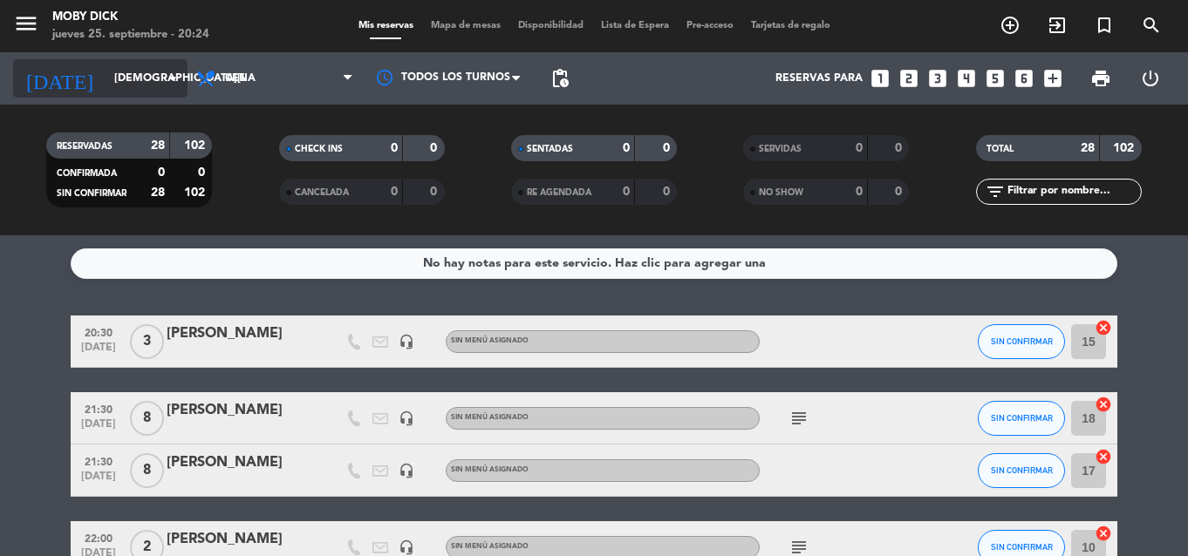
click at [106, 87] on input "[DEMOGRAPHIC_DATA][DATE]" at bounding box center [179, 79] width 147 height 30
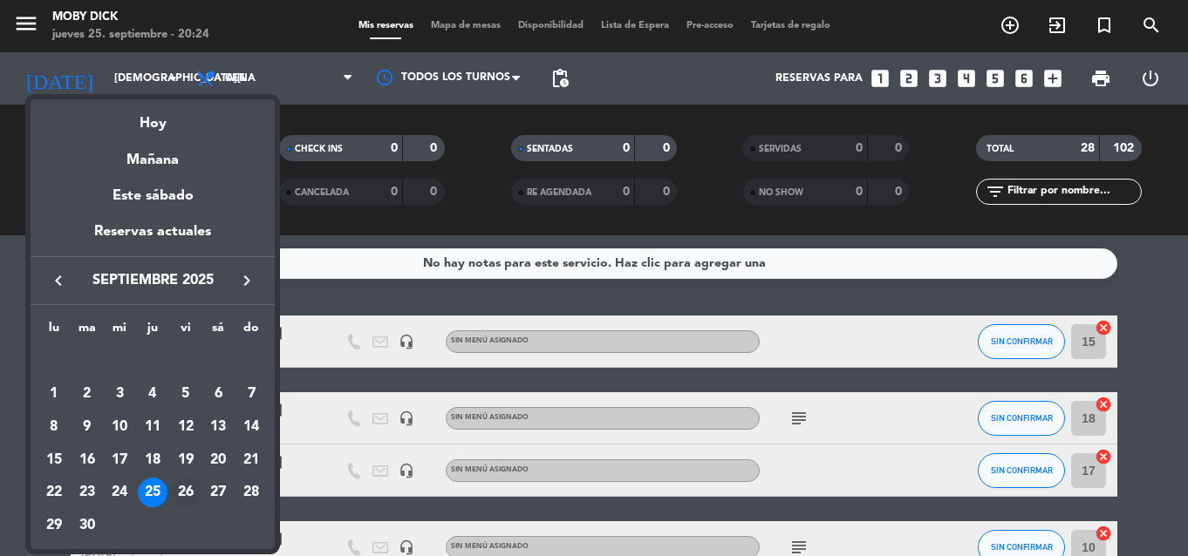
click at [190, 491] on div "26" at bounding box center [186, 493] width 30 height 30
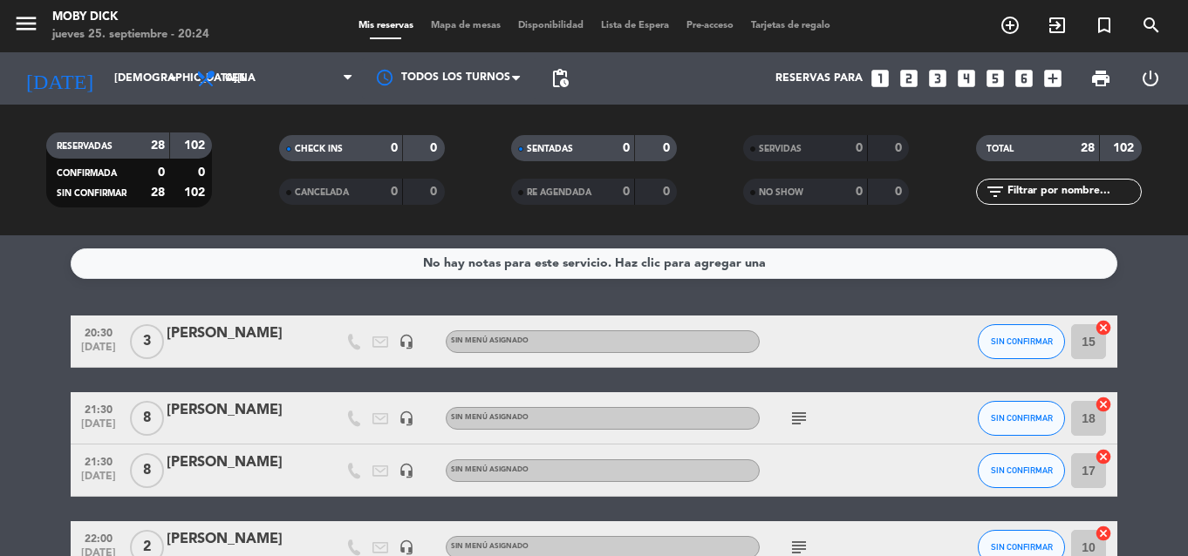
type input "[DATE]"
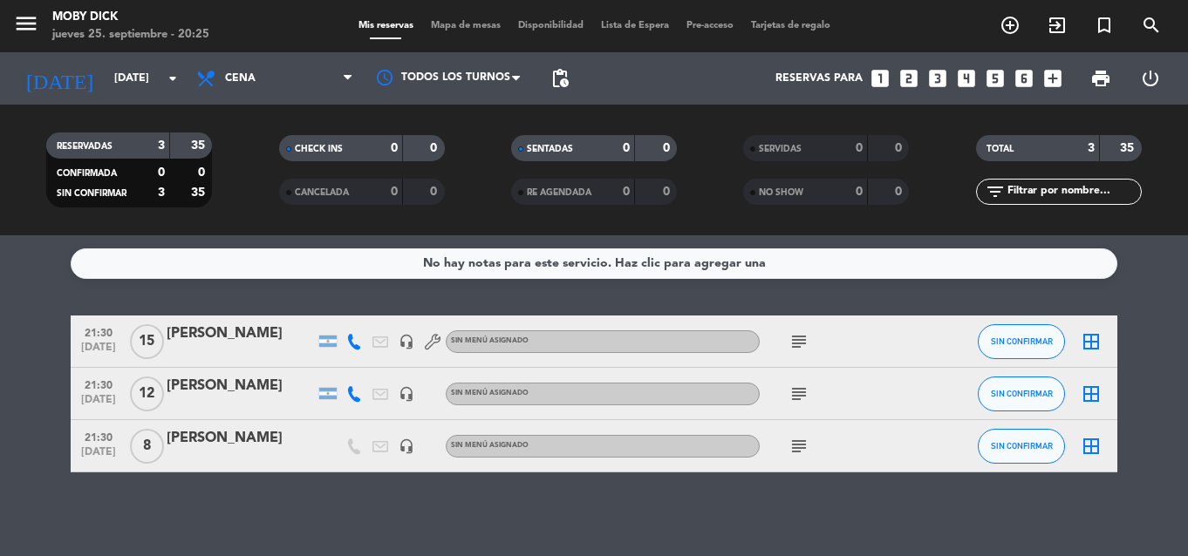
click at [944, 69] on icon "looks_3" at bounding box center [937, 78] width 23 height 23
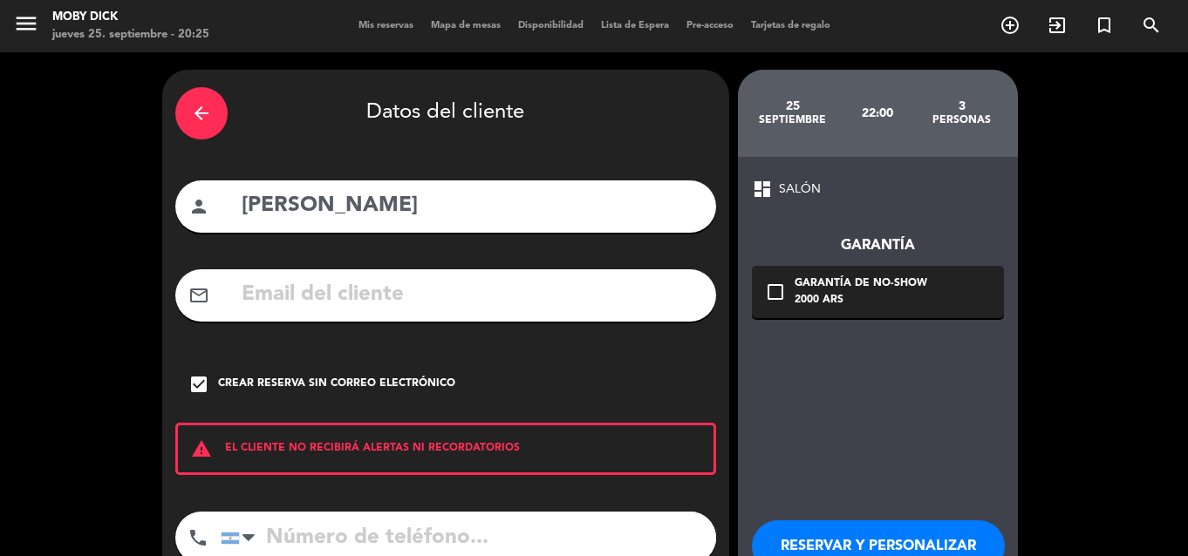
click at [205, 120] on icon "arrow_back" at bounding box center [201, 113] width 21 height 21
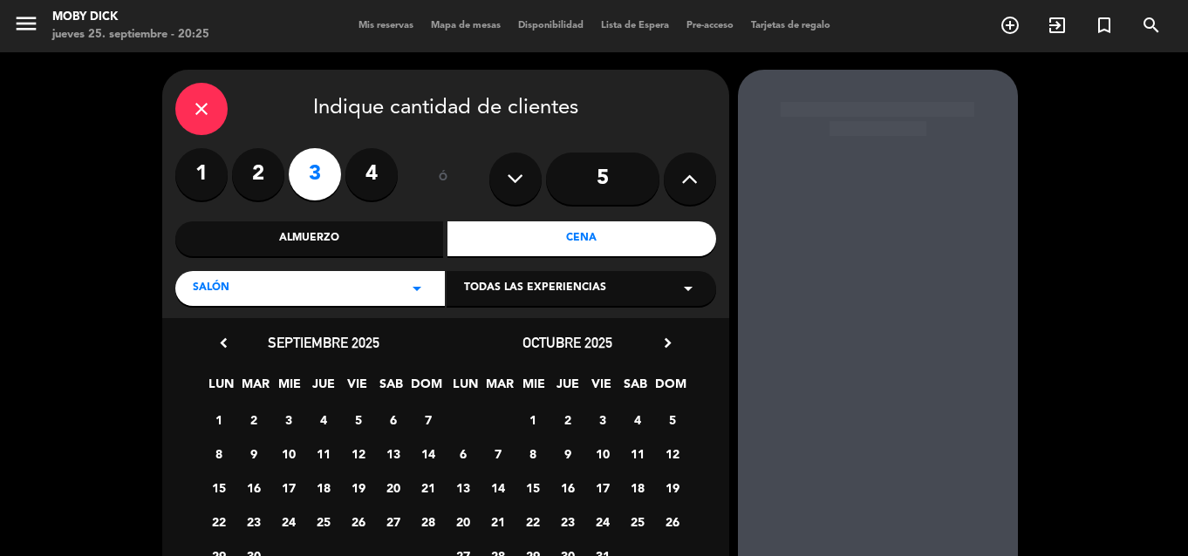
click at [205, 120] on div "close" at bounding box center [201, 109] width 52 height 52
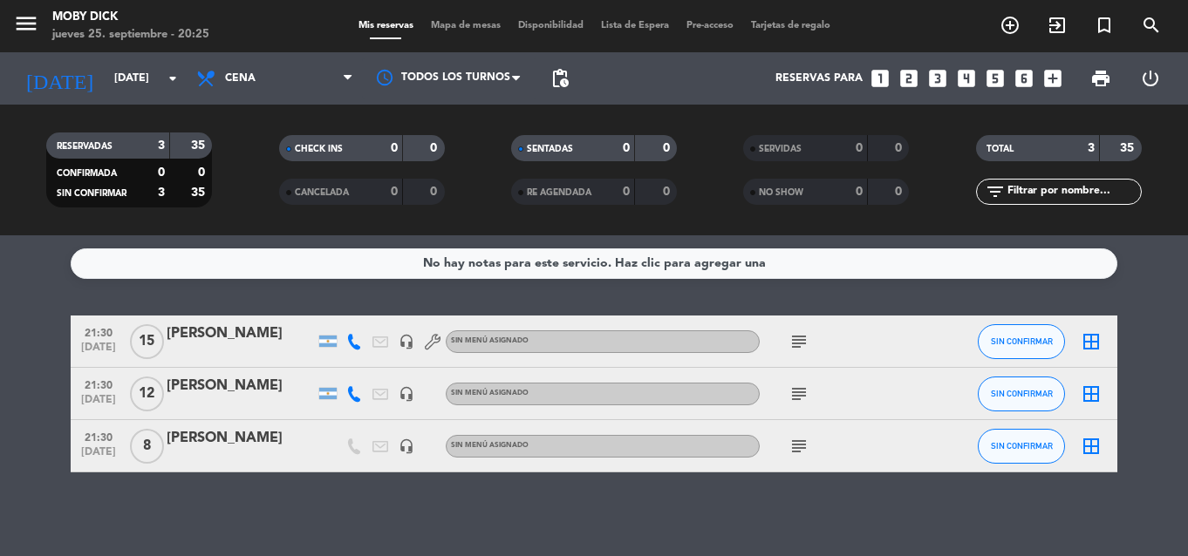
click at [938, 82] on icon "looks_3" at bounding box center [937, 78] width 23 height 23
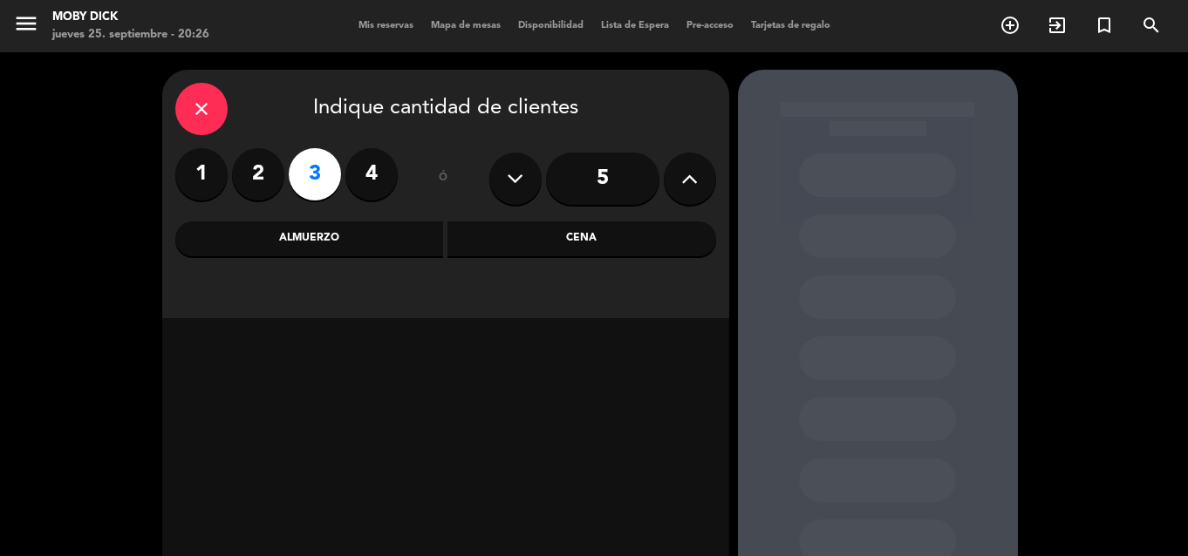
click at [507, 228] on div "Cena" at bounding box center [581, 239] width 269 height 35
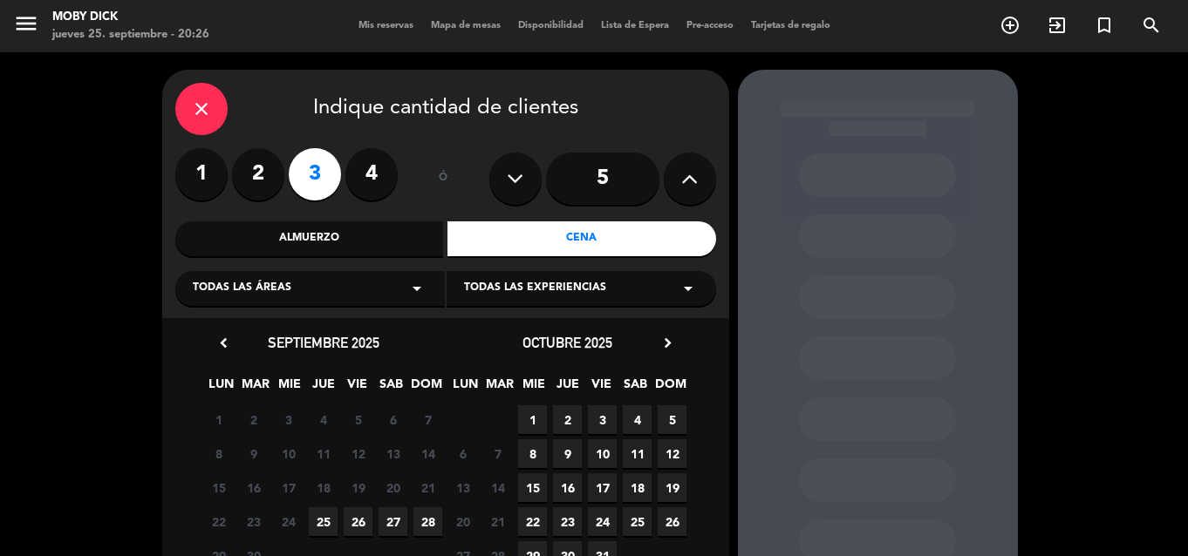
click at [359, 521] on span "26" at bounding box center [358, 522] width 29 height 29
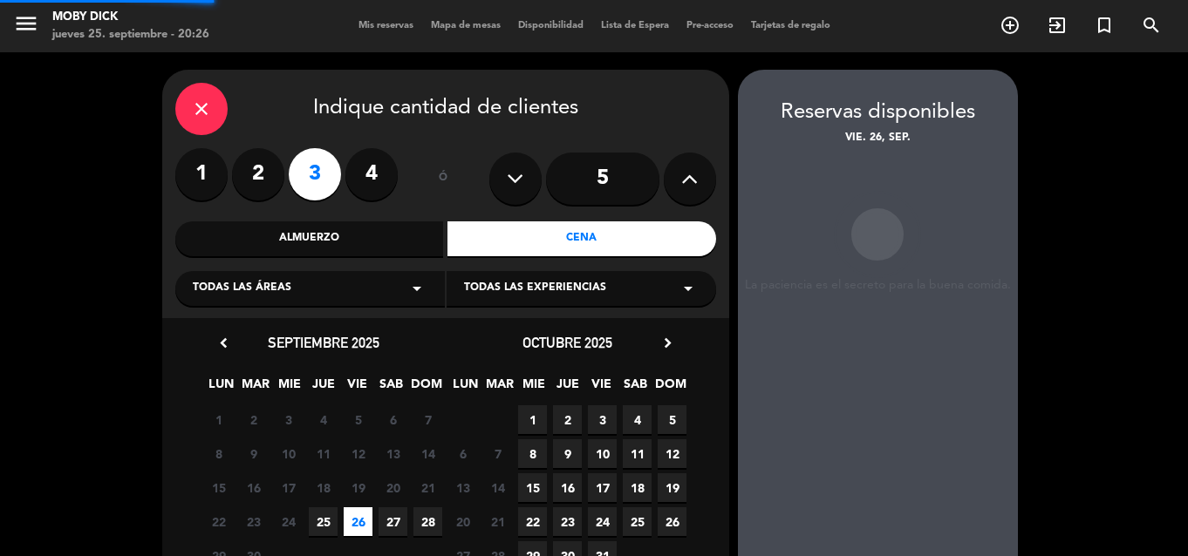
scroll to position [70, 0]
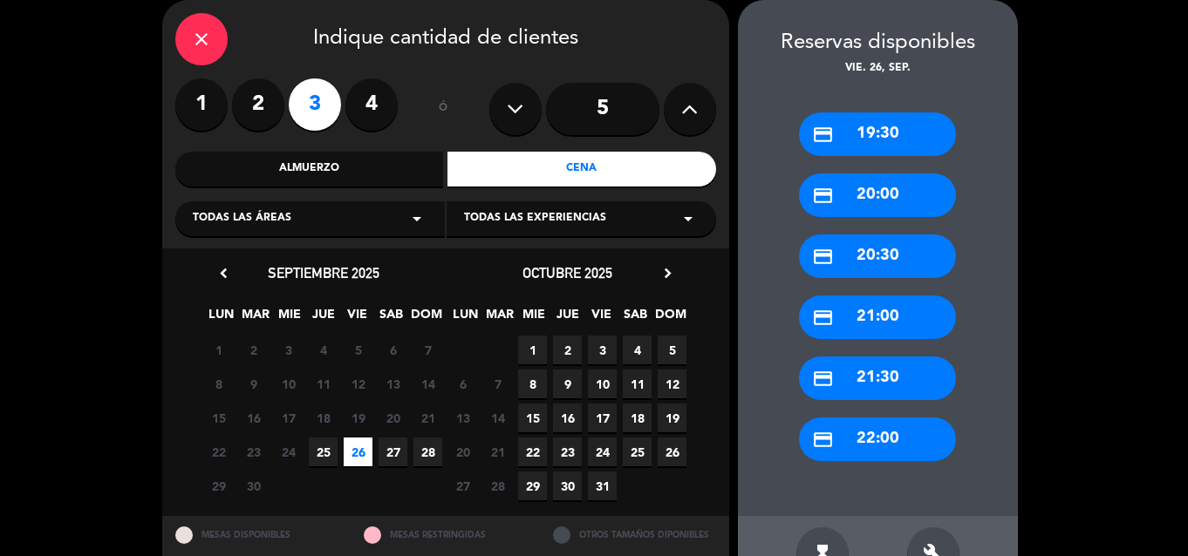
click at [854, 456] on div "credit_card 22:00" at bounding box center [877, 440] width 157 height 44
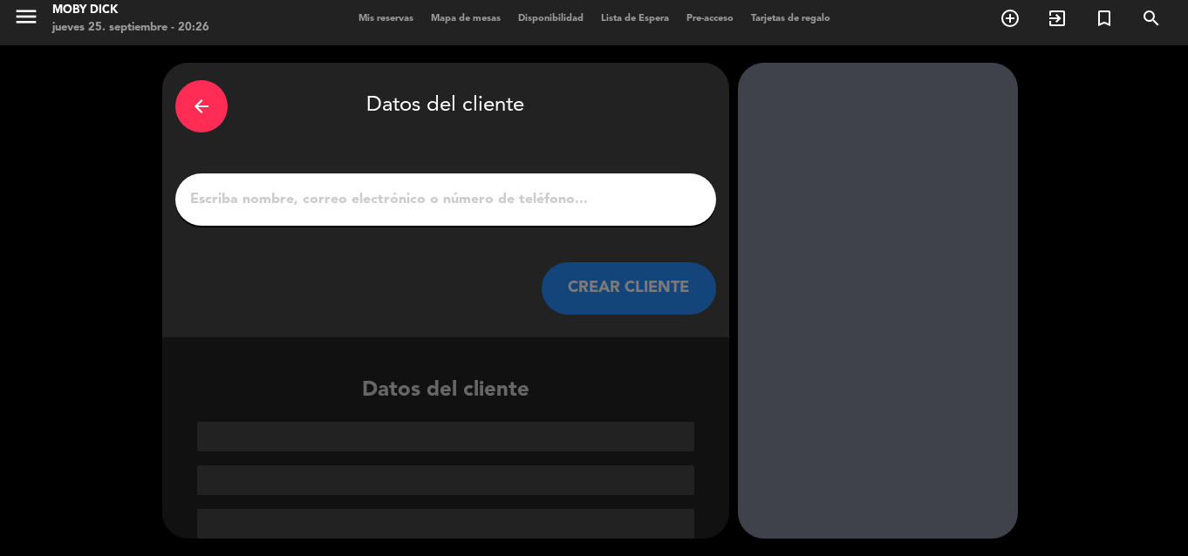
click at [460, 207] on input "1" at bounding box center [445, 200] width 515 height 24
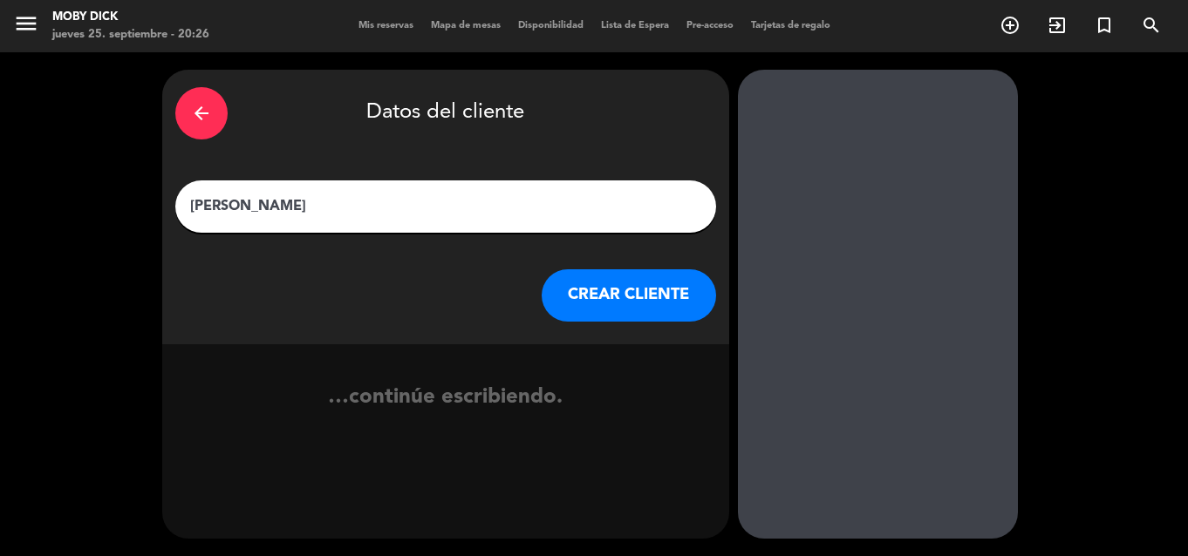
type input "Cristina Gibertoni"
click at [574, 283] on button "CREAR CLIENTE" at bounding box center [629, 295] width 174 height 52
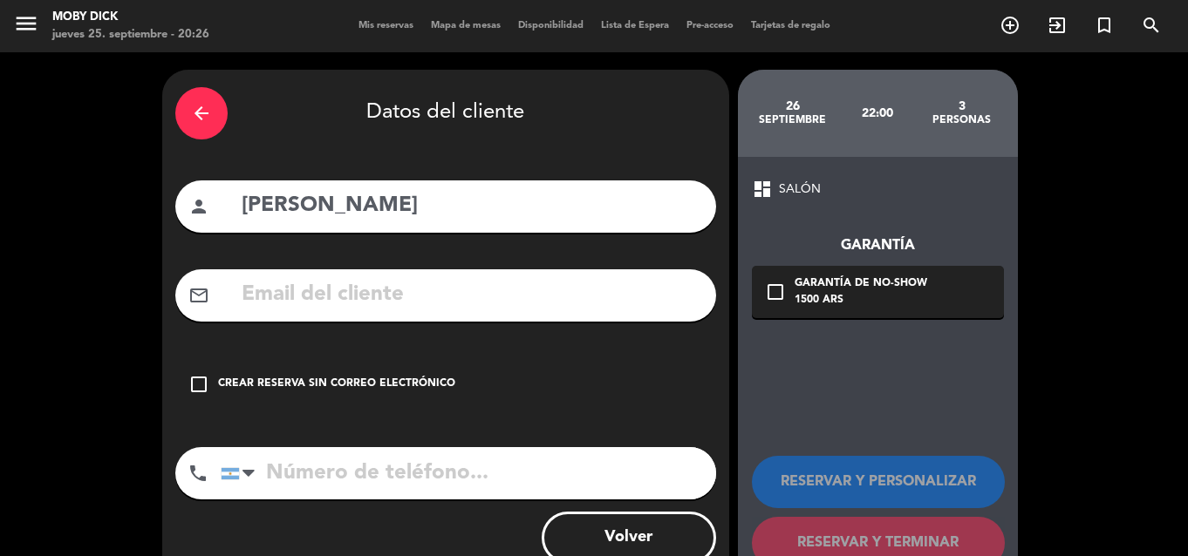
click at [396, 379] on div "Crear reserva sin correo electrónico" at bounding box center [336, 384] width 237 height 17
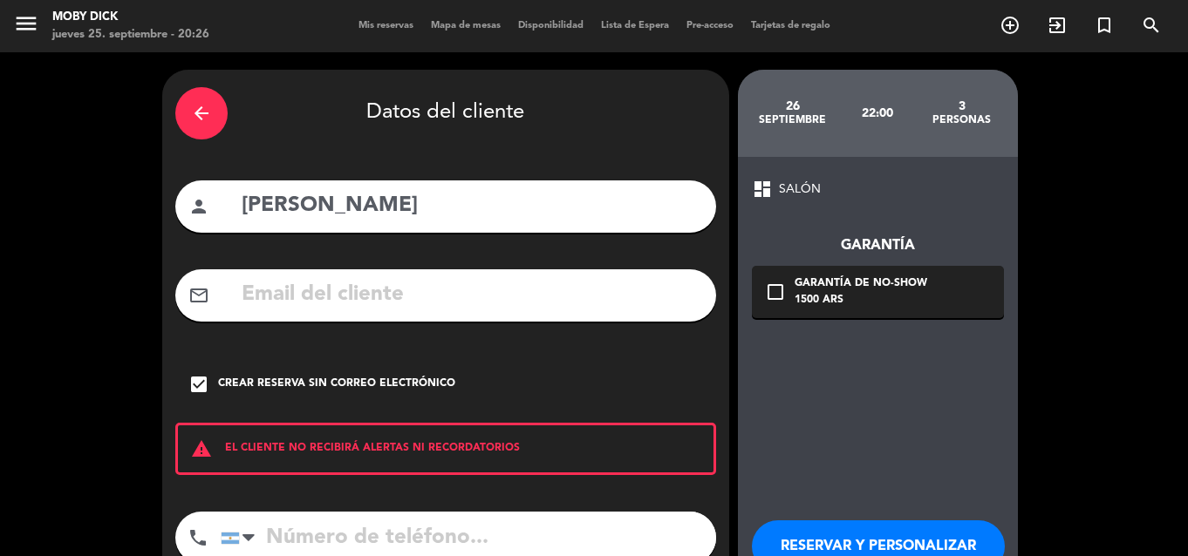
click at [986, 474] on div "dashboard SALÓN Garantía check_box_outline_blank Garantía de no-show 1500 ARS R…" at bounding box center [878, 406] width 280 height 498
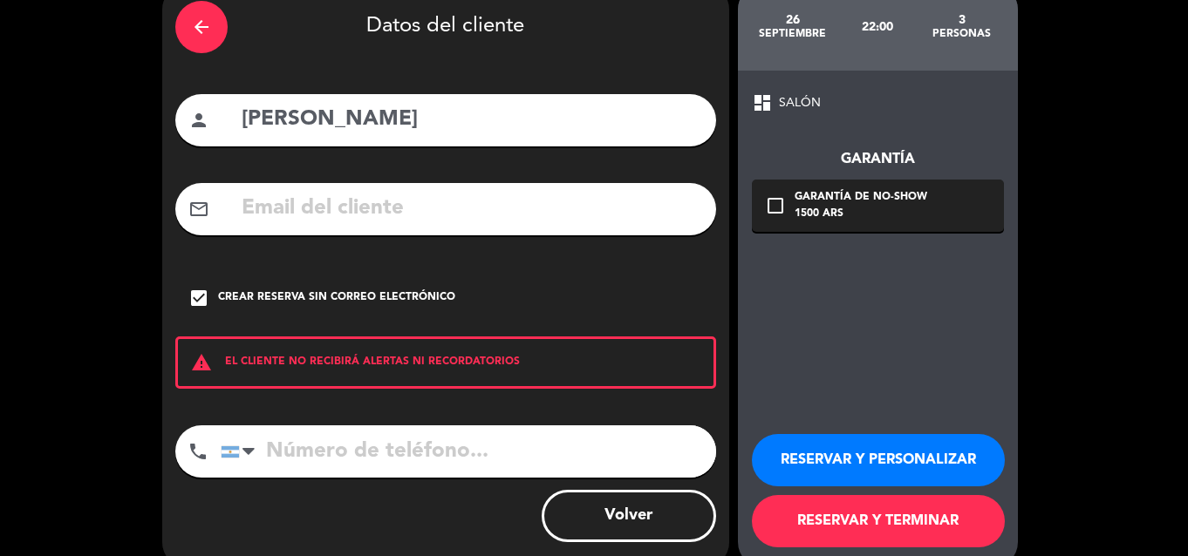
scroll to position [116, 0]
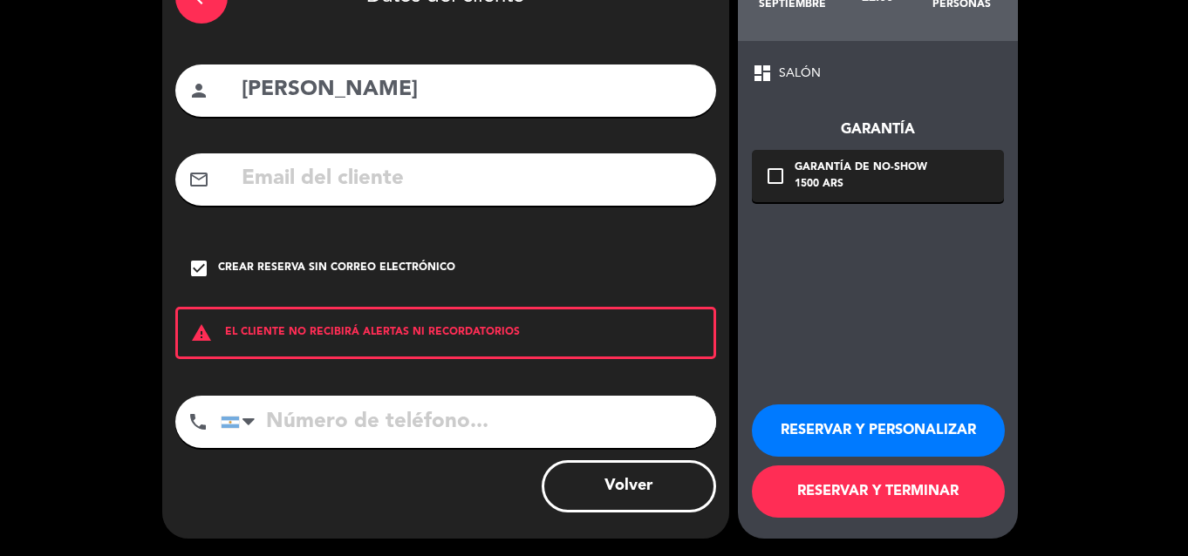
click at [986, 474] on button "RESERVAR Y TERMINAR" at bounding box center [878, 492] width 253 height 52
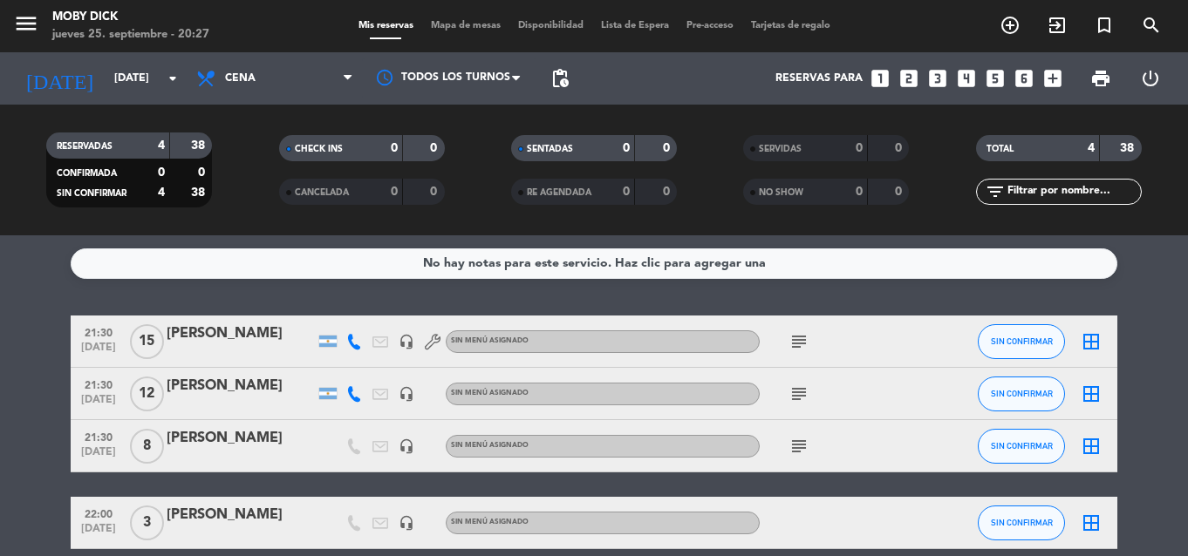
click at [454, 26] on span "Mapa de mesas" at bounding box center [465, 26] width 87 height 10
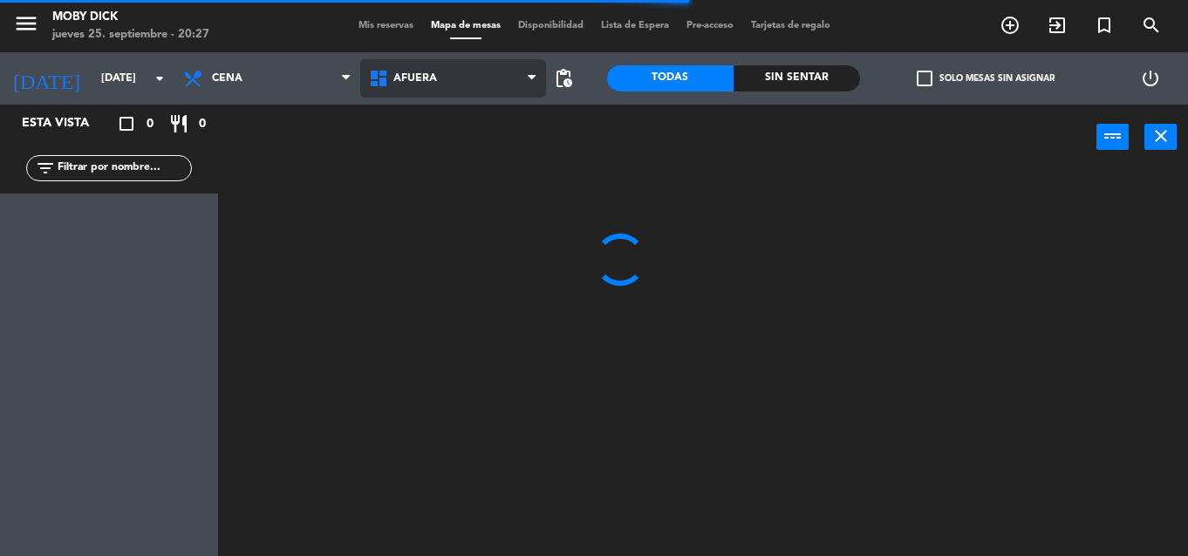
click at [478, 95] on span "AFUERA" at bounding box center [453, 78] width 186 height 38
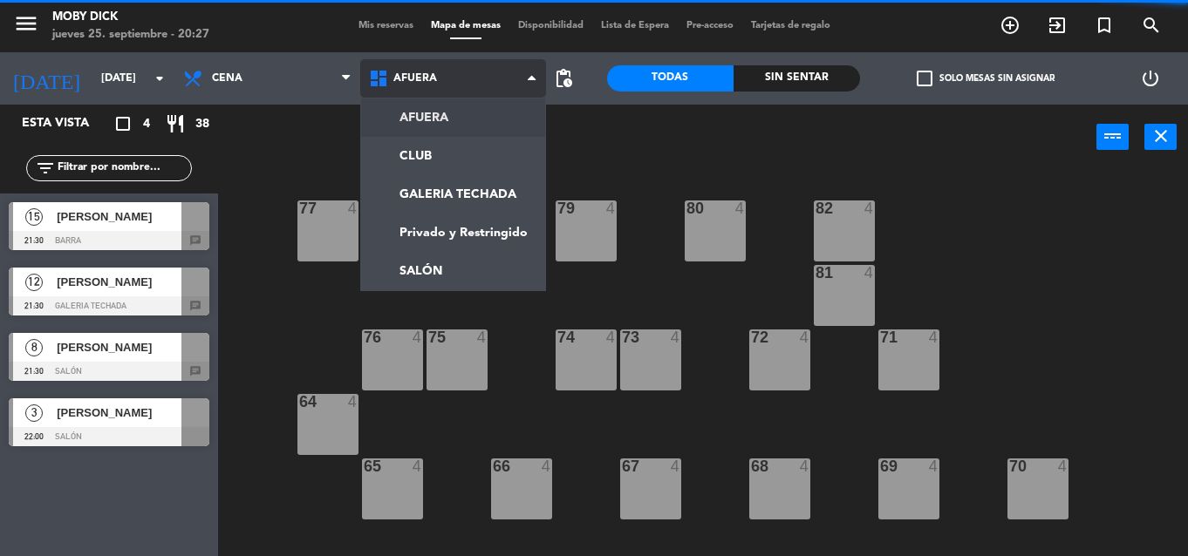
click at [478, 95] on span "AFUERA" at bounding box center [453, 78] width 186 height 38
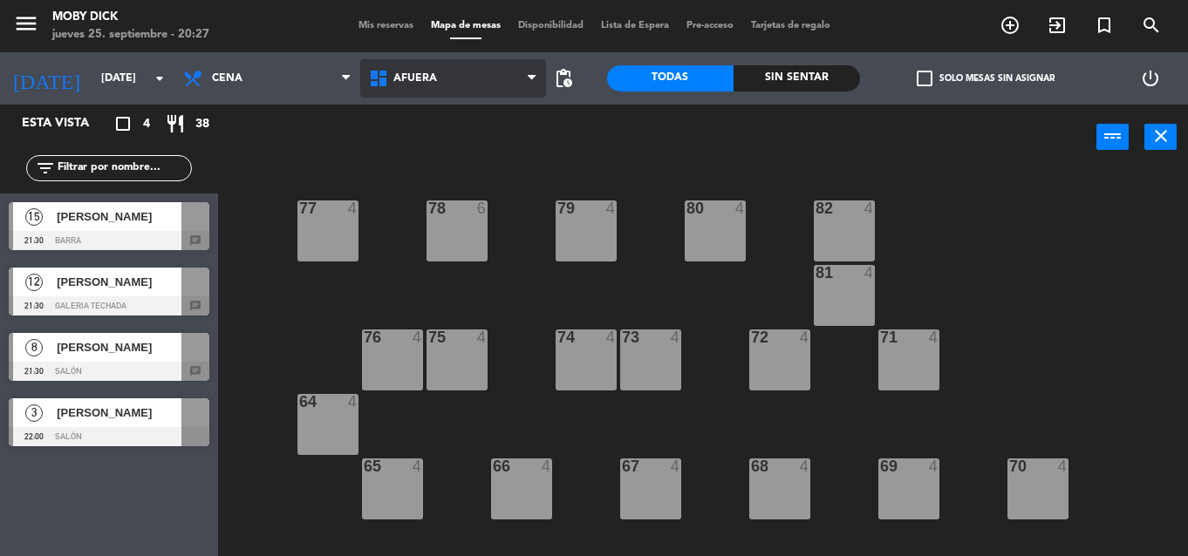
click at [461, 63] on span "AFUERA" at bounding box center [453, 78] width 186 height 38
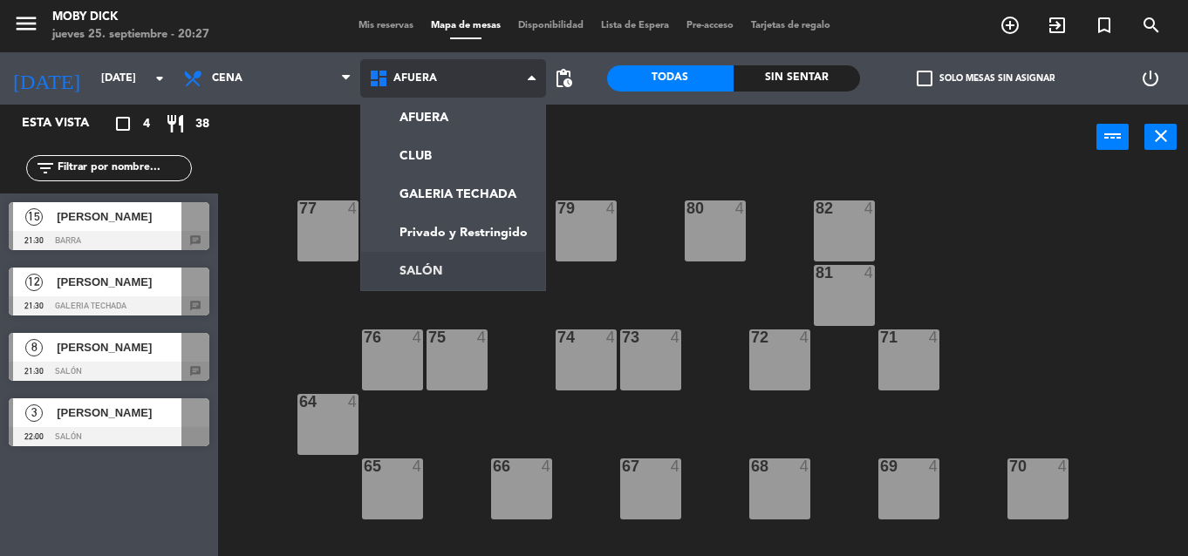
click at [440, 272] on ng-component "menu Moby Dick jueves 25. septiembre - 20:27 Mis reservas Mapa de mesas Disponi…" at bounding box center [594, 278] width 1188 height 556
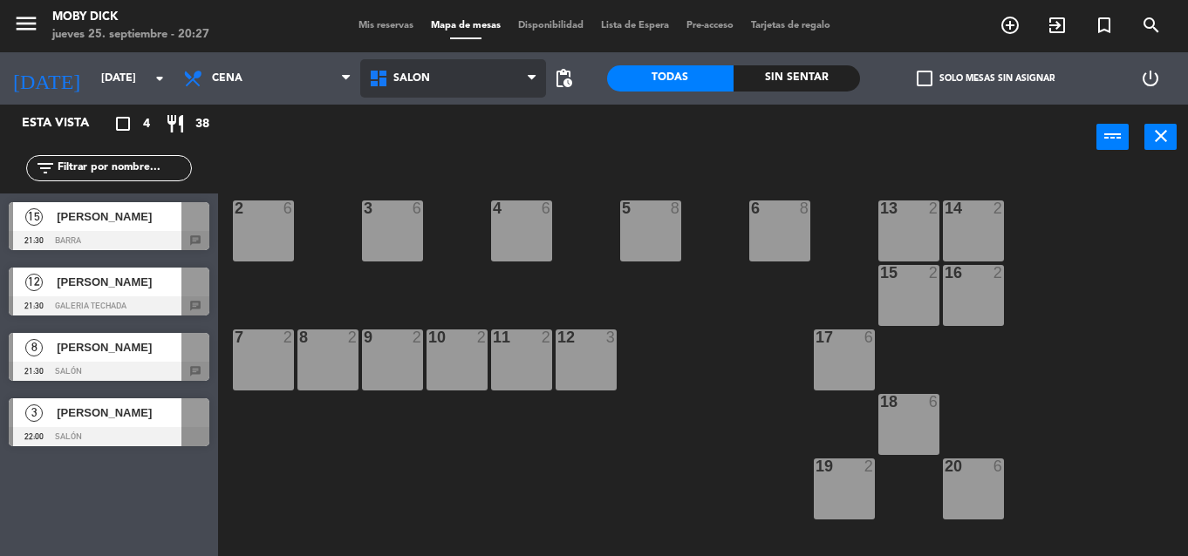
click at [463, 80] on span "SALÓN" at bounding box center [453, 78] width 186 height 38
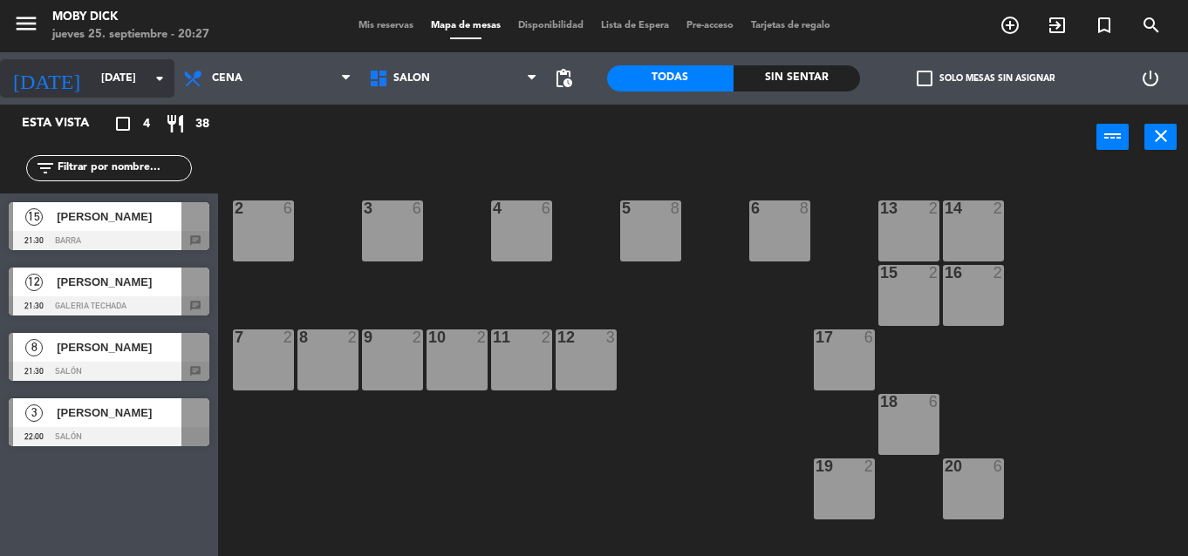
click at [92, 70] on input "[DATE]" at bounding box center [165, 79] width 147 height 30
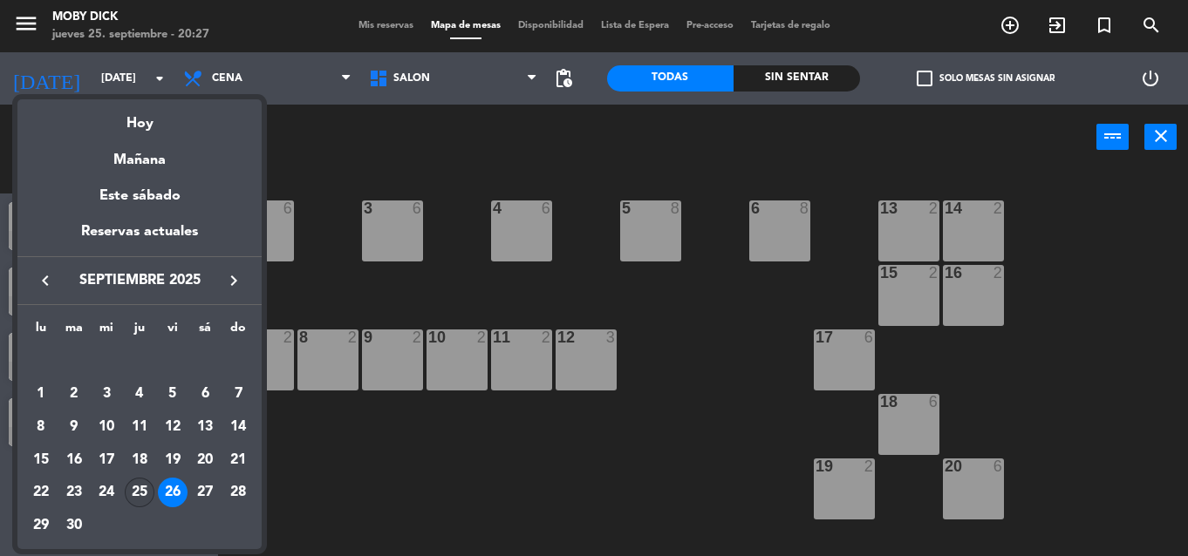
click at [148, 506] on td "25" at bounding box center [139, 493] width 33 height 33
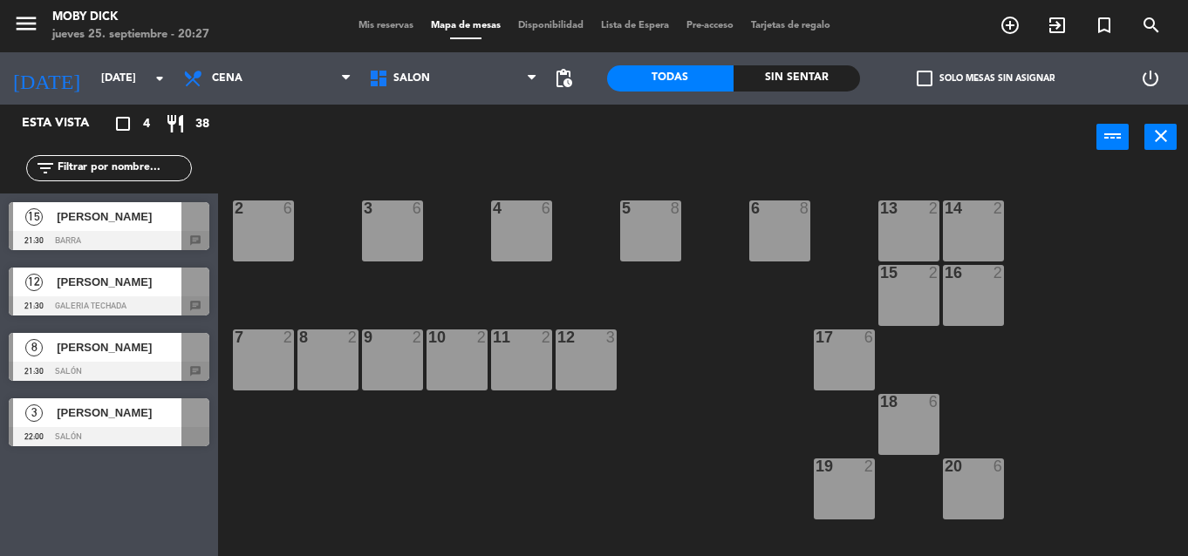
type input "[DEMOGRAPHIC_DATA][DATE]"
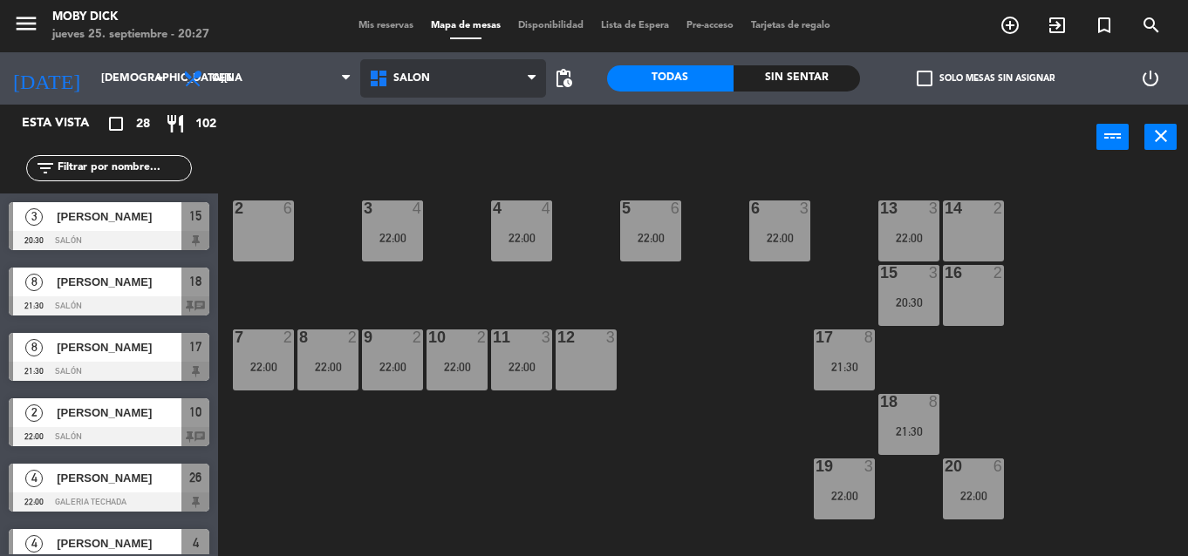
click at [474, 84] on span "SALÓN" at bounding box center [453, 78] width 186 height 38
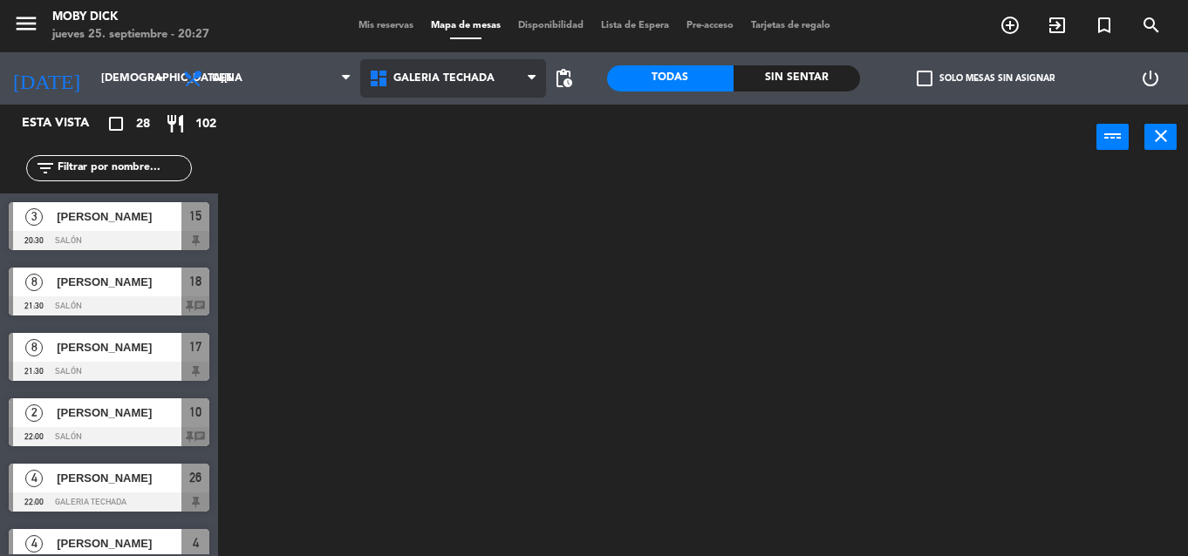
click at [485, 187] on ng-component "menu Moby Dick jueves 25. septiembre - 20:27 Mis reservas Mapa de mesas Disponi…" at bounding box center [594, 278] width 1188 height 556
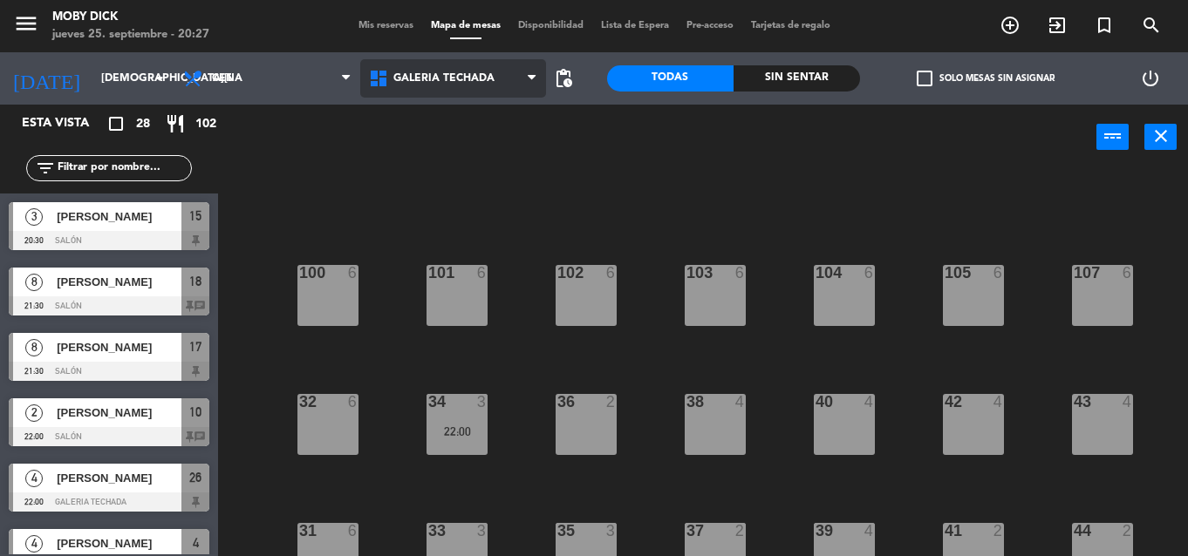
click at [485, 187] on div "100 6 101 6 102 6 103 6 104 6 105 6 107 6 32 6 34 3 22:00 36 2 38 4 40 4 43 4 4…" at bounding box center [709, 363] width 958 height 386
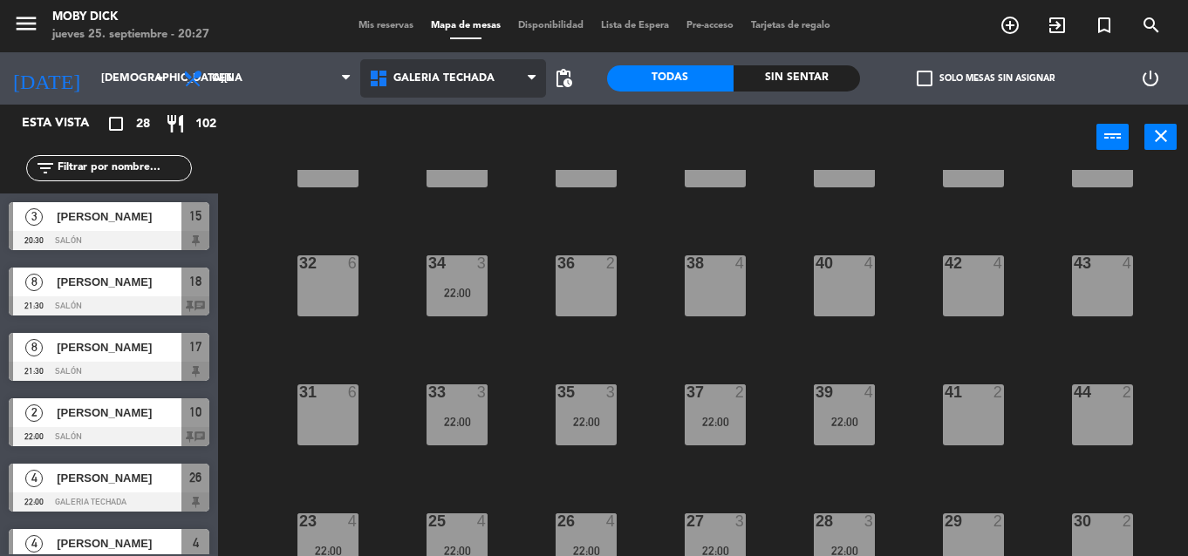
scroll to position [140, 0]
click at [466, 76] on span "GALERIA TECHADA" at bounding box center [443, 78] width 101 height 12
click at [371, 21] on span "Mis reservas" at bounding box center [386, 26] width 72 height 10
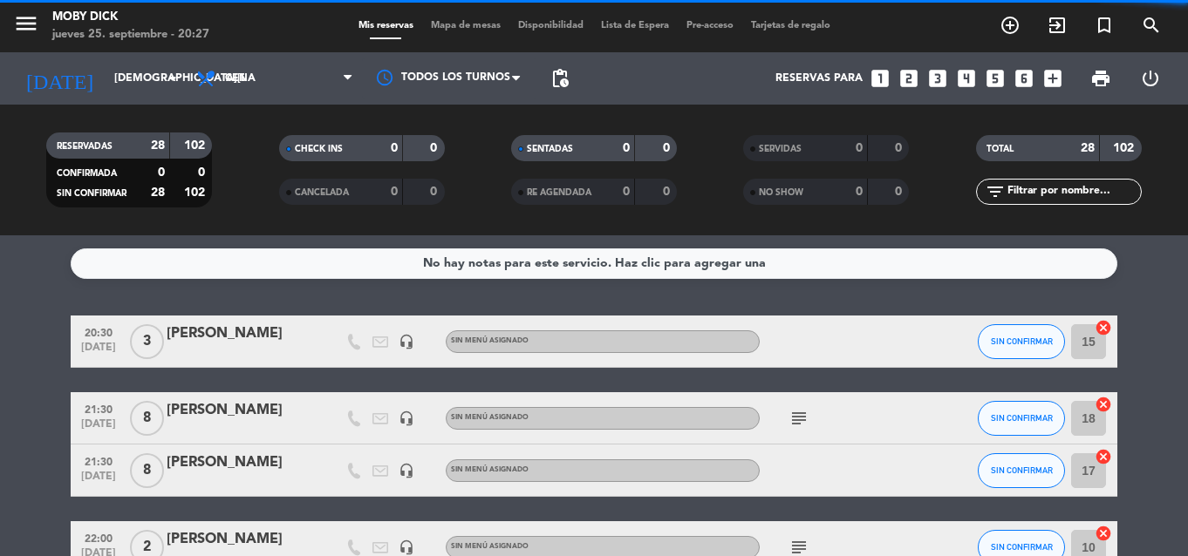
click at [930, 76] on icon "looks_3" at bounding box center [937, 78] width 23 height 23
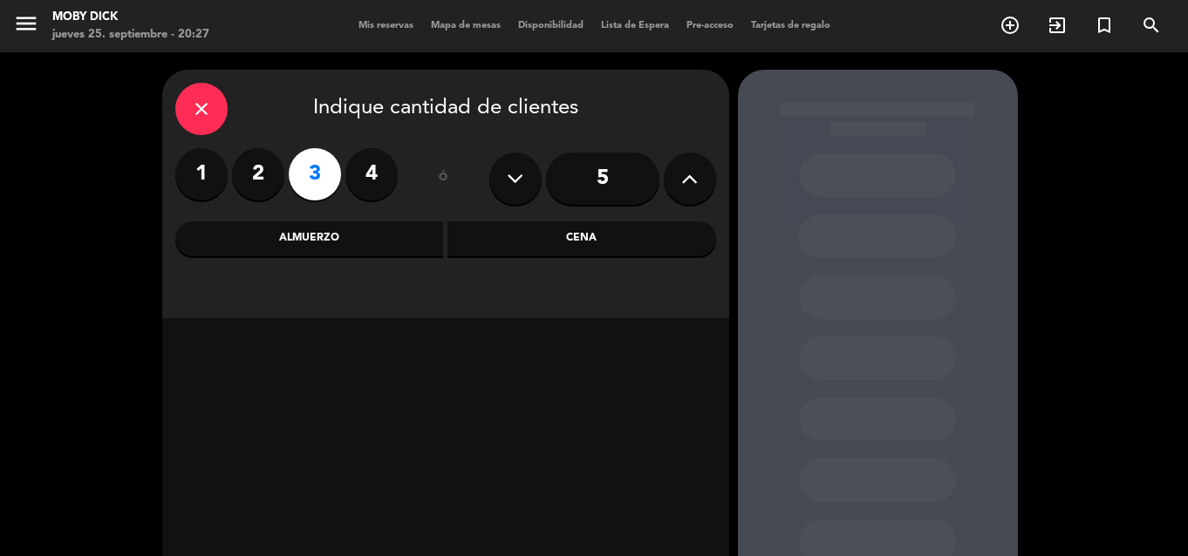
click at [546, 254] on div "Cena" at bounding box center [581, 239] width 269 height 35
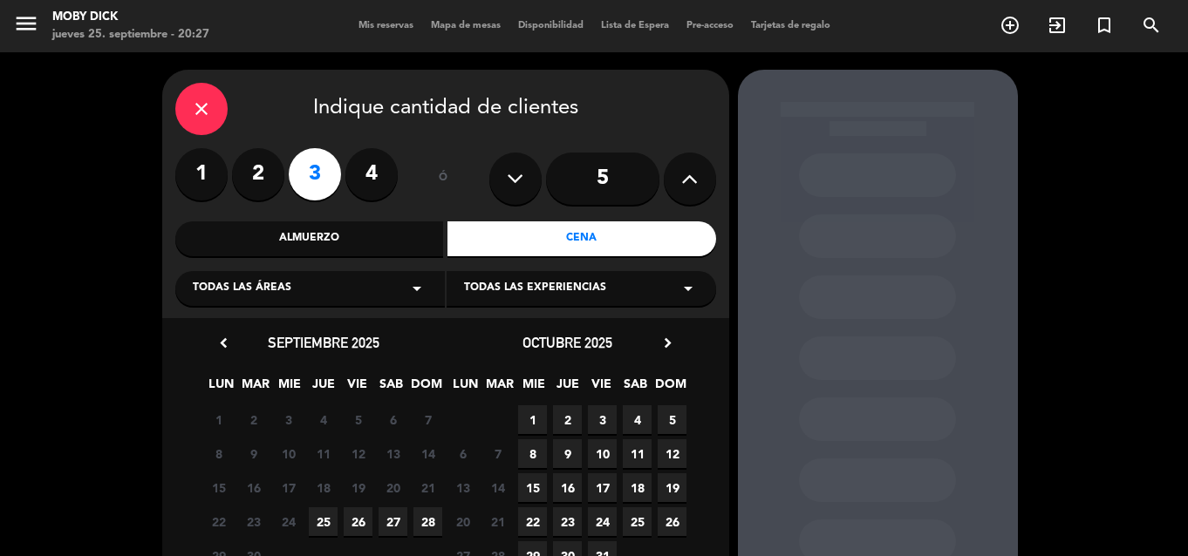
click at [328, 508] on span "25" at bounding box center [323, 522] width 29 height 29
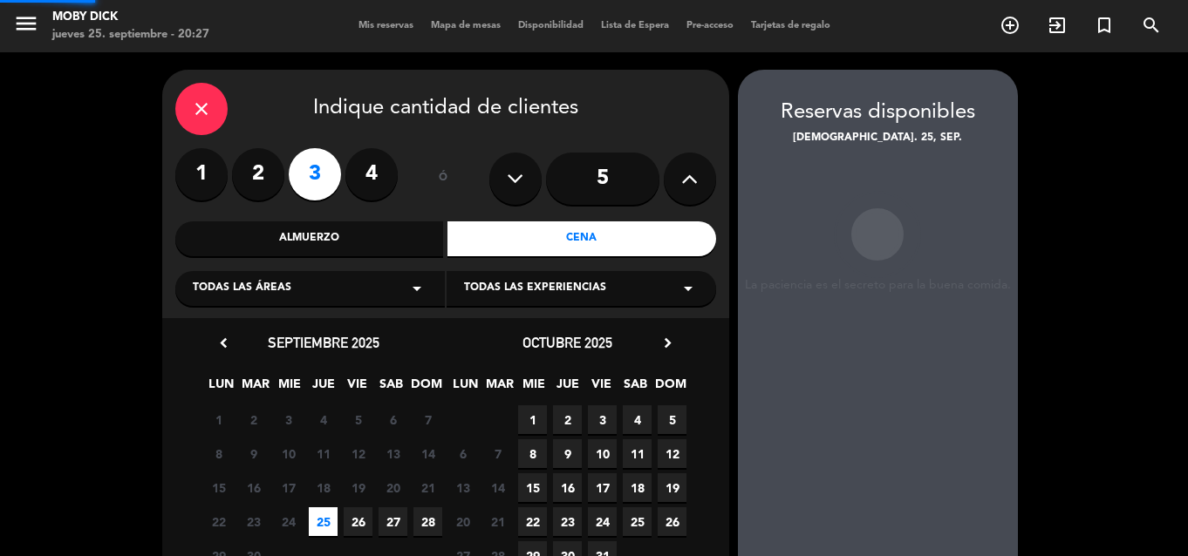
scroll to position [70, 0]
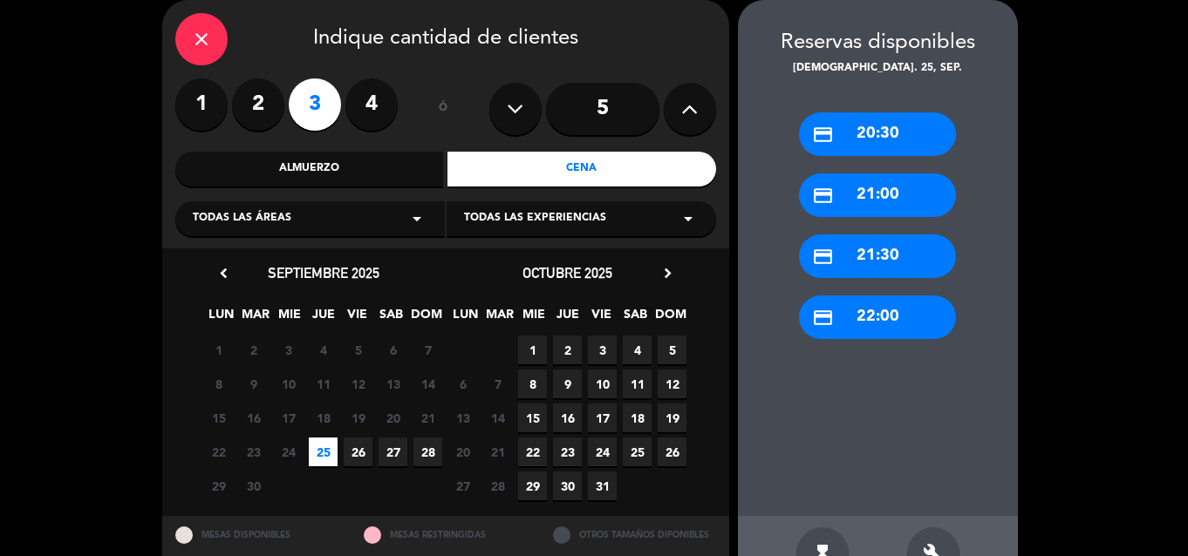
click at [875, 325] on div "credit_card 22:00" at bounding box center [877, 318] width 157 height 44
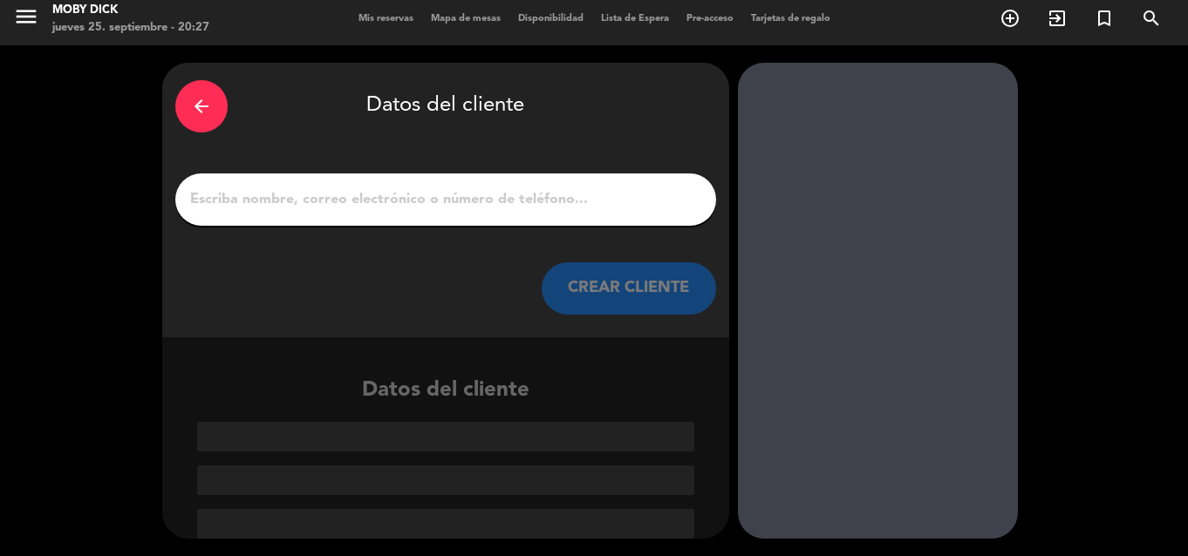
scroll to position [7, 0]
click at [491, 193] on input "1" at bounding box center [445, 200] width 515 height 24
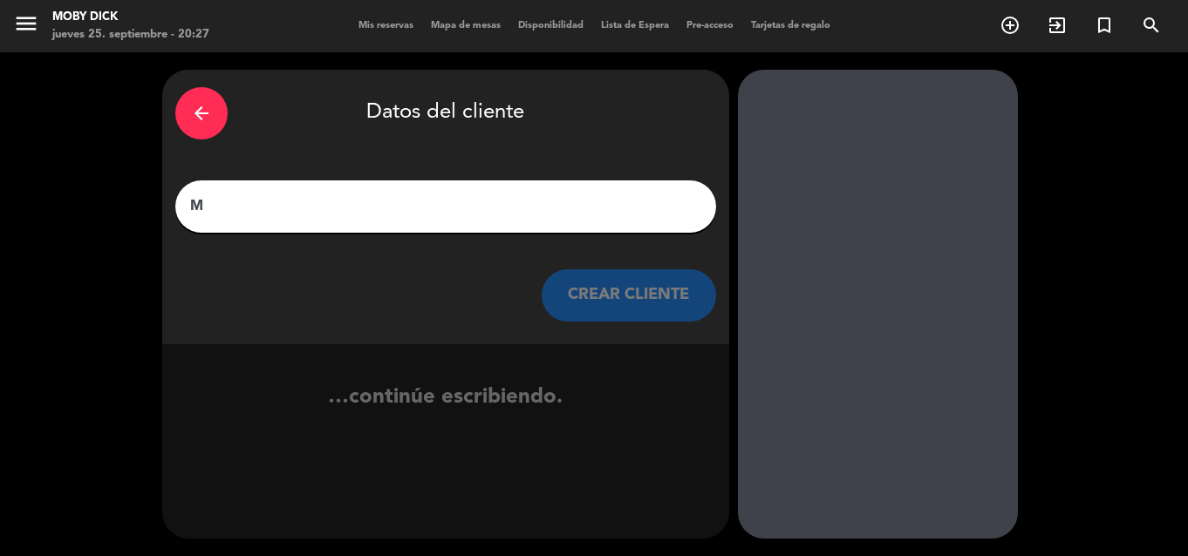
scroll to position [0, 0]
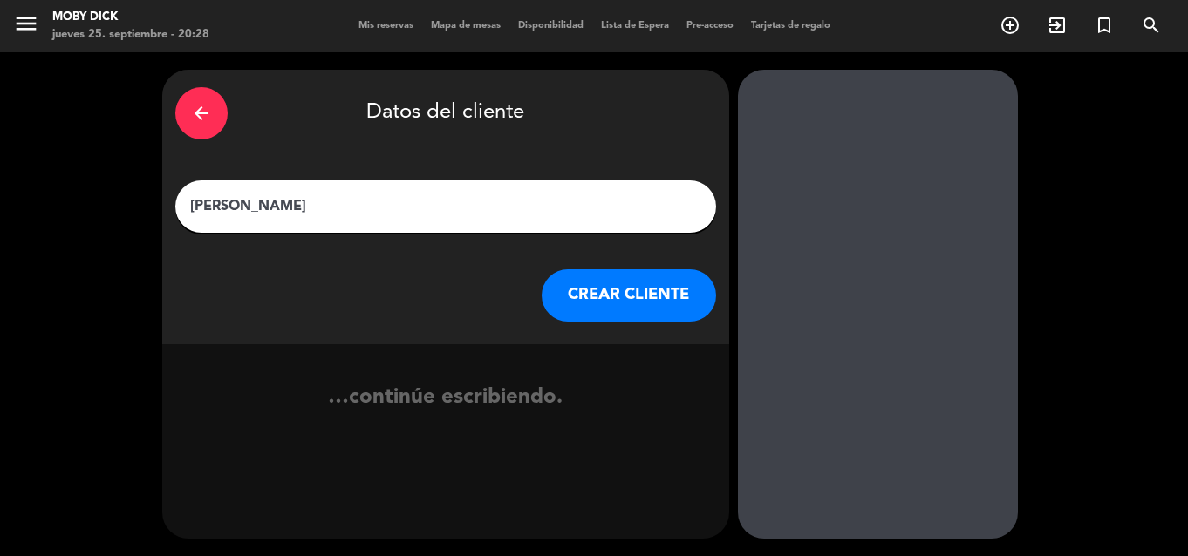
type input "Mailen Viola"
click at [583, 311] on button "CREAR CLIENTE" at bounding box center [629, 295] width 174 height 52
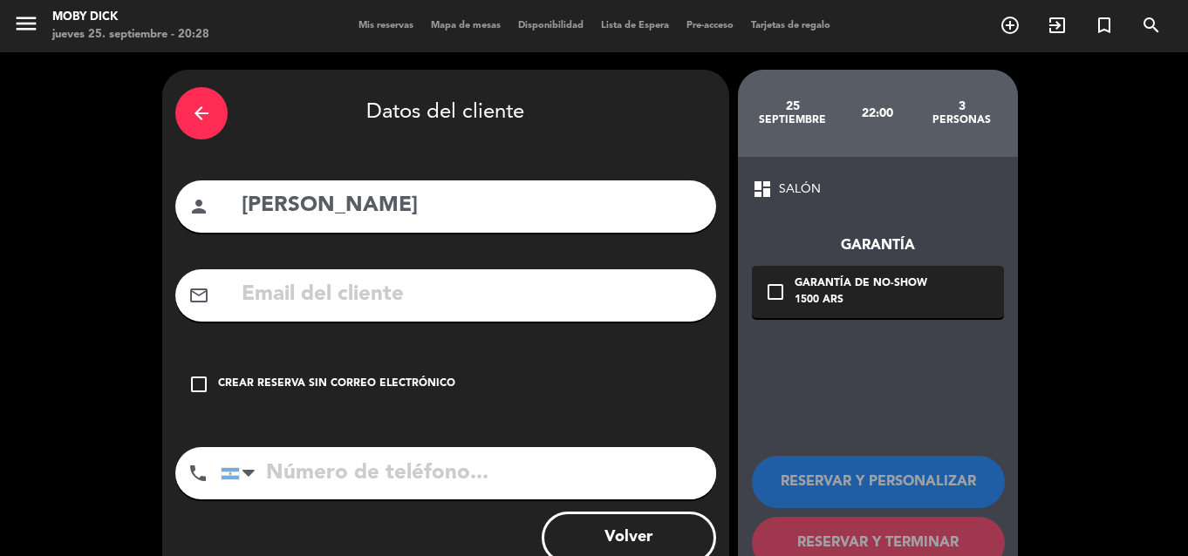
drag, startPoint x: 377, startPoint y: 375, endPoint x: 660, endPoint y: 418, distance: 286.7
click at [378, 375] on div "check_box_outline_blank Crear reserva sin correo electrónico" at bounding box center [445, 384] width 541 height 52
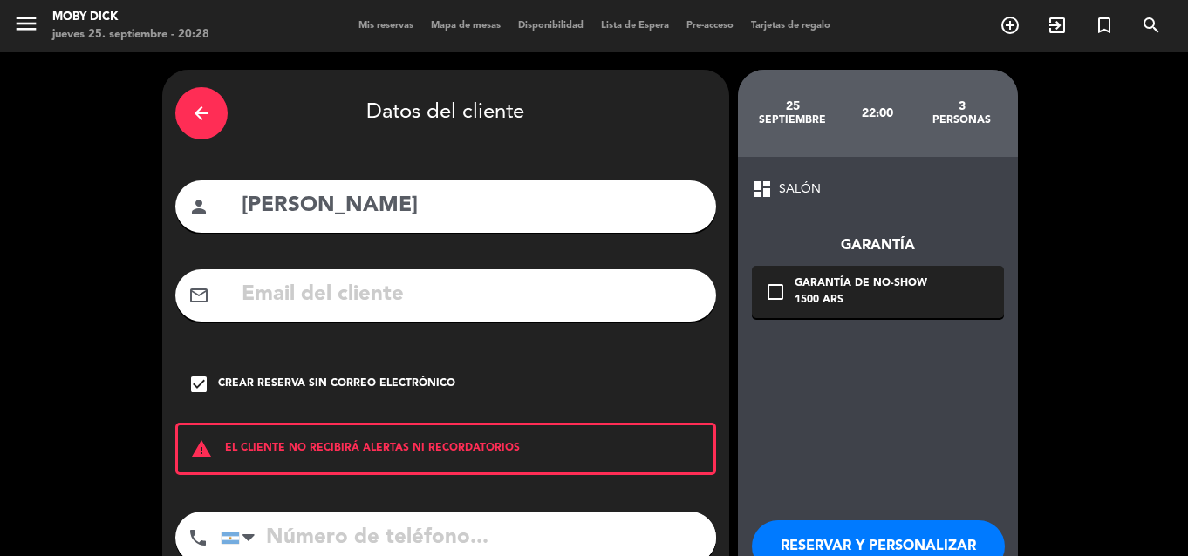
click at [823, 454] on div "dashboard SALÓN Garantía check_box_outline_blank Garantía de no-show 1500 ARS R…" at bounding box center [878, 406] width 280 height 498
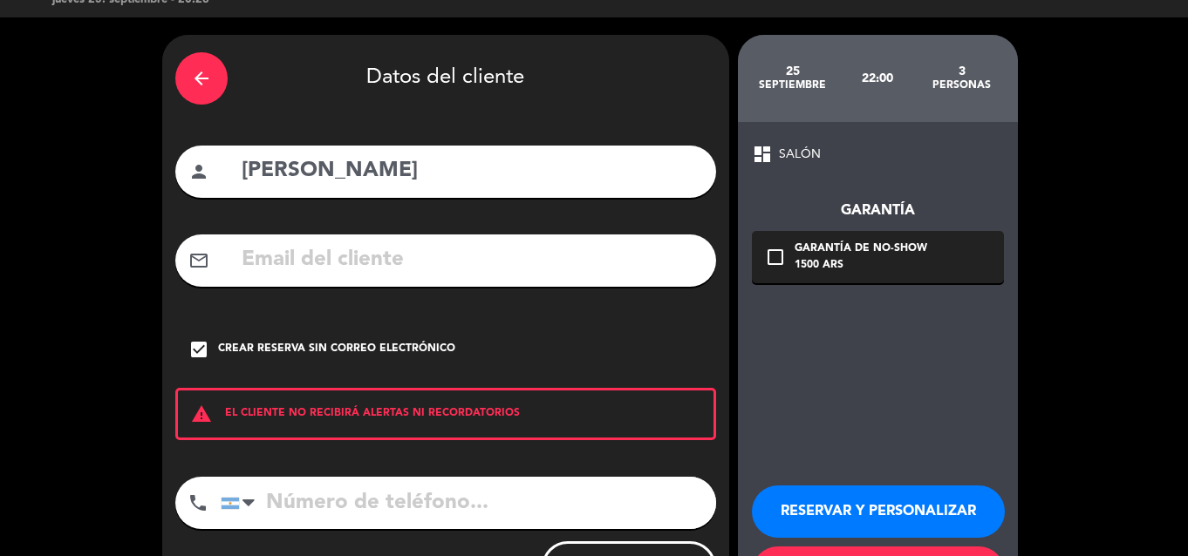
click at [969, 346] on div "dashboard SALÓN Garantía check_box_outline_blank Garantía de no-show 1500 ARS R…" at bounding box center [878, 371] width 280 height 498
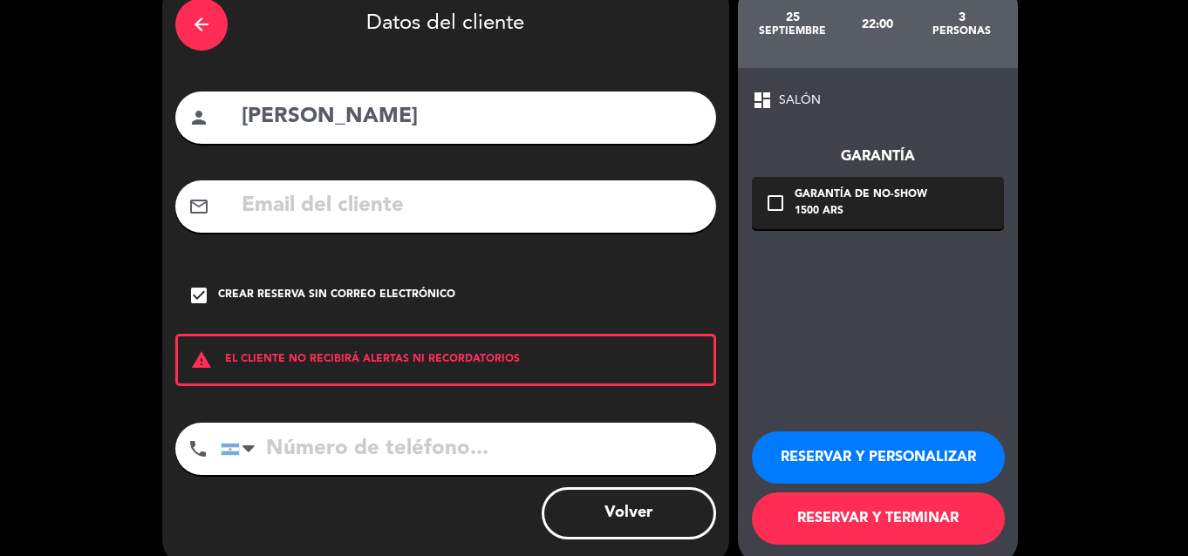
scroll to position [116, 0]
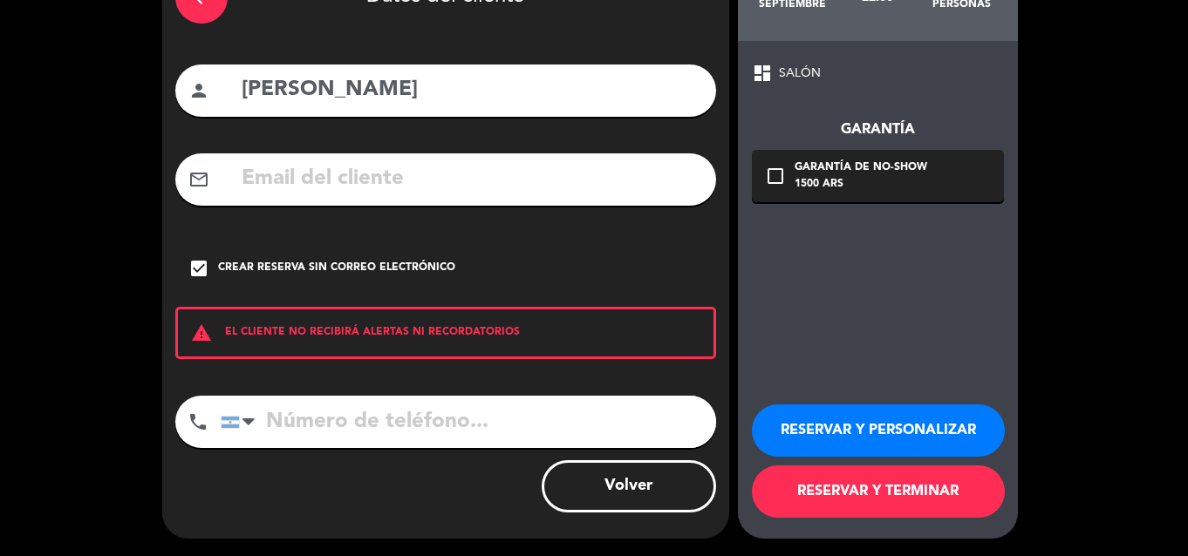
click at [856, 489] on button "RESERVAR Y TERMINAR" at bounding box center [878, 492] width 253 height 52
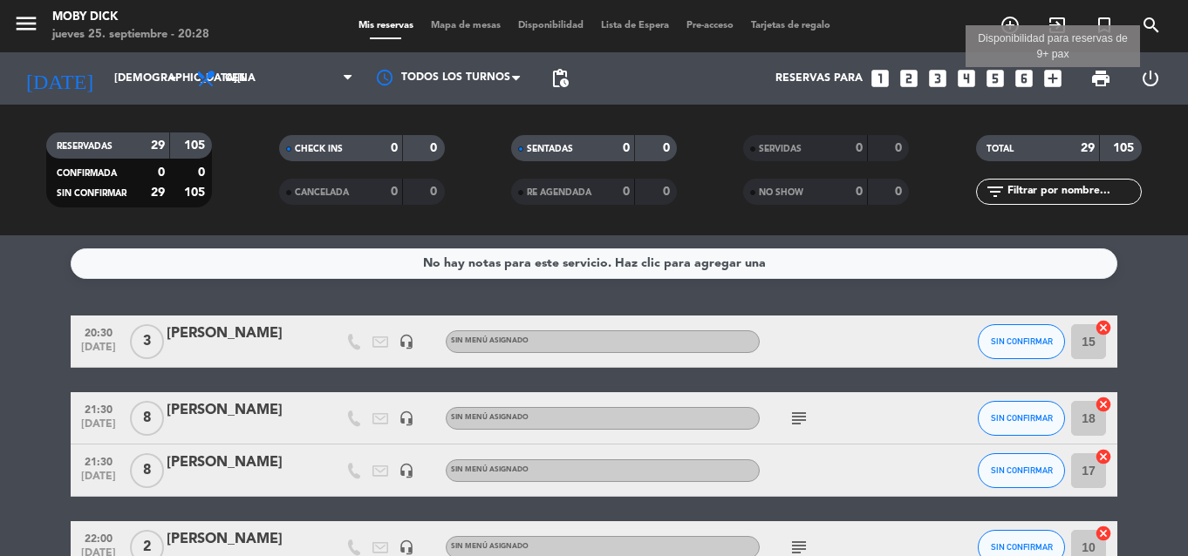
click at [1047, 79] on icon "add_box" at bounding box center [1052, 78] width 23 height 23
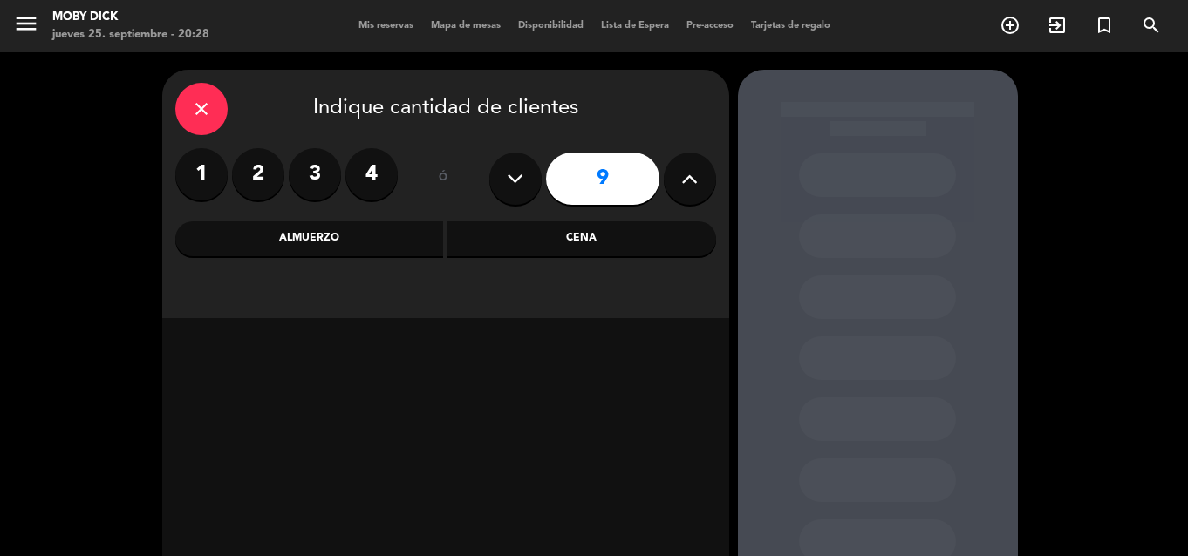
click at [537, 183] on button at bounding box center [515, 179] width 52 height 52
click at [508, 169] on icon at bounding box center [515, 179] width 17 height 26
type input "7"
click at [540, 231] on div "Cena" at bounding box center [581, 239] width 269 height 35
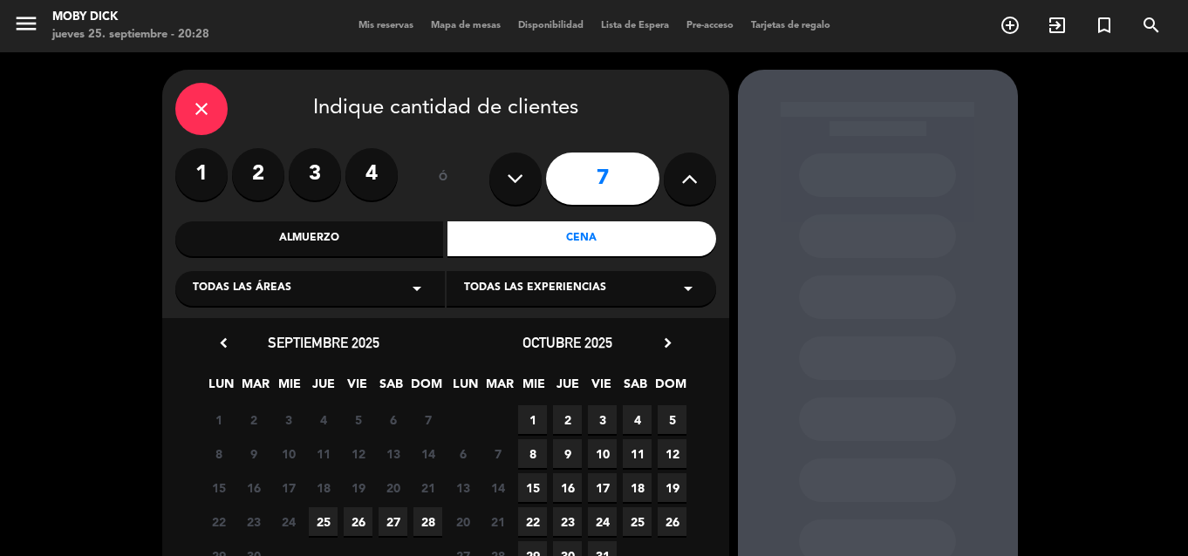
click at [317, 517] on span "25" at bounding box center [323, 522] width 29 height 29
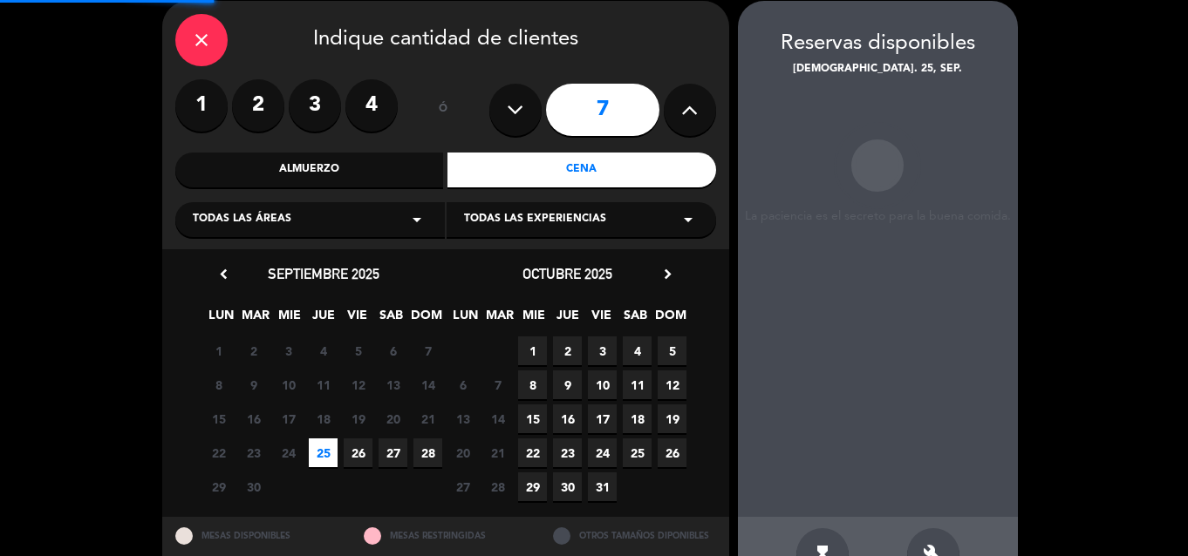
scroll to position [70, 0]
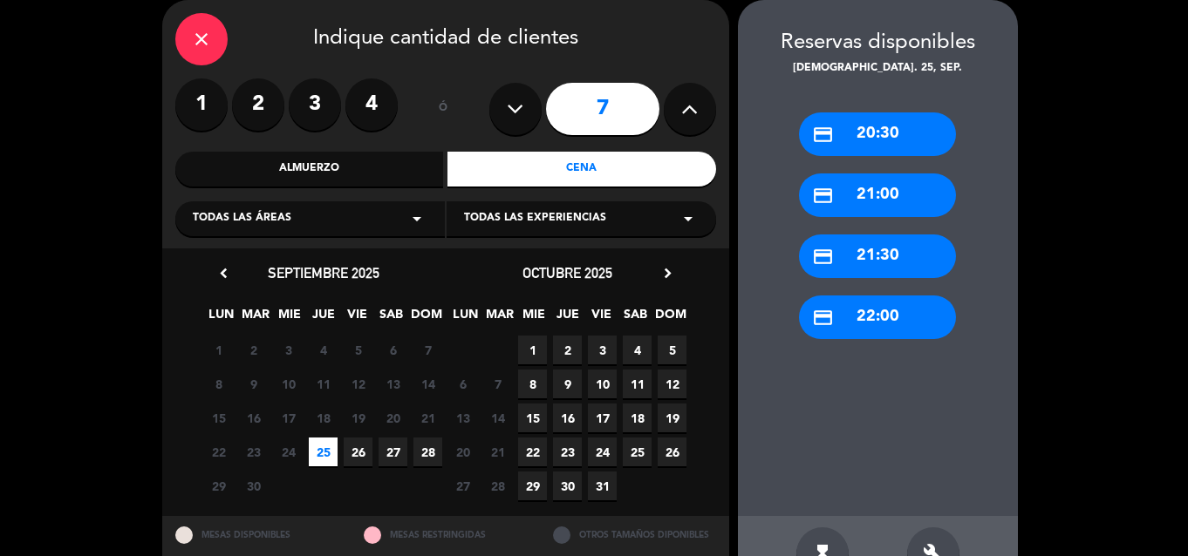
click at [873, 328] on div "credit_card 22:00" at bounding box center [877, 318] width 157 height 44
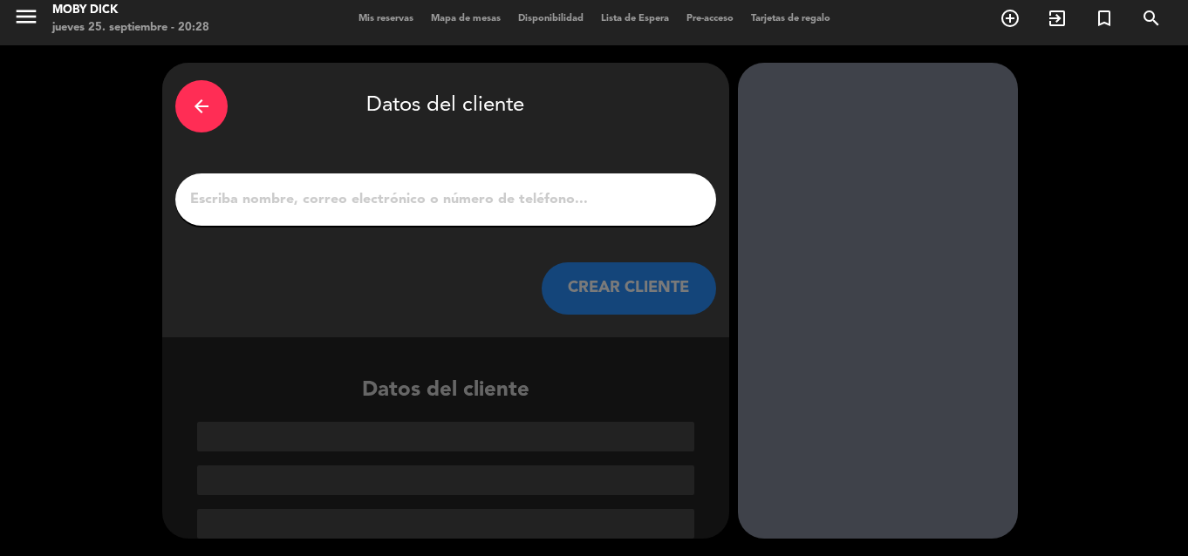
scroll to position [7, 0]
click at [628, 207] on input "1" at bounding box center [445, 200] width 515 height 24
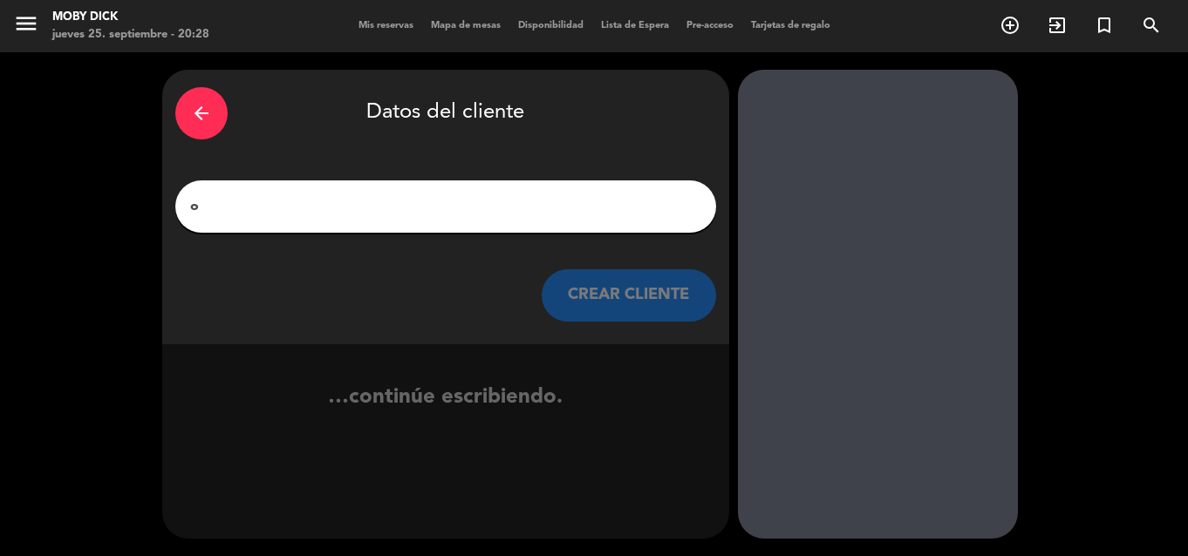
scroll to position [0, 0]
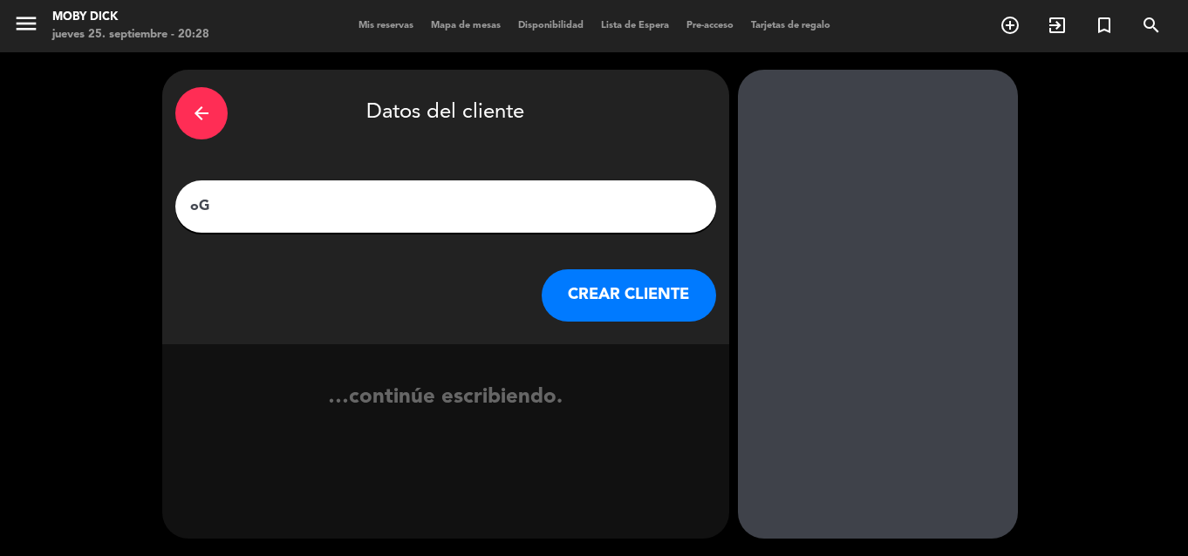
type input "o"
type input "Gonzalo Aon"
click at [611, 317] on button "CREAR CLIENTE" at bounding box center [629, 295] width 174 height 52
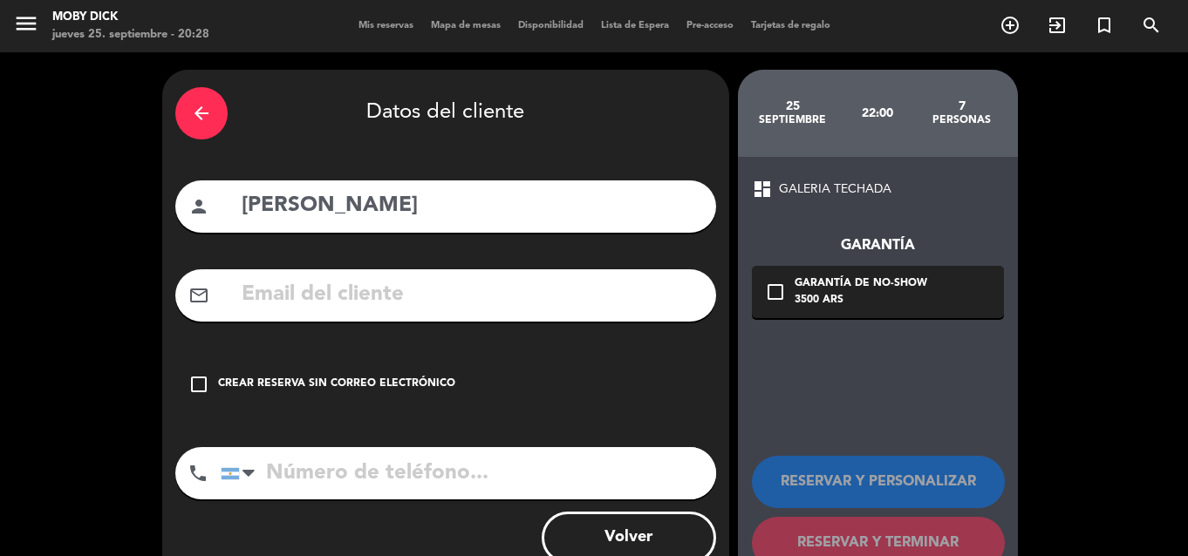
drag, startPoint x: 372, startPoint y: 378, endPoint x: 393, endPoint y: 388, distance: 24.2
click at [372, 379] on div "Crear reserva sin correo electrónico" at bounding box center [336, 384] width 237 height 17
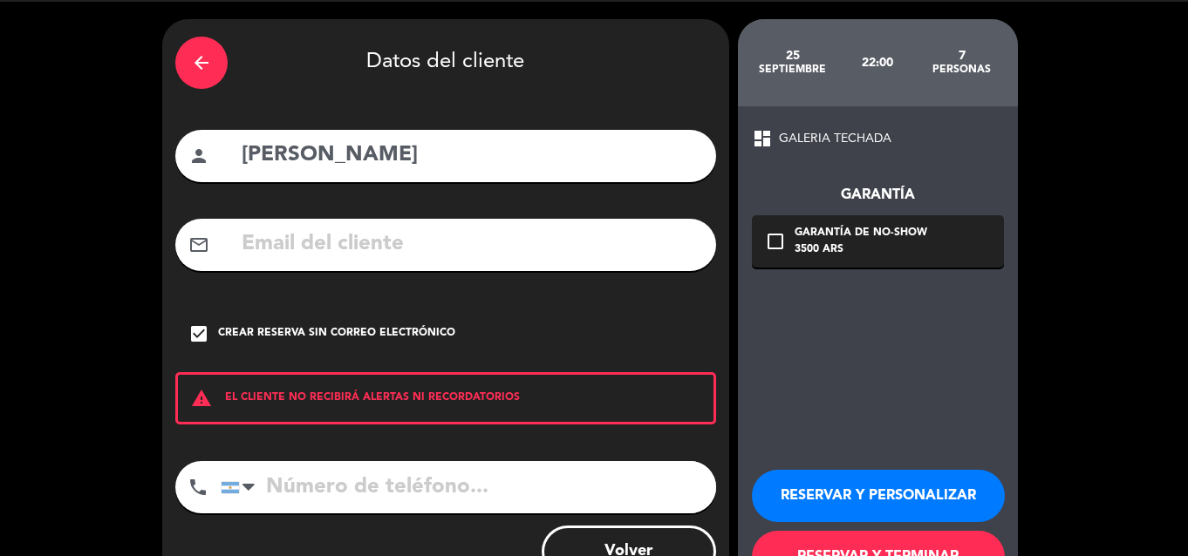
scroll to position [70, 0]
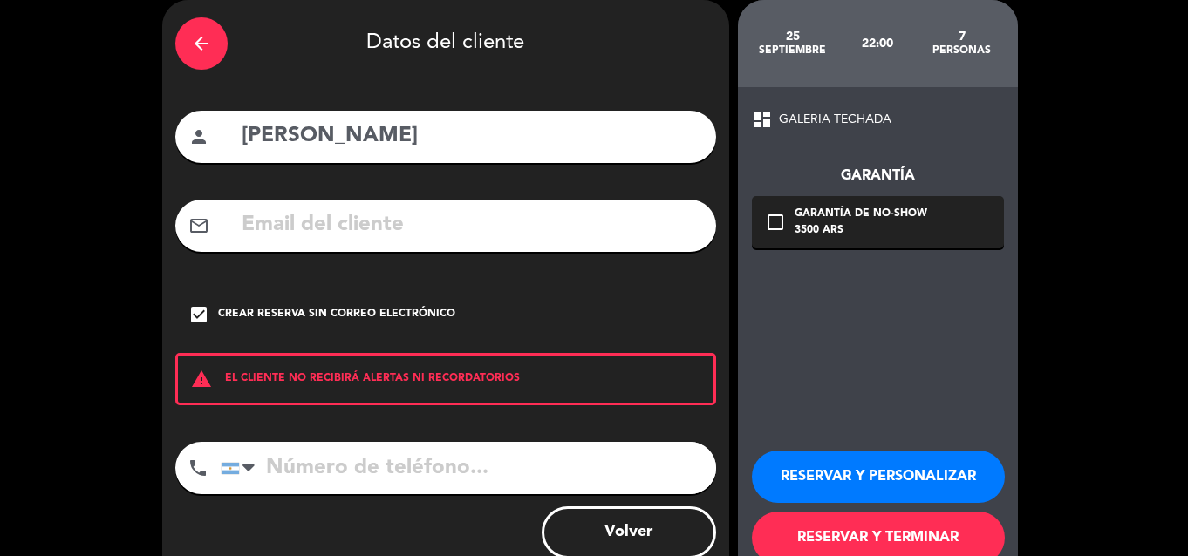
click at [727, 553] on div "arrow_back Datos del cliente person Gonzalo Aon mail_outline check_box Crear re…" at bounding box center [445, 292] width 567 height 585
click at [789, 544] on button "RESERVAR Y TERMINAR" at bounding box center [878, 538] width 253 height 52
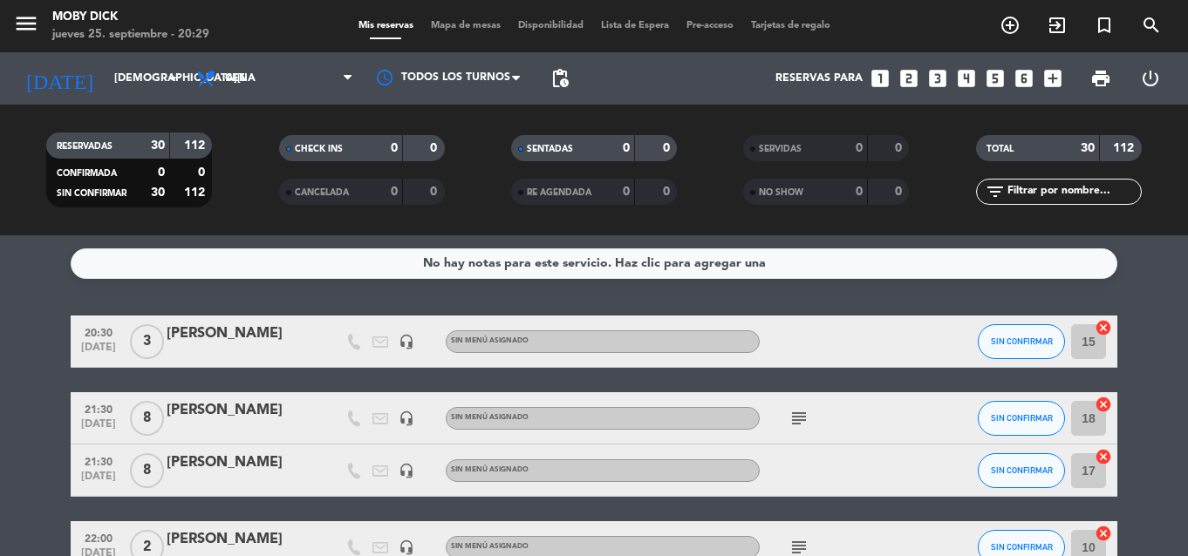
click at [1151, 307] on div "No hay notas para este servicio. Haz clic para agregar una 20:30 sep. 25 3 Eliz…" at bounding box center [594, 395] width 1188 height 321
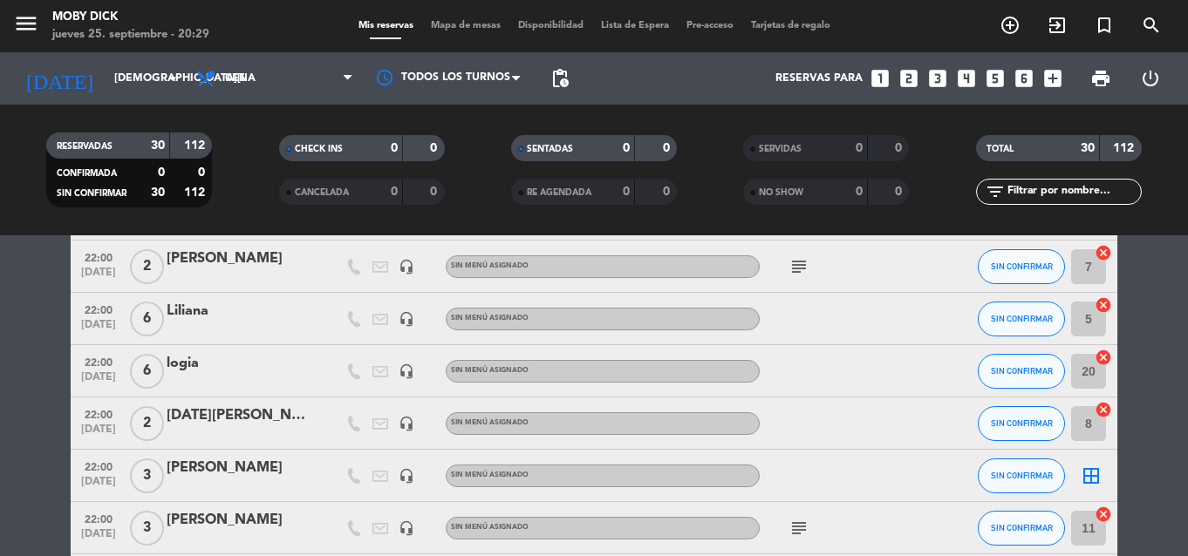
scroll to position [1047, 0]
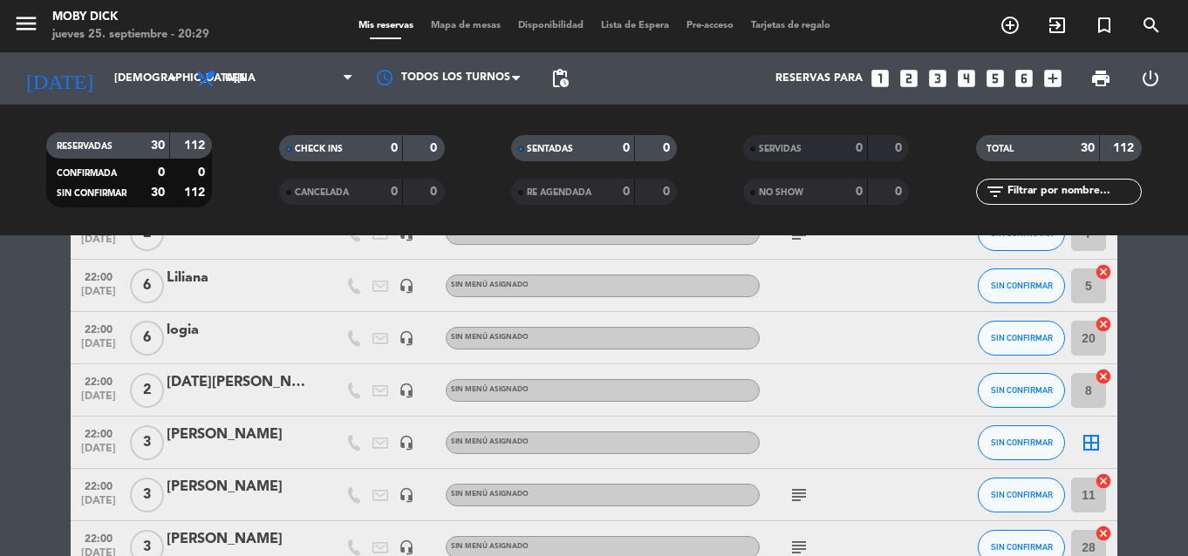
click at [1088, 440] on icon "border_all" at bounding box center [1091, 443] width 21 height 21
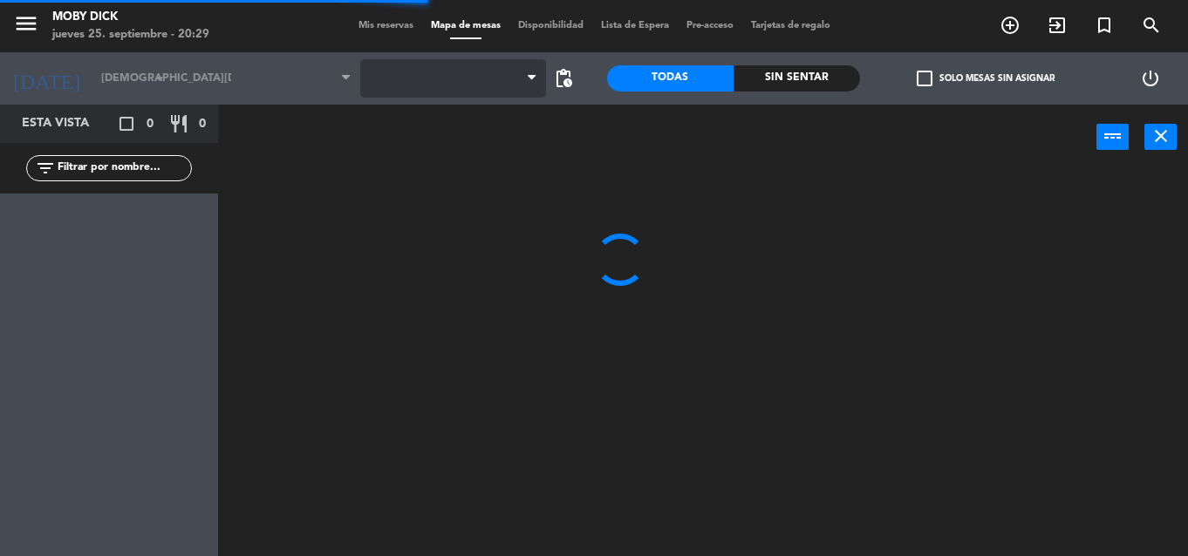
click at [483, 72] on span at bounding box center [453, 78] width 186 height 38
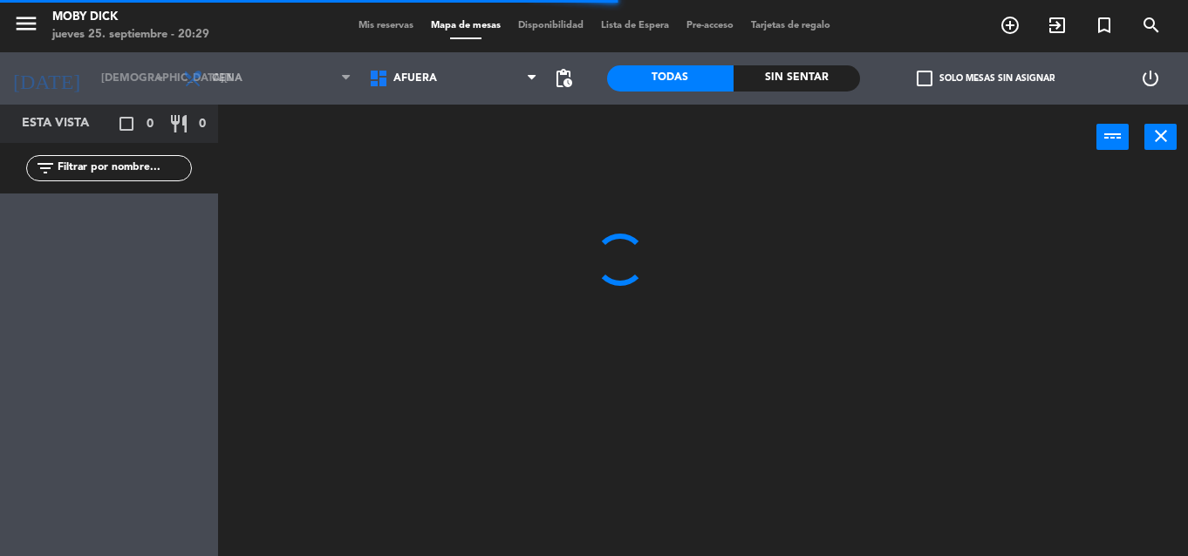
click at [483, 72] on span "AFUERA" at bounding box center [453, 78] width 186 height 38
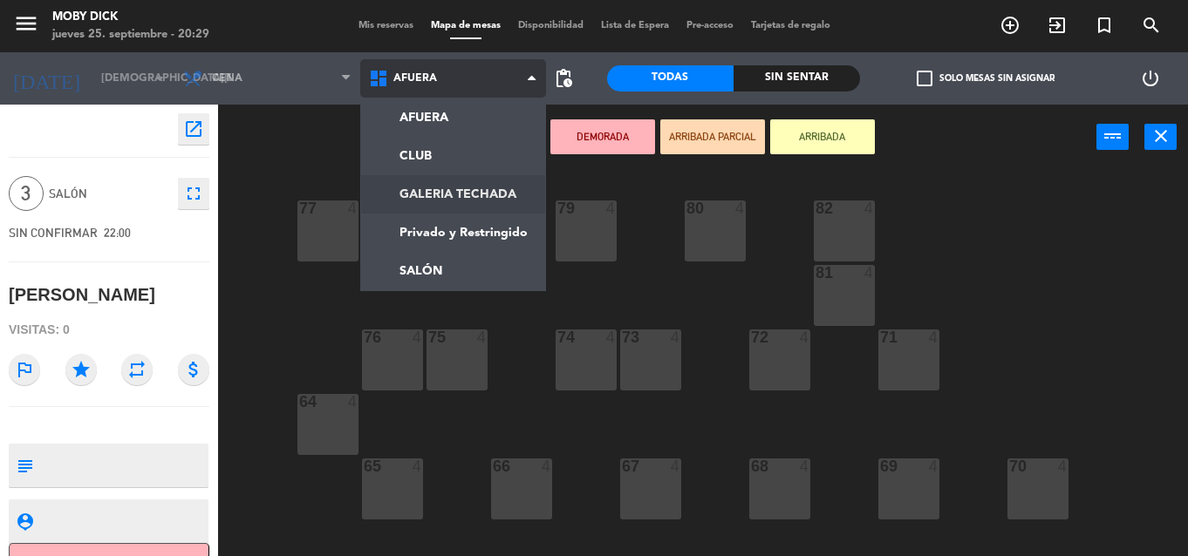
click at [498, 188] on ng-component "menu Moby Dick jueves 25. septiembre - 20:29 Mis reservas Mapa de mesas Disponi…" at bounding box center [594, 278] width 1188 height 556
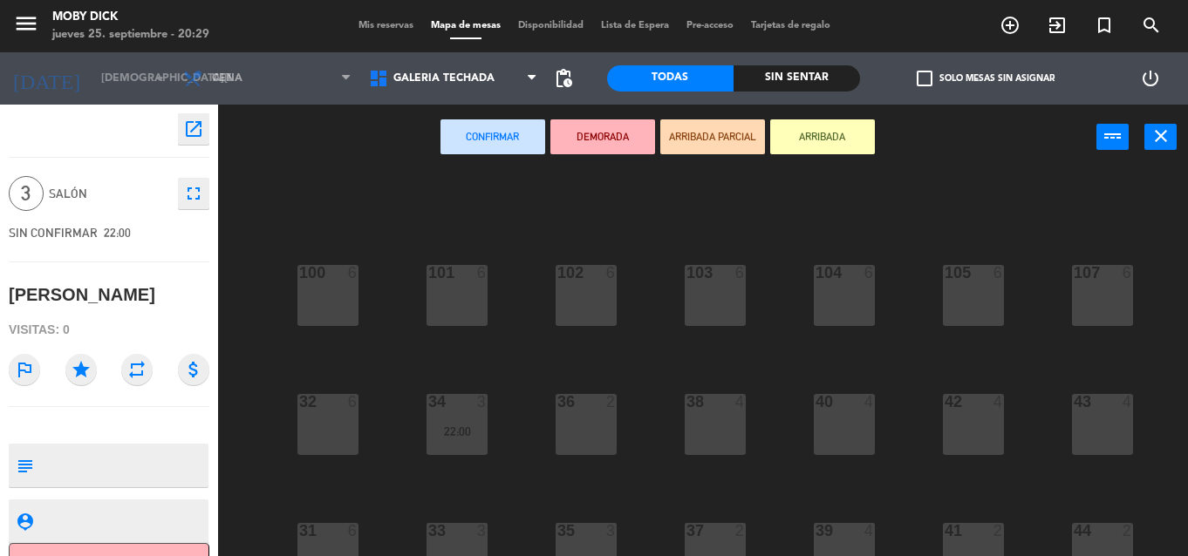
click at [670, 359] on div "100 6 101 6 102 6 103 6 104 6 105 6 107 6 32 6 34 3 22:00 36 2 38 4 40 4 43 4 4…" at bounding box center [709, 363] width 958 height 386
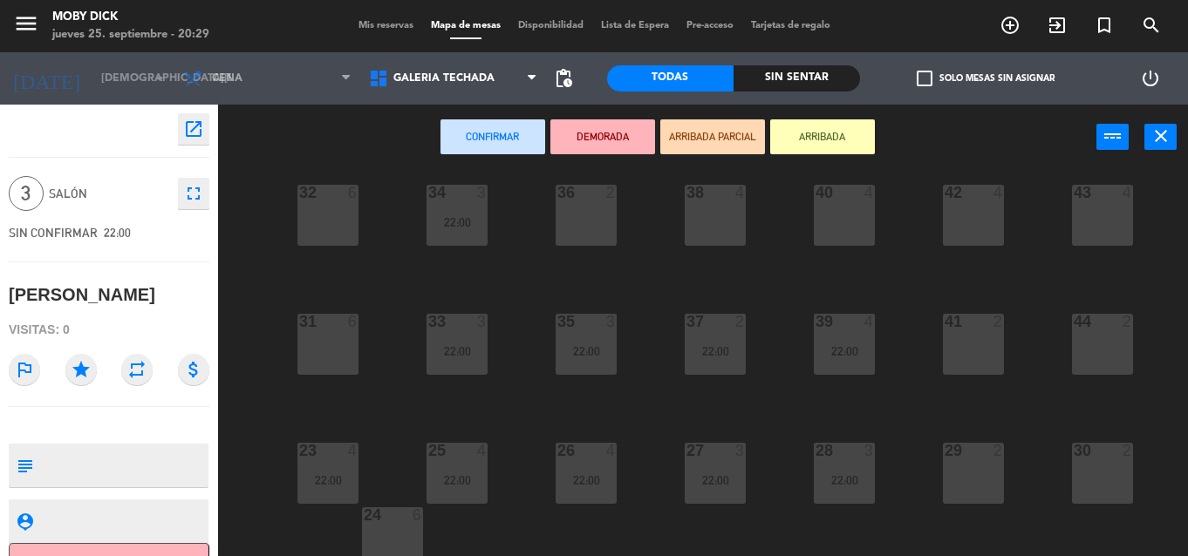
scroll to position [244, 0]
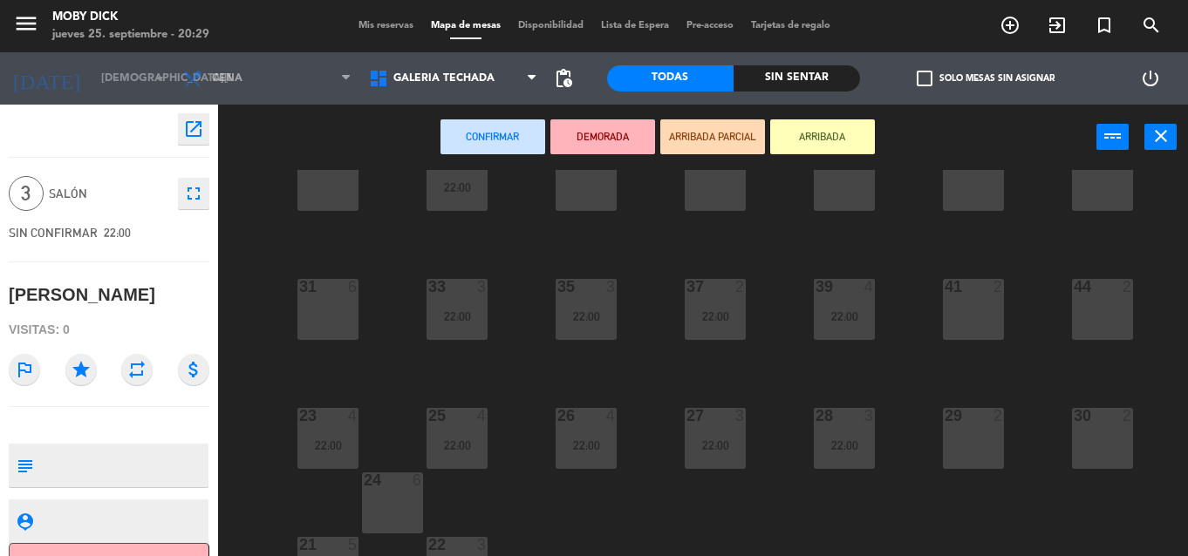
click at [986, 457] on div "29 2" at bounding box center [973, 438] width 61 height 61
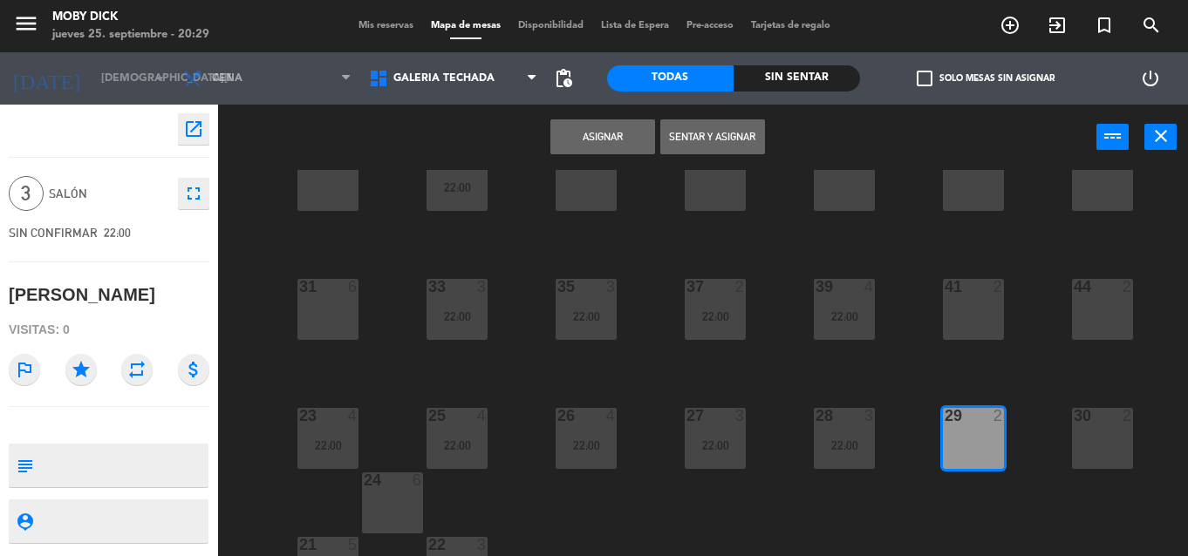
click at [589, 136] on button "Asignar" at bounding box center [602, 136] width 105 height 35
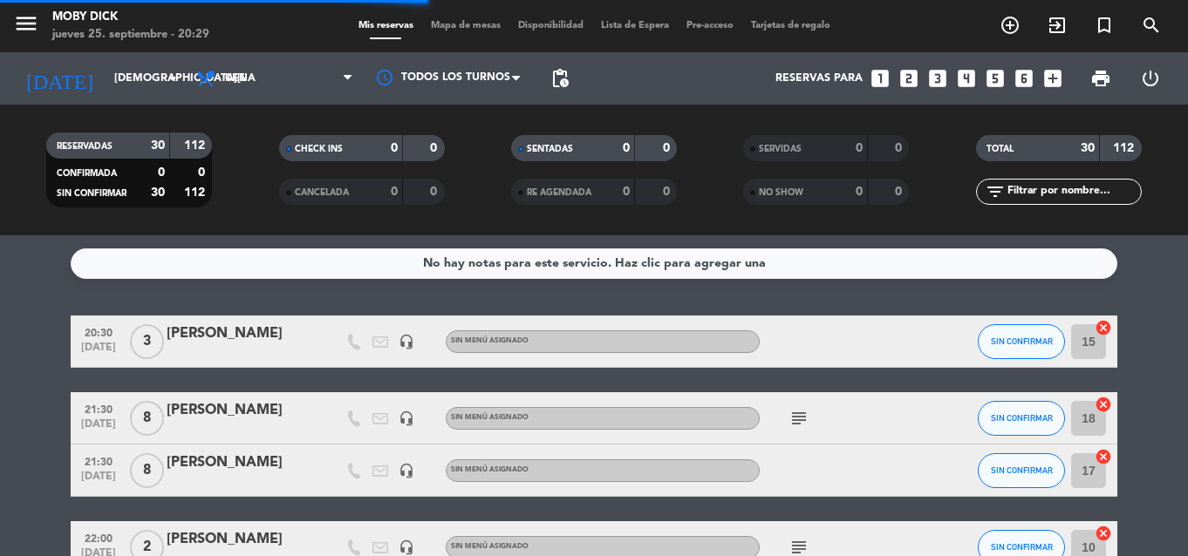
click at [457, 29] on span "Mapa de mesas" at bounding box center [465, 26] width 87 height 10
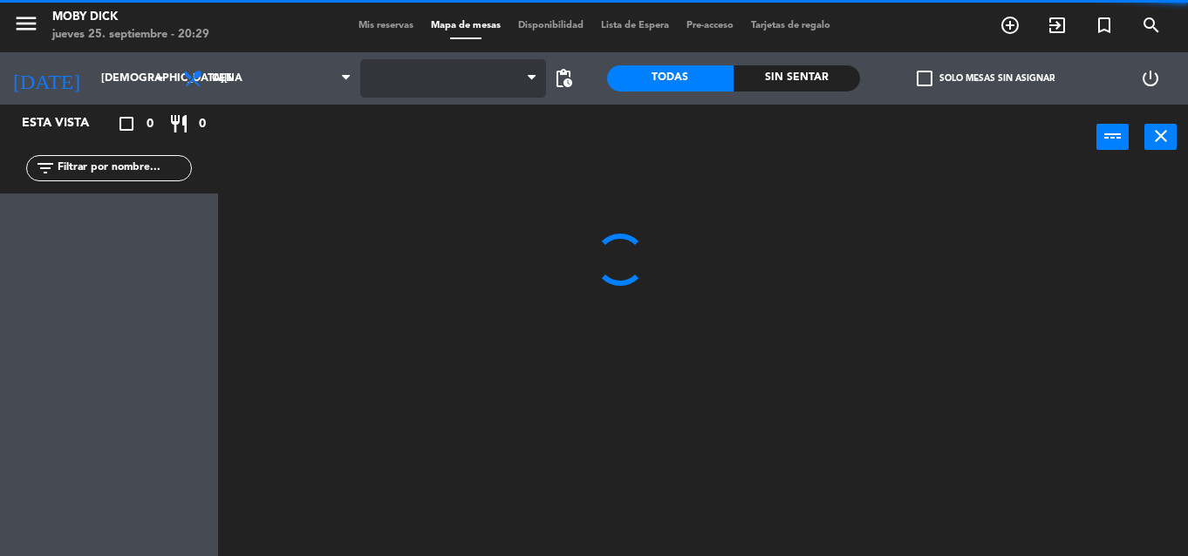
click at [460, 92] on span at bounding box center [453, 78] width 186 height 38
click at [460, 92] on span "AFUERA" at bounding box center [453, 78] width 186 height 38
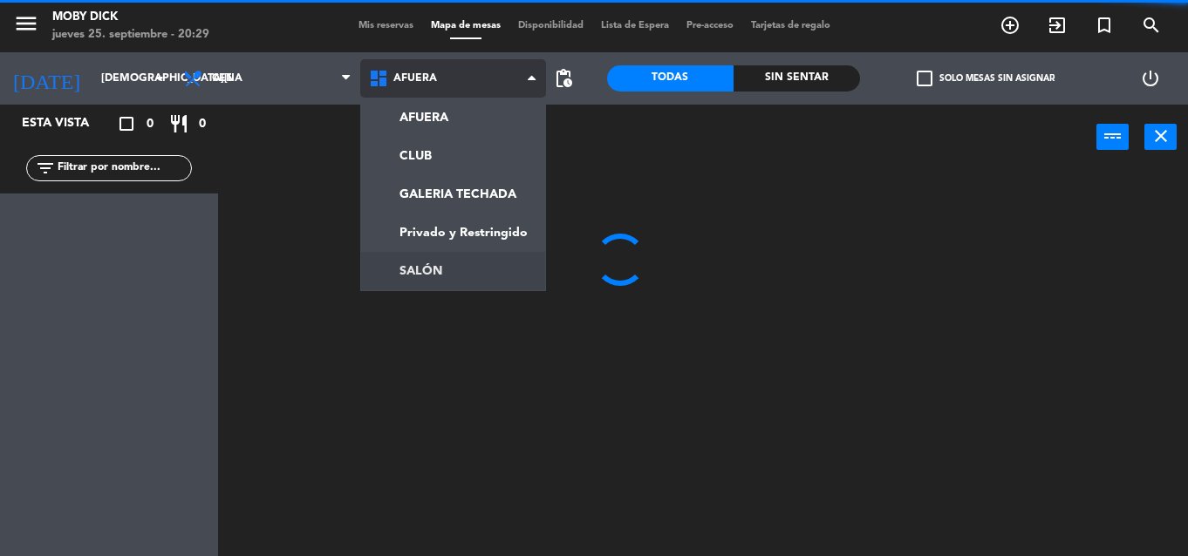
click at [492, 183] on ng-component "menu Moby Dick jueves 25. septiembre - 20:29 Mis reservas Mapa de mesas Disponi…" at bounding box center [594, 278] width 1188 height 556
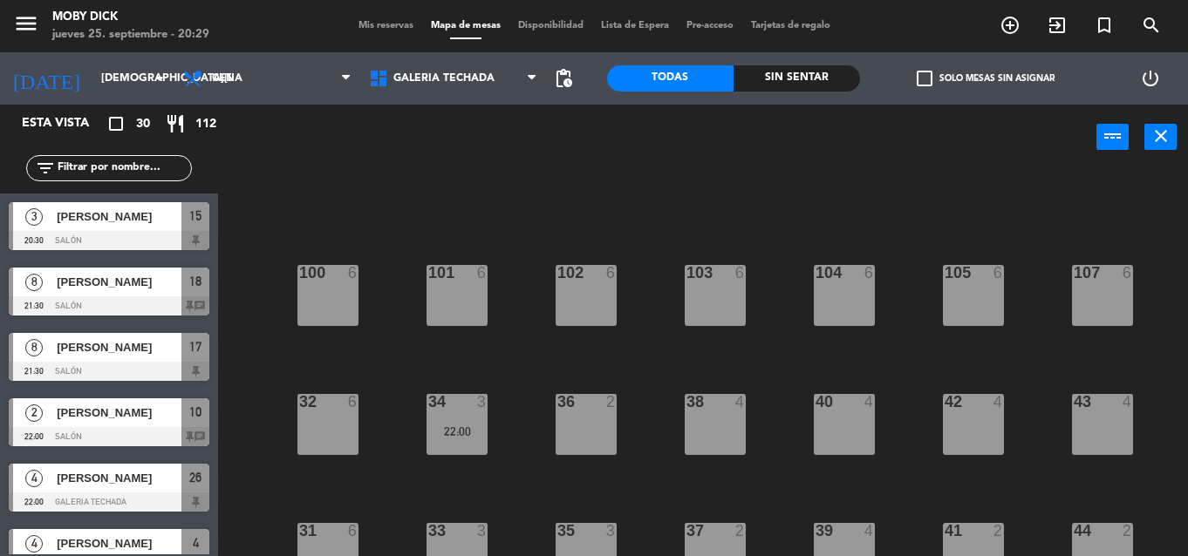
click at [624, 413] on div "100 6 101 6 102 6 103 6 104 6 105 6 107 6 32 6 34 3 22:00 36 2 38 4 40 4 43 4 4…" at bounding box center [709, 363] width 958 height 386
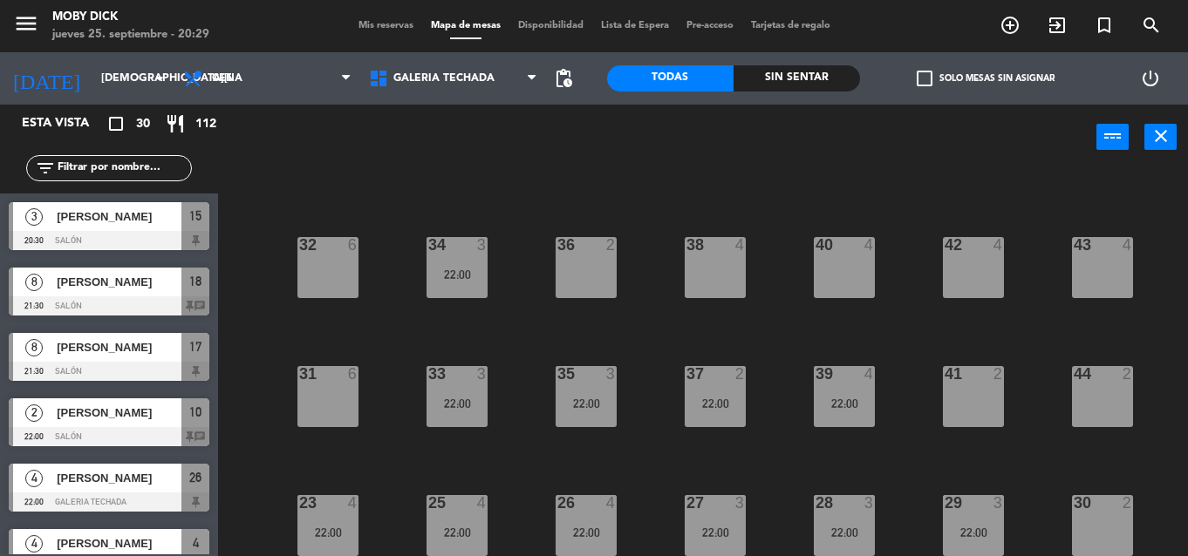
scroll to position [147, 0]
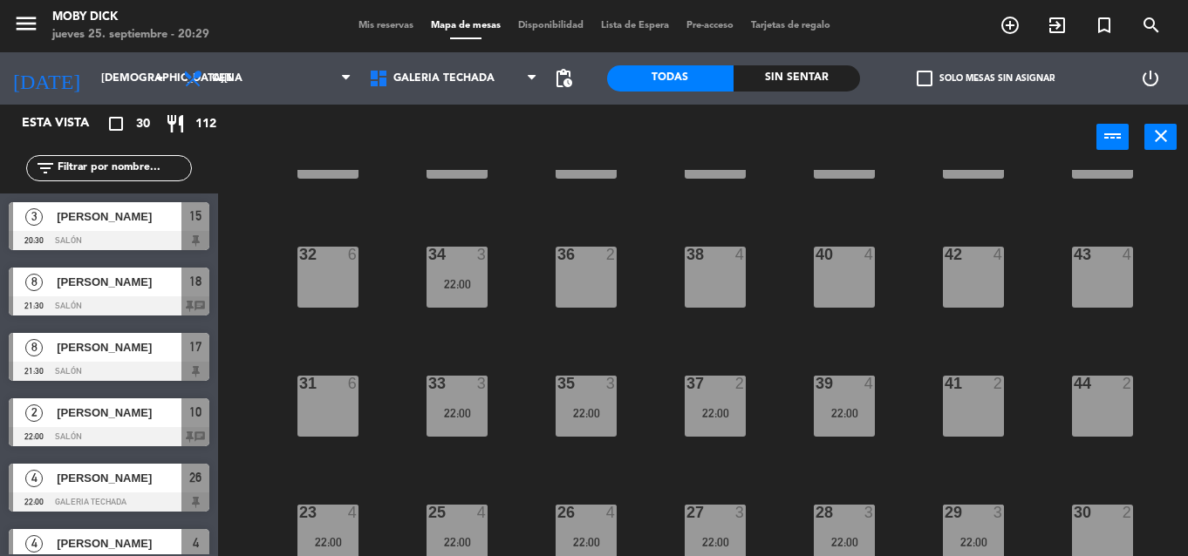
click at [363, 29] on span "Mis reservas" at bounding box center [386, 26] width 72 height 10
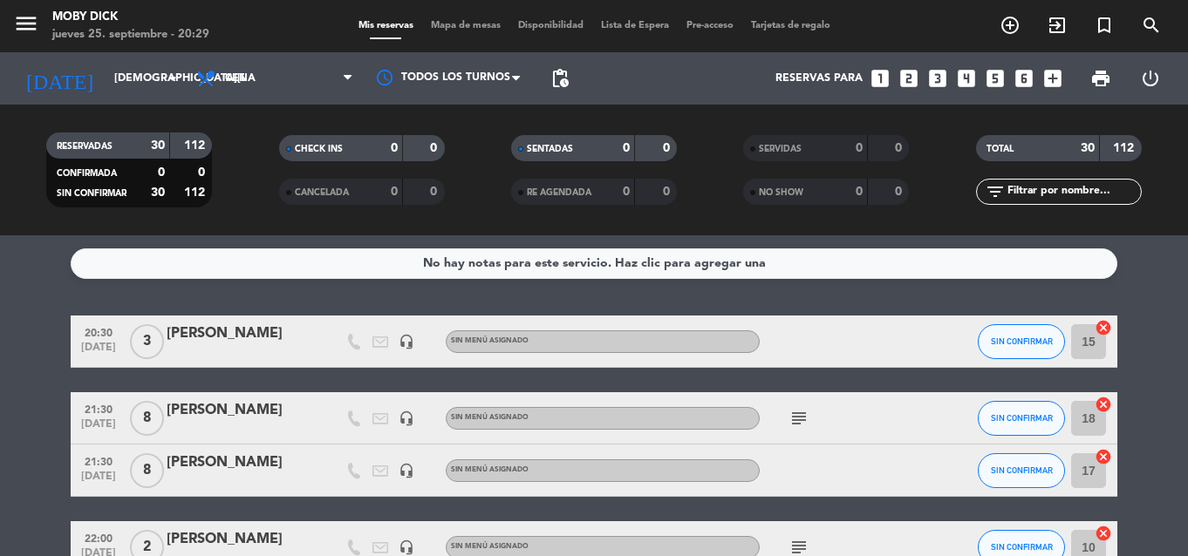
click at [1138, 314] on div "No hay notas para este servicio. Haz clic para agregar una 20:30 sep. 25 3 Eliz…" at bounding box center [594, 395] width 1188 height 321
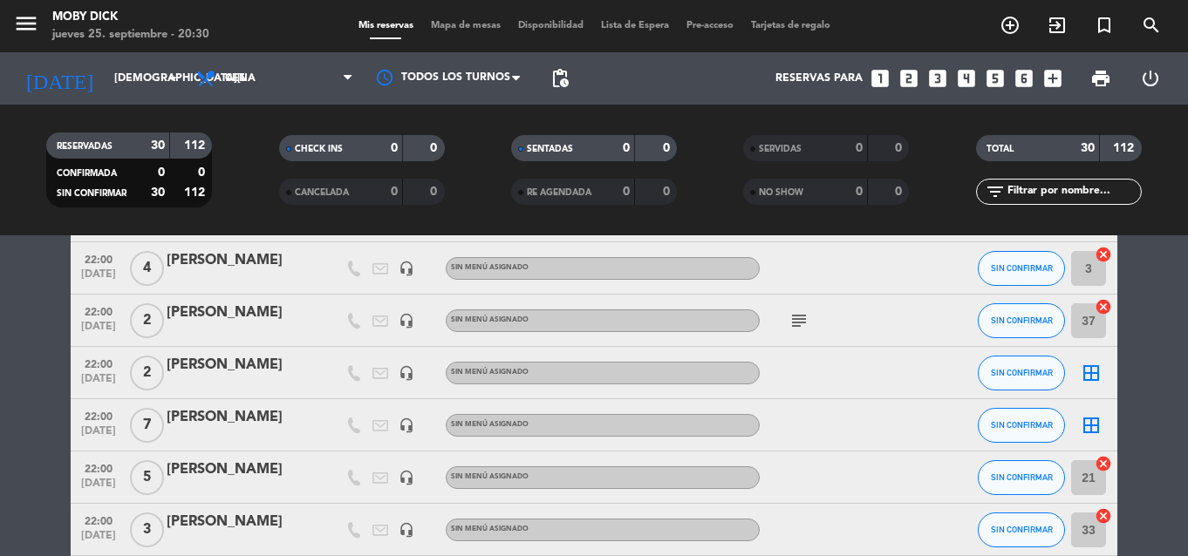
scroll to position [733, 0]
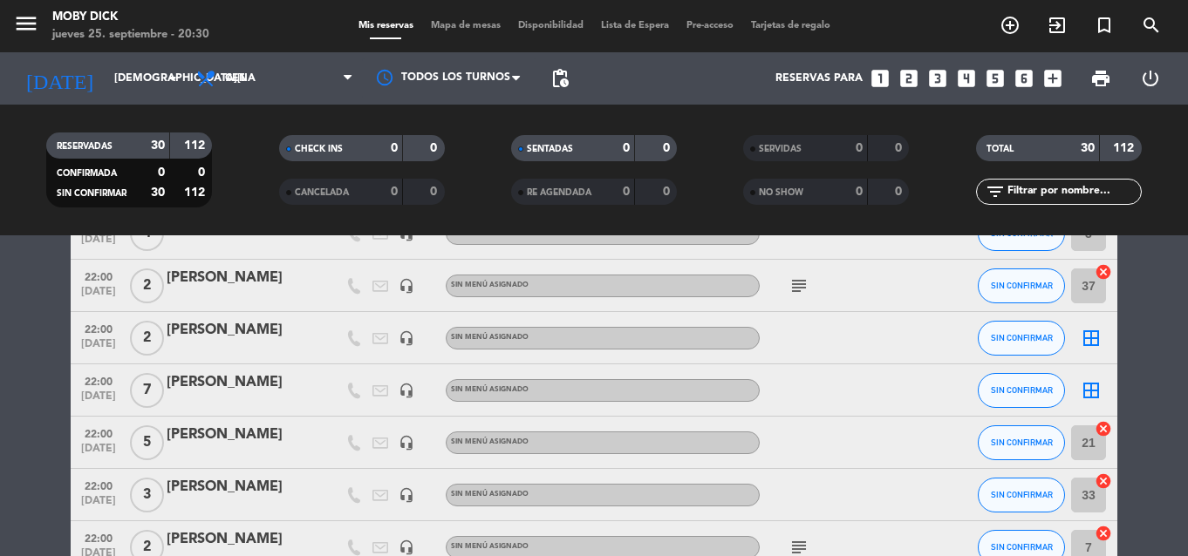
click at [1095, 405] on div "border_all" at bounding box center [1091, 390] width 52 height 51
click at [1091, 396] on icon "border_all" at bounding box center [1091, 390] width 21 height 21
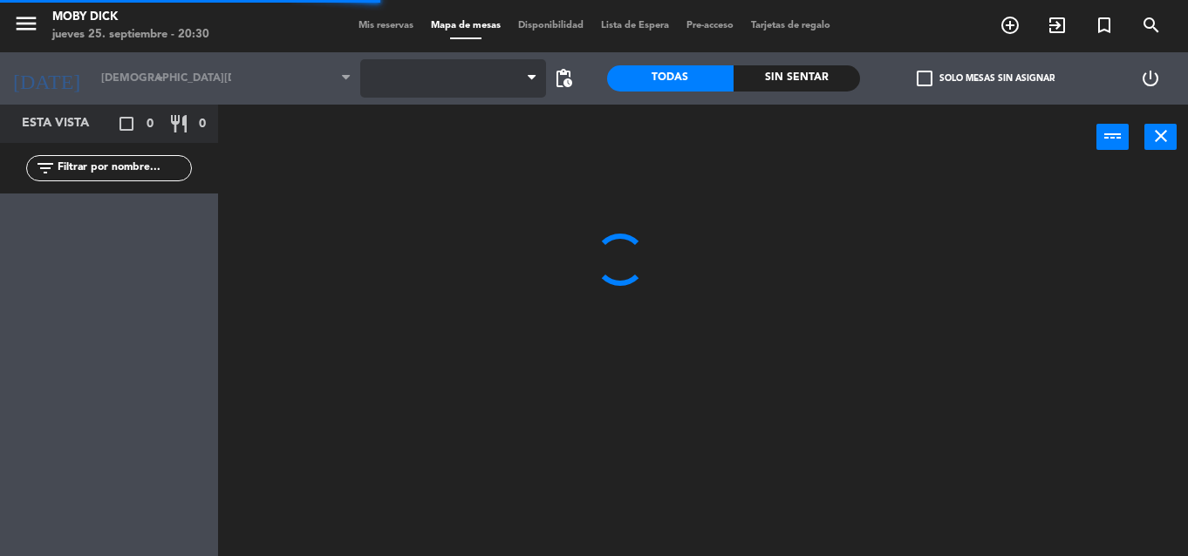
drag, startPoint x: 453, startPoint y: 65, endPoint x: 457, endPoint y: 77, distance: 12.1
click at [457, 77] on span at bounding box center [453, 78] width 186 height 38
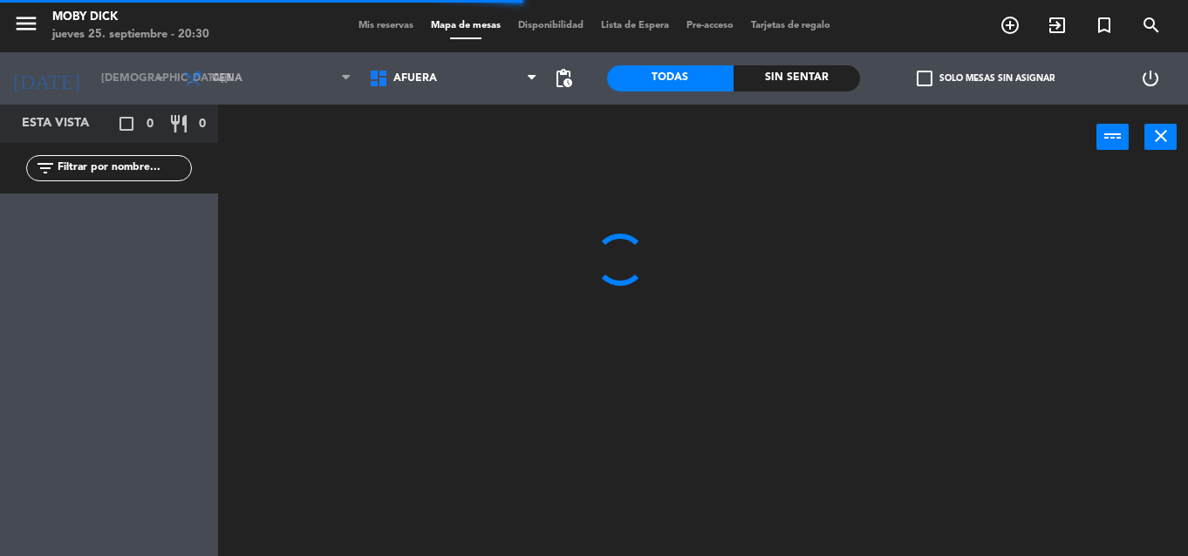
click at [457, 77] on span "AFUERA" at bounding box center [453, 78] width 186 height 38
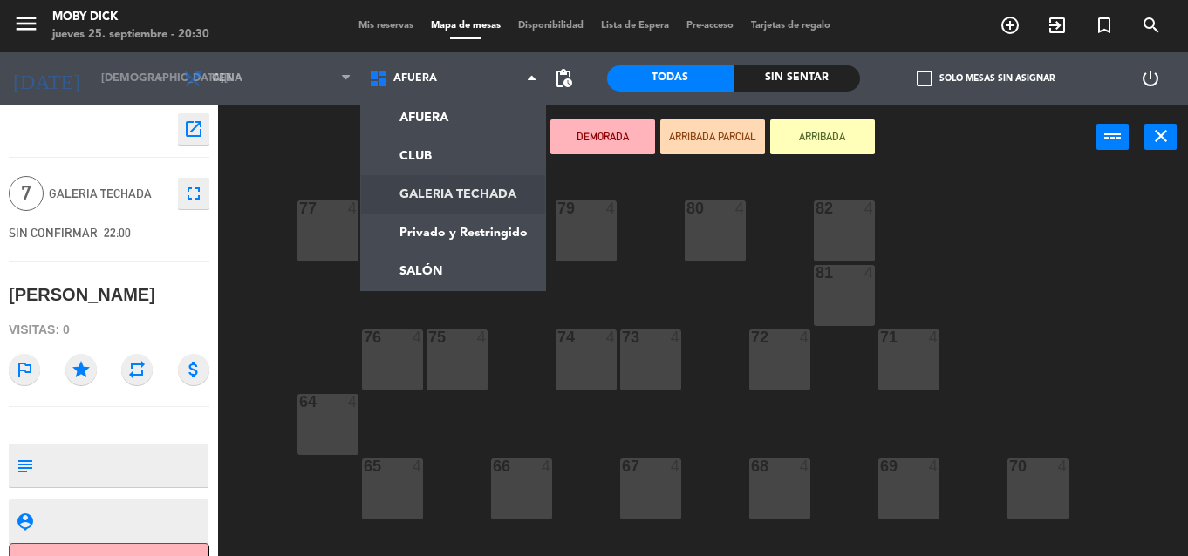
click at [500, 194] on ng-component "menu Moby Dick jueves 25. septiembre - 20:30 Mis reservas Mapa de mesas Disponi…" at bounding box center [594, 278] width 1188 height 556
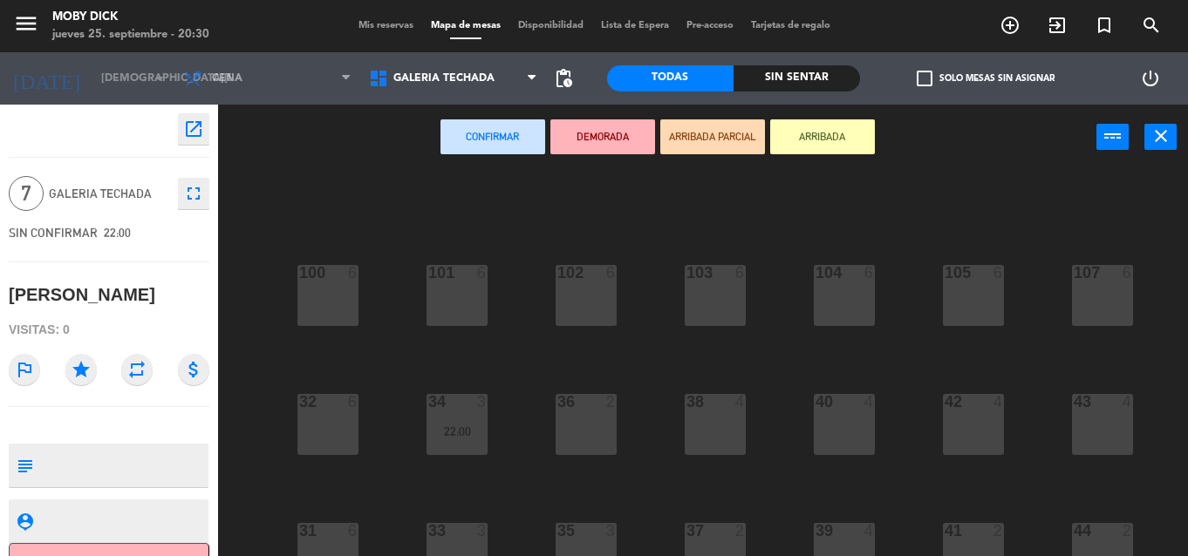
click at [542, 434] on div "100 6 101 6 102 6 103 6 104 6 105 6 107 6 32 6 34 3 22:00 36 2 38 4 40 4 43 4 4…" at bounding box center [709, 363] width 958 height 386
click at [590, 436] on div "36 2" at bounding box center [586, 424] width 61 height 61
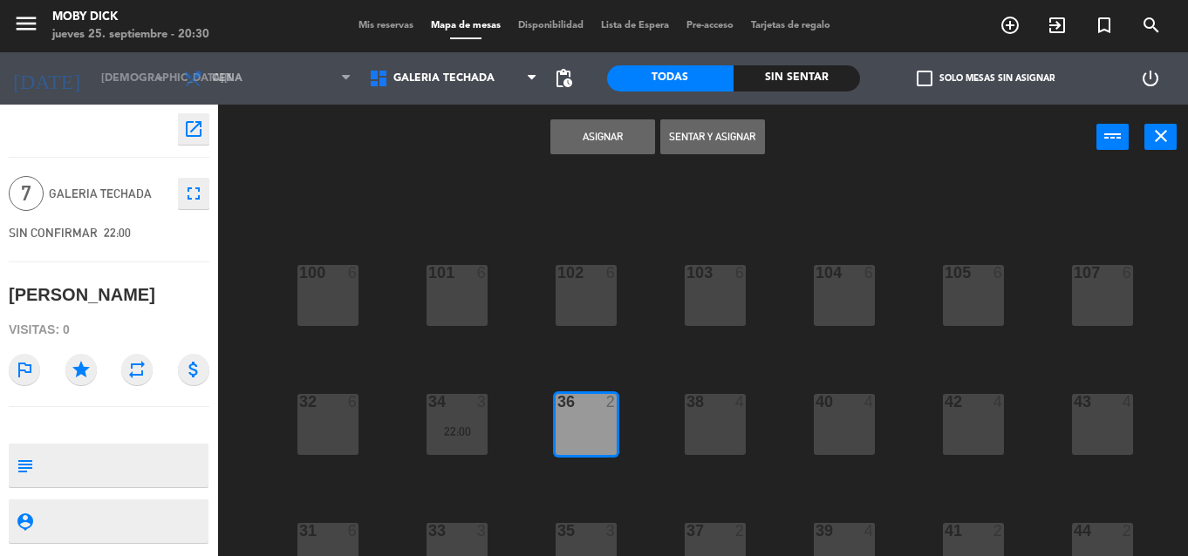
click at [602, 145] on button "Asignar" at bounding box center [602, 136] width 105 height 35
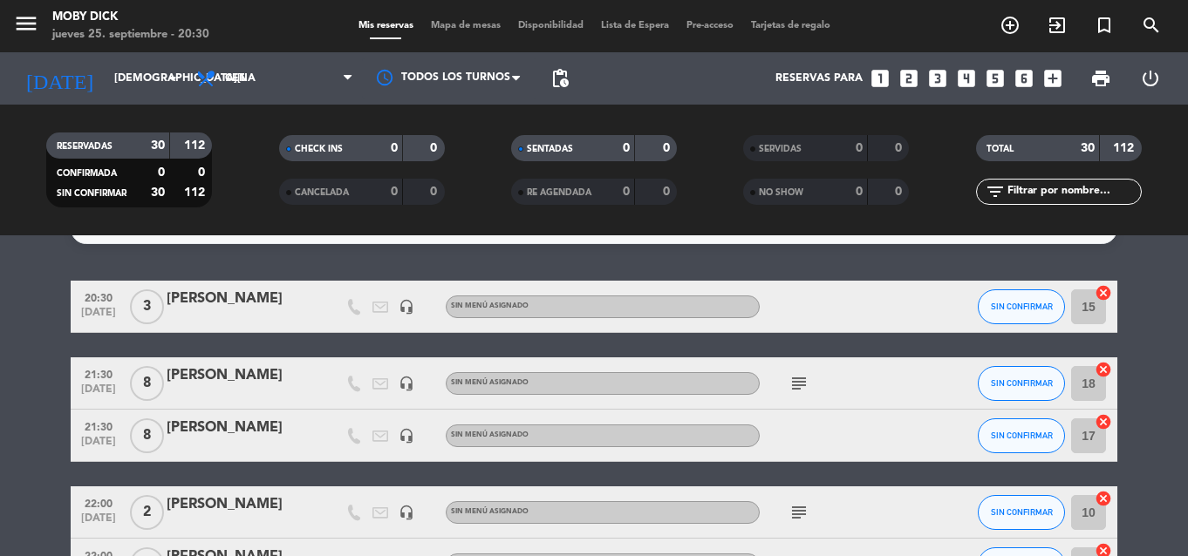
click at [474, 25] on span "Mapa de mesas" at bounding box center [465, 26] width 87 height 10
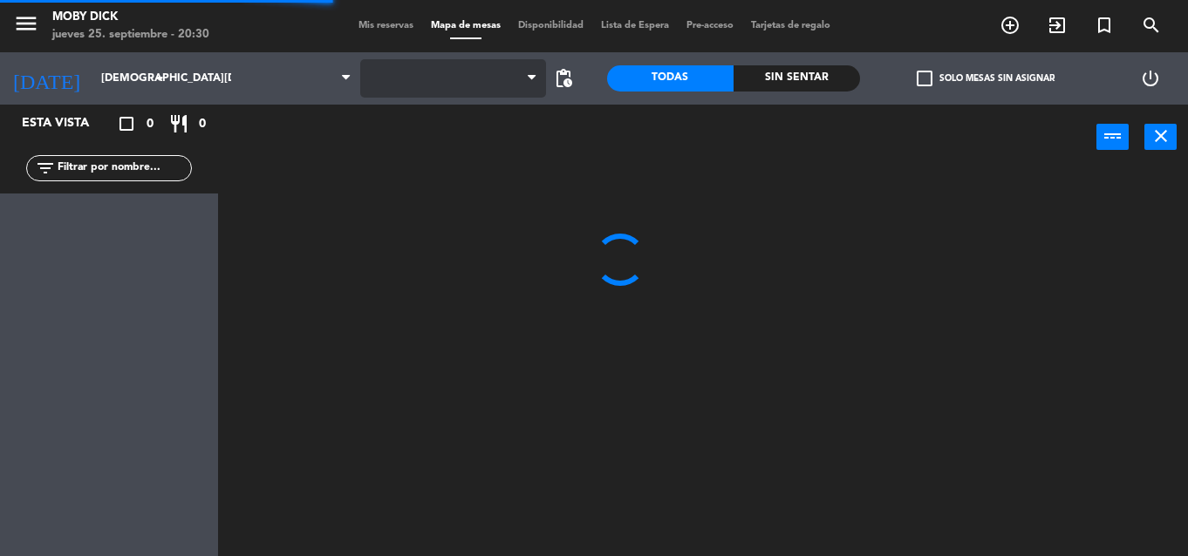
click at [468, 77] on span at bounding box center [453, 78] width 186 height 38
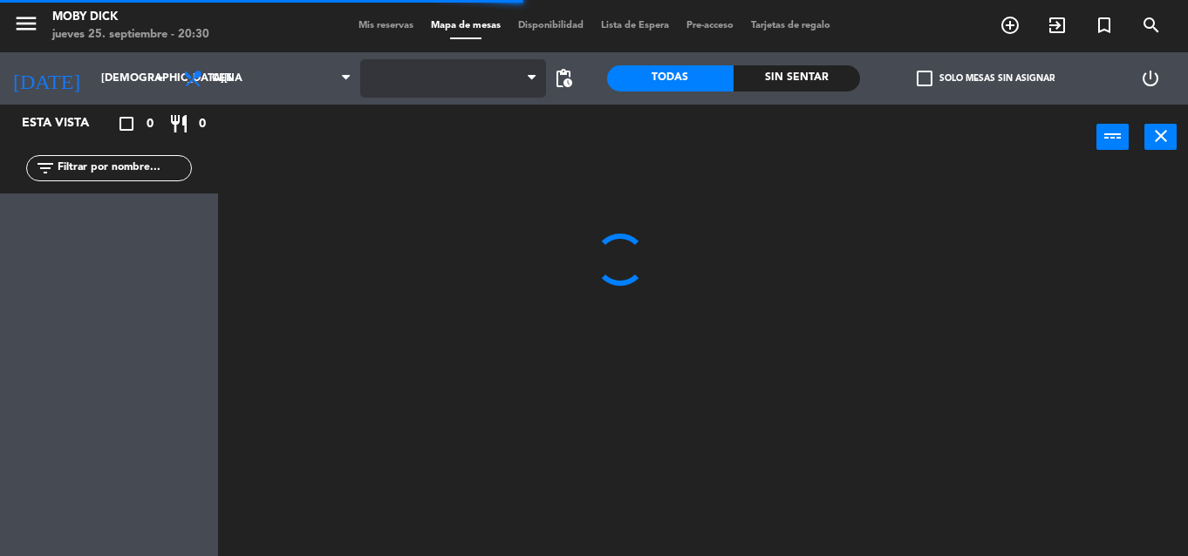
click at [468, 77] on span at bounding box center [453, 78] width 186 height 38
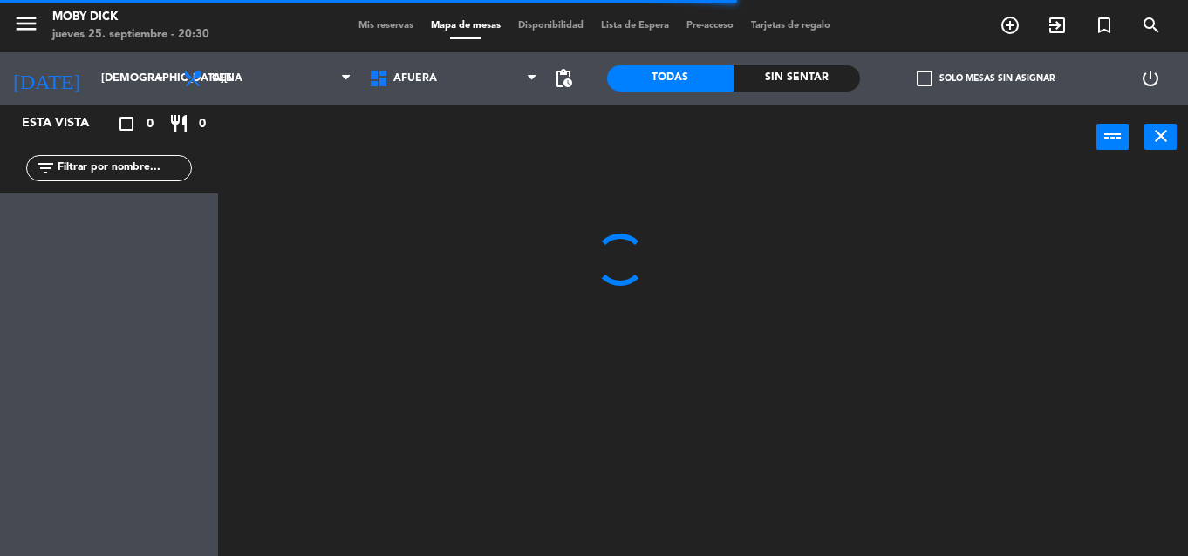
click at [468, 77] on span "AFUERA" at bounding box center [453, 78] width 186 height 38
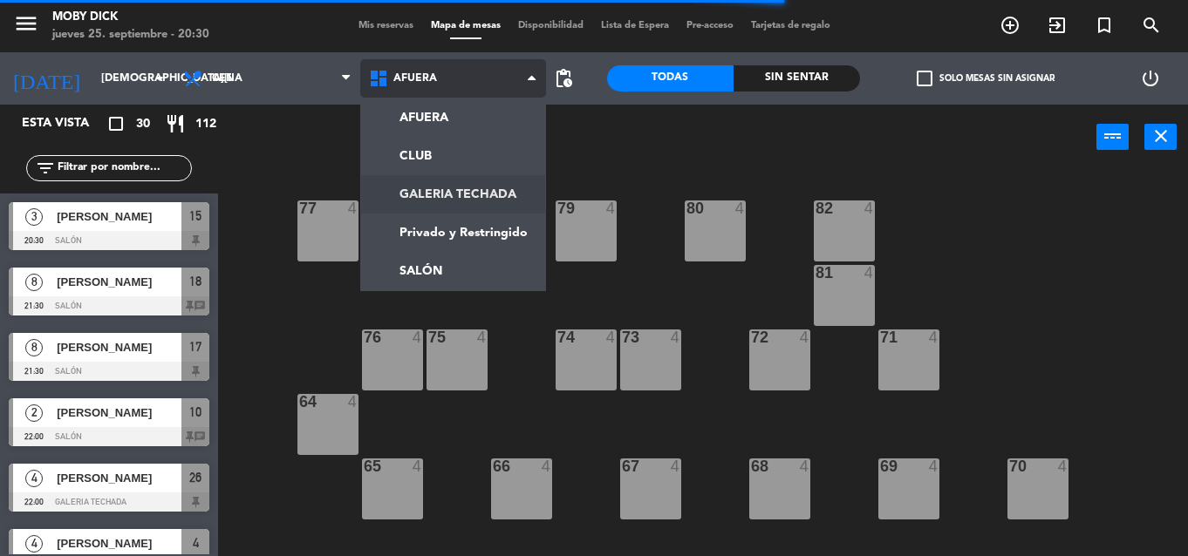
click at [447, 198] on ng-component "menu Moby Dick jueves 25. septiembre - 20:30 Mis reservas Mapa de mesas Disponi…" at bounding box center [594, 278] width 1188 height 556
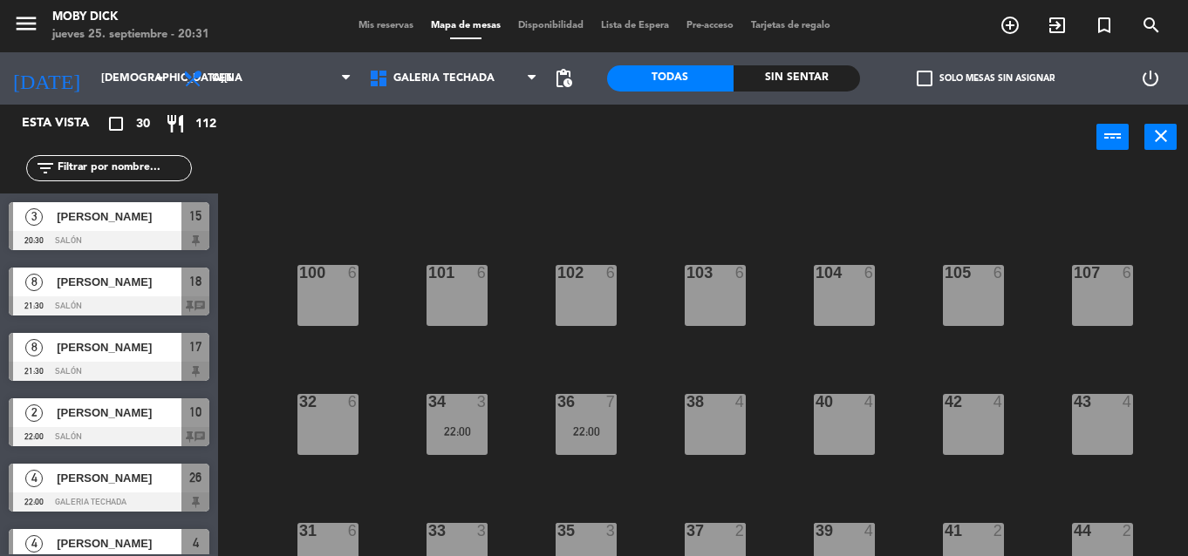
click at [370, 25] on span "Mis reservas" at bounding box center [386, 26] width 72 height 10
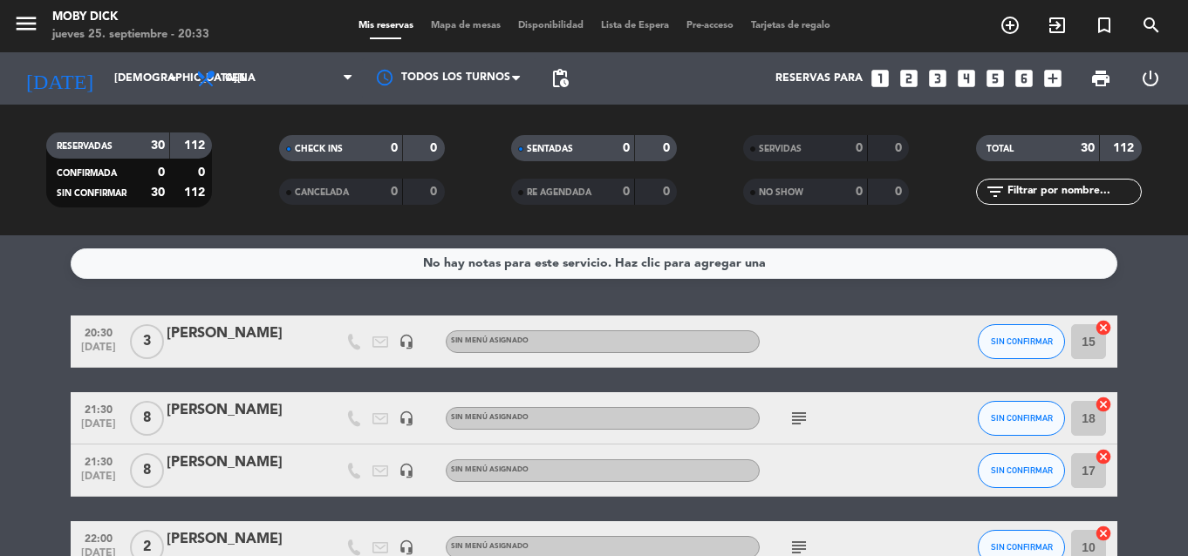
click at [1102, 190] on input "text" at bounding box center [1073, 191] width 135 height 19
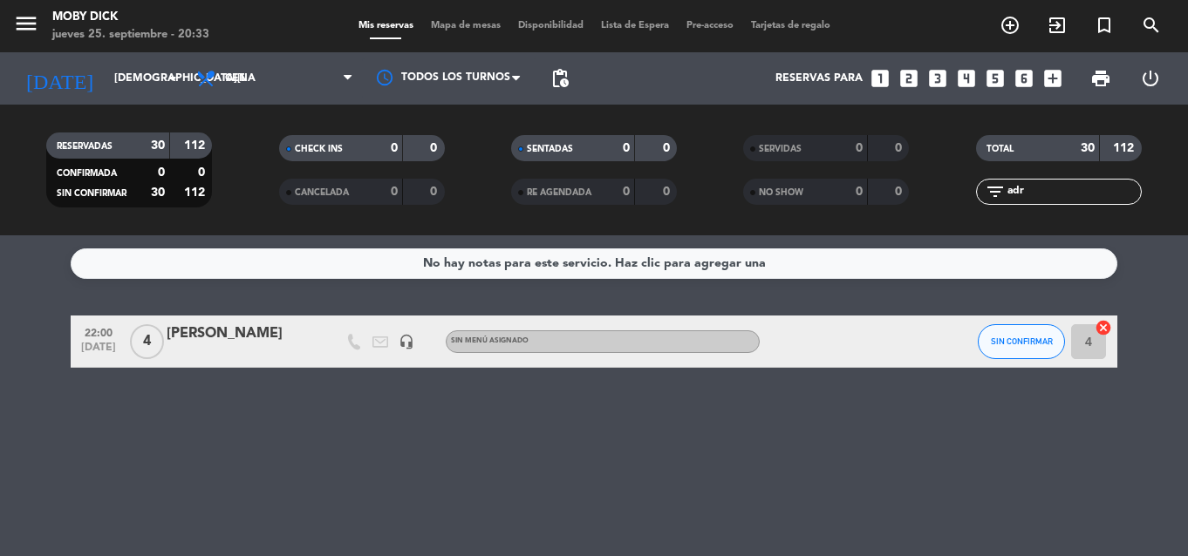
type input "adr"
click at [871, 433] on div "No hay notas para este servicio. Haz clic para agregar una 22:00 sep. 25 4 Adri…" at bounding box center [594, 395] width 1188 height 321
